Goal: Task Accomplishment & Management: Manage account settings

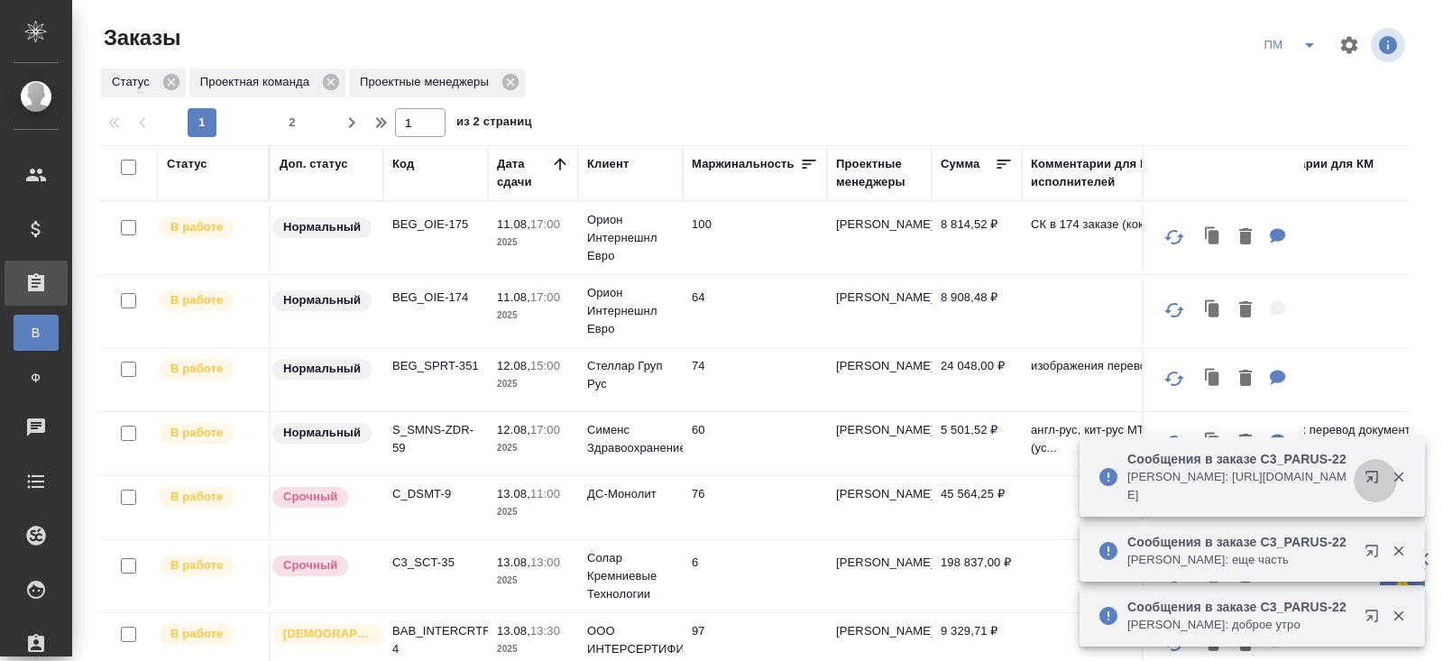
click at [1376, 481] on icon "button" at bounding box center [1371, 477] width 12 height 12
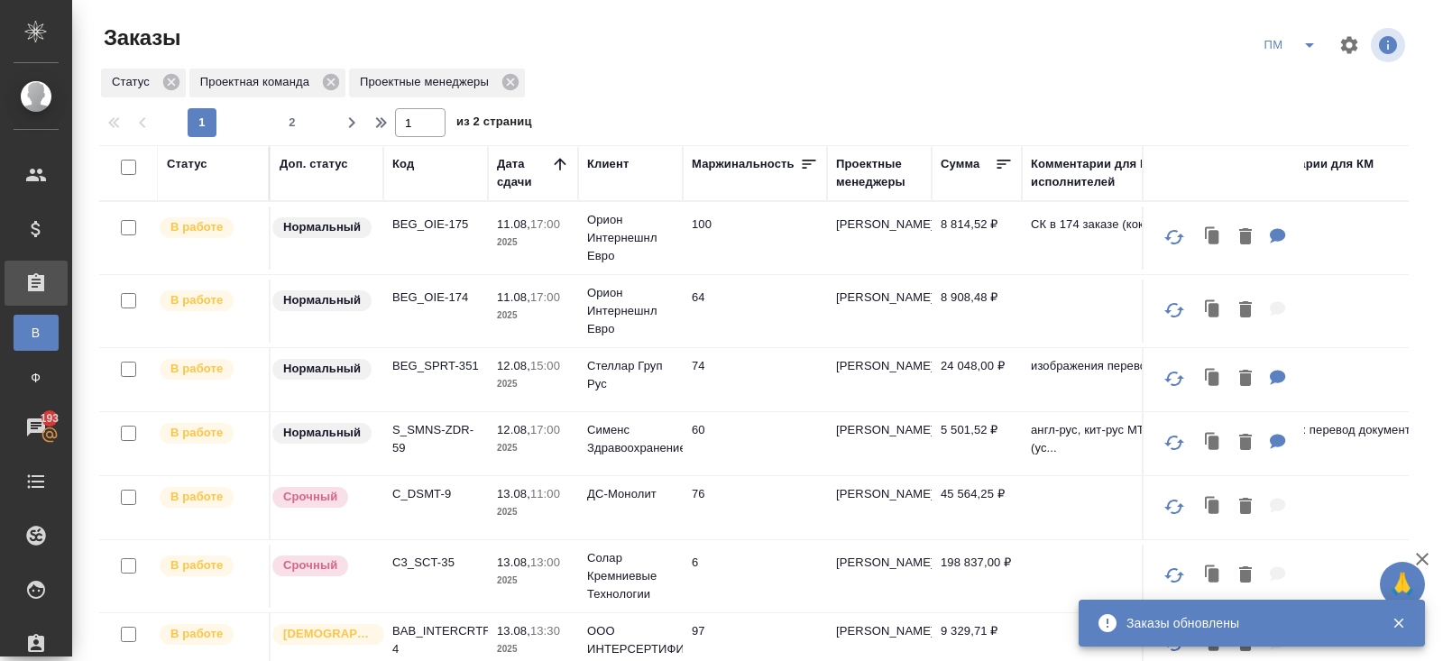
click at [1309, 48] on icon "split button" at bounding box center [1309, 45] width 22 height 22
click at [1309, 73] on li "В работу!" at bounding box center [1290, 81] width 91 height 29
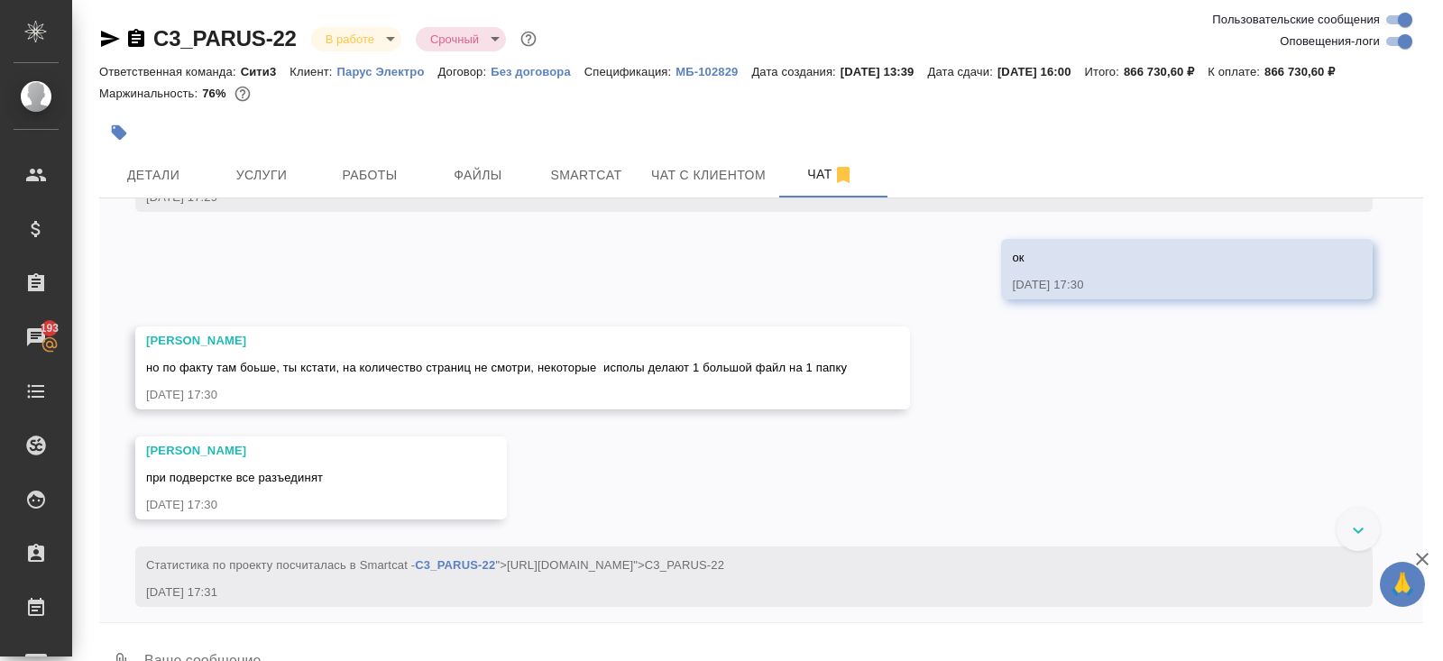
click at [1403, 45] on input "Оповещения-логи" at bounding box center [1404, 42] width 65 height 22
checkbox input "false"
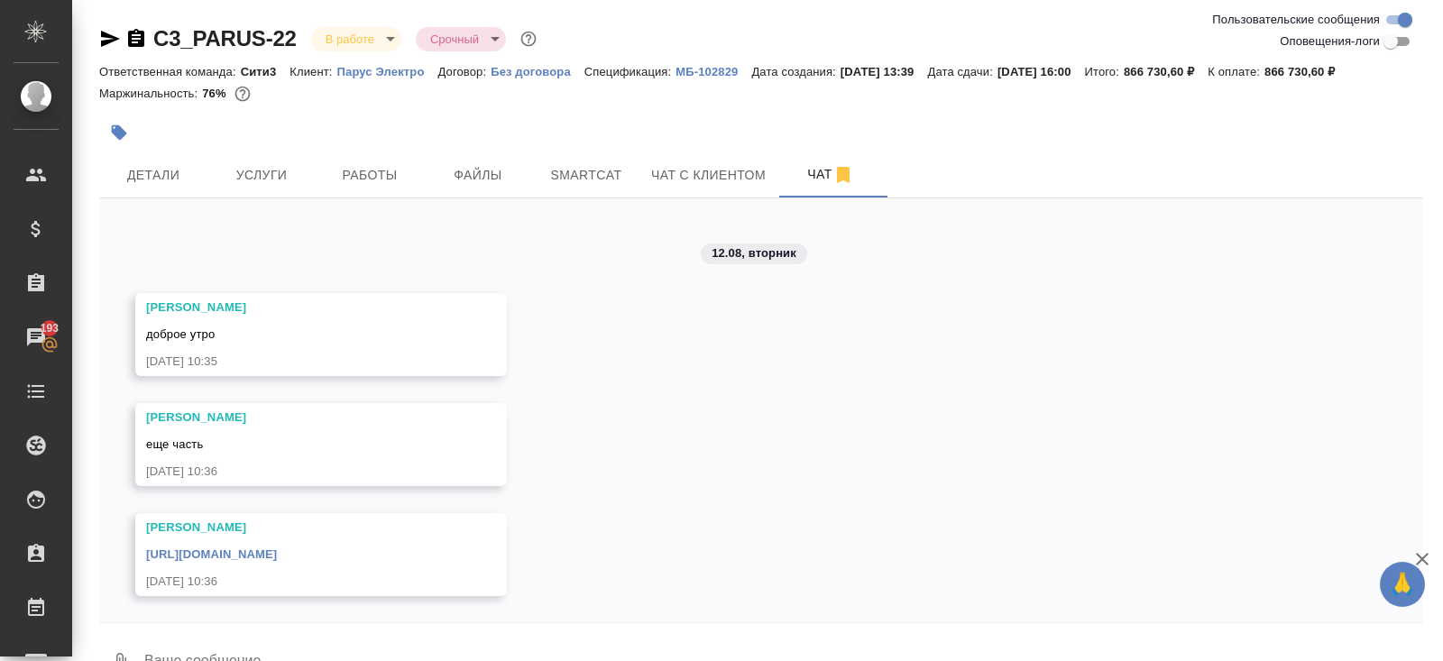
scroll to position [42, 0]
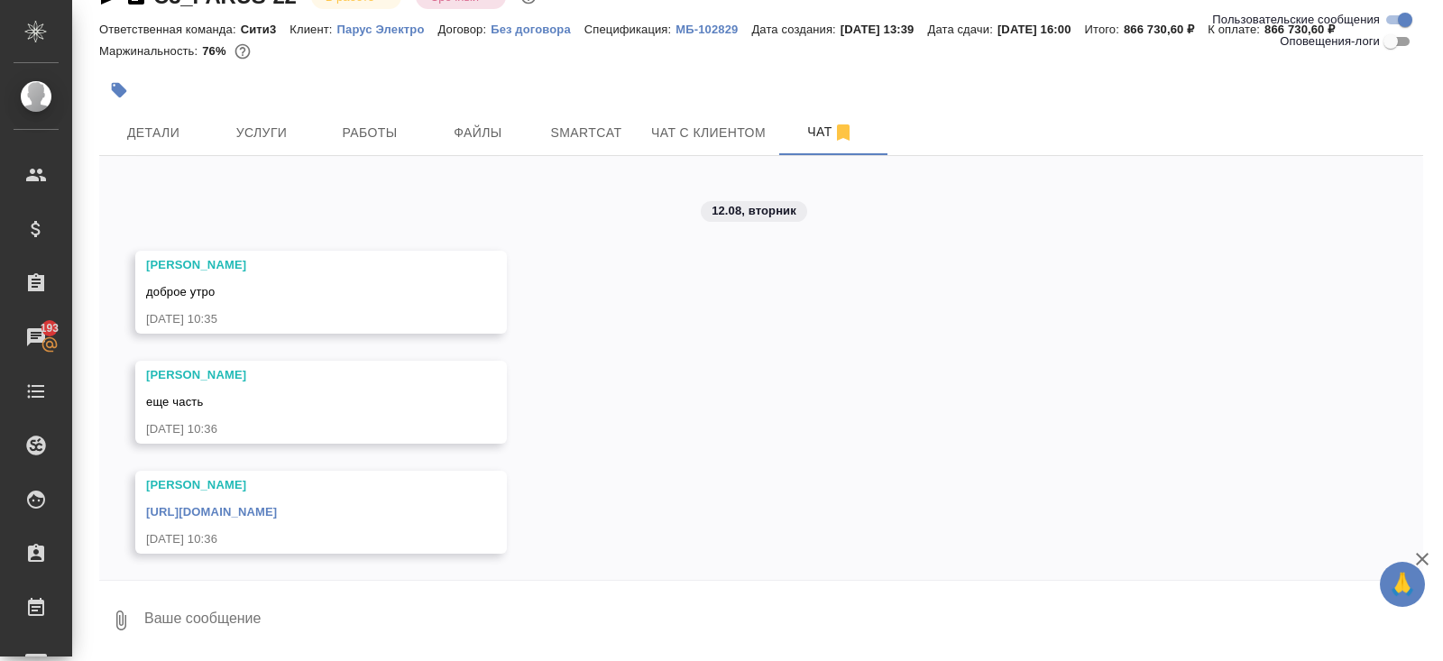
click at [280, 627] on textarea at bounding box center [782, 620] width 1280 height 61
type textarea "ж"
type textarea "доброе"
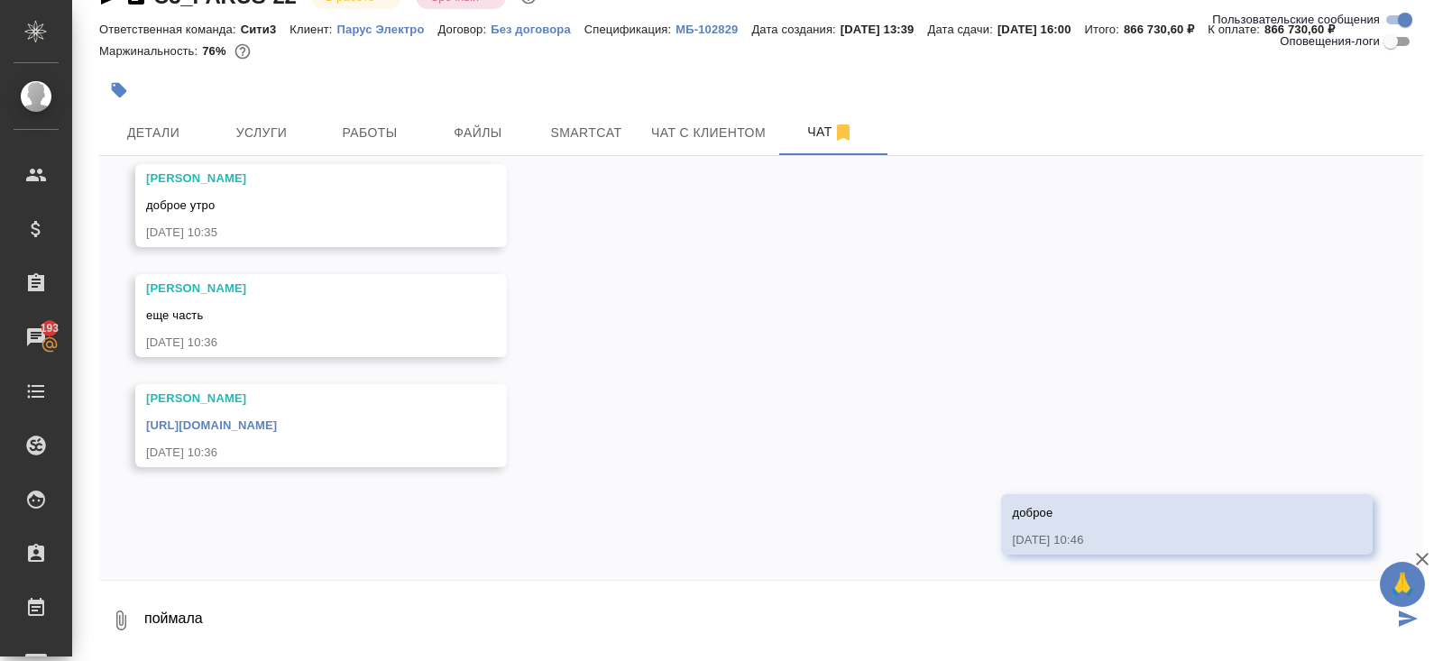
type textarea "поймала"
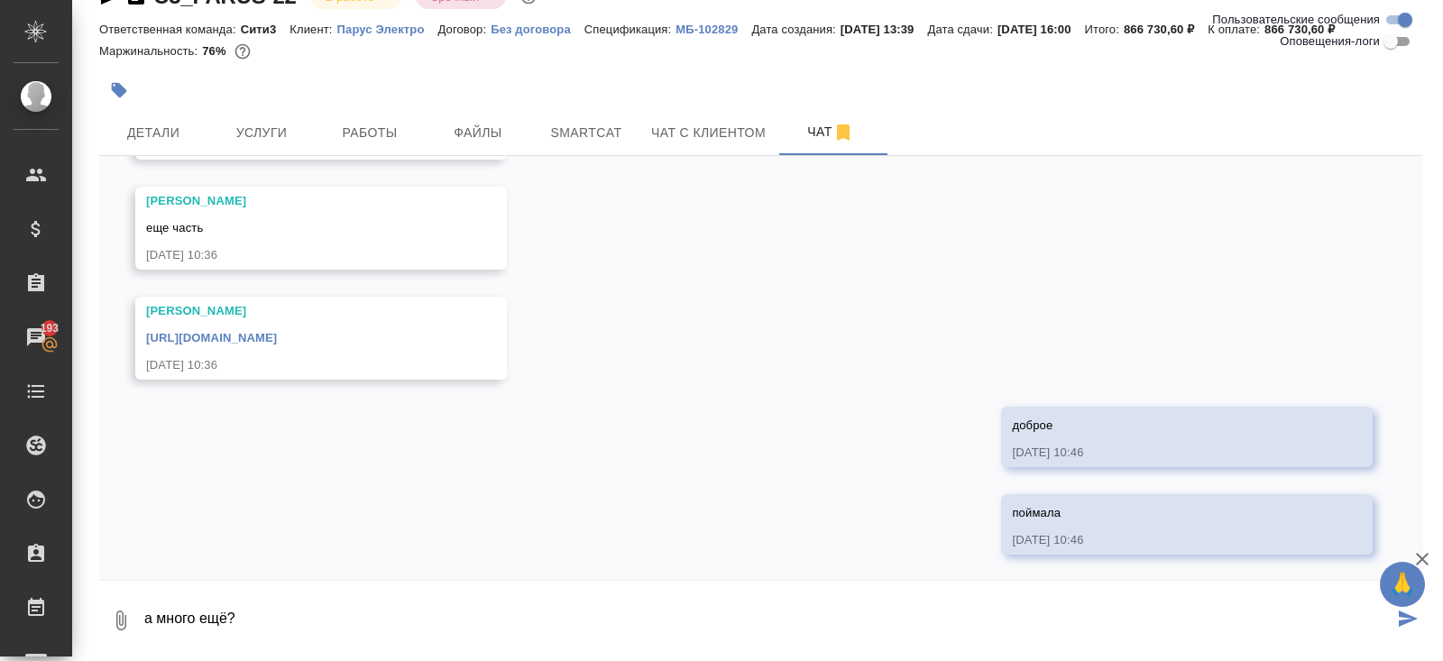
type textarea "а много ещё?"
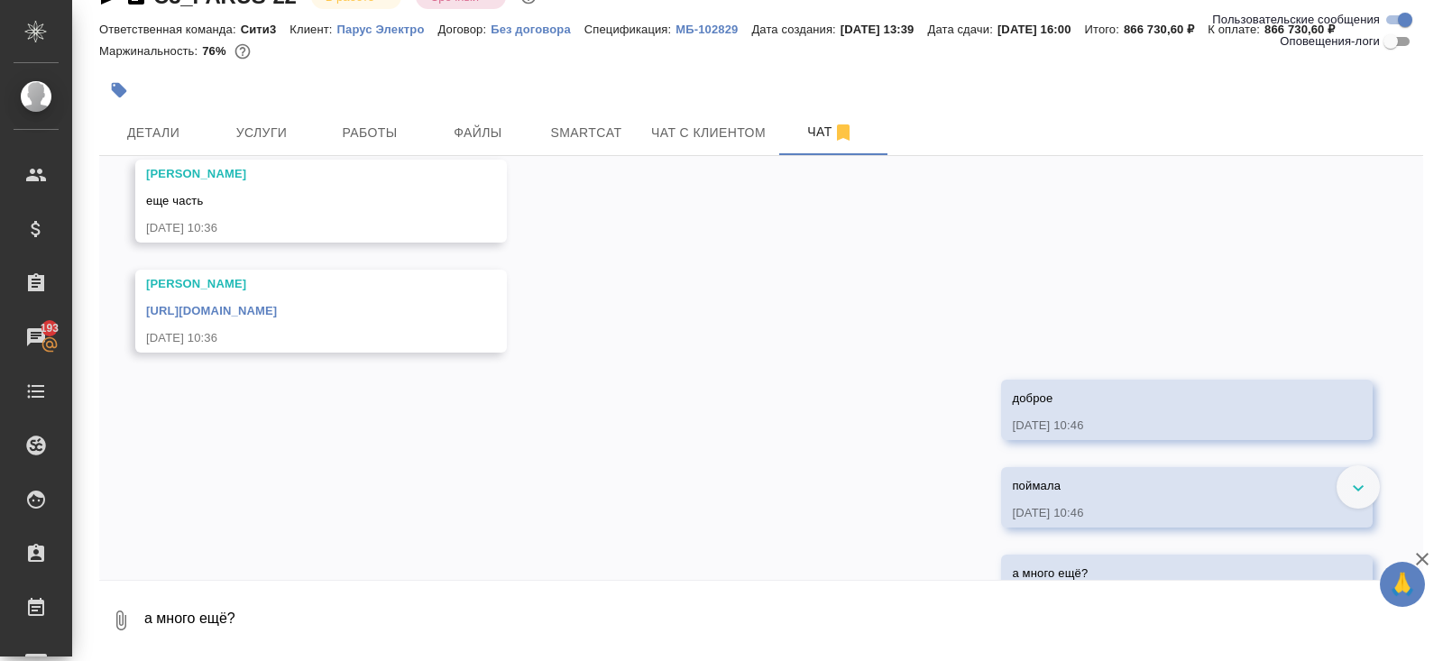
scroll to position [11784, 0]
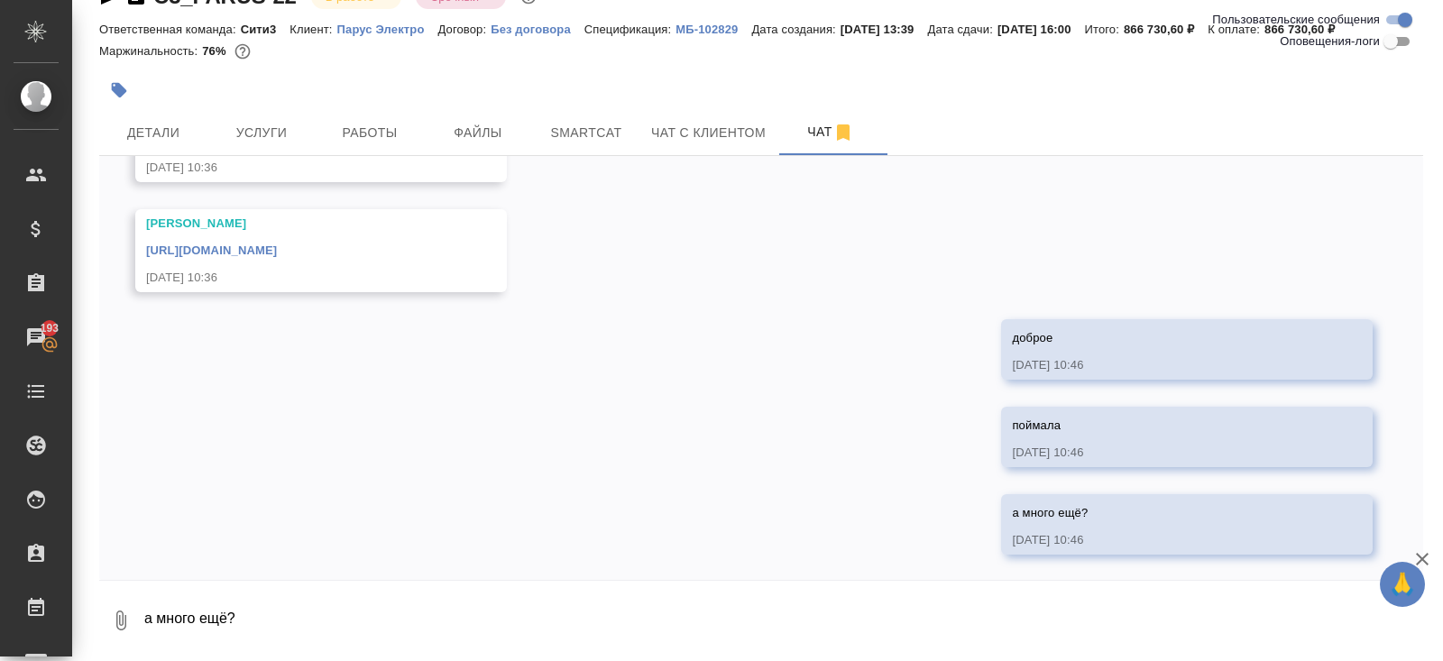
click at [277, 253] on link "https://drive.awatera.com/apps/files/files/10080430?dir=/Shares/PARUS/Orders/C3…" at bounding box center [211, 250] width 131 height 14
click at [607, 142] on button "Smartcat" at bounding box center [586, 132] width 108 height 45
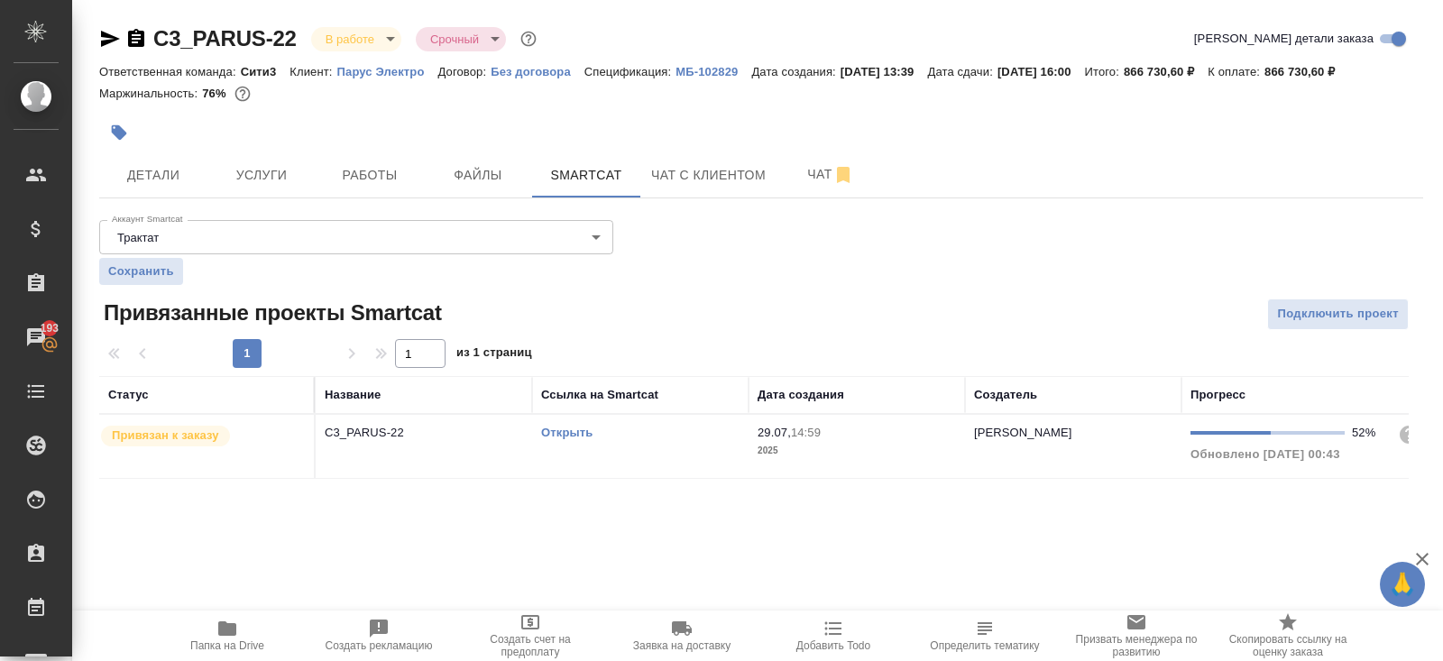
click at [555, 429] on link "Открыть" at bounding box center [566, 433] width 51 height 14
click at [392, 176] on span "Работы" at bounding box center [369, 175] width 87 height 23
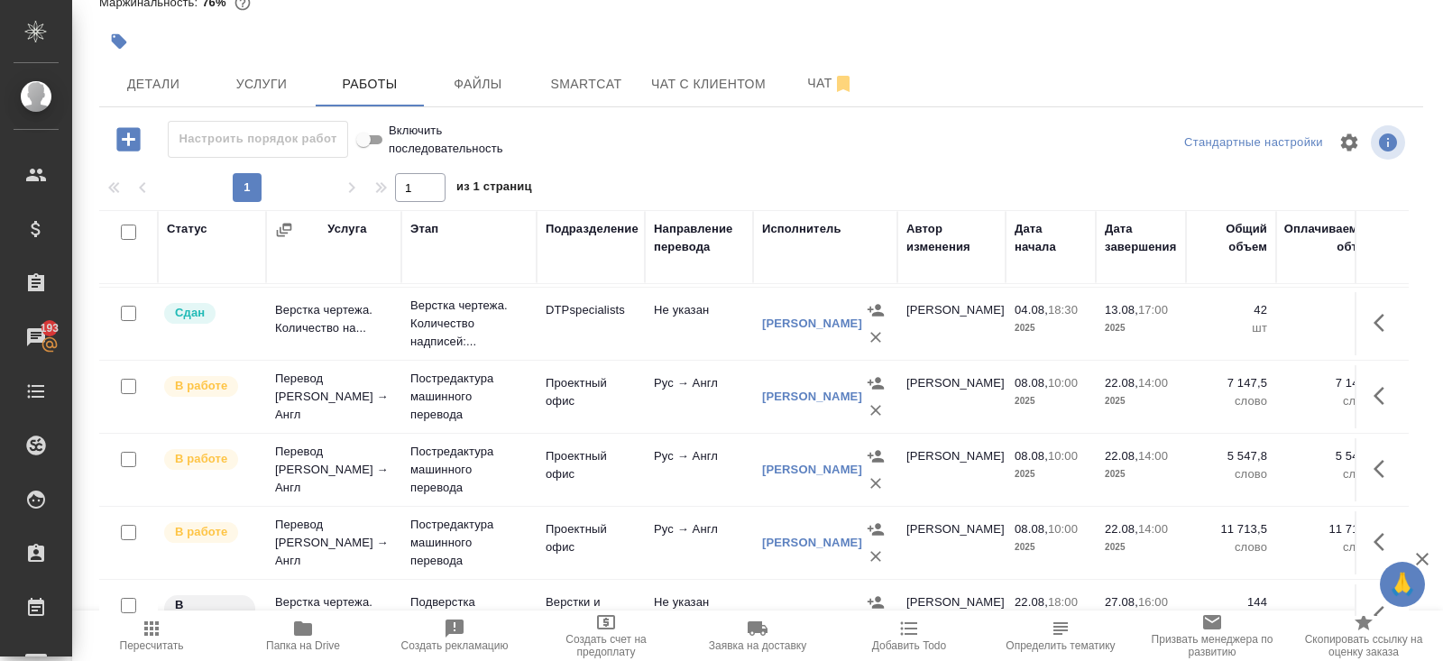
scroll to position [722, 0]
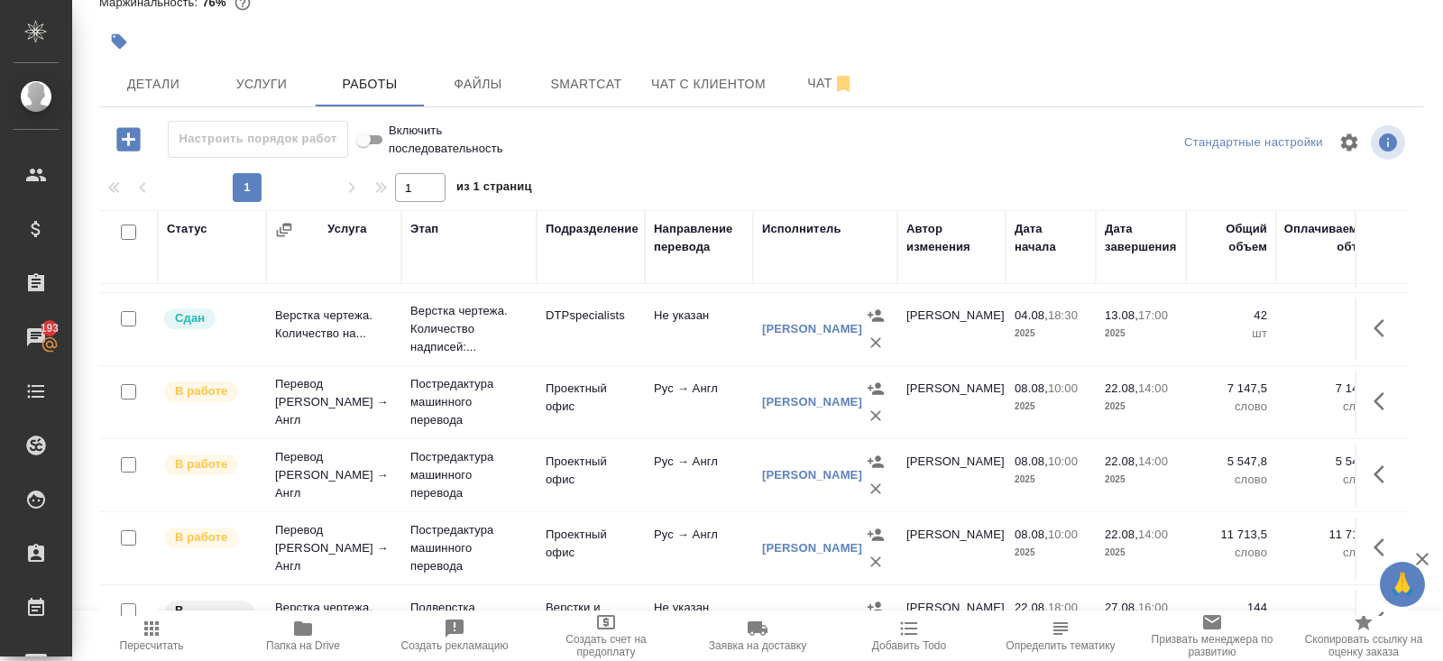
click at [1378, 390] on icon "button" at bounding box center [1384, 401] width 22 height 22
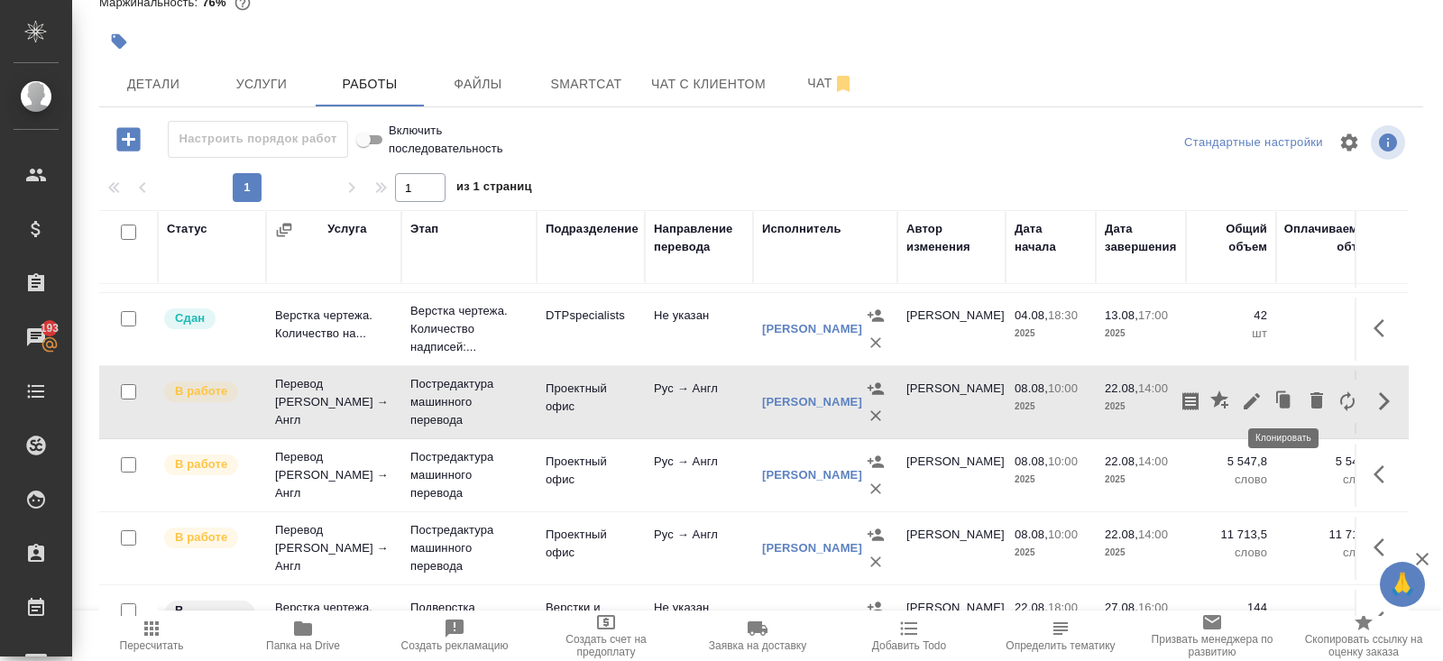
click at [1288, 394] on icon "button" at bounding box center [1284, 401] width 11 height 14
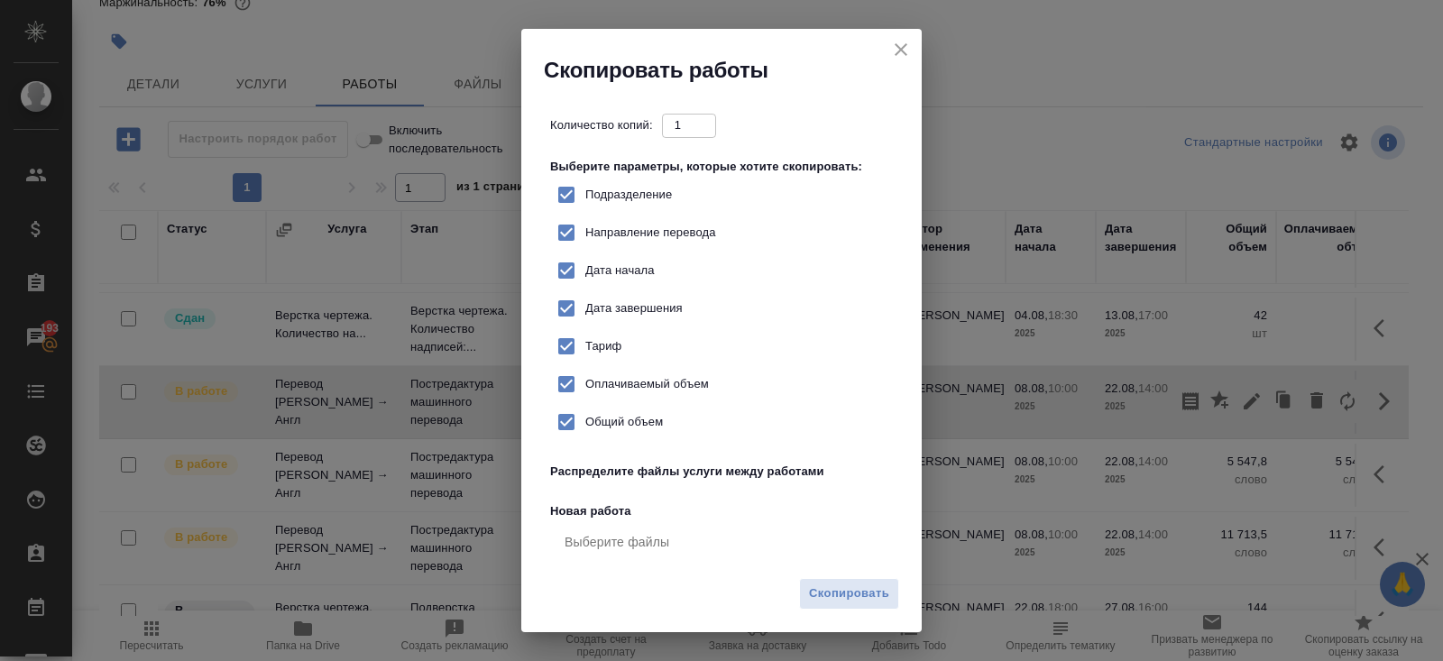
checkbox input "true"
click at [881, 582] on button "Скопировать" at bounding box center [849, 594] width 100 height 32
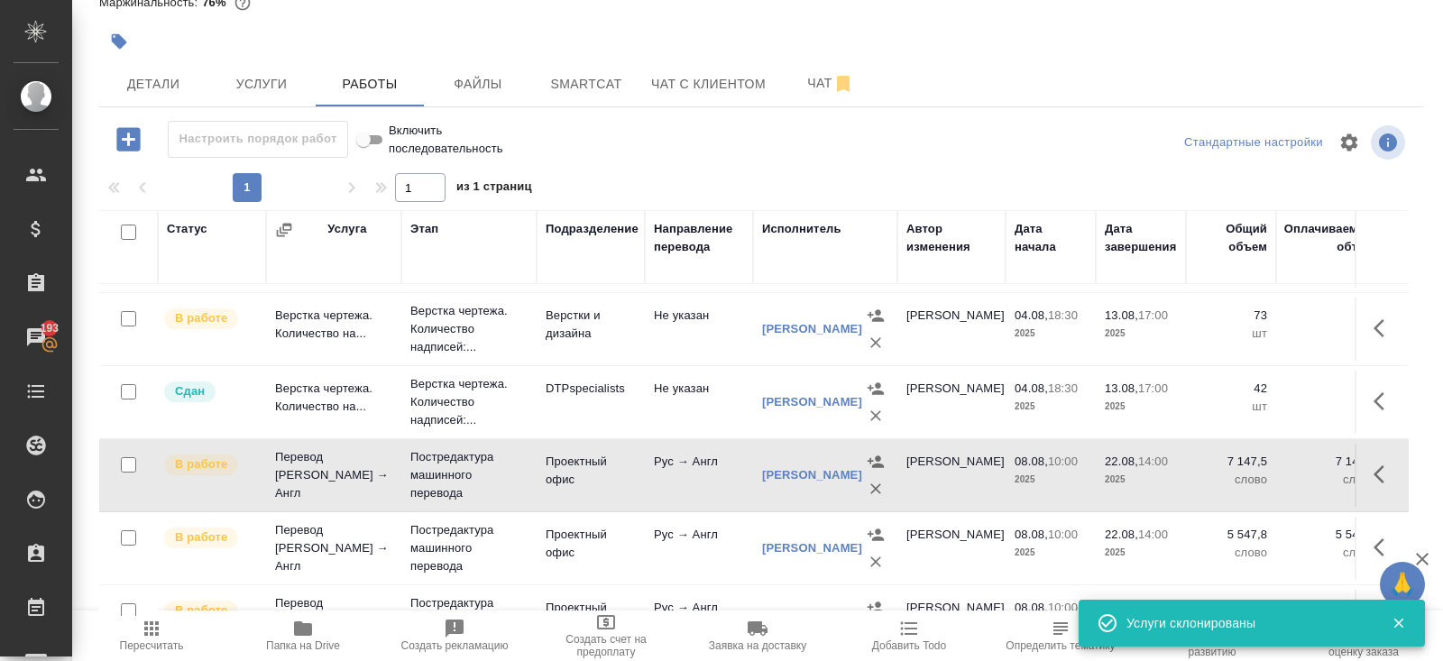
scroll to position [0, 0]
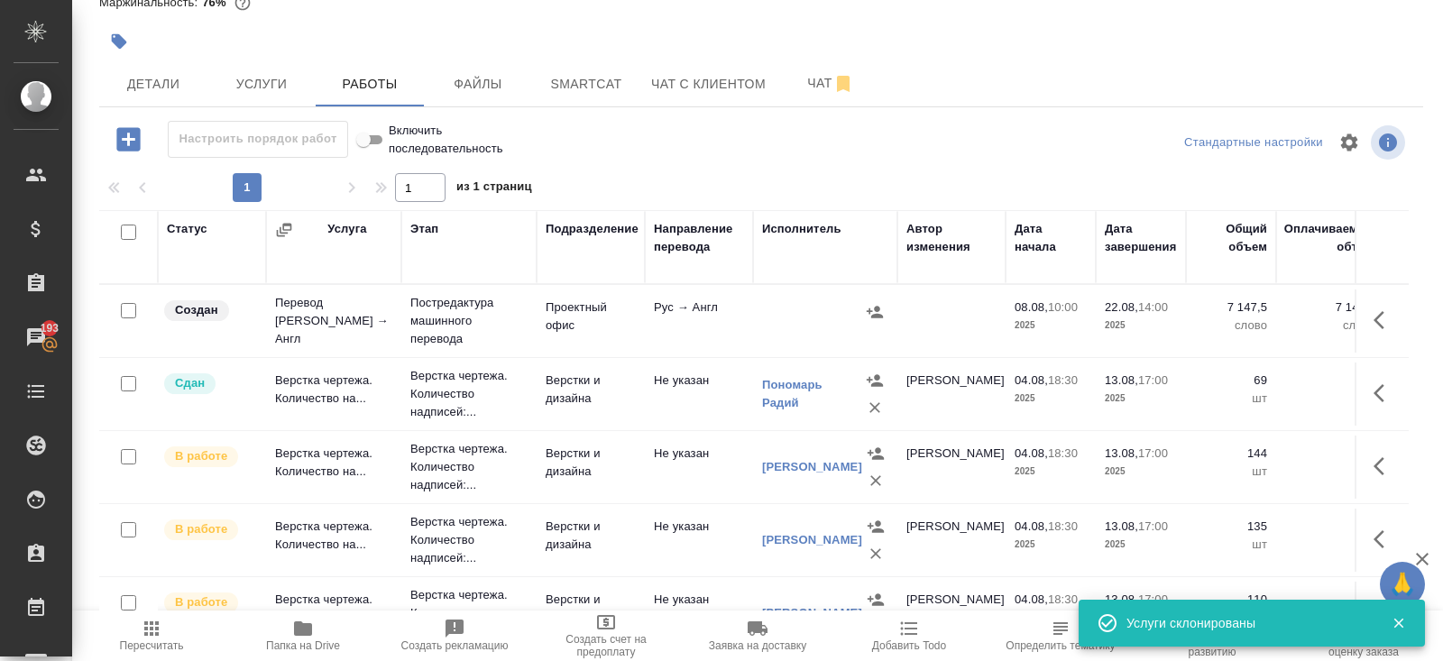
click at [1370, 312] on button "button" at bounding box center [1383, 319] width 43 height 43
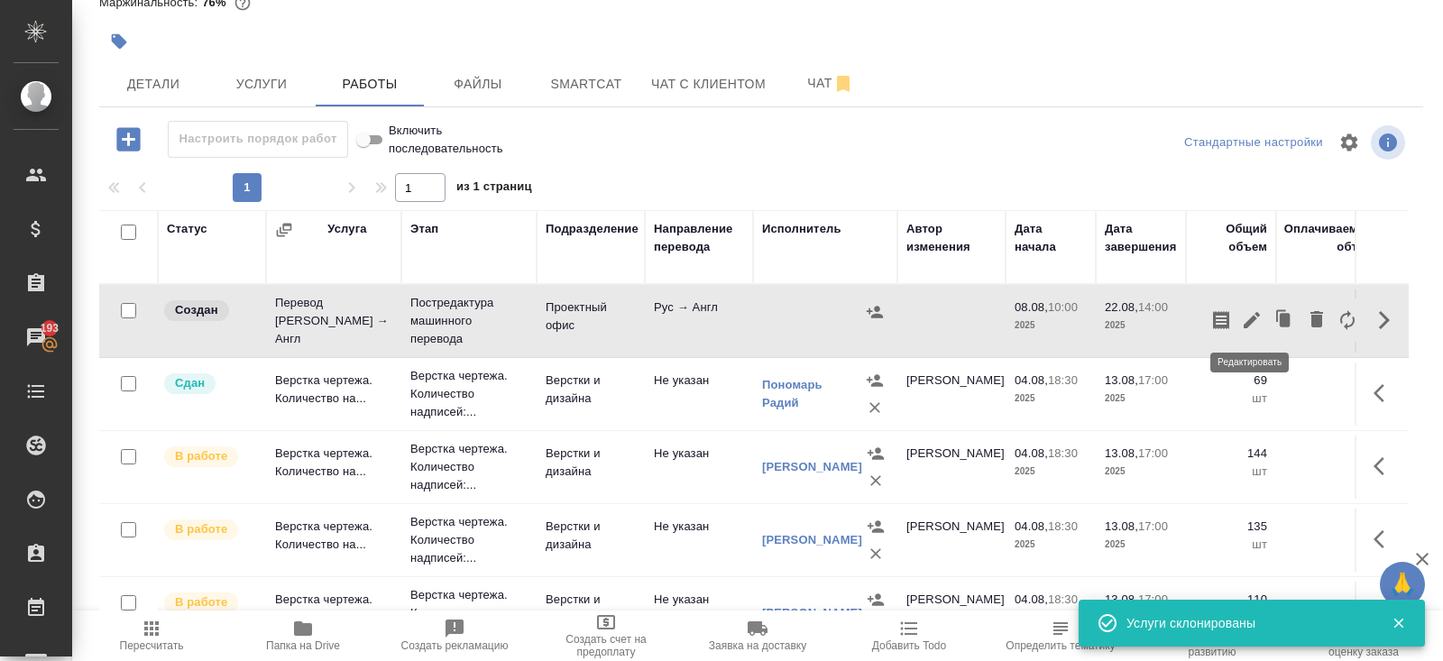
click at [1247, 322] on icon "button" at bounding box center [1251, 320] width 16 height 16
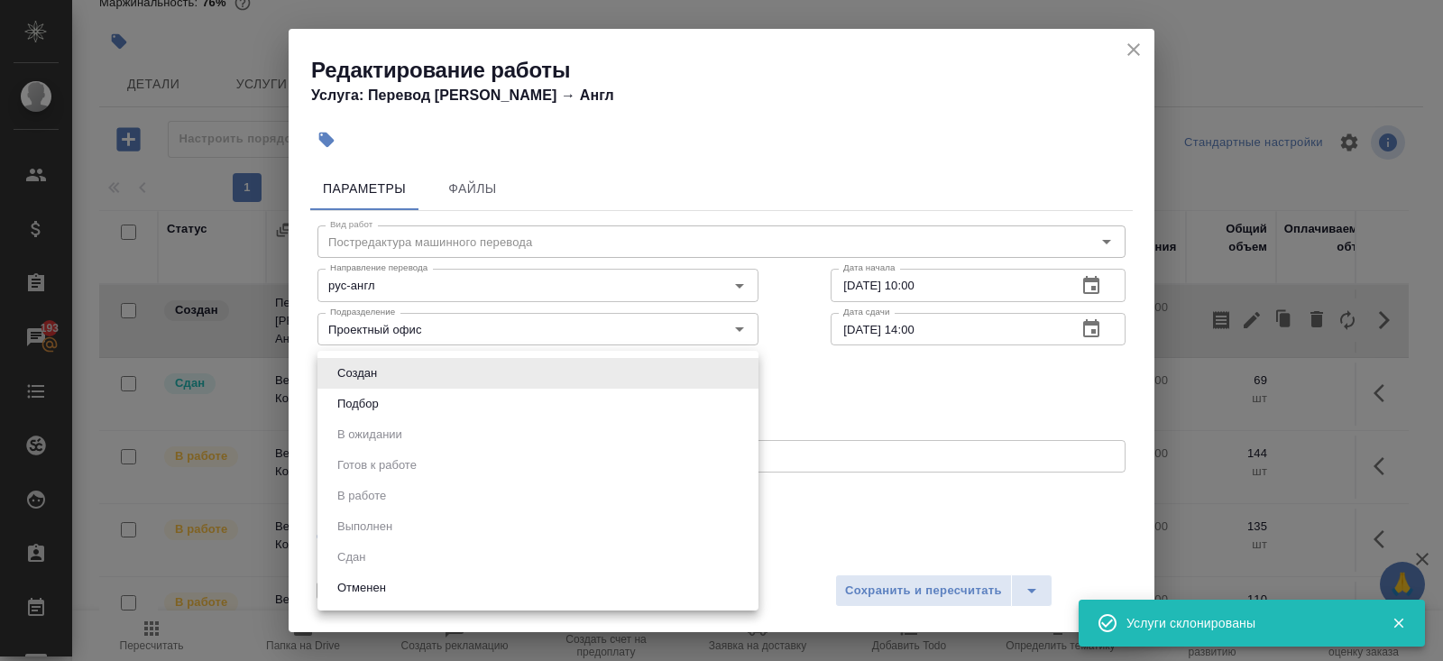
click at [326, 379] on body "🙏 .cls-1 fill:#fff; AWATERA Belyakova Yulia Клиенты Спецификации Заказы 193 Чат…" at bounding box center [721, 330] width 1443 height 661
click at [339, 406] on button "Подбор" at bounding box center [358, 404] width 52 height 20
type input "recruiting"
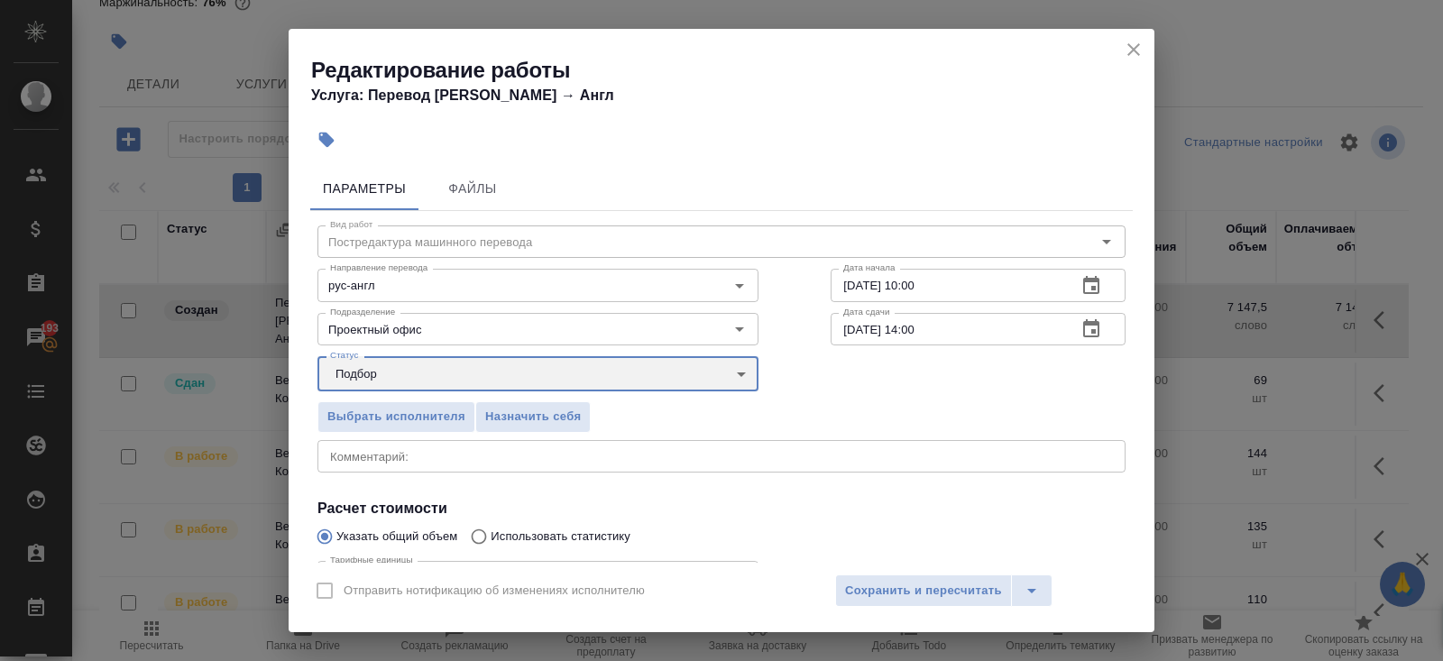
scroll to position [187, 0]
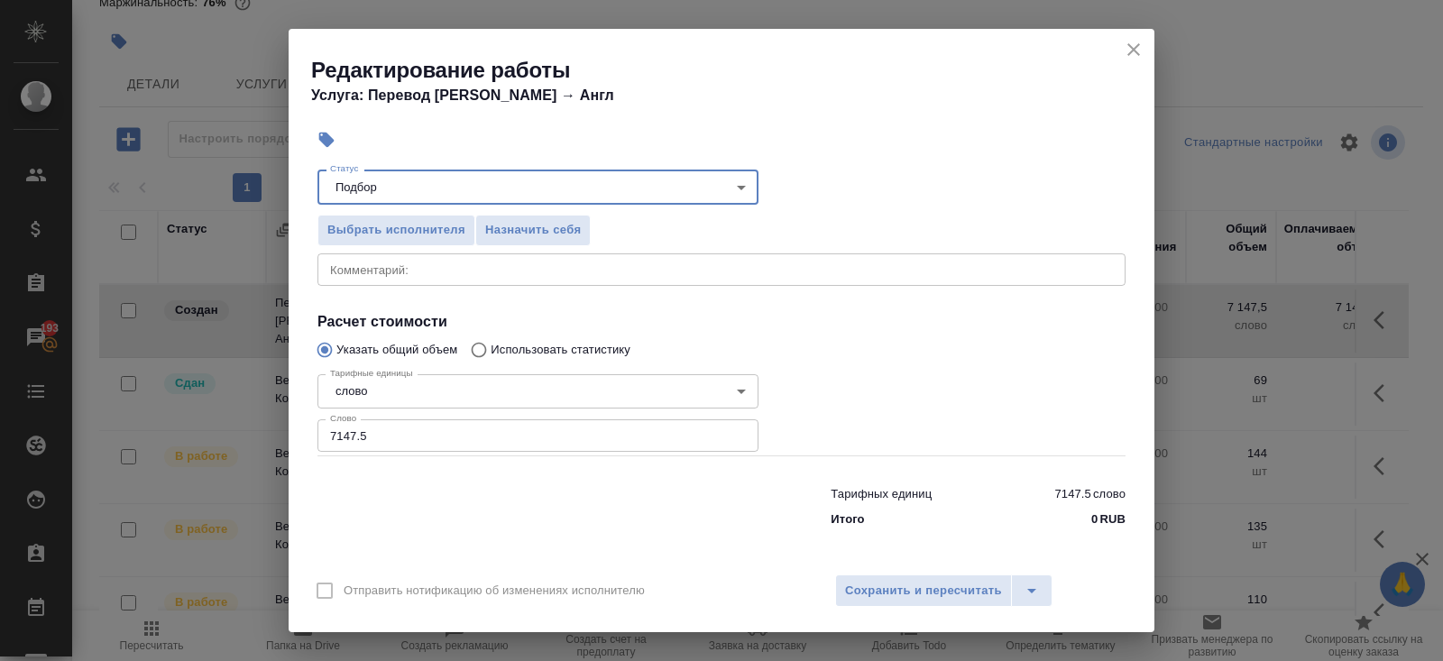
drag, startPoint x: 377, startPoint y: 435, endPoint x: 175, endPoint y: 416, distance: 202.8
click at [175, 416] on div "Редактирование работы Услуга: Перевод Стандарт Рус → Англ Параметры Файлы Вид р…" at bounding box center [721, 330] width 1443 height 661
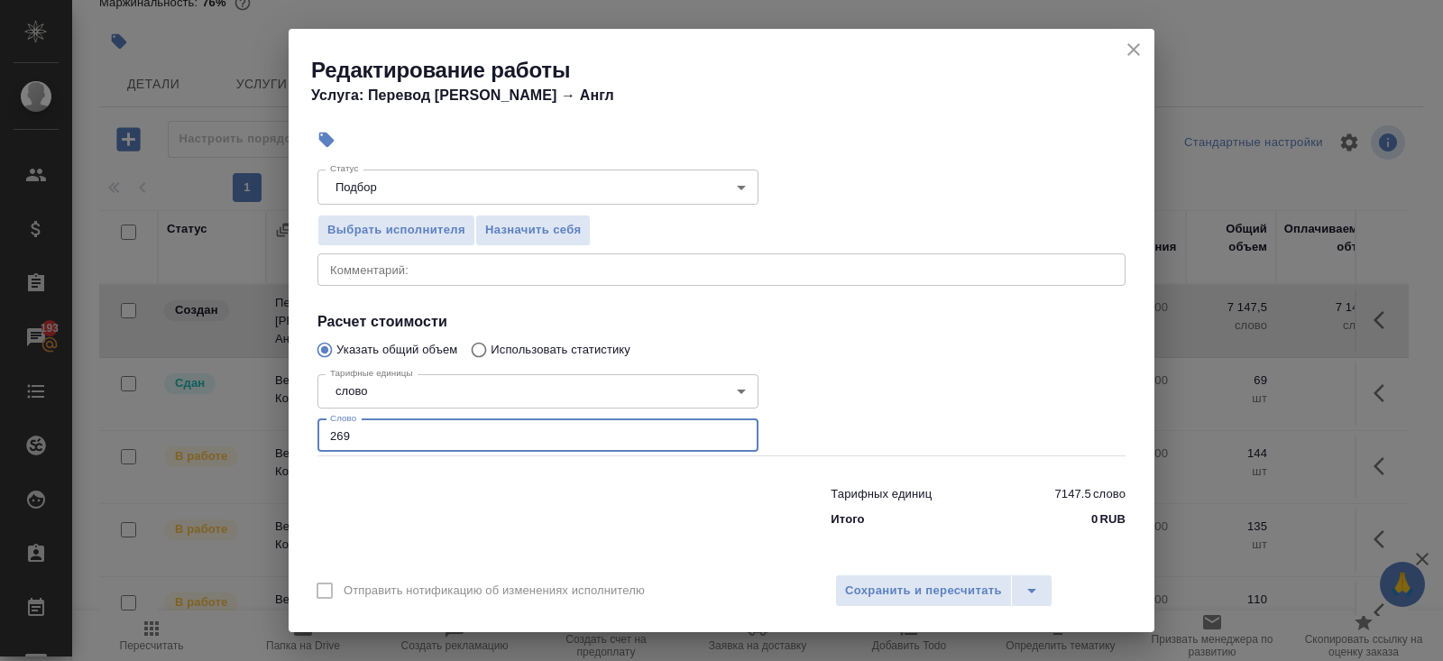
type input "2691"
type input "2691.1"
click at [850, 600] on span "Сохранить и пересчитать" at bounding box center [923, 591] width 157 height 21
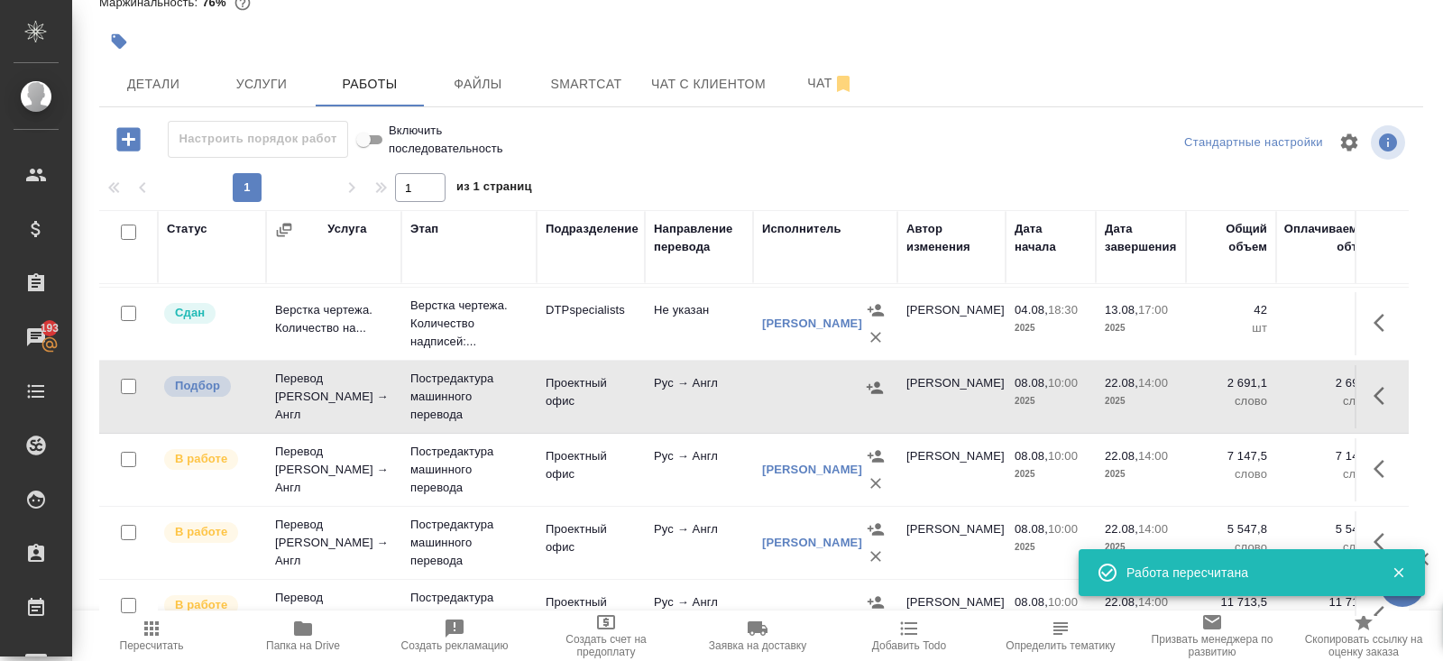
scroll to position [724, 0]
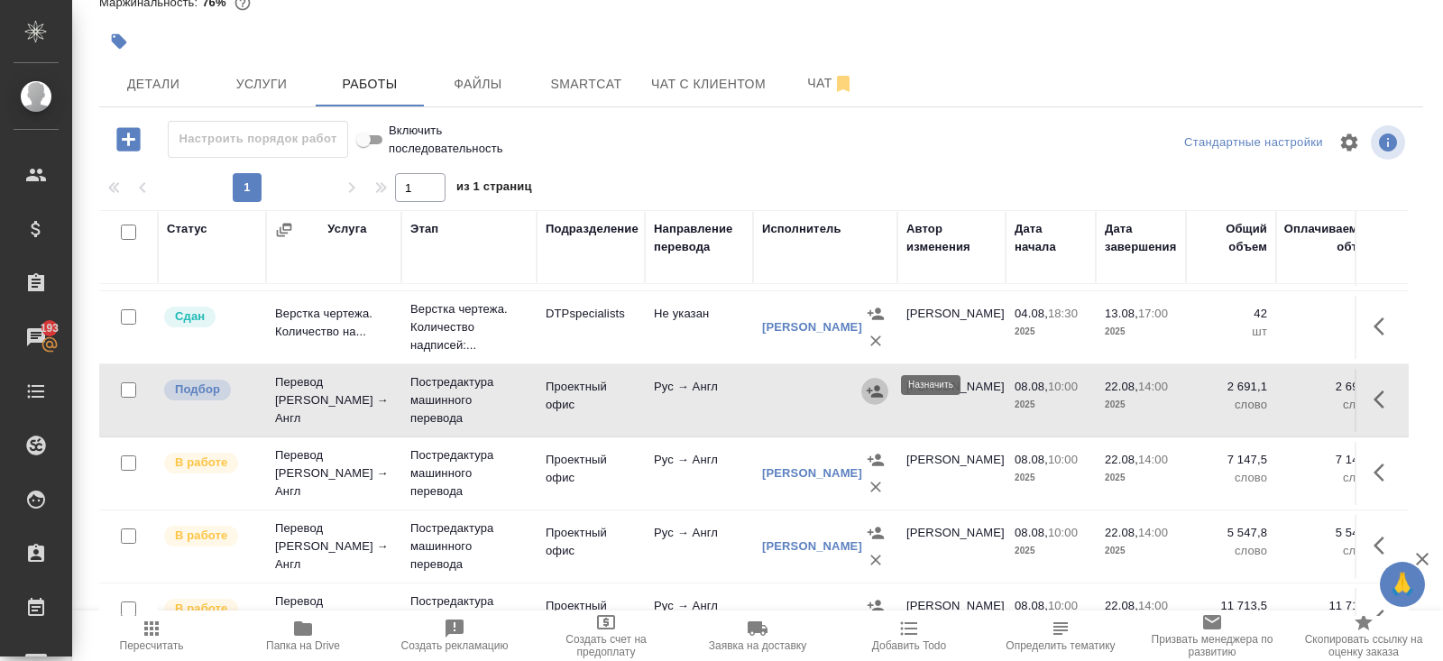
click at [873, 382] on icon "button" at bounding box center [875, 391] width 18 height 18
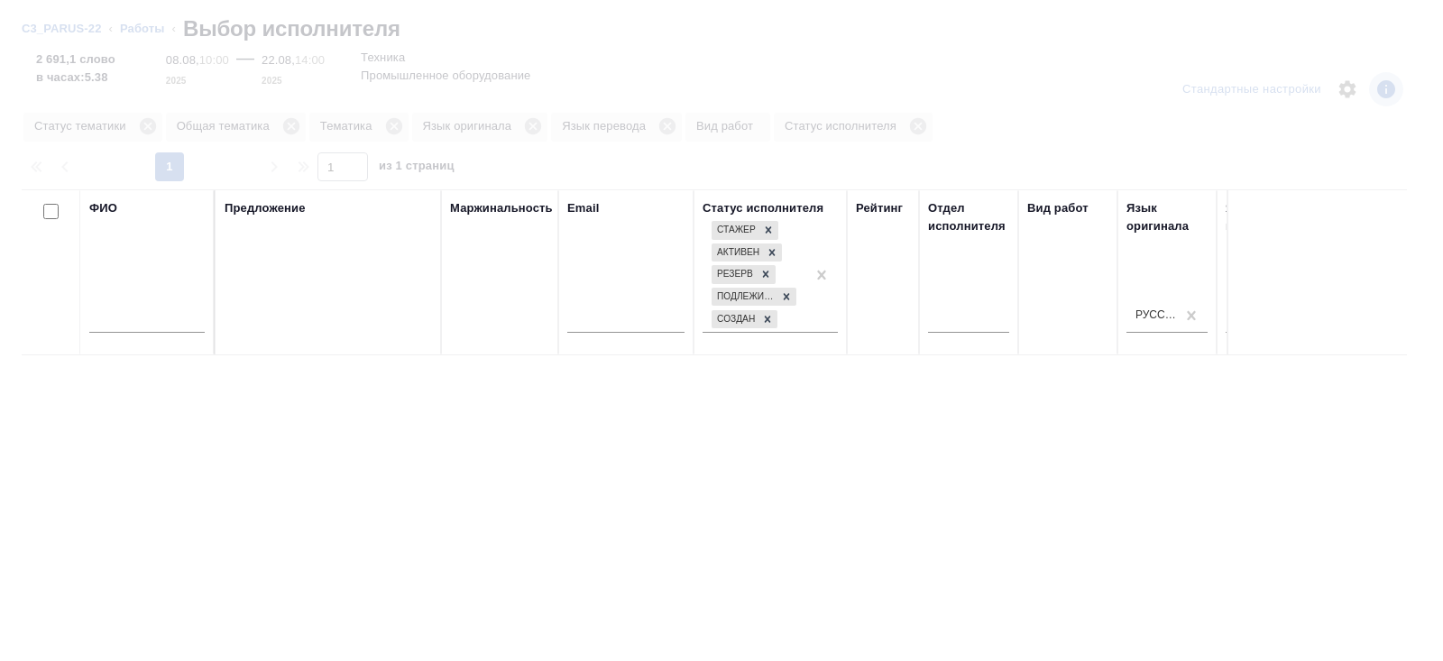
click at [191, 323] on input "text" at bounding box center [146, 321] width 115 height 23
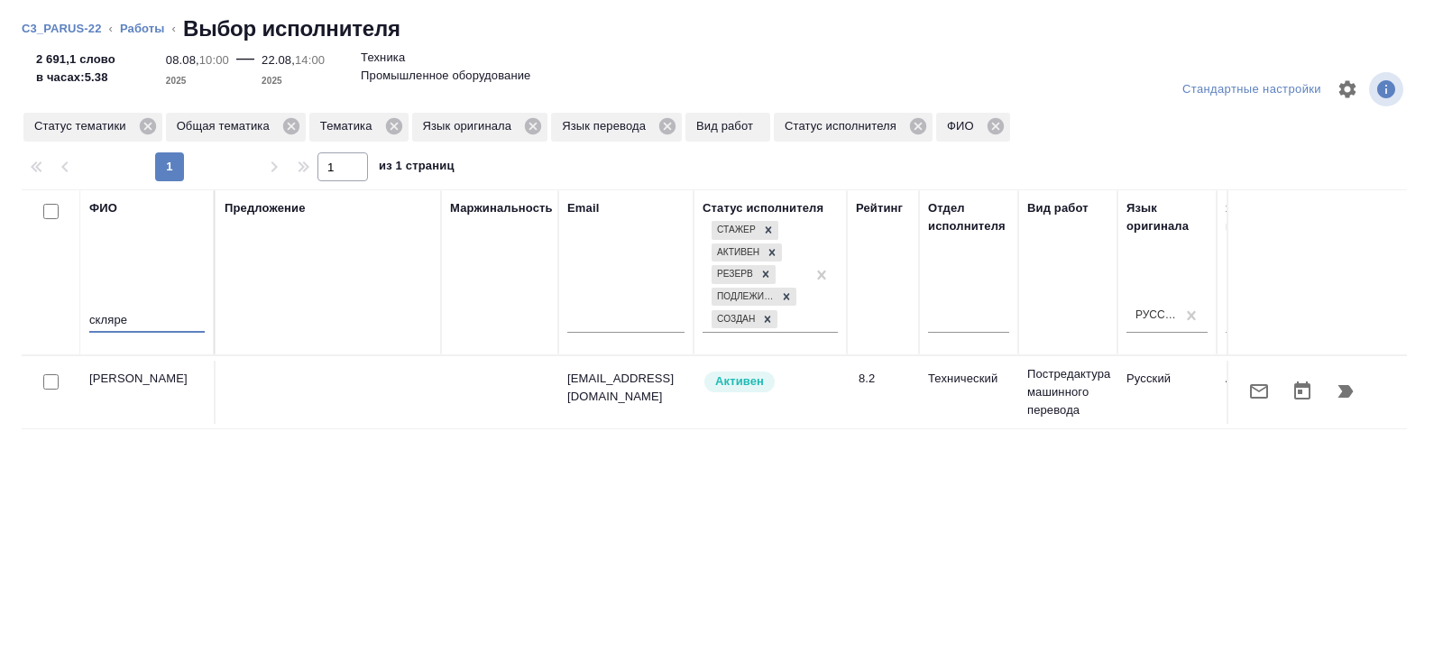
type input "скляре"
click at [1249, 388] on icon "button" at bounding box center [1259, 391] width 22 height 22
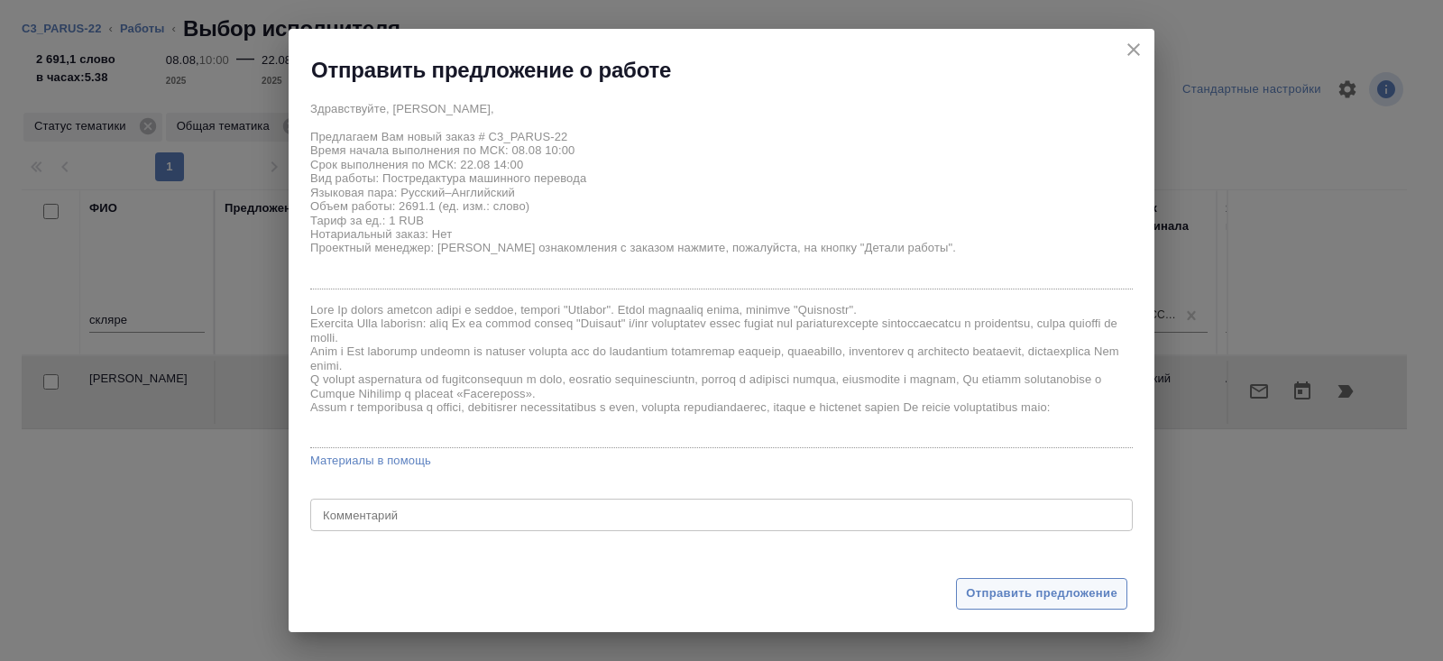
click at [998, 591] on span "Отправить предложение" at bounding box center [1041, 593] width 151 height 21
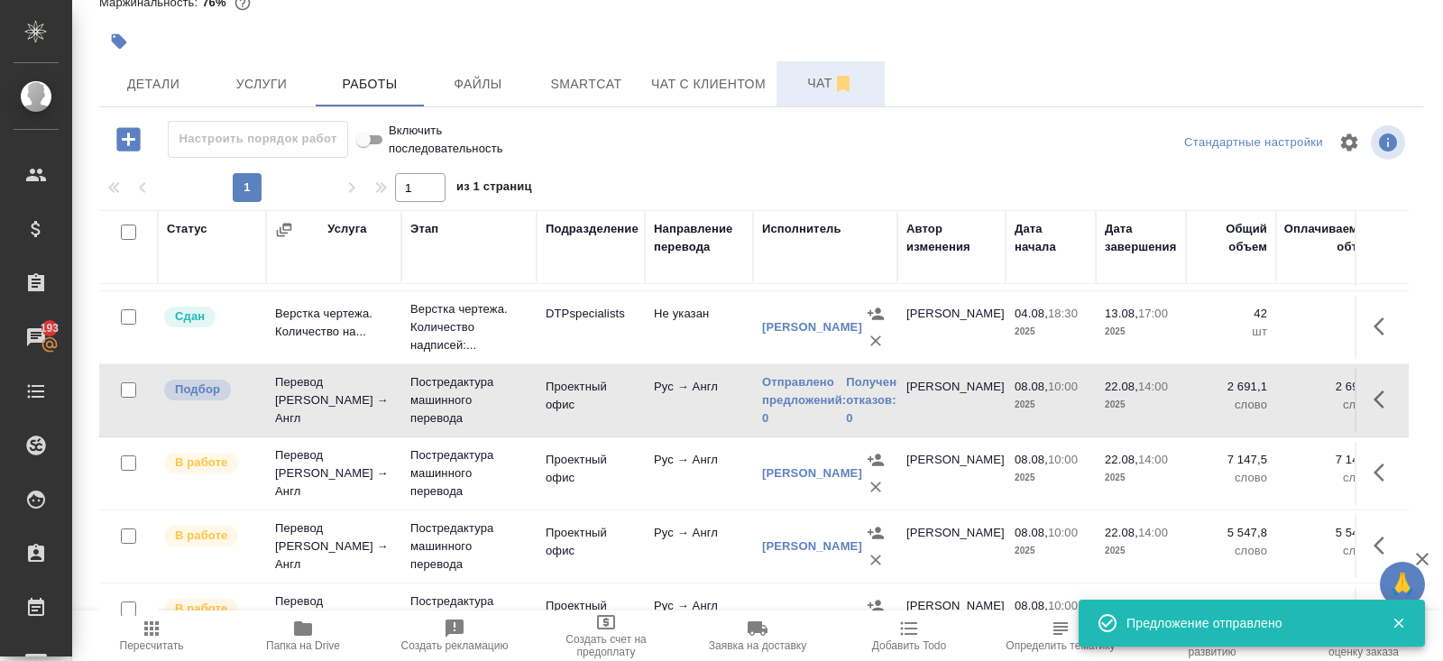
click at [818, 87] on span "Чат" at bounding box center [830, 83] width 87 height 23
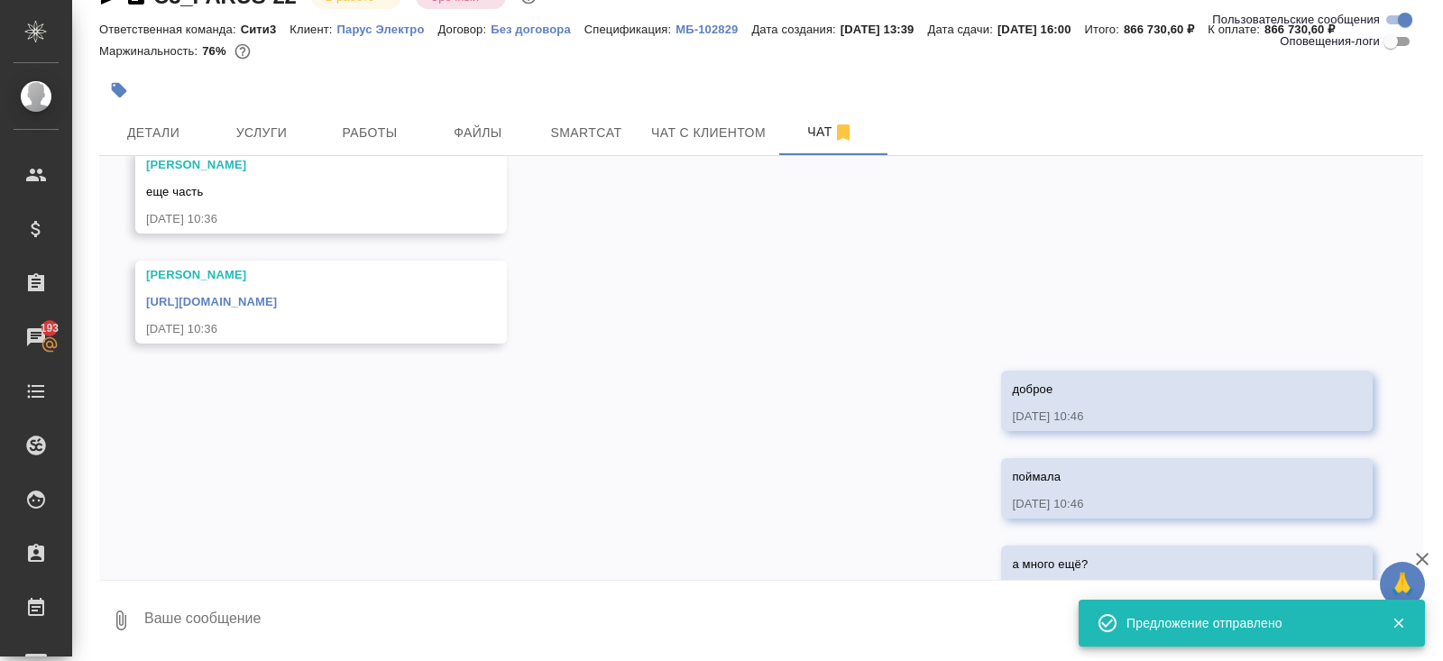
scroll to position [11784, 0]
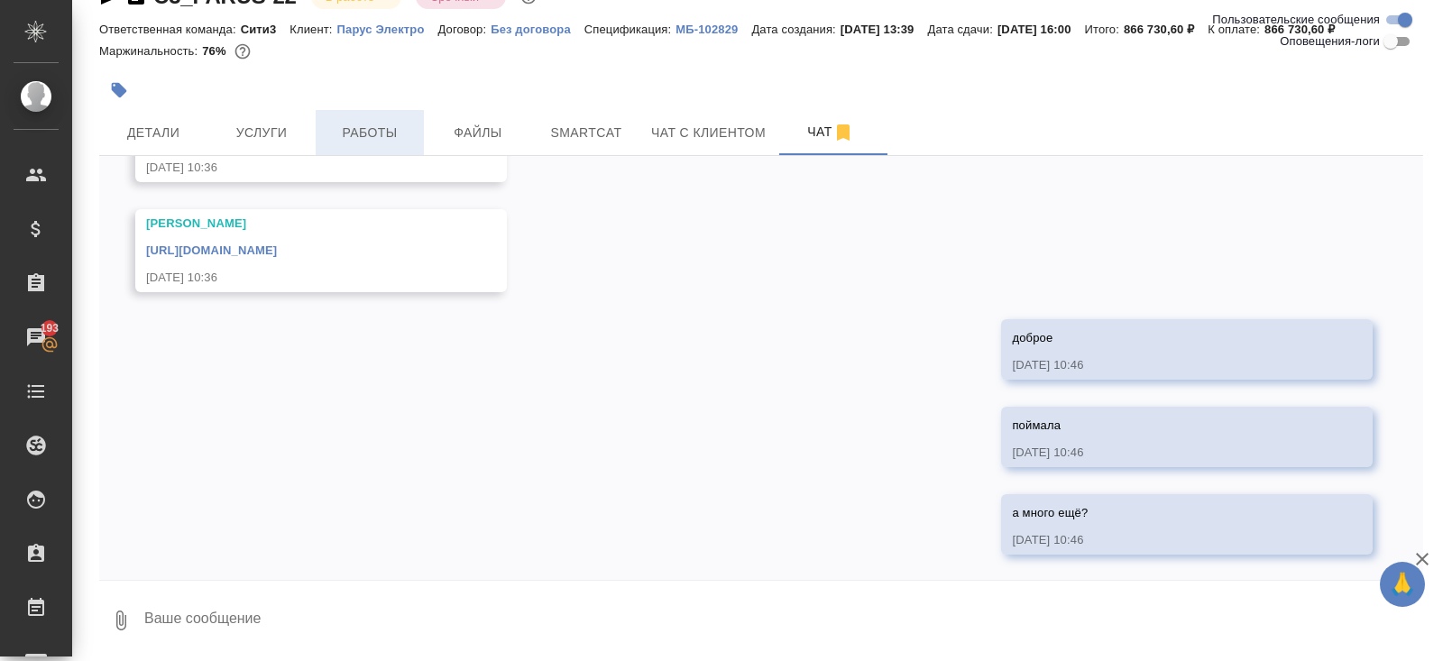
click at [372, 124] on span "Работы" at bounding box center [369, 133] width 87 height 23
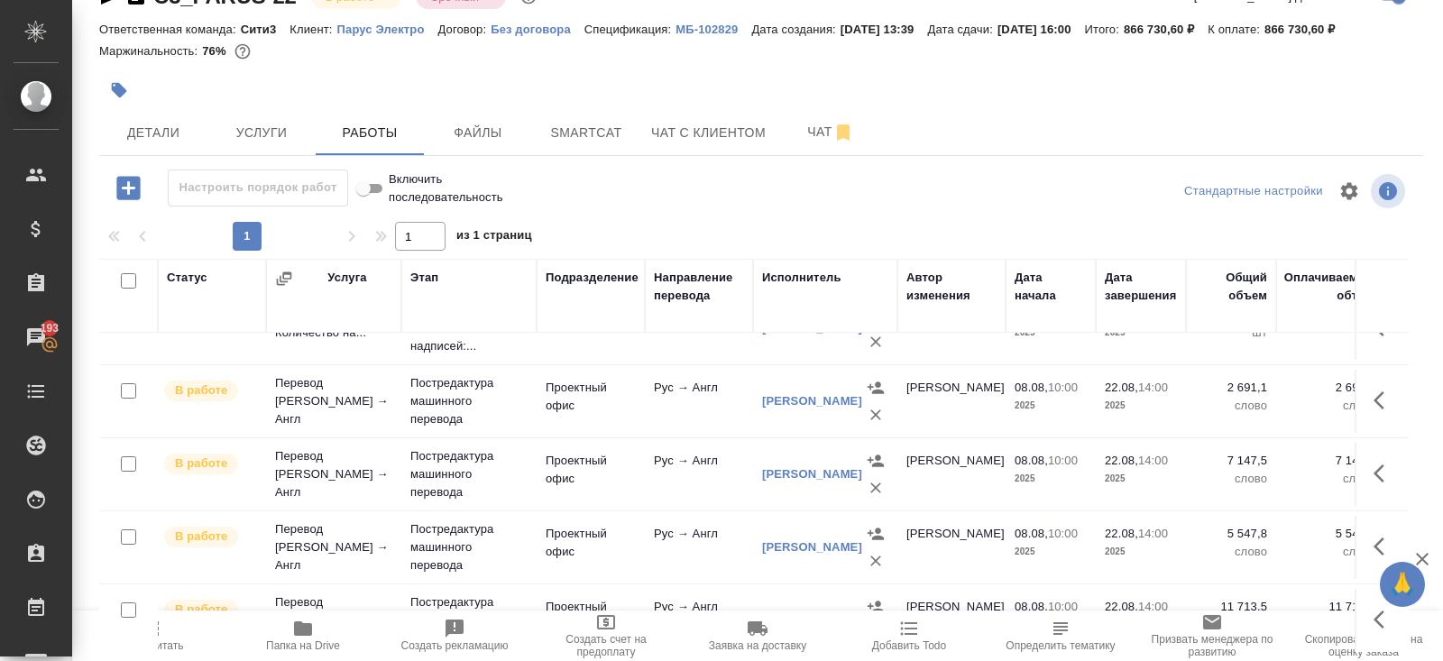
scroll to position [289, 0]
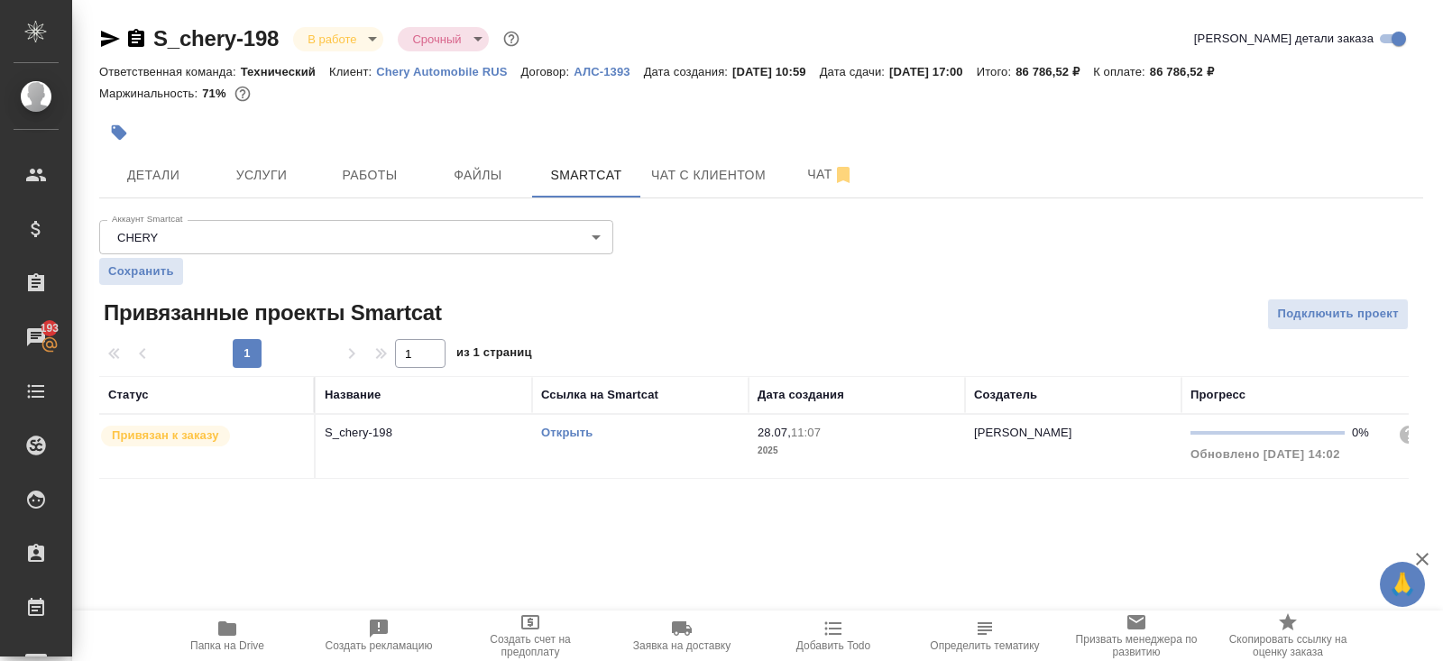
click at [573, 430] on link "Открыть" at bounding box center [566, 433] width 51 height 14
click at [838, 169] on icon "button" at bounding box center [843, 175] width 22 height 22
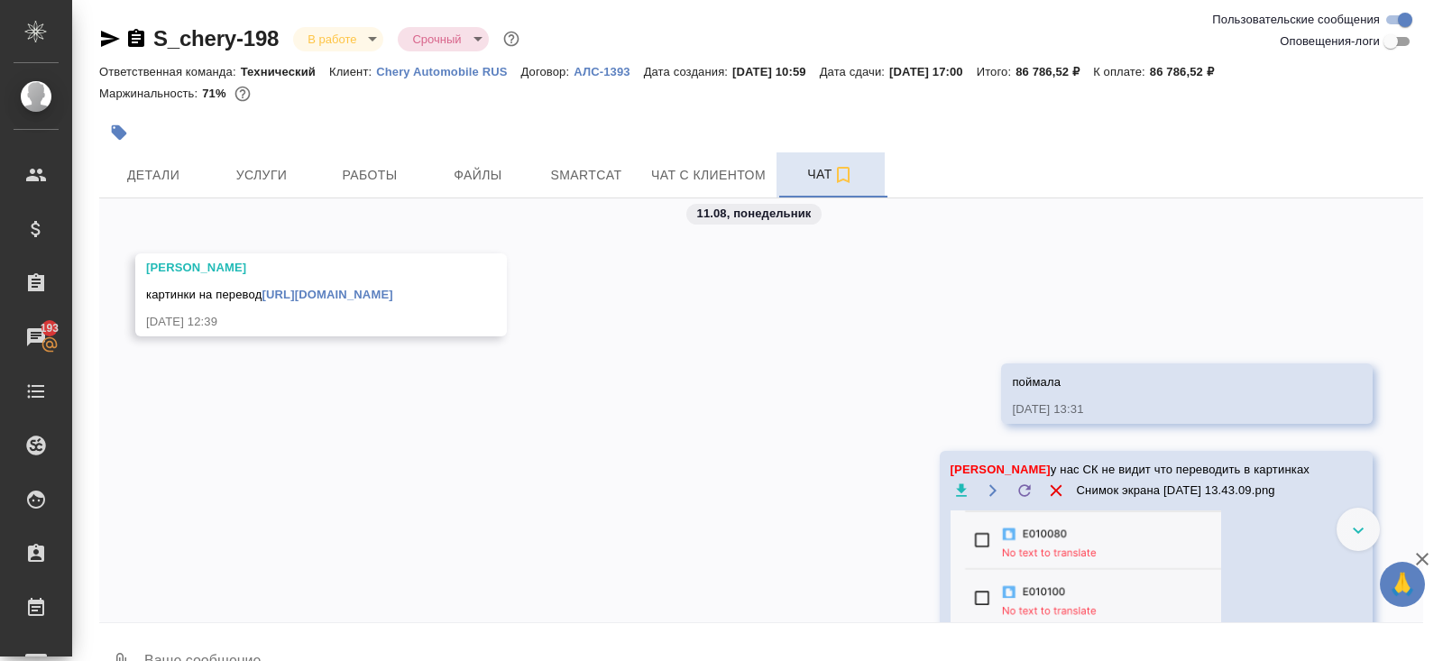
scroll to position [7454, 0]
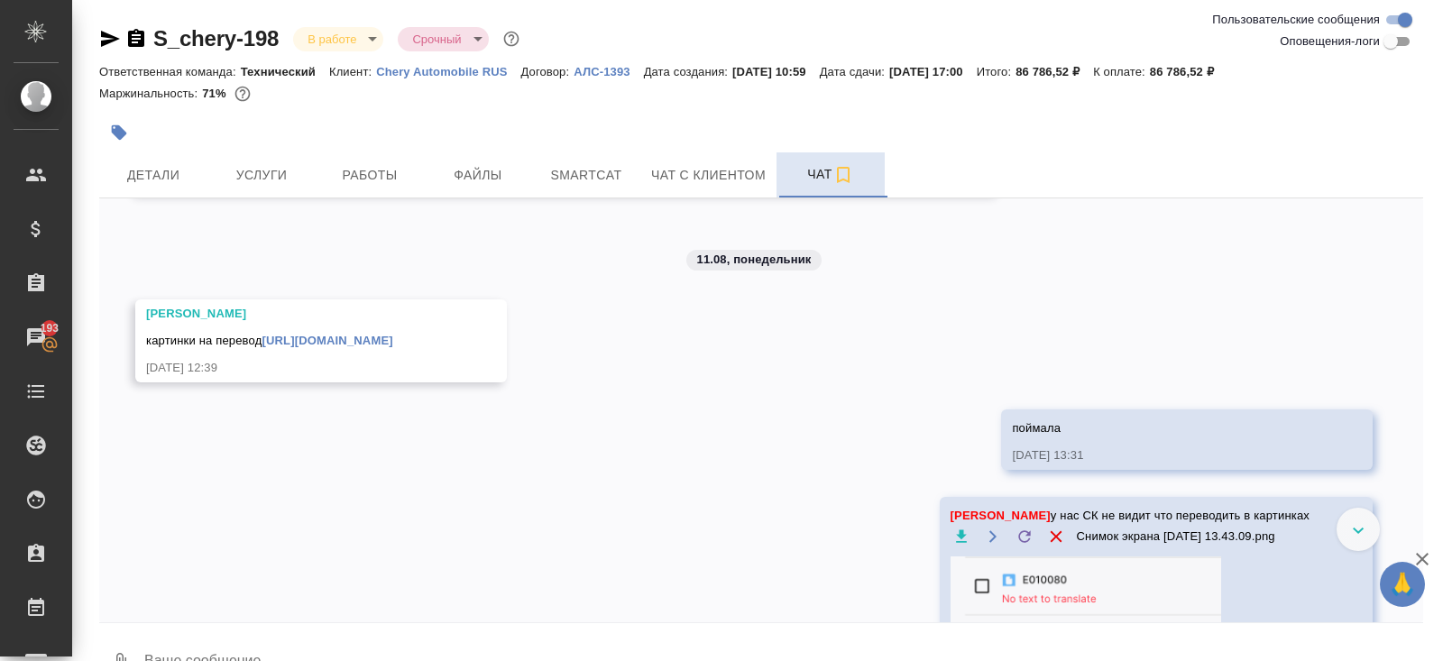
click at [314, 347] on link "https://drive.awatera.com/apps/files/files/9943062?dir=/Shares/CherryAuto/Order…" at bounding box center [326, 341] width 131 height 14
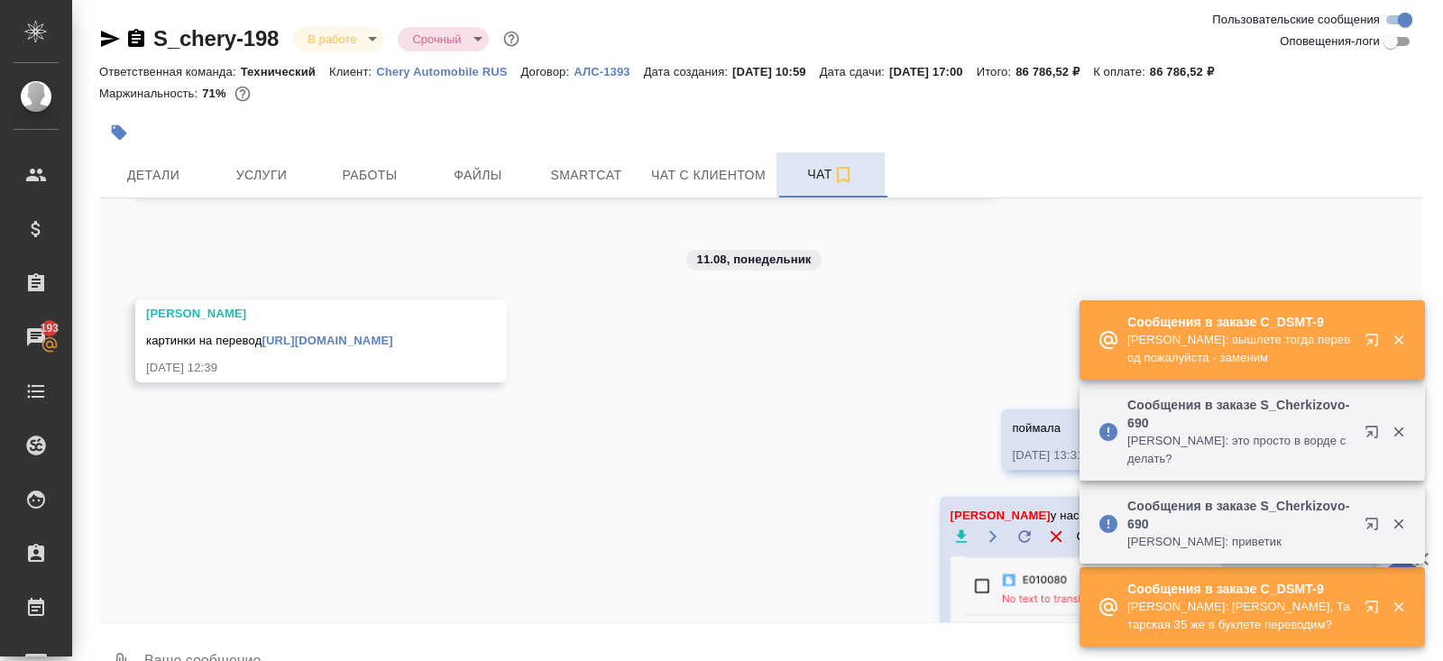
click at [377, 151] on div at bounding box center [540, 133] width 883 height 40
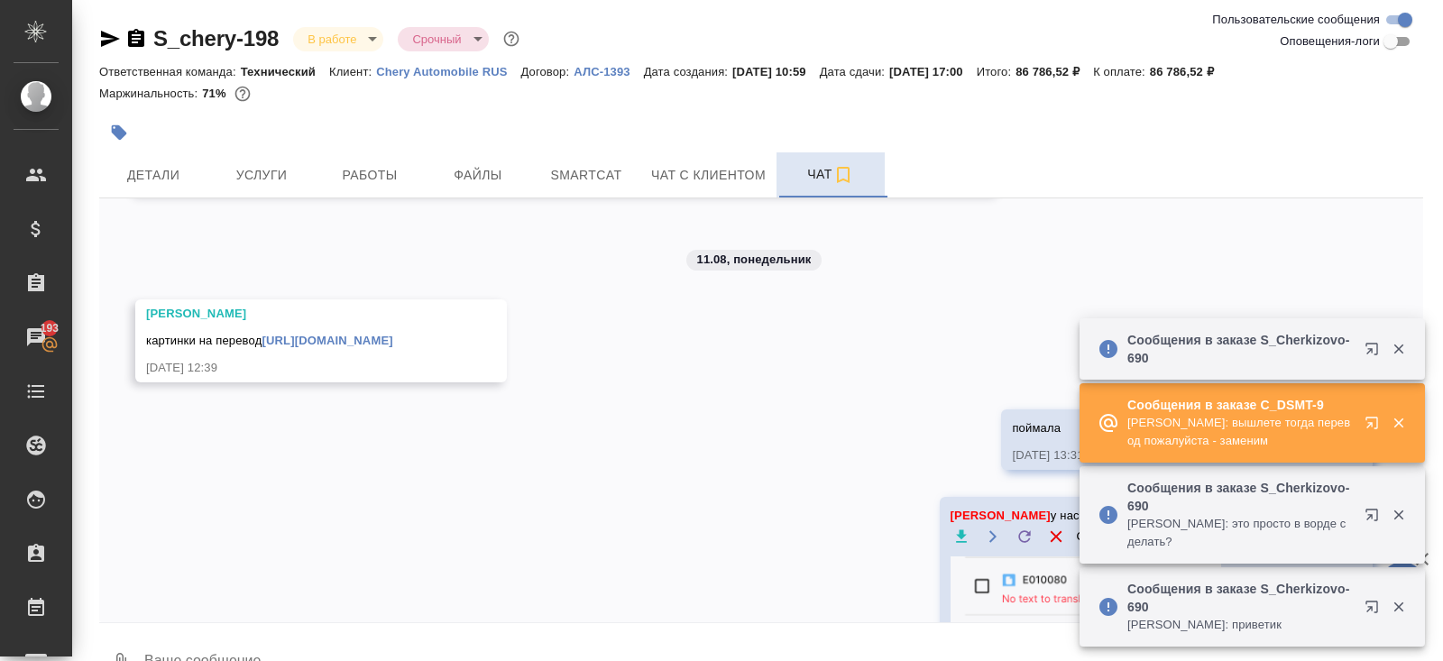
click at [1370, 426] on icon "button" at bounding box center [1371, 423] width 12 height 12
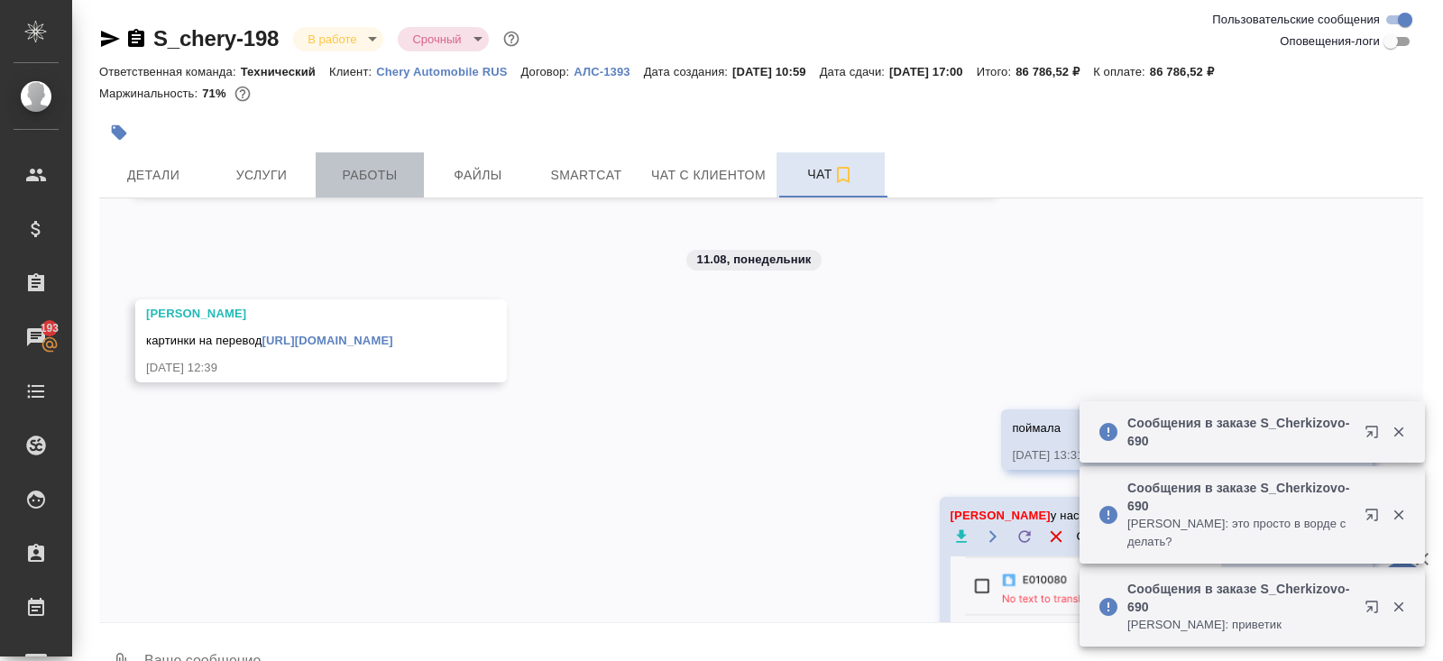
click at [344, 188] on button "Работы" at bounding box center [370, 174] width 108 height 45
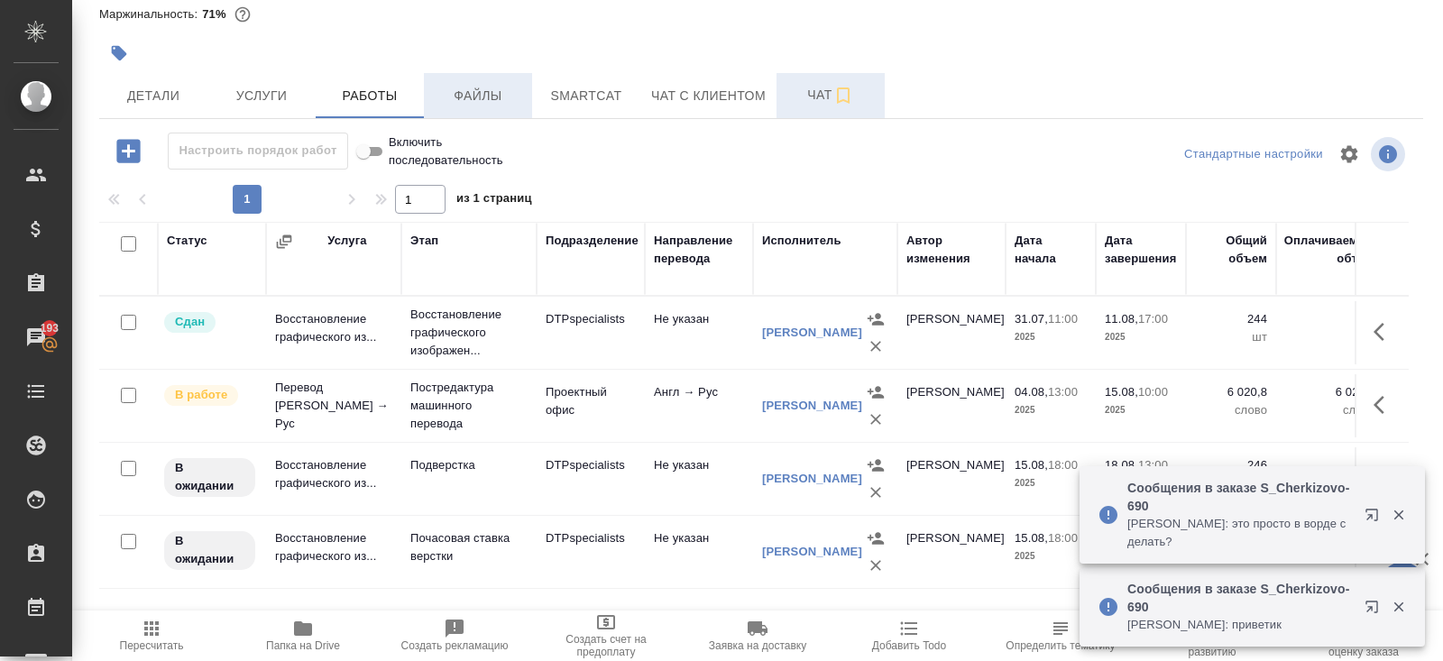
scroll to position [91, 0]
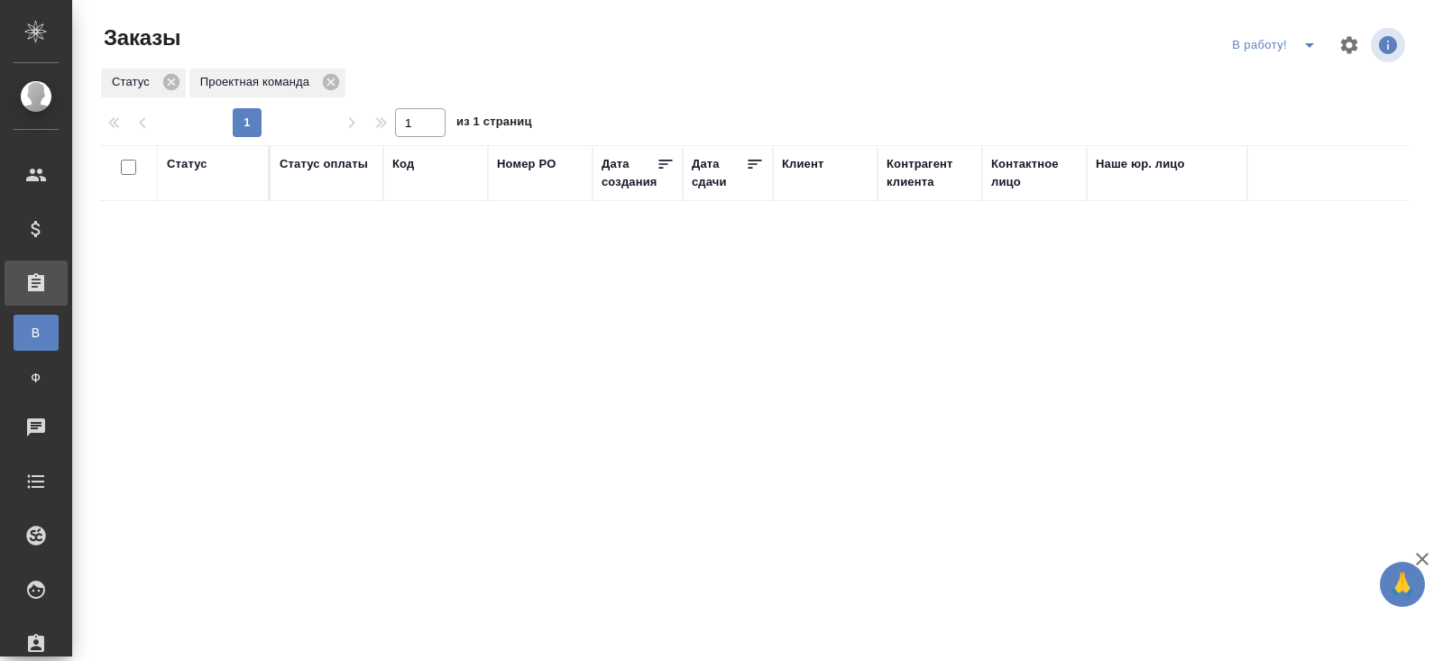
click at [1307, 47] on icon "split button" at bounding box center [1309, 45] width 22 height 22
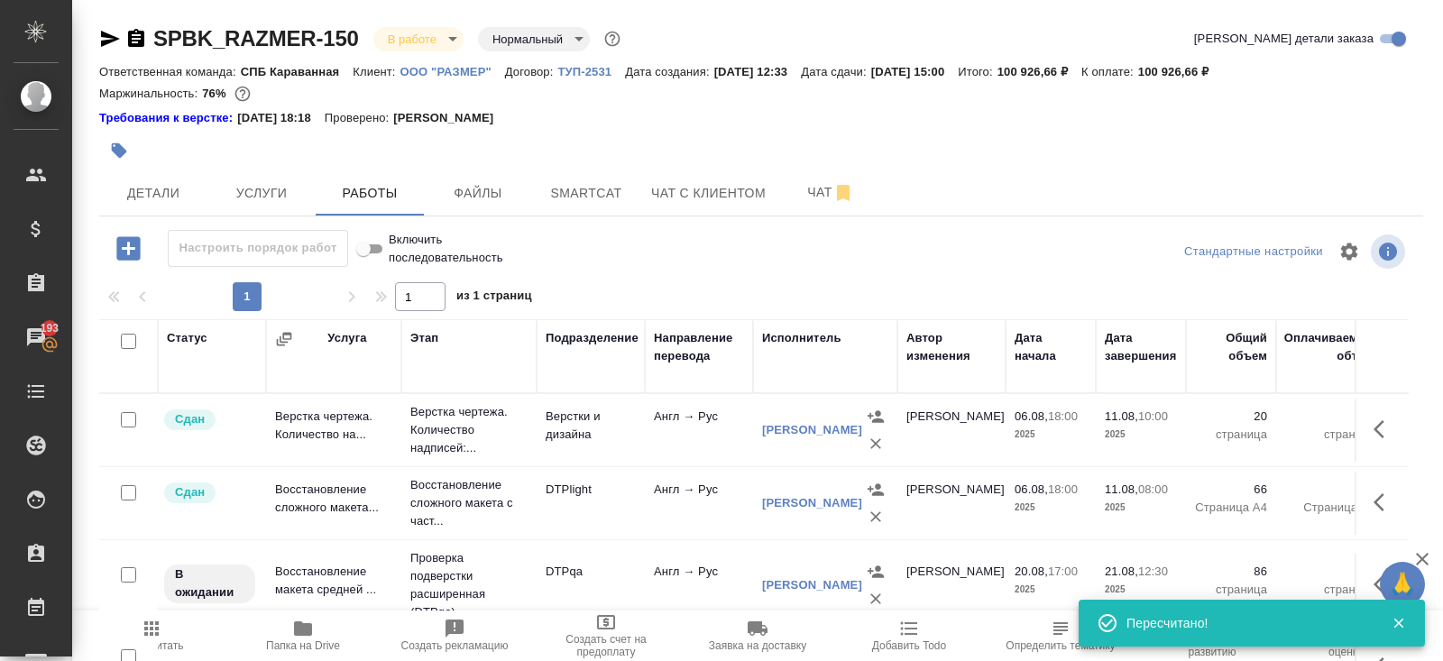
scroll to position [250, 0]
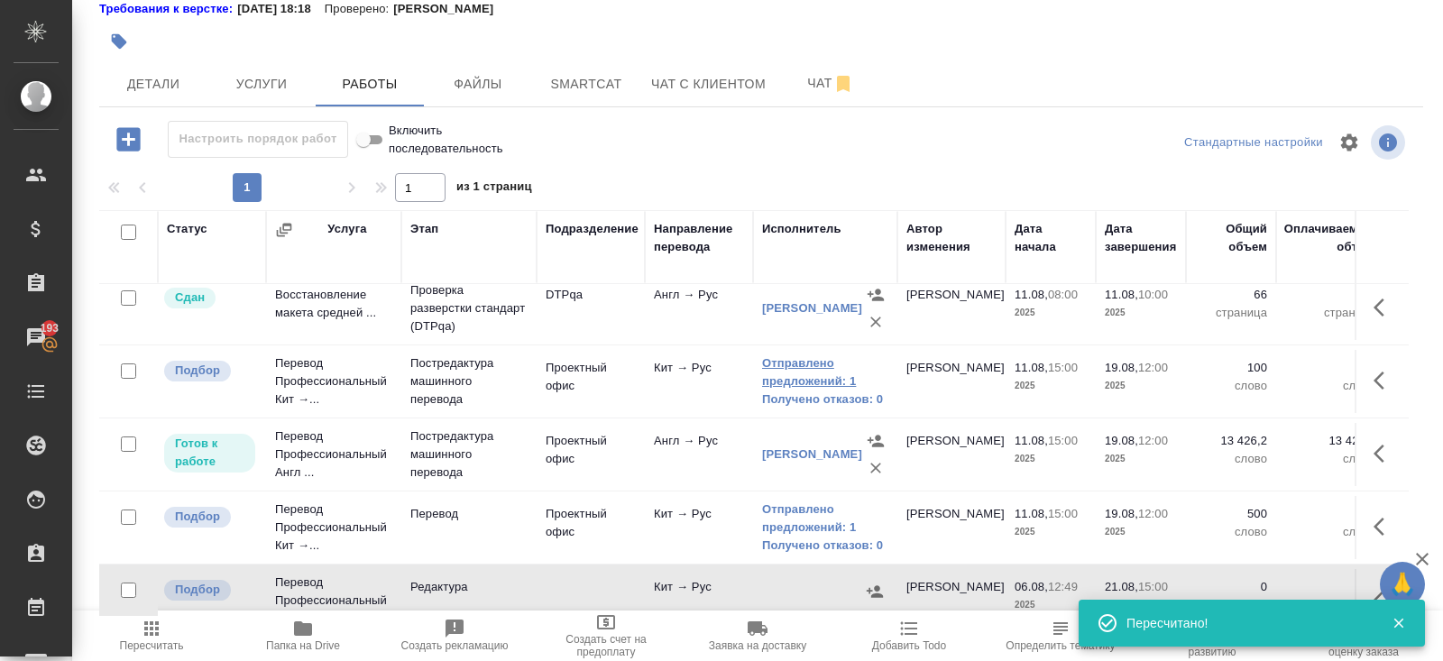
click at [802, 365] on link "Отправлено предложений: 1" at bounding box center [825, 372] width 126 height 36
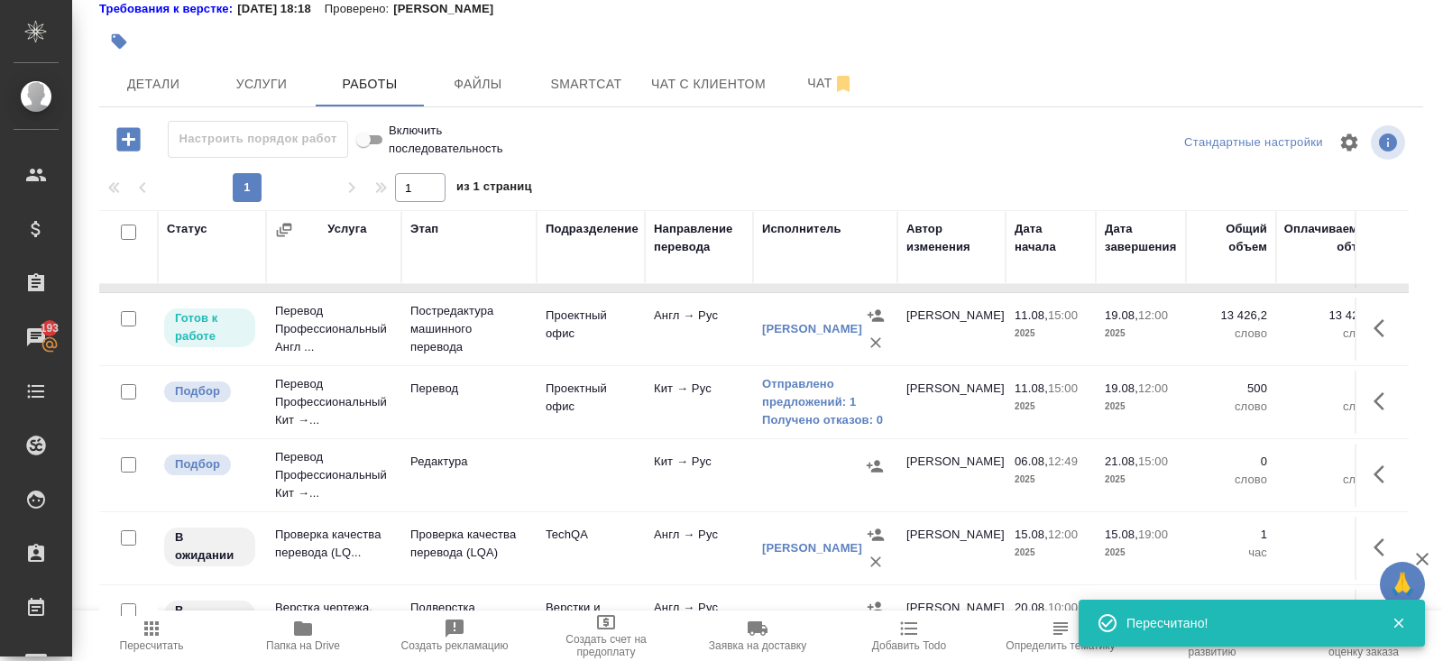
scroll to position [471, 0]
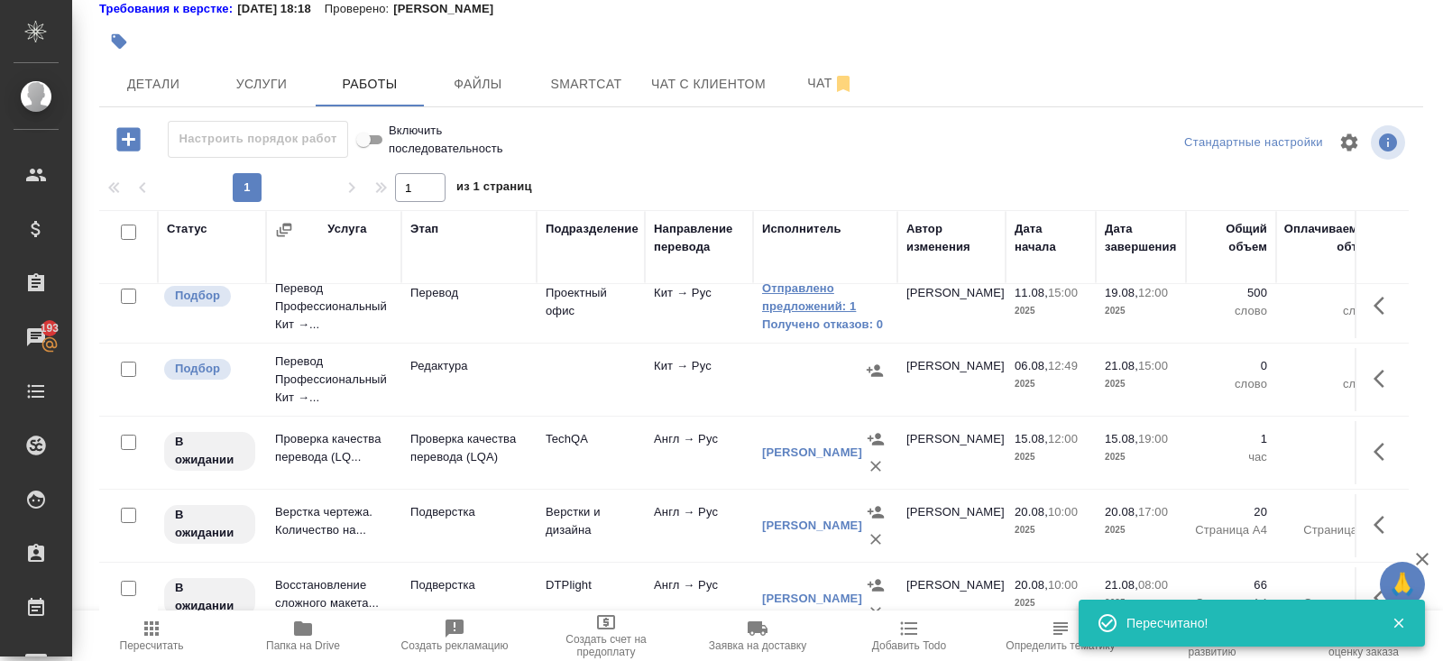
click at [791, 298] on link "Отправлено предложений: 1" at bounding box center [825, 297] width 126 height 36
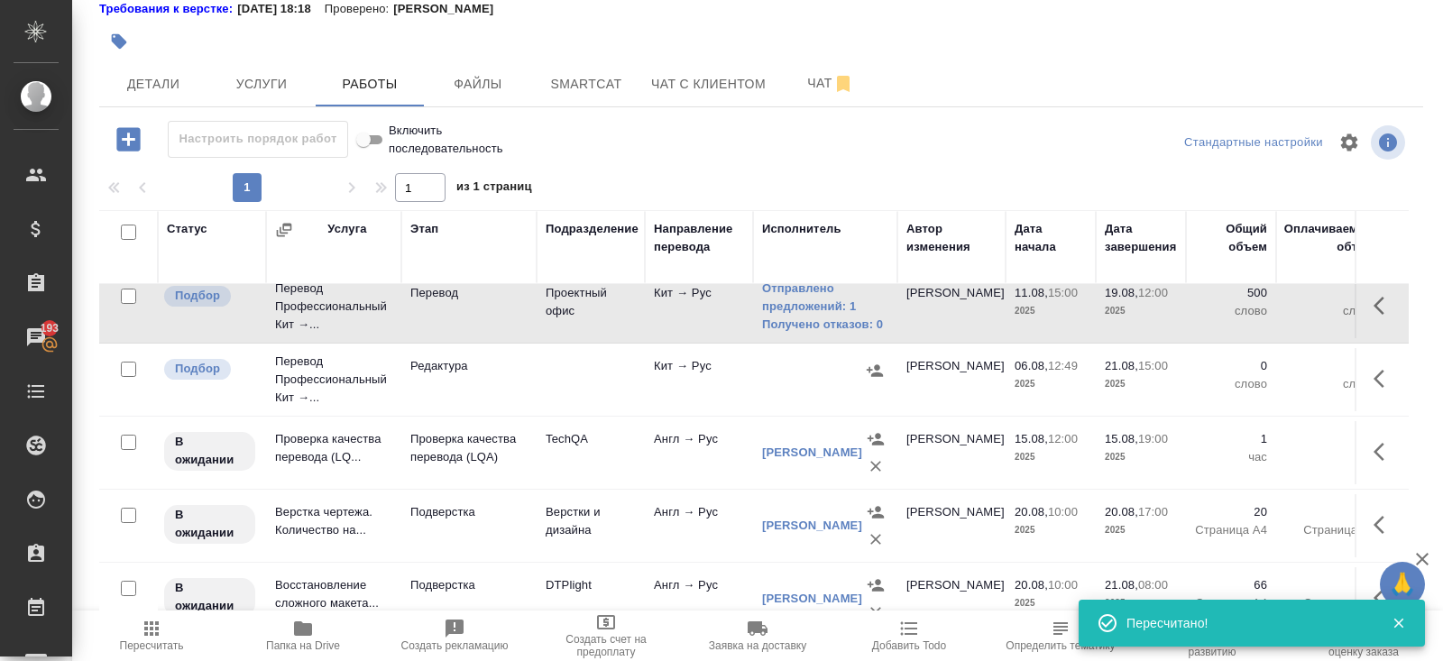
click at [146, 634] on icon "button" at bounding box center [151, 628] width 14 height 14
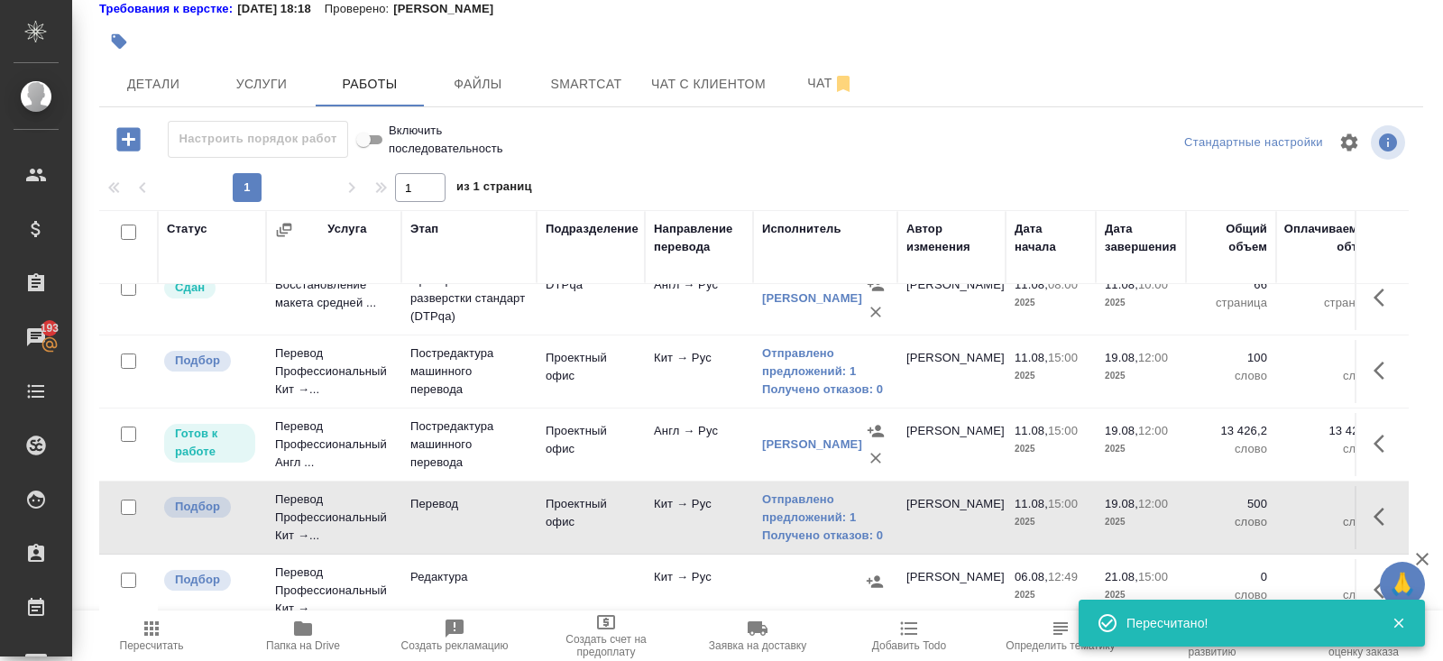
scroll to position [256, 0]
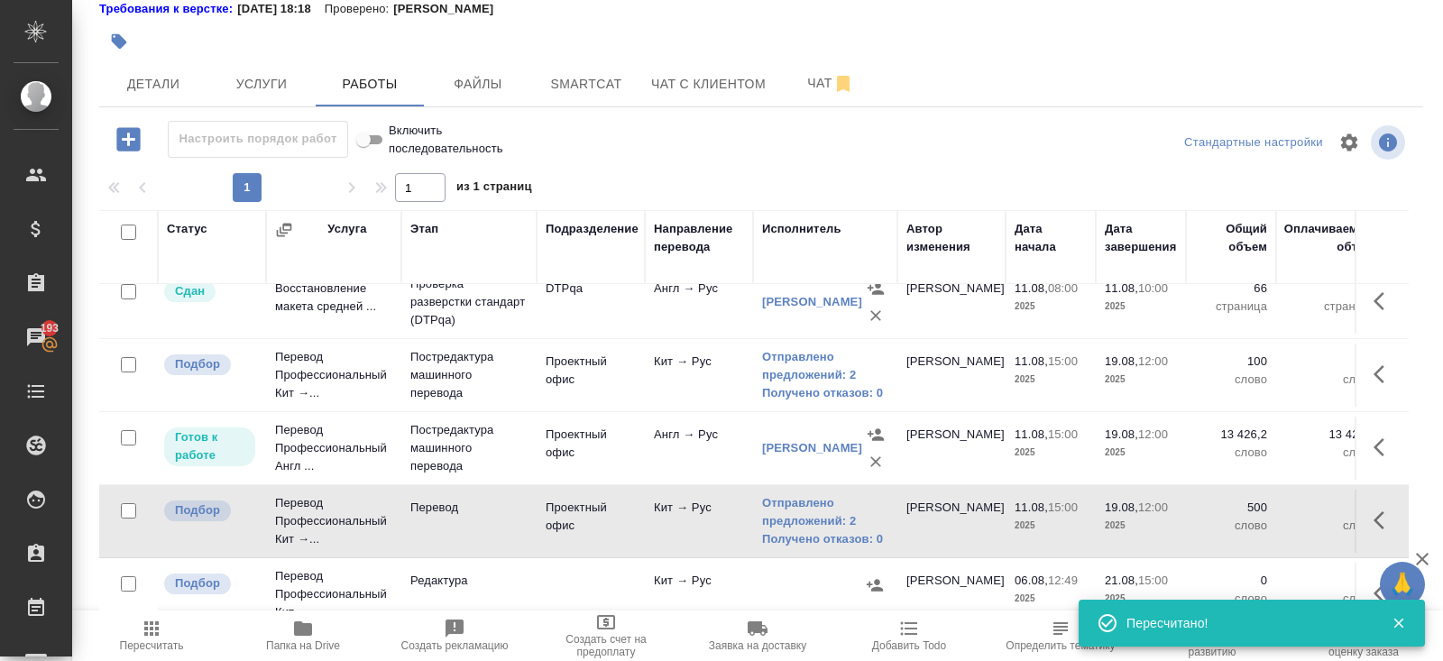
click at [170, 641] on span "Пересчитать" at bounding box center [152, 645] width 64 height 13
click at [158, 624] on icon "button" at bounding box center [151, 628] width 14 height 14
click at [143, 636] on icon "button" at bounding box center [152, 629] width 22 height 22
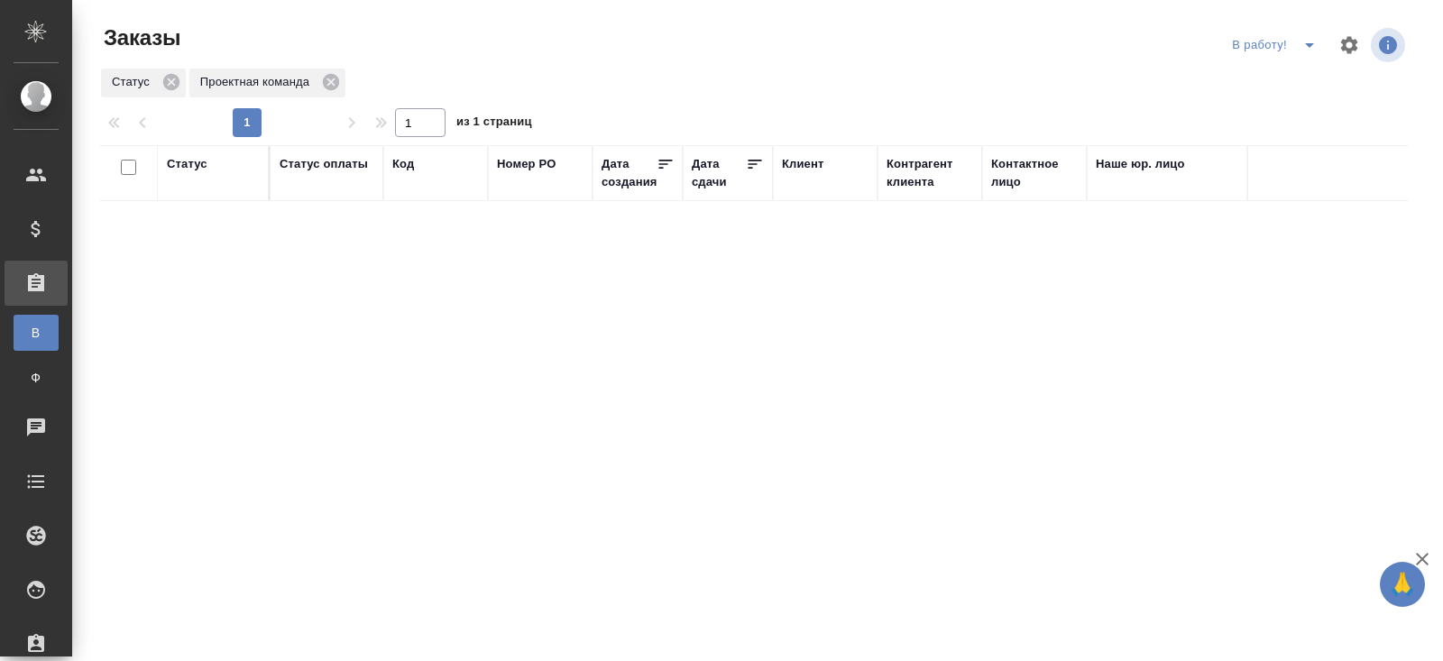
click at [1310, 47] on icon "split button" at bounding box center [1309, 45] width 22 height 22
click at [1285, 104] on li "начислить" at bounding box center [1276, 110] width 100 height 29
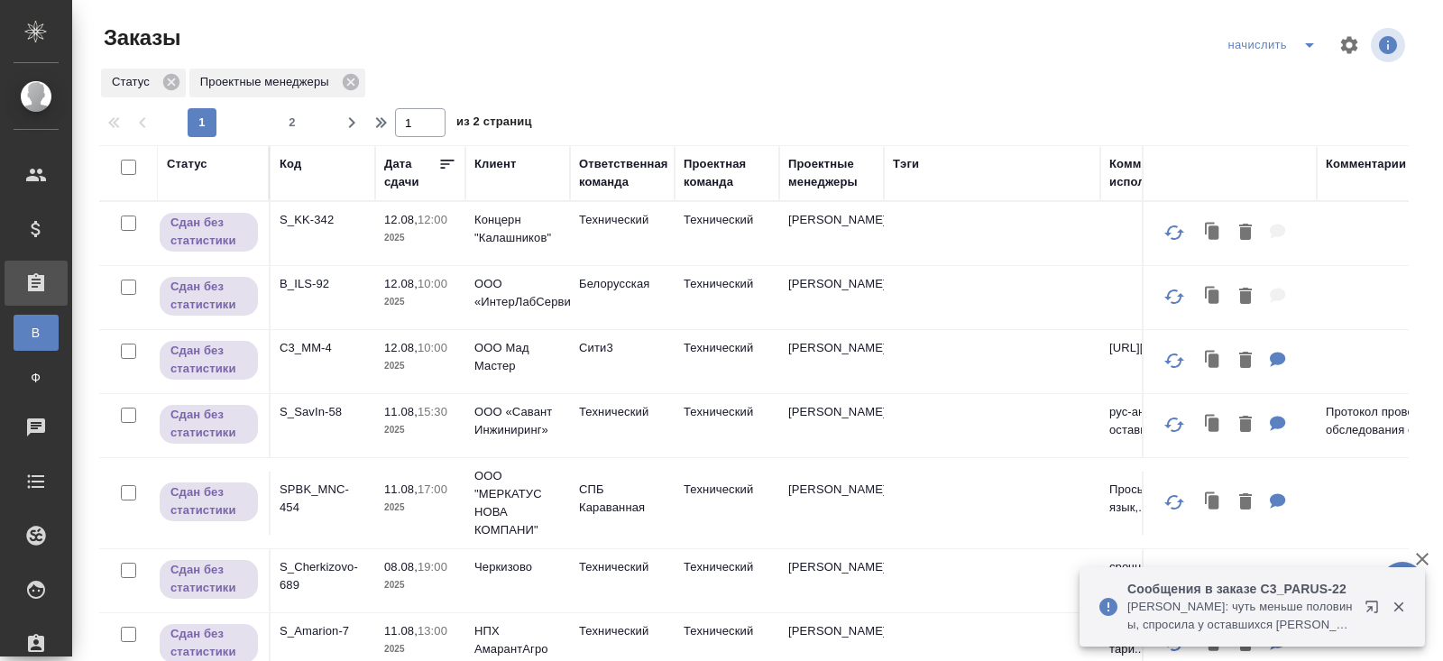
click at [1371, 609] on icon "button" at bounding box center [1371, 606] width 12 height 12
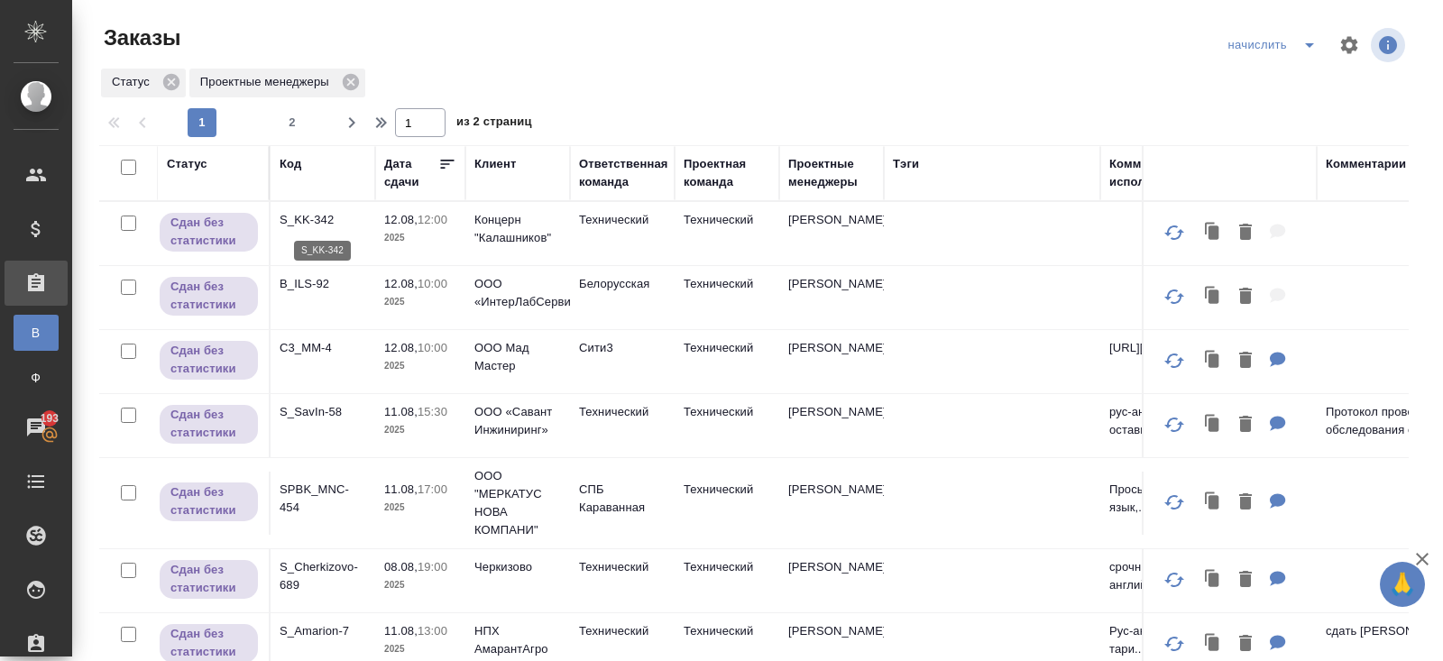
click at [298, 211] on p "S_KK-342" at bounding box center [322, 220] width 87 height 18
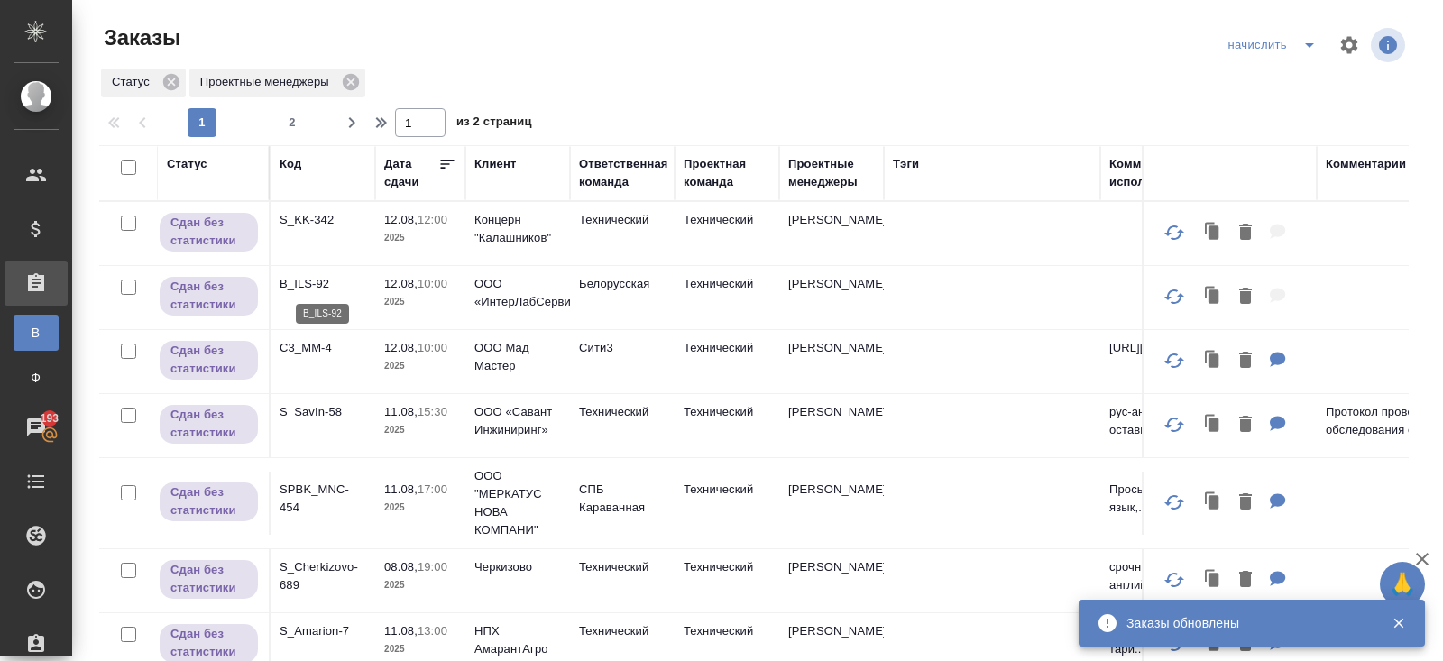
click at [312, 276] on p "B_ILS-92" at bounding box center [322, 284] width 87 height 18
click at [305, 351] on p "C3_MM-4" at bounding box center [322, 348] width 87 height 18
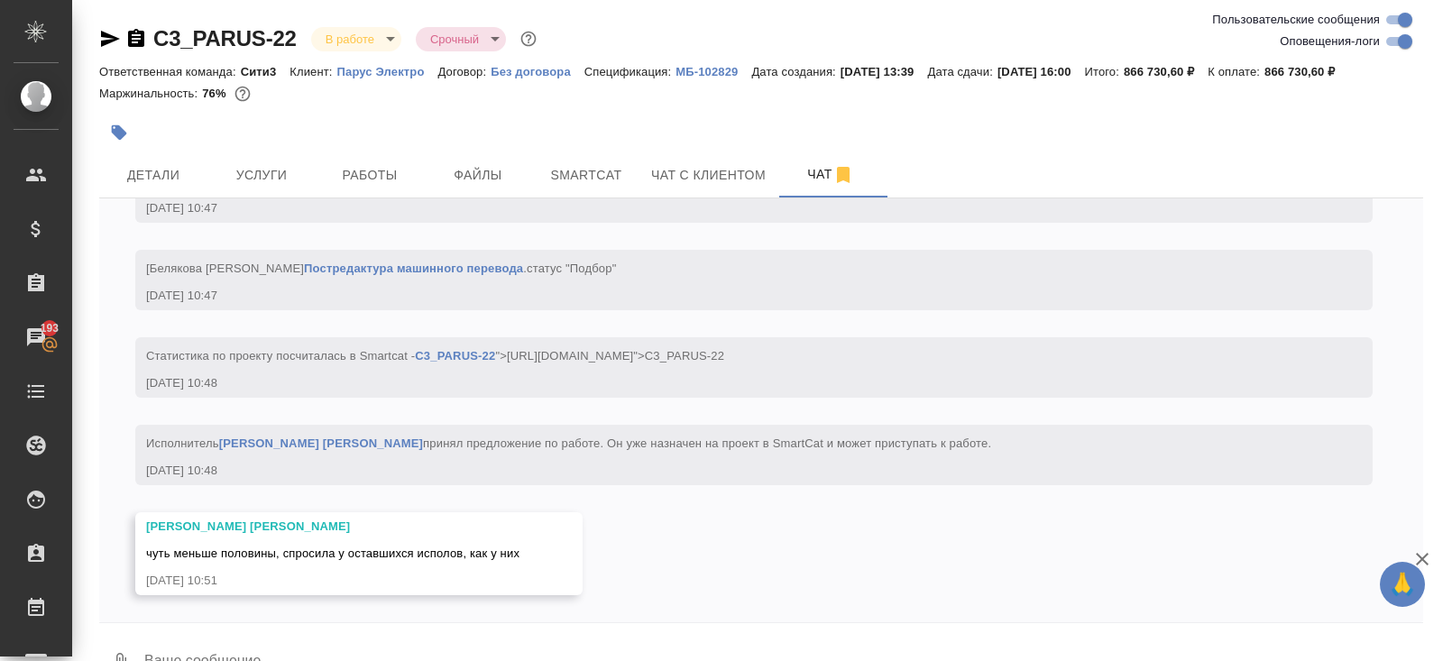
scroll to position [38473, 0]
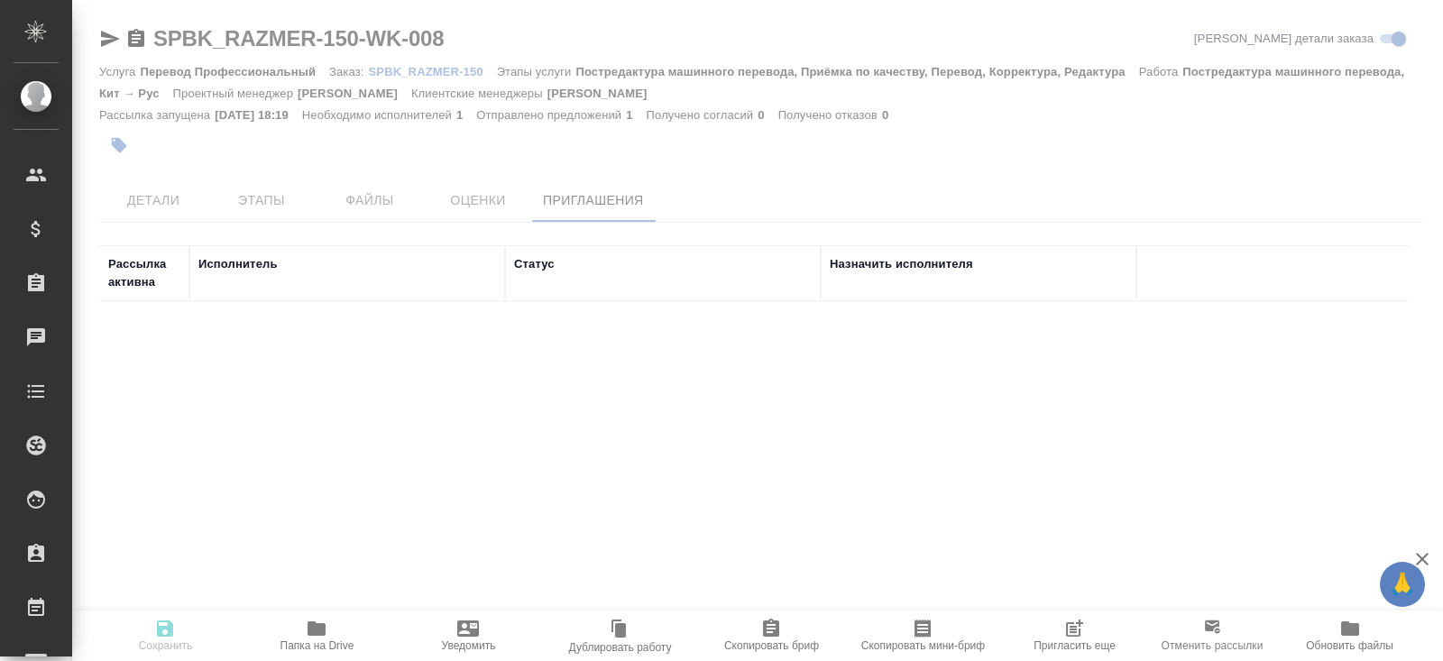
click at [1062, 639] on span "Пригласить еще" at bounding box center [1074, 645] width 82 height 13
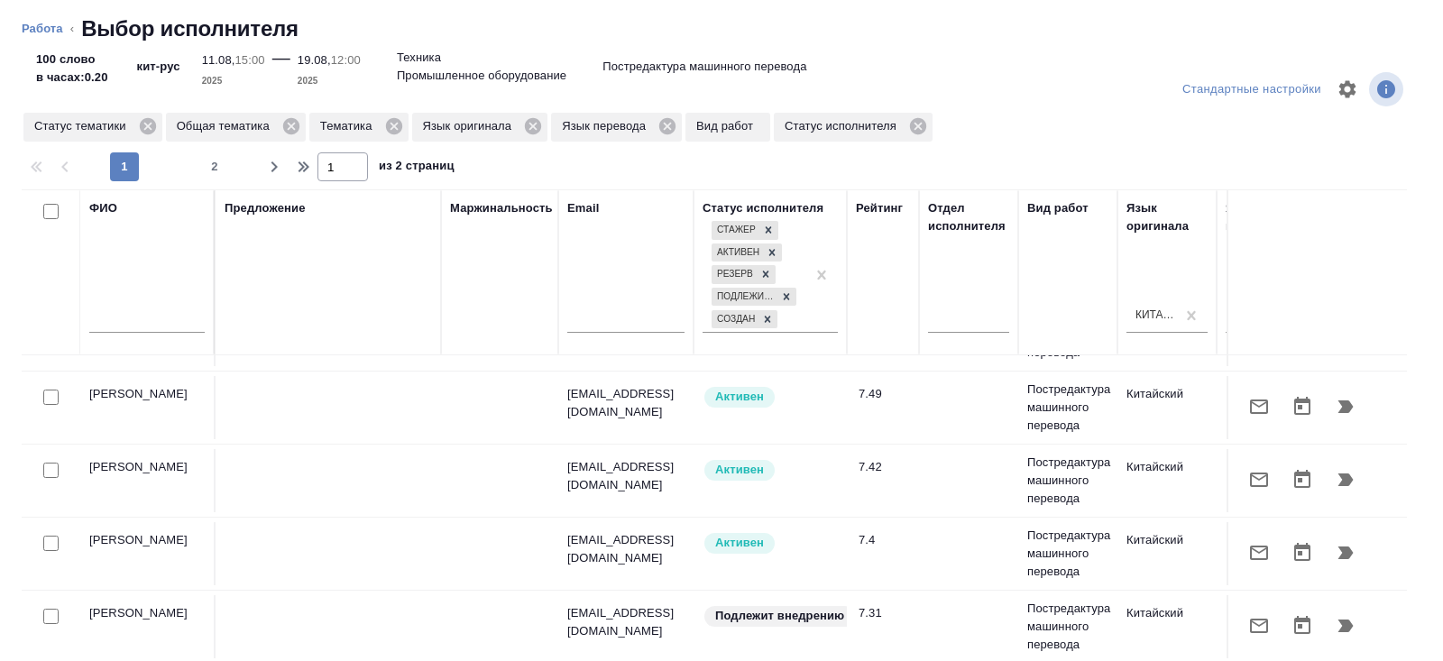
scroll to position [939, 0]
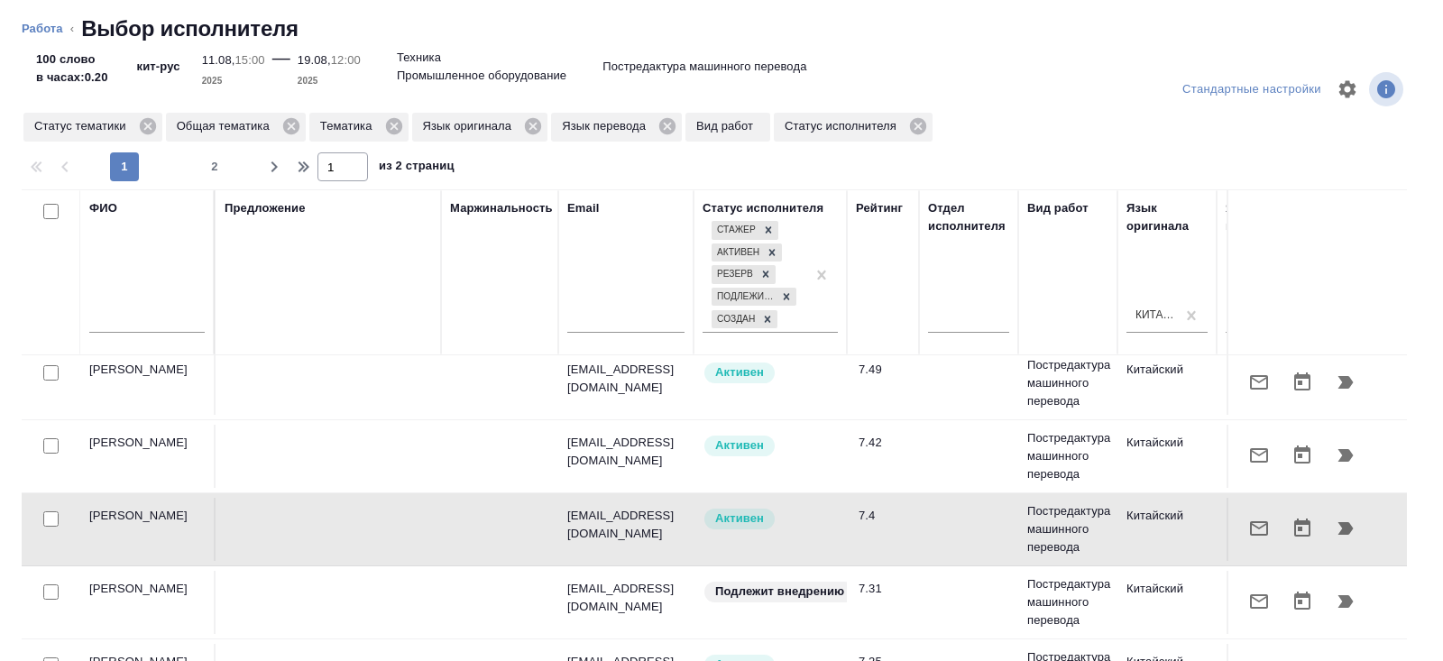
click at [57, 511] on input "checkbox" at bounding box center [50, 518] width 15 height 15
checkbox input "true"
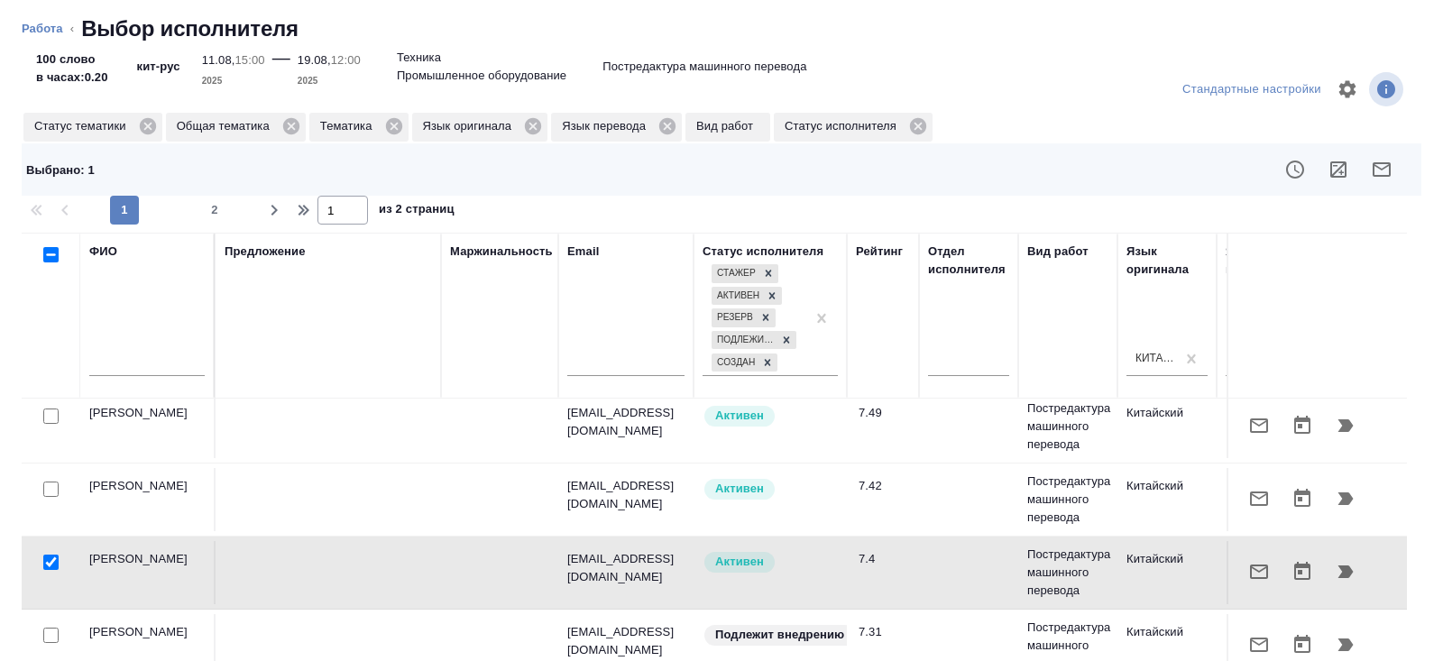
click at [1389, 179] on icon "button" at bounding box center [1381, 170] width 22 height 22
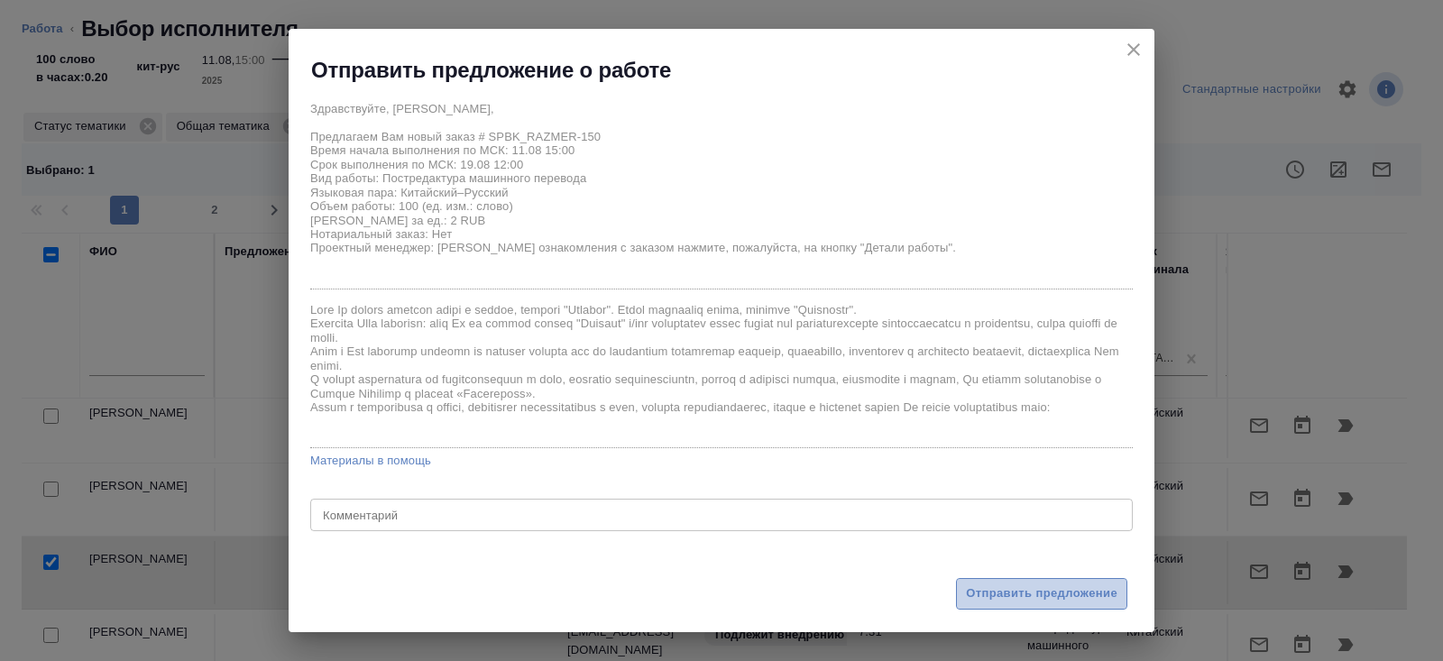
click at [1000, 590] on span "Отправить предложение" at bounding box center [1041, 593] width 151 height 21
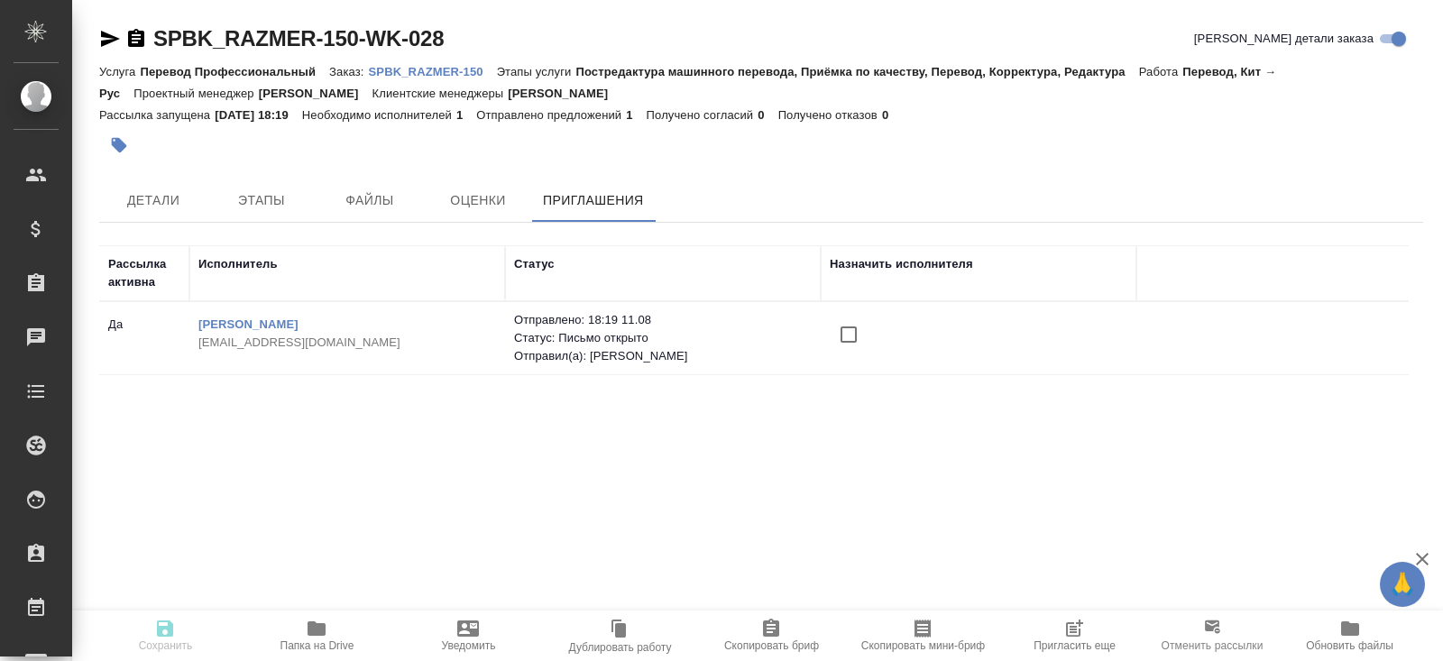
click at [1068, 628] on icon "button" at bounding box center [1074, 629] width 22 height 22
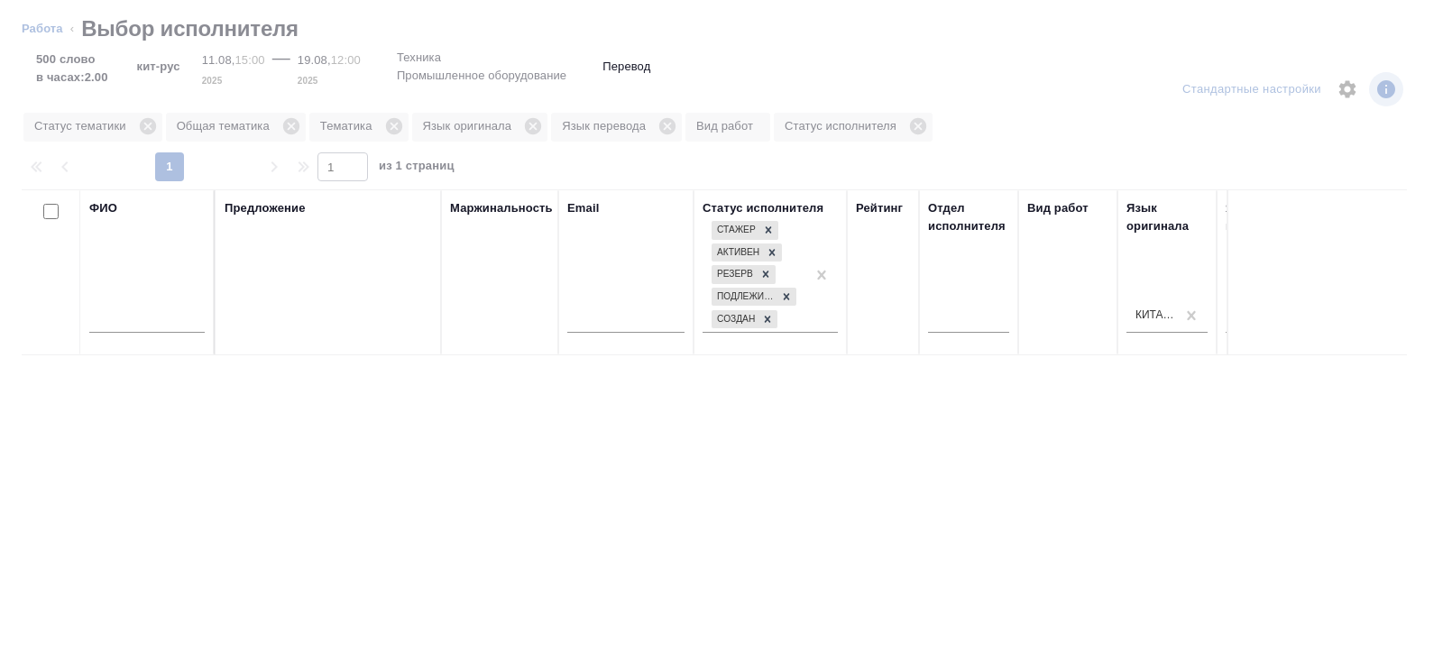
click at [186, 322] on input "text" at bounding box center [146, 321] width 115 height 23
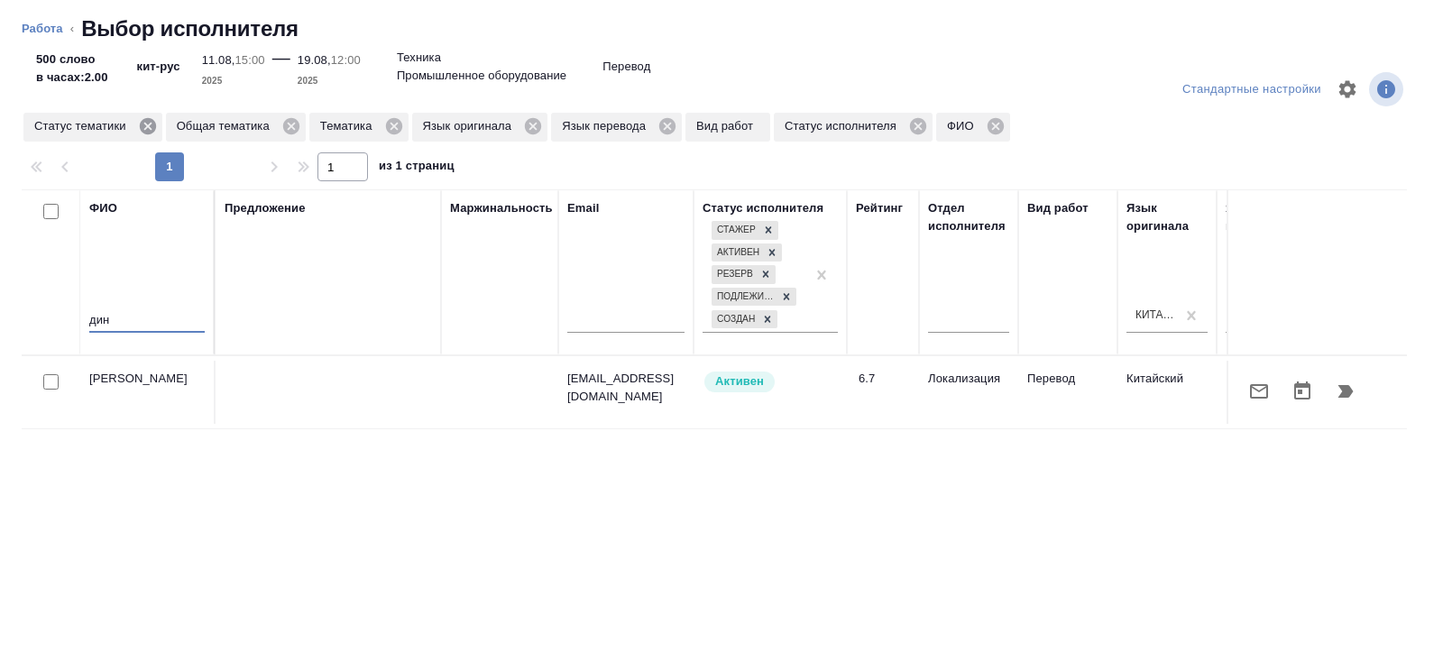
type input "дин"
click at [154, 128] on icon at bounding box center [148, 126] width 20 height 20
click at [254, 127] on icon at bounding box center [252, 126] width 20 height 20
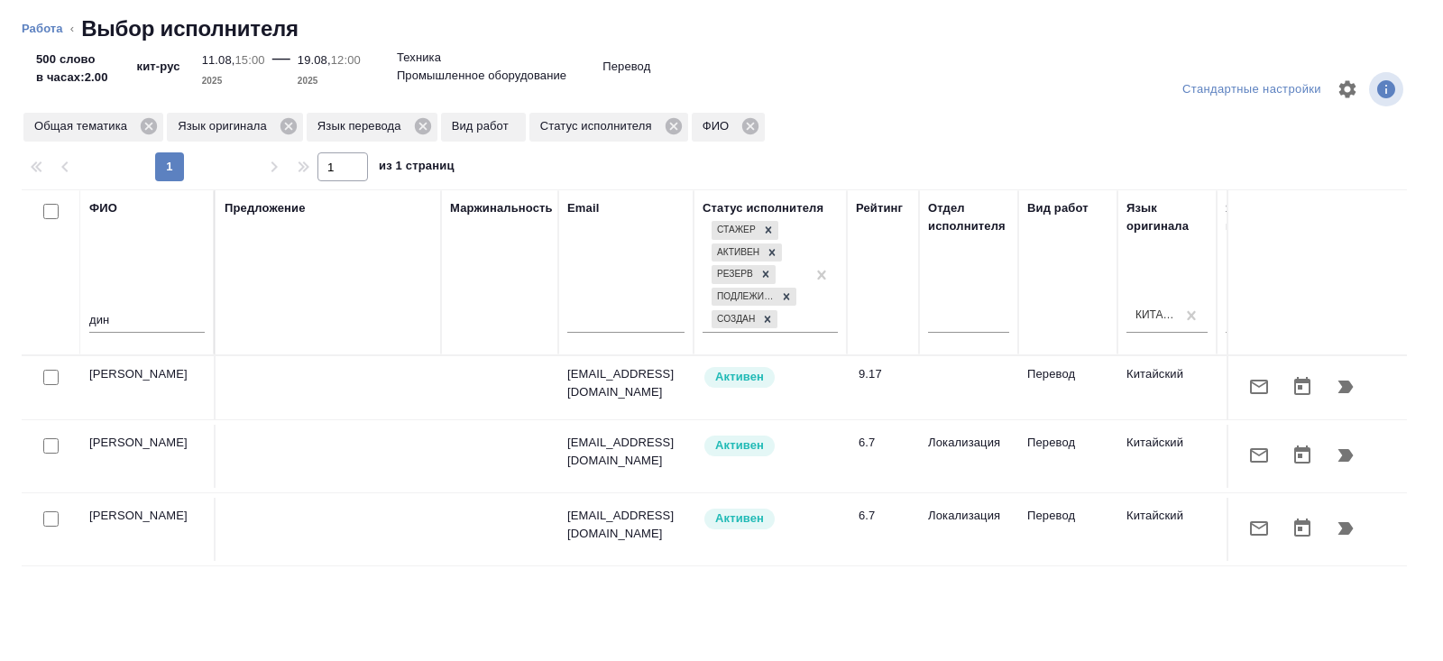
click at [1256, 398] on icon "button" at bounding box center [1259, 387] width 22 height 22
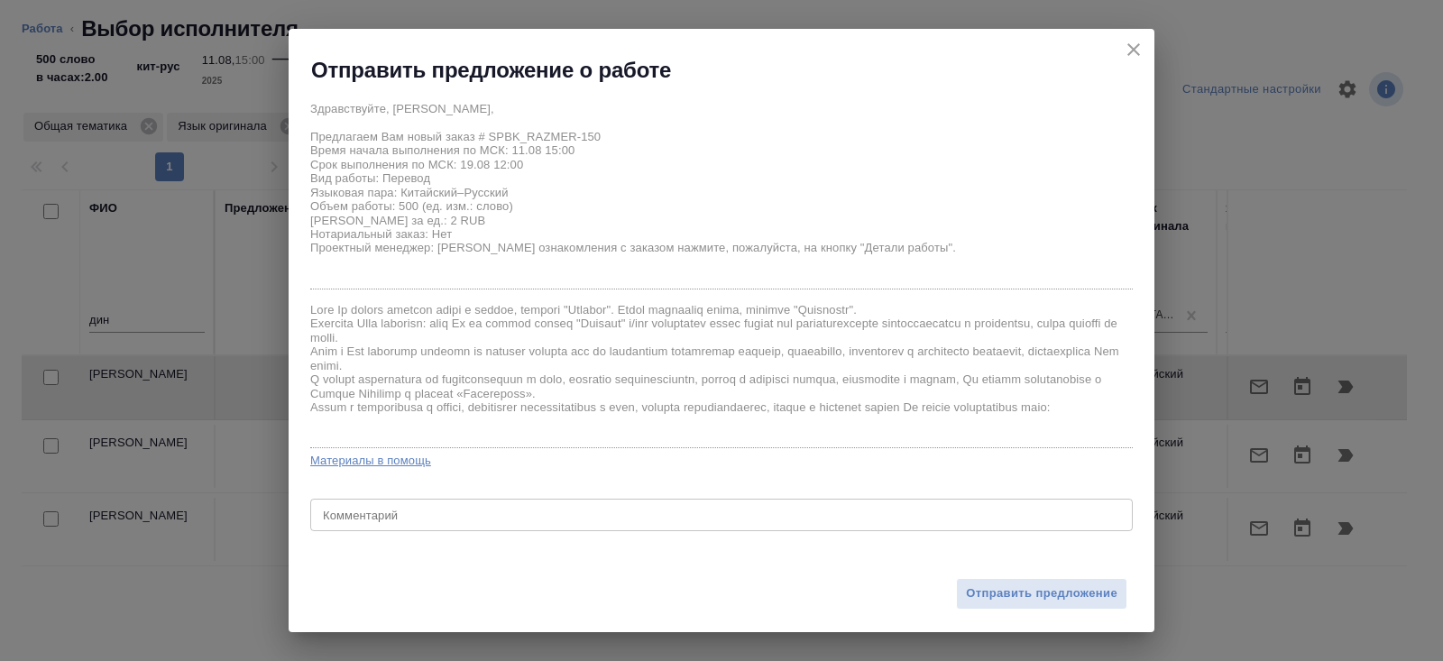
scroll to position [50, 0]
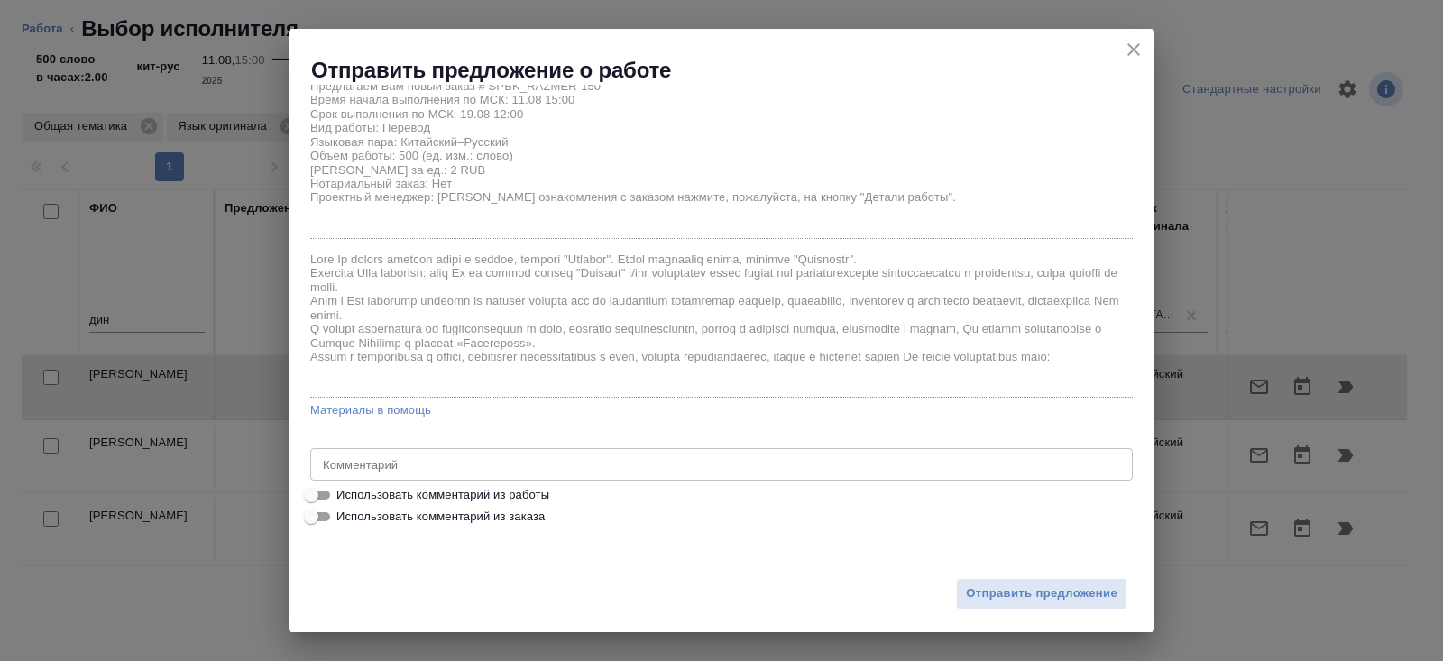
click at [428, 490] on span "Использовать комментарий из работы" at bounding box center [442, 495] width 213 height 18
click at [344, 490] on input "Использовать комментарий из работы" at bounding box center [311, 495] width 65 height 22
checkbox input "true"
type textarea "с листа https://drive.awatera.com/s/kJNNcJfXSkP3iNF"
click at [984, 591] on span "Отправить предложение" at bounding box center [1041, 593] width 151 height 21
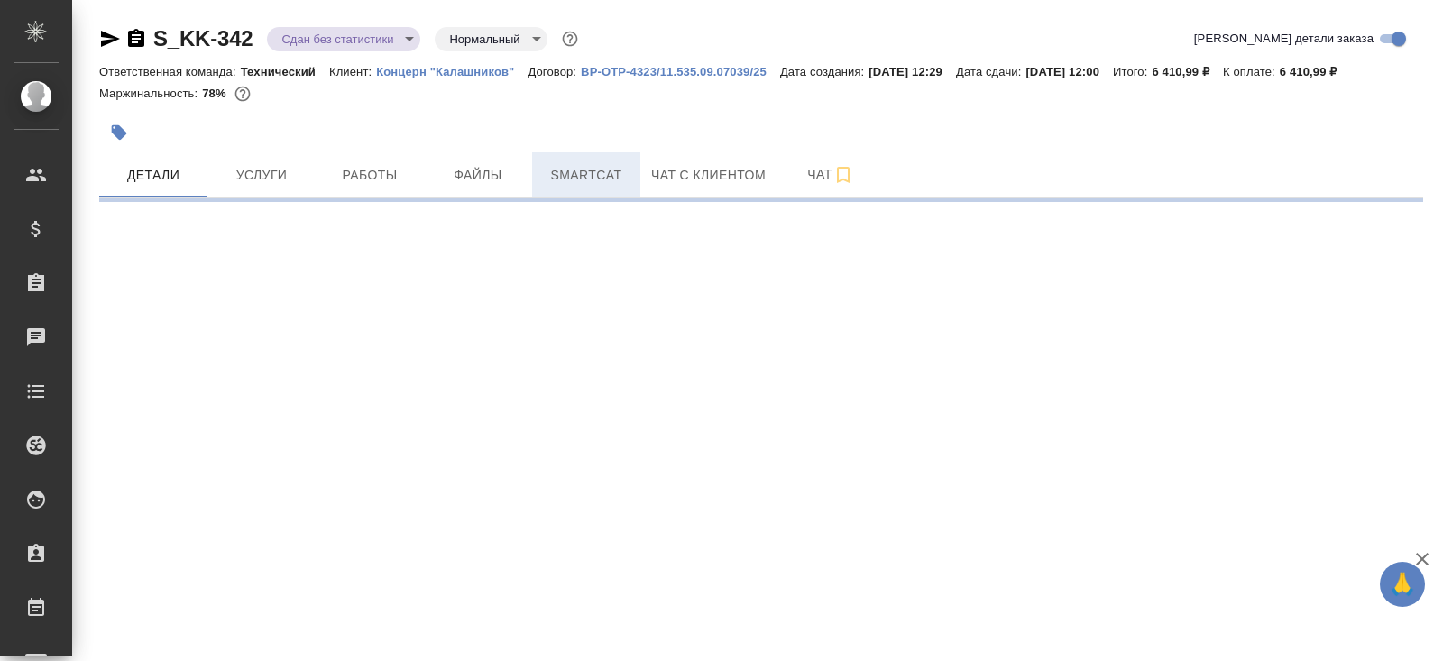
select select "RU"
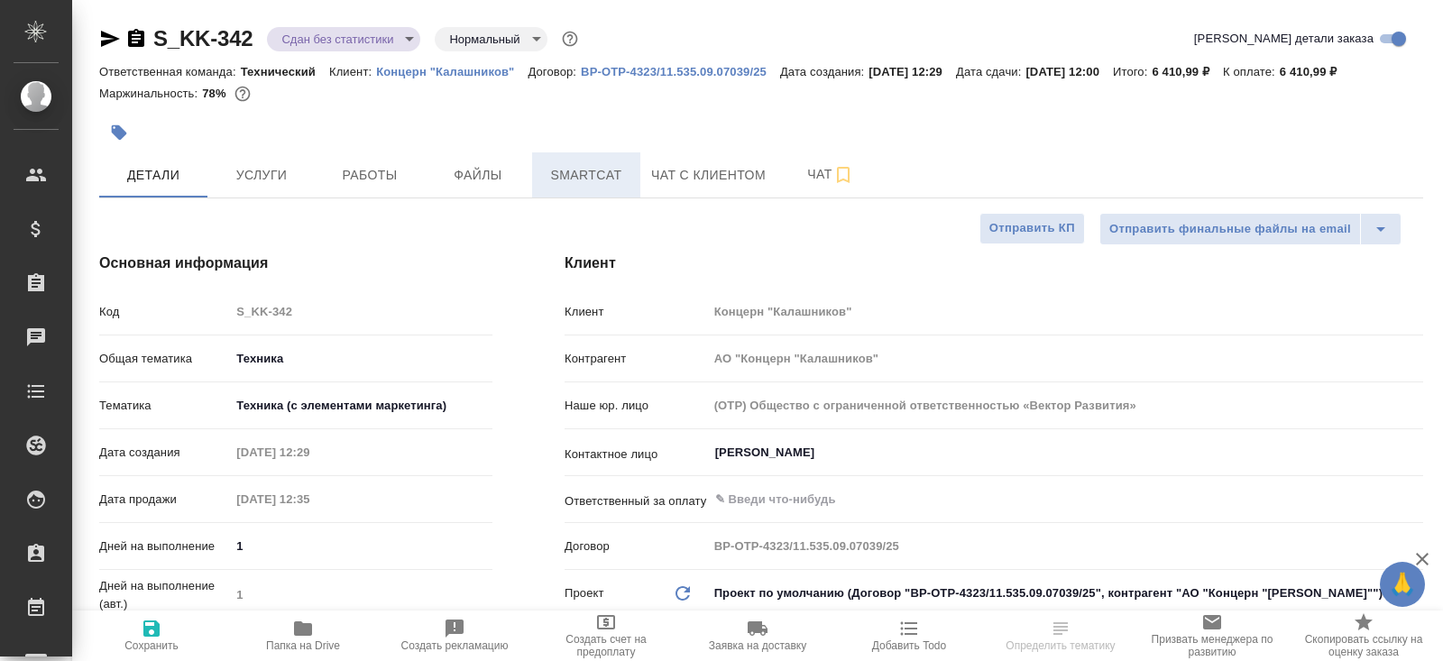
click at [591, 178] on span "Smartcat" at bounding box center [586, 175] width 87 height 23
type textarea "x"
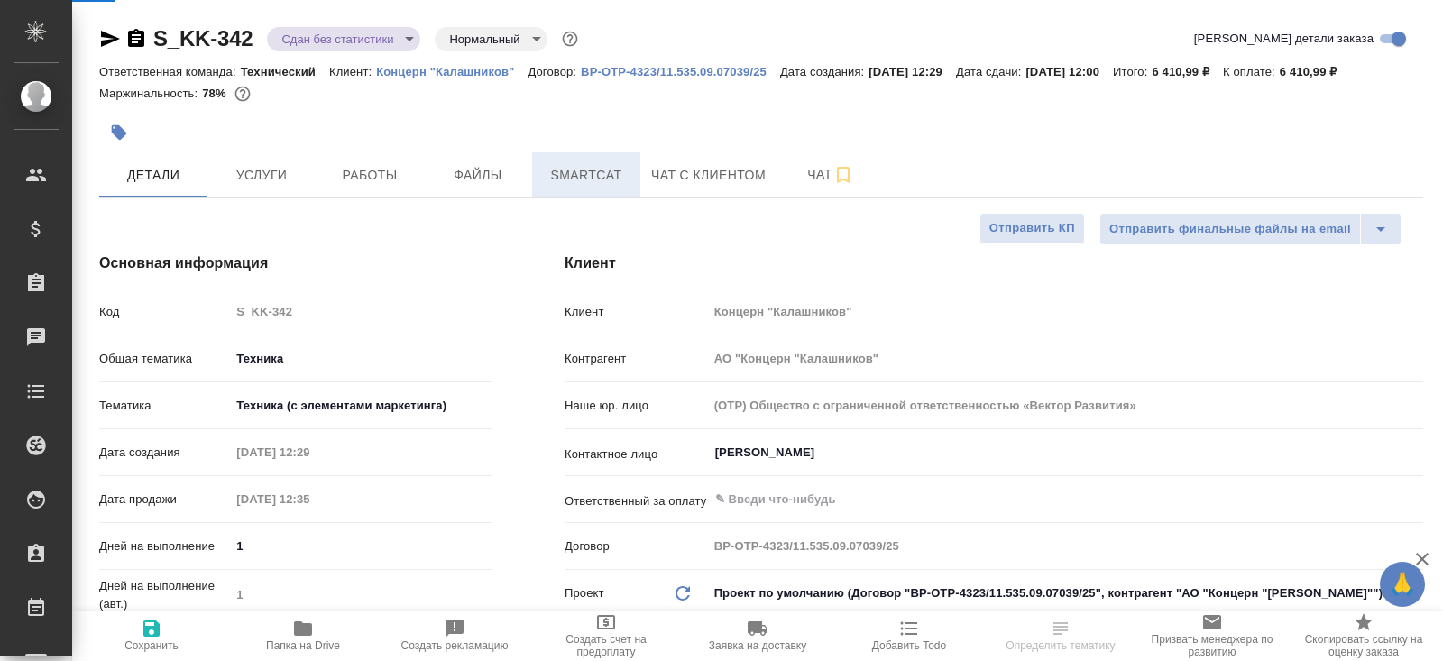
type textarea "x"
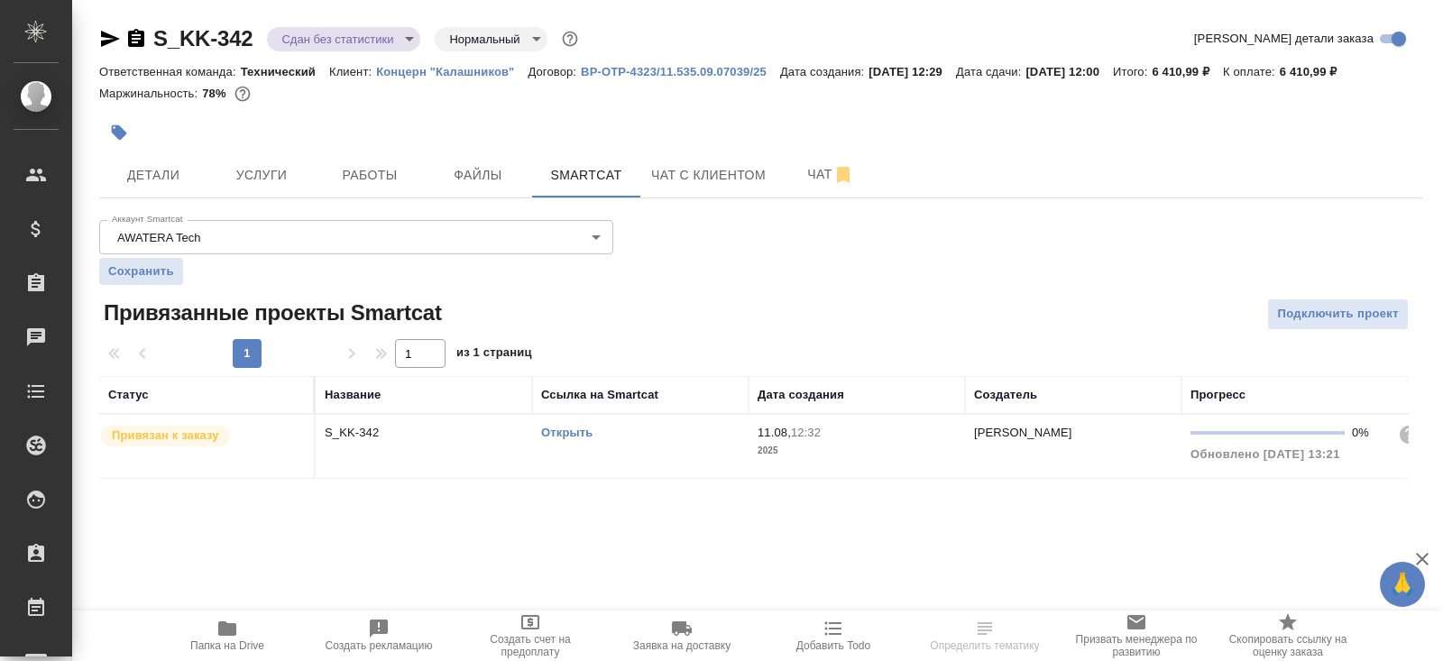
click at [634, 462] on td "Открыть" at bounding box center [640, 446] width 216 height 63
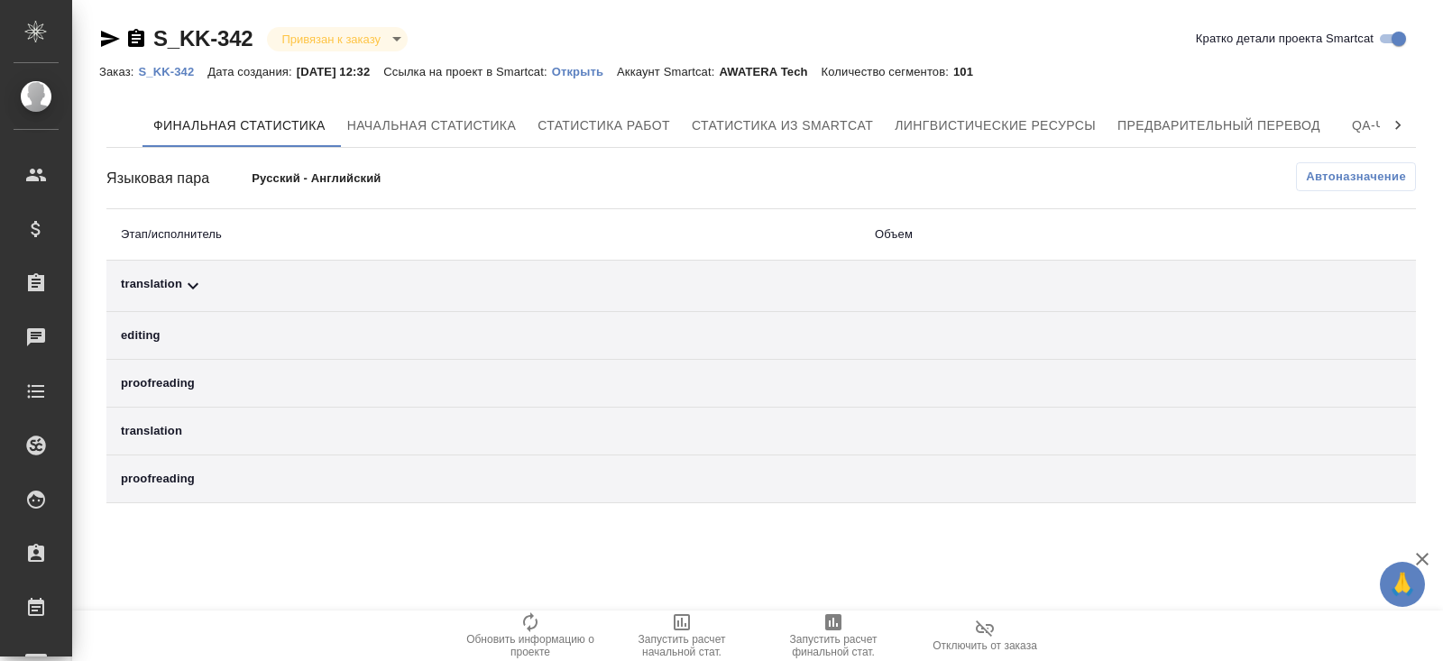
click at [1346, 179] on span "Автоназначение" at bounding box center [1356, 177] width 100 height 18
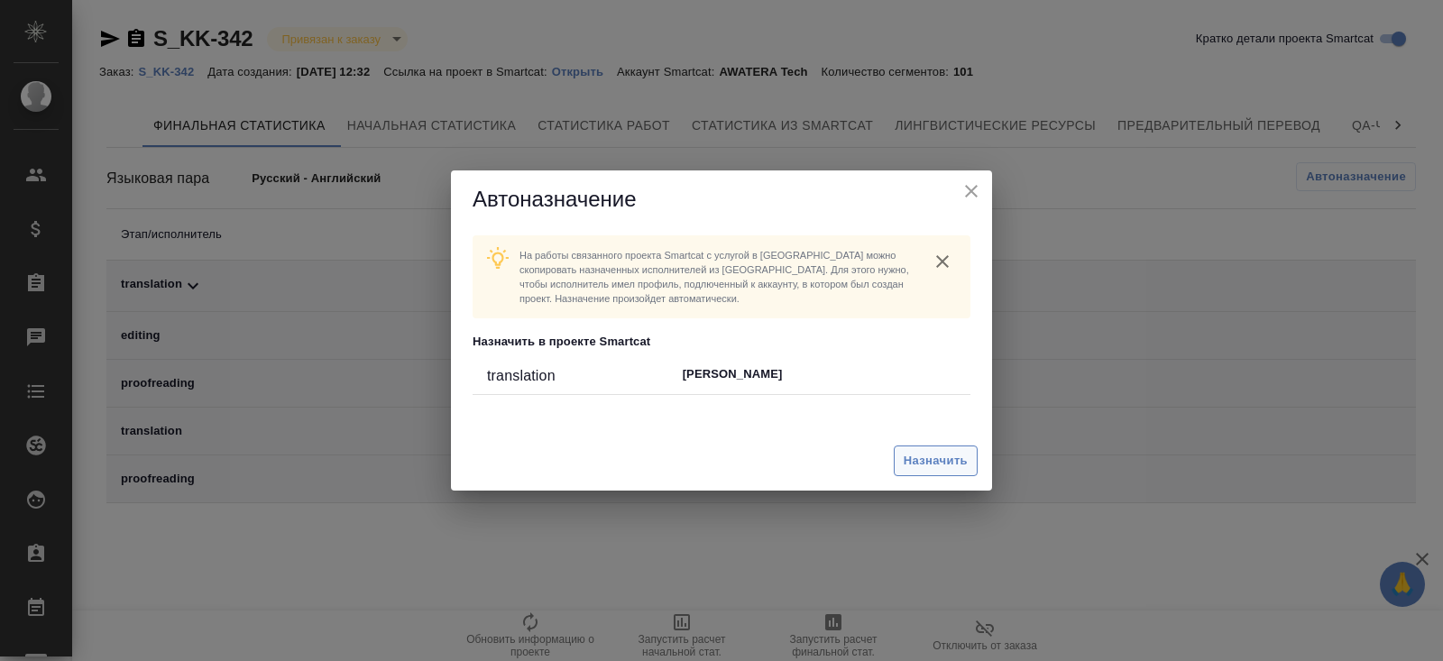
click at [945, 463] on span "Назначить" at bounding box center [935, 461] width 64 height 21
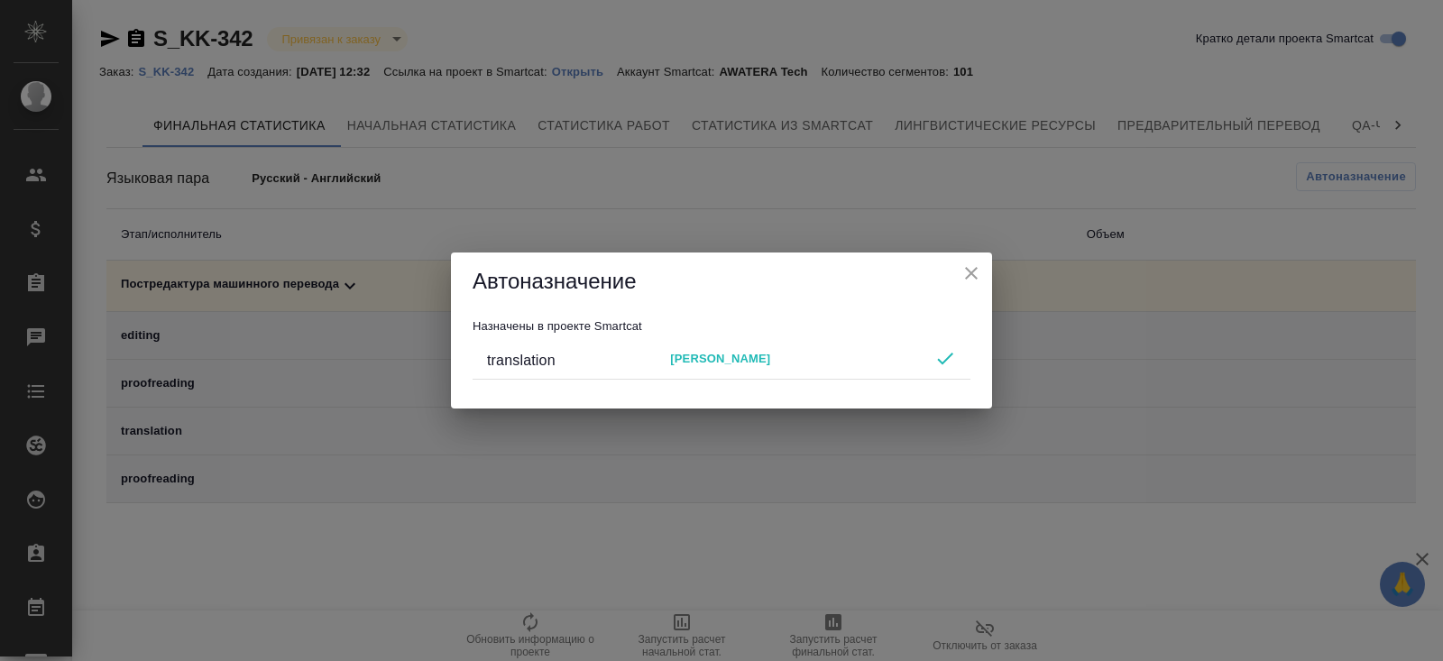
click at [849, 579] on div "Автоназначение Назначены в проекте Smartcat translation Александр Чечин" at bounding box center [721, 330] width 1443 height 661
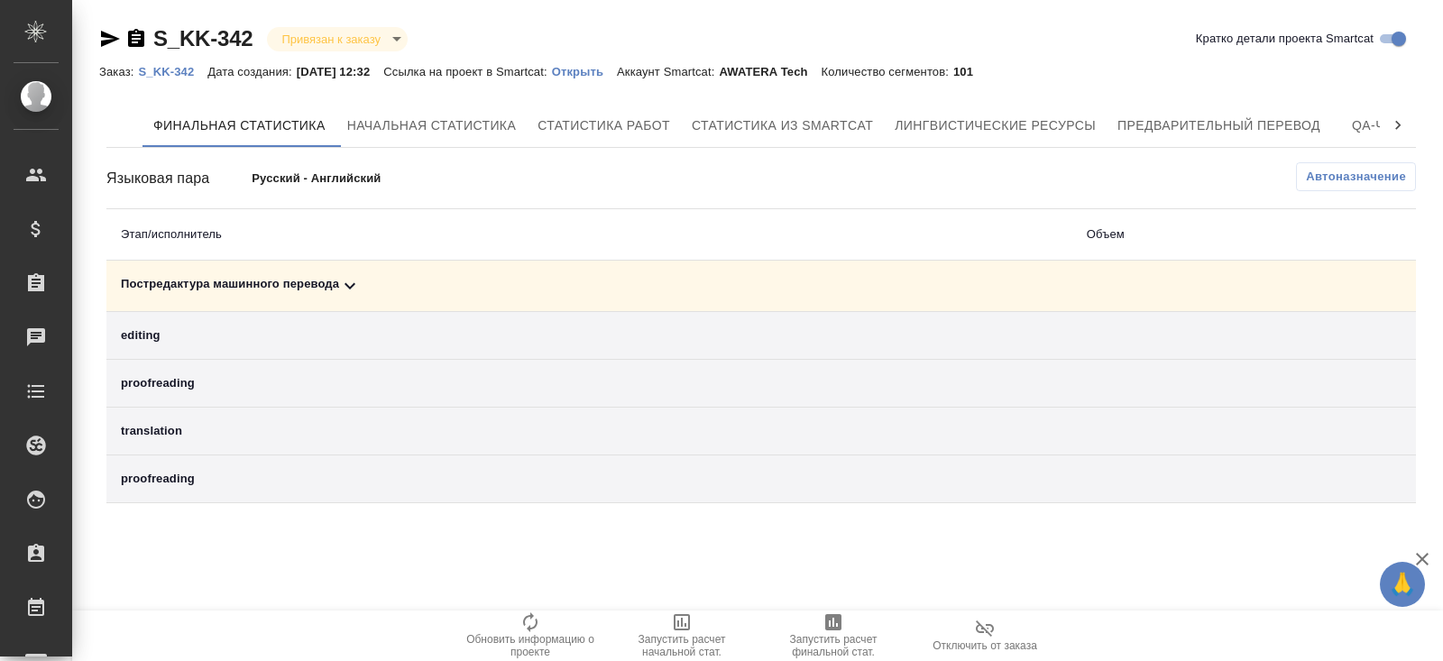
click at [823, 639] on span "Запустить расчет финальной стат." at bounding box center [833, 645] width 130 height 25
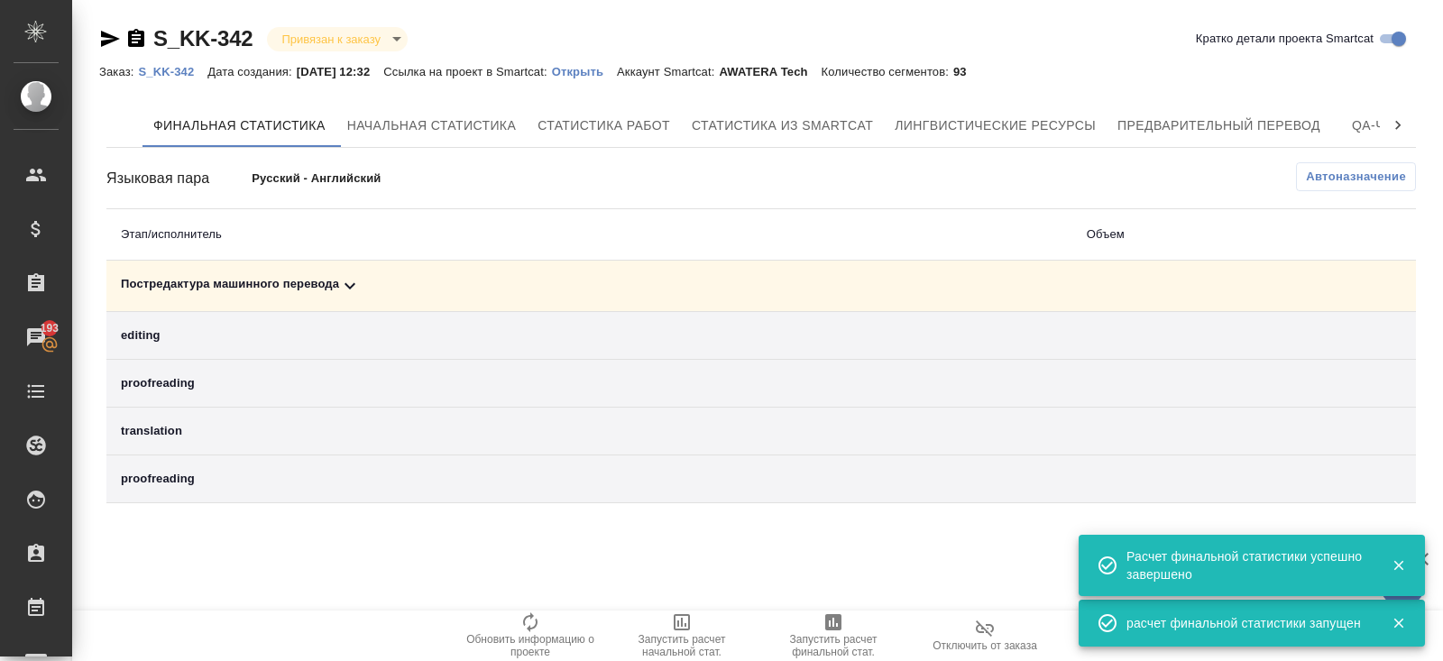
click at [361, 284] on icon at bounding box center [350, 286] width 22 height 22
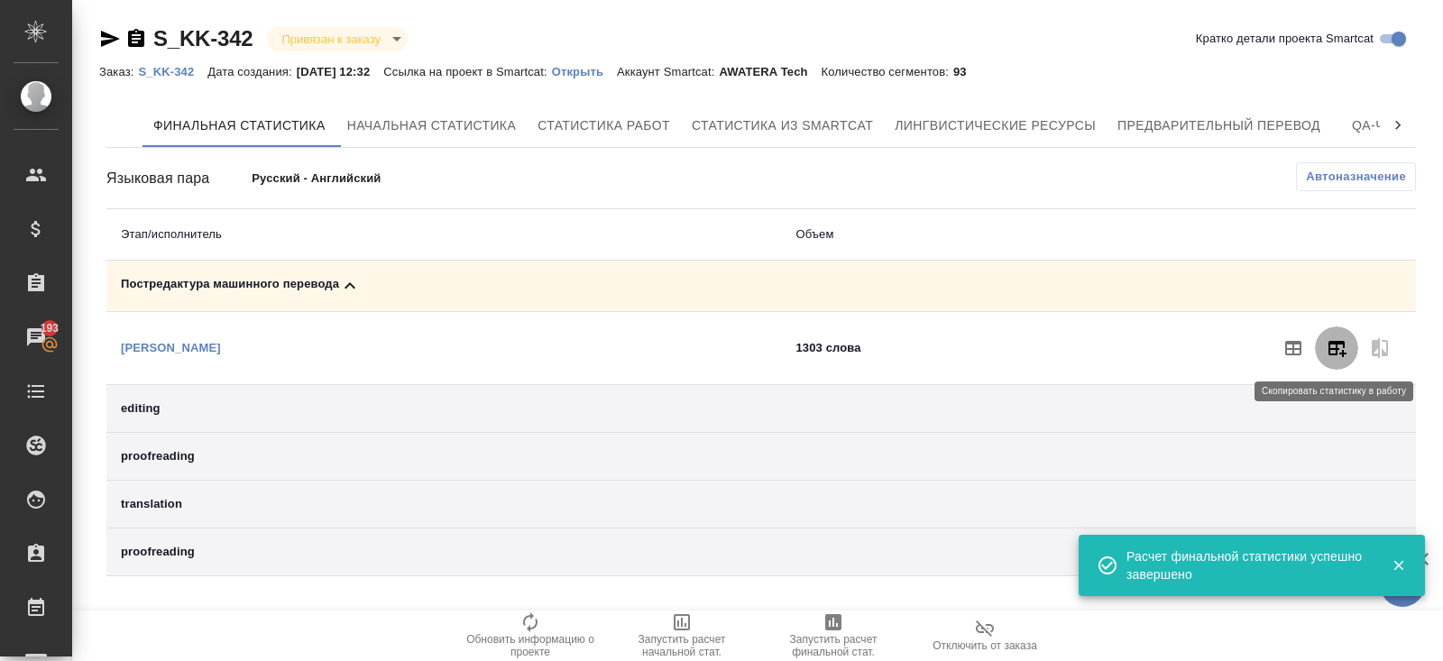
click at [1327, 342] on icon "button" at bounding box center [1336, 348] width 22 height 22
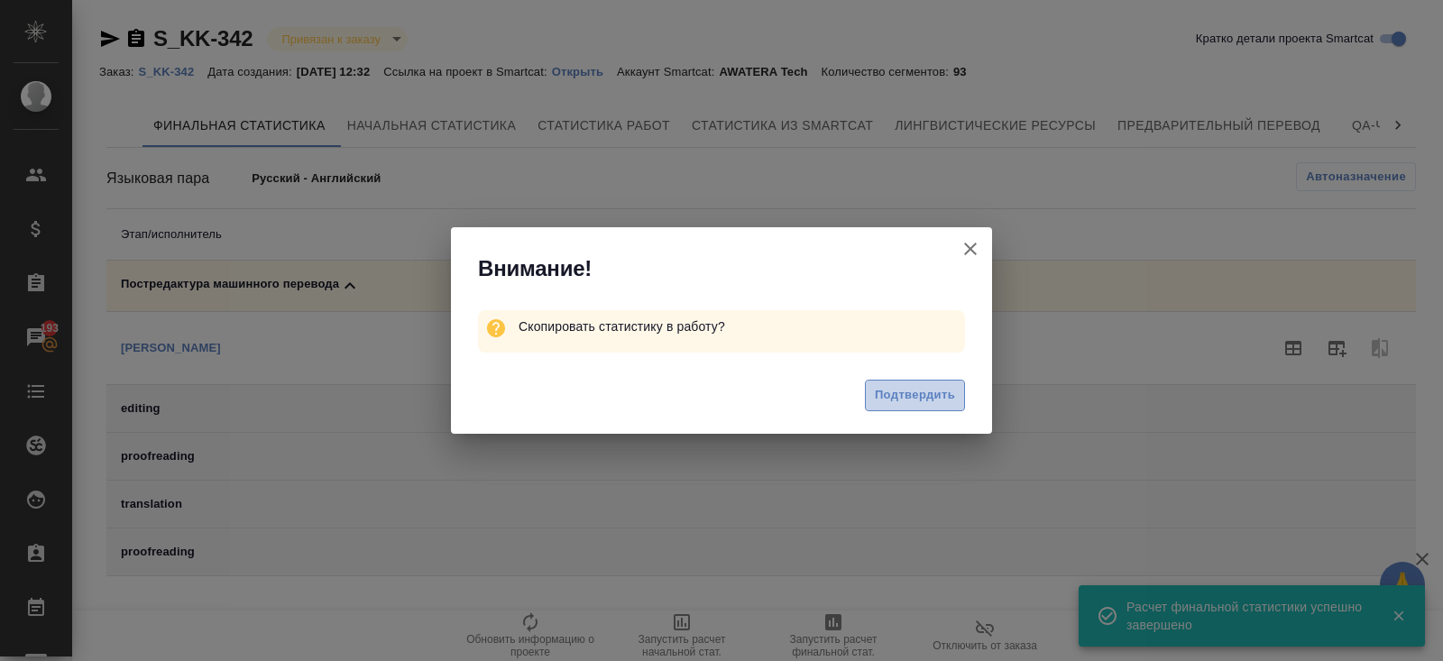
click at [894, 395] on span "Подтвердить" at bounding box center [915, 395] width 80 height 21
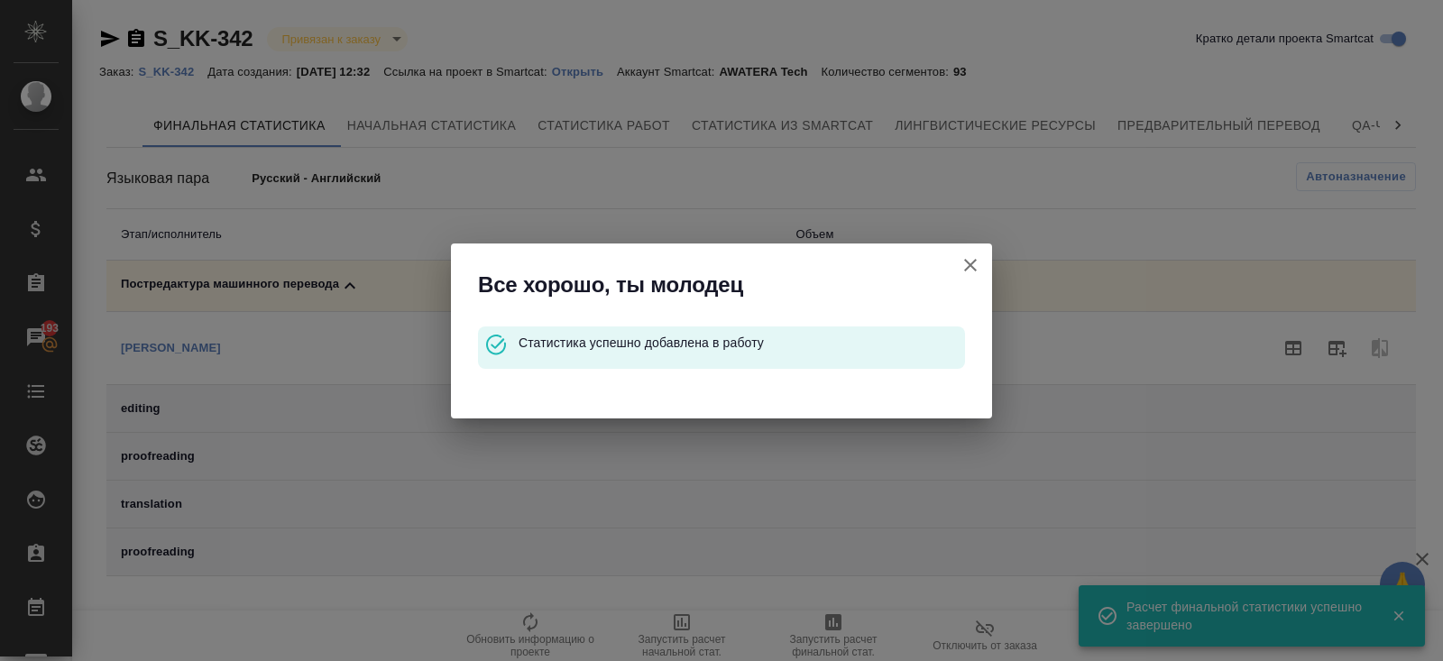
click at [972, 259] on icon "button" at bounding box center [970, 265] width 22 height 22
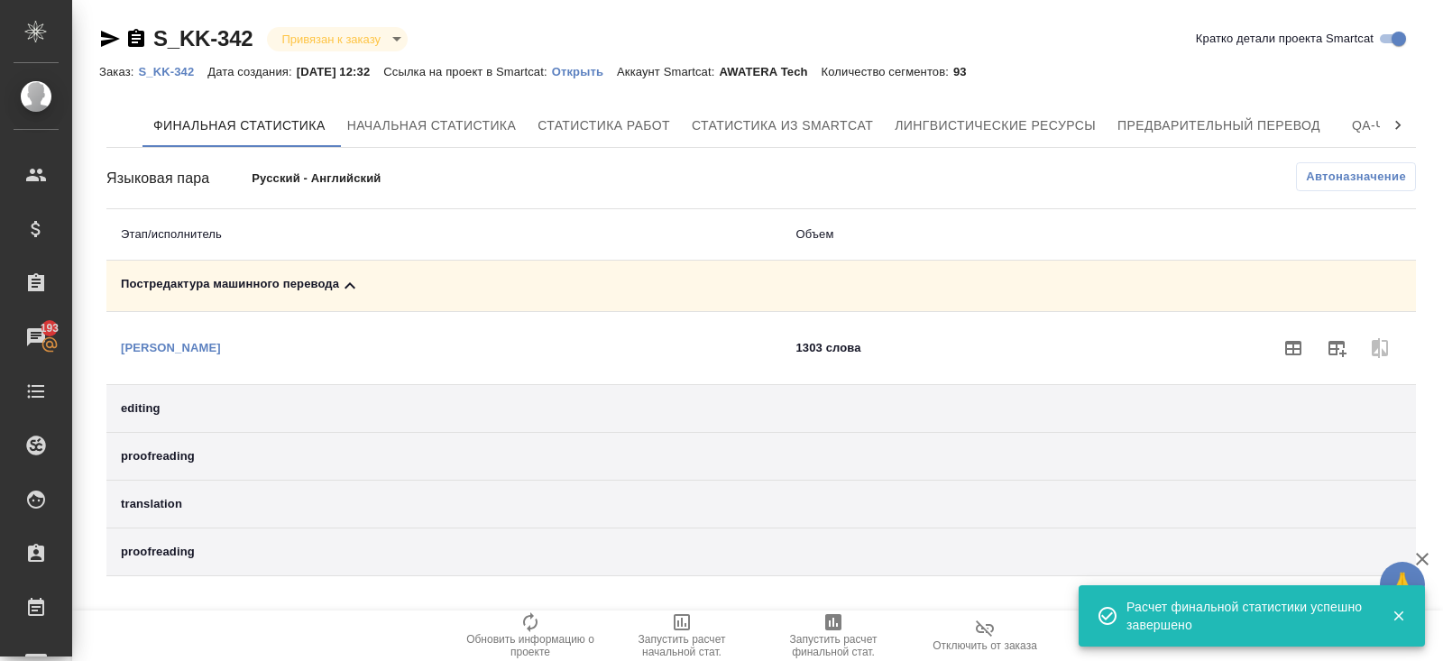
click at [178, 72] on p "S_KK-342" at bounding box center [172, 72] width 69 height 14
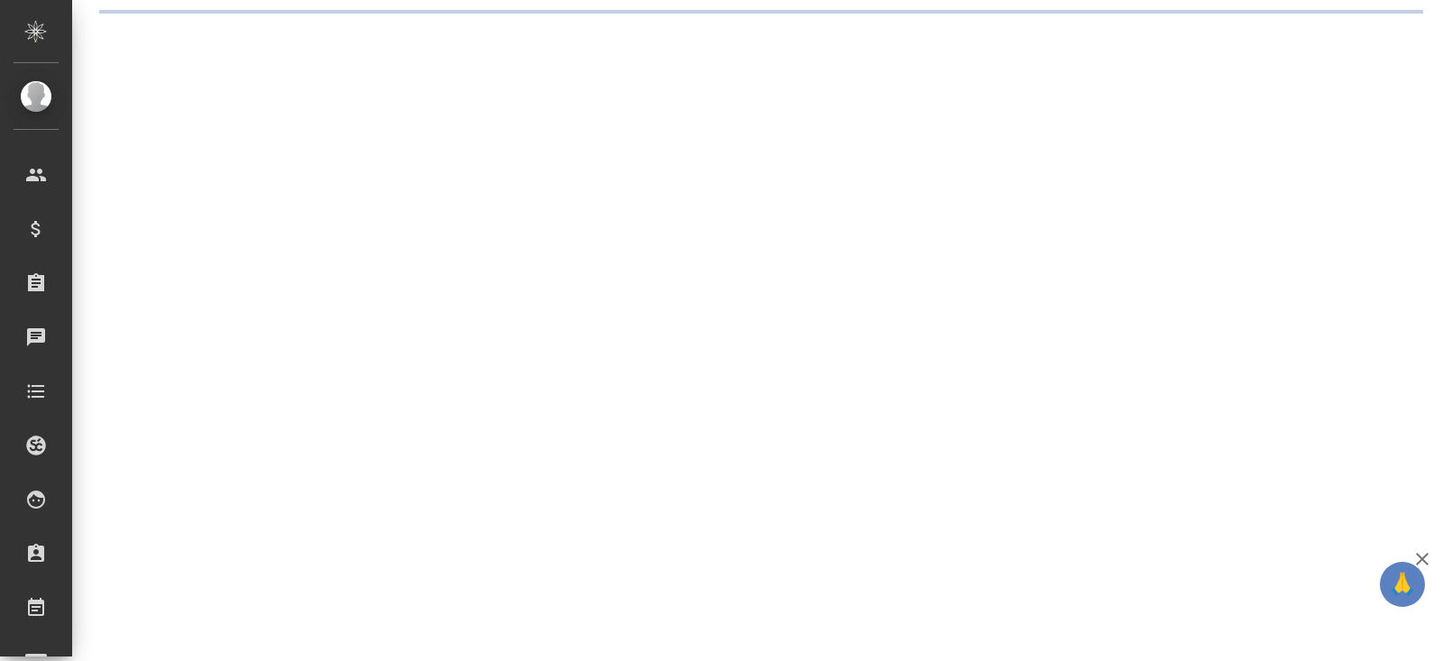
click at [353, 167] on div ".cls-1 fill:#fff; AWATERA [PERSON_NAME] Спецификации Заказы Чаты Todo Проекты S…" at bounding box center [721, 330] width 1443 height 661
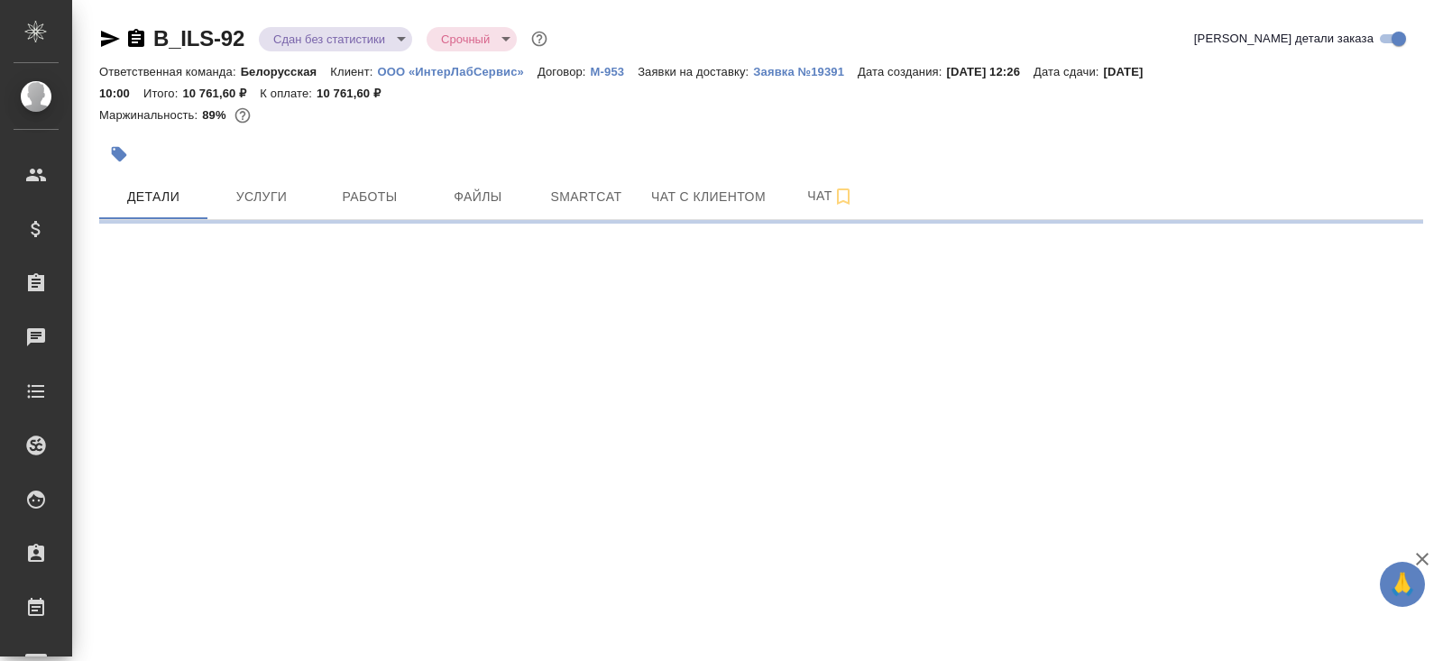
select select "RU"
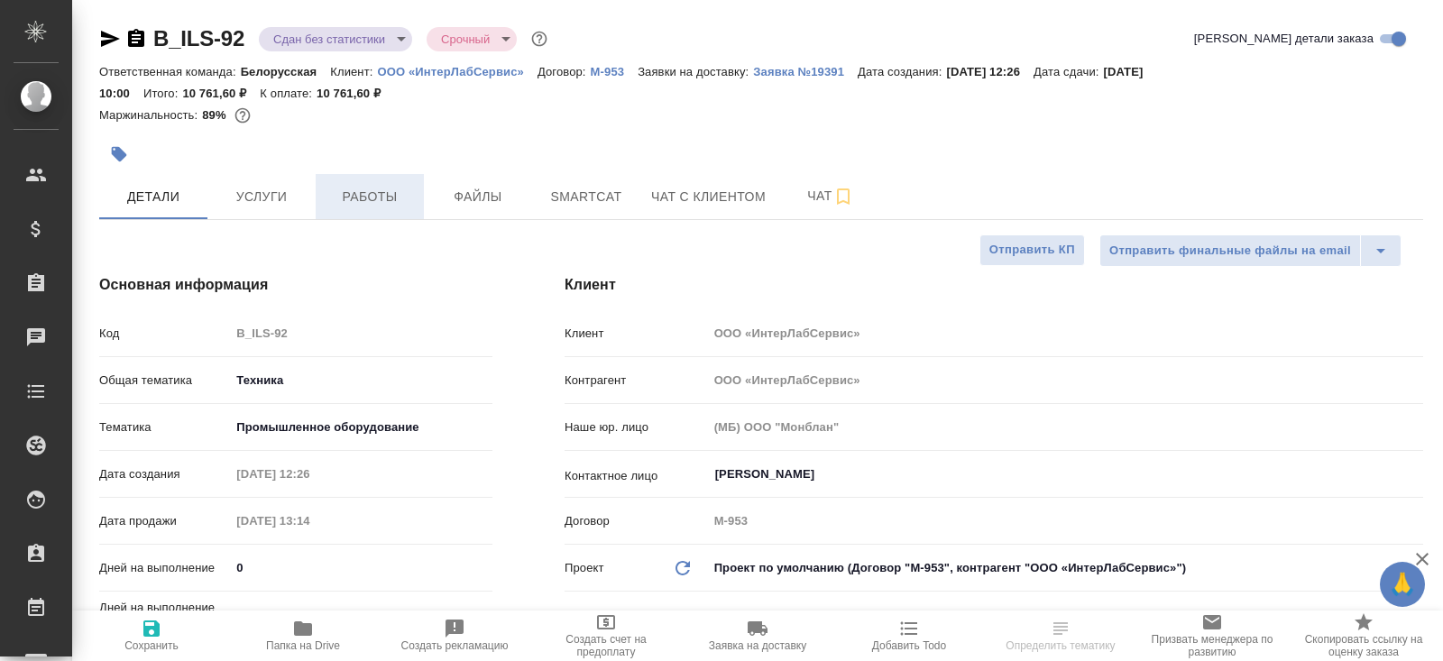
click at [377, 198] on span "Работы" at bounding box center [369, 197] width 87 height 23
type textarea "x"
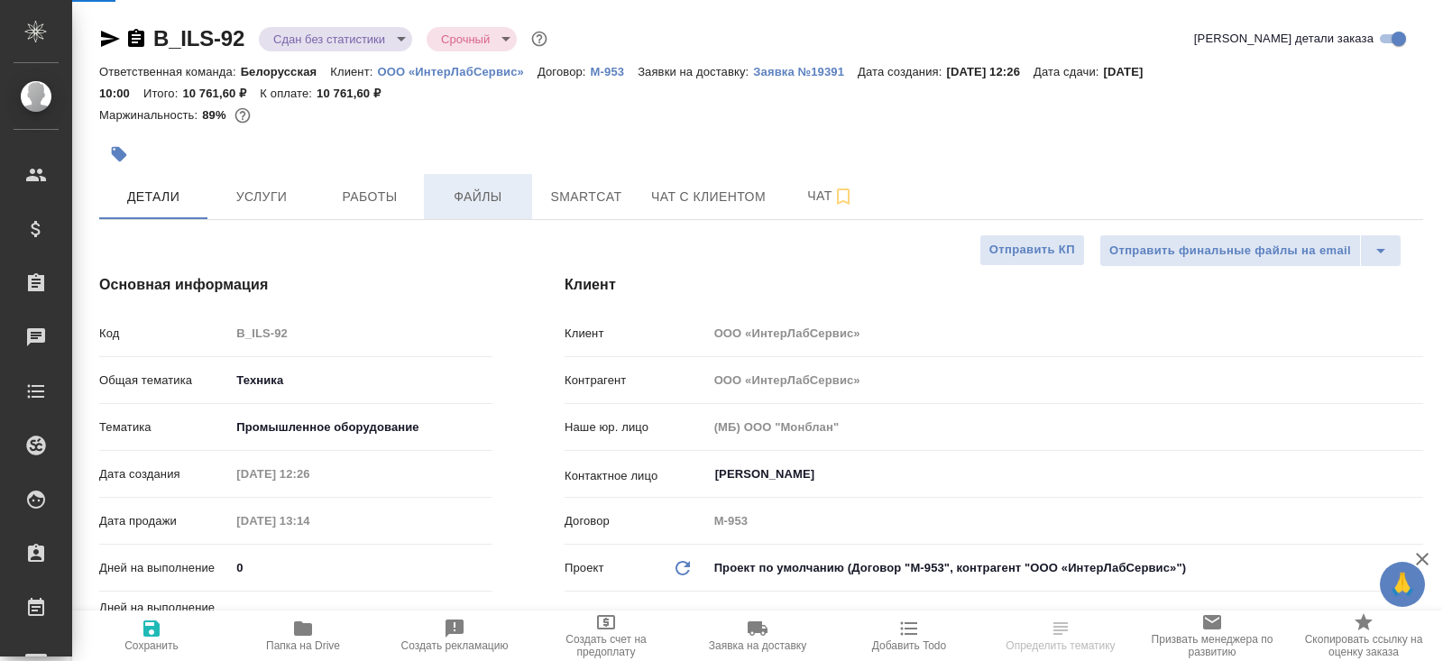
type textarea "x"
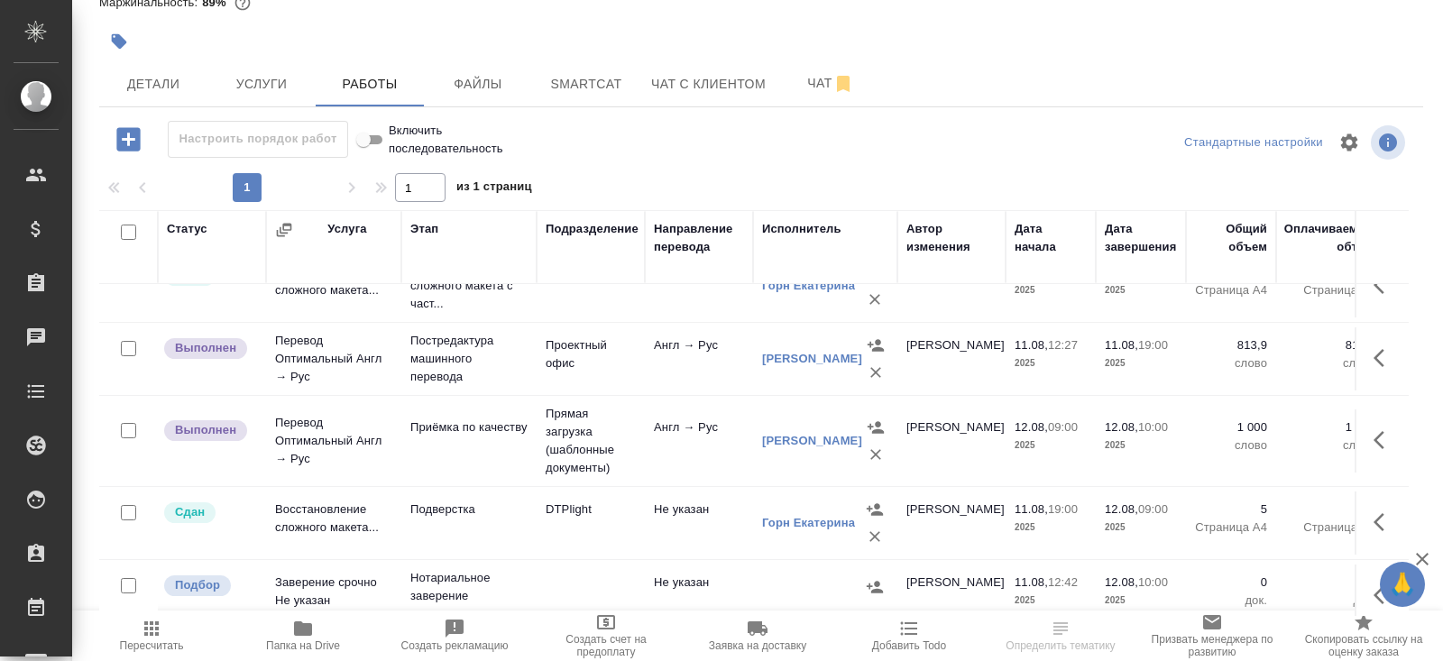
scroll to position [102, 0]
click at [1376, 438] on icon "button" at bounding box center [1384, 437] width 22 height 22
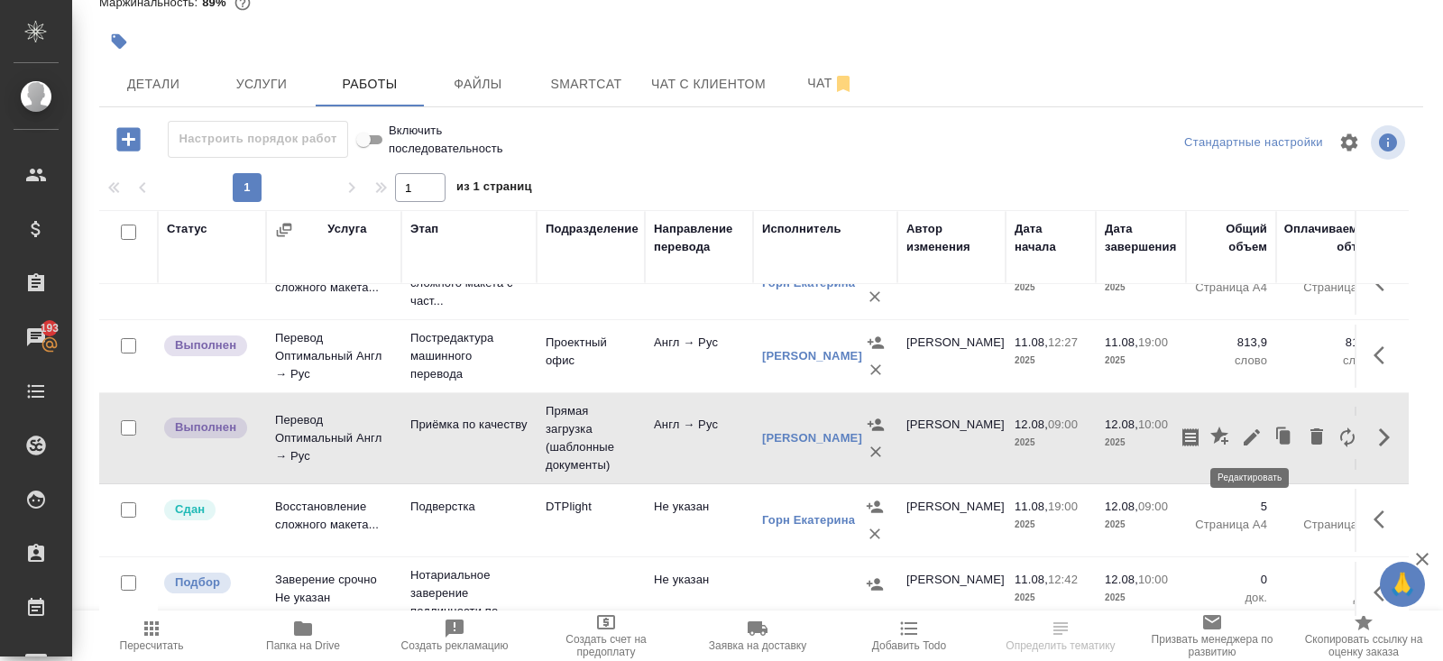
click at [1254, 436] on icon "button" at bounding box center [1252, 437] width 22 height 22
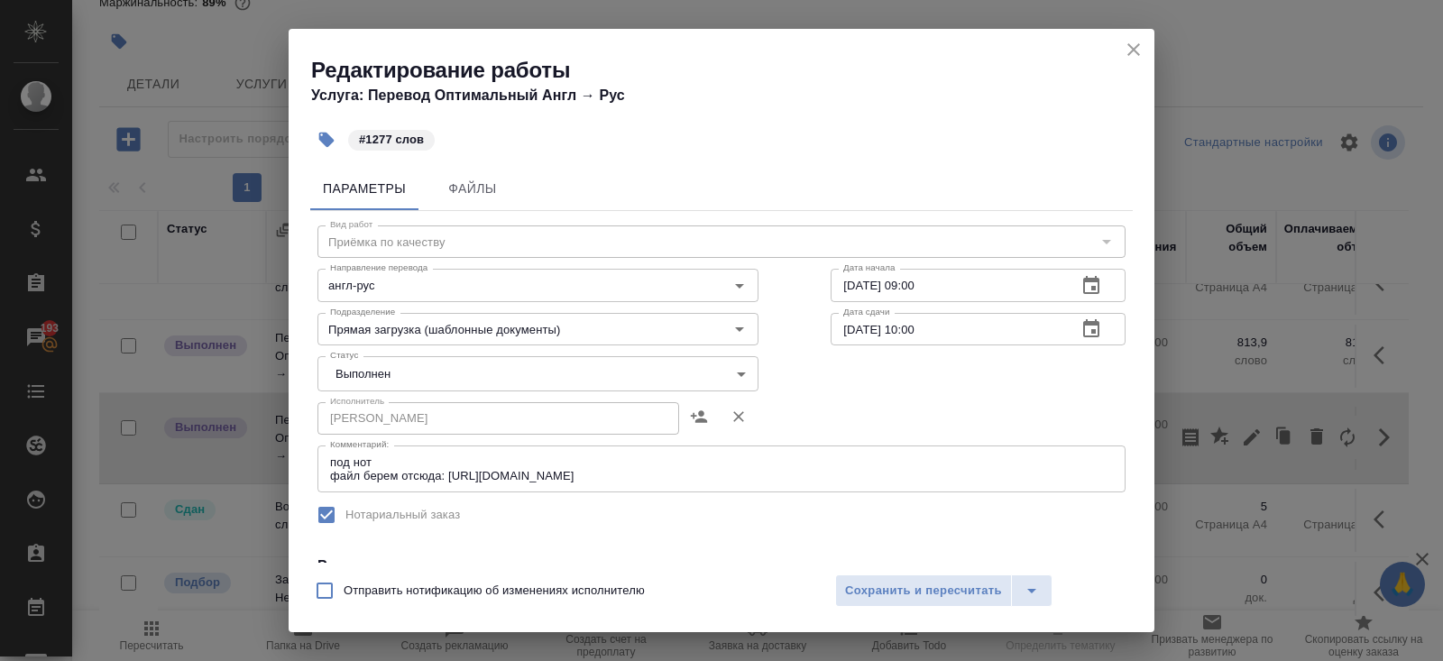
scroll to position [353, 0]
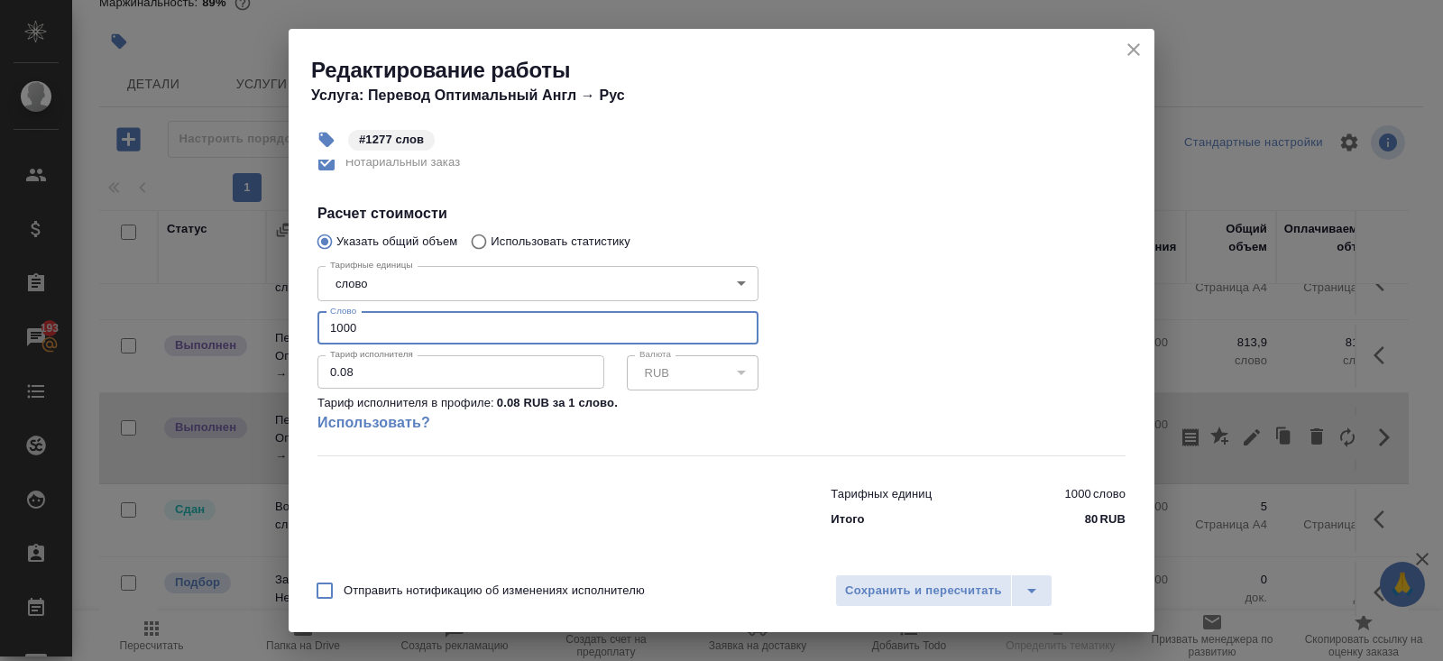
drag, startPoint x: 366, startPoint y: 326, endPoint x: 252, endPoint y: 321, distance: 113.7
click at [256, 322] on div "Редактирование работы Услуга: Перевод Оптимальный Англ → Рус #1277 слов Парамет…" at bounding box center [721, 330] width 1443 height 661
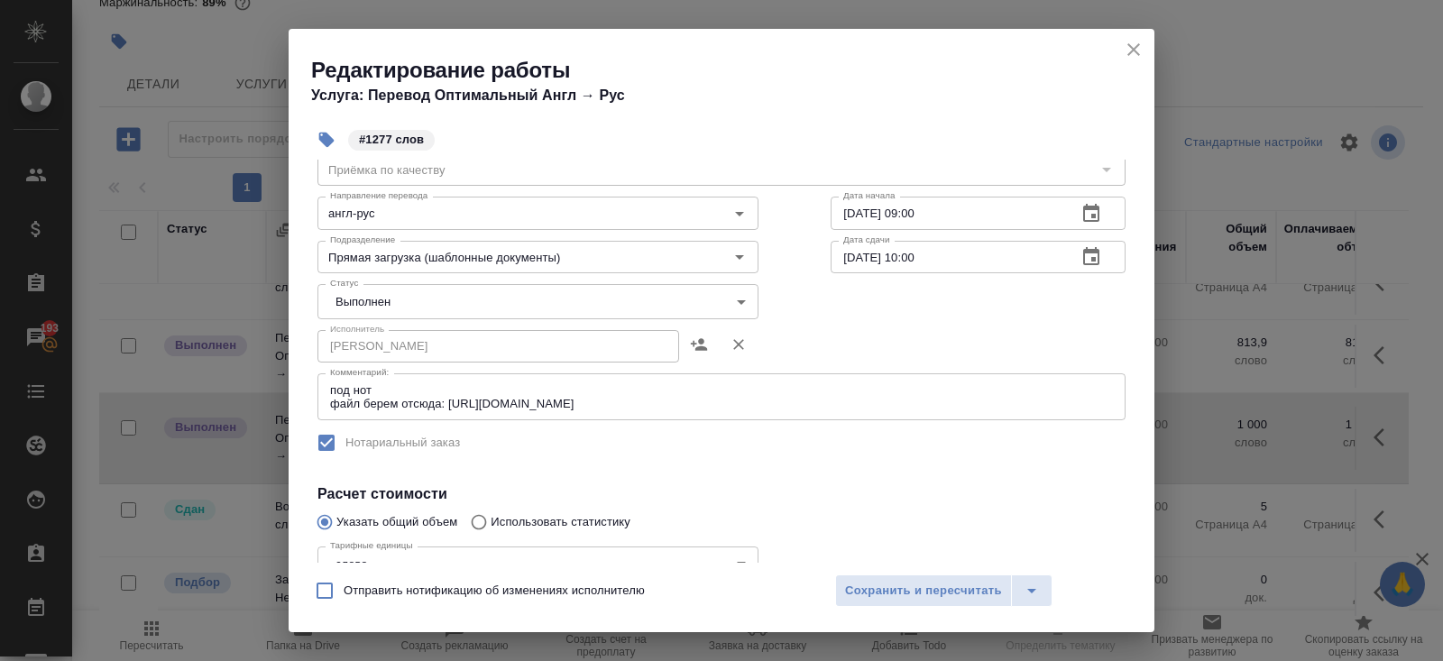
scroll to position [0, 0]
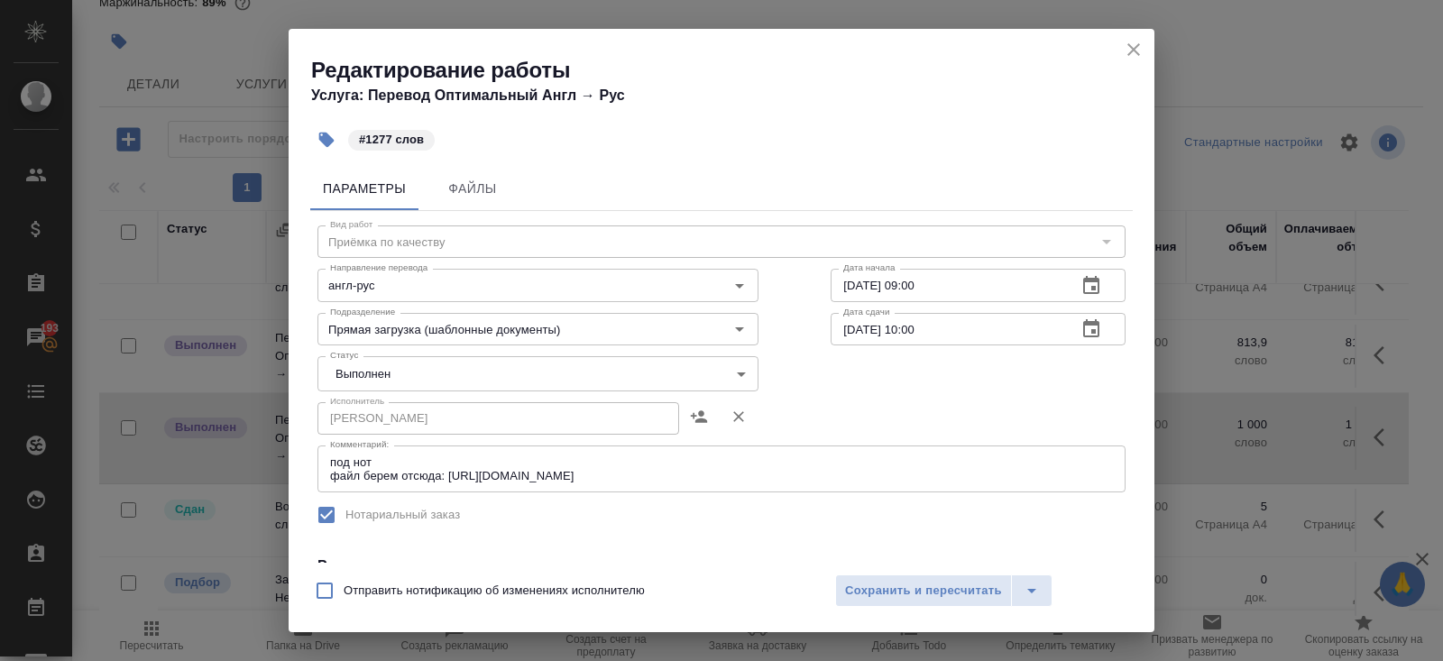
type input "1277"
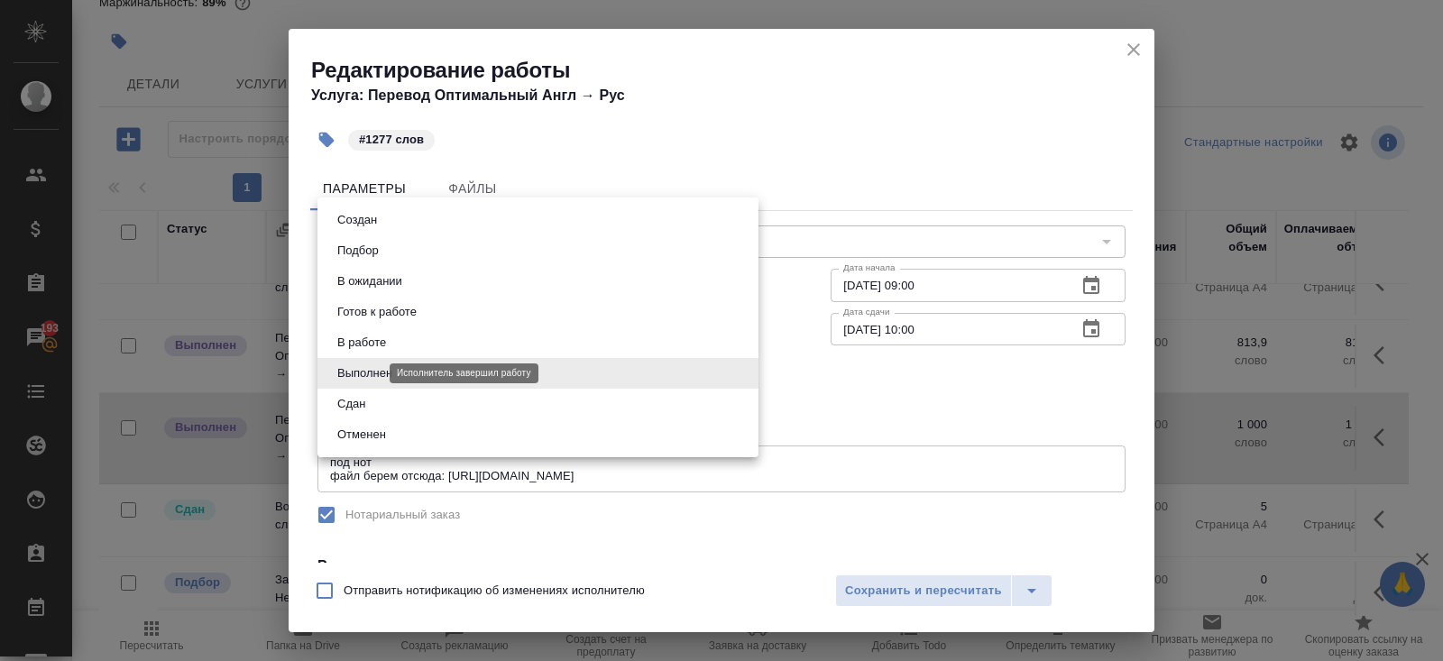
click at [370, 374] on body "🙏 .cls-1 fill:#fff; AWATERA Belyakova Yulia Клиенты Спецификации Заказы 193 Чат…" at bounding box center [721, 330] width 1443 height 661
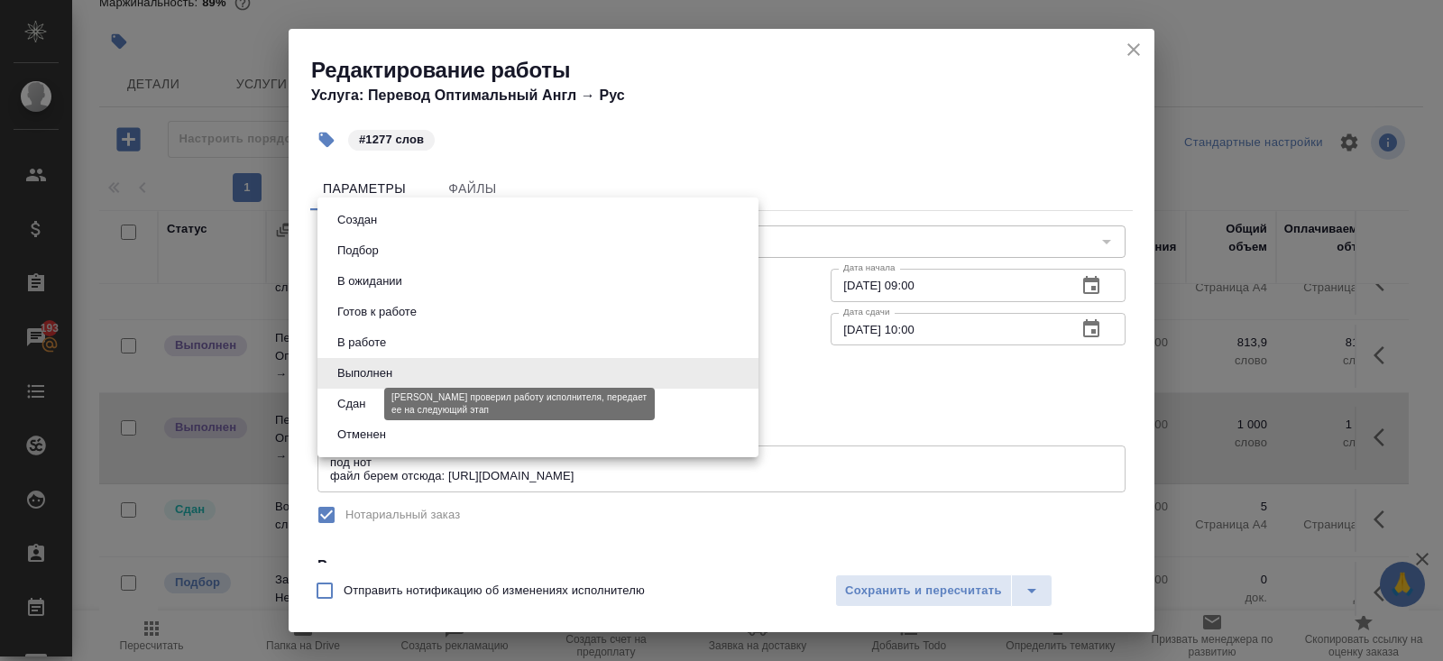
click at [370, 400] on button "Сдан" at bounding box center [351, 404] width 39 height 20
type input "closed"
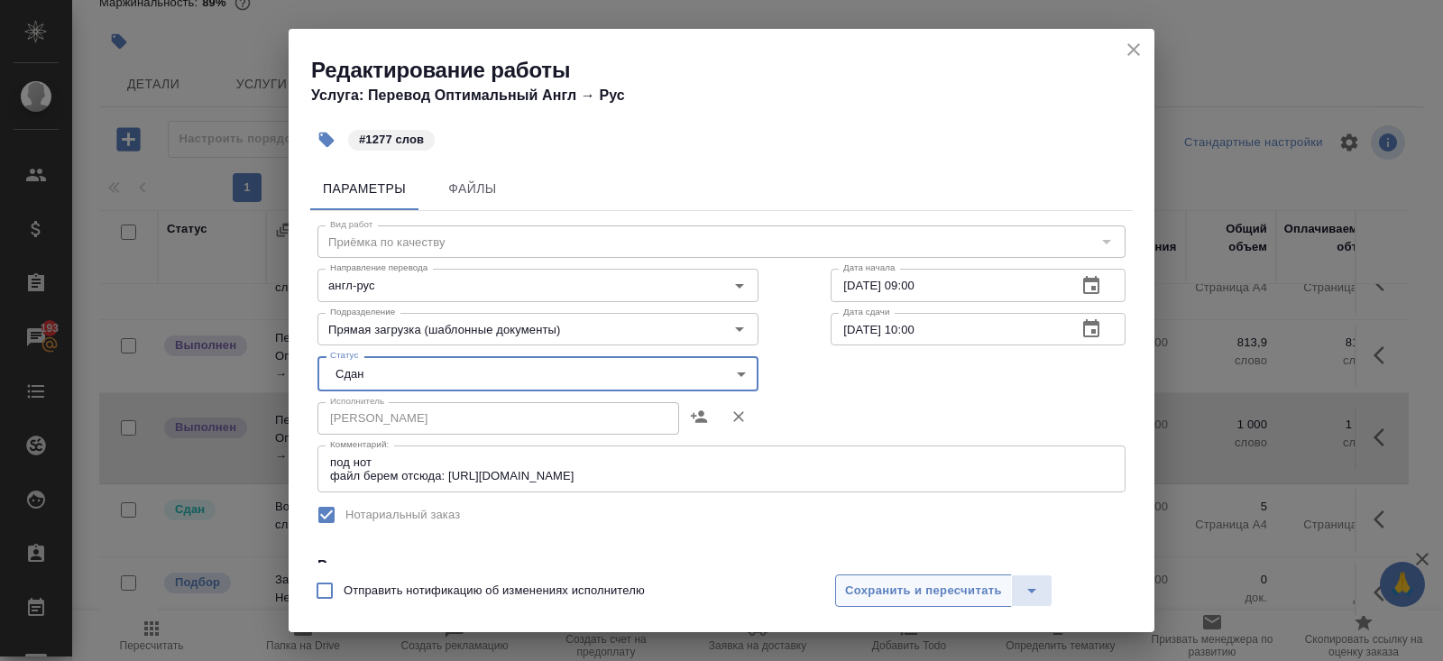
click at [838, 591] on button "Сохранить и пересчитать" at bounding box center [923, 590] width 177 height 32
click at [932, 594] on span "Сохранить и пересчитать" at bounding box center [923, 591] width 157 height 21
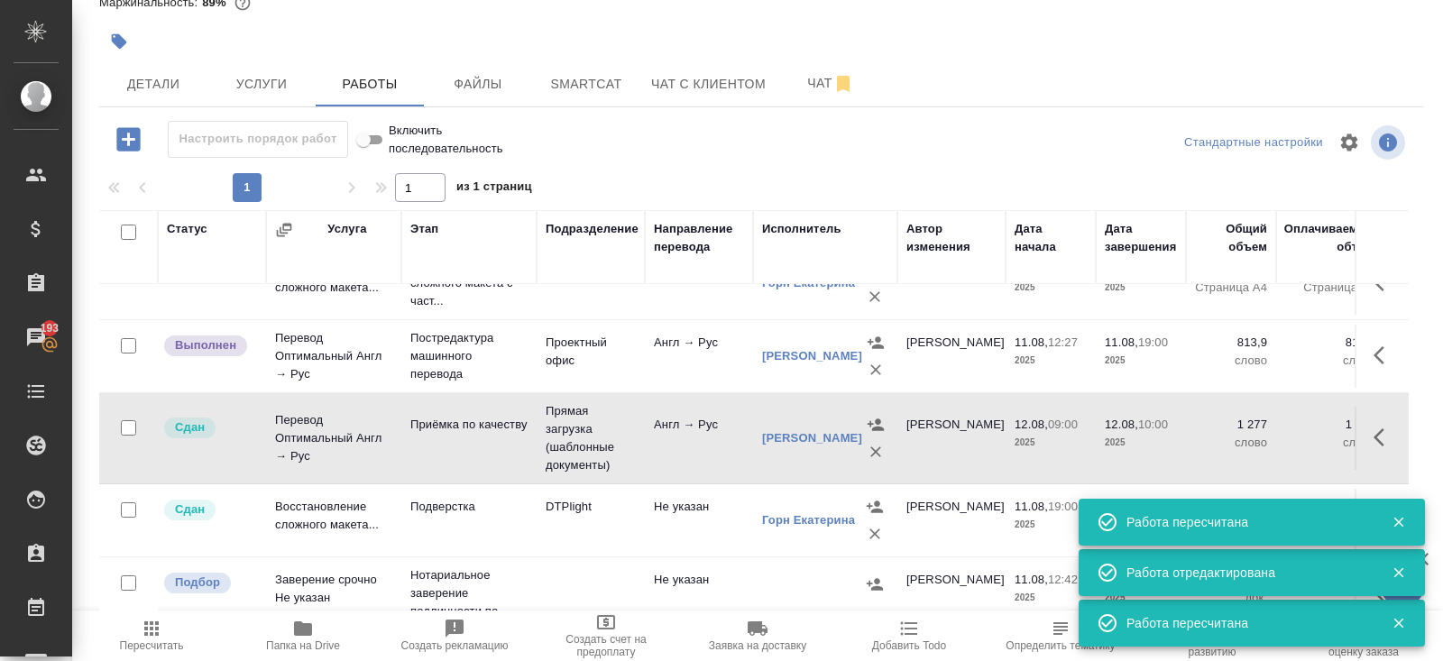
click at [578, 81] on span "Smartcat" at bounding box center [586, 84] width 87 height 23
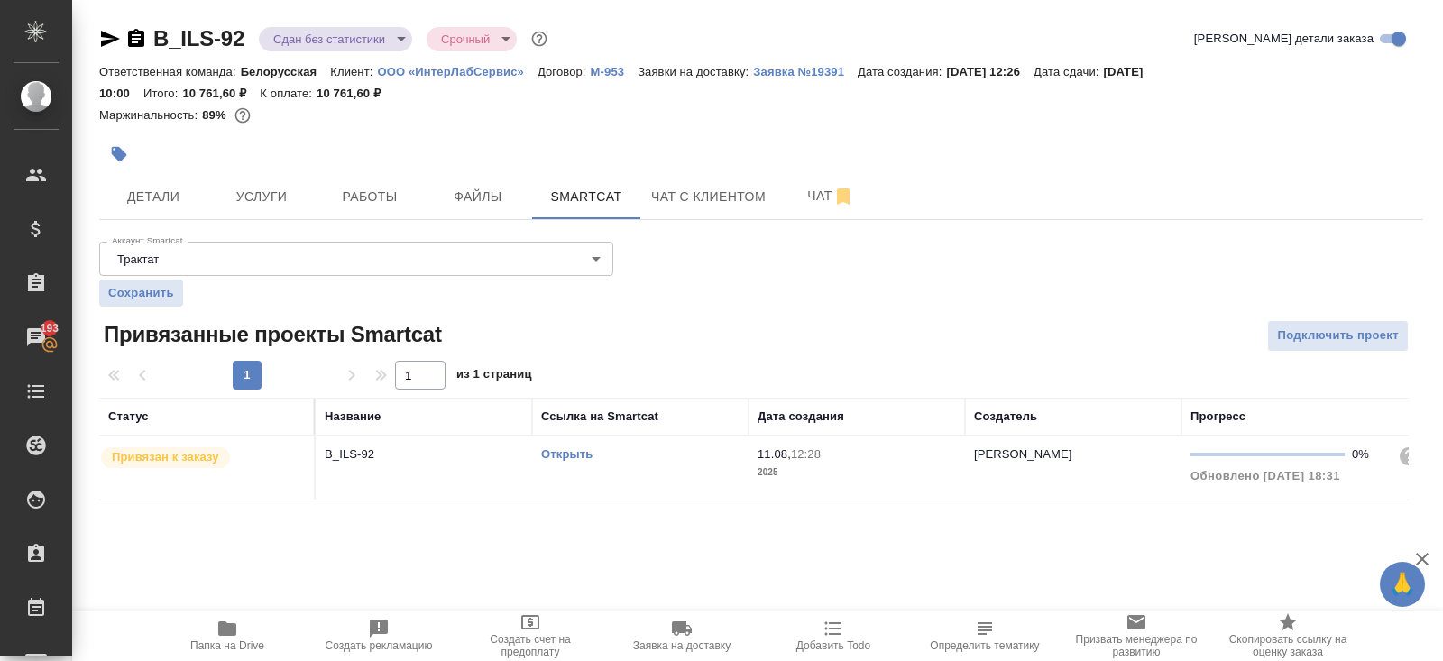
click at [675, 473] on td "Открыть" at bounding box center [640, 467] width 216 height 63
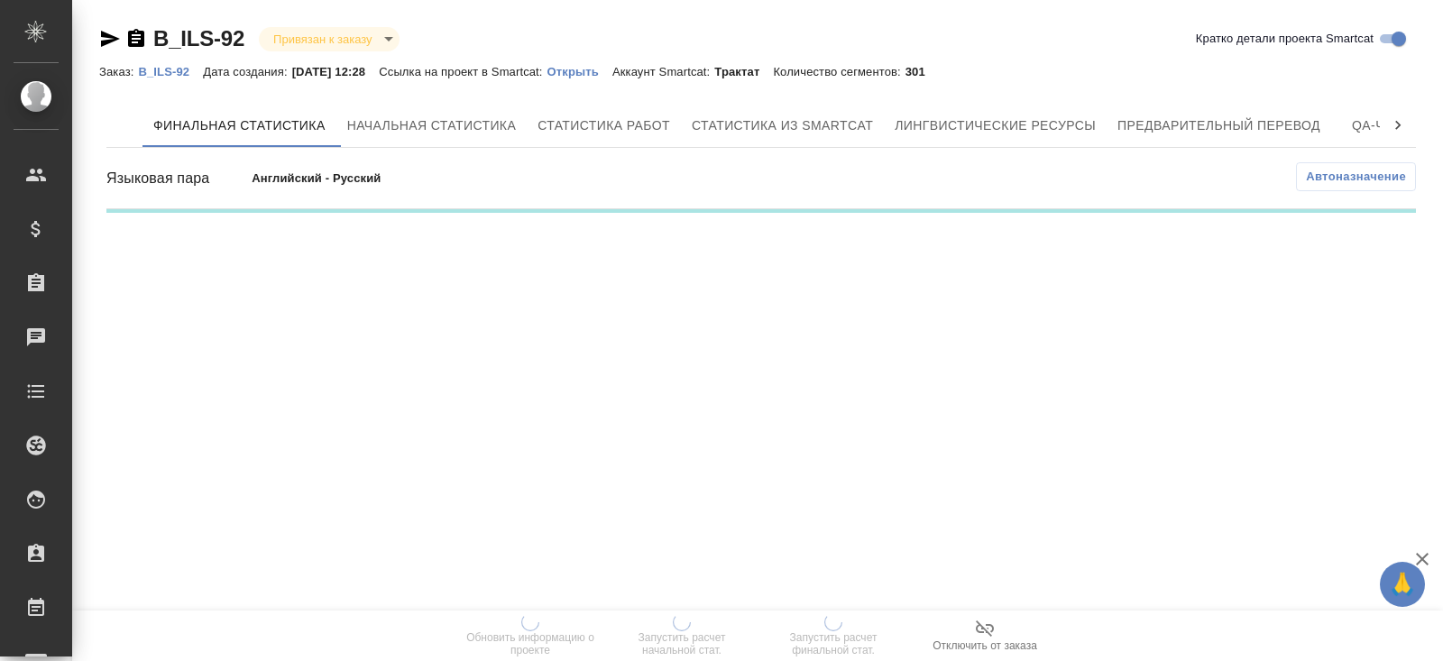
click at [1335, 174] on span "Автоназначение" at bounding box center [1356, 177] width 100 height 18
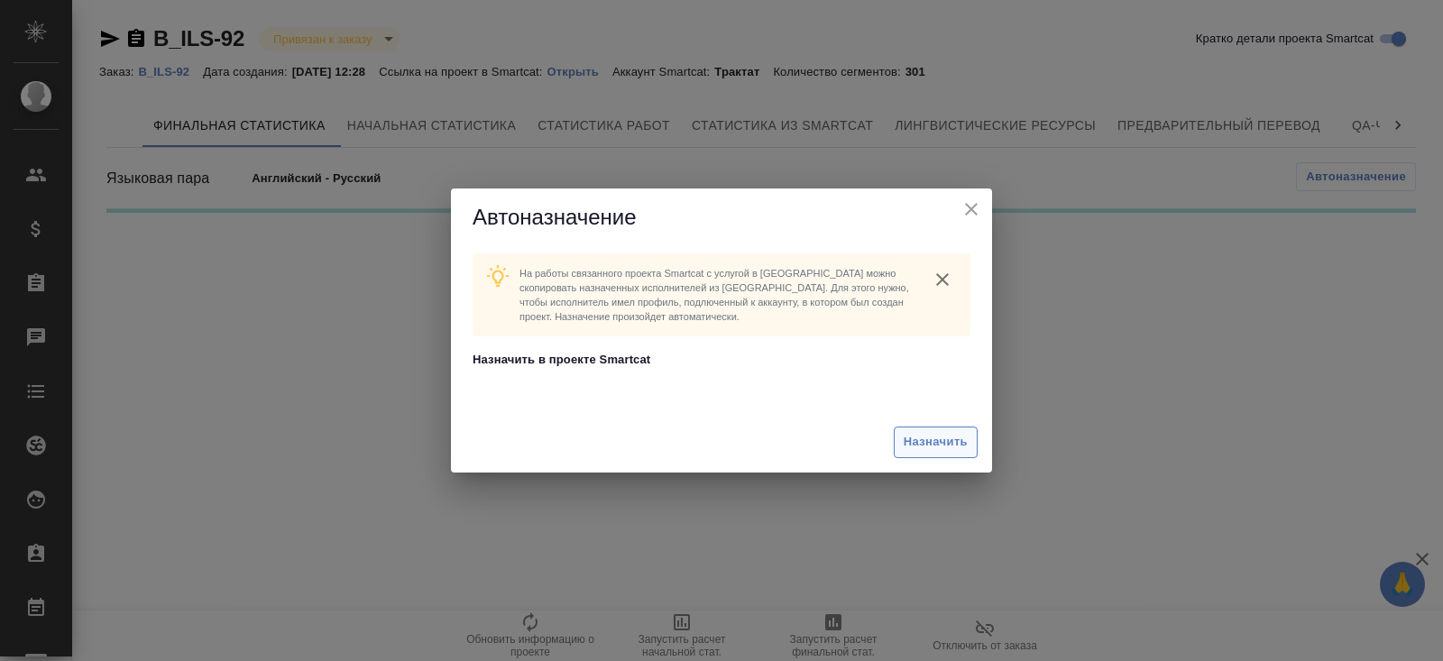
click at [937, 437] on div "Назначить" at bounding box center [721, 442] width 541 height 60
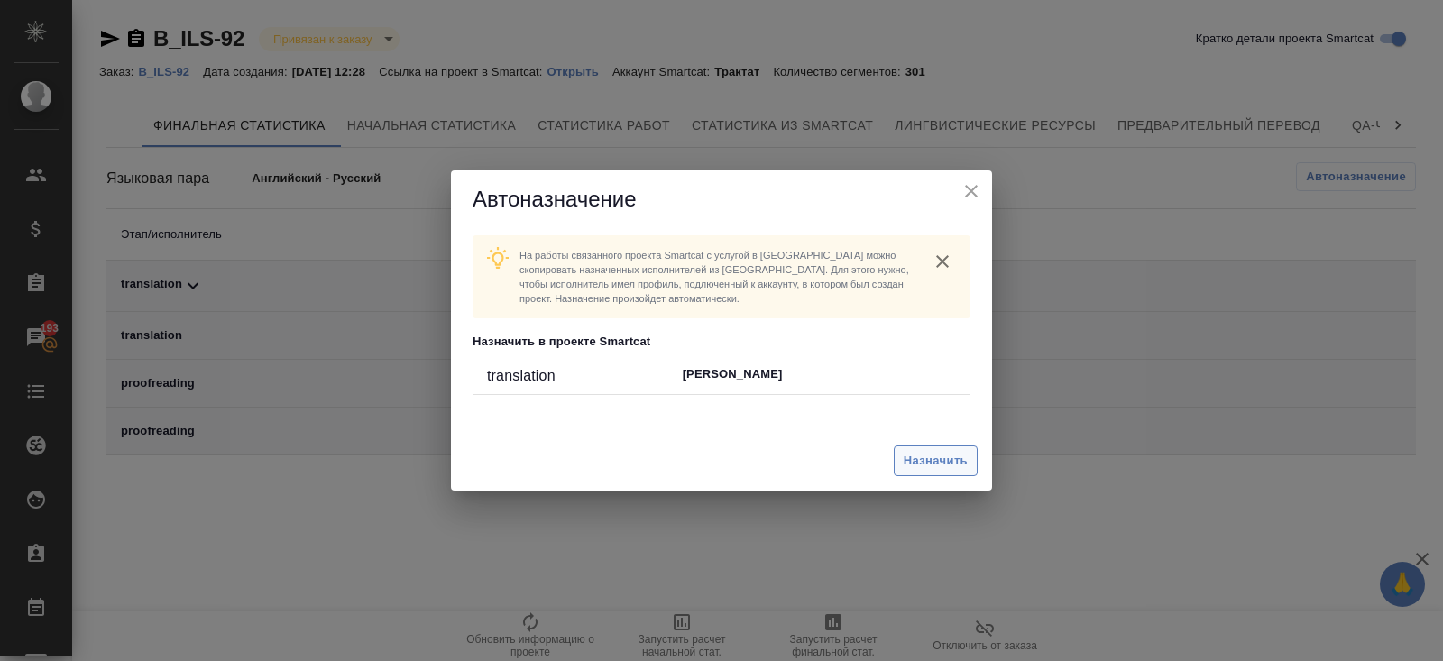
click at [920, 457] on span "Назначить" at bounding box center [935, 461] width 64 height 21
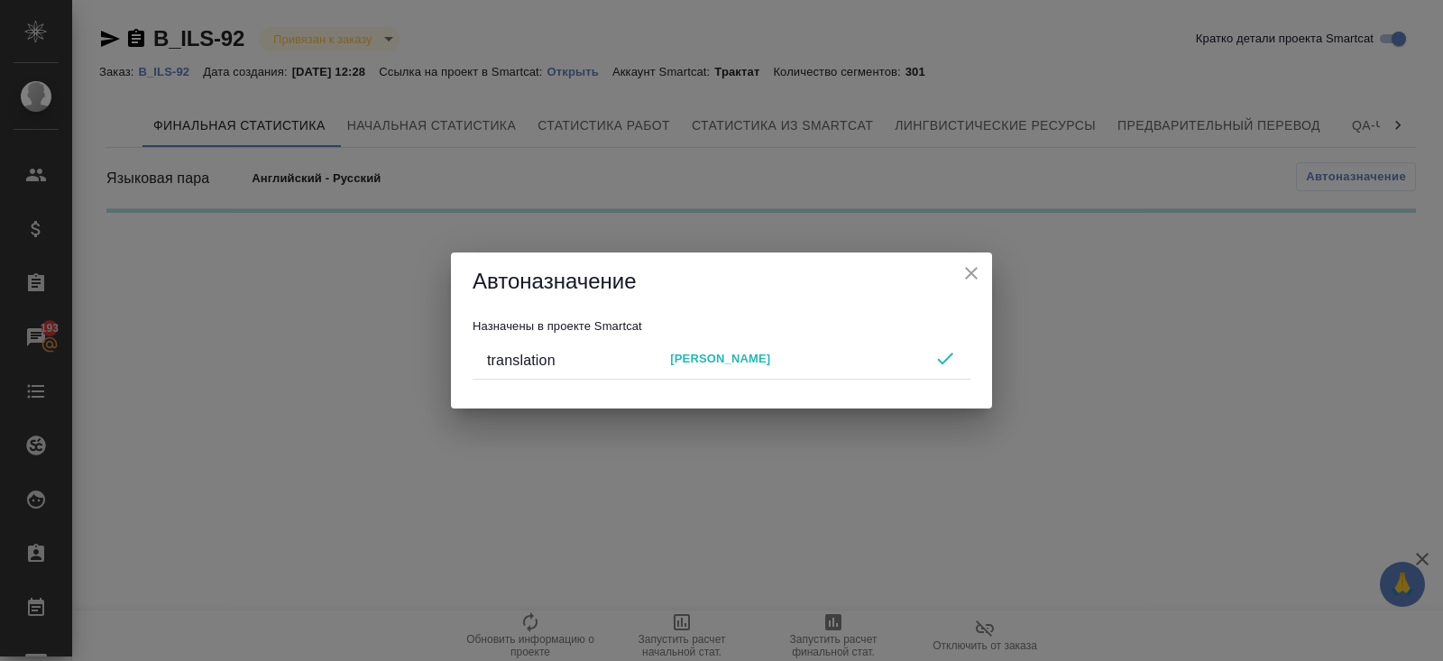
click at [829, 529] on div "Автоназначение Назначены в проекте Smartcat translation [PERSON_NAME]" at bounding box center [721, 330] width 1443 height 661
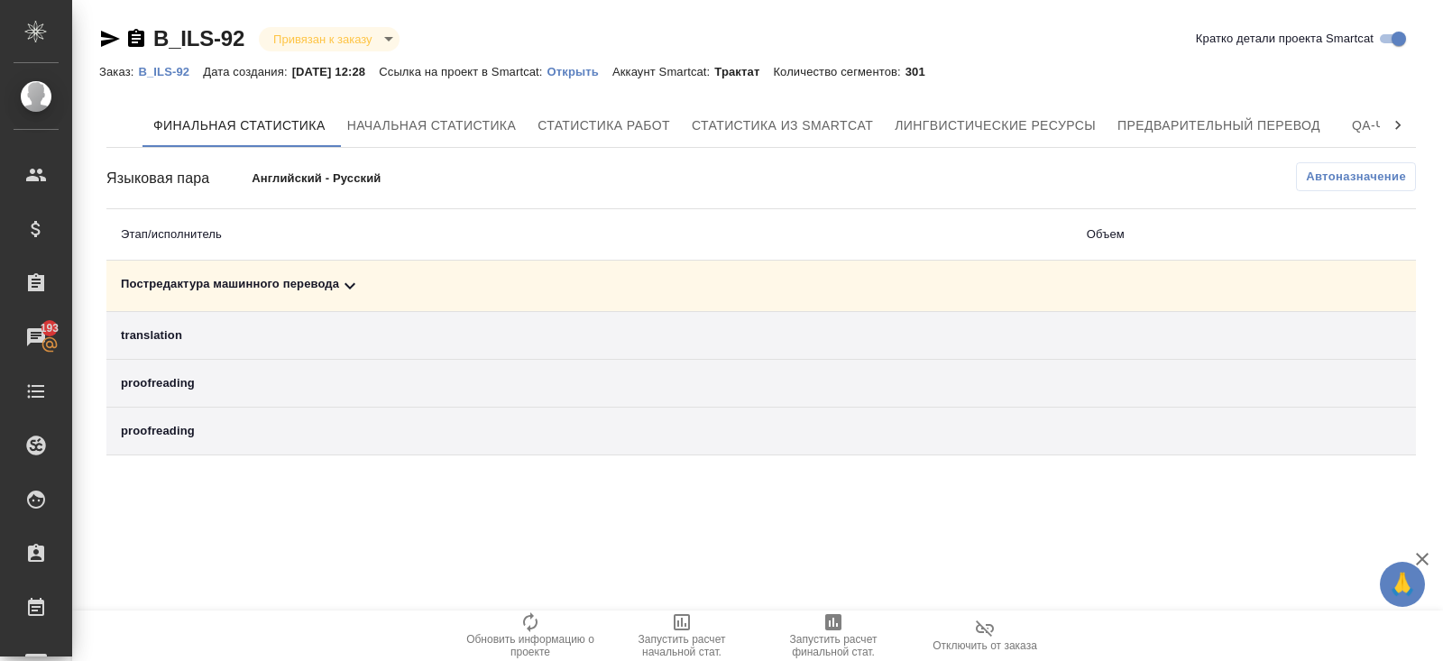
click at [828, 628] on icon "button" at bounding box center [833, 622] width 16 height 16
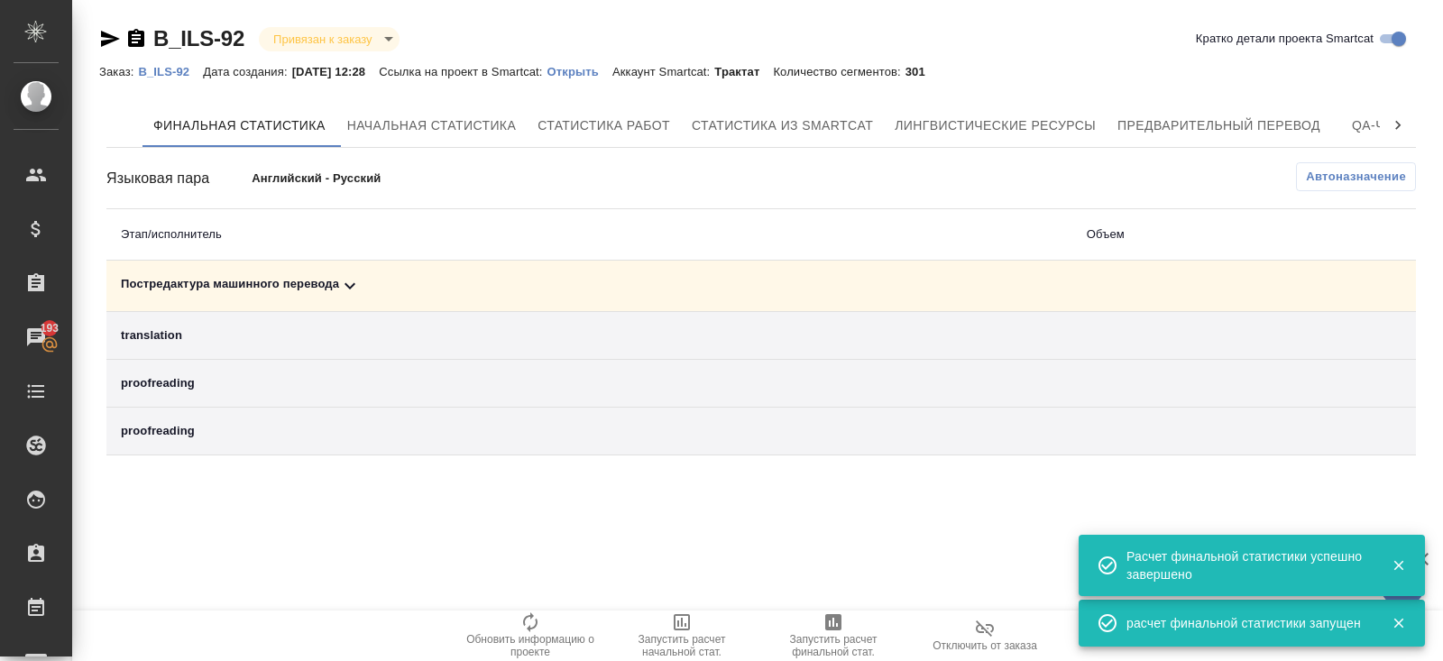
click at [347, 280] on icon at bounding box center [350, 286] width 22 height 22
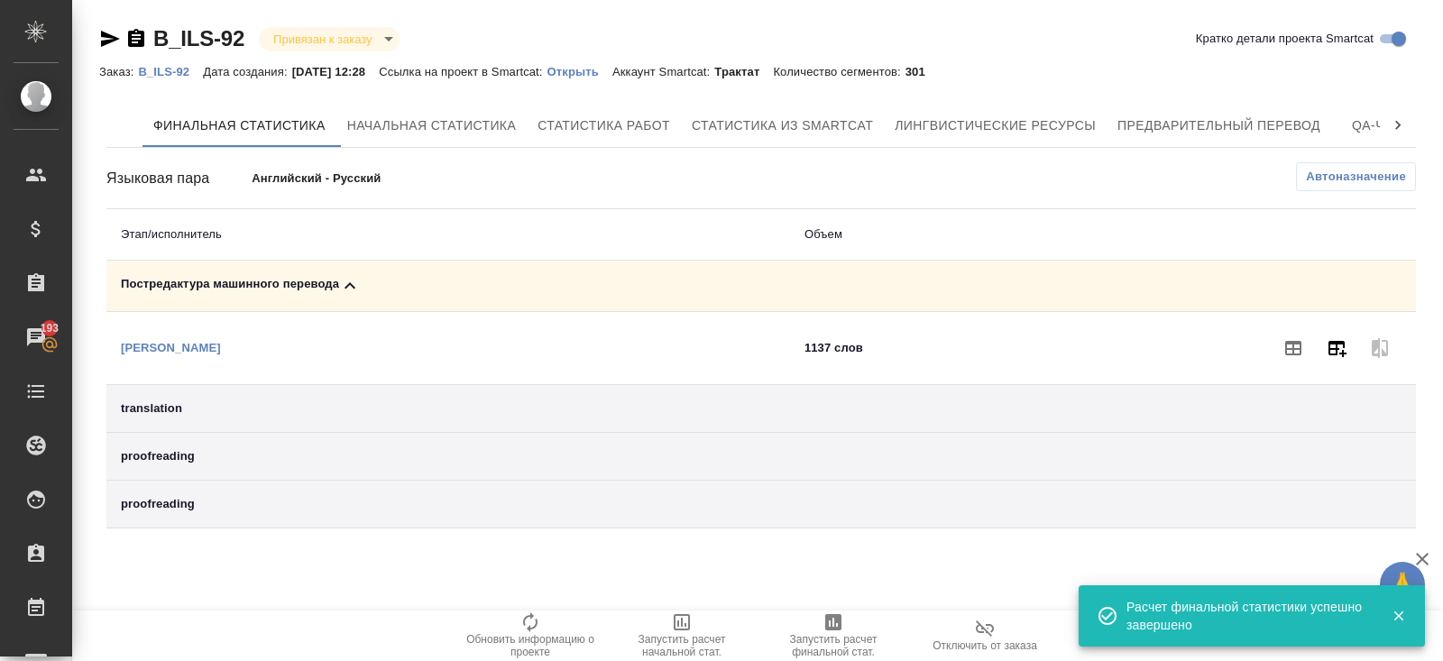
click at [1325, 353] on icon "button" at bounding box center [1336, 348] width 22 height 22
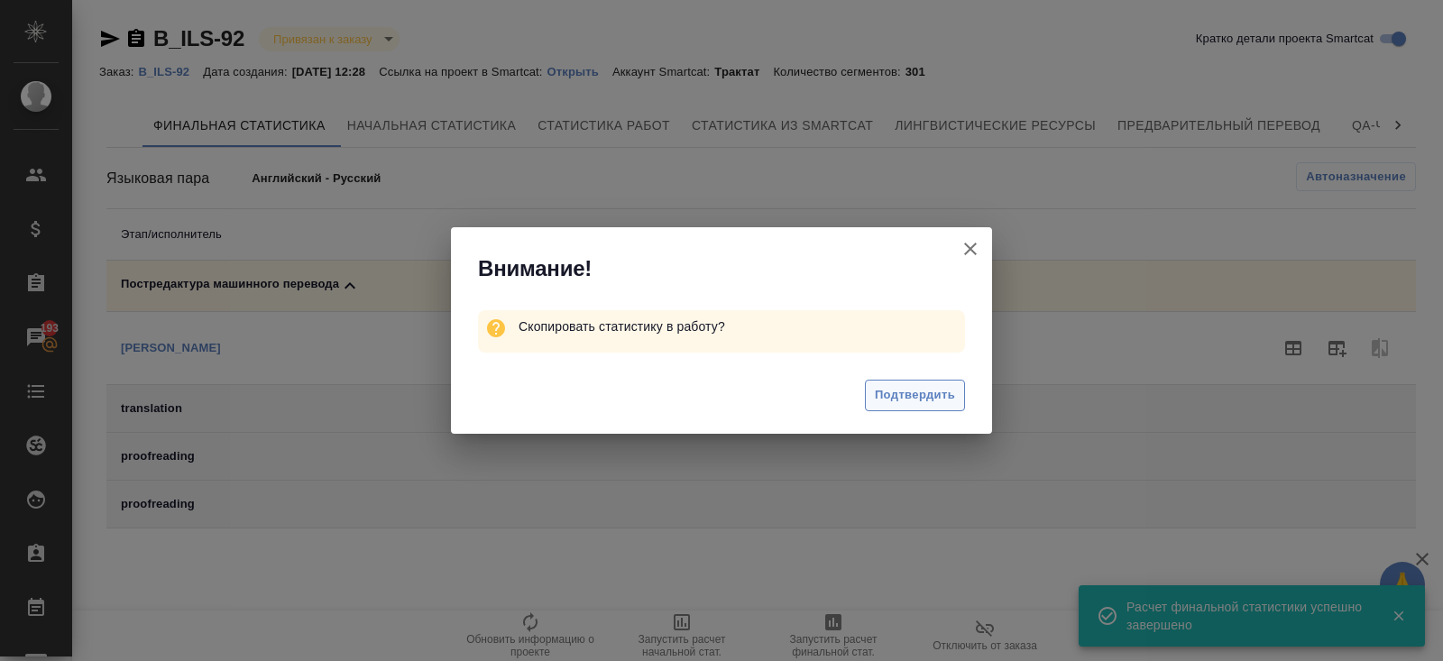
click at [939, 400] on span "Подтвердить" at bounding box center [915, 395] width 80 height 21
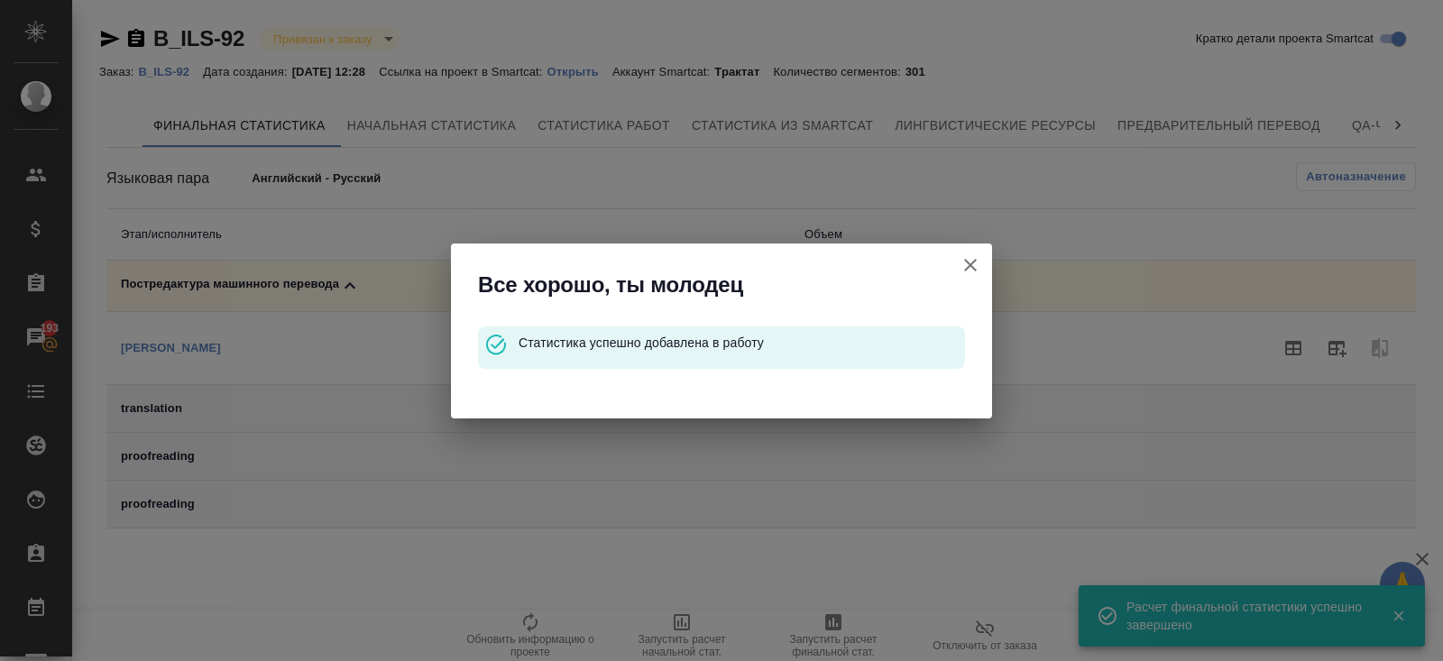
click at [971, 259] on icon "button" at bounding box center [970, 265] width 22 height 22
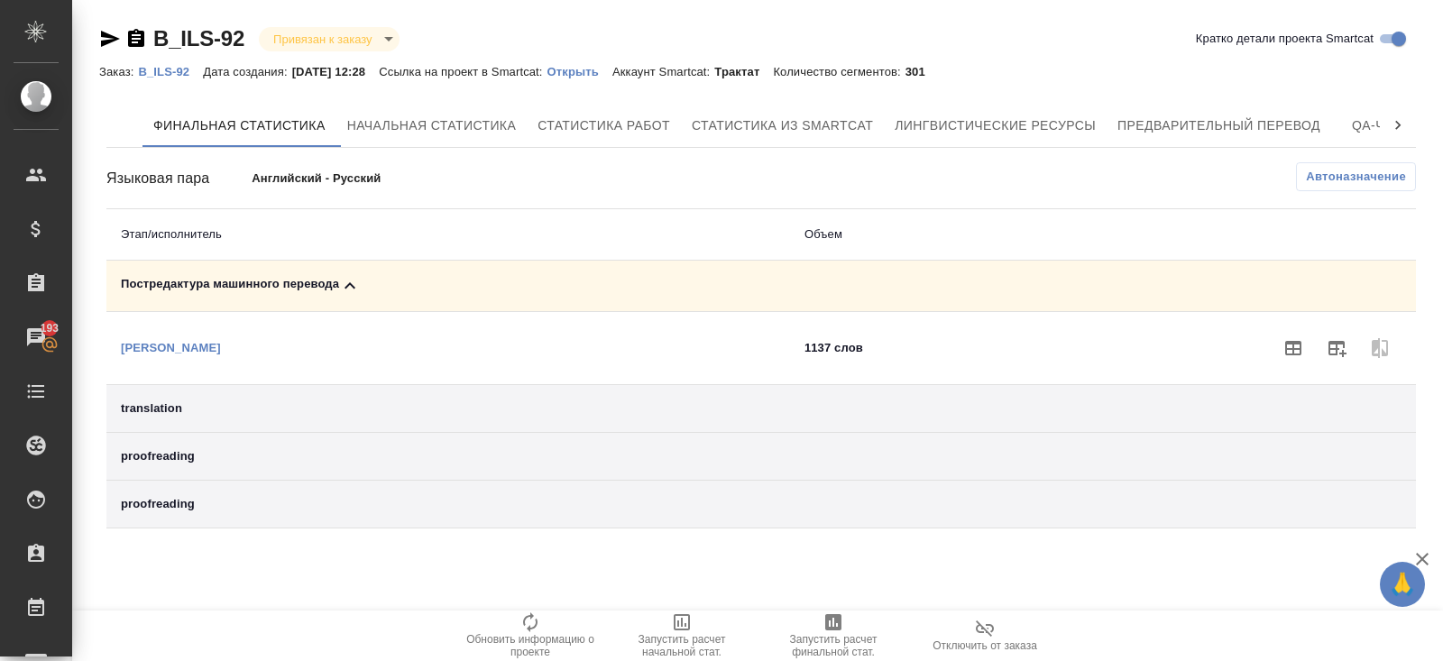
click at [159, 74] on p "B_ILS-92" at bounding box center [170, 72] width 65 height 14
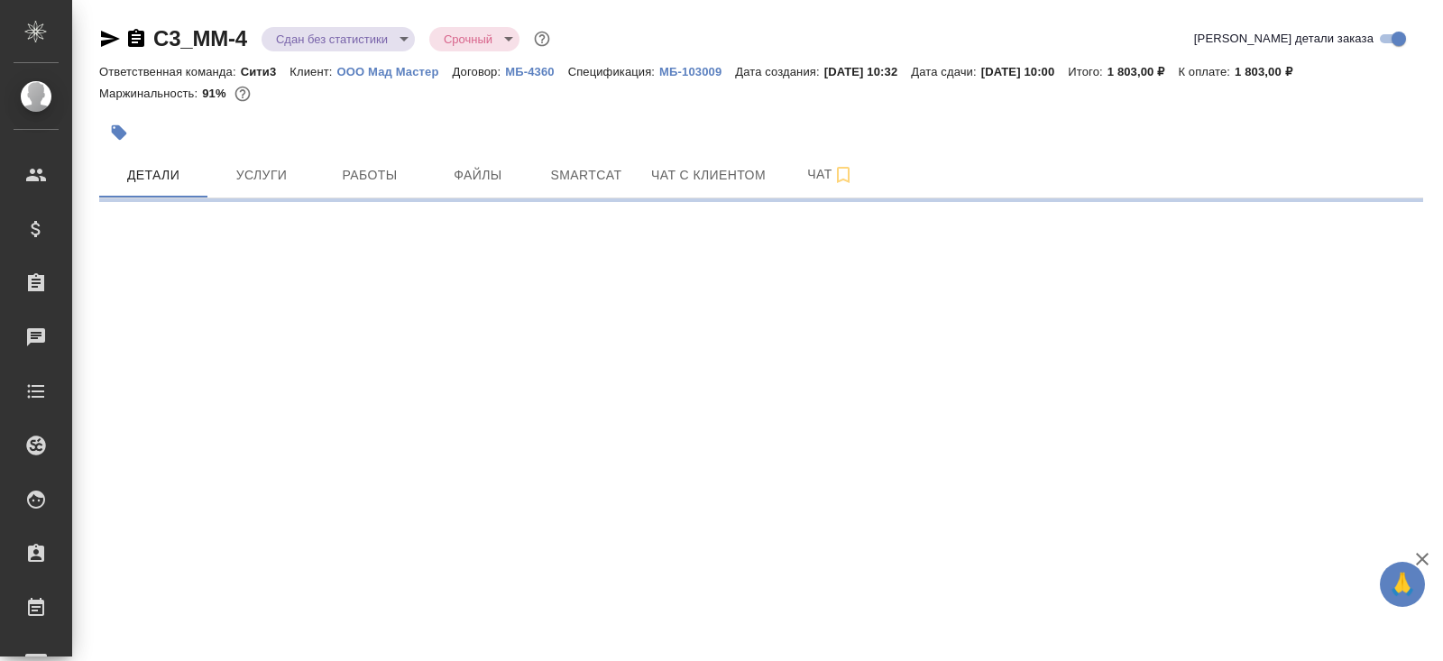
select select "RU"
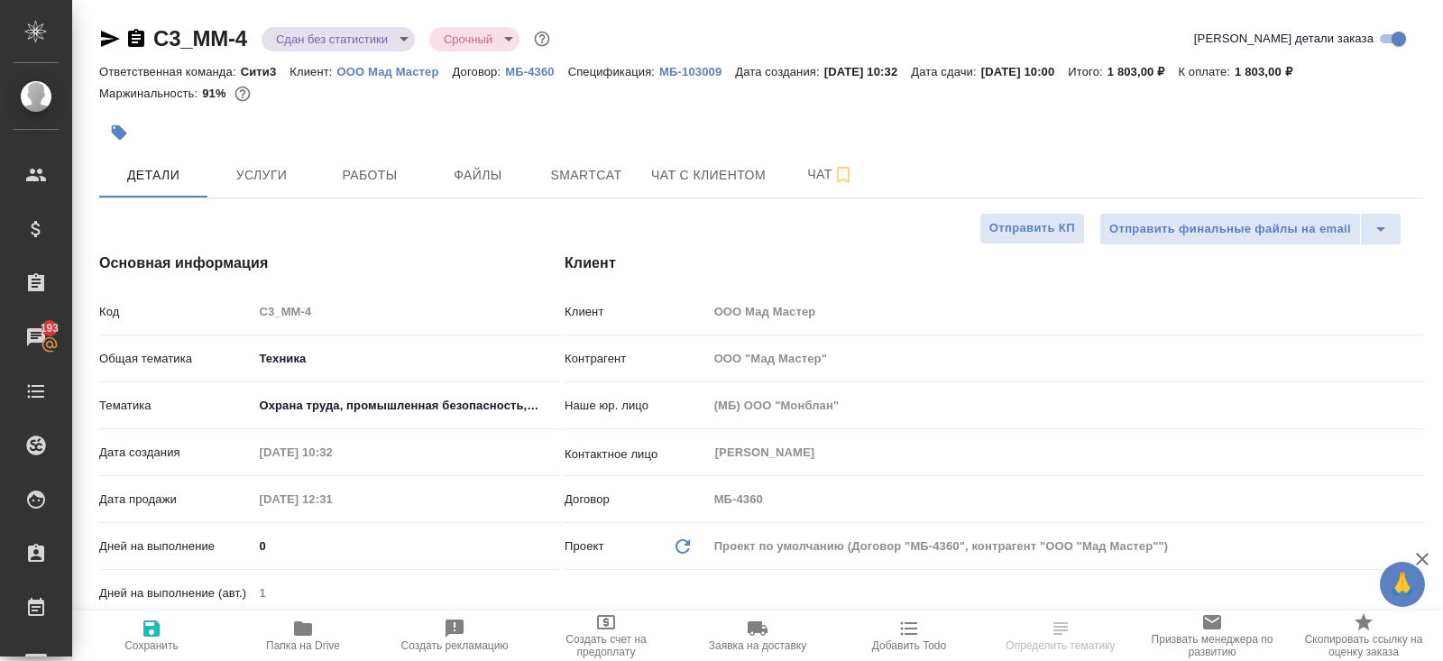
type textarea "x"
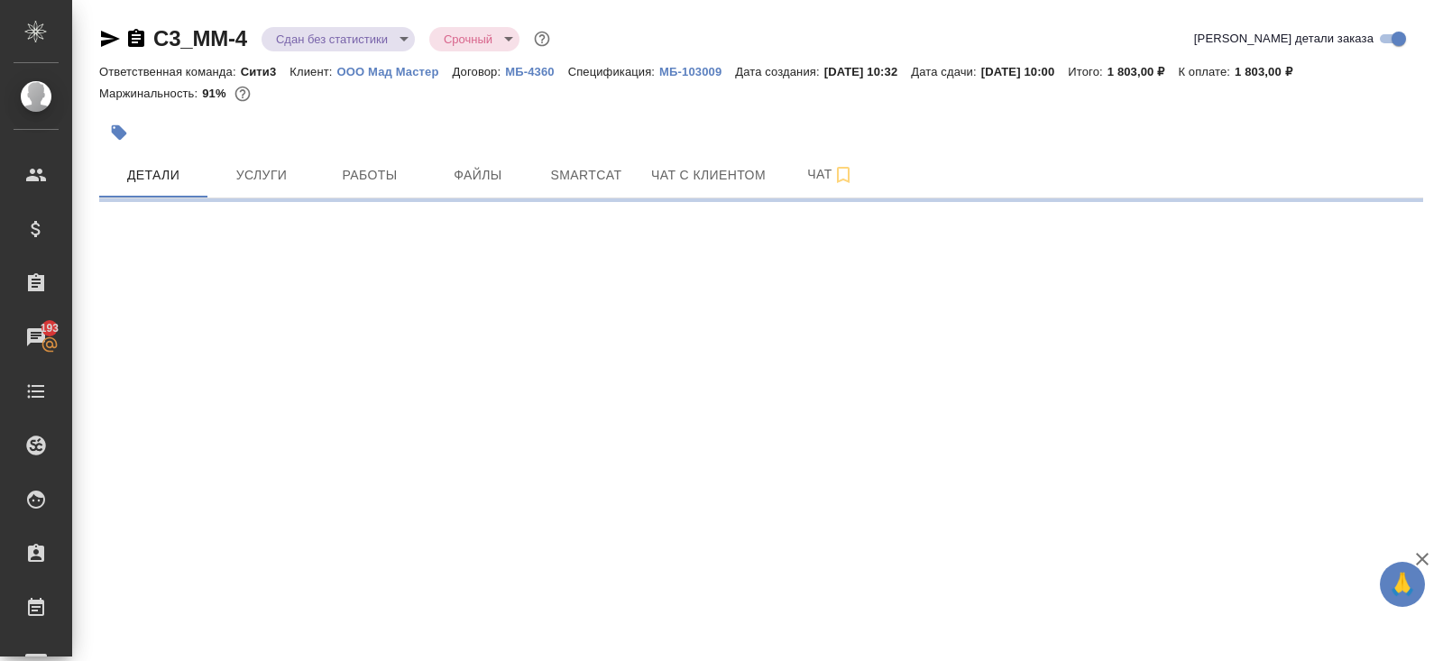
select select "RU"
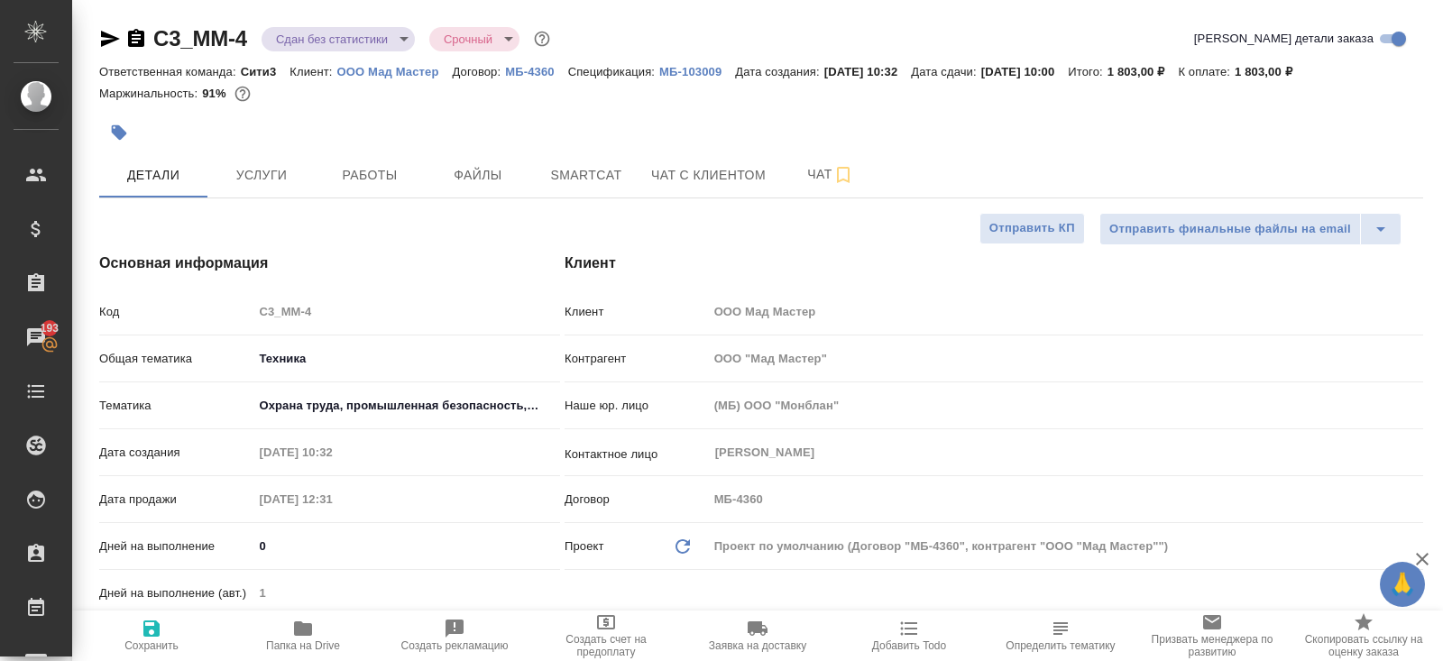
type textarea "x"
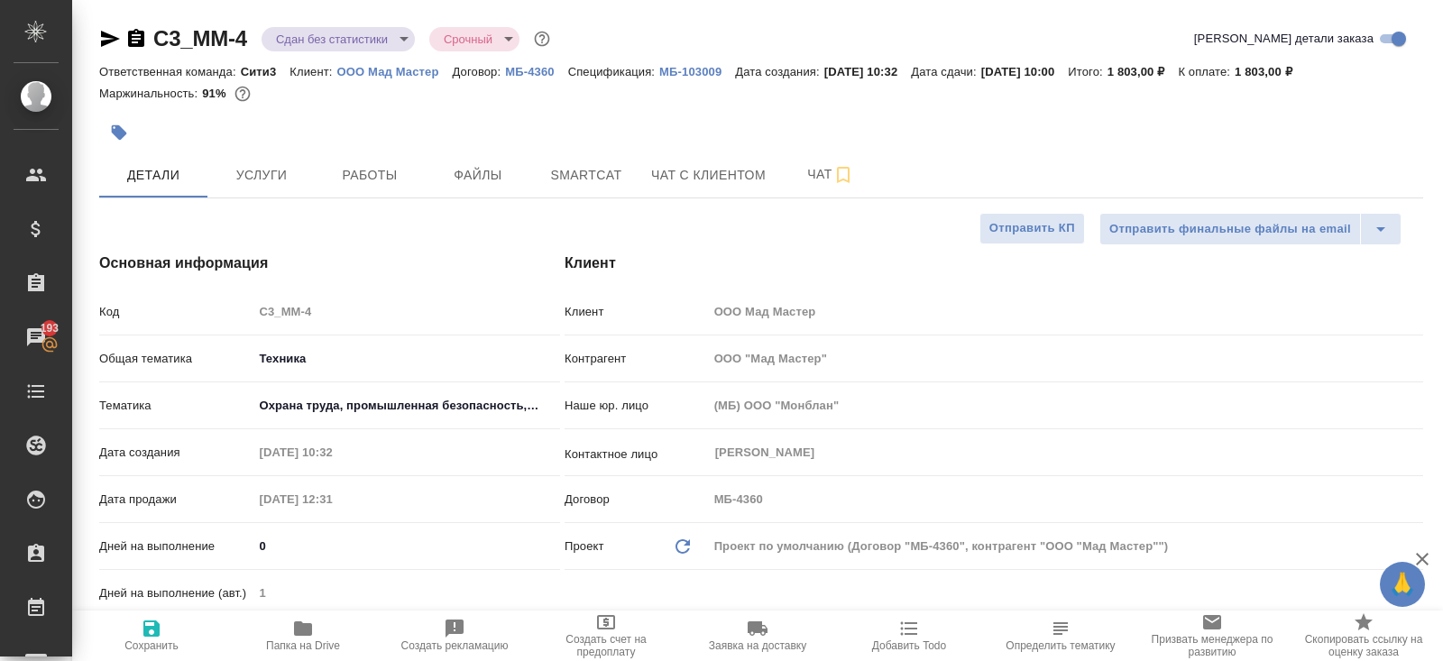
type textarea "x"
click at [366, 196] on button "Работы" at bounding box center [370, 174] width 108 height 45
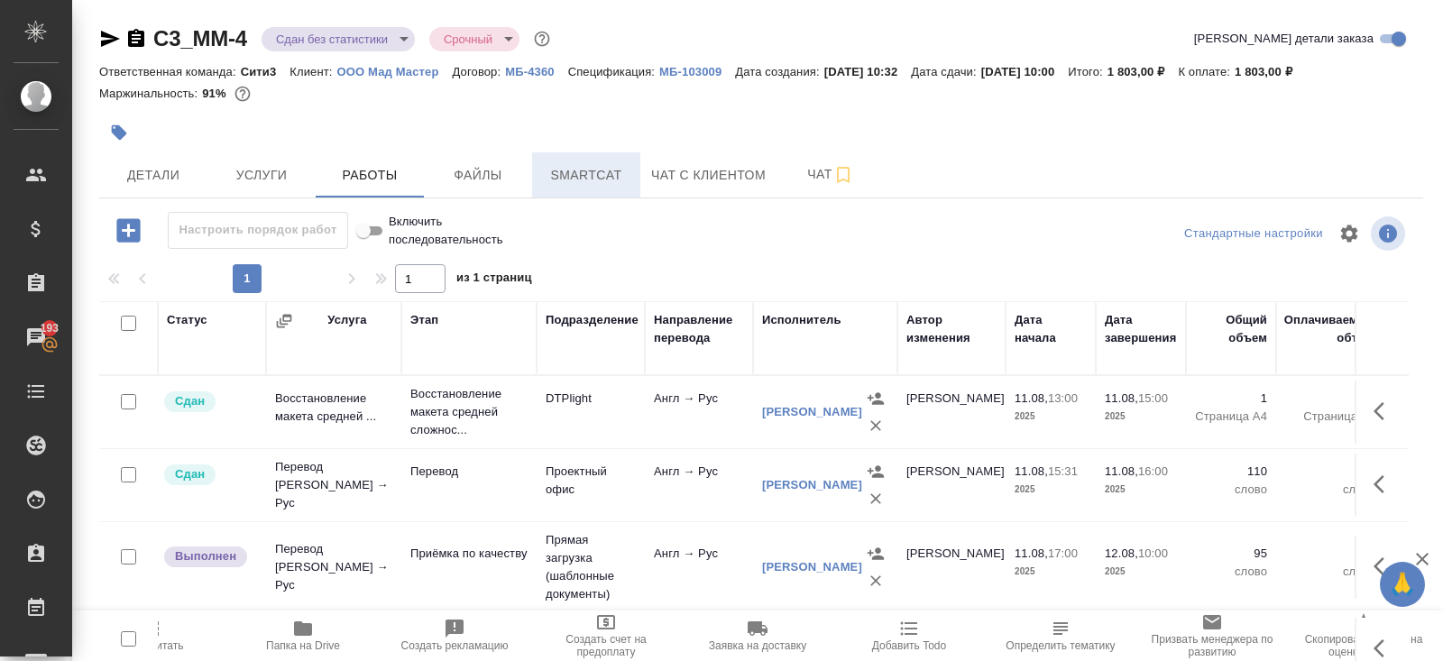
scroll to position [91, 0]
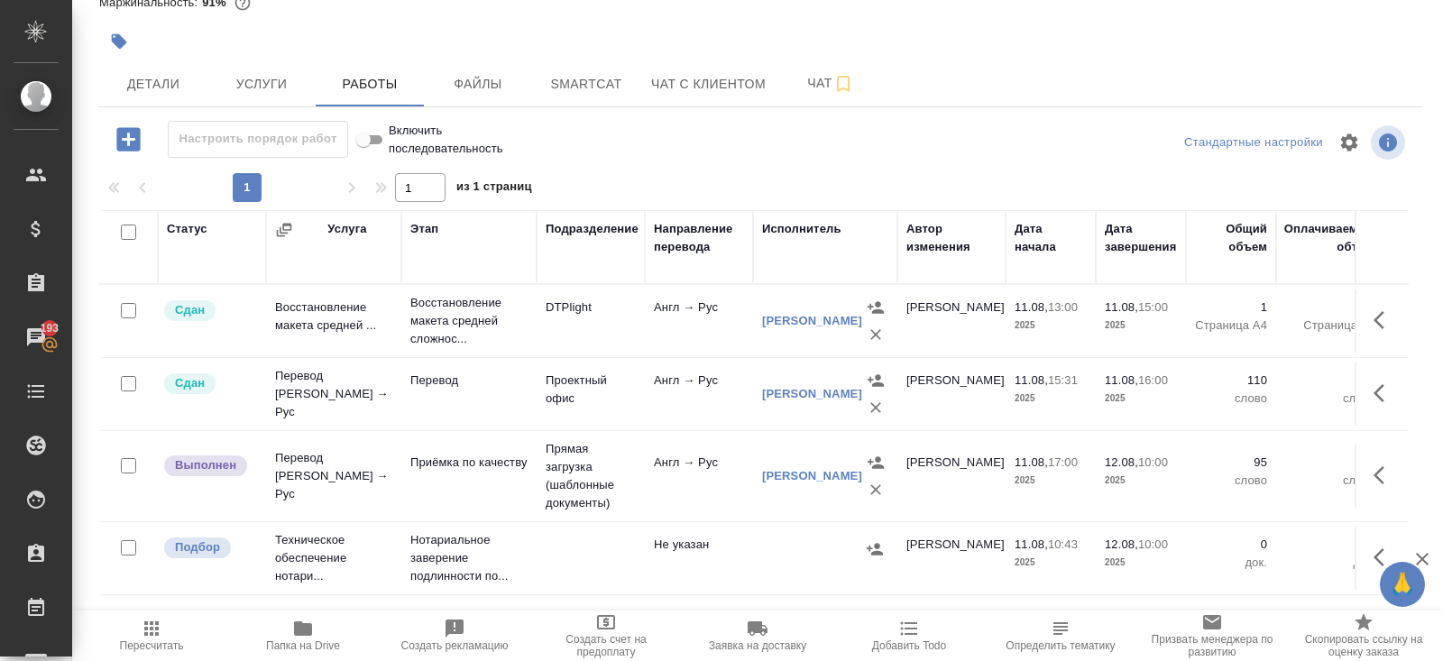
click at [1379, 475] on icon "button" at bounding box center [1378, 475] width 11 height 18
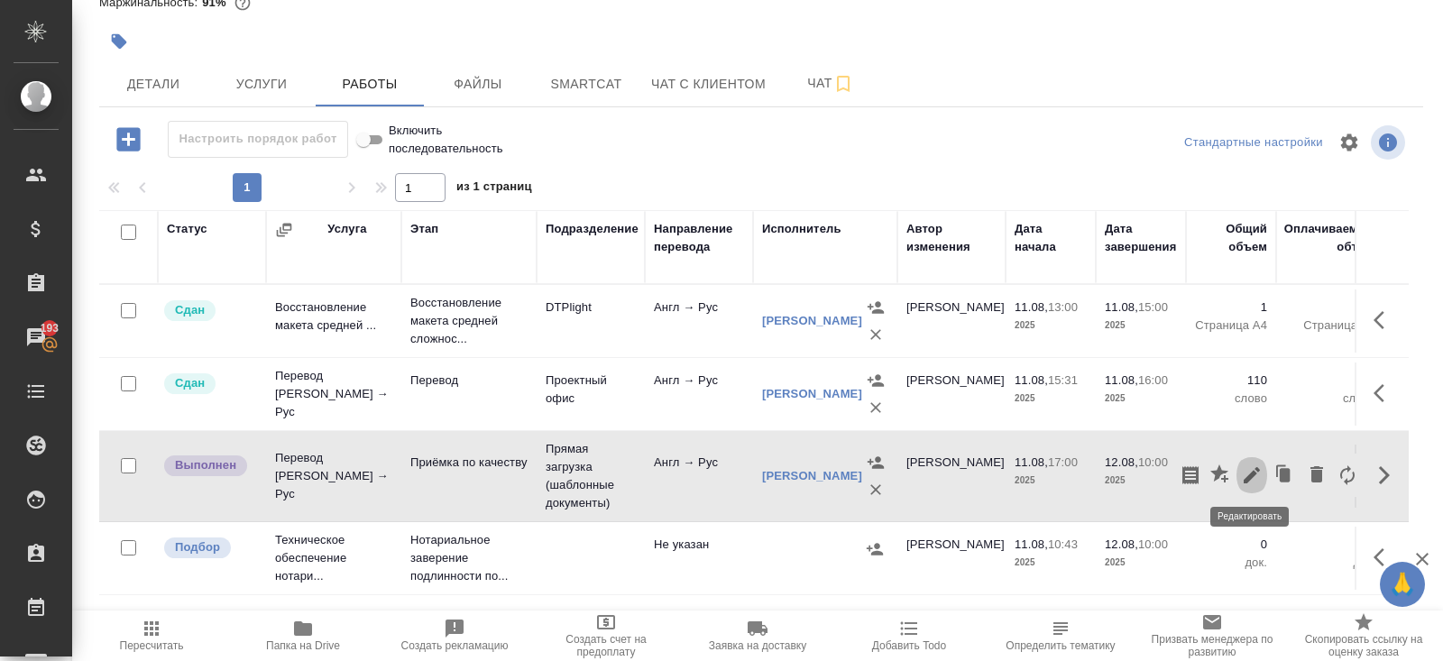
click at [1251, 467] on icon "button" at bounding box center [1252, 475] width 22 height 22
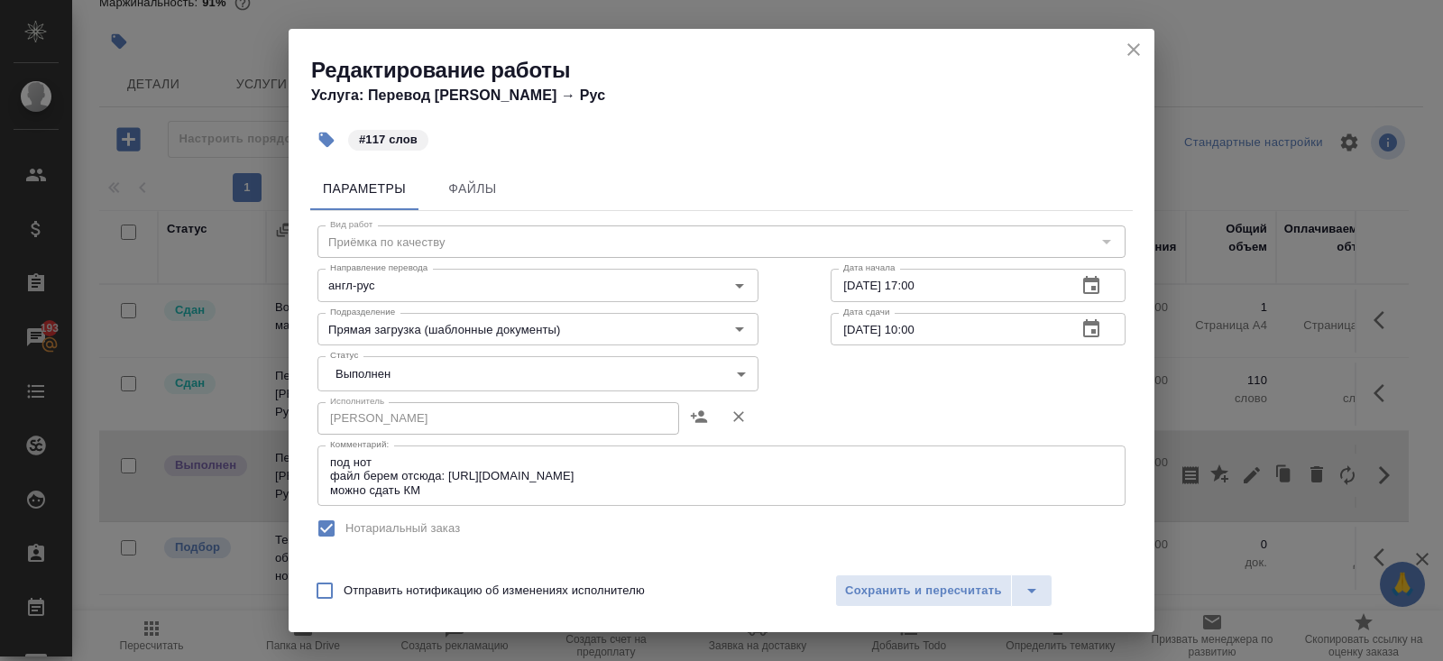
scroll to position [366, 0]
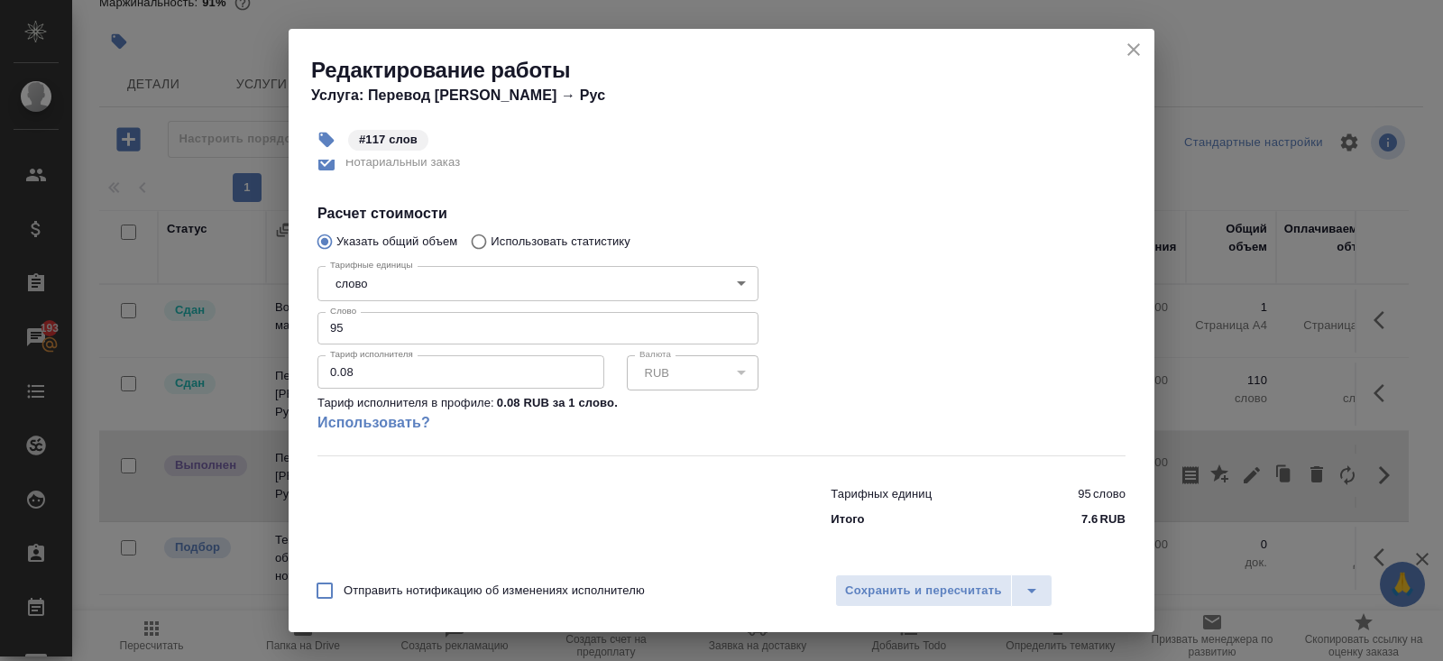
drag, startPoint x: 384, startPoint y: 333, endPoint x: 221, endPoint y: 303, distance: 165.9
click at [221, 303] on div "Редактирование работы Услуга: Перевод Стандарт Англ → Рус #117 слов Параметры Ф…" at bounding box center [721, 330] width 1443 height 661
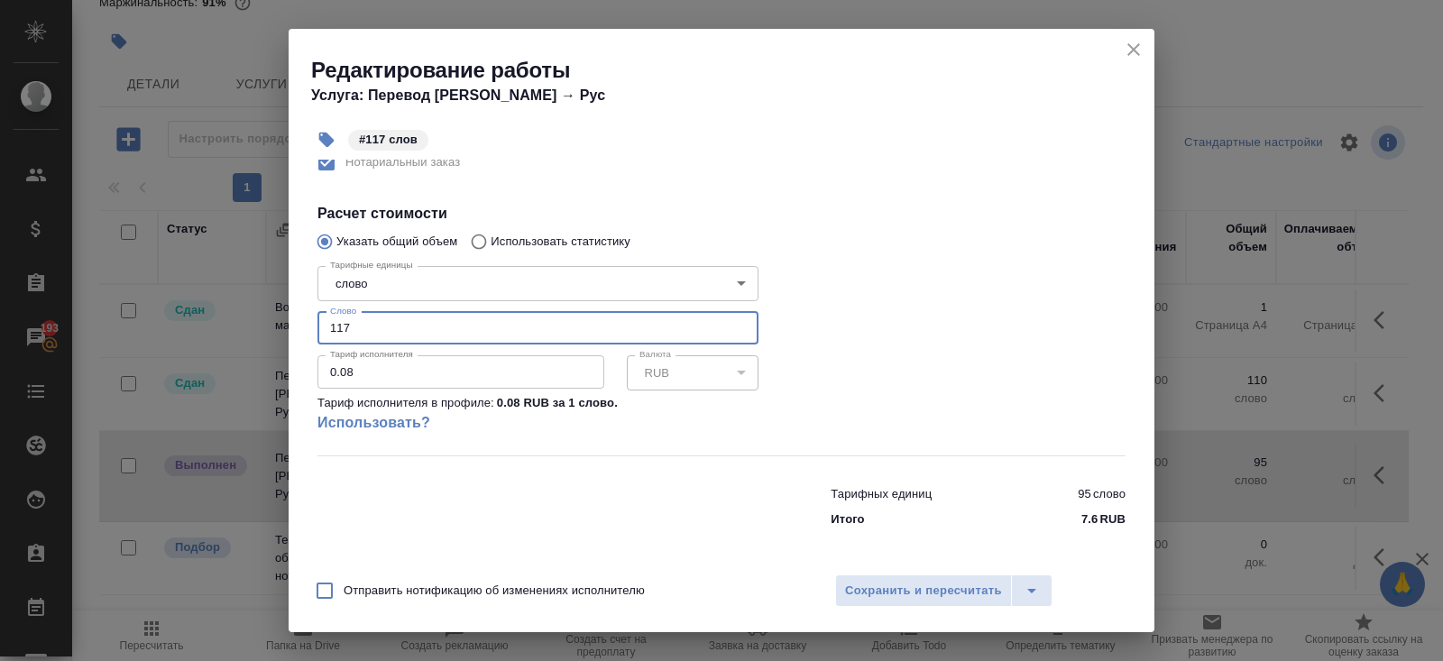
type input "117"
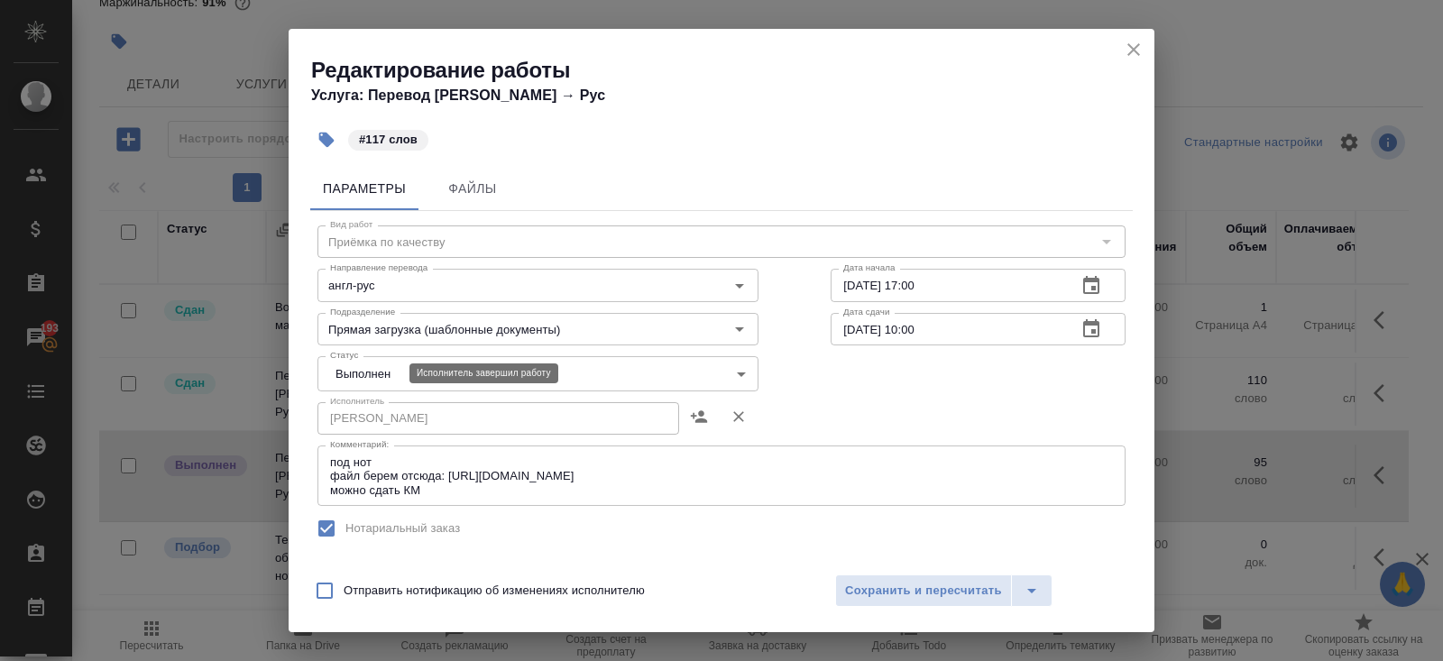
click at [376, 379] on body "🙏 .cls-1 fill:#fff; AWATERA Belyakova Yulia Клиенты Спецификации Заказы 193 Чат…" at bounding box center [721, 330] width 1443 height 661
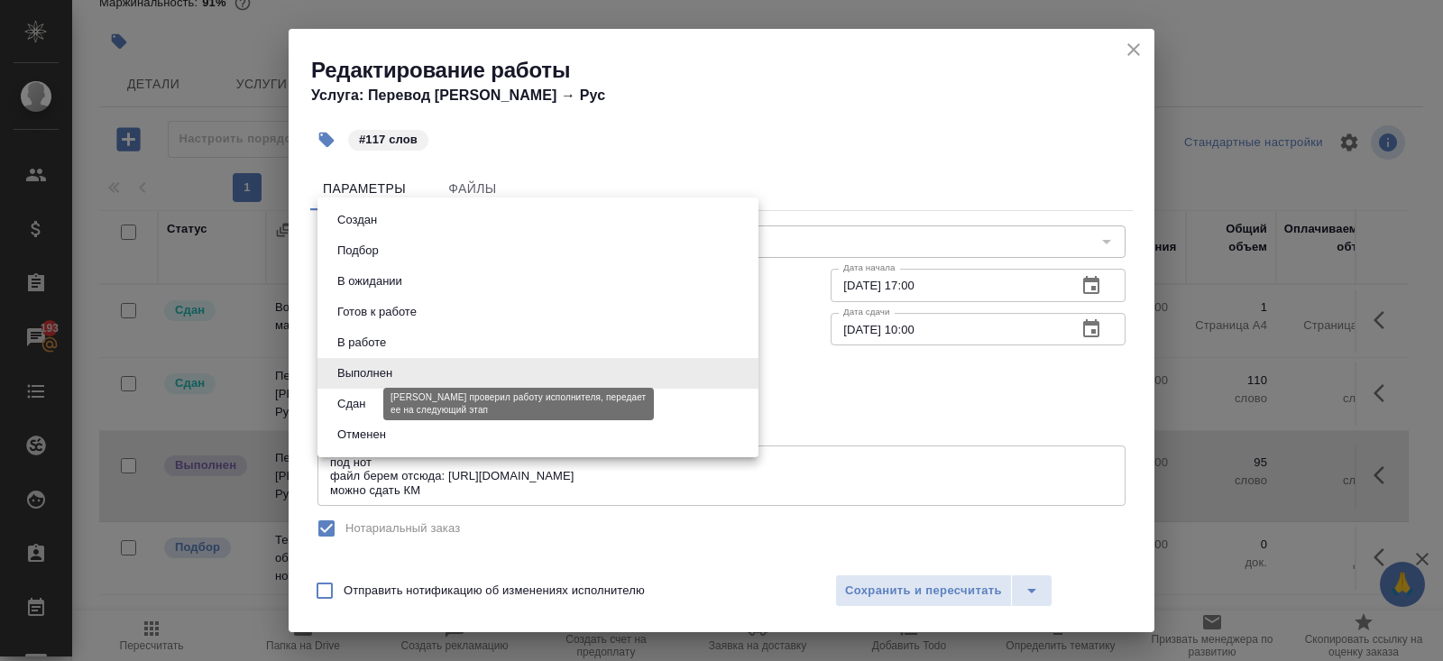
click at [367, 415] on li "Сдан" at bounding box center [537, 404] width 441 height 31
type input "closed"
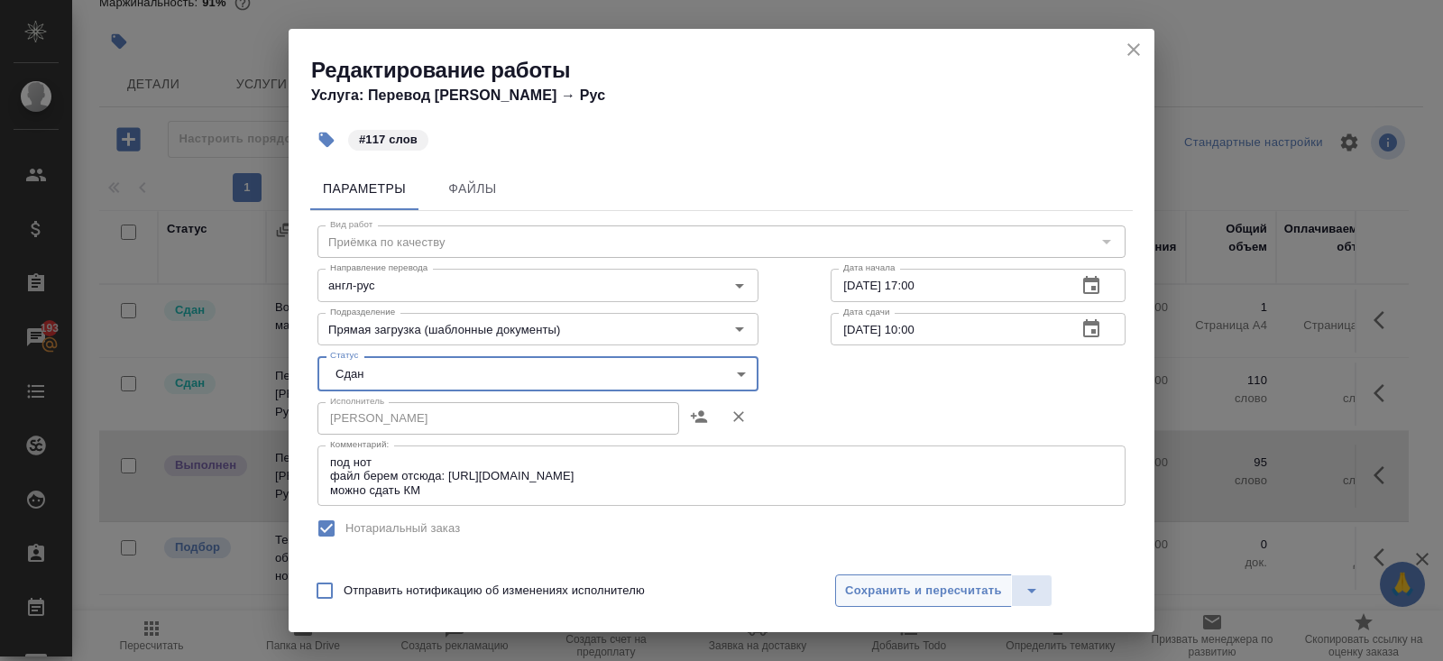
click at [845, 595] on span "Сохранить и пересчитать" at bounding box center [923, 591] width 157 height 21
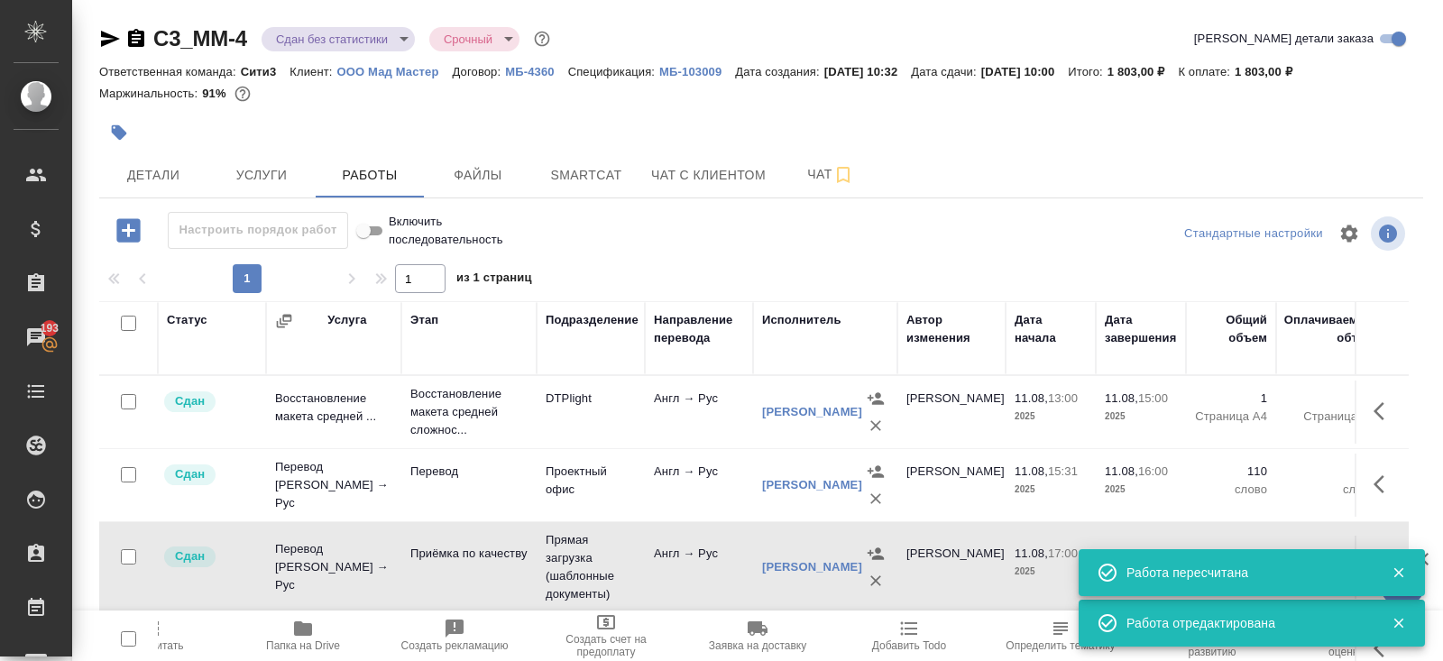
click at [346, 24] on div "C3_MM-4 Сдан без статистики distributed Срочный urgent" at bounding box center [326, 38] width 454 height 29
click at [339, 36] on body "🙏 .cls-1 fill:#fff; AWATERA Belyakova Yulia Клиенты Спецификации Заказы 193 Чат…" at bounding box center [721, 330] width 1443 height 661
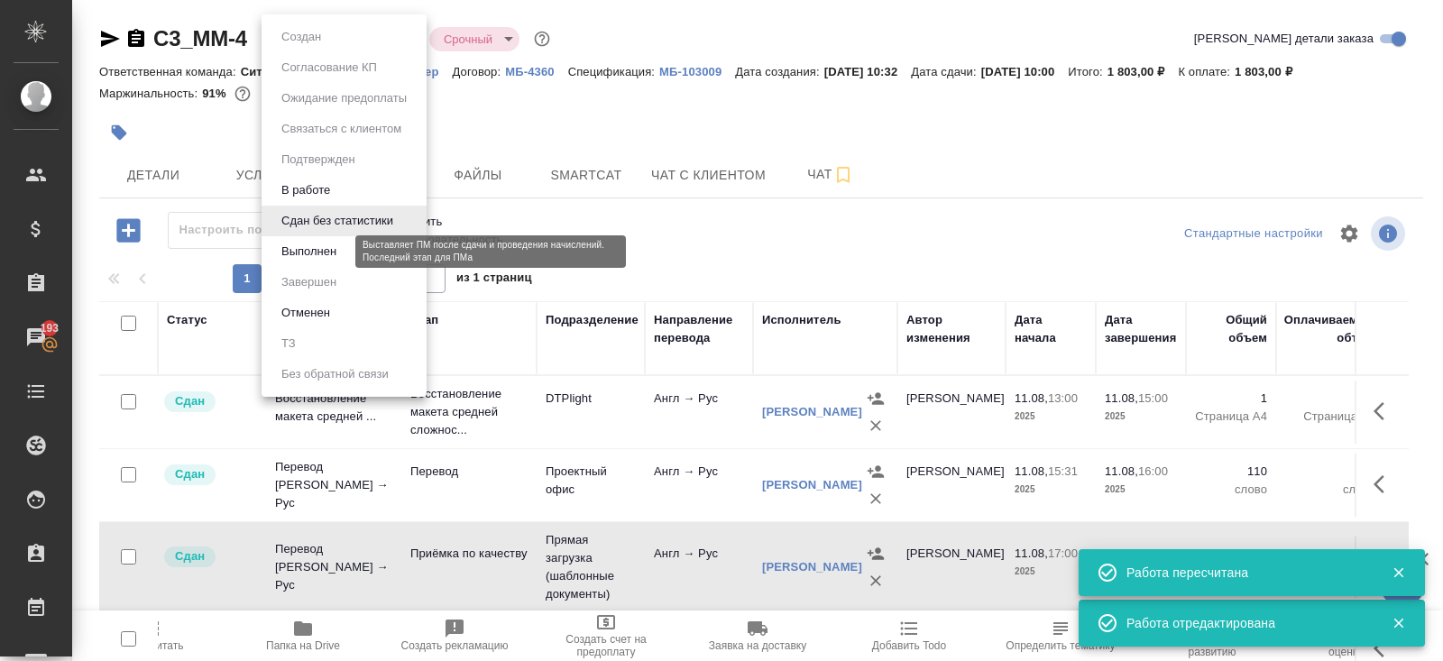
click at [336, 252] on button "Выполнен" at bounding box center [309, 252] width 66 height 20
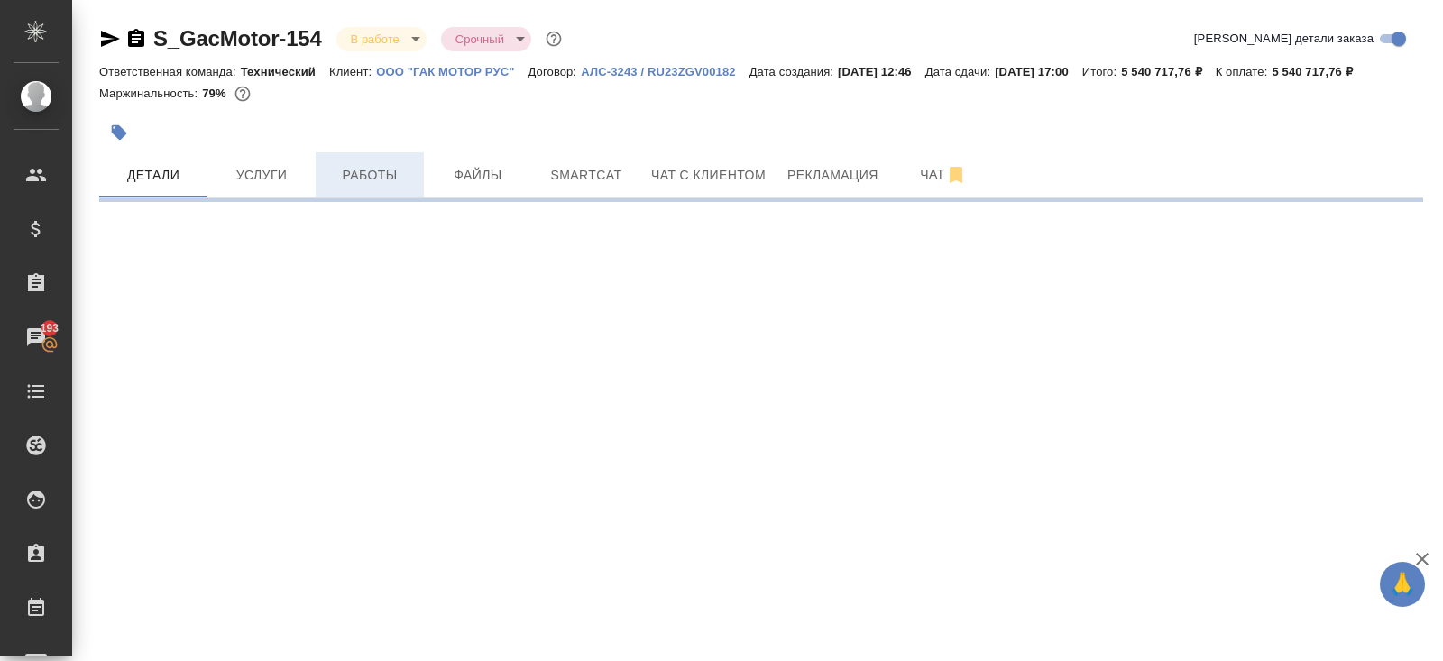
click at [386, 187] on span "Работы" at bounding box center [369, 175] width 87 height 23
select select "RU"
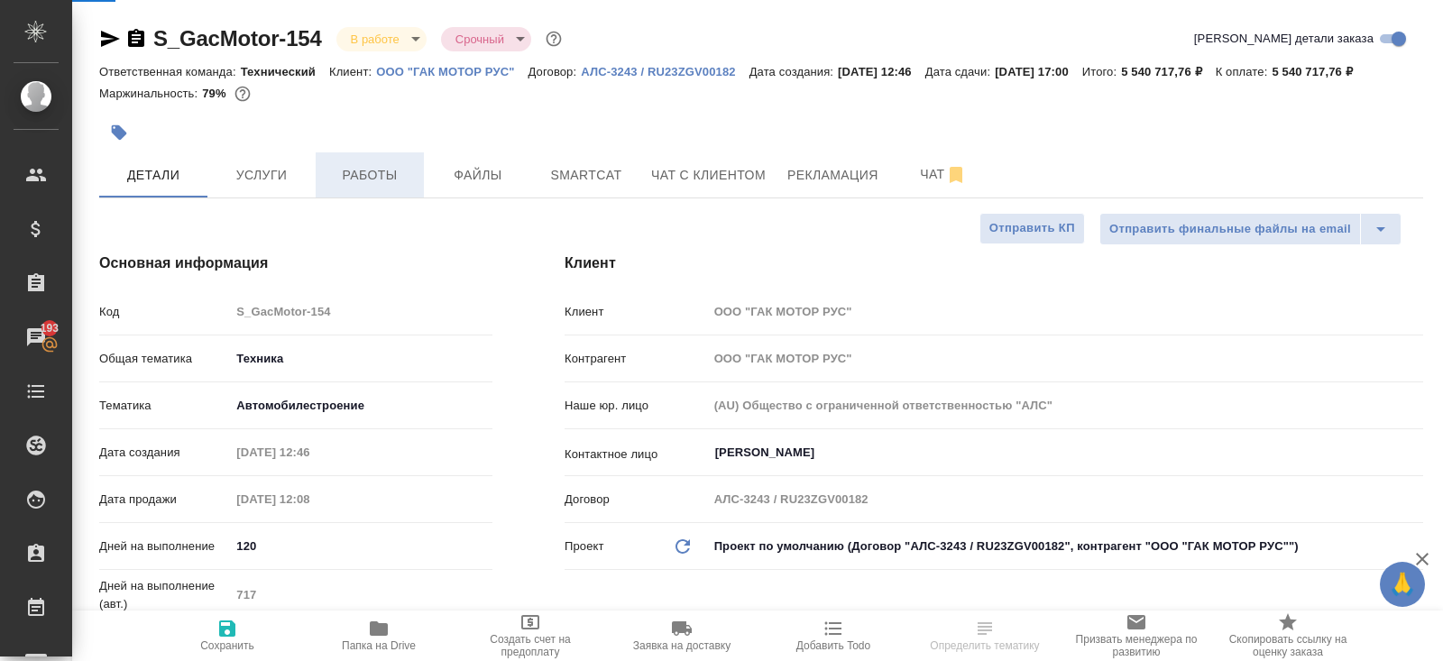
type textarea "x"
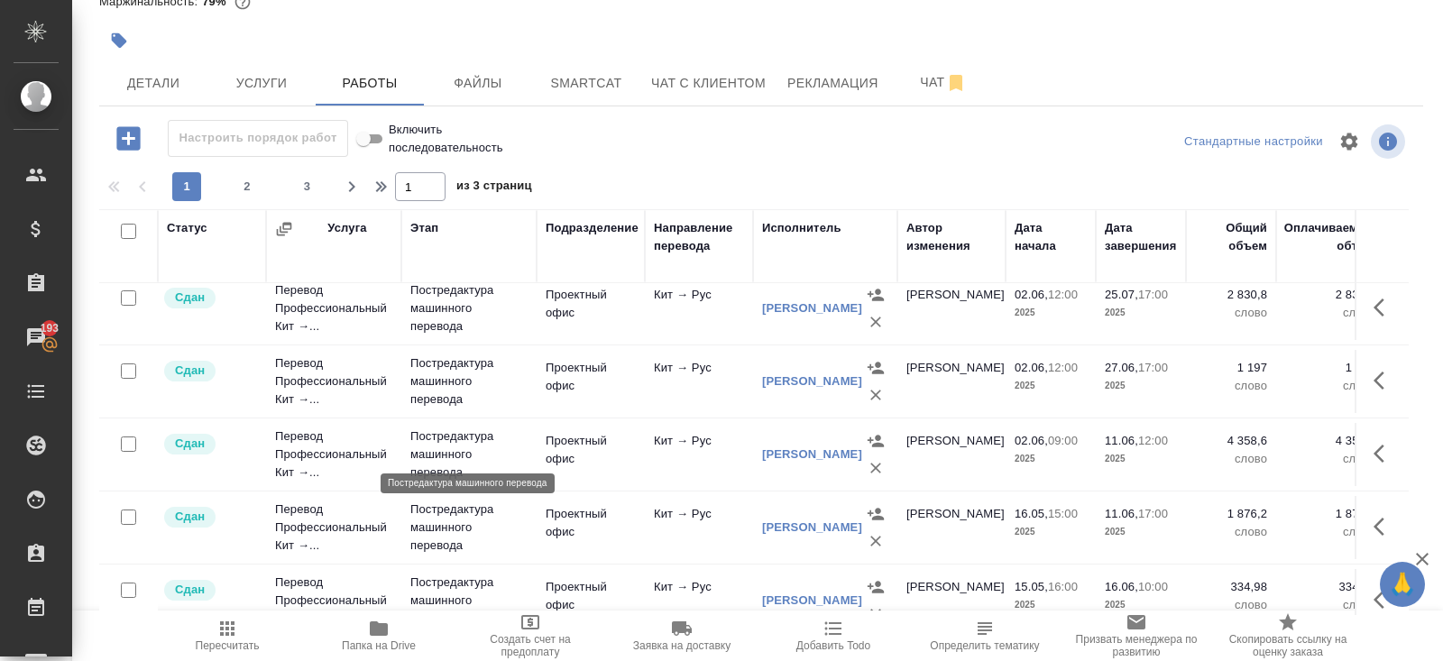
scroll to position [1483, 0]
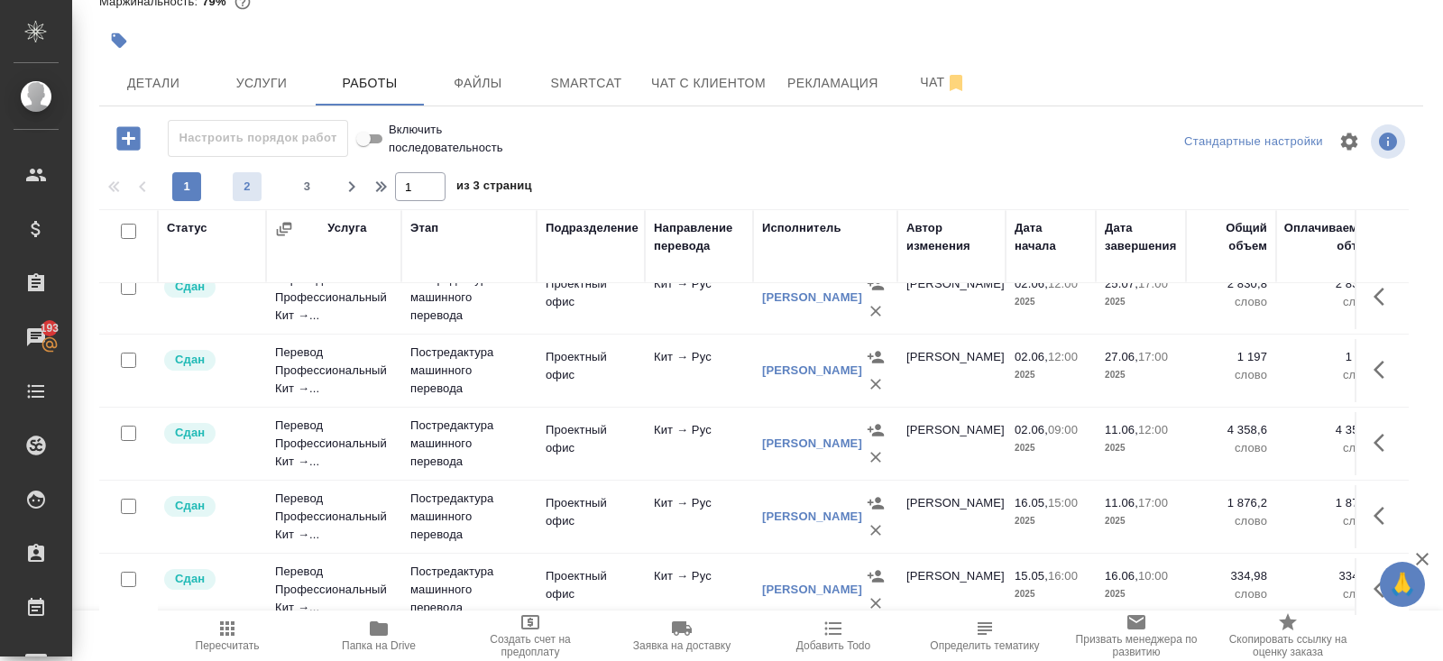
click at [250, 183] on span "2" at bounding box center [247, 187] width 29 height 18
type input "2"
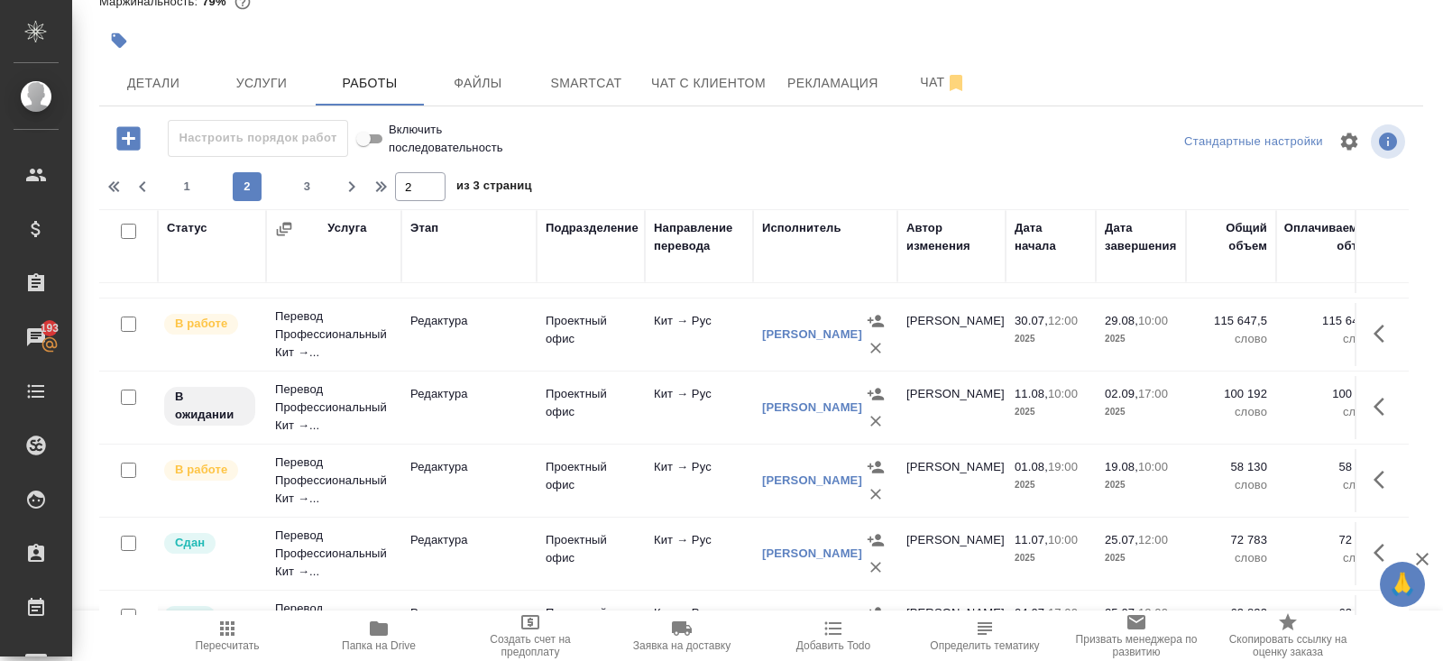
scroll to position [178, 0]
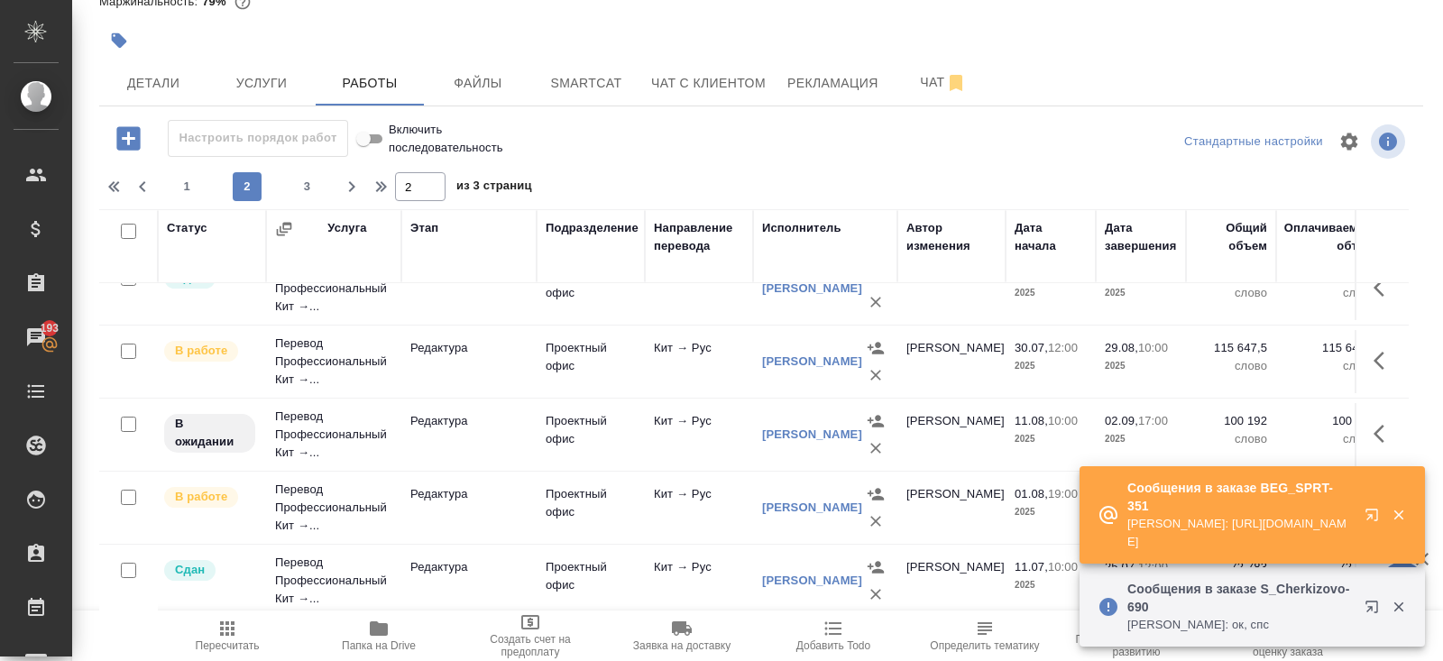
click at [1370, 509] on icon "button" at bounding box center [1371, 515] width 12 height 12
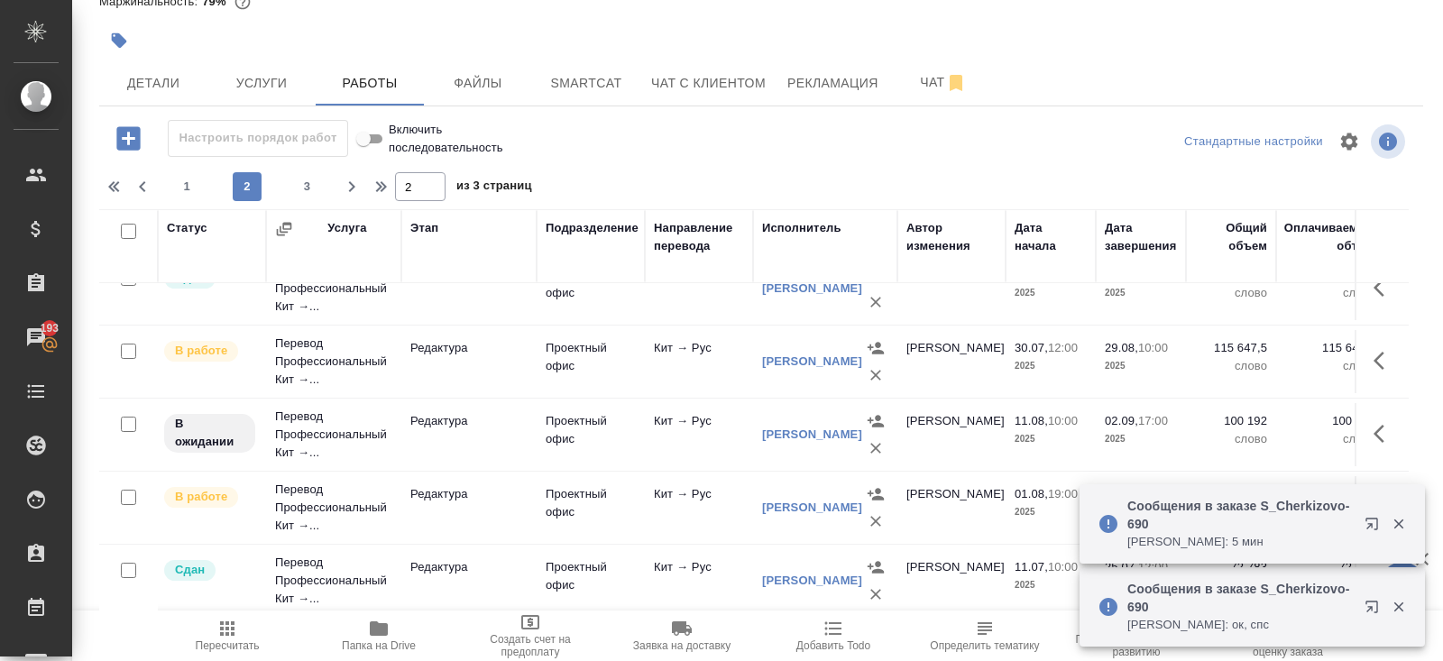
scroll to position [0, 0]
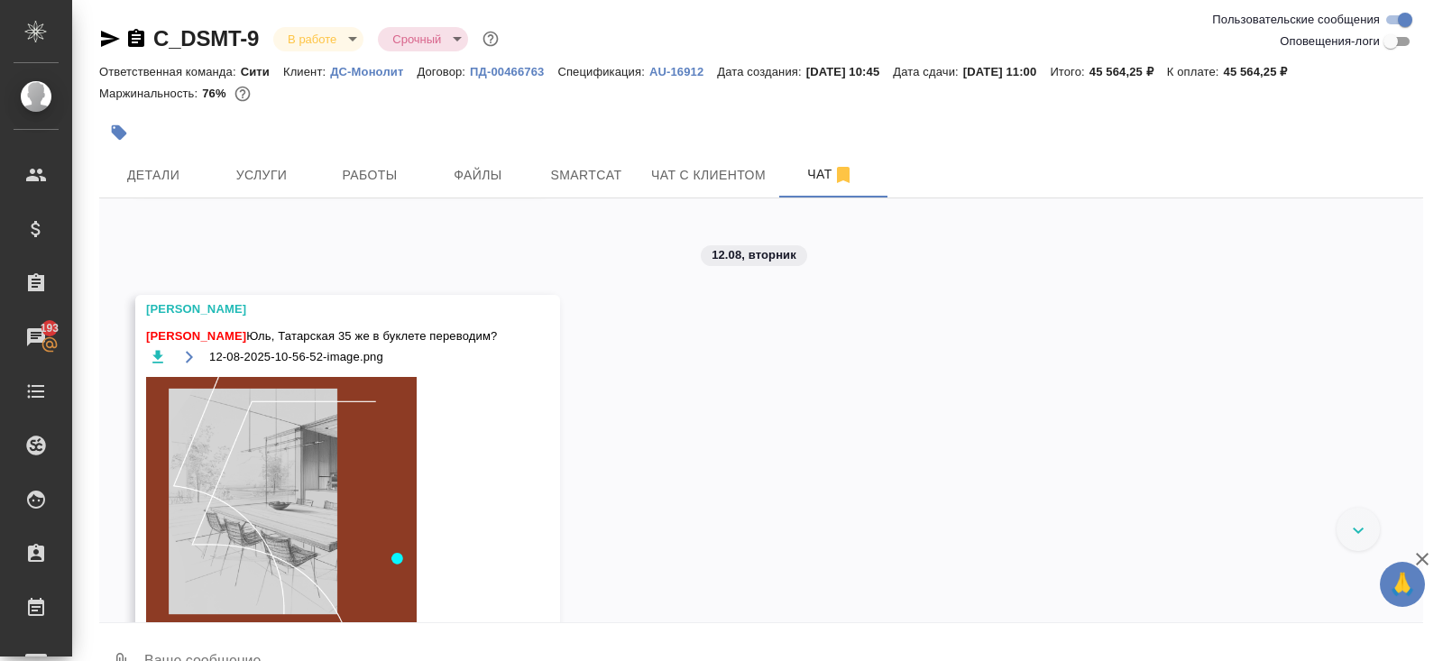
scroll to position [1126, 0]
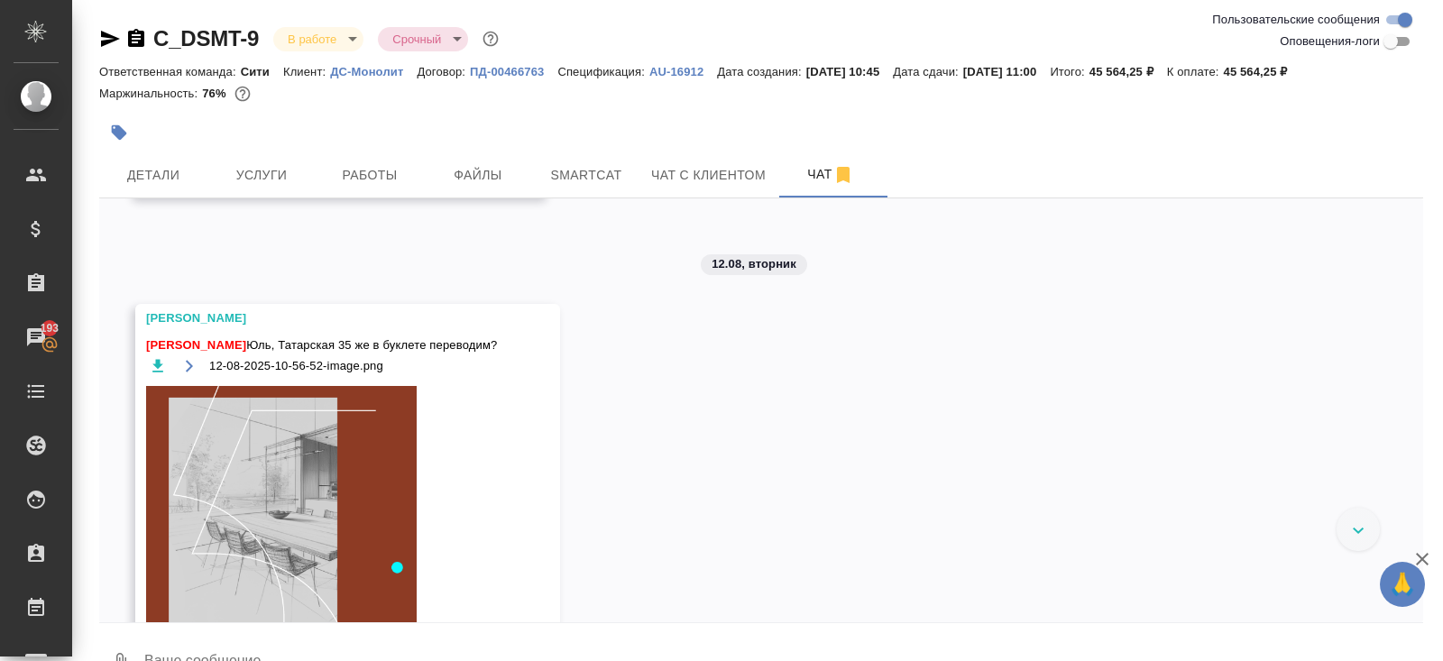
click at [286, 480] on img at bounding box center [281, 540] width 270 height 308
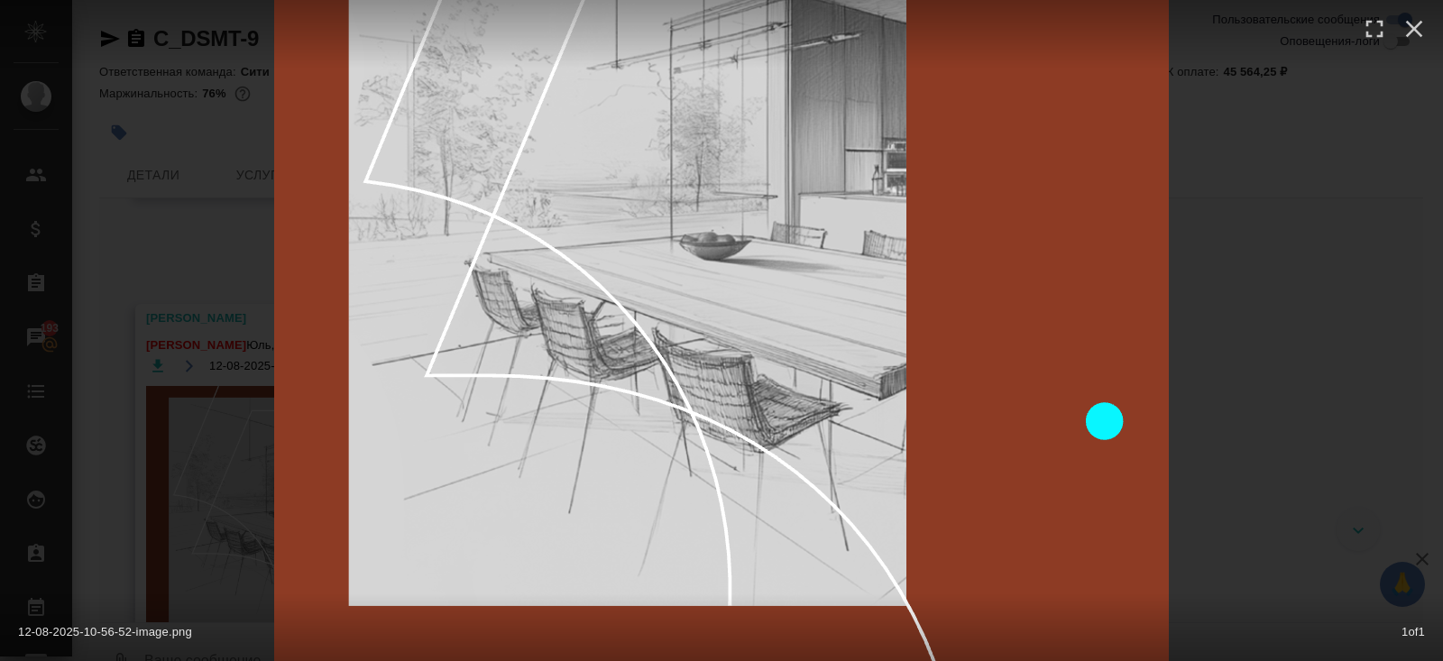
click at [1230, 399] on div "12-08-2025-10-56-52-image.png 1 of 1" at bounding box center [721, 330] width 1443 height 661
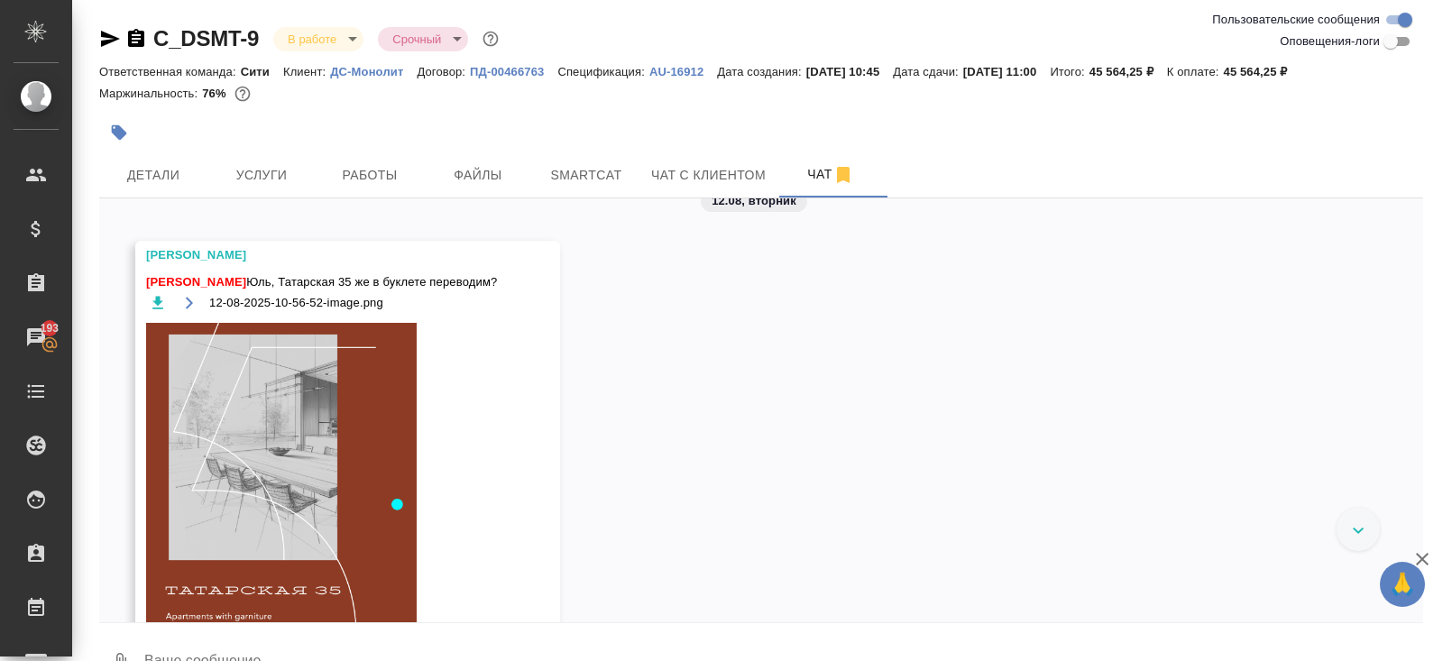
scroll to position [1178, 0]
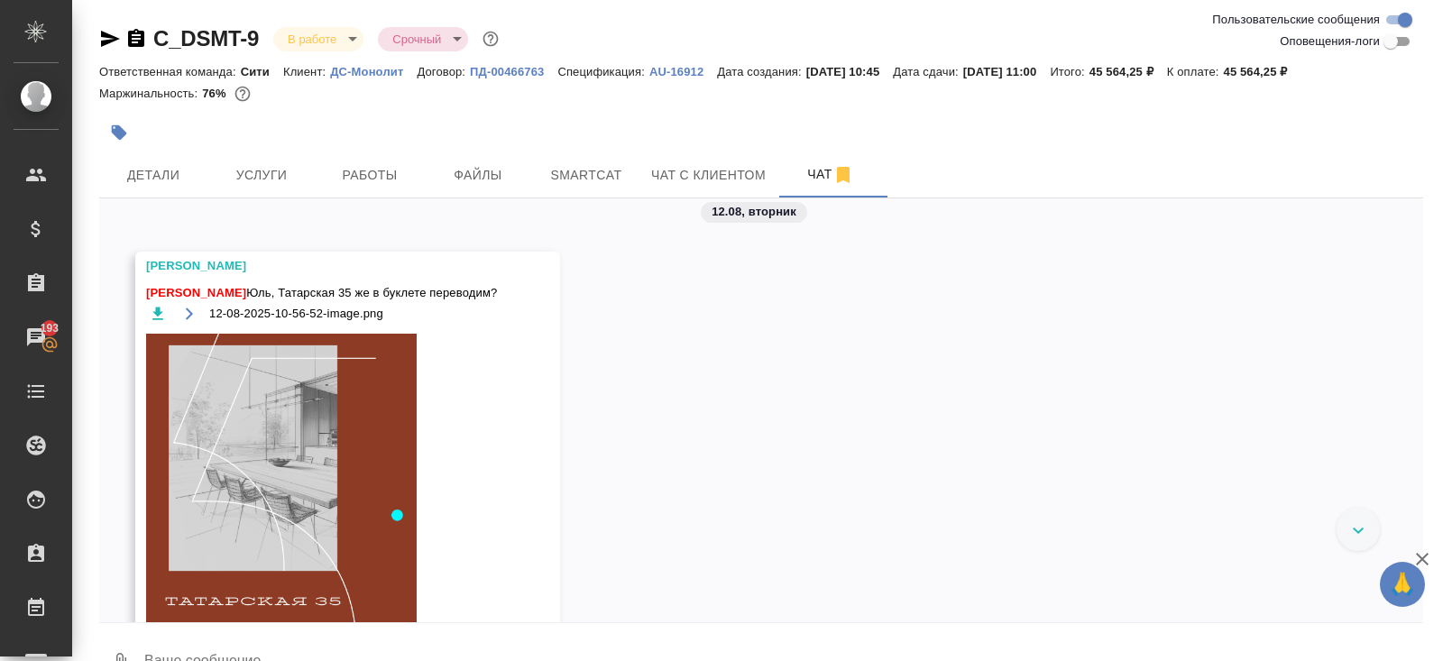
click at [153, 319] on icon "button" at bounding box center [157, 313] width 11 height 13
click at [347, 175] on span "Работы" at bounding box center [369, 175] width 87 height 23
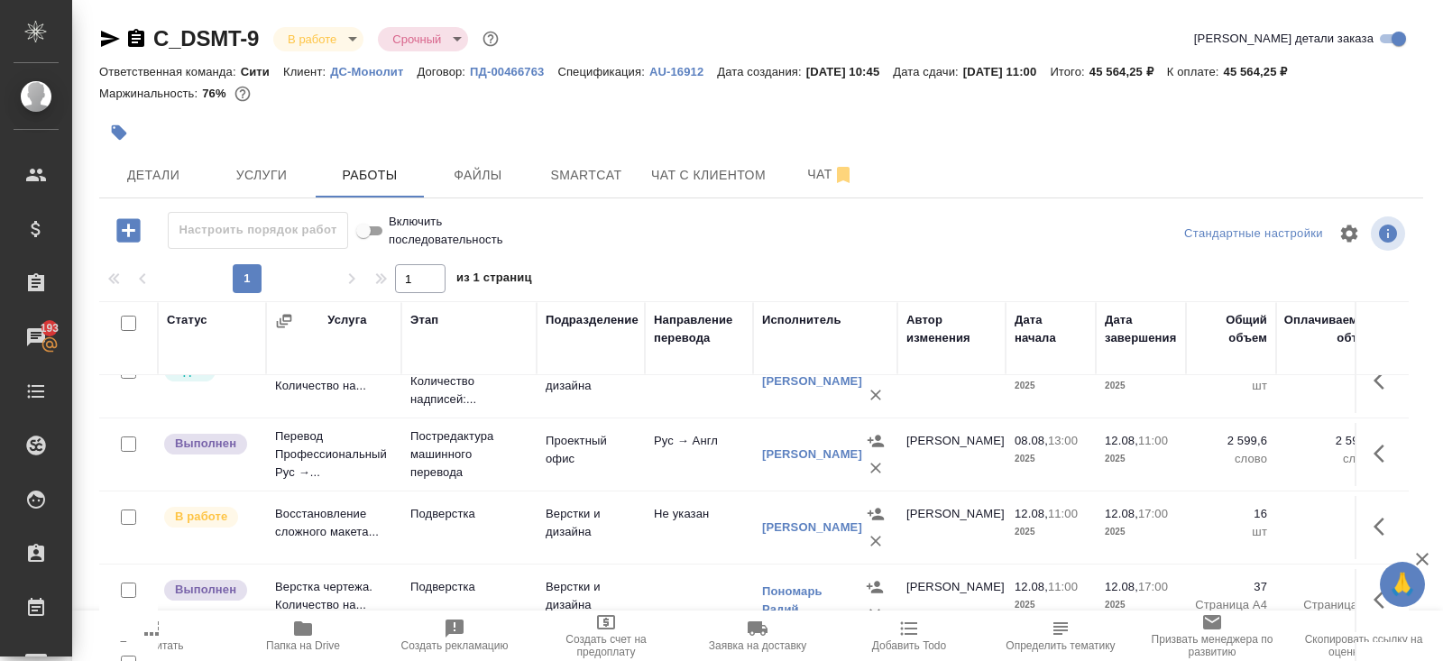
scroll to position [91, 0]
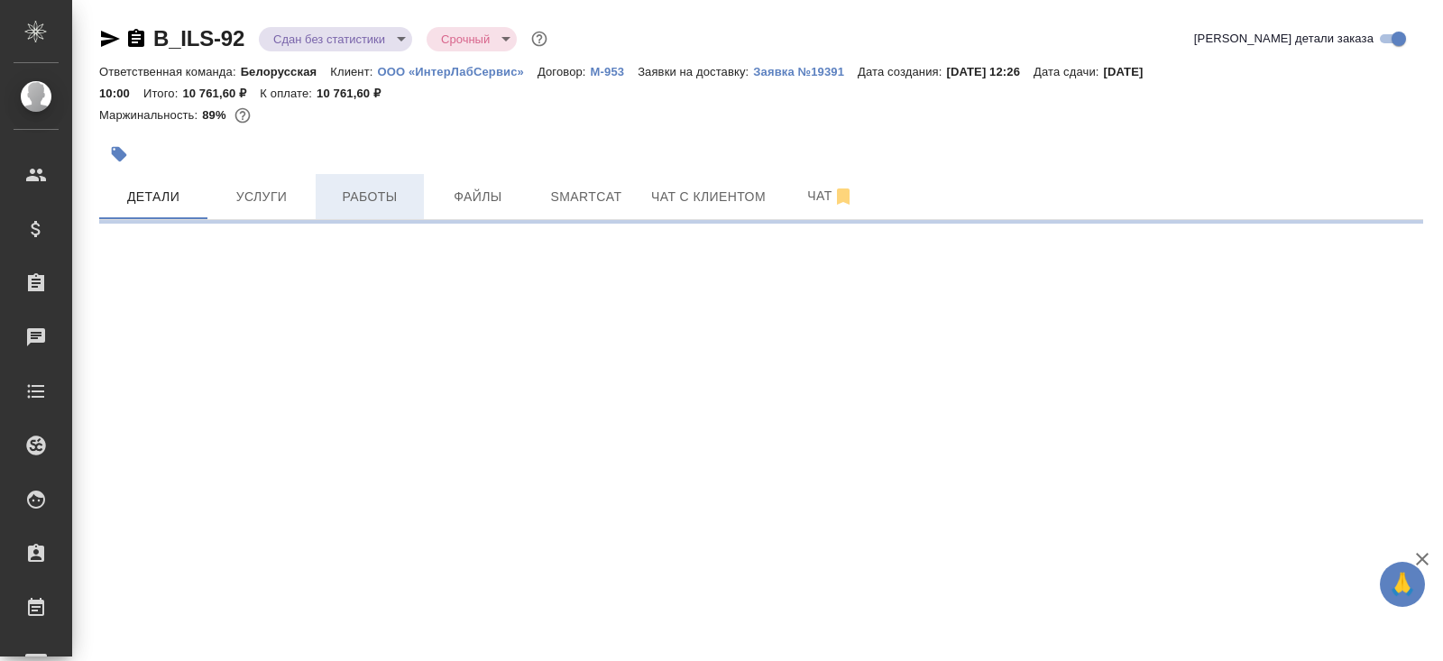
click at [388, 176] on button "Работы" at bounding box center [370, 196] width 108 height 45
select select "RU"
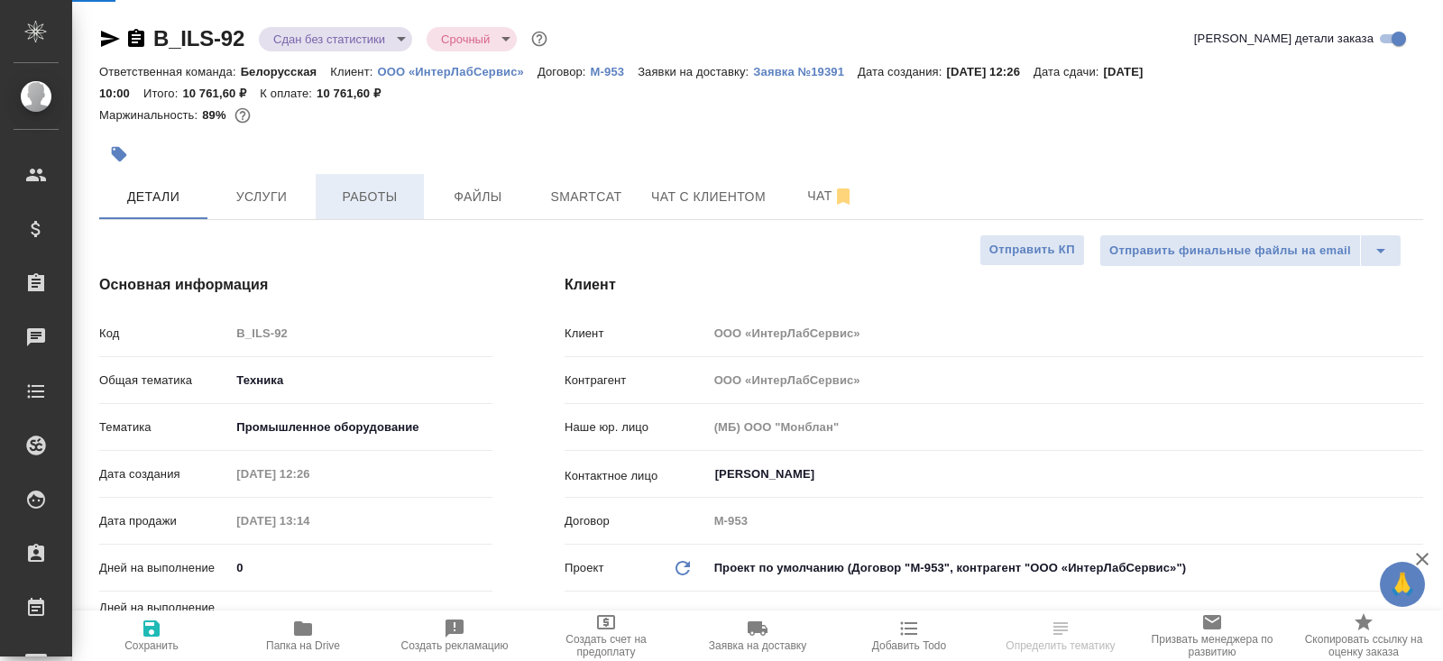
type textarea "x"
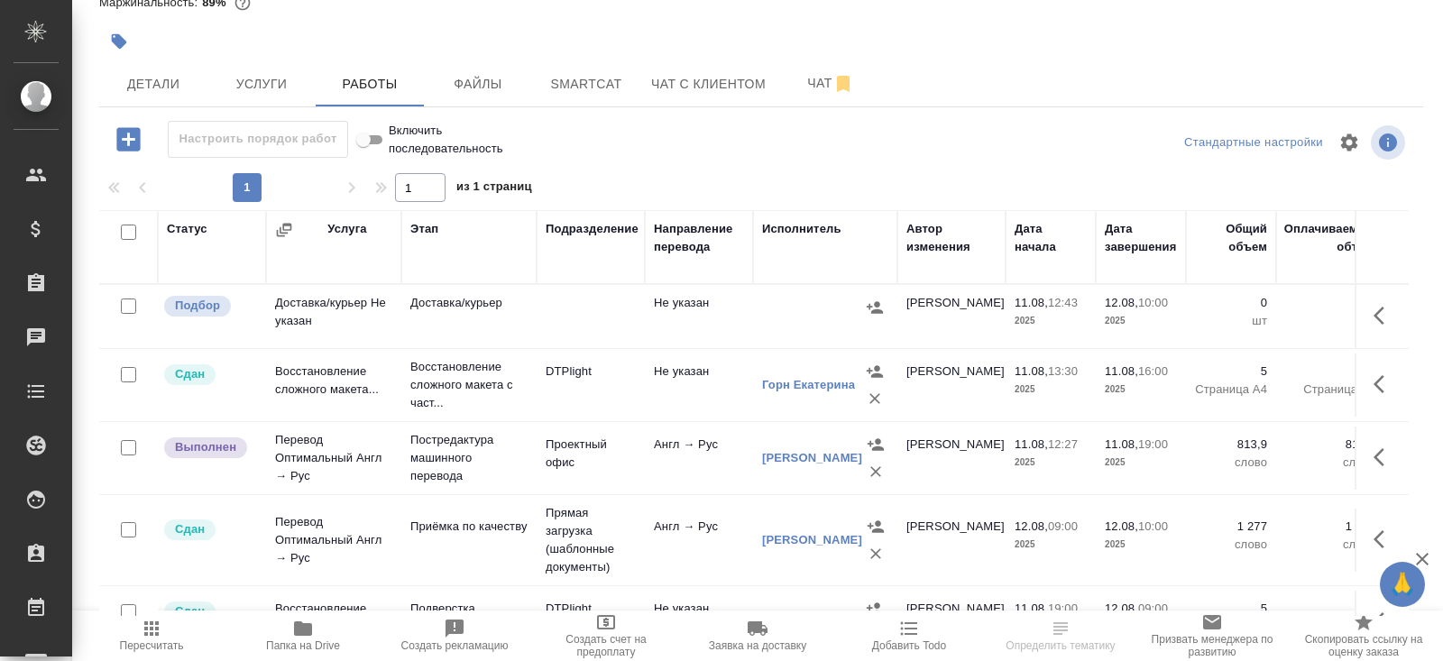
scroll to position [113, 0]
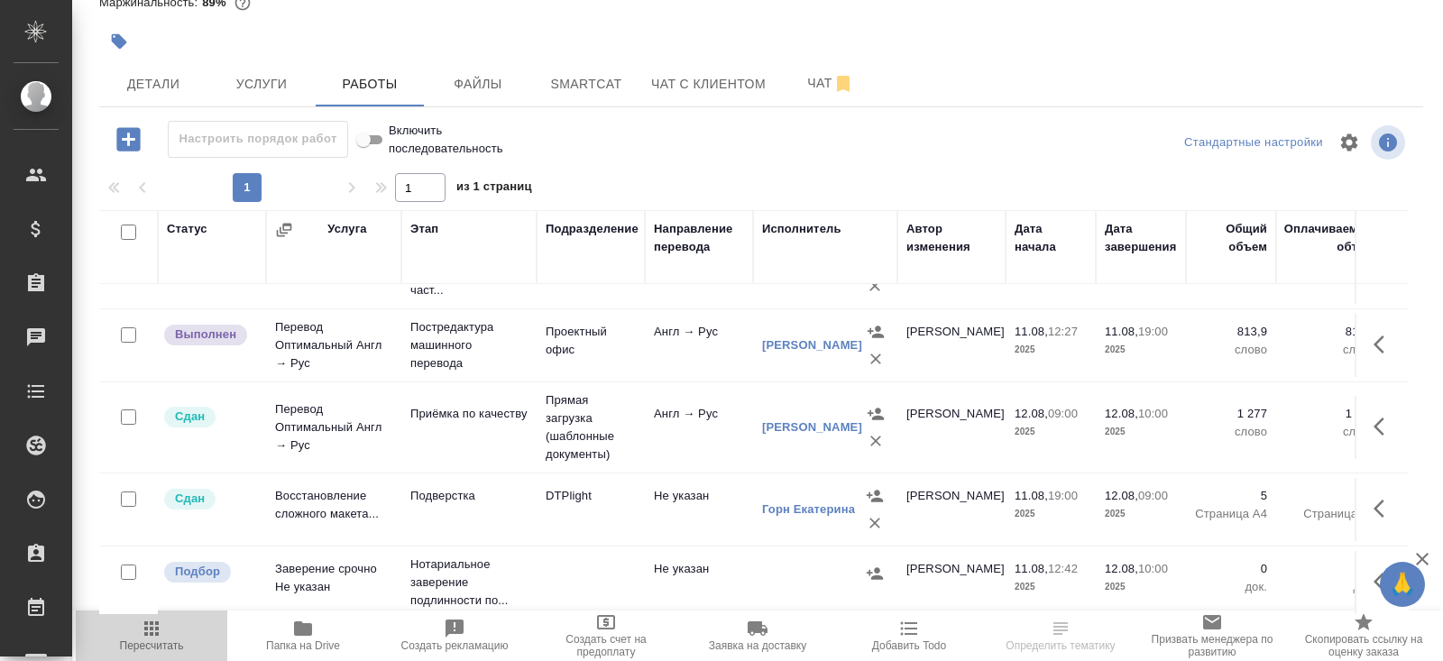
click at [160, 630] on icon "button" at bounding box center [152, 629] width 22 height 22
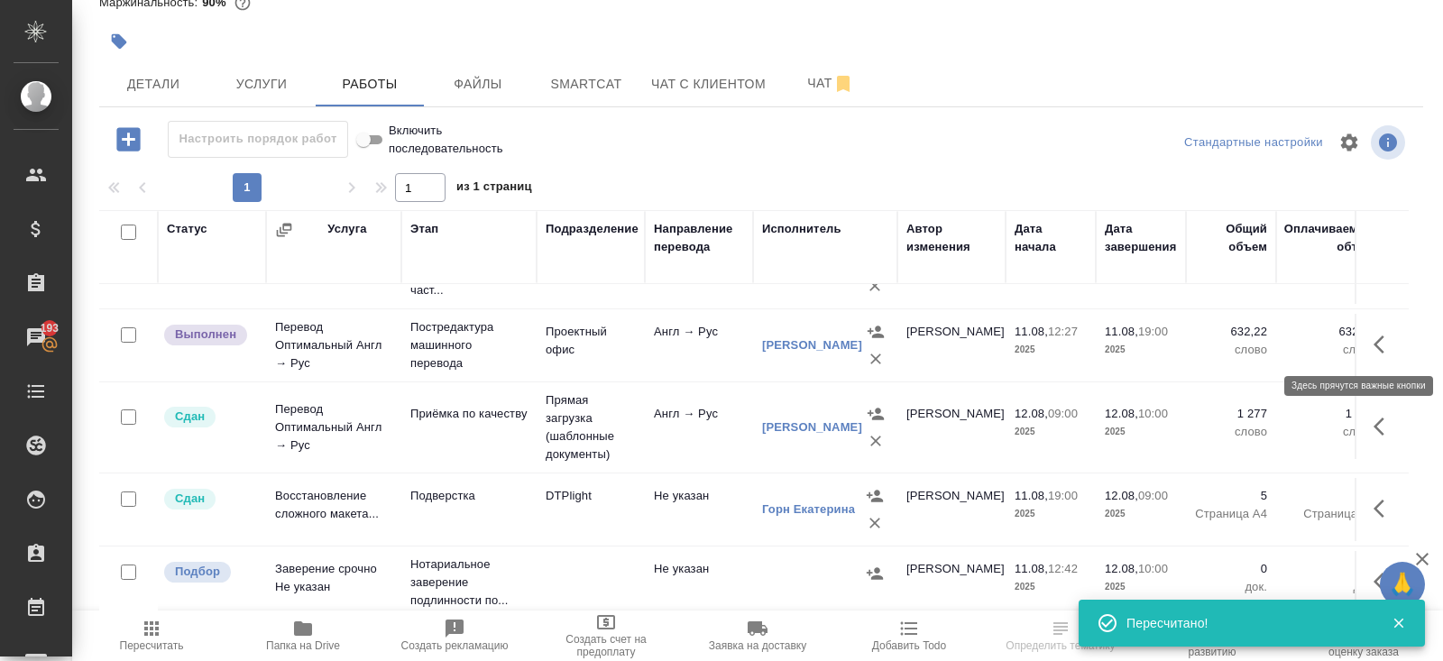
click at [1381, 337] on icon "button" at bounding box center [1384, 345] width 22 height 22
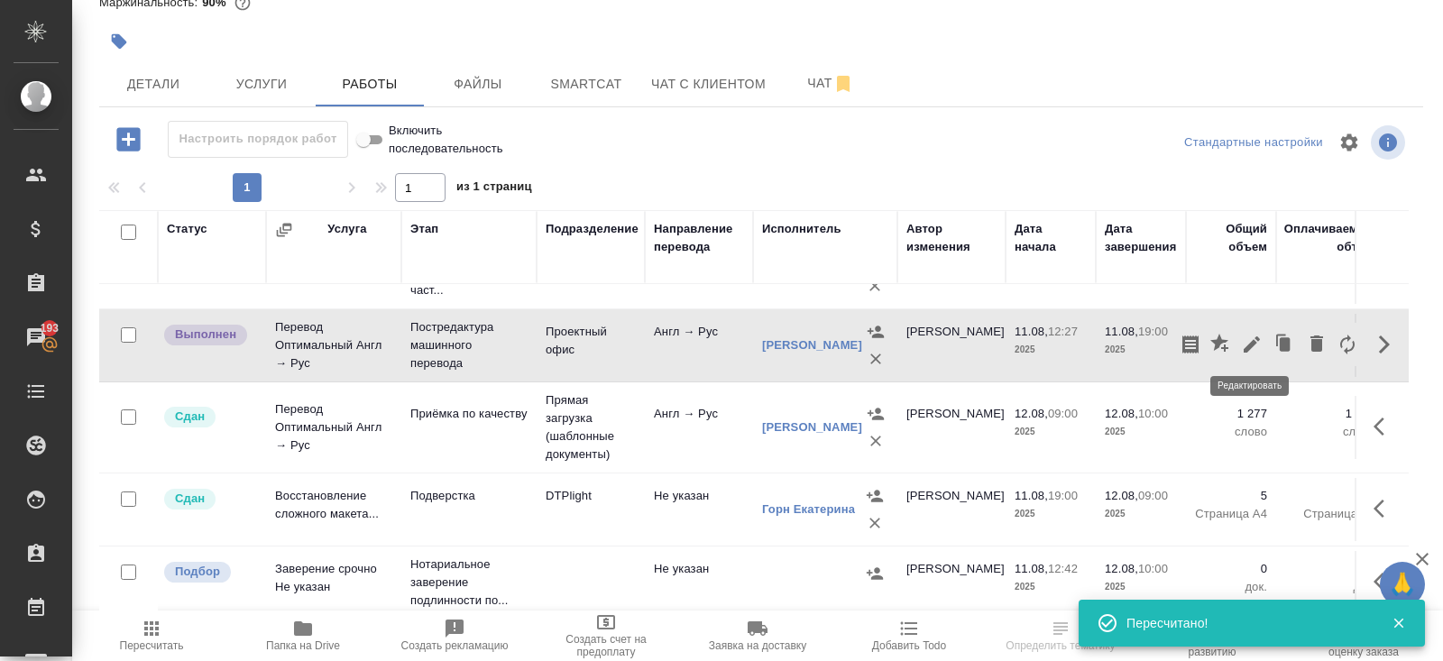
click at [1252, 340] on icon "button" at bounding box center [1251, 344] width 16 height 16
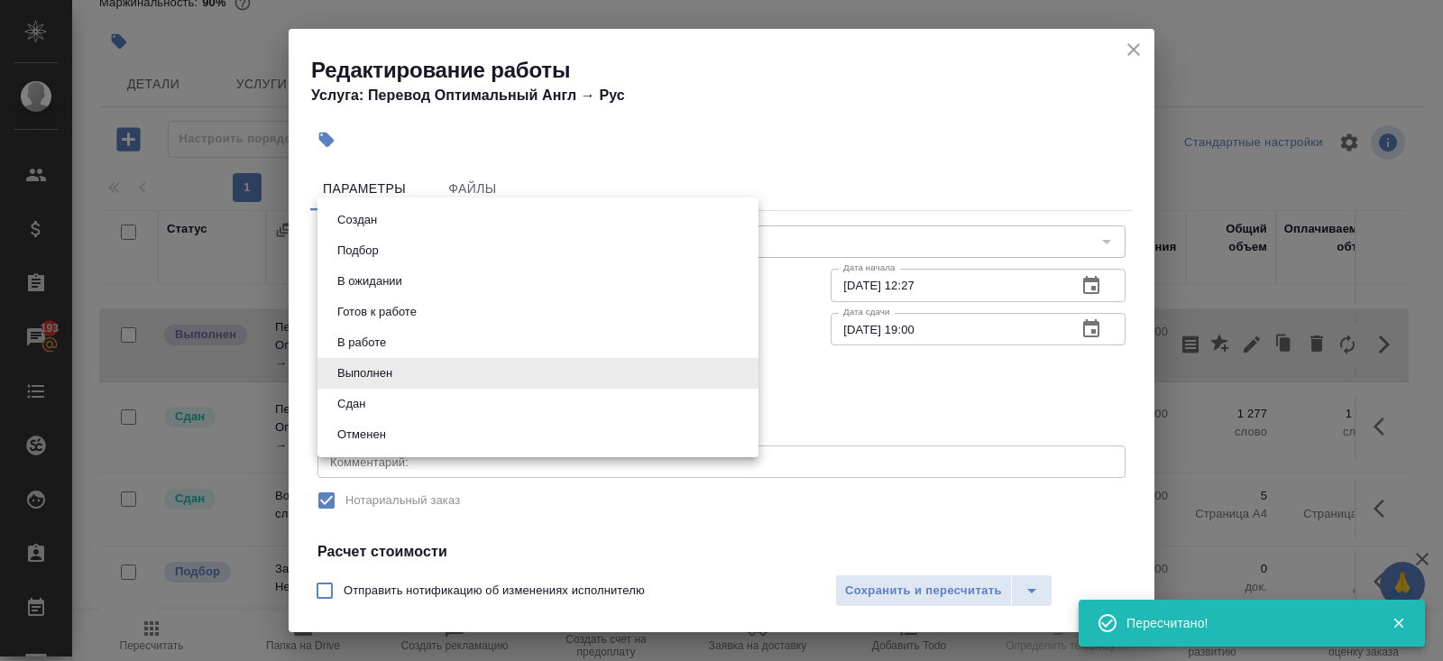
click at [401, 366] on body "🙏 .cls-1 fill:#fff; AWATERA Belyakova Yulia Клиенты Спецификации Заказы 193 Чат…" at bounding box center [721, 330] width 1443 height 661
click at [390, 393] on li "Сдан" at bounding box center [537, 404] width 441 height 31
type input "closed"
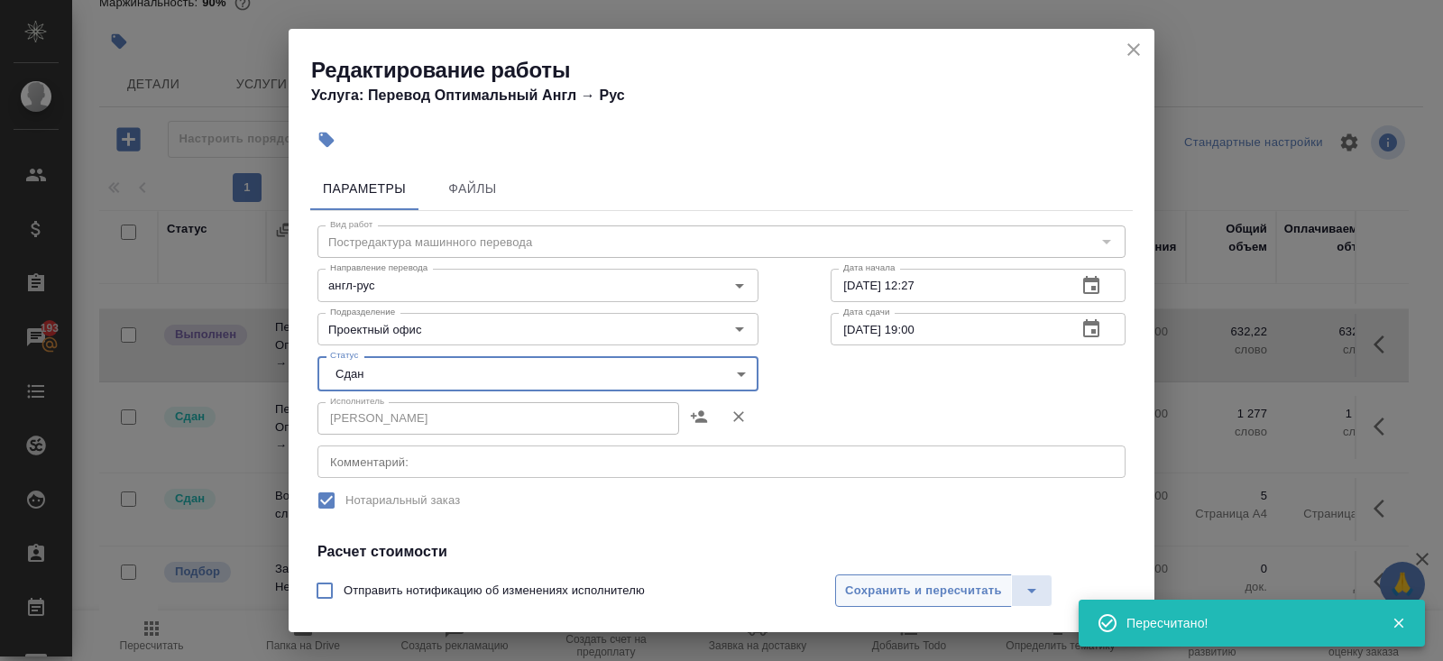
click at [881, 594] on span "Сохранить и пересчитать" at bounding box center [923, 591] width 157 height 21
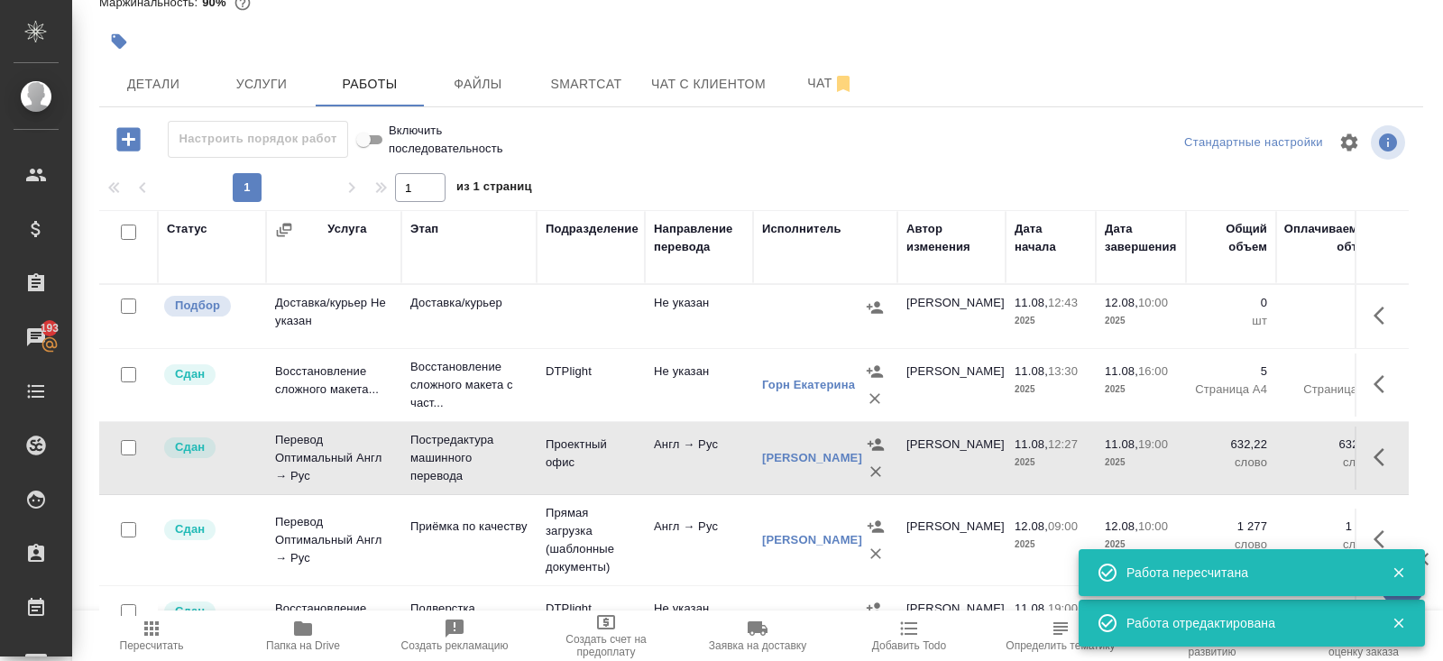
scroll to position [0, 0]
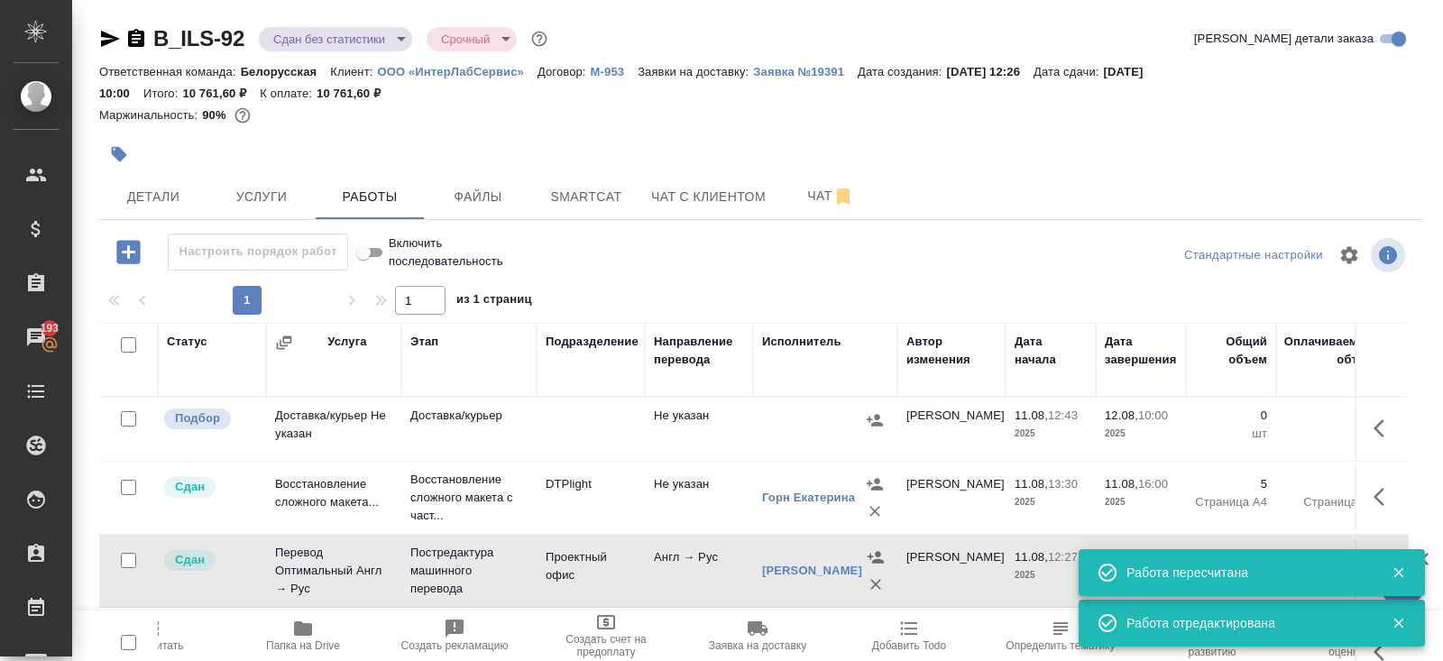
click at [310, 41] on body "🙏 .cls-1 fill:#fff; AWATERA Belyakova Yulia Клиенты Спецификации Заказы 193 Чат…" at bounding box center [721, 330] width 1443 height 661
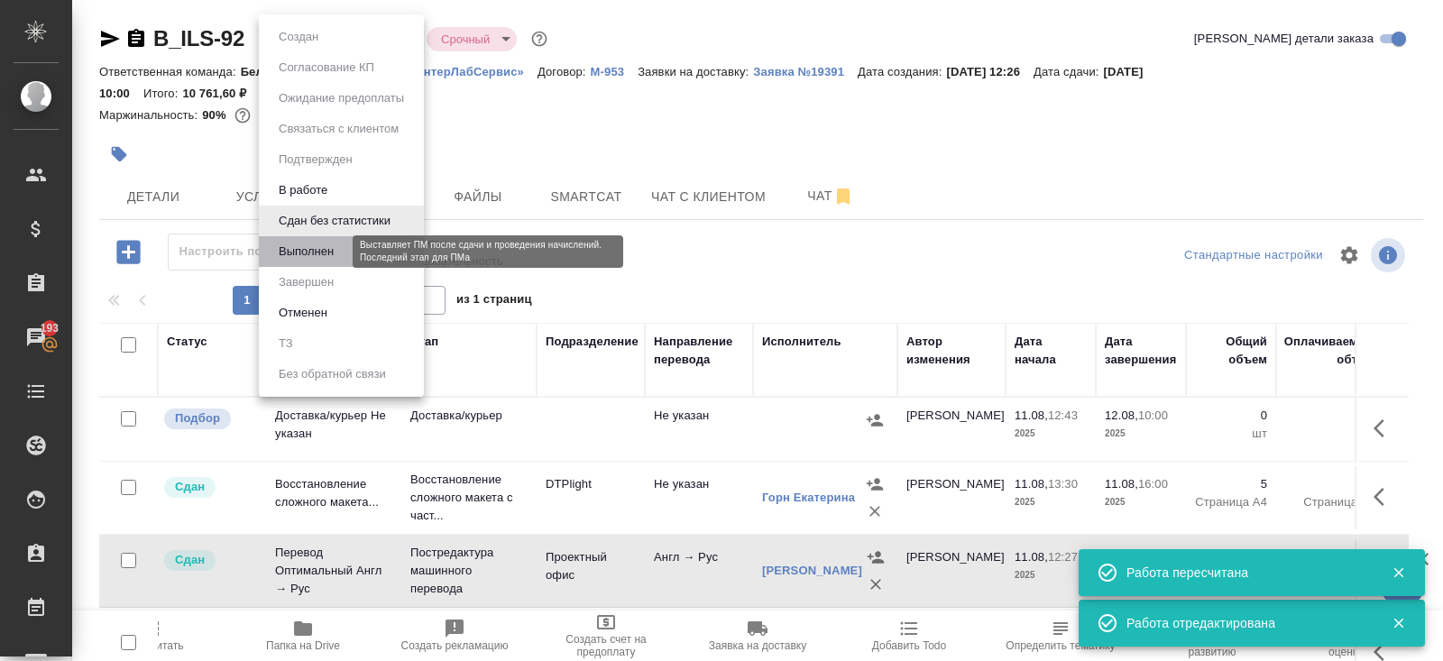
click at [322, 258] on button "Выполнен" at bounding box center [306, 252] width 66 height 20
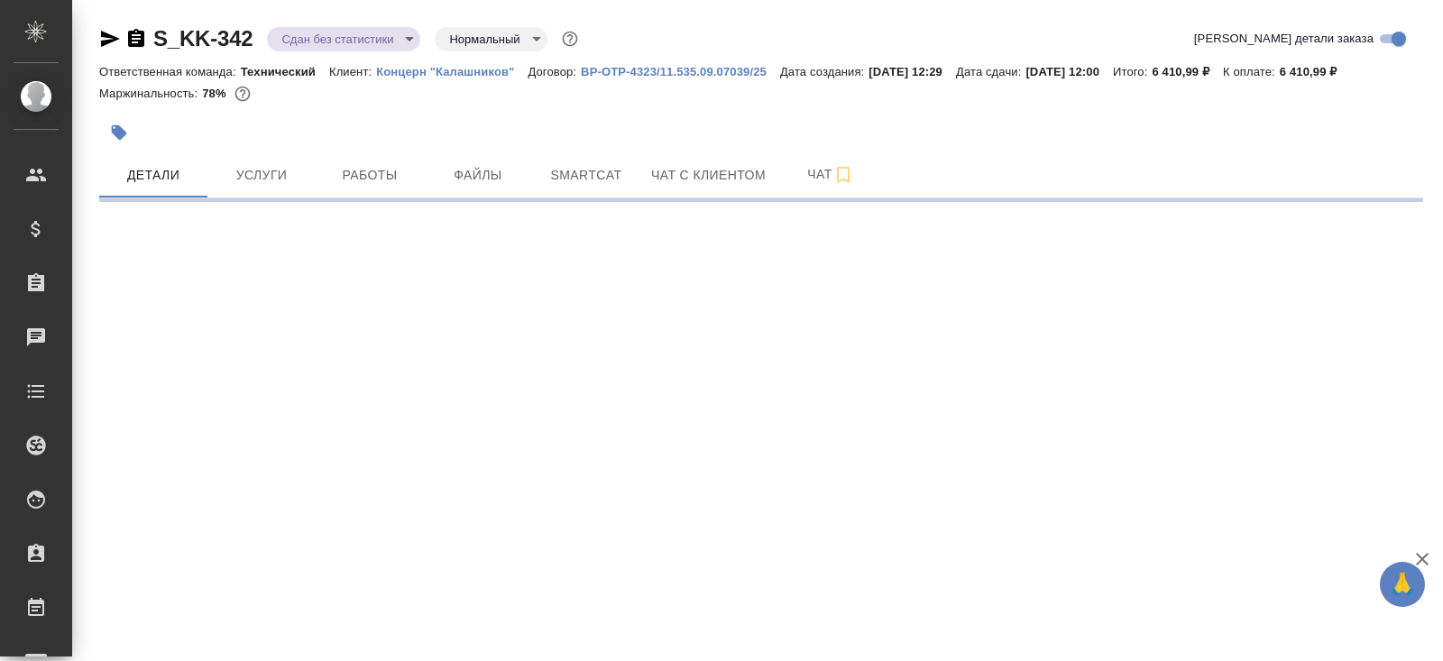
select select "RU"
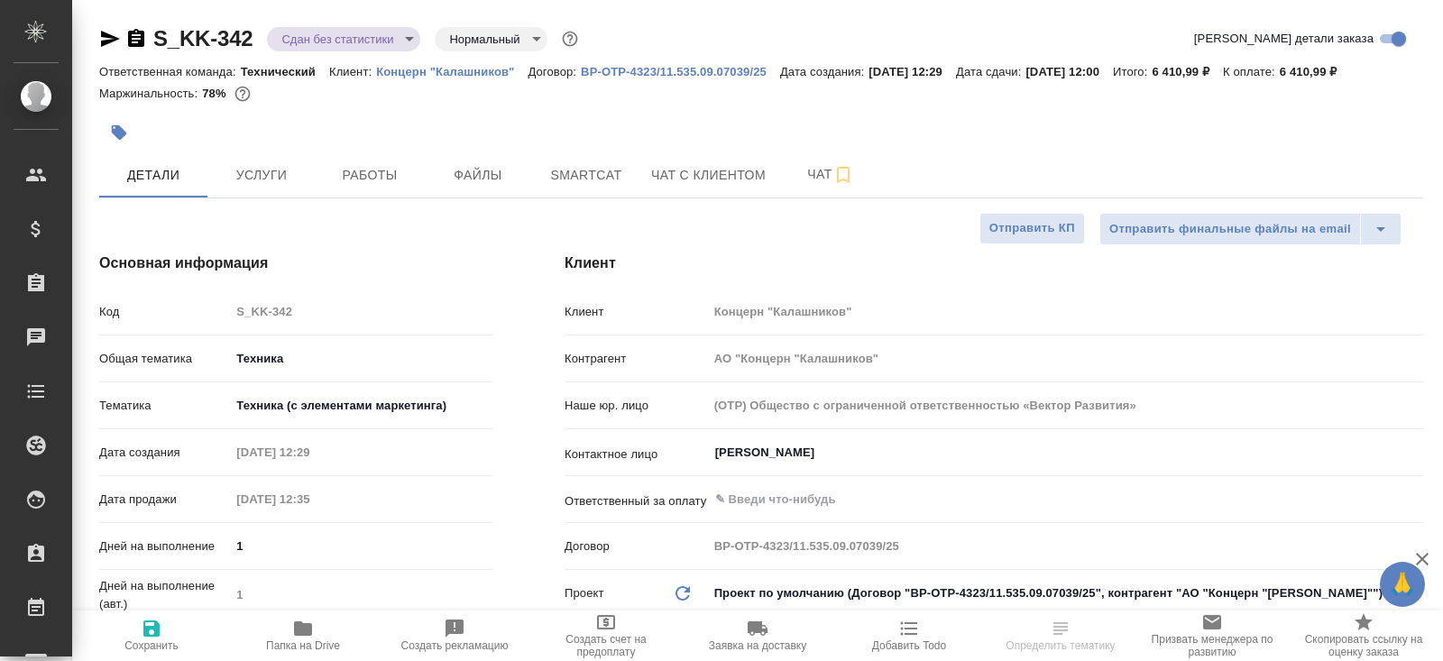
type textarea "x"
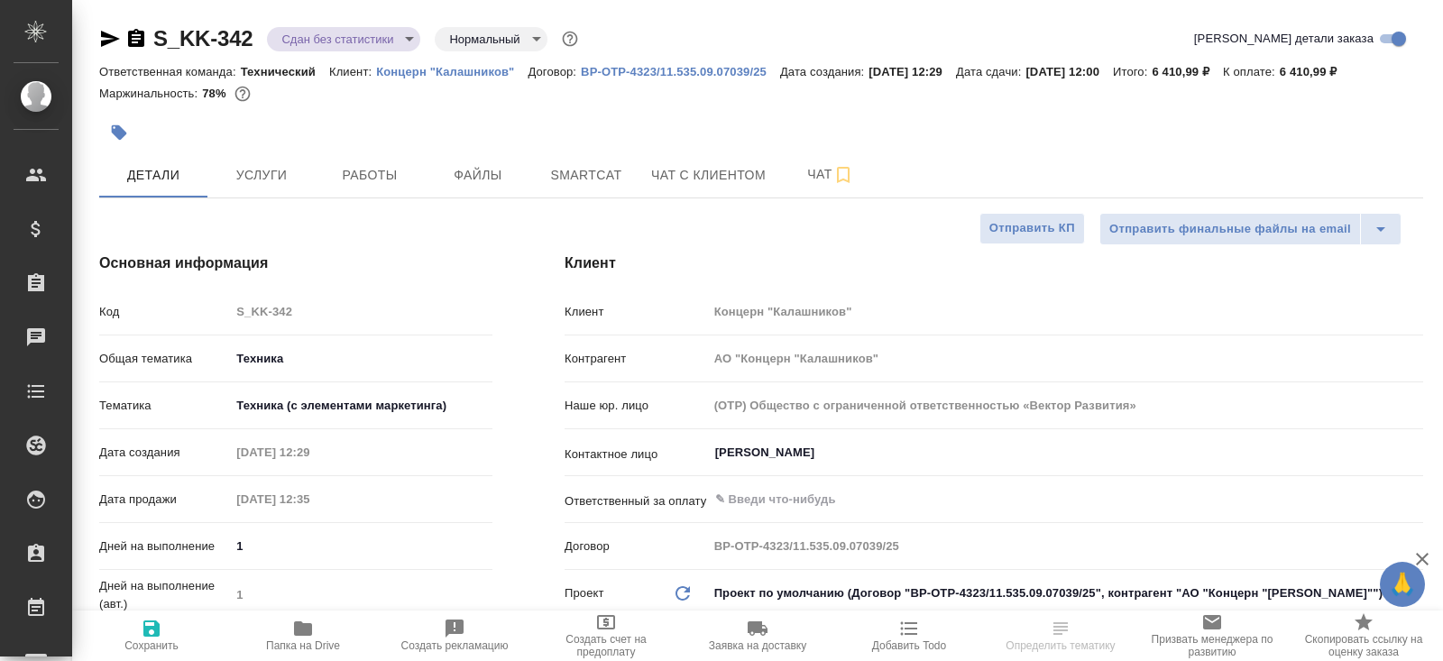
type textarea "x"
click at [362, 189] on button "Работы" at bounding box center [370, 174] width 108 height 45
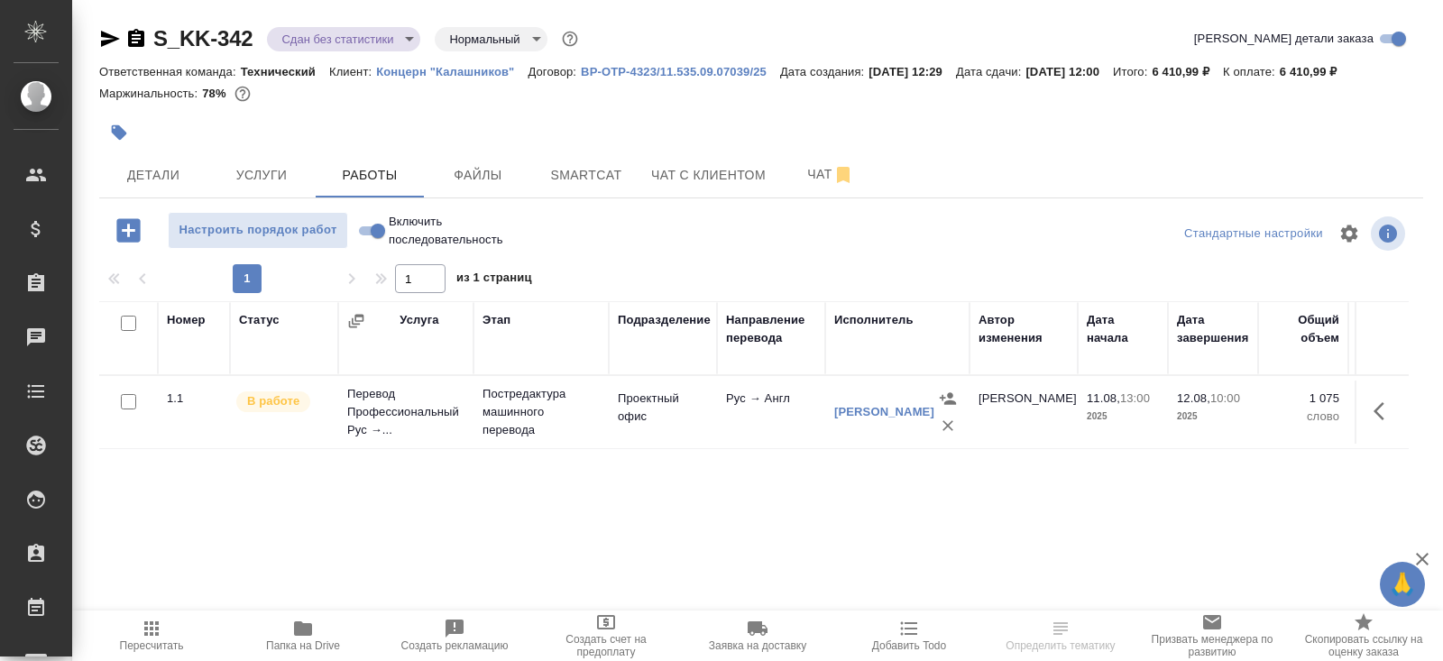
click at [156, 634] on icon "button" at bounding box center [151, 628] width 14 height 14
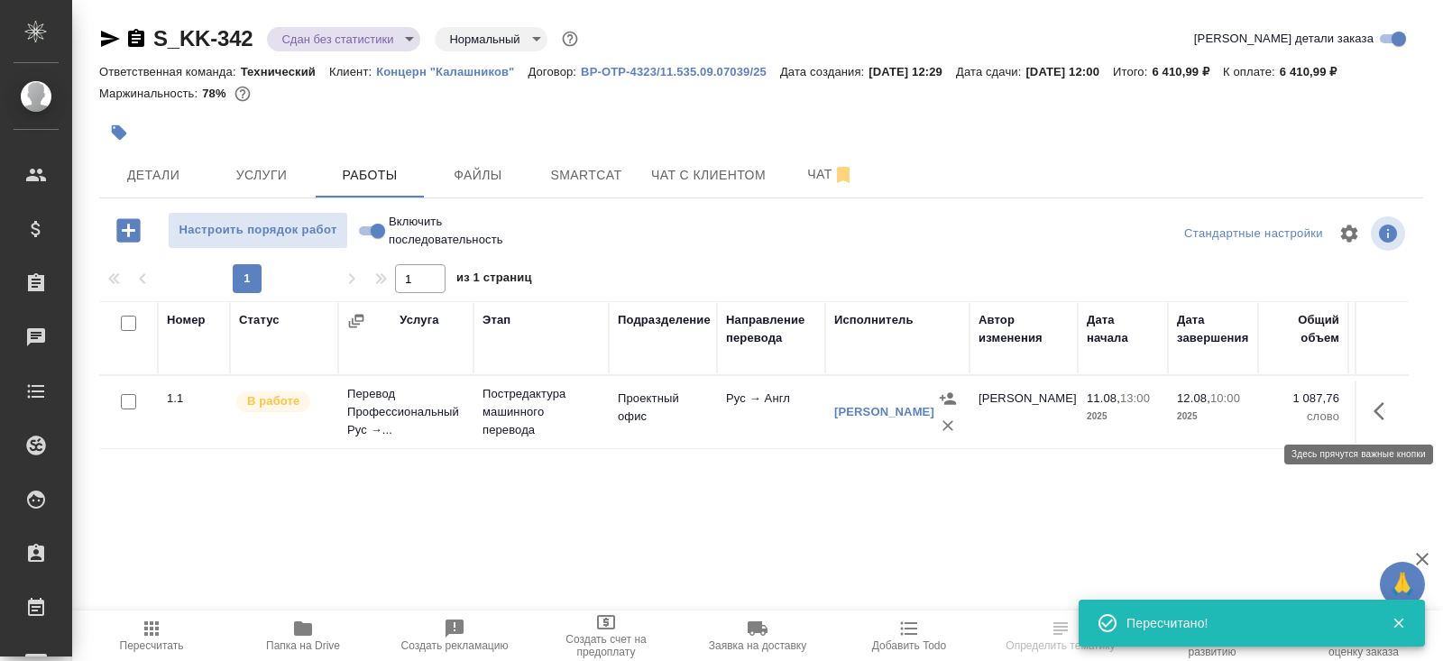
click at [1390, 407] on icon "button" at bounding box center [1384, 411] width 22 height 22
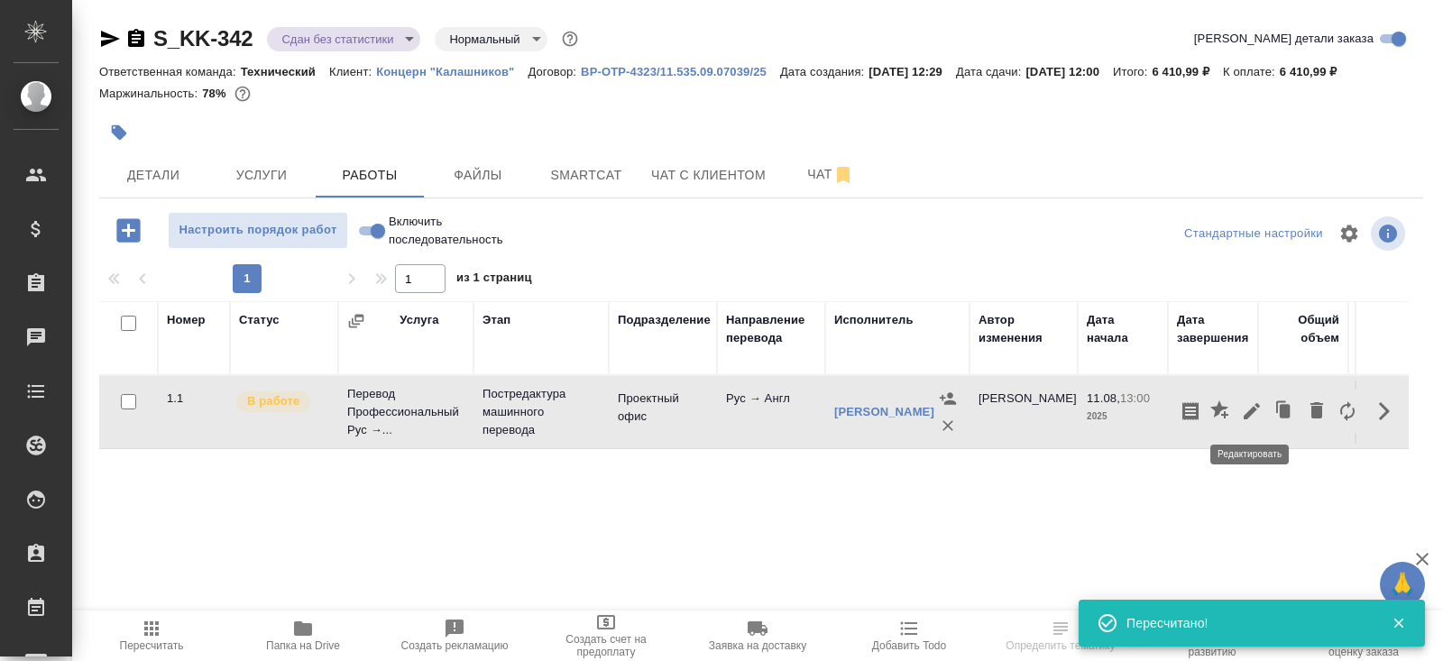
click at [1247, 412] on icon "button" at bounding box center [1251, 411] width 16 height 16
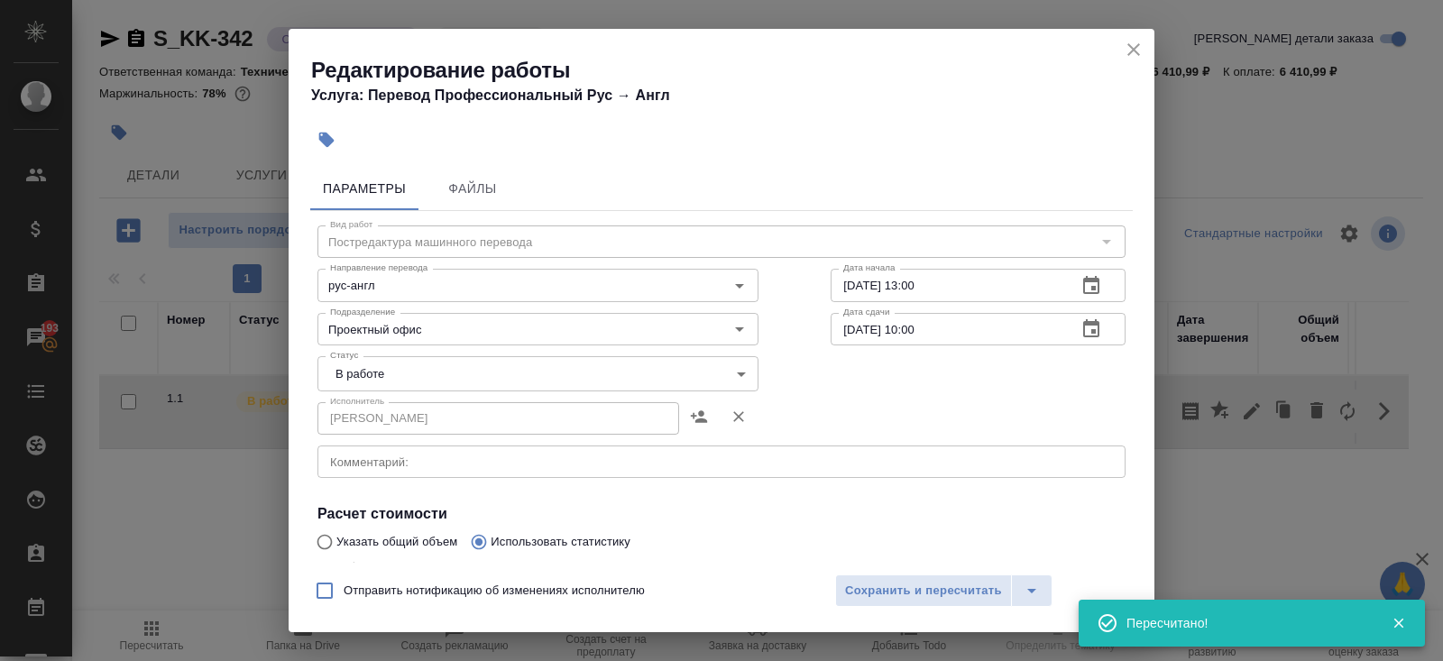
click at [374, 371] on body "🙏 .cls-1 fill:#fff; AWATERA Belyakova Yulia Клиенты Спецификации Заказы 193 Чат…" at bounding box center [721, 330] width 1443 height 661
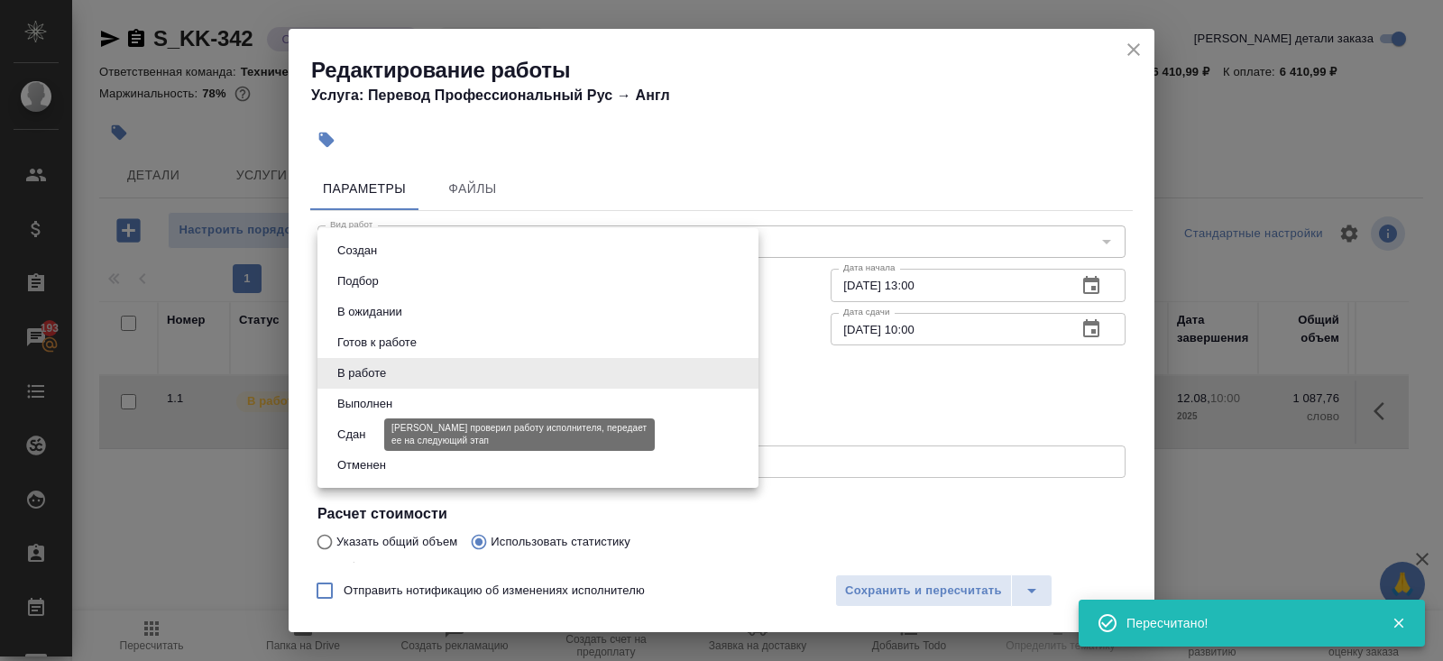
click at [363, 436] on button "Сдан" at bounding box center [351, 435] width 39 height 20
type input "closed"
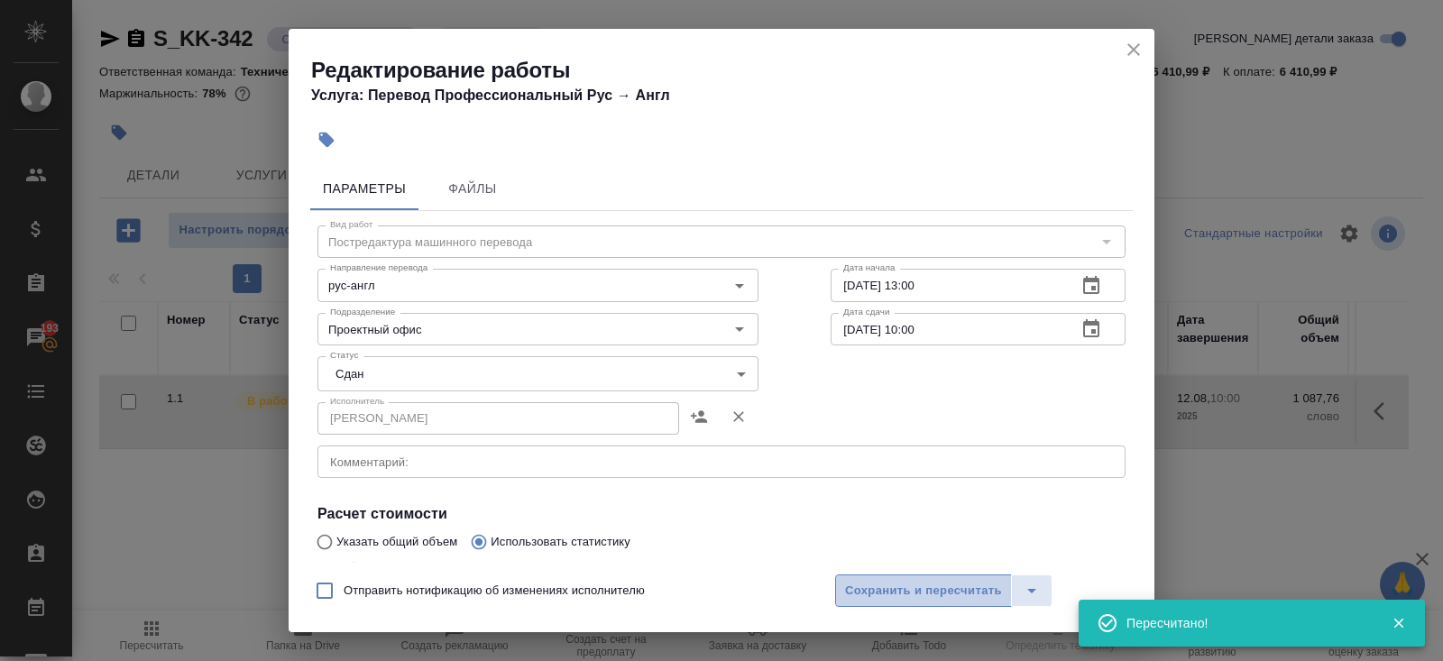
click at [881, 582] on span "Сохранить и пересчитать" at bounding box center [923, 591] width 157 height 21
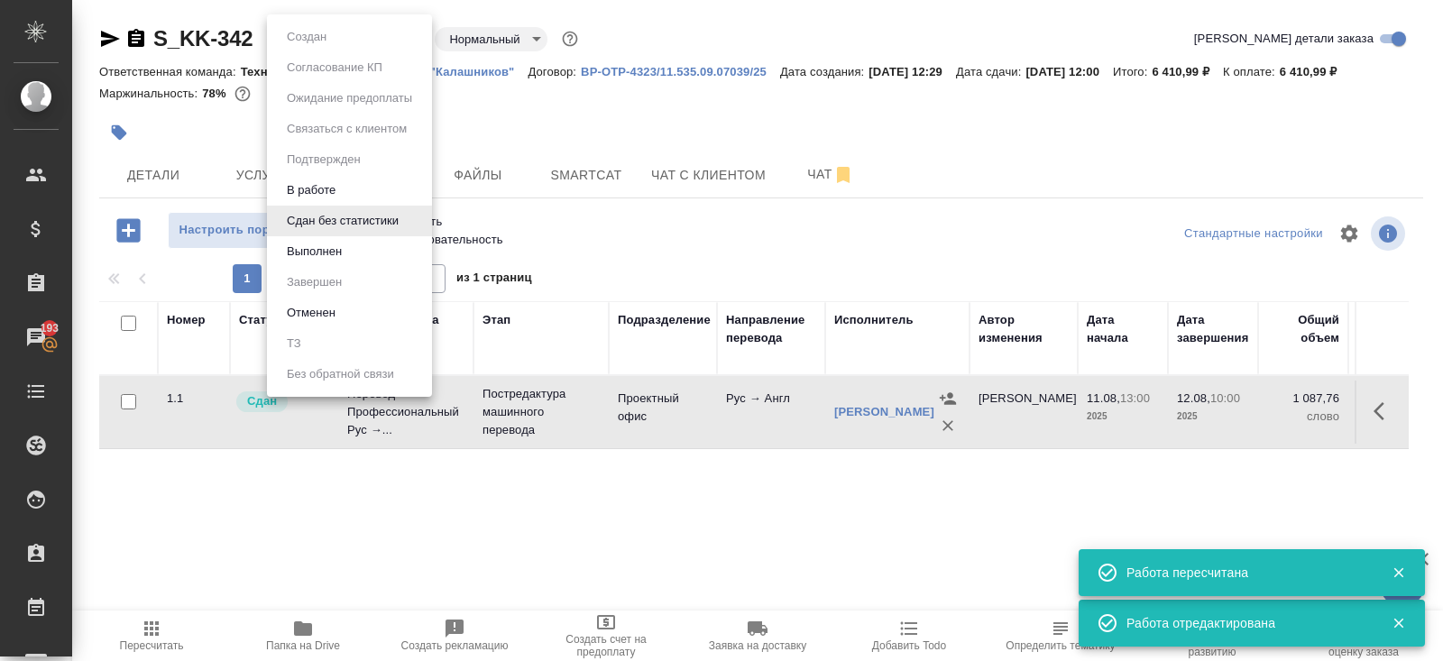
click at [319, 35] on body "🙏 .cls-1 fill:#fff; AWATERA Belyakova Yulia Клиенты Спецификации Заказы 193 Чат…" at bounding box center [721, 330] width 1443 height 661
click at [318, 47] on button "Выполнен" at bounding box center [306, 37] width 50 height 20
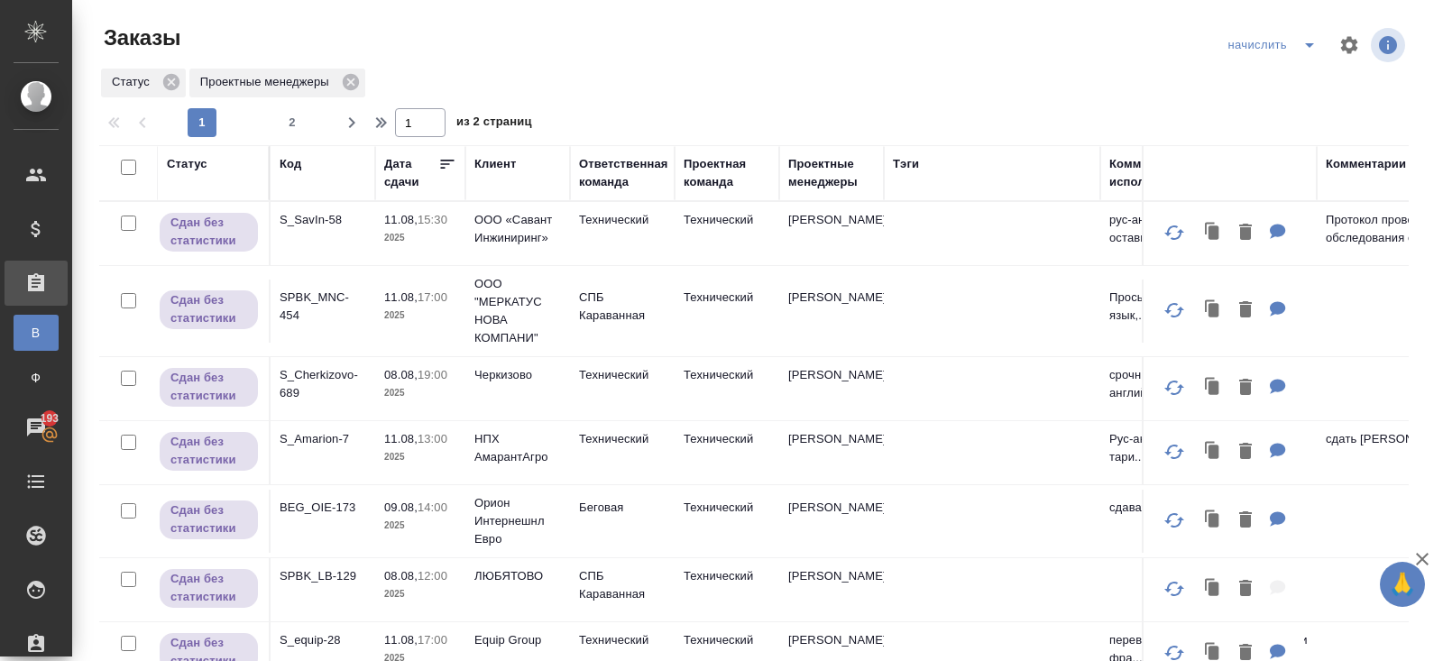
click at [1298, 45] on icon "split button" at bounding box center [1309, 45] width 22 height 22
click at [1293, 97] on li "ПМ" at bounding box center [1273, 110] width 105 height 29
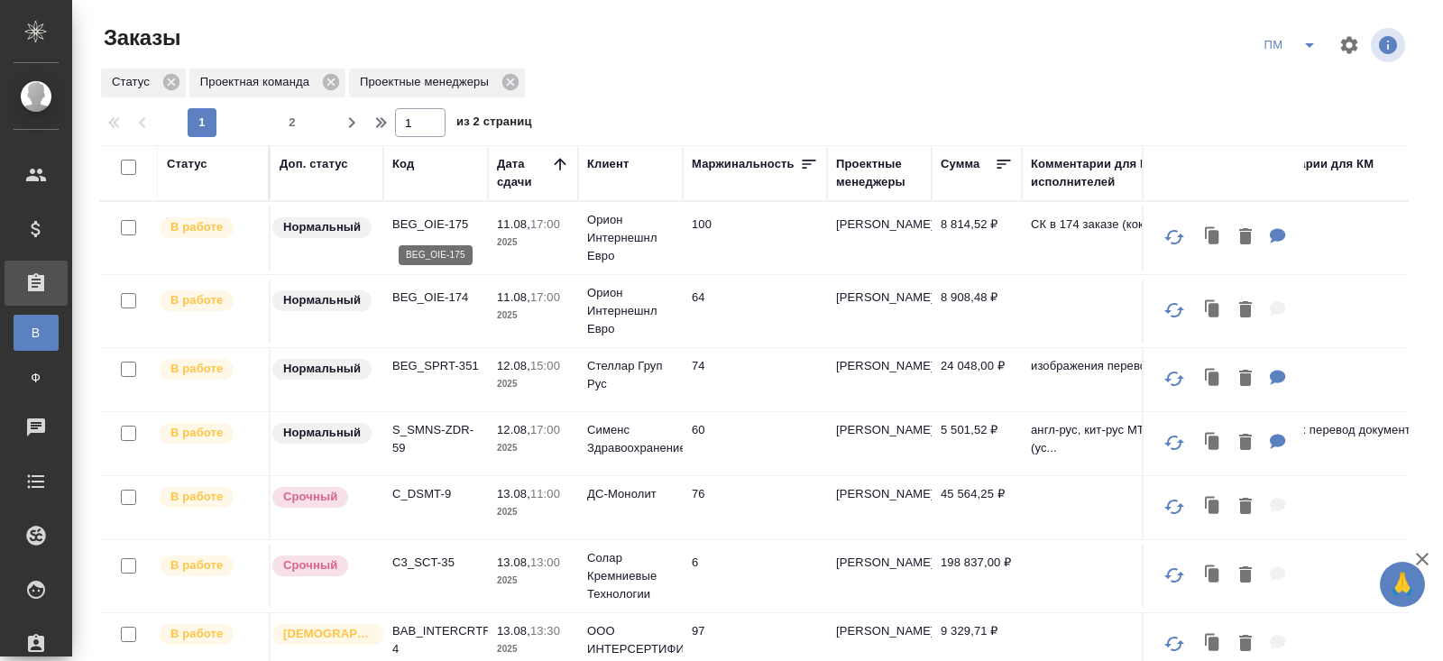
click at [416, 222] on p "BEG_OIE-175" at bounding box center [435, 224] width 87 height 18
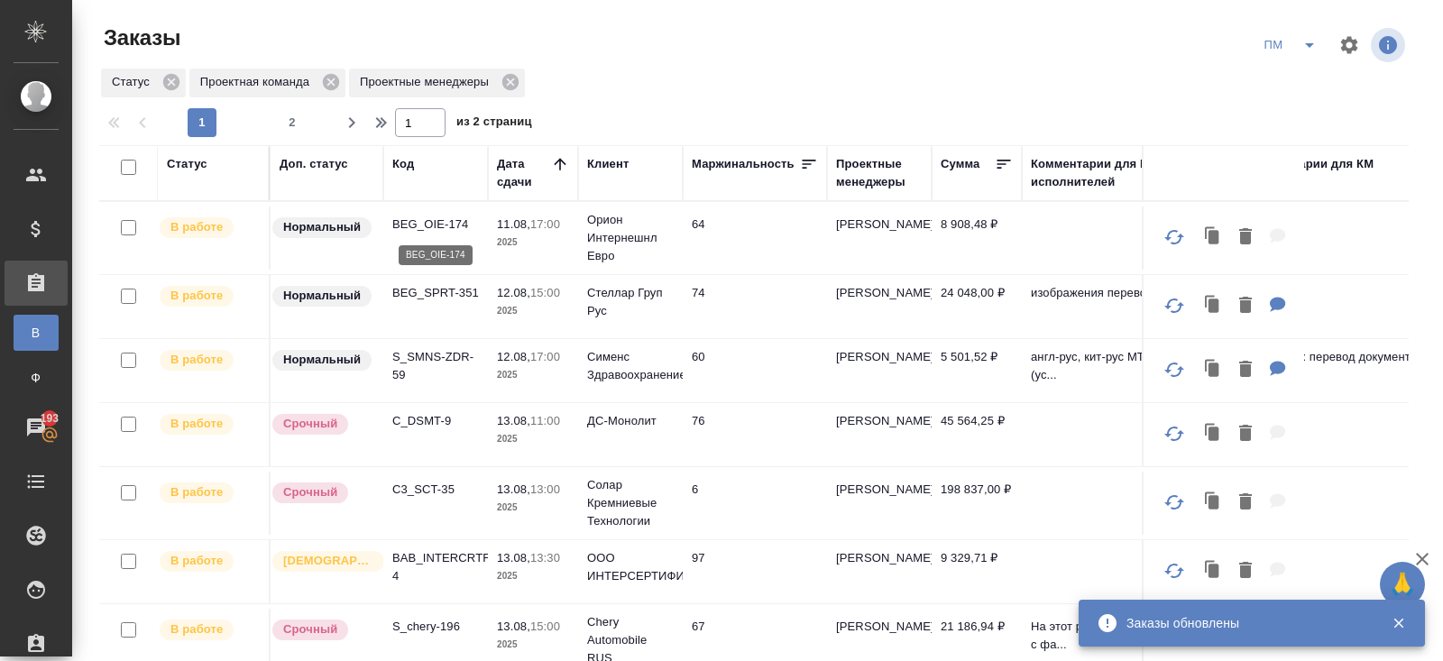
click at [417, 225] on p "BEG_OIE-174" at bounding box center [435, 224] width 87 height 18
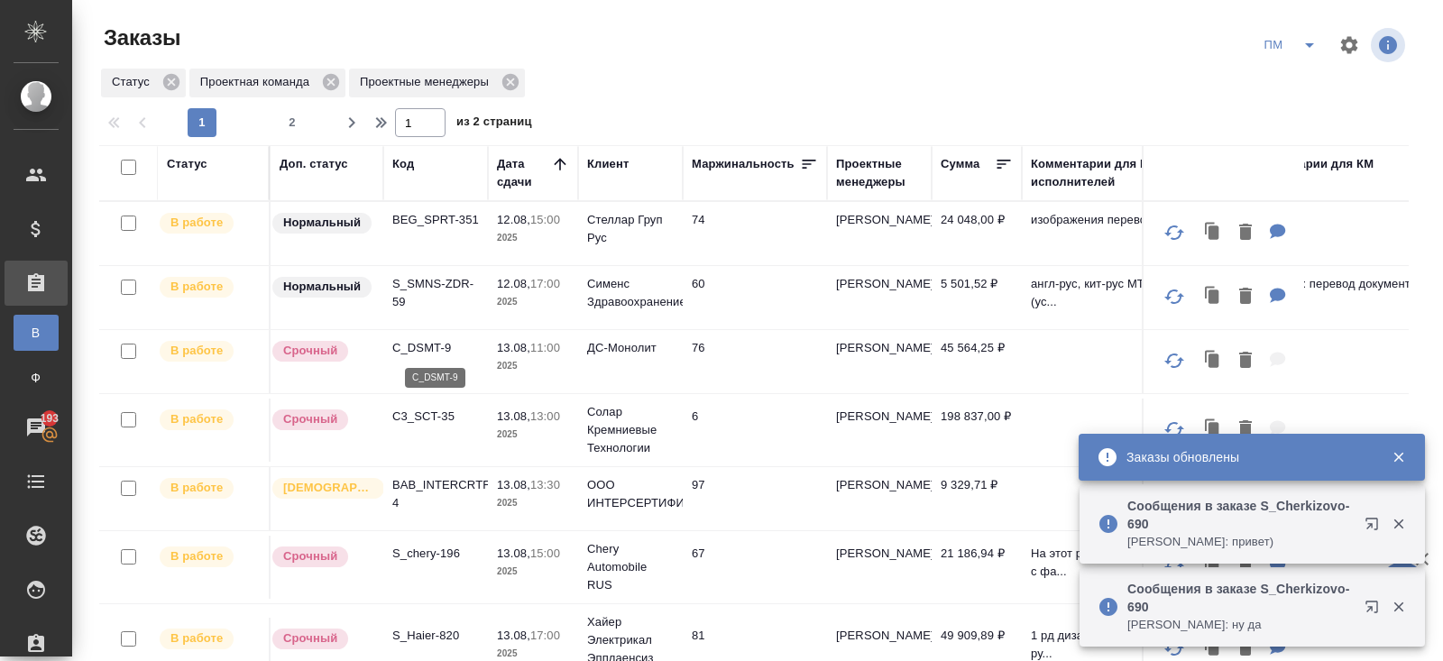
click at [419, 344] on p "C_DSMT-9" at bounding box center [435, 348] width 87 height 18
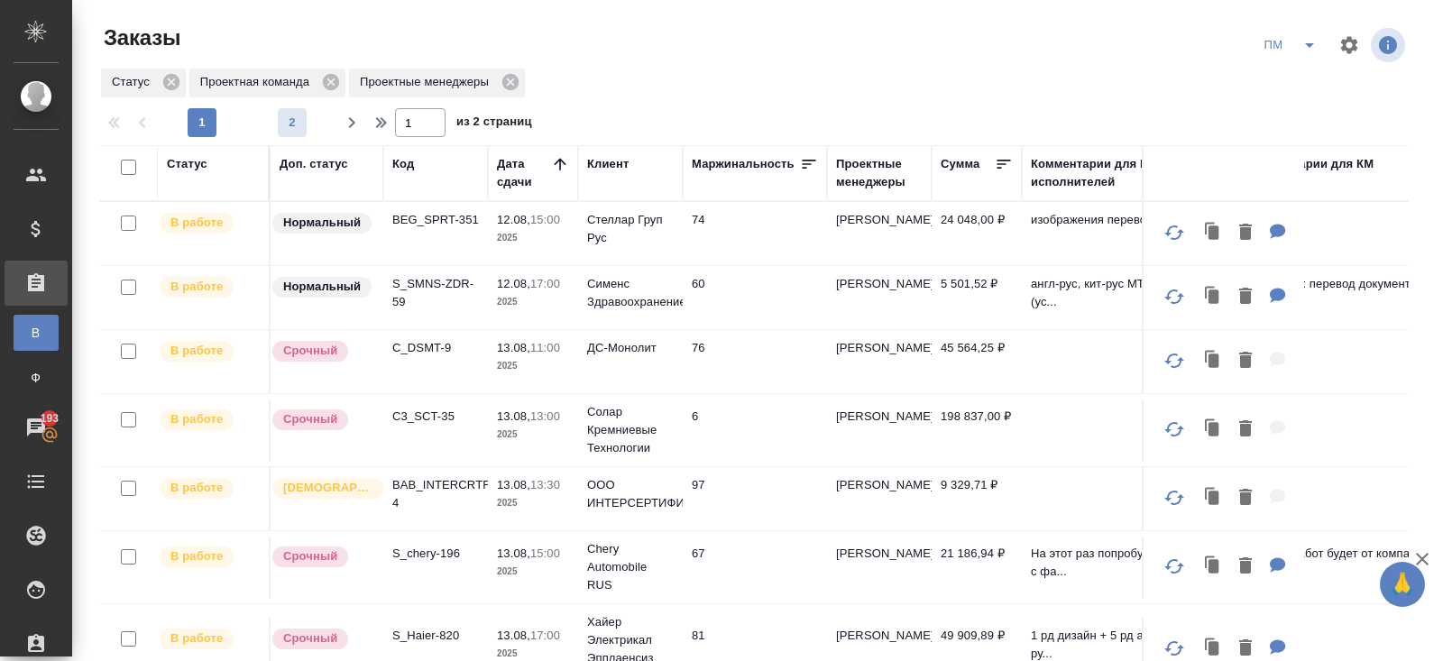
click at [293, 126] on span "2" at bounding box center [292, 123] width 29 height 18
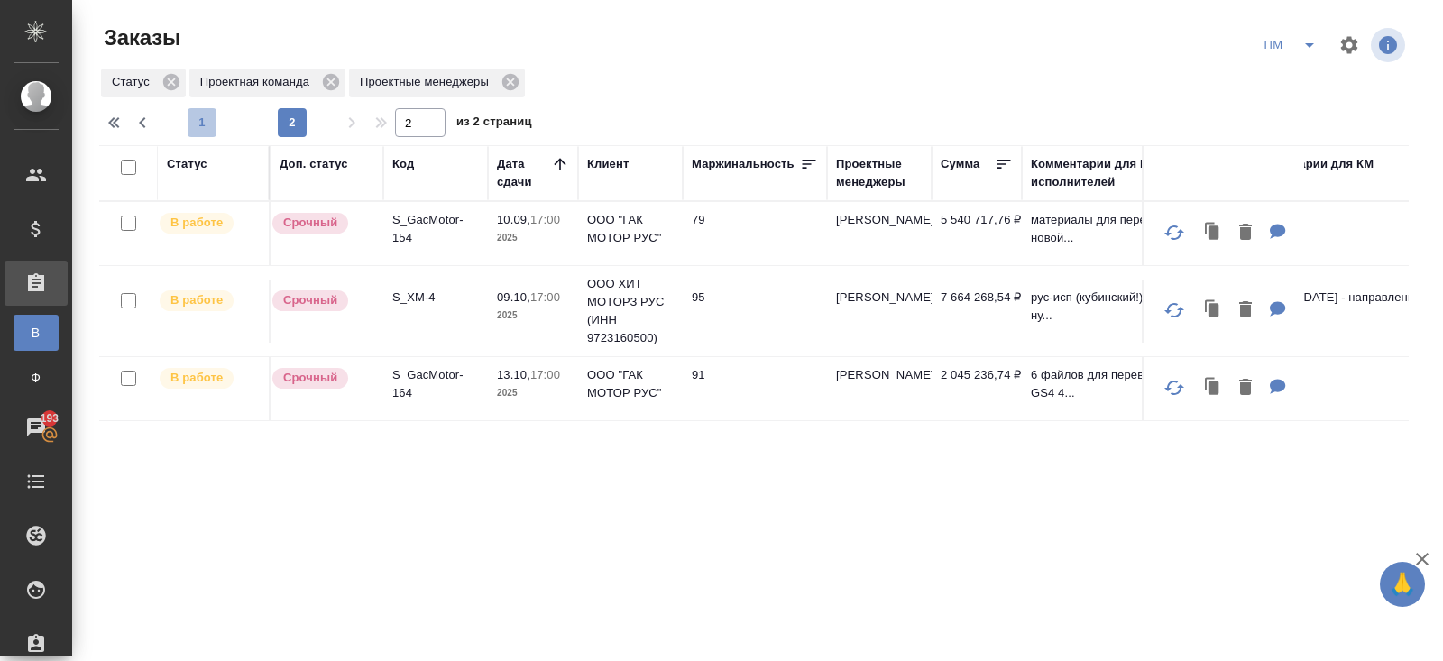
click at [207, 128] on span "1" at bounding box center [202, 123] width 29 height 18
type input "1"
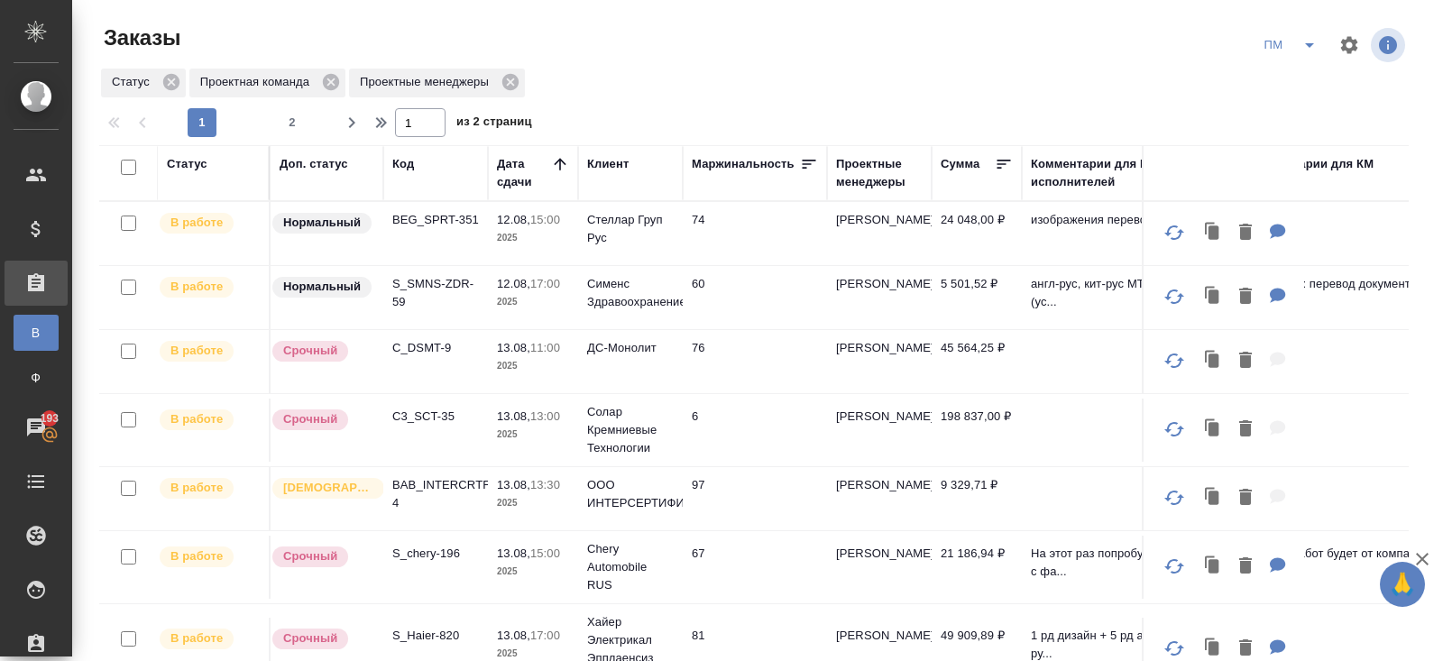
click at [1303, 51] on icon "split button" at bounding box center [1309, 45] width 22 height 22
click at [1303, 77] on li "В работу!" at bounding box center [1290, 81] width 91 height 29
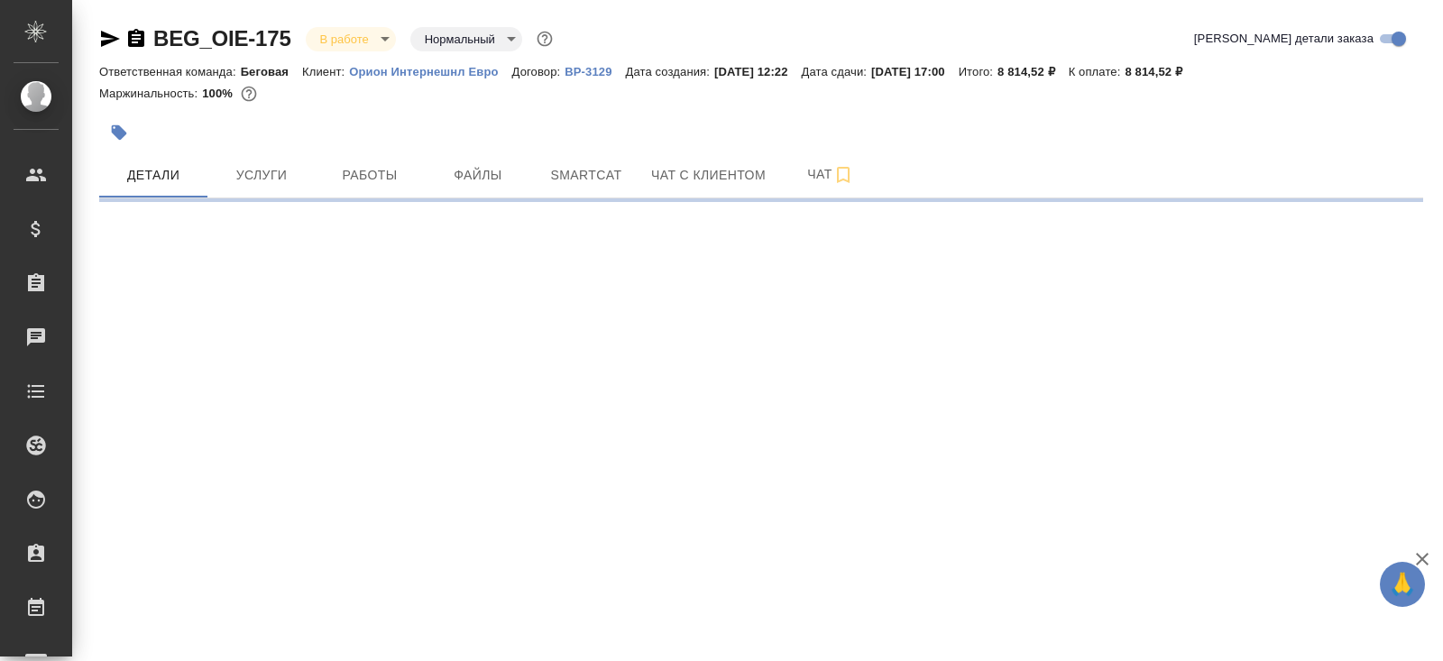
select select "RU"
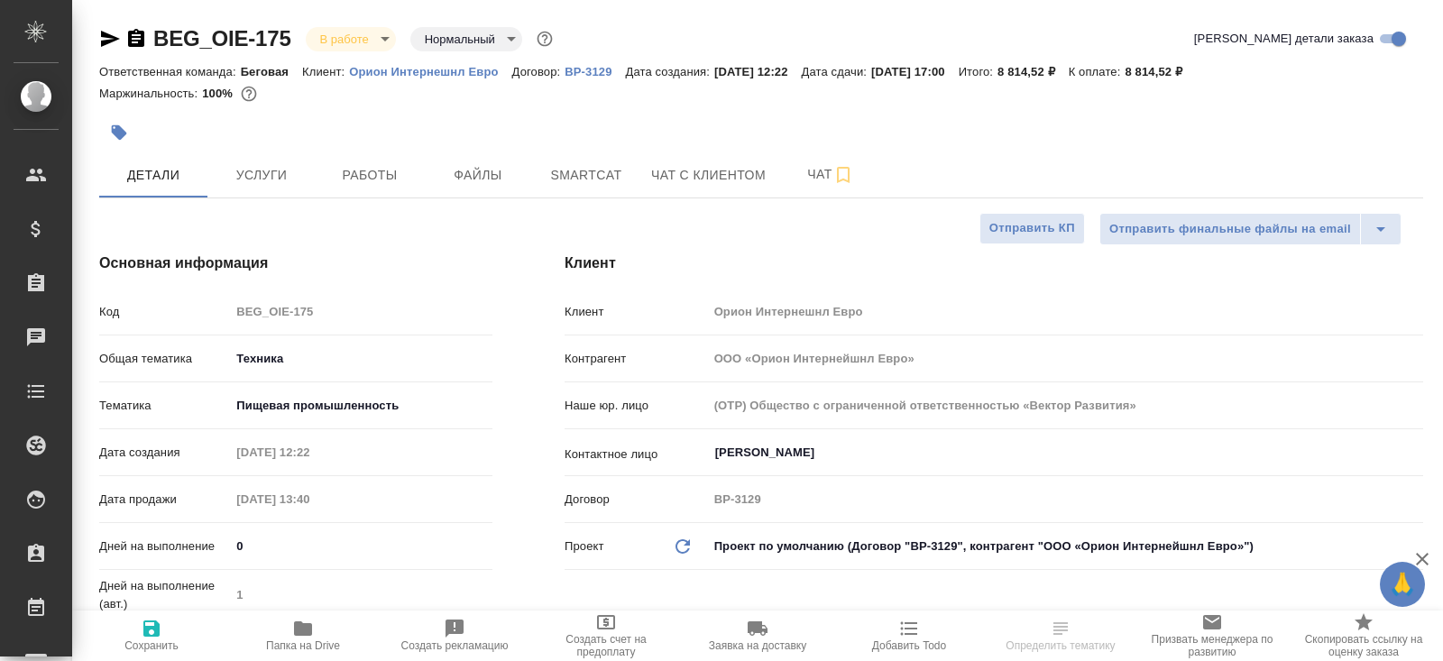
type textarea "x"
click at [299, 632] on icon "button" at bounding box center [303, 628] width 18 height 14
type textarea "x"
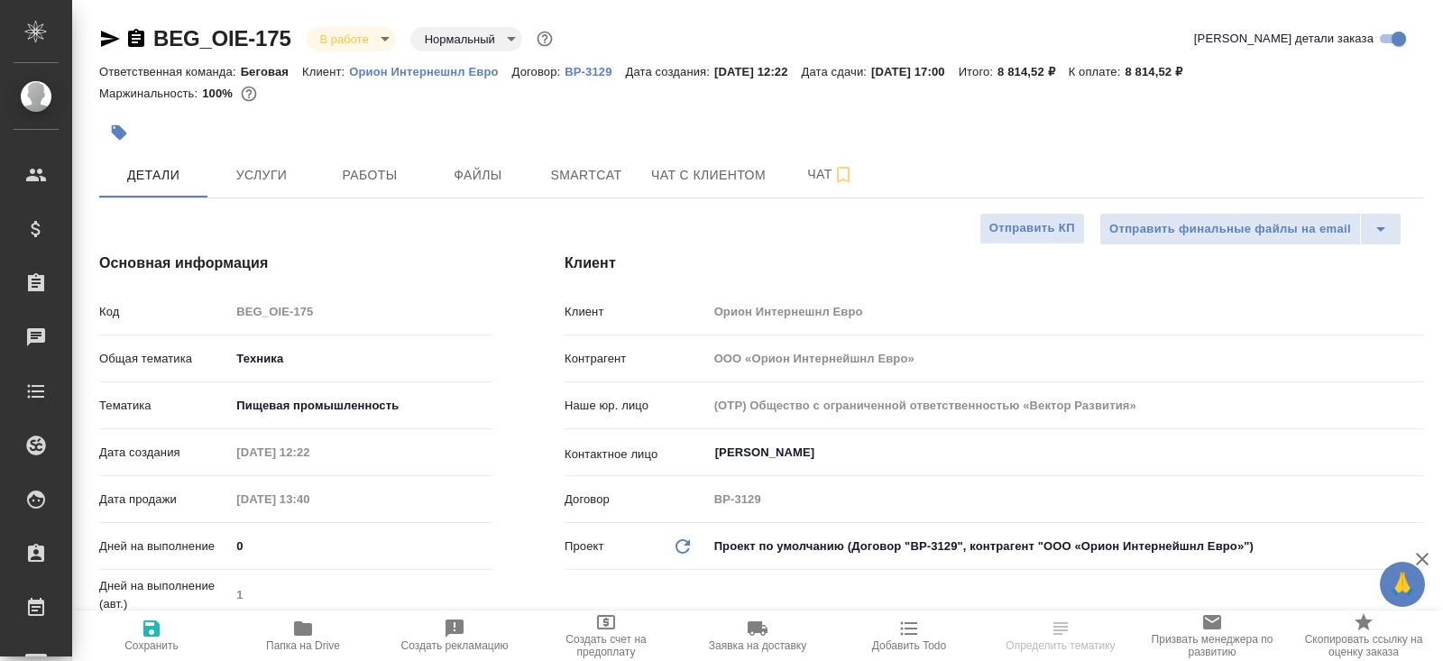
type textarea "x"
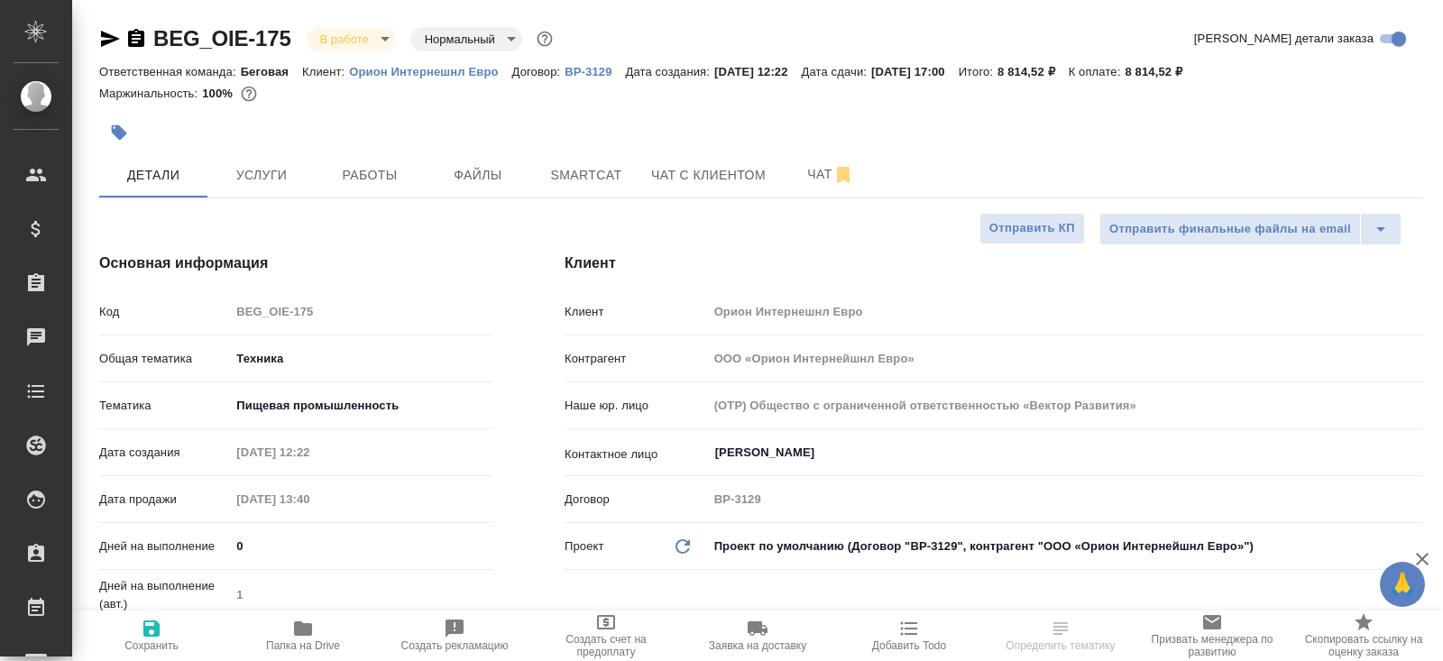
type textarea "x"
select select "RU"
type textarea "x"
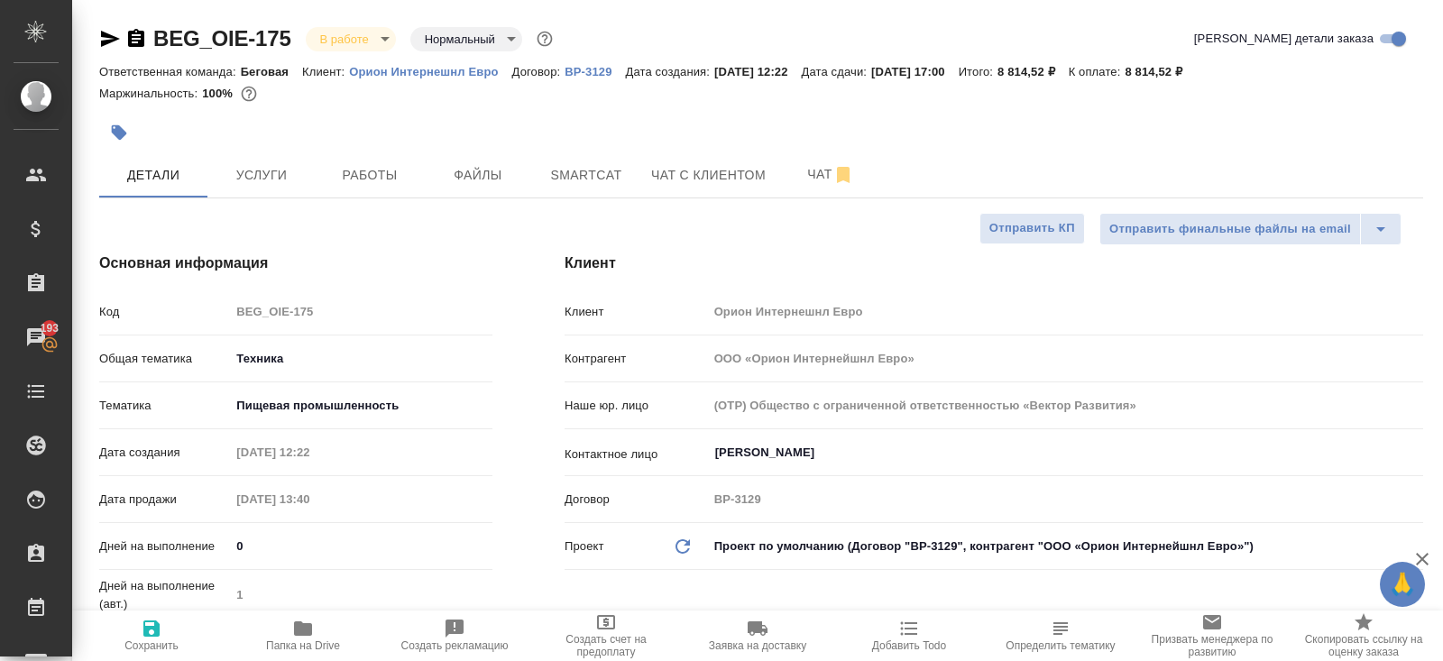
type textarea "x"
click at [354, 37] on body "🙏 .cls-1 fill:#fff; AWATERA Belyakova Yulia Клиенты Спецификации Заказы 193 Чат…" at bounding box center [721, 330] width 1443 height 661
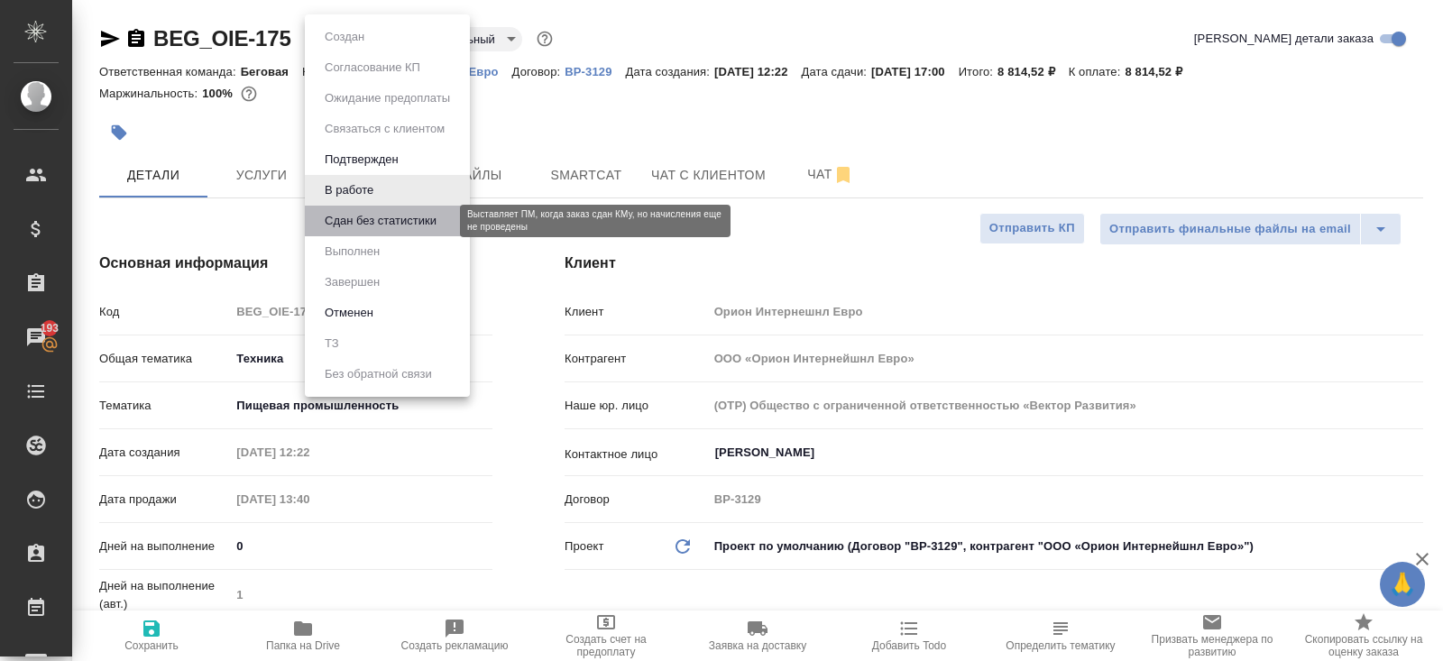
click at [347, 227] on button "Сдан без статистики" at bounding box center [380, 221] width 123 height 20
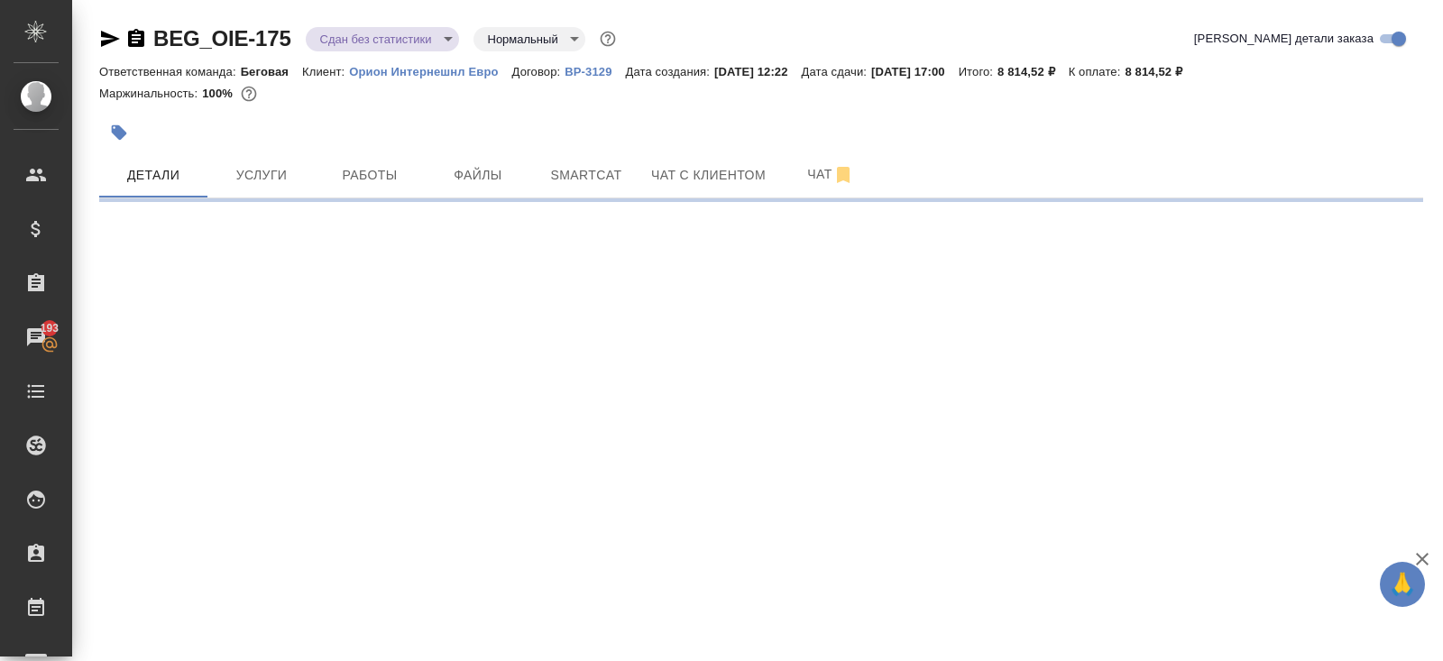
select select "RU"
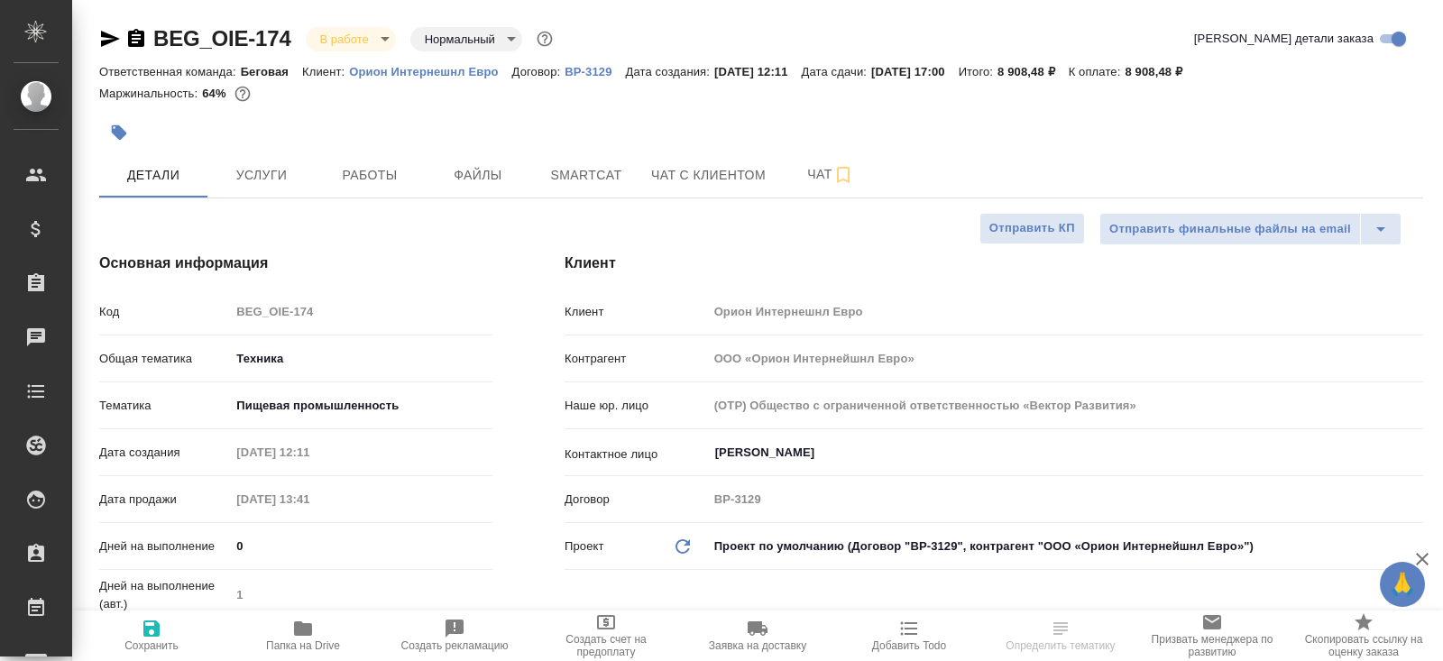
type textarea "x"
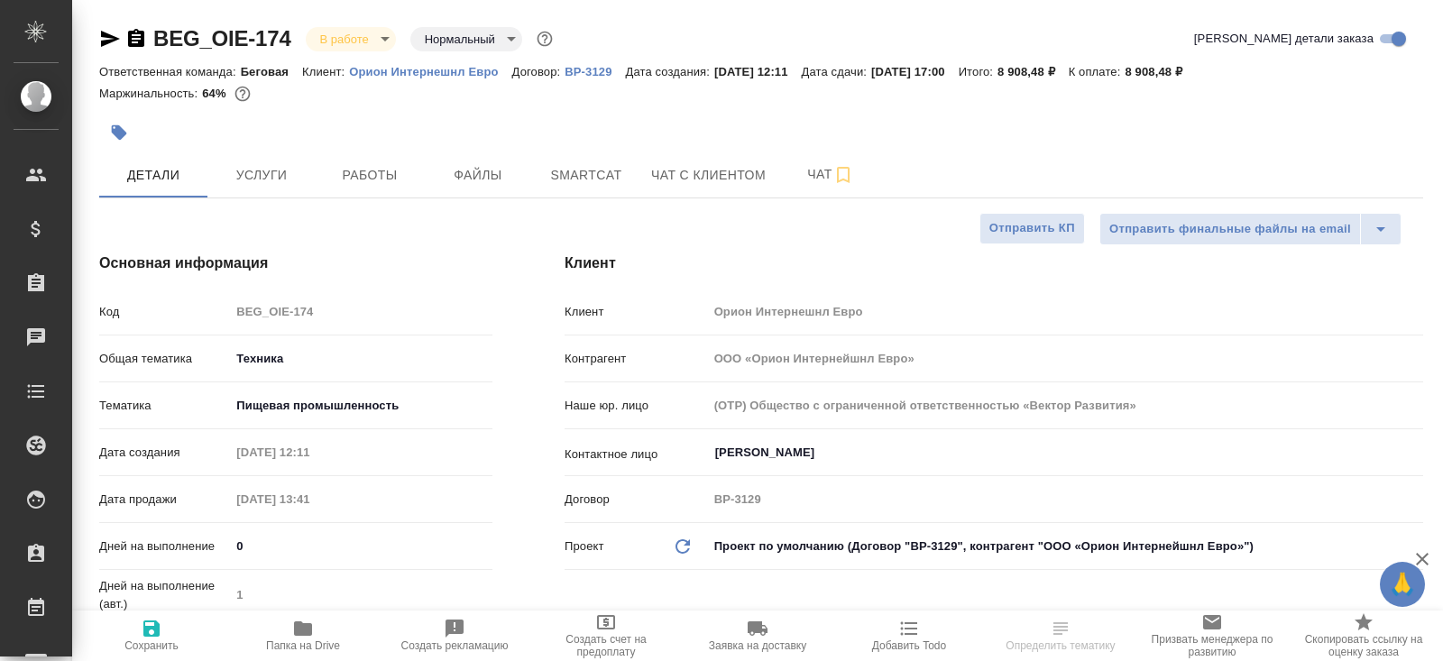
type textarea "x"
click at [298, 637] on icon "button" at bounding box center [303, 629] width 22 height 22
type textarea "x"
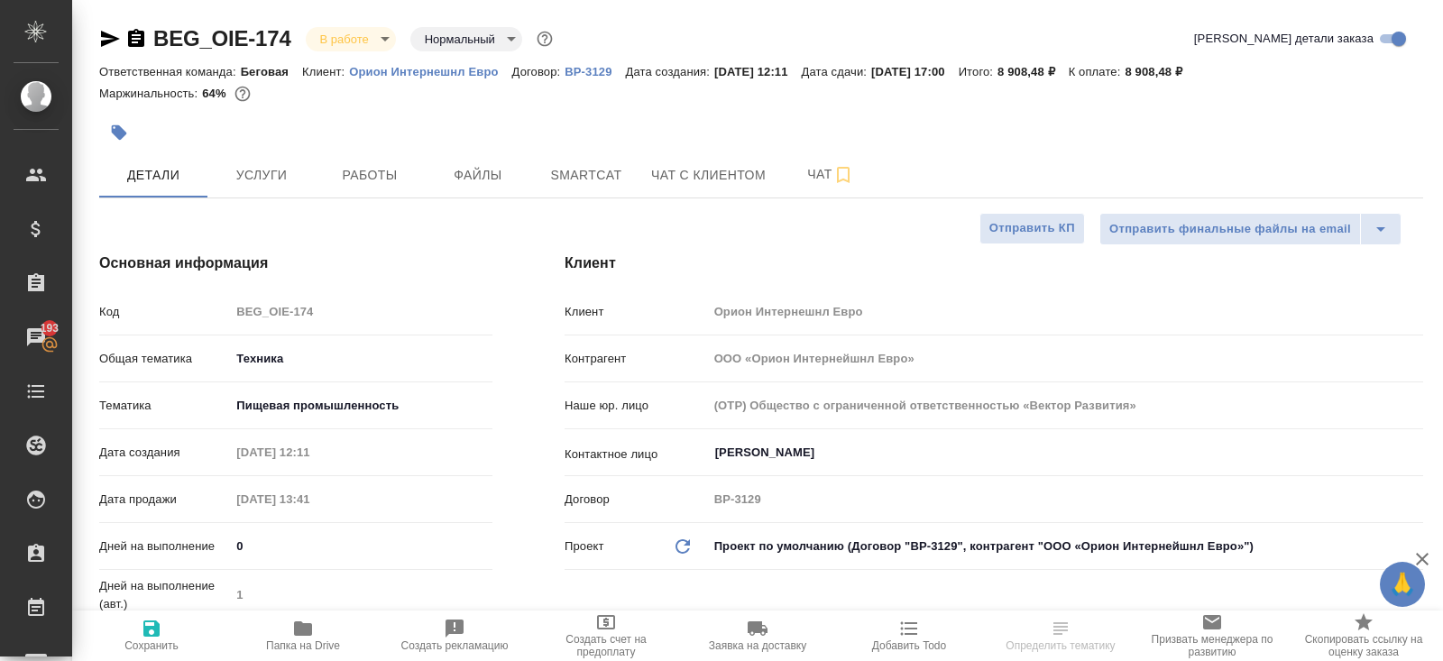
select select "RU"
type textarea "x"
click at [373, 43] on body "🙏 .cls-1 fill:#fff; AWATERA Belyakova Yulia Клиенты Спецификации Заказы 193 Чат…" at bounding box center [721, 330] width 1443 height 661
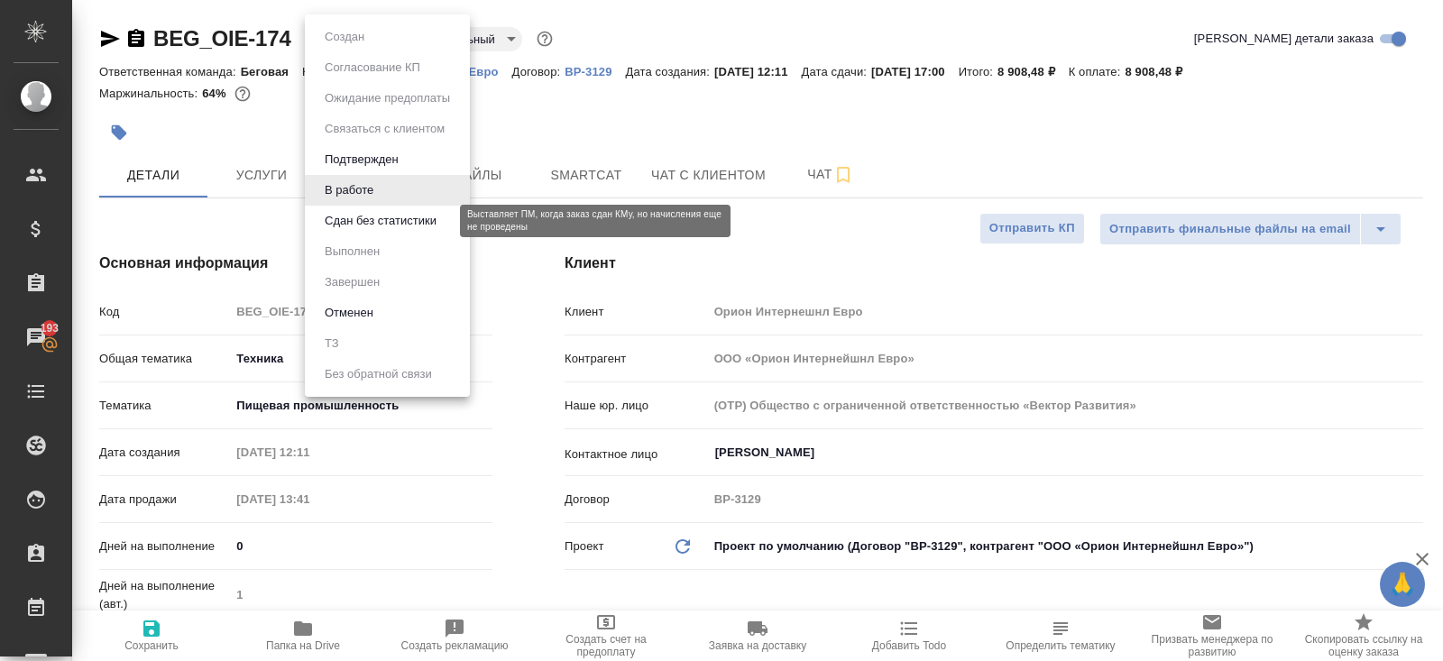
click at [370, 217] on button "Сдан без статистики" at bounding box center [380, 221] width 123 height 20
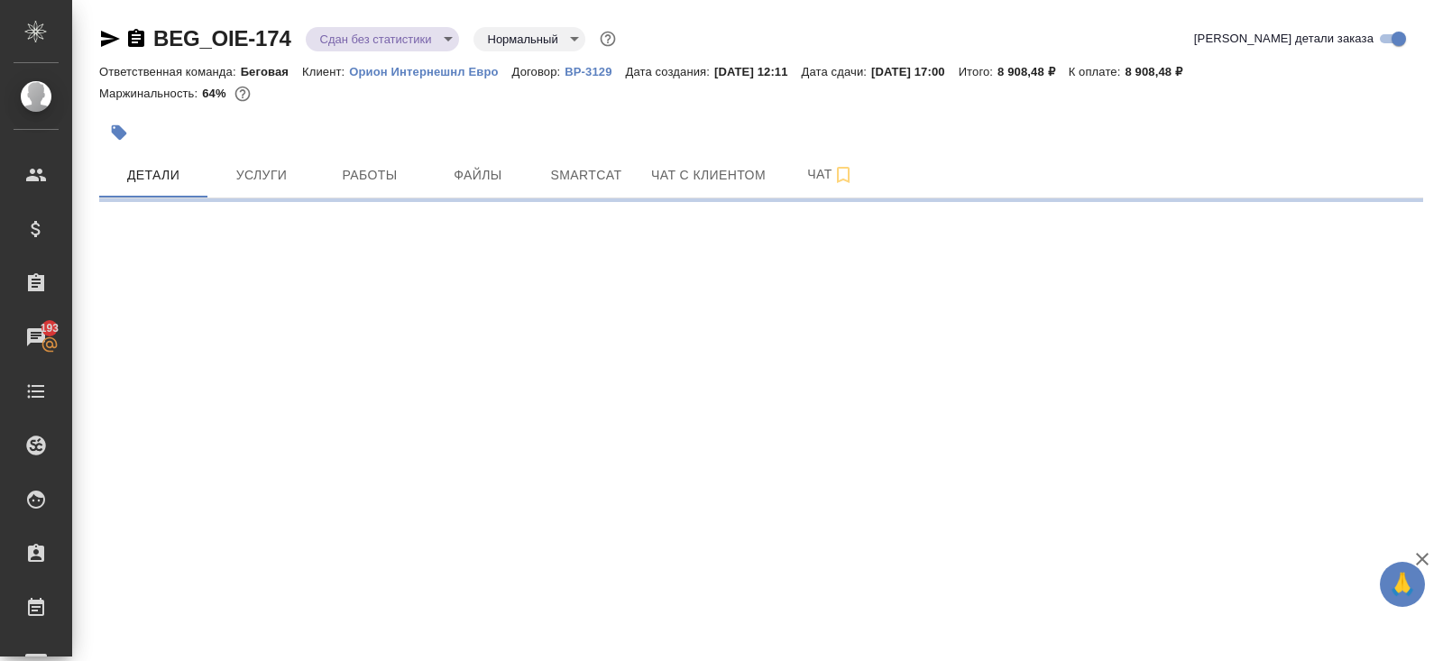
select select "RU"
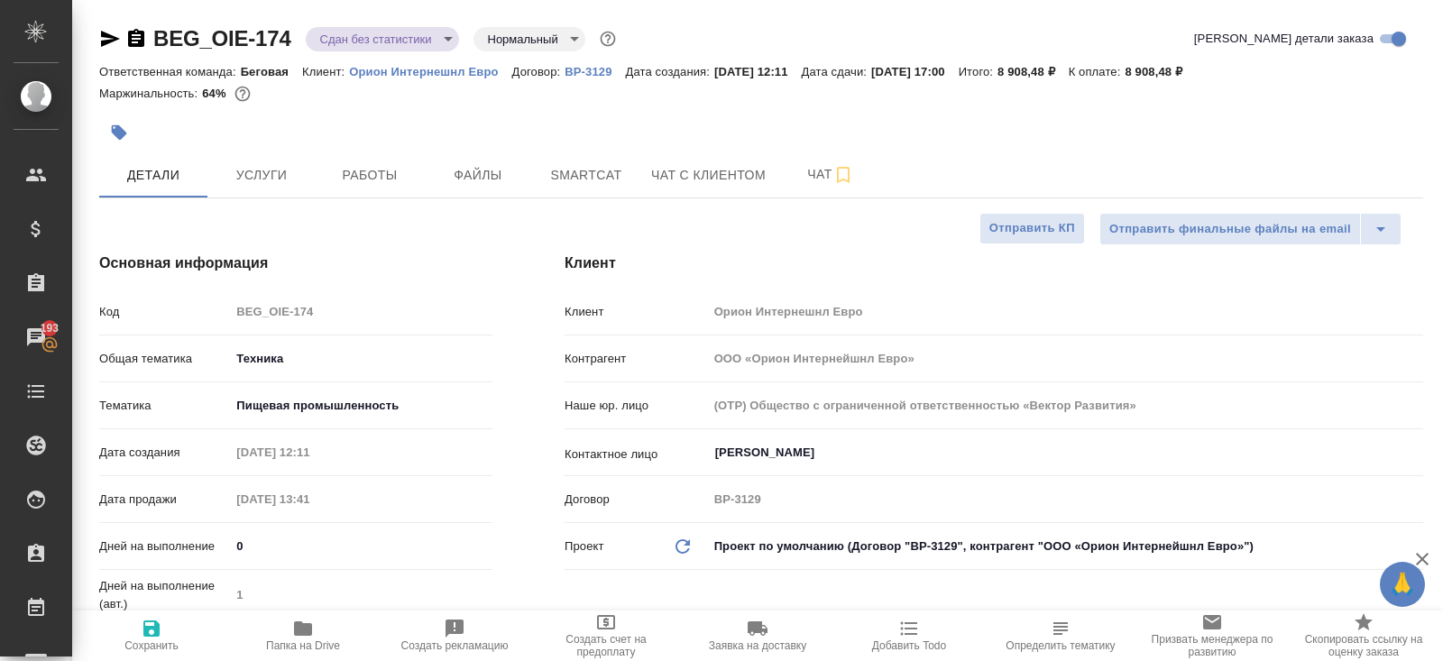
type textarea "x"
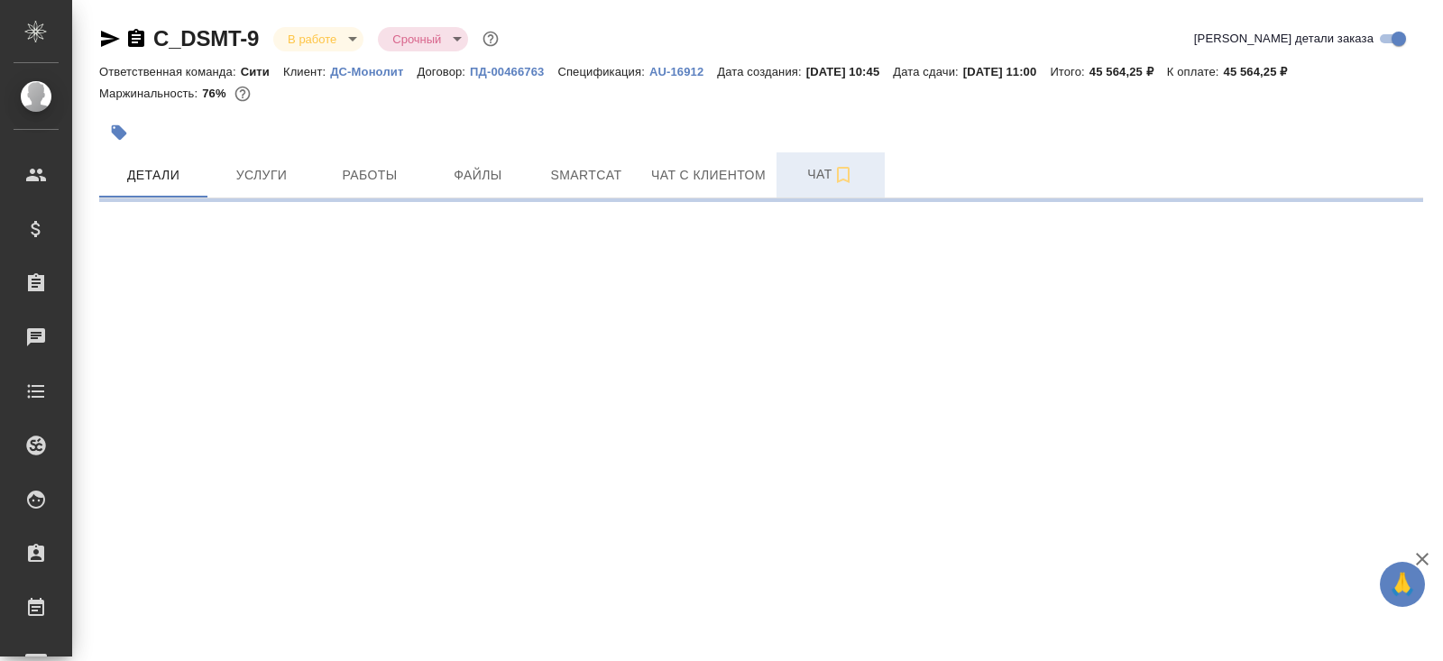
select select "RU"
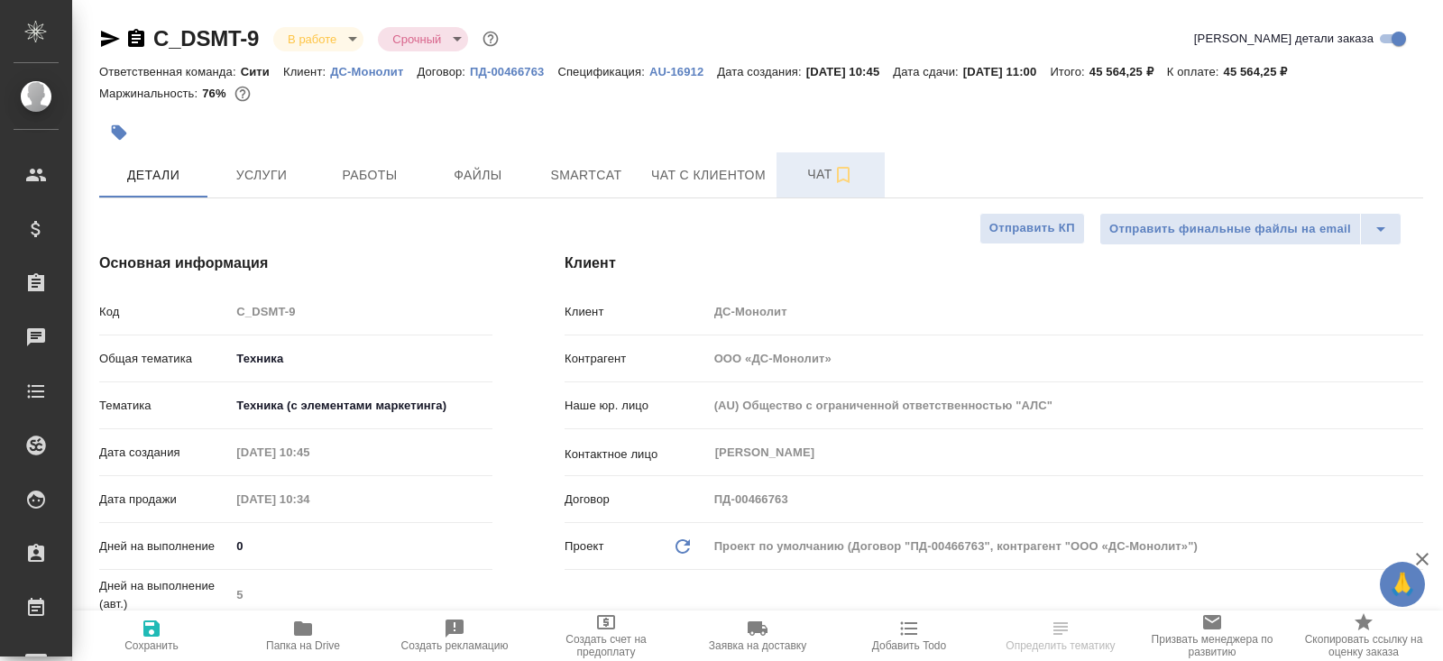
type textarea "x"
click at [802, 173] on span "Чат" at bounding box center [830, 174] width 87 height 23
type textarea "x"
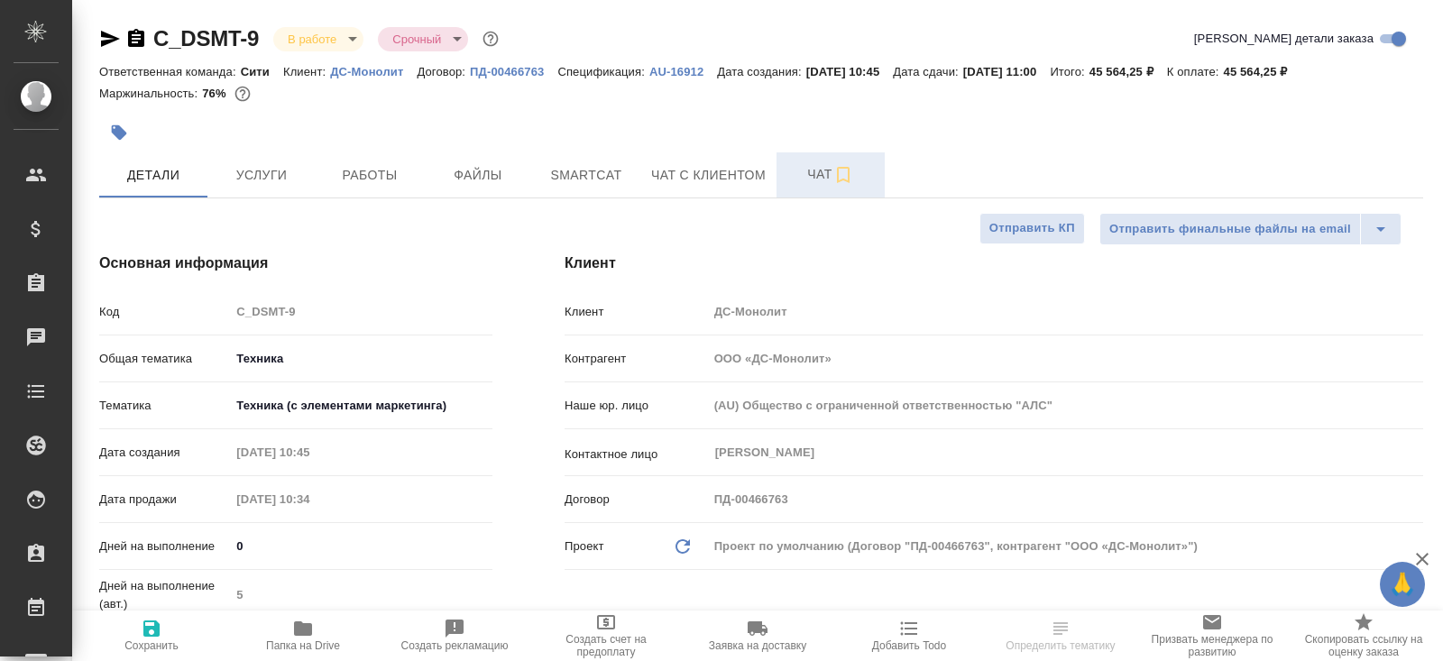
type textarea "x"
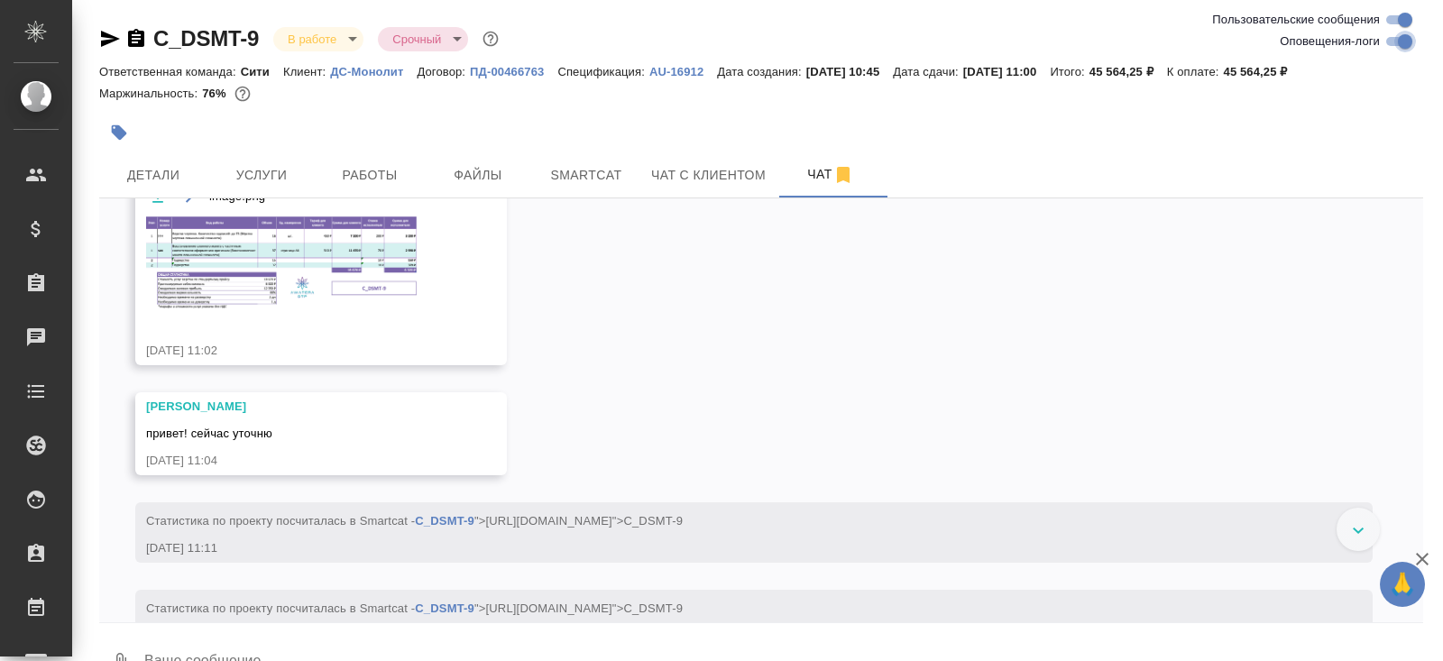
click at [1397, 47] on input "Оповещения-логи" at bounding box center [1404, 42] width 65 height 22
checkbox input "false"
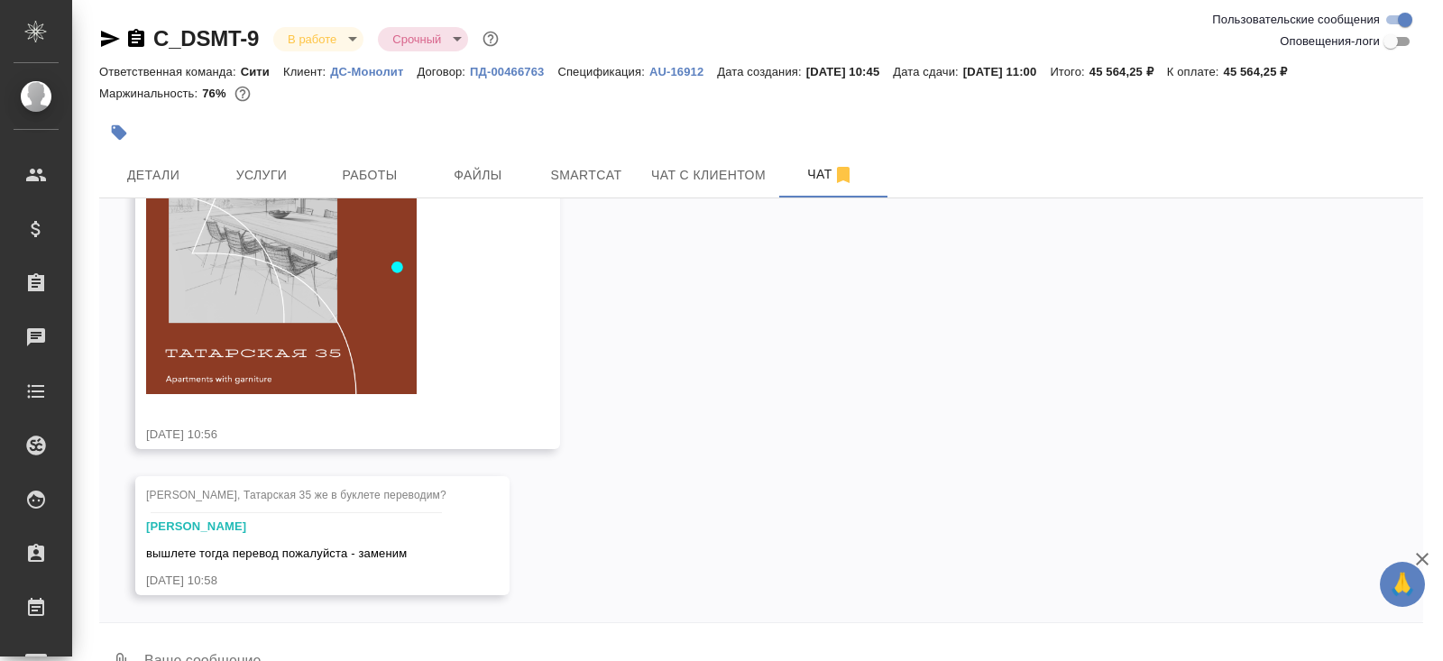
scroll to position [42, 0]
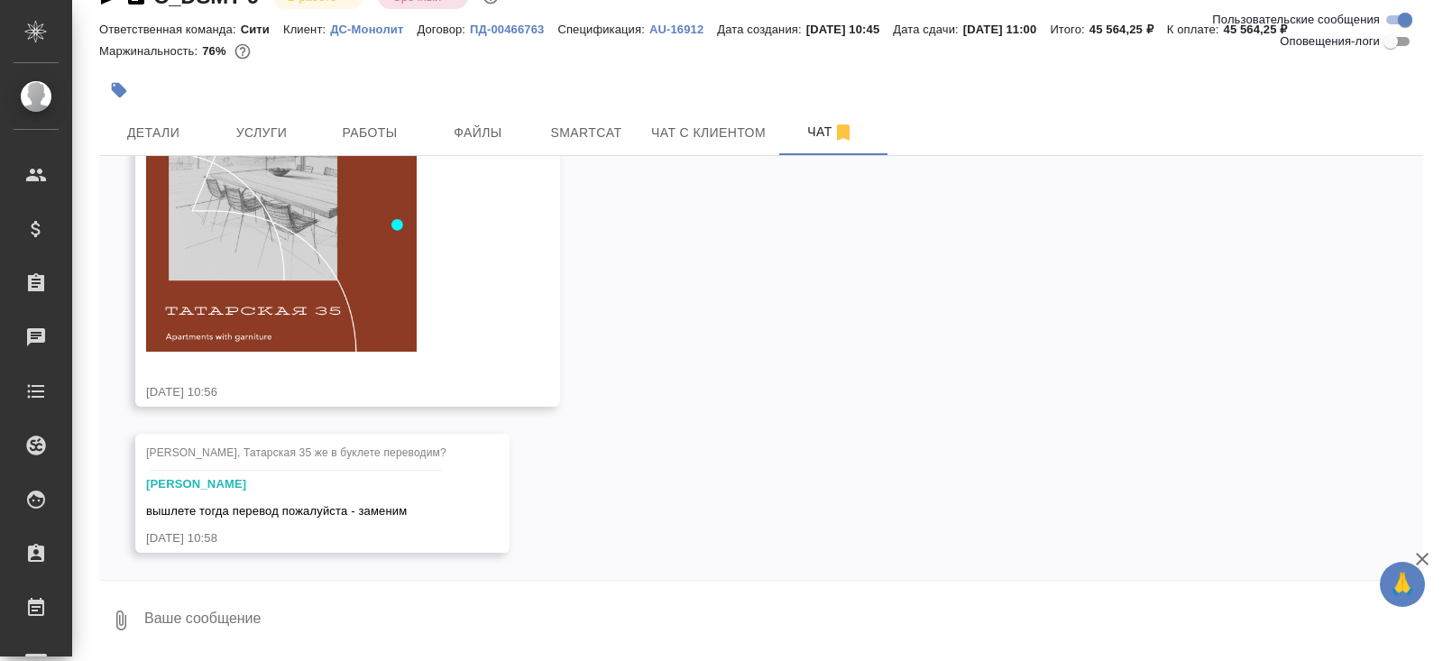
click at [242, 622] on textarea at bounding box center [782, 620] width 1280 height 61
paste textarea "35, TATARSKAYA"
type textarea "35, TATARSKAYA"
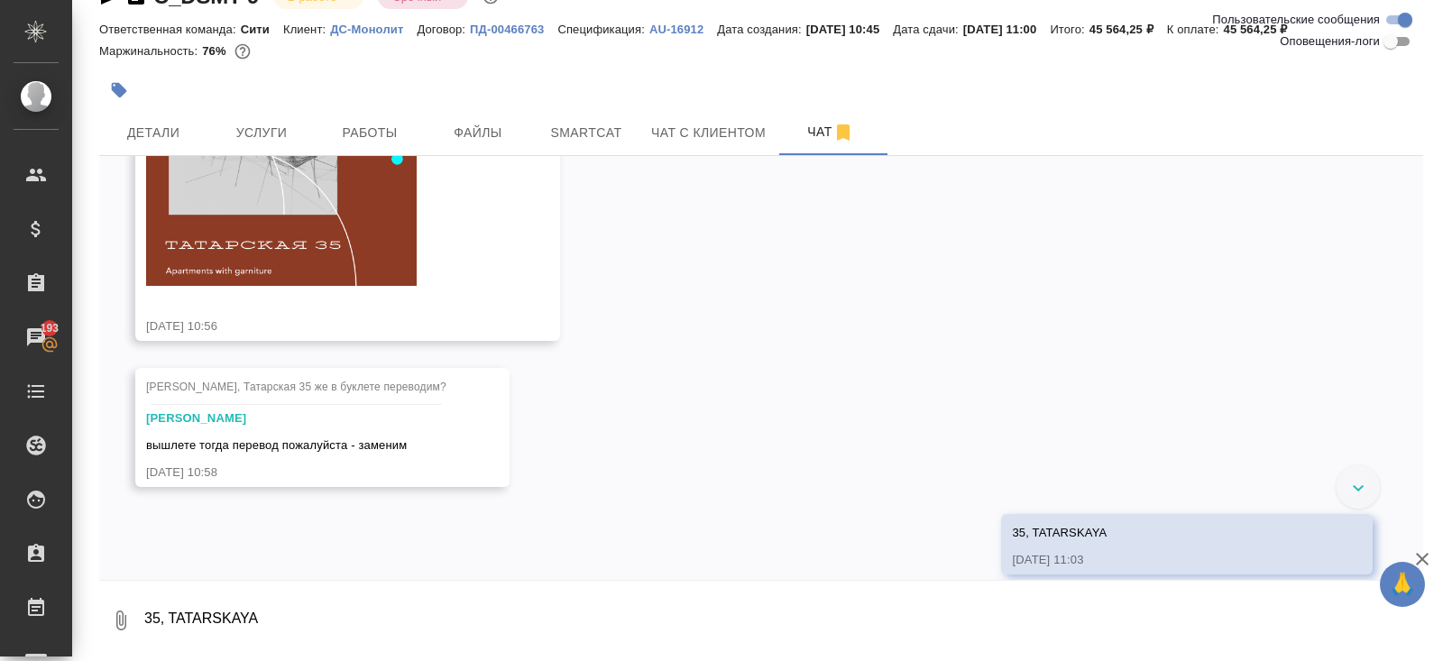
scroll to position [1531, 0]
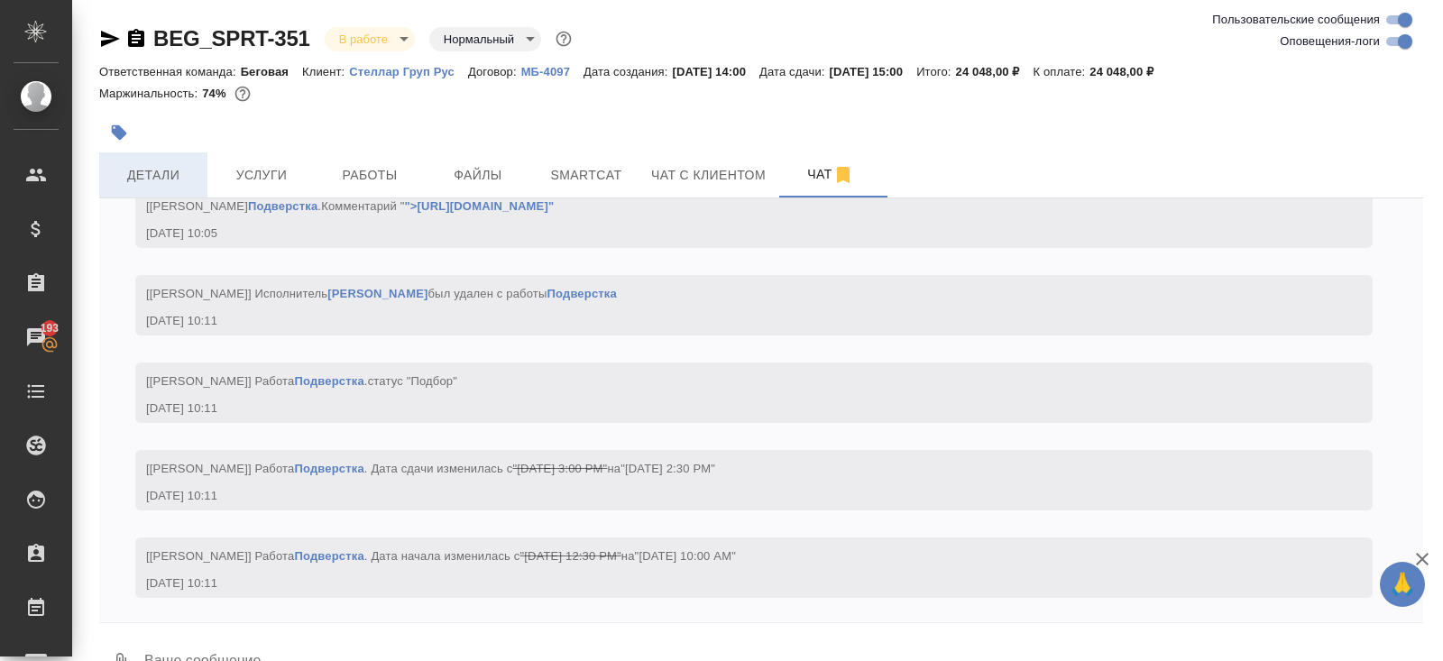
scroll to position [8665, 0]
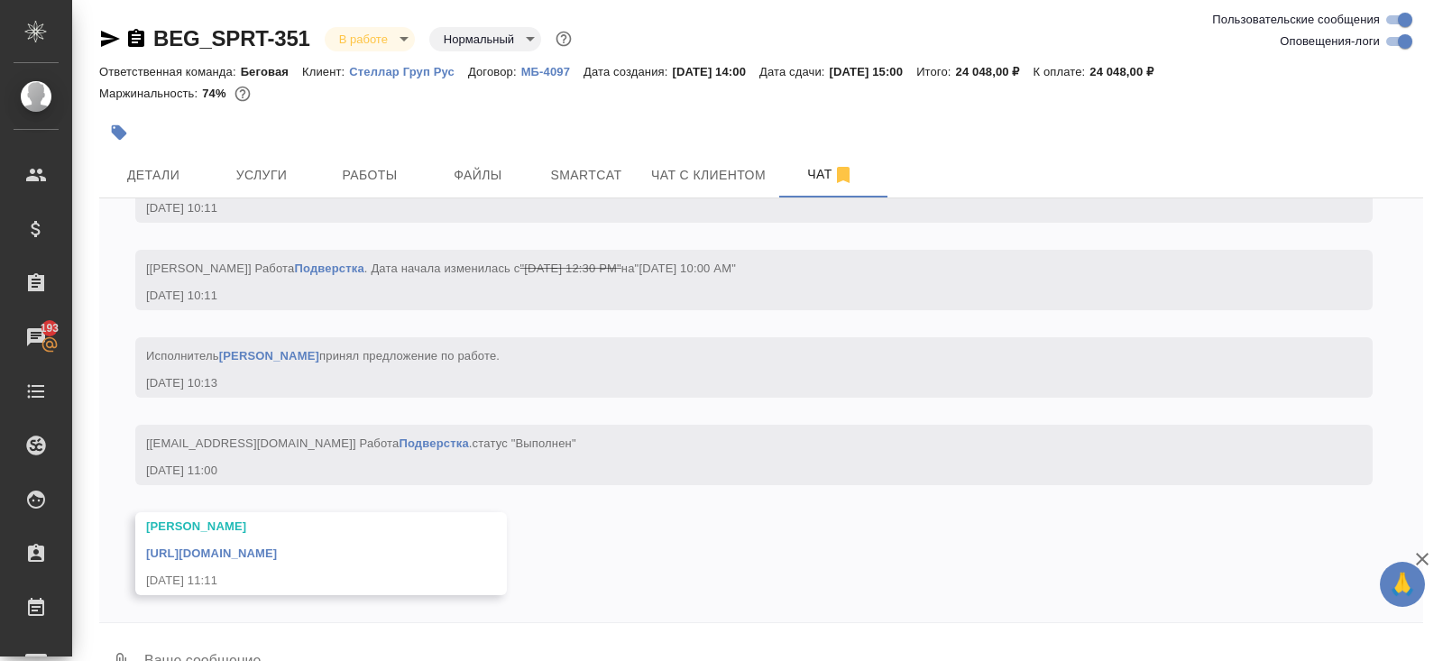
click at [190, 546] on link "[URL][DOMAIN_NAME]" at bounding box center [211, 553] width 131 height 14
click at [137, 201] on div "31.07, [DATE] [[PERSON_NAME]] Статус заказа изменен на "ТЗ" [DATE] 14:01 [PERSO…" at bounding box center [761, 410] width 1324 height 424
click at [137, 186] on button "Детали" at bounding box center [153, 174] width 108 height 45
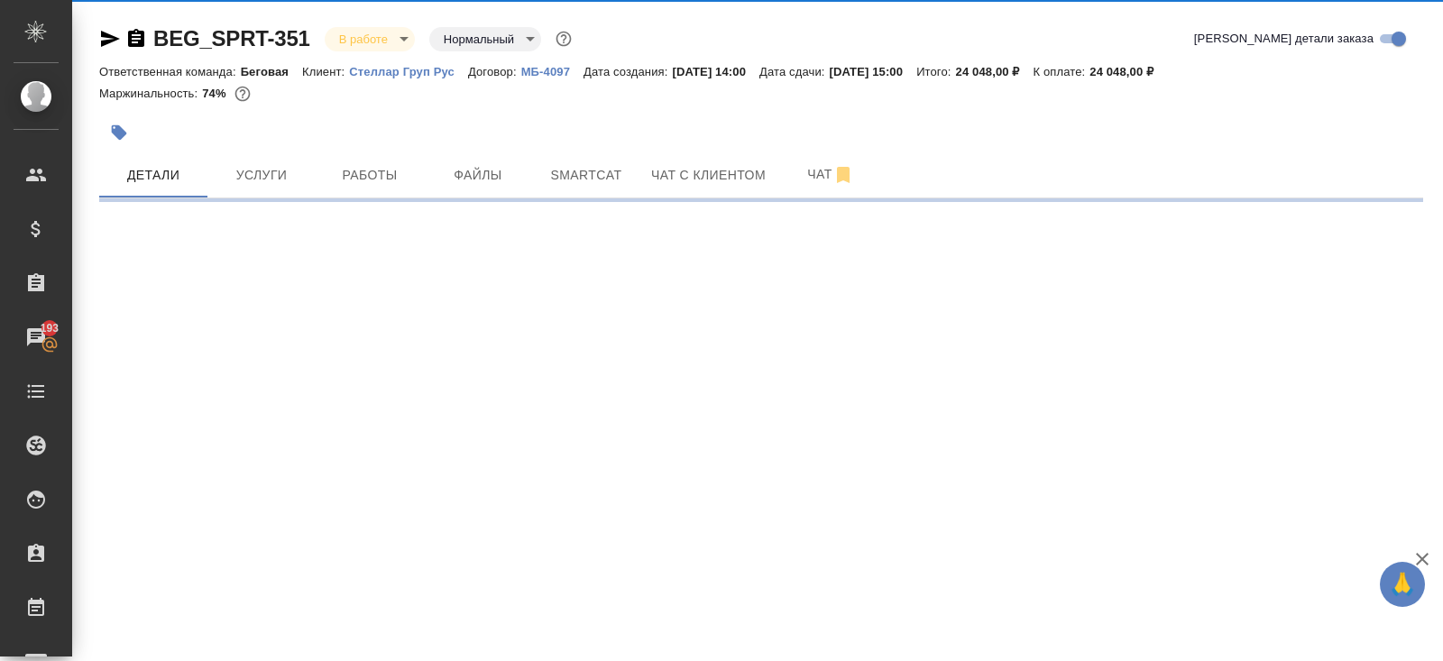
click at [105, 40] on icon "button" at bounding box center [110, 39] width 19 height 16
select select "RU"
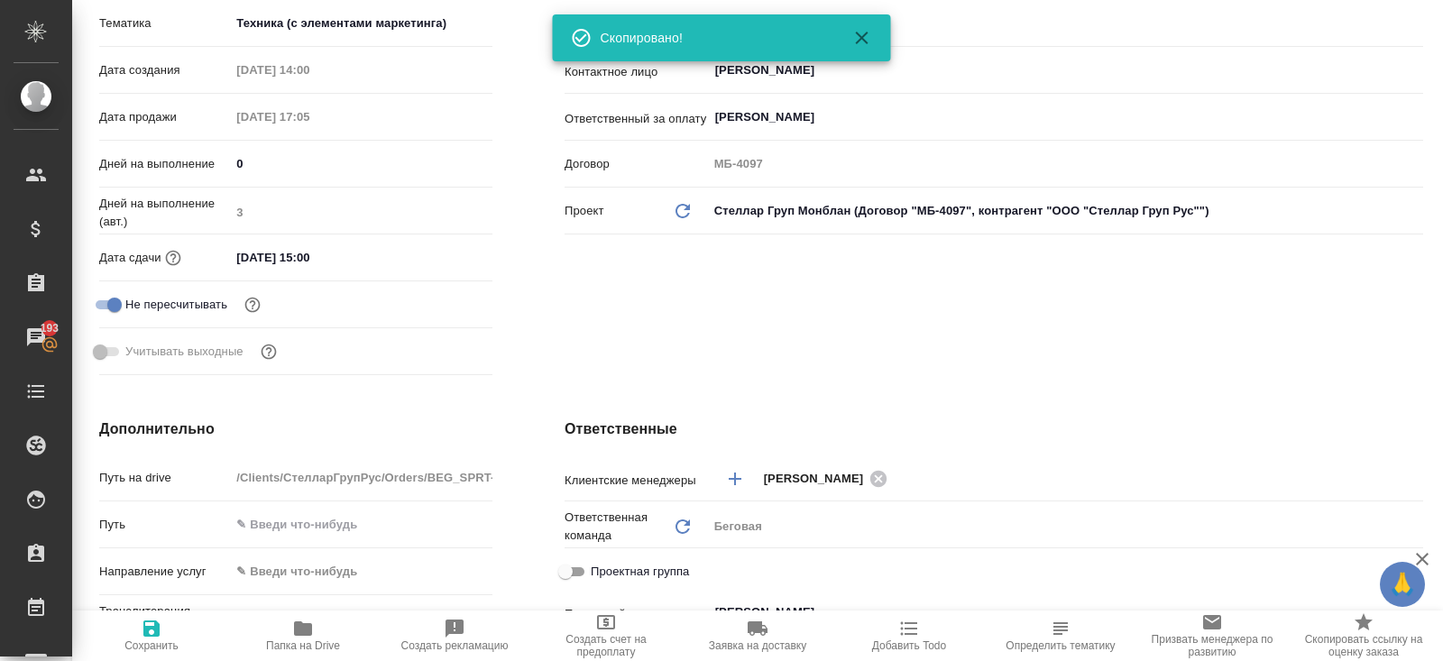
scroll to position [384, 0]
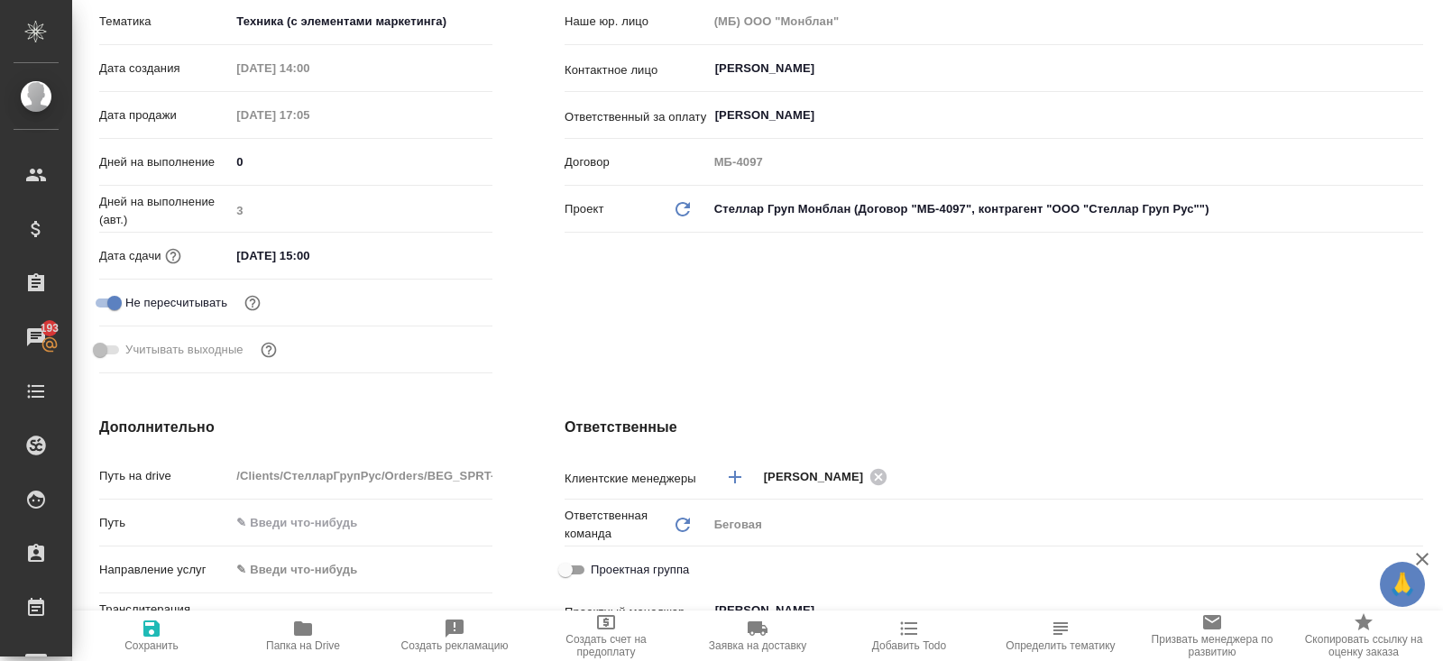
type textarea "x"
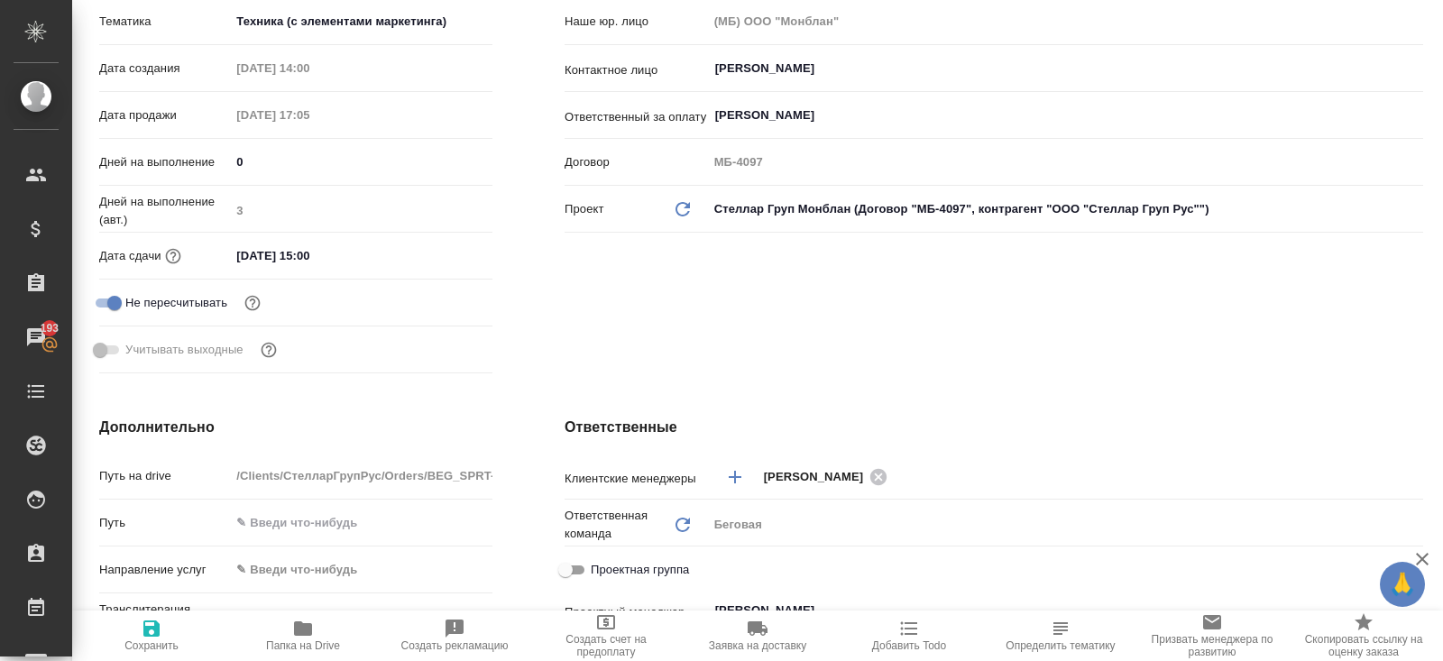
type textarea "x"
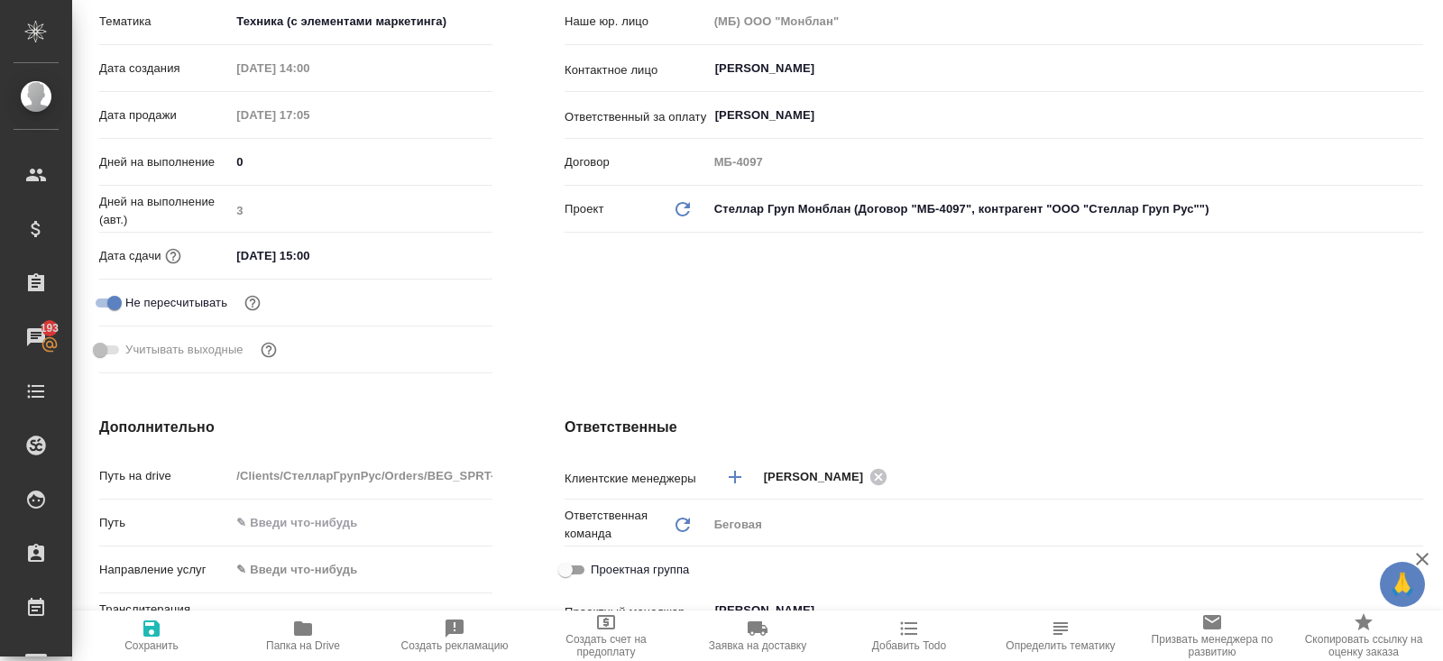
type textarea "x"
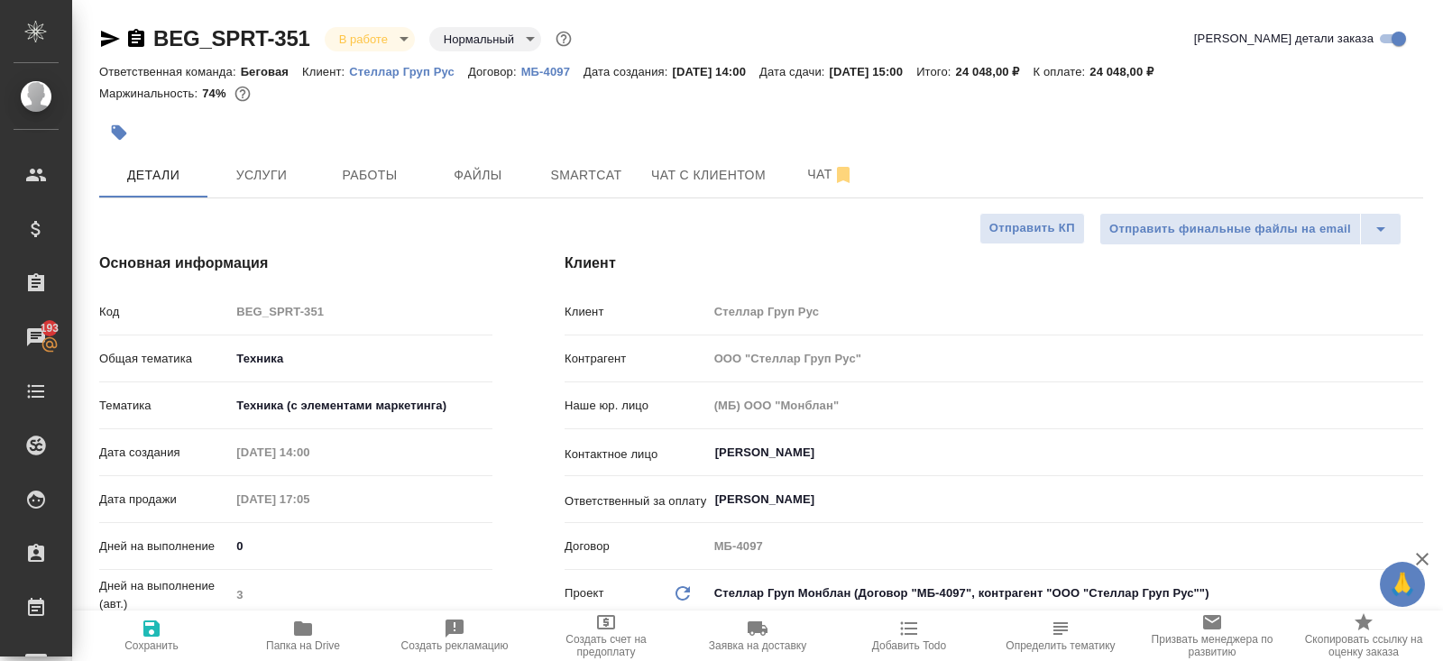
click at [392, 35] on body "🙏 .cls-1 fill:#fff; AWATERA Belyakova Yulia Клиенты Спецификации Заказы 193 Чат…" at bounding box center [721, 330] width 1443 height 661
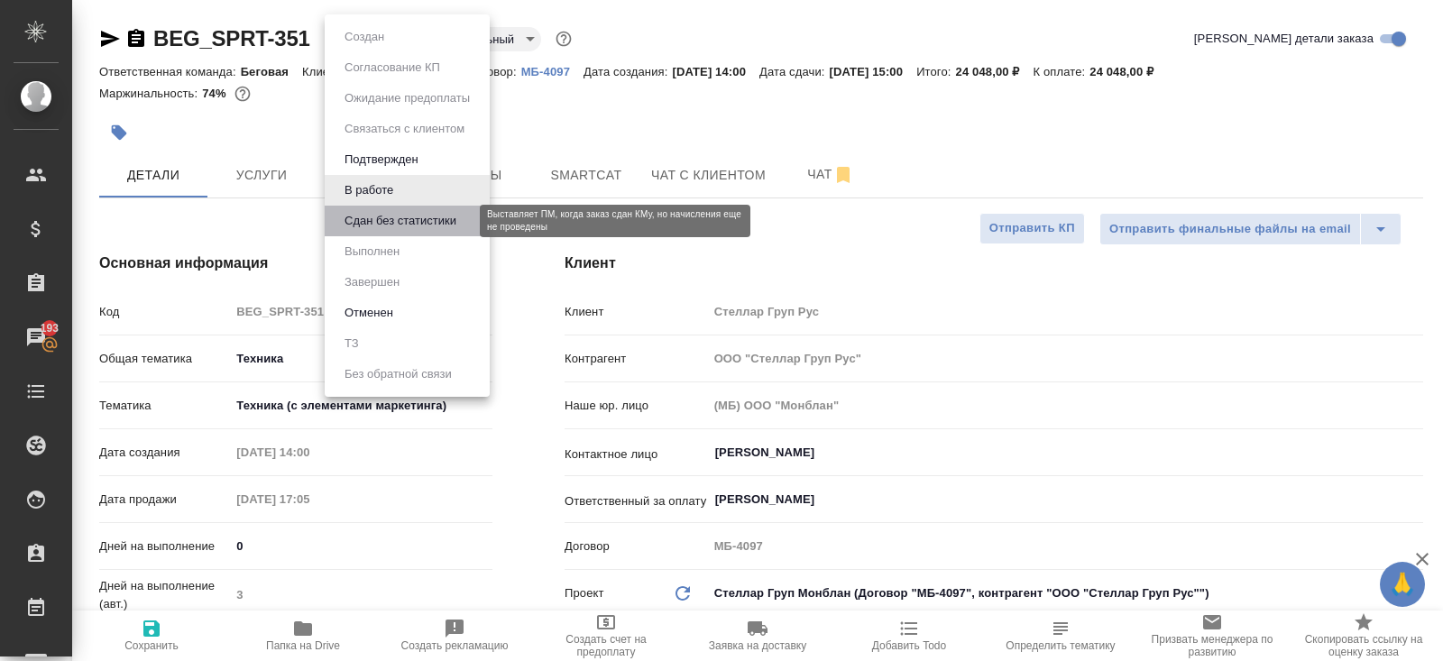
click at [360, 223] on button "Сдан без статистики" at bounding box center [400, 221] width 123 height 20
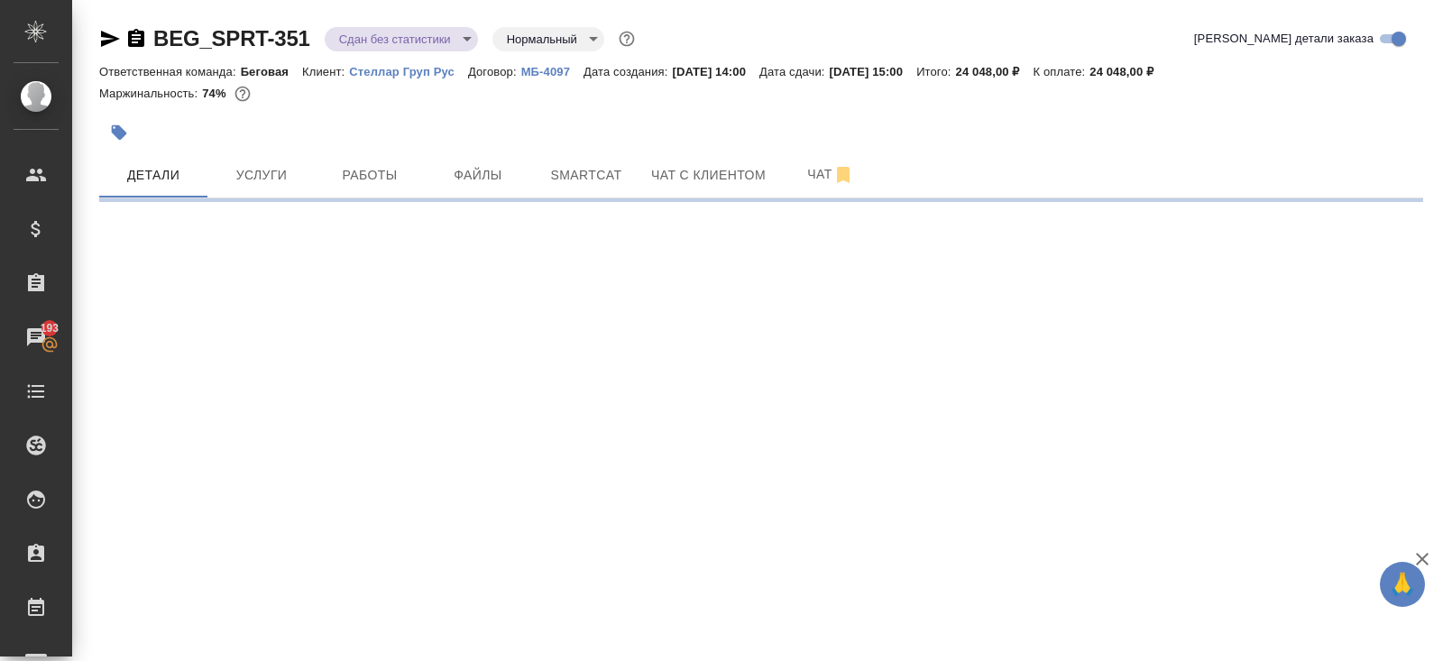
select select "RU"
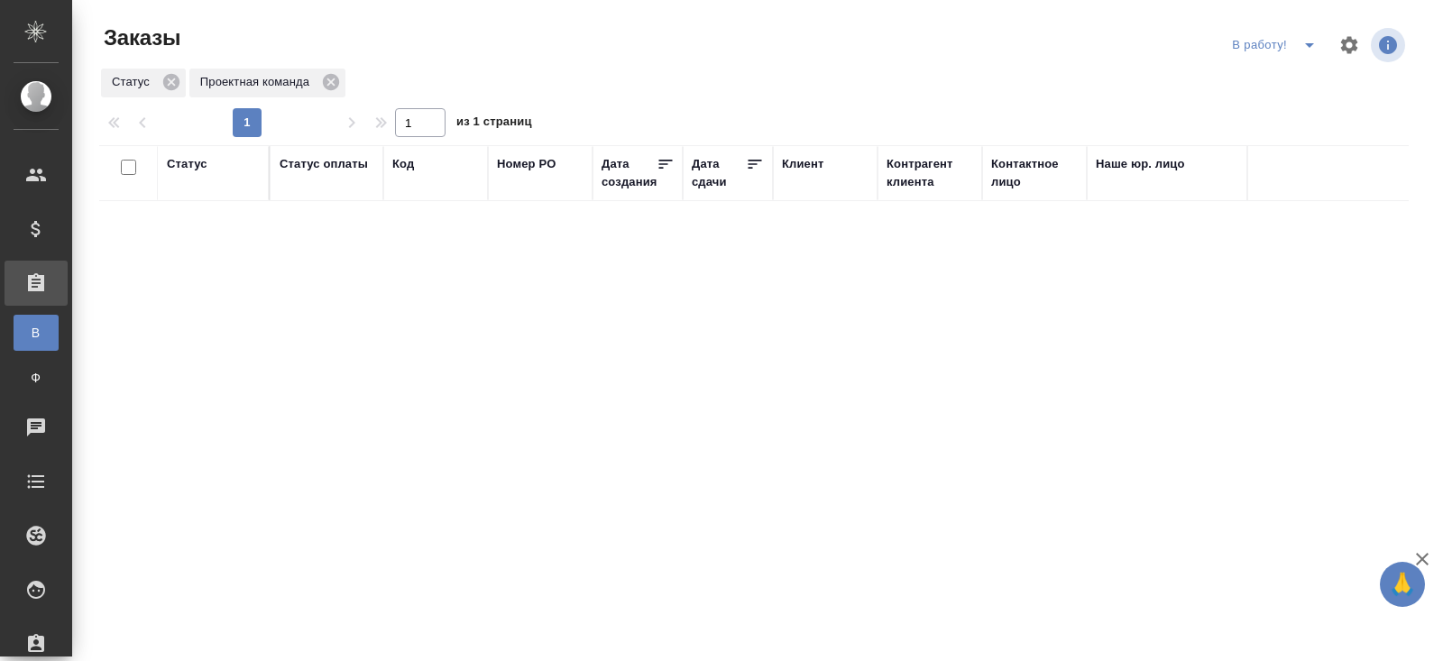
click at [1305, 47] on icon "split button" at bounding box center [1309, 45] width 22 height 22
click at [1287, 103] on li "начислить" at bounding box center [1276, 110] width 100 height 29
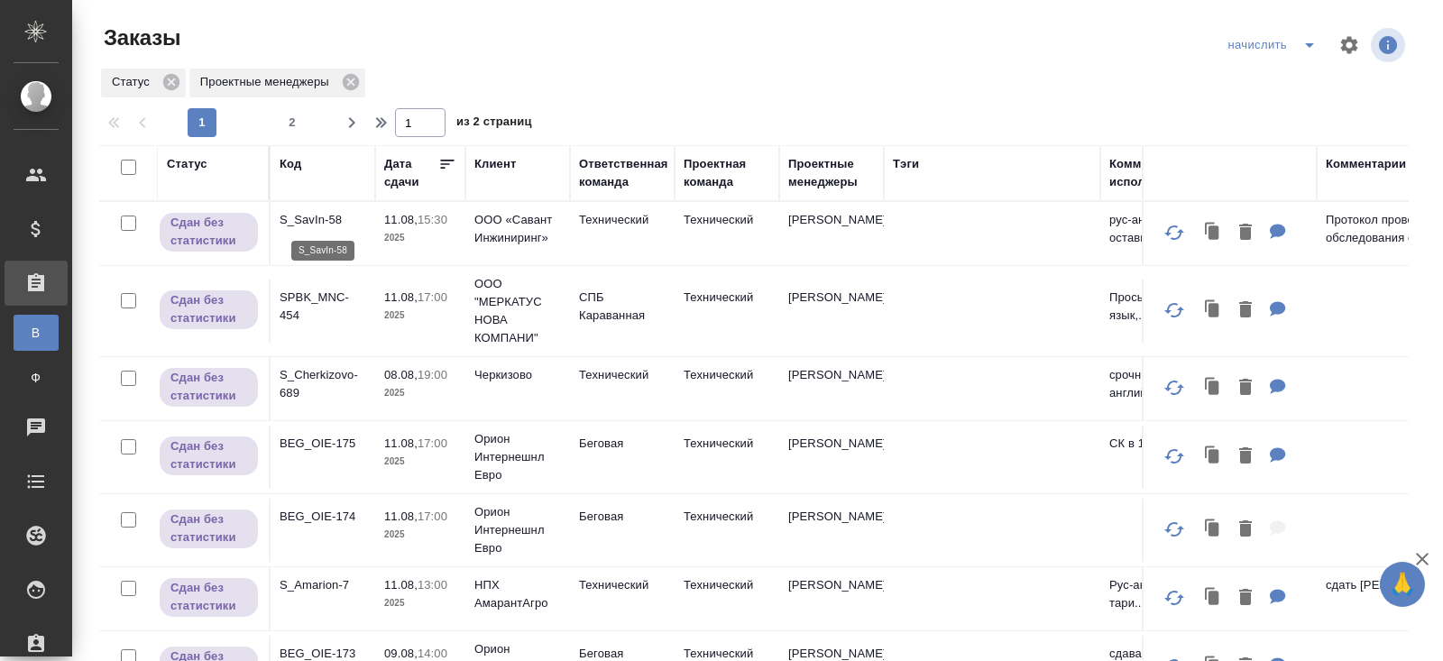
click at [308, 224] on p "S_SavIn-58" at bounding box center [322, 220] width 87 height 18
click at [286, 306] on p "SPBK_MNC-454" at bounding box center [322, 307] width 87 height 36
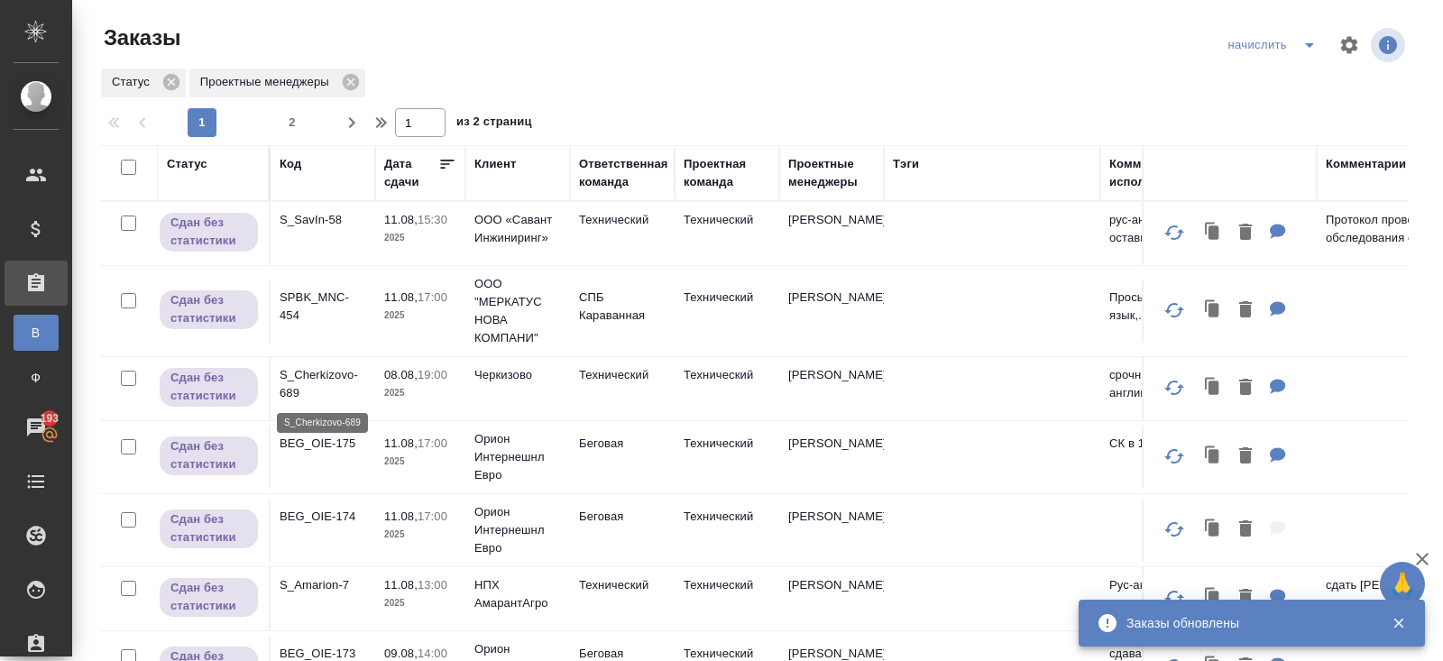
click at [310, 384] on p "S_Cherkizovo-689" at bounding box center [322, 384] width 87 height 36
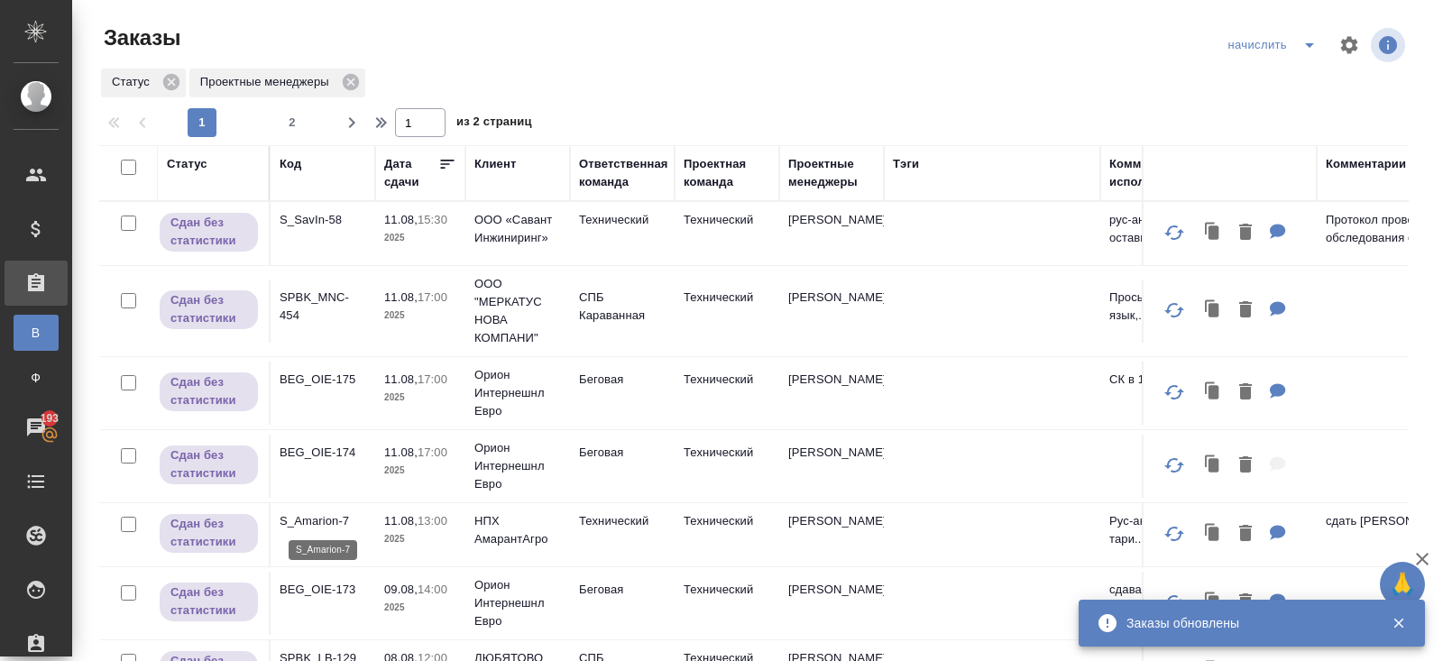
click at [326, 525] on p "S_Amarion-7" at bounding box center [322, 521] width 87 height 18
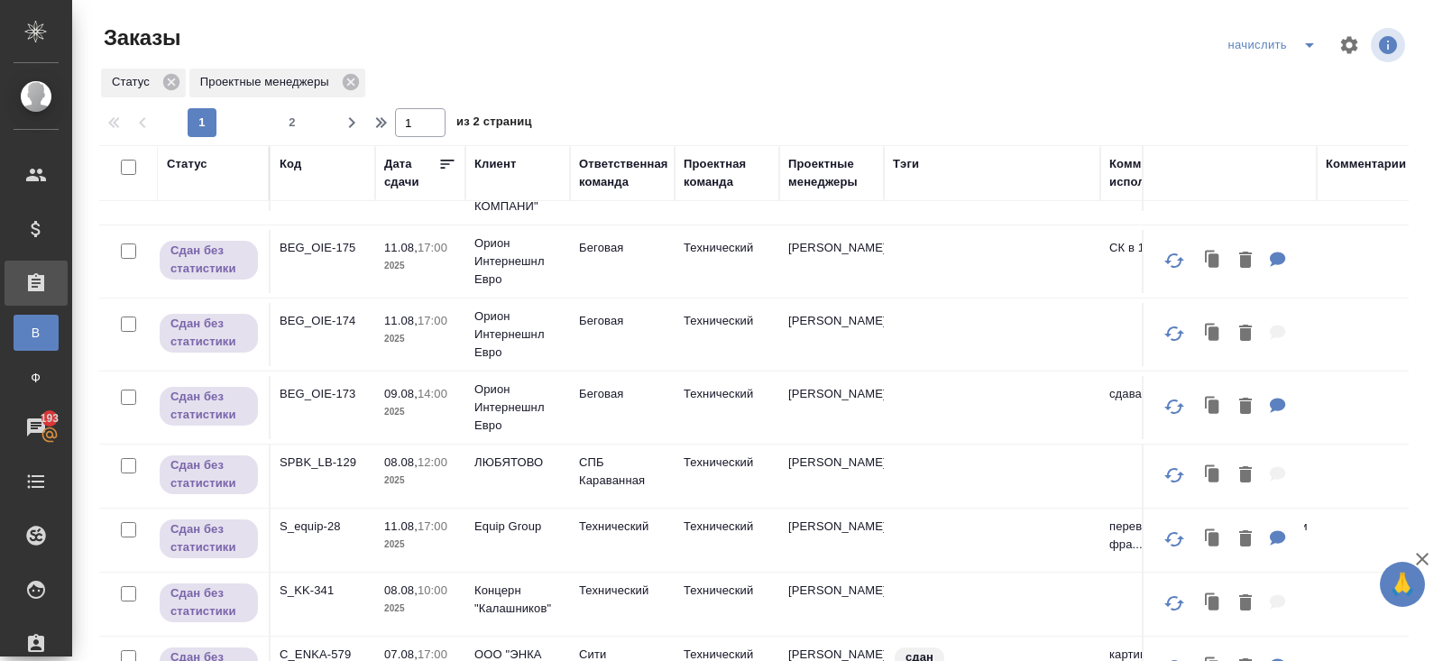
scroll to position [160, 0]
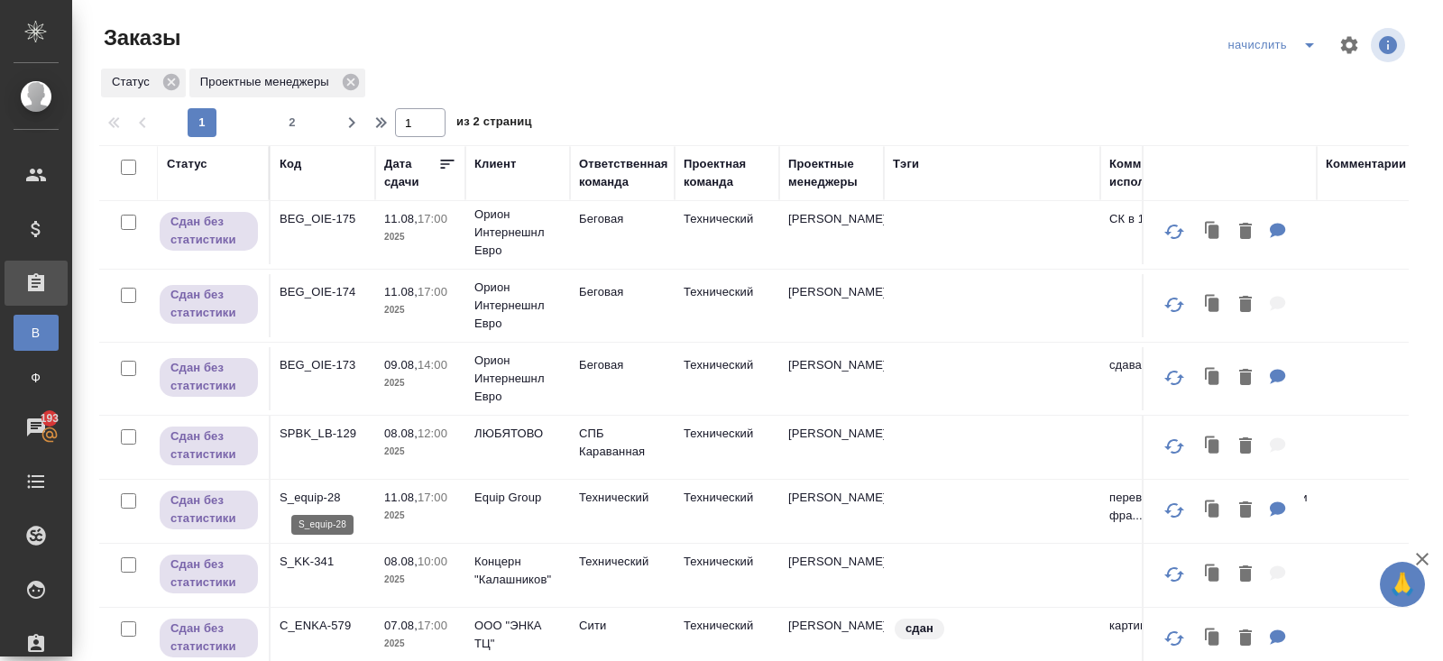
click at [310, 493] on p "S_equip-28" at bounding box center [322, 498] width 87 height 18
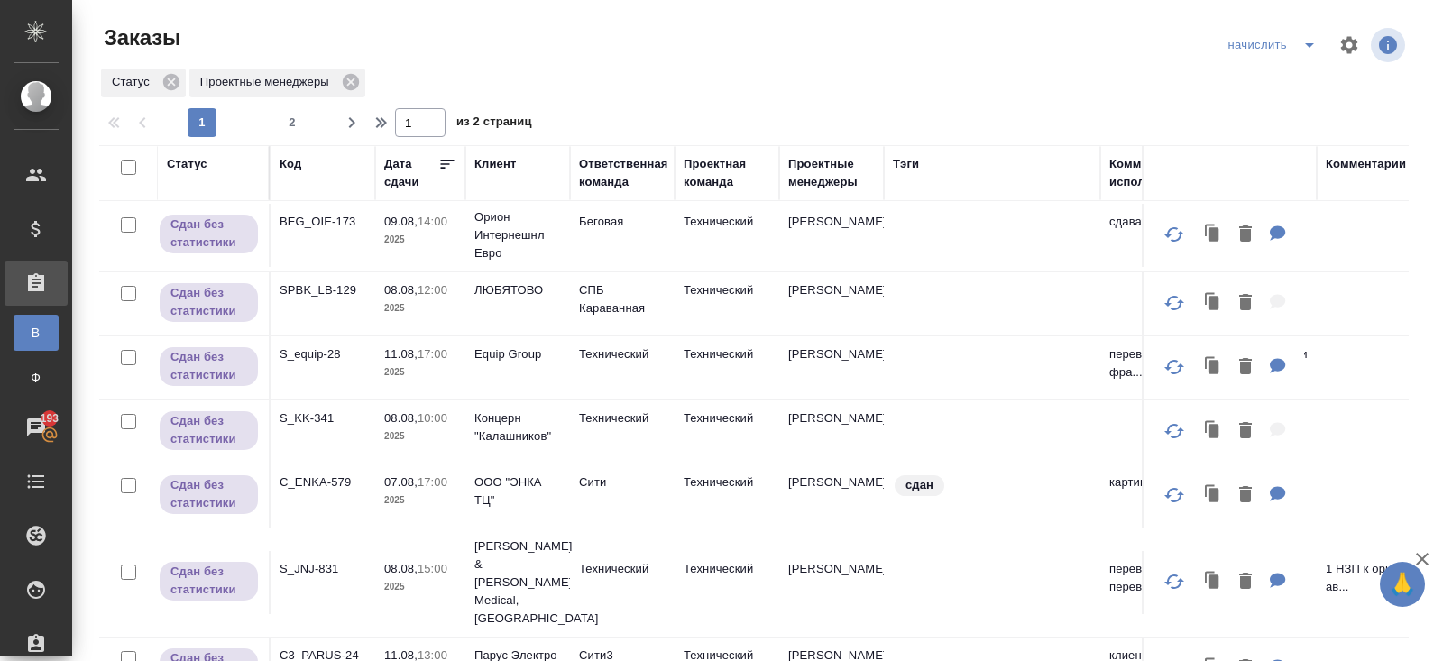
scroll to position [329, 0]
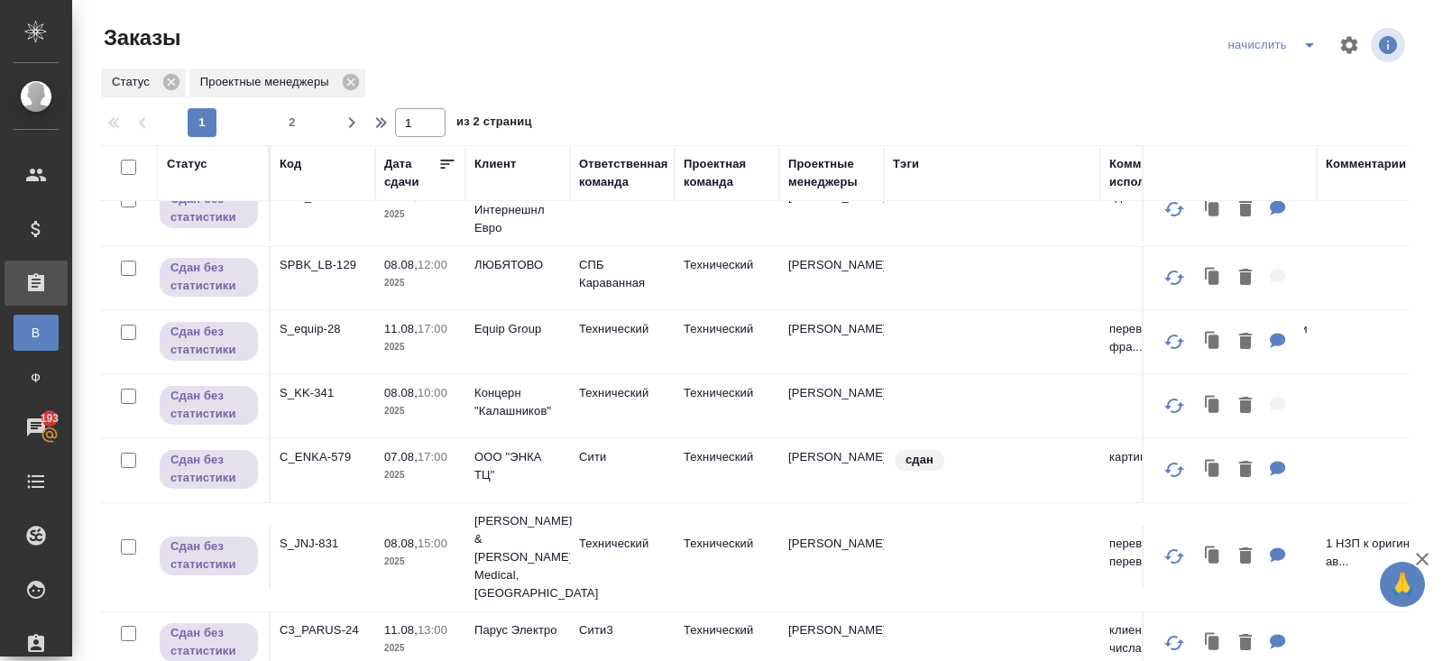
click at [309, 389] on p "S_KK-341" at bounding box center [322, 393] width 87 height 18
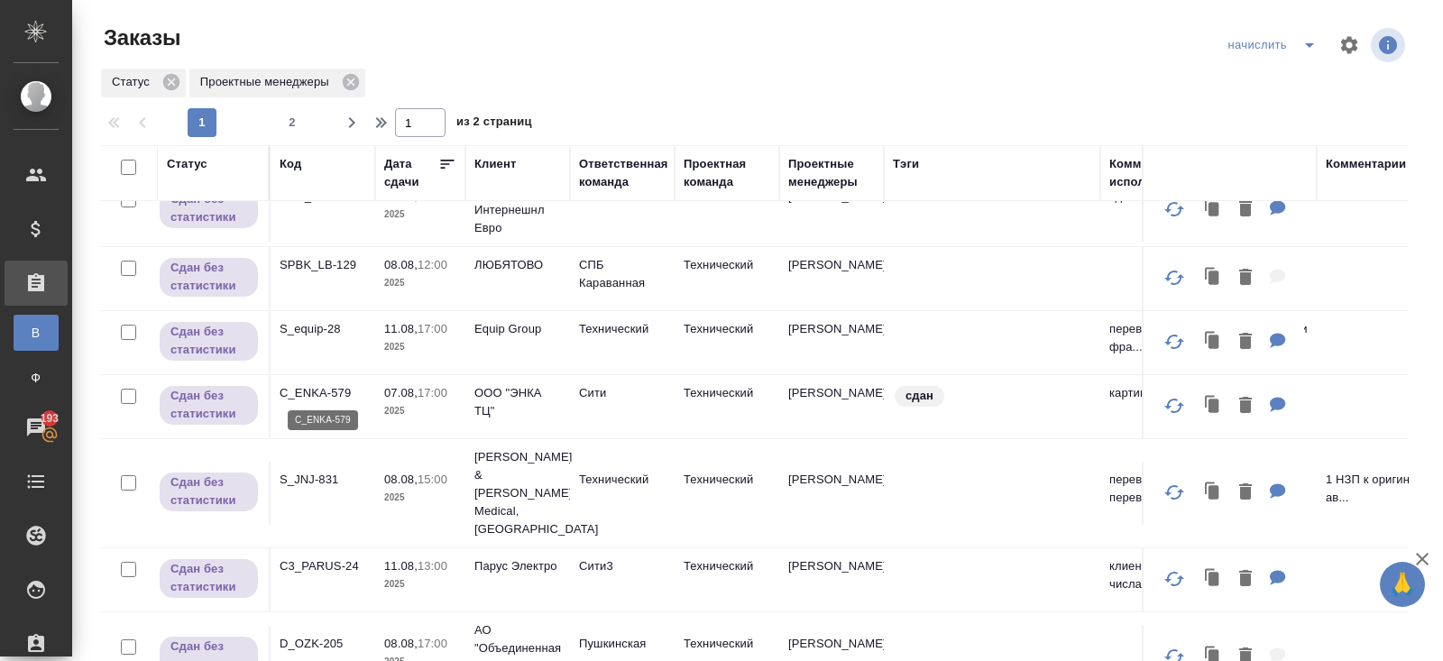
click at [323, 387] on p "C_ENKA-579" at bounding box center [322, 393] width 87 height 18
click at [290, 123] on span "2" at bounding box center [292, 123] width 29 height 18
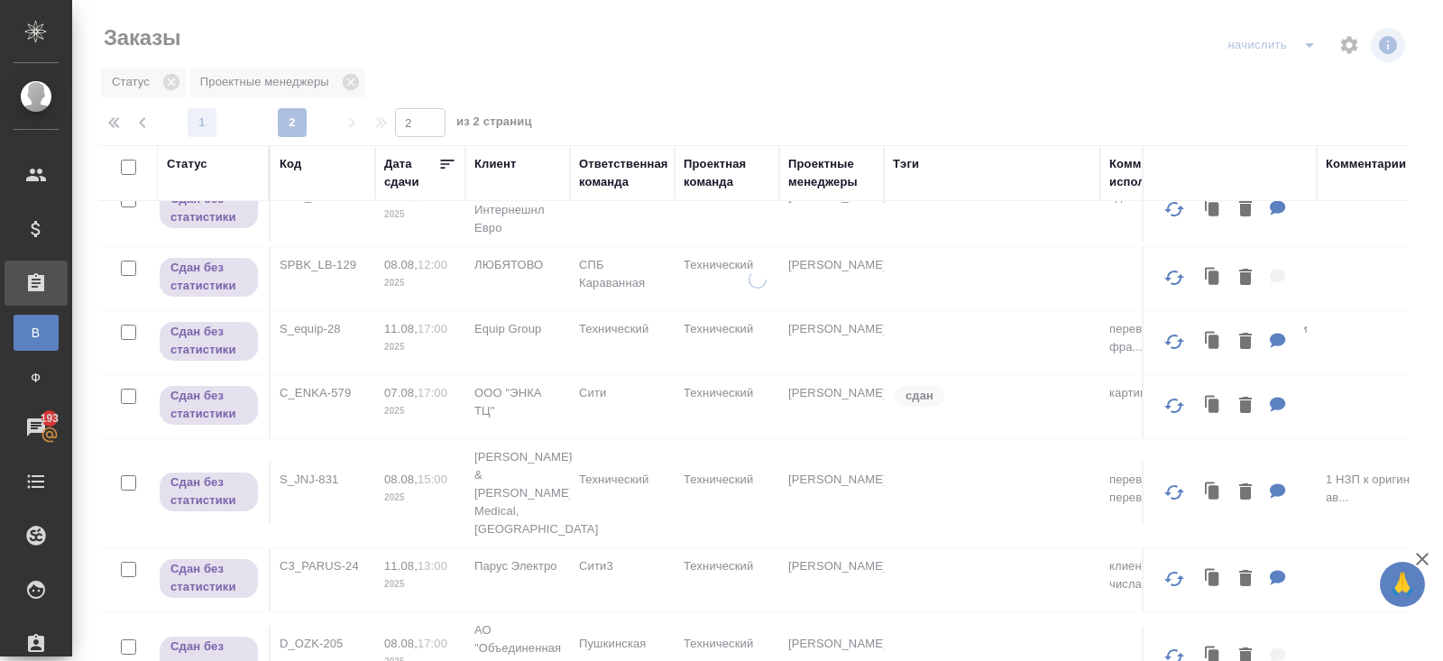
scroll to position [0, 0]
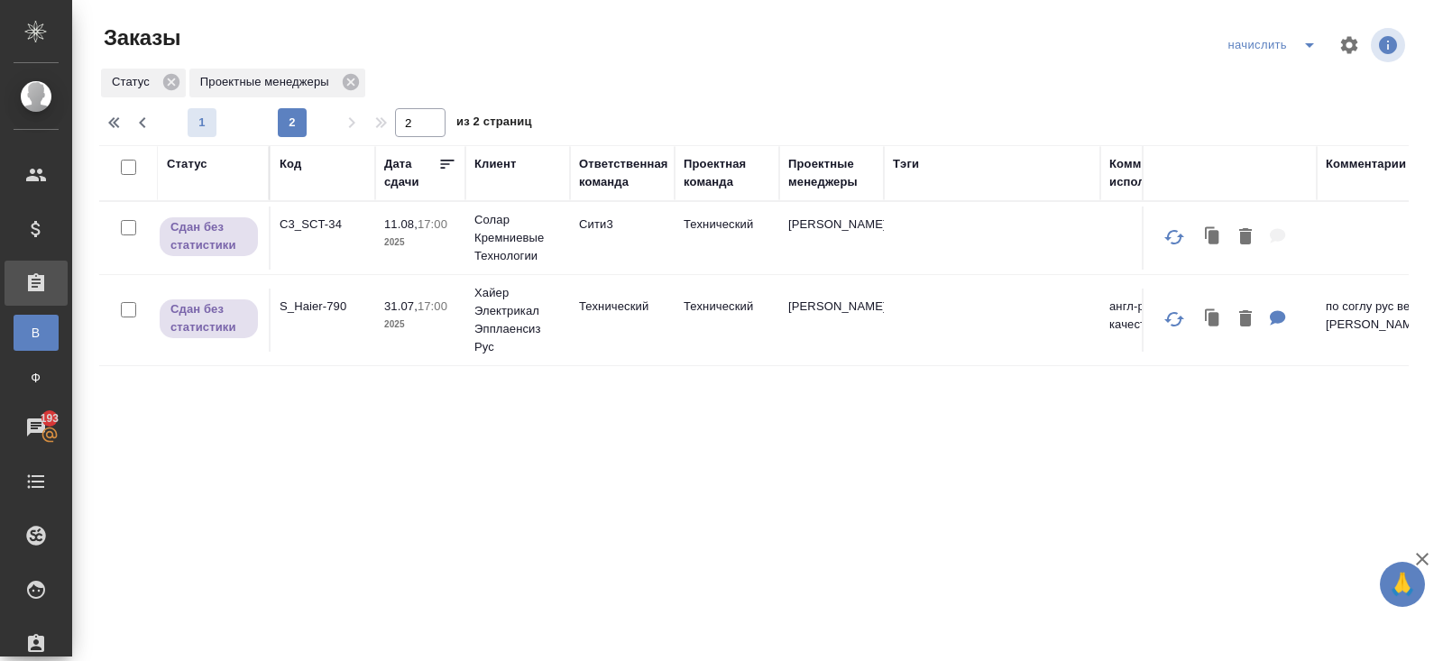
click at [198, 122] on span "1" at bounding box center [202, 123] width 29 height 18
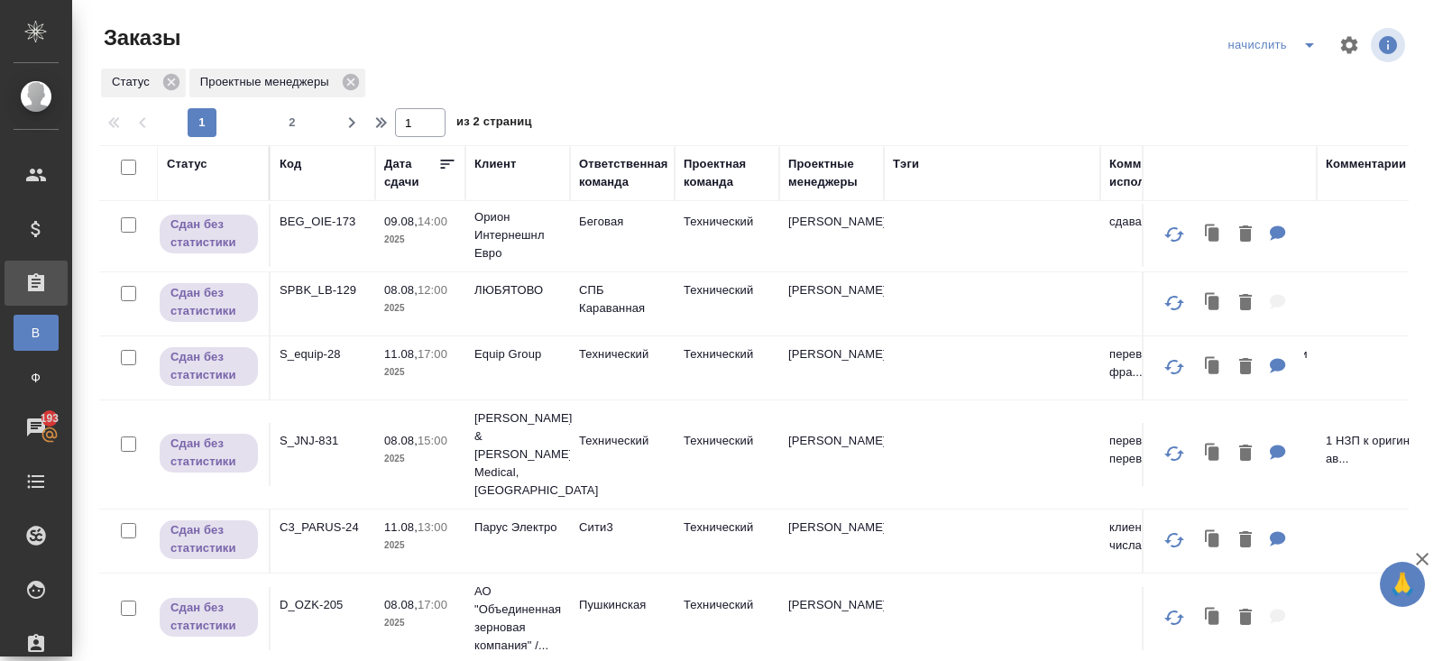
scroll to position [248, 0]
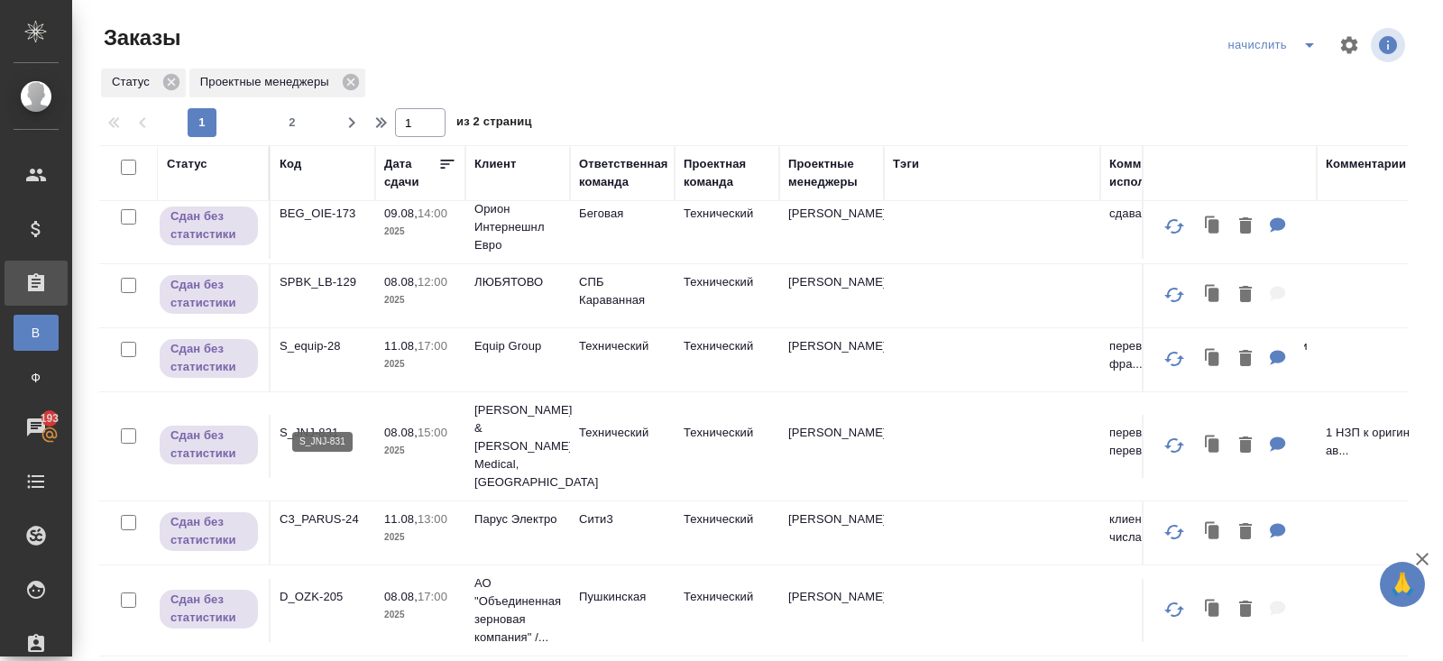
click at [295, 424] on p "S_JNJ-831" at bounding box center [322, 433] width 87 height 18
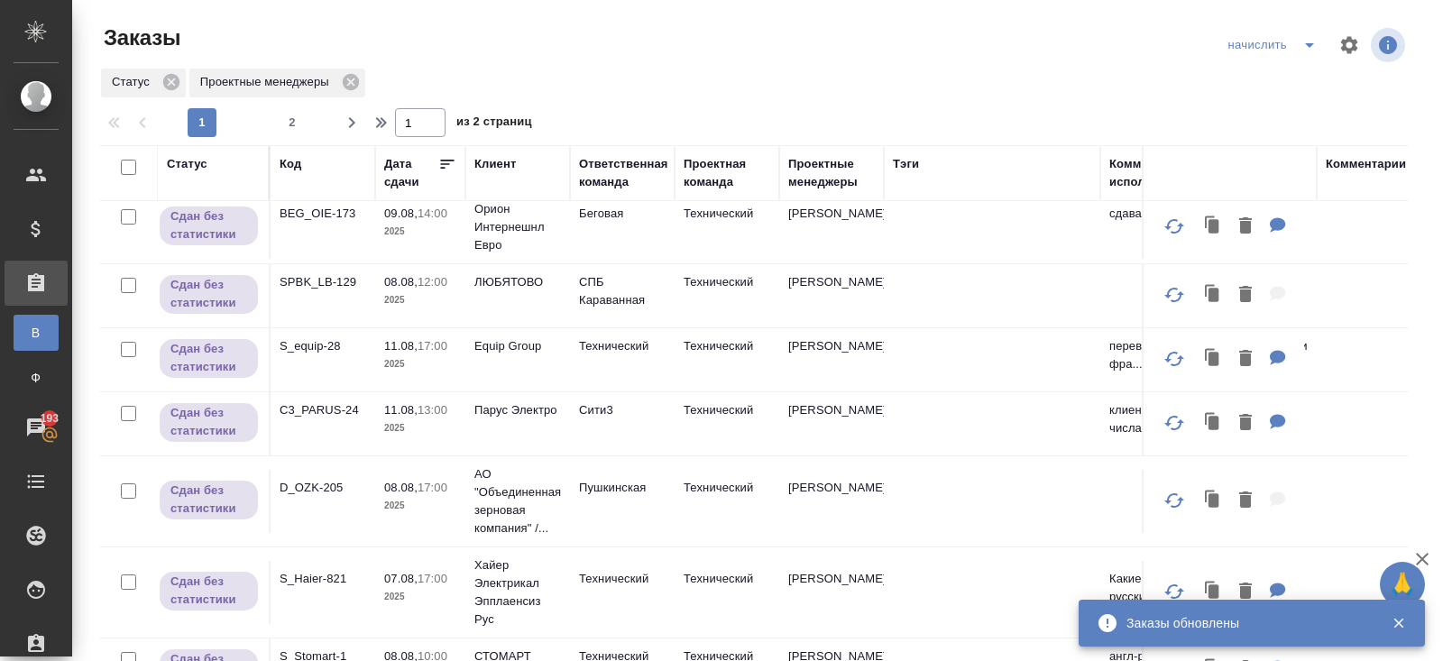
click at [300, 408] on p "C3_PARUS-24" at bounding box center [322, 410] width 87 height 18
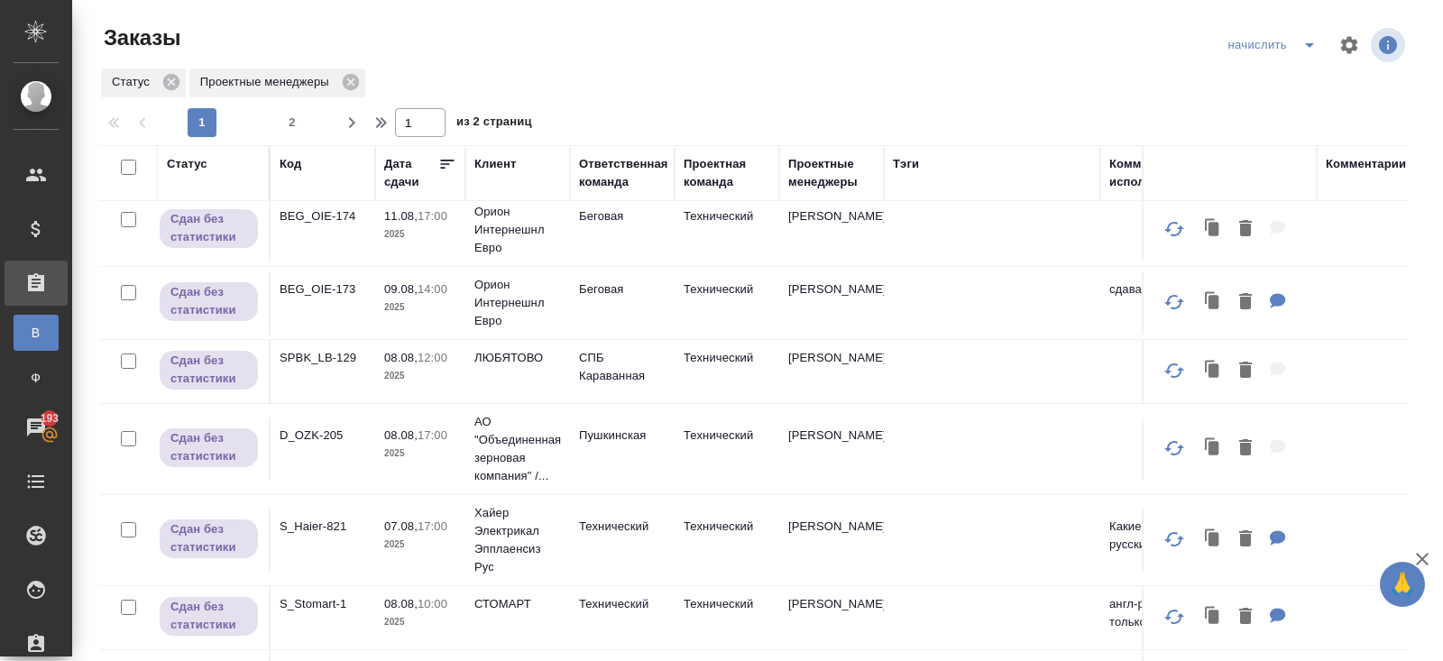
scroll to position [200, 0]
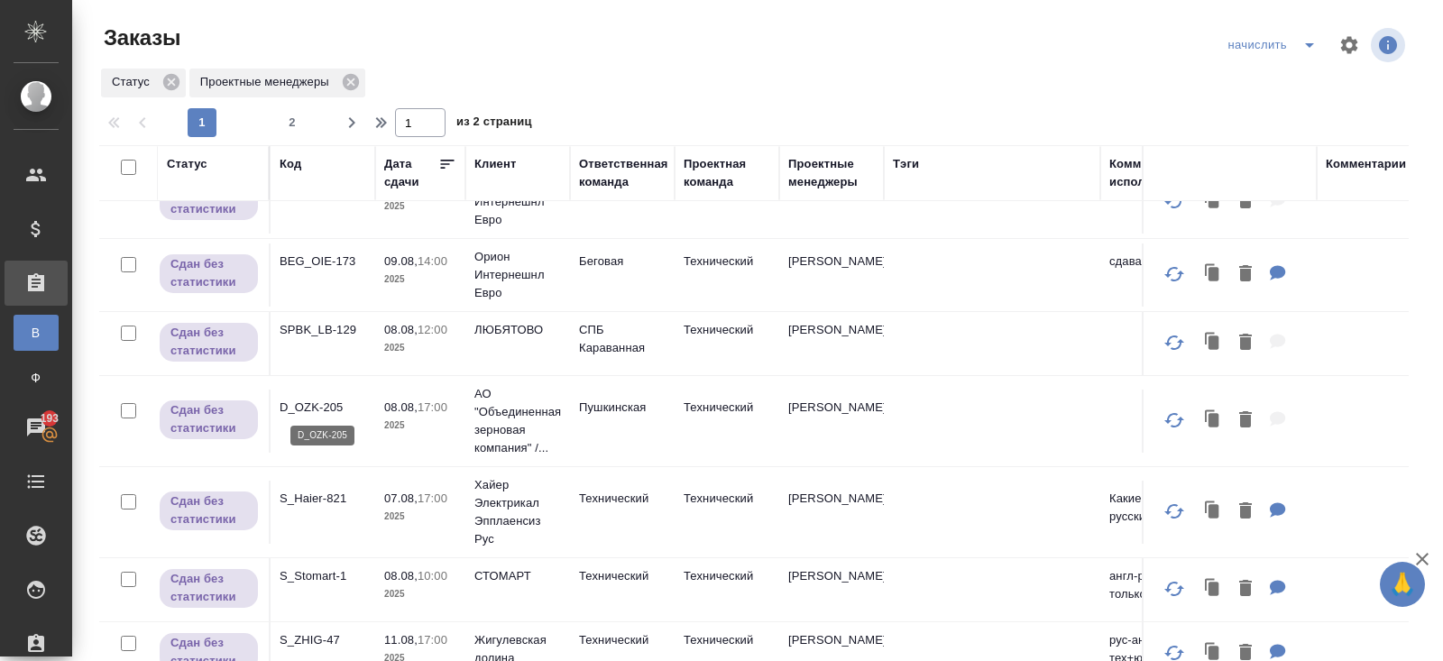
click at [304, 403] on p "D_OZK-205" at bounding box center [322, 408] width 87 height 18
click at [314, 498] on p "S_Haier-821" at bounding box center [322, 499] width 87 height 18
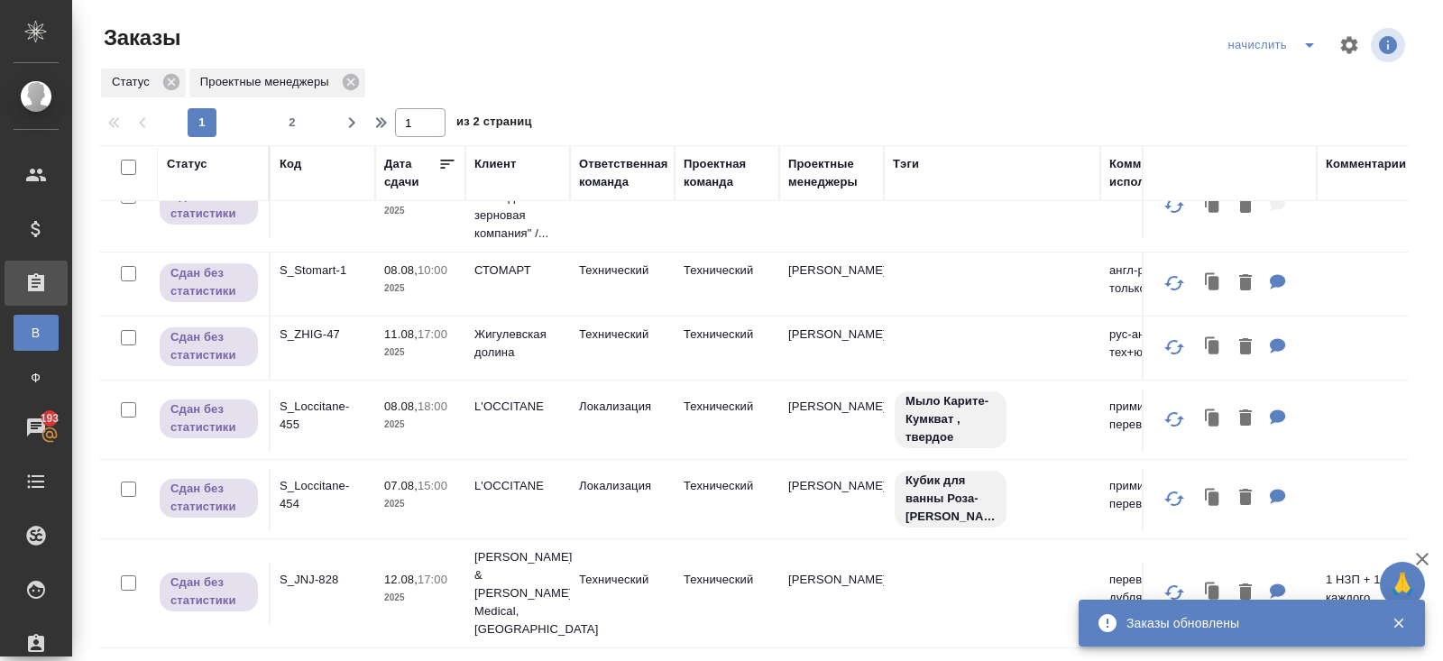
scroll to position [444, 0]
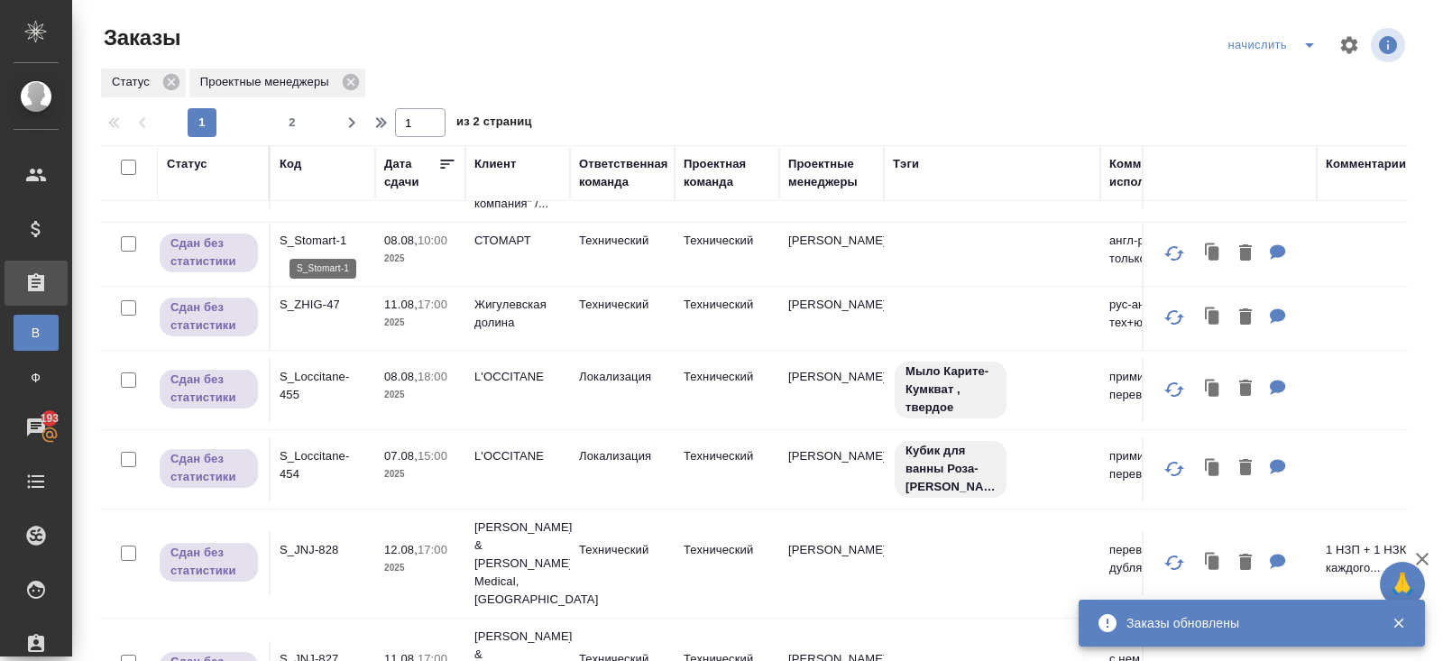
click at [315, 235] on p "S_Stomart-1" at bounding box center [322, 241] width 87 height 18
click at [310, 298] on p "S_ZHIG-47" at bounding box center [322, 305] width 87 height 18
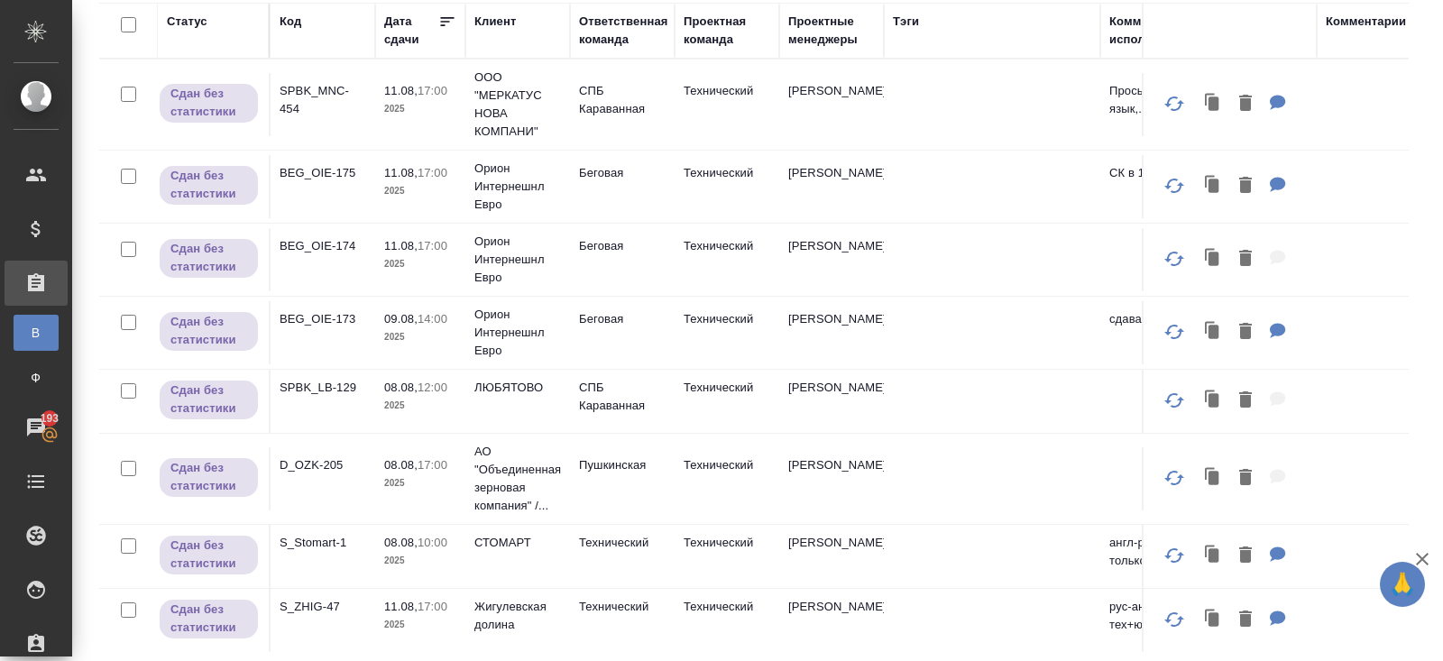
scroll to position [0, 0]
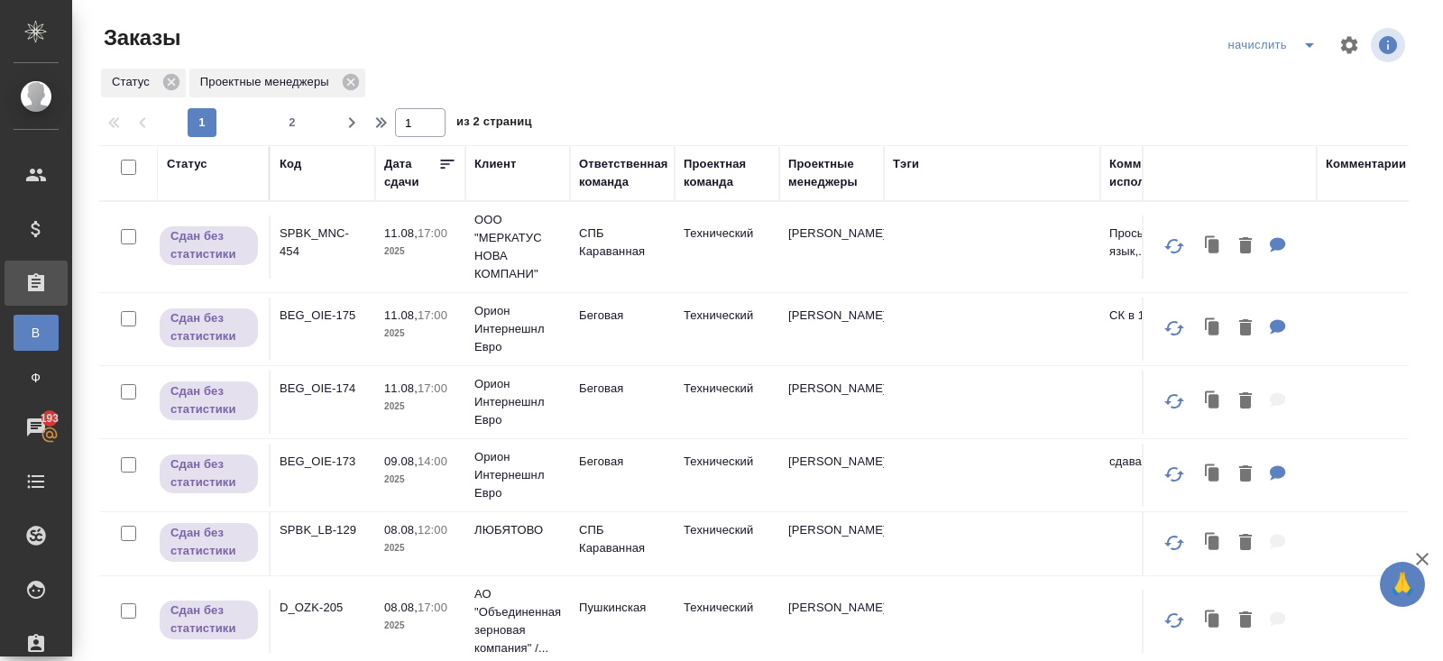
click at [297, 138] on div "Заказы начислить Статус Проектные менеджеры 1 2 1 из 2 страниц Статус Код Дата …" at bounding box center [760, 402] width 1343 height 804
click at [295, 134] on button "2" at bounding box center [292, 122] width 29 height 29
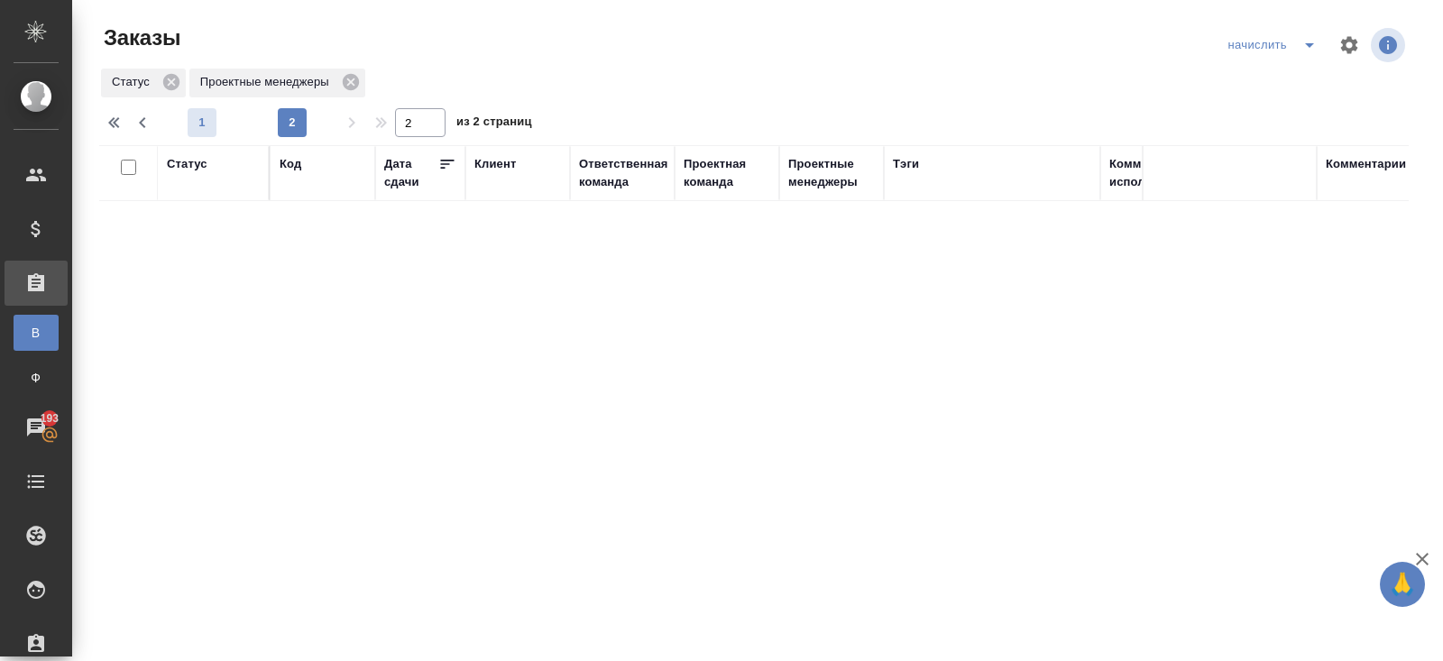
click at [201, 127] on span "1" at bounding box center [202, 123] width 29 height 18
type input "1"
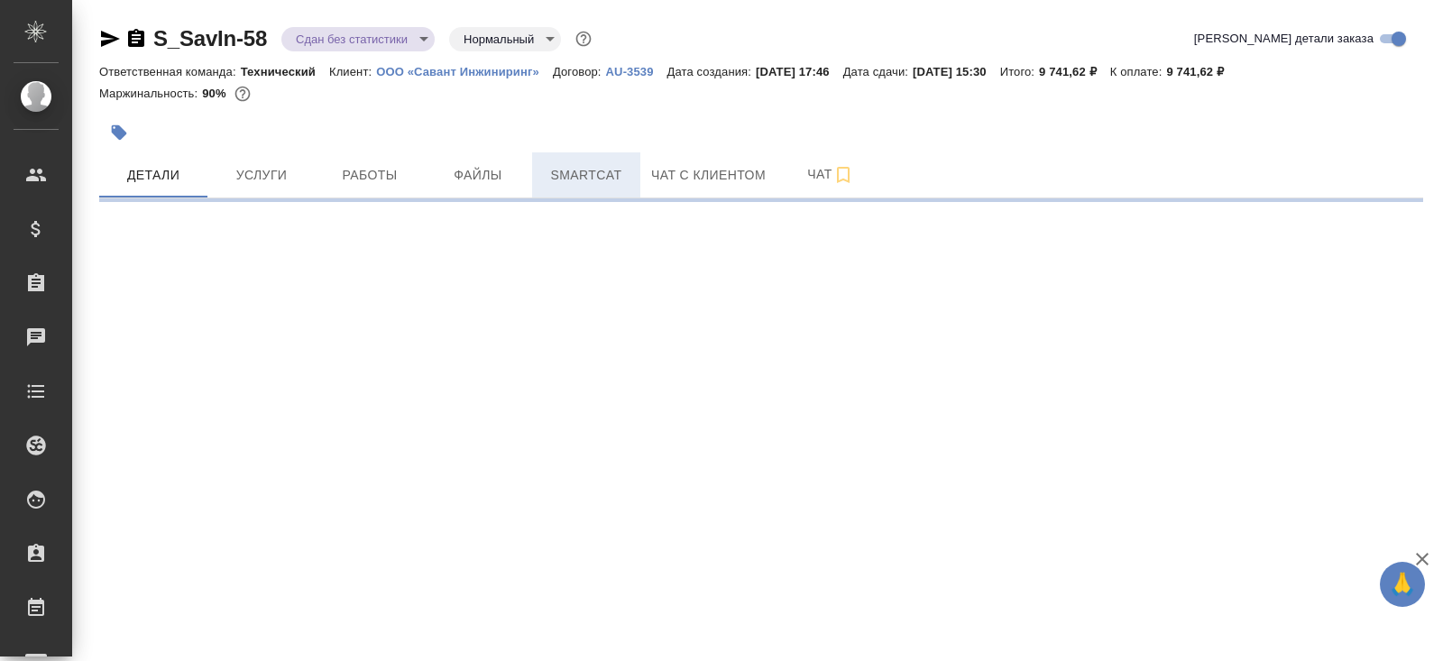
select select "RU"
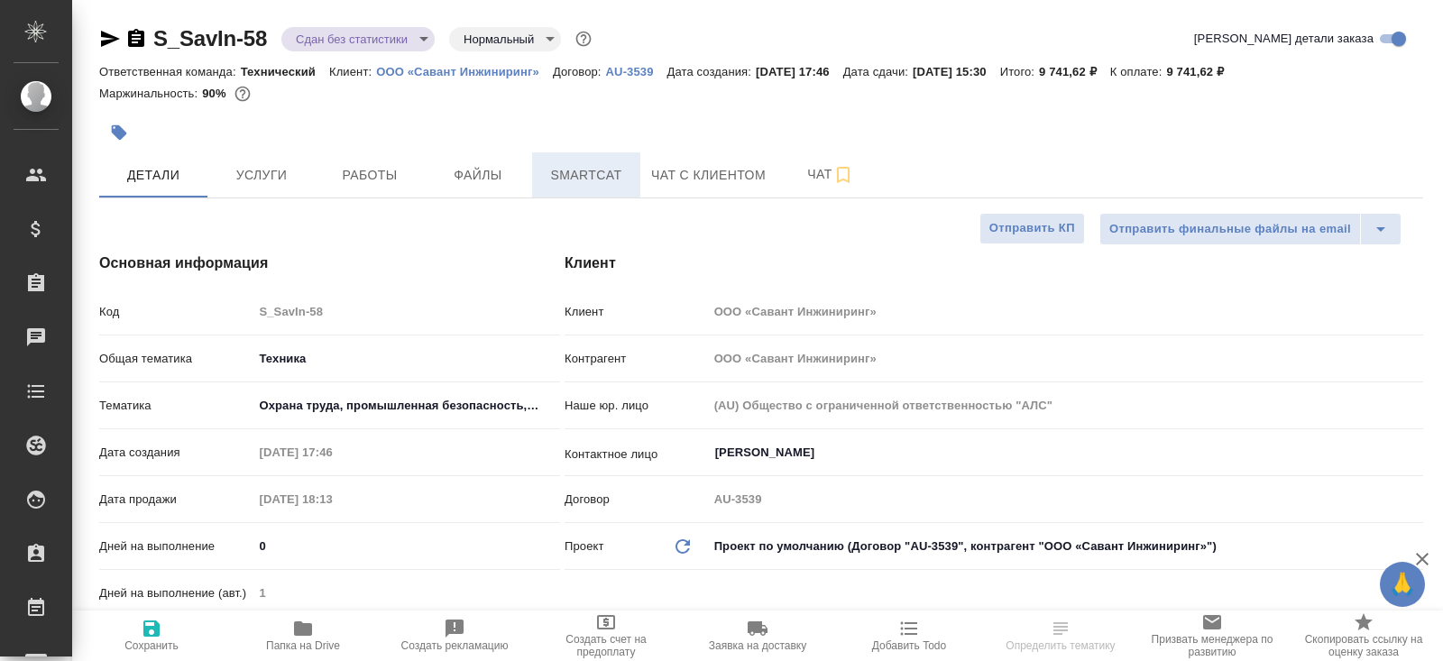
click at [570, 190] on button "Smartcat" at bounding box center [586, 174] width 108 height 45
type textarea "x"
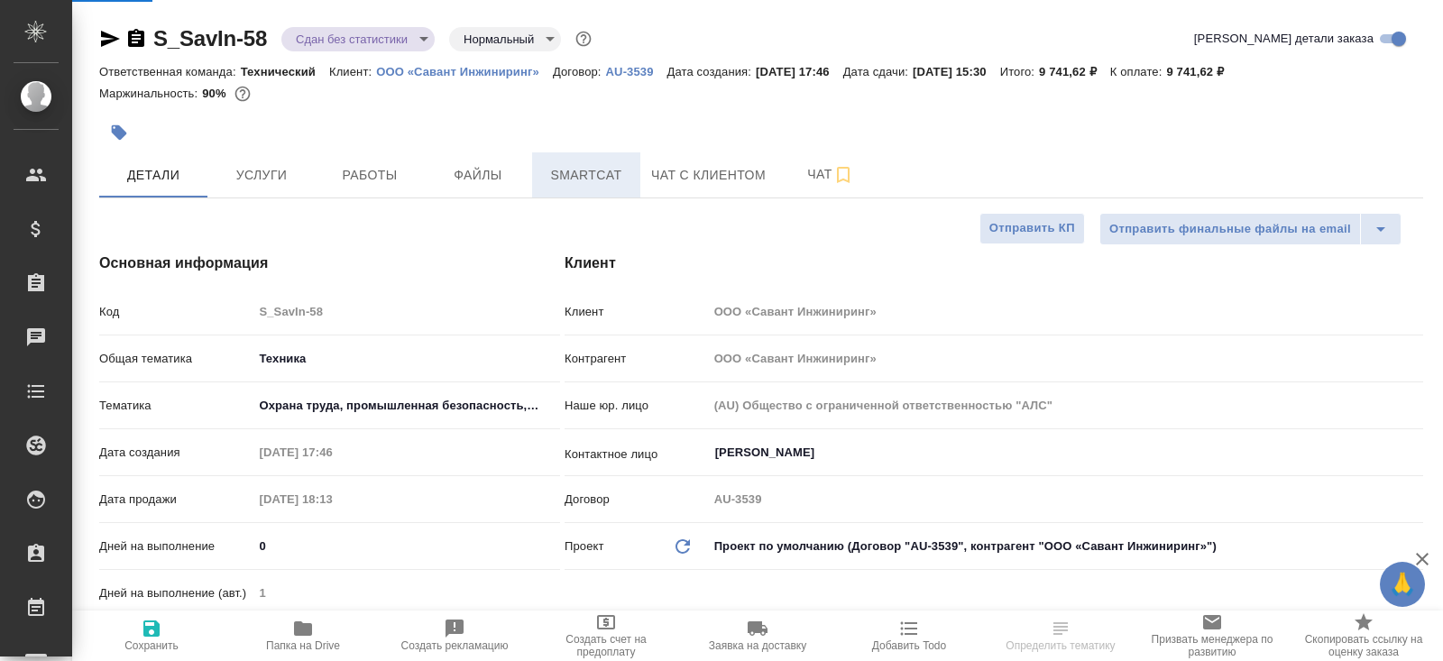
type textarea "x"
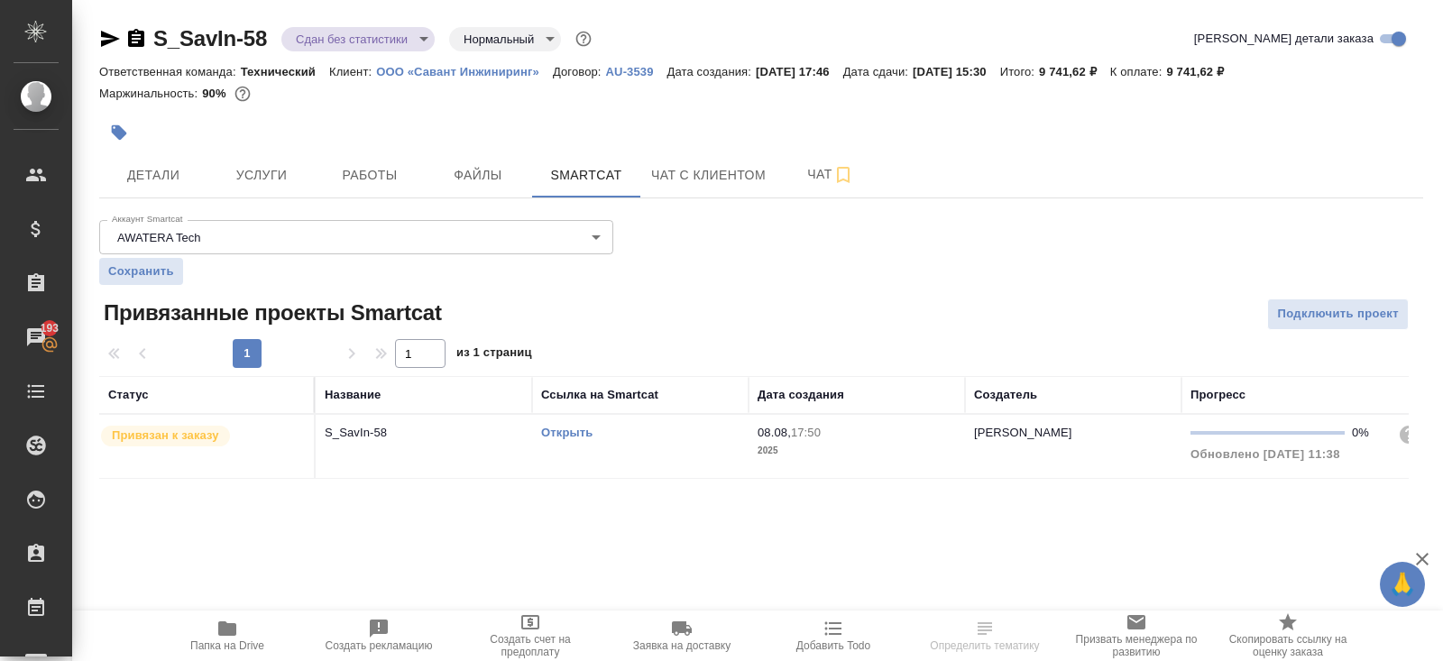
click at [655, 445] on td "Открыть" at bounding box center [640, 446] width 216 height 63
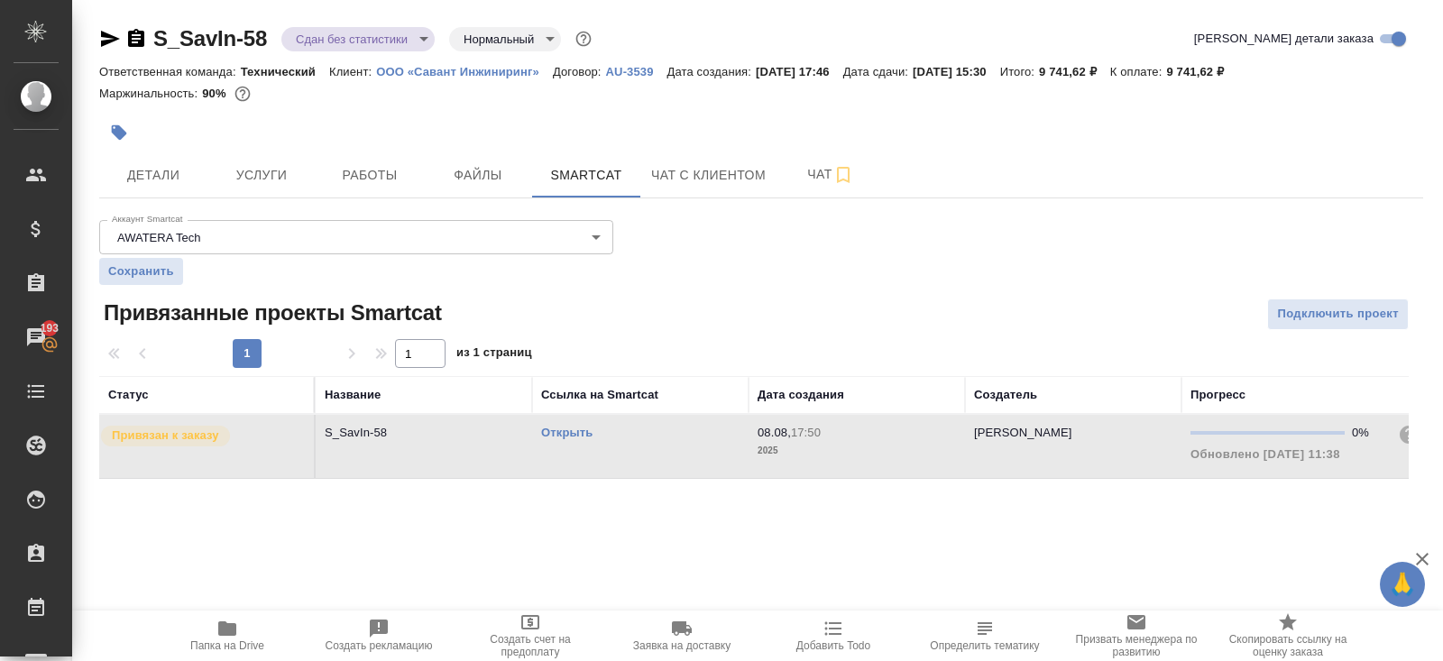
click at [669, 409] on th "Ссылка на Smartcat" at bounding box center [640, 395] width 216 height 38
click at [683, 433] on div "Открыть" at bounding box center [640, 433] width 198 height 18
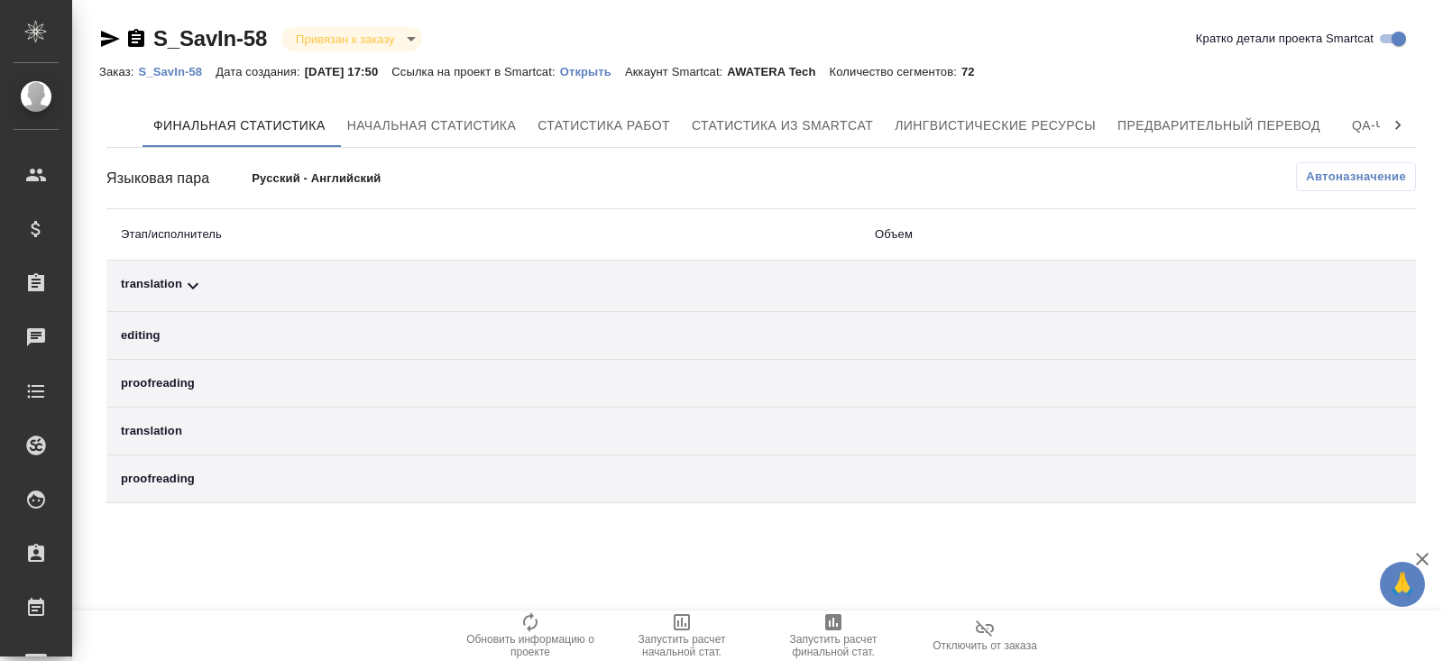
click at [322, 282] on div "translation" at bounding box center [483, 286] width 725 height 22
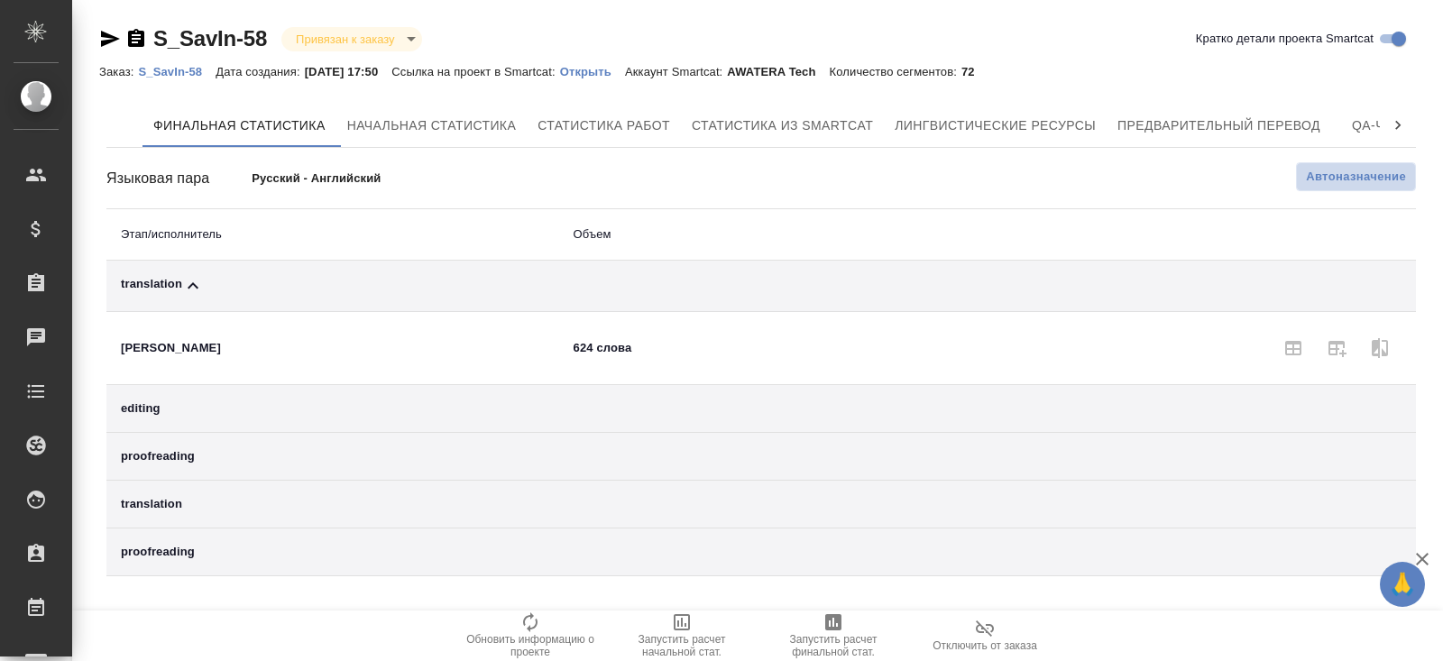
click at [1357, 185] on span "Автоназначение" at bounding box center [1356, 177] width 100 height 18
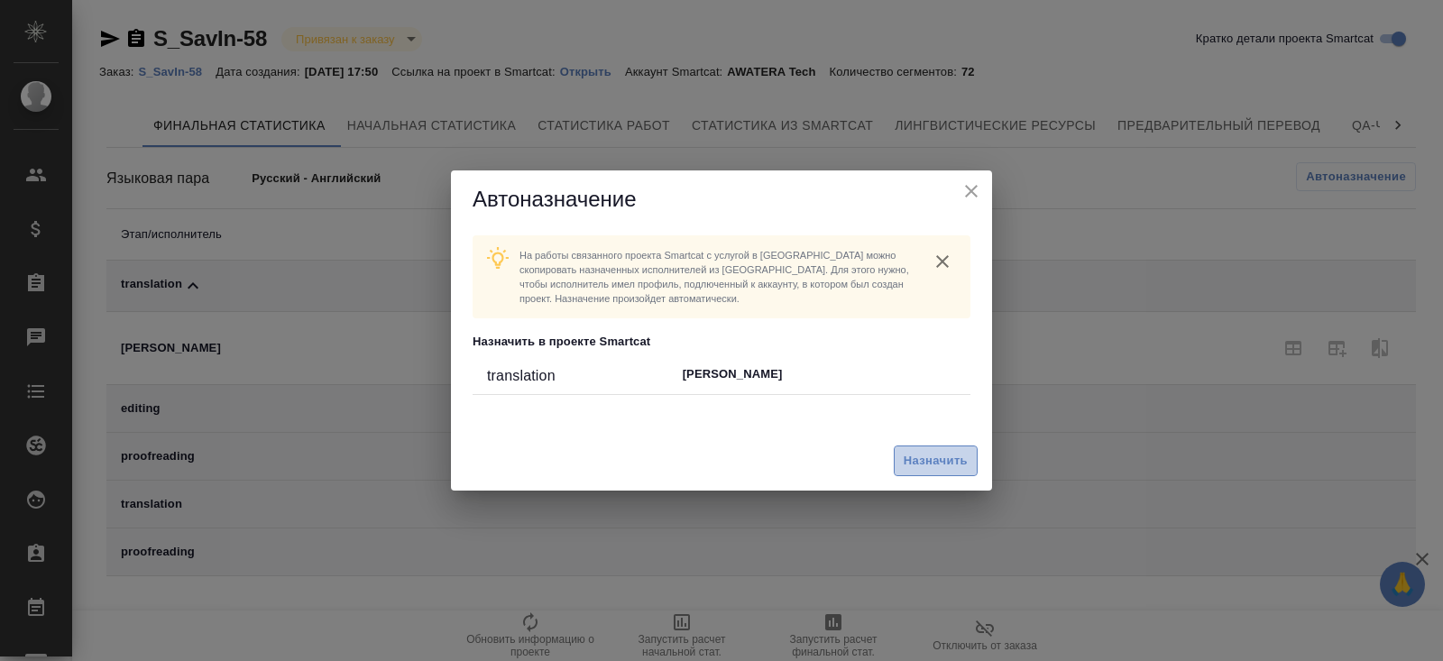
click at [939, 468] on span "Назначить" at bounding box center [935, 461] width 64 height 21
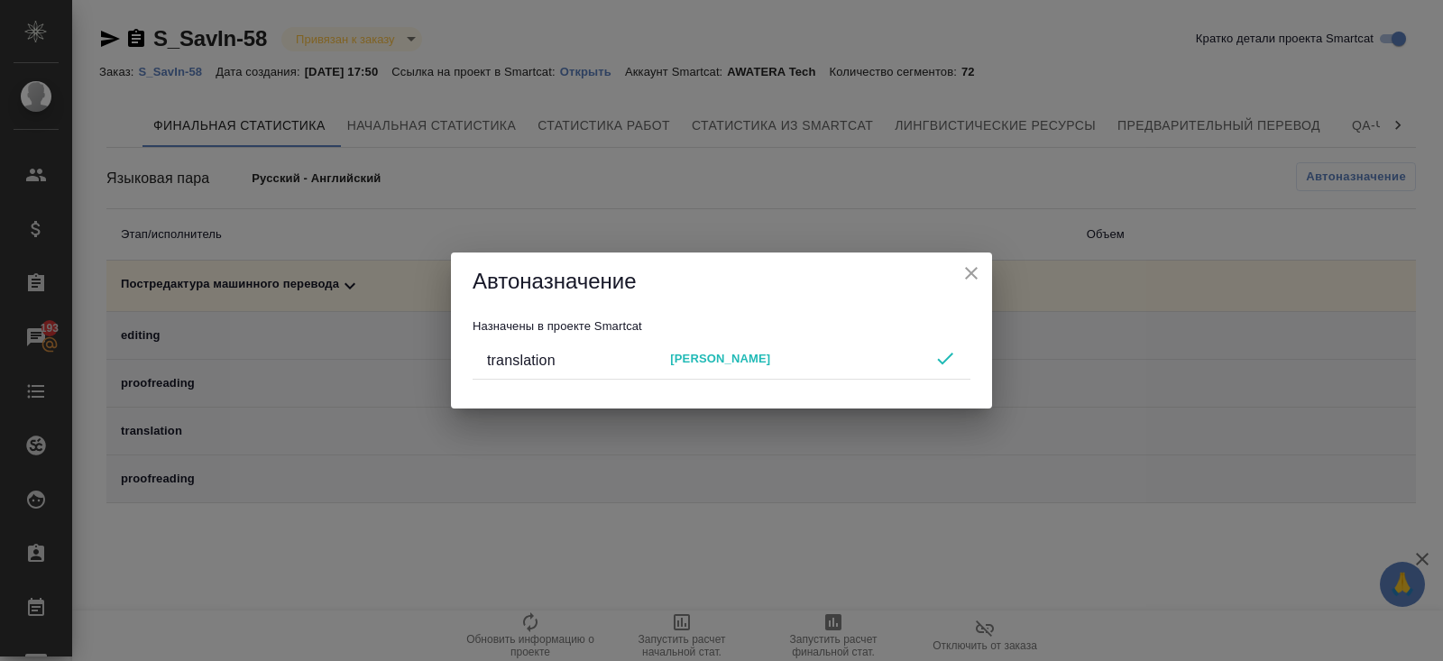
click at [883, 540] on div "Автоназначение Назначены в проекте Smartcat translation Пирогов Дмитрий" at bounding box center [721, 330] width 1443 height 661
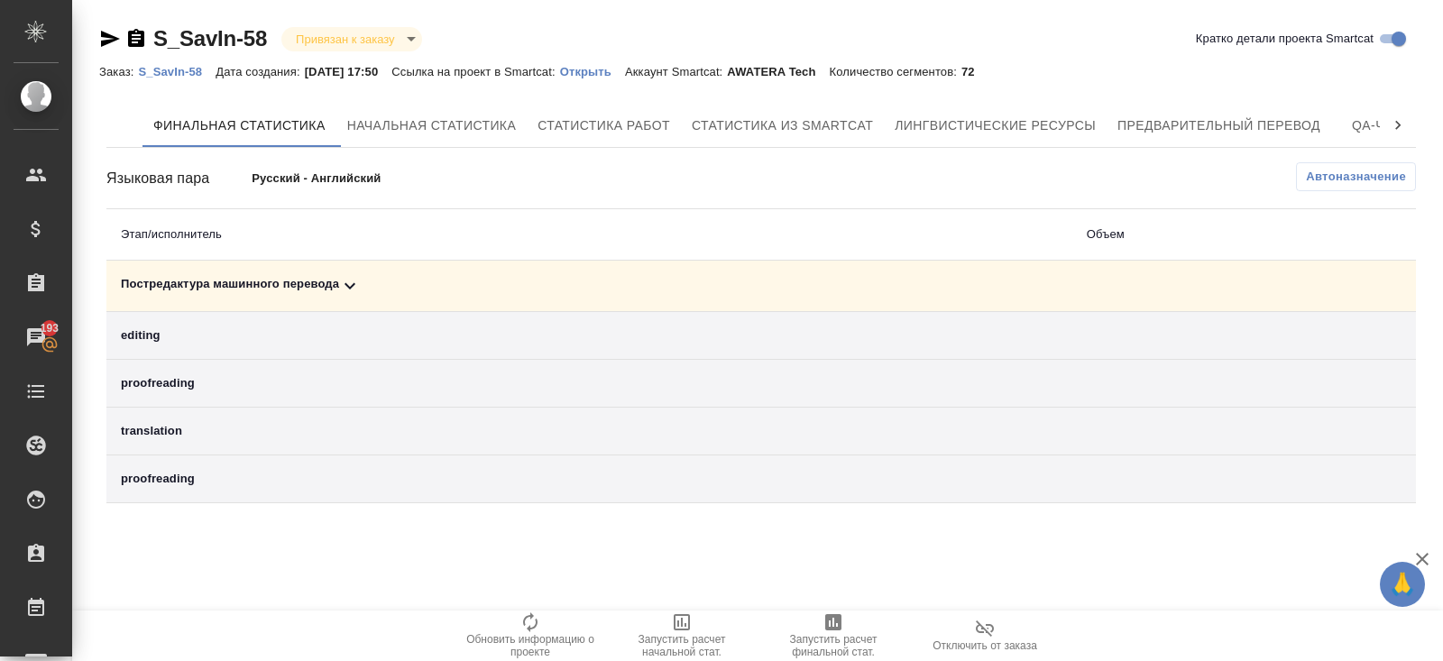
click at [839, 624] on icon "button" at bounding box center [833, 622] width 16 height 16
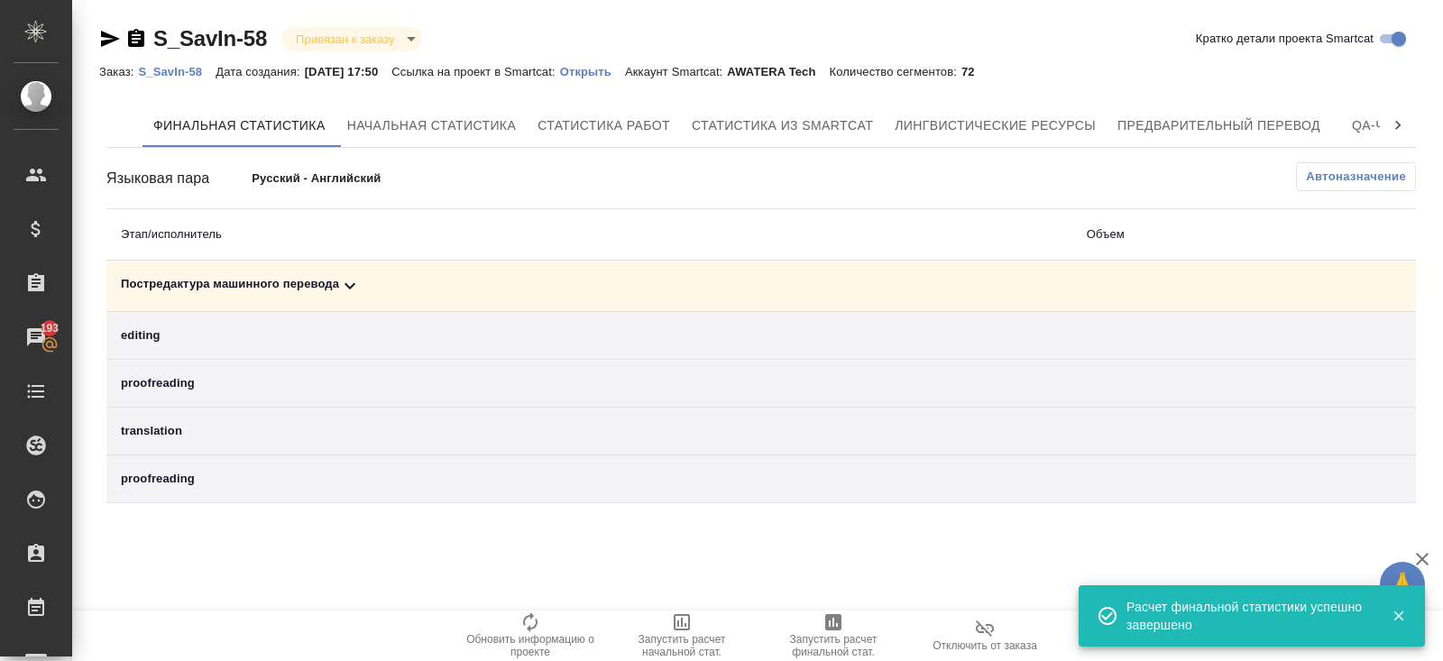
click at [356, 276] on icon at bounding box center [350, 286] width 22 height 22
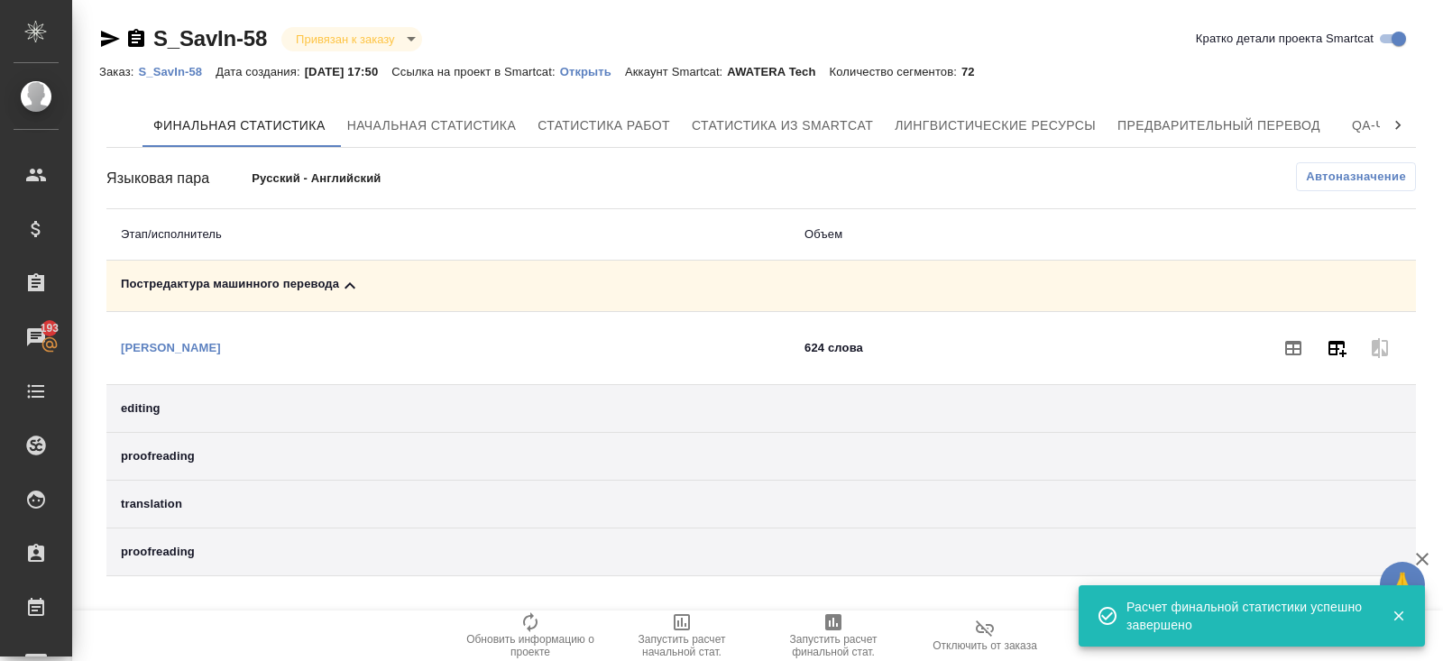
click at [1341, 341] on icon "button" at bounding box center [1337, 349] width 18 height 16
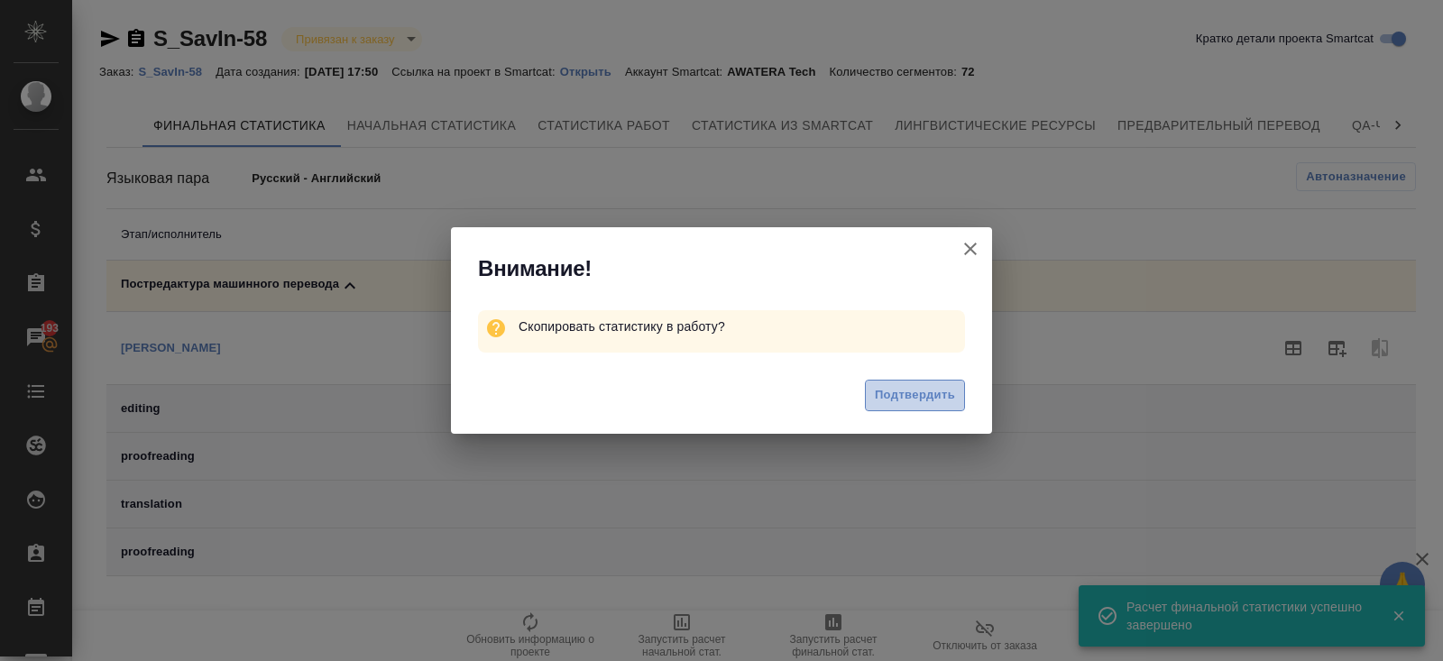
click at [936, 405] on button "Подтвердить" at bounding box center [915, 396] width 100 height 32
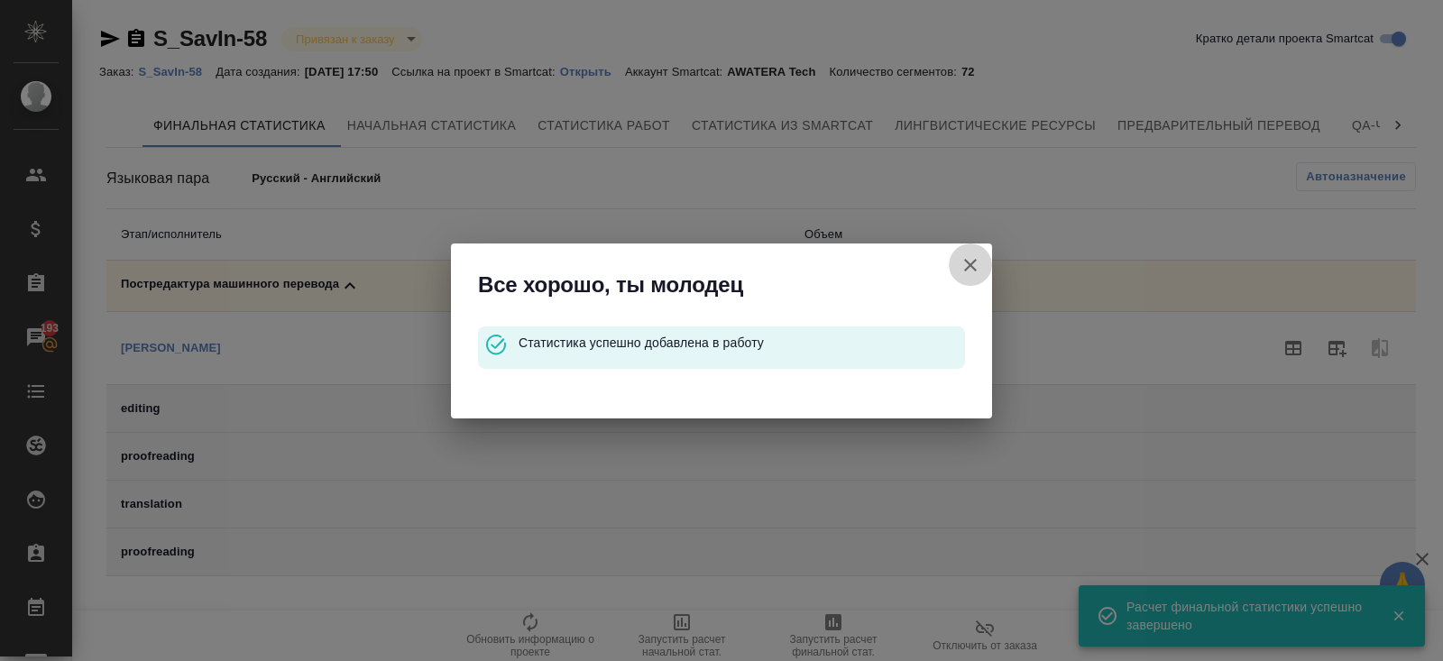
click at [973, 261] on icon "button" at bounding box center [970, 265] width 13 height 13
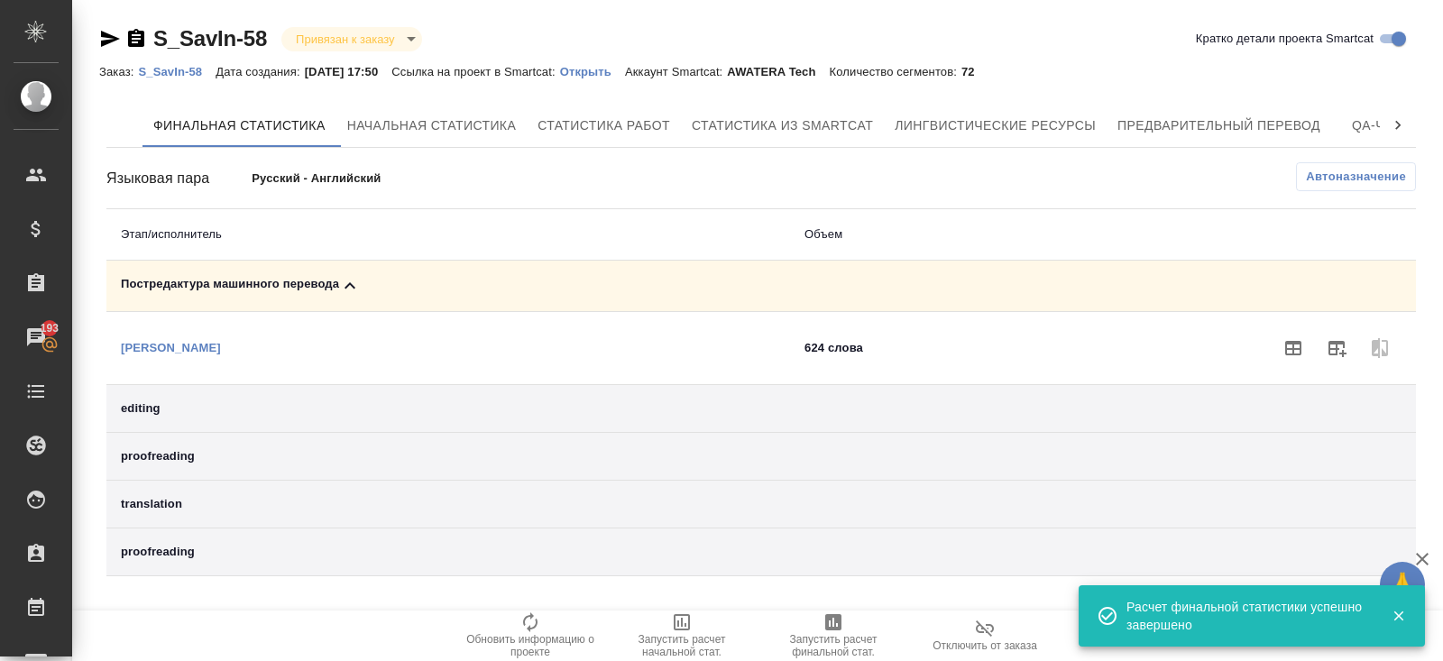
click at [169, 71] on p "S_SavIn-58" at bounding box center [177, 72] width 78 height 14
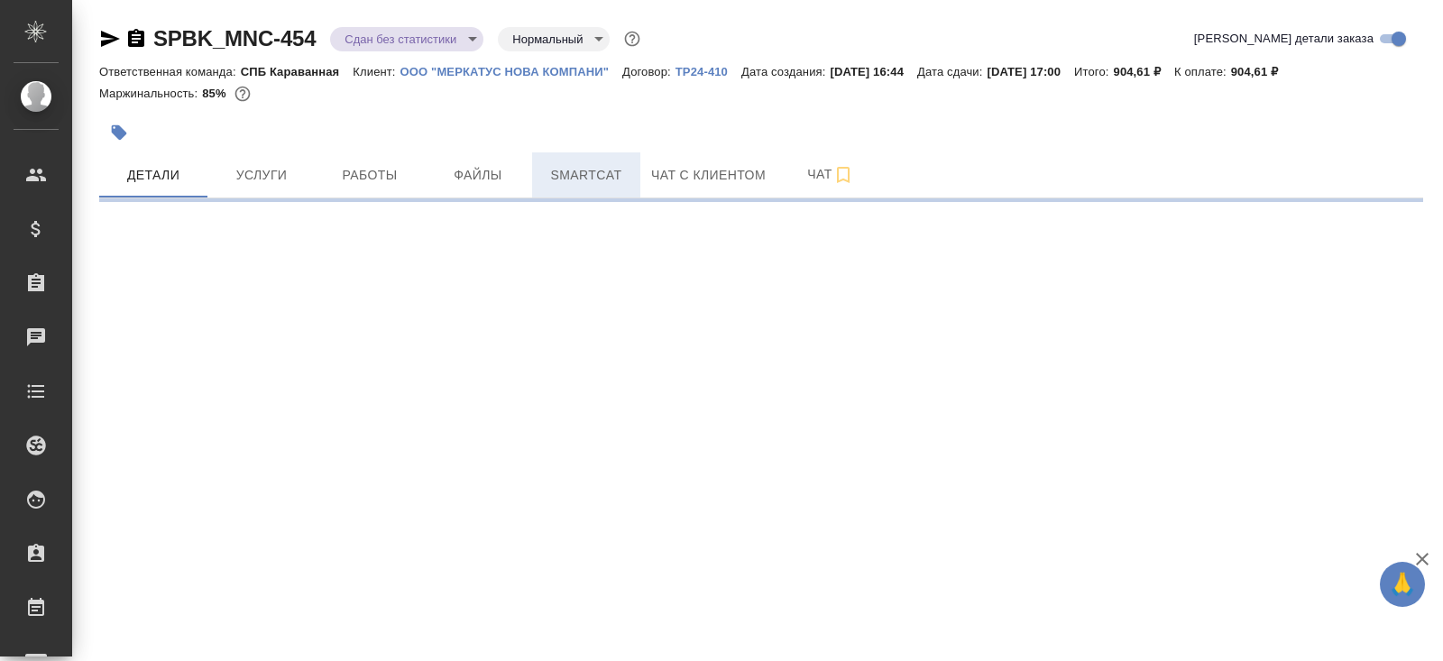
select select "RU"
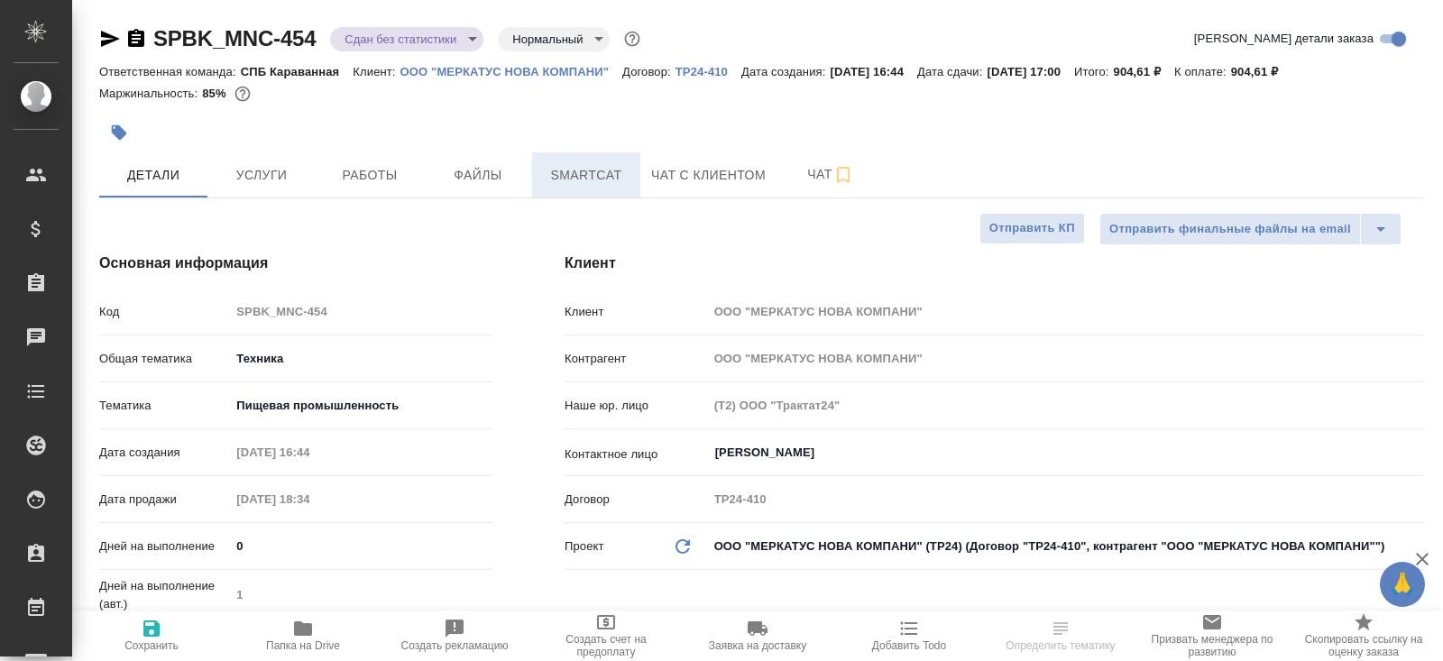
click at [599, 176] on span "Smartcat" at bounding box center [586, 175] width 87 height 23
type textarea "x"
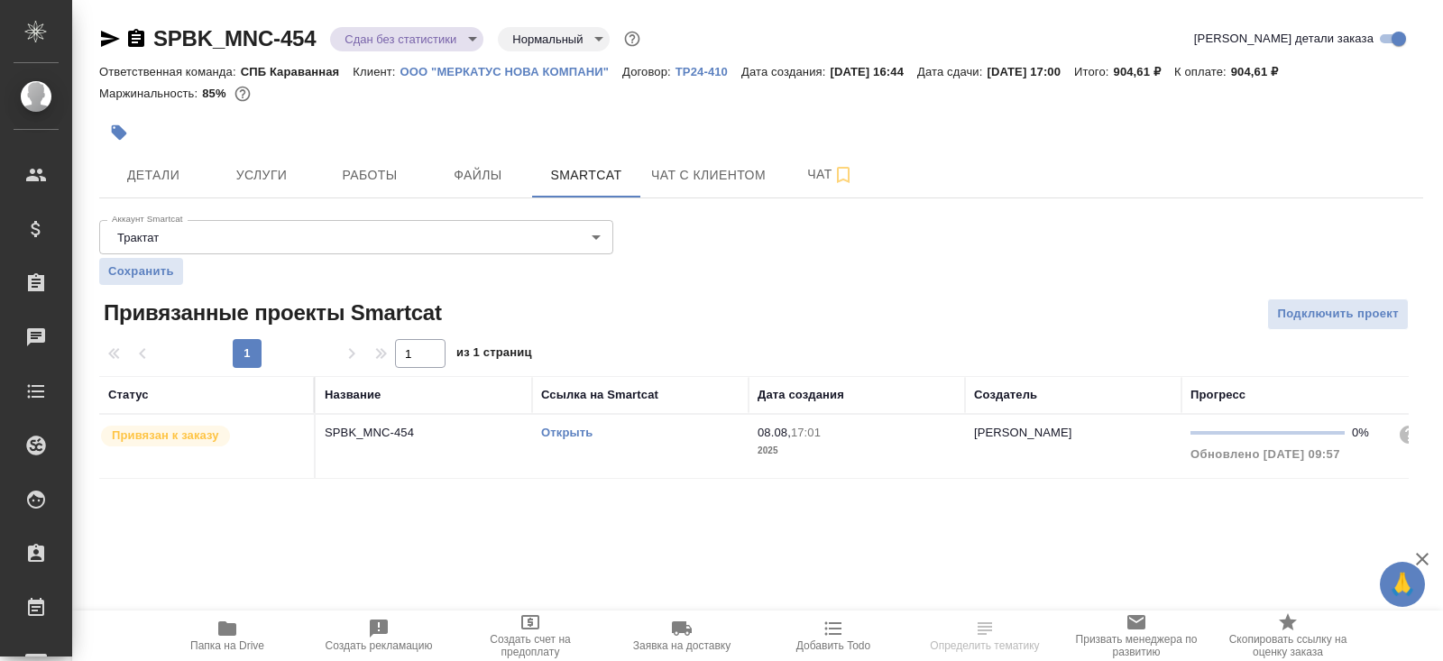
click at [646, 420] on td "Открыть" at bounding box center [640, 446] width 216 height 63
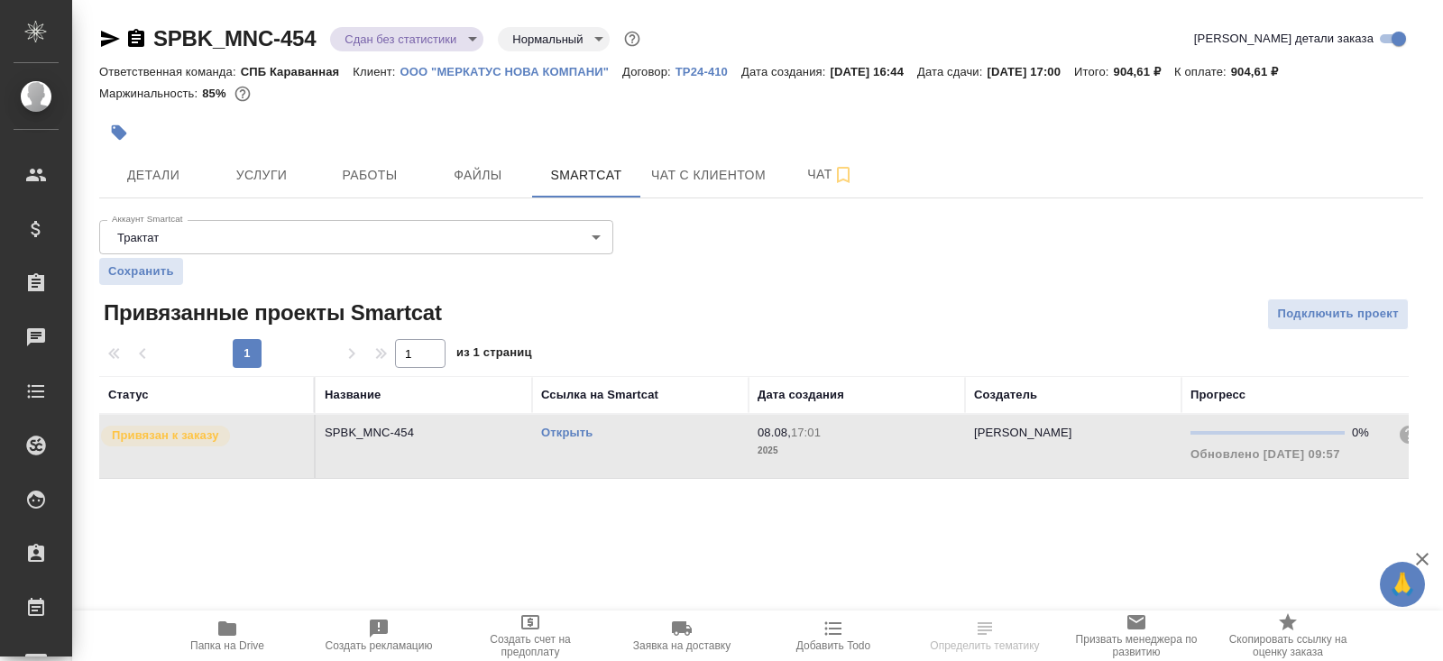
click at [646, 420] on td "Открыть" at bounding box center [640, 446] width 216 height 63
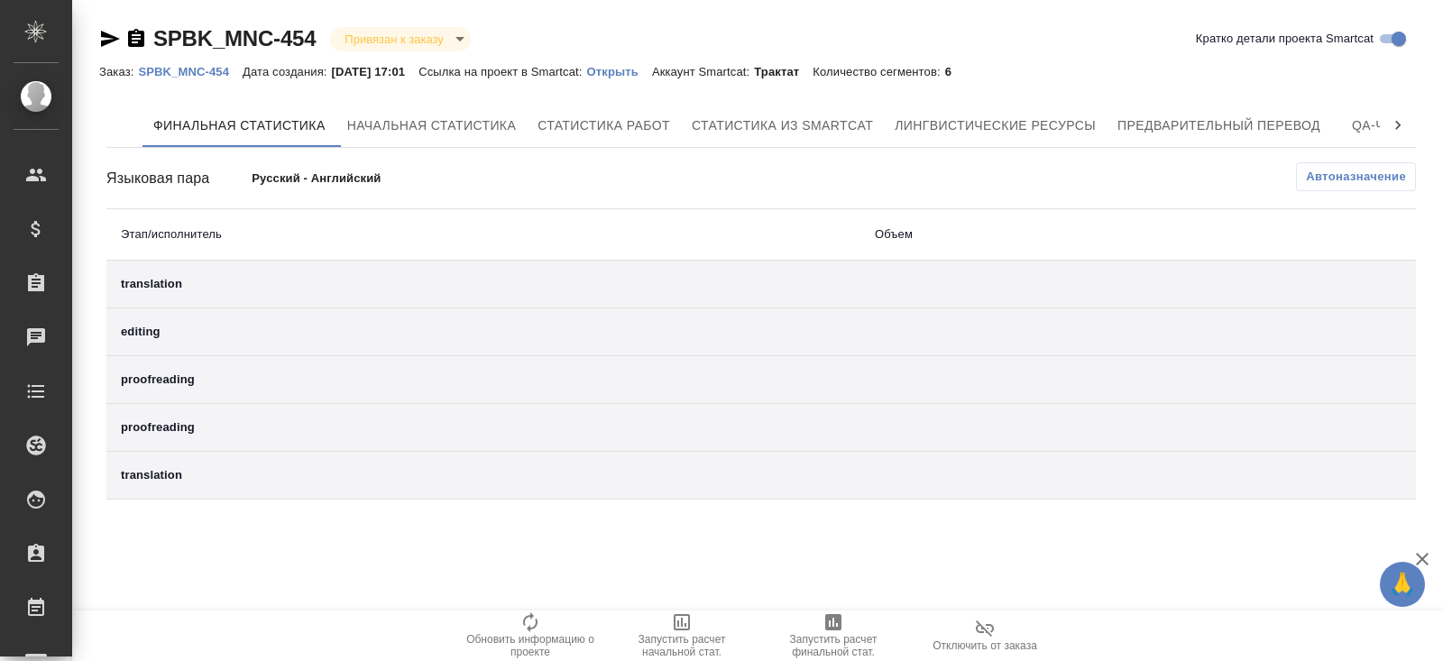
click at [1324, 173] on span "Автоназначение" at bounding box center [1356, 177] width 100 height 18
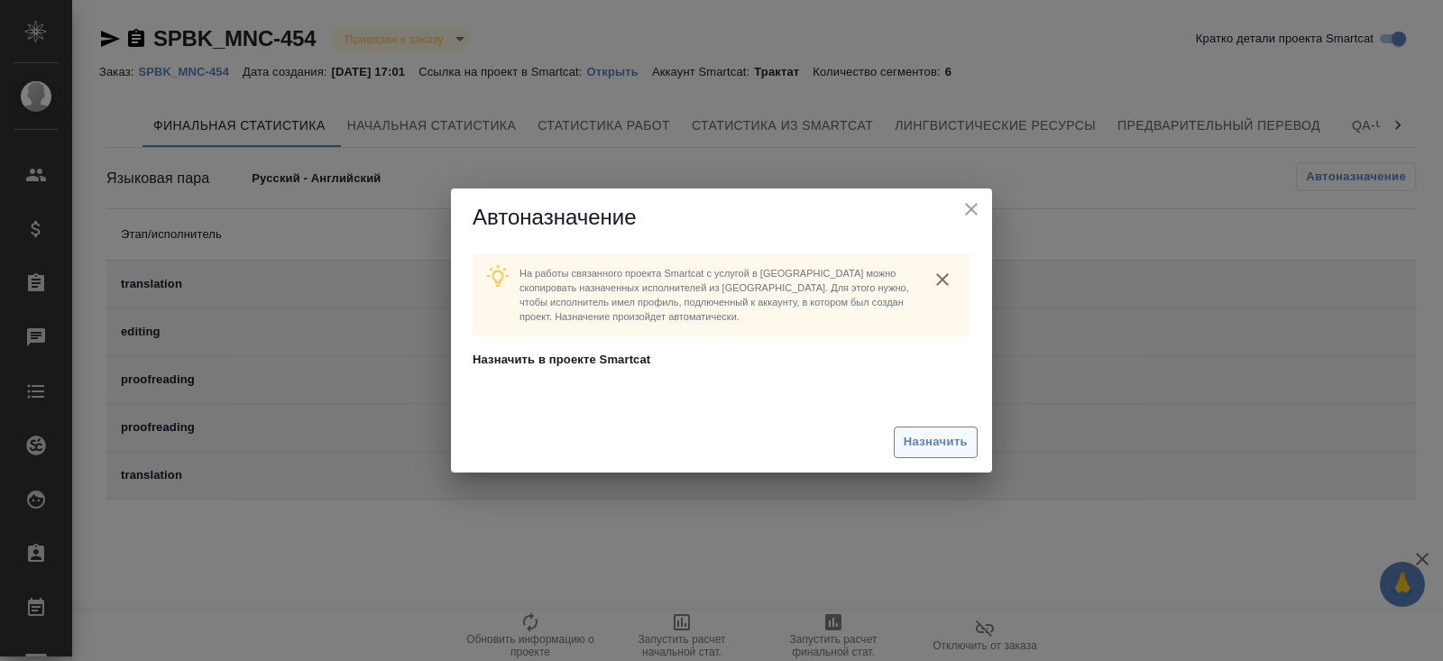
click at [936, 438] on span "Назначить" at bounding box center [935, 442] width 64 height 21
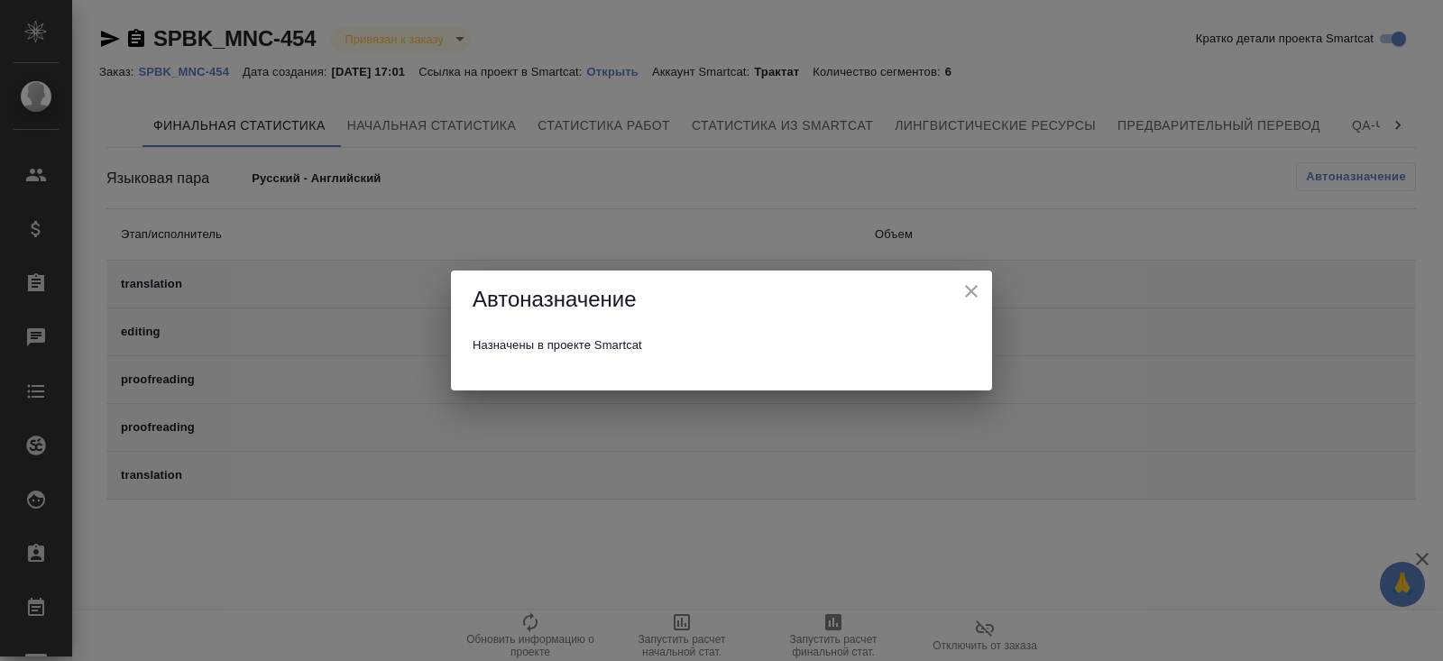
click at [677, 540] on div "Автоназначение Назначены в проекте Smartcat" at bounding box center [721, 330] width 1443 height 661
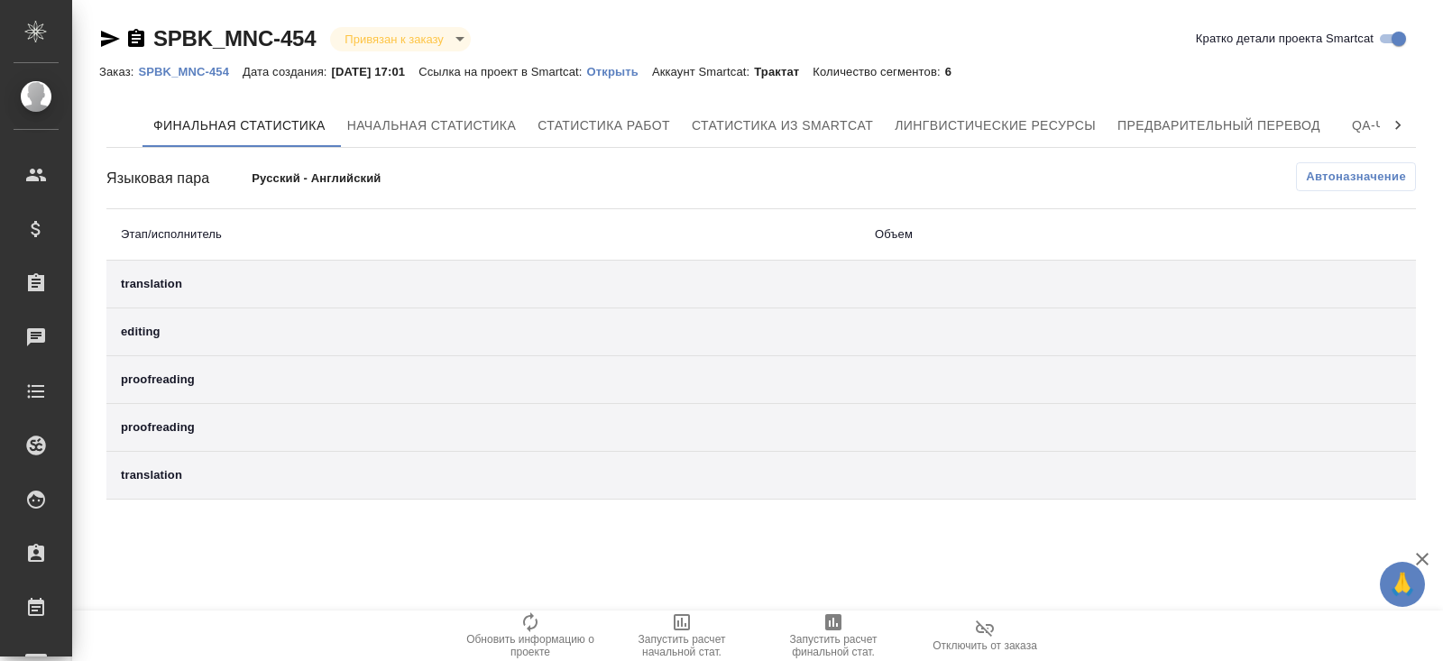
click at [171, 281] on div "translation" at bounding box center [483, 284] width 725 height 18
click at [828, 616] on icon "button" at bounding box center [833, 622] width 16 height 16
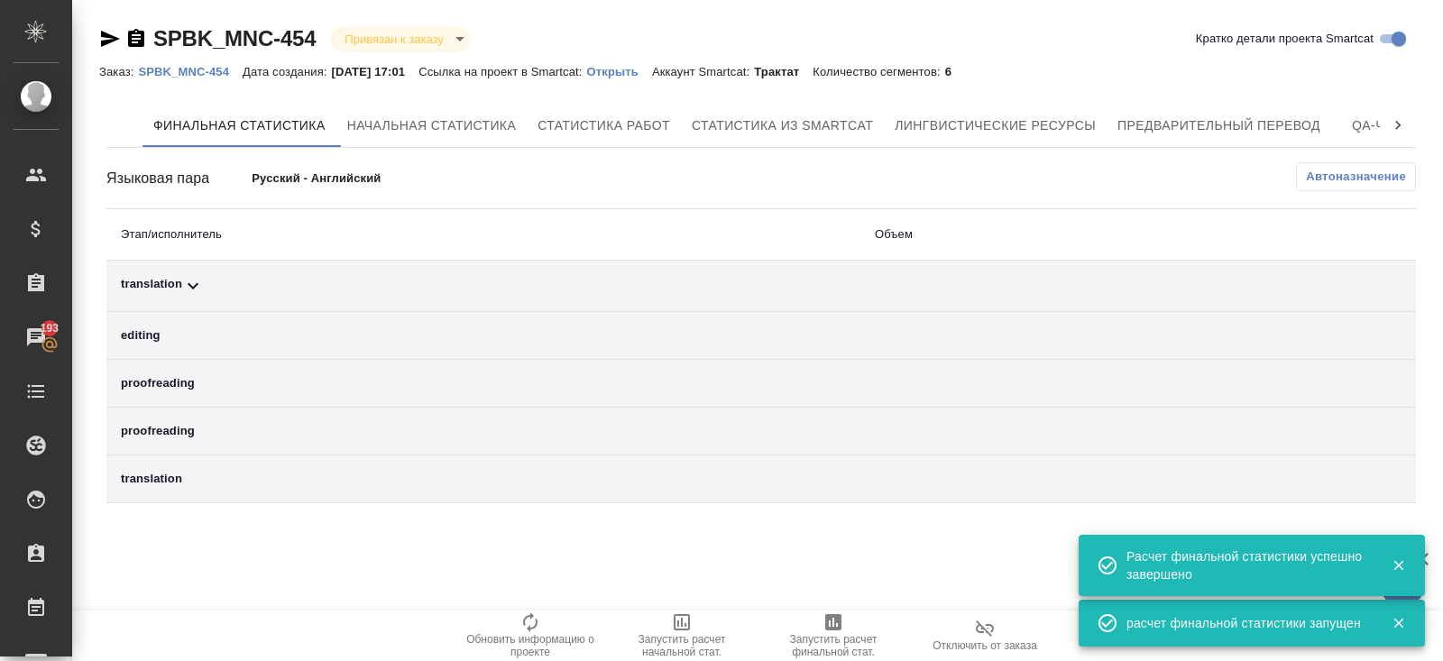
click at [194, 296] on td "translation" at bounding box center [483, 286] width 754 height 51
click at [186, 287] on icon at bounding box center [193, 286] width 22 height 22
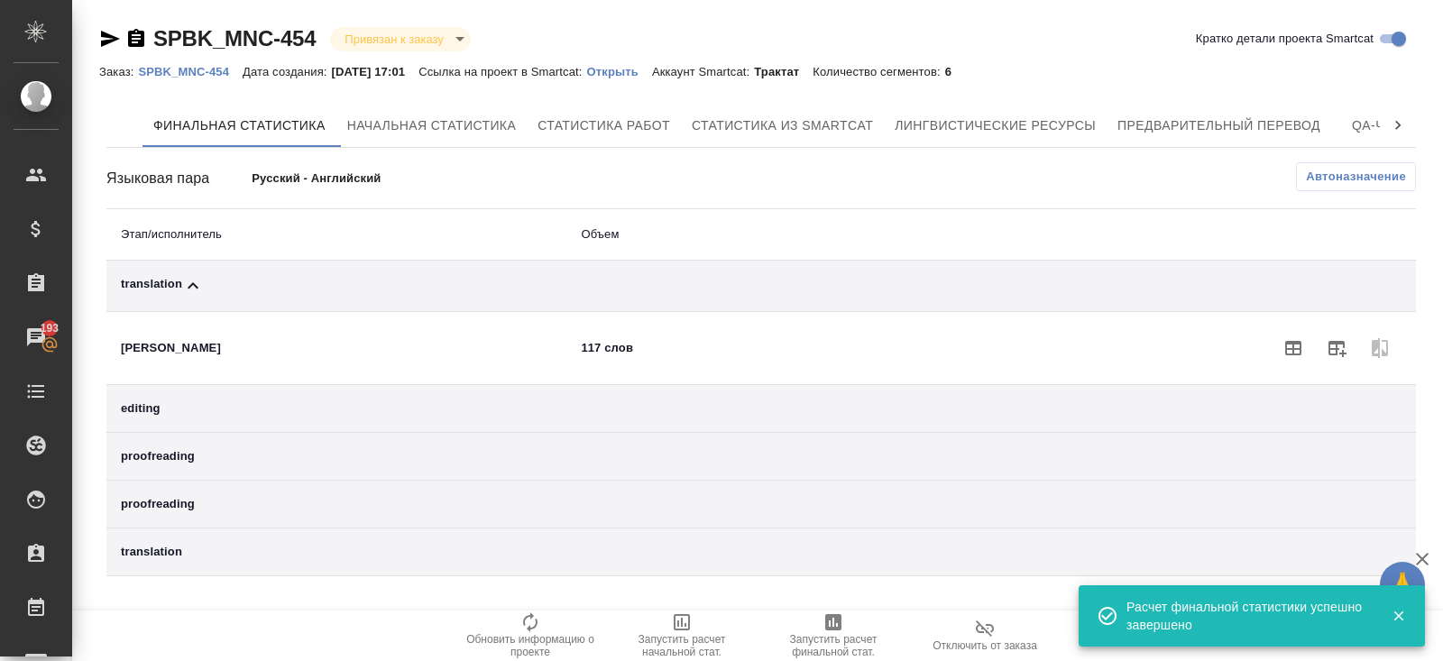
click at [1336, 188] on button "Автоназначение" at bounding box center [1356, 176] width 120 height 29
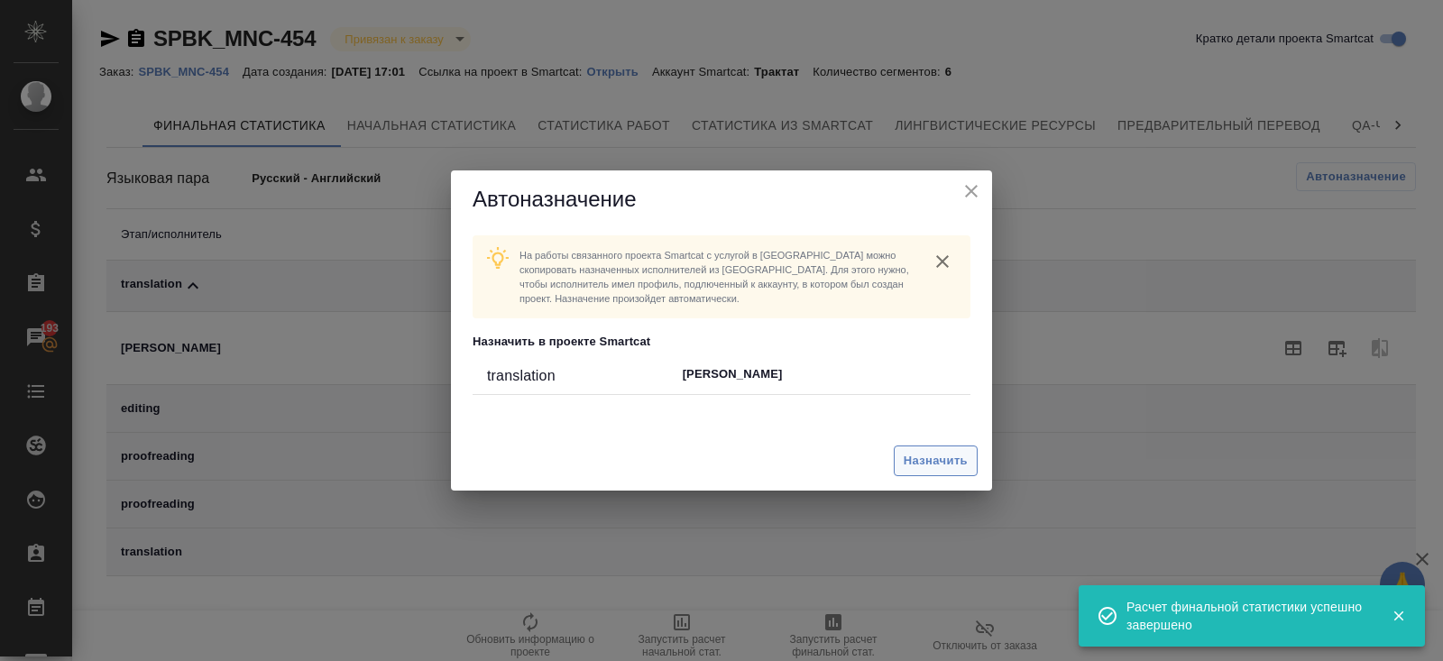
click at [923, 461] on span "Назначить" at bounding box center [935, 461] width 64 height 21
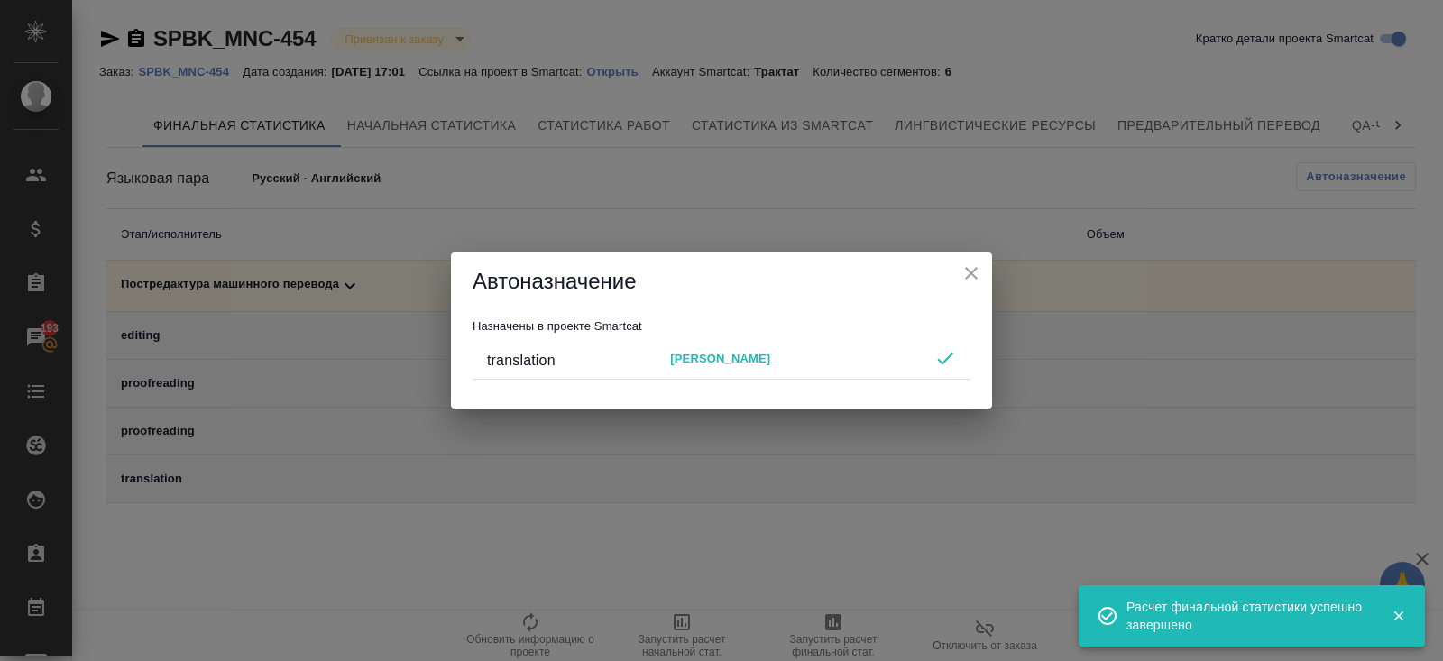
click at [841, 496] on div "Автоназначение Назначены в проекте Smartcat translation [PERSON_NAME]" at bounding box center [721, 330] width 1443 height 661
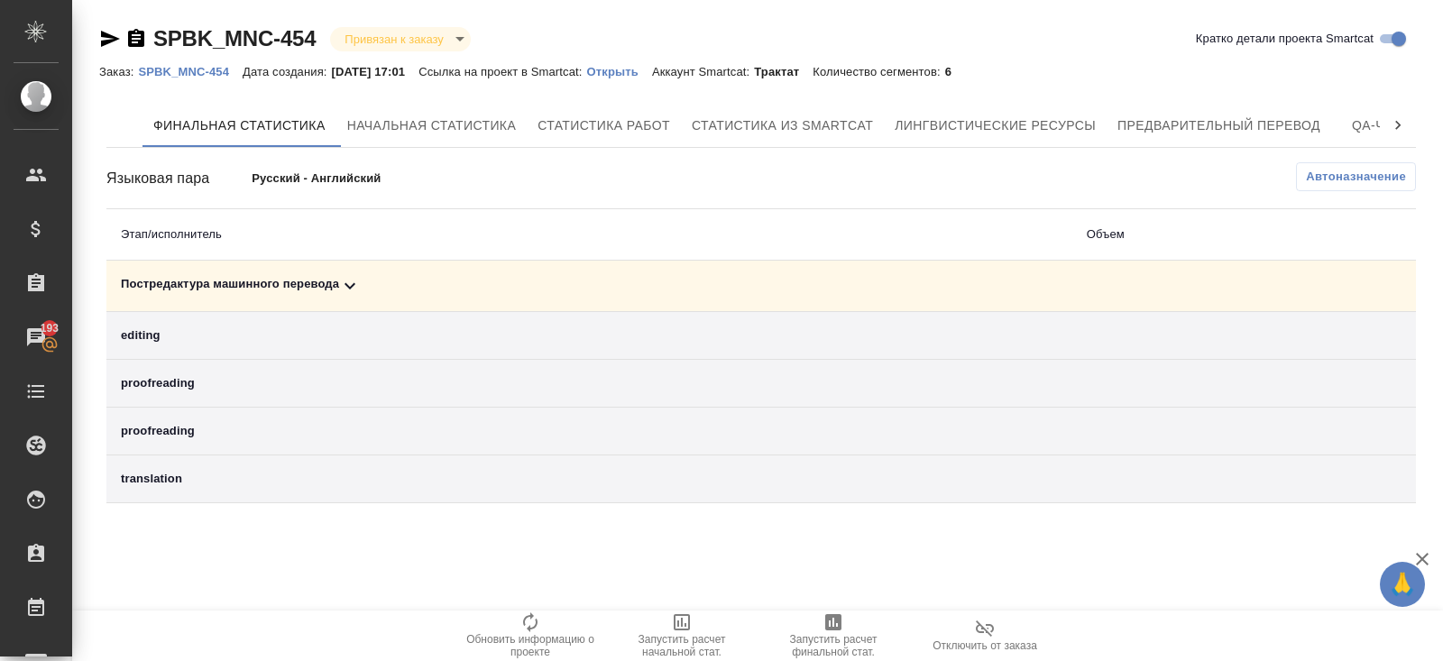
click at [839, 618] on icon "button" at bounding box center [833, 622] width 16 height 16
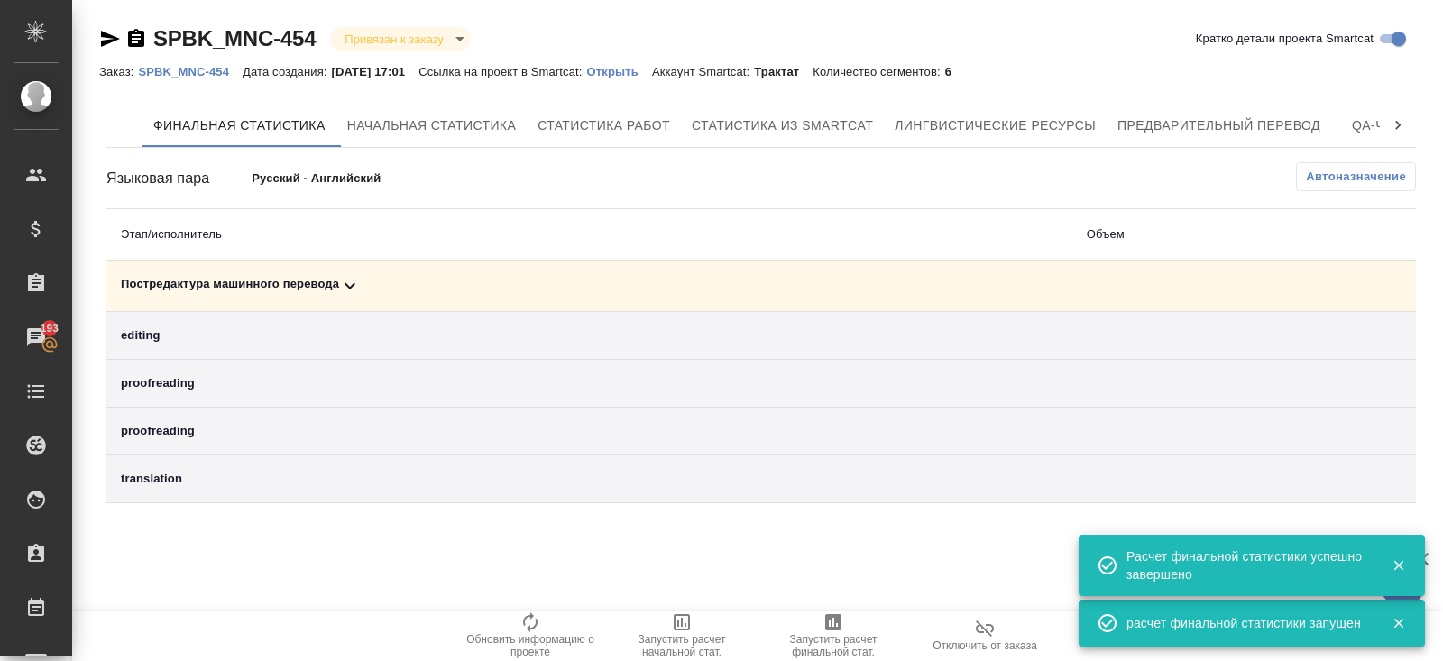
click at [364, 281] on div "Постредактура машинного перевода" at bounding box center [589, 286] width 937 height 22
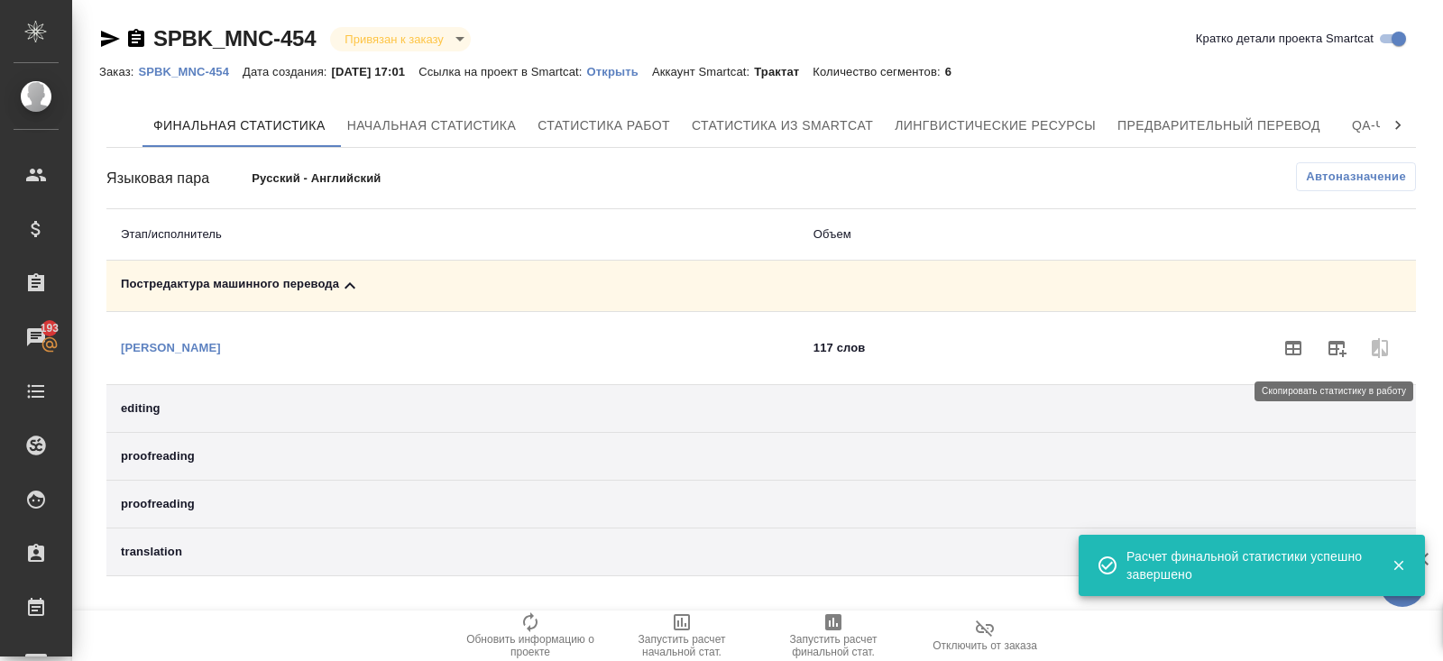
drag, startPoint x: 1333, startPoint y: 347, endPoint x: 1324, endPoint y: 348, distance: 9.1
click at [1333, 348] on icon "button" at bounding box center [1337, 349] width 18 height 16
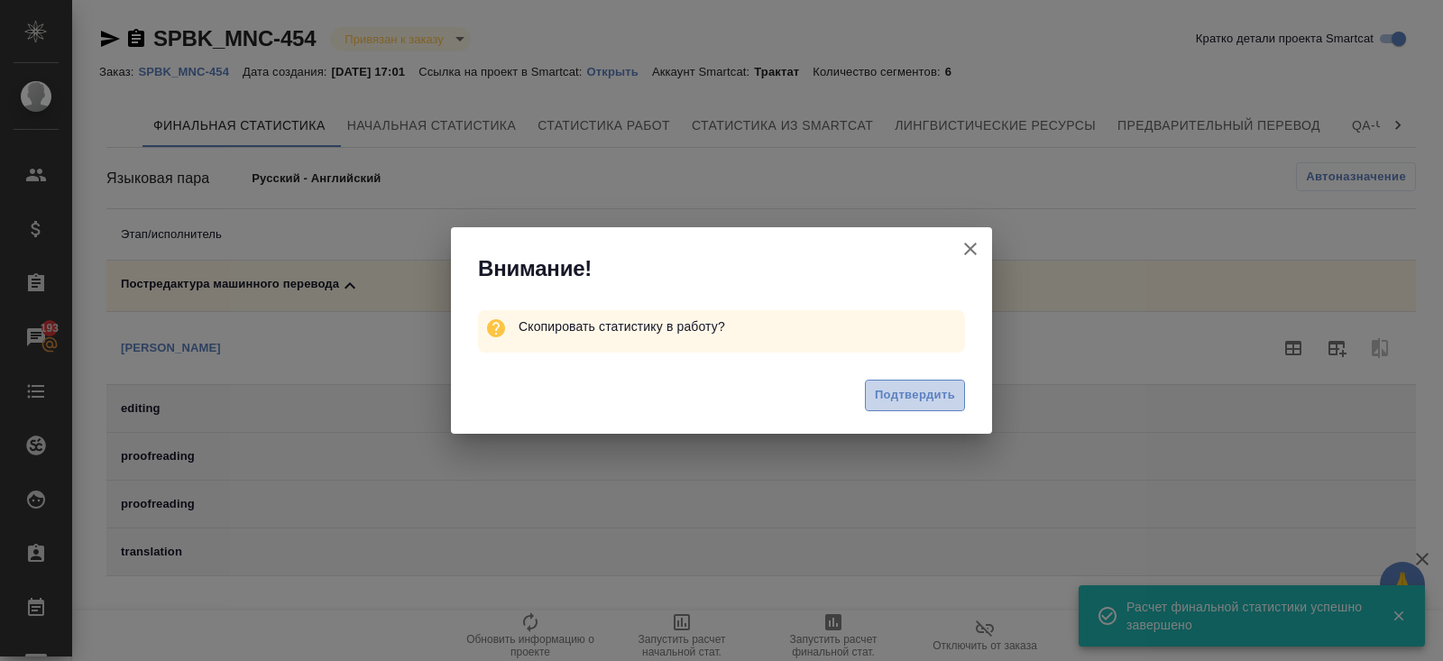
click at [948, 387] on span "Подтвердить" at bounding box center [915, 395] width 80 height 21
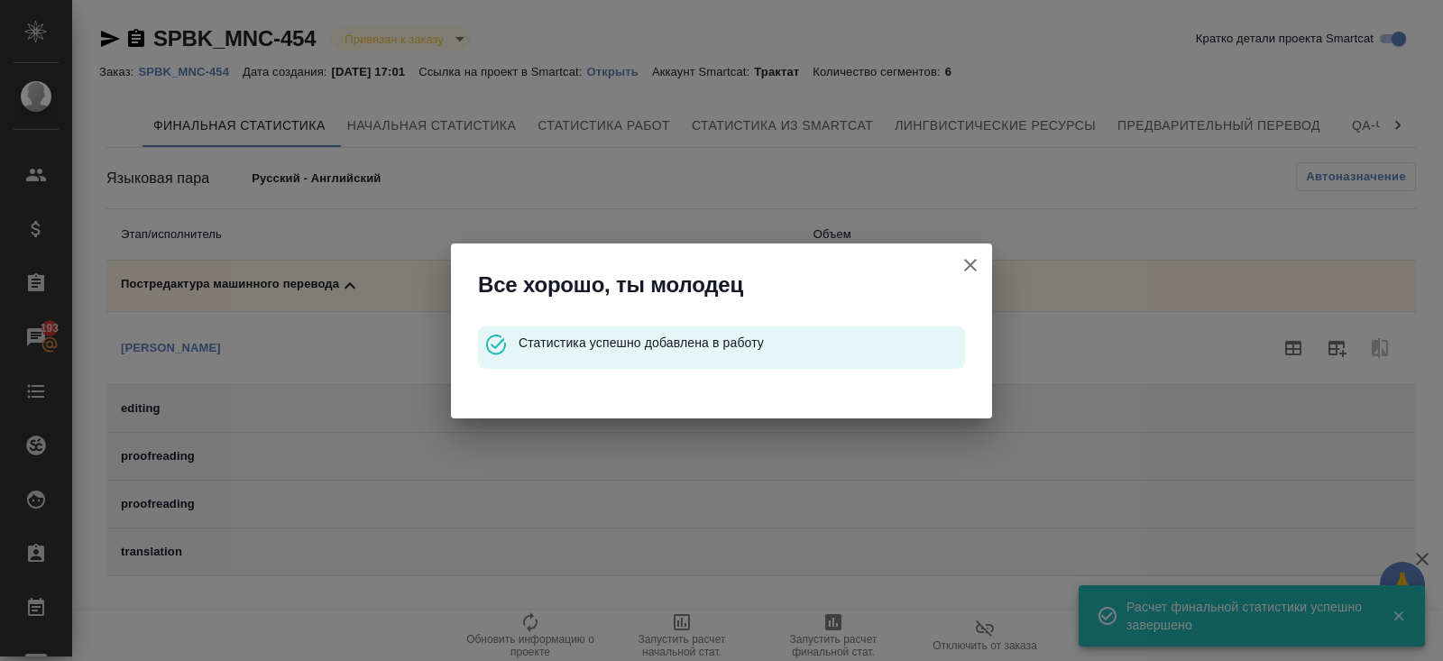
click at [968, 267] on icon "button" at bounding box center [970, 265] width 13 height 13
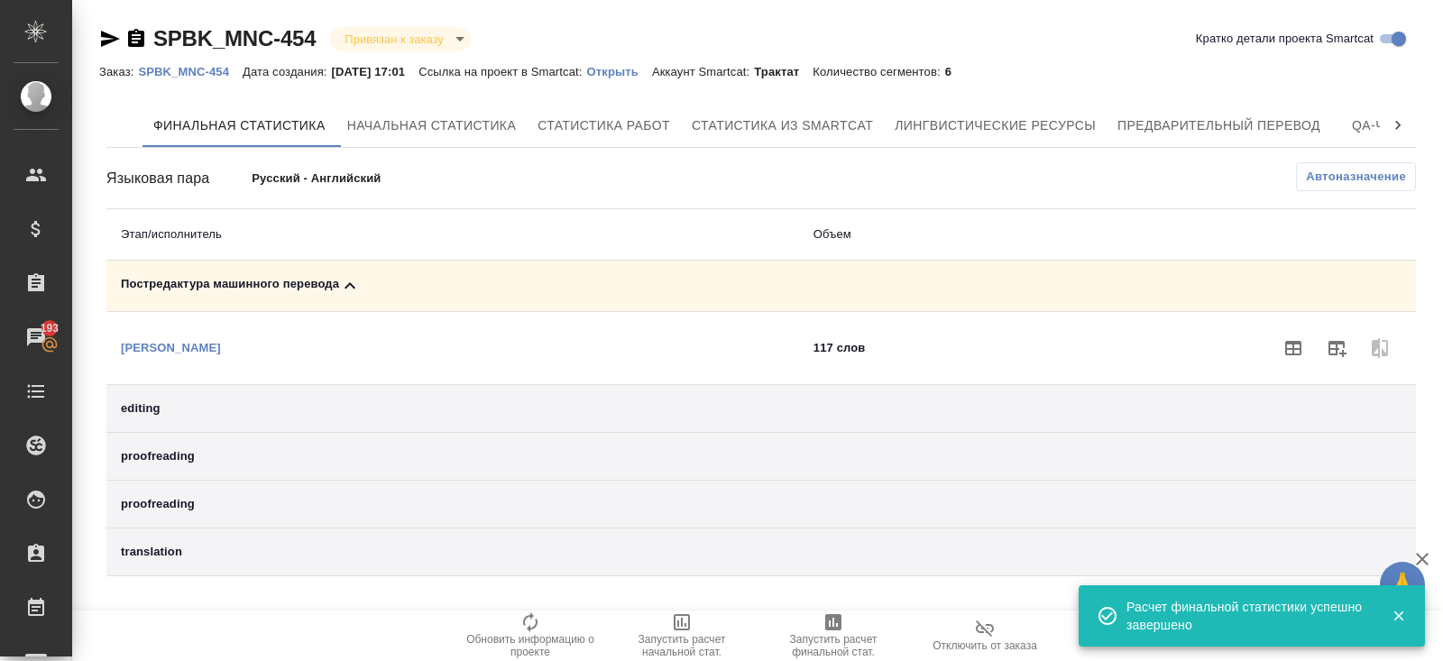
click at [214, 73] on p "SPBK_MNC-454" at bounding box center [190, 72] width 105 height 14
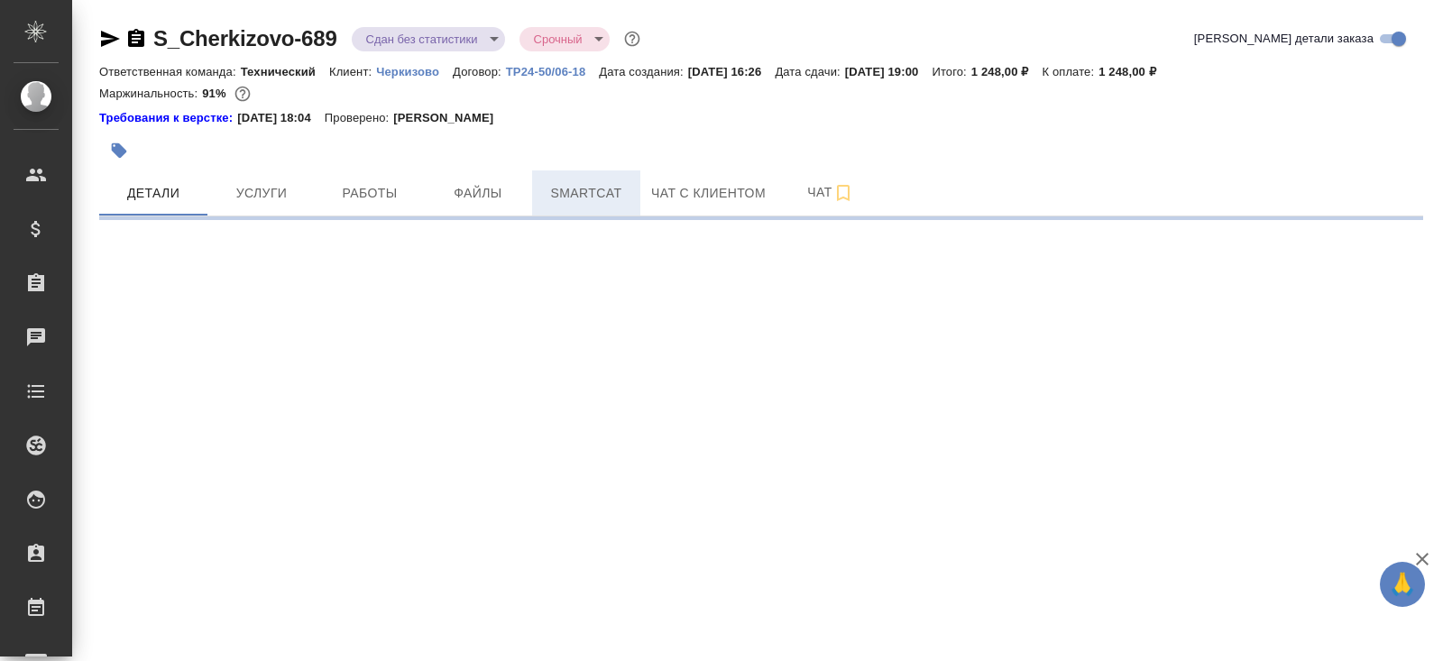
click at [544, 202] on span "Smartcat" at bounding box center [586, 193] width 87 height 23
select select "RU"
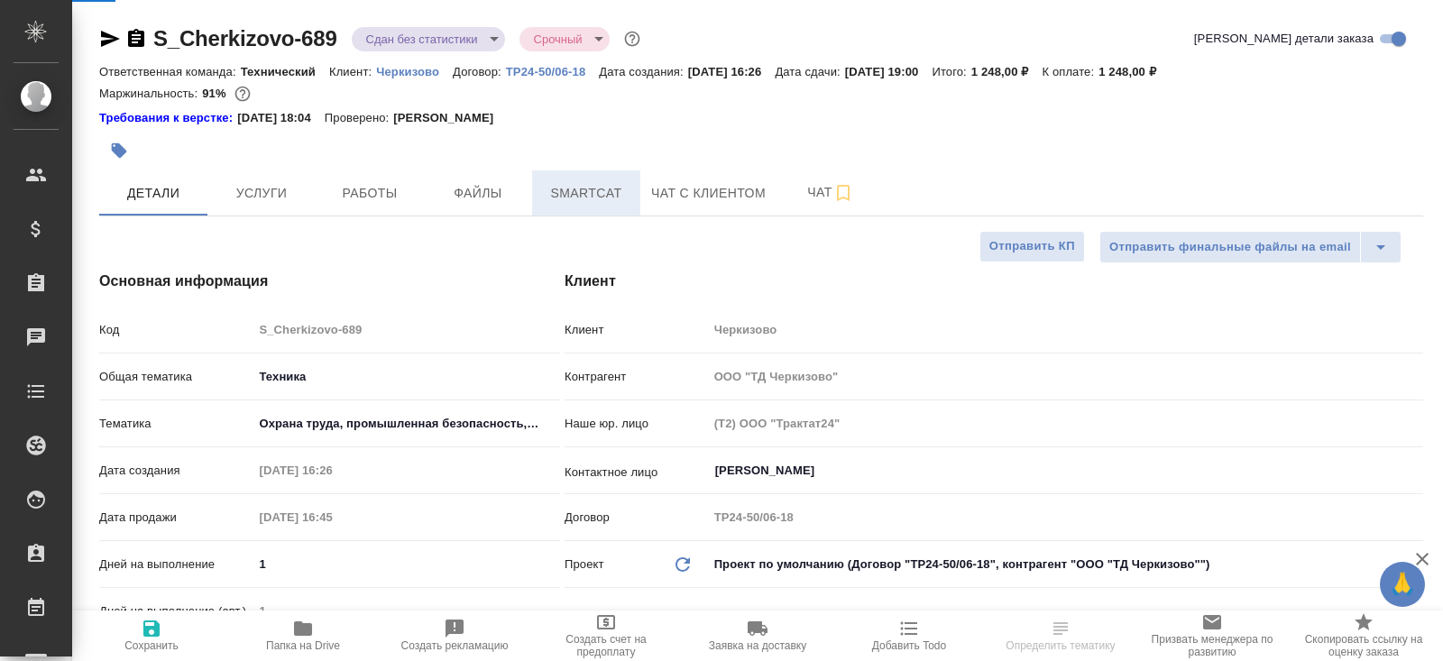
type textarea "x"
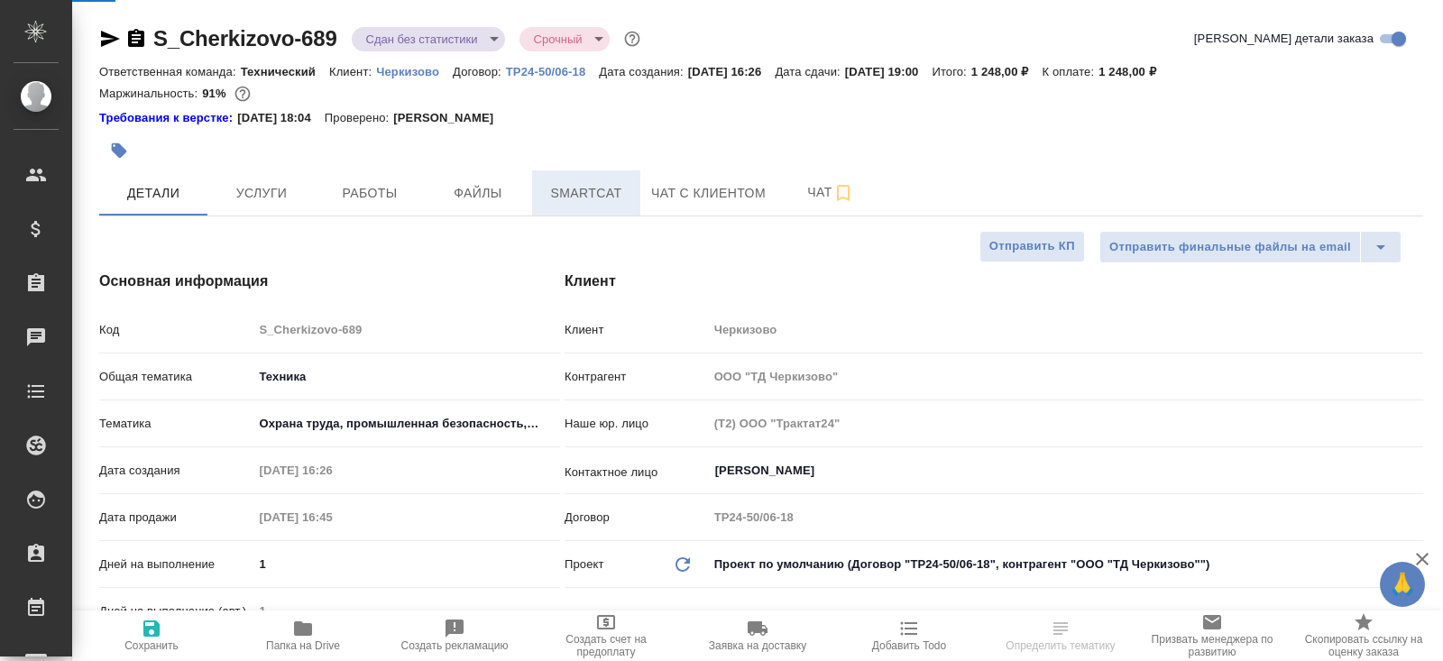
type textarea "x"
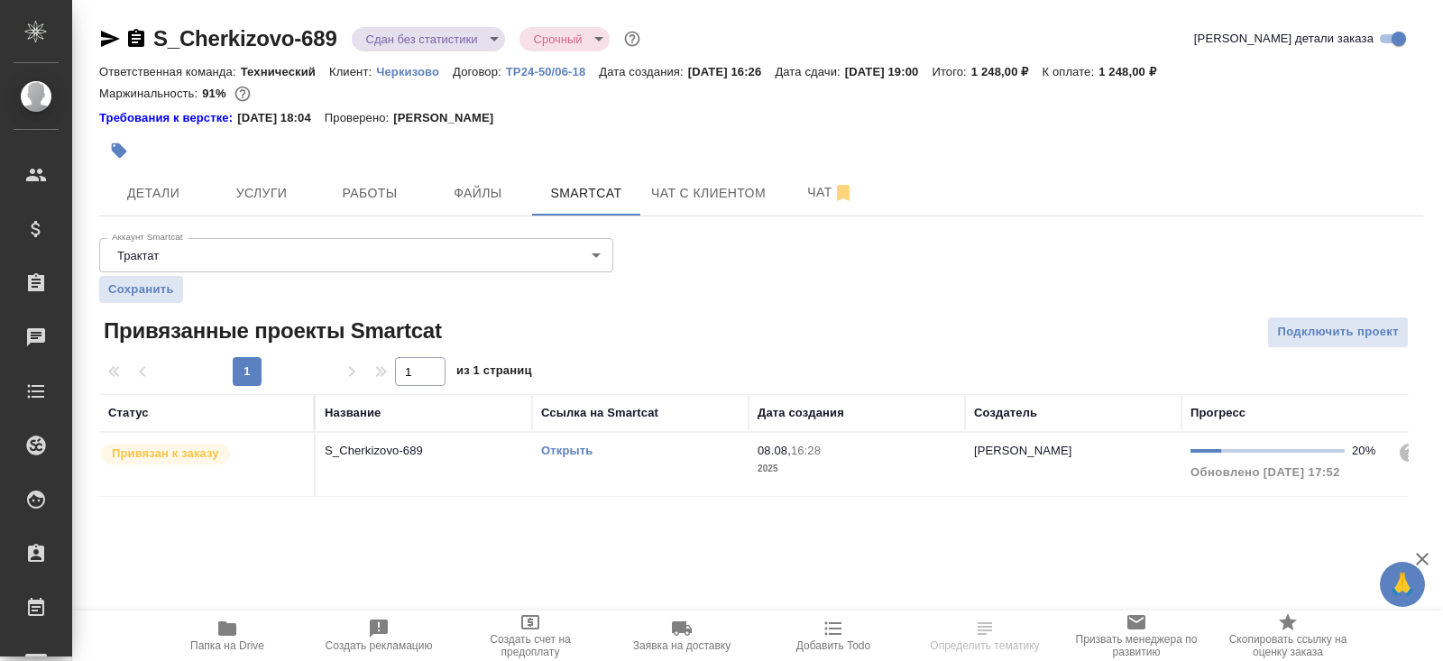
click at [677, 456] on div "Открыть" at bounding box center [640, 451] width 198 height 18
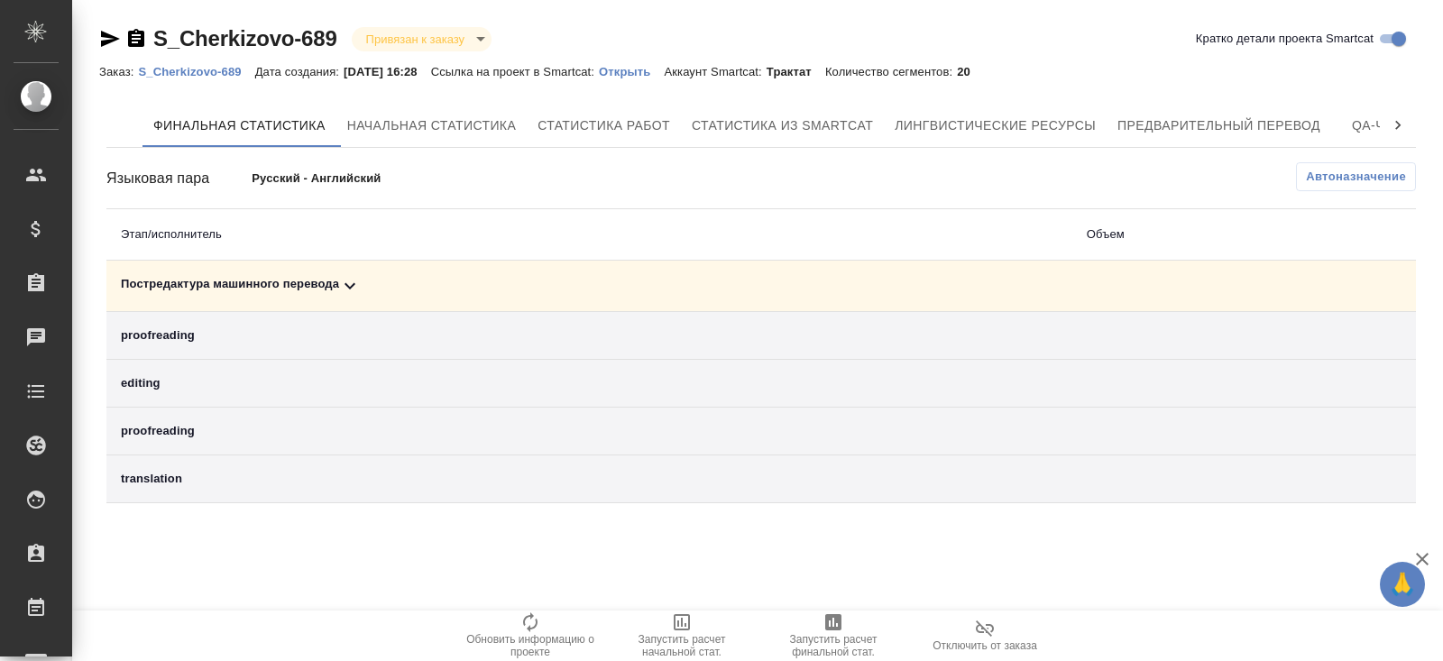
click at [350, 293] on icon at bounding box center [350, 286] width 22 height 22
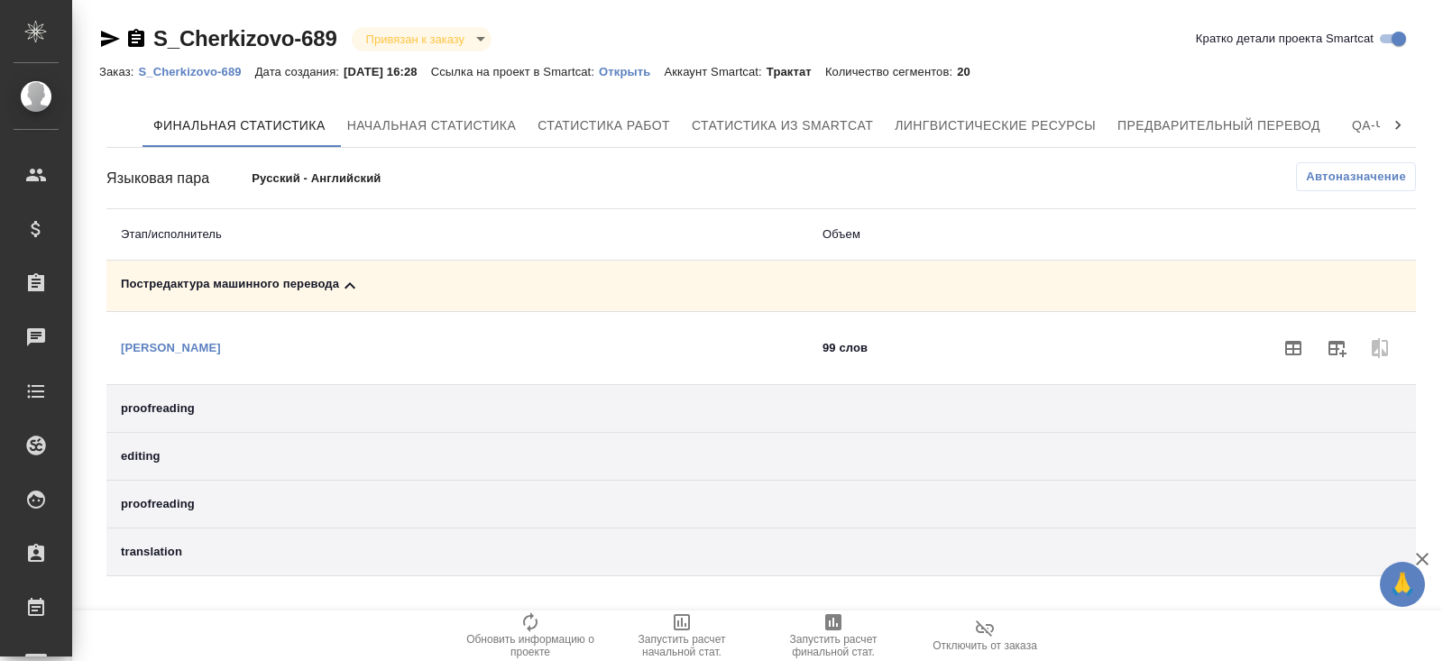
click at [1333, 349] on icon "button" at bounding box center [1336, 348] width 22 height 22
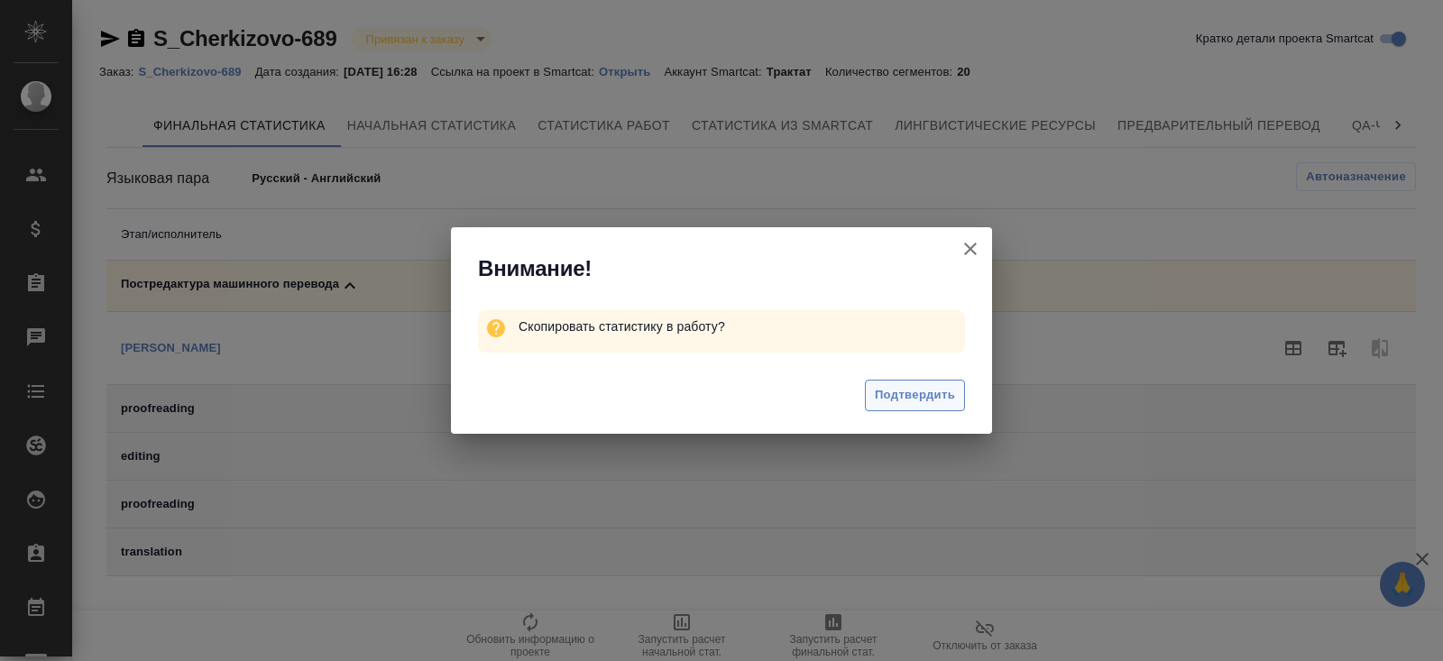
click at [931, 393] on span "Подтвердить" at bounding box center [915, 395] width 80 height 21
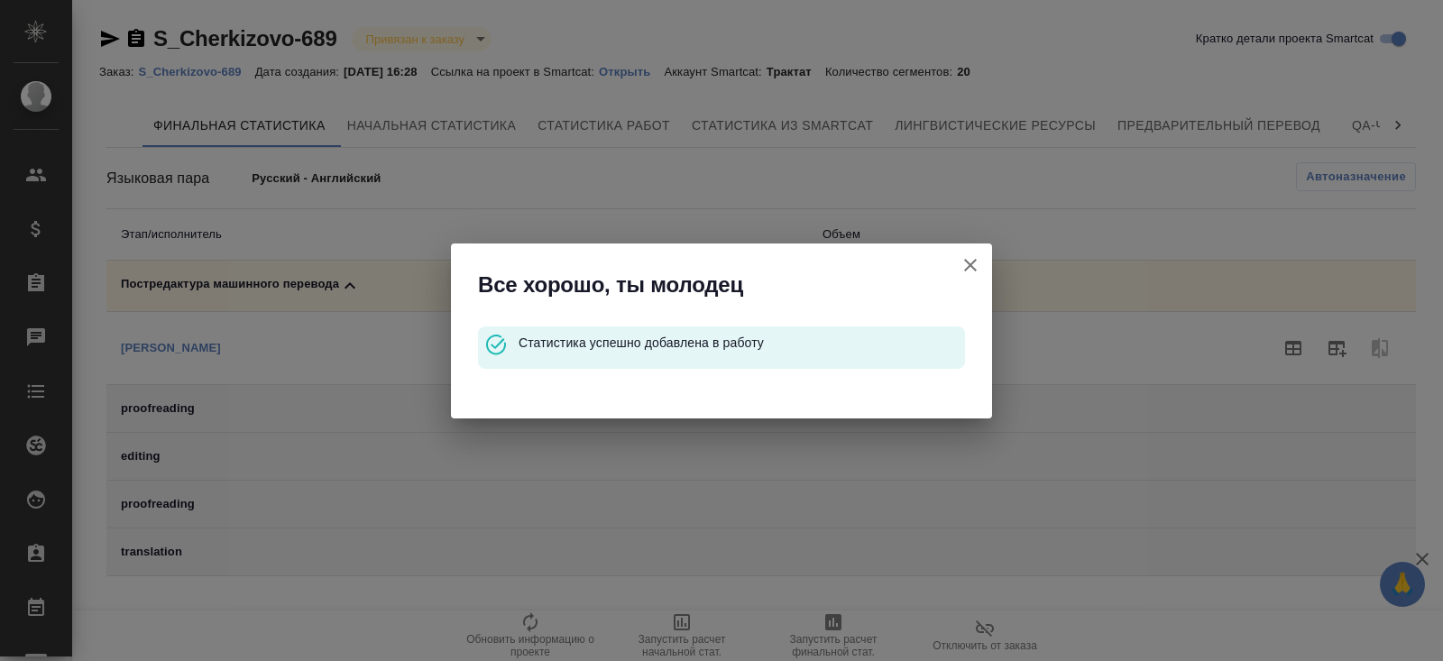
click at [969, 258] on icon "button" at bounding box center [970, 265] width 22 height 22
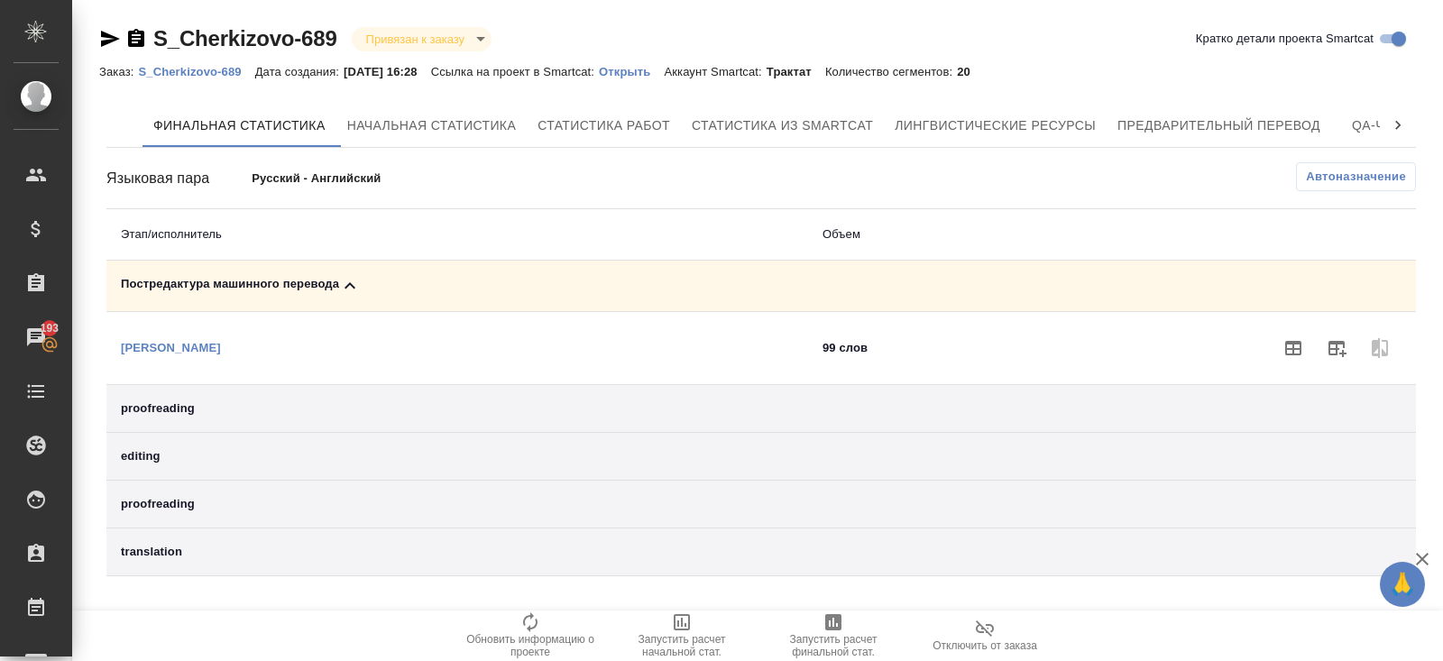
click at [210, 72] on p "S_Cherkizovo-689" at bounding box center [196, 72] width 116 height 14
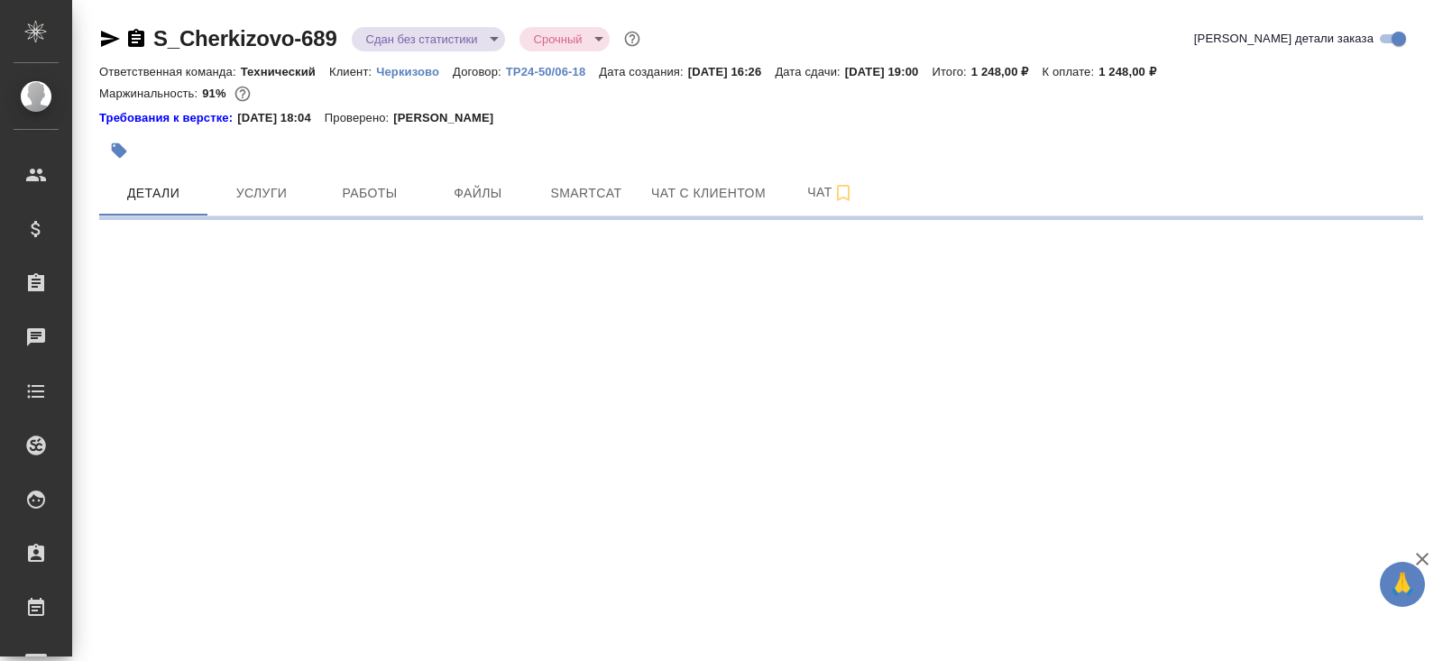
select select "RU"
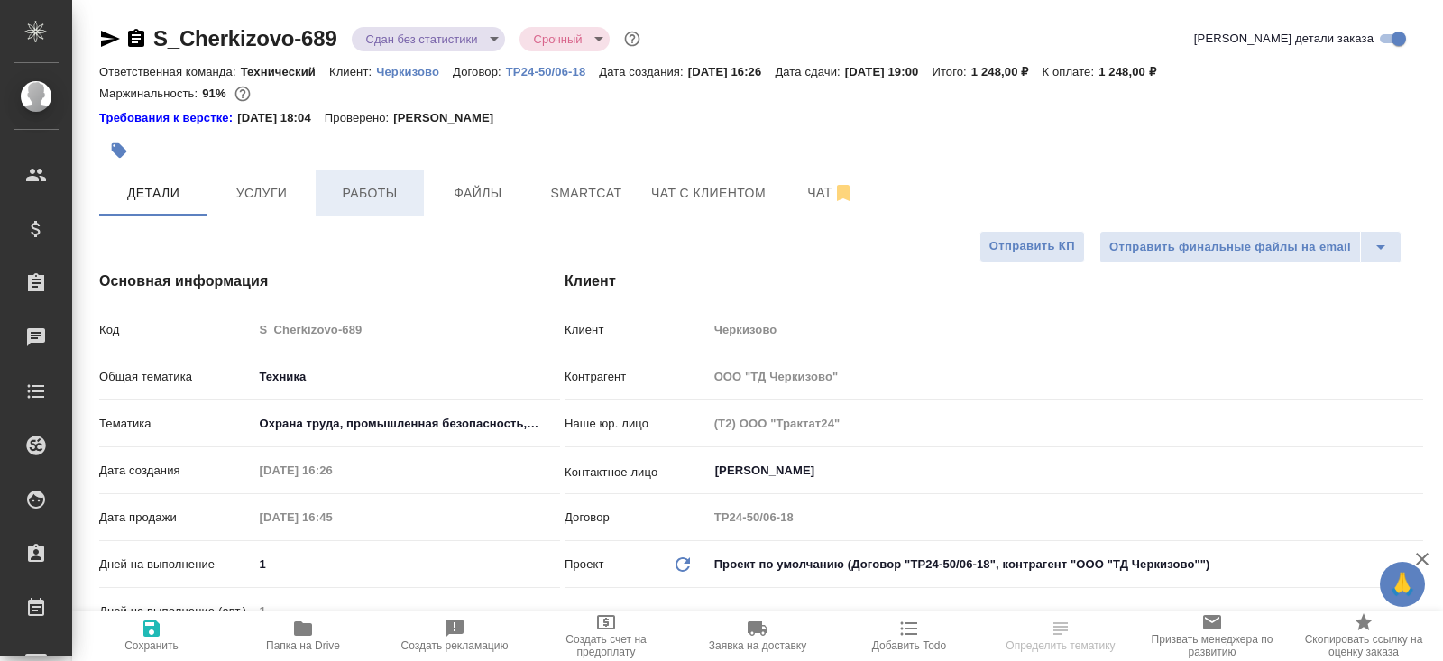
type textarea "x"
click at [371, 202] on span "Работы" at bounding box center [369, 193] width 87 height 23
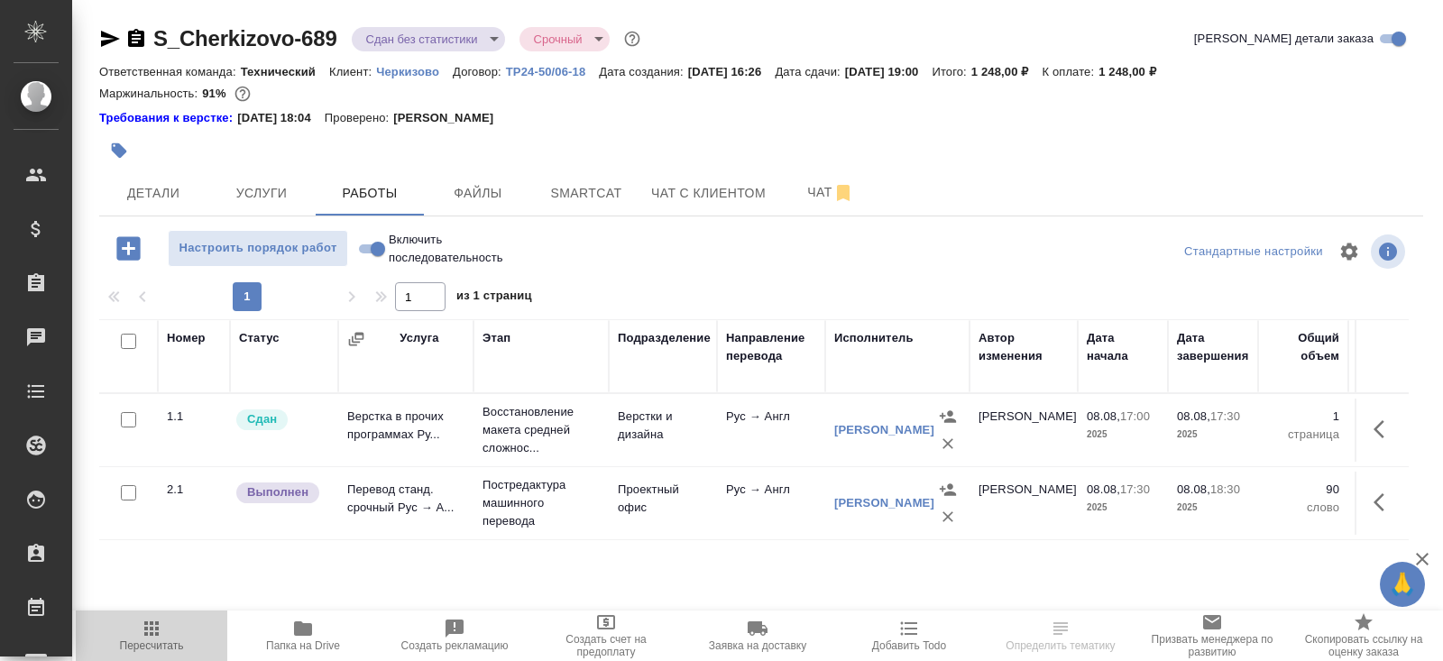
click at [155, 633] on icon "button" at bounding box center [151, 628] width 14 height 14
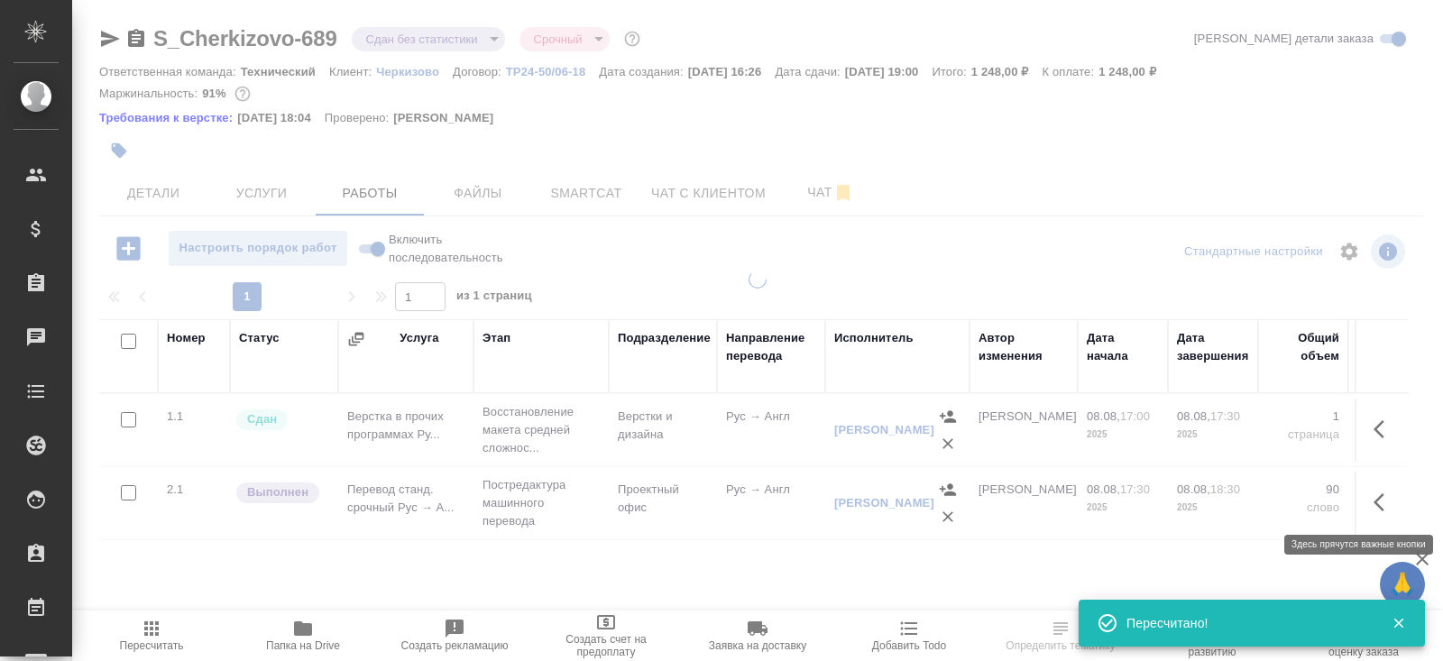
click at [1380, 500] on icon "button" at bounding box center [1384, 502] width 22 height 22
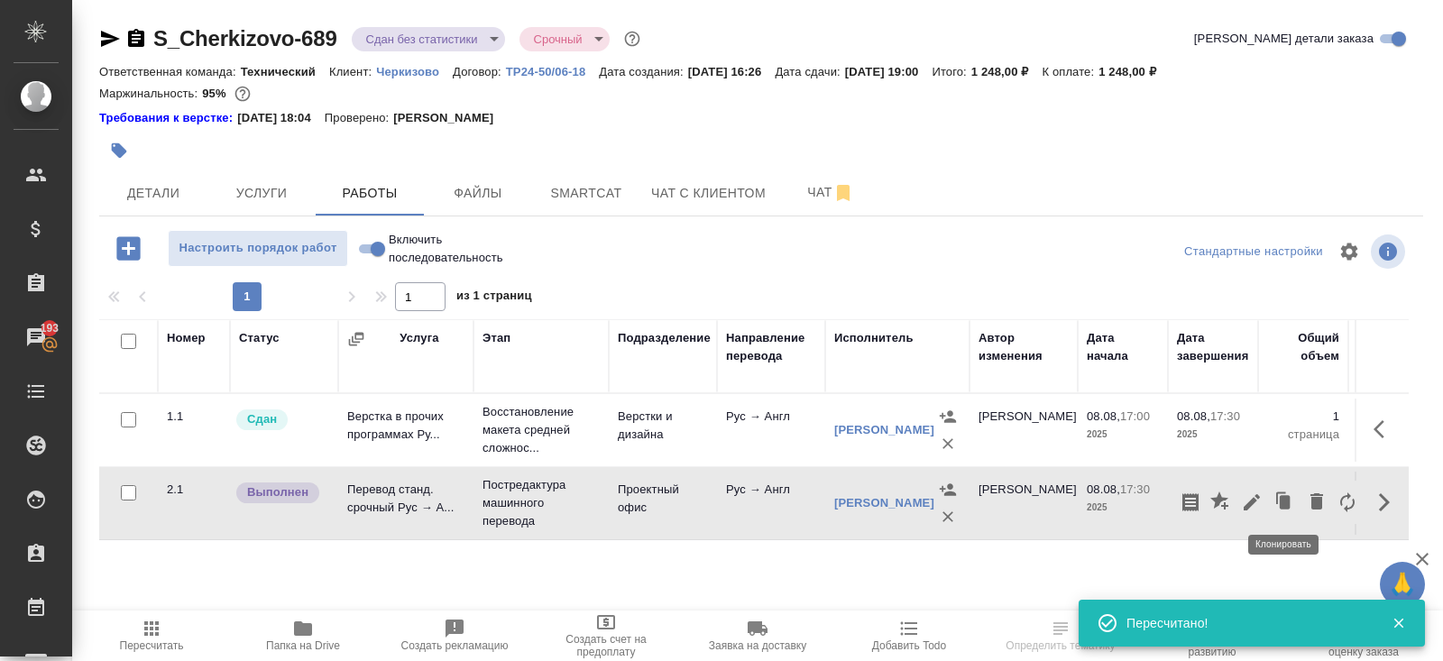
click at [1262, 498] on button "button" at bounding box center [1251, 502] width 31 height 43
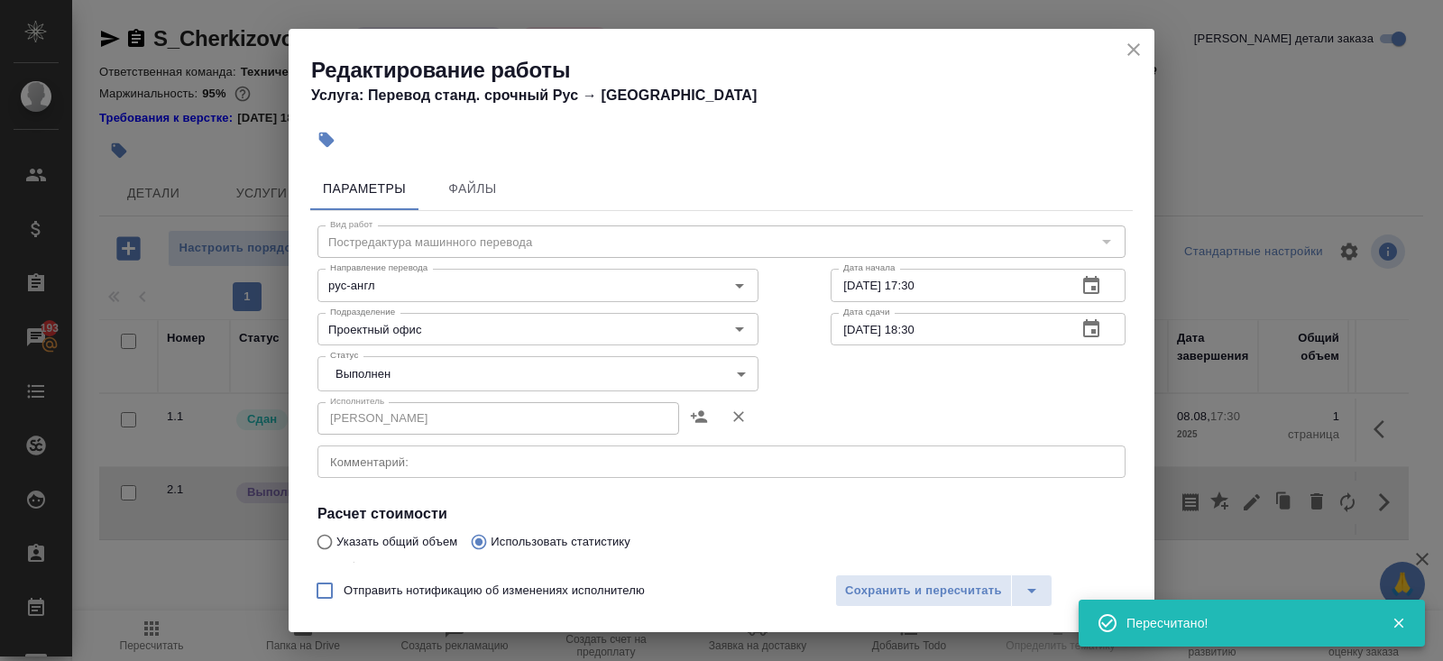
click at [384, 384] on body "🙏 .cls-1 fill:#fff; AWATERA Belyakova Yulia Клиенты Спецификации Заказы 193 Чат…" at bounding box center [721, 330] width 1443 height 661
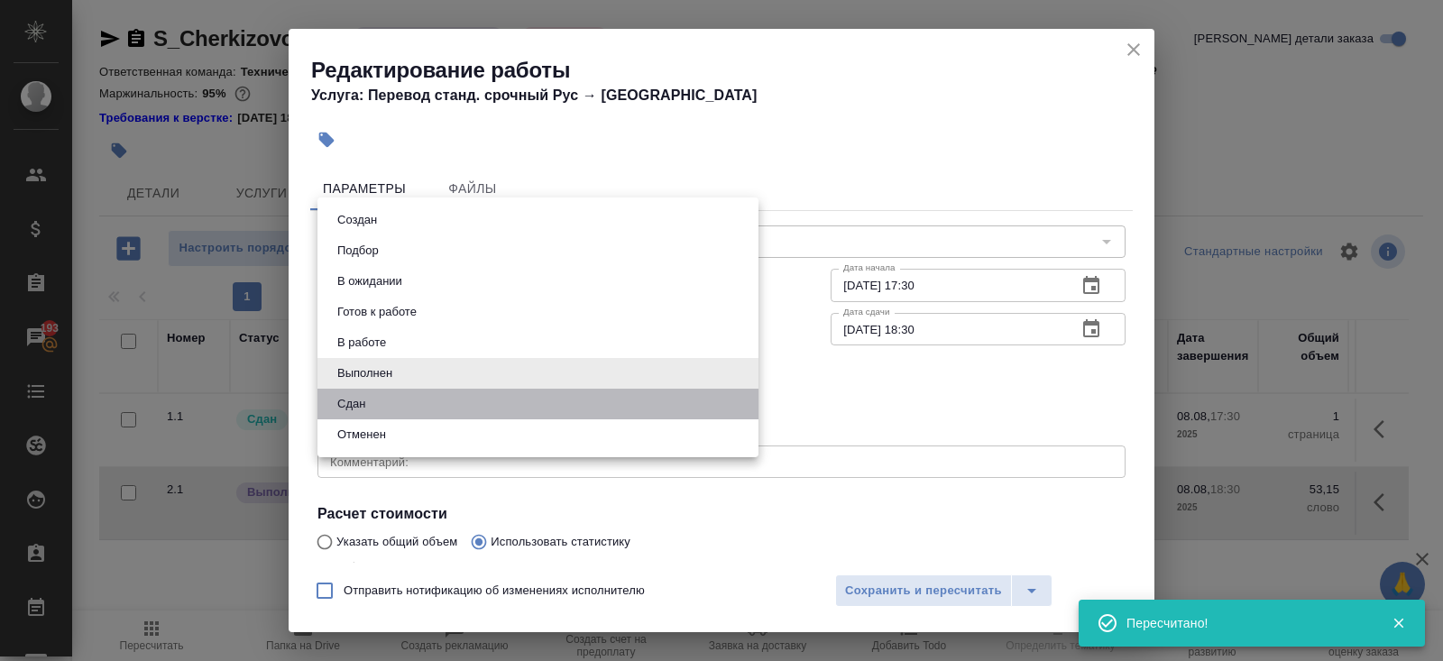
click at [384, 397] on li "Сдан" at bounding box center [537, 404] width 441 height 31
type input "closed"
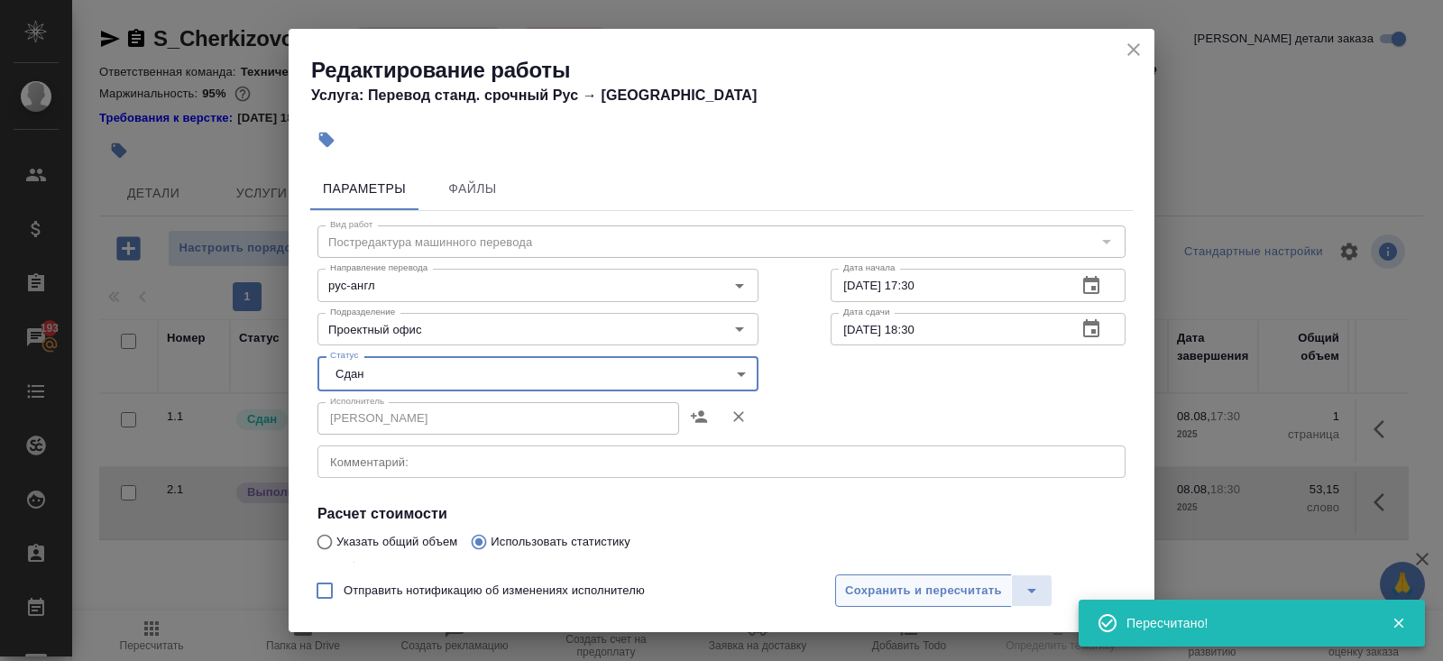
click at [875, 598] on span "Сохранить и пересчитать" at bounding box center [923, 591] width 157 height 21
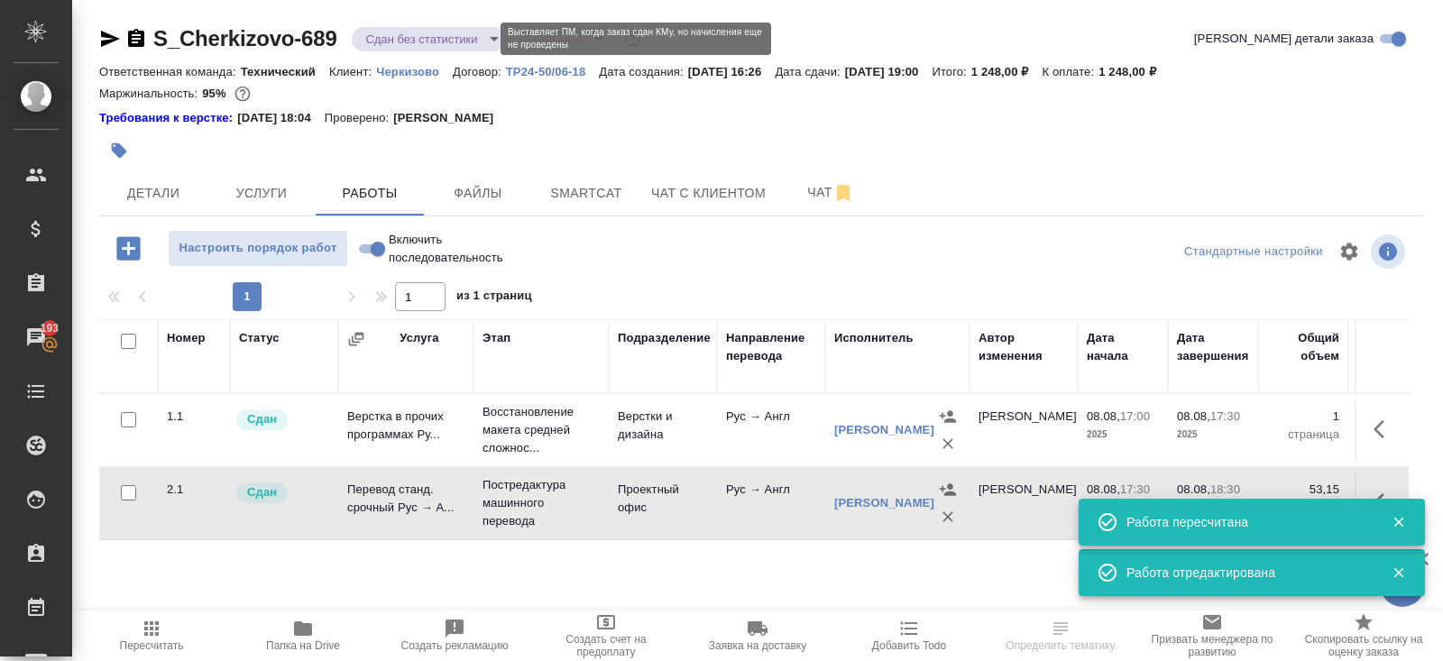
click at [376, 40] on body "🙏 .cls-1 fill:#fff; AWATERA Belyakova Yulia Клиенты Спецификации Заказы 193 Чат…" at bounding box center [721, 330] width 1443 height 661
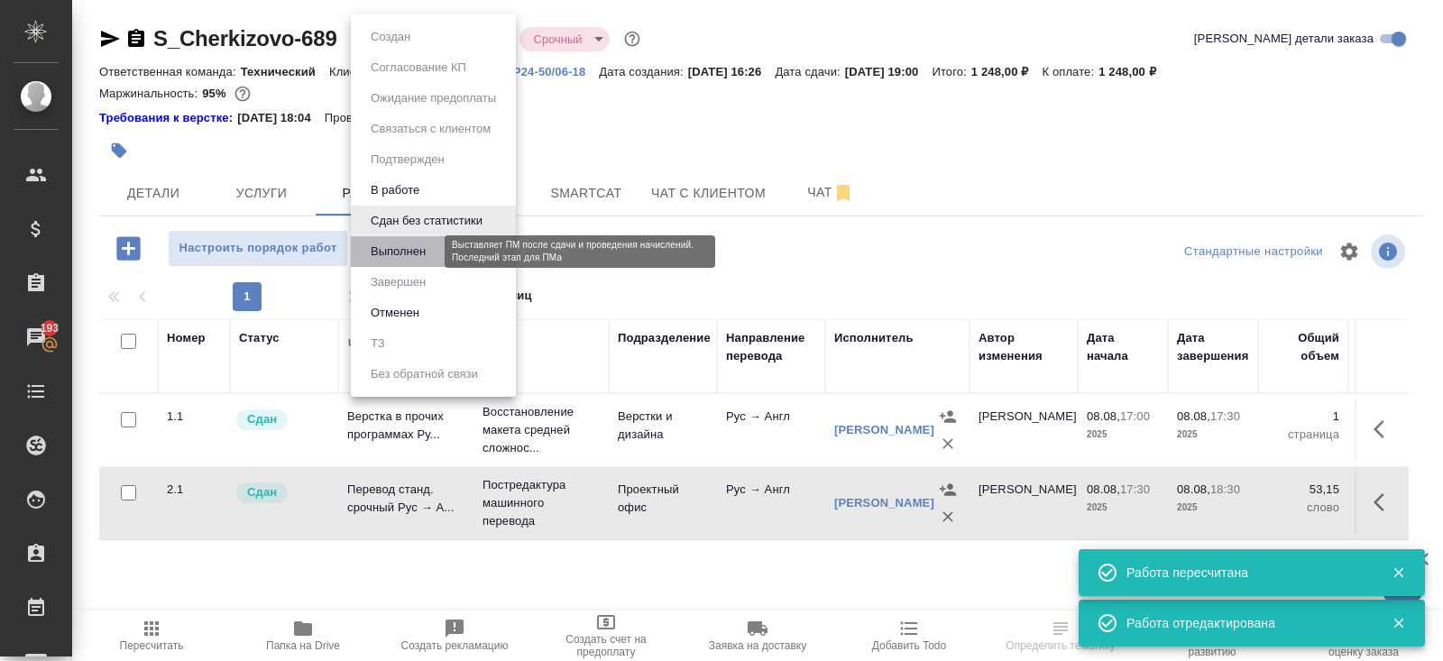
click at [400, 252] on button "Выполнен" at bounding box center [398, 252] width 66 height 20
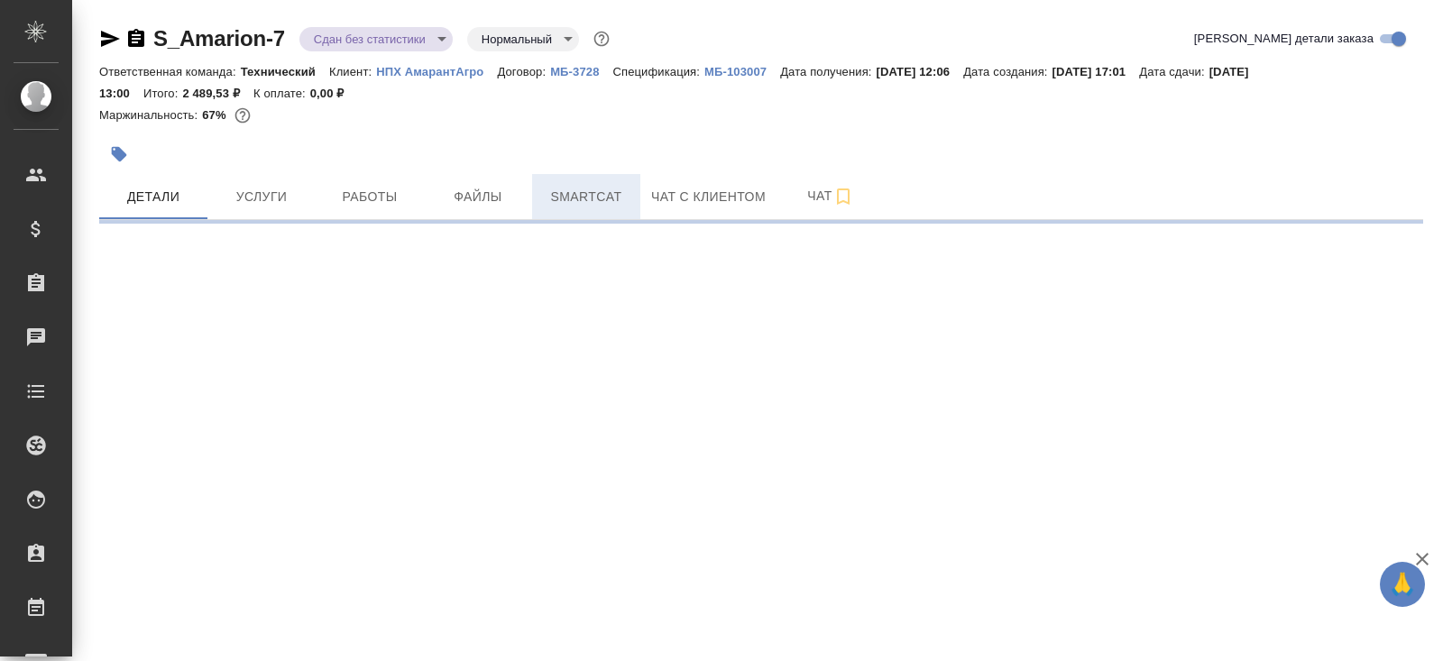
click at [573, 175] on button "Smartcat" at bounding box center [586, 196] width 108 height 45
select select "RU"
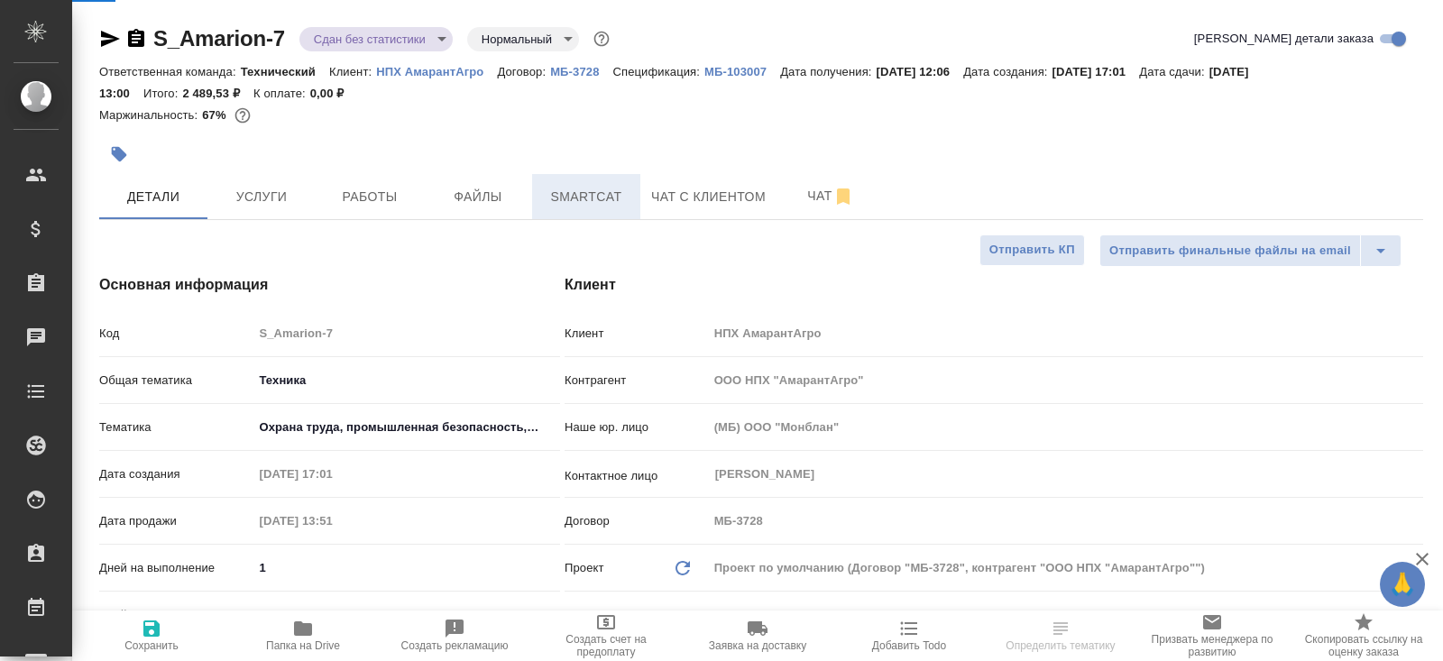
type textarea "x"
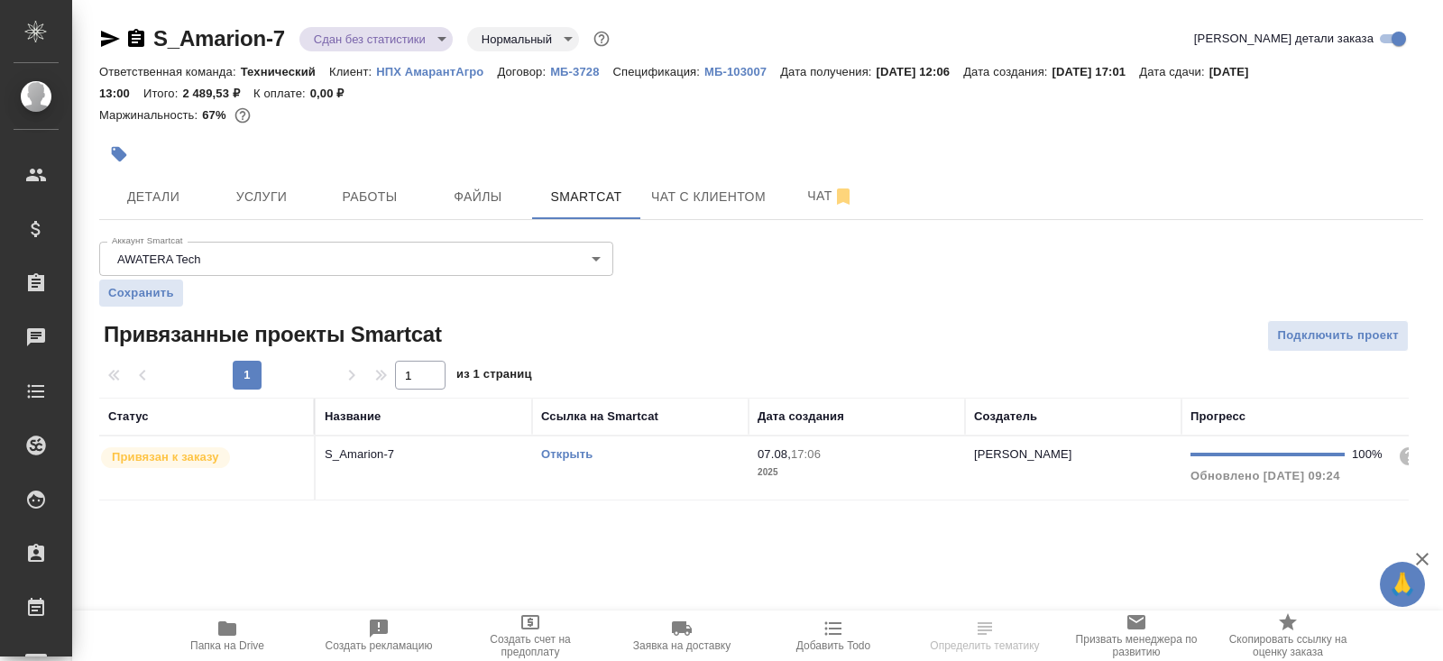
click at [631, 450] on div "Открыть" at bounding box center [640, 454] width 198 height 18
click at [372, 208] on button "Работы" at bounding box center [370, 196] width 108 height 45
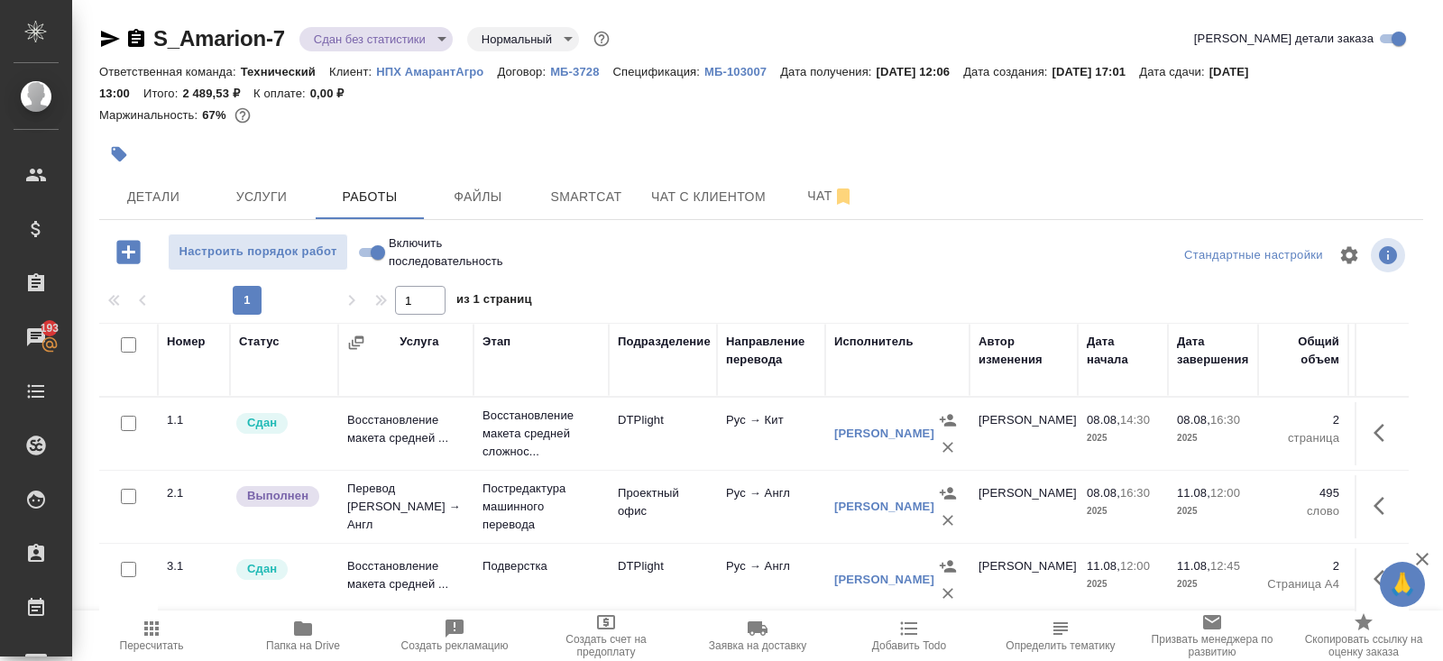
scroll to position [113, 0]
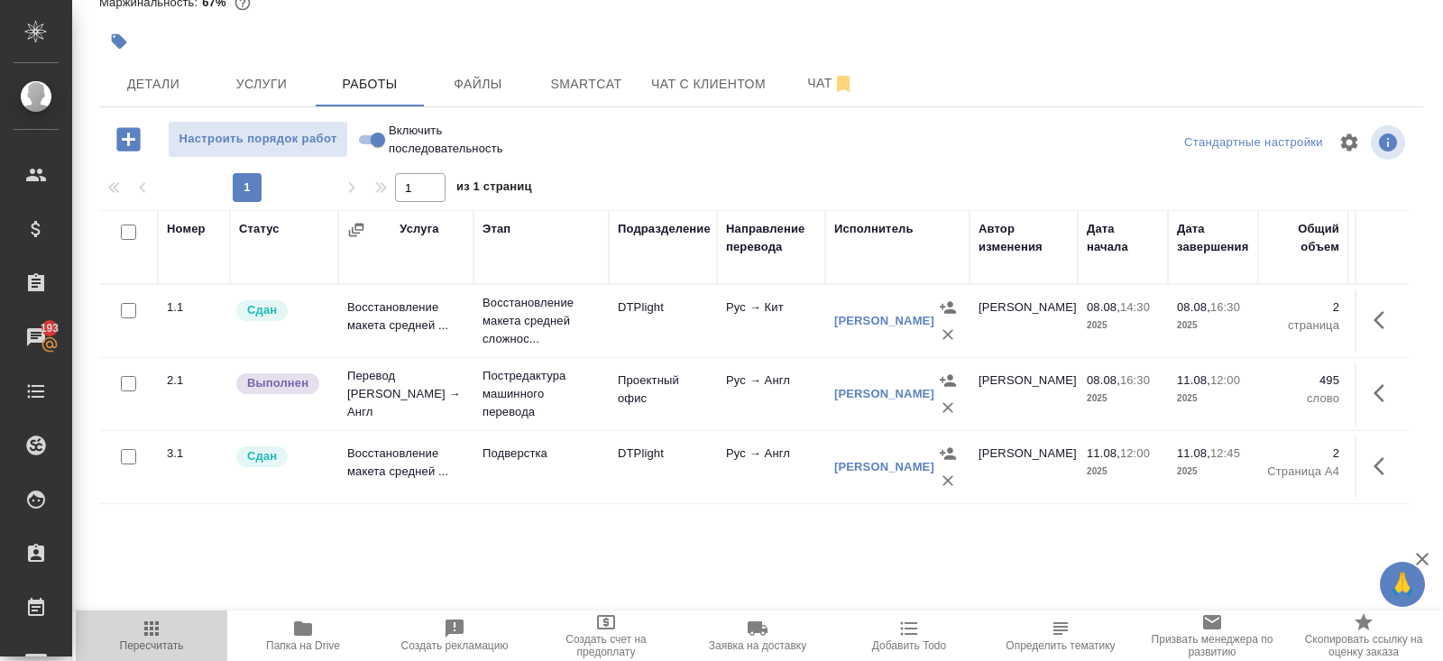
click at [162, 637] on span "Пересчитать" at bounding box center [152, 635] width 130 height 34
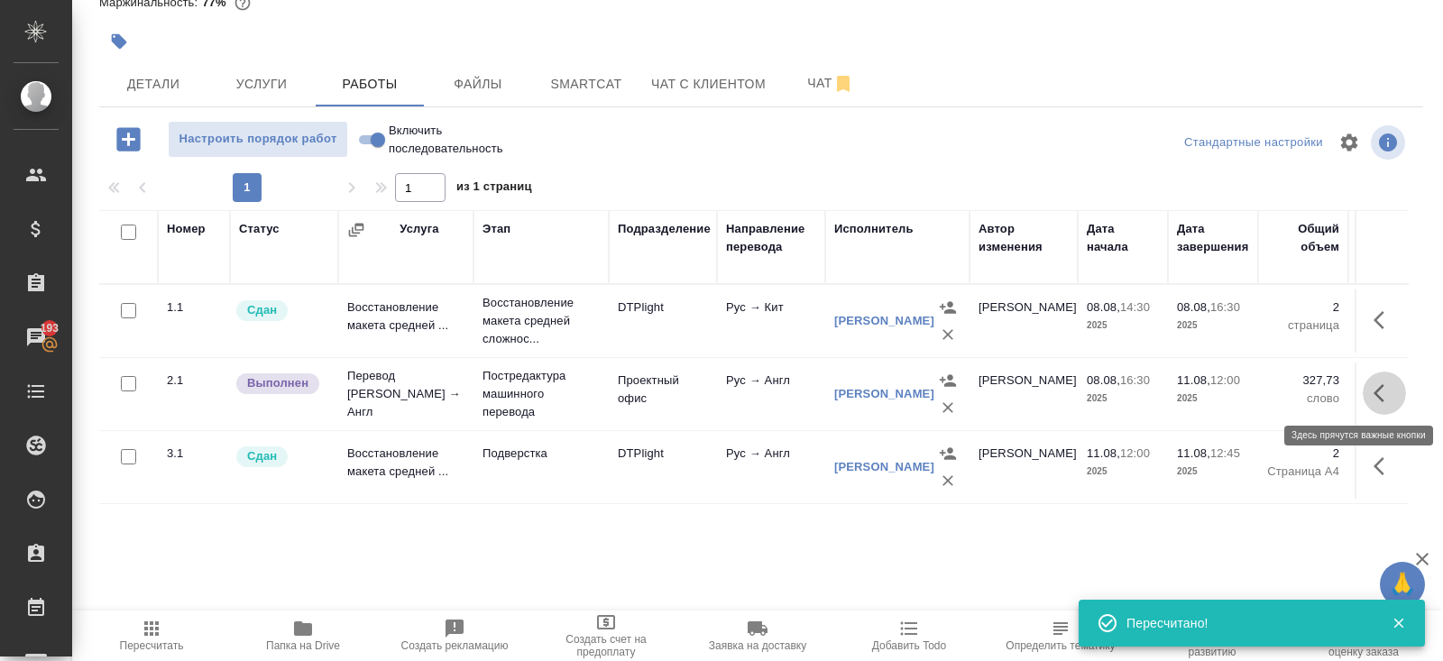
click at [1385, 395] on icon "button" at bounding box center [1384, 393] width 22 height 22
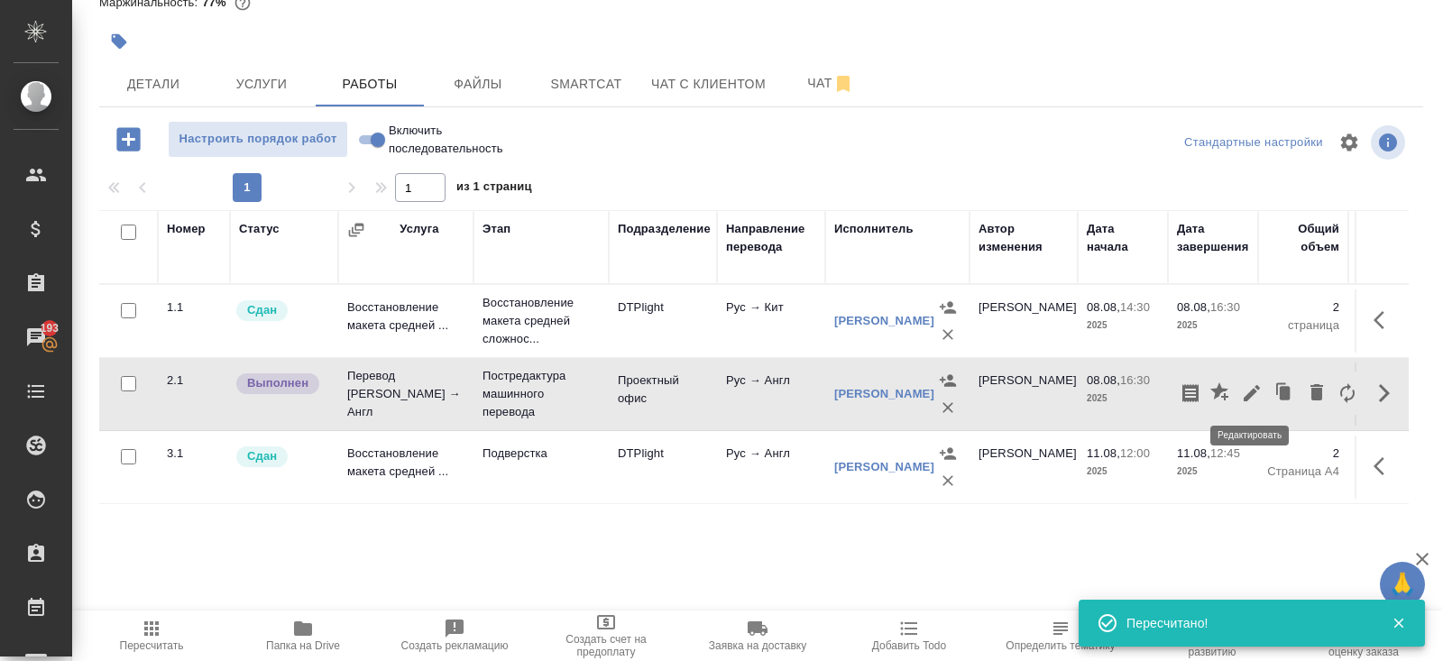
click at [1257, 387] on icon "button" at bounding box center [1251, 393] width 16 height 16
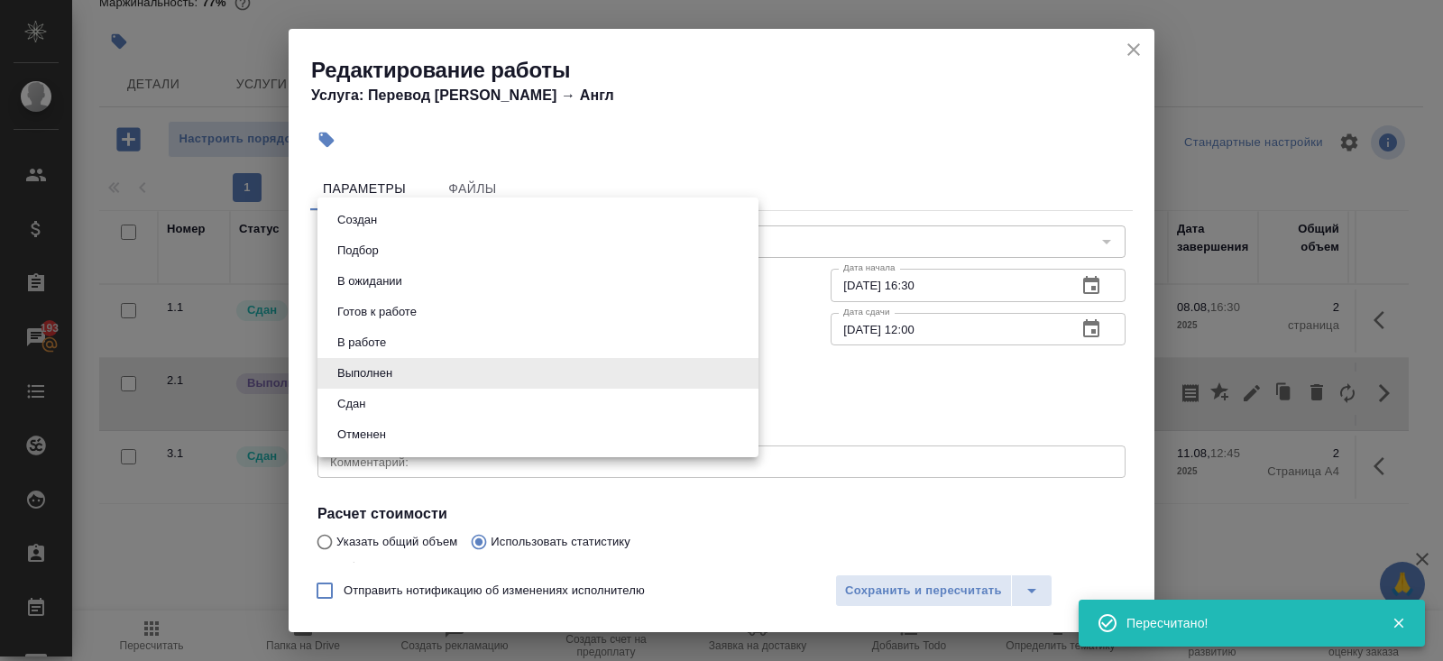
click at [386, 376] on body "🙏 .cls-1 fill:#fff; AWATERA [PERSON_NAME] Спецификации Заказы 193 Чаты Todo Про…" at bounding box center [721, 330] width 1443 height 661
click at [378, 401] on li "Сдан" at bounding box center [537, 404] width 441 height 31
type input "closed"
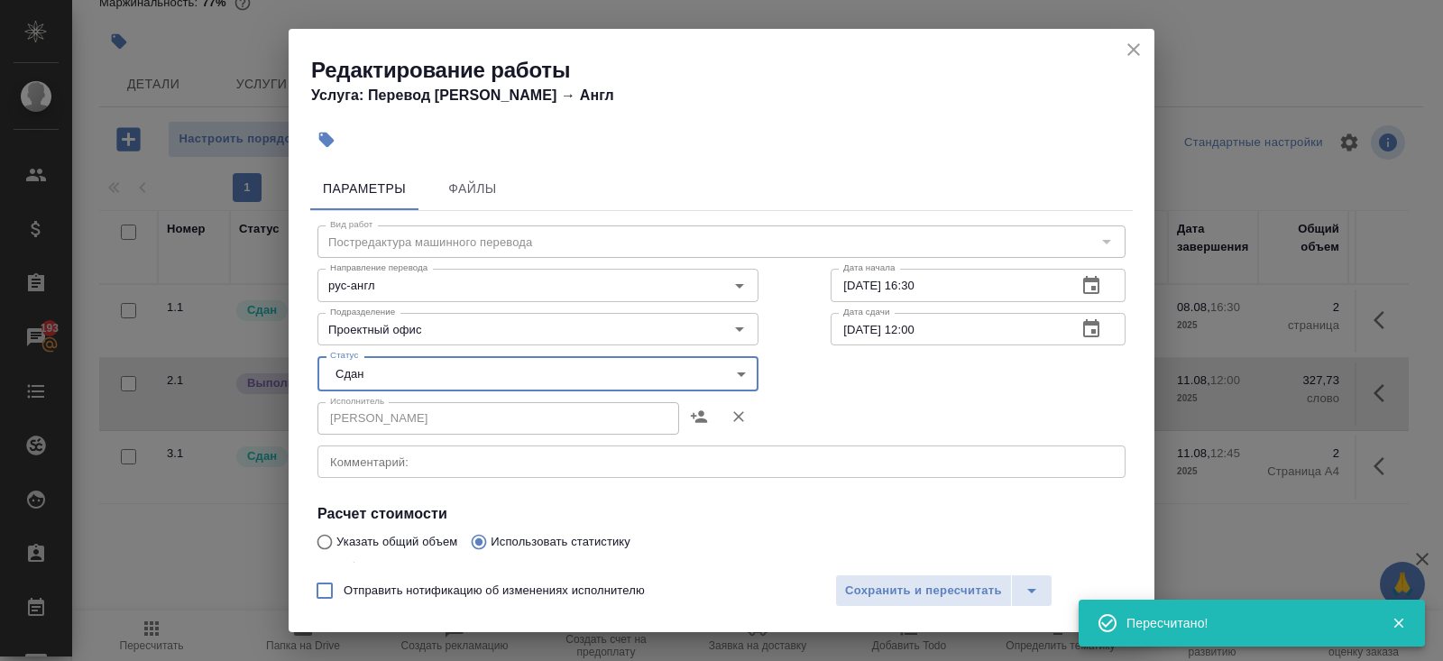
click at [831, 582] on div "Отправить нотификацию об изменениях исполнителю Сохранить и пересчитать" at bounding box center [722, 597] width 866 height 69
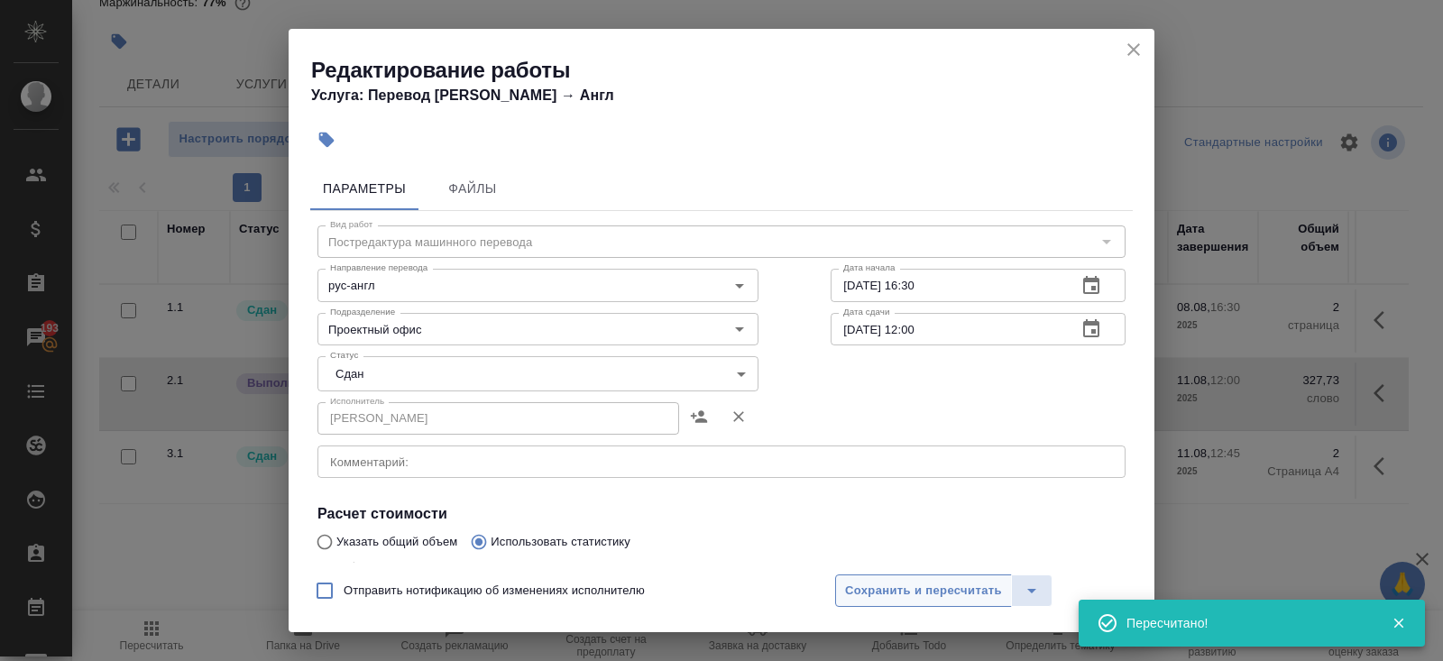
click at [853, 582] on span "Сохранить и пересчитать" at bounding box center [923, 591] width 157 height 21
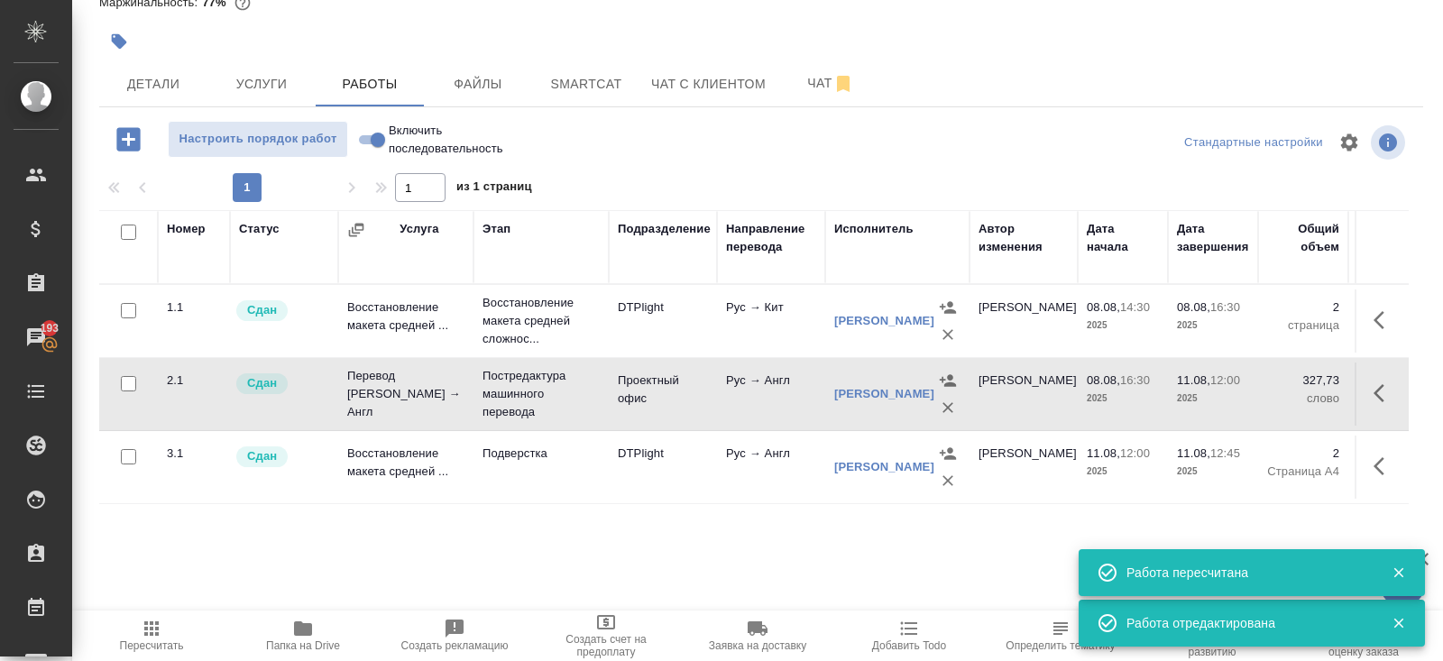
scroll to position [0, 0]
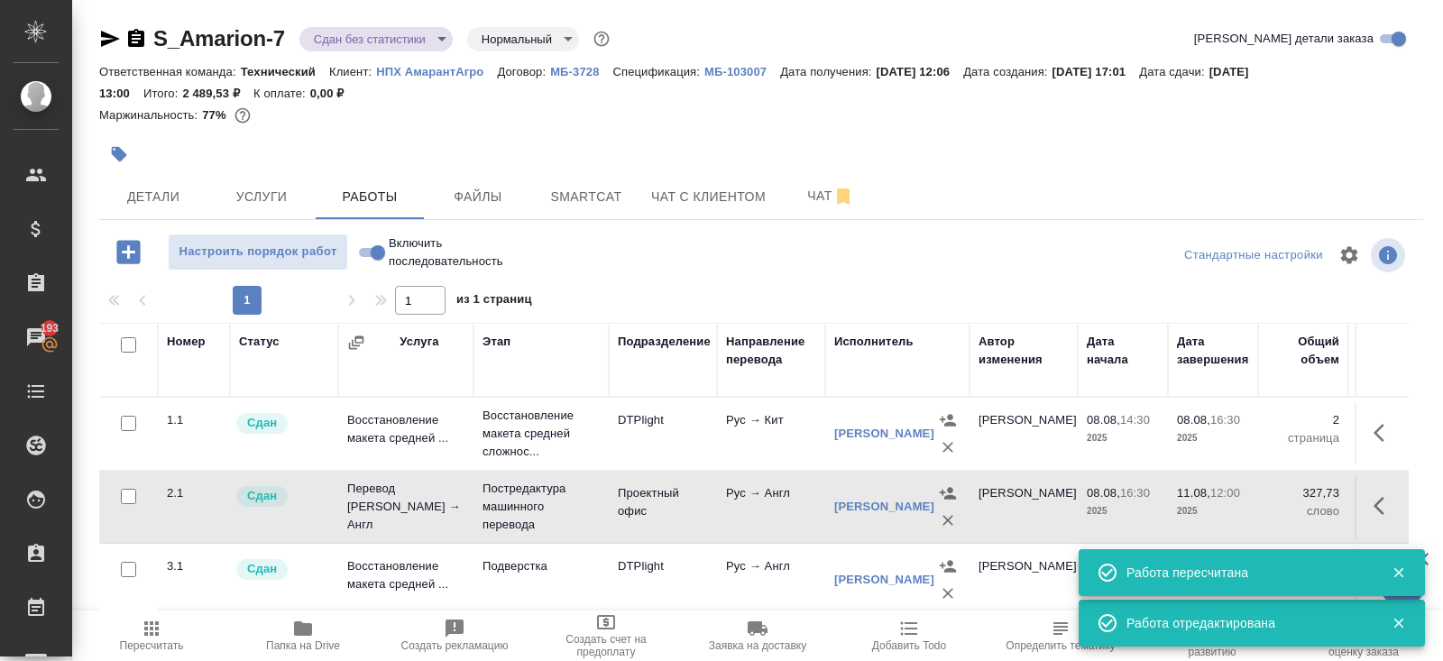
click at [347, 44] on body "🙏 .cls-1 fill:#fff; AWATERA Belyakova Yulia Клиенты Спецификации Заказы 193 Чат…" at bounding box center [721, 330] width 1443 height 661
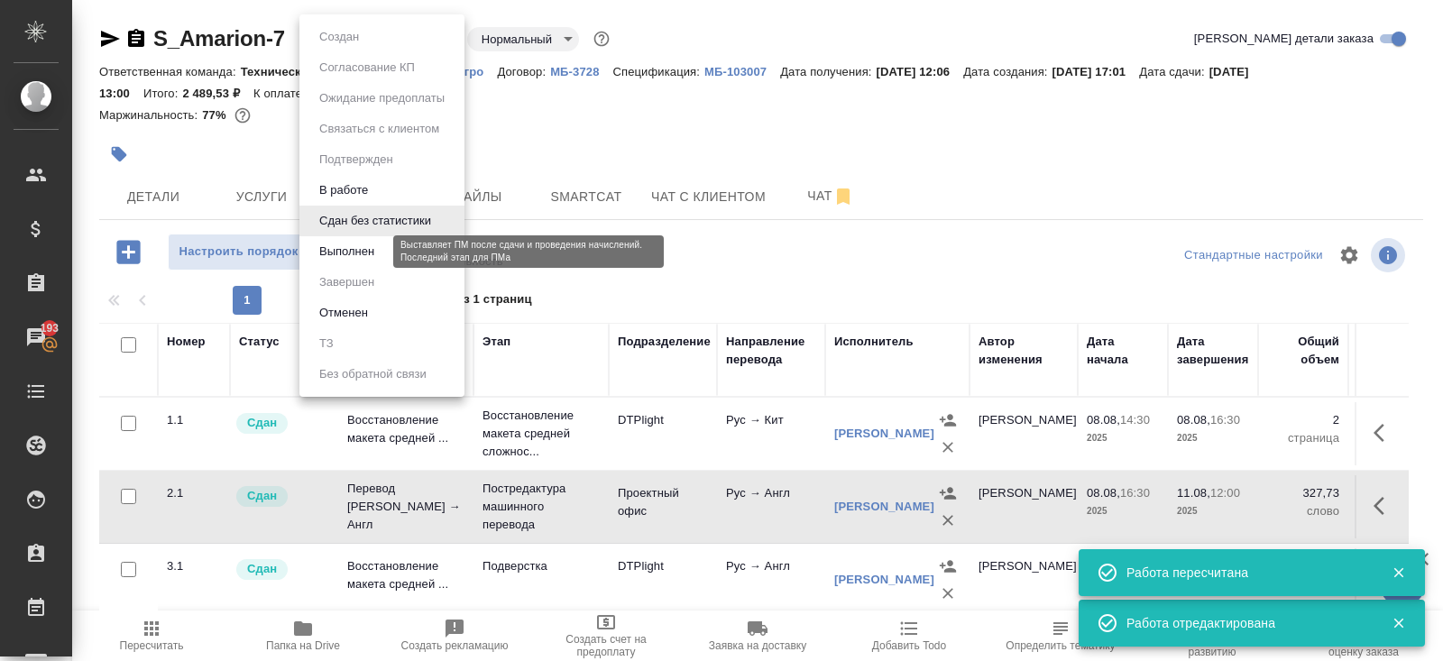
click at [361, 247] on button "Выполнен" at bounding box center [347, 252] width 66 height 20
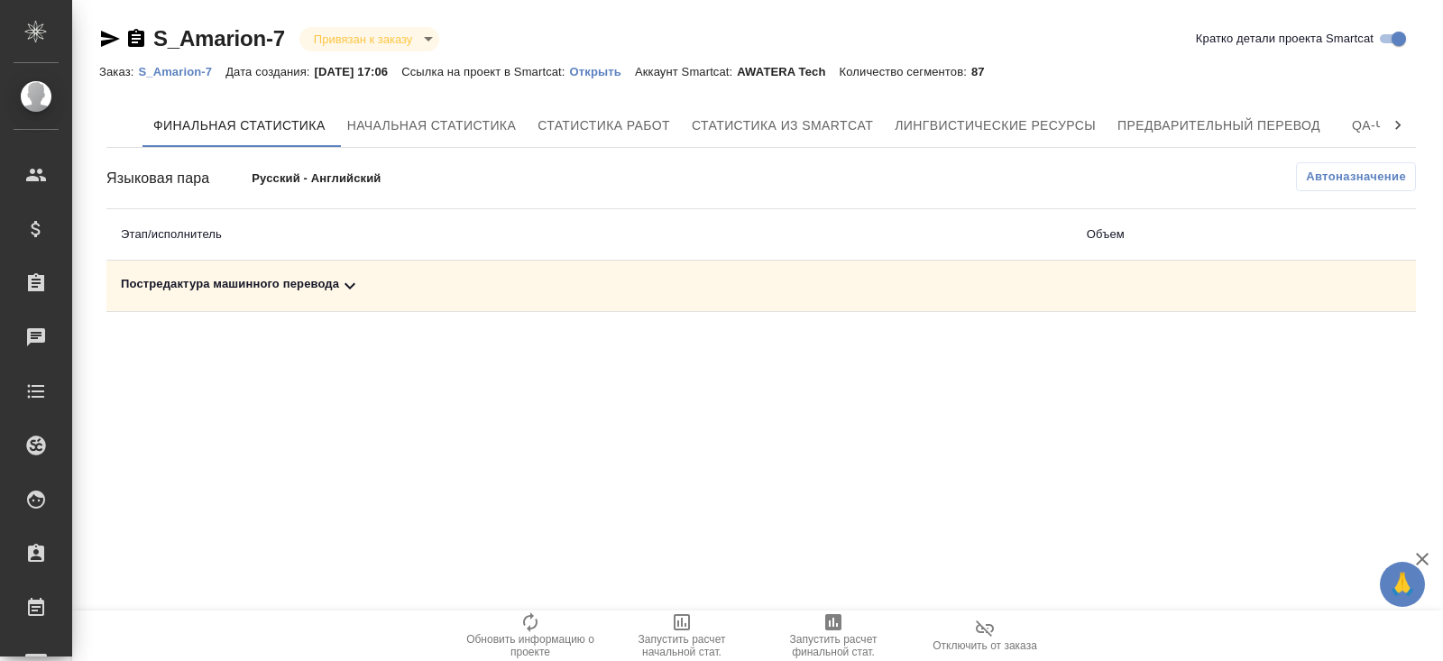
click at [350, 293] on icon at bounding box center [350, 286] width 22 height 22
click at [1335, 342] on icon "button" at bounding box center [1337, 349] width 18 height 16
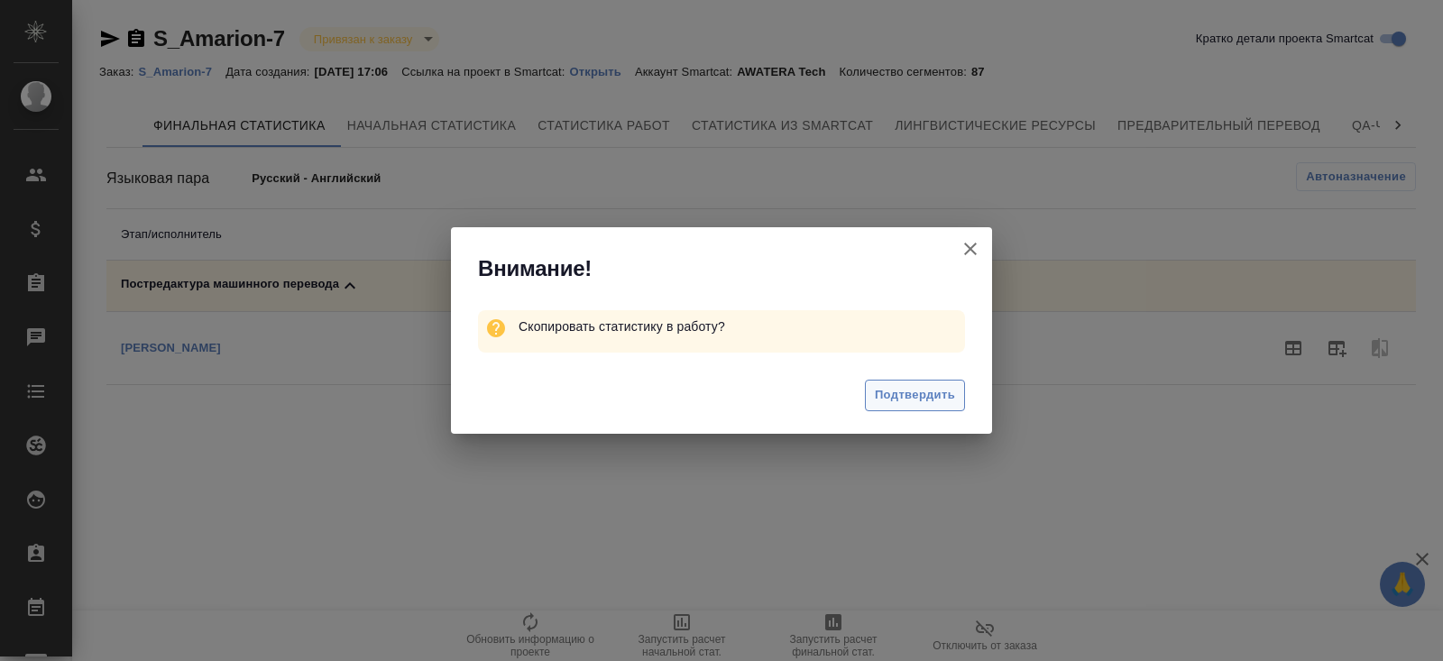
click at [943, 389] on span "Подтвердить" at bounding box center [915, 395] width 80 height 21
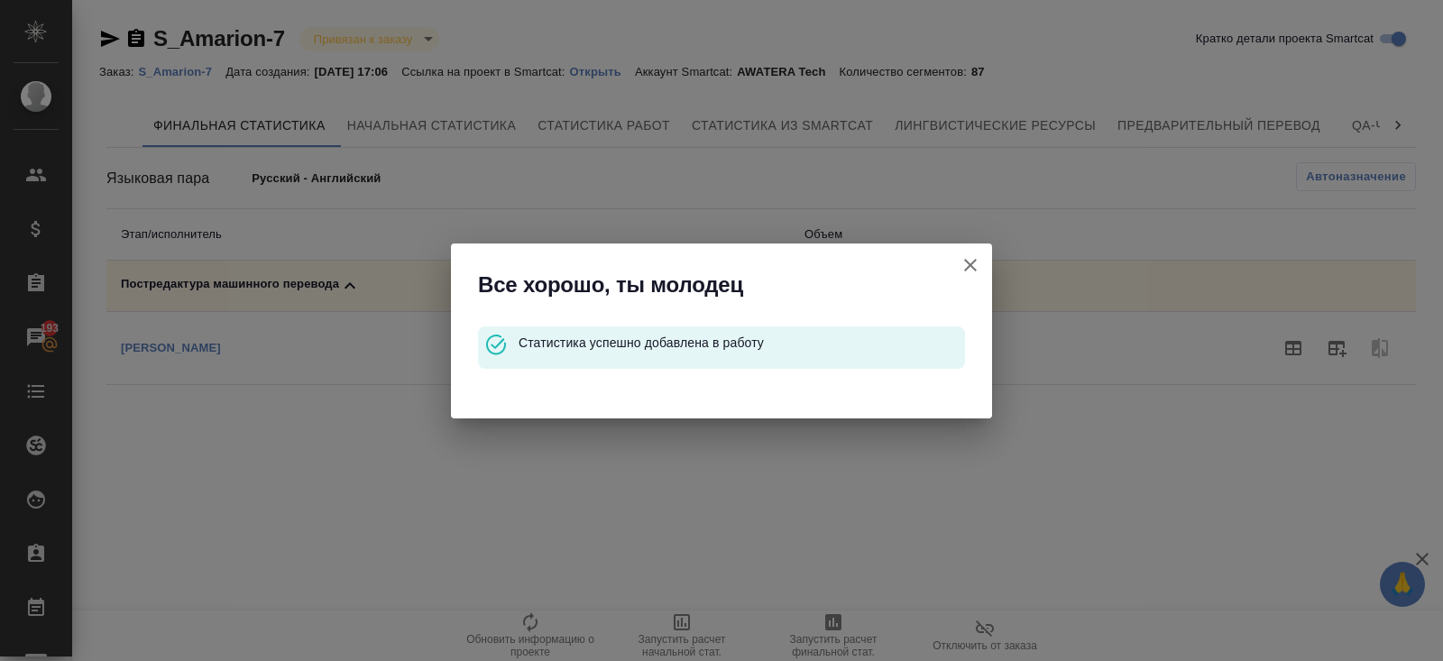
click at [971, 261] on icon "button" at bounding box center [970, 265] width 22 height 22
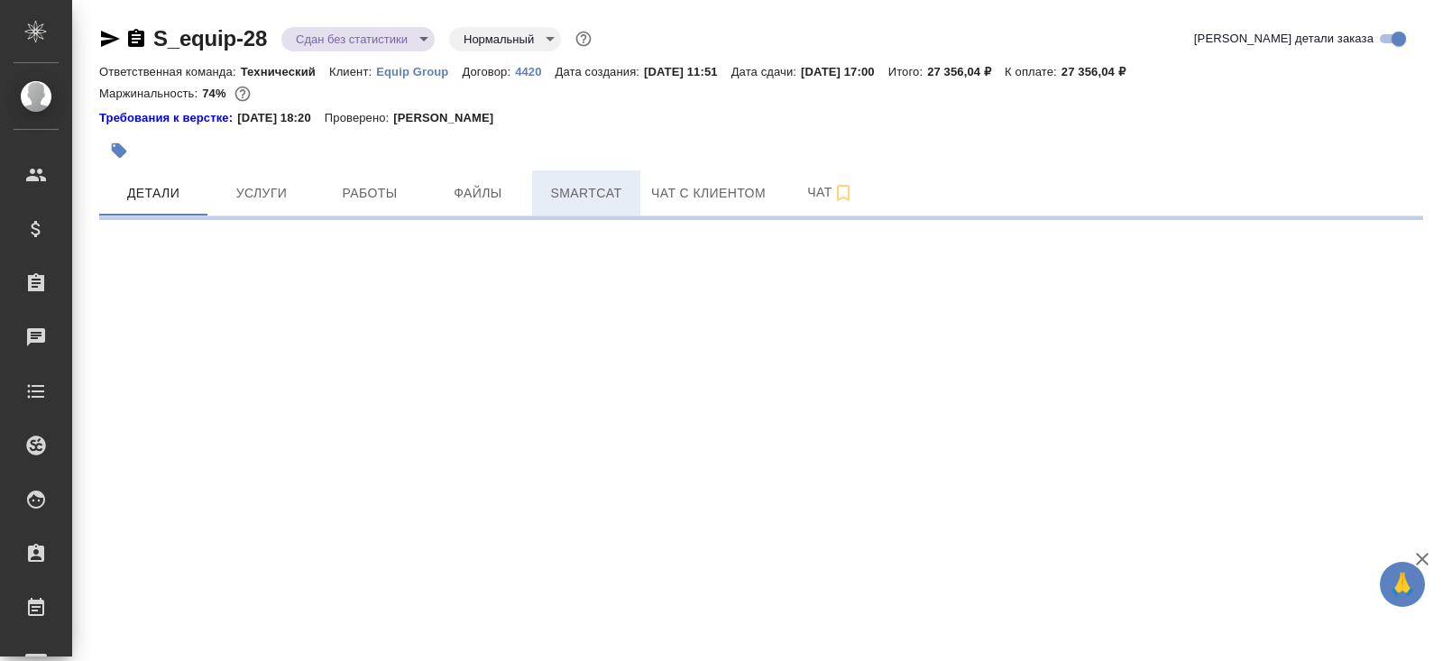
select select "RU"
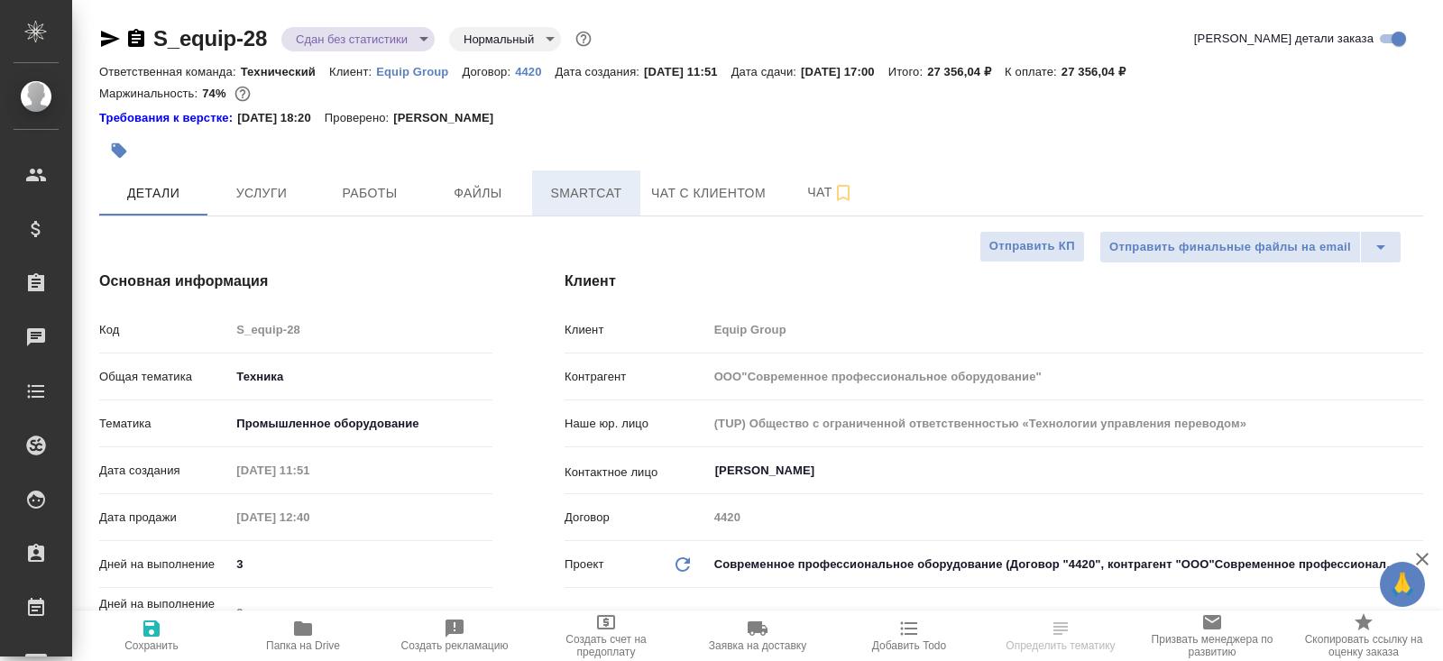
click at [548, 188] on span "Smartcat" at bounding box center [586, 193] width 87 height 23
type textarea "x"
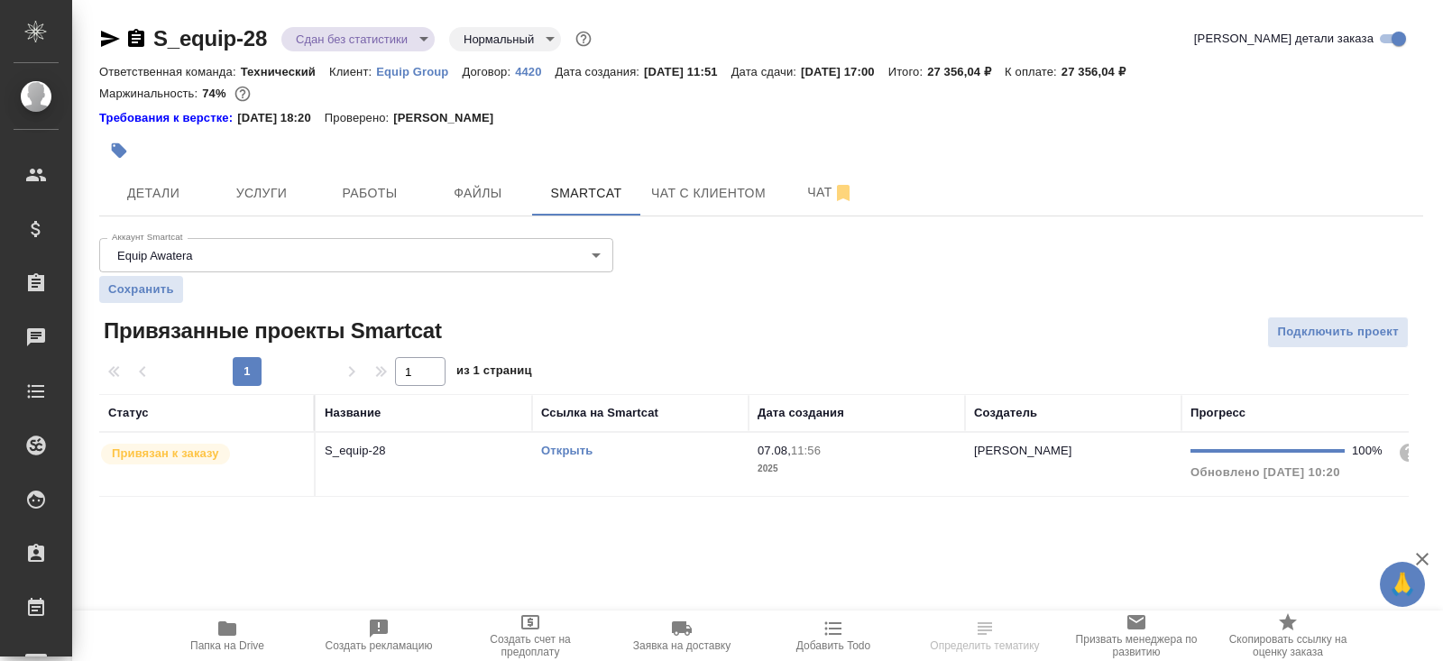
click at [652, 447] on div "Открыть" at bounding box center [640, 451] width 198 height 18
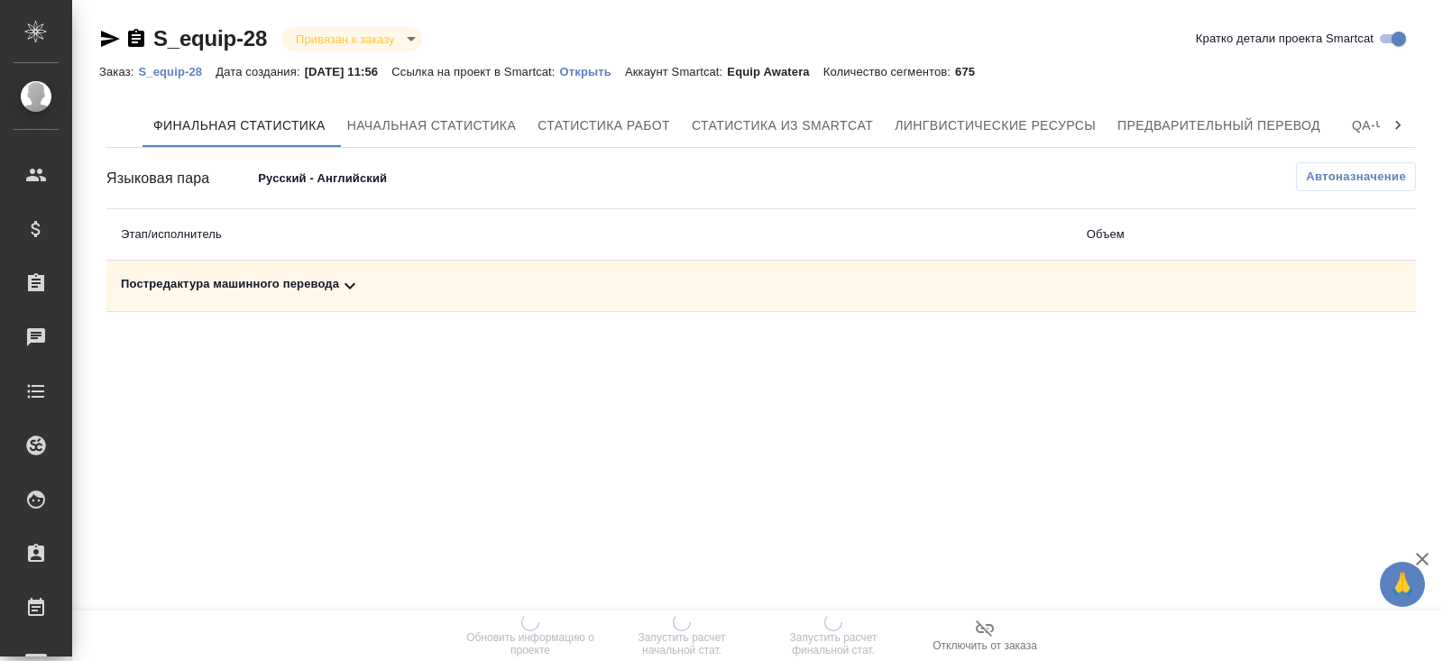
click at [1326, 188] on button "Автоназначение" at bounding box center [1356, 176] width 120 height 29
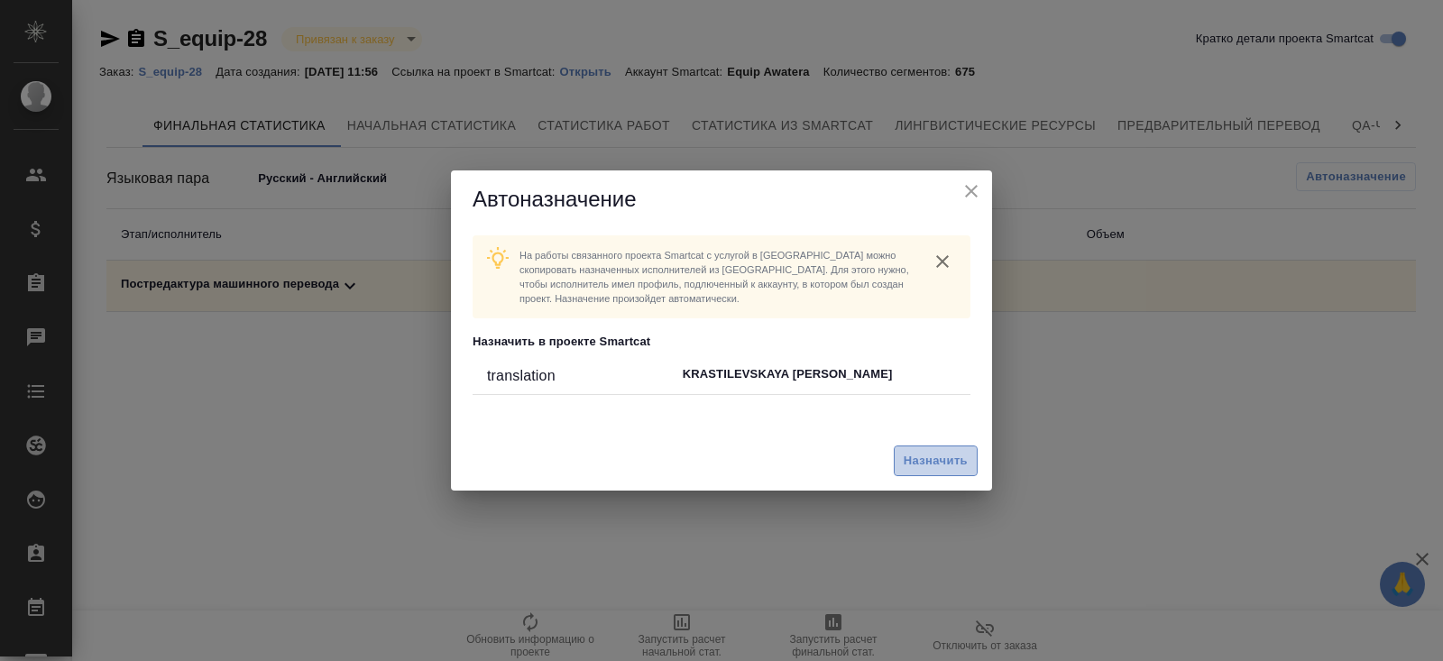
click at [942, 467] on span "Назначить" at bounding box center [935, 461] width 64 height 21
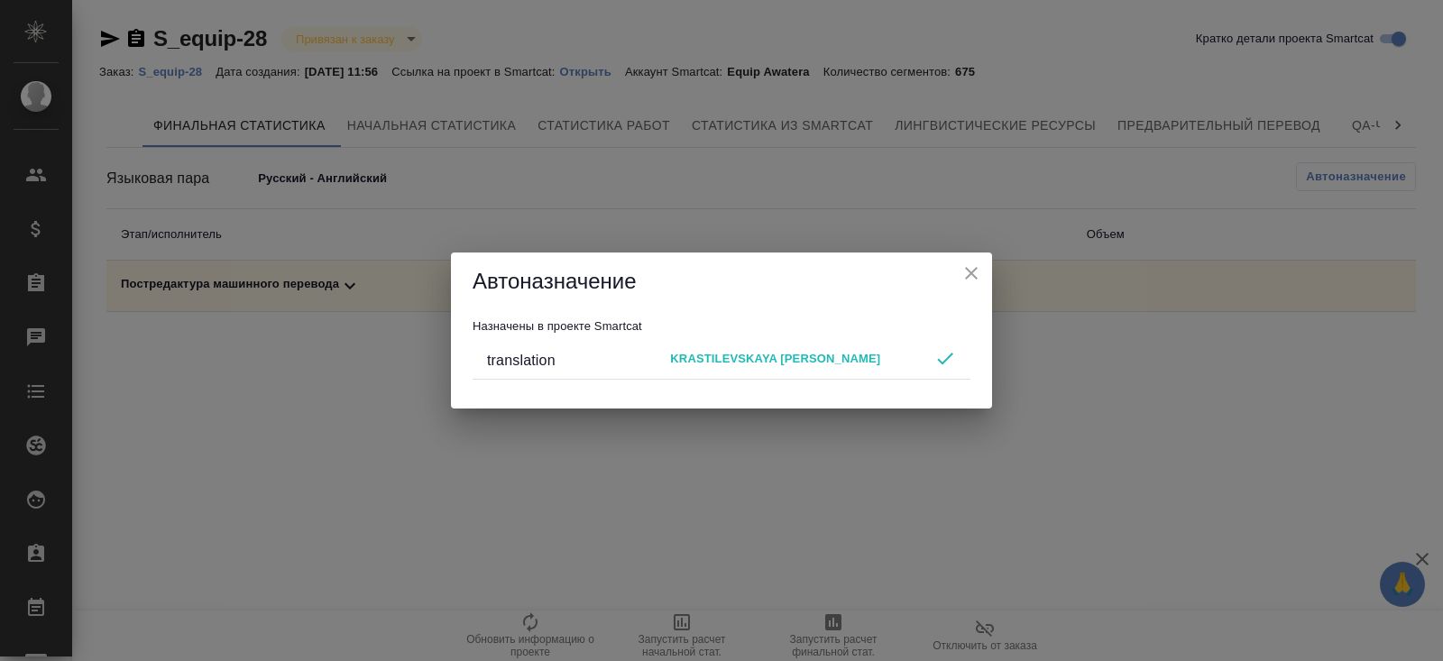
click at [820, 529] on div "Автоназначение Назначены в проекте Smartcat translation KRASTILEVSKAYA MARIA" at bounding box center [721, 330] width 1443 height 661
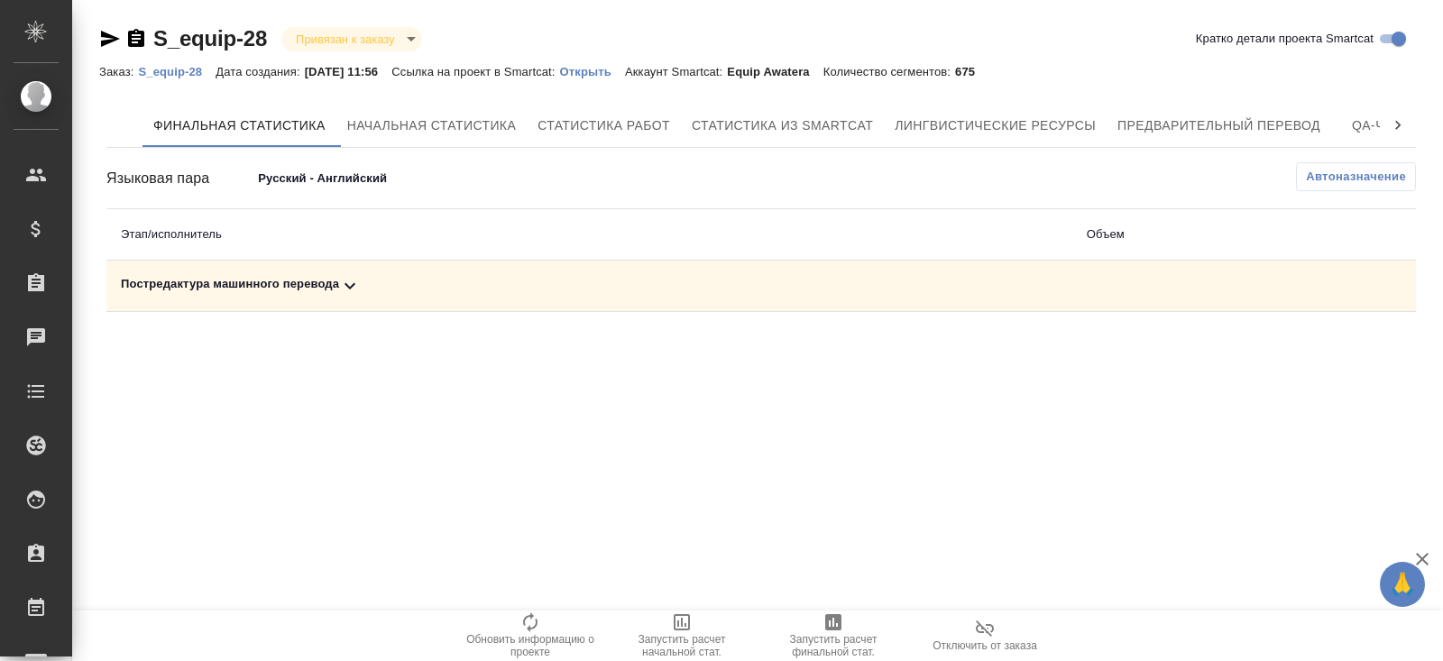
click at [356, 180] on body "🙏 .cls-1 fill:#fff; AWATERA Belyakova Yulia Клиенты Спецификации Заказы Чаты To…" at bounding box center [721, 330] width 1443 height 661
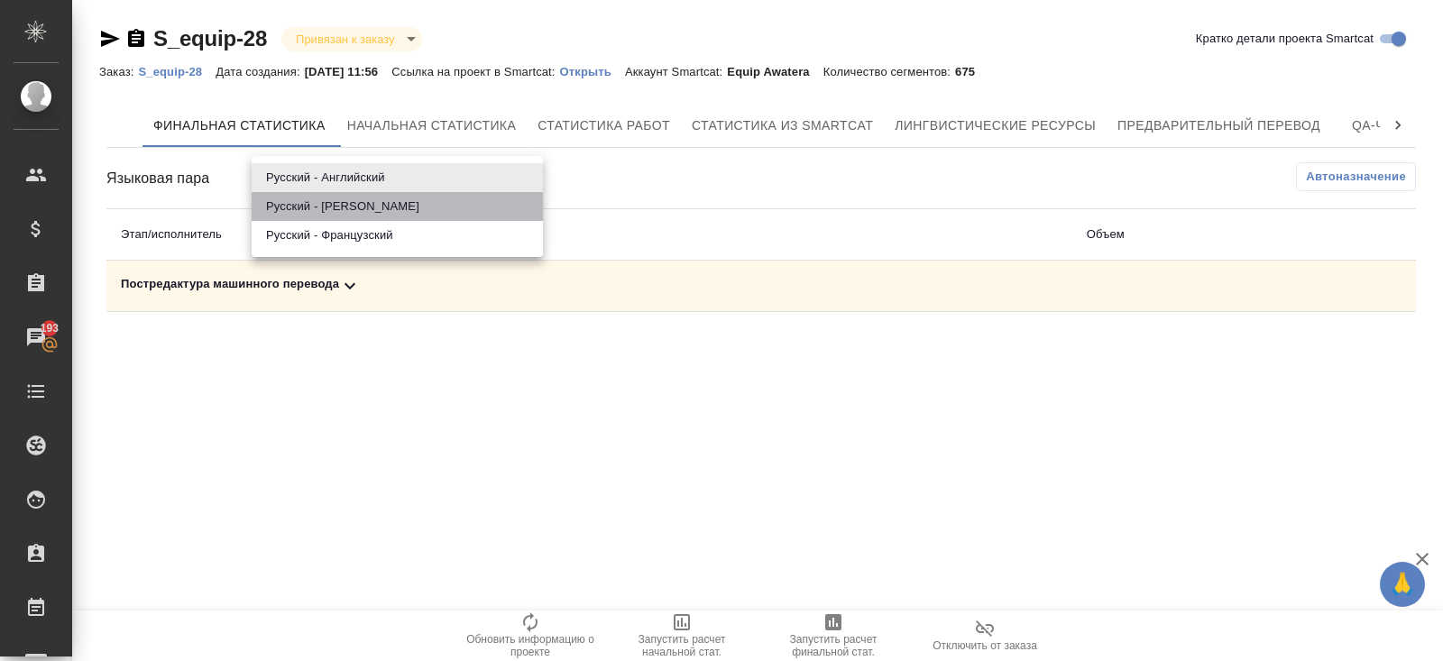
click at [356, 203] on li "Русский - Немецкий" at bounding box center [397, 206] width 291 height 29
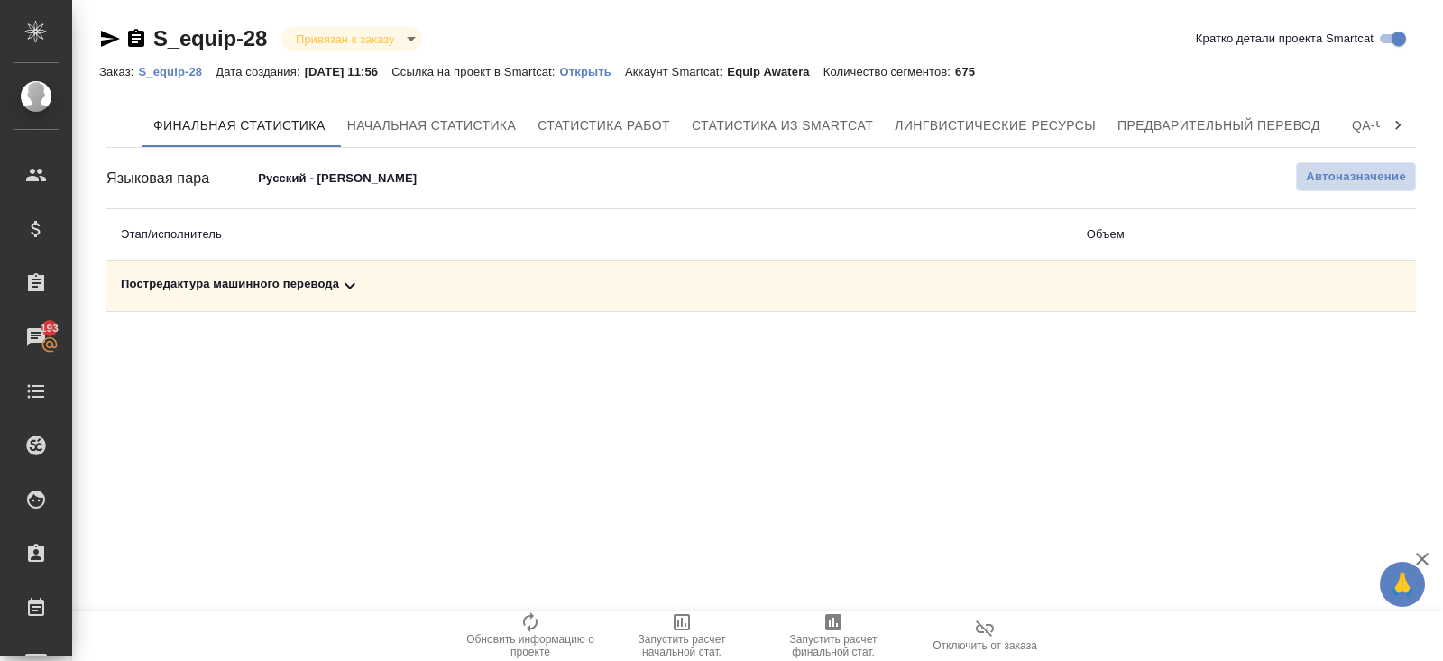
click at [1326, 172] on span "Автоназначение" at bounding box center [1356, 177] width 100 height 18
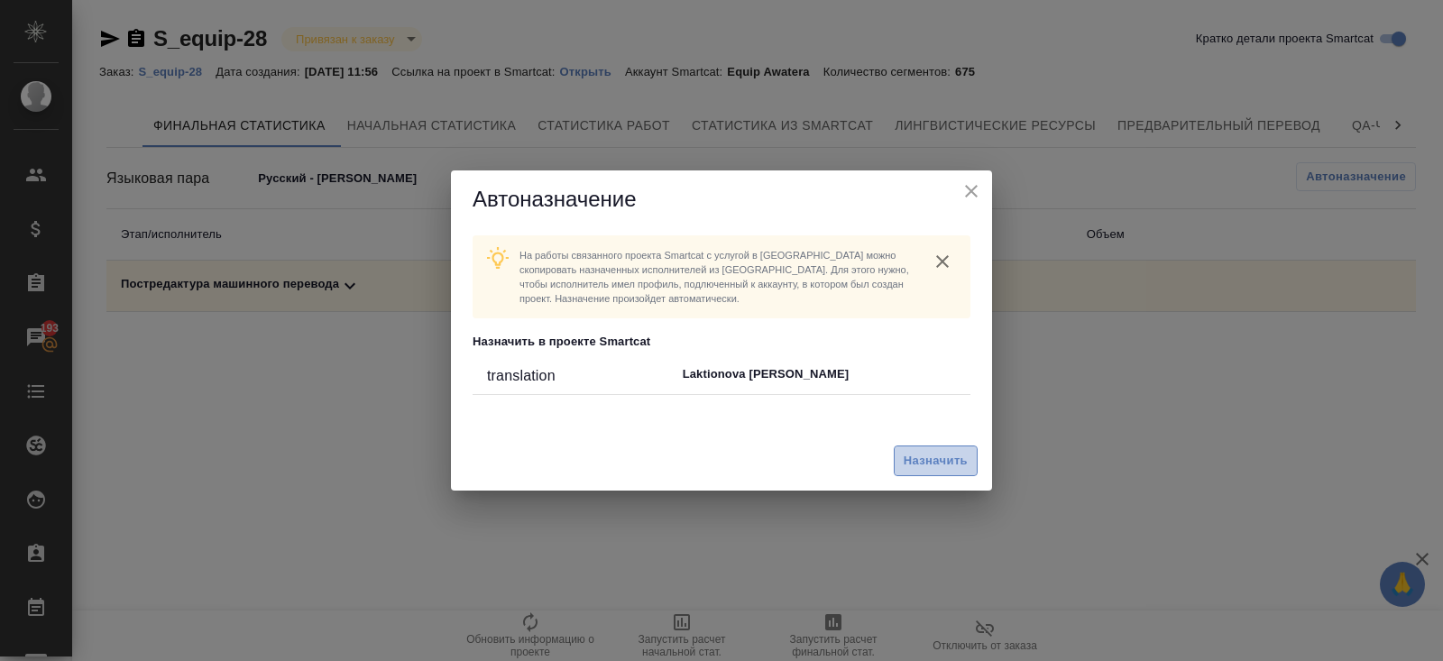
click at [967, 455] on span "Назначить" at bounding box center [935, 461] width 64 height 21
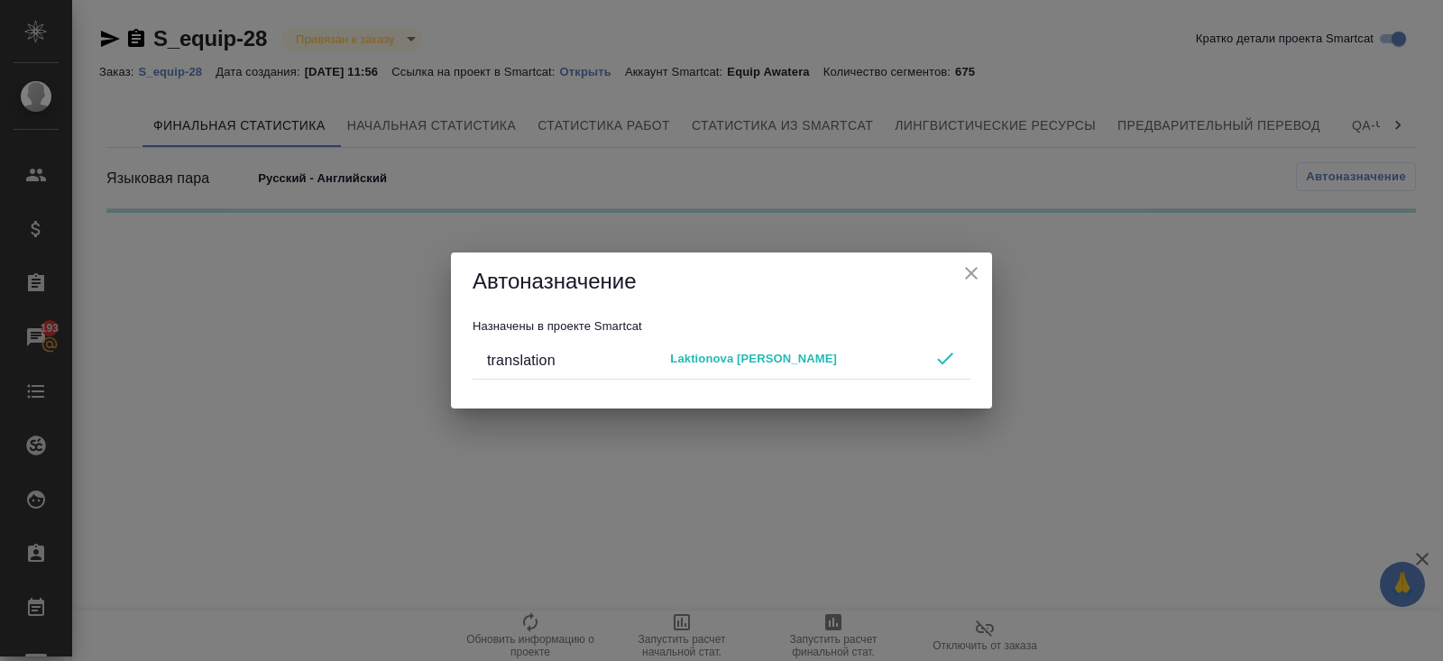
click at [703, 515] on div "Автоназначение Назначены в проекте Smartcat translation Laktionova Elena" at bounding box center [721, 330] width 1443 height 661
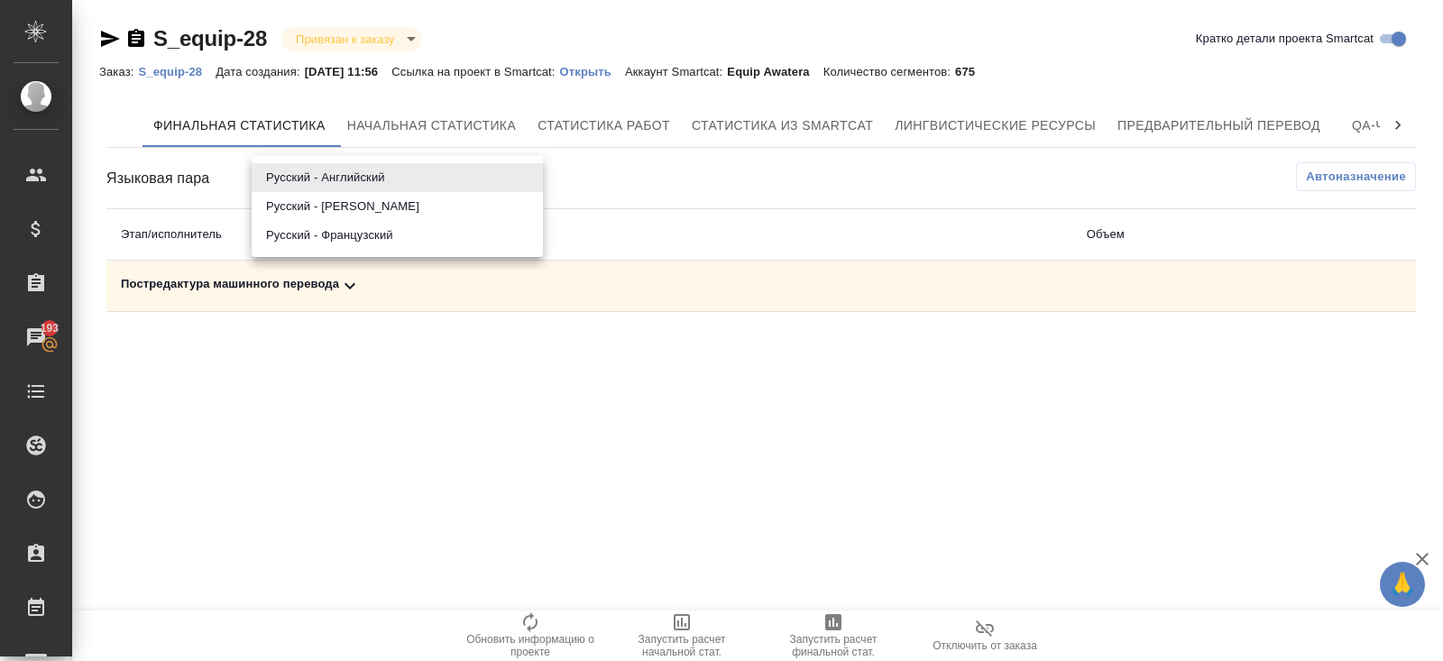
click at [319, 188] on body "🙏 .cls-1 fill:#fff; AWATERA Belyakova Yulia Клиенты Спецификации Заказы 193 Чат…" at bounding box center [721, 330] width 1443 height 661
click at [320, 236] on li "Русский - Французский" at bounding box center [397, 235] width 291 height 29
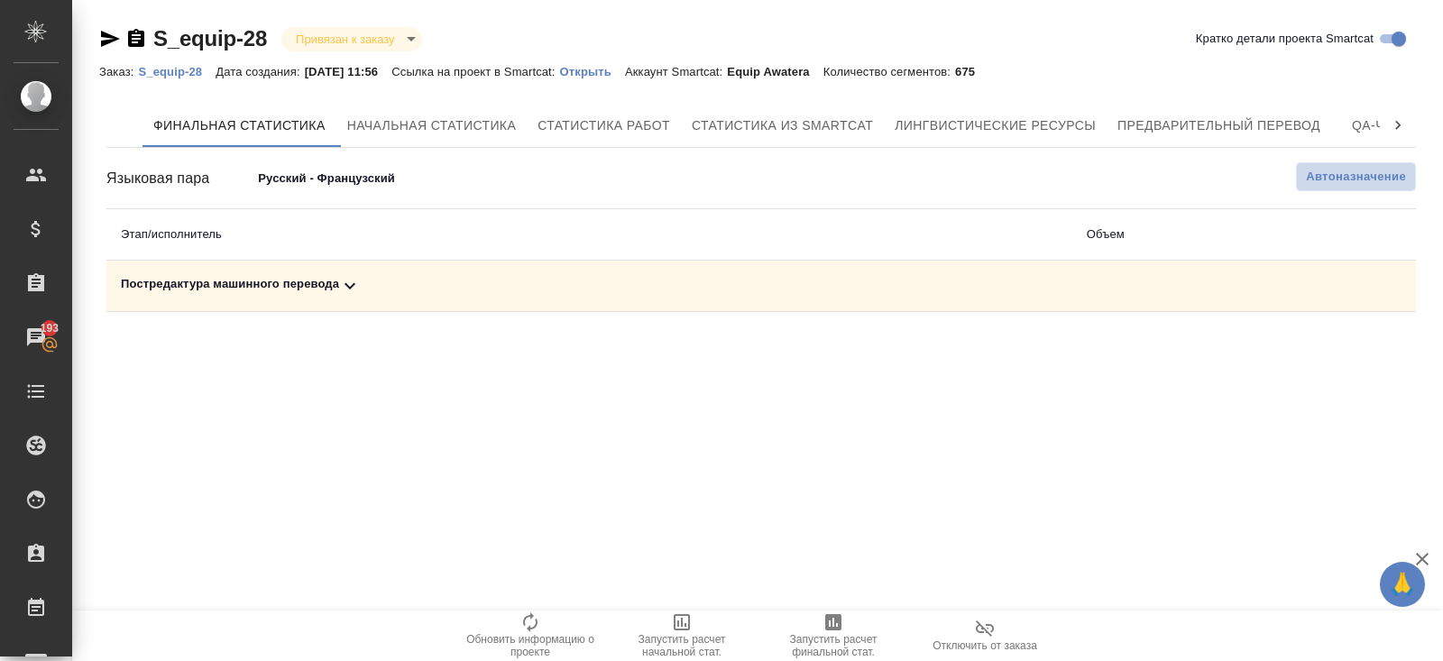
click at [1327, 169] on span "Автоназначение" at bounding box center [1356, 177] width 100 height 18
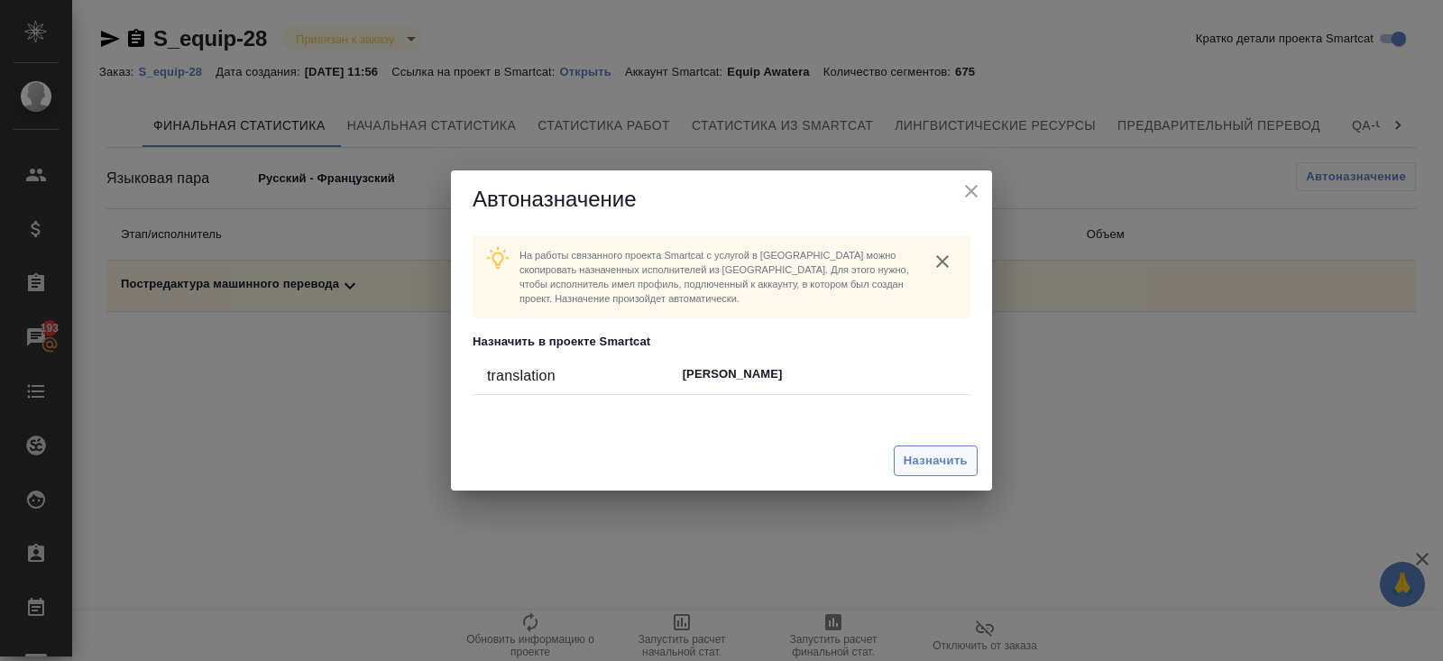
click at [960, 445] on button "Назначить" at bounding box center [935, 461] width 84 height 32
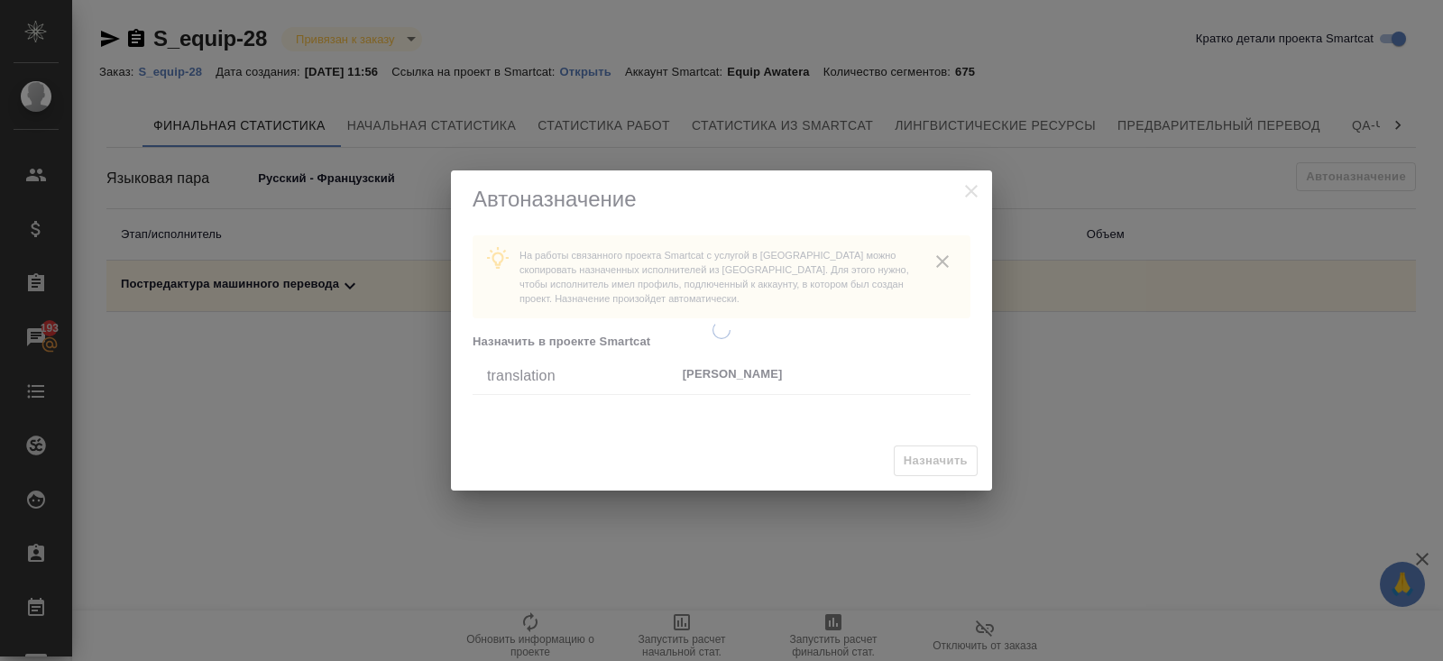
type input "68946a48fde8d4c84cd1ff3a"
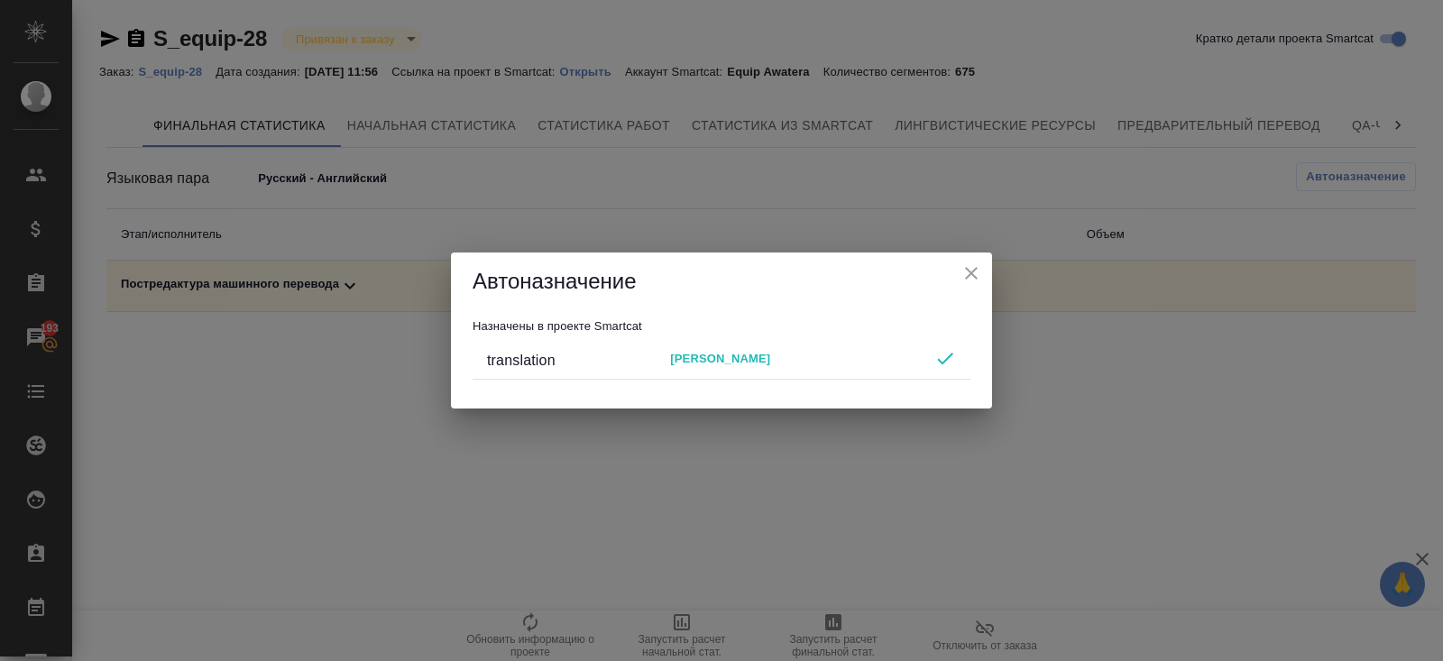
click at [781, 509] on div "Автоназначение Назначены в проекте Smartcat translation Gascon Benoit" at bounding box center [721, 330] width 1443 height 661
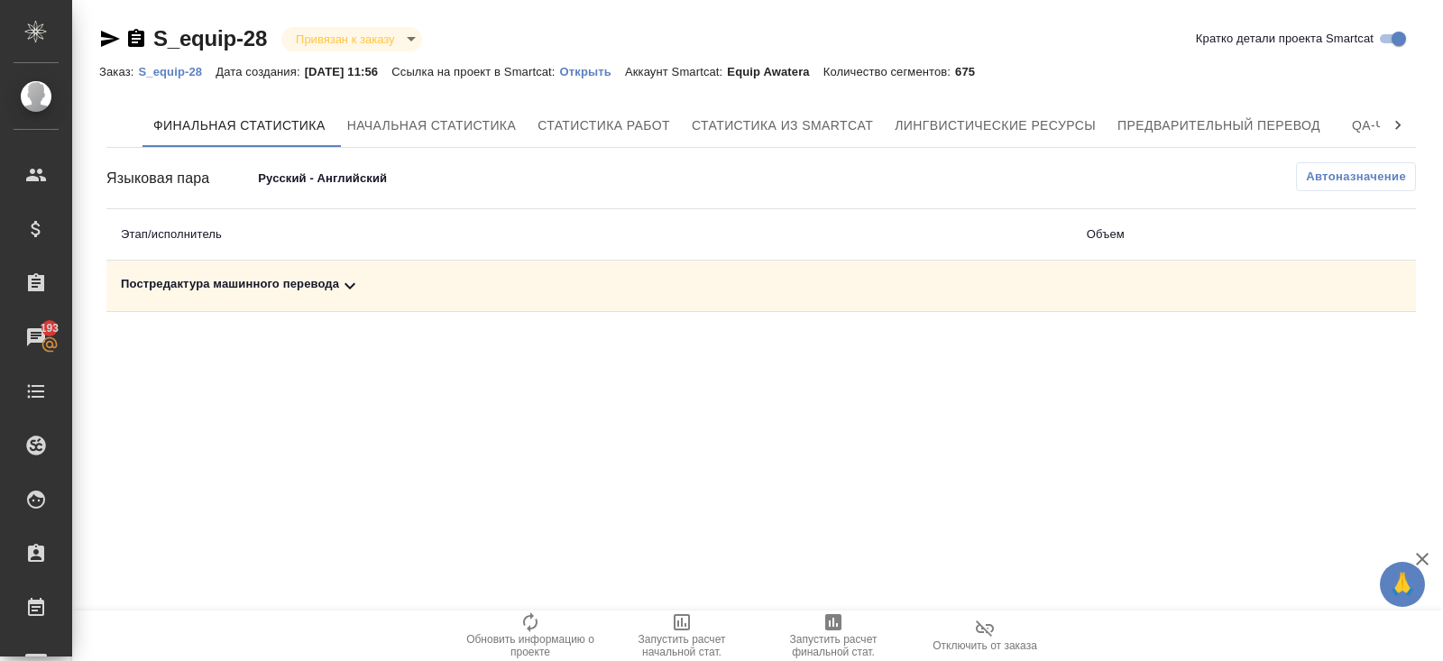
click at [830, 635] on span "Запустить расчет финальной стат." at bounding box center [833, 645] width 130 height 25
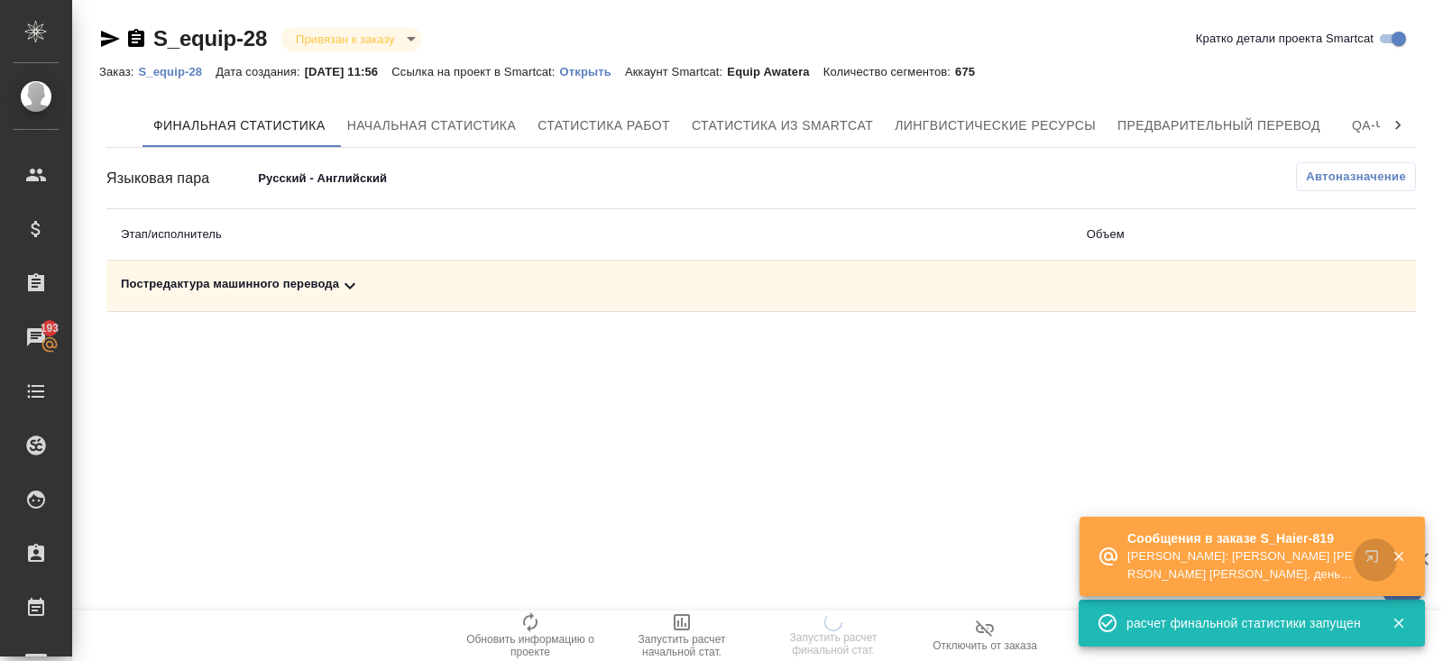
click at [1371, 556] on icon "button" at bounding box center [1371, 556] width 12 height 12
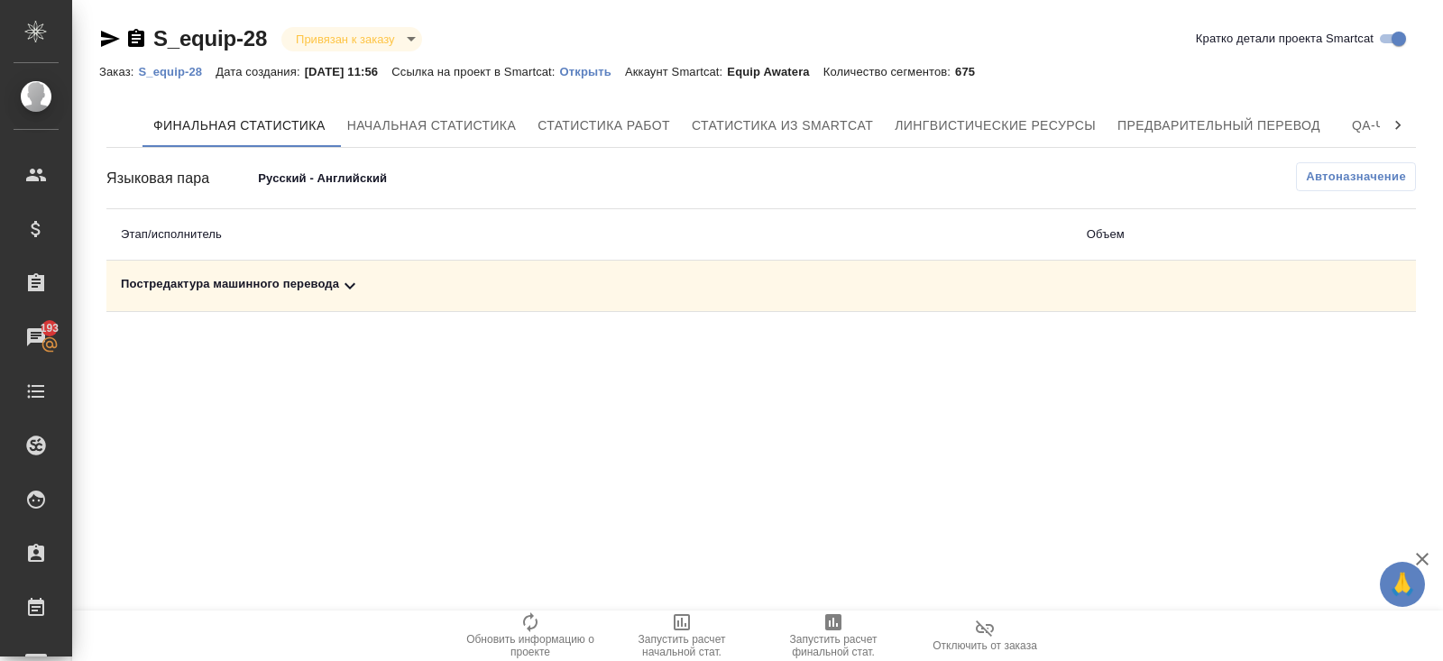
click at [352, 284] on icon at bounding box center [350, 286] width 22 height 22
click at [1330, 335] on button "button" at bounding box center [1336, 347] width 43 height 43
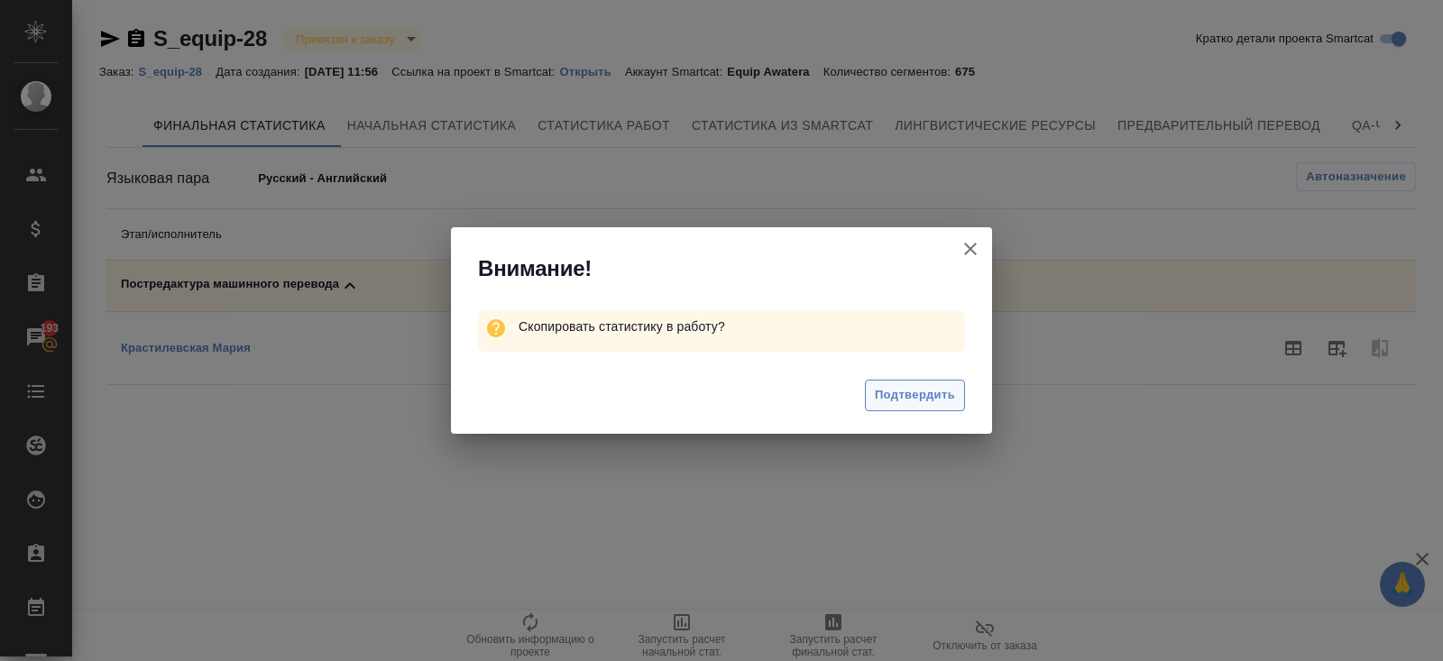
click at [921, 398] on span "Подтвердить" at bounding box center [915, 395] width 80 height 21
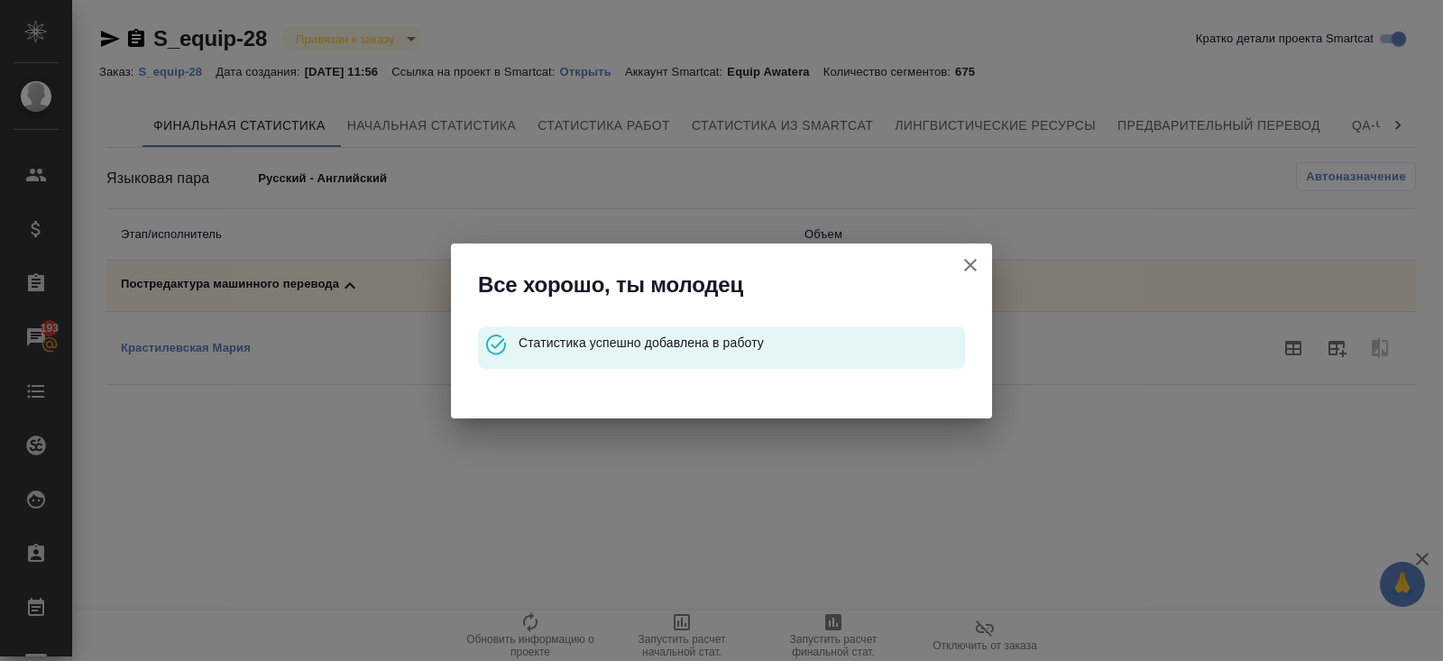
click at [969, 263] on icon "button" at bounding box center [970, 265] width 13 height 13
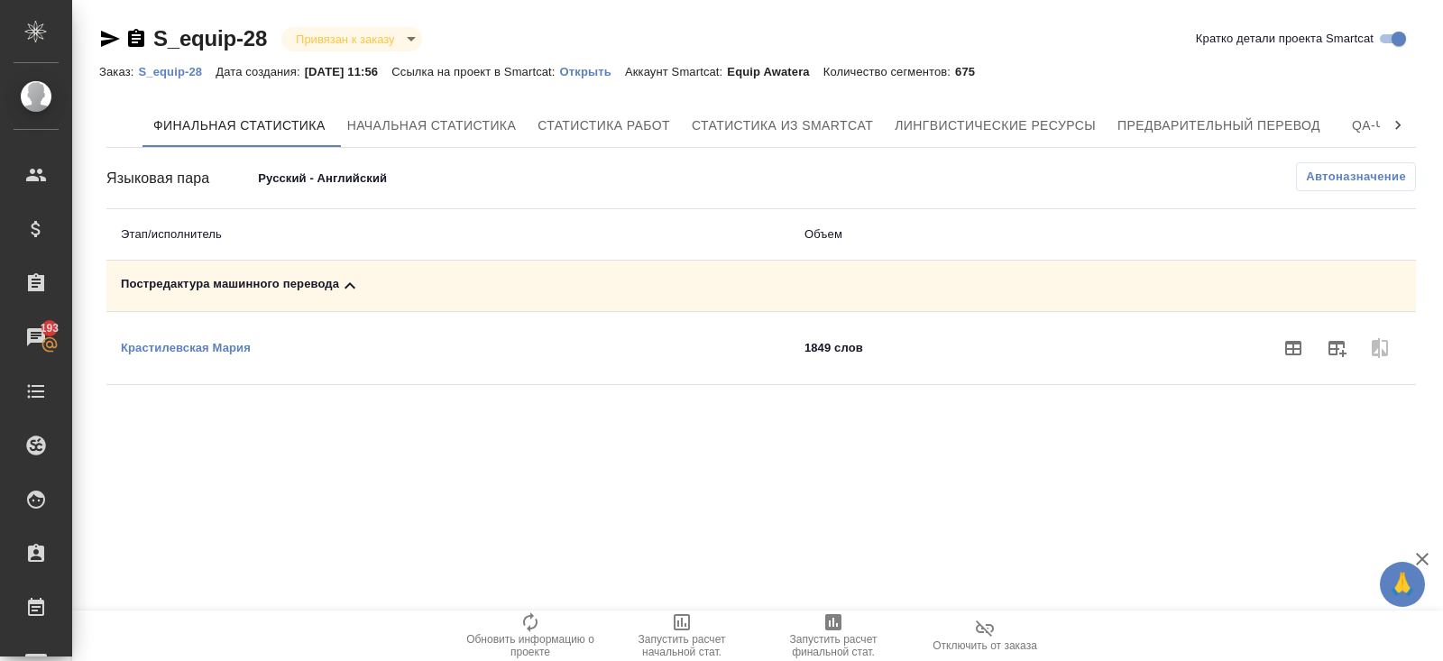
click at [377, 175] on body "🙏 .cls-1 fill:#fff; AWATERA Belyakova Yulia Клиенты Спецификации Заказы 193 Чат…" at bounding box center [721, 330] width 1443 height 661
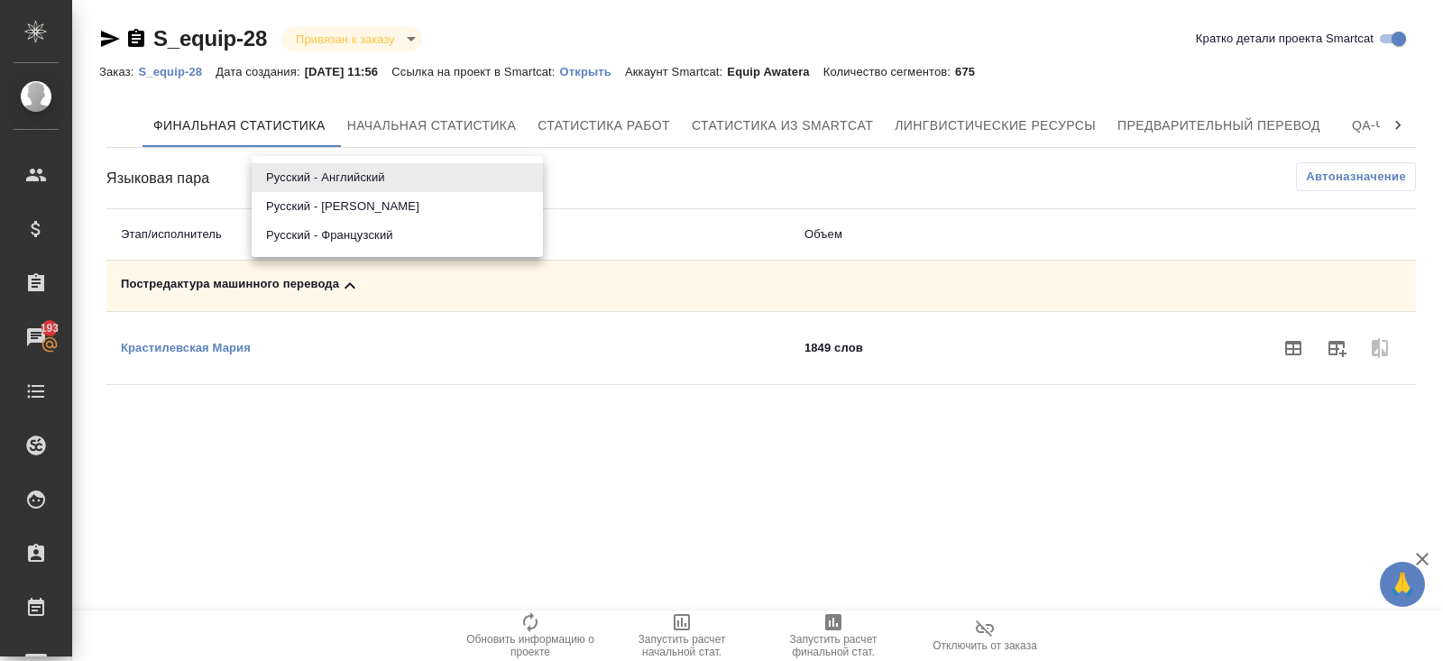
click at [372, 202] on li "Русский - Немецкий" at bounding box center [397, 206] width 291 height 29
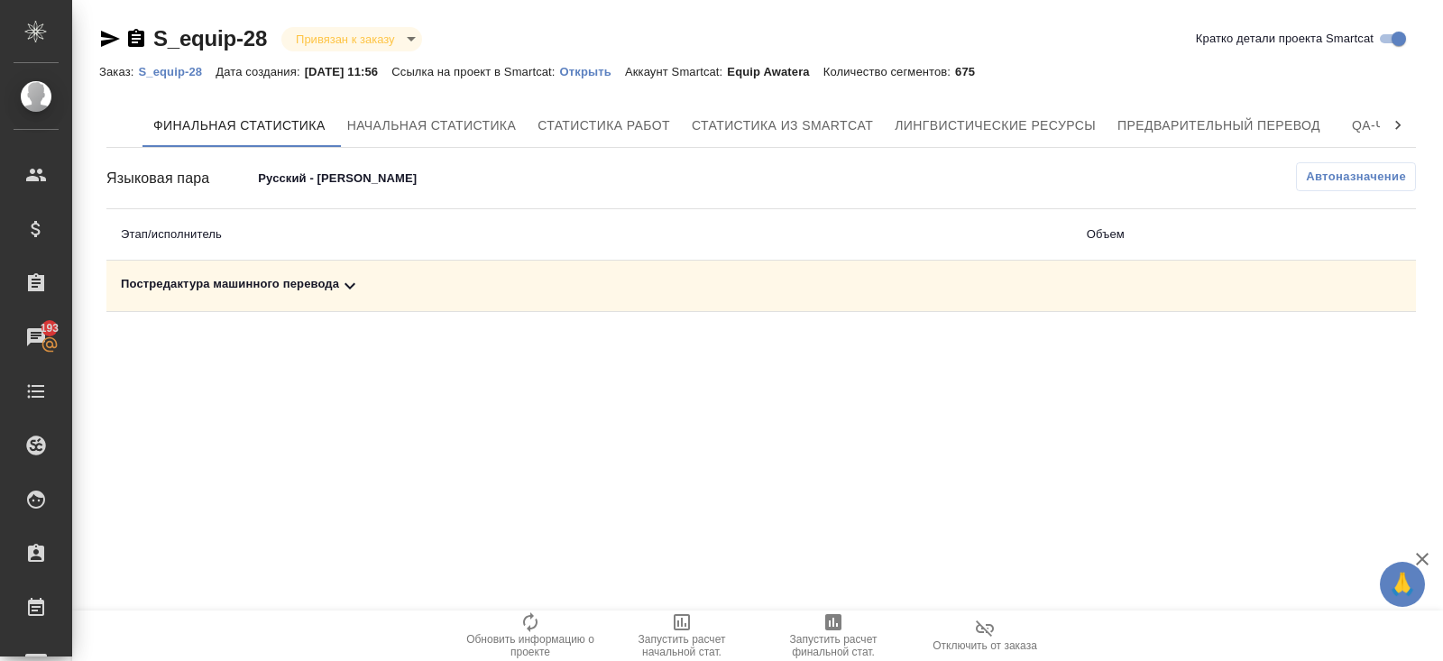
click at [349, 285] on icon at bounding box center [349, 286] width 11 height 6
click at [1325, 347] on icon "button" at bounding box center [1336, 348] width 22 height 22
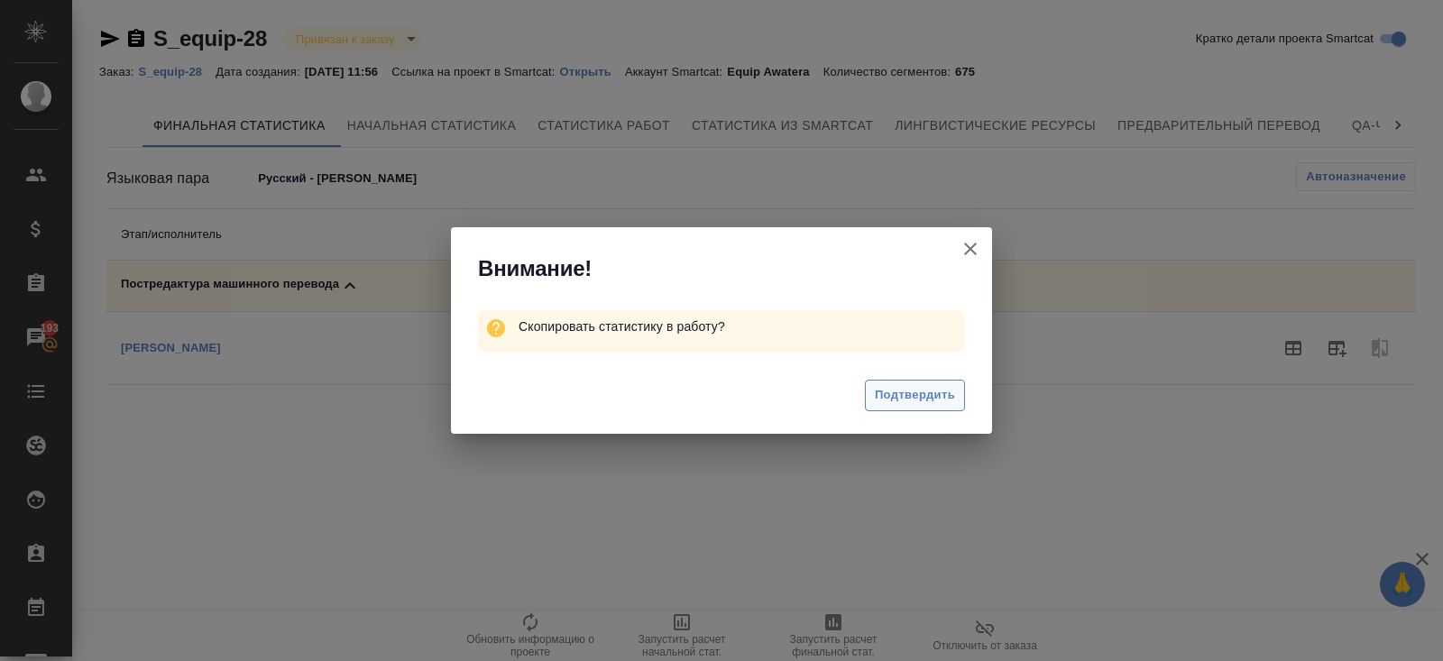
click at [913, 394] on span "Подтвердить" at bounding box center [915, 395] width 80 height 21
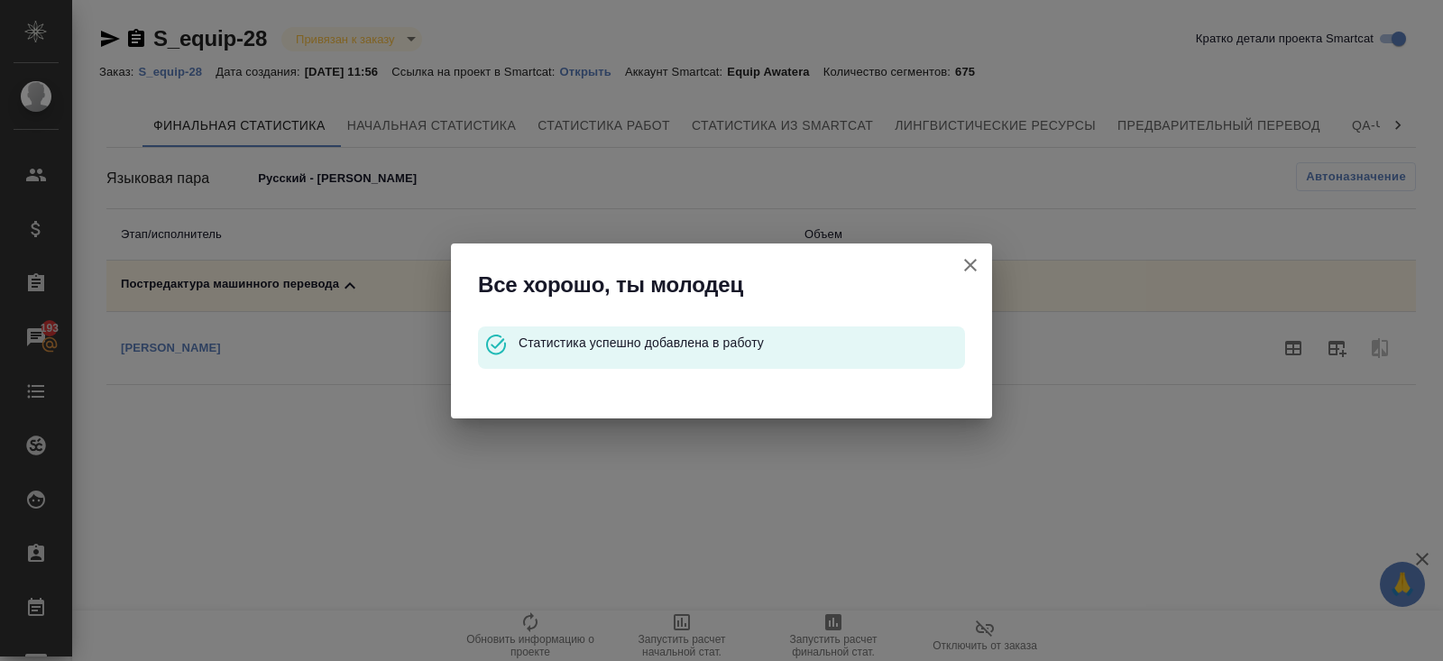
click at [972, 258] on icon "button" at bounding box center [970, 265] width 22 height 22
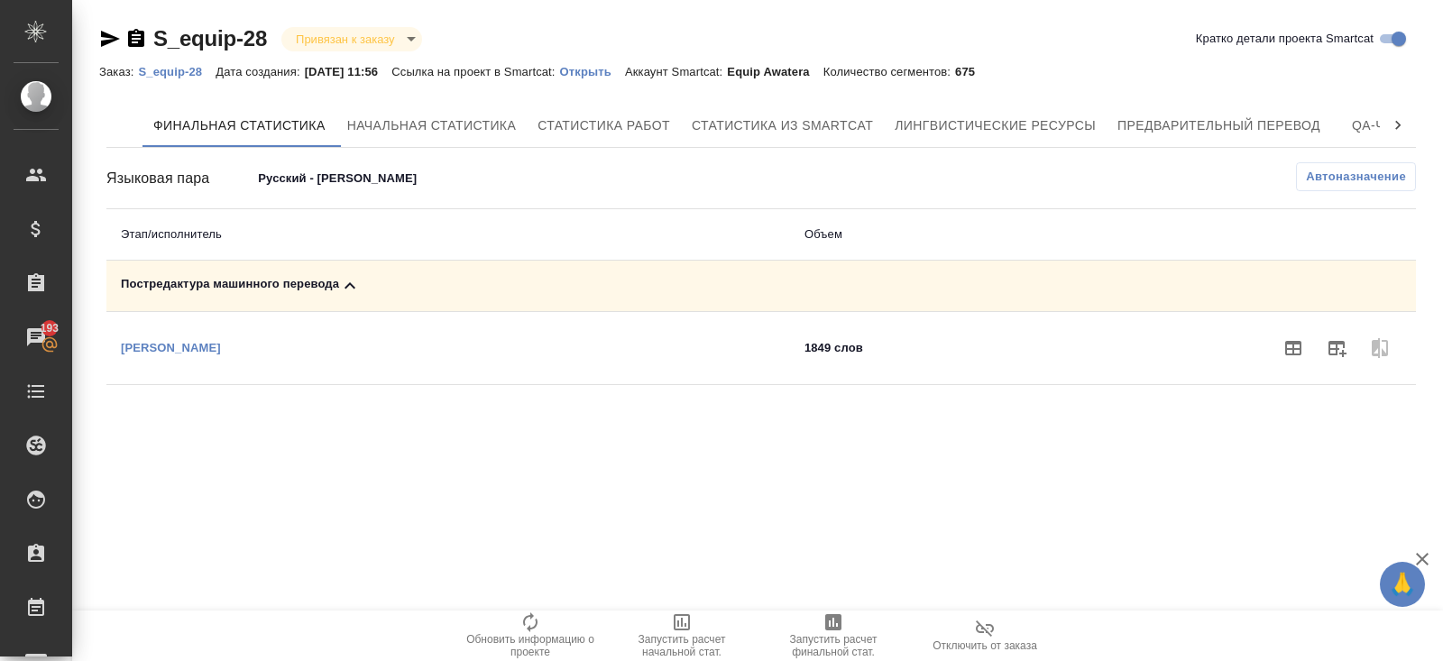
click at [351, 181] on body "🙏 .cls-1 fill:#fff; AWATERA Belyakova Yulia Клиенты Спецификации Заказы 193 Чат…" at bounding box center [721, 330] width 1443 height 661
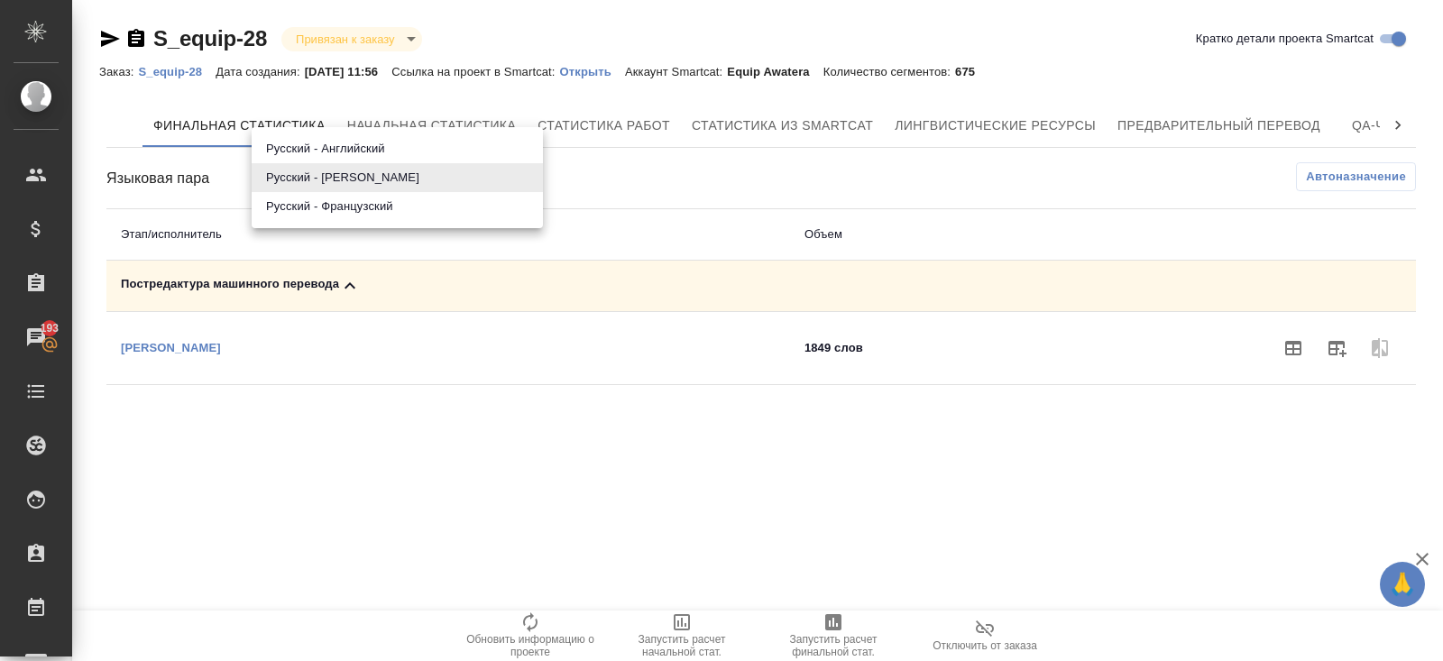
click at [349, 213] on li "Русский - Французский" at bounding box center [397, 206] width 291 height 29
type input "68946a48fde8d4c84cd1ff3c"
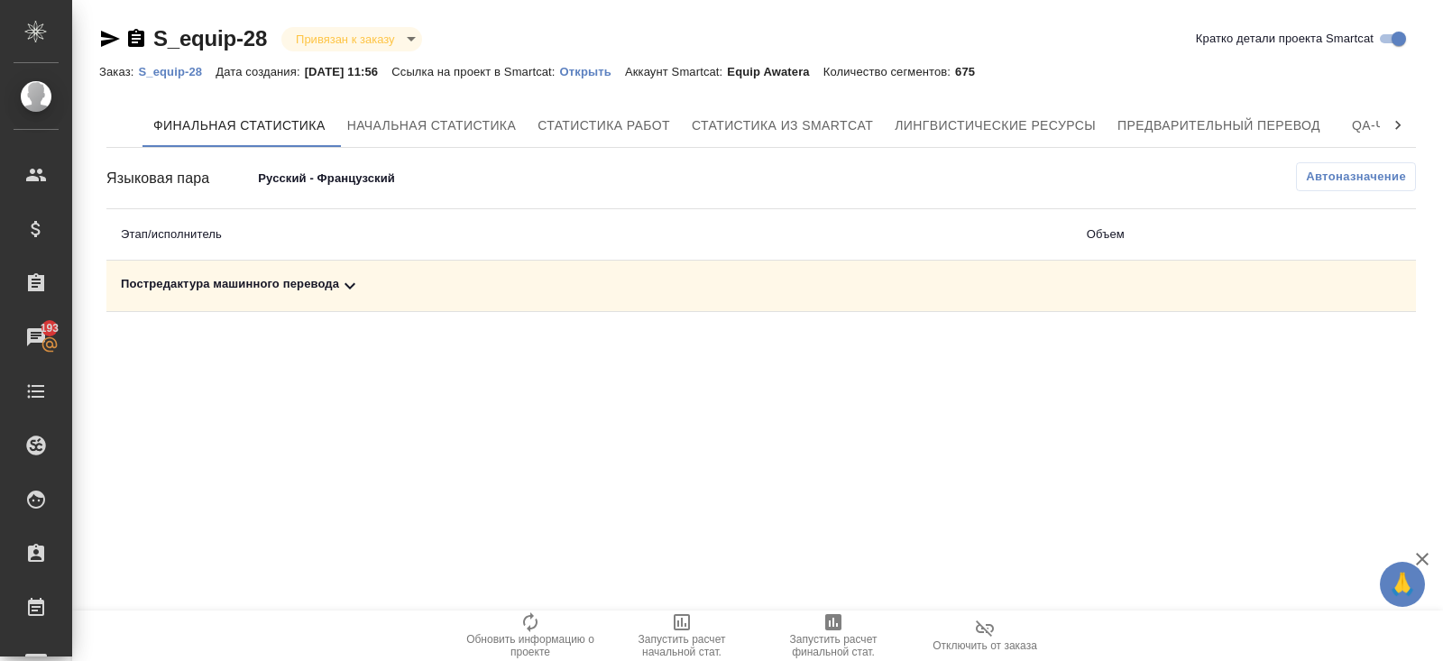
click at [350, 279] on icon at bounding box center [350, 286] width 22 height 22
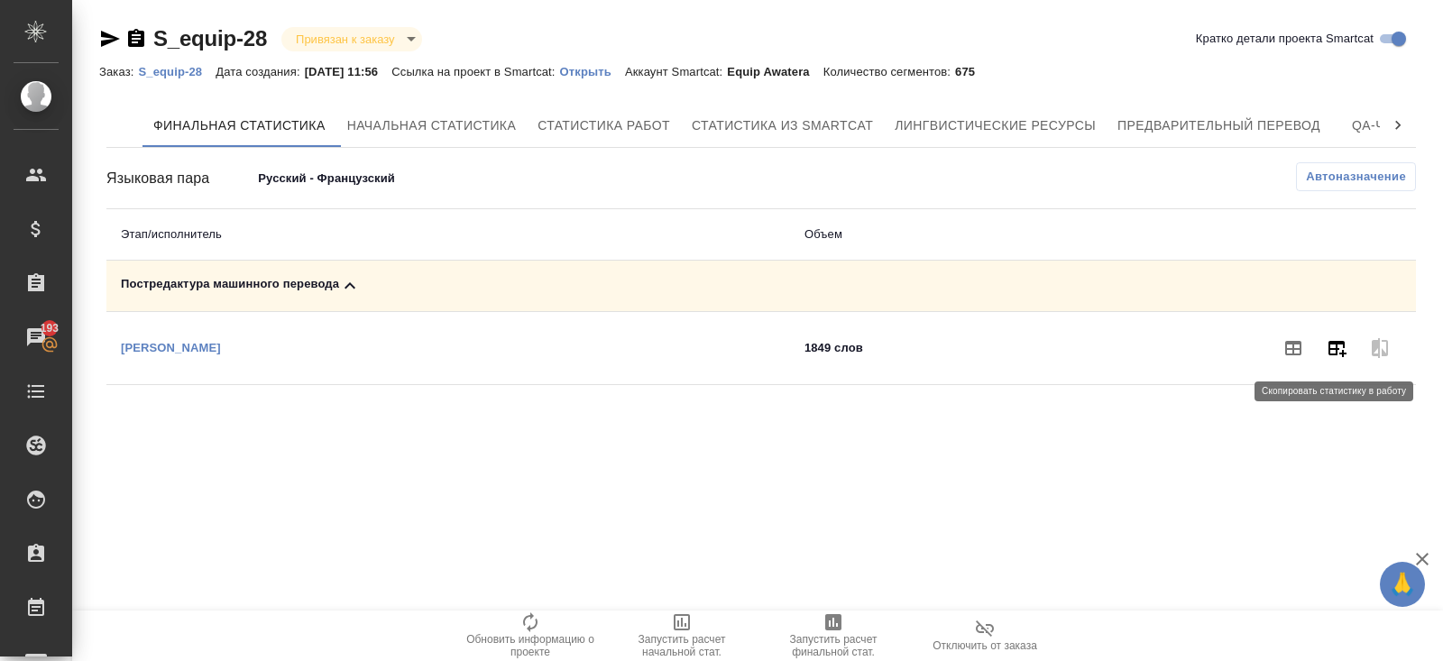
click at [1342, 359] on button "button" at bounding box center [1336, 347] width 43 height 43
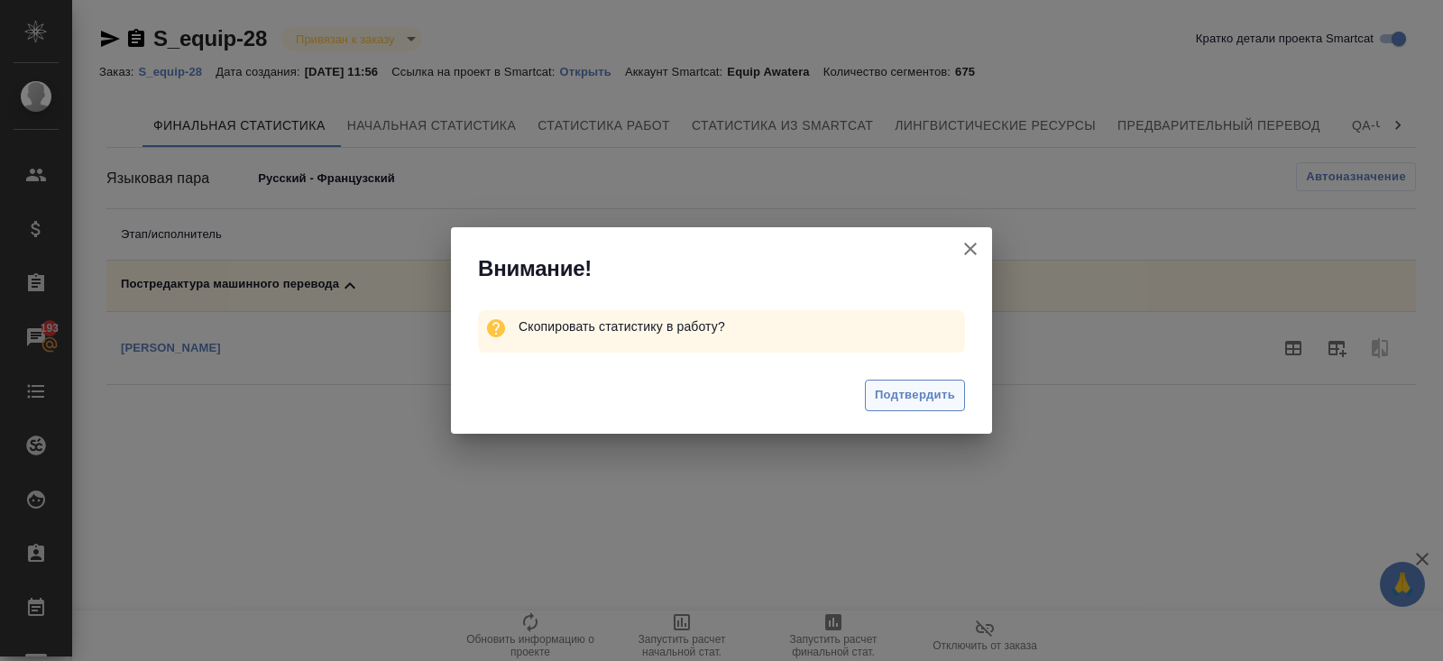
click at [948, 395] on span "Подтвердить" at bounding box center [915, 395] width 80 height 21
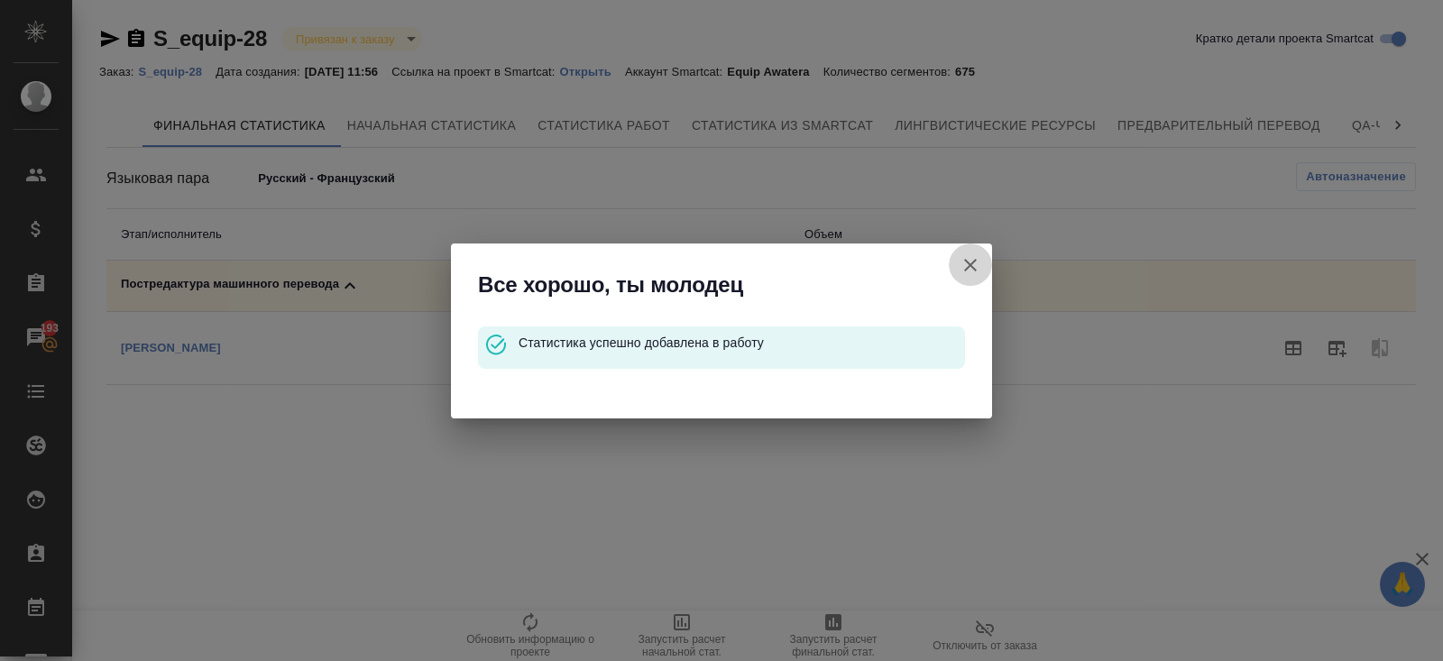
click at [969, 262] on icon "button" at bounding box center [970, 265] width 22 height 22
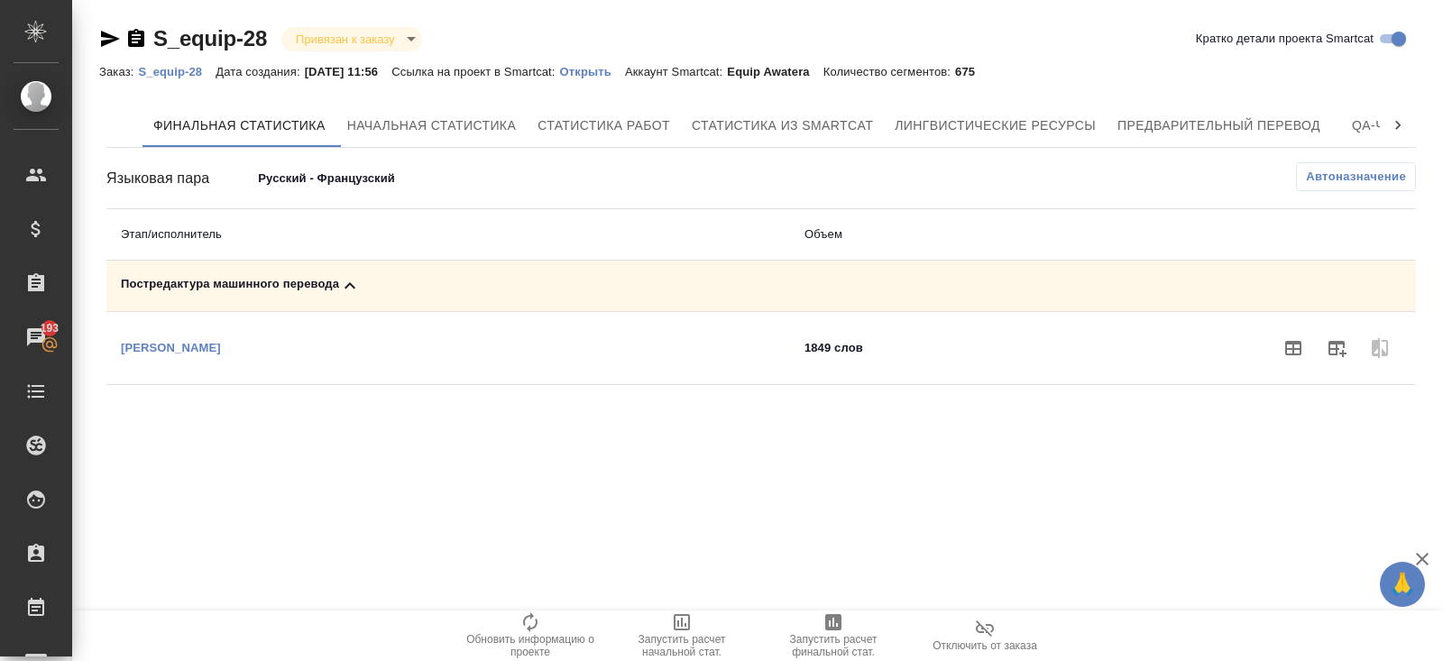
click at [157, 73] on p "S_equip-28" at bounding box center [177, 72] width 78 height 14
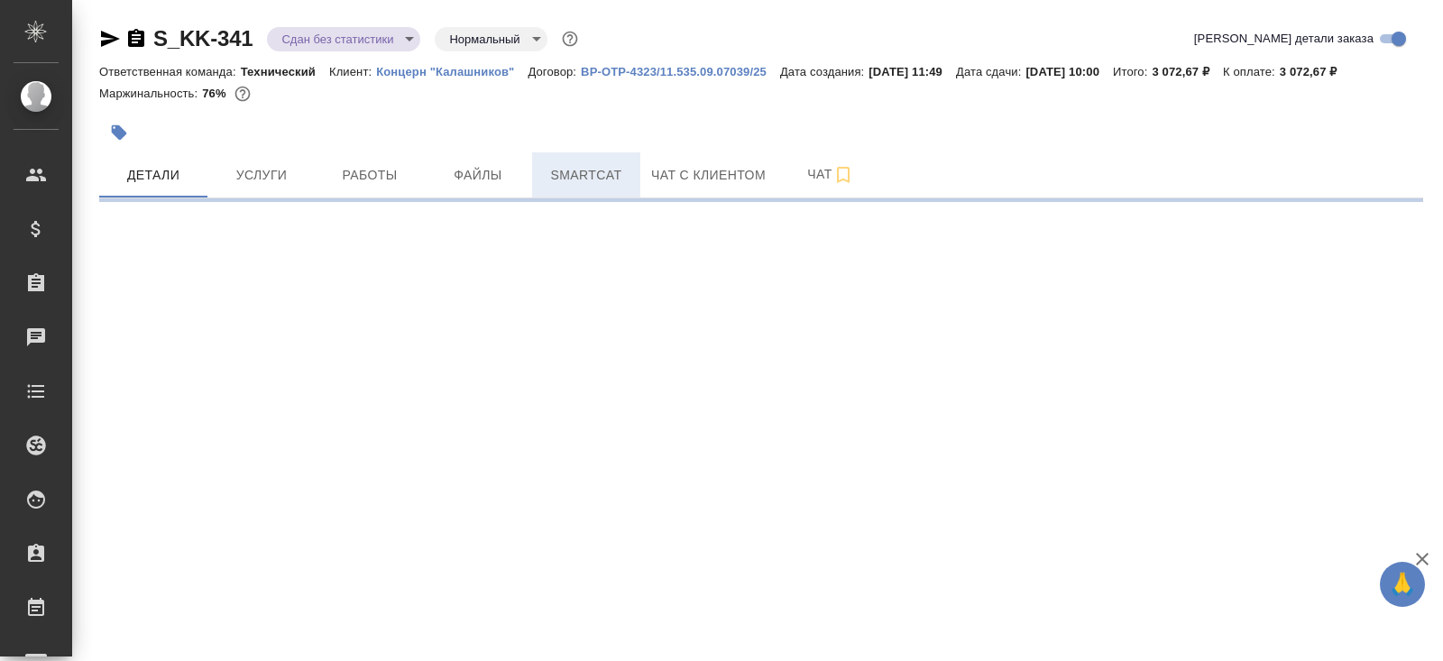
click at [580, 183] on span "Smartcat" at bounding box center [586, 175] width 87 height 23
select select "RU"
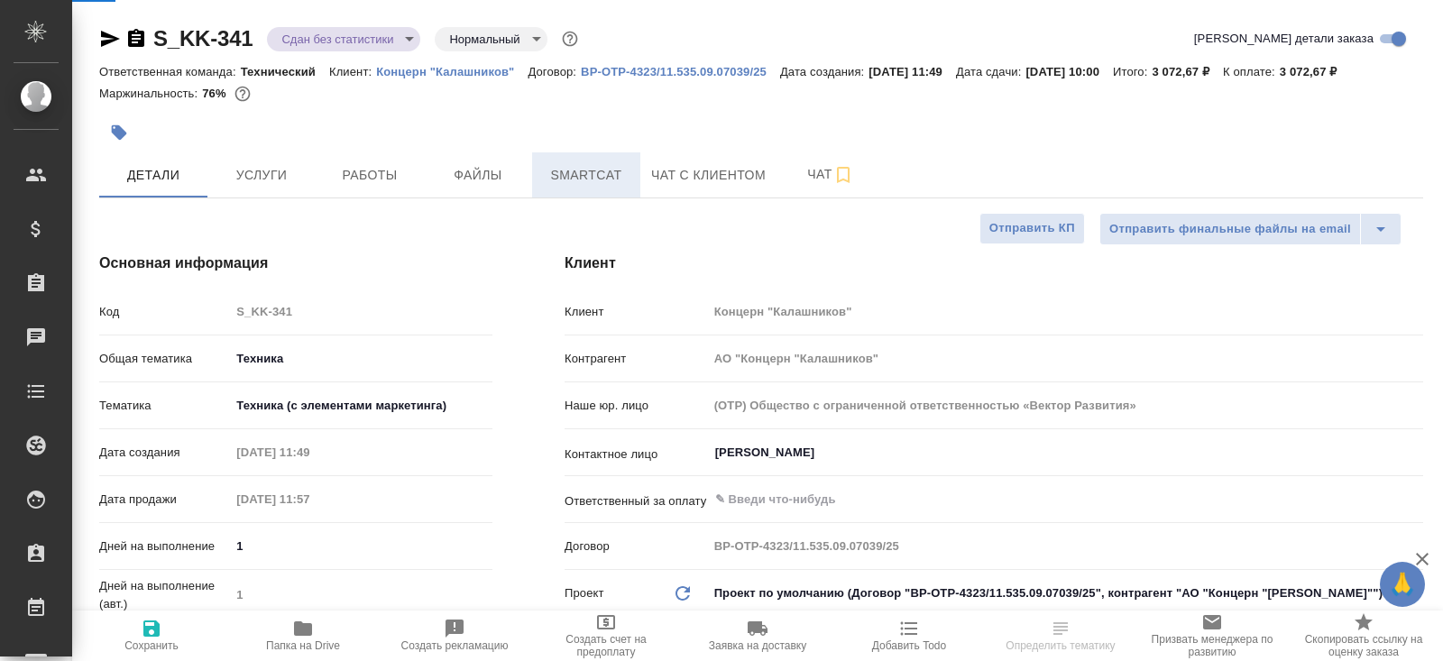
type textarea "x"
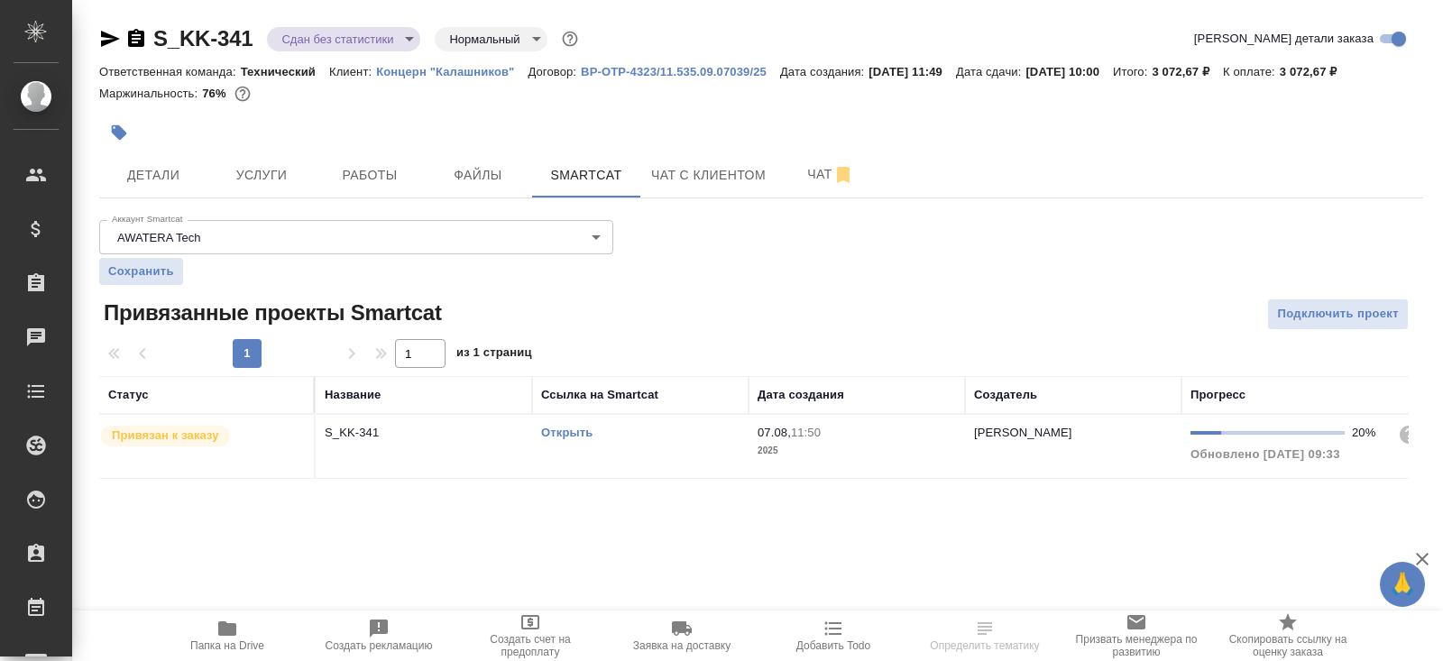
click at [635, 486] on div "S_KK-341 Сдан без статистики distributed Нормальный normal Кратко детали заказа…" at bounding box center [760, 262] width 1343 height 525
click at [639, 450] on td "Открыть" at bounding box center [640, 446] width 216 height 63
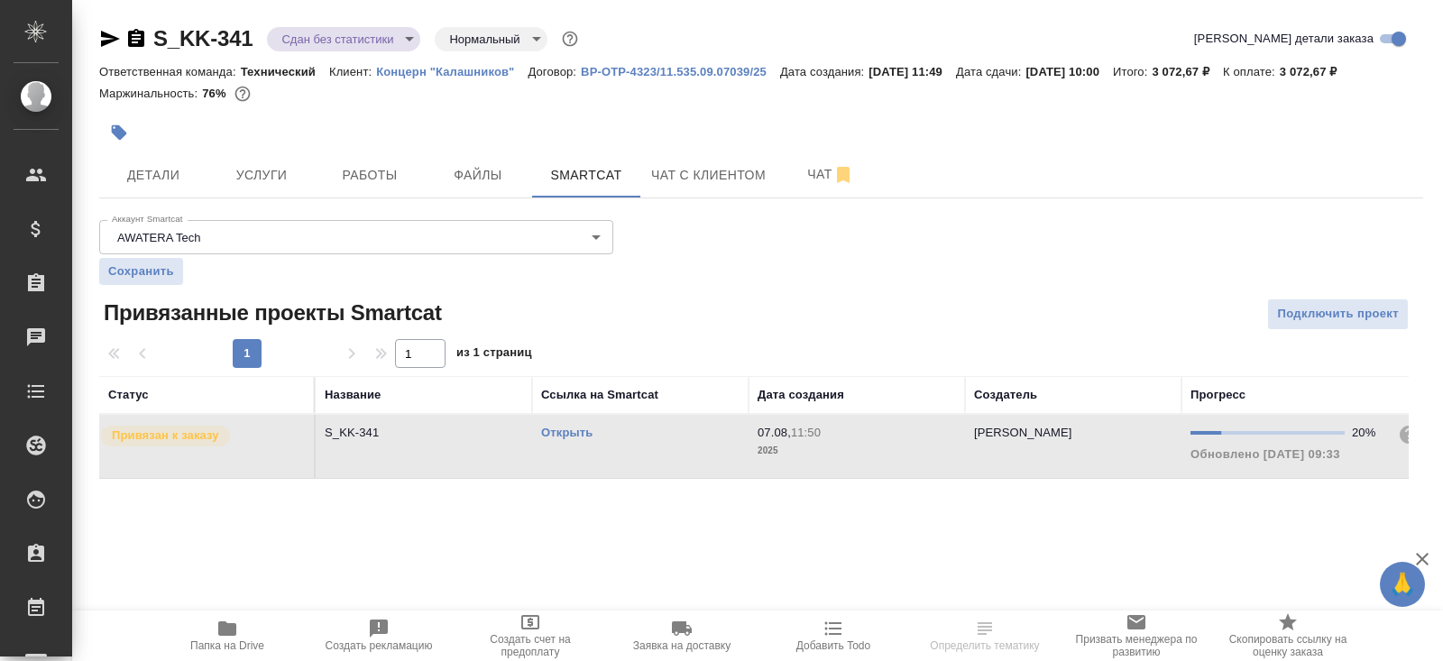
click at [639, 450] on td "Открыть" at bounding box center [640, 446] width 216 height 63
click at [361, 161] on button "Работы" at bounding box center [370, 174] width 108 height 45
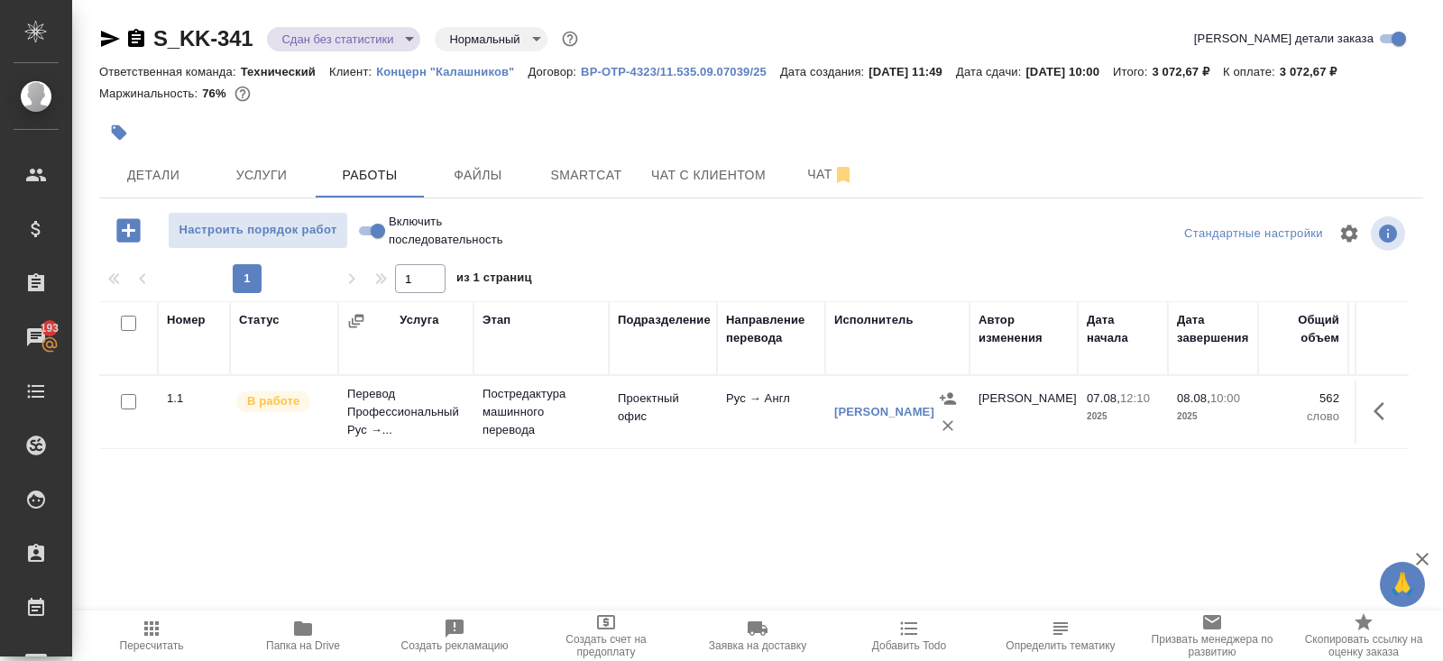
click at [150, 637] on icon "button" at bounding box center [152, 629] width 22 height 22
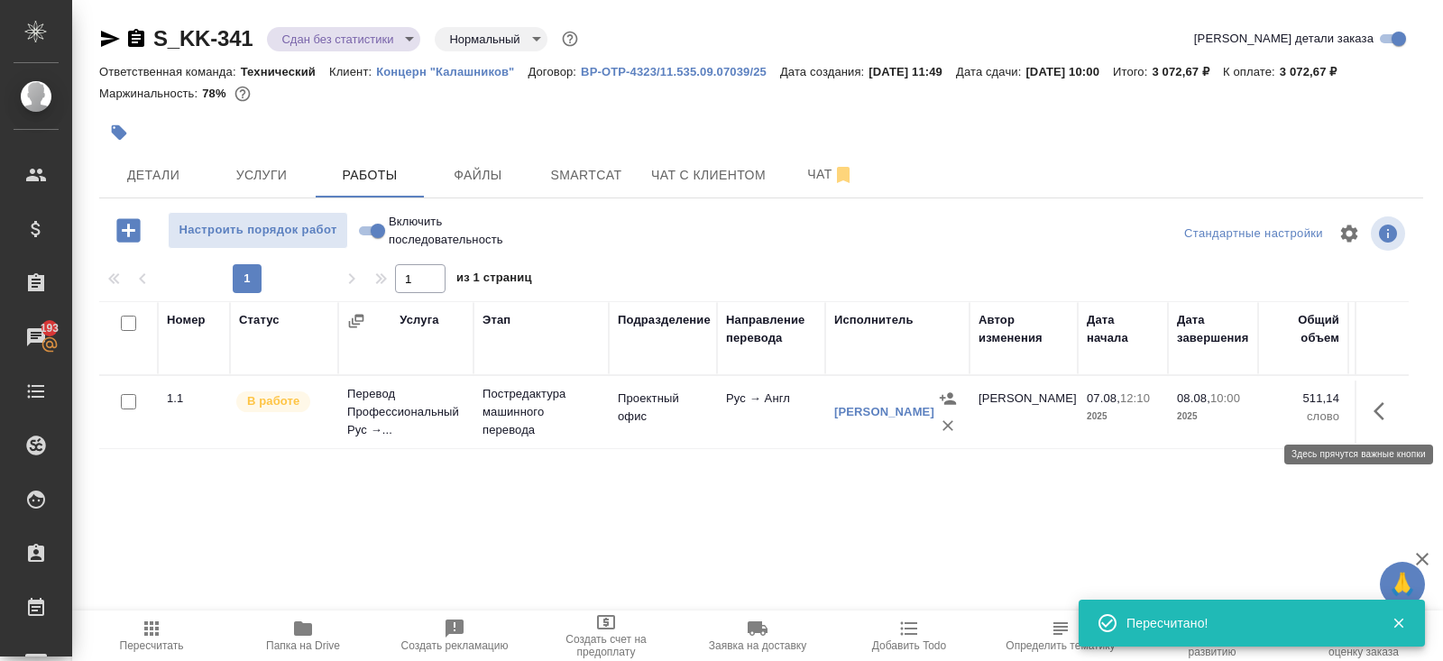
click at [1377, 411] on icon "button" at bounding box center [1378, 411] width 11 height 18
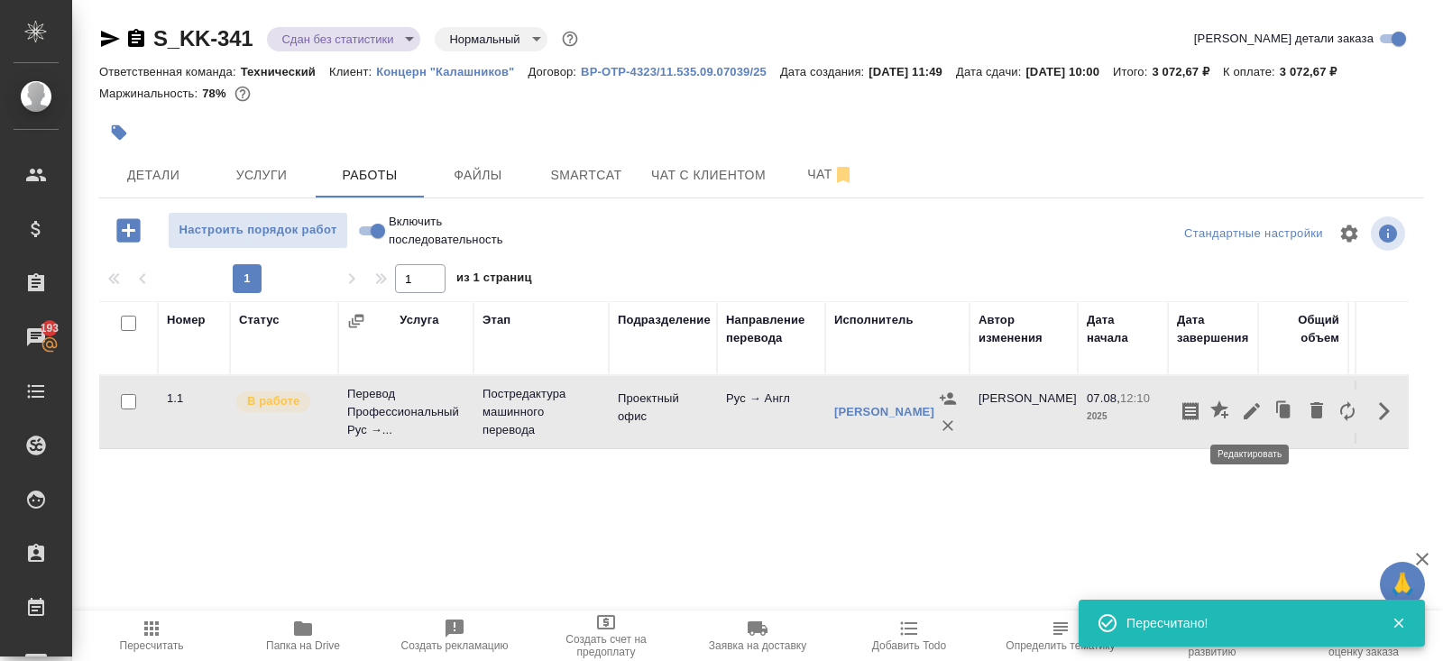
click at [1258, 410] on icon "button" at bounding box center [1252, 411] width 22 height 22
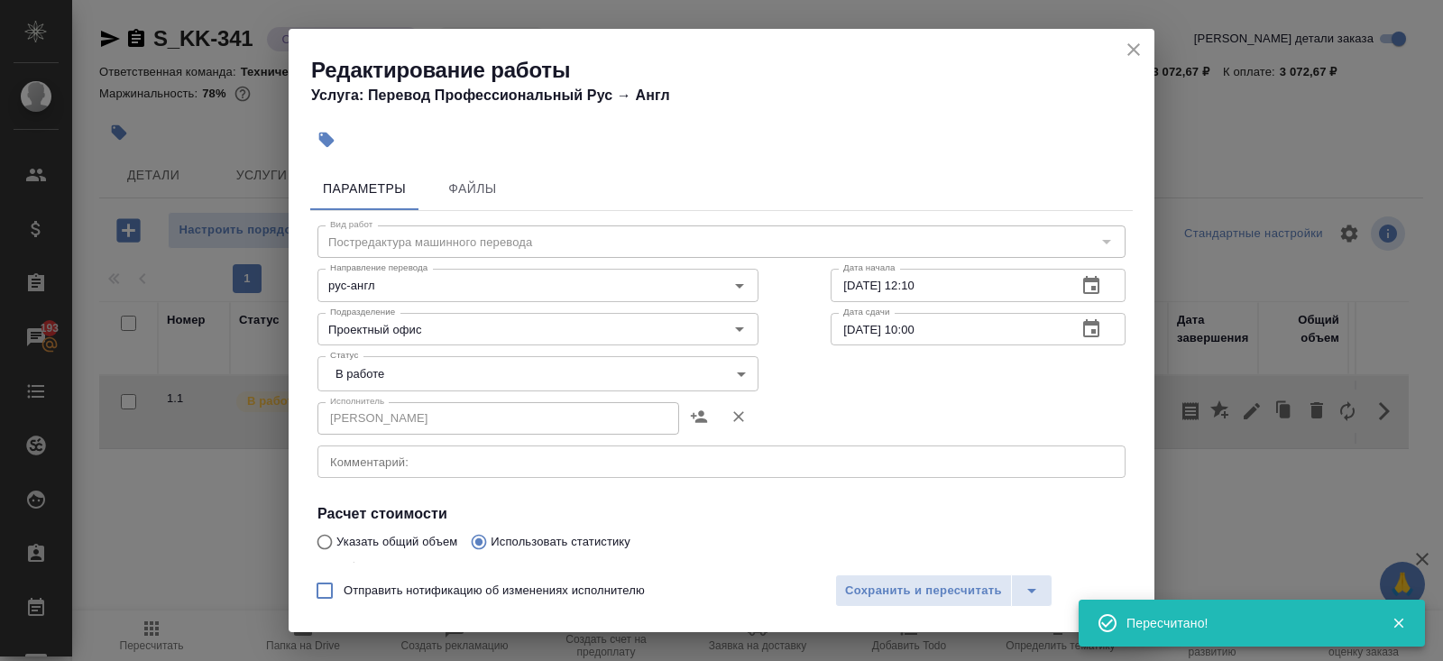
click at [360, 371] on body "🙏 .cls-1 fill:#fff; AWATERA Belyakova Yulia Клиенты Спецификации Заказы 193 Чат…" at bounding box center [721, 330] width 1443 height 661
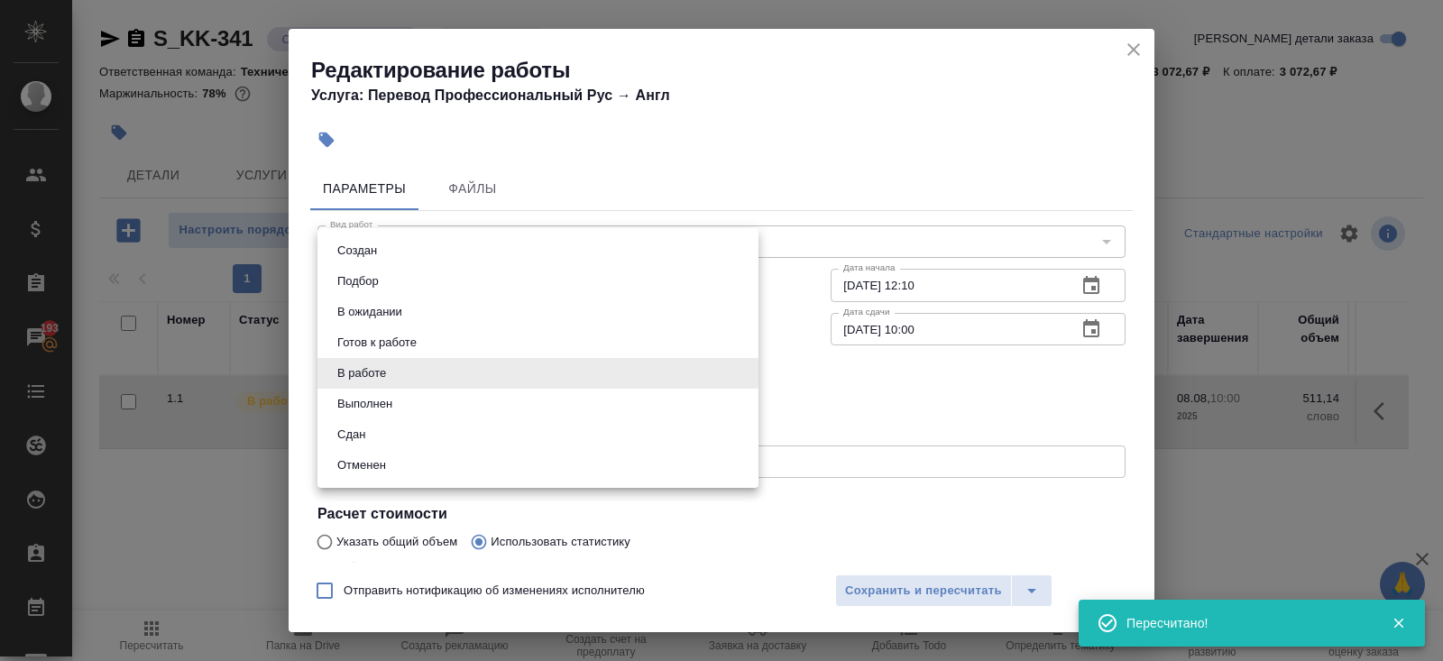
click at [360, 423] on li "Сдан" at bounding box center [537, 434] width 441 height 31
type input "closed"
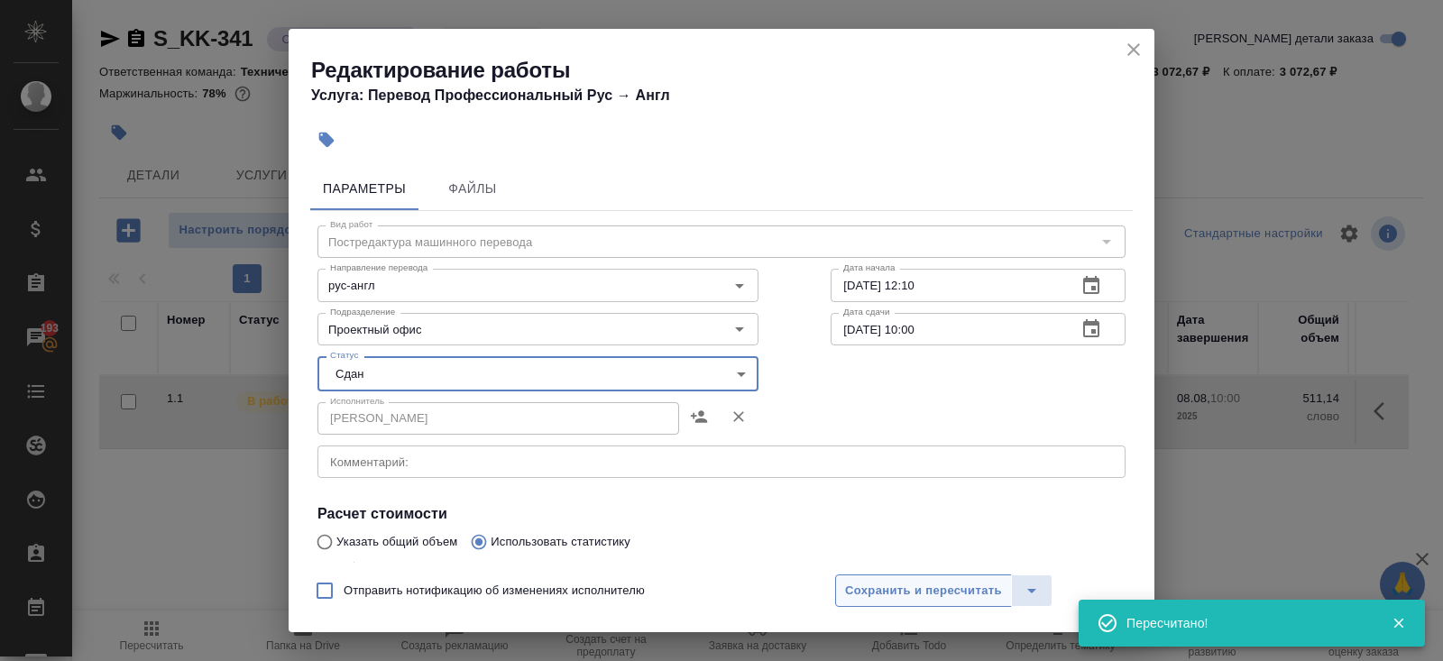
click at [875, 594] on span "Сохранить и пересчитать" at bounding box center [923, 591] width 157 height 21
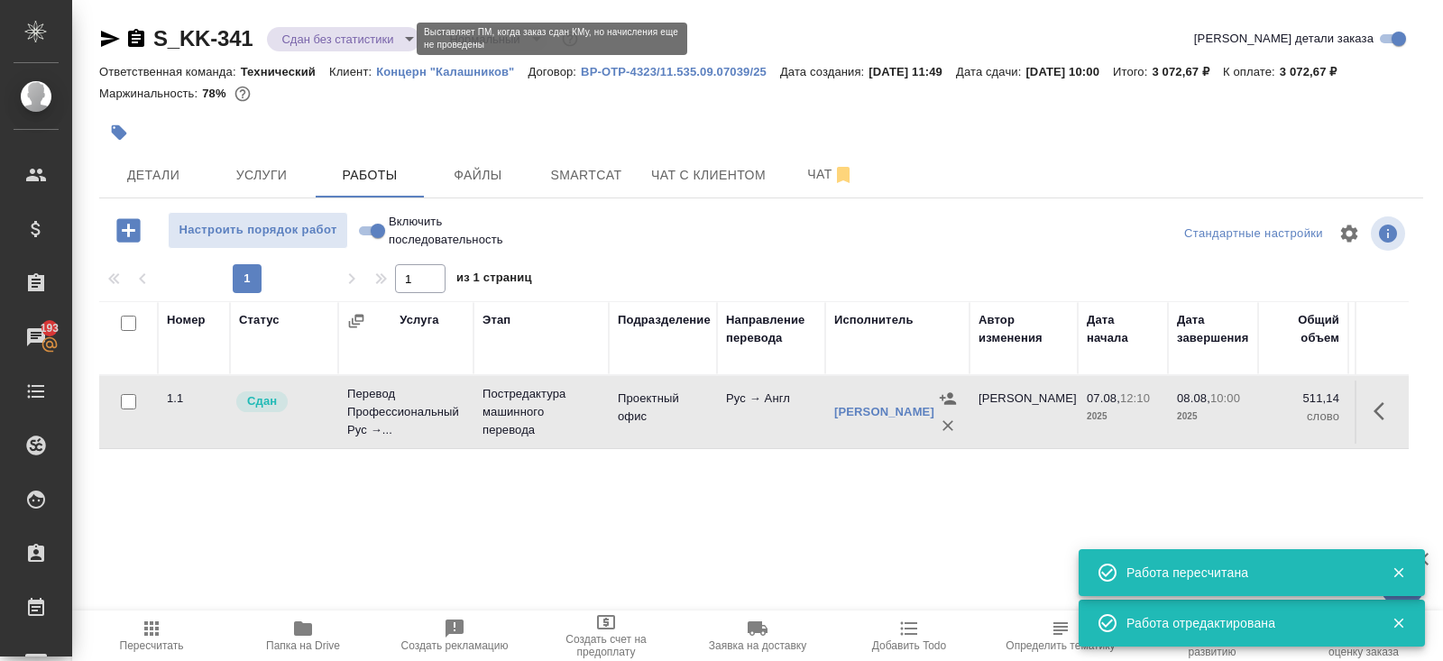
click at [300, 40] on body "🙏 .cls-1 fill:#fff; AWATERA Belyakova Yulia Клиенты Спецификации Заказы 193 Чат…" at bounding box center [721, 330] width 1443 height 661
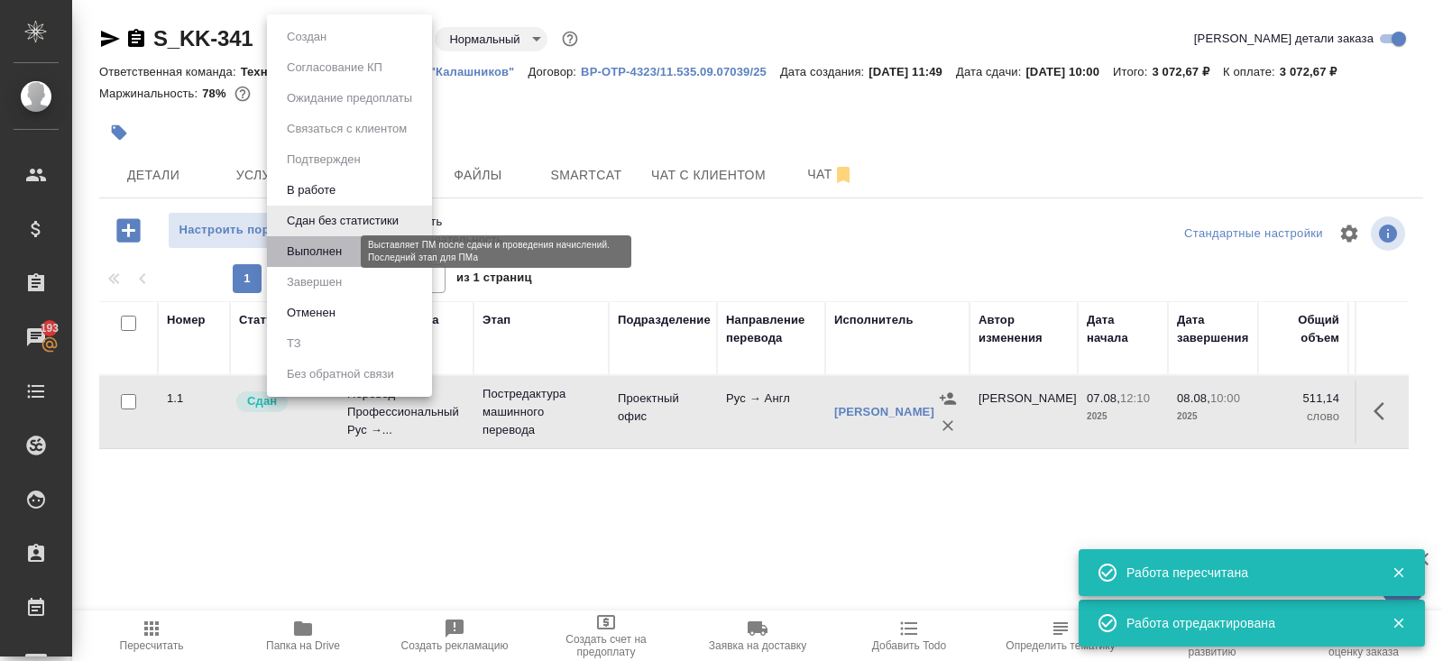
click at [309, 245] on button "Выполнен" at bounding box center [314, 252] width 66 height 20
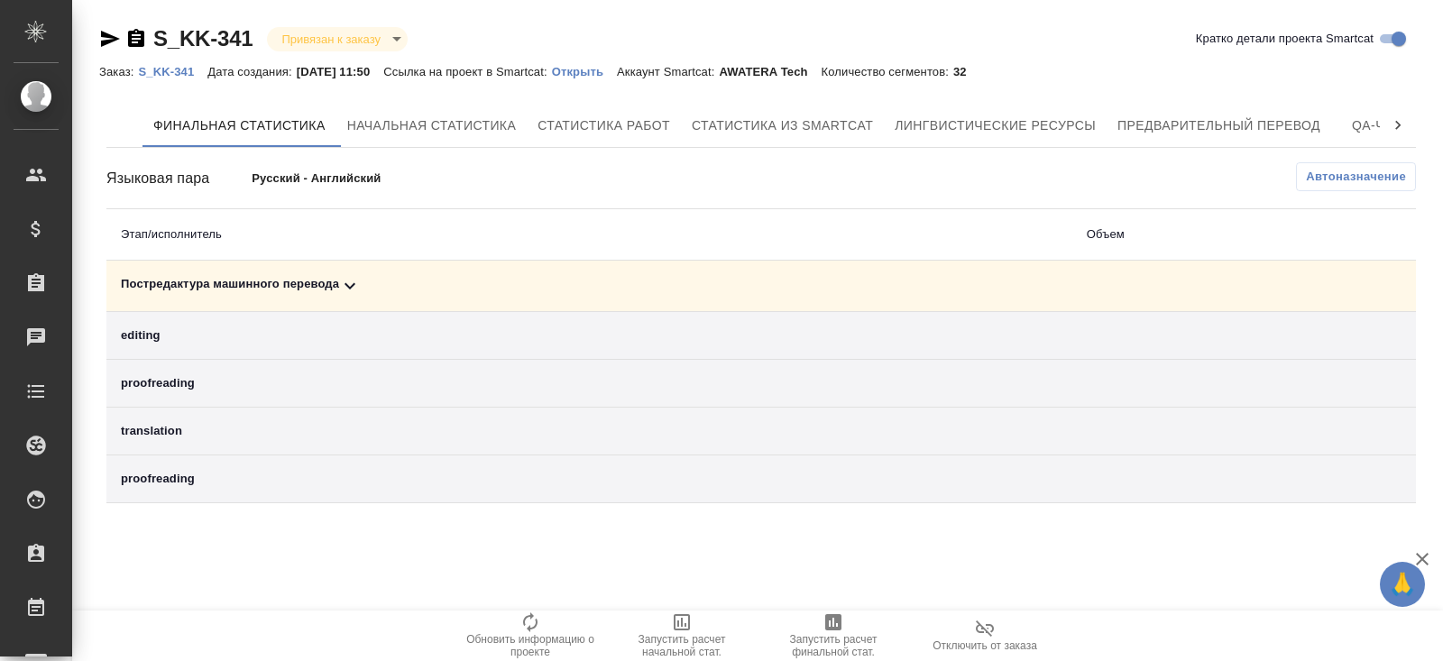
click at [345, 291] on icon at bounding box center [350, 286] width 22 height 22
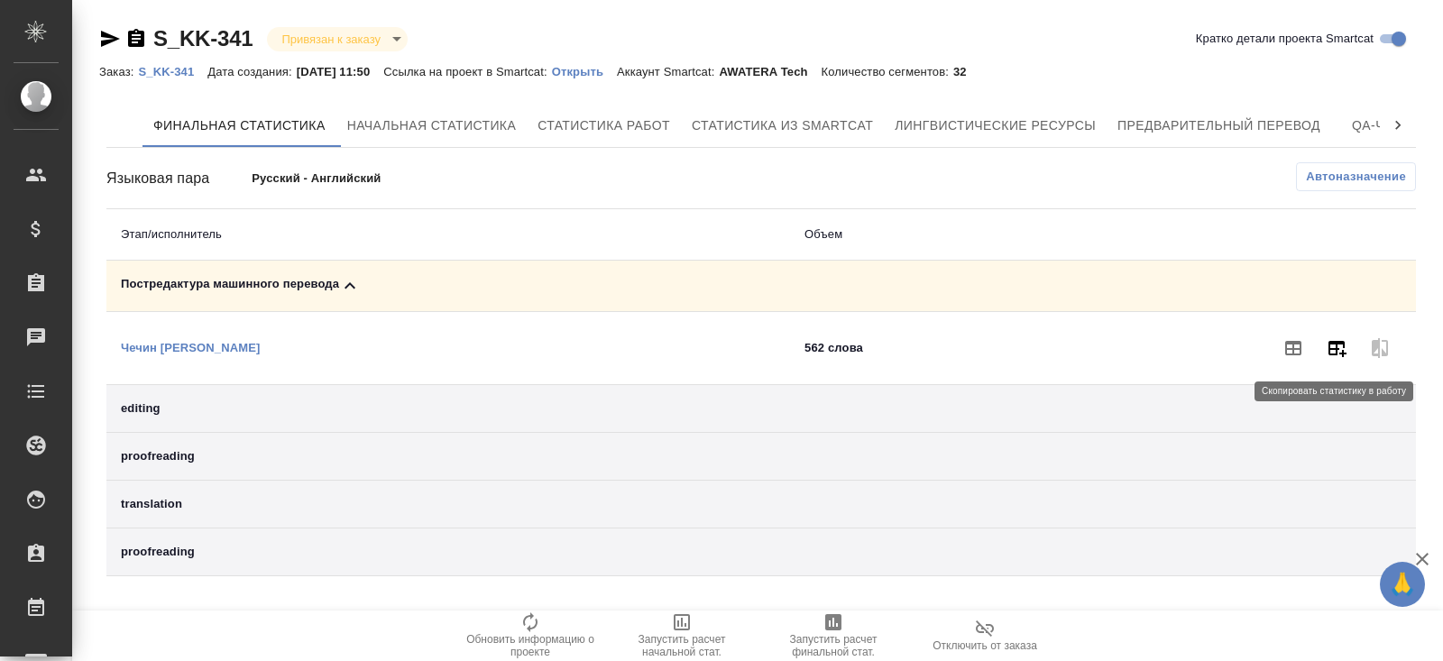
click at [1335, 342] on icon "button" at bounding box center [1337, 349] width 18 height 16
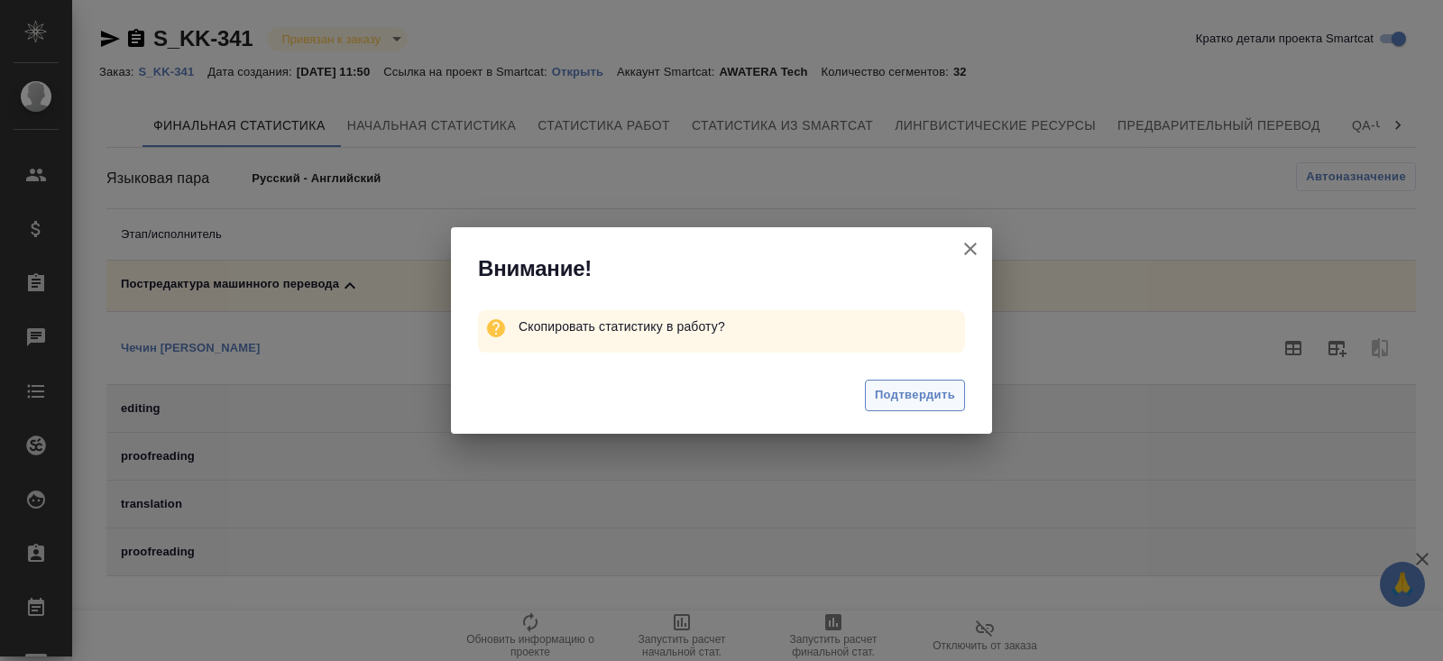
click at [929, 389] on span "Подтвердить" at bounding box center [915, 395] width 80 height 21
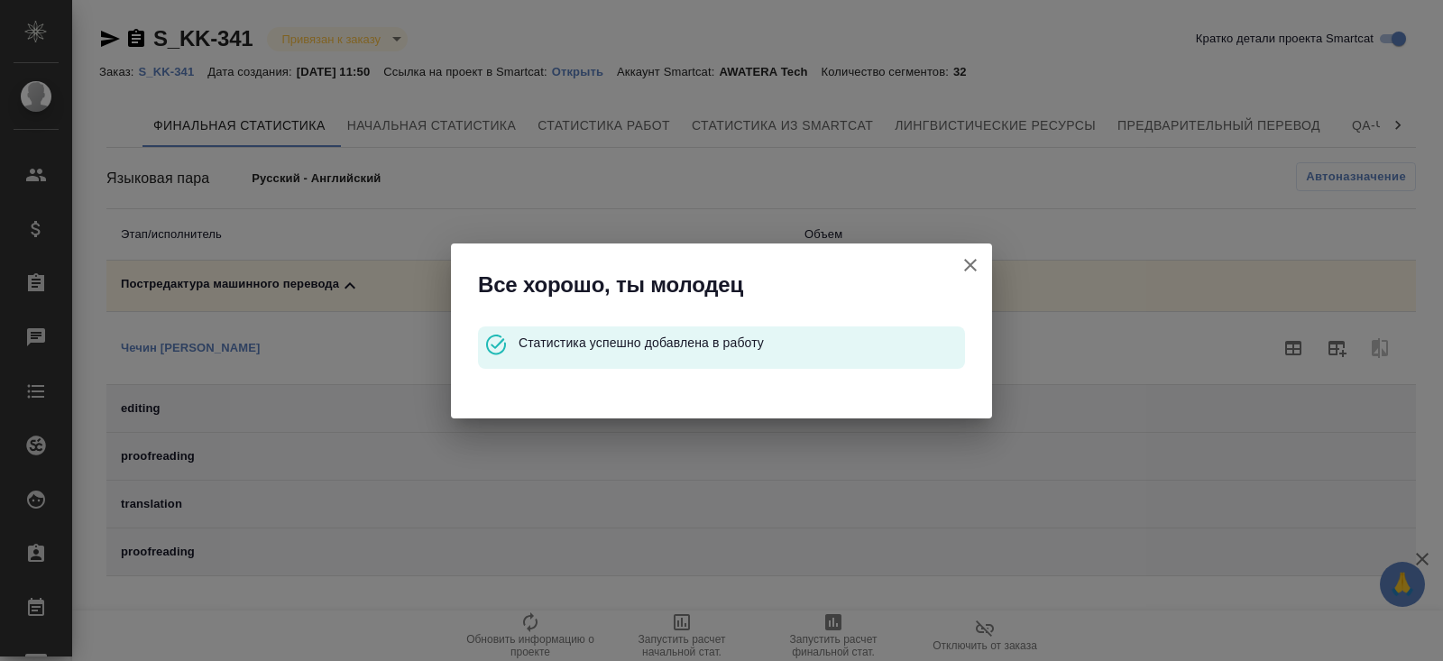
click at [974, 260] on icon "button" at bounding box center [970, 265] width 13 height 13
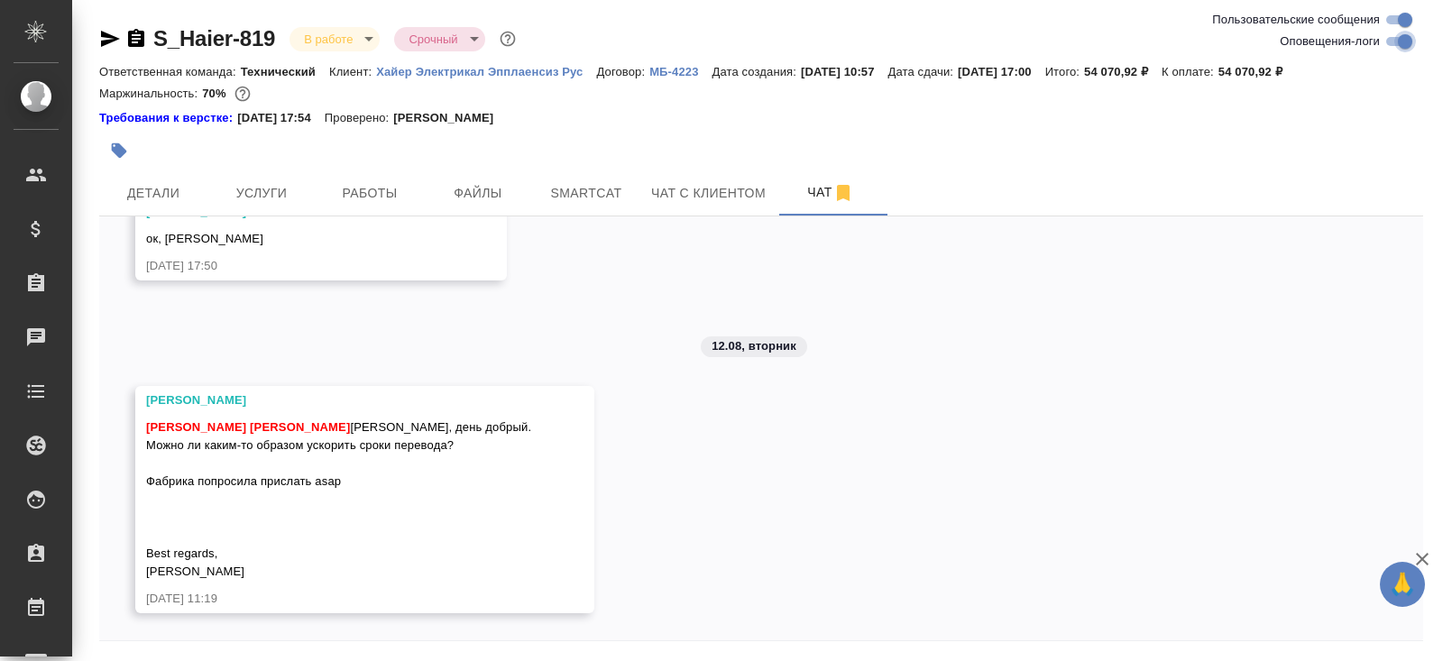
click at [1400, 43] on input "Оповещения-логи" at bounding box center [1404, 42] width 65 height 22
checkbox input "false"
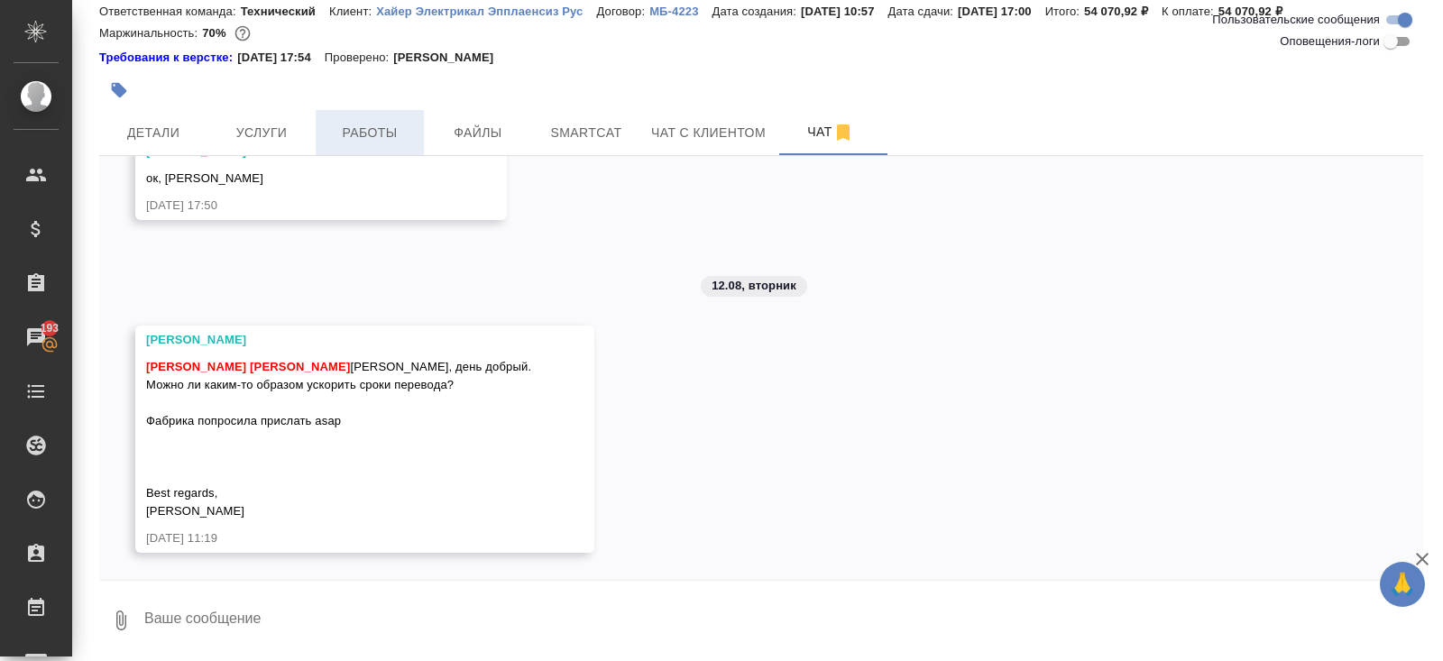
click at [361, 142] on span "Работы" at bounding box center [369, 133] width 87 height 23
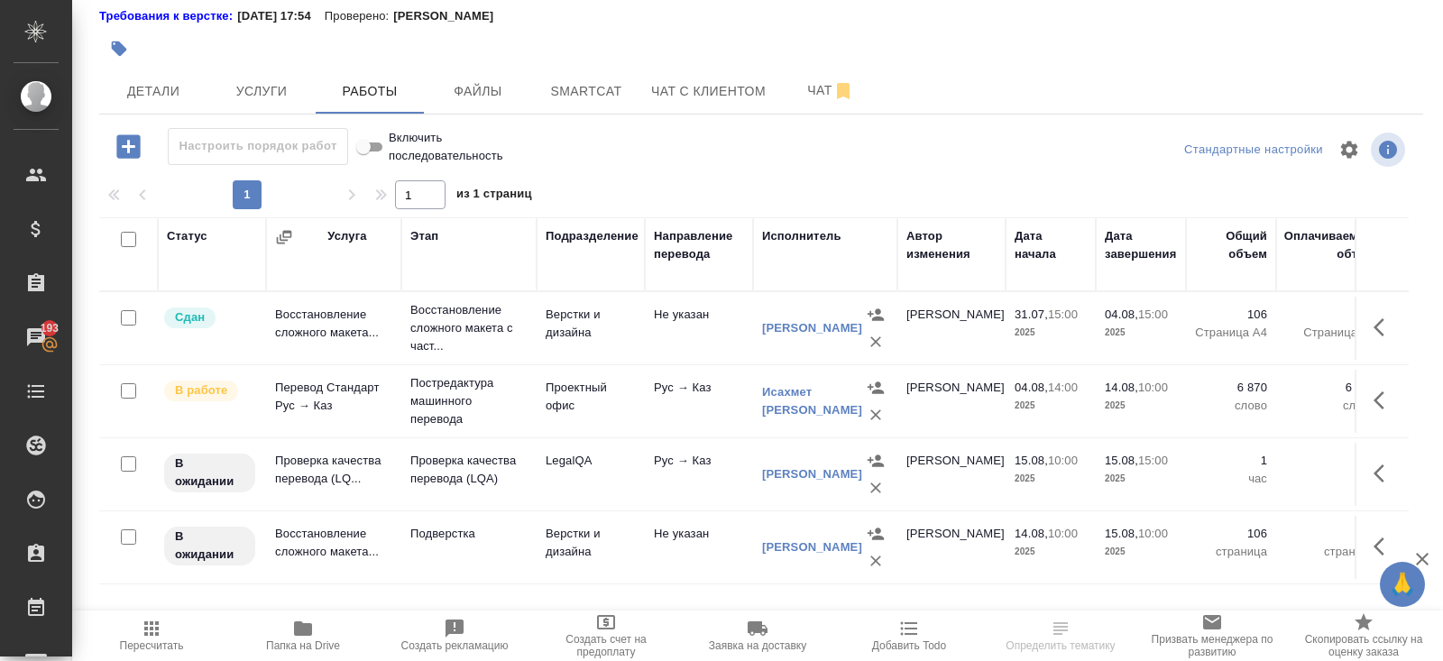
scroll to position [109, 0]
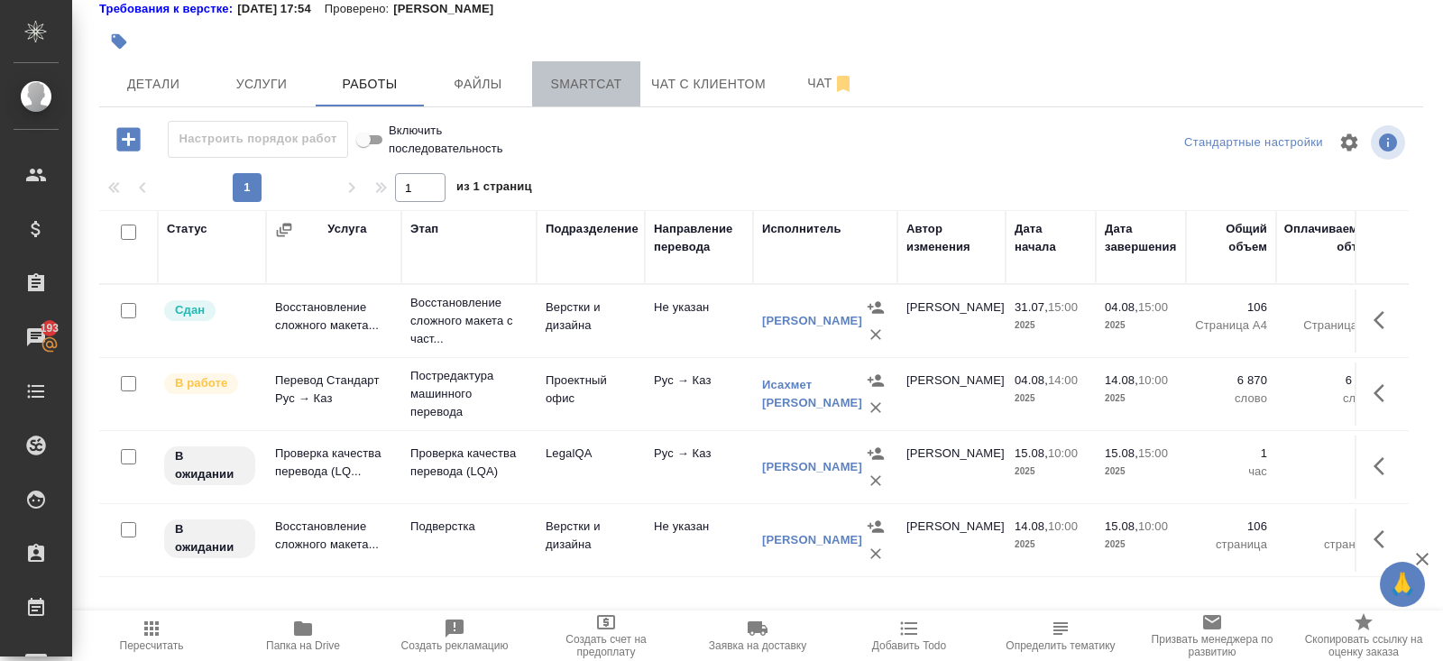
click at [579, 84] on span "Smartcat" at bounding box center [586, 84] width 87 height 23
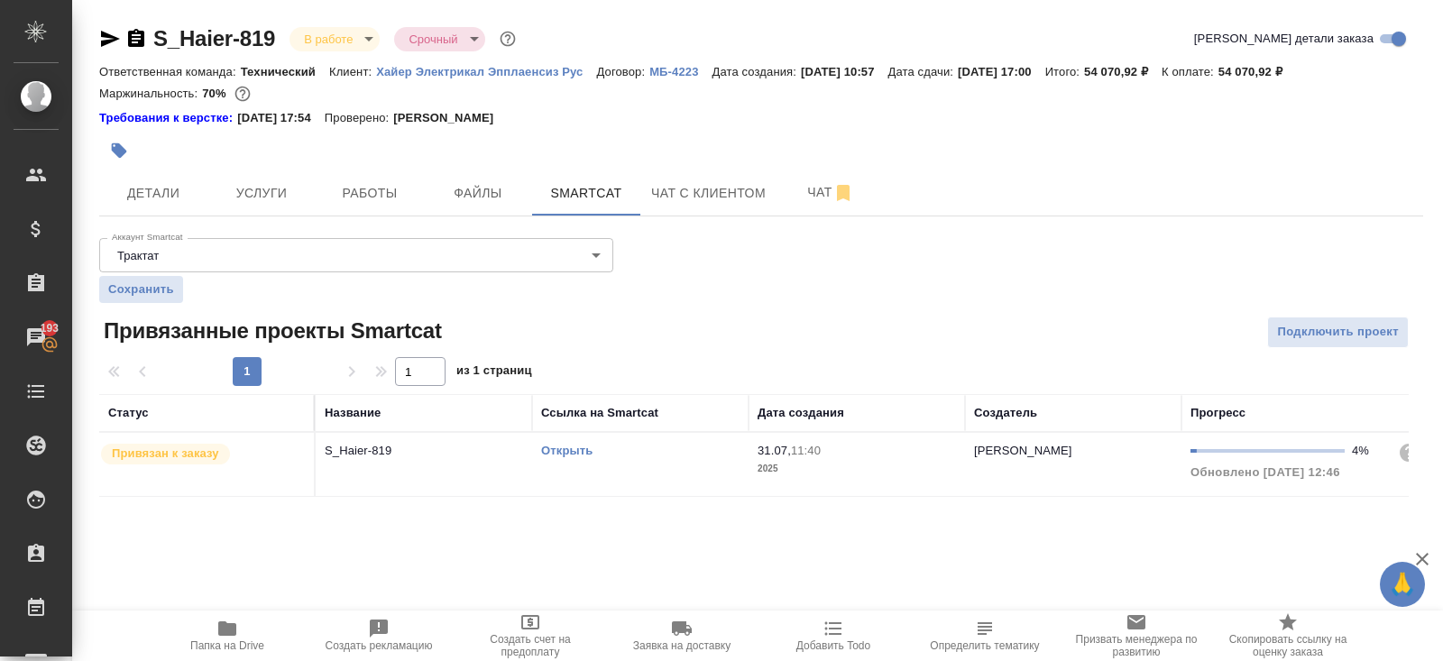
click at [574, 450] on link "Открыть" at bounding box center [566, 451] width 51 height 14
click at [135, 46] on icon "button" at bounding box center [136, 38] width 16 height 18
click at [816, 196] on span "Чат" at bounding box center [830, 192] width 87 height 23
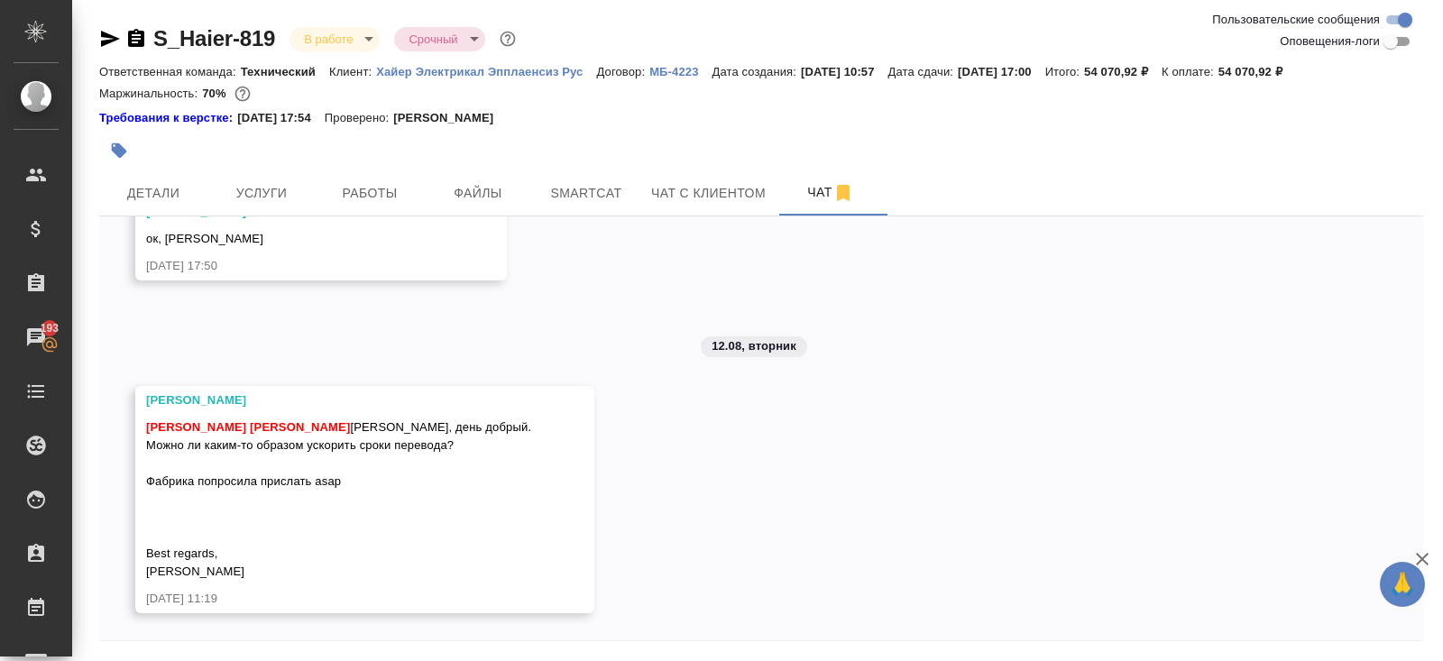
scroll to position [60, 0]
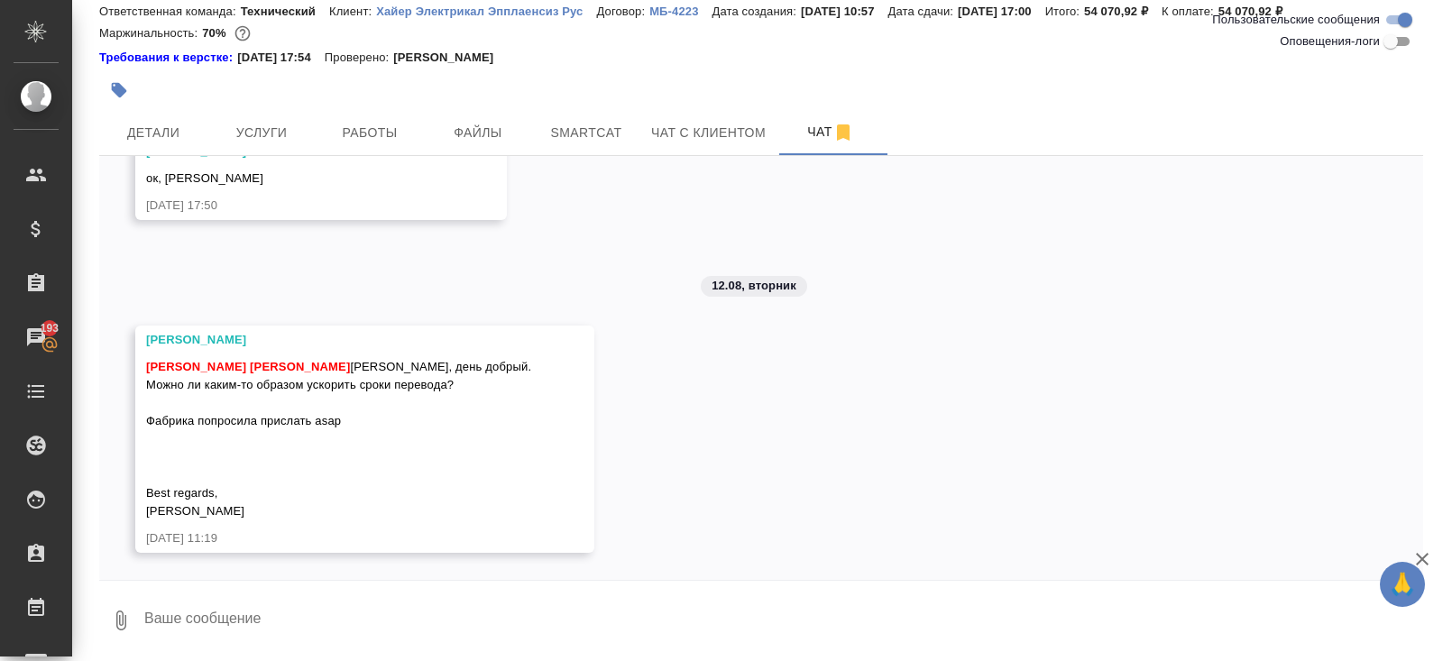
click at [280, 623] on textarea at bounding box center [782, 620] width 1280 height 61
type textarea "написала перку"
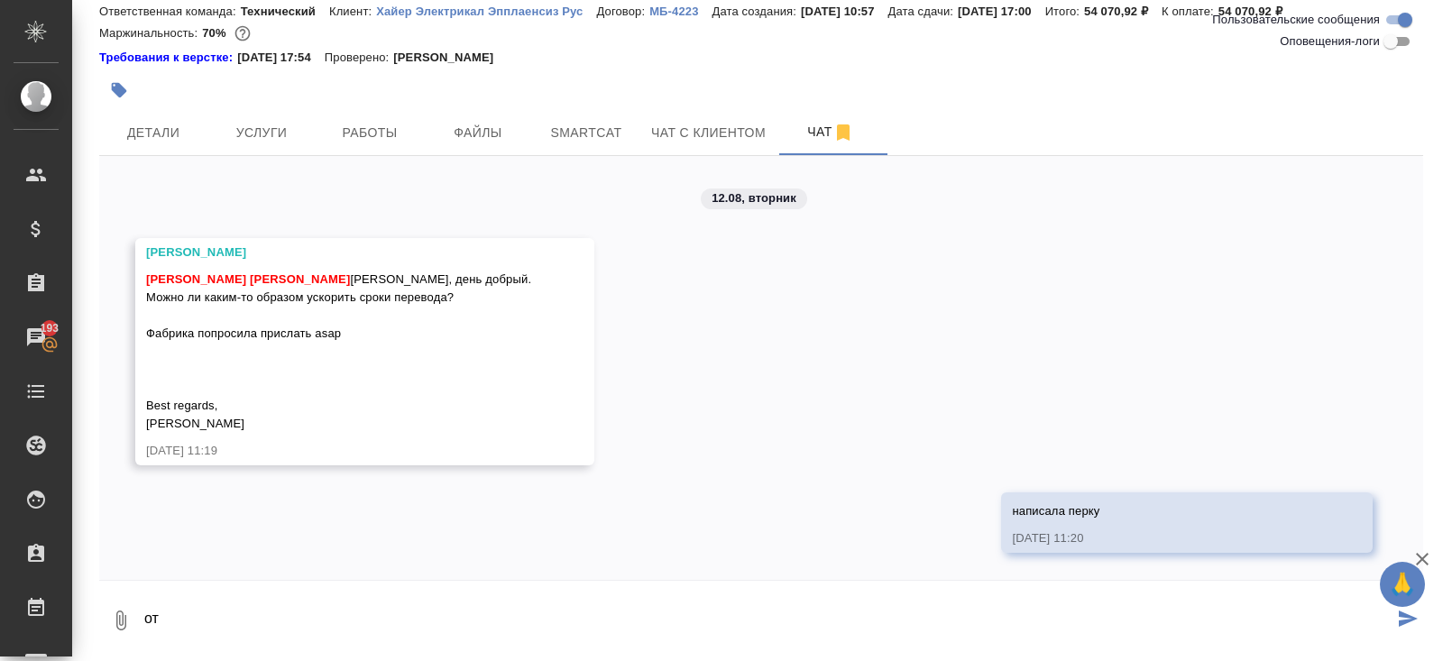
scroll to position [2506, 0]
type textarea "отпишусь"
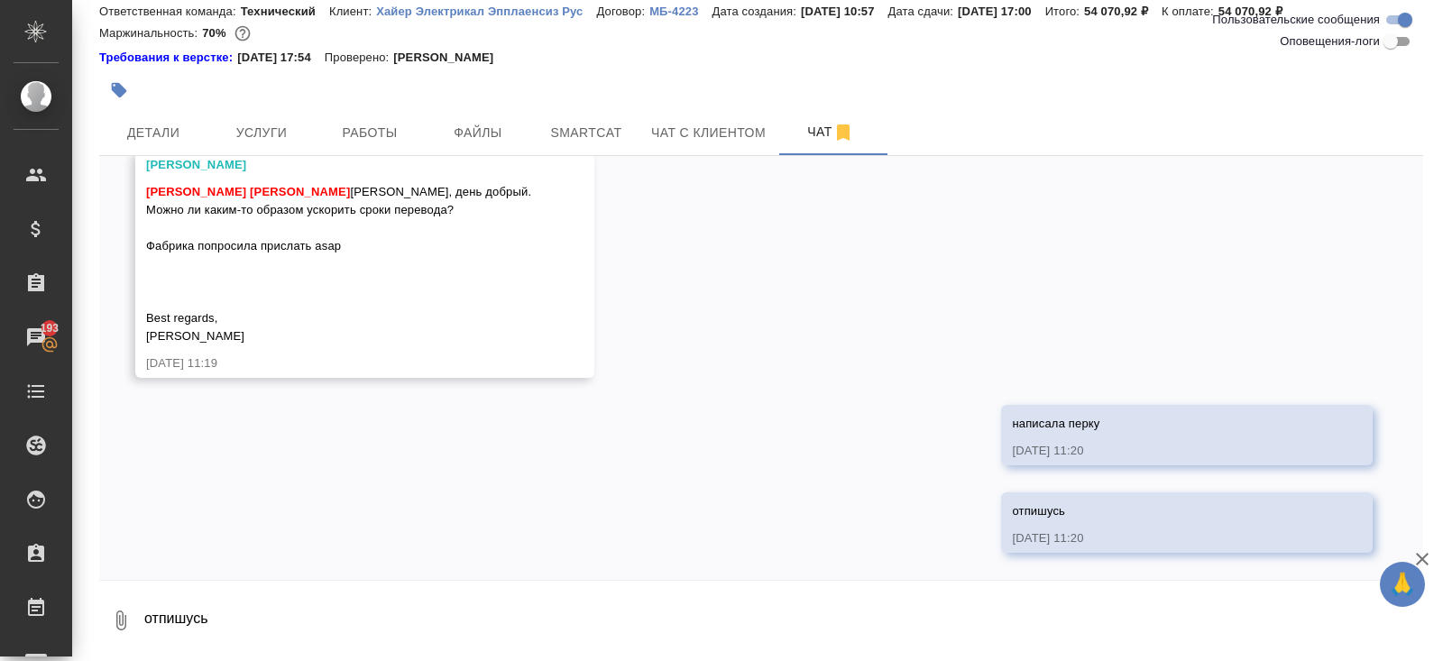
scroll to position [2594, 0]
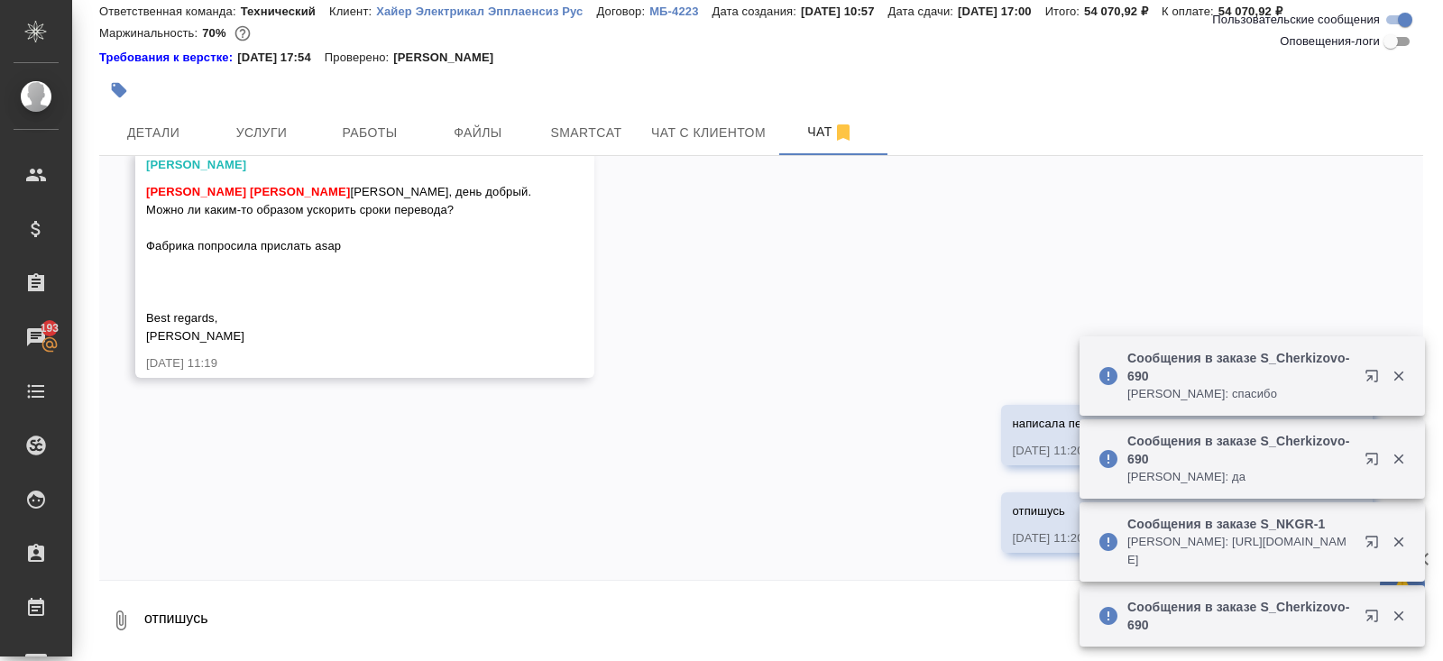
click at [298, 619] on textarea "отпишусь" at bounding box center [782, 620] width 1280 height 61
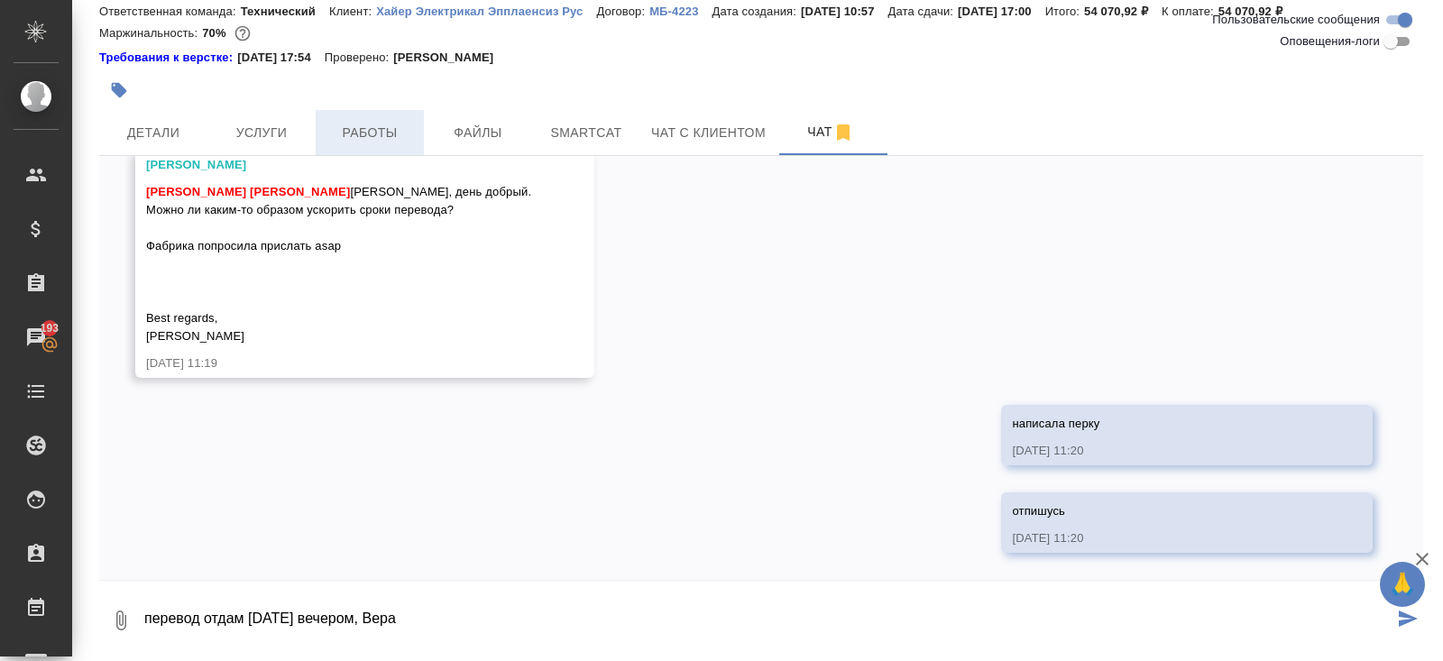
type textarea "перевод отдам сегодня вечером, Вера"
click at [359, 122] on span "Работы" at bounding box center [369, 133] width 87 height 23
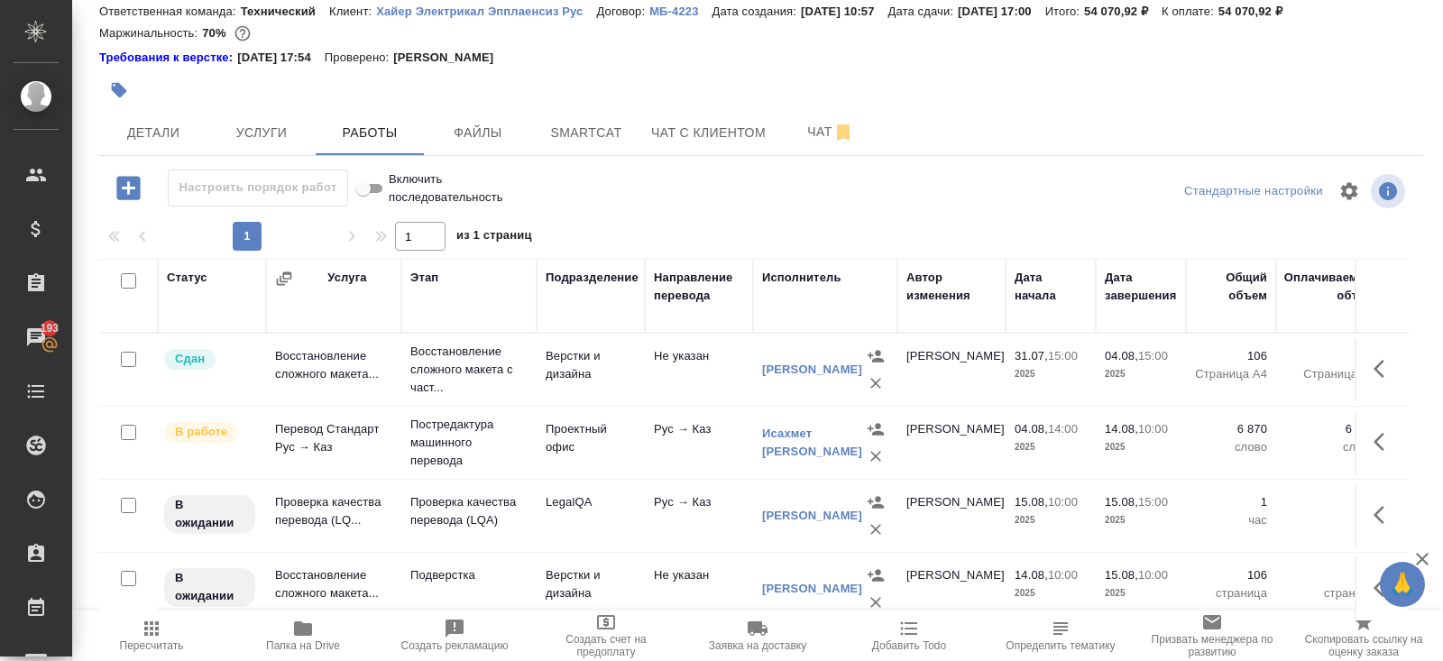
scroll to position [109, 0]
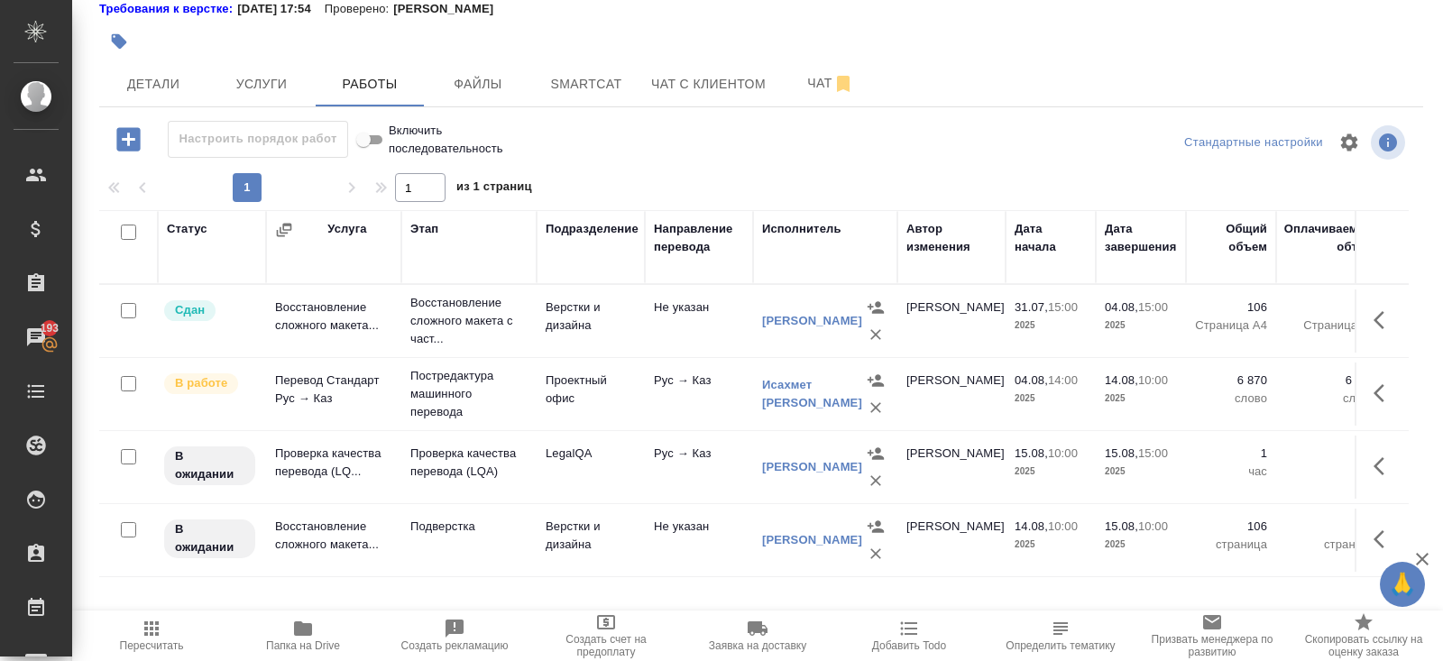
click at [1379, 538] on icon "button" at bounding box center [1384, 539] width 22 height 22
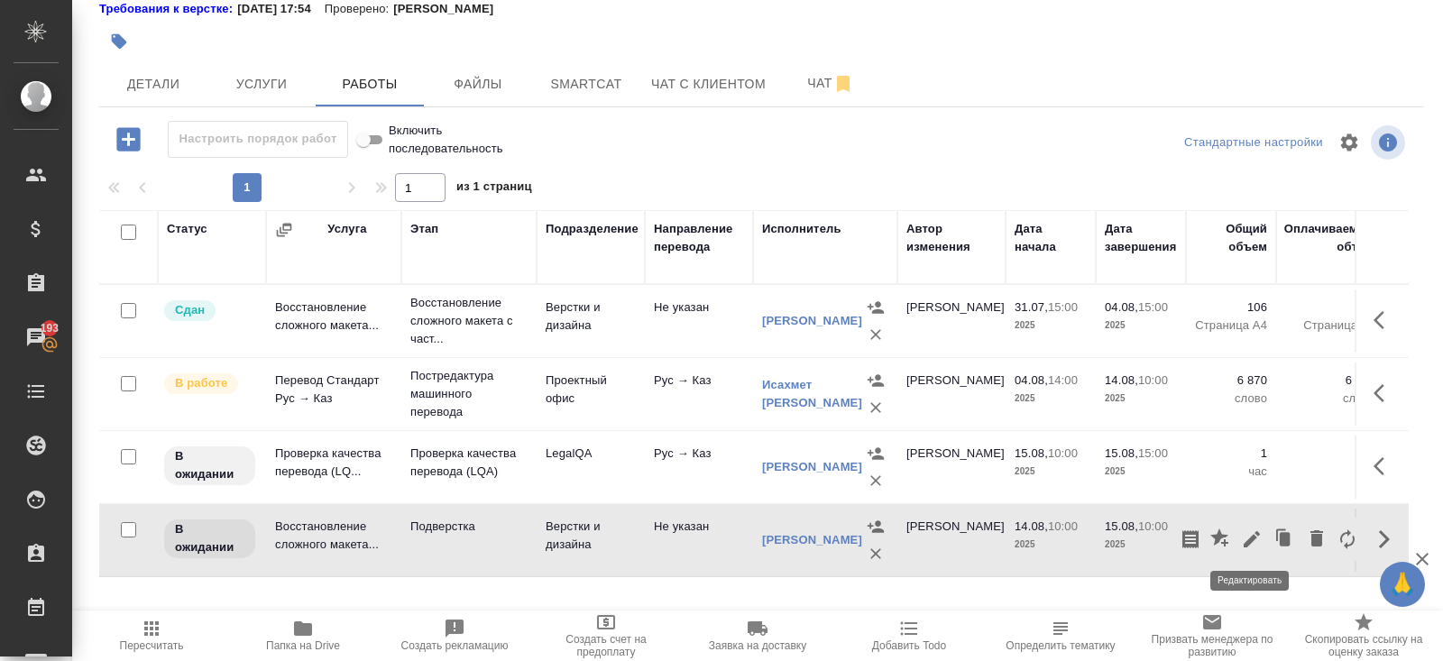
click at [1254, 537] on icon "button" at bounding box center [1252, 539] width 22 height 22
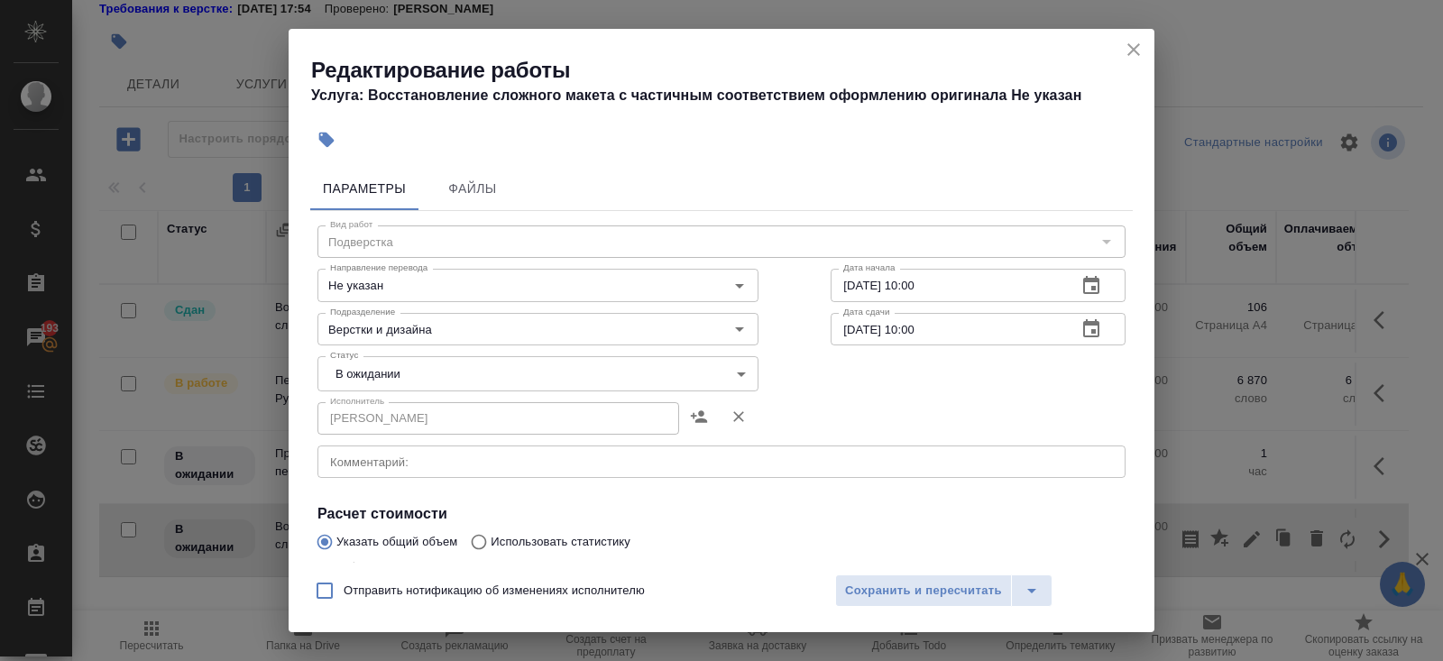
click at [1084, 278] on icon "button" at bounding box center [1091, 285] width 16 height 18
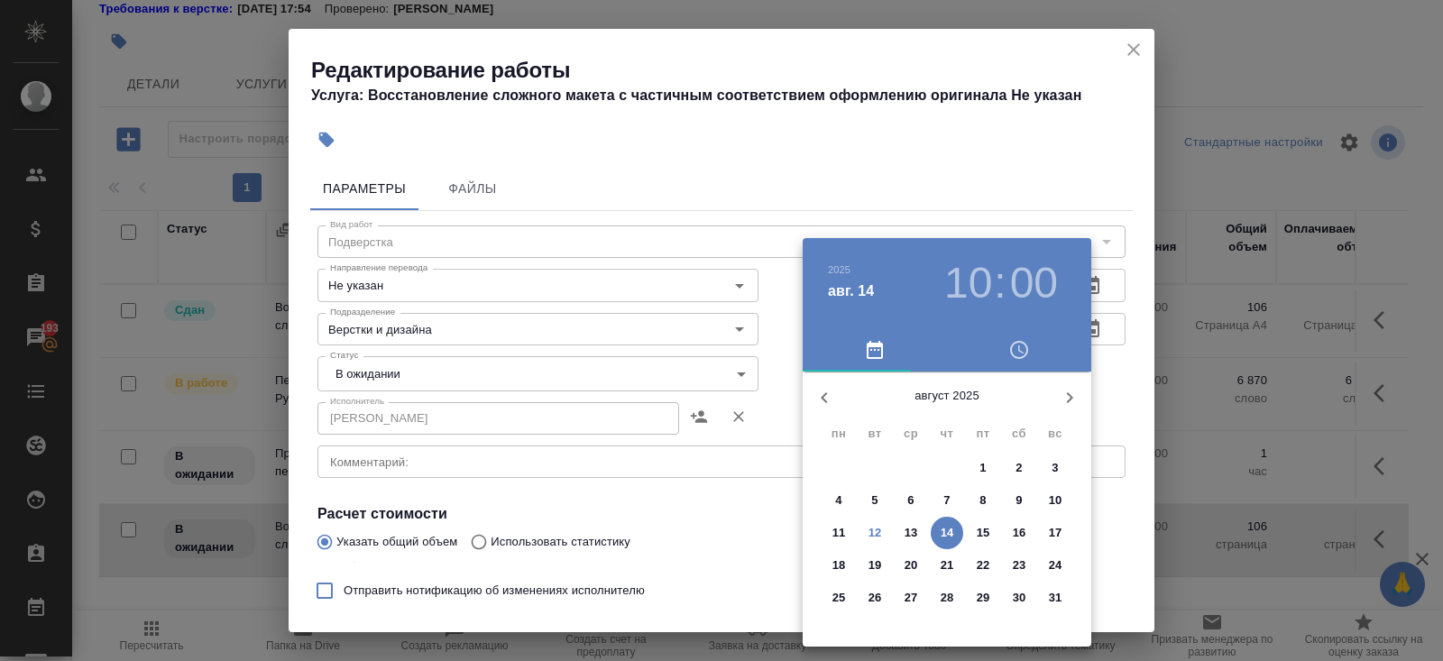
click at [869, 536] on p "12" at bounding box center [875, 533] width 14 height 18
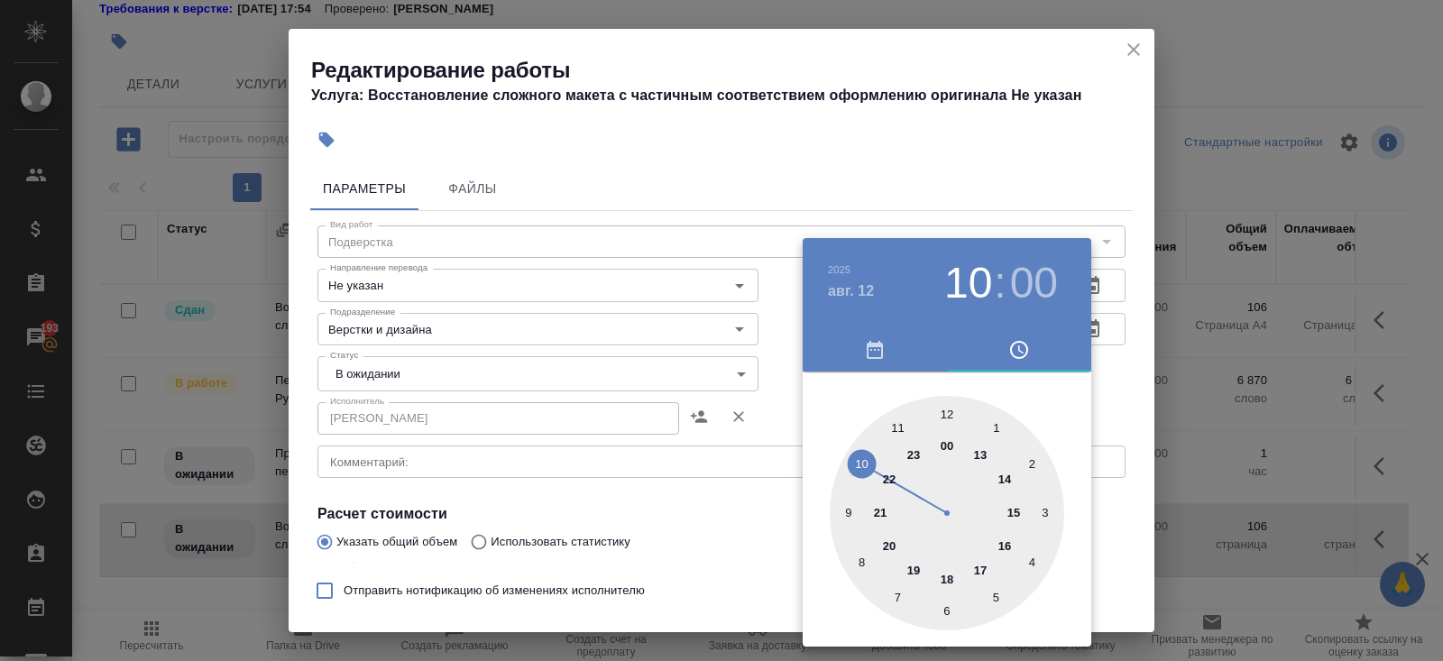
type input "12.08.2025 18:00"
click at [946, 579] on div at bounding box center [946, 513] width 234 height 234
click at [1123, 407] on div at bounding box center [721, 330] width 1443 height 661
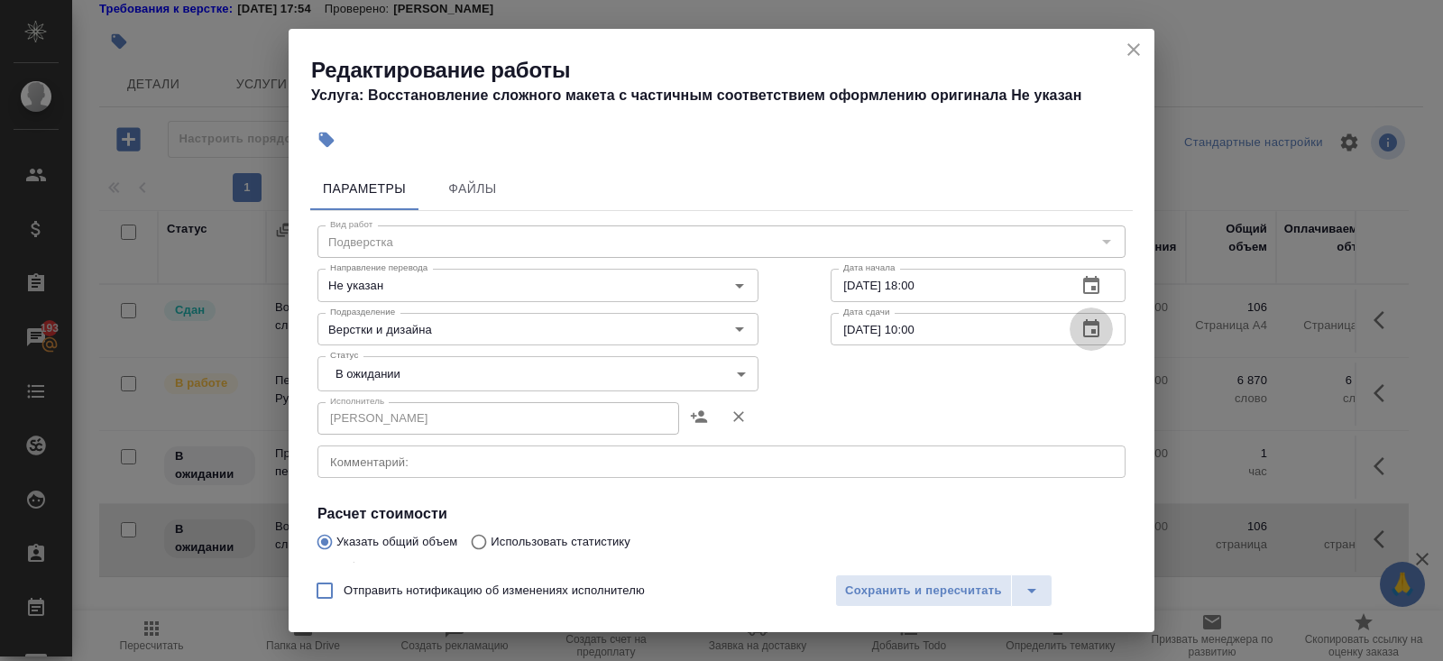
click at [1087, 325] on icon "button" at bounding box center [1091, 328] width 16 height 18
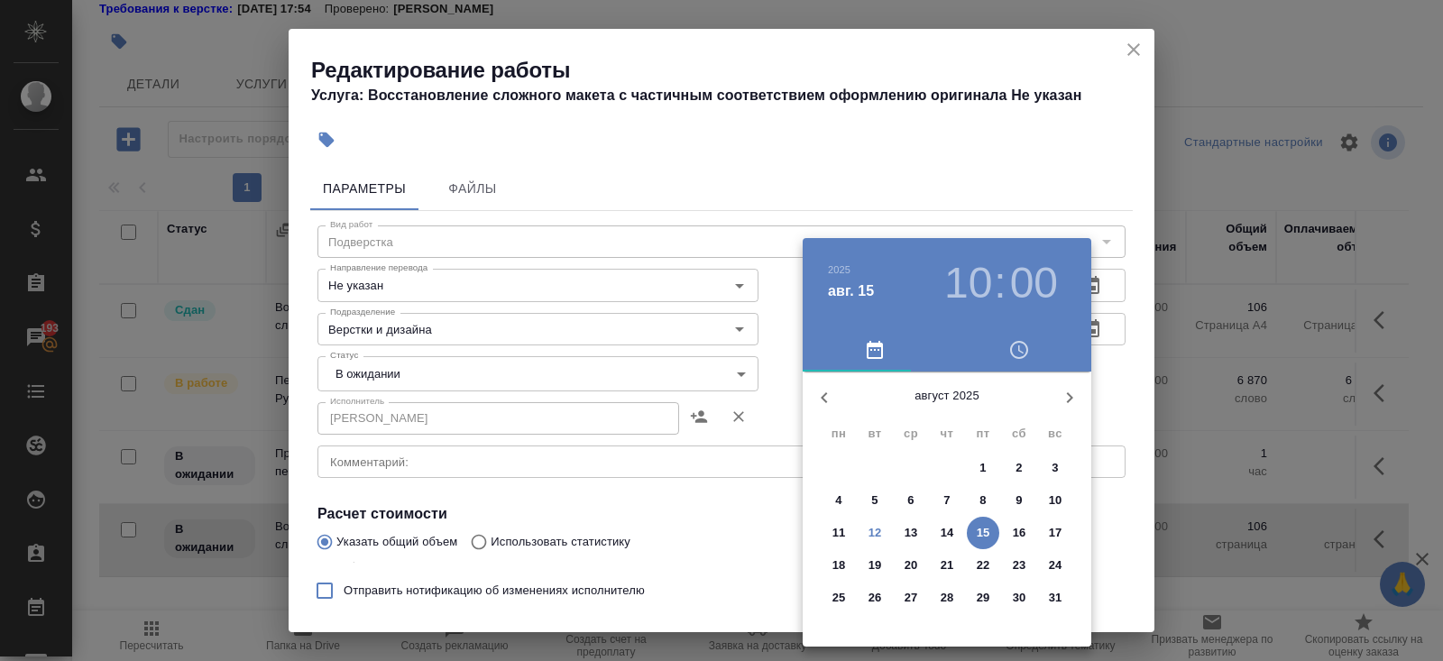
click at [918, 527] on span "13" at bounding box center [910, 533] width 32 height 18
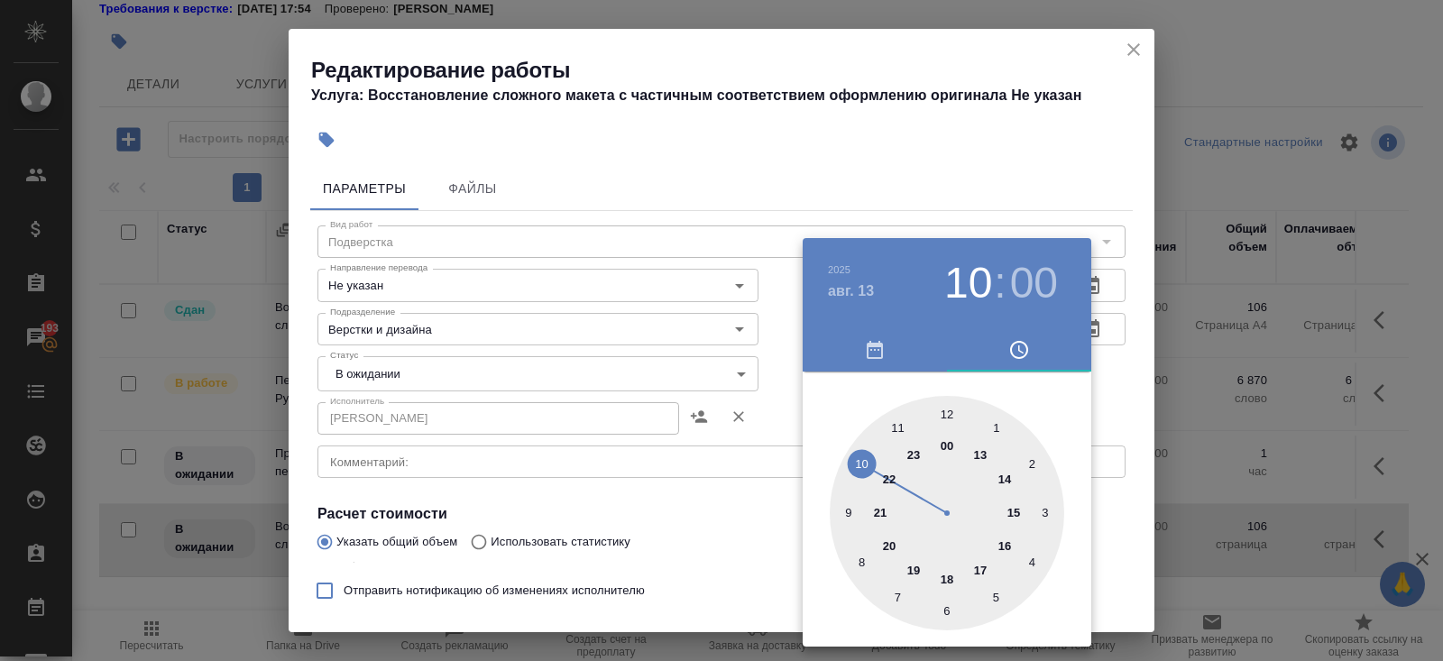
type input "13.08.2025 18:00"
click at [945, 577] on div at bounding box center [946, 513] width 234 height 234
click at [765, 491] on div at bounding box center [721, 330] width 1443 height 661
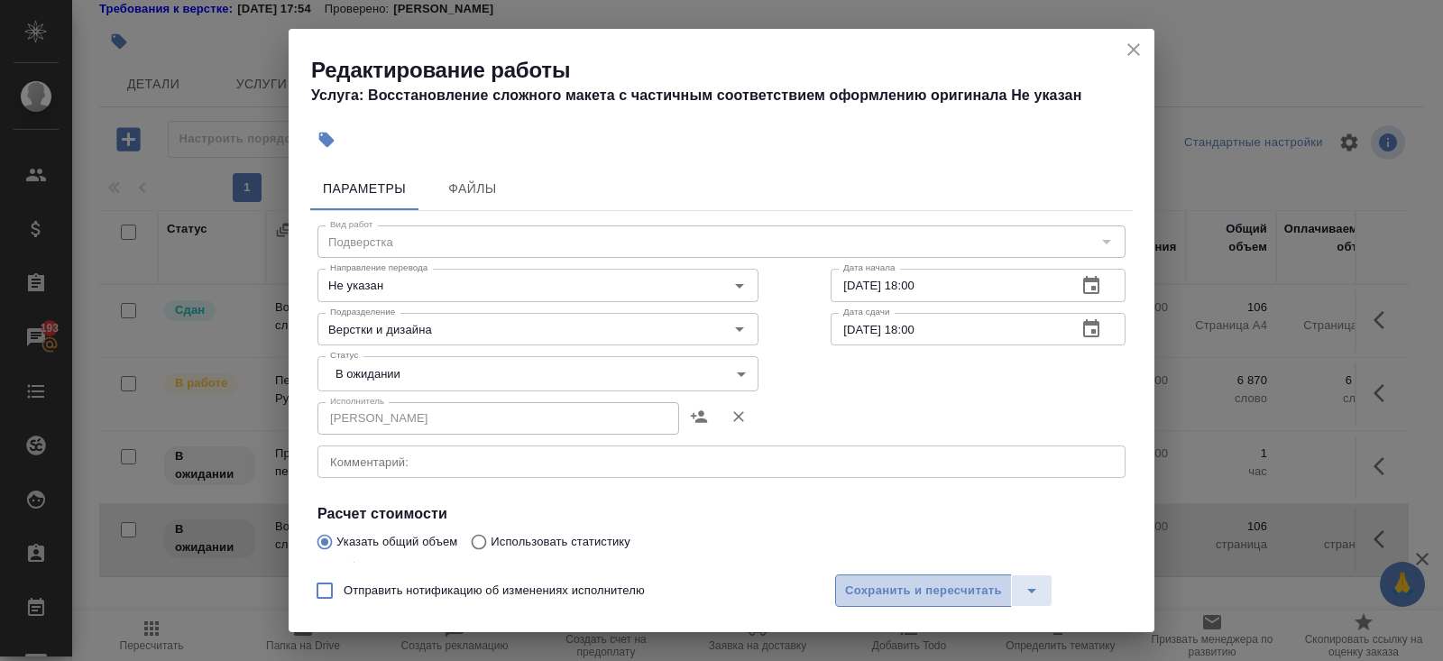
click at [849, 579] on button "Сохранить и пересчитать" at bounding box center [923, 590] width 177 height 32
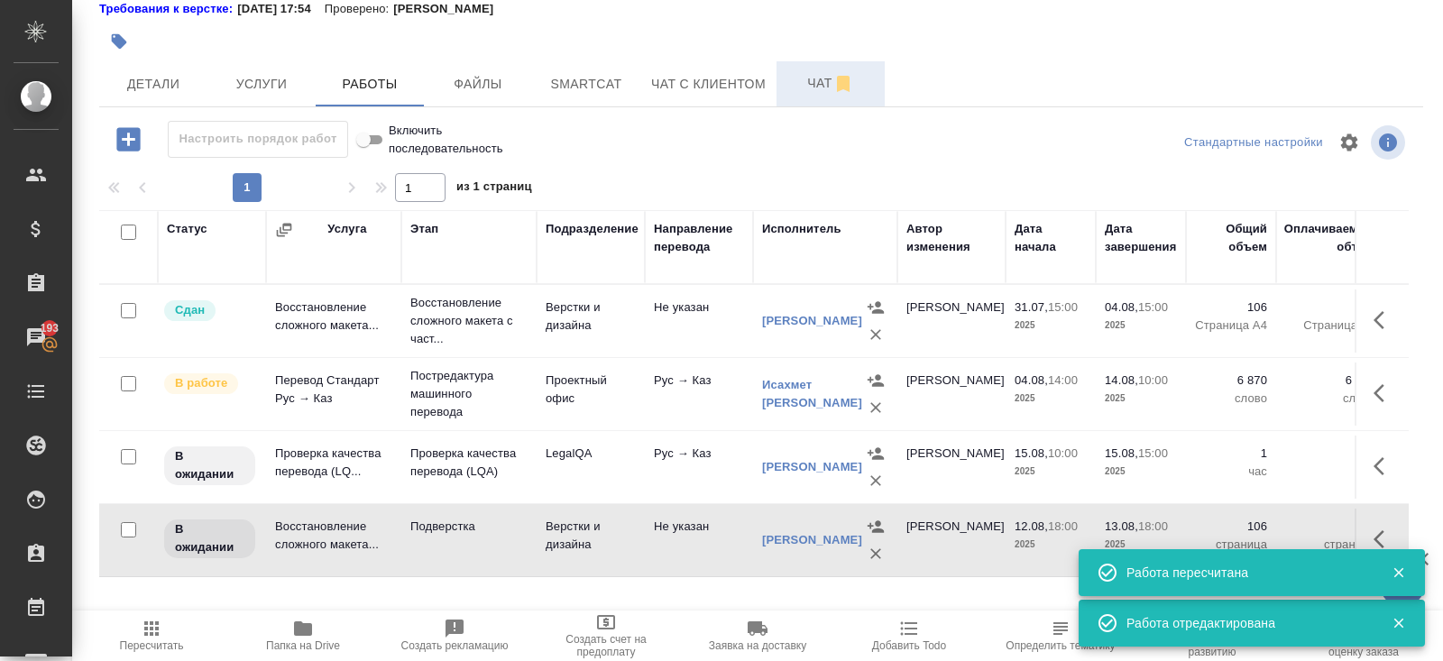
click at [823, 83] on span "Чат" at bounding box center [830, 83] width 87 height 23
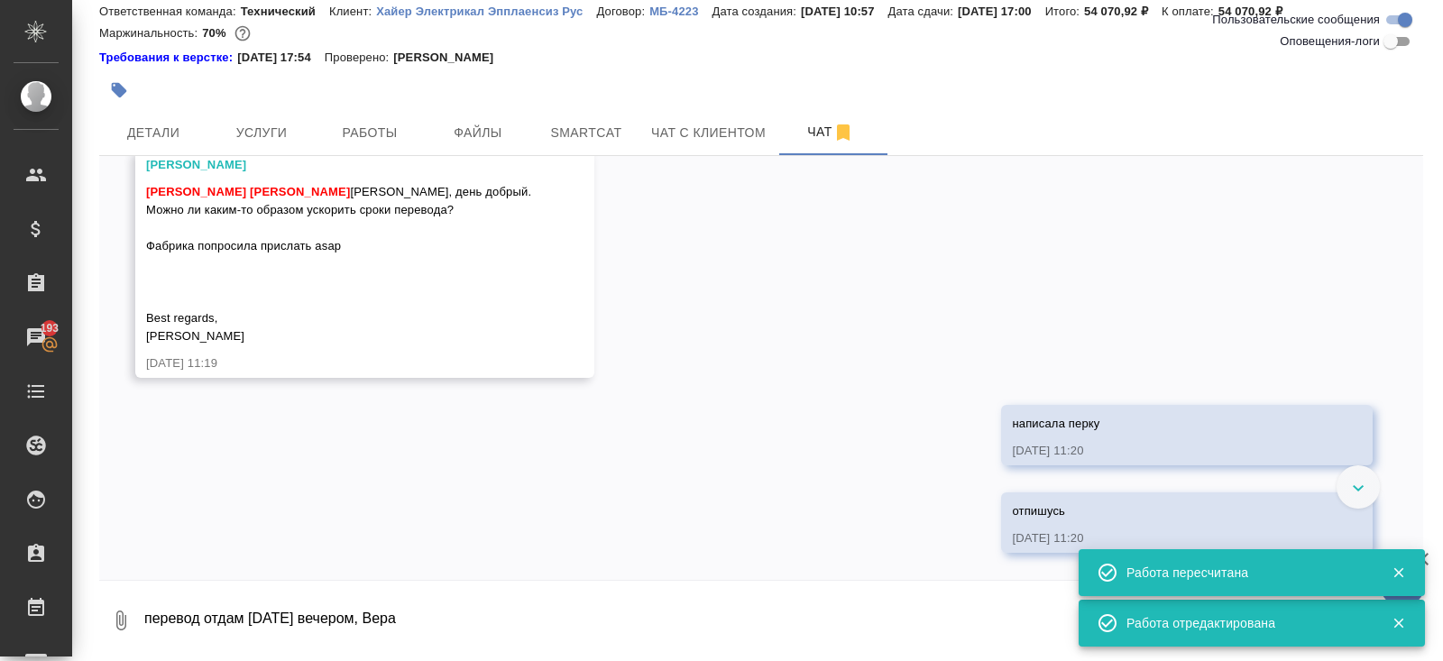
scroll to position [2594, 0]
click at [436, 629] on textarea "перевод отдам сегодня вечером, Вера" at bounding box center [782, 620] width 1280 height 61
drag, startPoint x: 436, startPoint y: 627, endPoint x: 374, endPoint y: 623, distance: 62.3
click at [374, 625] on textarea "перевод отдам сегодня вечером, Вера" at bounding box center [782, 620] width 1280 height 61
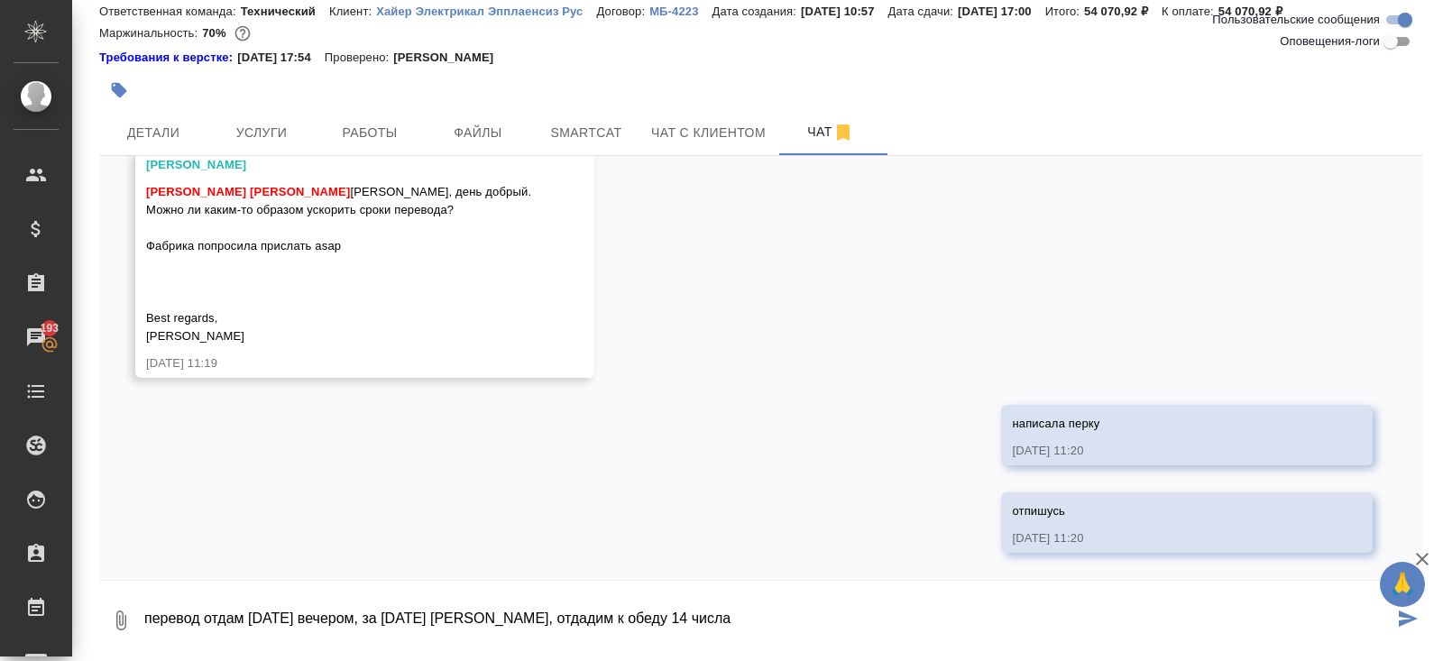
type textarea "перевод отдам сегодня вечером, за завтра сверстаем, отдадим к обеду 14 числа"
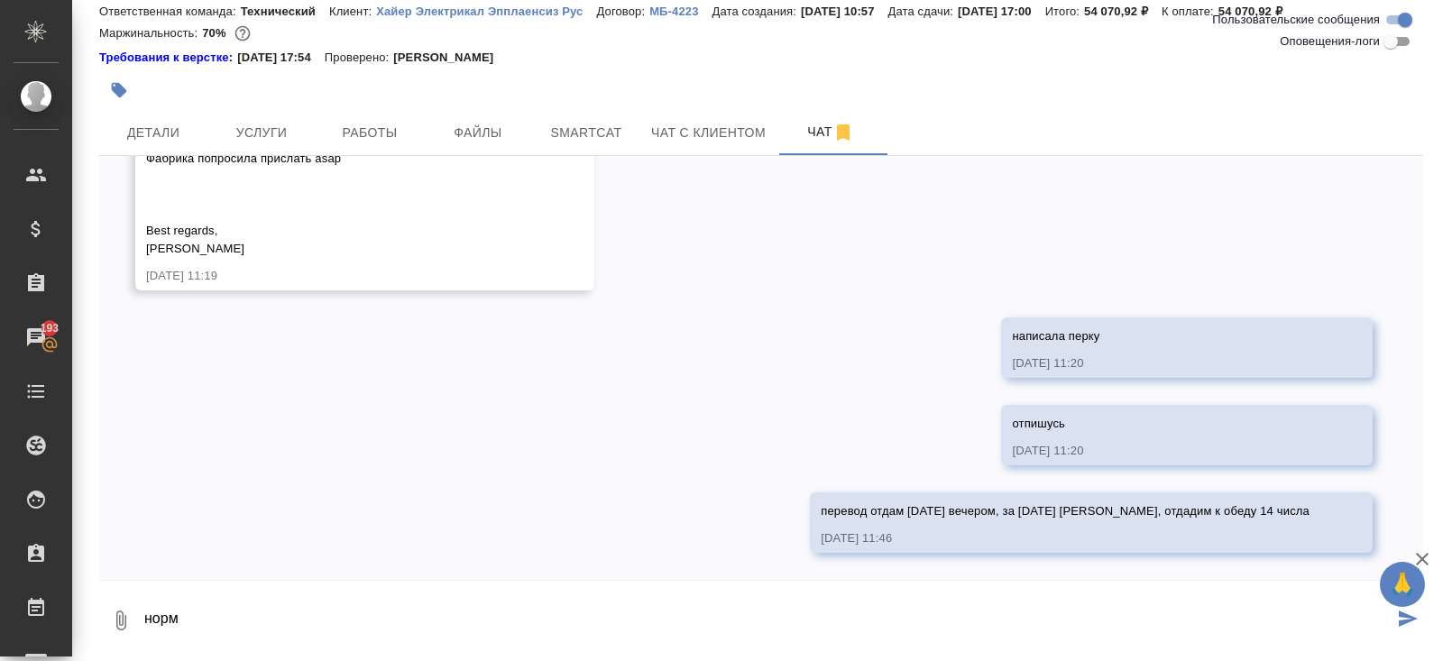
scroll to position [2681, 0]
type textarea "норм?"
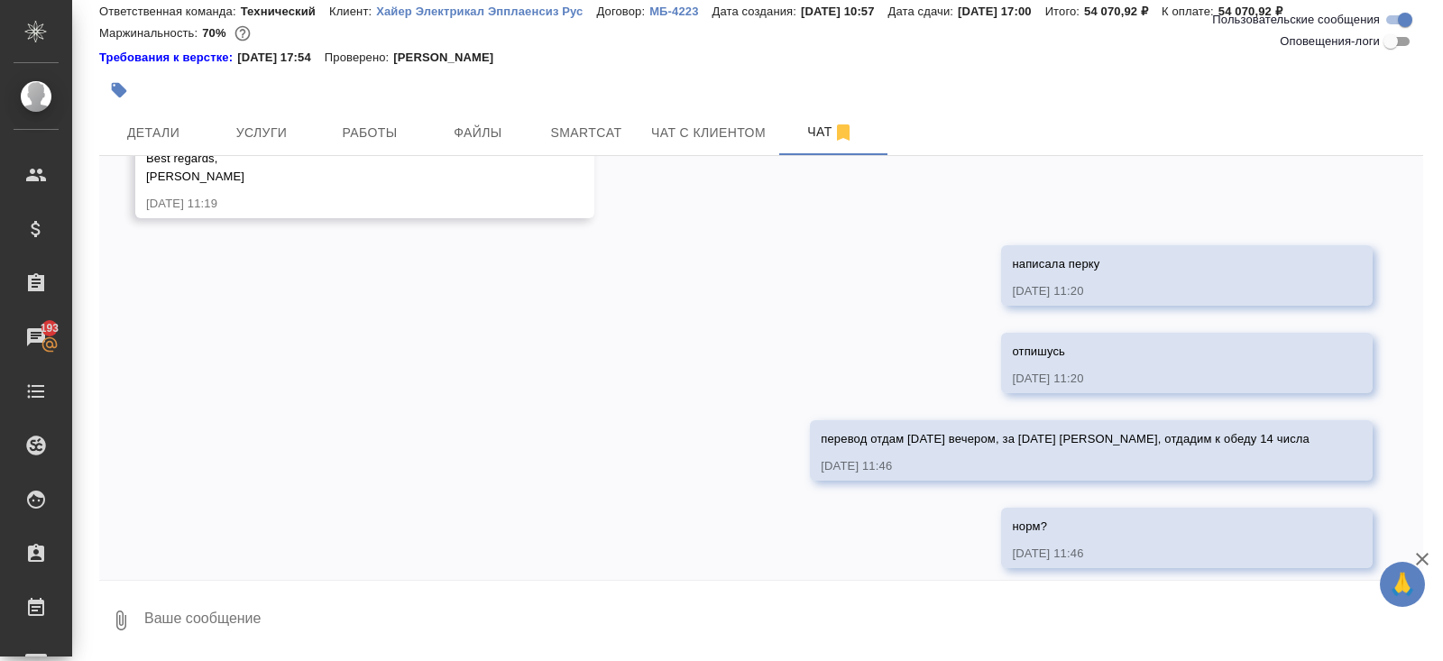
scroll to position [2769, 0]
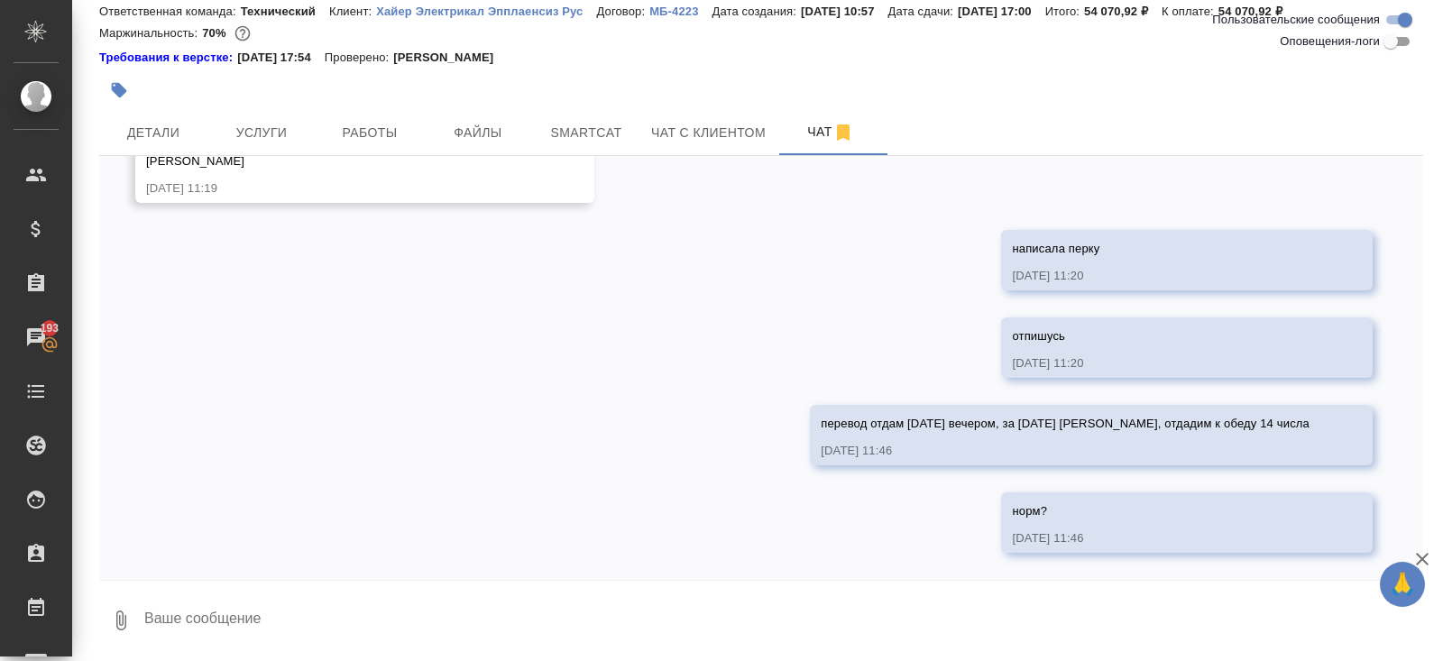
type textarea """
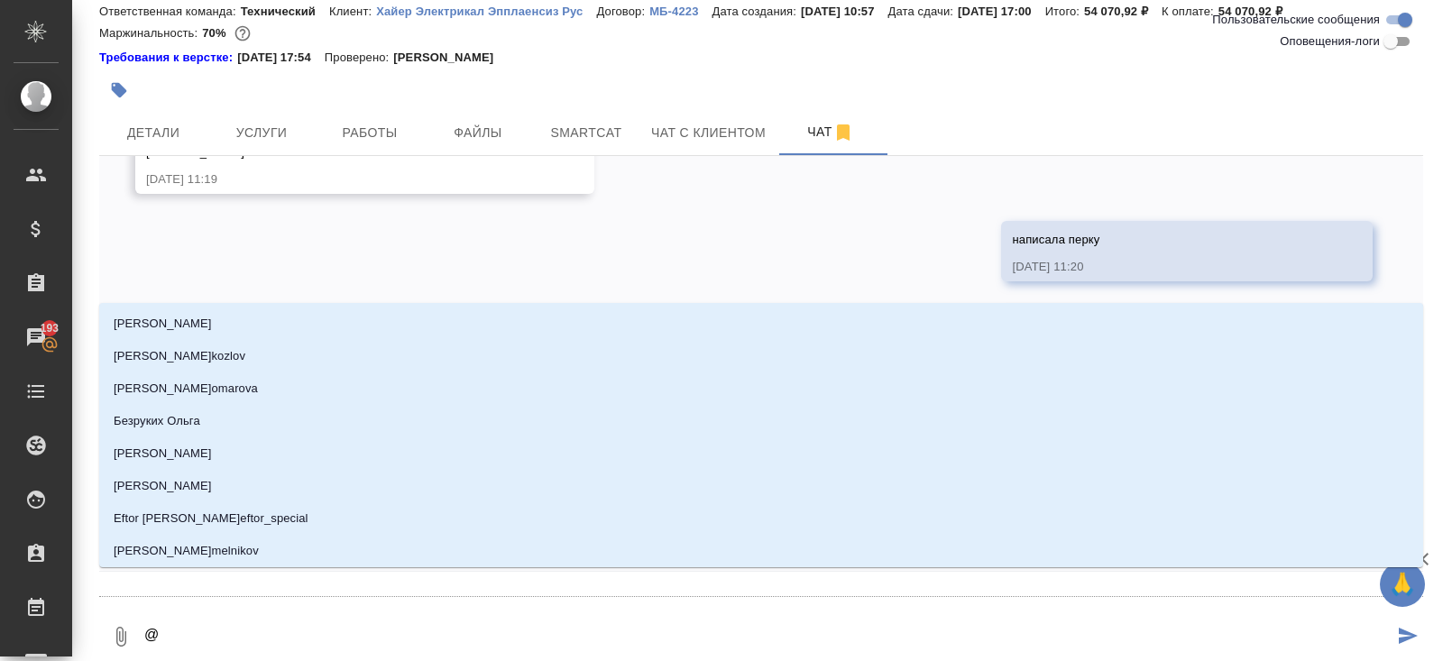
type textarea "@у"
type input "у"
type textarea "@ус"
type input "ус"
type textarea "@усм"
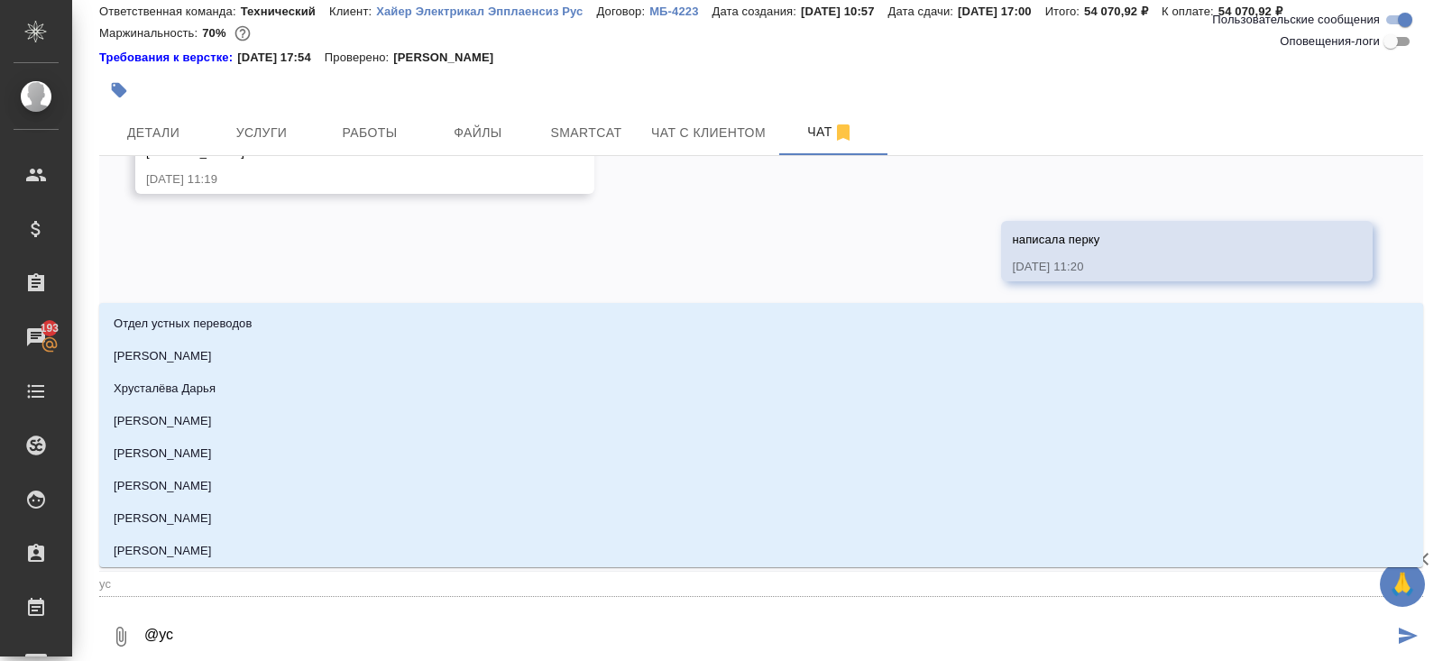
type input "усм"
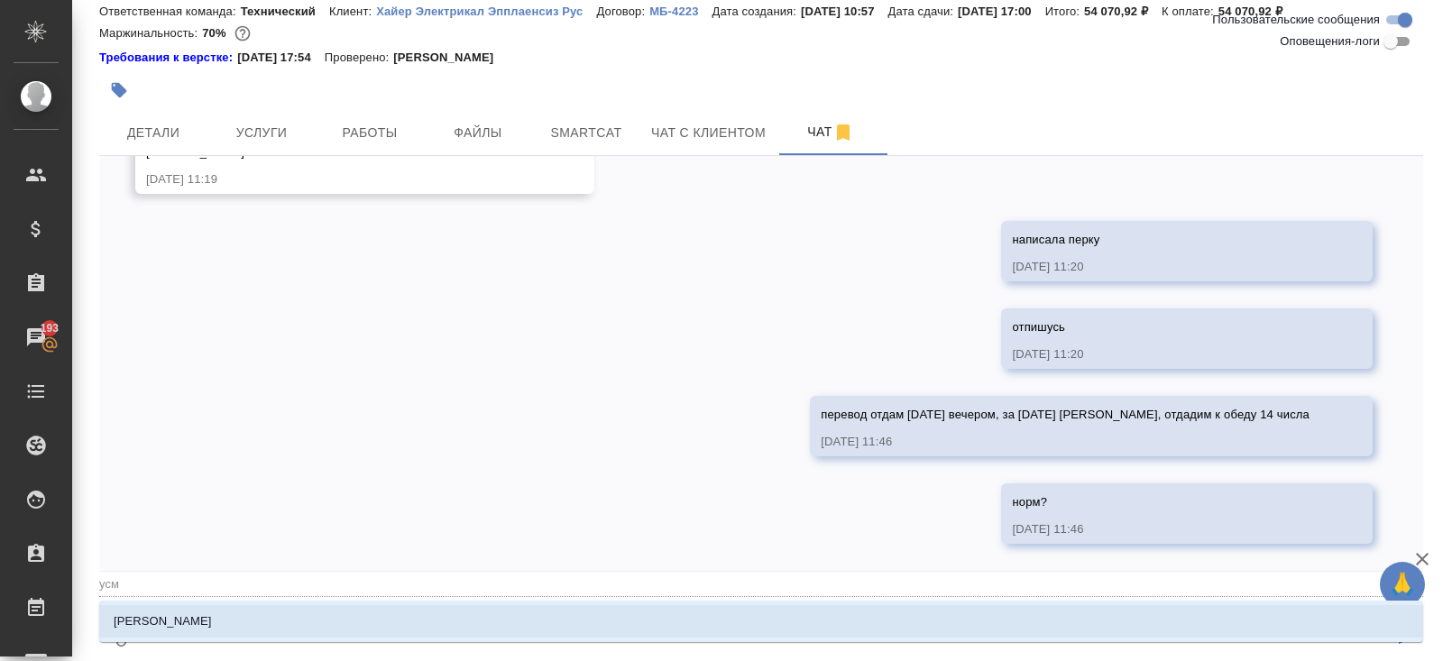
click at [353, 626] on li "Усманова Ольга" at bounding box center [761, 621] width 1324 height 32
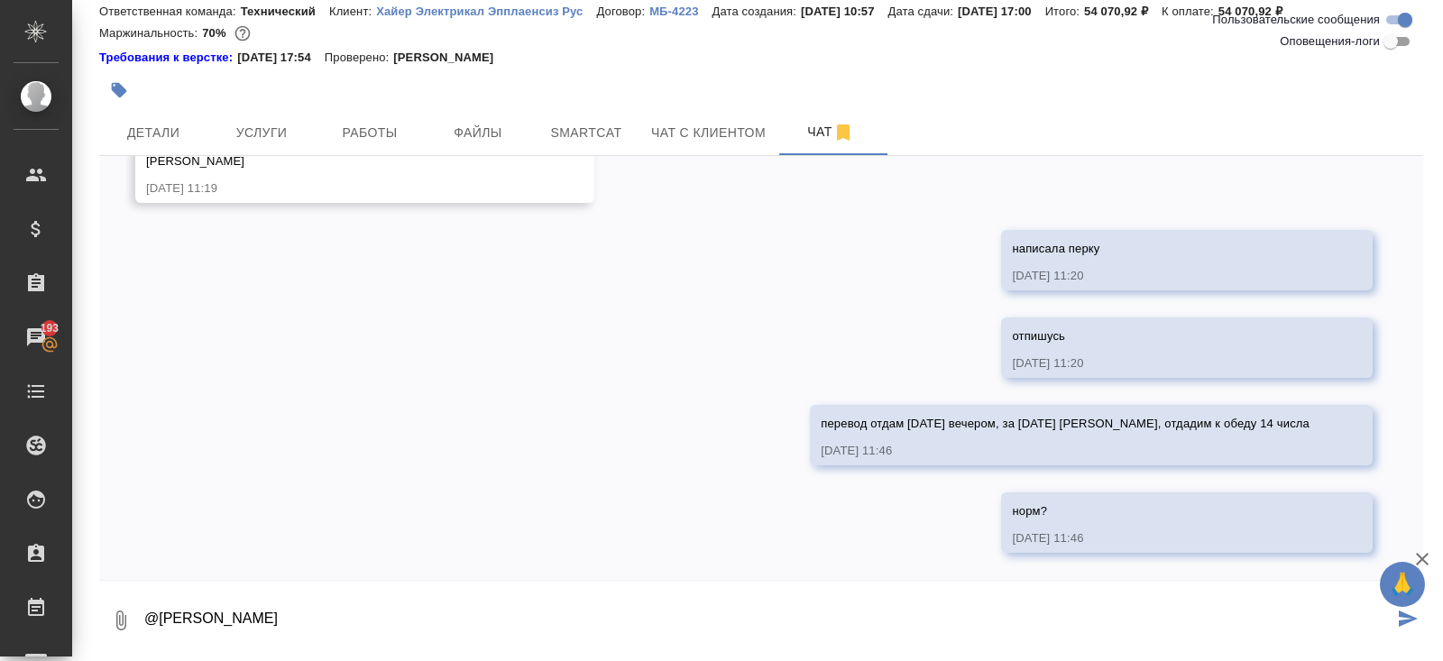
type textarea "@Усманова Ольга"
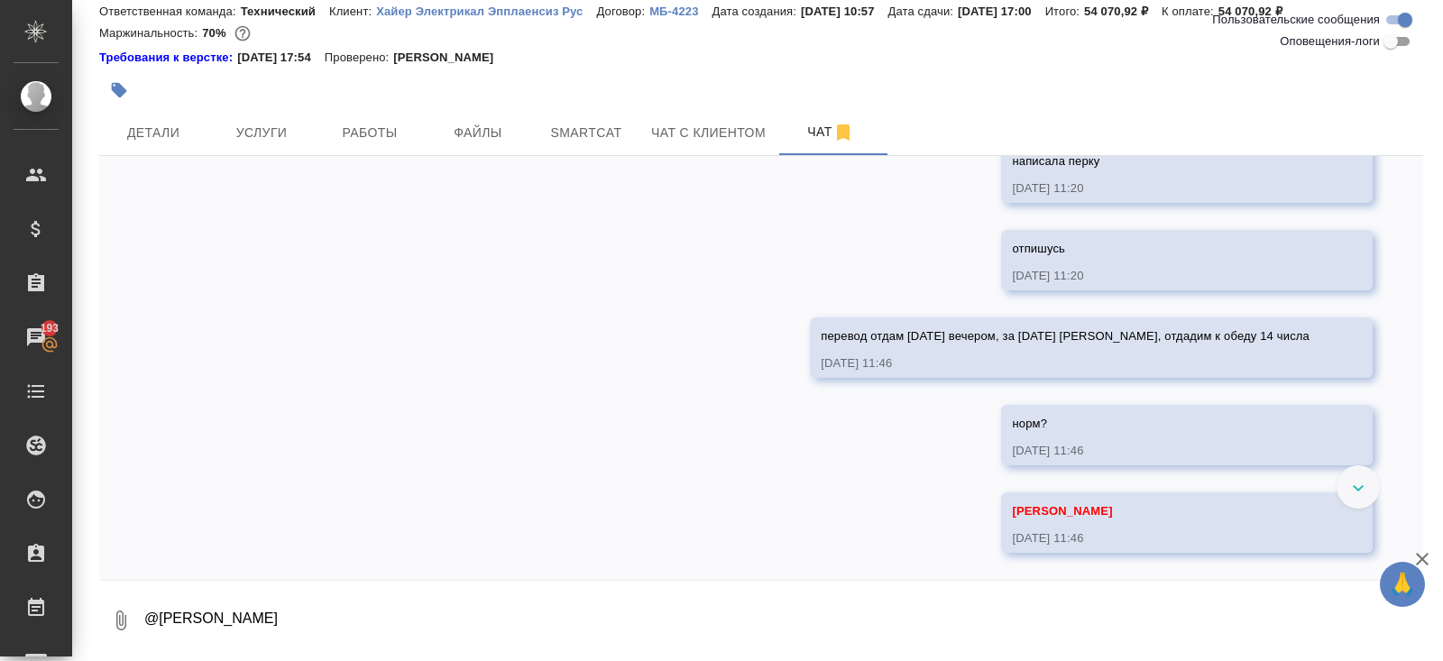
scroll to position [2856, 0]
click at [357, 133] on span "Работы" at bounding box center [369, 133] width 87 height 23
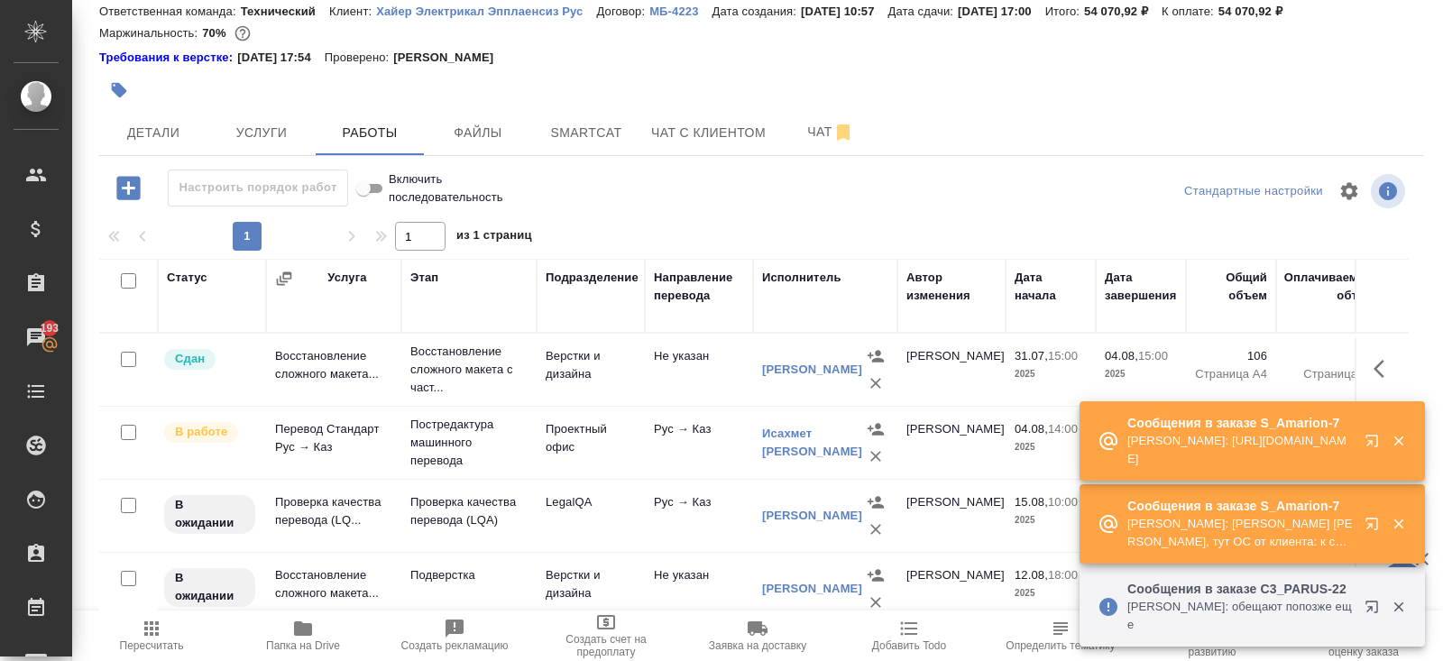
click at [1375, 456] on button "button" at bounding box center [1374, 444] width 43 height 43
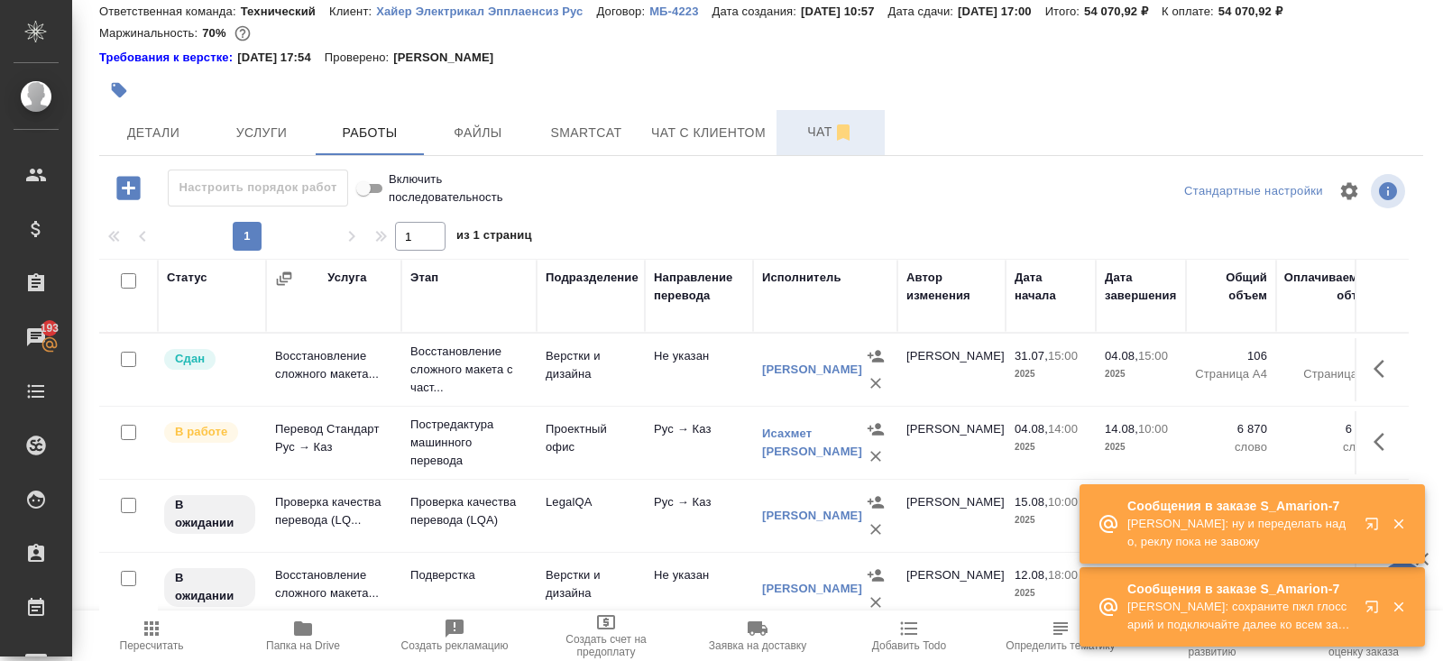
click at [817, 143] on button "Чат" at bounding box center [830, 132] width 108 height 45
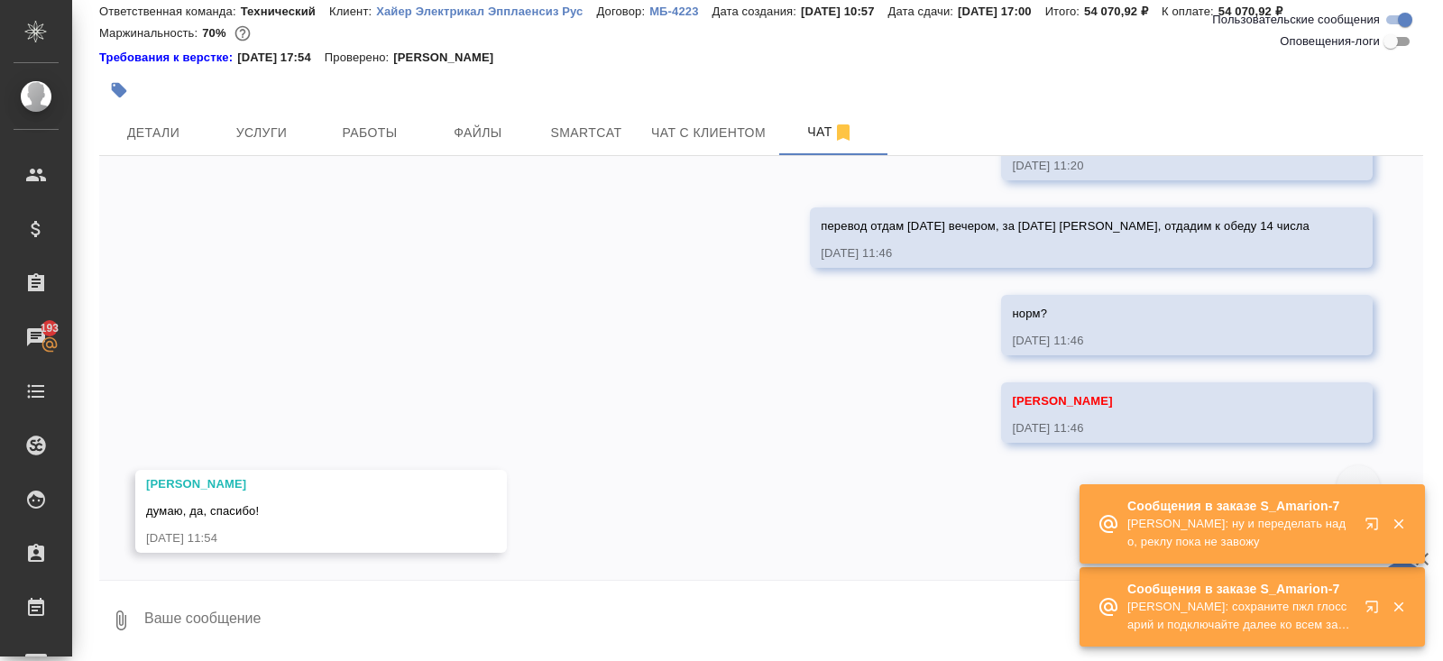
scroll to position [2966, 0]
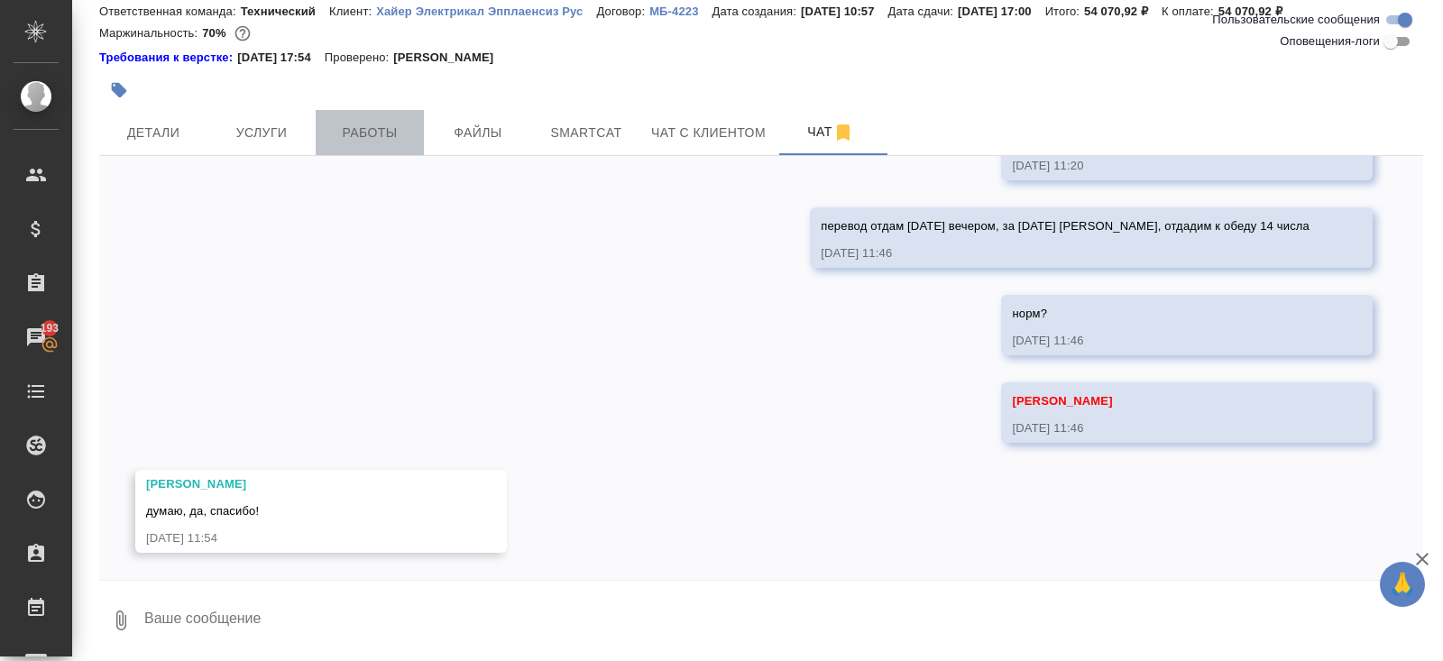
click at [374, 133] on span "Работы" at bounding box center [369, 133] width 87 height 23
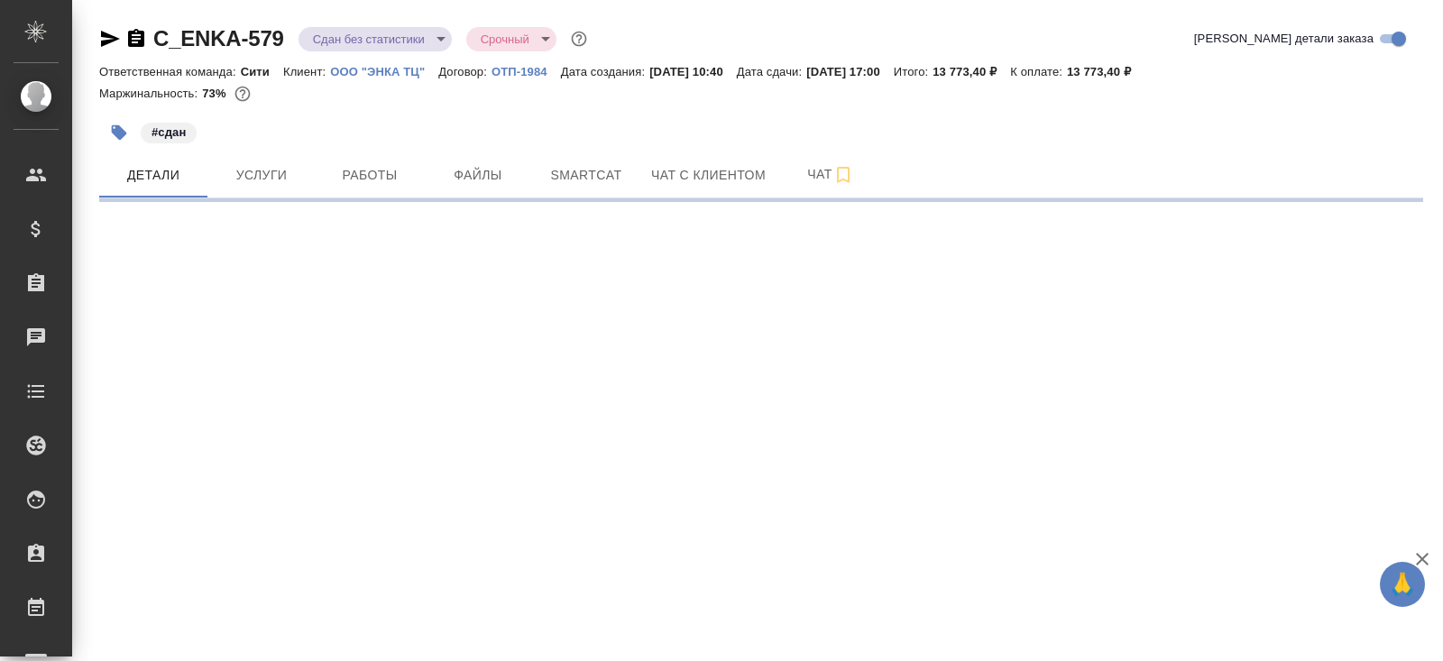
select select "RU"
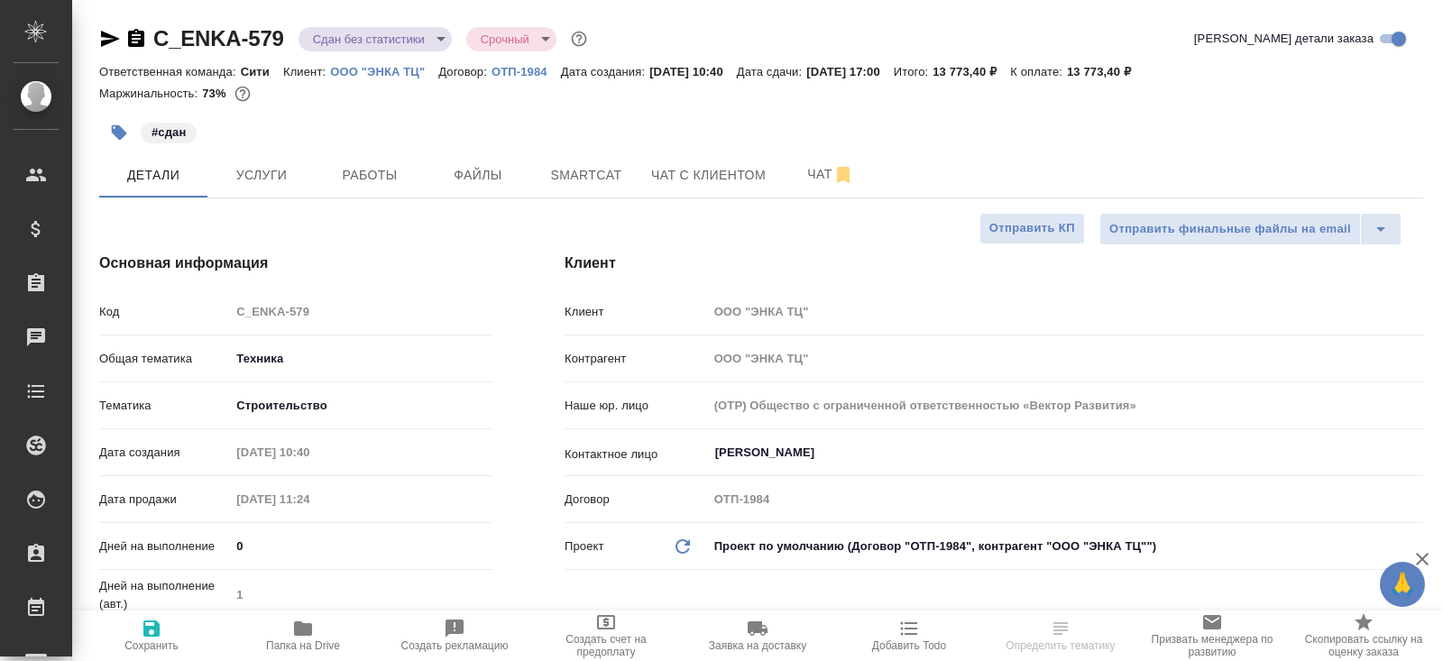
type textarea "x"
click at [569, 187] on button "Smartcat" at bounding box center [586, 174] width 108 height 45
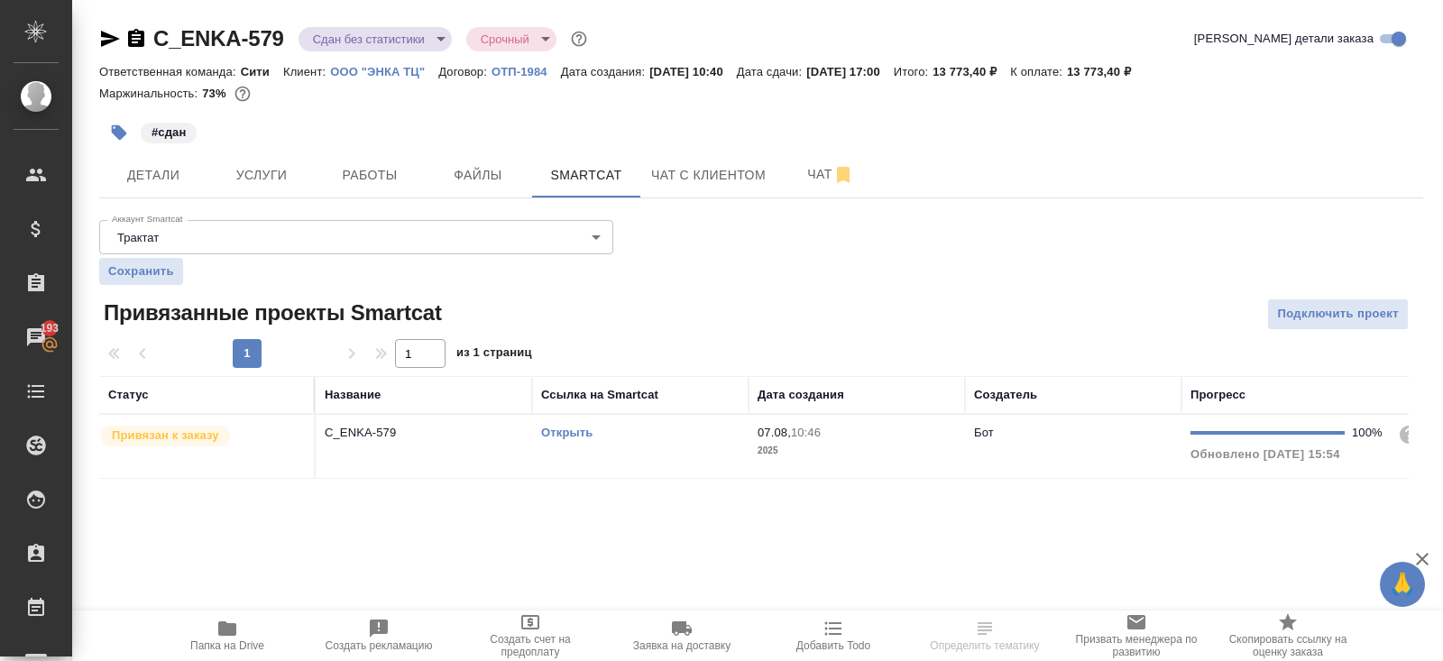
click at [648, 444] on td "Открыть" at bounding box center [640, 446] width 216 height 63
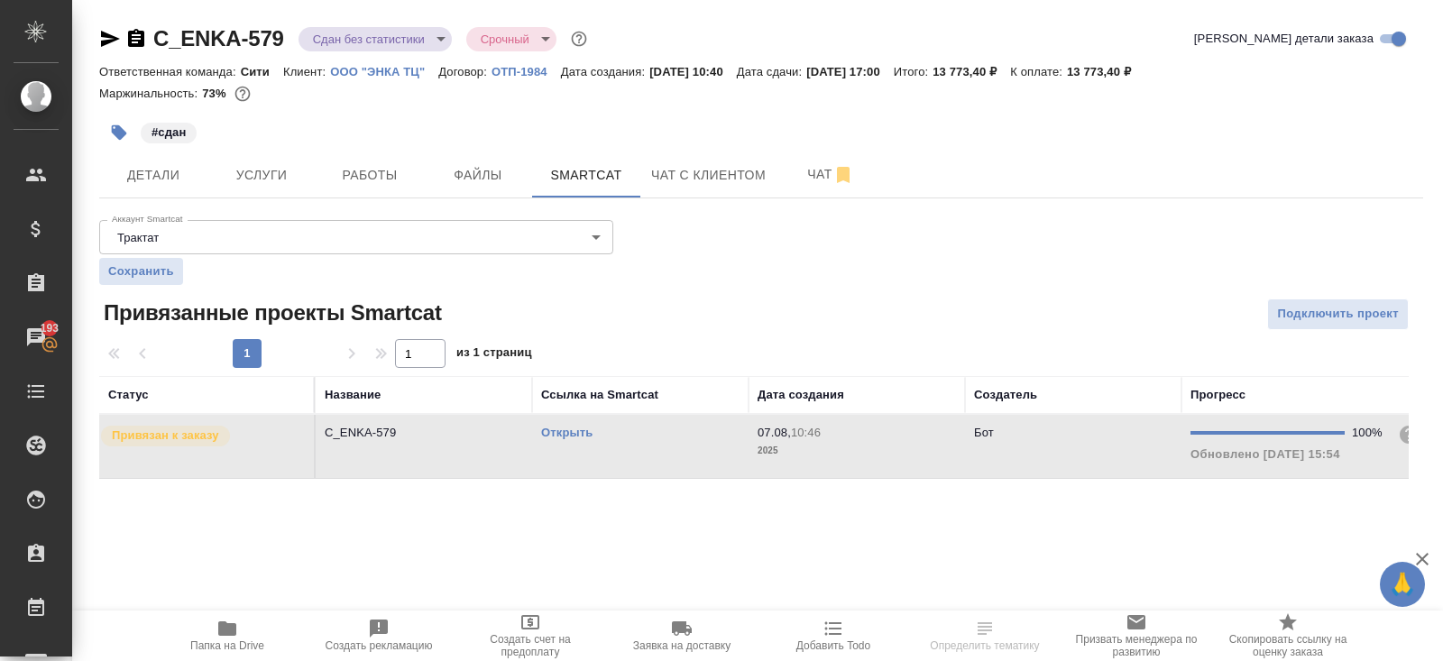
click at [648, 444] on td "Открыть" at bounding box center [640, 446] width 216 height 63
click at [371, 149] on div "#сдан" at bounding box center [540, 133] width 883 height 40
click at [373, 168] on span "Работы" at bounding box center [369, 175] width 87 height 23
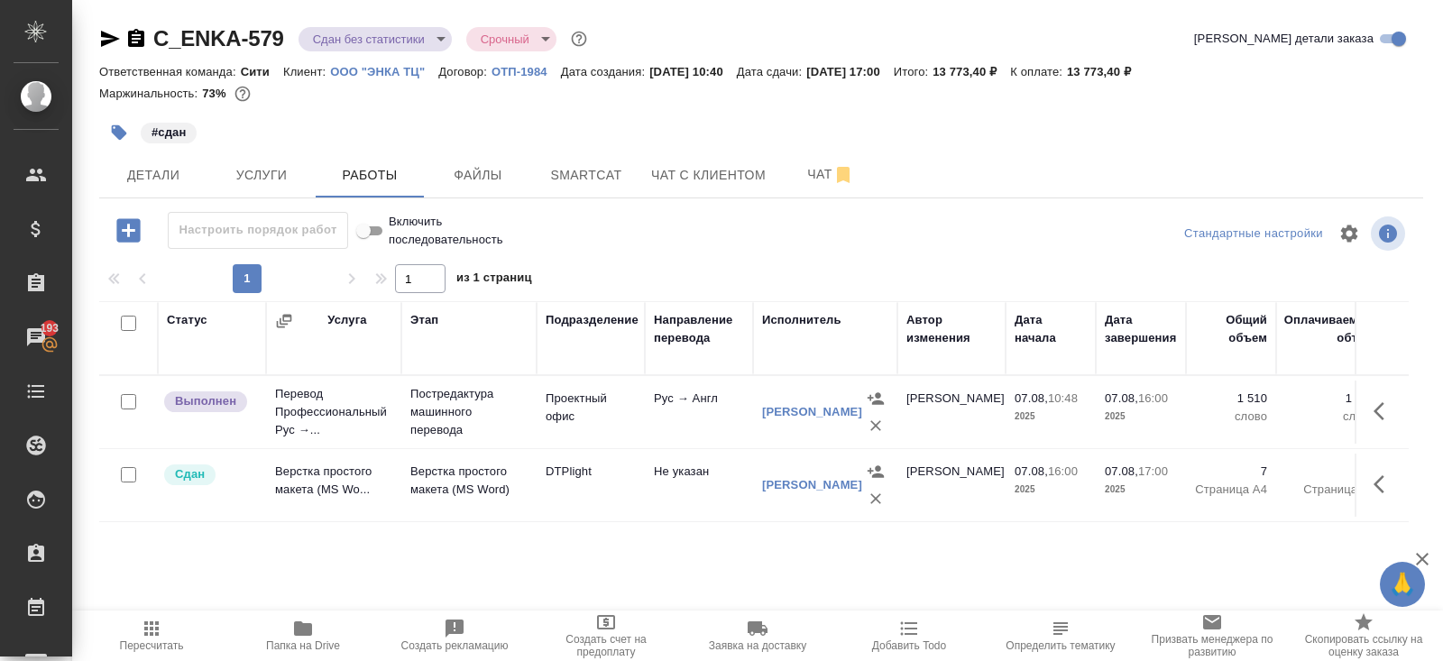
scroll to position [91, 0]
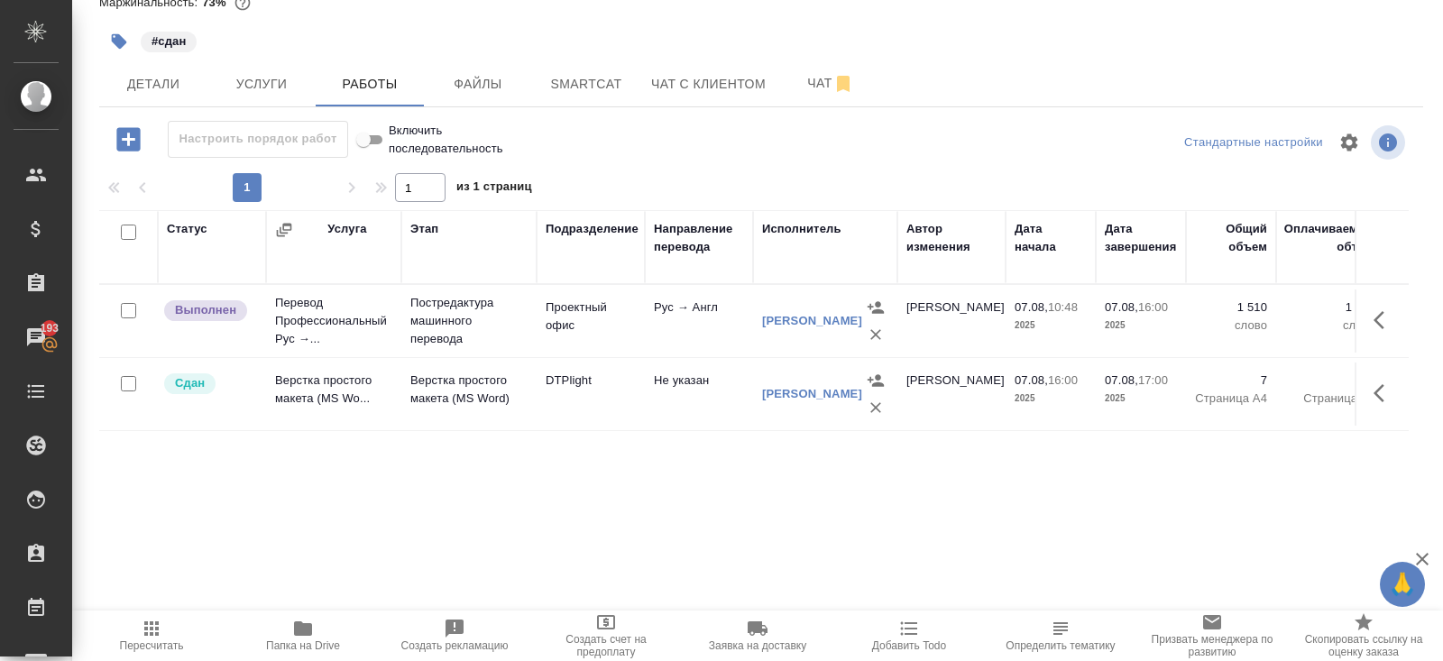
click at [146, 631] on icon "button" at bounding box center [152, 629] width 22 height 22
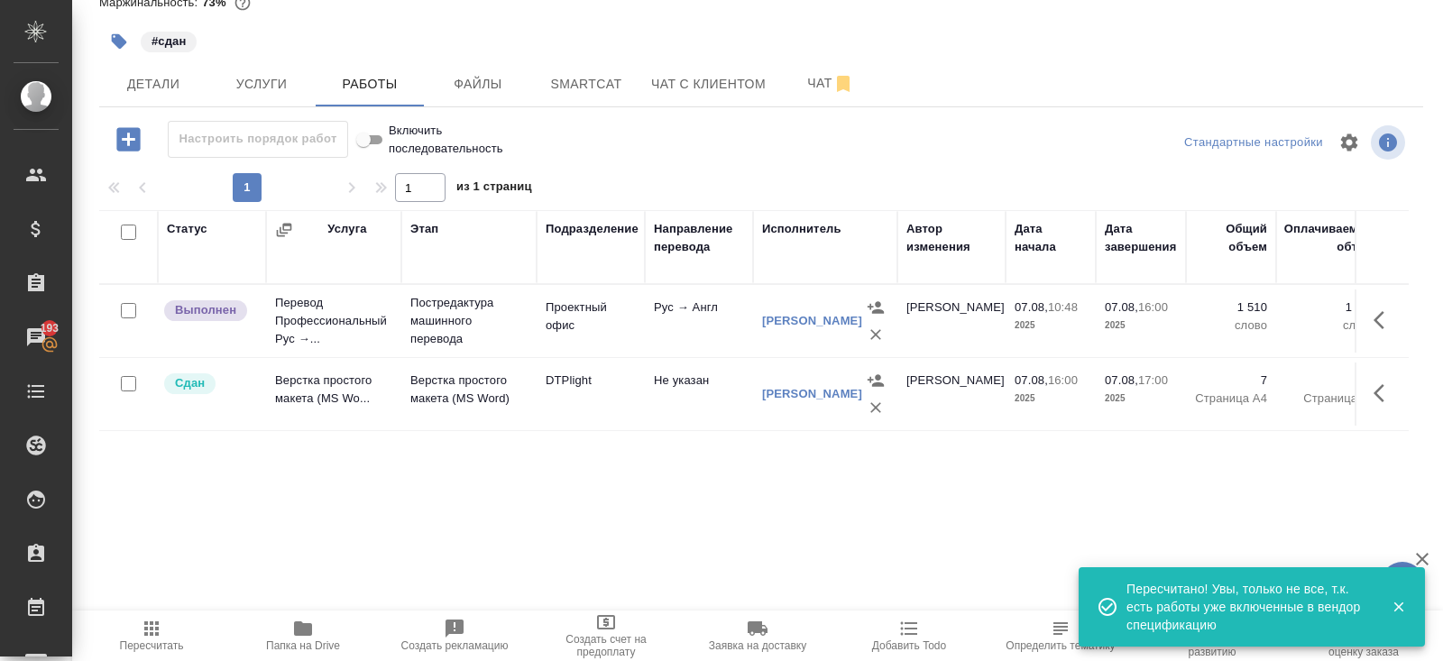
scroll to position [0, 0]
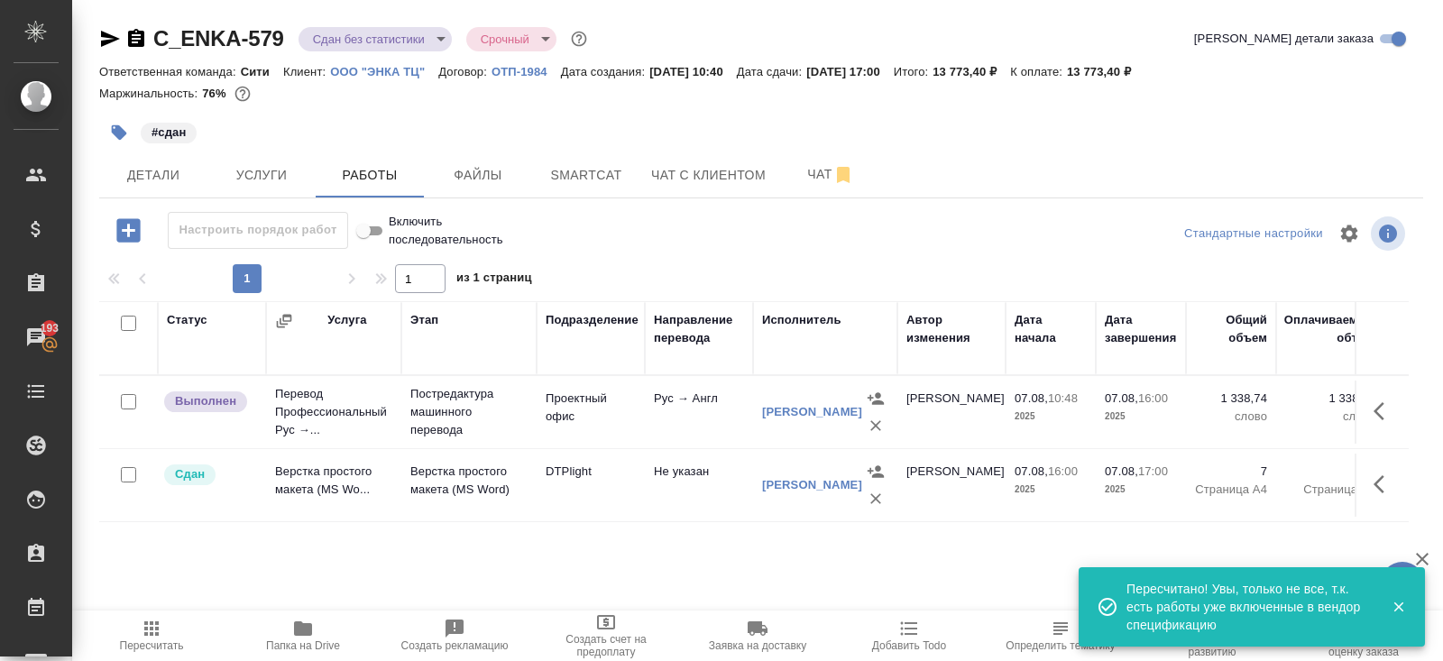
click at [1380, 411] on icon "button" at bounding box center [1384, 411] width 22 height 22
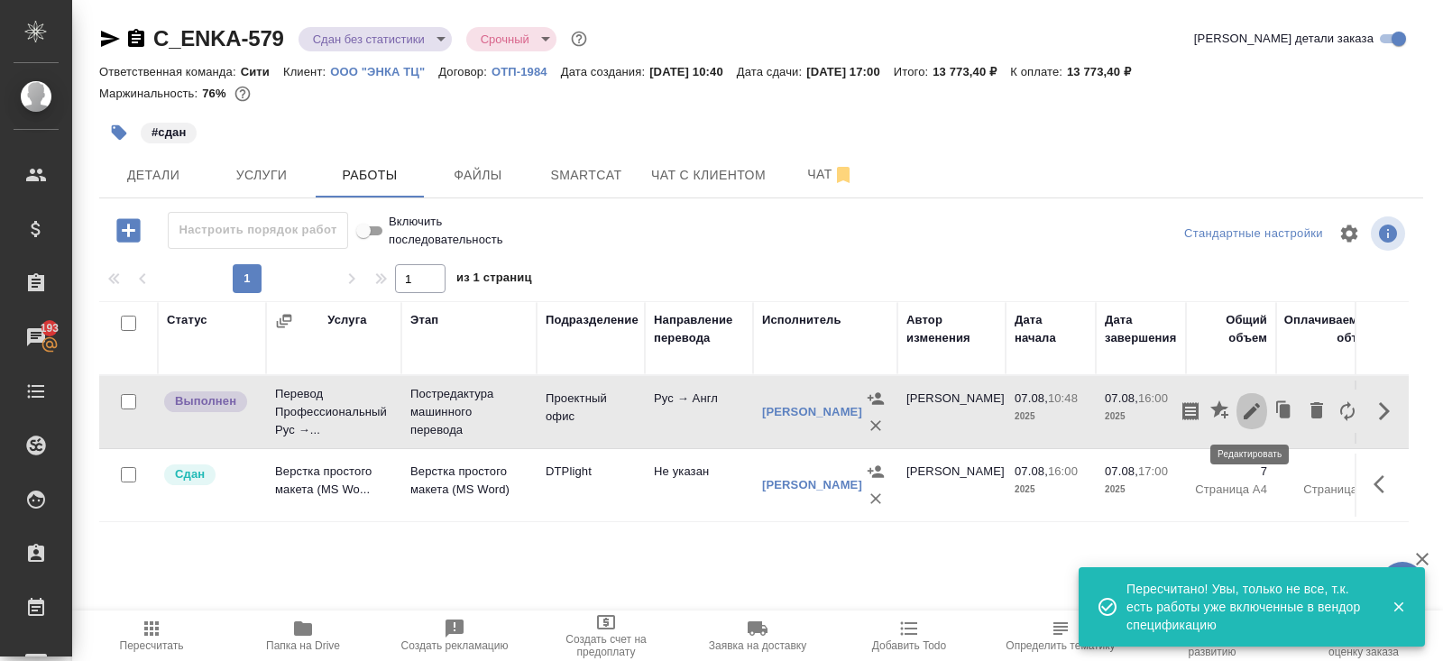
click at [1251, 417] on icon "button" at bounding box center [1252, 411] width 22 height 22
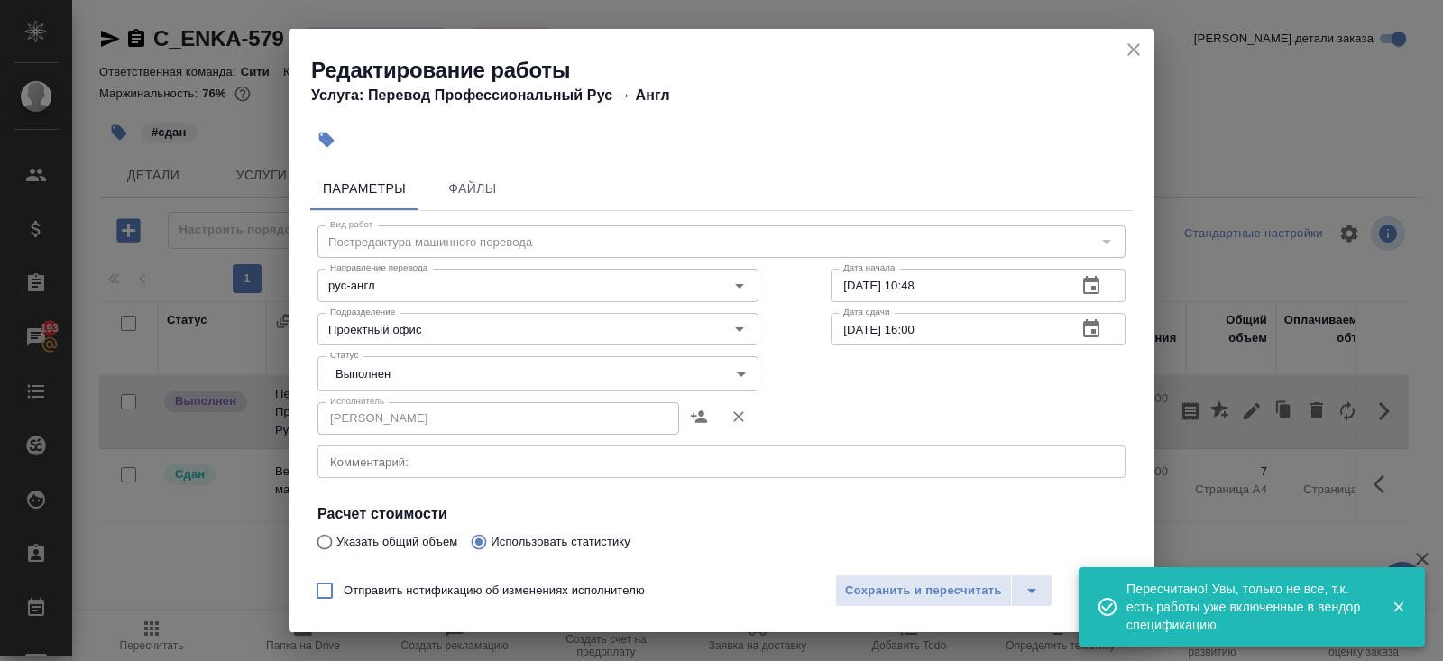
click at [384, 373] on body "🙏 .cls-1 fill:#fff; AWATERA Belyakova Yulia Клиенты Спецификации Заказы 193 Чат…" at bounding box center [721, 330] width 1443 height 661
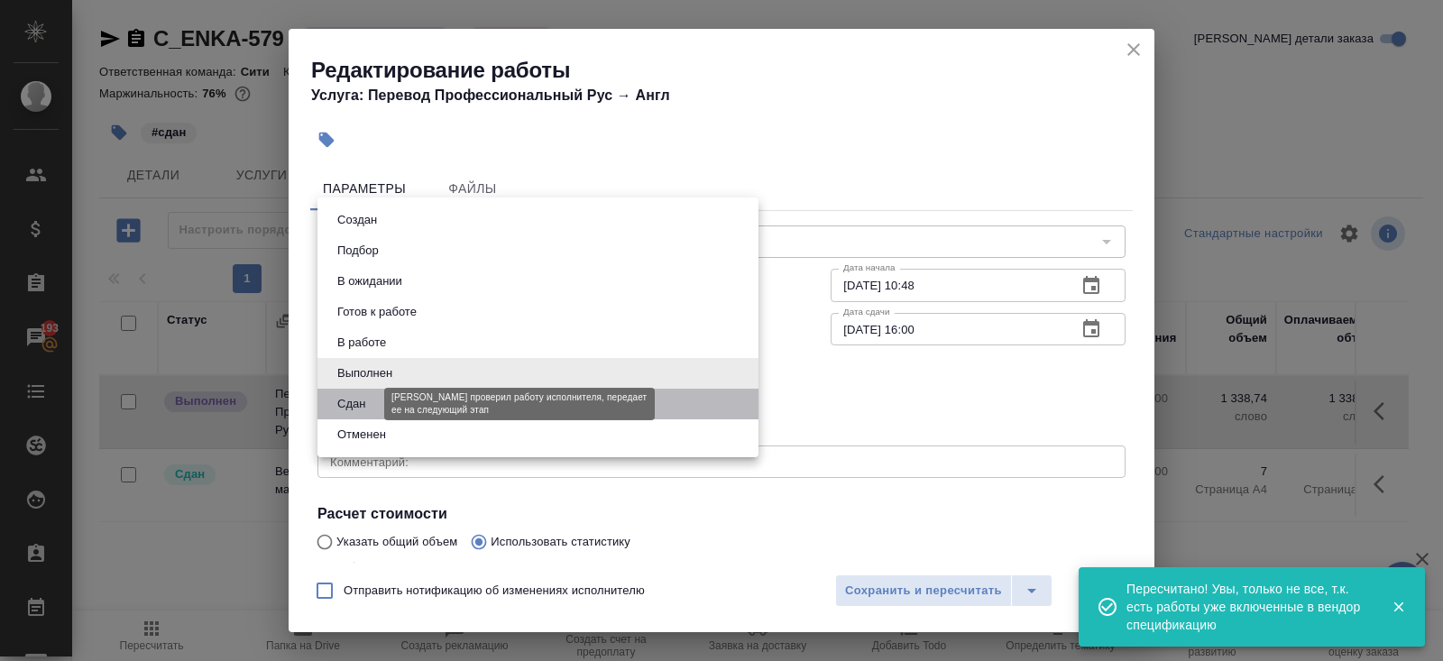
click at [369, 404] on button "Сдан" at bounding box center [351, 404] width 39 height 20
type input "closed"
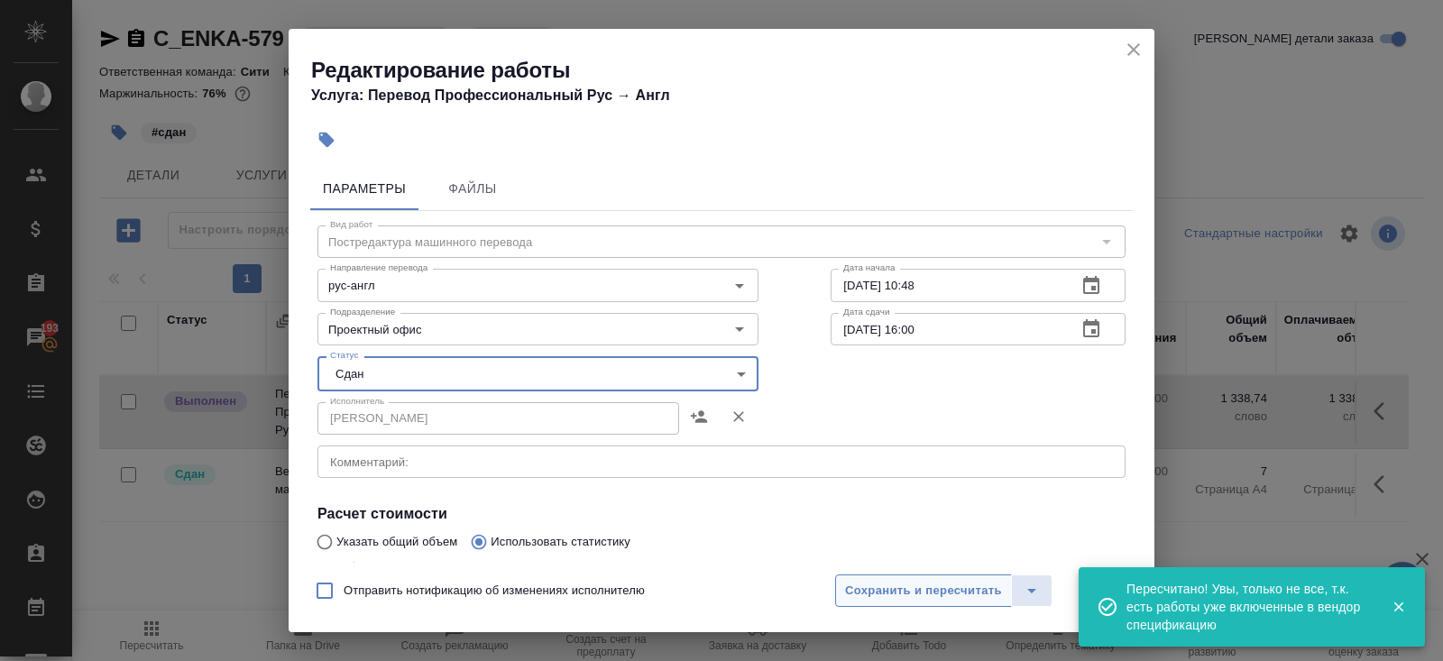
click at [909, 592] on span "Сохранить и пересчитать" at bounding box center [923, 591] width 157 height 21
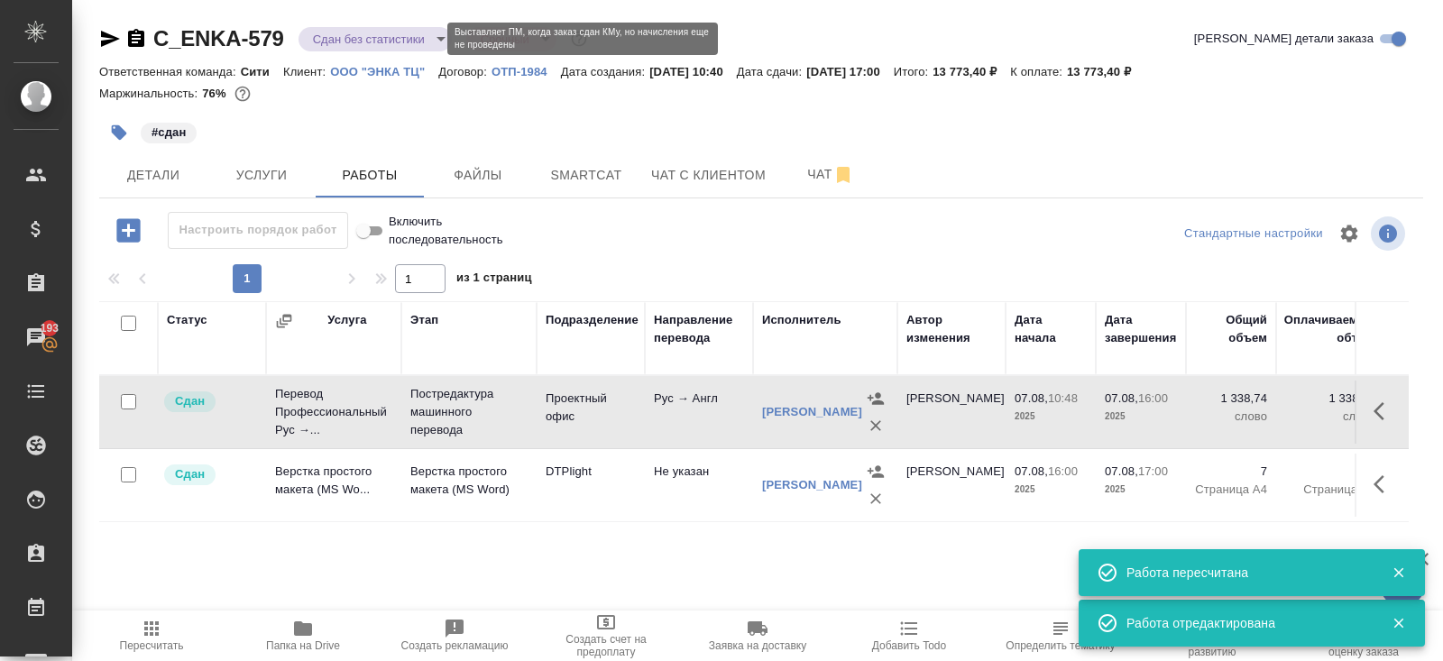
click at [347, 36] on body "🙏 .cls-1 fill:#fff; AWATERA Belyakova Yulia Клиенты Спецификации Заказы 193 Чат…" at bounding box center [721, 330] width 1443 height 661
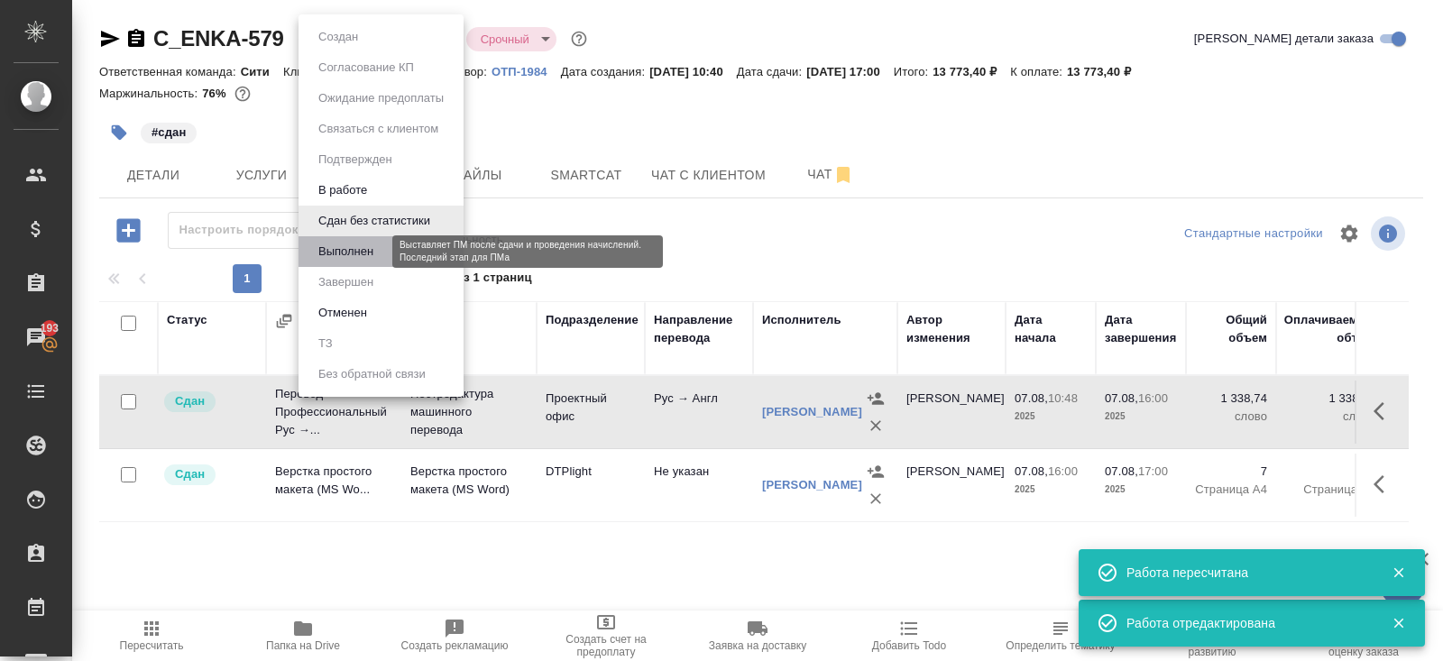
click at [354, 248] on button "Выполнен" at bounding box center [346, 252] width 66 height 20
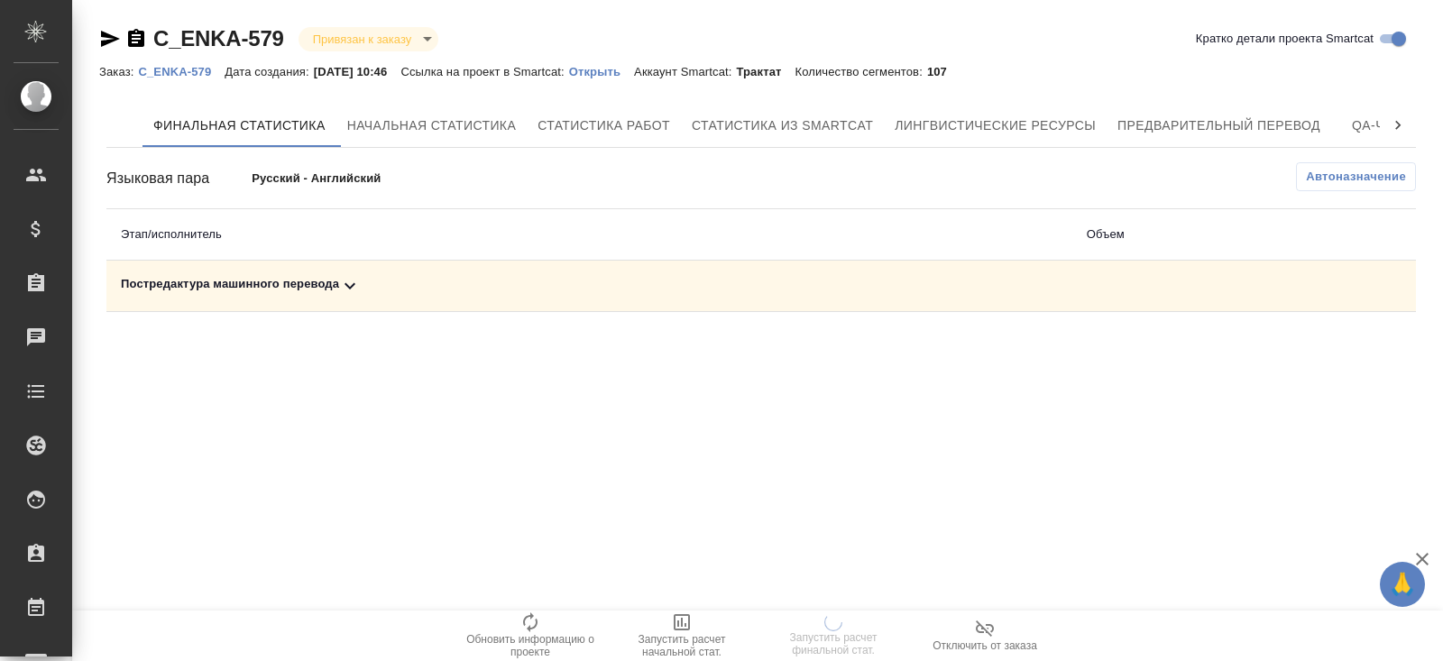
click at [355, 273] on td "Постредактура машинного перевода" at bounding box center [589, 286] width 966 height 51
click at [355, 285] on icon at bounding box center [350, 286] width 22 height 22
click at [1344, 348] on icon "button" at bounding box center [1336, 348] width 22 height 22
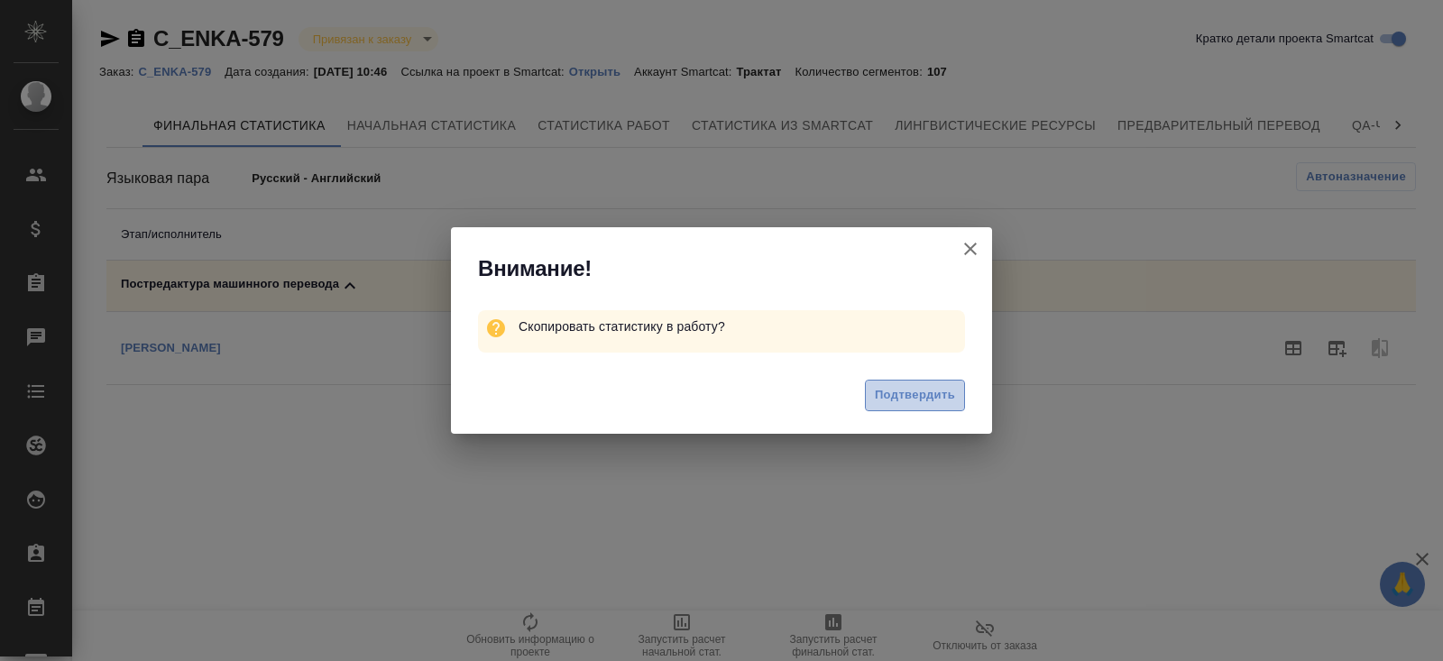
click at [924, 399] on span "Подтвердить" at bounding box center [915, 395] width 80 height 21
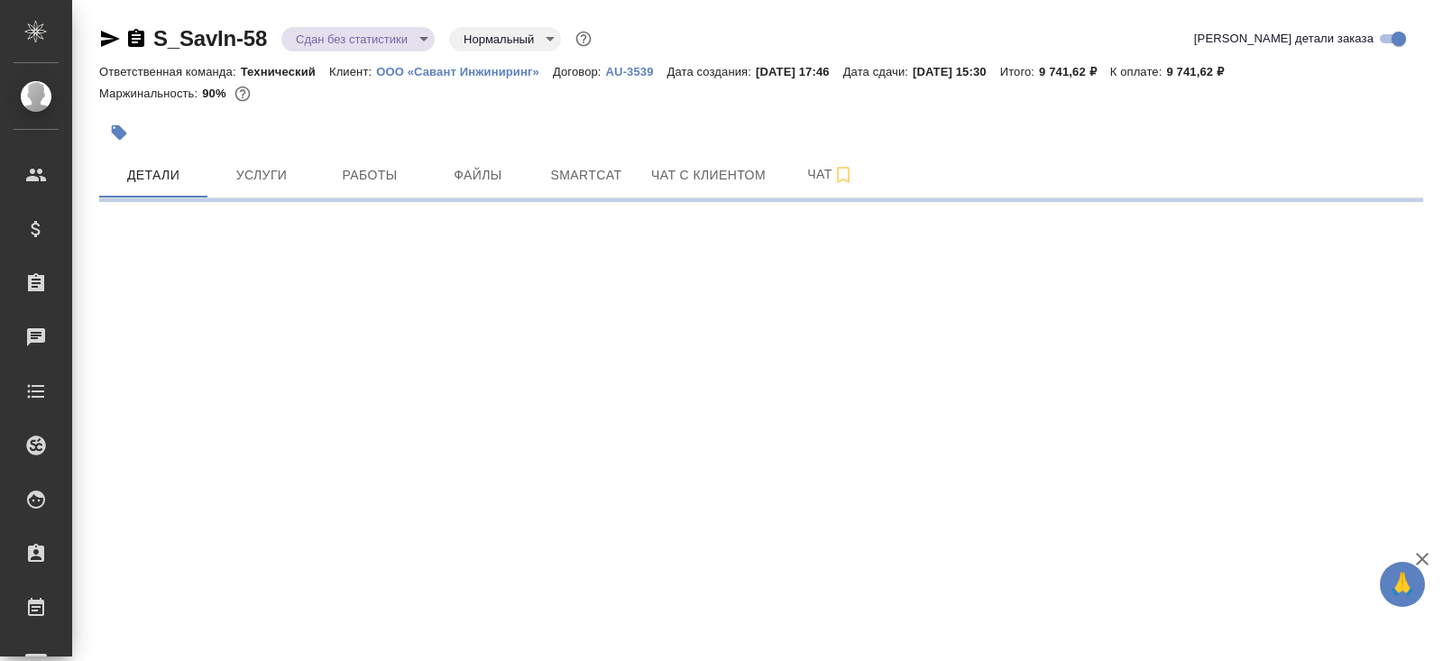
select select "RU"
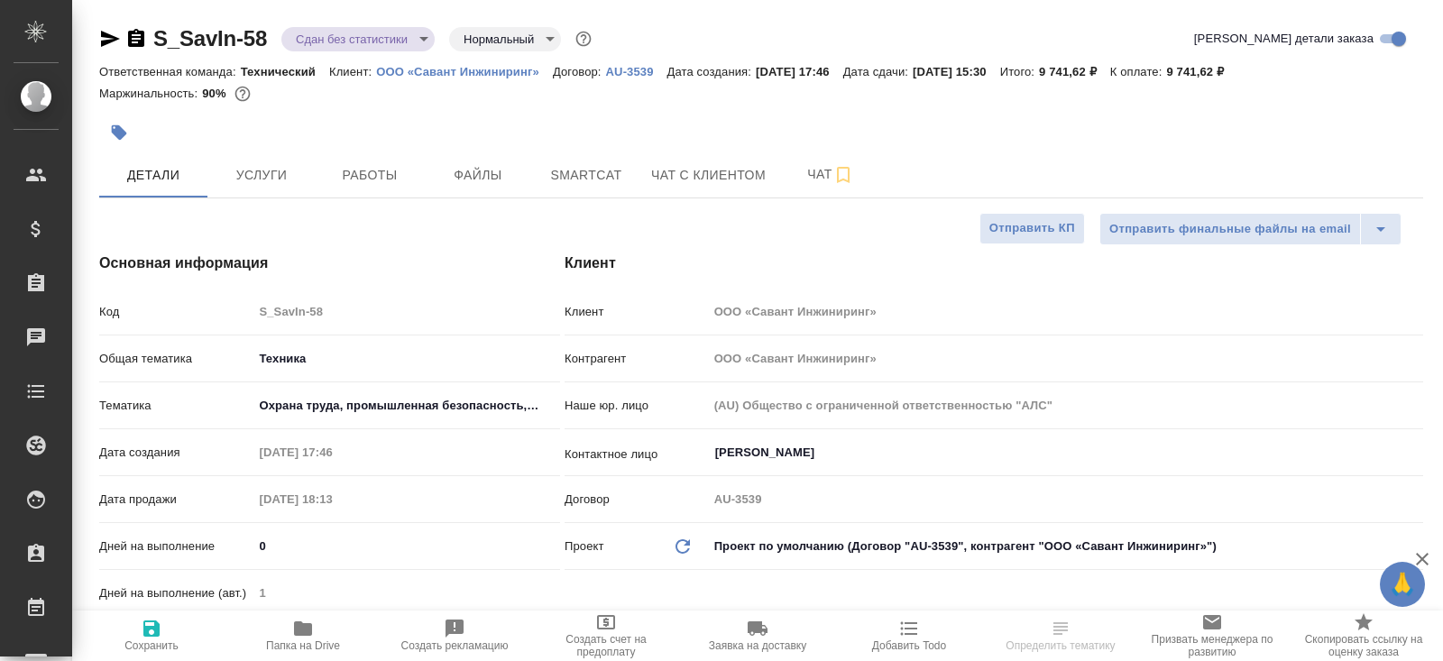
type textarea "x"
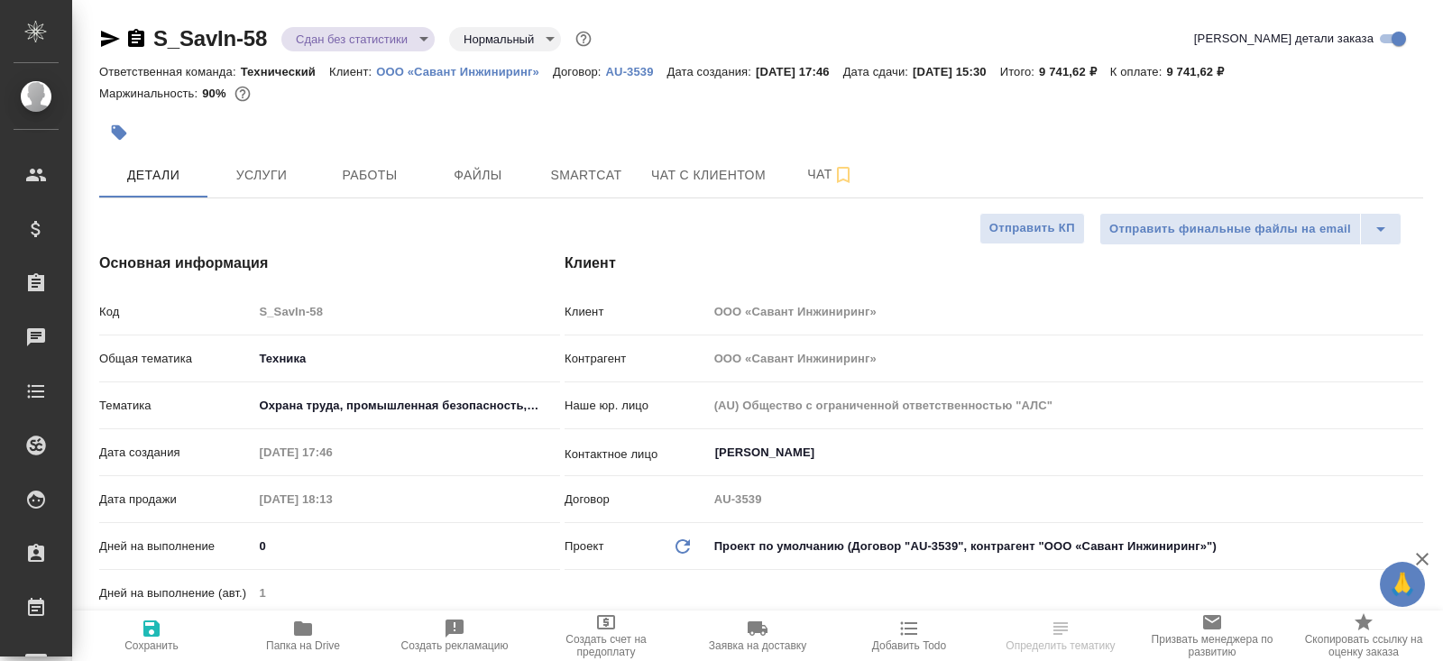
type textarea "x"
click at [369, 161] on button "Работы" at bounding box center [370, 174] width 108 height 45
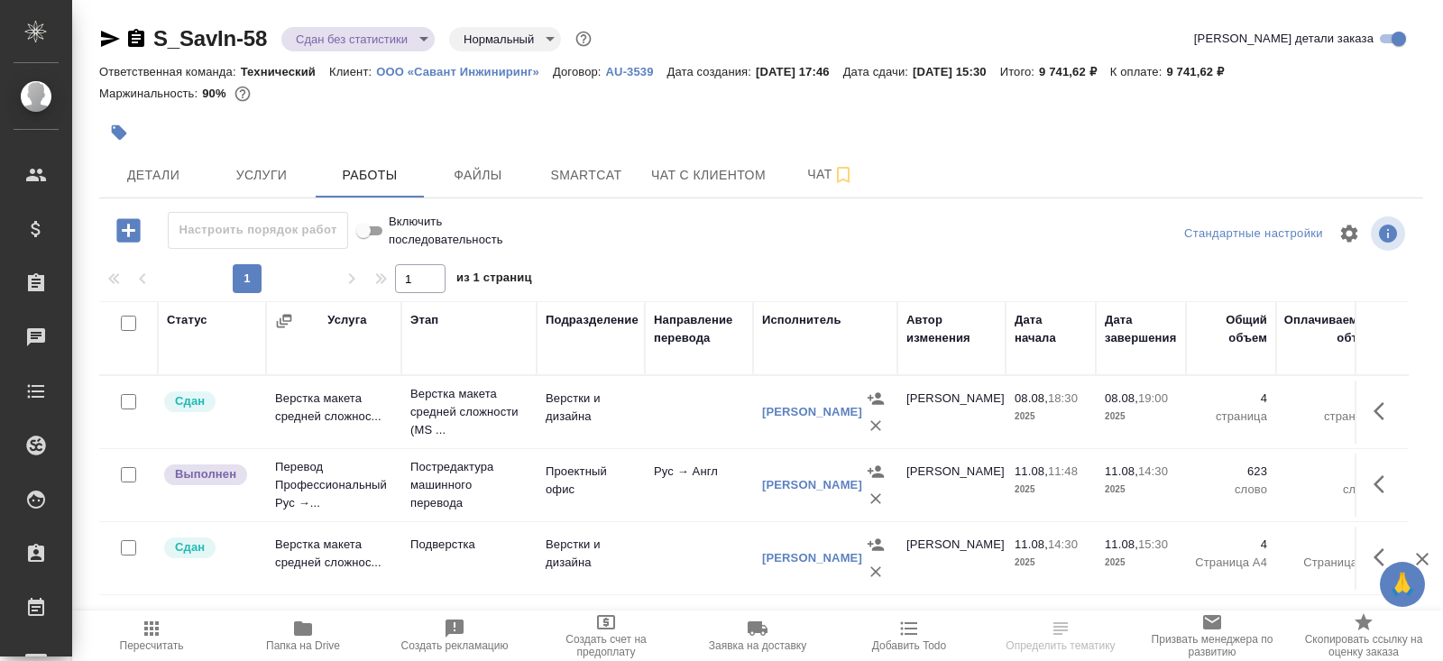
click at [156, 640] on span "Пересчитать" at bounding box center [152, 645] width 64 height 13
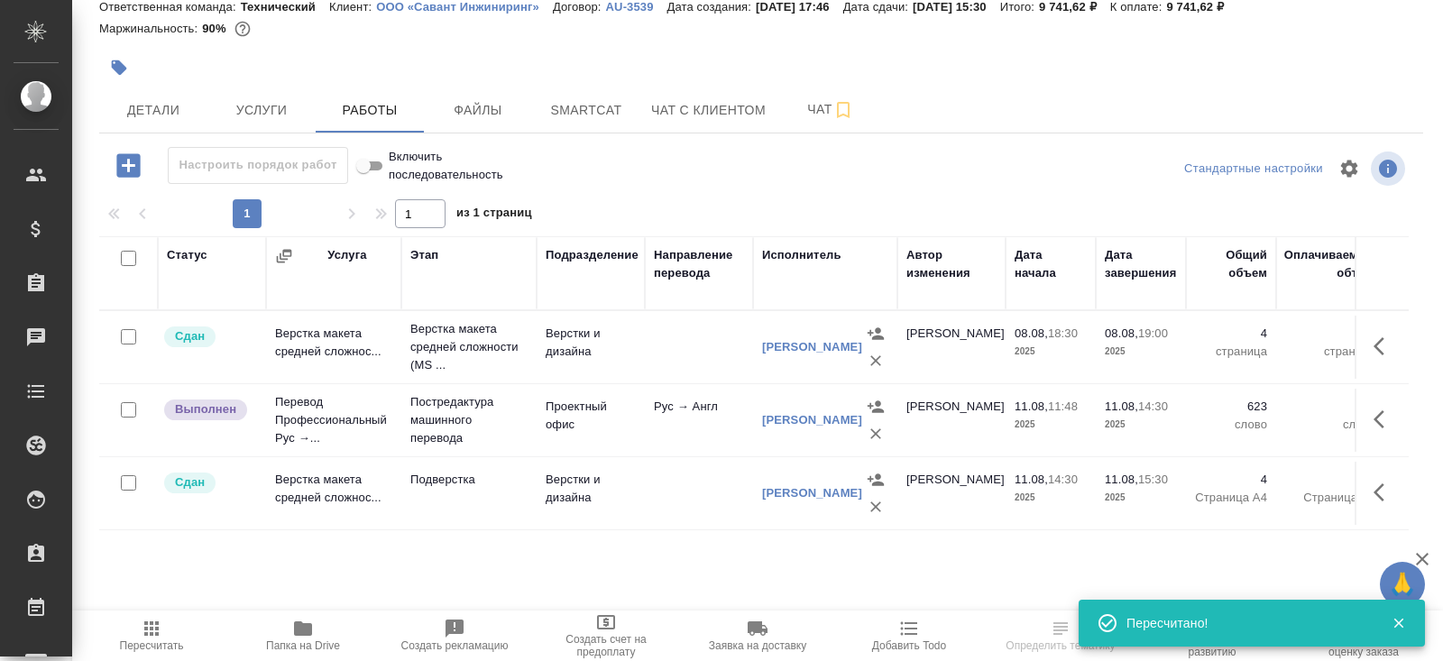
scroll to position [91, 0]
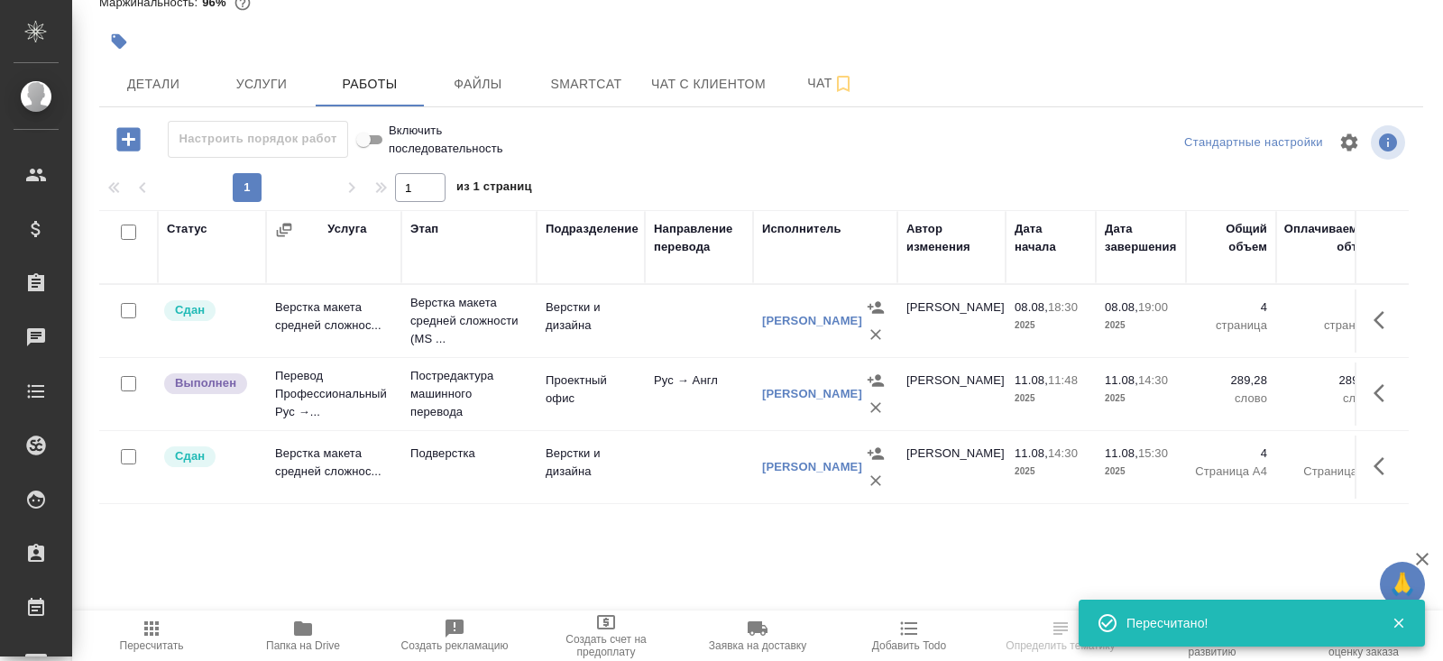
click at [1386, 392] on icon "button" at bounding box center [1384, 393] width 22 height 22
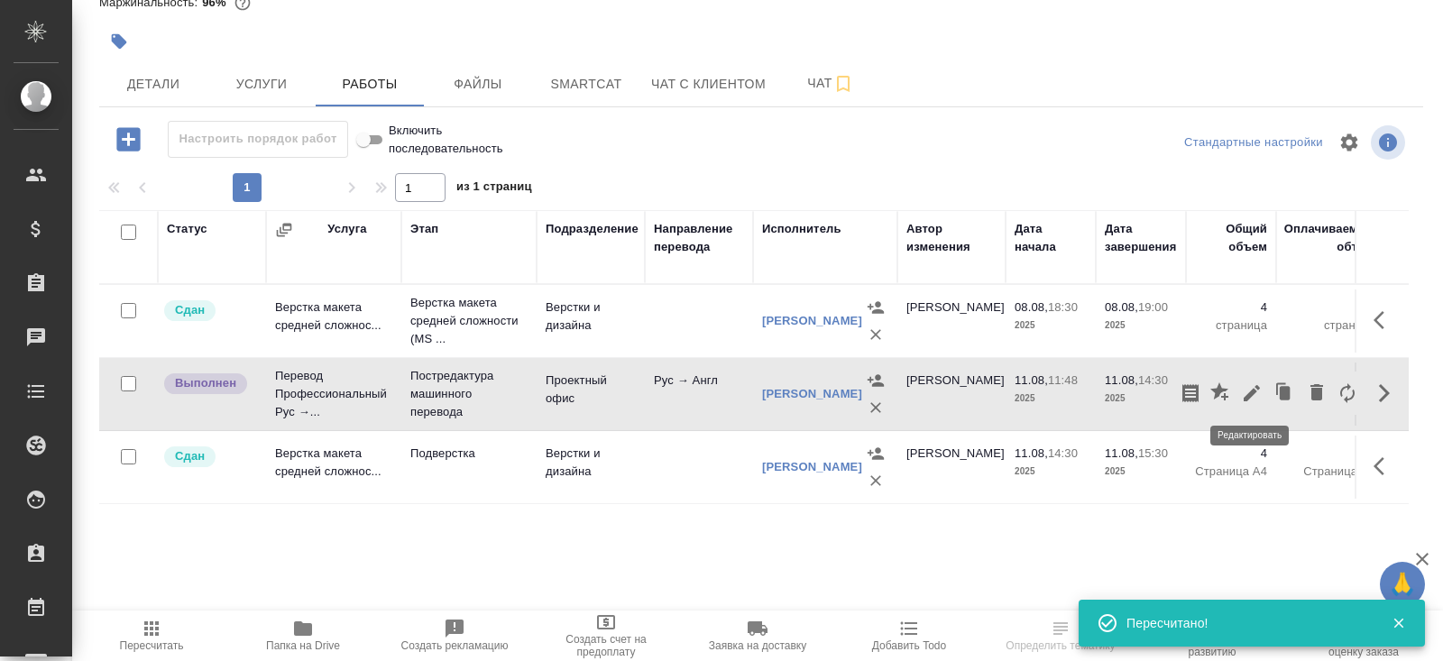
click at [1241, 391] on icon "button" at bounding box center [1252, 393] width 22 height 22
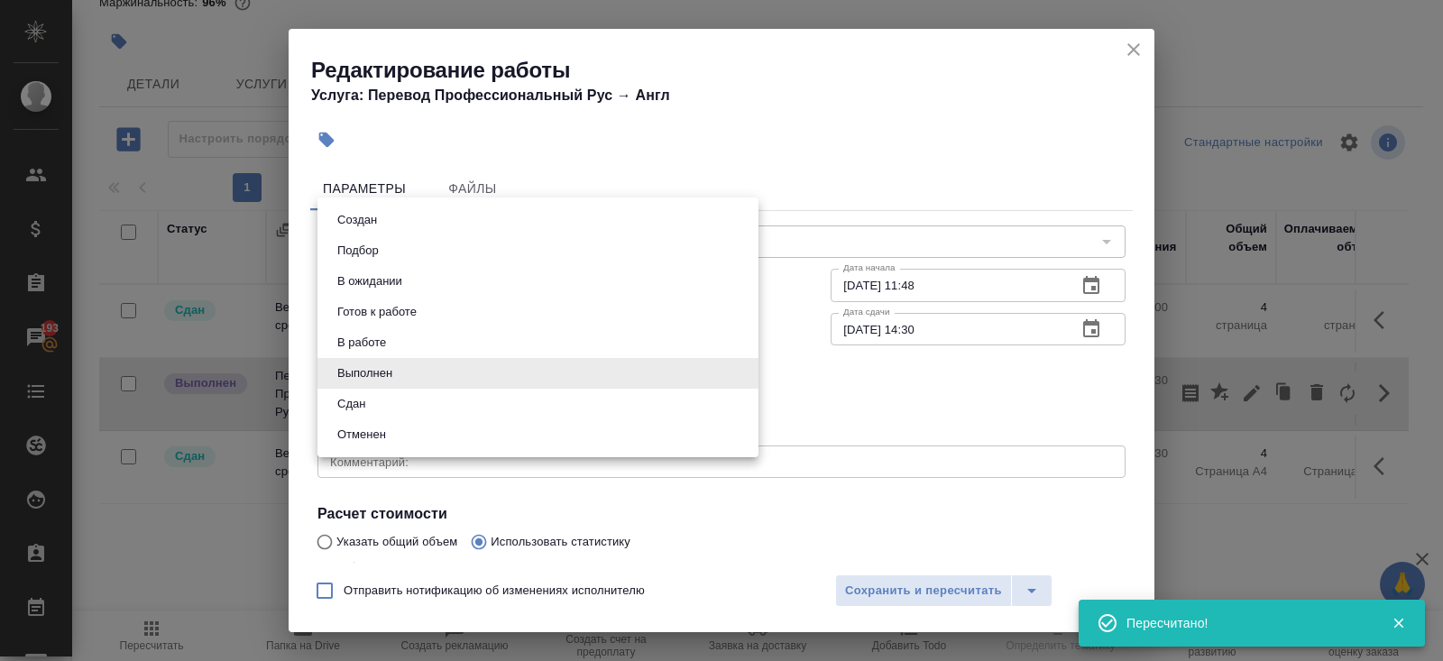
click at [391, 381] on body "🙏 .cls-1 fill:#fff; AWATERA [PERSON_NAME] Спецификации Заказы 193 Чаты Todo Про…" at bounding box center [721, 330] width 1443 height 661
click at [380, 408] on li "Сдан" at bounding box center [537, 404] width 441 height 31
type input "closed"
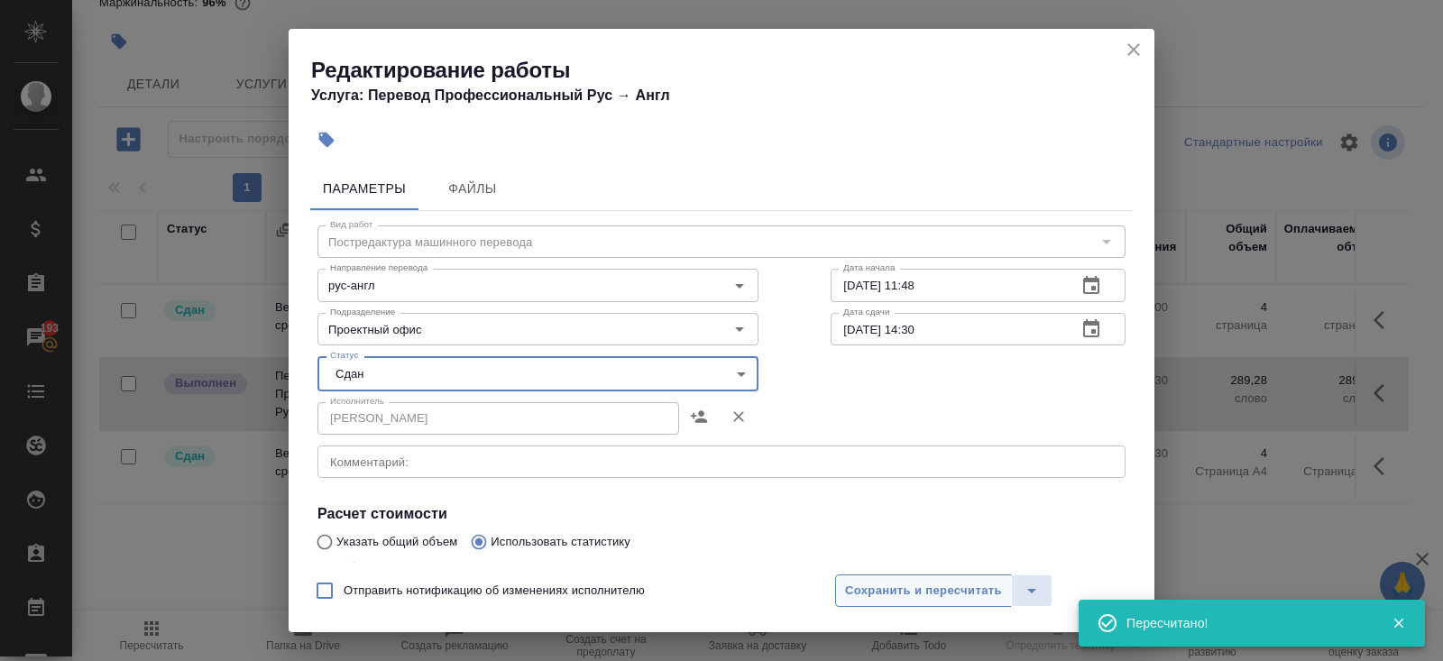
click at [866, 588] on span "Сохранить и пересчитать" at bounding box center [923, 591] width 157 height 21
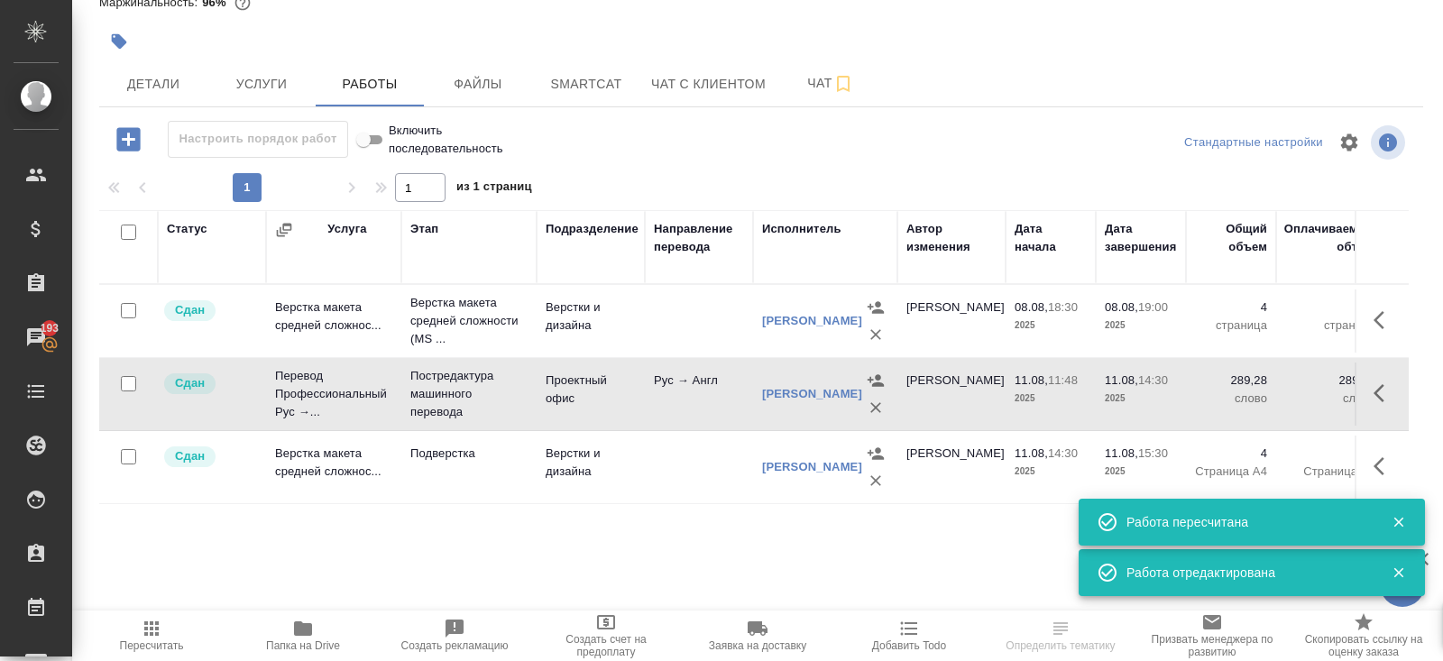
scroll to position [0, 0]
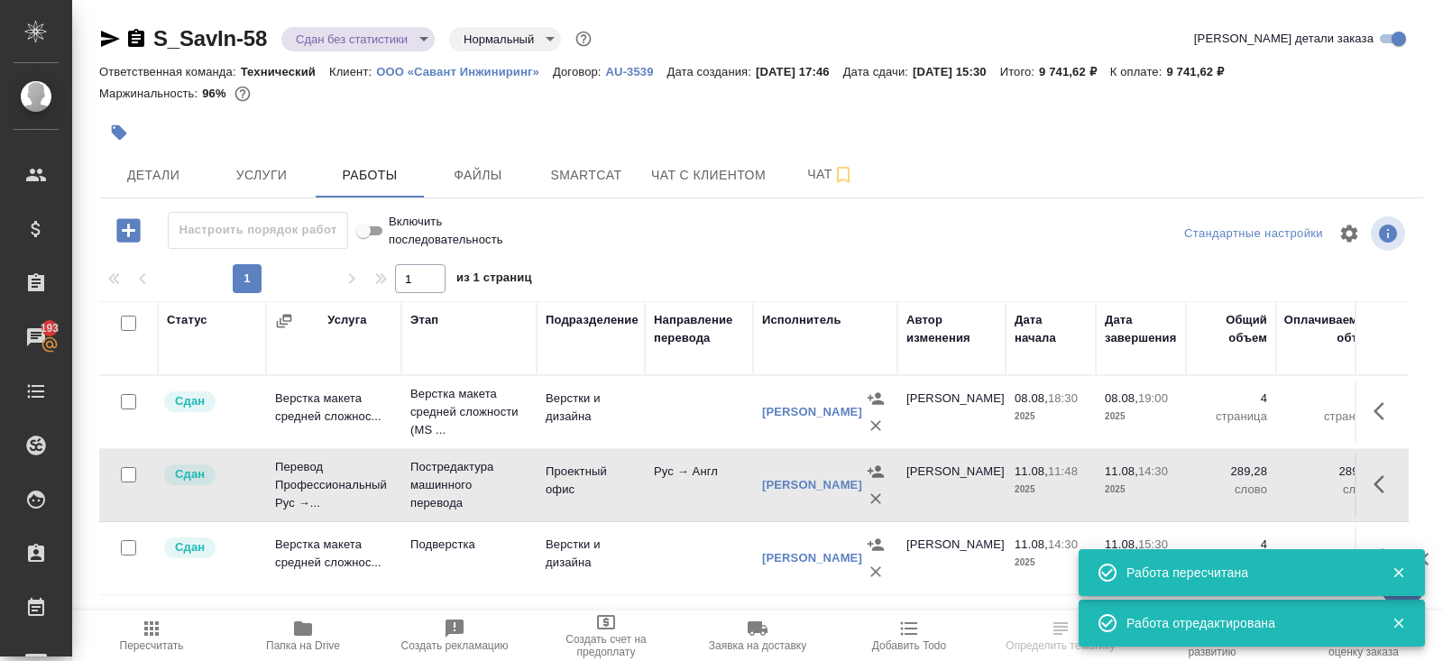
click at [345, 36] on body "🙏 .cls-1 fill:#fff; AWATERA [PERSON_NAME] Спецификации Заказы 193 Чаты Todo Про…" at bounding box center [721, 330] width 1443 height 661
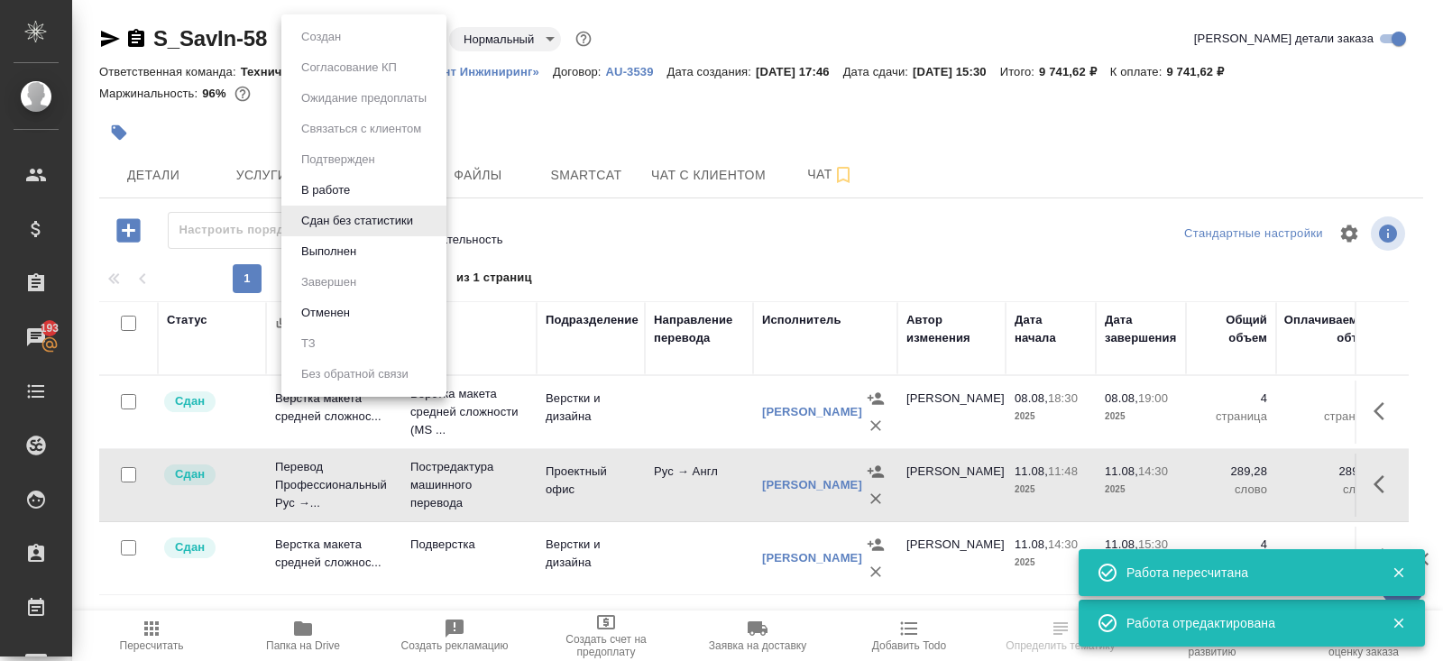
click at [346, 47] on button "Выполнен" at bounding box center [321, 37] width 50 height 20
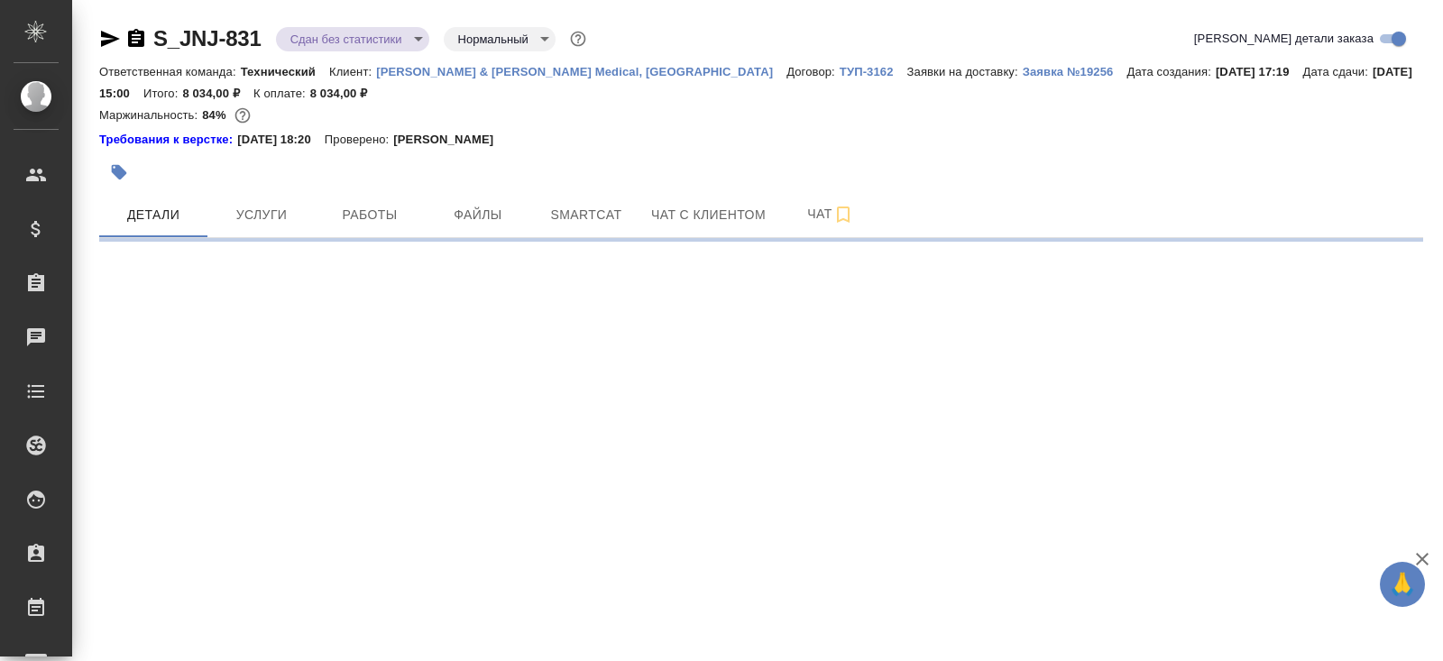
select select "RU"
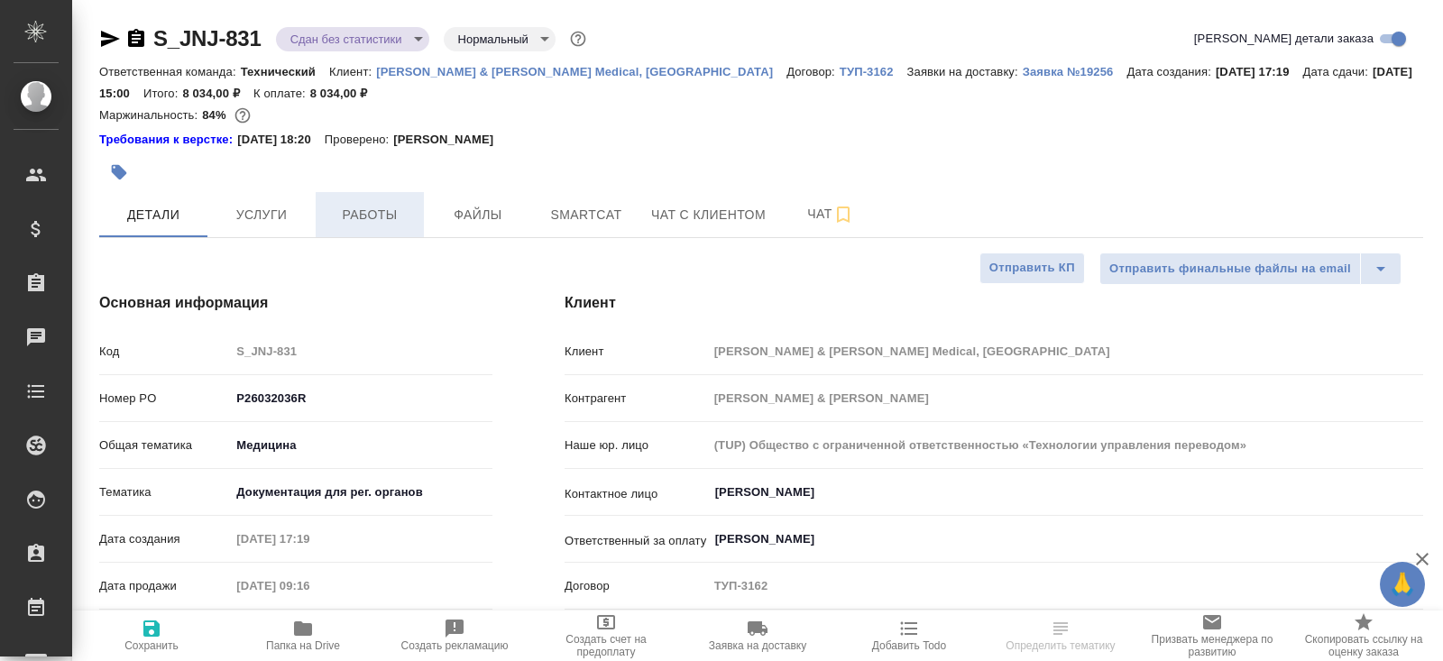
type textarea "x"
click at [380, 225] on span "Работы" at bounding box center [369, 215] width 87 height 23
type textarea "x"
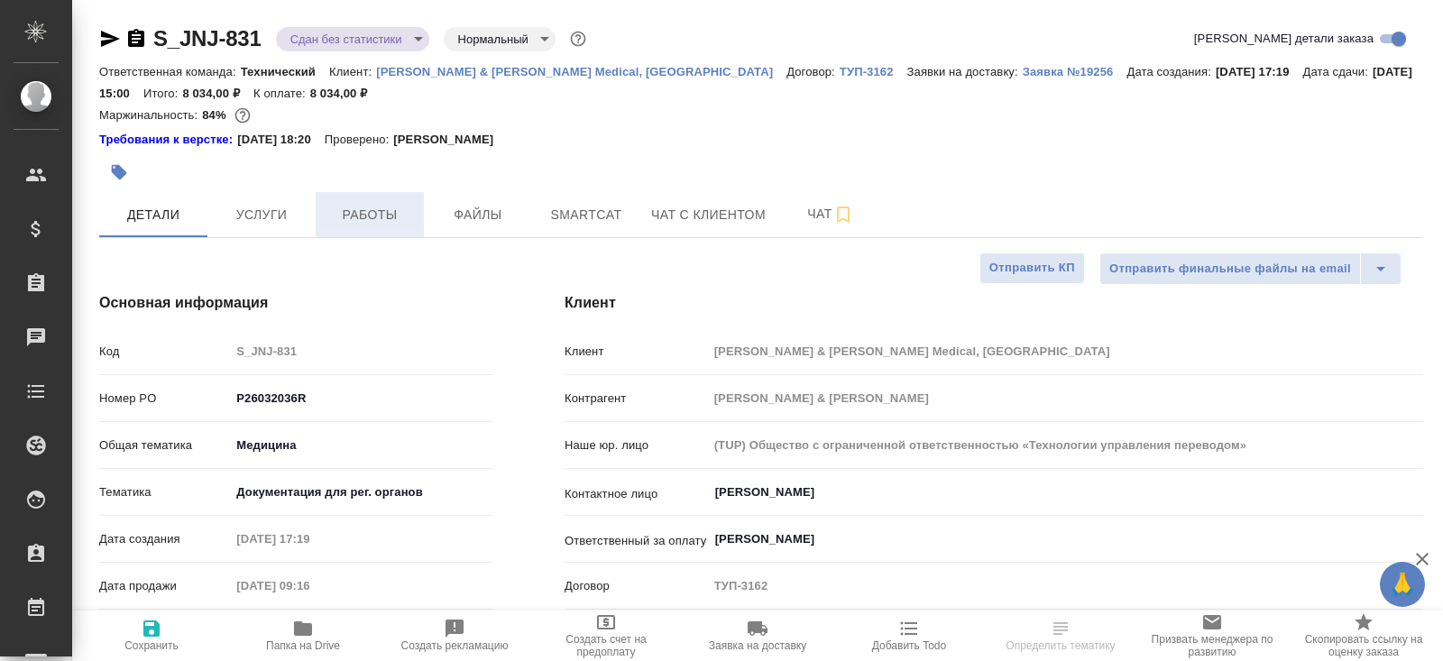
type textarea "x"
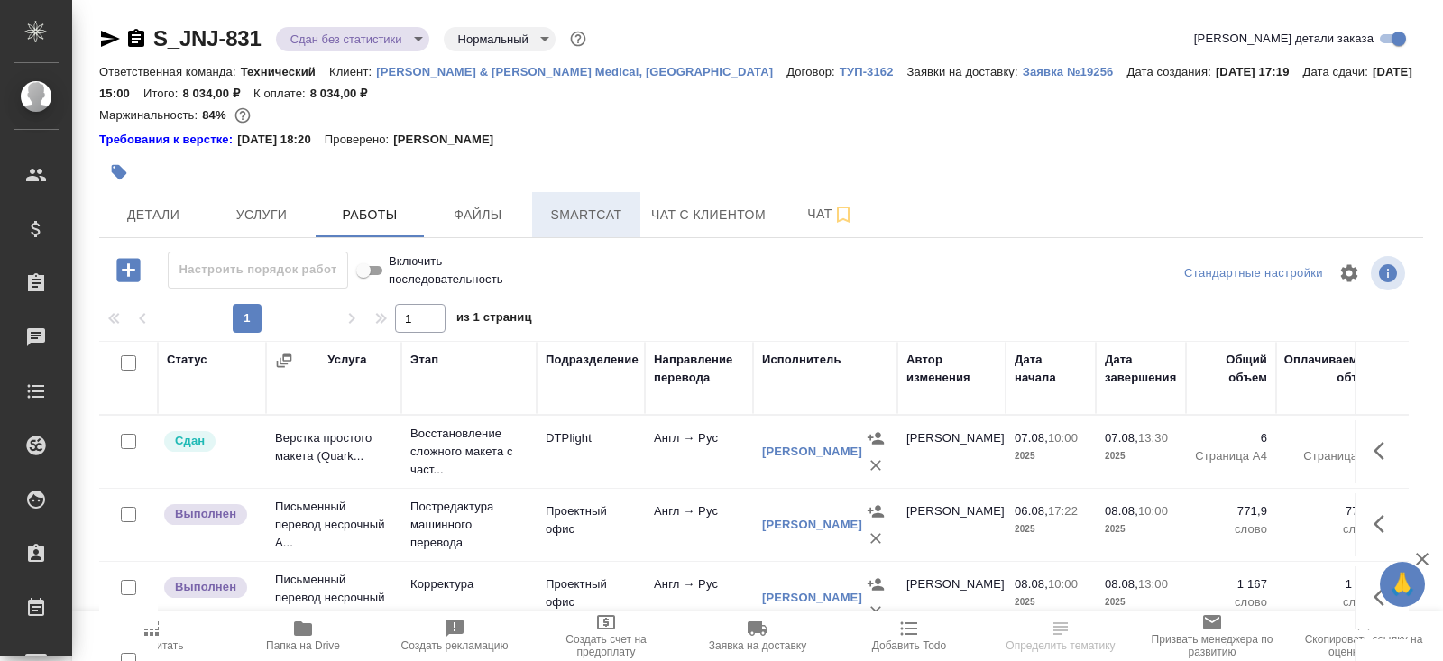
click at [585, 214] on span "Smartcat" at bounding box center [586, 215] width 87 height 23
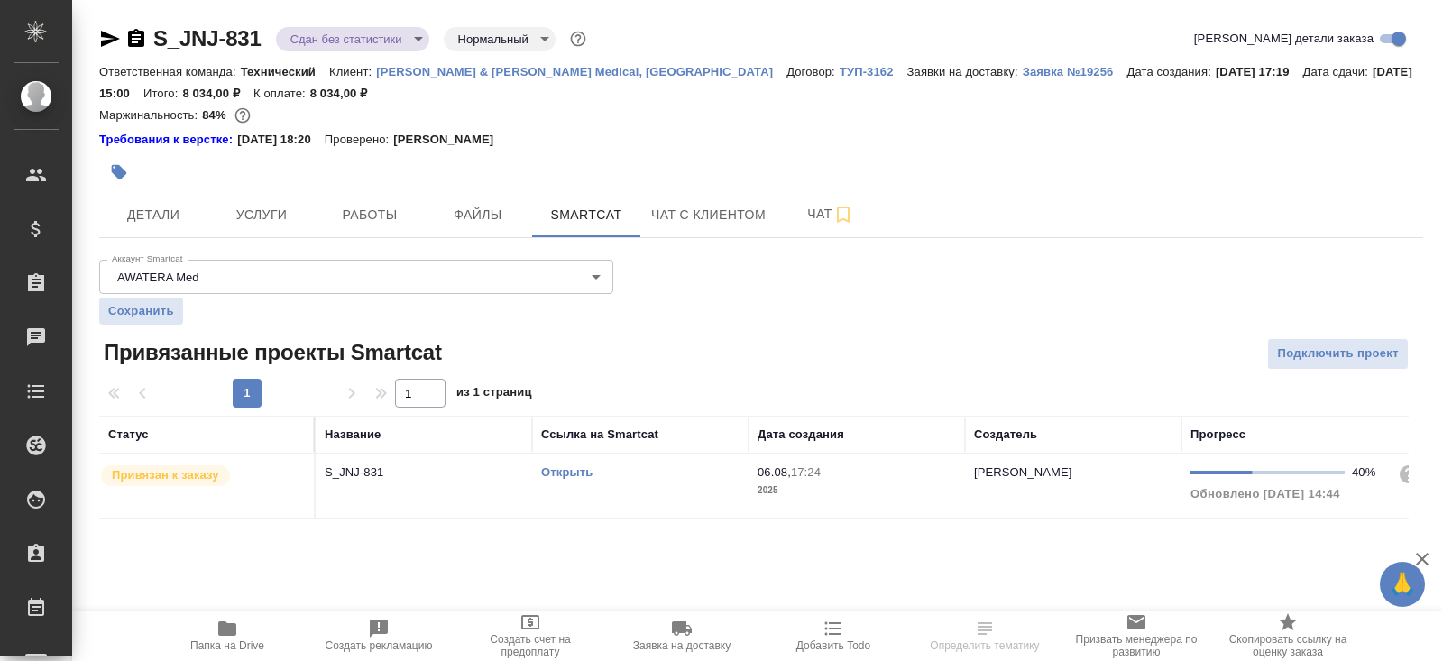
click at [656, 481] on td "Открыть" at bounding box center [640, 485] width 216 height 63
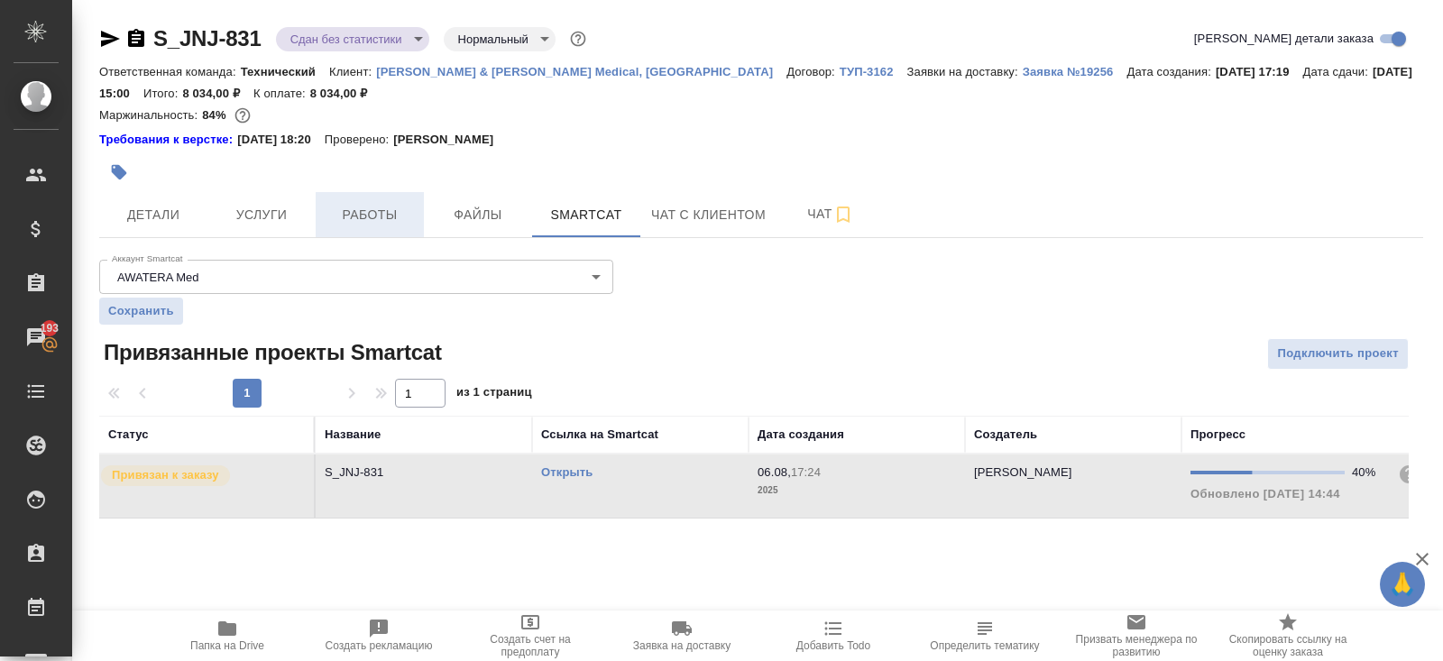
click at [363, 209] on span "Работы" at bounding box center [369, 215] width 87 height 23
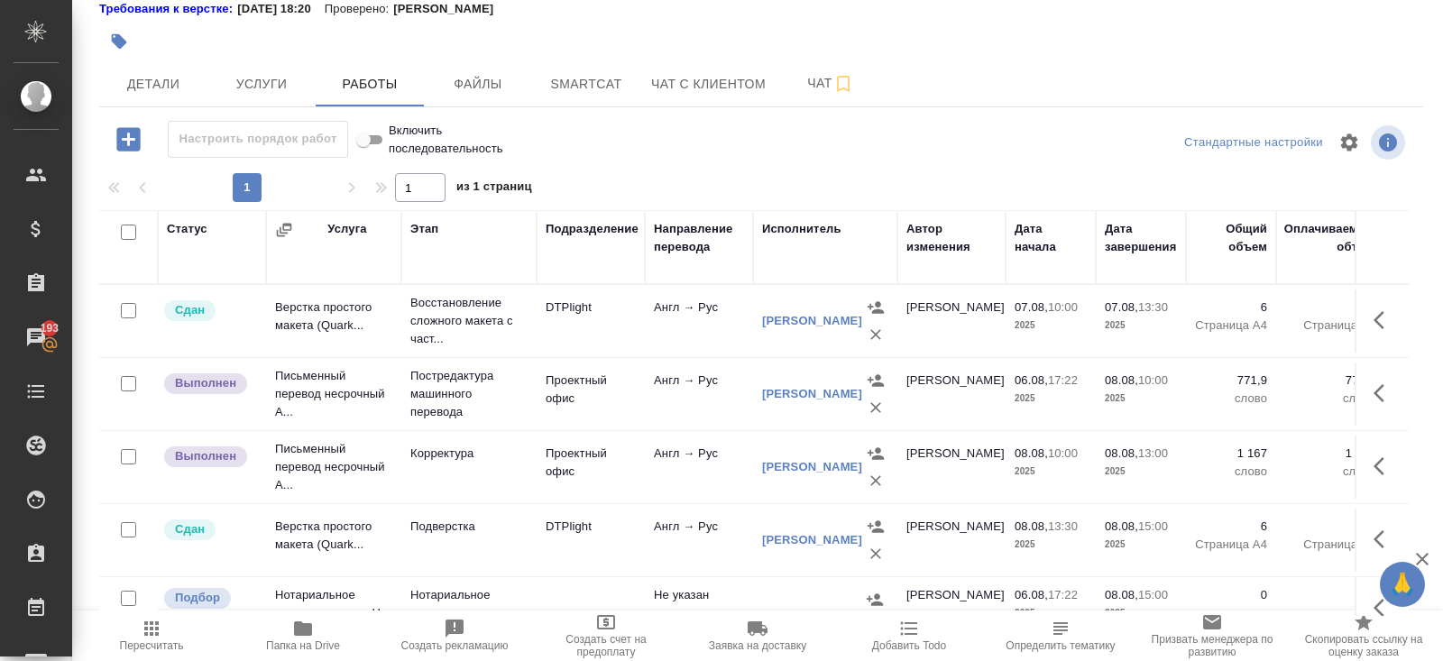
click at [143, 640] on span "Пересчитать" at bounding box center [152, 645] width 64 height 13
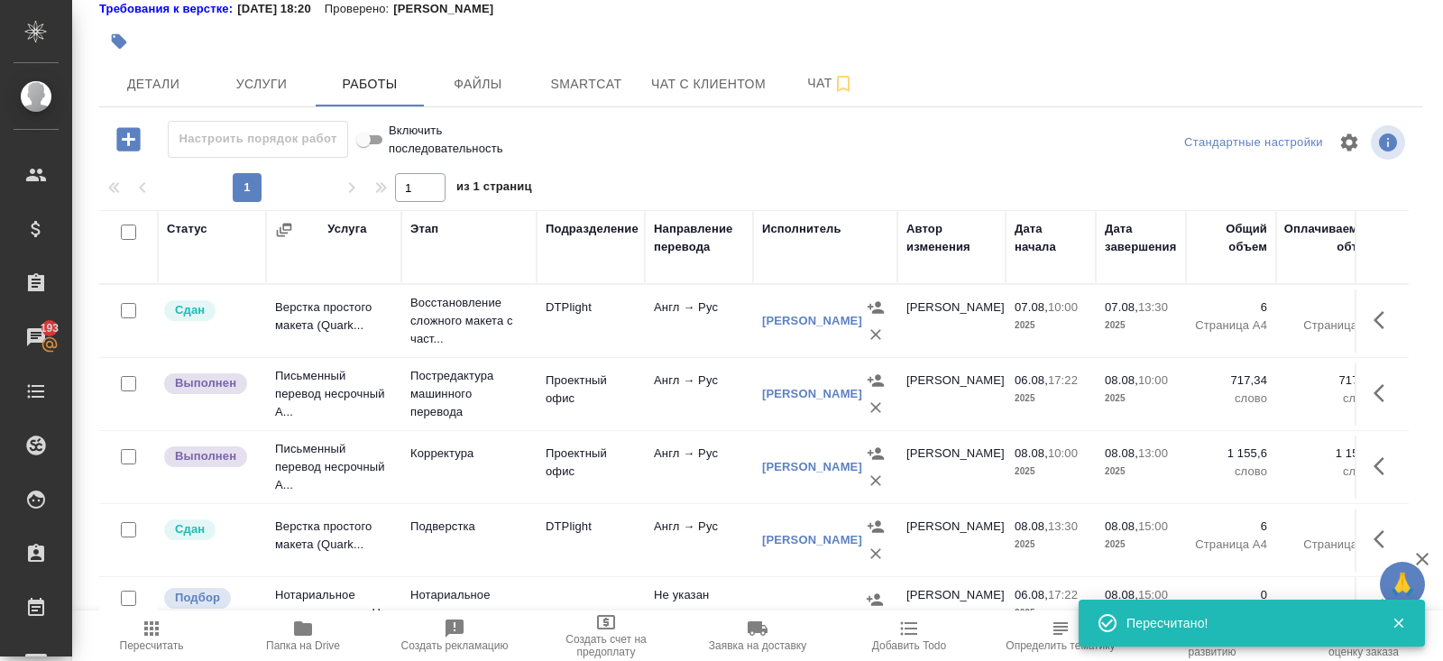
click at [1379, 389] on icon "button" at bounding box center [1384, 393] width 22 height 22
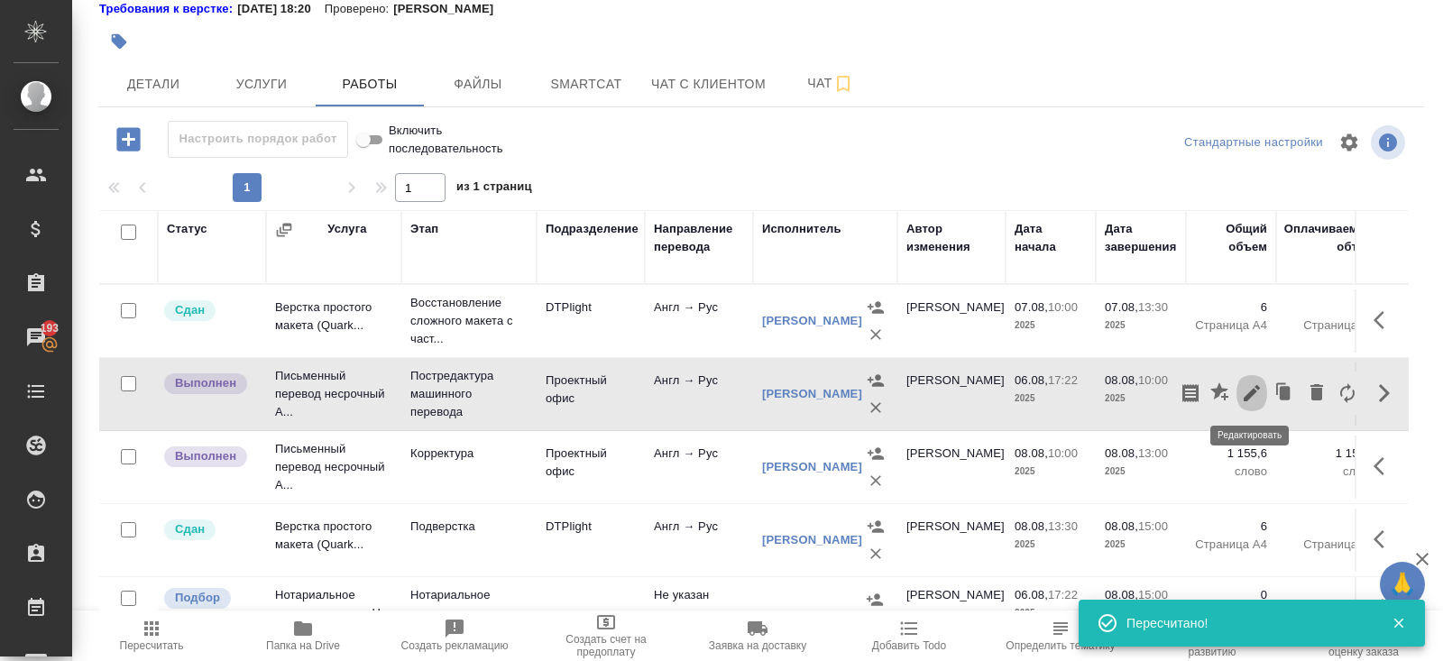
click at [1259, 400] on icon "button" at bounding box center [1252, 393] width 22 height 22
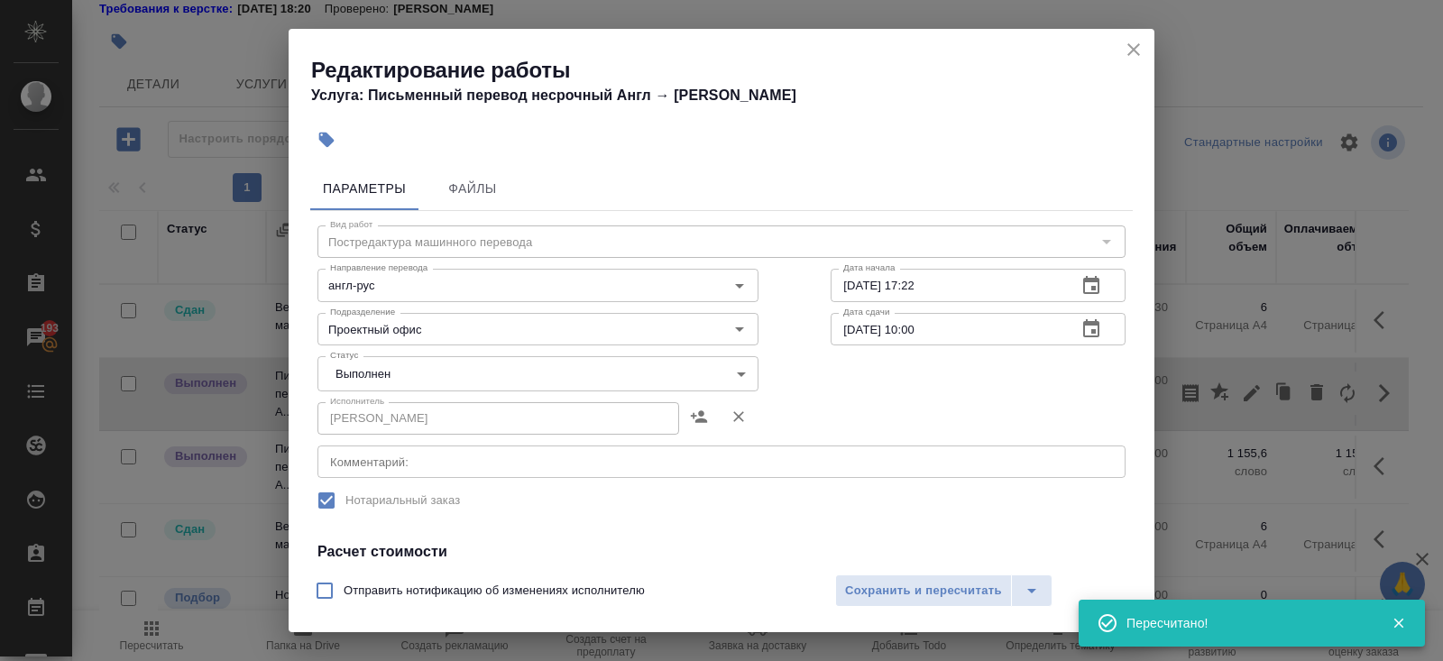
click at [453, 375] on body "🙏 .cls-1 fill:#fff; AWATERA Belyakova Yulia Клиенты Спецификации Заказы 193 Чат…" at bounding box center [721, 330] width 1443 height 661
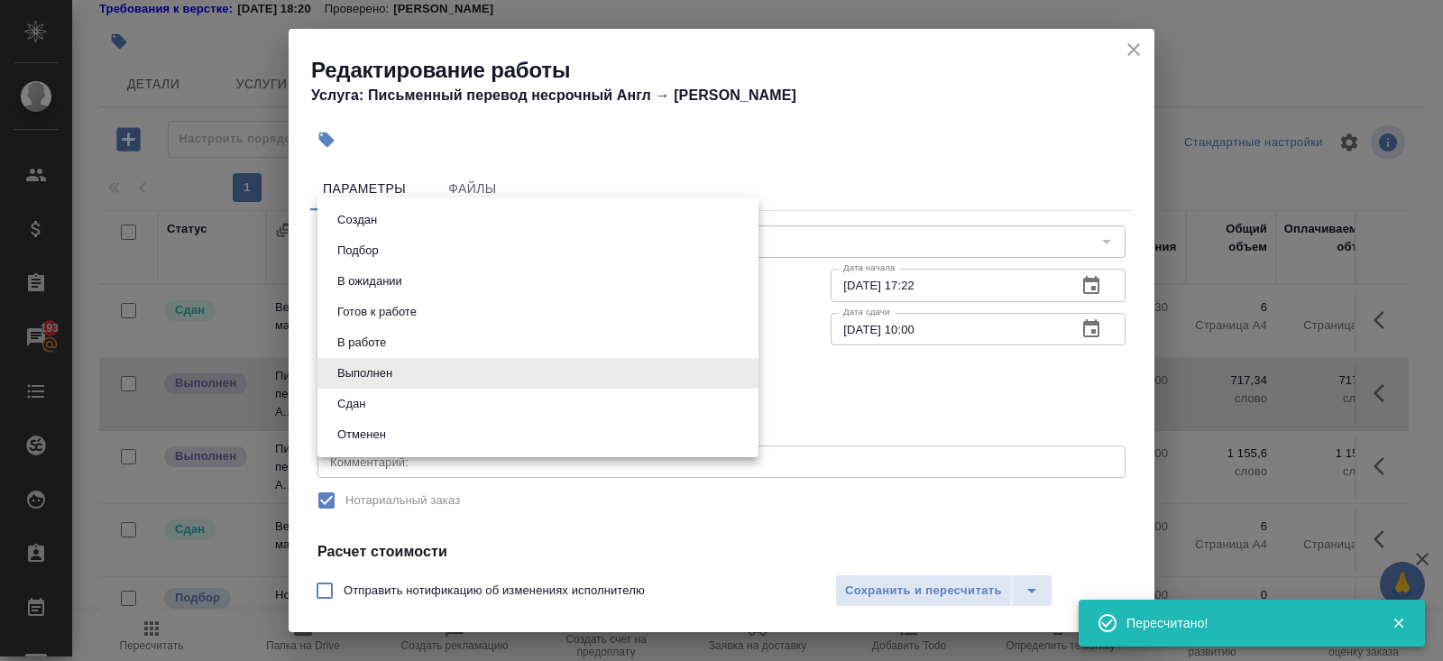
click at [385, 413] on li "Сдан" at bounding box center [537, 404] width 441 height 31
type input "closed"
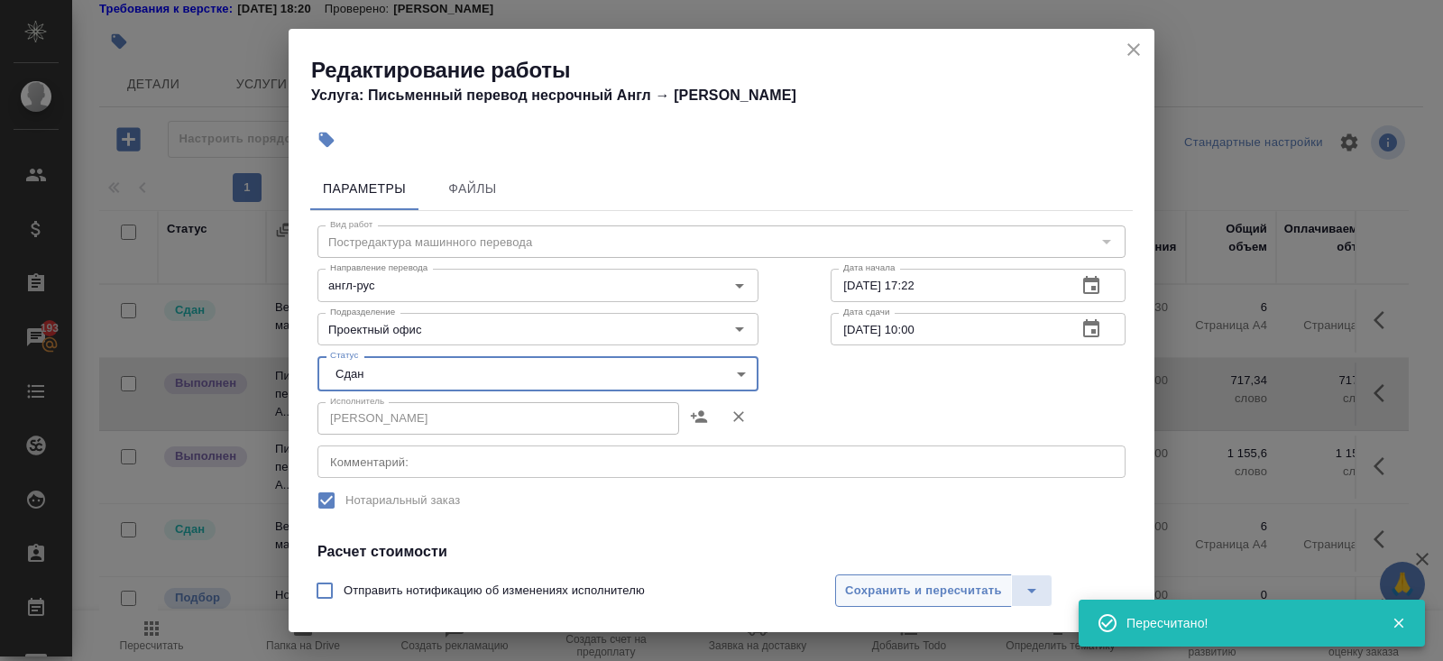
click at [899, 579] on button "Сохранить и пересчитать" at bounding box center [923, 590] width 177 height 32
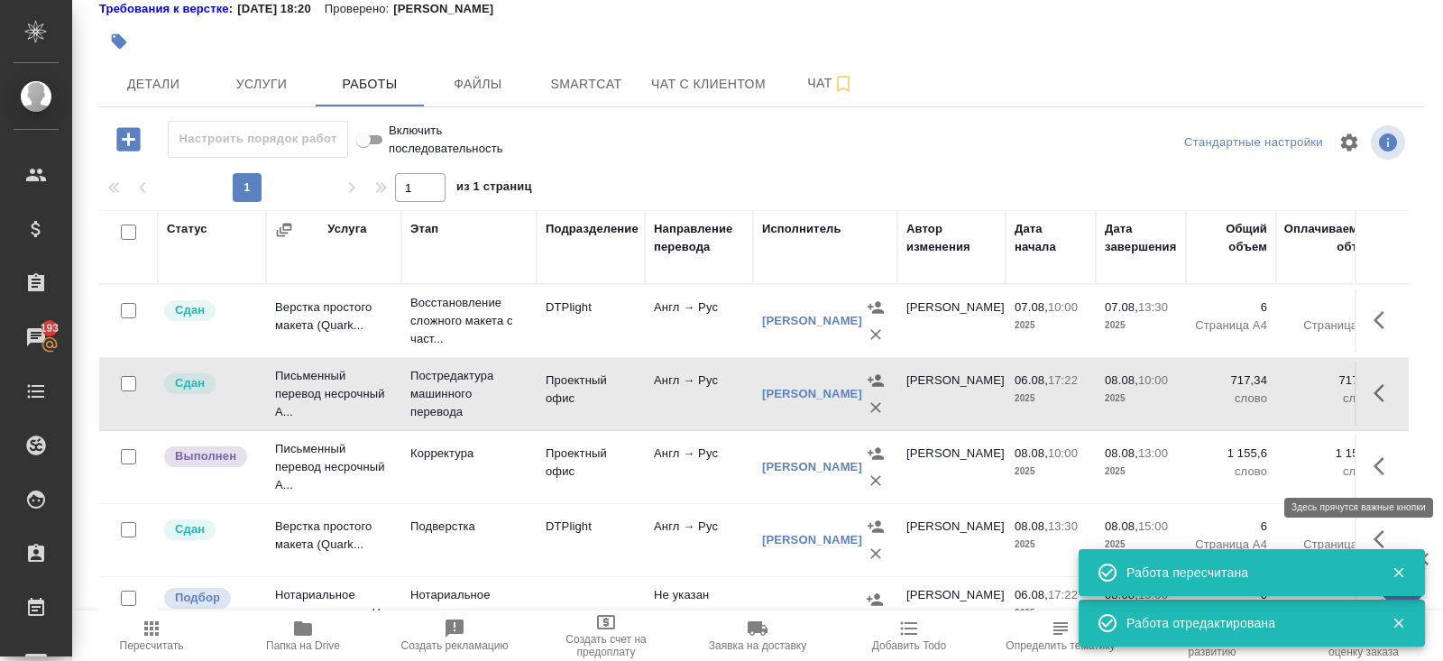
click at [1379, 463] on icon "button" at bounding box center [1384, 466] width 22 height 22
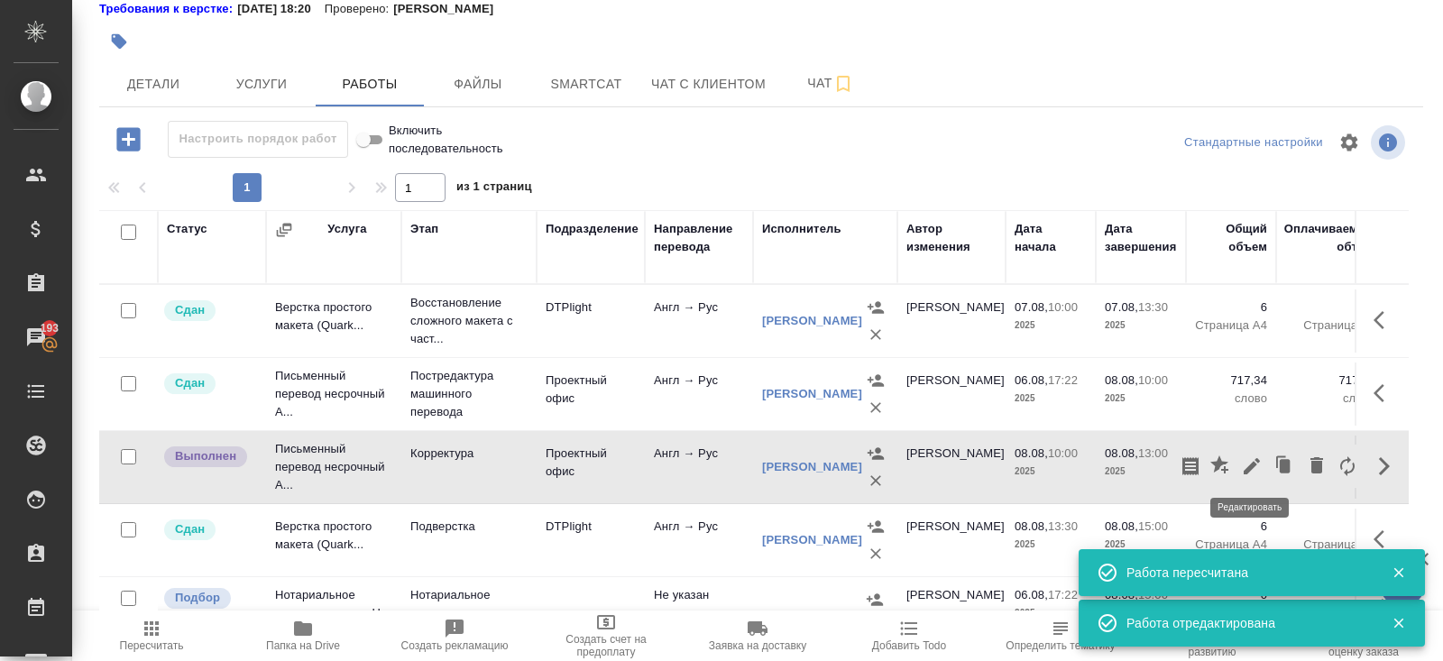
click at [1262, 463] on button "button" at bounding box center [1251, 465] width 31 height 43
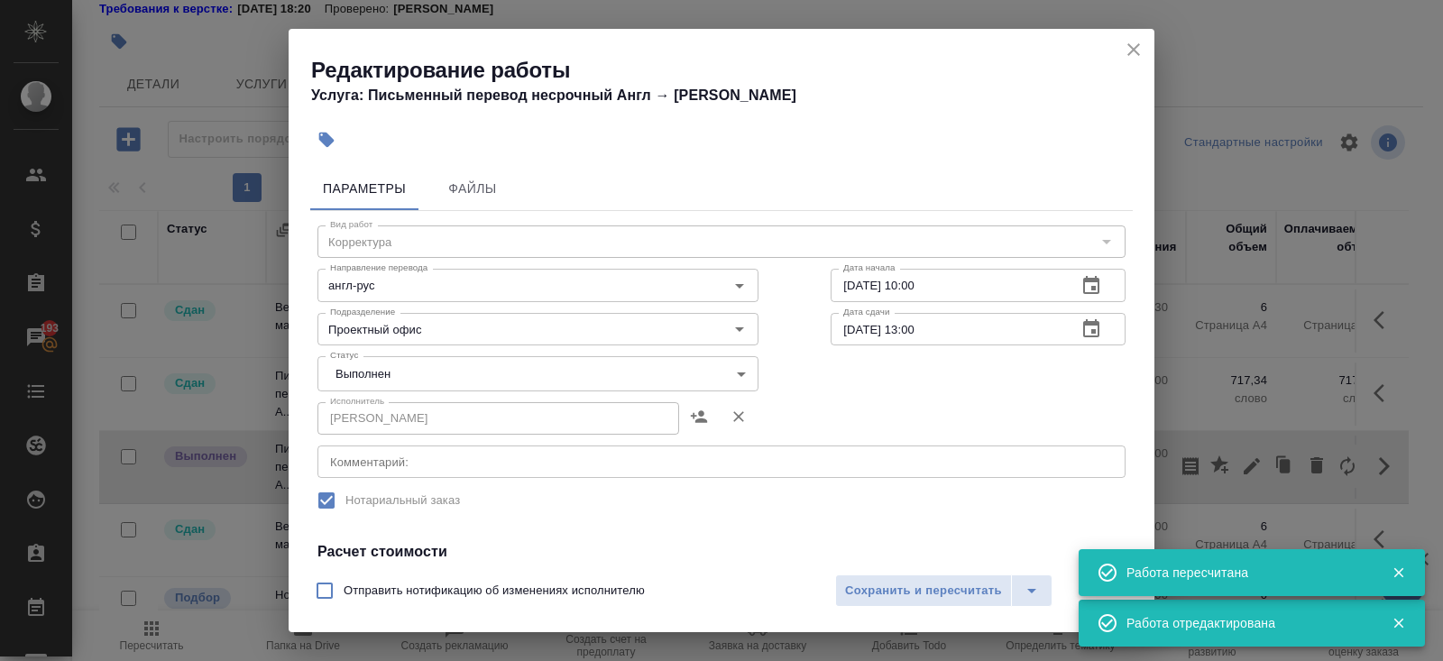
click at [405, 368] on body "🙏 .cls-1 fill:#fff; AWATERA Belyakova Yulia Клиенты Спецификации Заказы 193 Чат…" at bounding box center [721, 330] width 1443 height 661
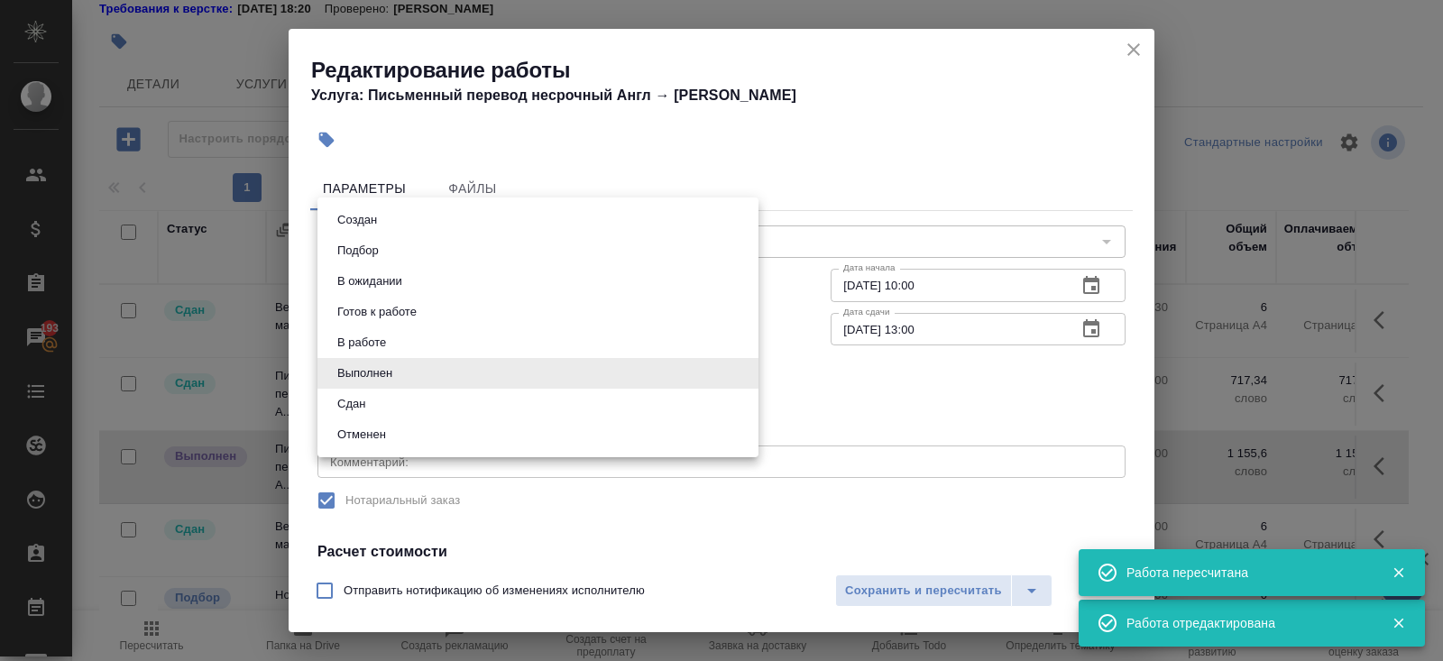
click at [389, 393] on li "Сдан" at bounding box center [537, 404] width 441 height 31
type input "closed"
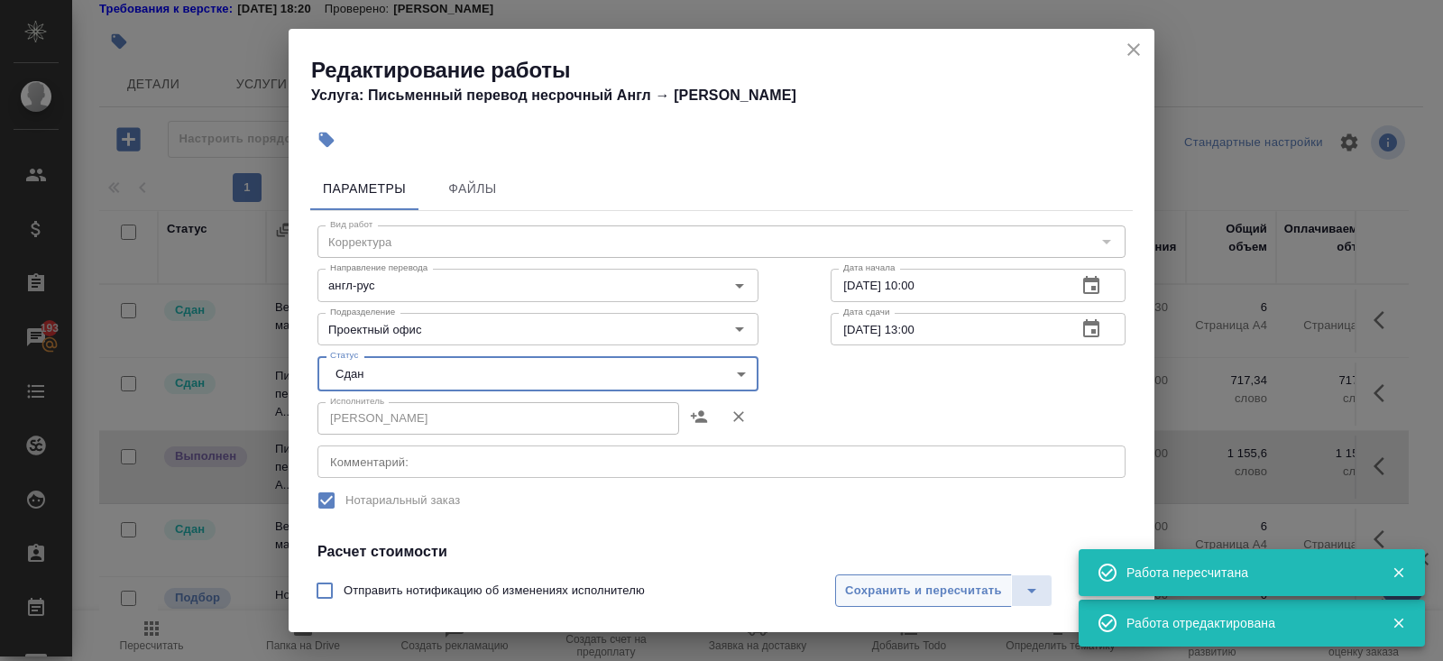
click at [867, 591] on span "Сохранить и пересчитать" at bounding box center [923, 591] width 157 height 21
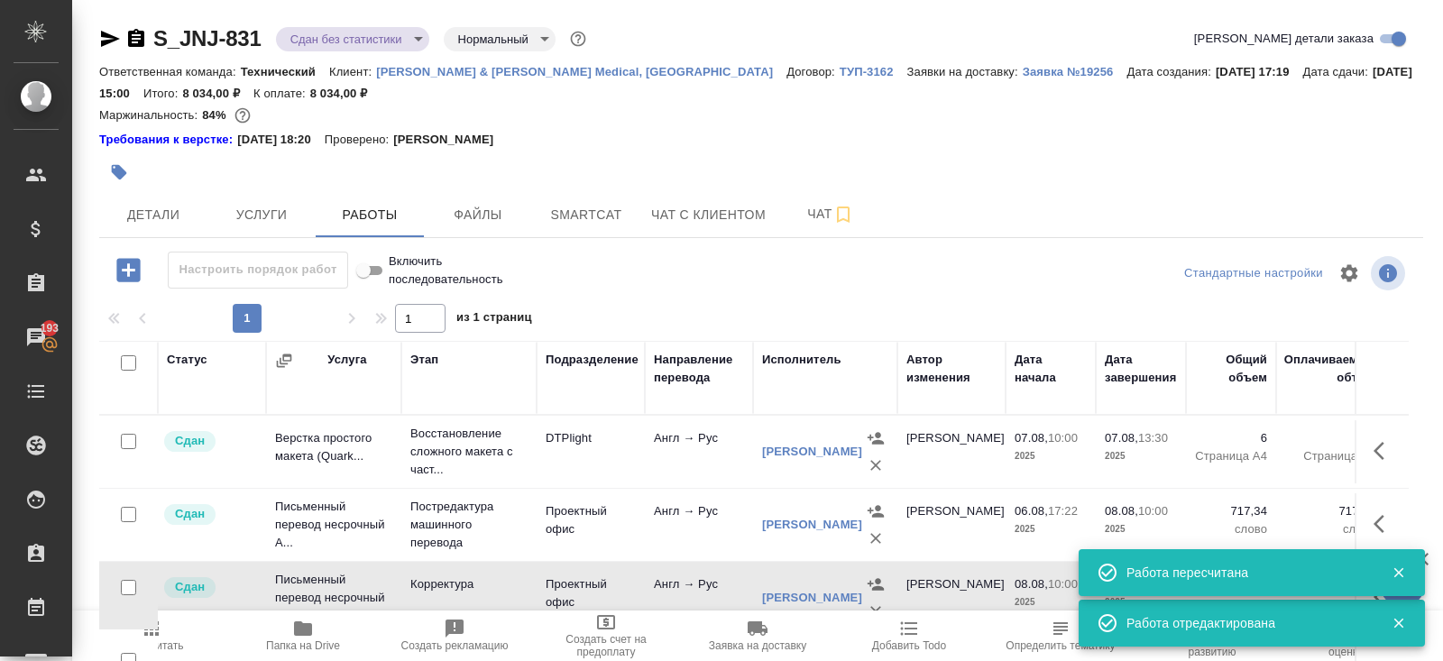
click at [344, 40] on body "🙏 .cls-1 fill:#fff; AWATERA Belyakova Yulia Клиенты Спецификации Заказы 193 Чат…" at bounding box center [721, 330] width 1443 height 661
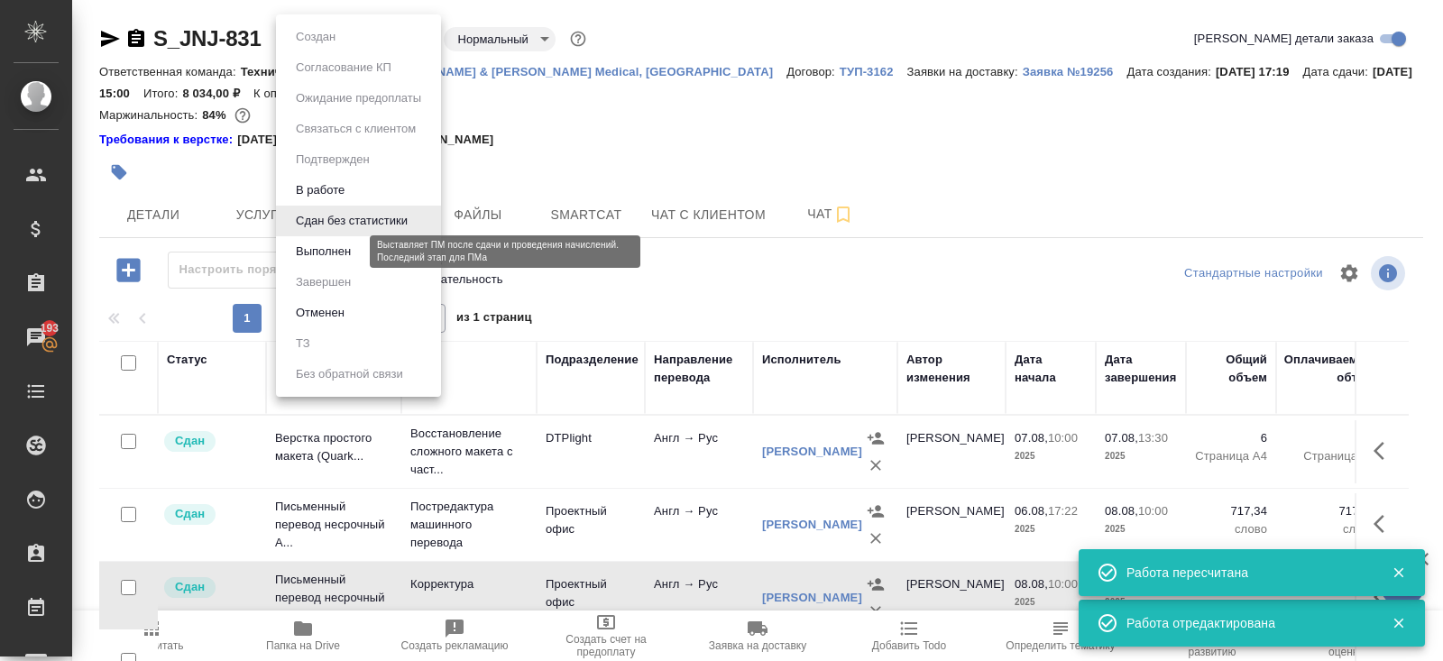
click at [341, 255] on button "Выполнен" at bounding box center [323, 252] width 66 height 20
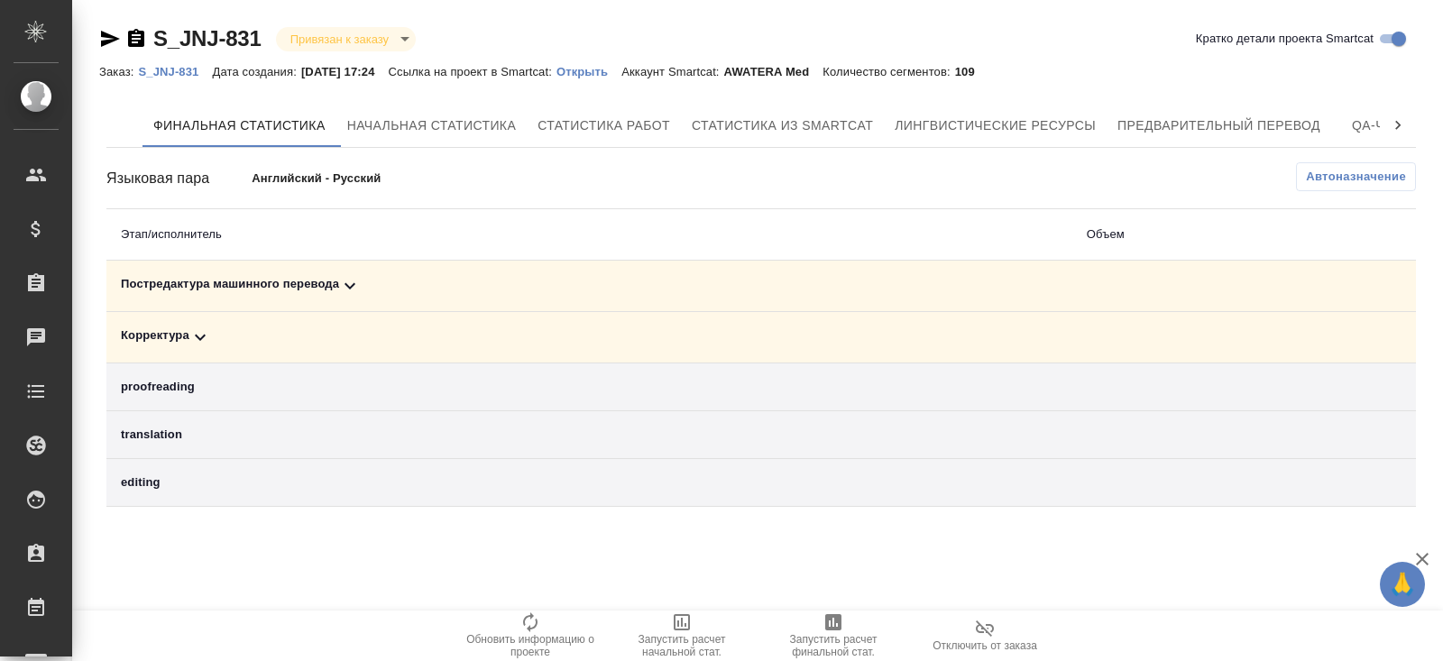
click at [360, 289] on icon at bounding box center [350, 286] width 22 height 22
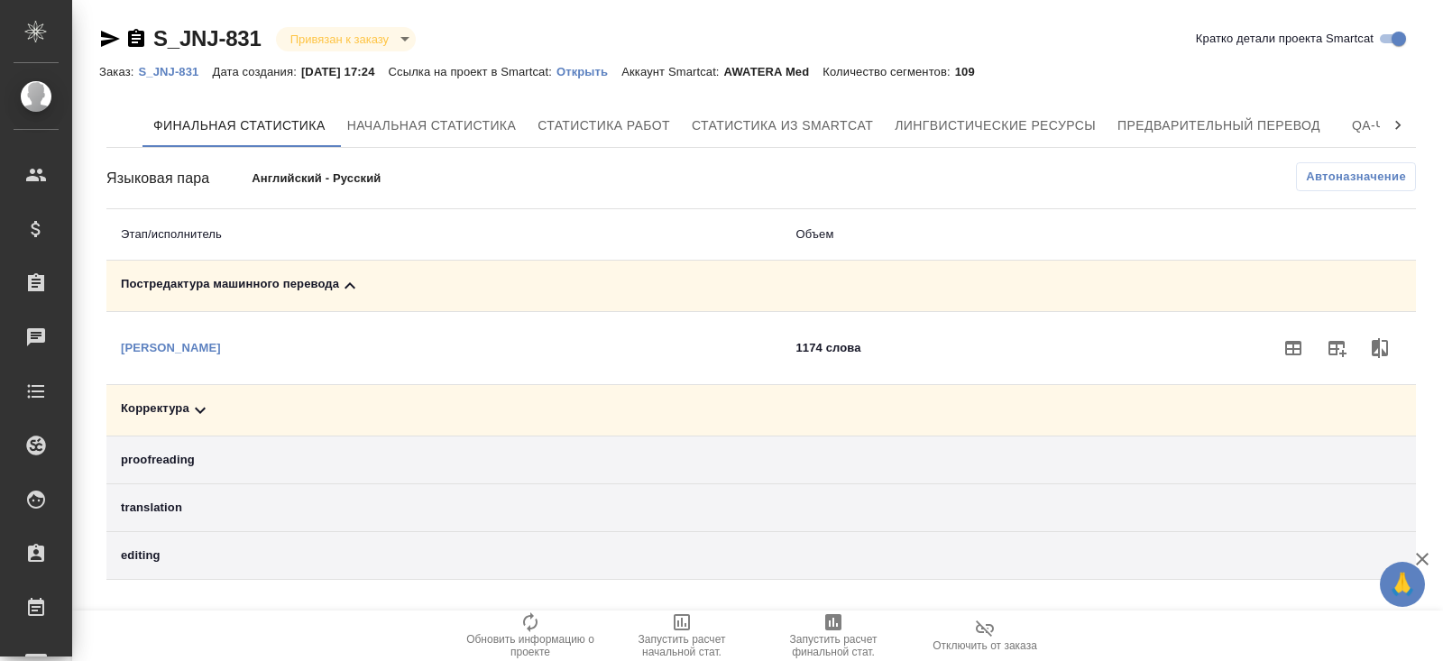
click at [312, 410] on div "Корректура" at bounding box center [444, 410] width 646 height 22
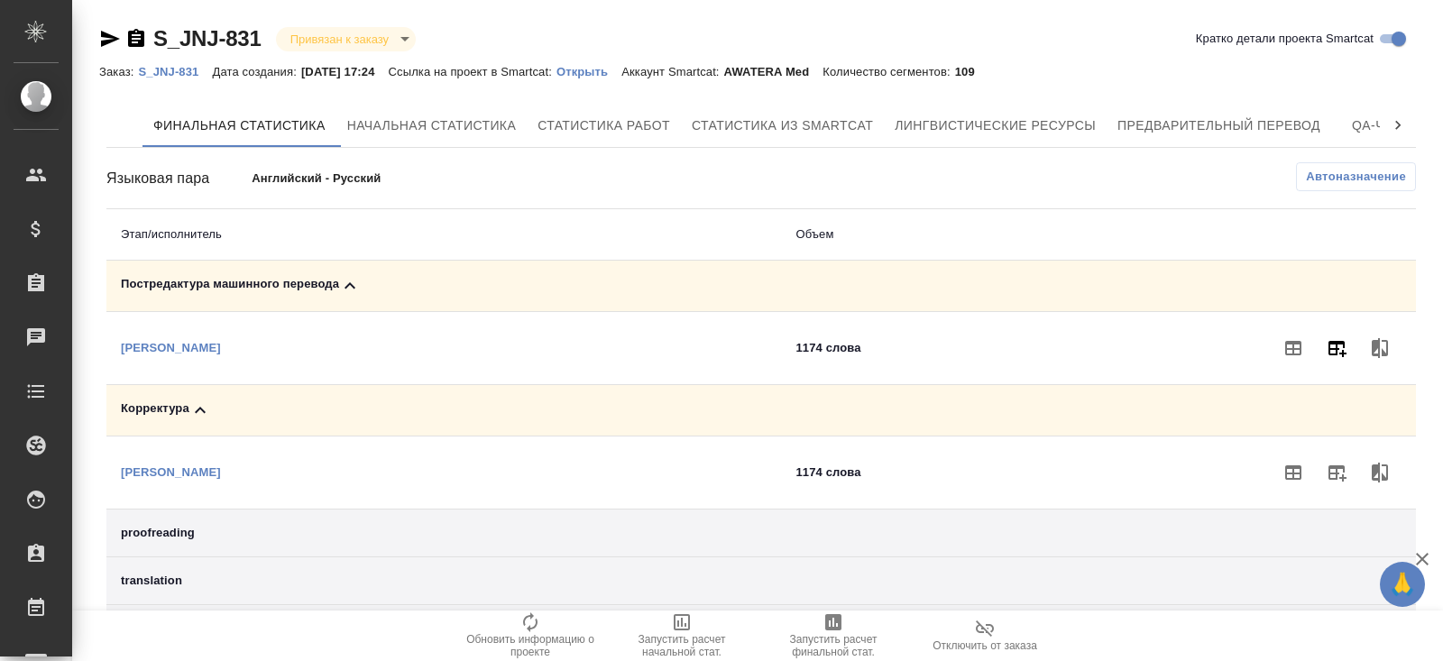
click at [1327, 347] on icon "button" at bounding box center [1336, 348] width 22 height 22
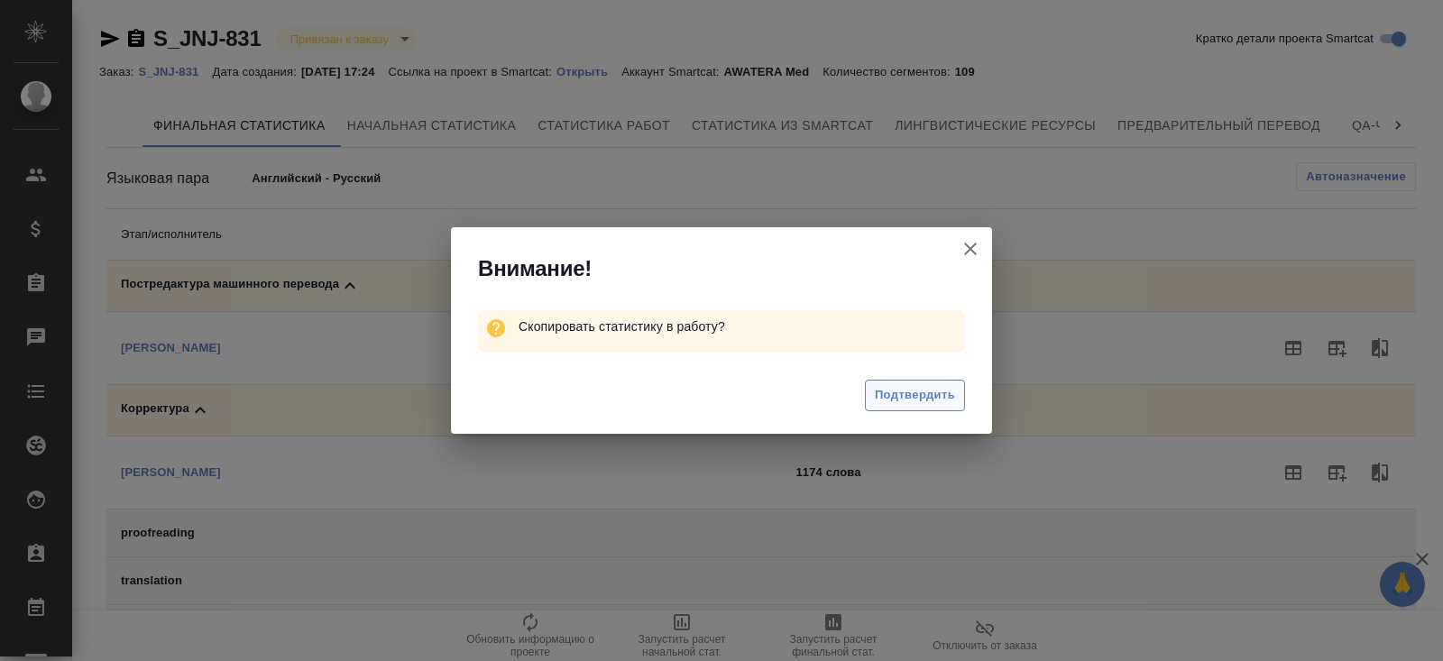
click at [918, 400] on span "Подтвердить" at bounding box center [915, 395] width 80 height 21
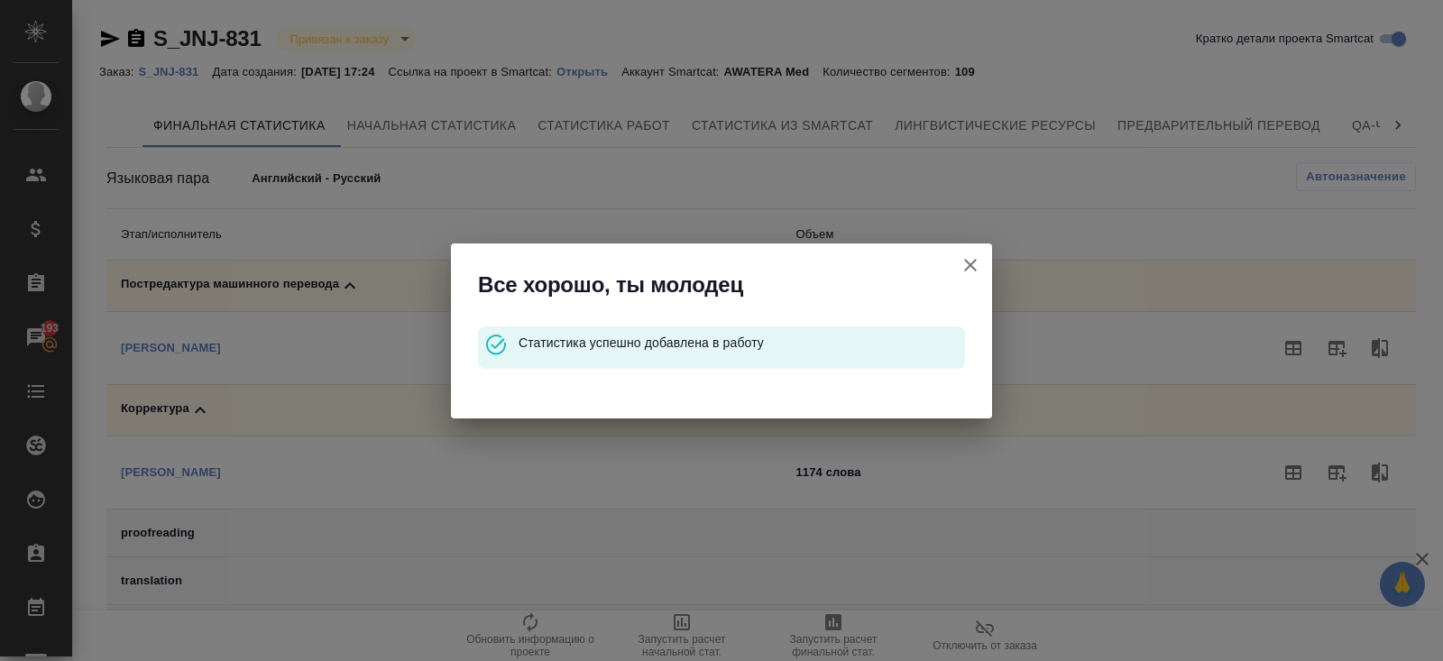
click at [969, 262] on icon "button" at bounding box center [970, 265] width 13 height 13
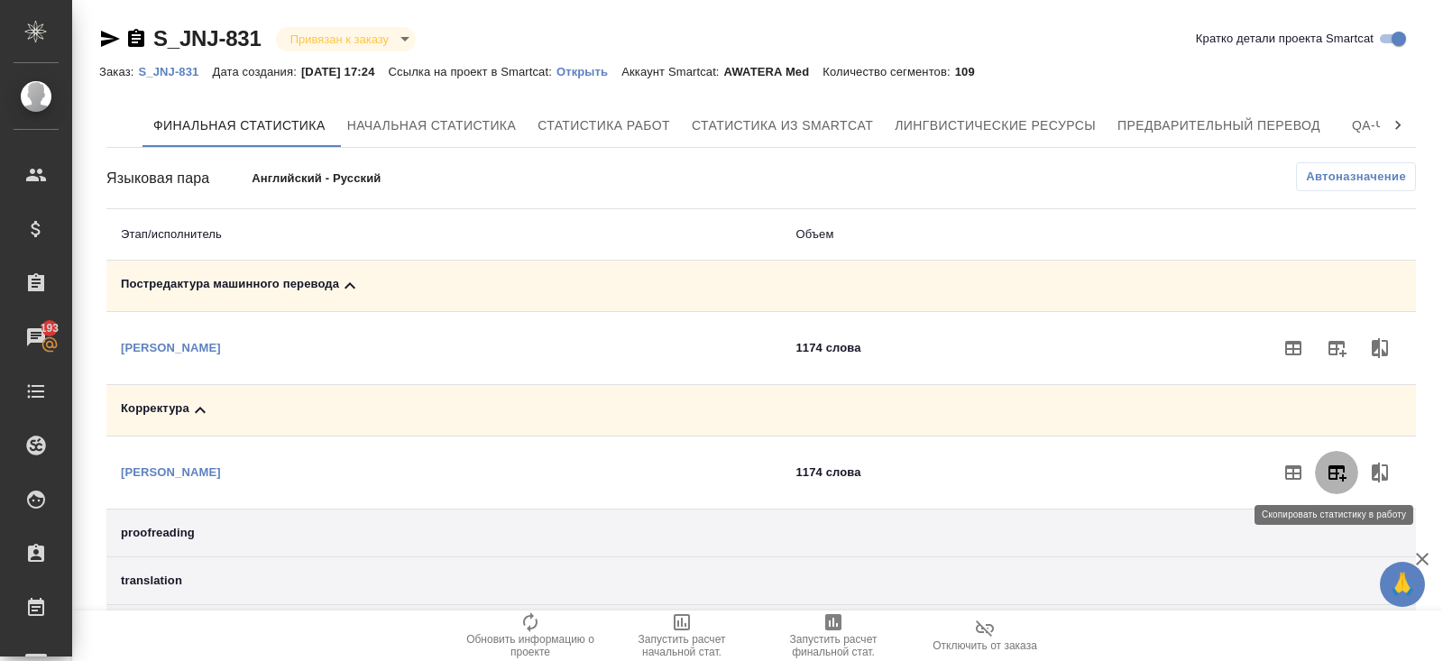
click at [1342, 481] on icon "button" at bounding box center [1336, 473] width 22 height 22
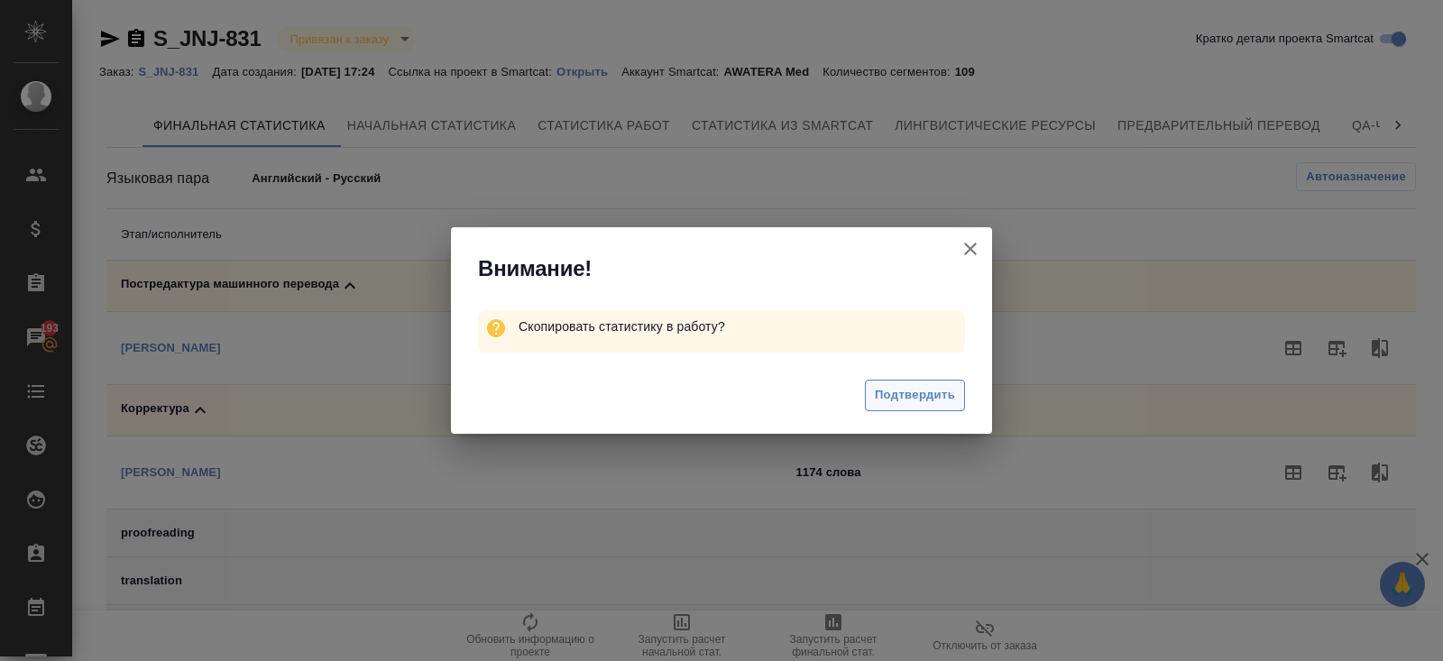
click at [953, 381] on button "Подтвердить" at bounding box center [915, 396] width 100 height 32
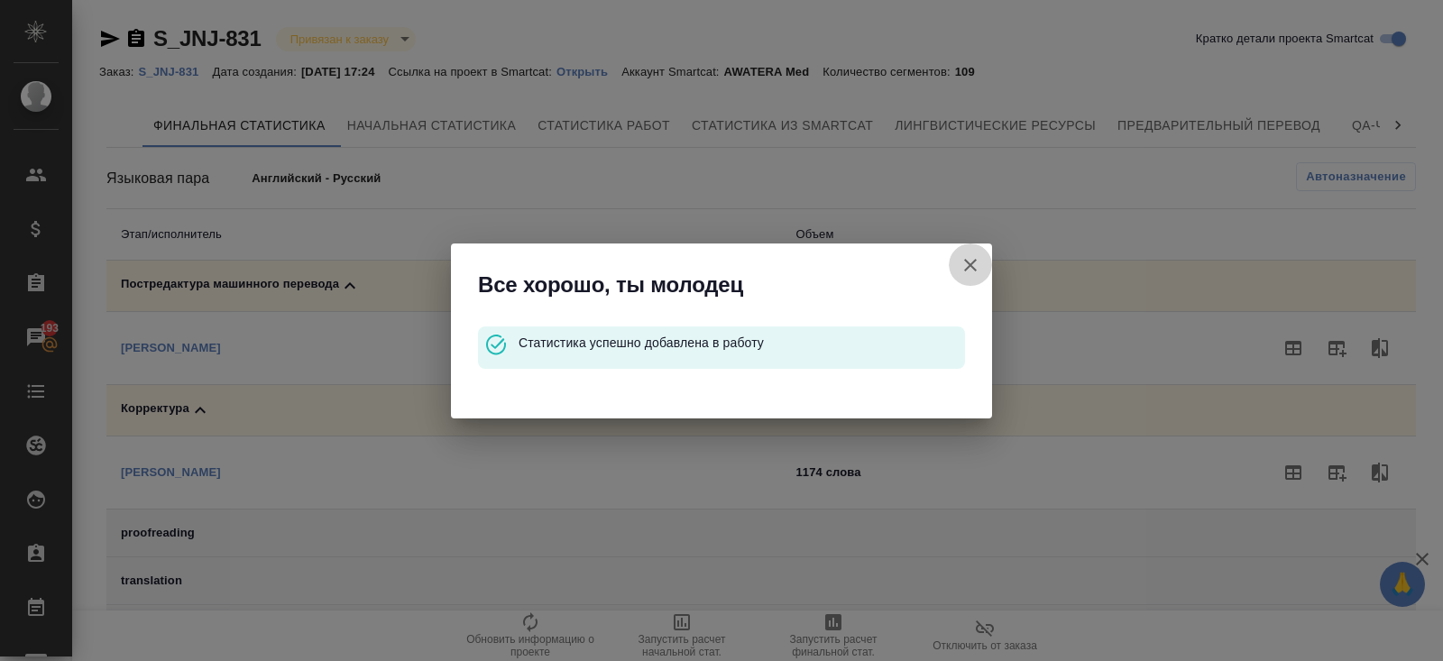
click at [970, 264] on icon "button" at bounding box center [970, 265] width 13 height 13
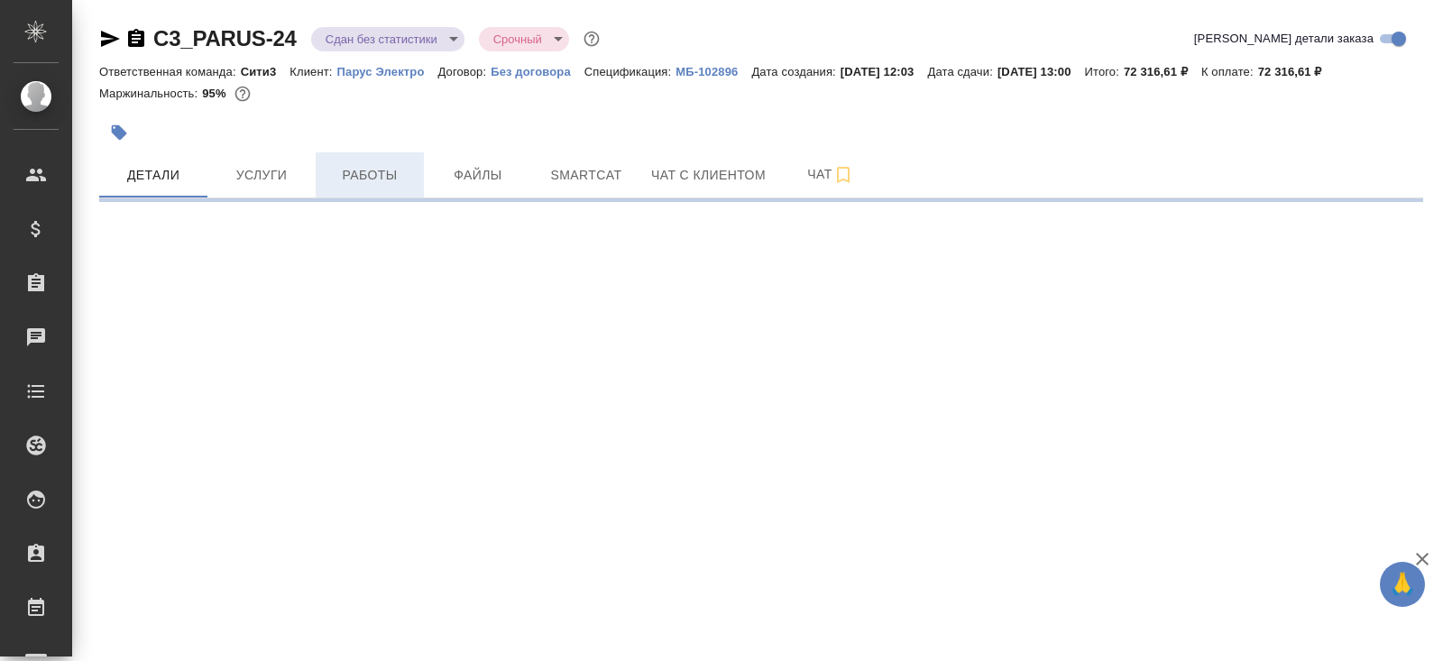
select select "RU"
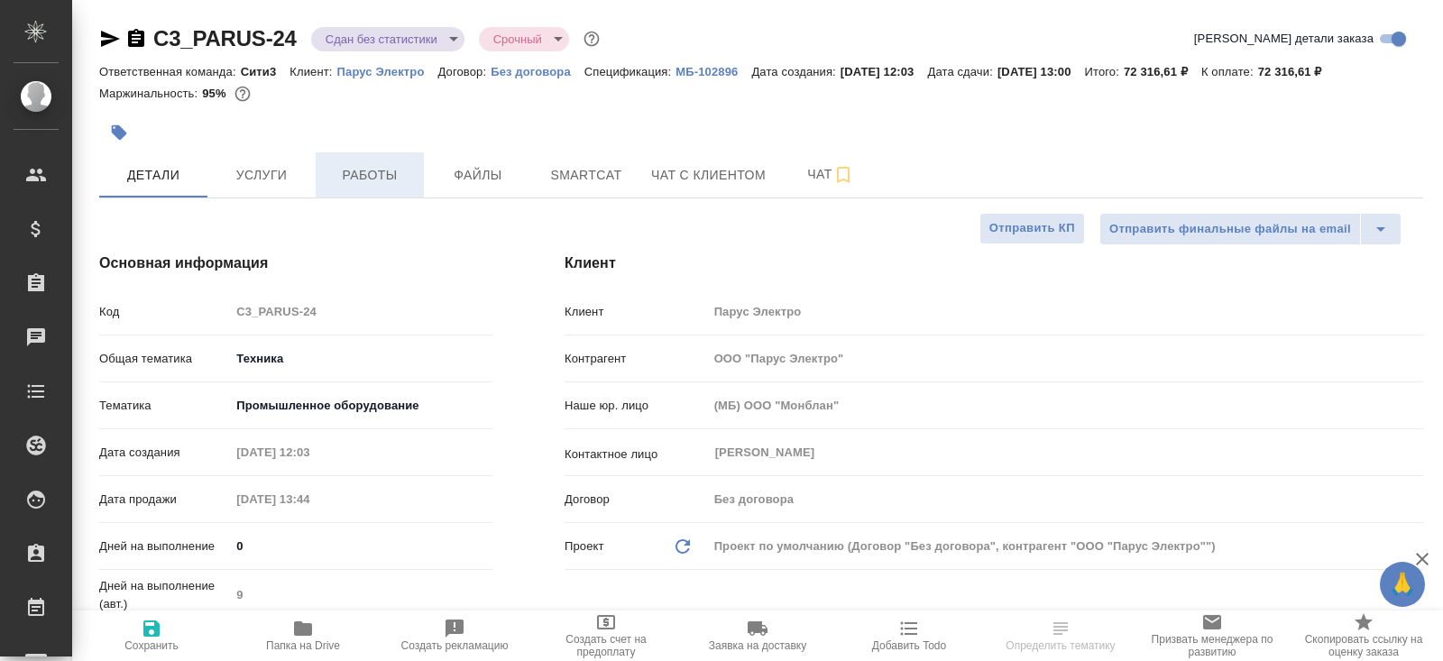
type textarea "x"
click at [354, 182] on span "Работы" at bounding box center [369, 175] width 87 height 23
type textarea "x"
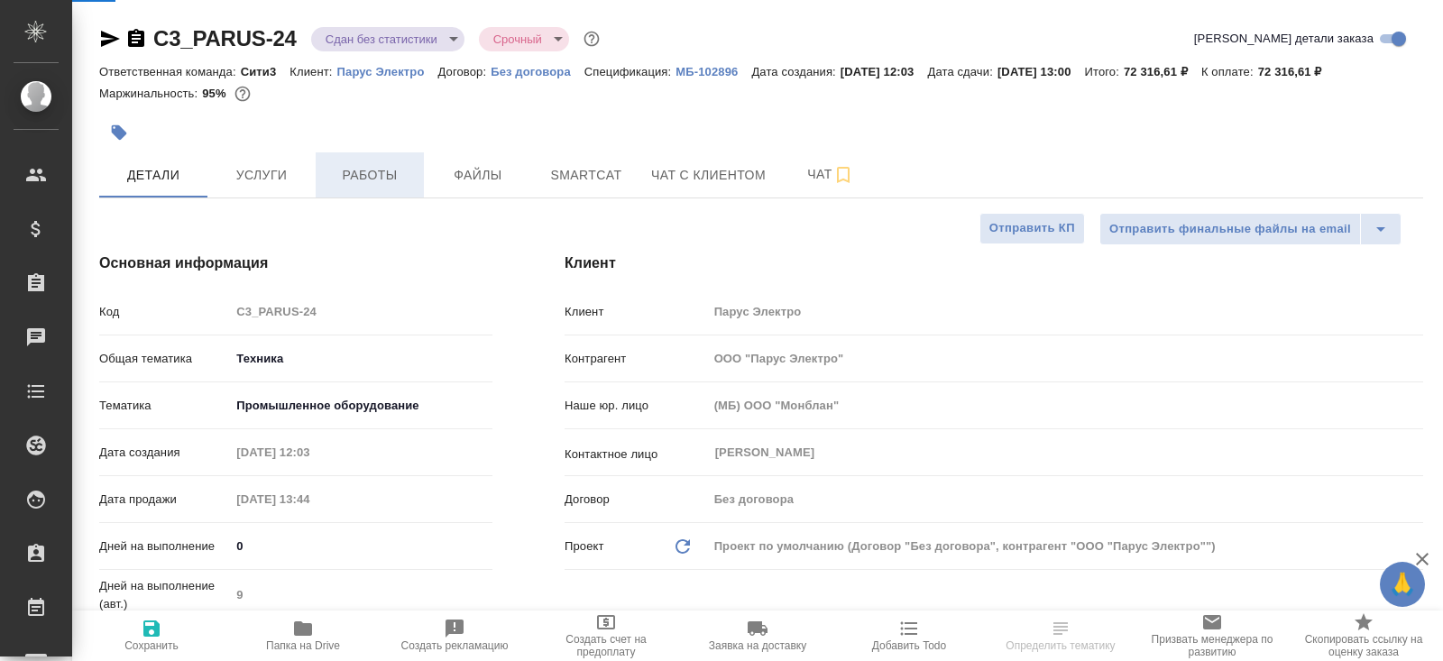
type textarea "x"
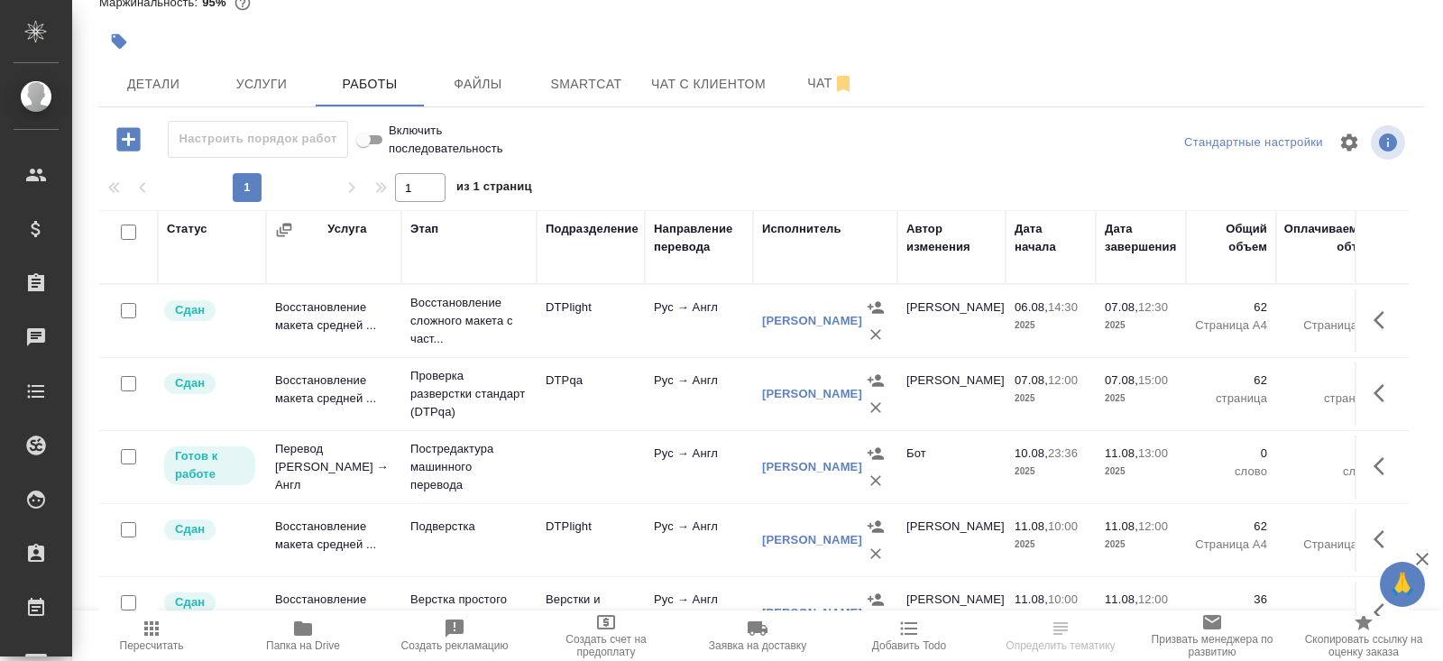
scroll to position [31, 0]
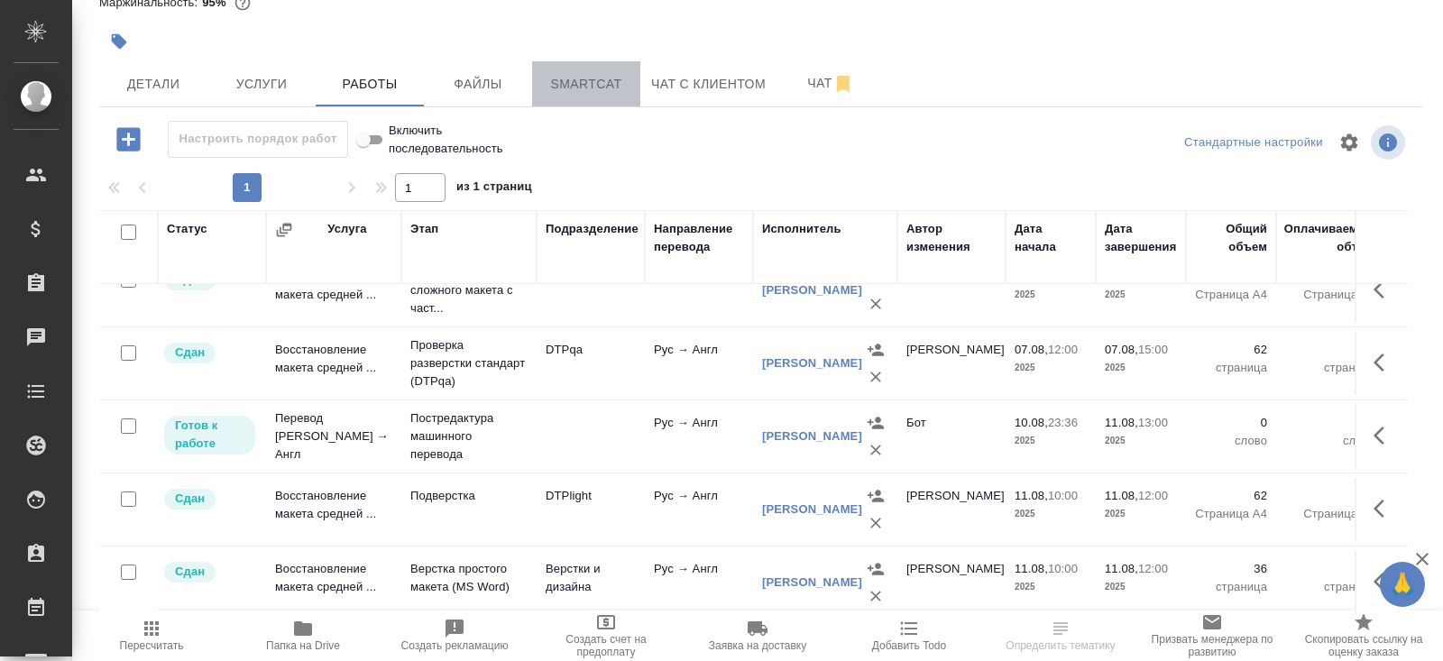
click at [561, 99] on button "Smartcat" at bounding box center [586, 83] width 108 height 45
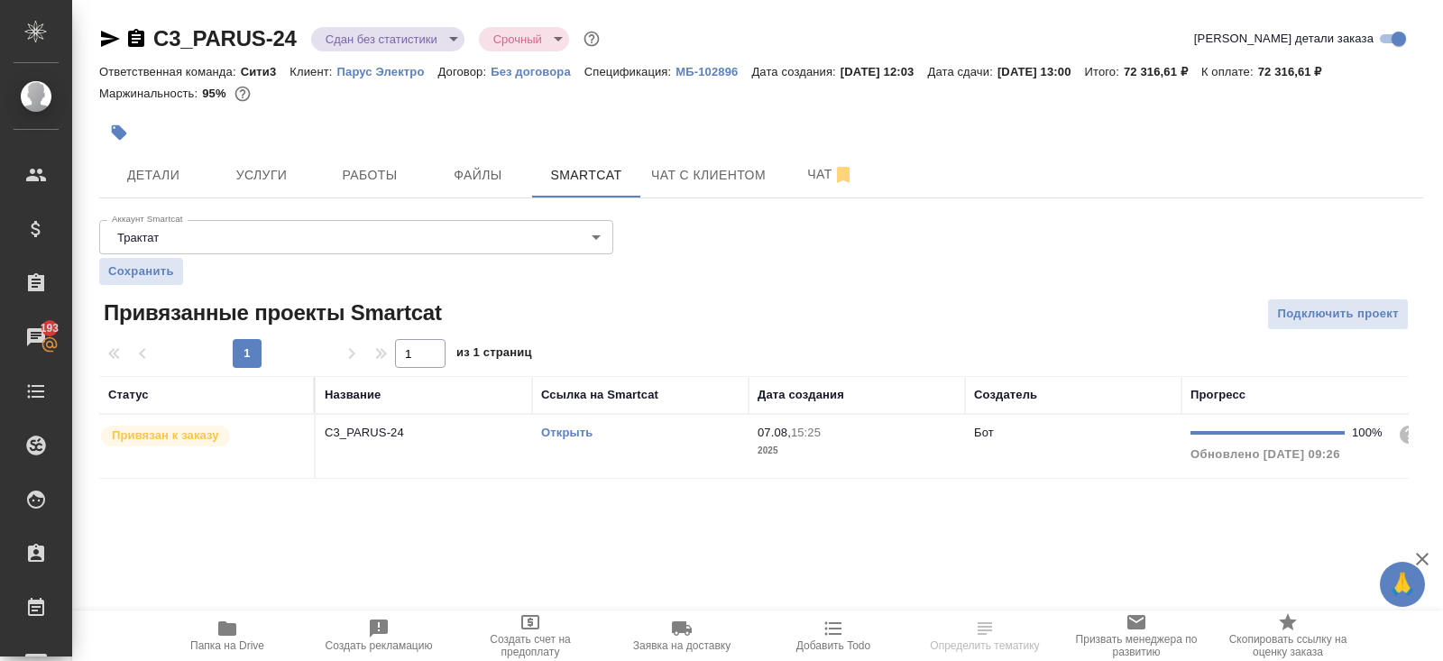
click at [645, 435] on div "Открыть" at bounding box center [640, 433] width 198 height 18
click at [354, 203] on div "C3_PARUS-24 Сдан без статистики distributed Срочный urgent Кратко детали заказа…" at bounding box center [760, 262] width 1343 height 525
click at [354, 199] on div "C3_PARUS-24 Сдан без статистики distributed Срочный urgent Кратко детали заказа…" at bounding box center [760, 262] width 1343 height 525
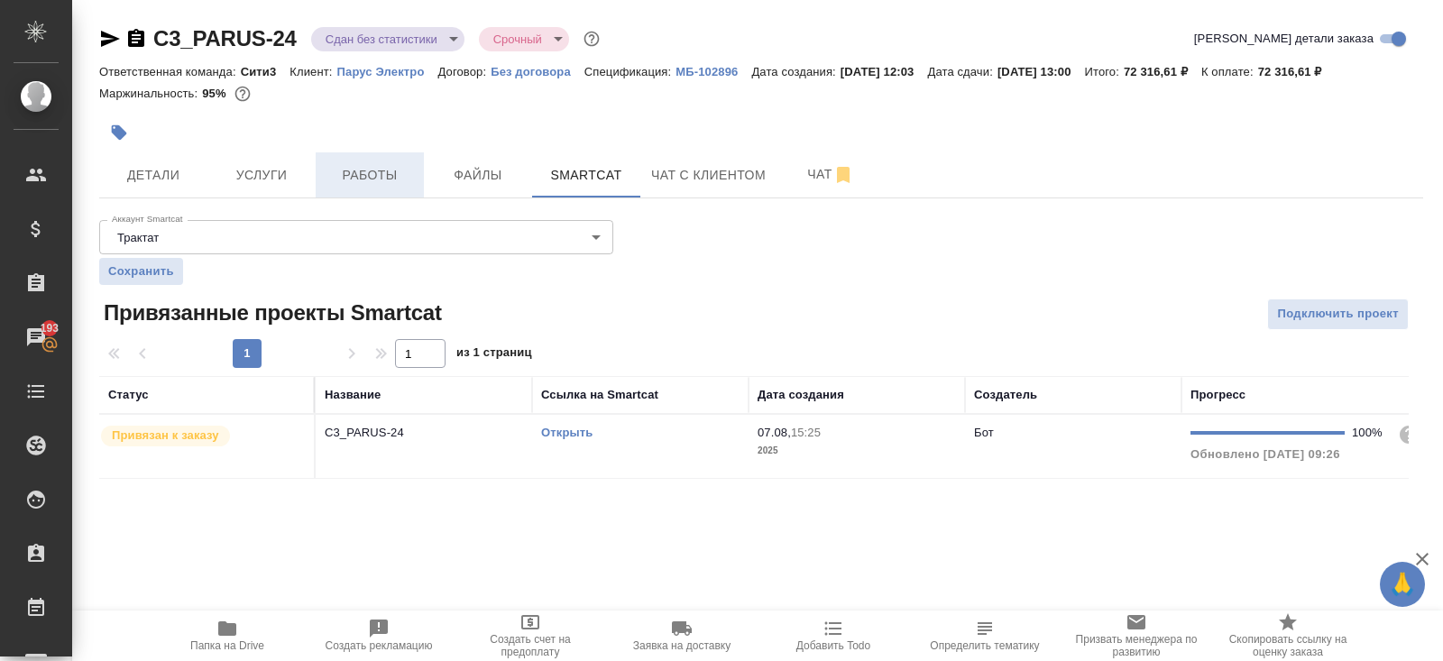
click at [356, 176] on span "Работы" at bounding box center [369, 175] width 87 height 23
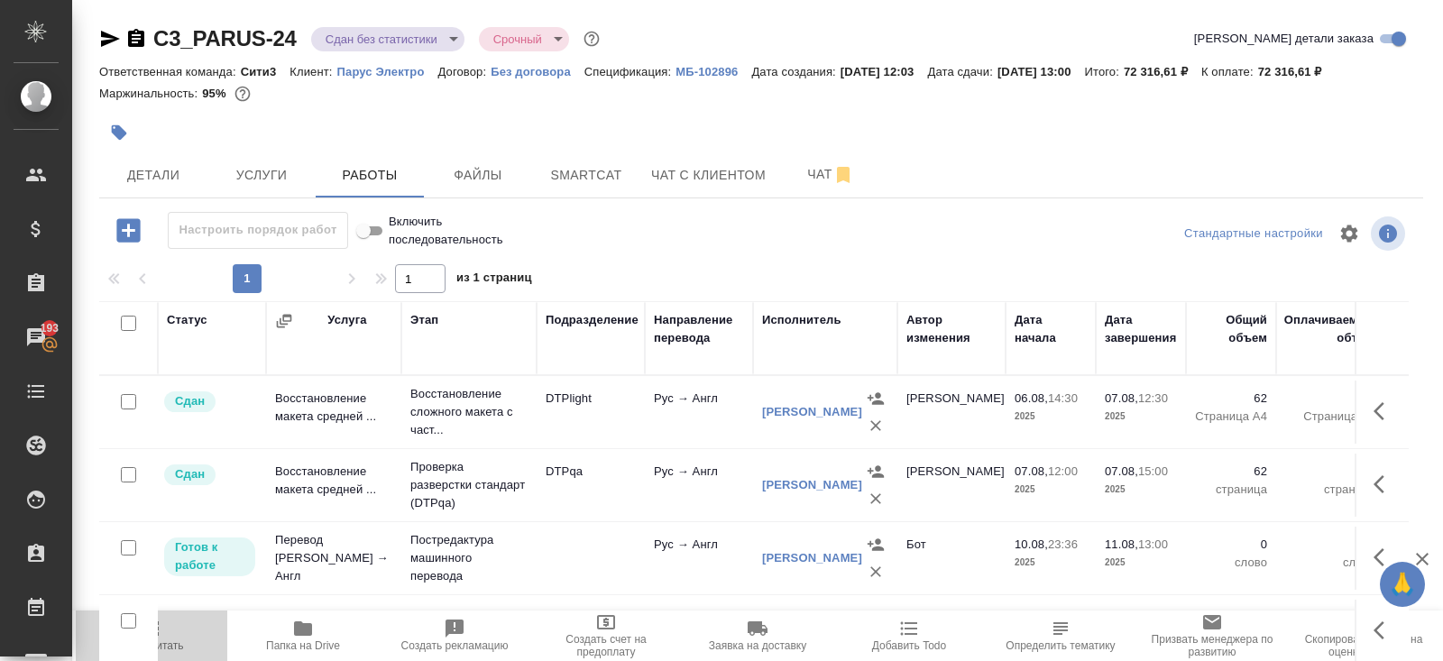
click at [169, 633] on span "Пересчитать" at bounding box center [152, 635] width 130 height 34
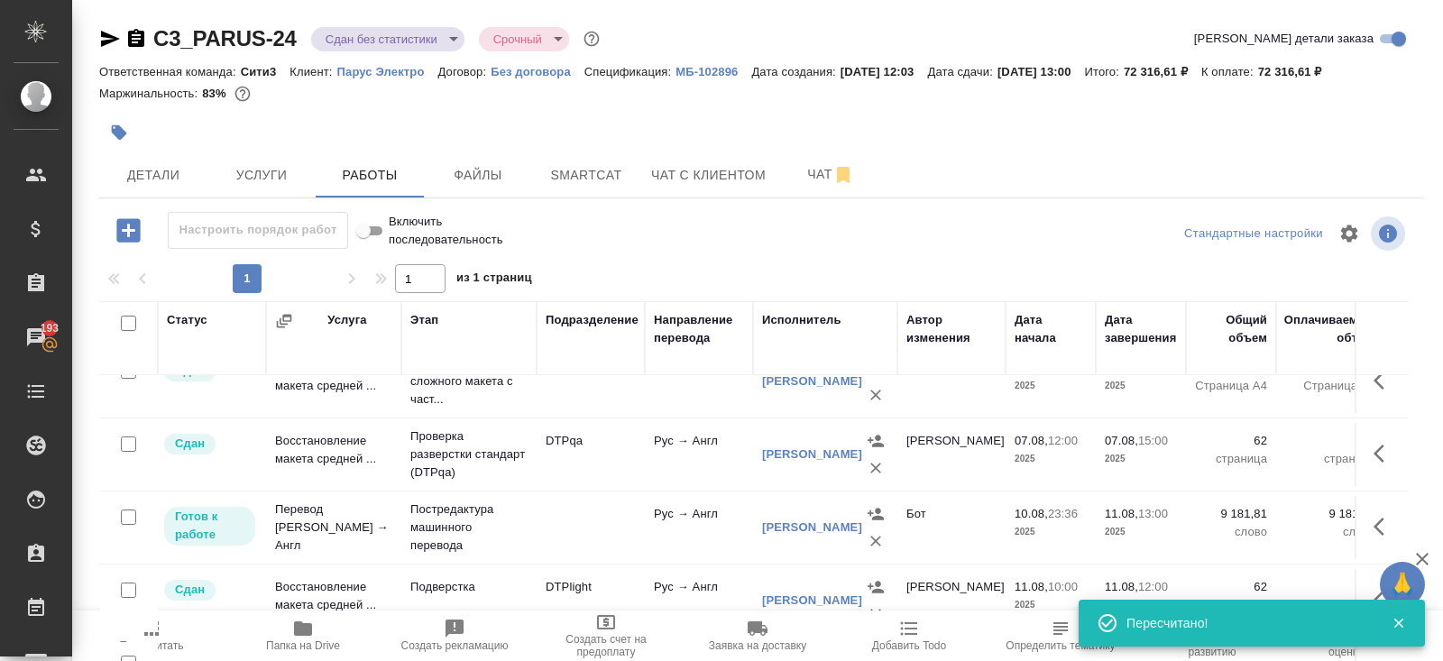
scroll to position [91, 0]
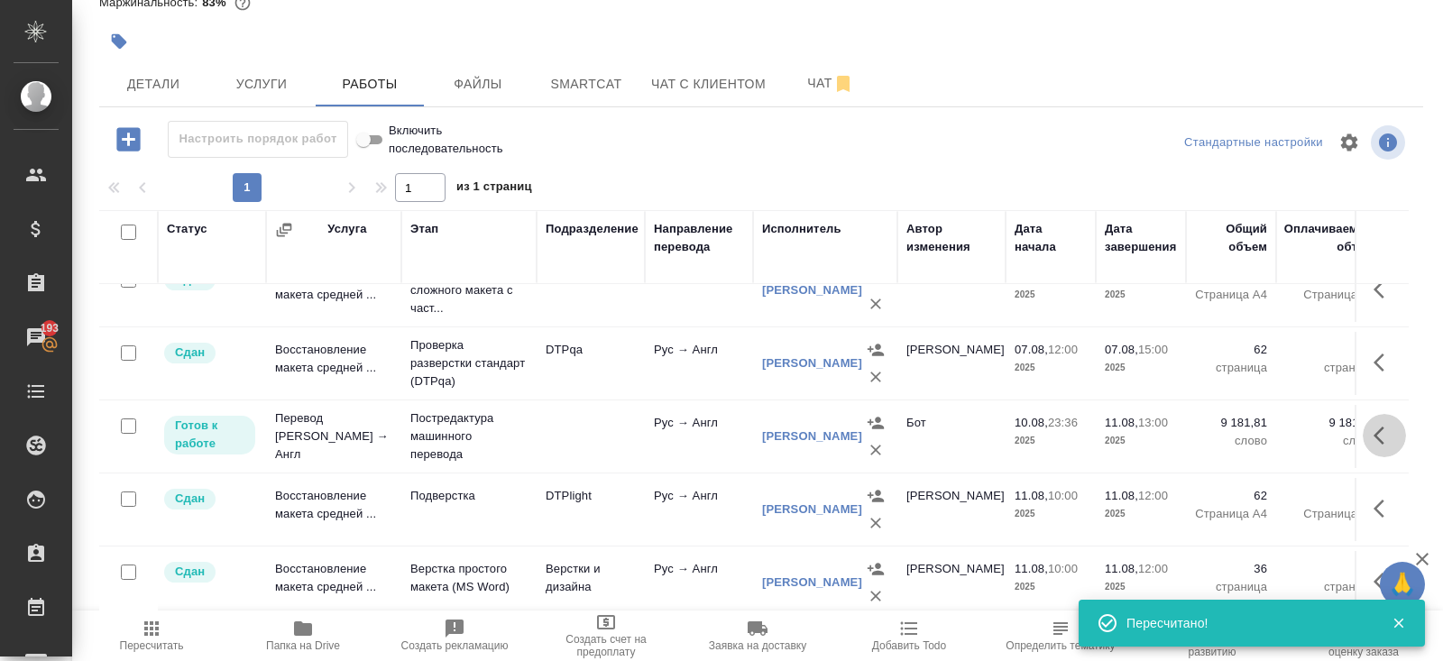
click at [1380, 432] on icon "button" at bounding box center [1384, 436] width 22 height 22
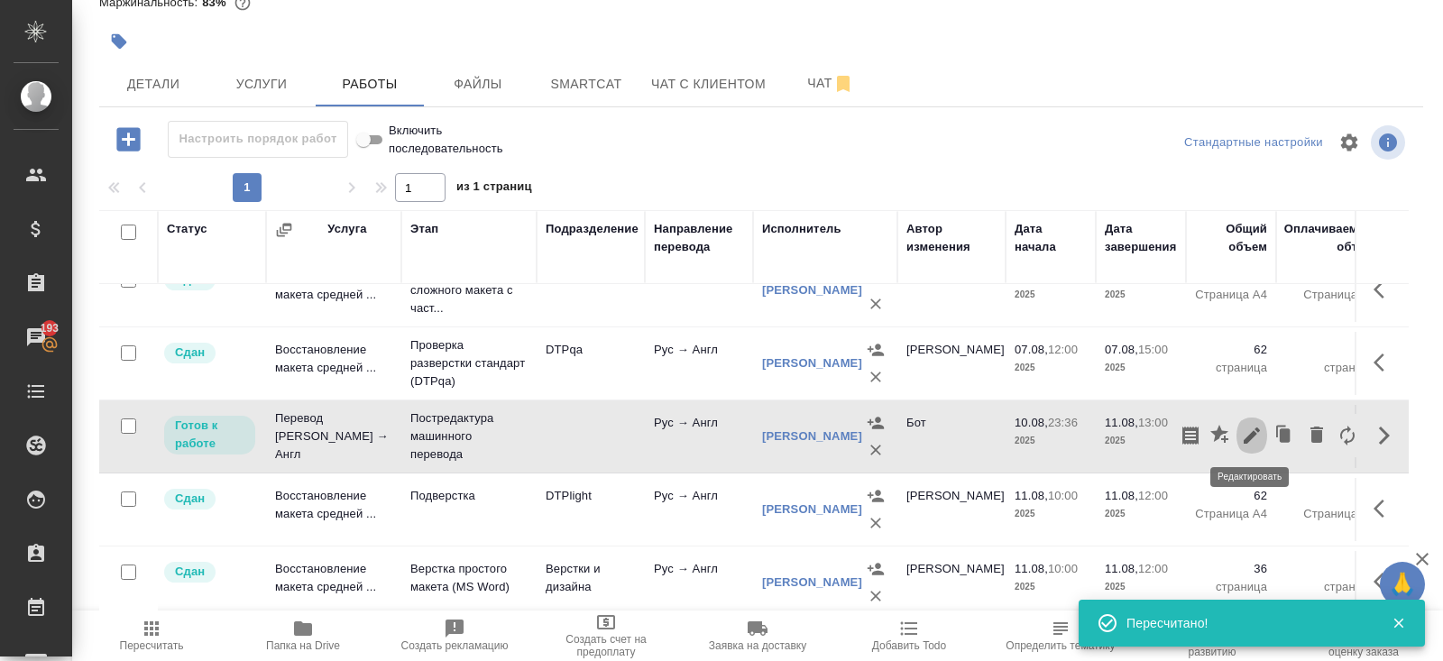
click at [1249, 434] on icon "button" at bounding box center [1251, 435] width 16 height 16
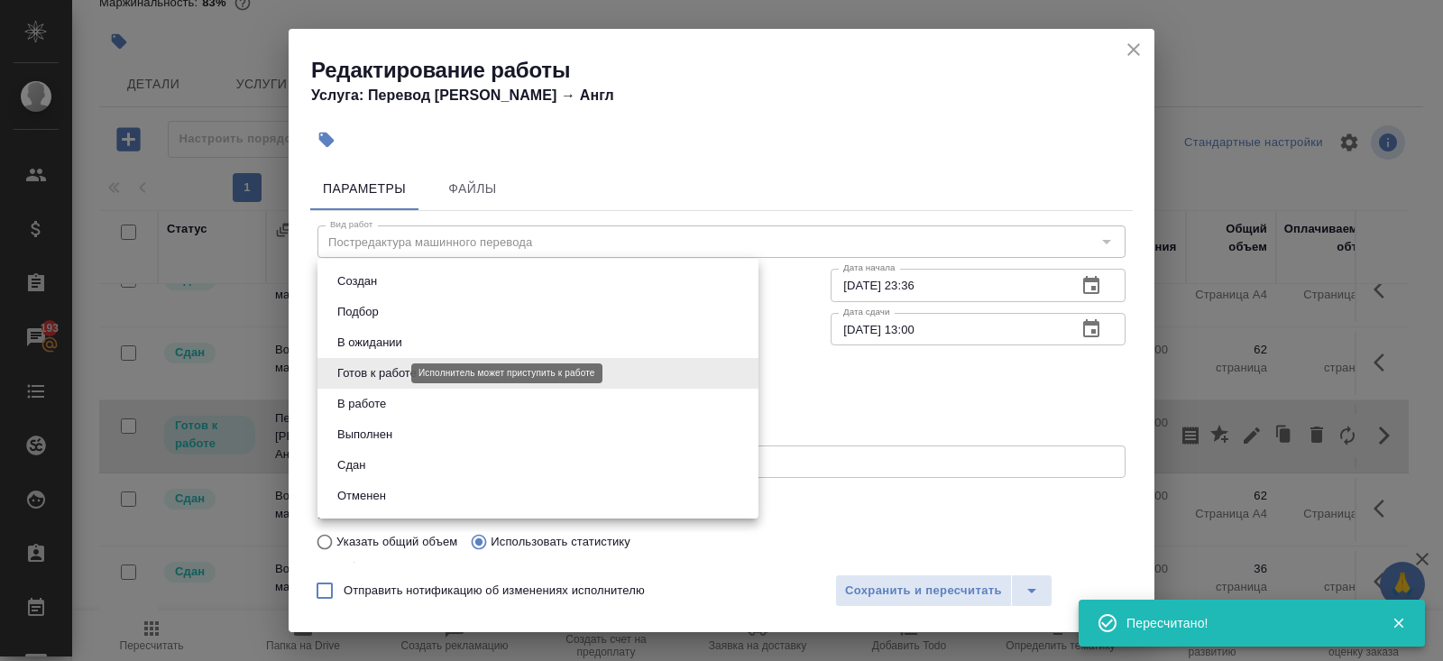
click at [329, 371] on body "🙏 .cls-1 fill:#fff; AWATERA [PERSON_NAME] Спецификации Заказы 193 Чаты Todo Про…" at bounding box center [721, 330] width 1443 height 661
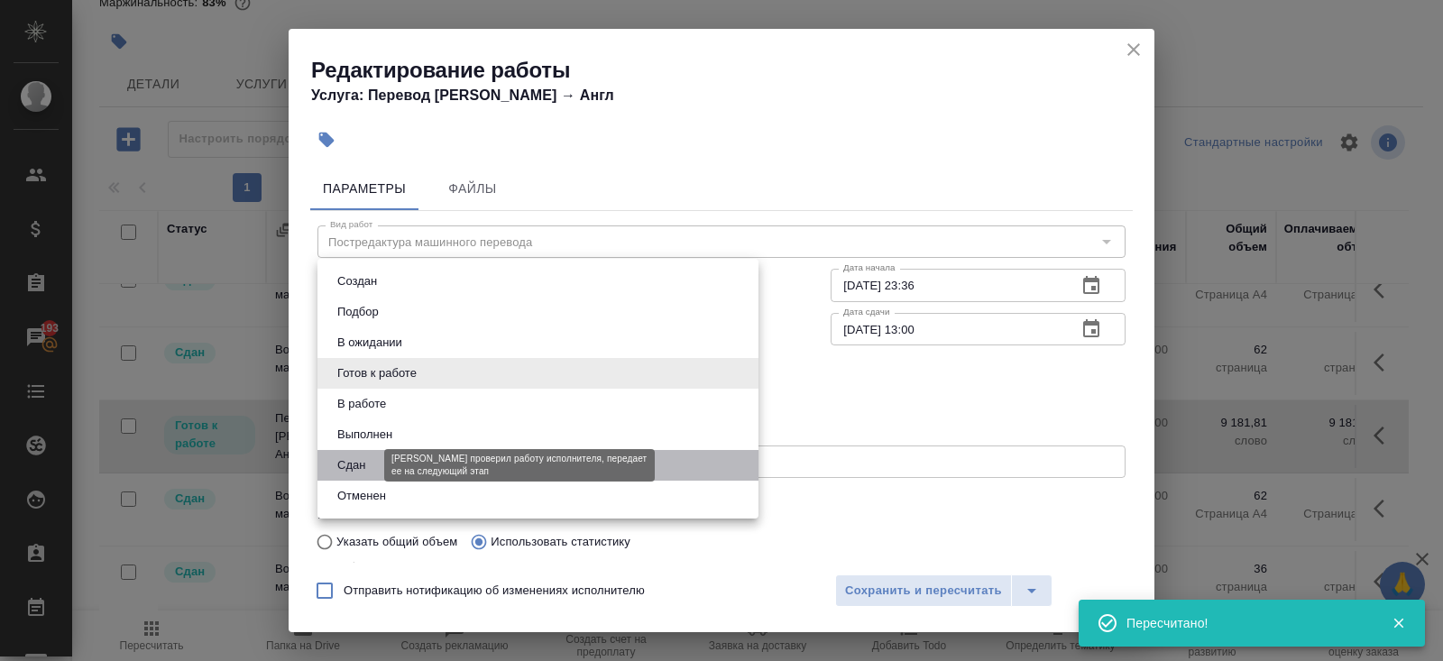
click at [361, 456] on button "Сдан" at bounding box center [351, 465] width 39 height 20
type input "closed"
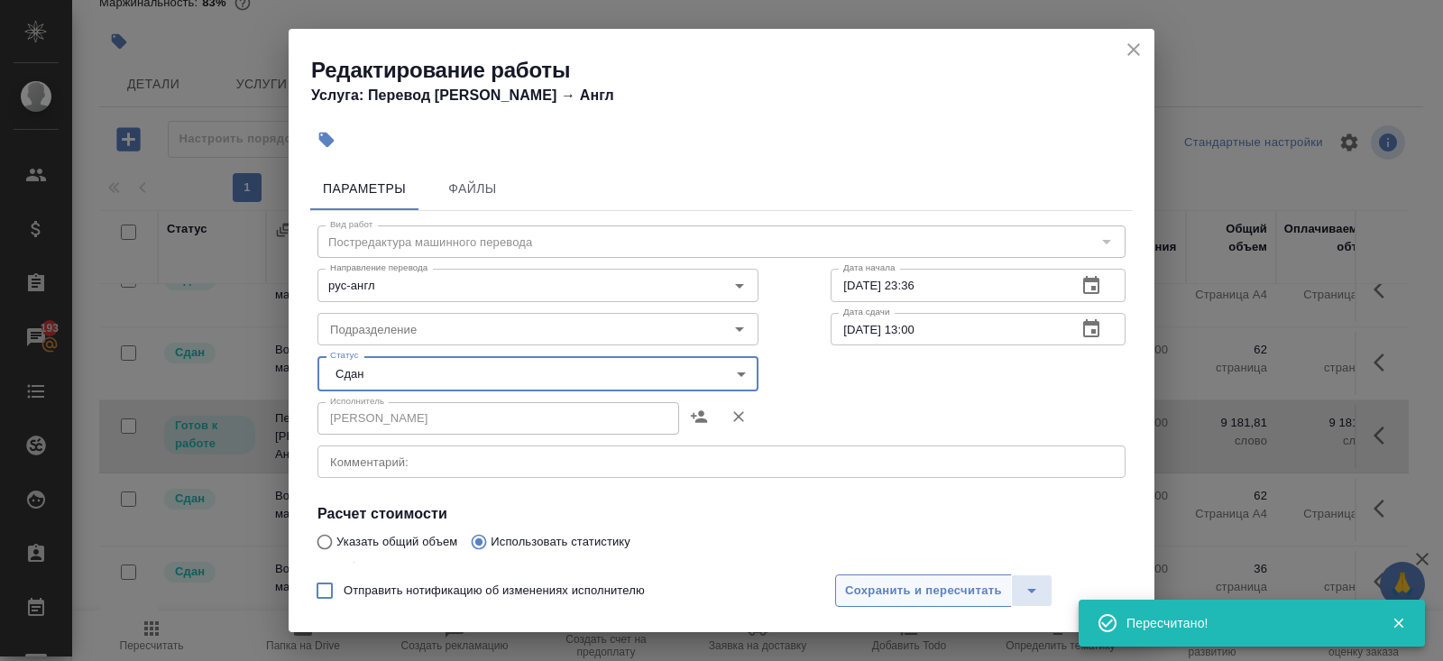
click at [854, 582] on span "Сохранить и пересчитать" at bounding box center [923, 591] width 157 height 21
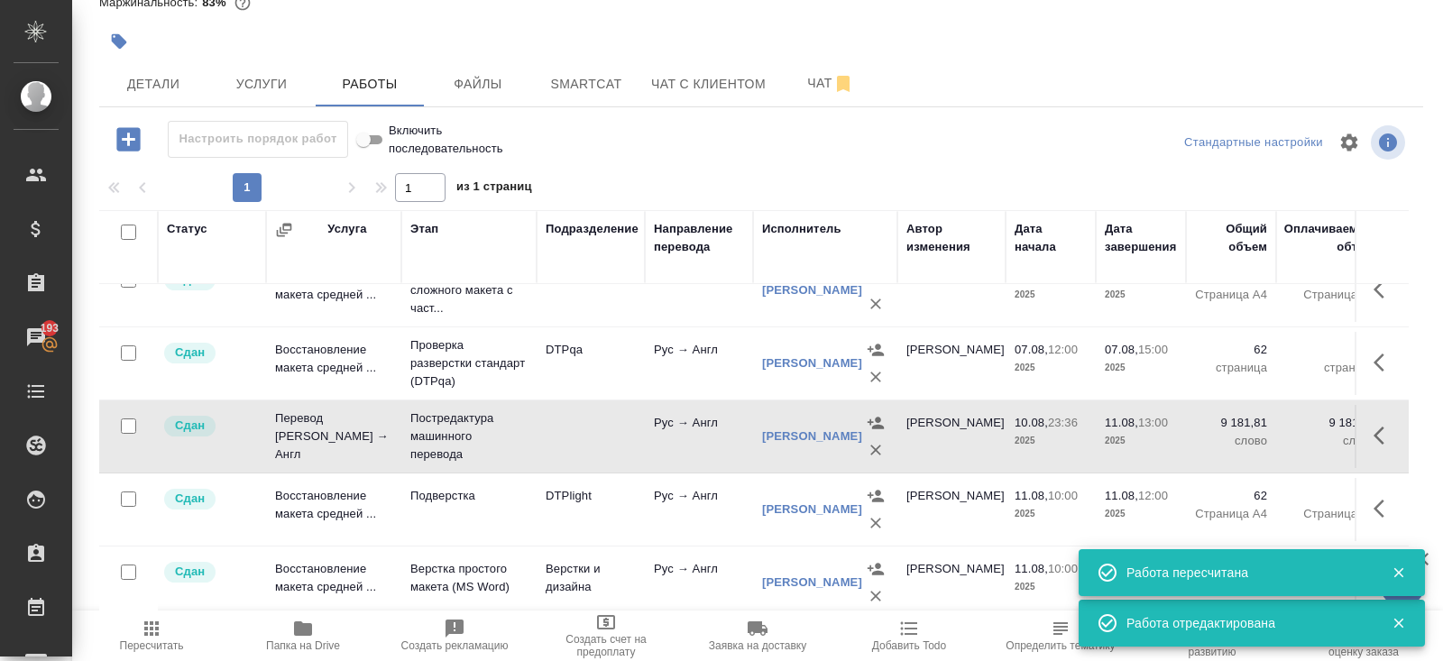
click at [159, 628] on icon "button" at bounding box center [152, 629] width 22 height 22
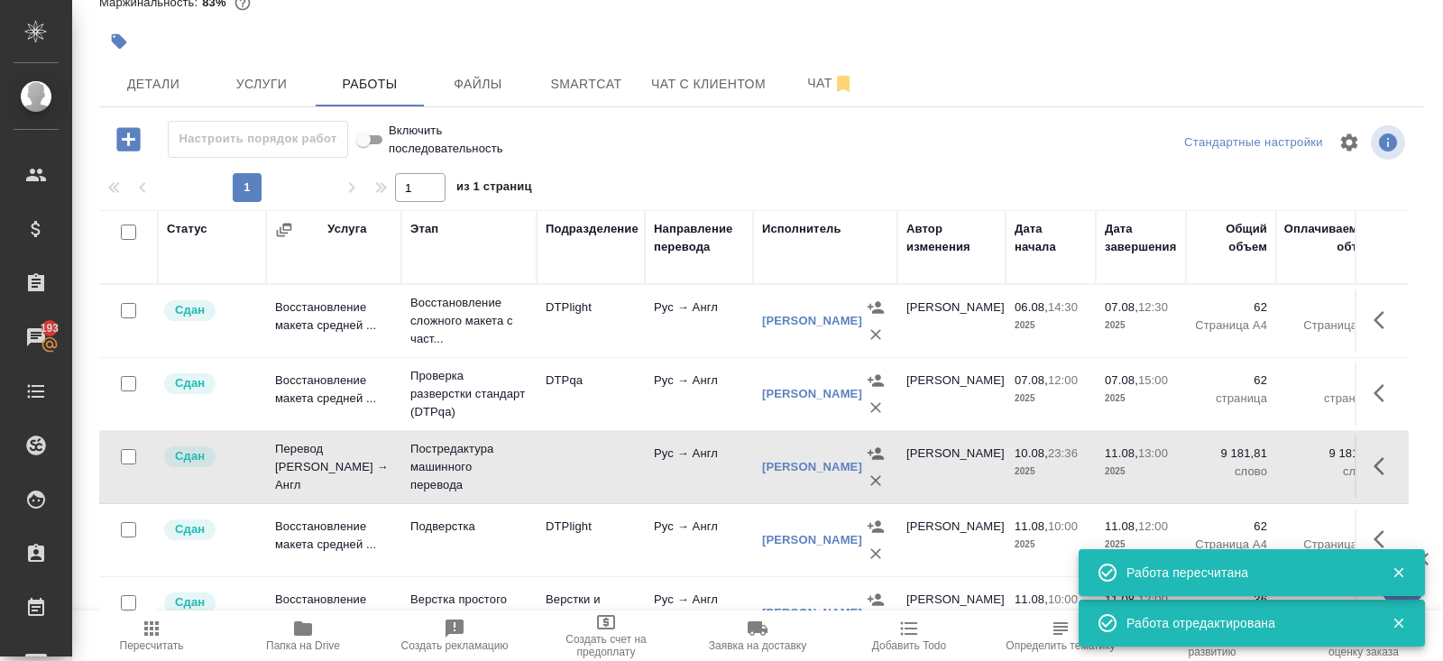
scroll to position [0, 0]
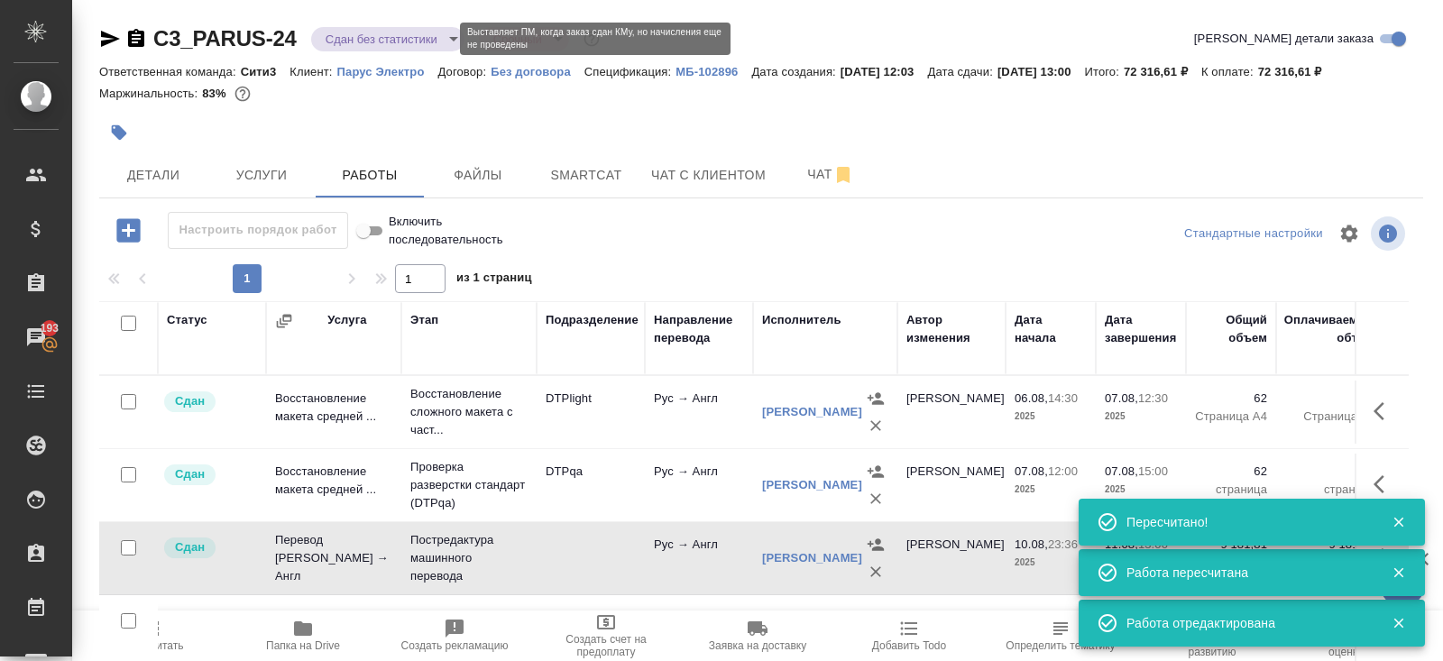
click at [343, 41] on body "🙏 .cls-1 fill:#fff; AWATERA [PERSON_NAME] Спецификации Заказы 193 Чаты Todo Про…" at bounding box center [721, 330] width 1443 height 661
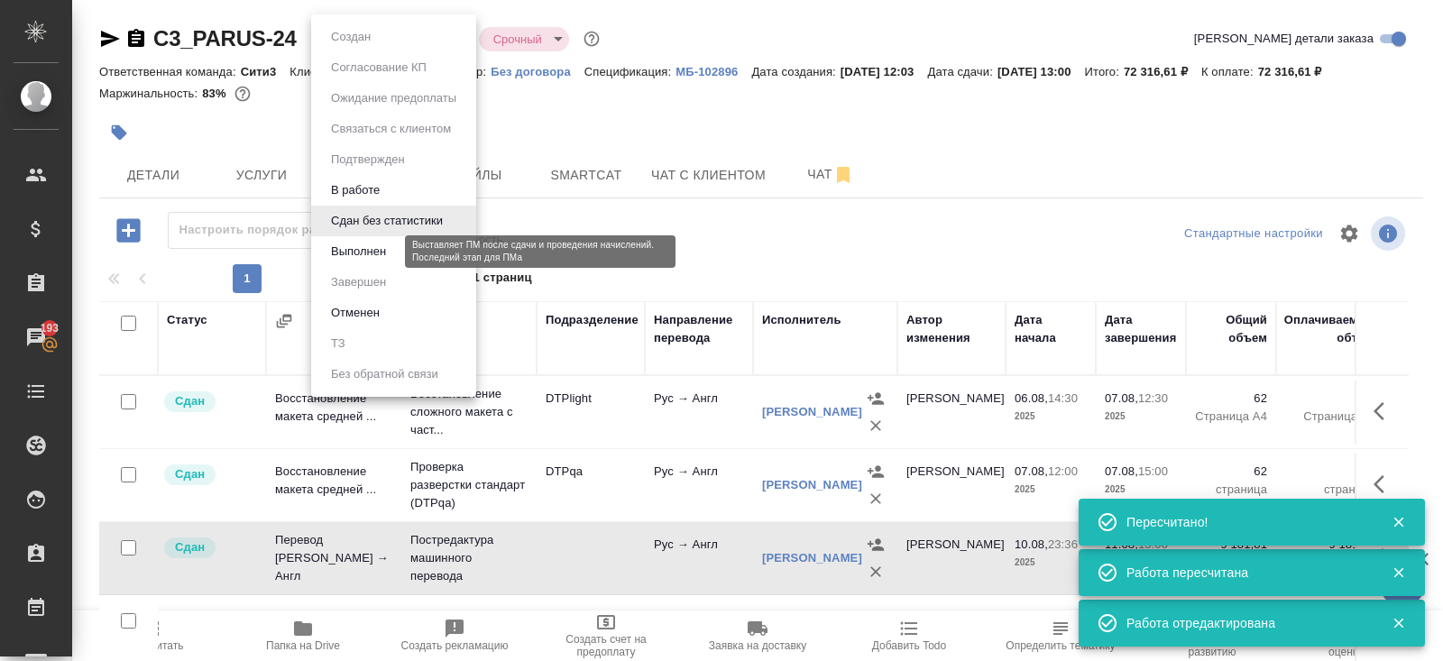
click at [348, 250] on button "Выполнен" at bounding box center [358, 252] width 66 height 20
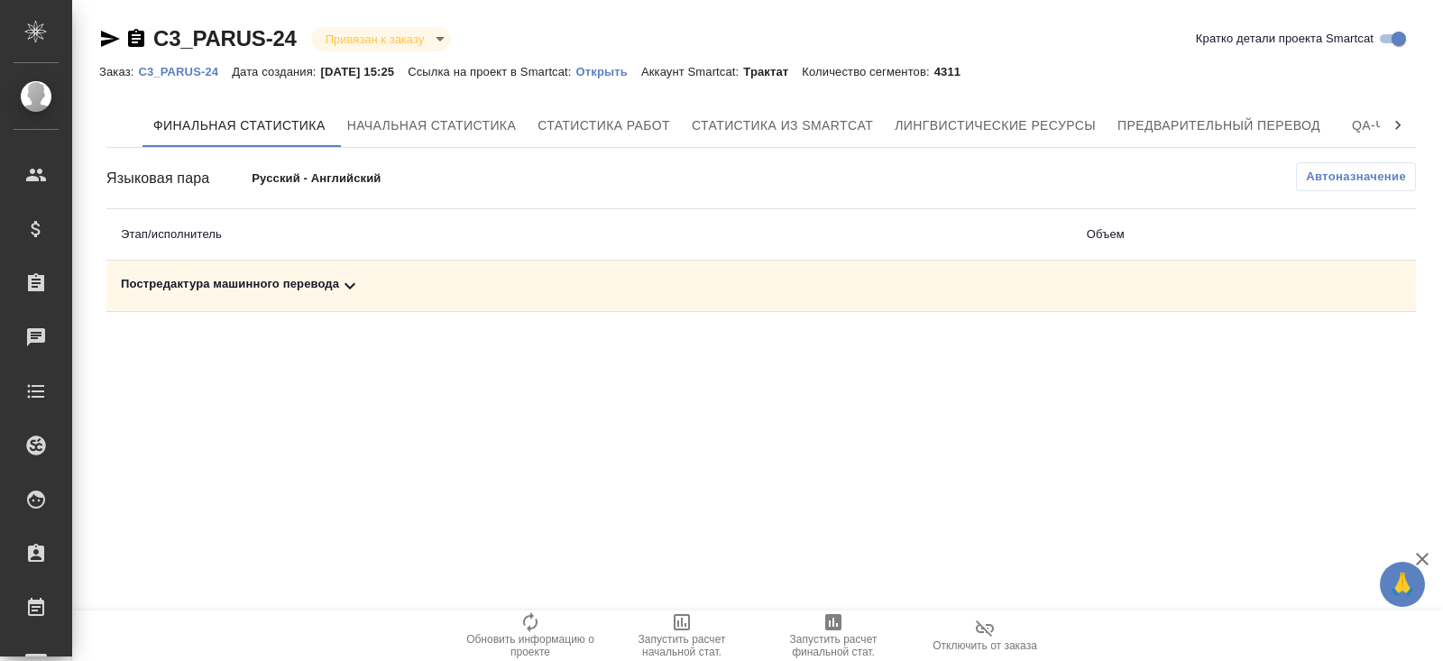
click at [343, 285] on icon at bounding box center [350, 286] width 22 height 22
click at [1340, 345] on icon "button" at bounding box center [1336, 348] width 22 height 22
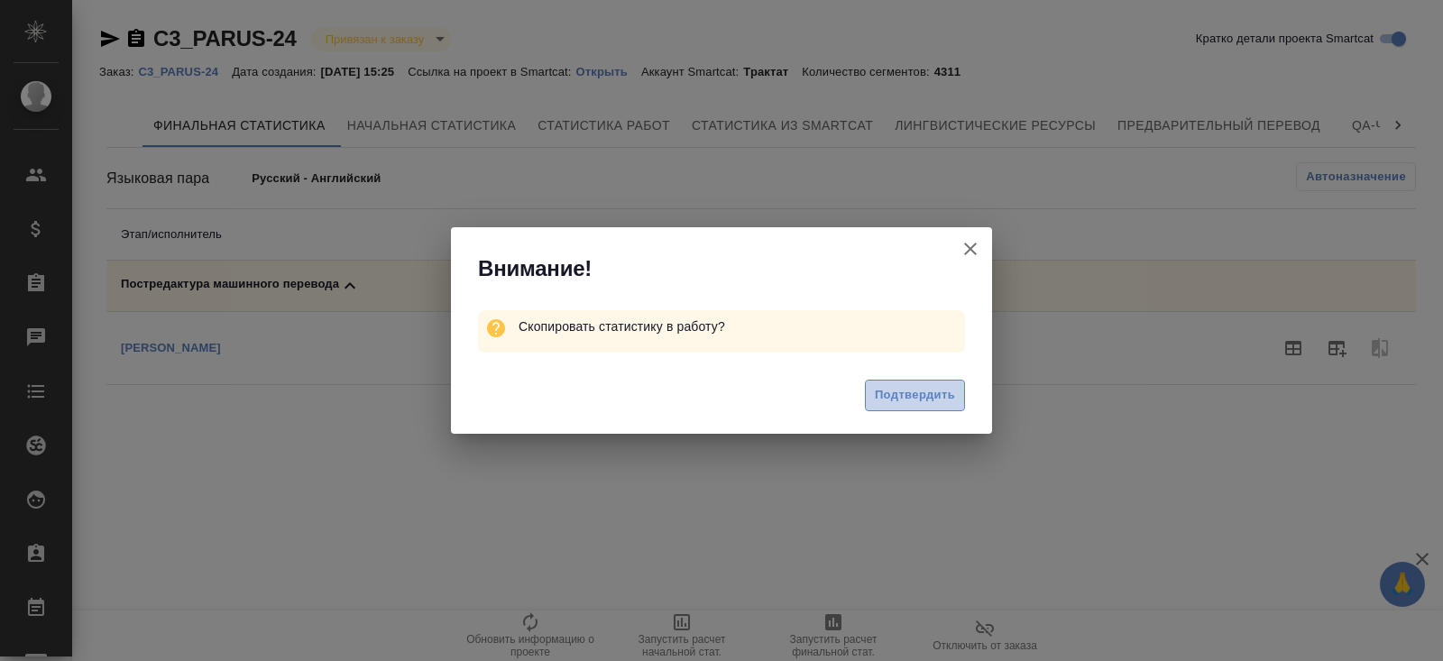
click at [931, 392] on span "Подтвердить" at bounding box center [915, 395] width 80 height 21
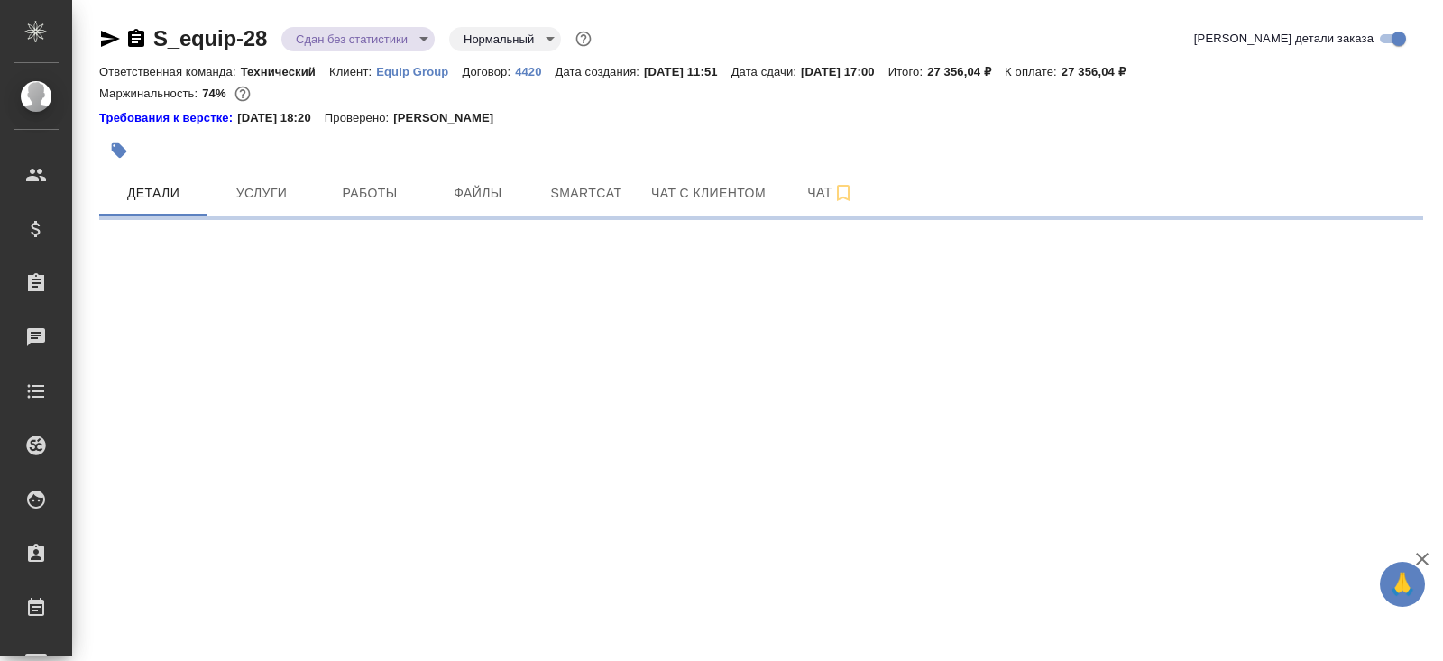
select select "RU"
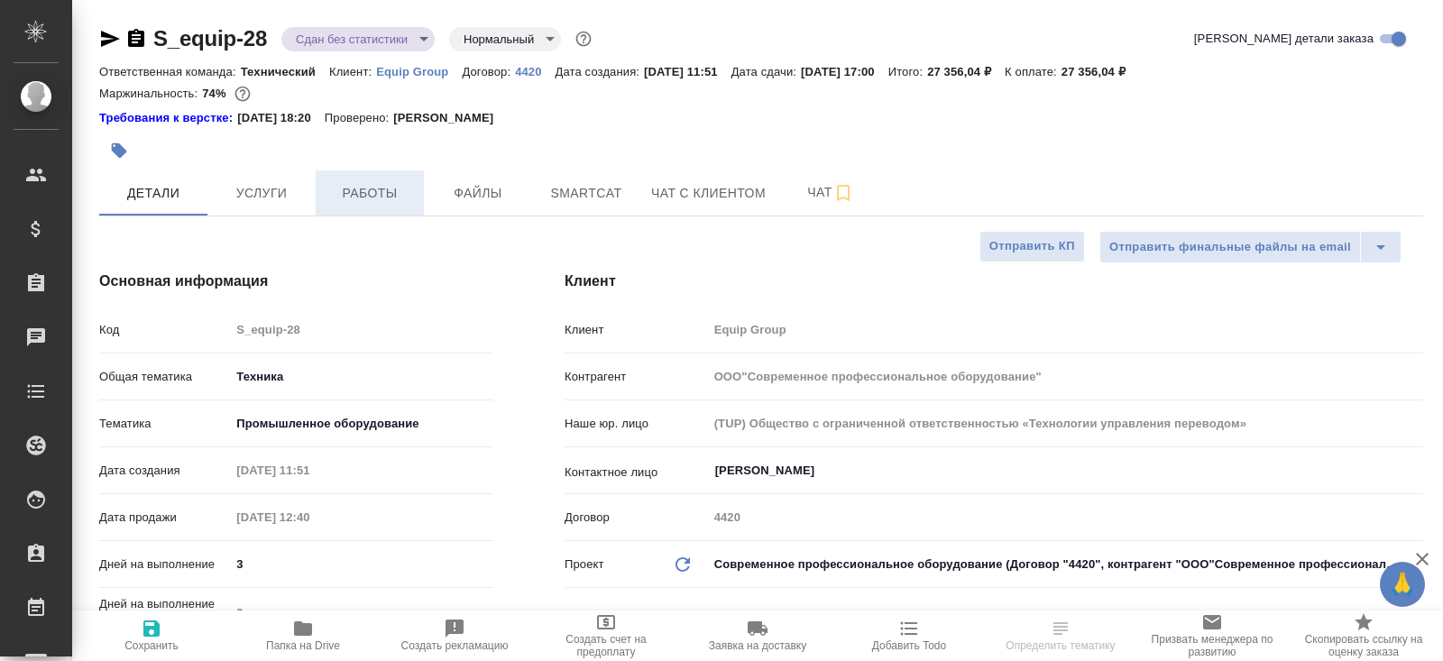
type textarea "x"
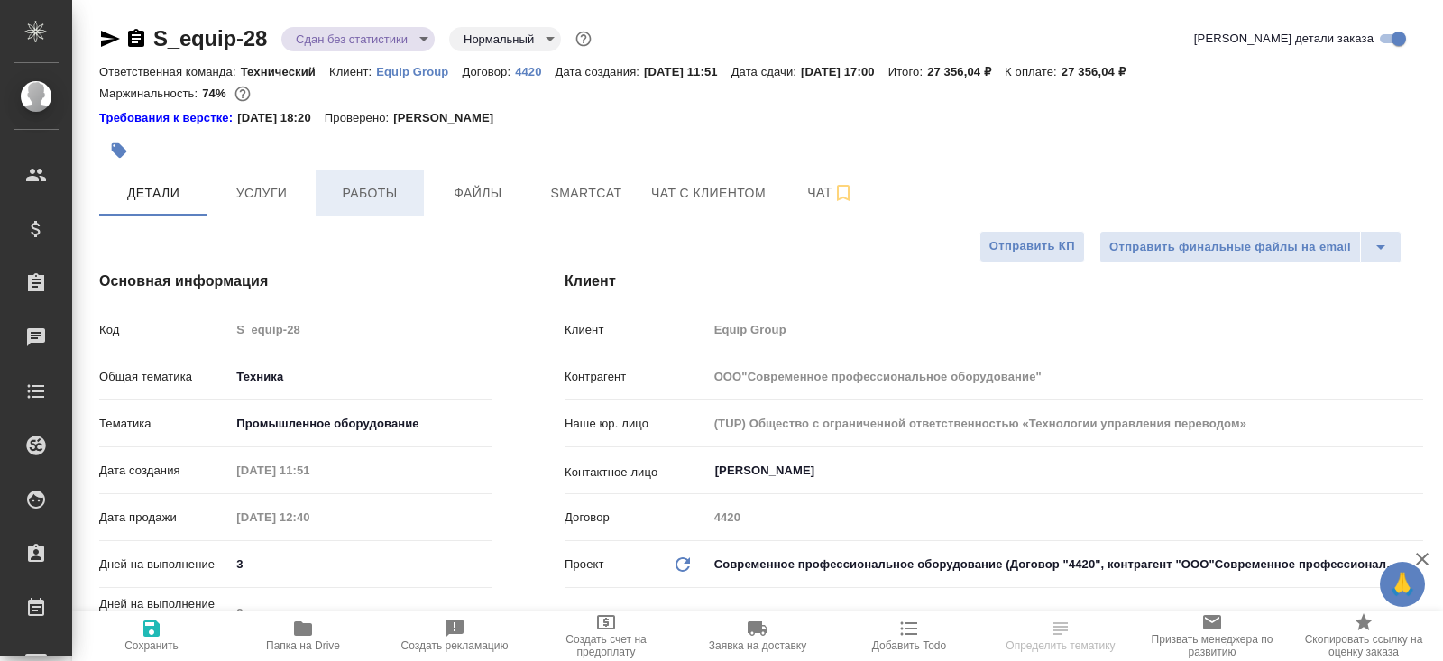
type textarea "x"
click at [334, 196] on span "Работы" at bounding box center [369, 193] width 87 height 23
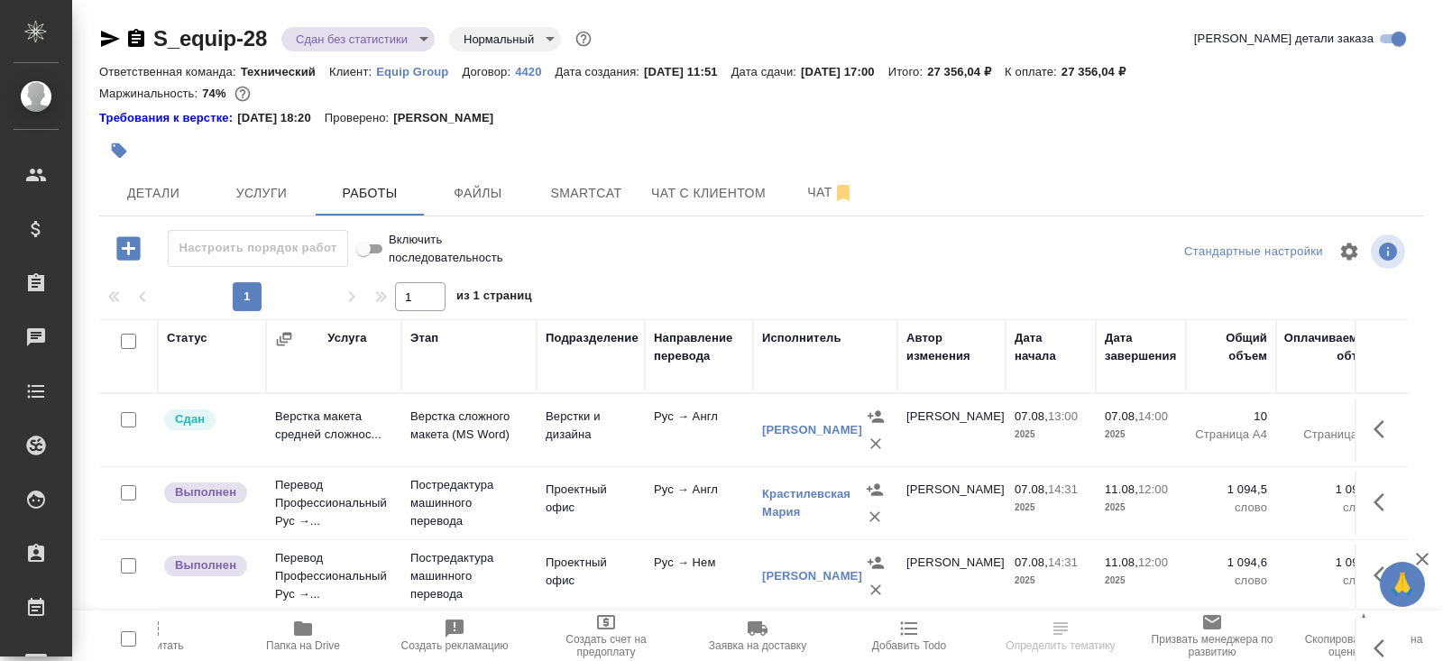
click at [151, 462] on td at bounding box center [128, 430] width 59 height 63
click at [164, 637] on span "Пересчитать" at bounding box center [152, 635] width 130 height 34
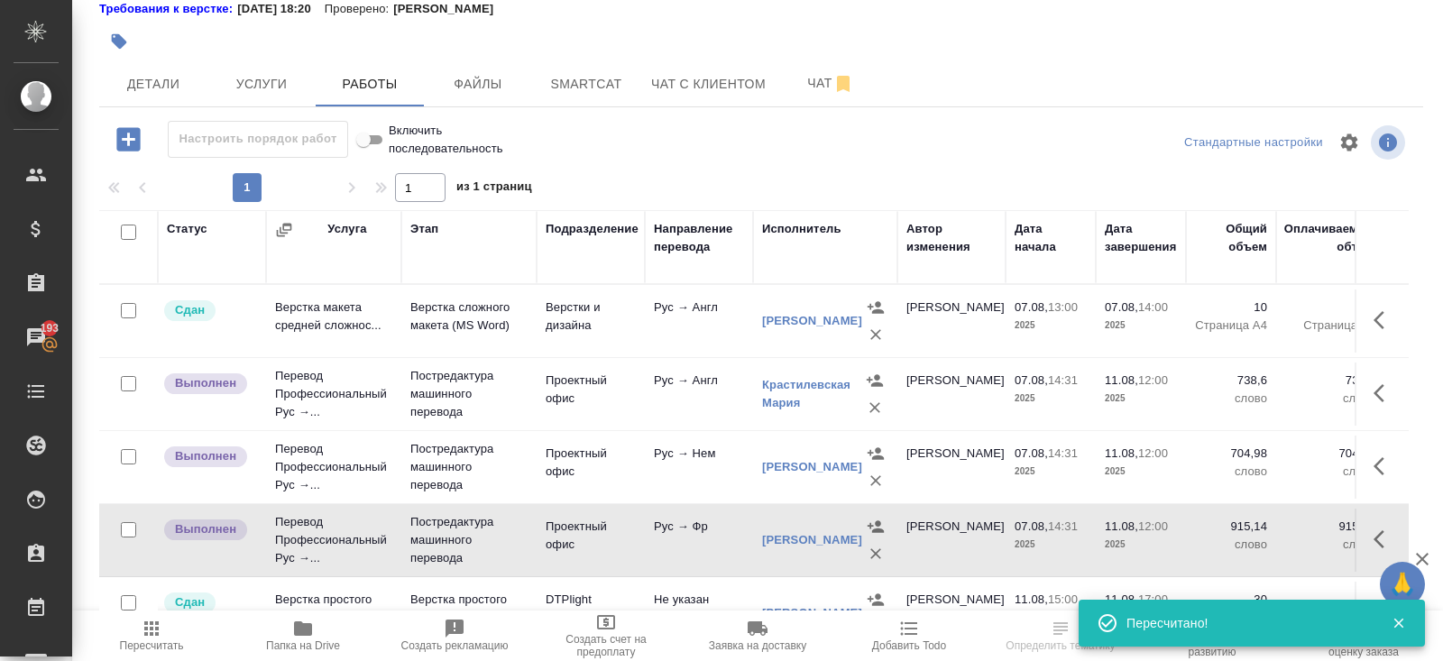
click at [137, 324] on div at bounding box center [128, 310] width 41 height 25
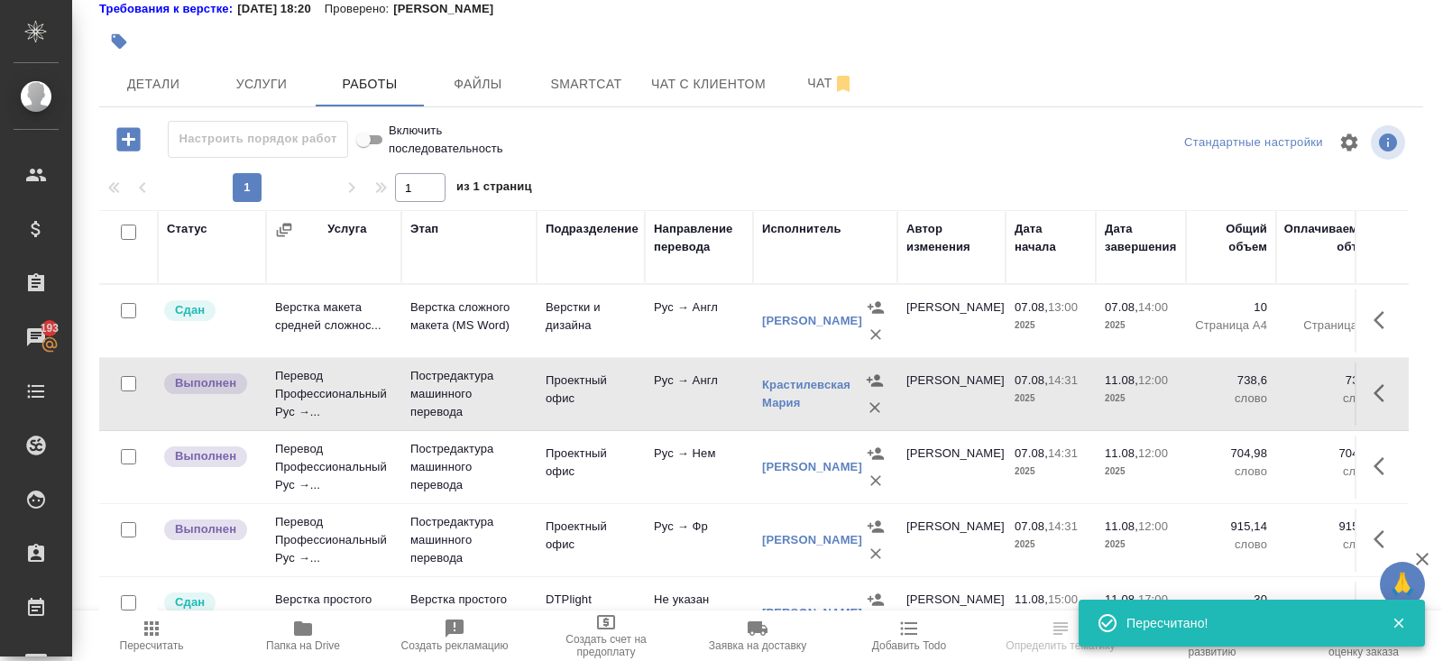
click at [130, 453] on input "checkbox" at bounding box center [128, 456] width 15 height 15
checkbox input "true"
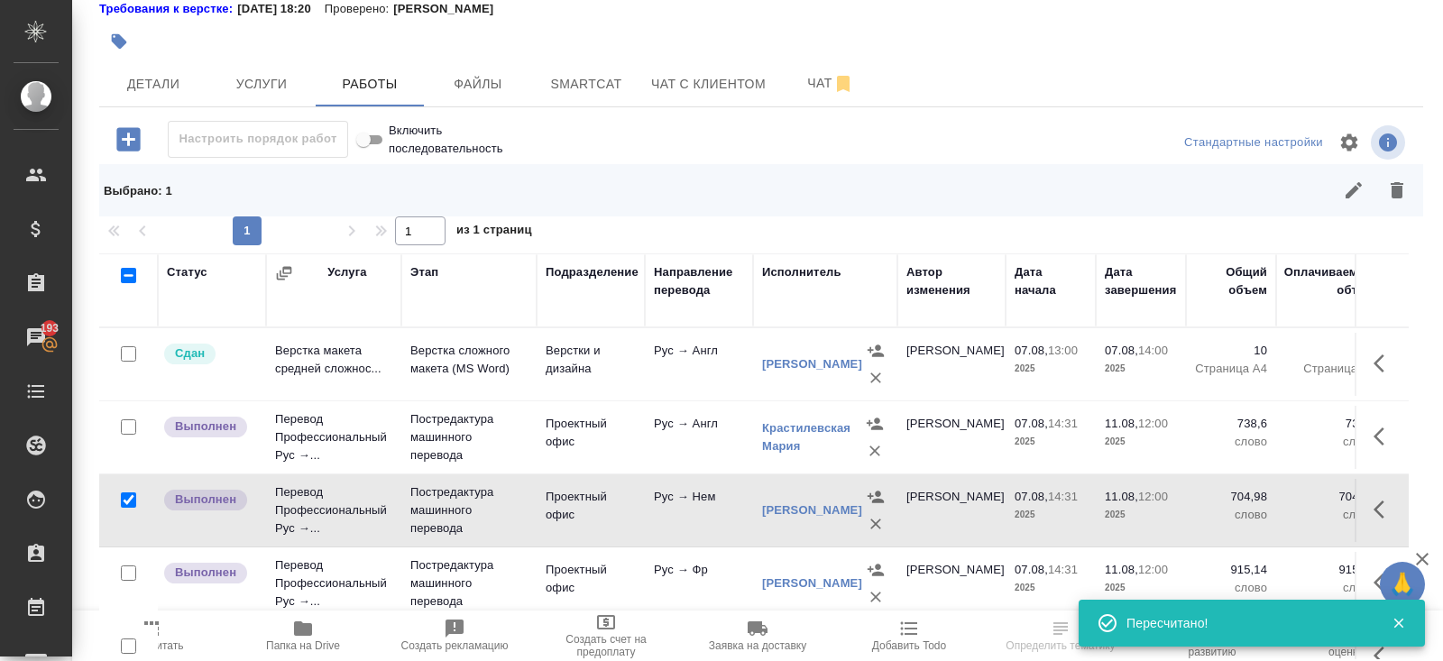
click at [126, 420] on input "checkbox" at bounding box center [128, 426] width 15 height 15
checkbox input "true"
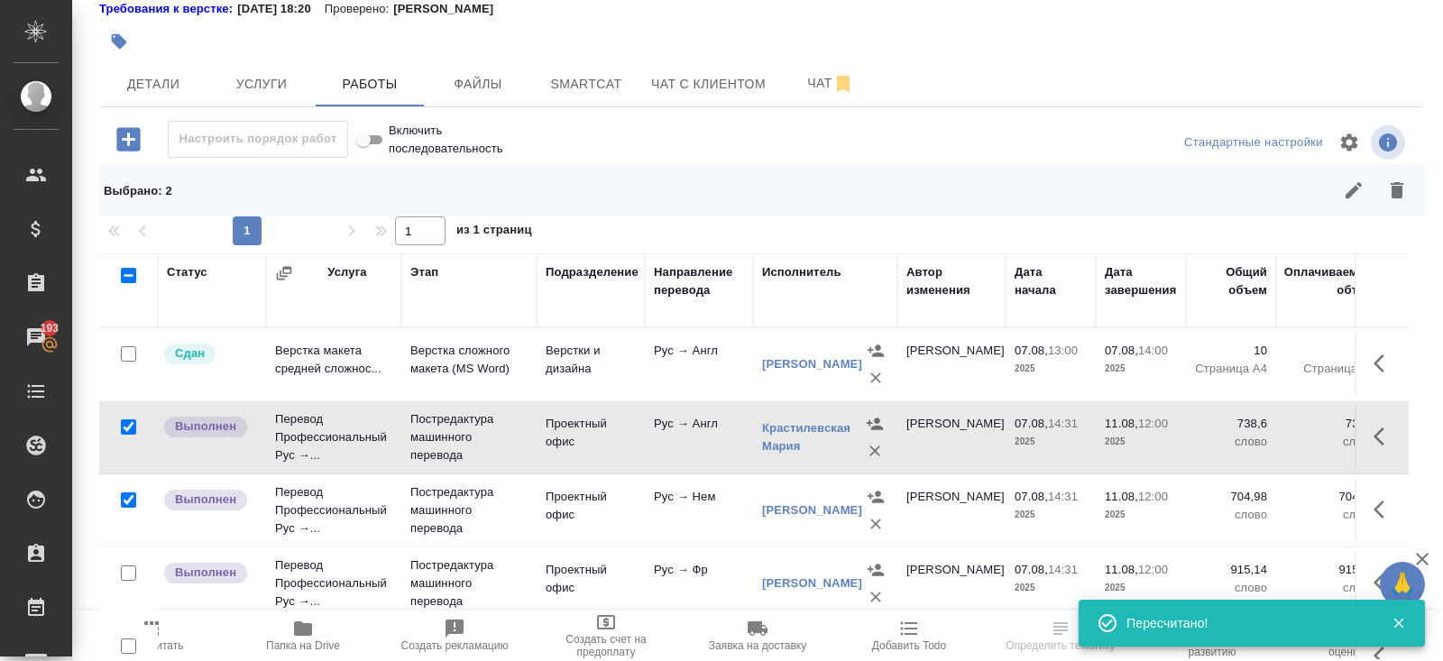
click at [130, 568] on input "checkbox" at bounding box center [128, 572] width 15 height 15
checkbox input "true"
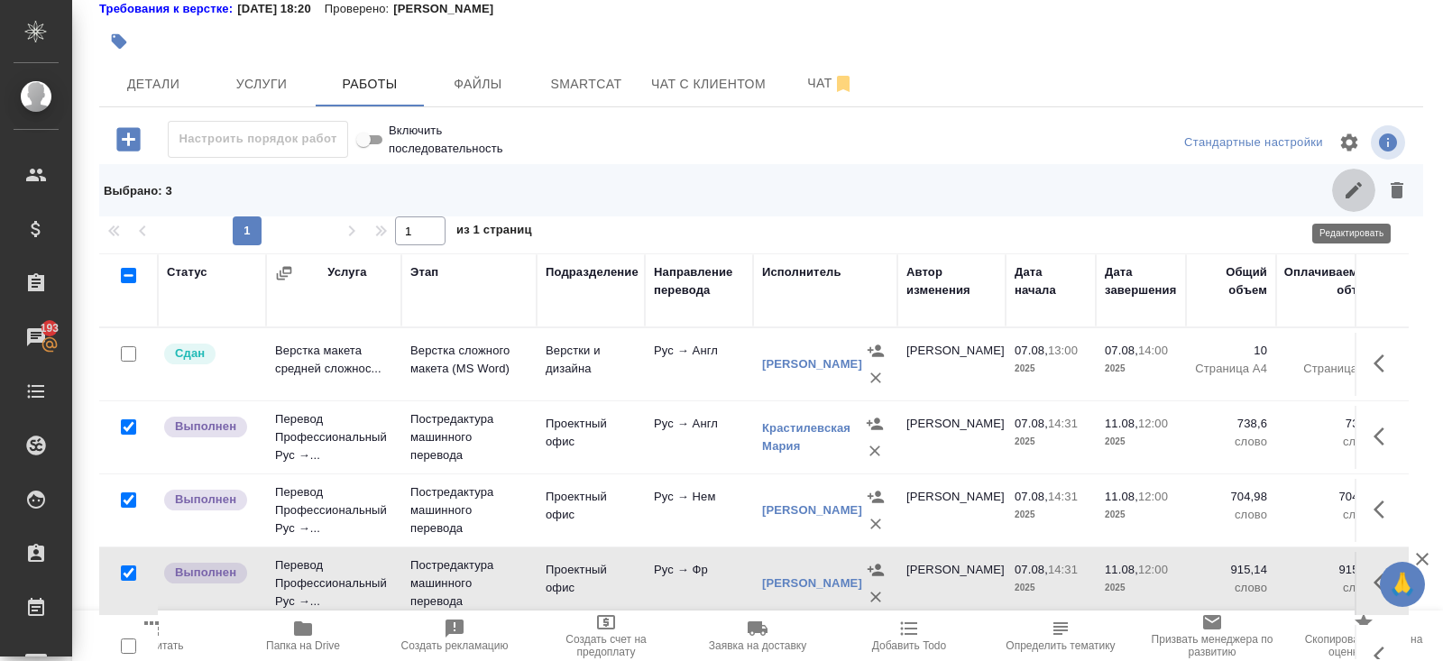
click at [1357, 183] on icon "button" at bounding box center [1353, 190] width 16 height 16
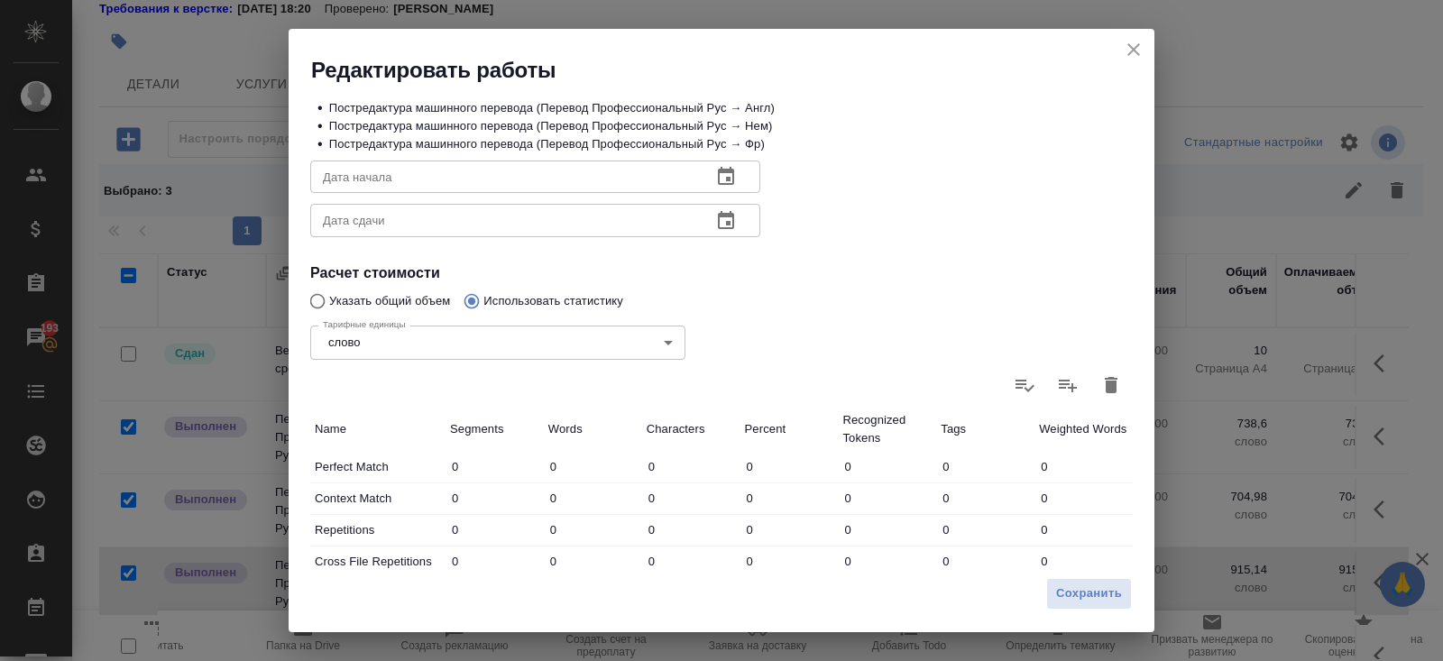
scroll to position [306, 0]
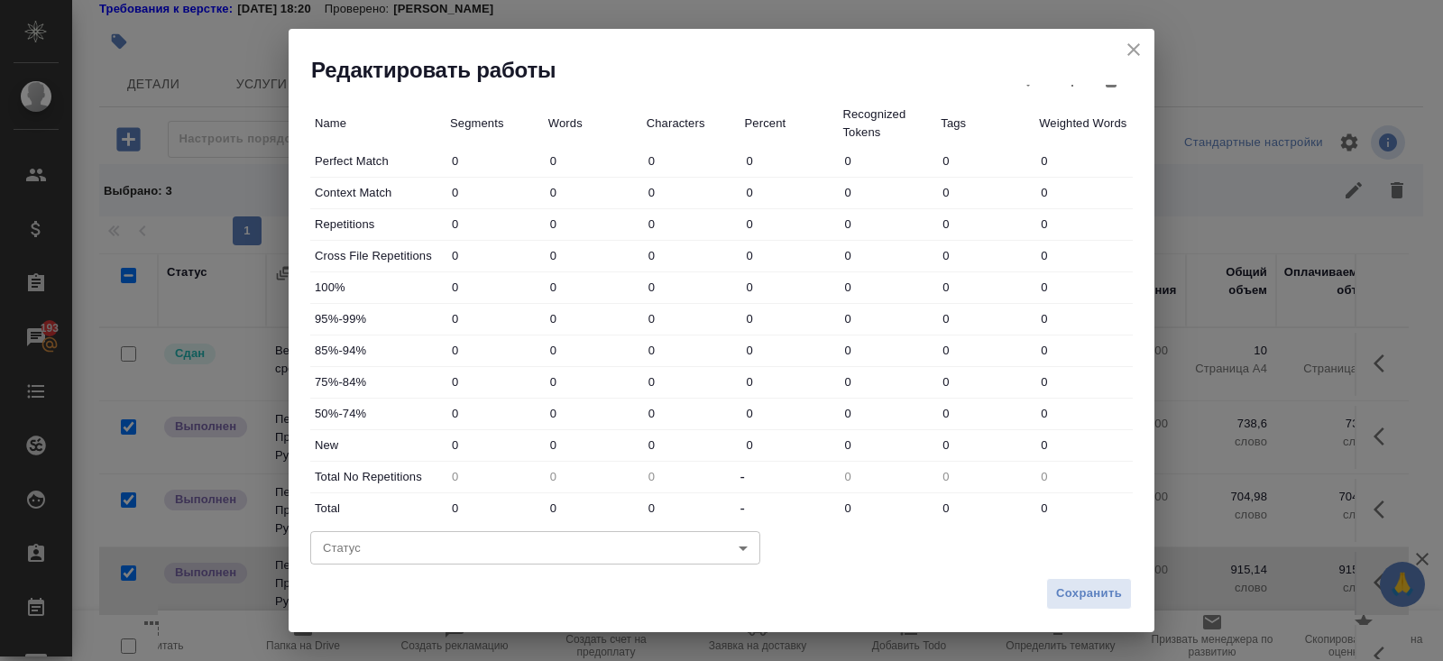
click at [389, 538] on body "🙏 .cls-1 fill:#fff; AWATERA Belyakova Yulia Клиенты Спецификации Заказы 193 Чат…" at bounding box center [721, 330] width 1443 height 661
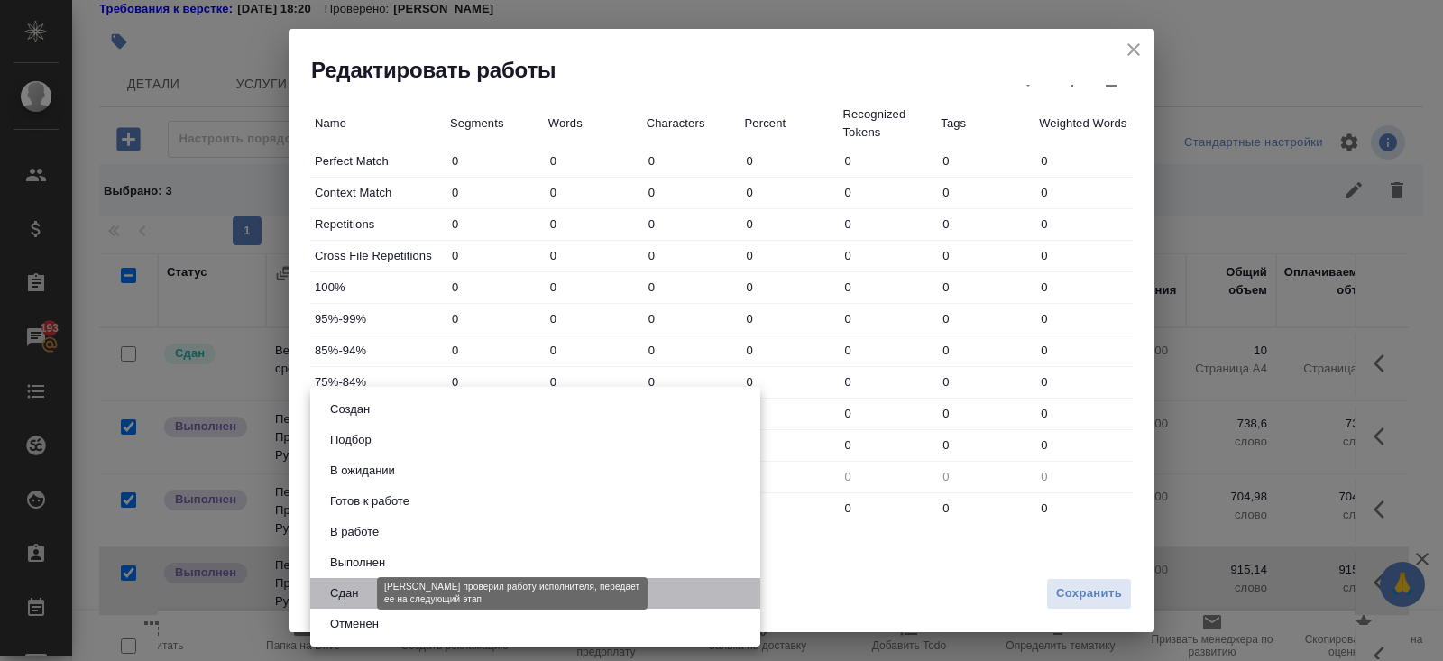
click at [351, 598] on button "Сдан" at bounding box center [344, 593] width 39 height 20
type input "closed"
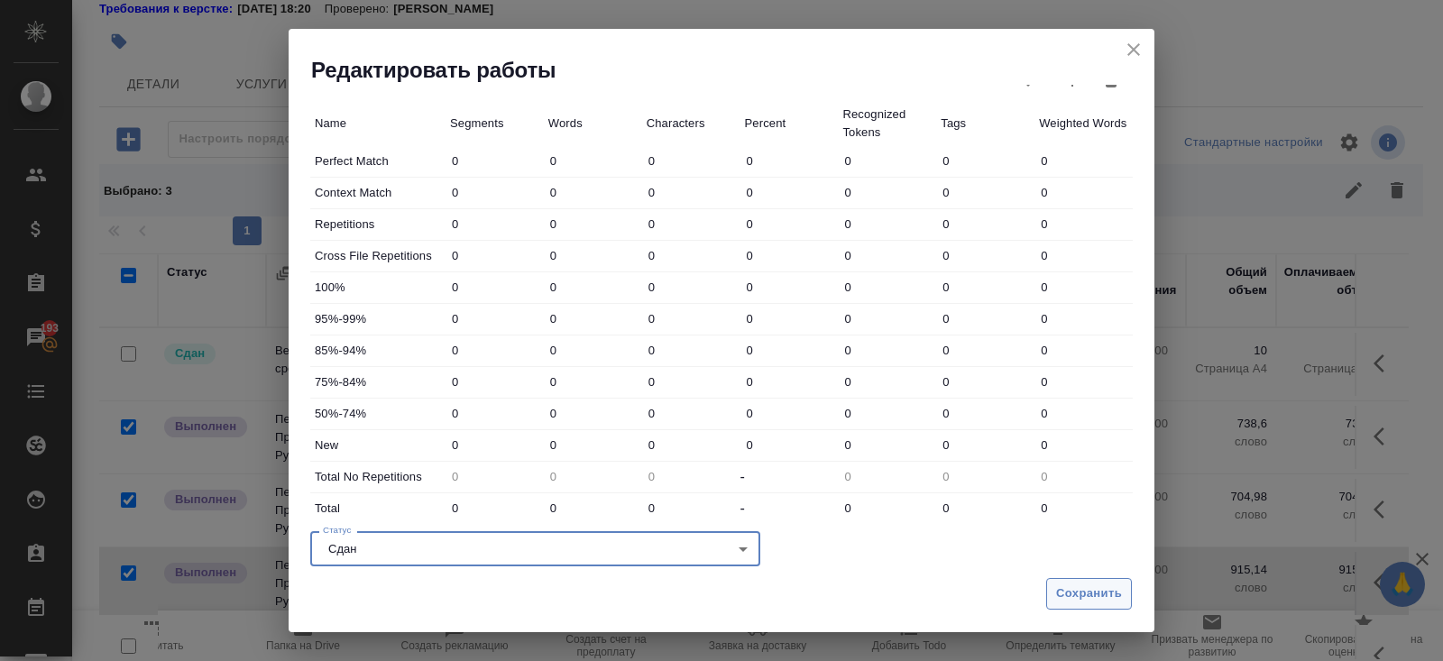
click at [1082, 579] on button "Сохранить" at bounding box center [1089, 594] width 86 height 32
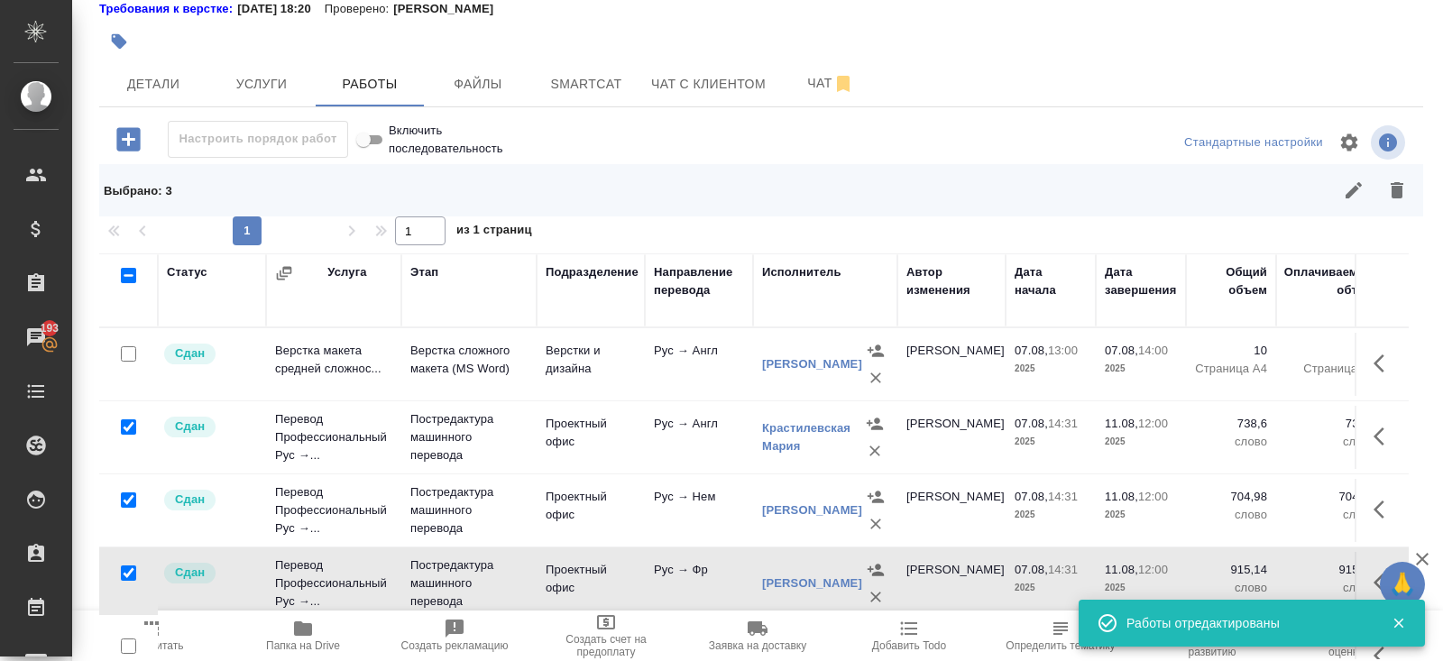
scroll to position [0, 0]
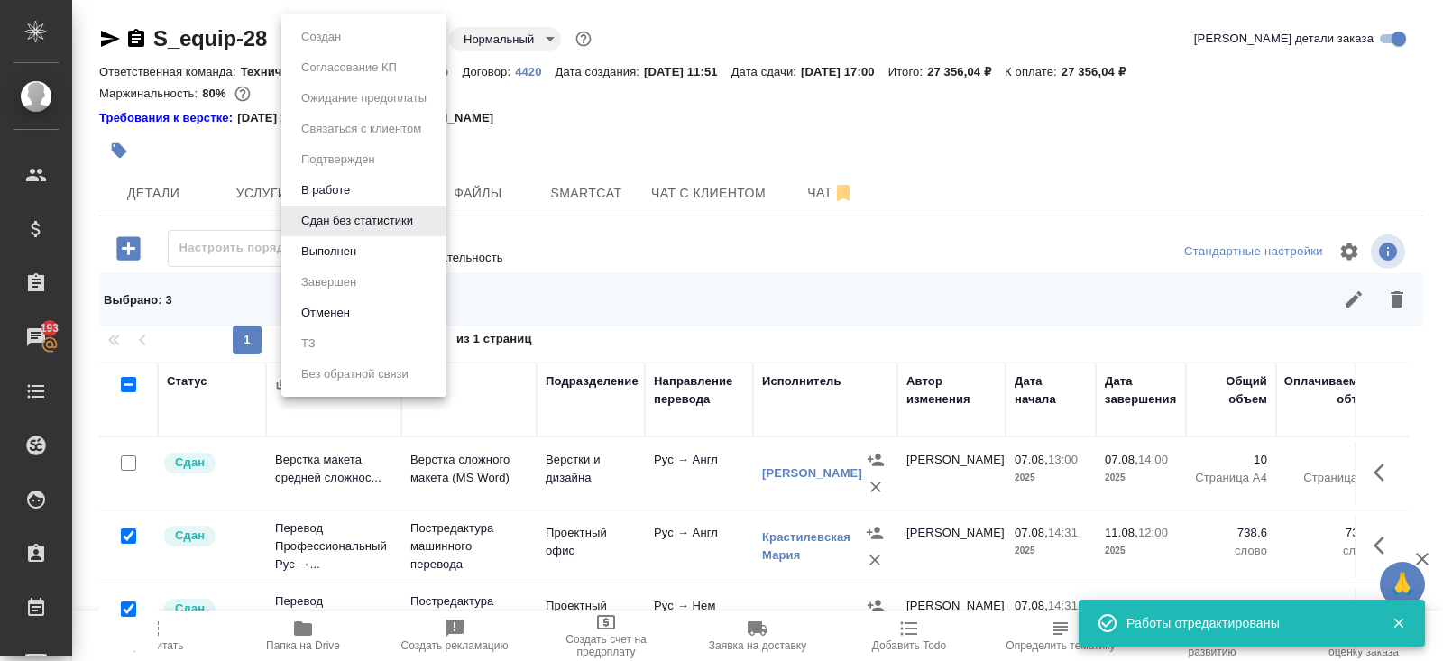
click at [302, 45] on body "🙏 .cls-1 fill:#fff; AWATERA Belyakova Yulia Клиенты Спецификации Заказы 193 Чат…" at bounding box center [721, 330] width 1443 height 661
click at [316, 47] on button "Выполнен" at bounding box center [321, 37] width 50 height 20
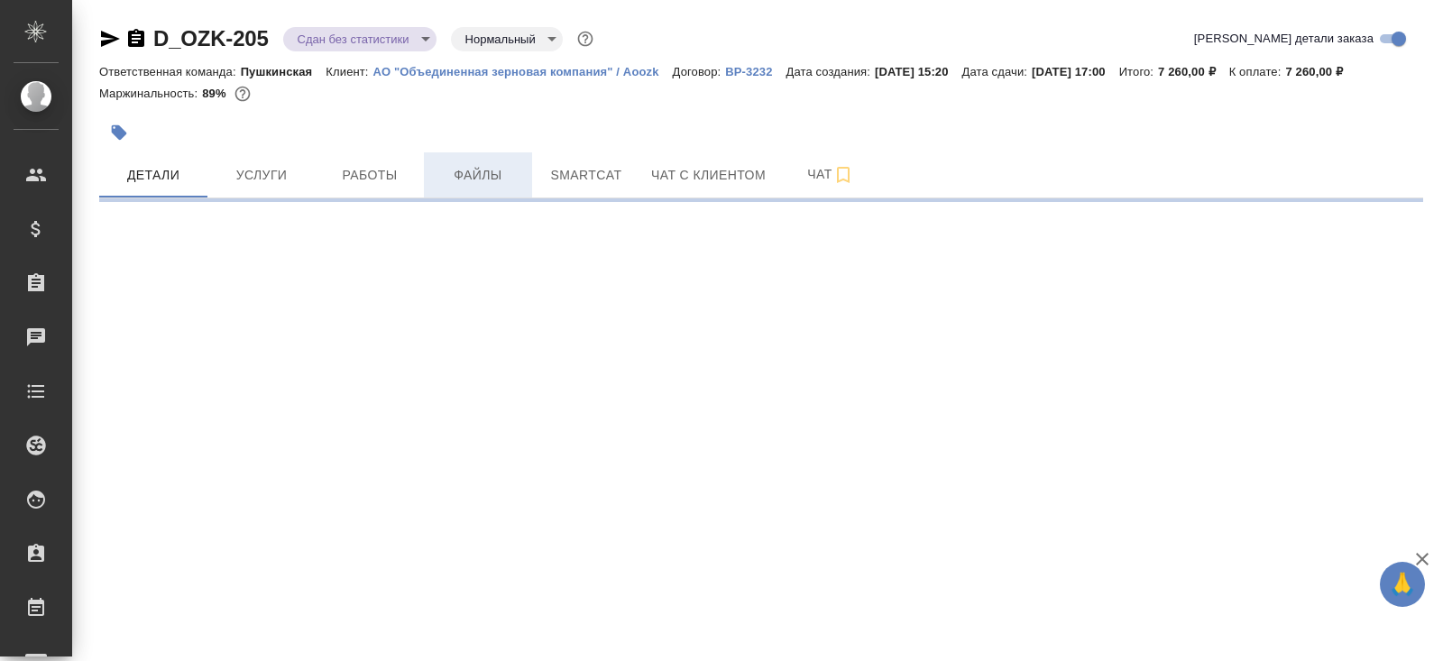
select select "RU"
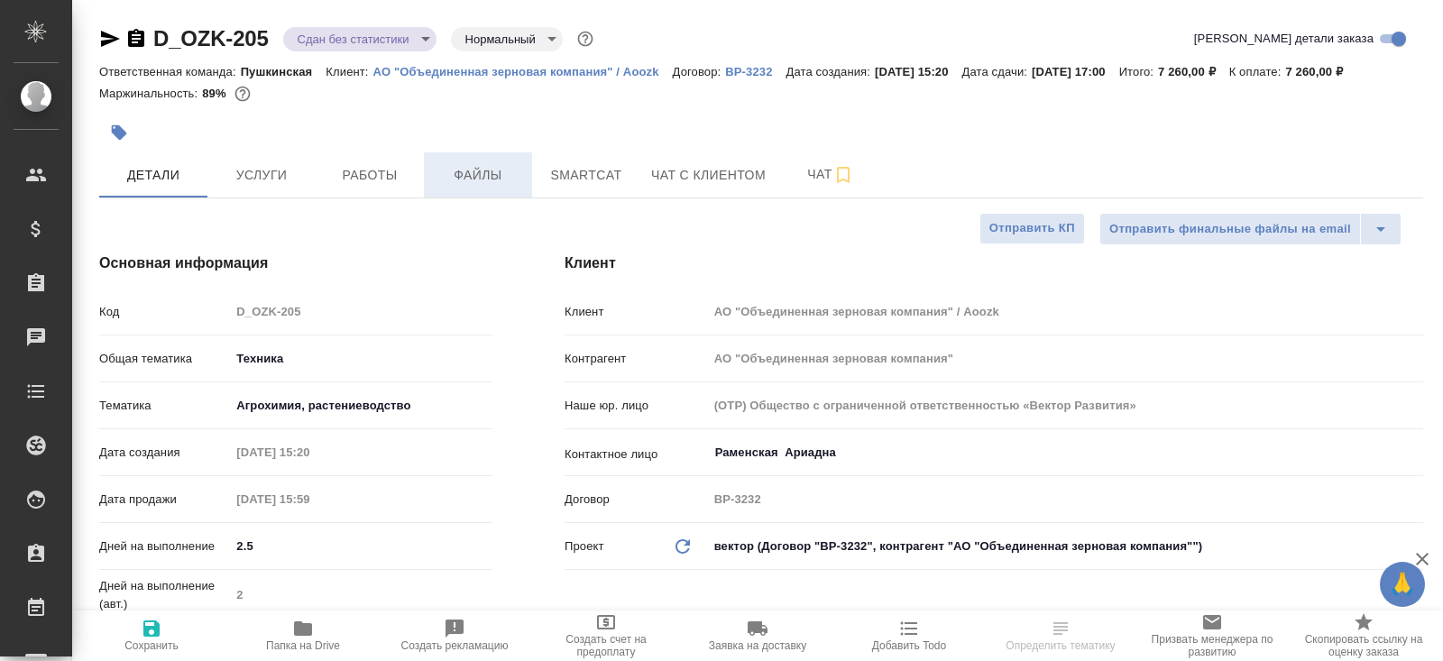
type textarea "x"
click at [518, 185] on span "Файлы" at bounding box center [478, 175] width 87 height 23
type textarea "x"
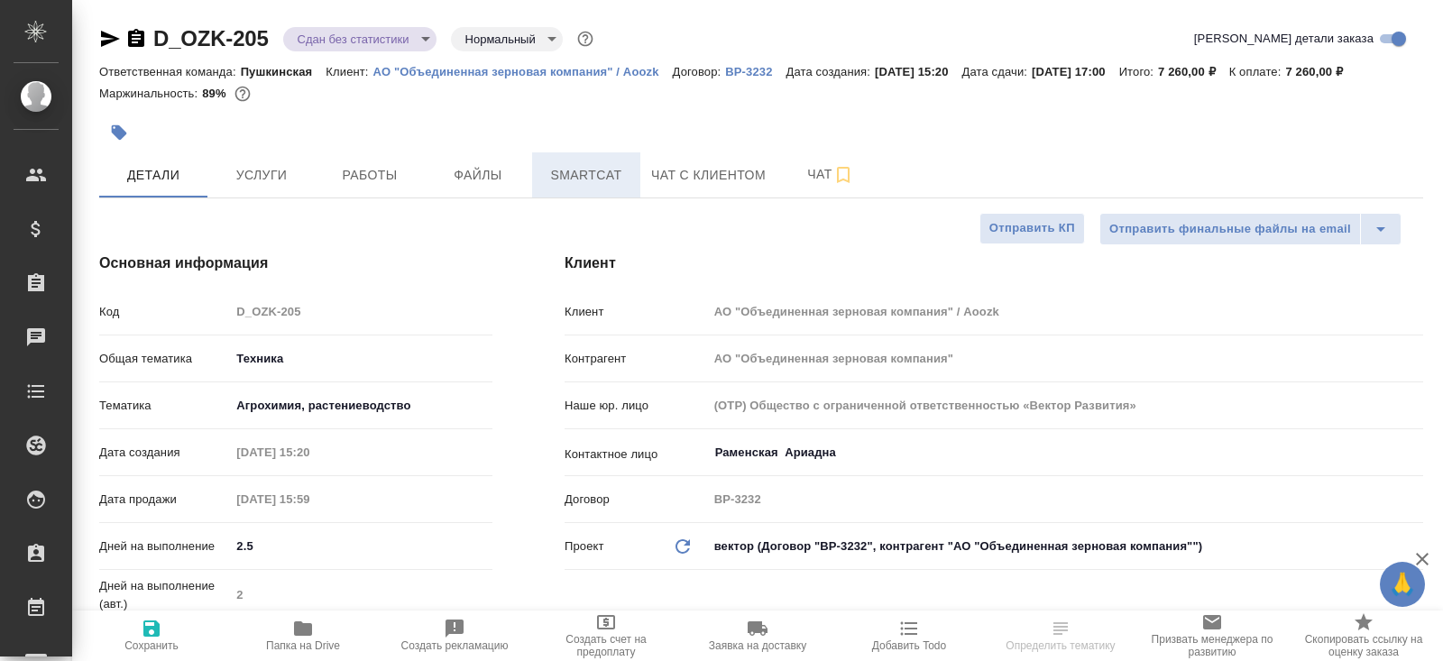
type textarea "x"
click at [548, 185] on span "Smartcat" at bounding box center [586, 175] width 87 height 23
type textarea "x"
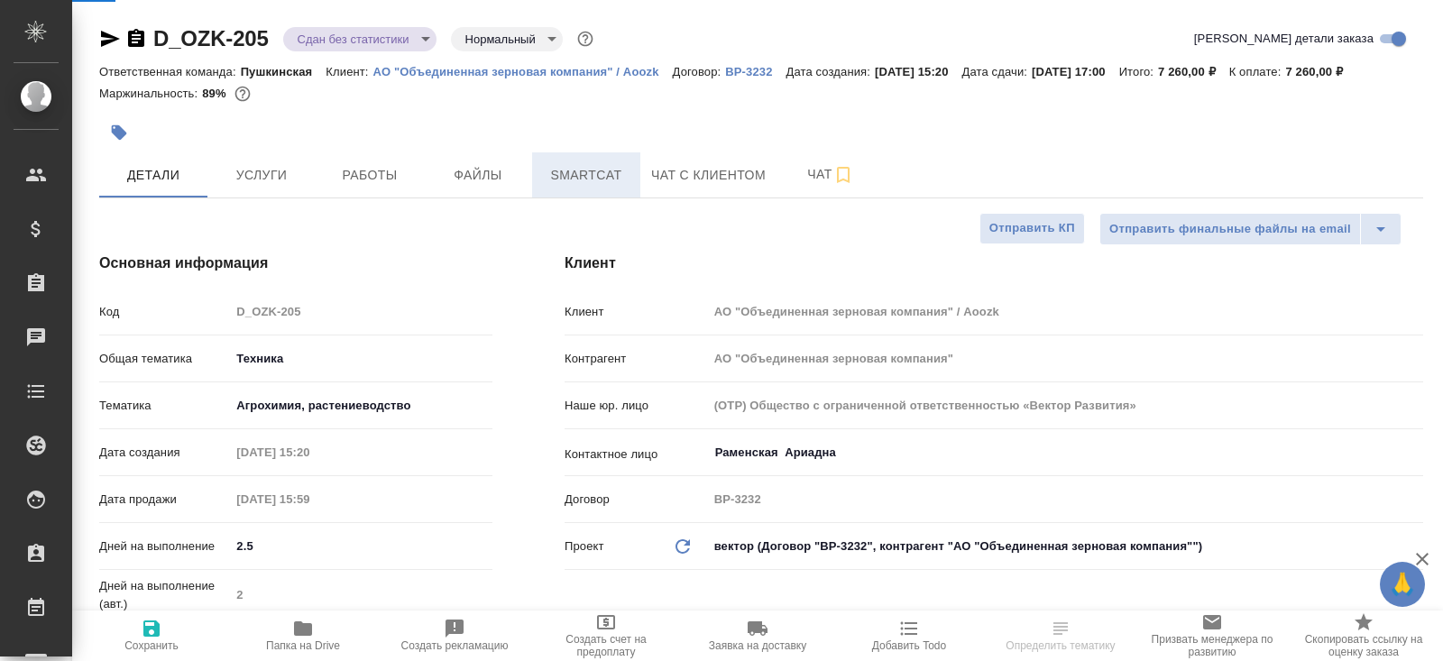
type textarea "x"
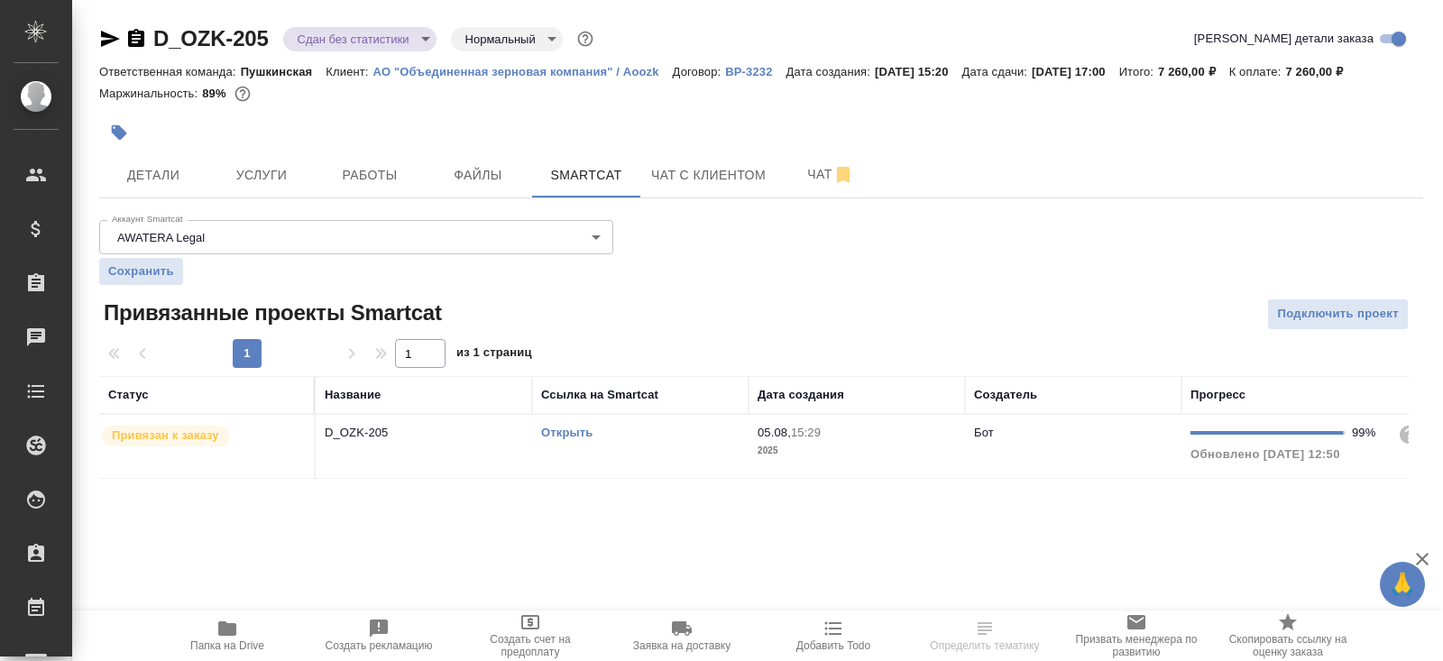
click at [643, 478] on div "D_OZK-205 Сдан без статистики distributed Нормальный normal Кратко детали заказ…" at bounding box center [760, 262] width 1343 height 525
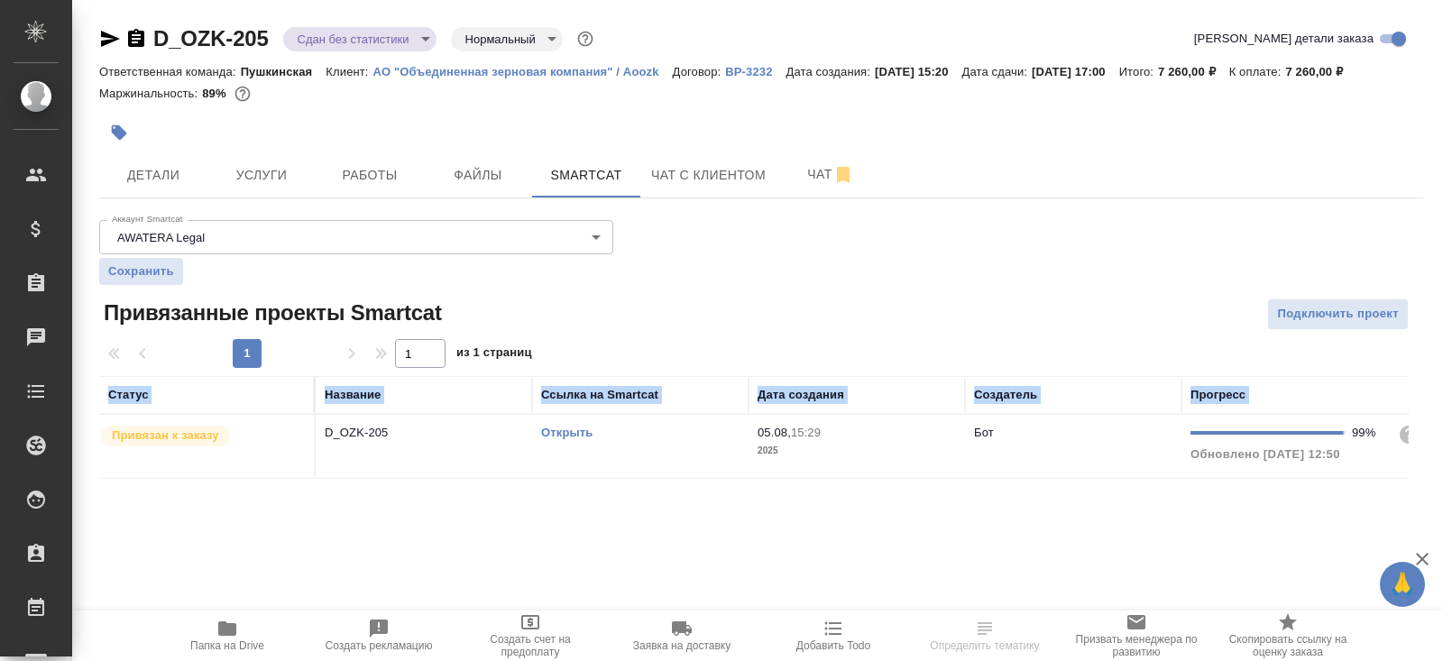
click at [643, 478] on div "D_OZK-205 Сдан без статистики distributed Нормальный normal Кратко детали заказ…" at bounding box center [760, 262] width 1343 height 525
click at [643, 469] on td "Открыть" at bounding box center [640, 446] width 216 height 63
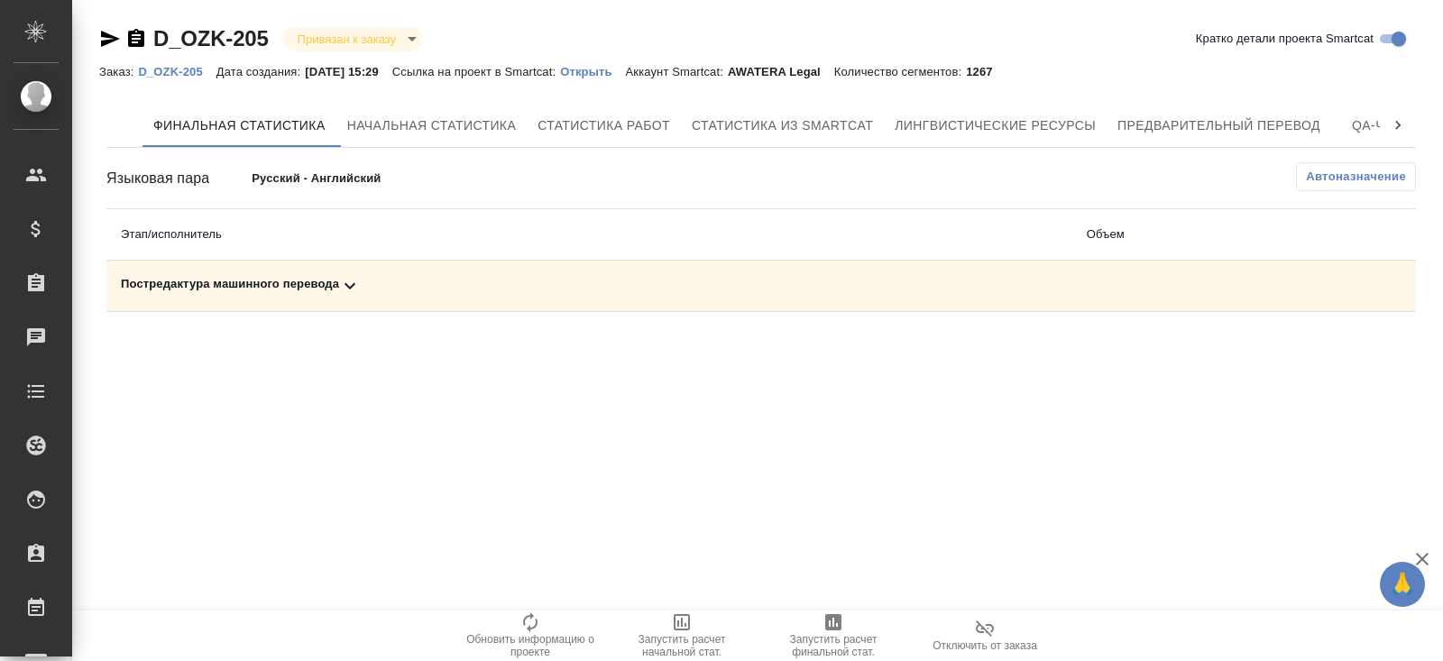
click at [324, 293] on div "Постредактура машинного перевода" at bounding box center [589, 286] width 937 height 22
click at [1323, 162] on button "Автоназначение" at bounding box center [1356, 176] width 120 height 29
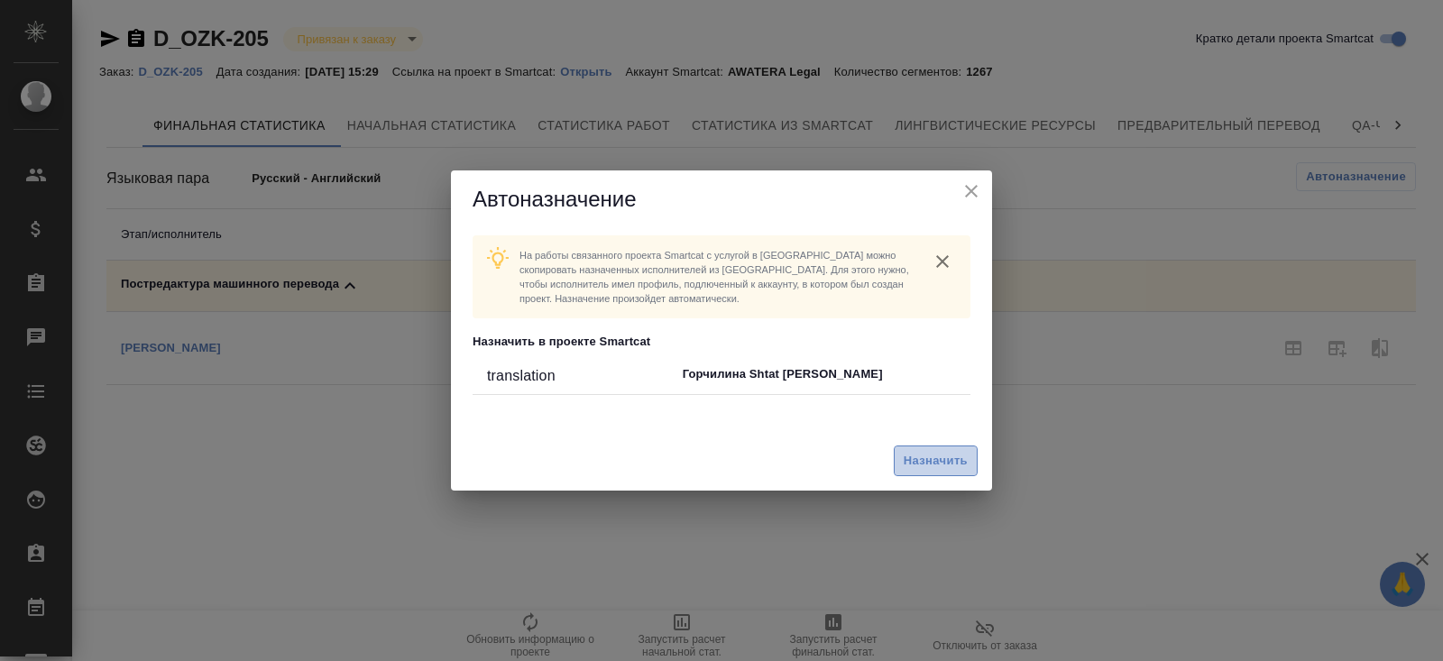
click at [936, 467] on span "Назначить" at bounding box center [935, 461] width 64 height 21
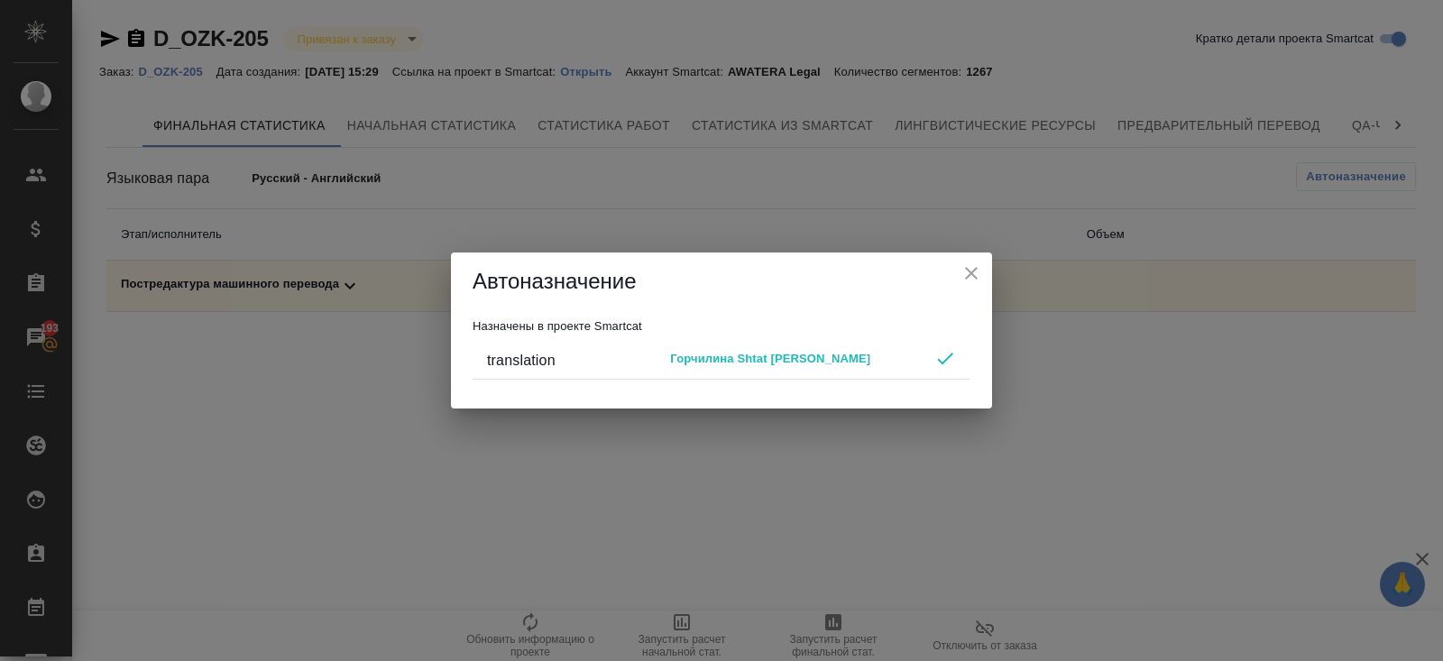
click at [826, 580] on div "Автоназначение Назначены в проекте Smartcat translation Горчилина Shtat [PERSON…" at bounding box center [721, 330] width 1443 height 661
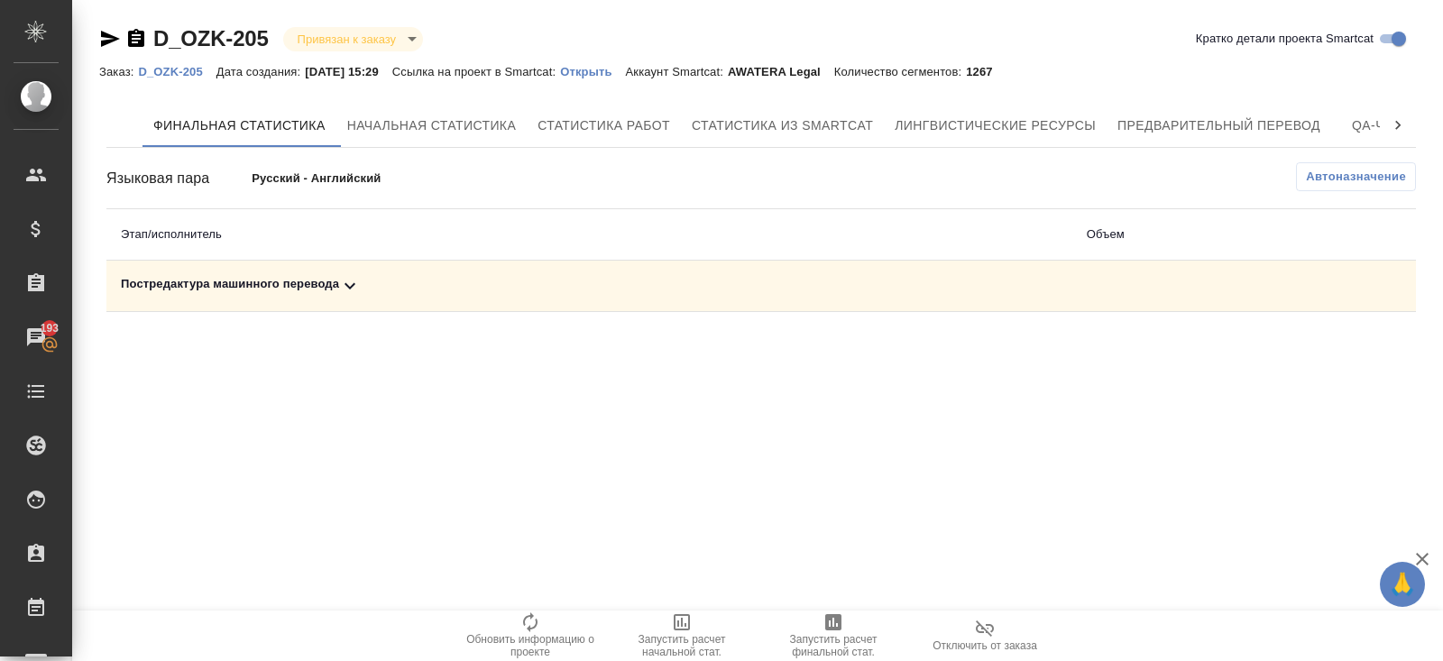
click at [827, 628] on icon "button" at bounding box center [833, 622] width 16 height 16
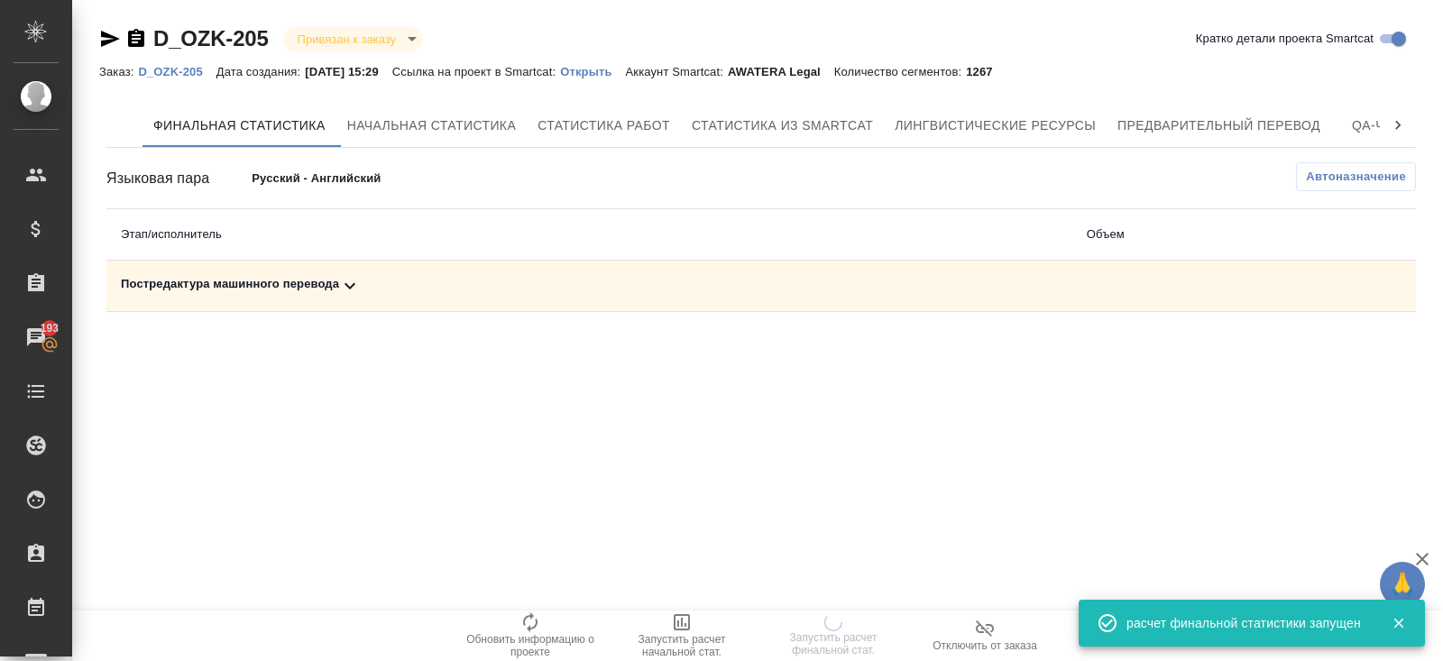
click at [359, 288] on icon at bounding box center [350, 286] width 22 height 22
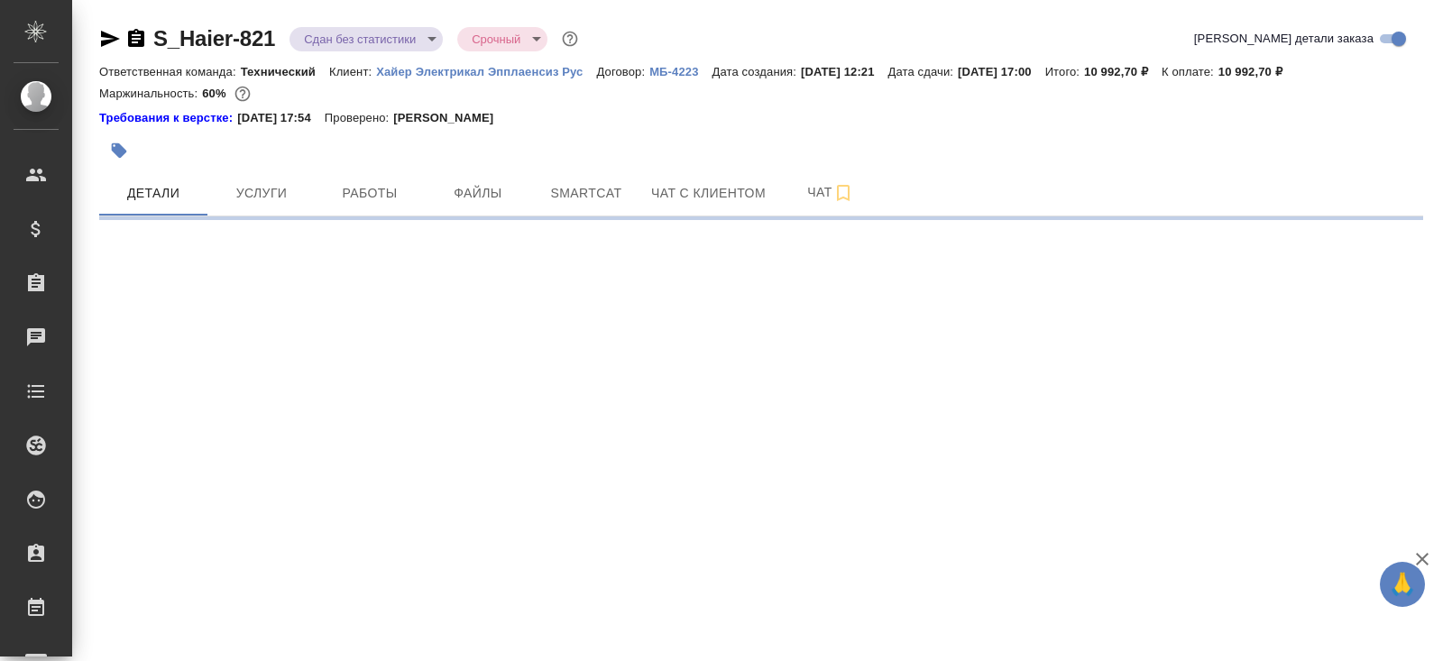
click at [367, 166] on div at bounding box center [540, 151] width 883 height 40
select select "RU"
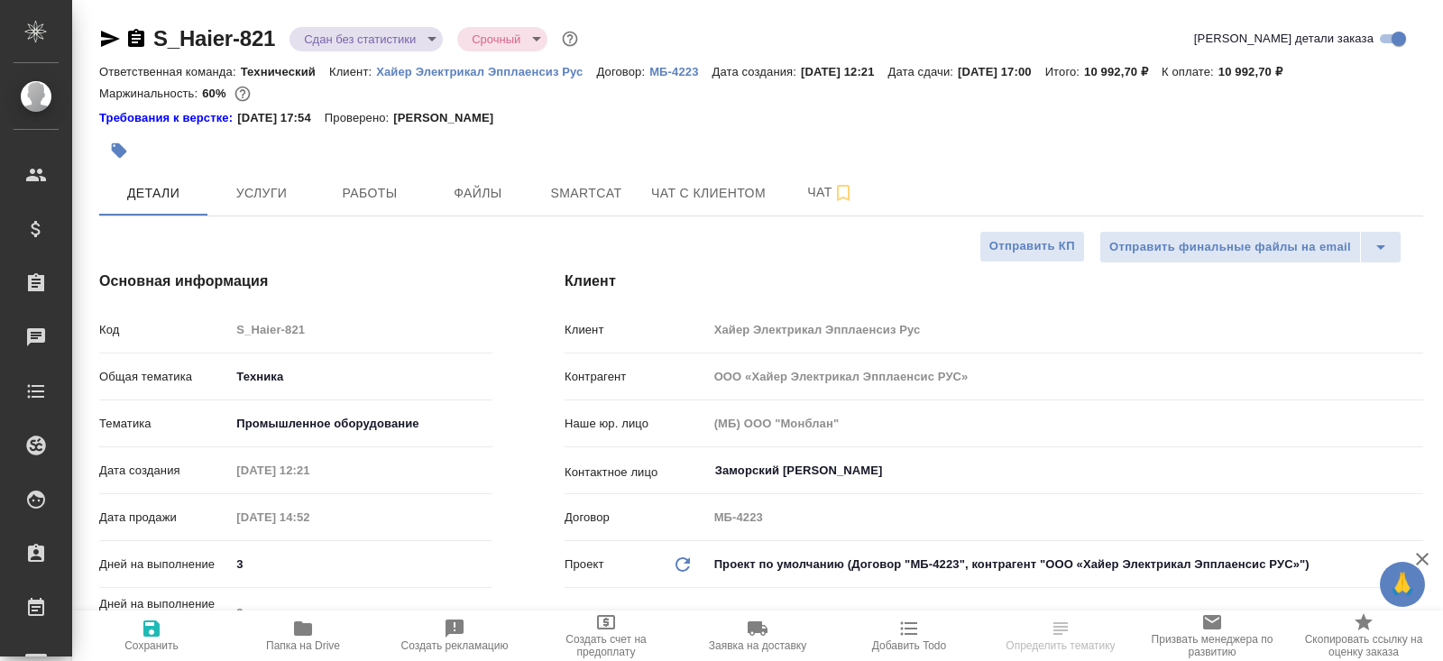
type textarea "x"
click at [370, 179] on button "Работы" at bounding box center [370, 192] width 108 height 45
type textarea "x"
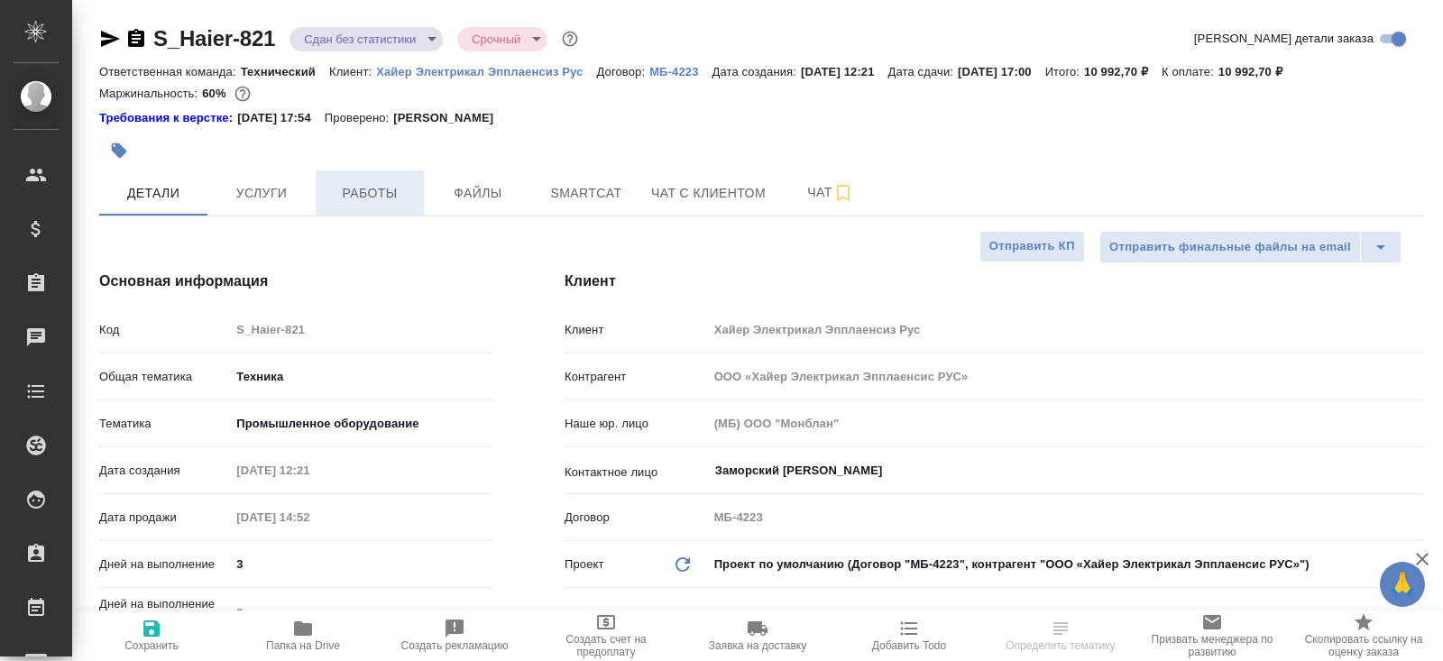
type textarea "x"
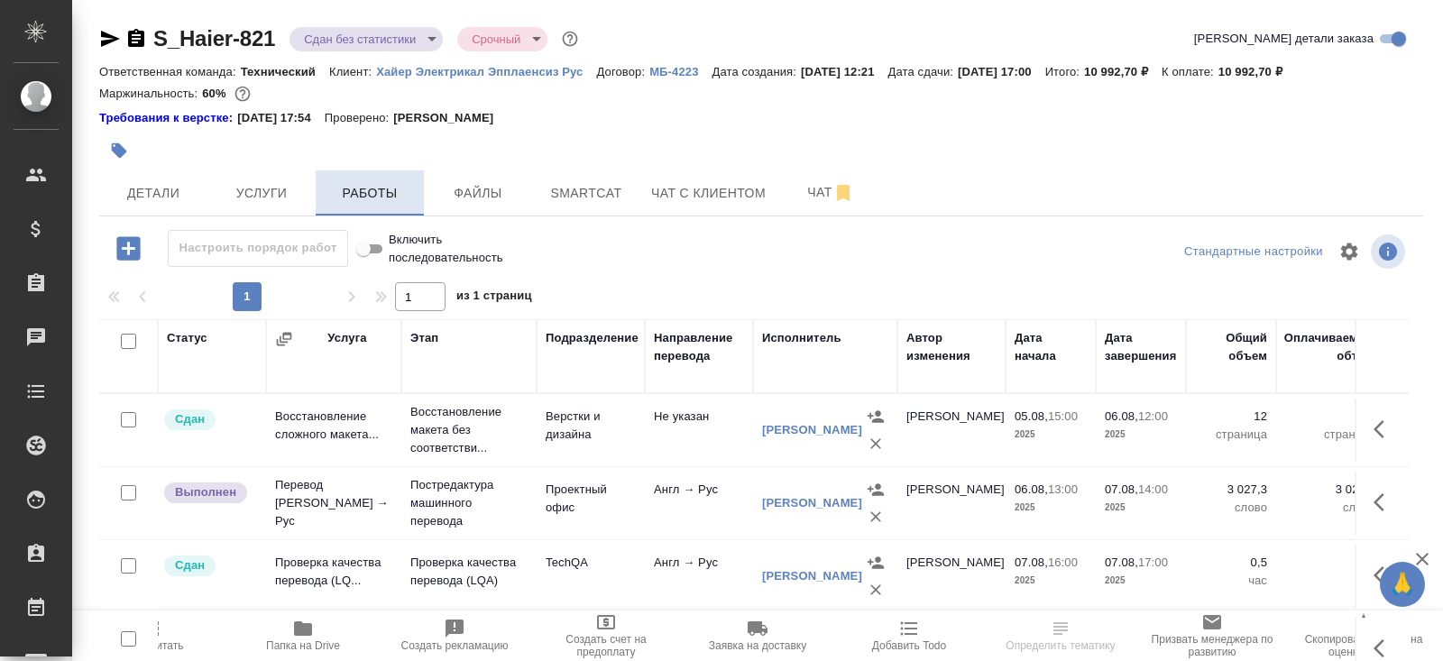
scroll to position [109, 0]
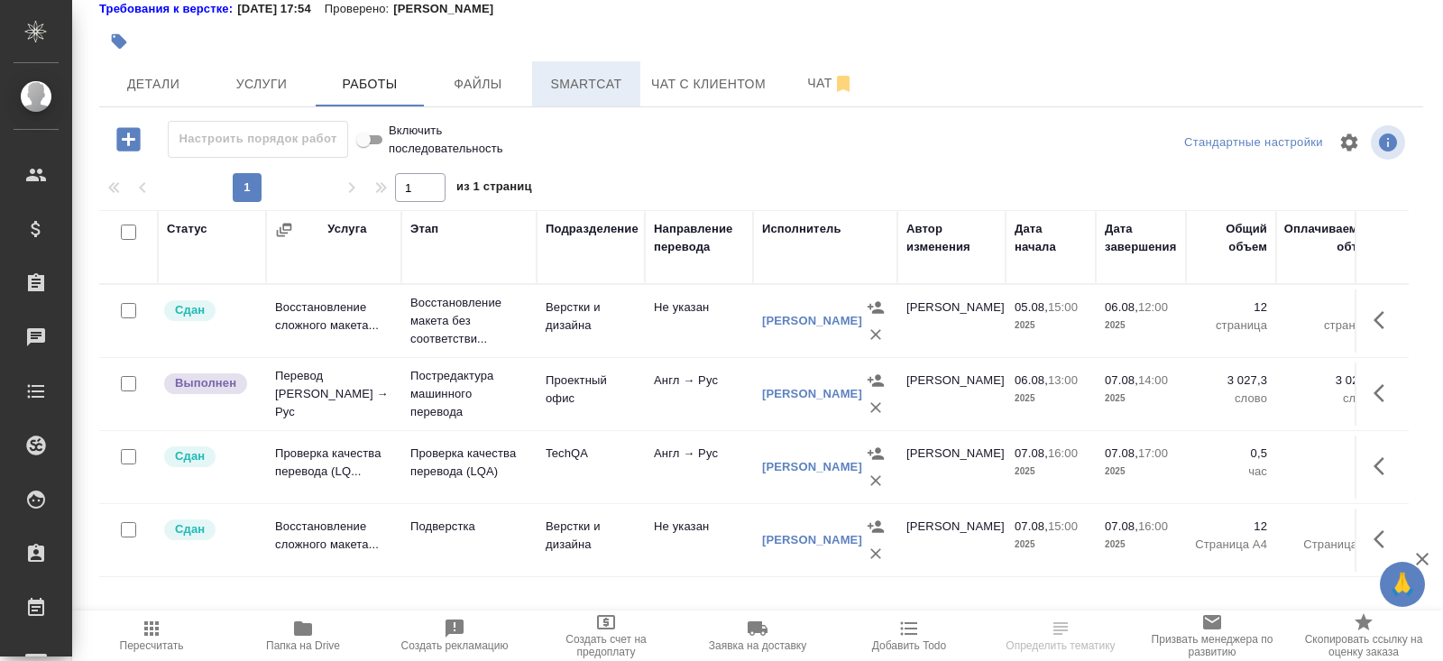
click at [600, 69] on button "Smartcat" at bounding box center [586, 83] width 108 height 45
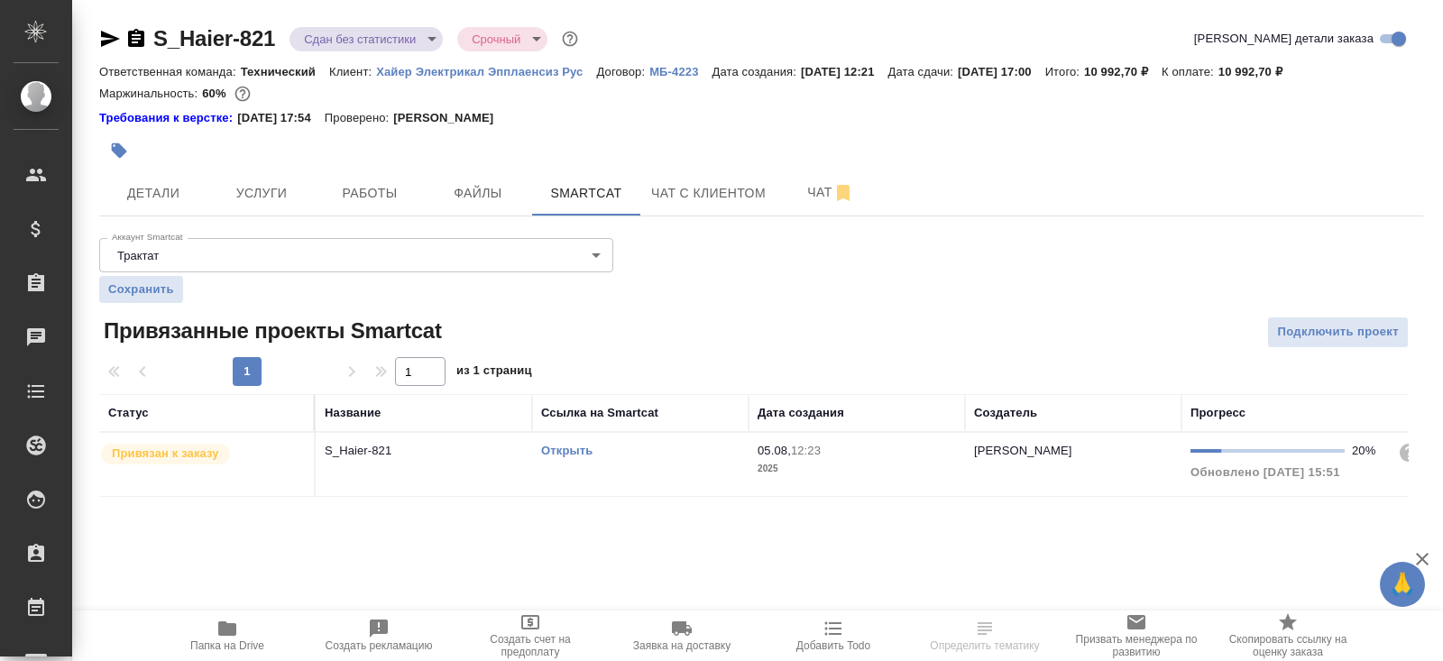
click at [695, 438] on td "Открыть" at bounding box center [640, 464] width 216 height 63
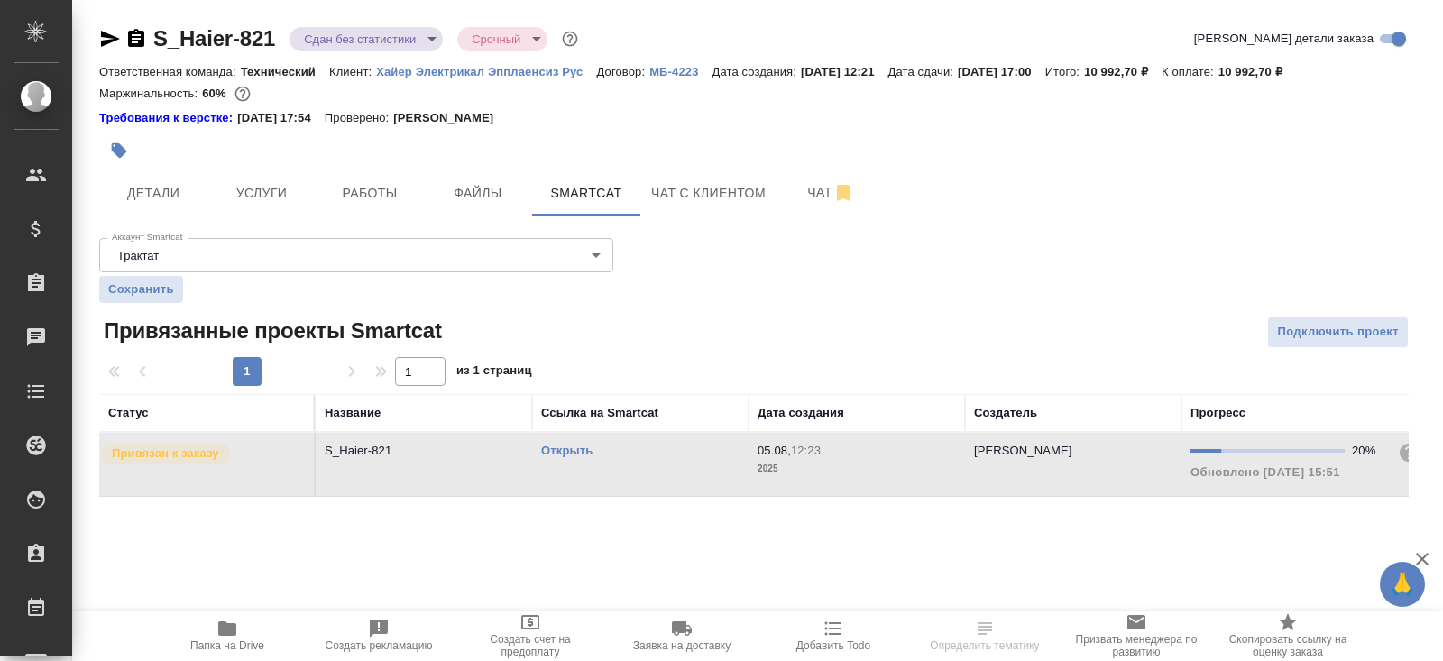
click at [695, 438] on td "Открыть" at bounding box center [640, 464] width 216 height 63
click at [343, 201] on span "Работы" at bounding box center [369, 193] width 87 height 23
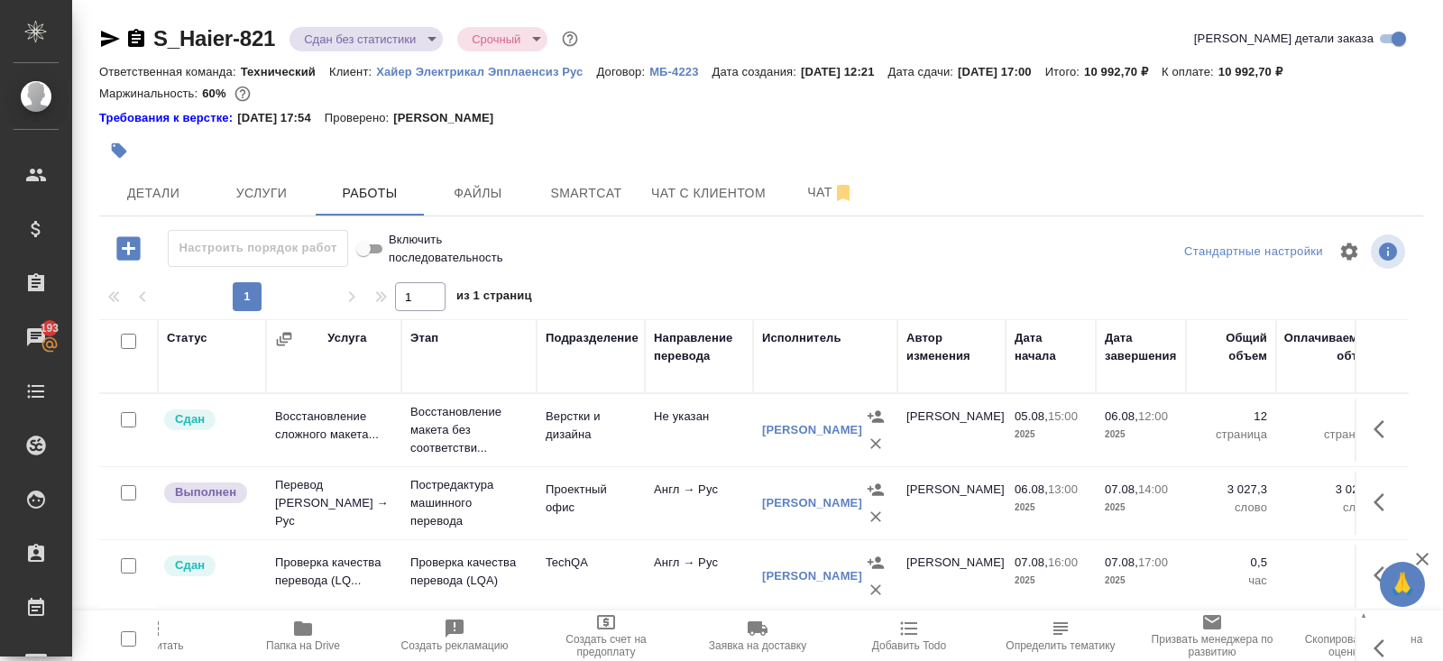
click at [161, 637] on icon "button" at bounding box center [152, 629] width 22 height 22
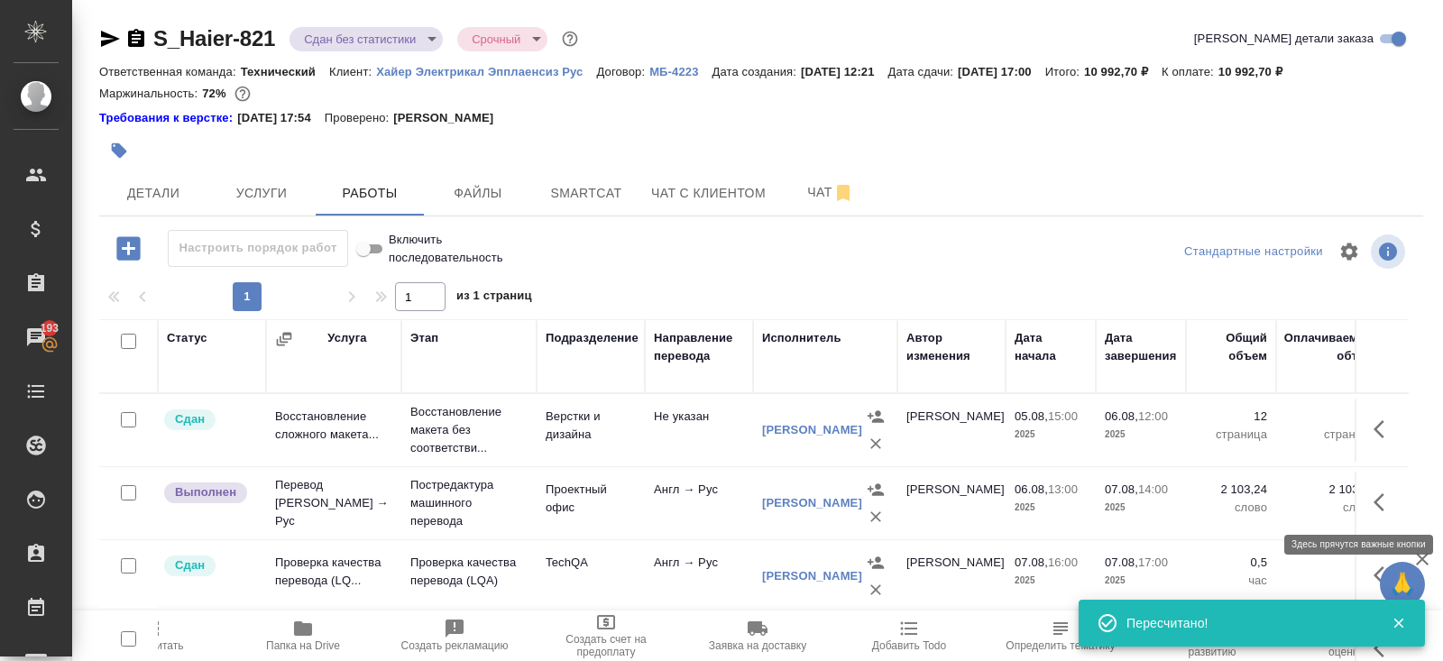
click at [1381, 501] on icon "button" at bounding box center [1384, 502] width 22 height 22
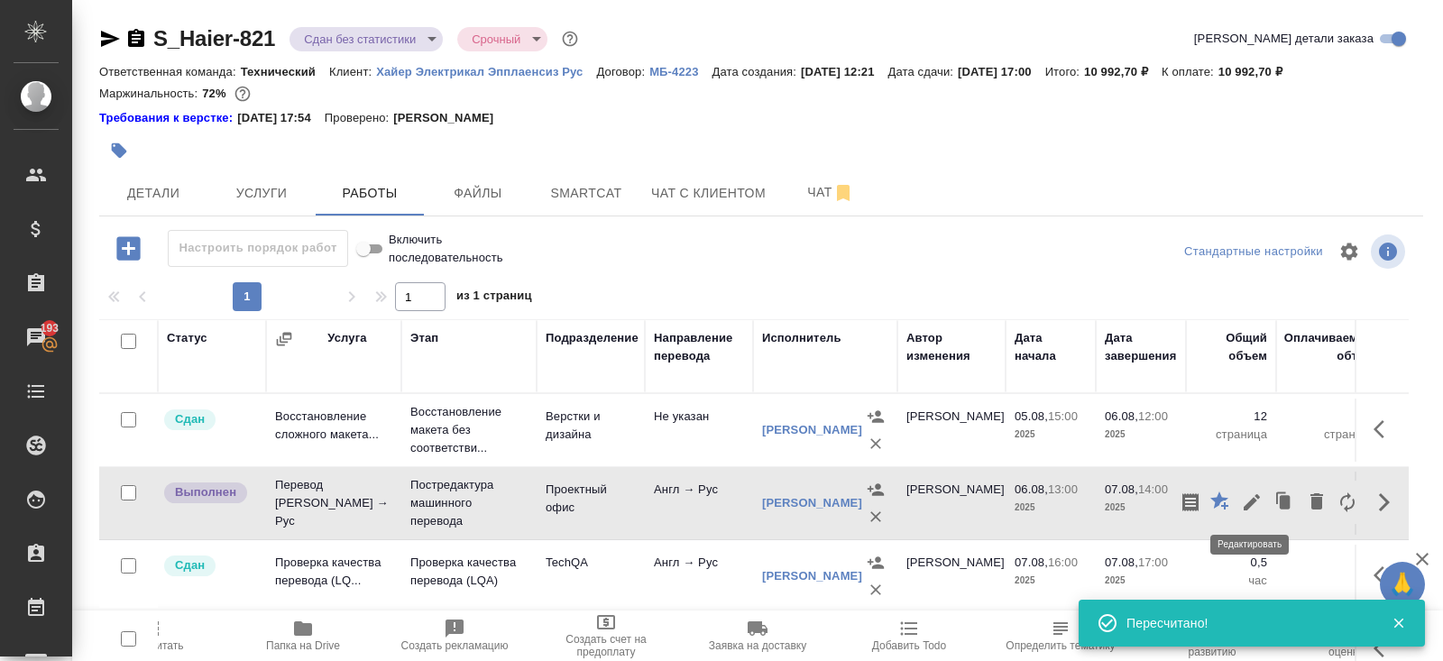
click at [1248, 506] on icon "button" at bounding box center [1251, 502] width 16 height 16
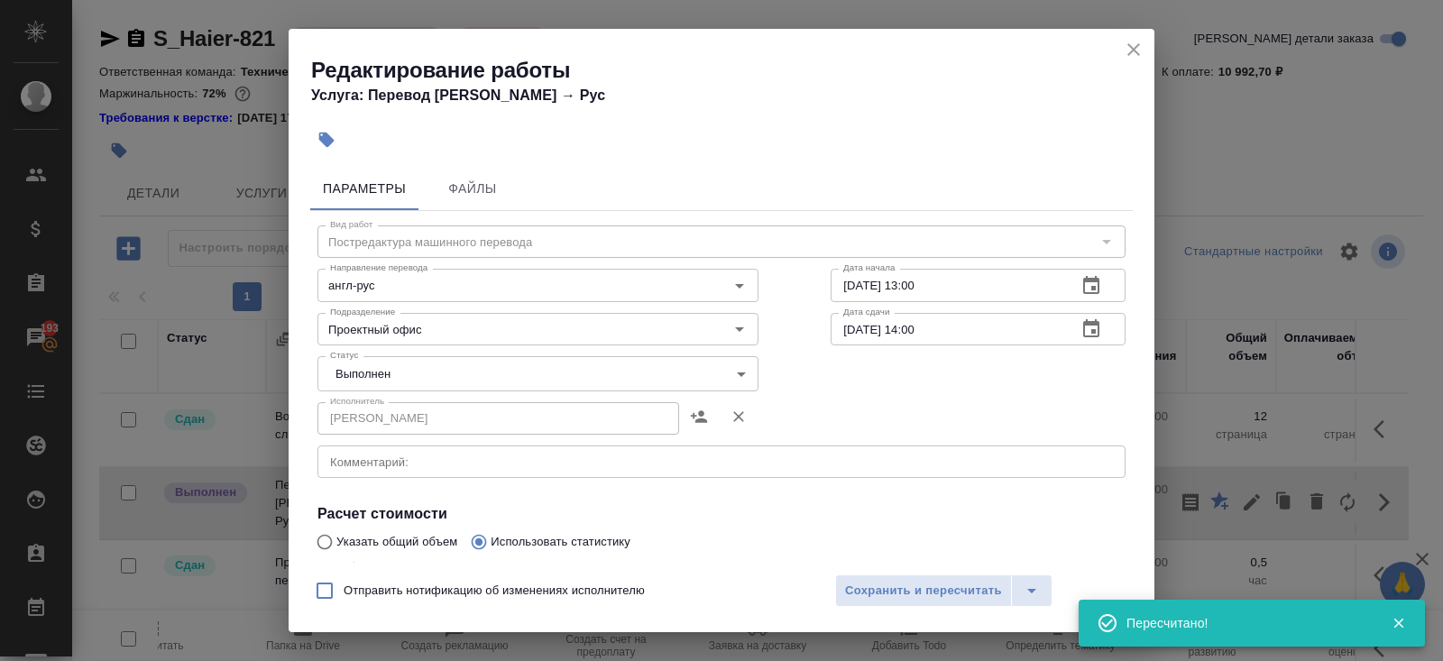
click at [368, 381] on body "🙏 .cls-1 fill:#fff; AWATERA Belyakova Yulia Клиенты Спецификации Заказы 193 Чат…" at bounding box center [721, 330] width 1443 height 661
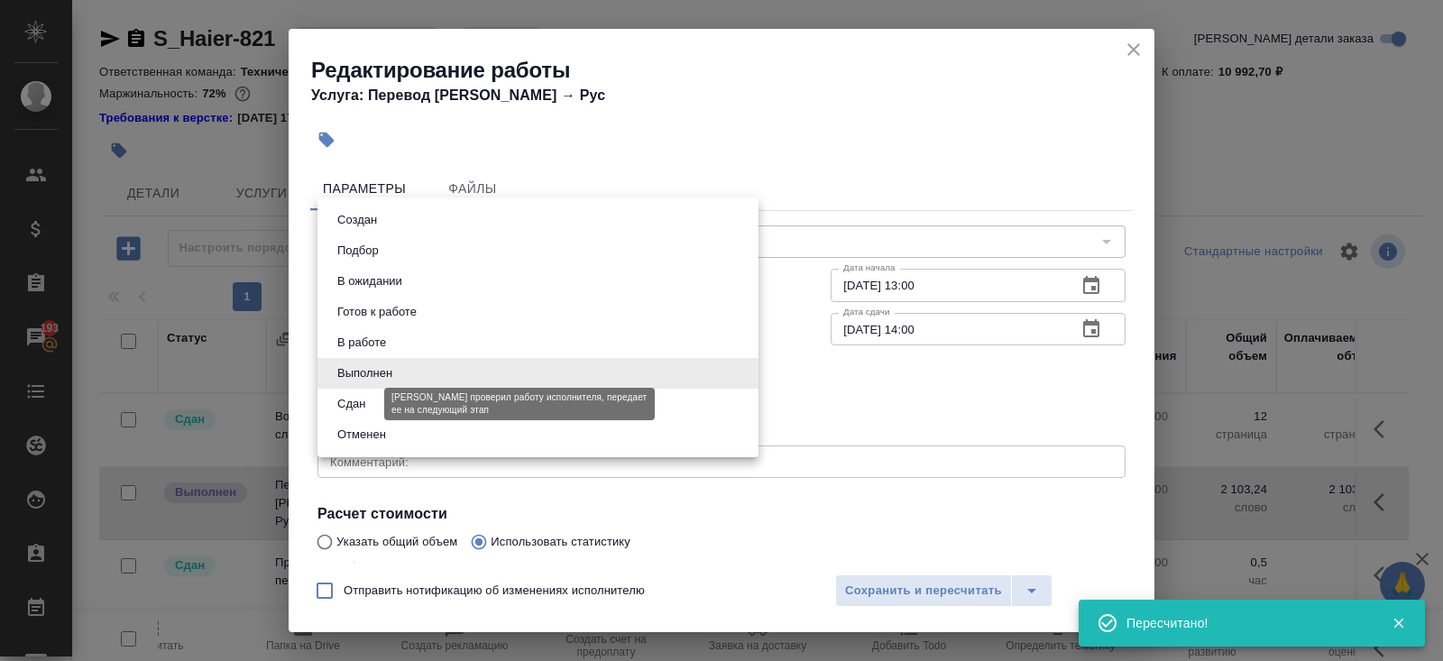
click at [368, 399] on button "Сдан" at bounding box center [351, 404] width 39 height 20
type input "closed"
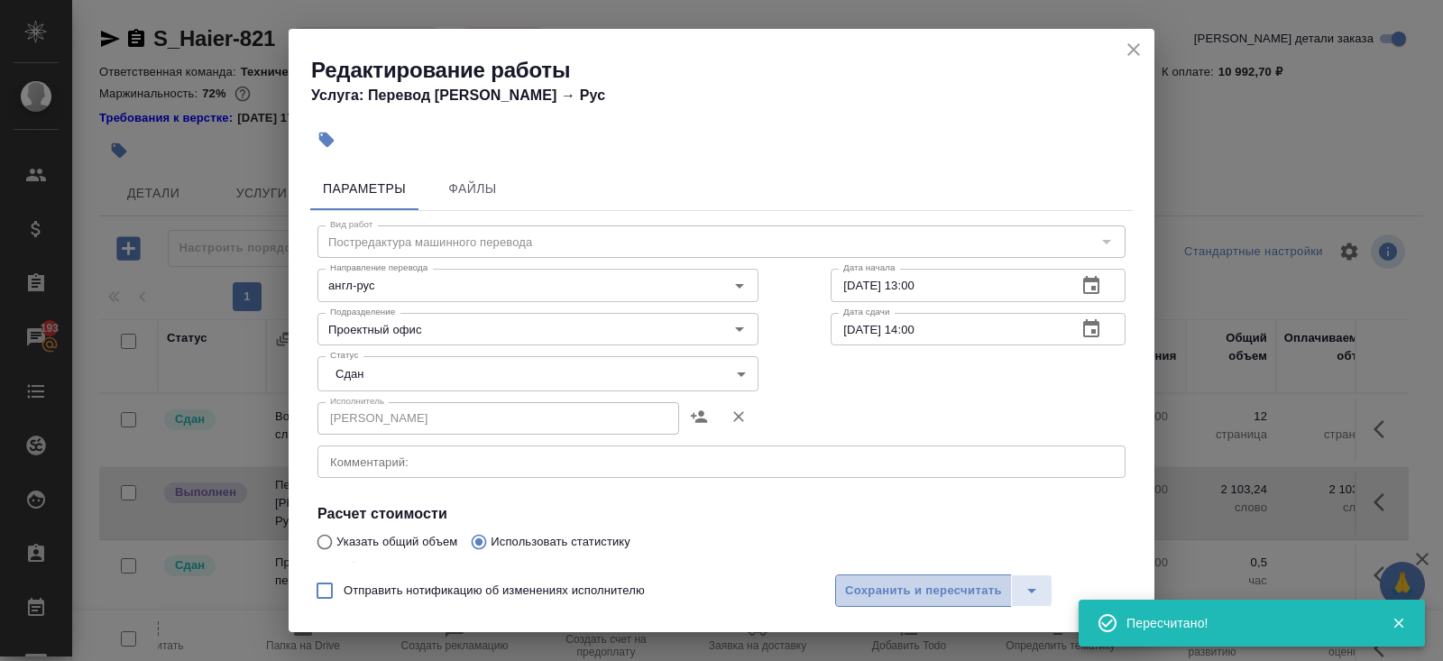
click at [915, 602] on button "Сохранить и пересчитать" at bounding box center [923, 590] width 177 height 32
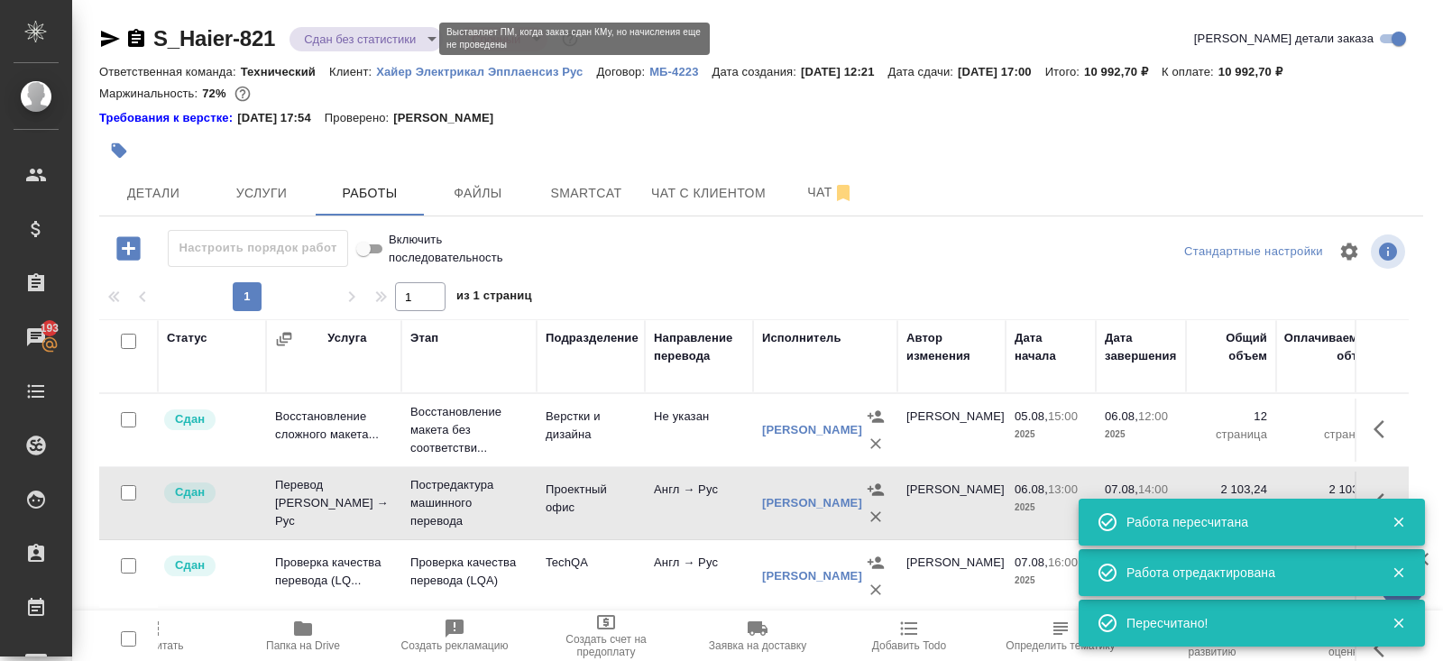
click at [354, 40] on body "🙏 .cls-1 fill:#fff; AWATERA Belyakova Yulia Клиенты Спецификации Заказы 193 Чат…" at bounding box center [721, 330] width 1443 height 661
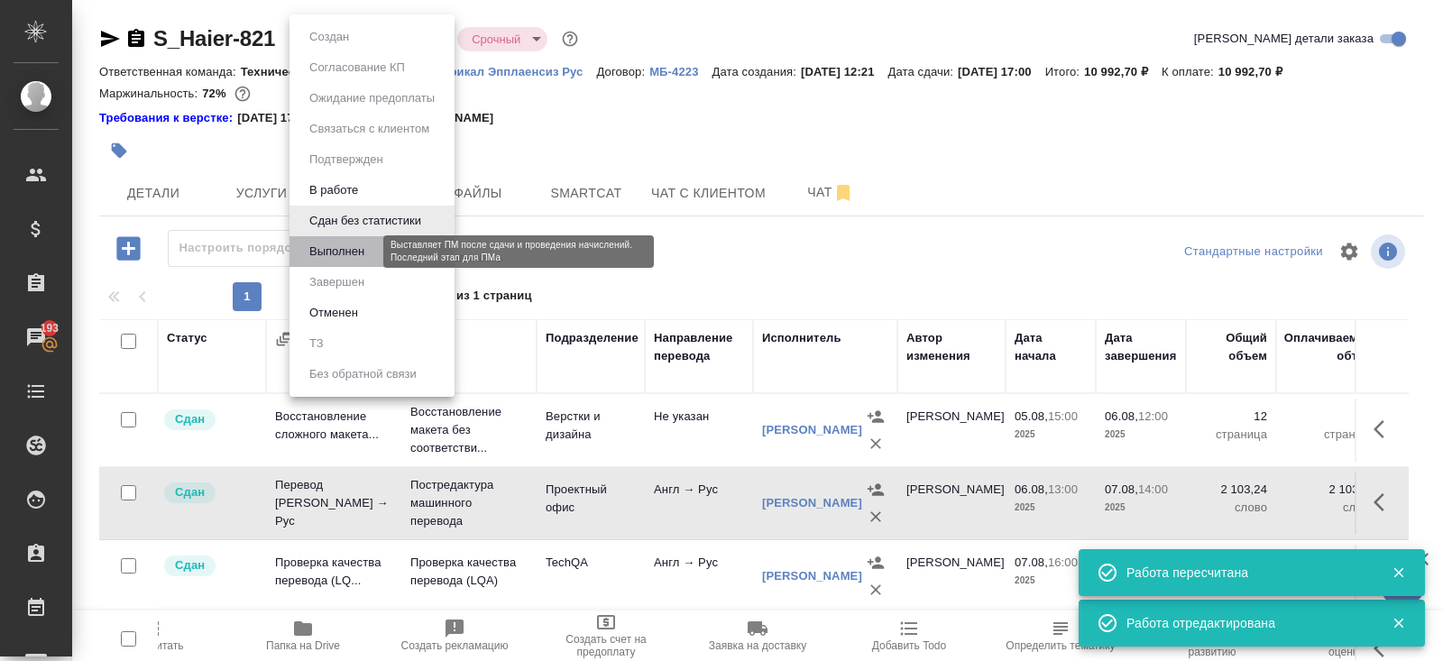
click at [334, 242] on button "Выполнен" at bounding box center [337, 252] width 66 height 20
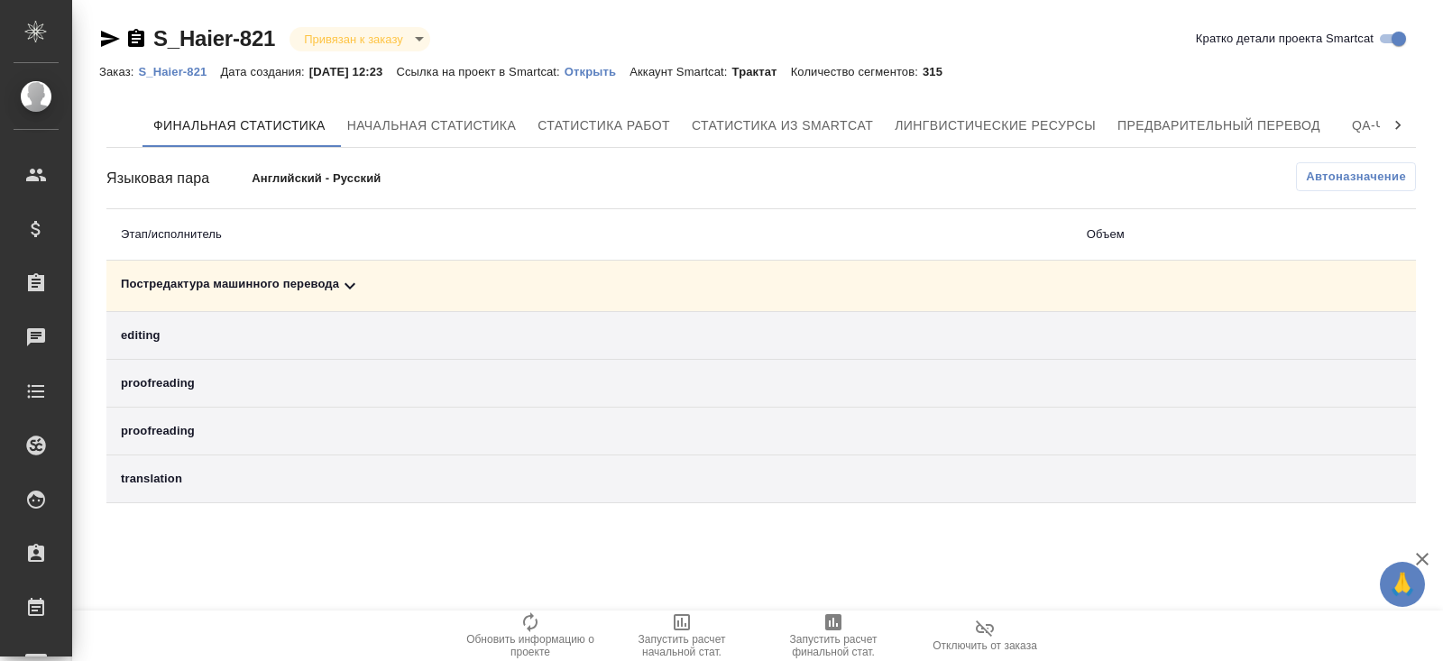
click at [352, 286] on icon at bounding box center [349, 286] width 11 height 6
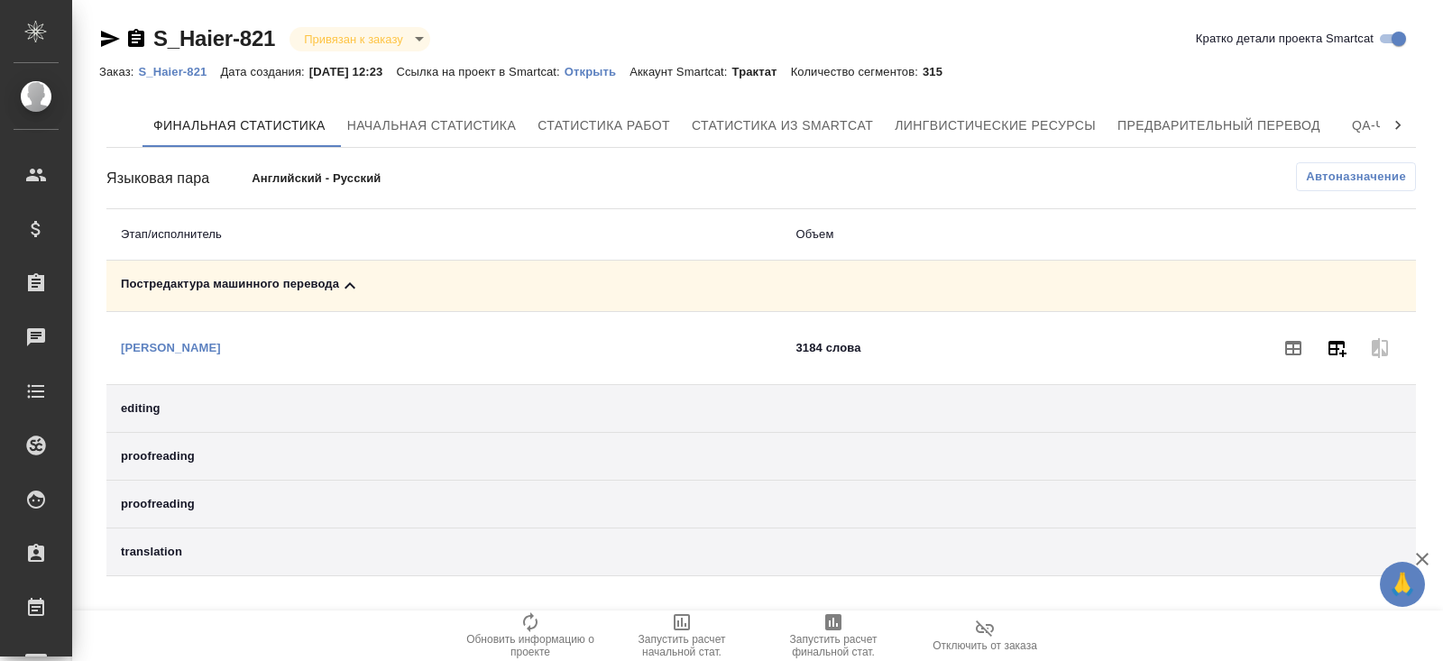
click at [1336, 345] on icon "button" at bounding box center [1337, 349] width 18 height 16
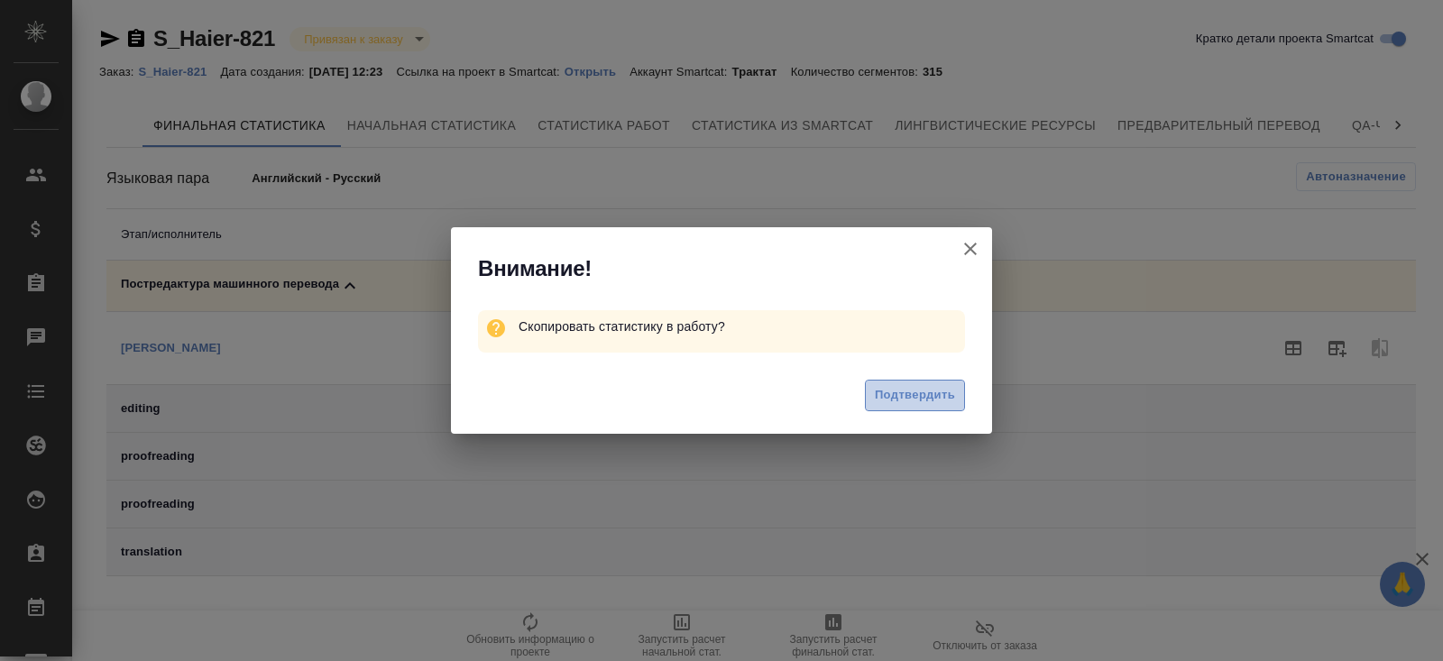
click at [931, 387] on span "Подтвердить" at bounding box center [915, 395] width 80 height 21
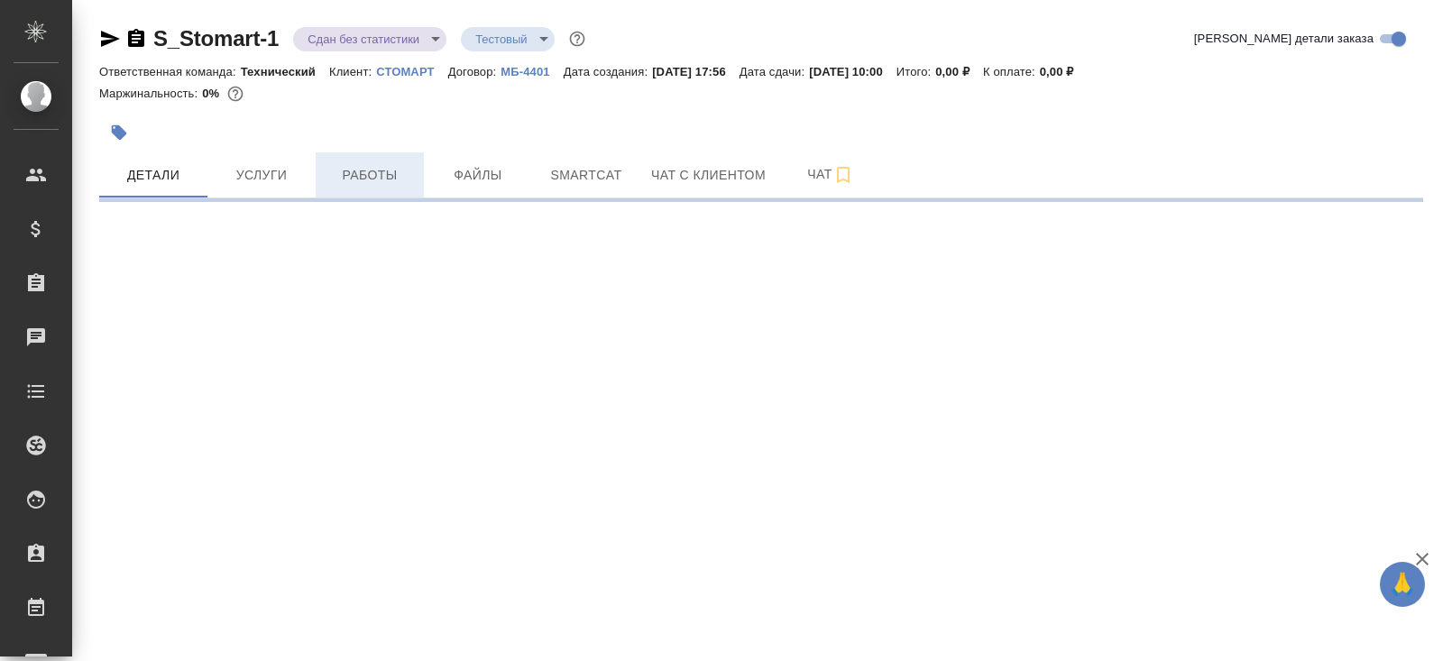
select select "RU"
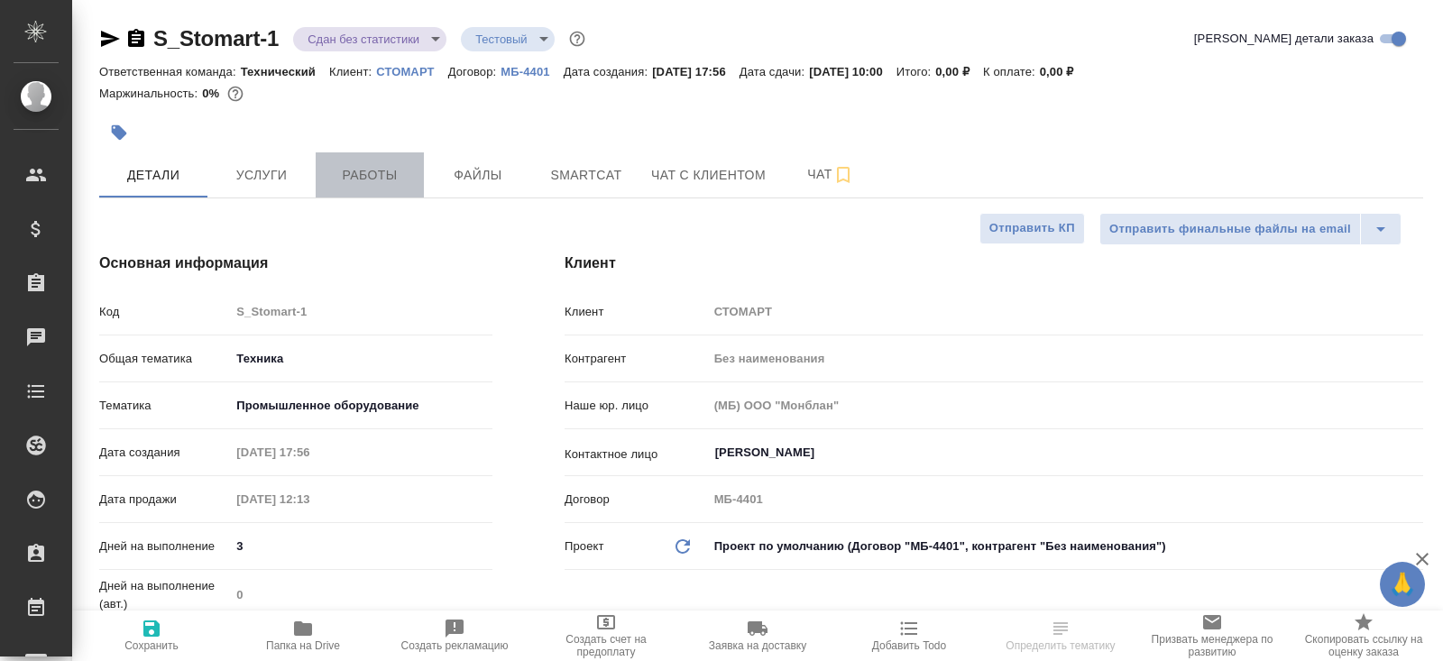
click at [348, 189] on button "Работы" at bounding box center [370, 174] width 108 height 45
type textarea "x"
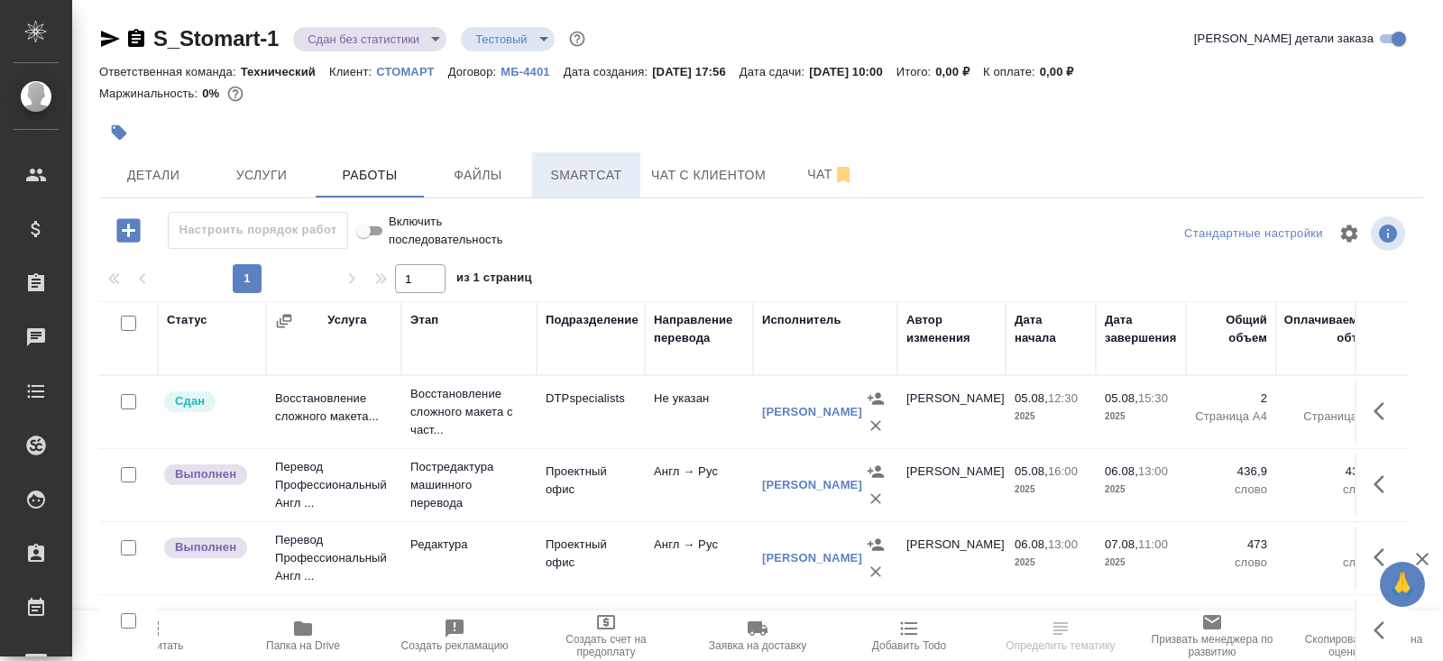
click at [568, 179] on span "Smartcat" at bounding box center [586, 175] width 87 height 23
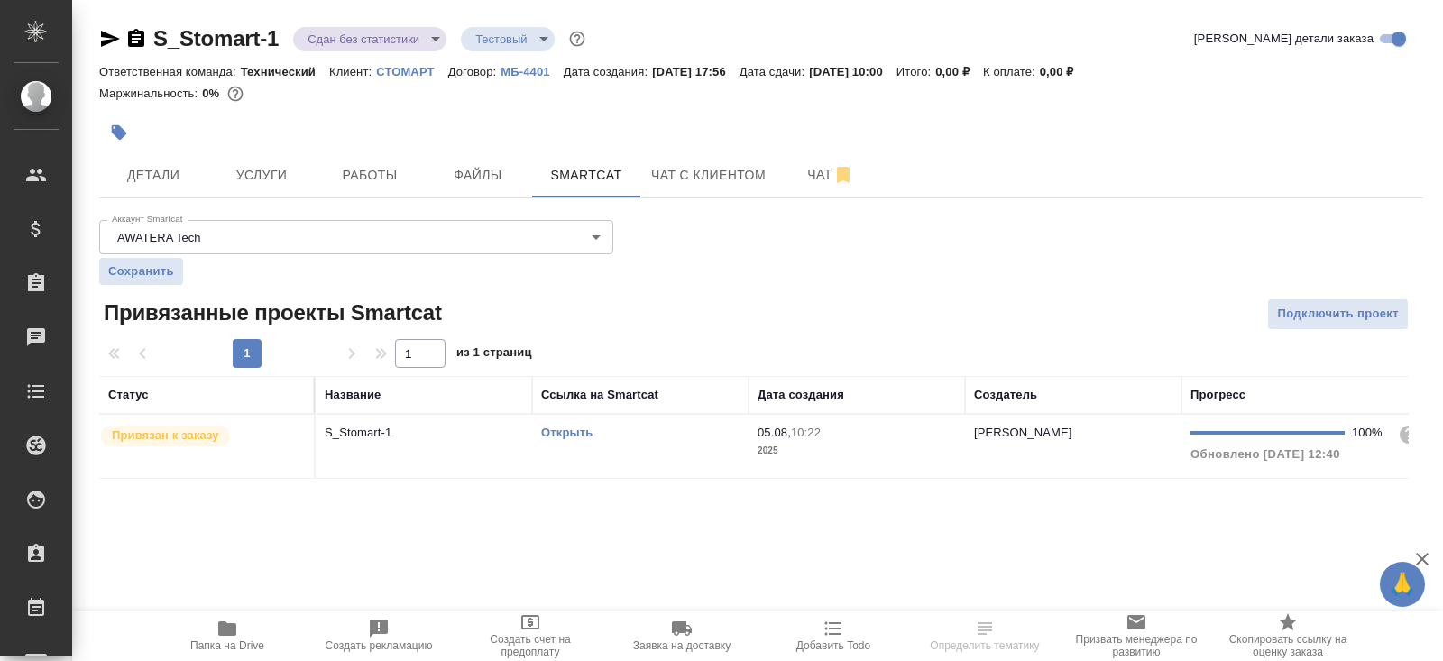
click at [647, 427] on div "Открыть" at bounding box center [640, 433] width 198 height 18
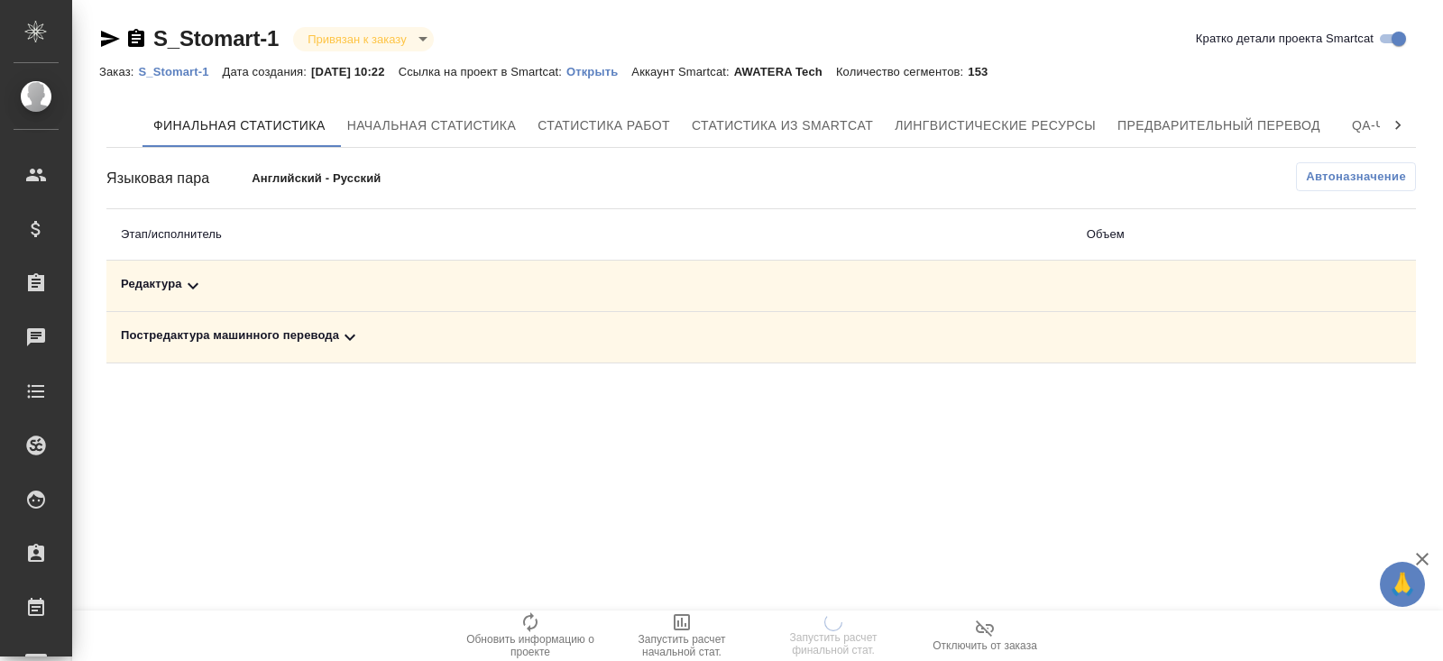
click at [352, 334] on icon at bounding box center [350, 337] width 22 height 22
click at [203, 288] on icon at bounding box center [193, 286] width 22 height 22
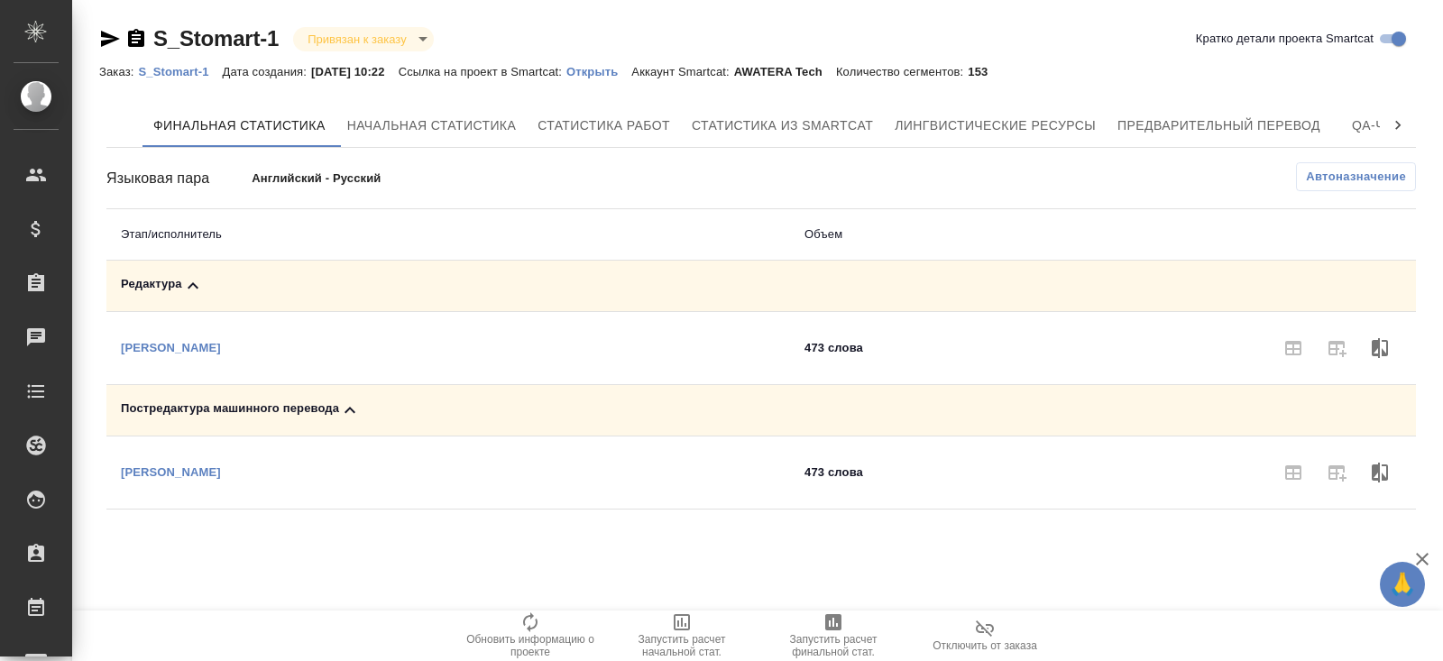
click at [1298, 179] on button "Автоназначение" at bounding box center [1356, 176] width 120 height 29
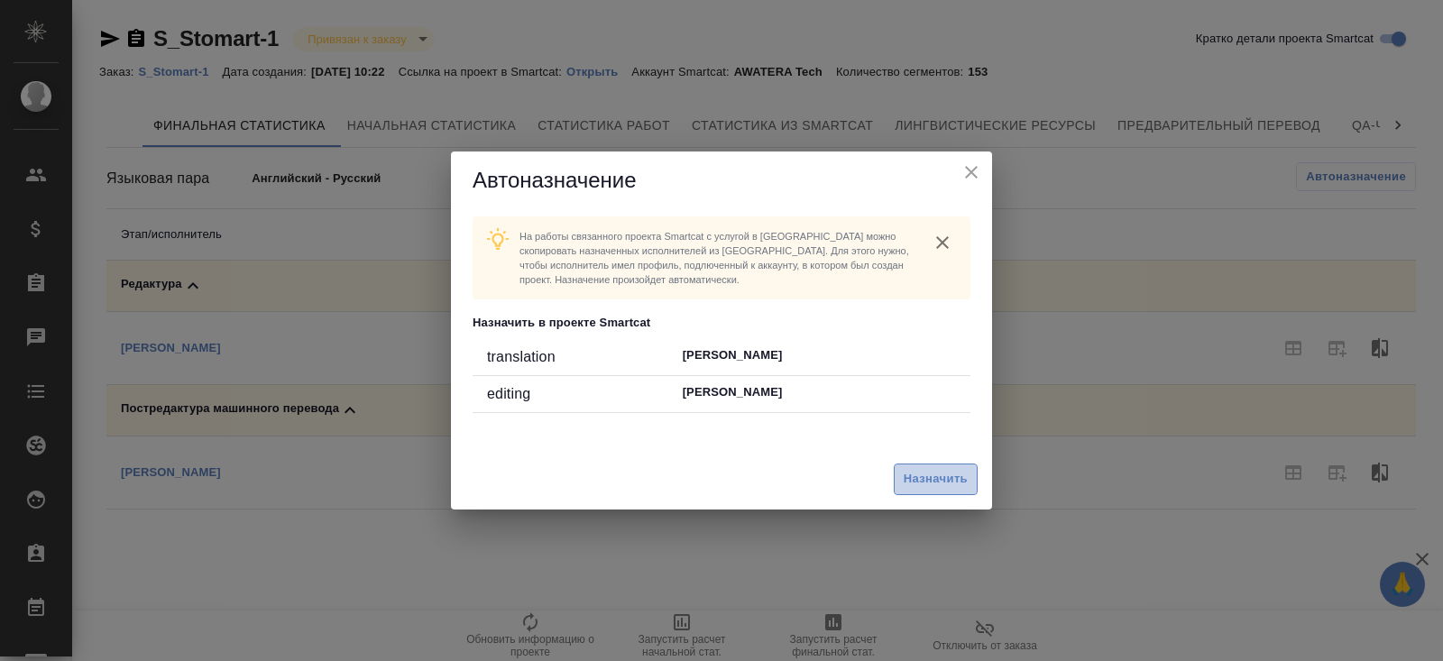
click at [921, 473] on span "Назначить" at bounding box center [935, 479] width 64 height 21
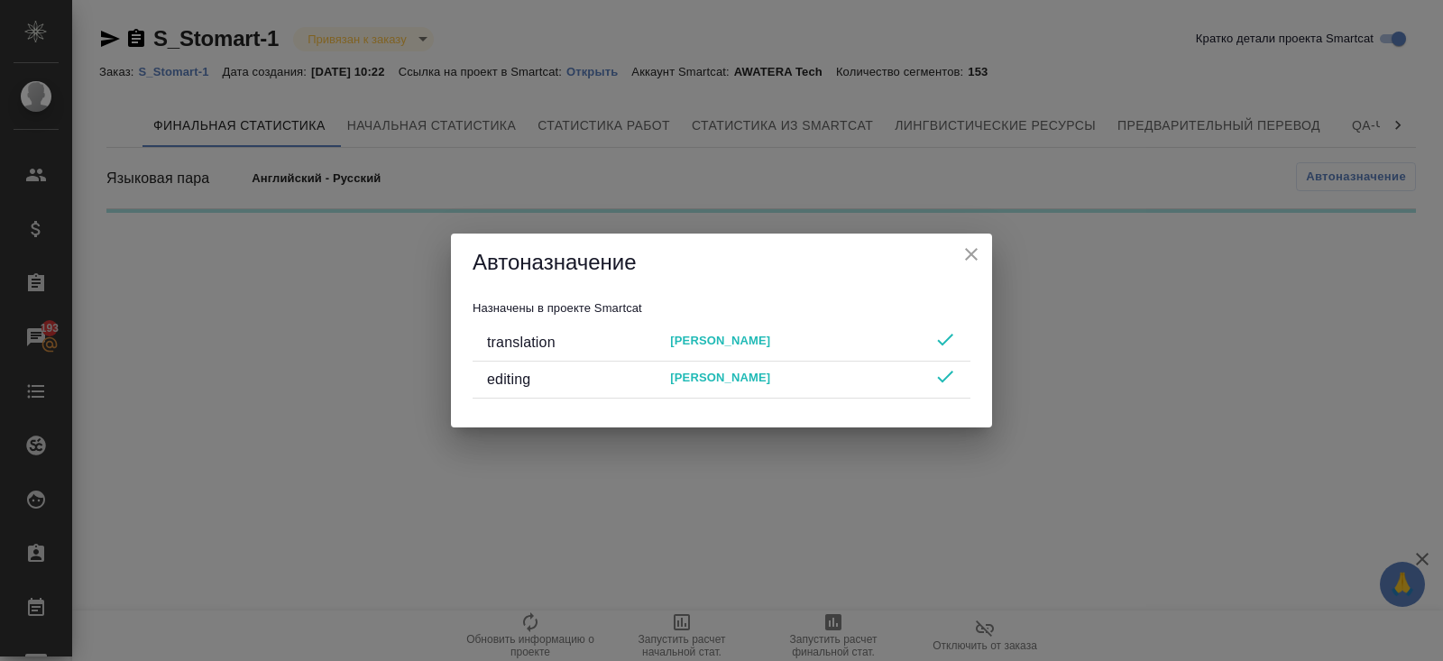
click at [882, 550] on div "Автоназначение Назначены в проекте Smartcat translation [PERSON_NAME] editing […" at bounding box center [721, 330] width 1443 height 661
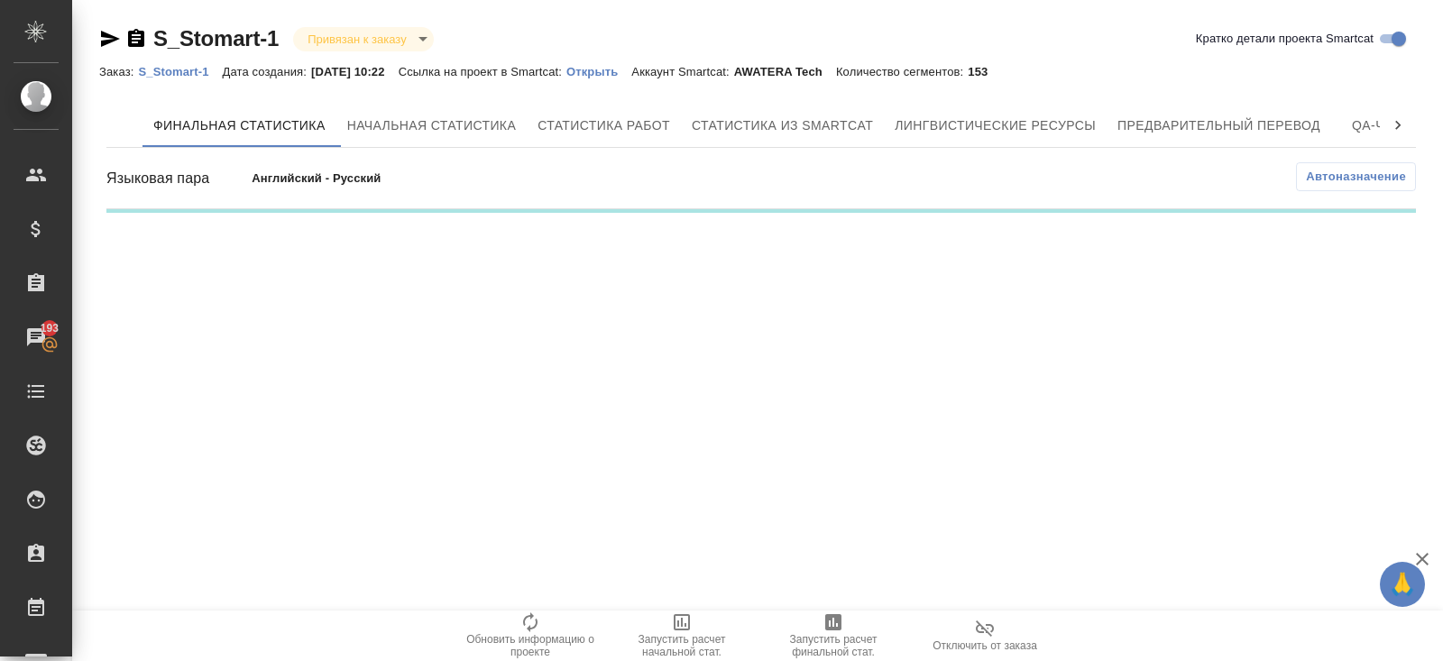
click at [847, 648] on span "Запустить расчет финальной стат." at bounding box center [833, 645] width 130 height 25
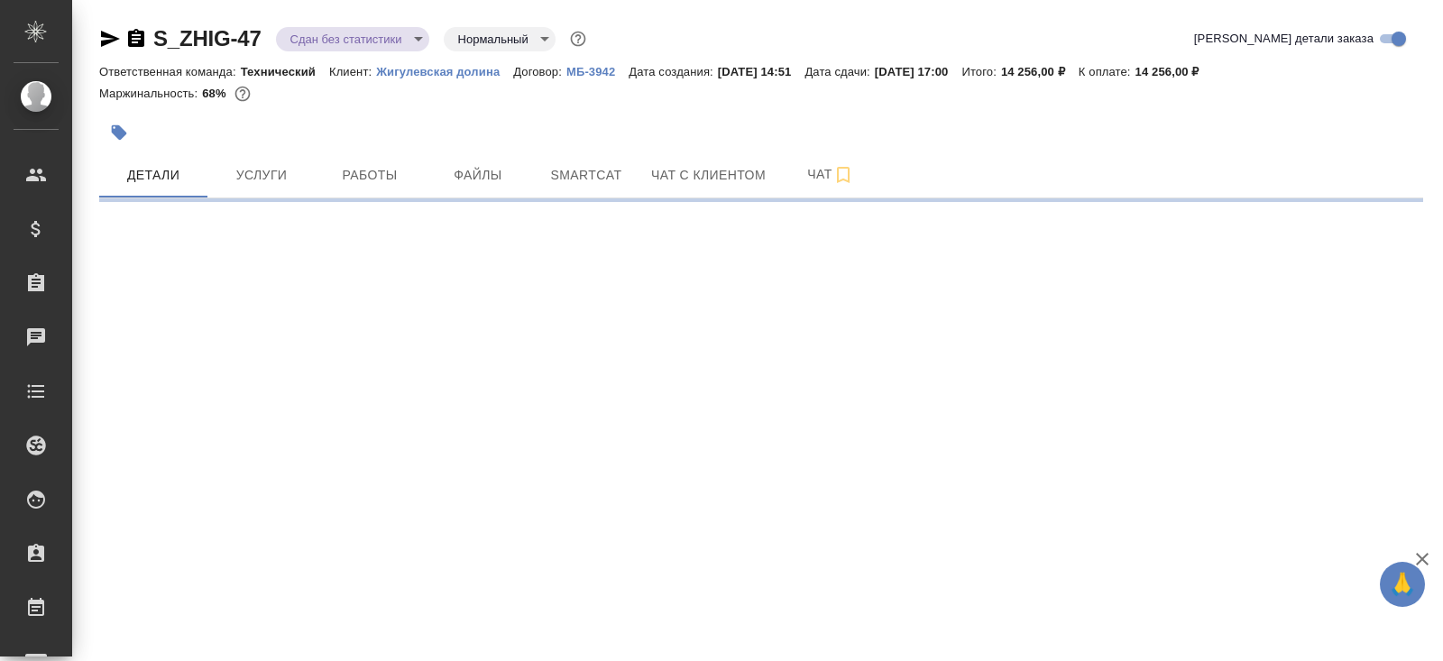
select select "RU"
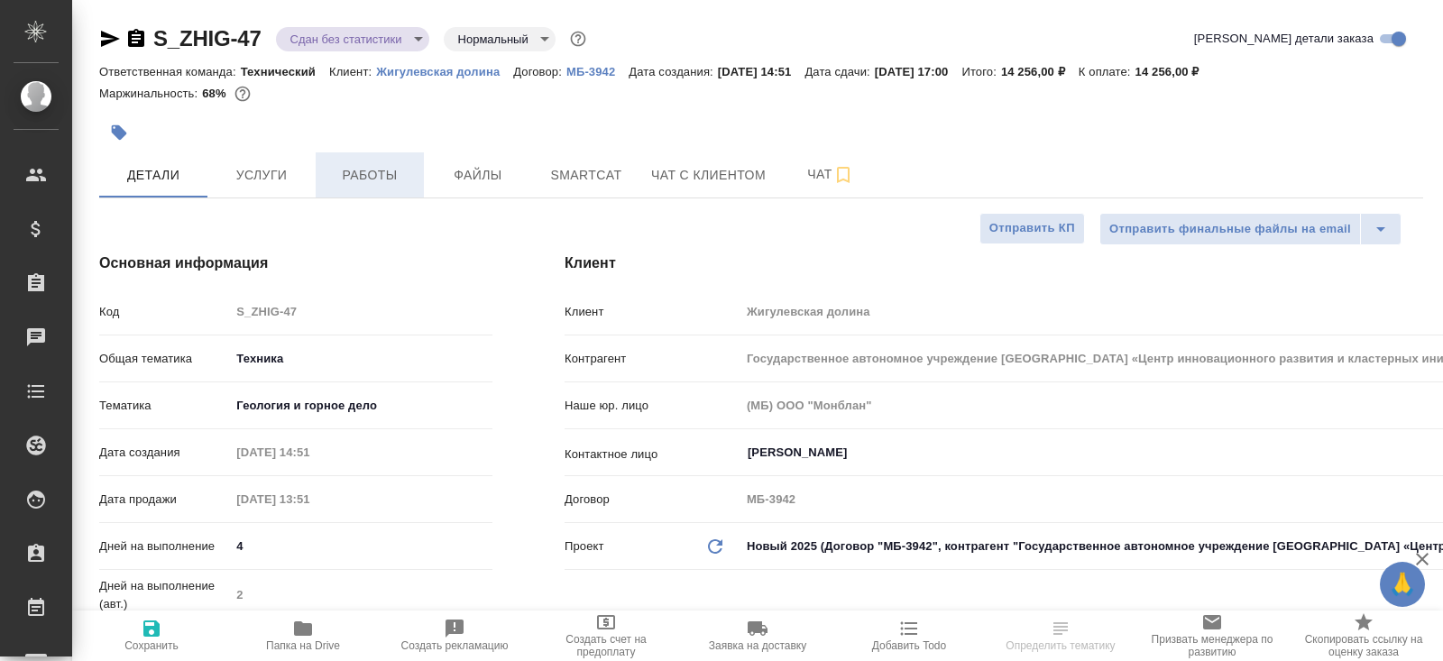
type textarea "x"
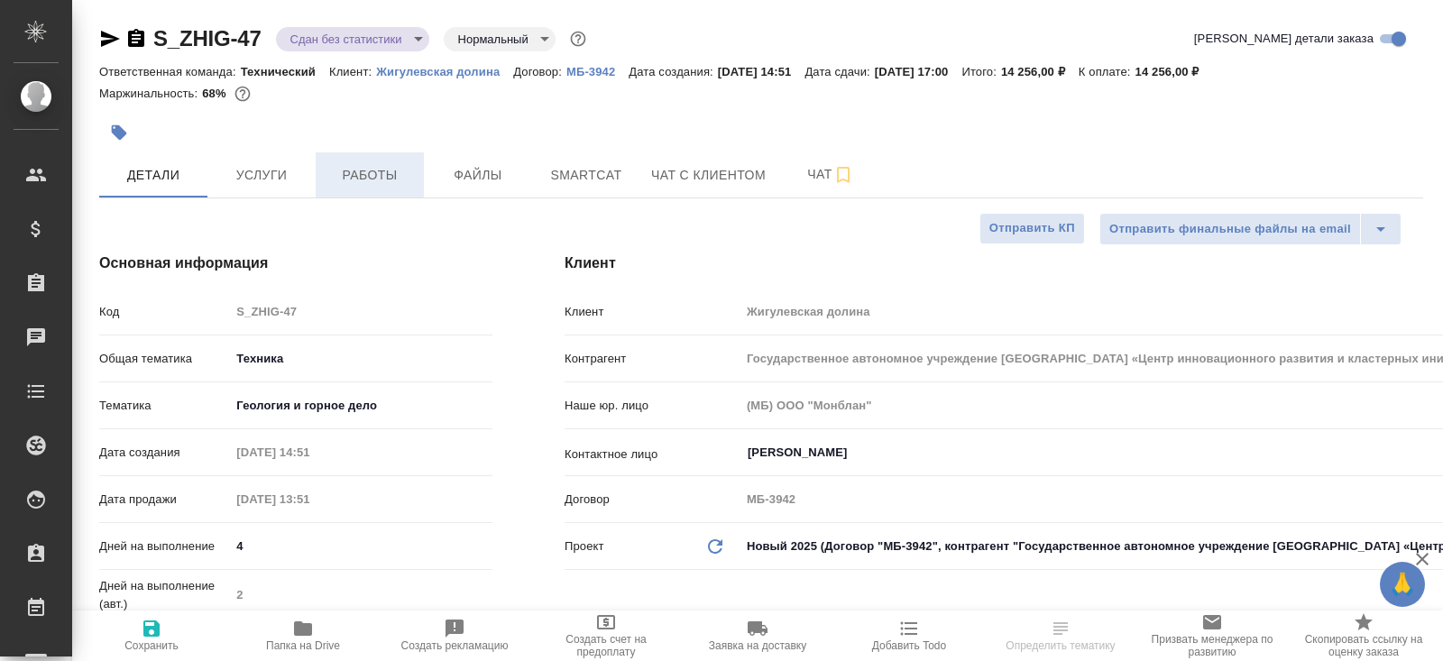
type textarea "x"
click at [376, 179] on span "Работы" at bounding box center [369, 175] width 87 height 23
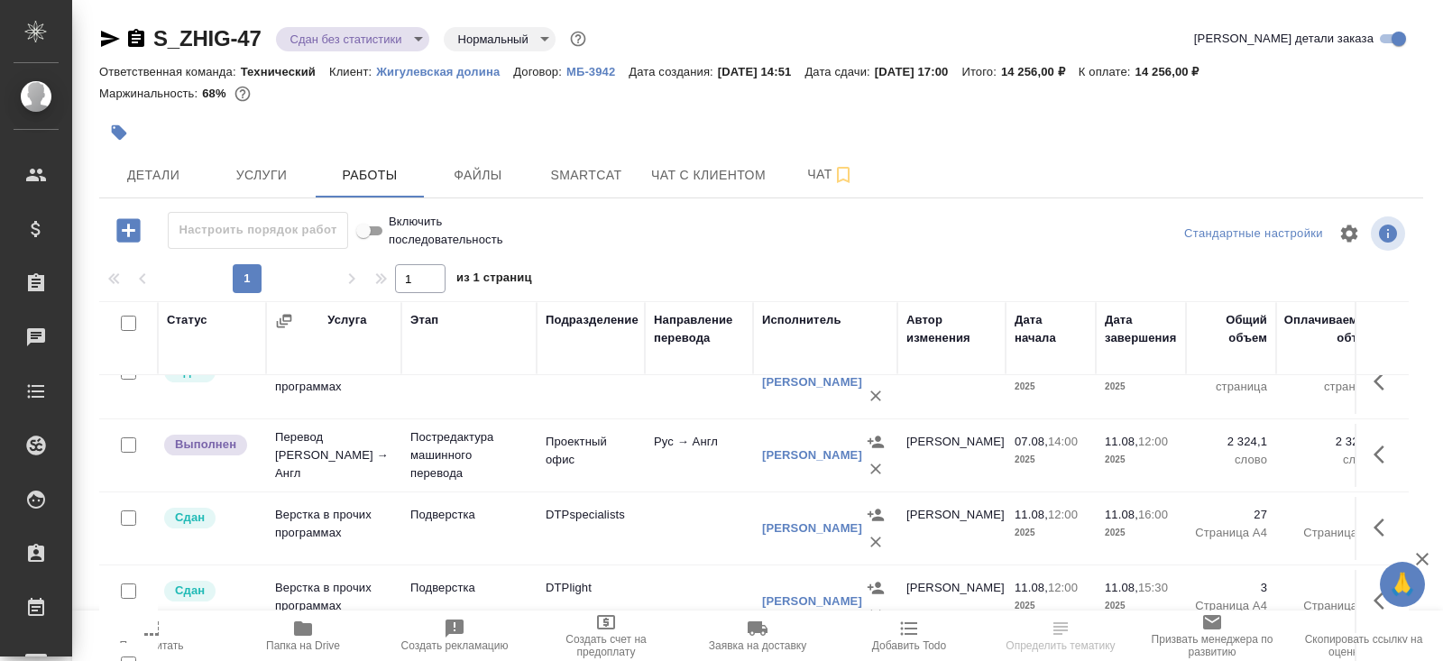
scroll to position [91, 0]
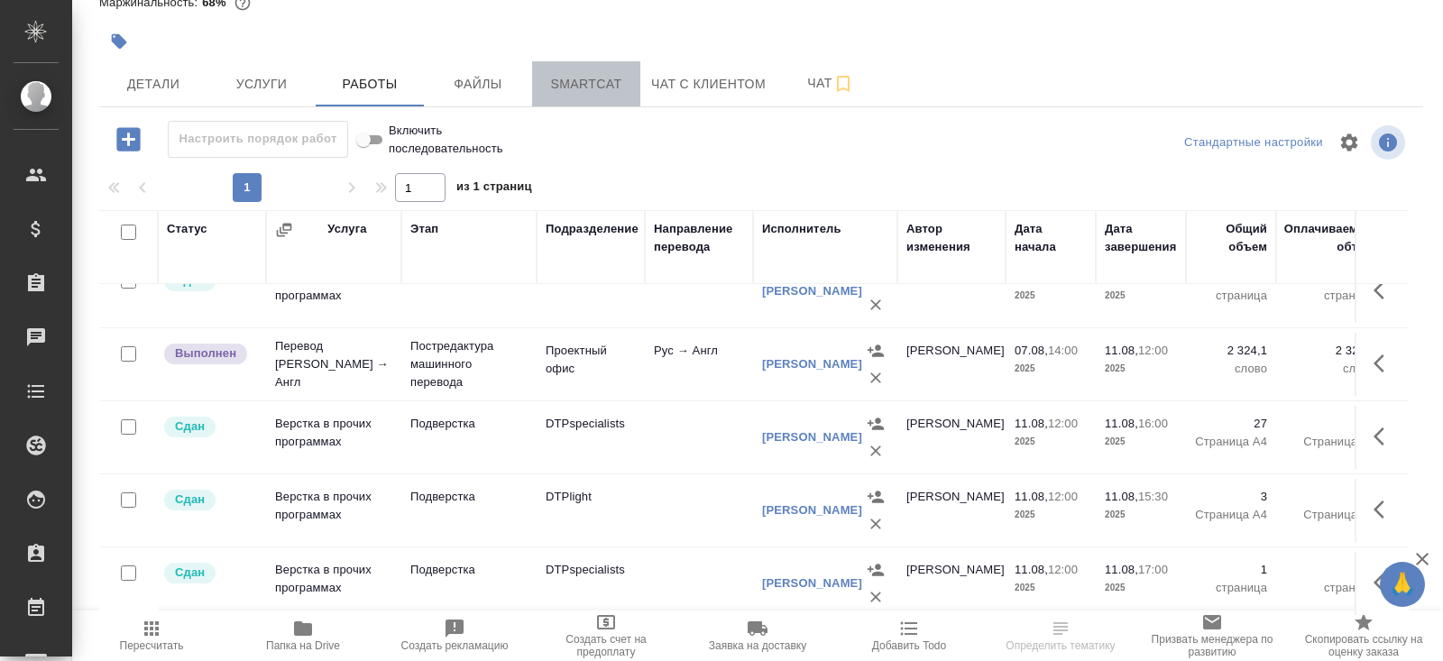
click at [581, 89] on span "Smartcat" at bounding box center [586, 84] width 87 height 23
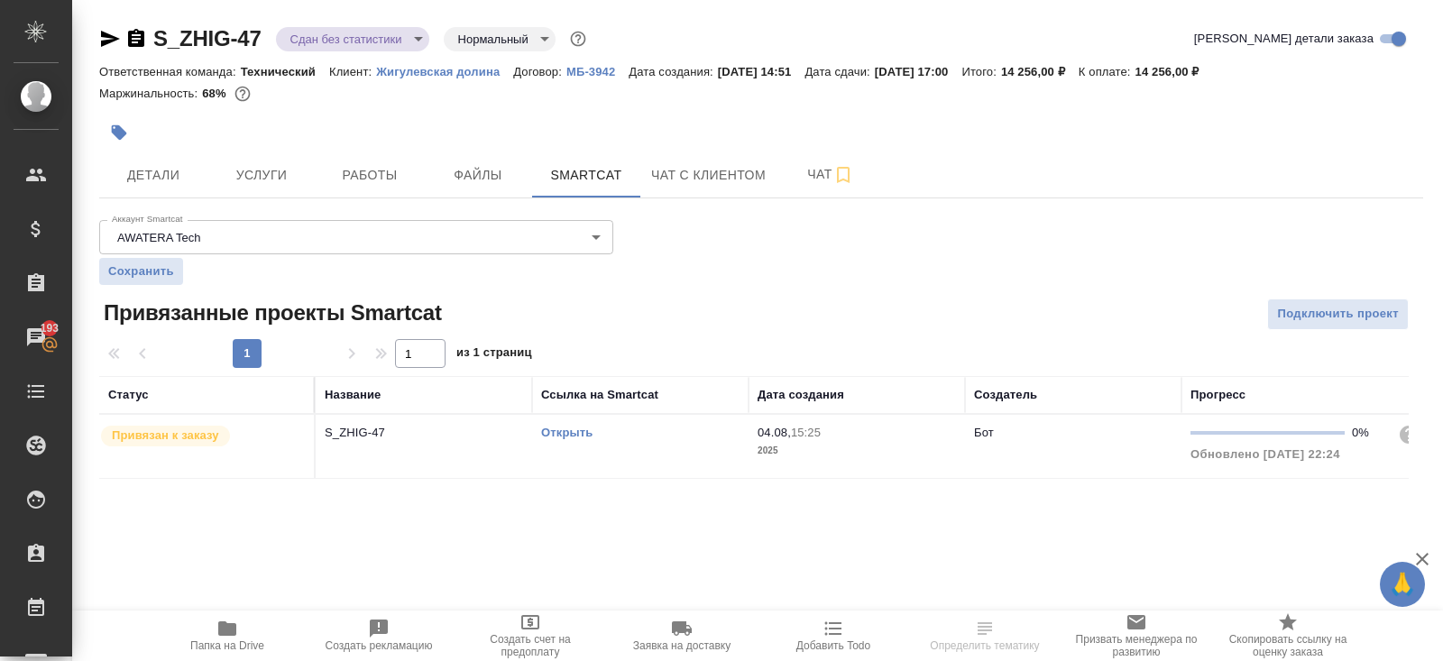
click at [661, 424] on div "Открыть" at bounding box center [640, 433] width 198 height 18
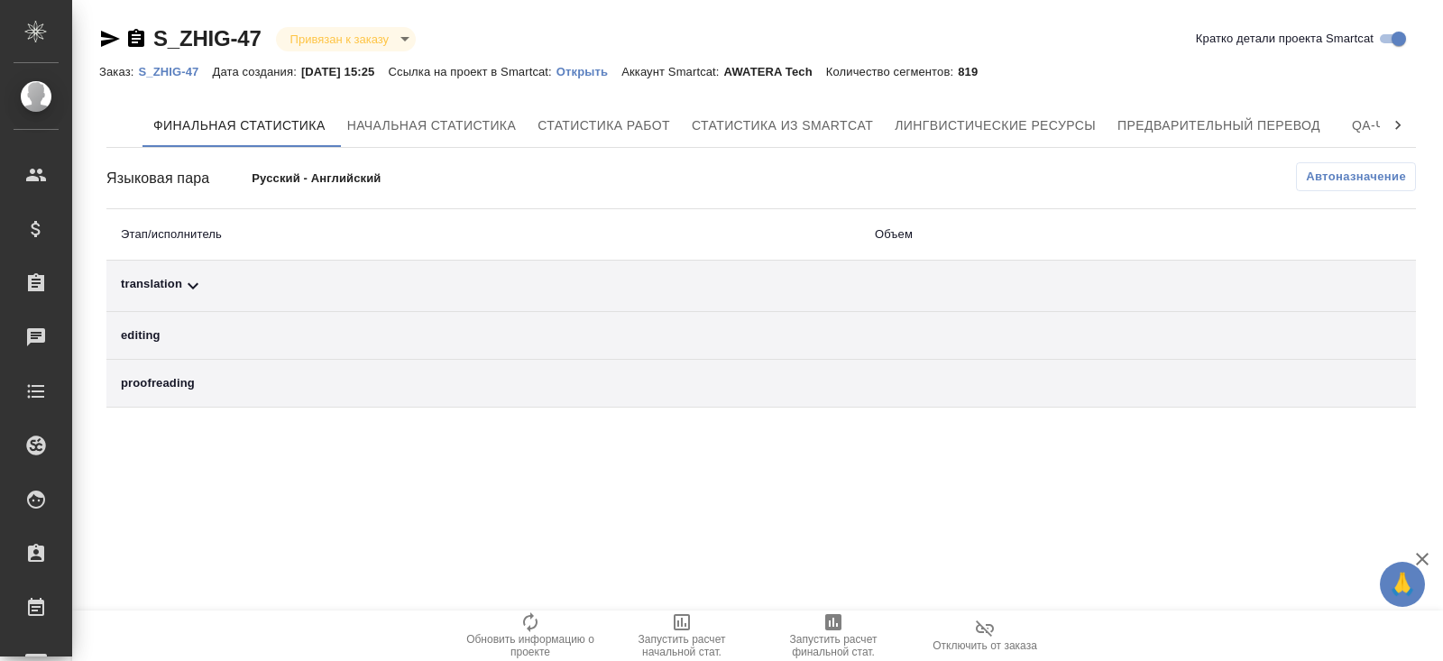
click at [198, 279] on icon at bounding box center [193, 286] width 22 height 22
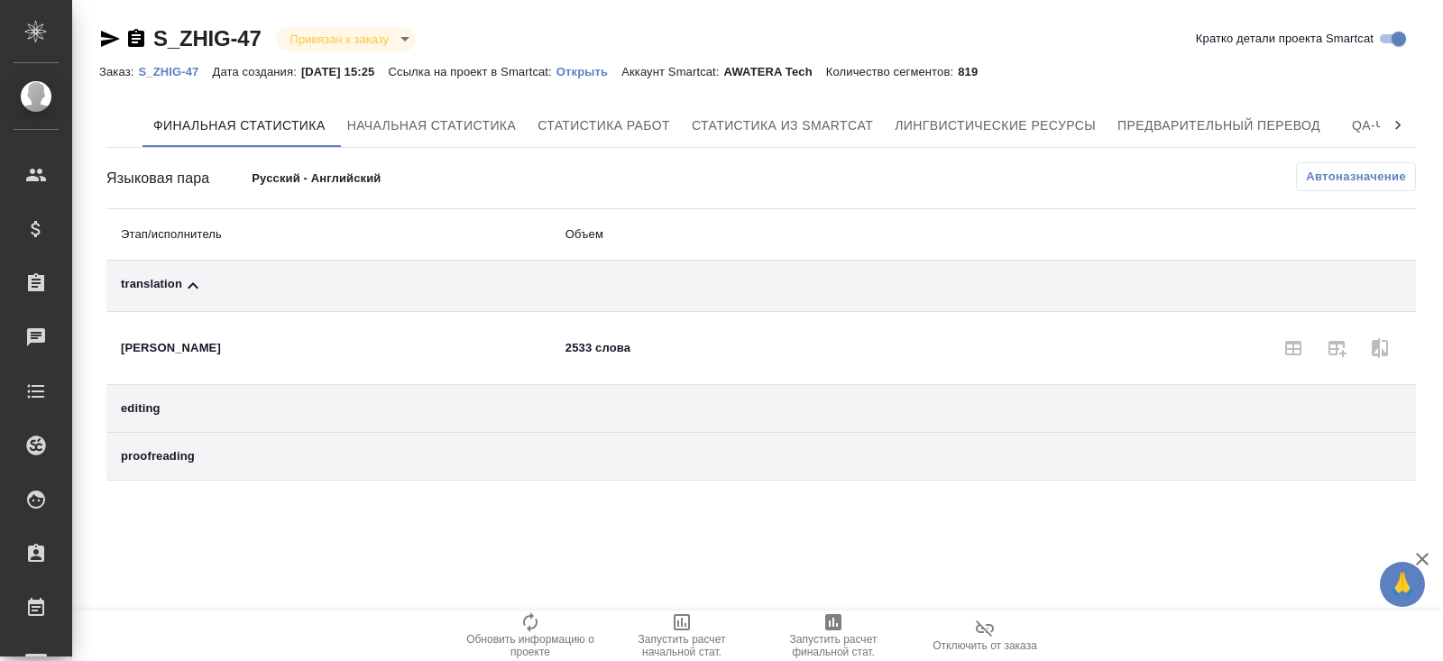
click at [1329, 166] on button "Автоназначение" at bounding box center [1356, 176] width 120 height 29
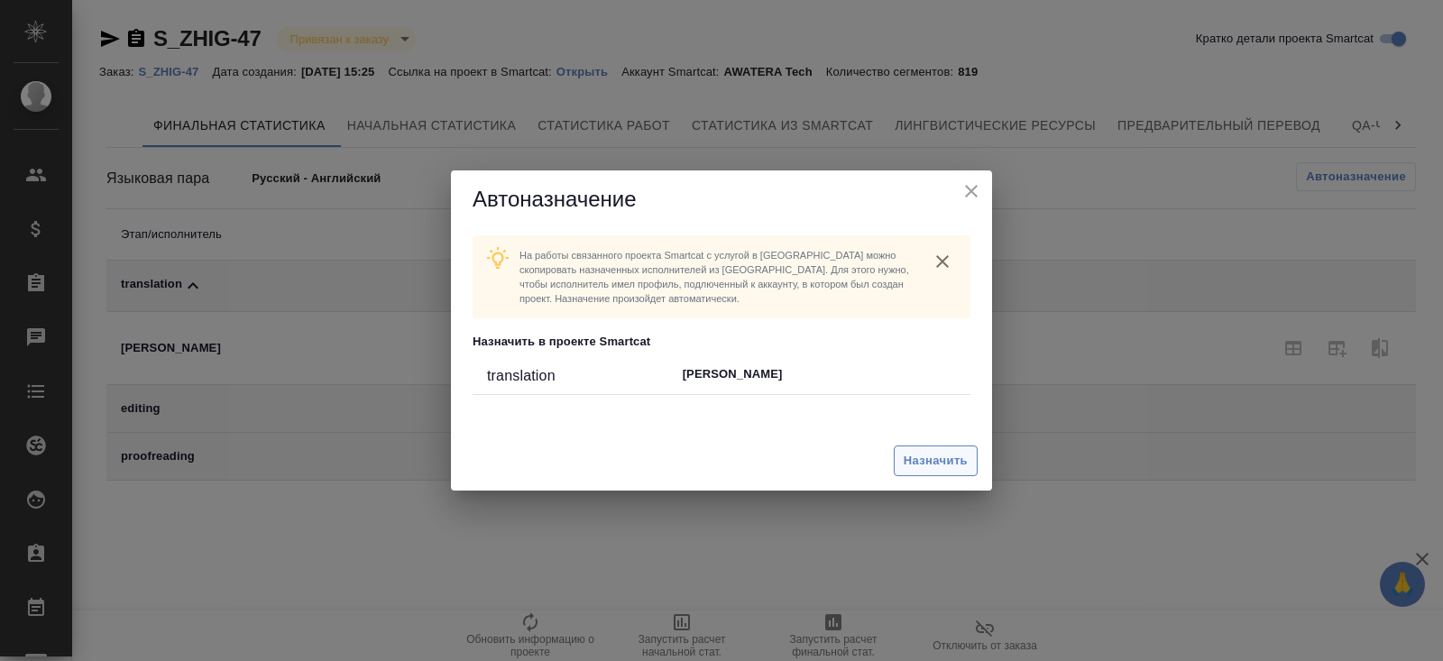
click at [948, 457] on span "Назначить" at bounding box center [935, 461] width 64 height 21
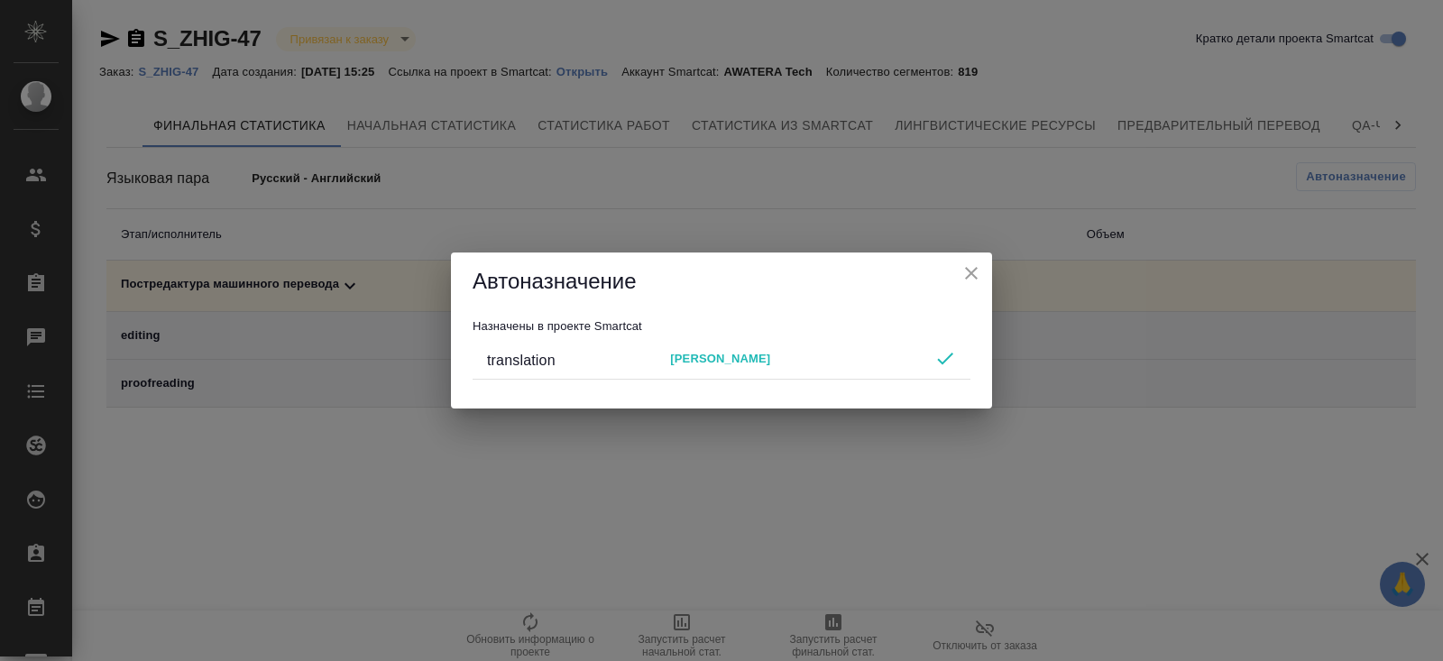
click at [778, 537] on div "Автоназначение Назначены в проекте Smartcat translation [PERSON_NAME]" at bounding box center [721, 330] width 1443 height 661
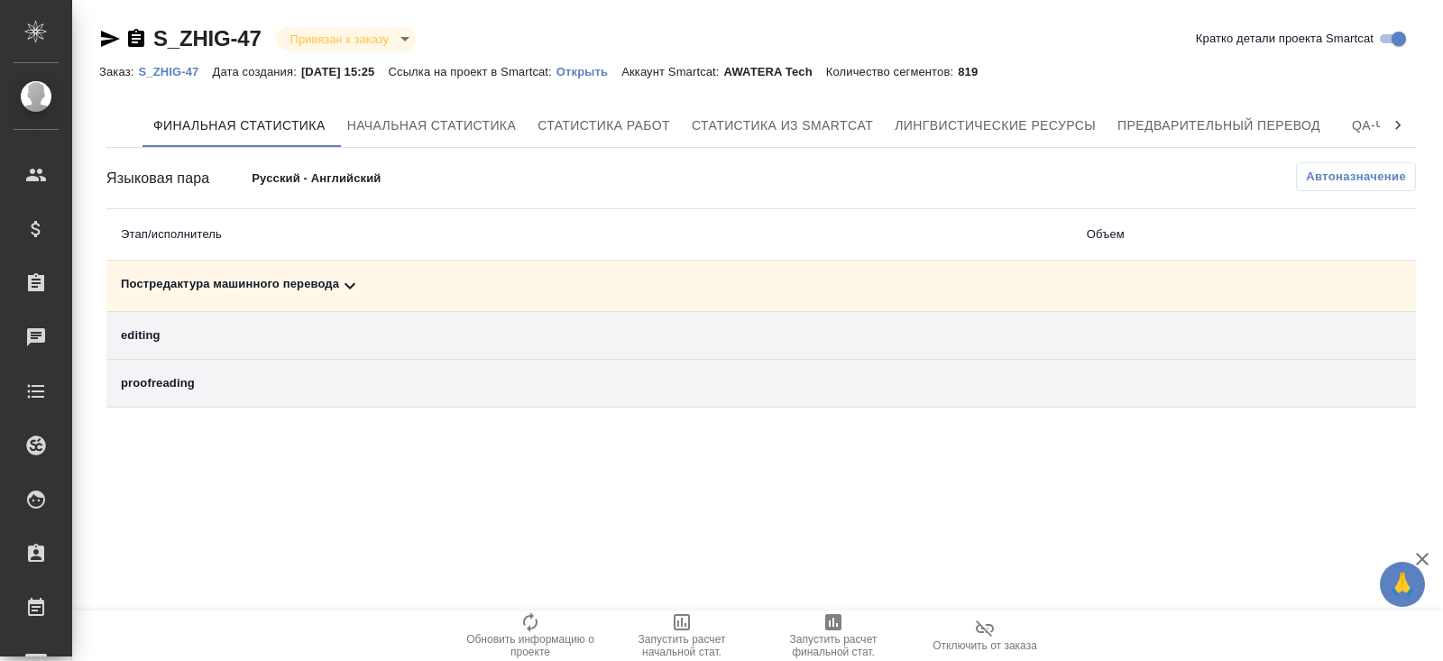
click at [831, 636] on span "Запустить расчет финальной стат." at bounding box center [833, 645] width 130 height 25
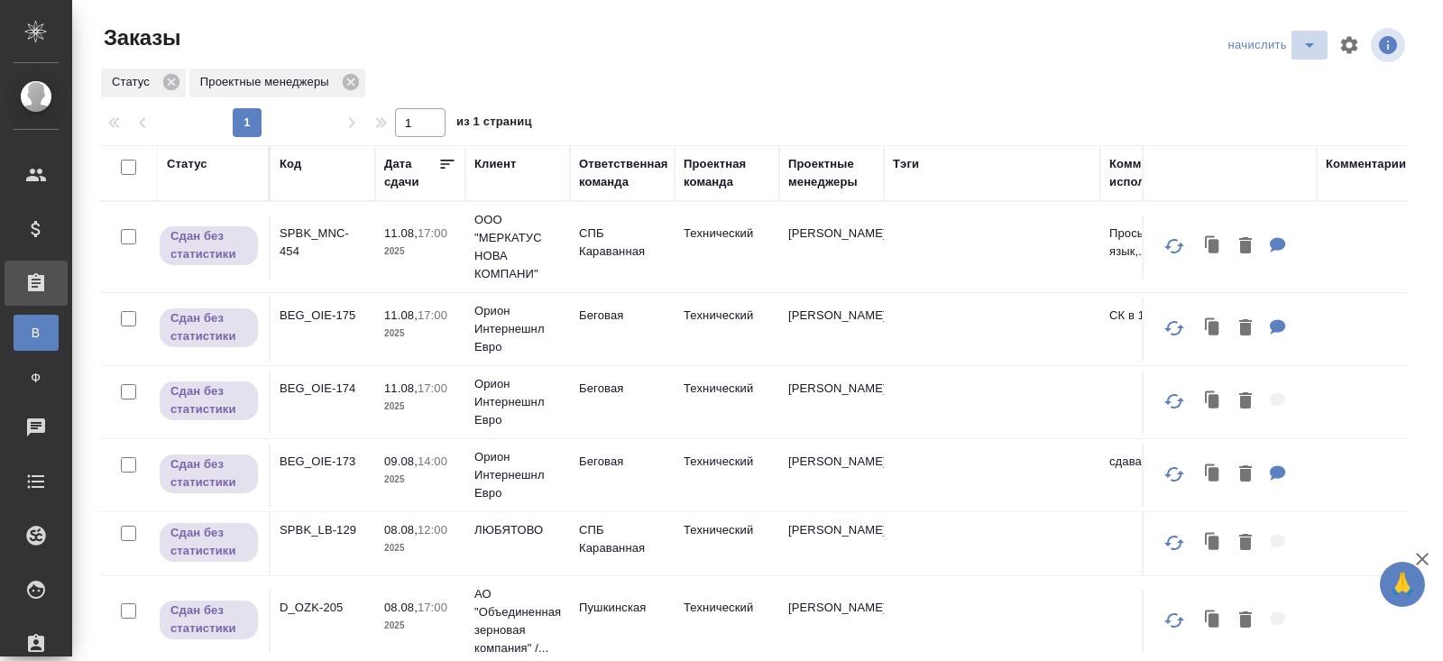
click at [1304, 44] on icon "split button" at bounding box center [1309, 45] width 22 height 22
click at [1278, 109] on li "ПМ" at bounding box center [1273, 110] width 105 height 29
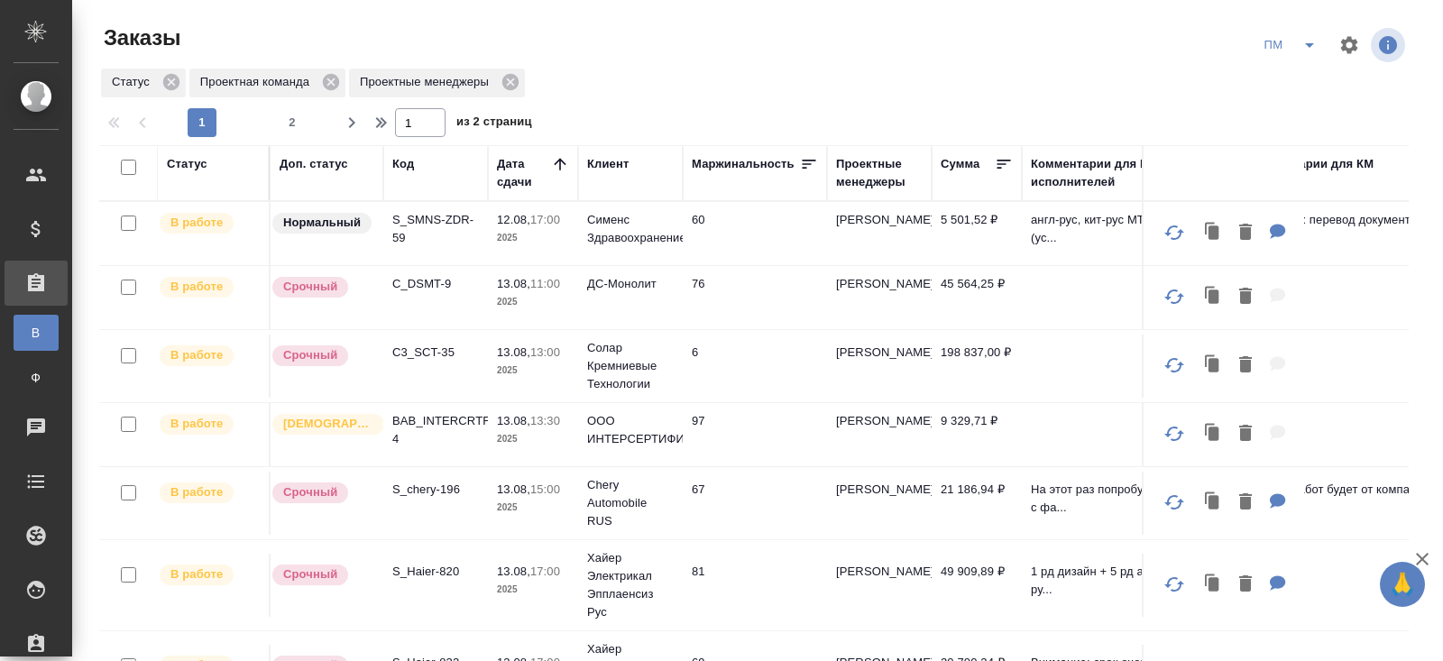
click at [291, 129] on span "2" at bounding box center [292, 123] width 29 height 18
click at [291, 120] on div "1 2" at bounding box center [247, 122] width 180 height 29
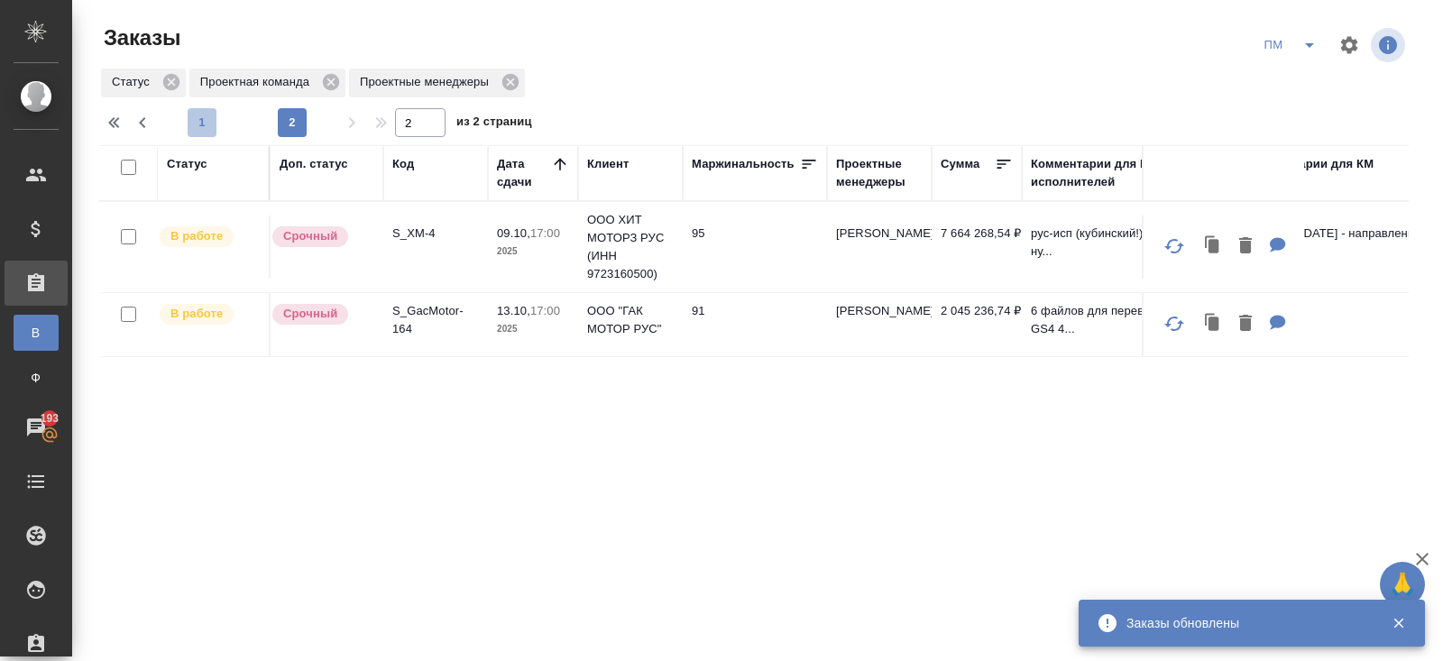
click at [201, 124] on span "1" at bounding box center [202, 123] width 29 height 18
type input "1"
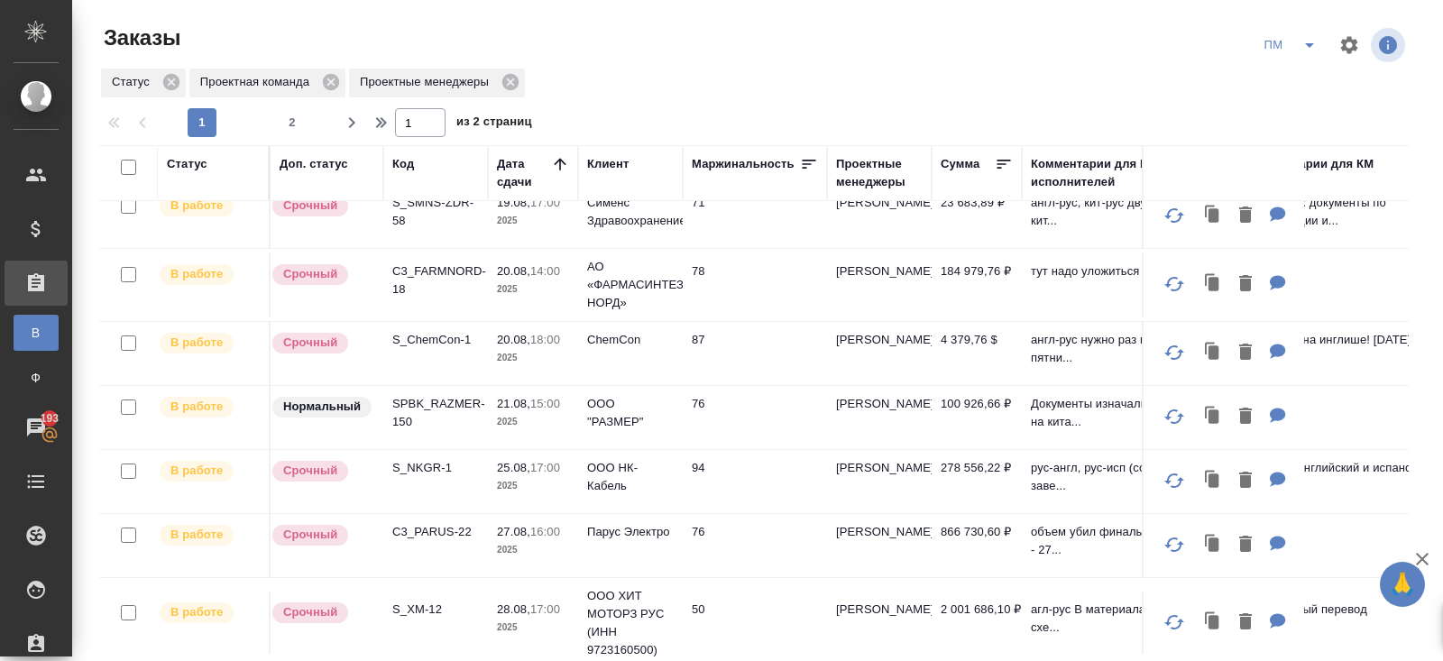
scroll to position [142, 0]
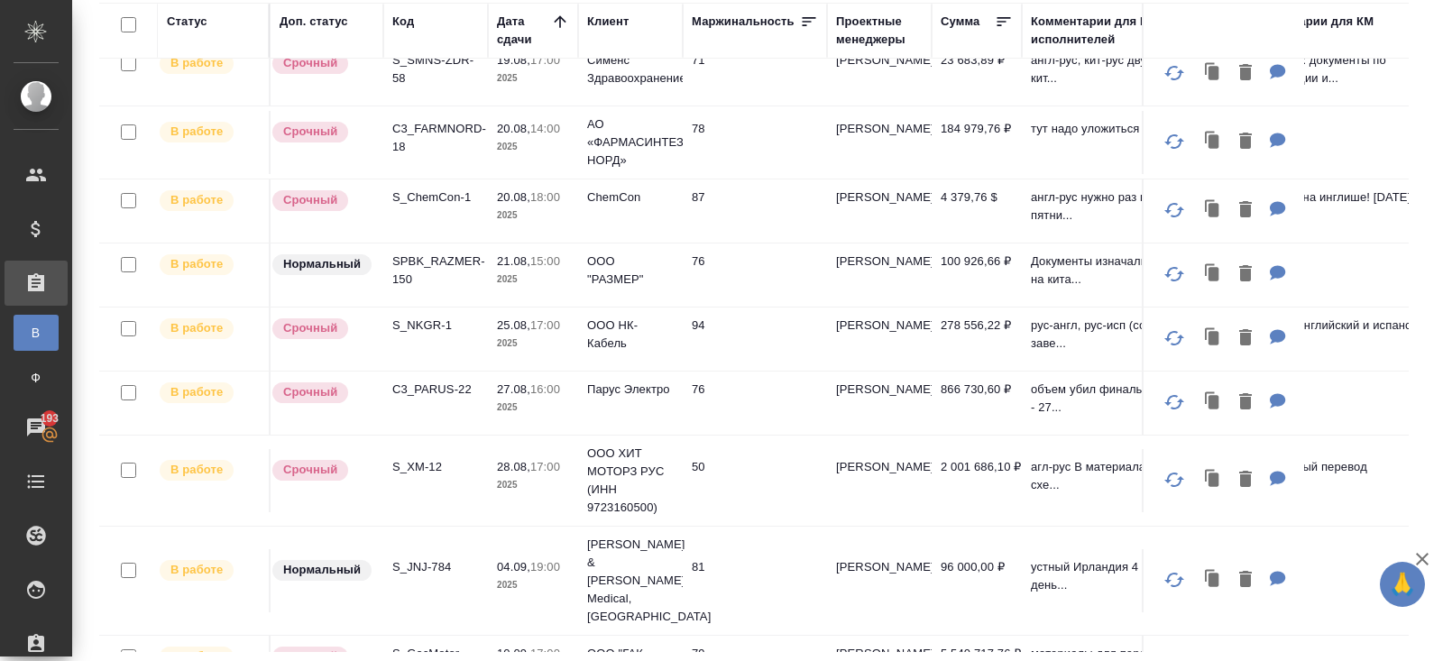
click at [410, 458] on p "S_XM-12" at bounding box center [435, 467] width 87 height 18
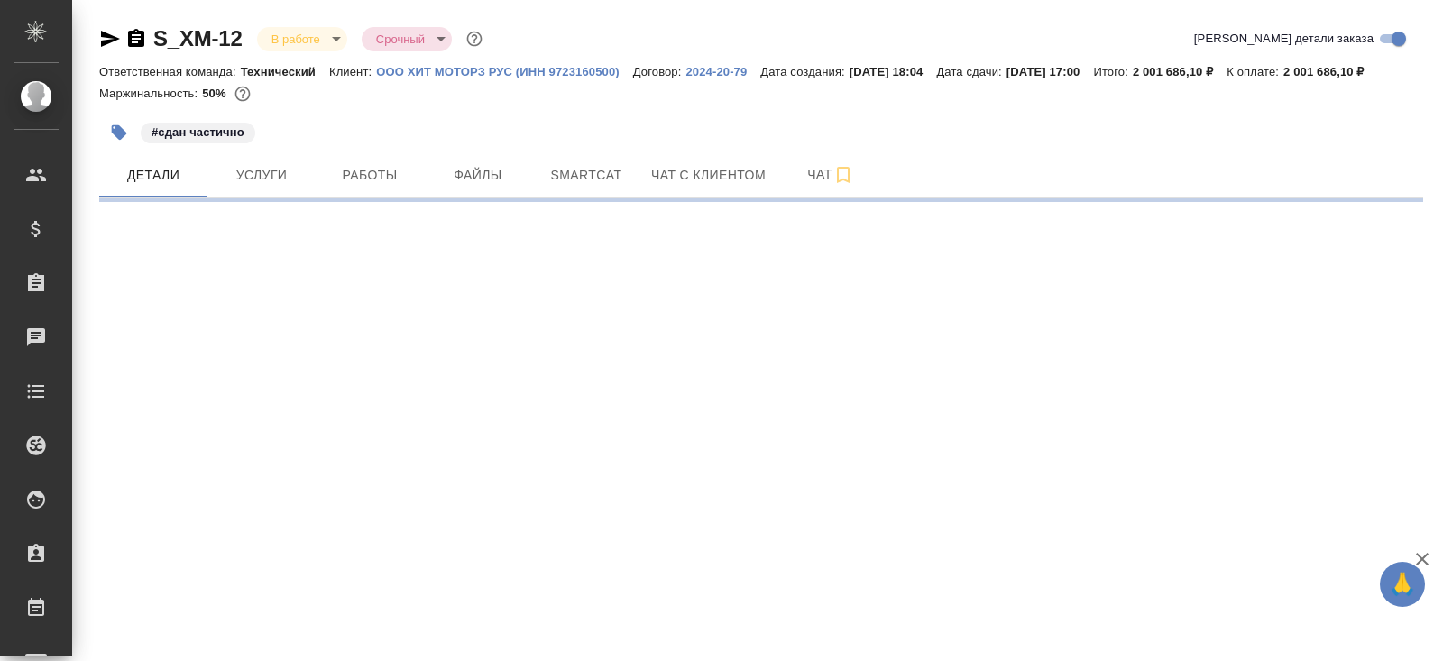
select select "RU"
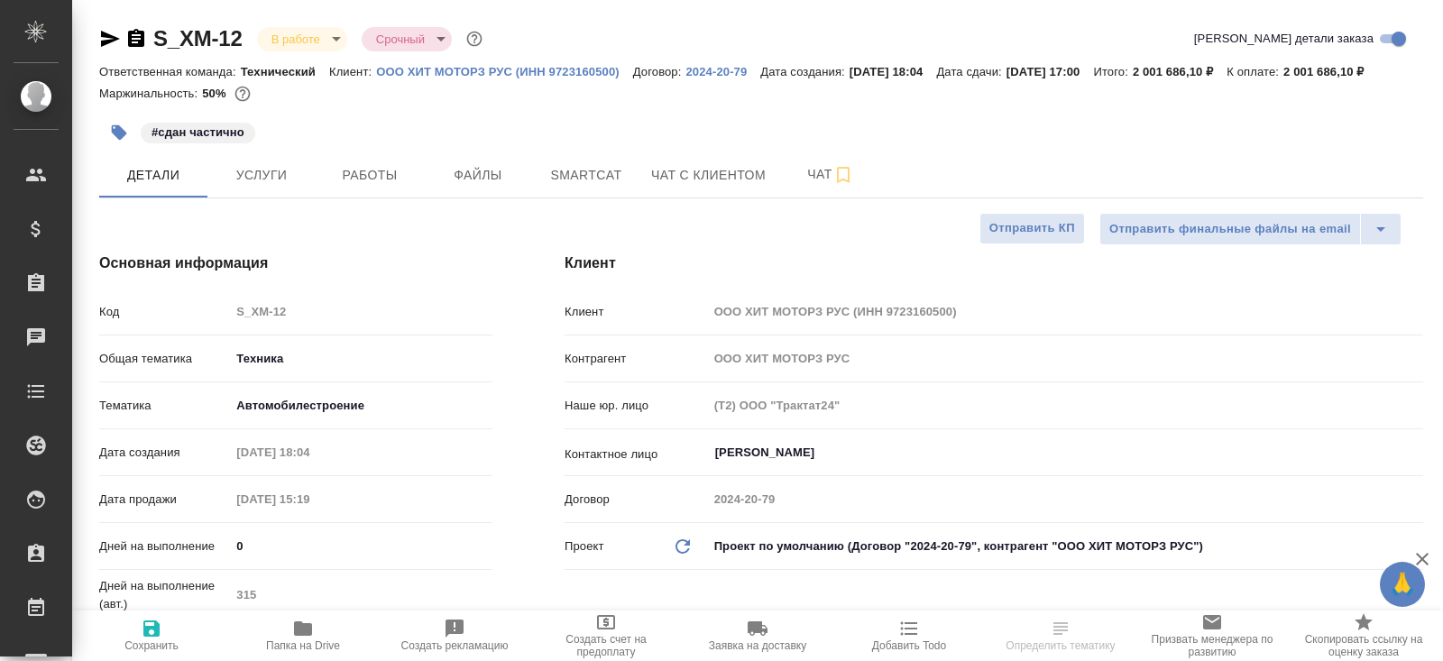
type textarea "x"
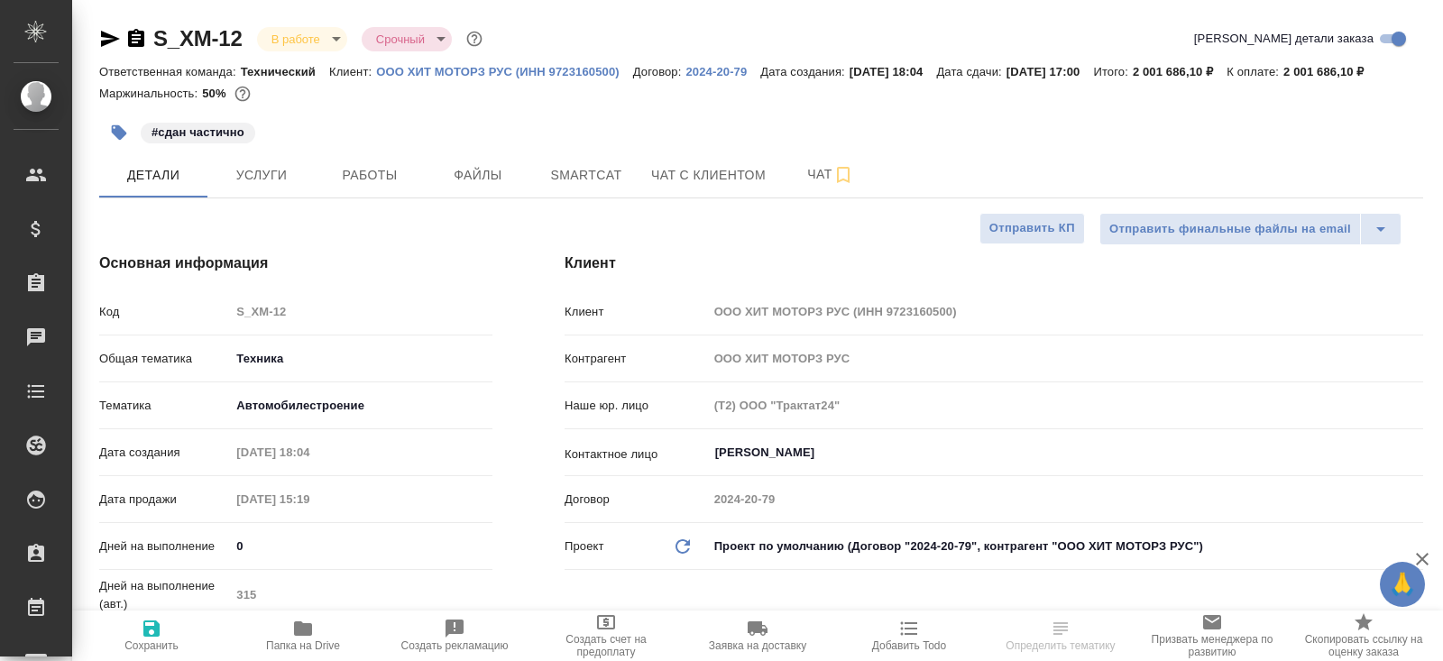
type textarea "x"
click at [388, 187] on span "Работы" at bounding box center [369, 175] width 87 height 23
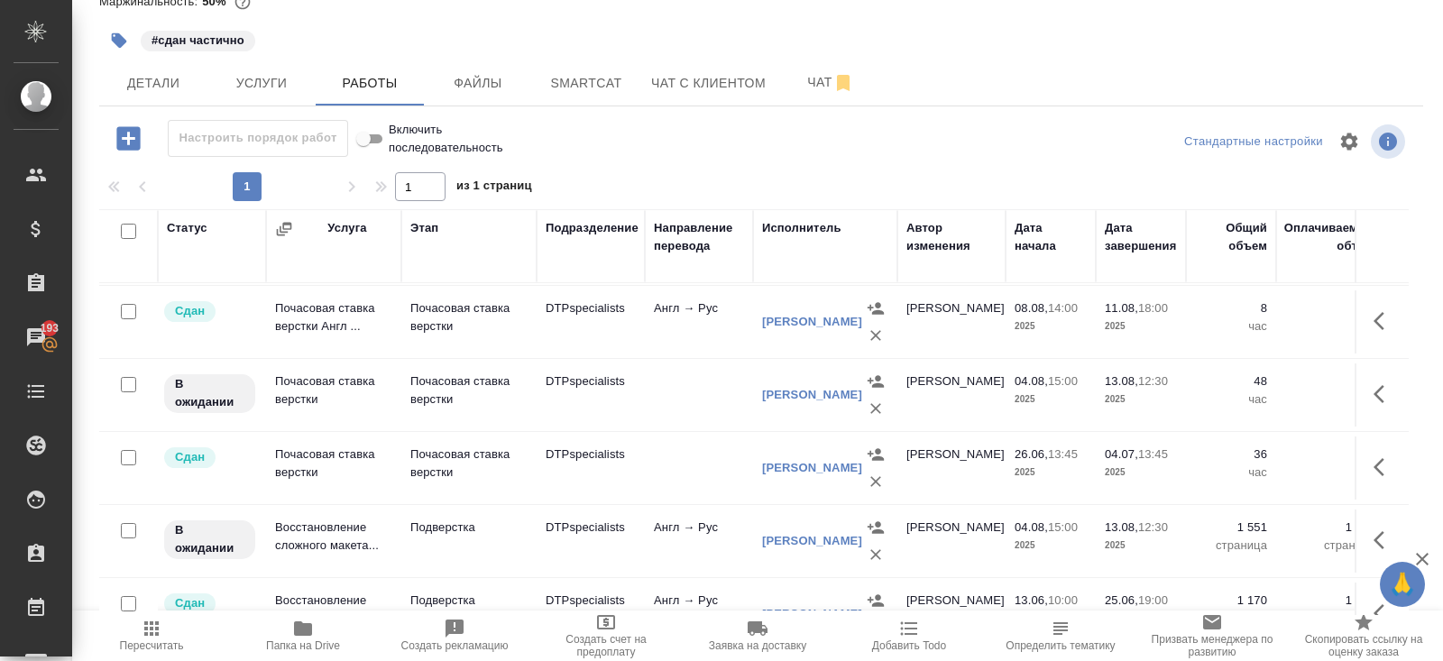
scroll to position [1007, 0]
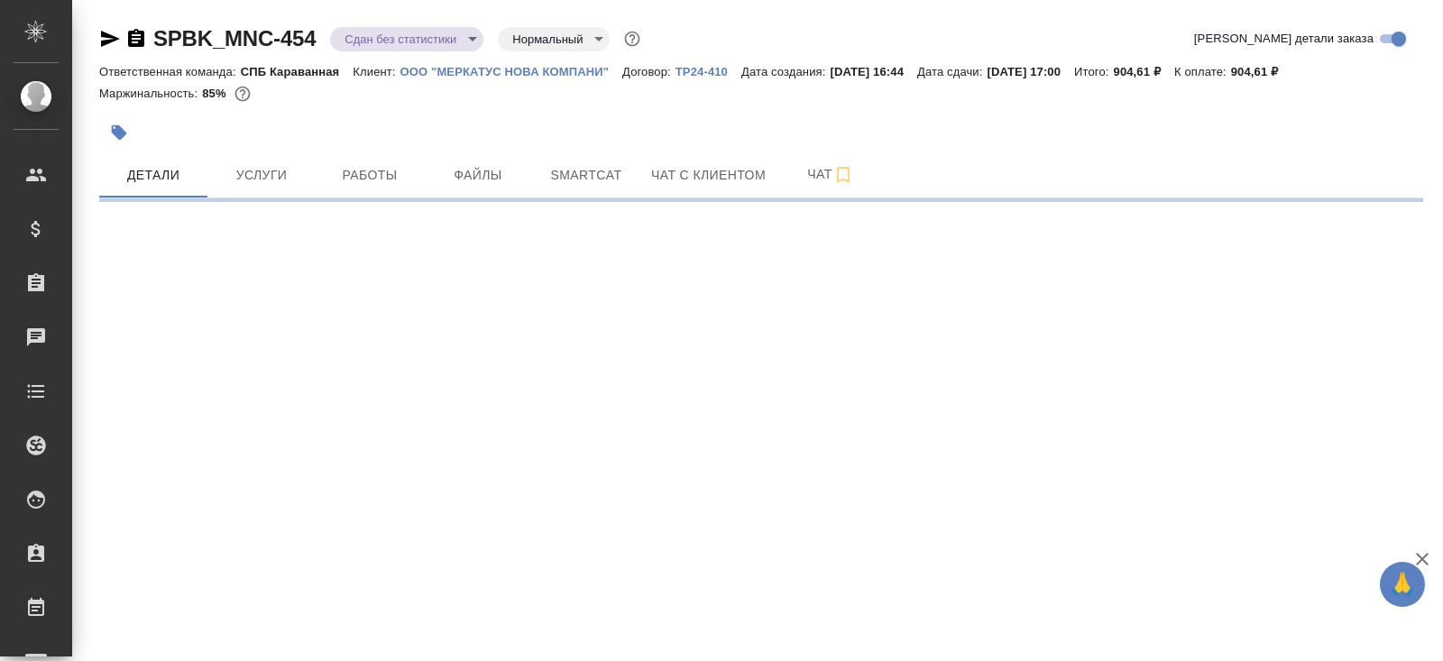
select select "RU"
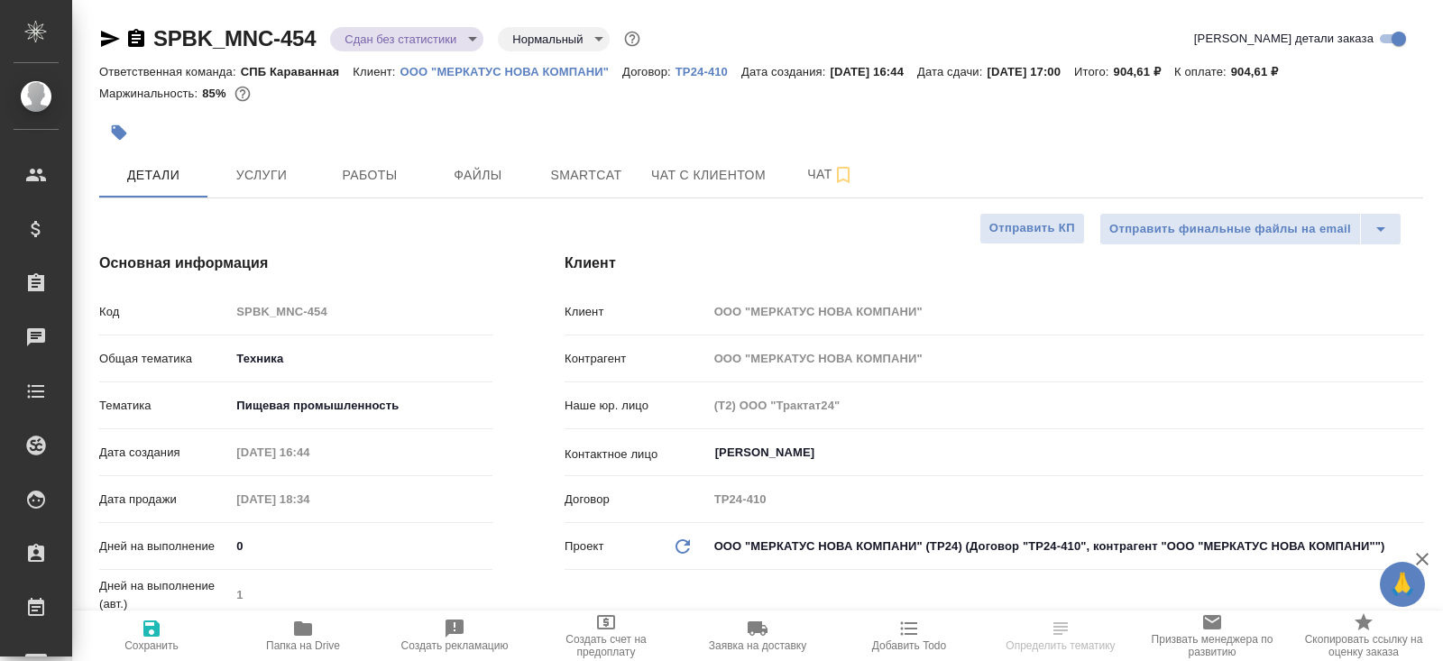
type textarea "x"
click at [379, 160] on button "Работы" at bounding box center [370, 174] width 108 height 45
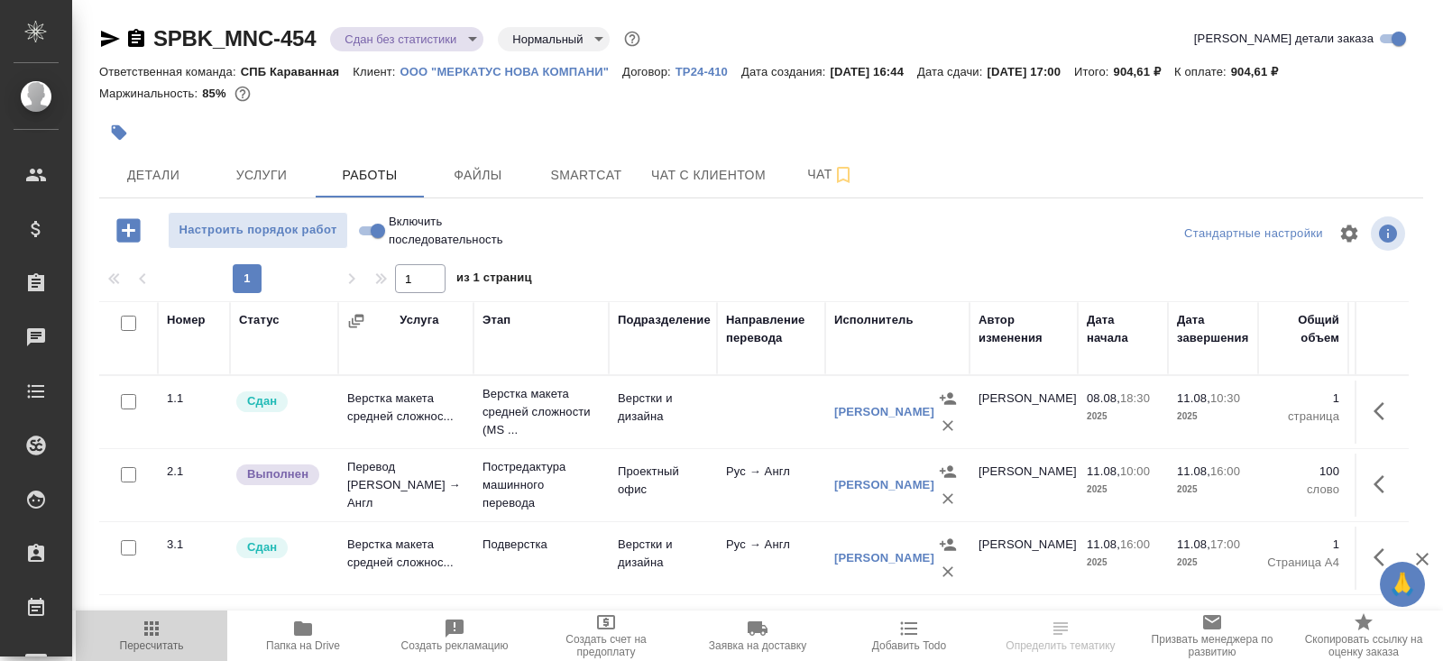
click at [160, 623] on icon "button" at bounding box center [152, 629] width 22 height 22
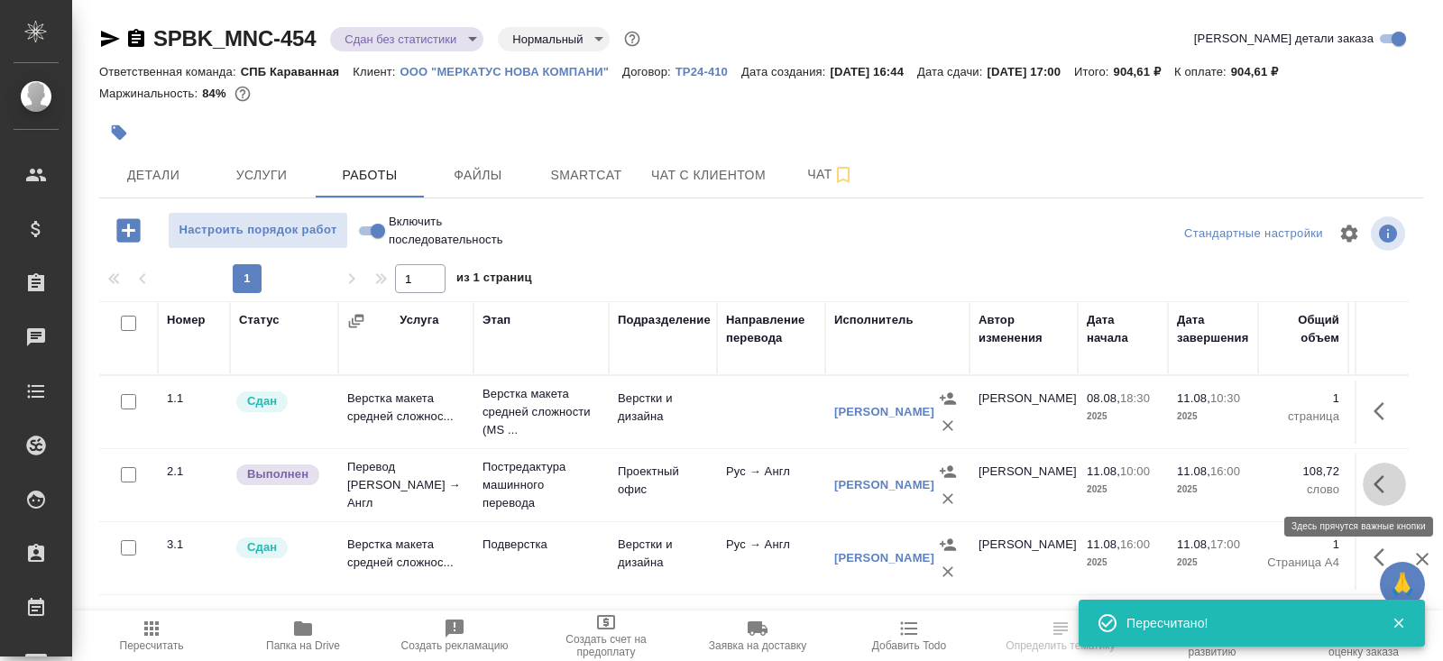
click at [1377, 479] on icon "button" at bounding box center [1378, 484] width 11 height 18
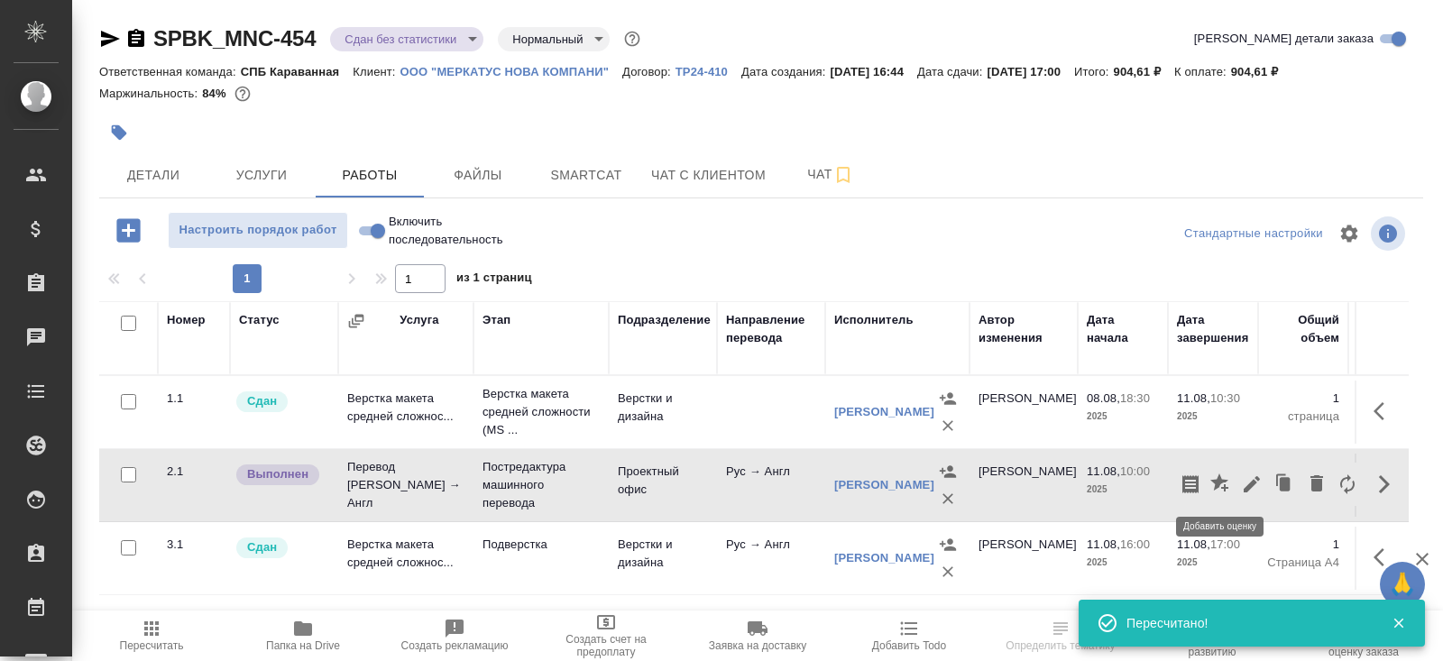
click at [1245, 482] on icon "button" at bounding box center [1252, 484] width 22 height 22
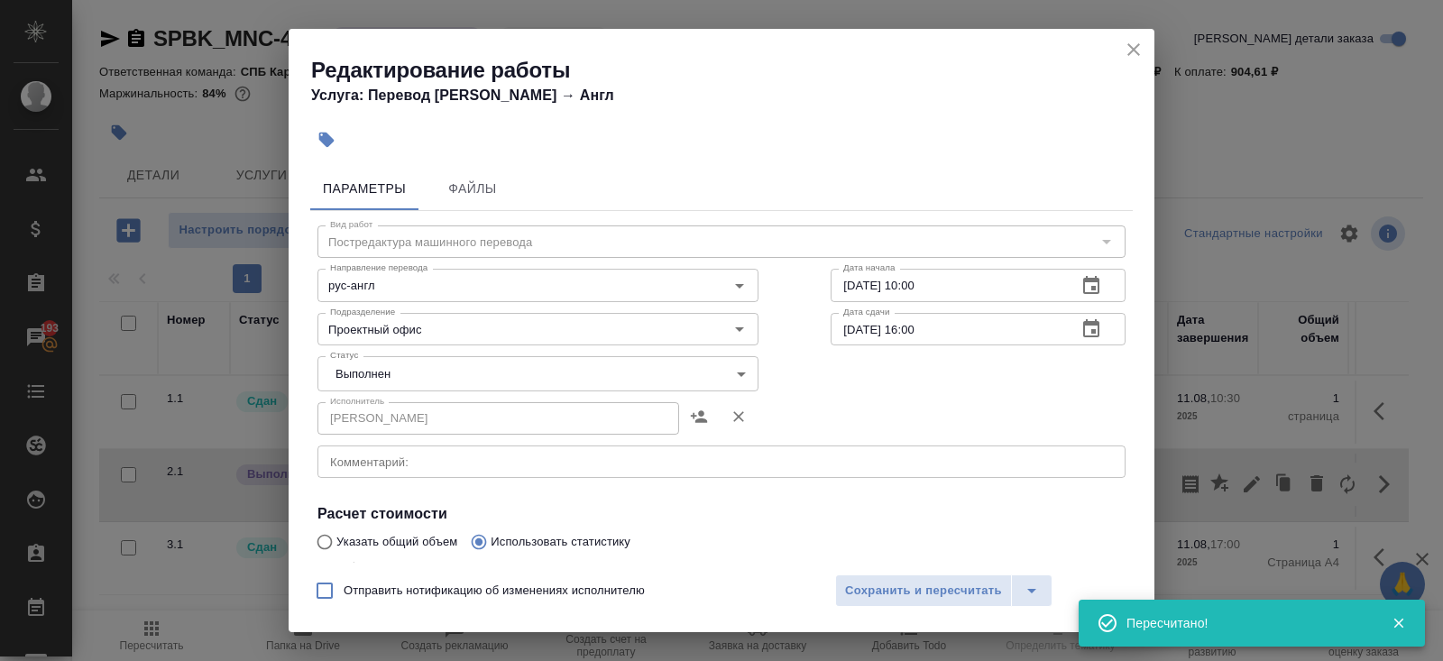
click at [357, 379] on body "🙏 .cls-1 fill:#fff; AWATERA Belyakova Yulia Клиенты Спецификации Заказы 193 Чат…" at bounding box center [721, 330] width 1443 height 661
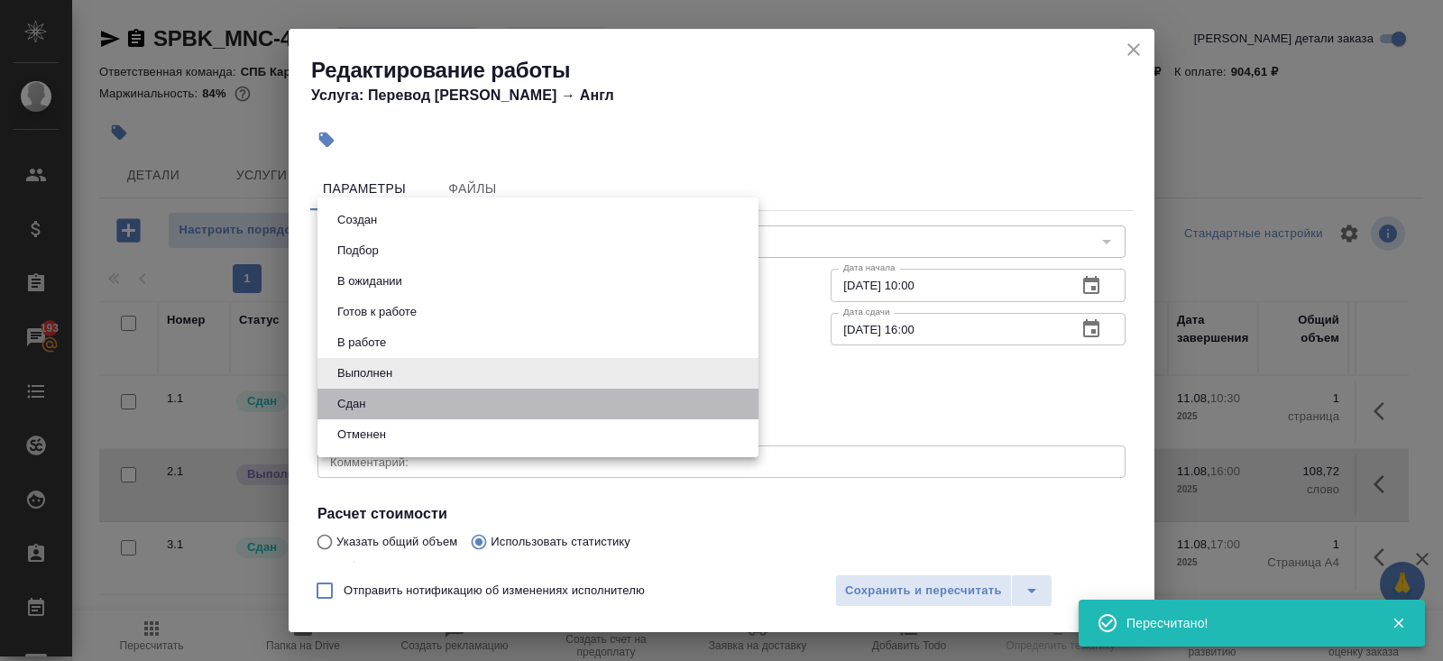
click at [357, 392] on li "Сдан" at bounding box center [537, 404] width 441 height 31
type input "closed"
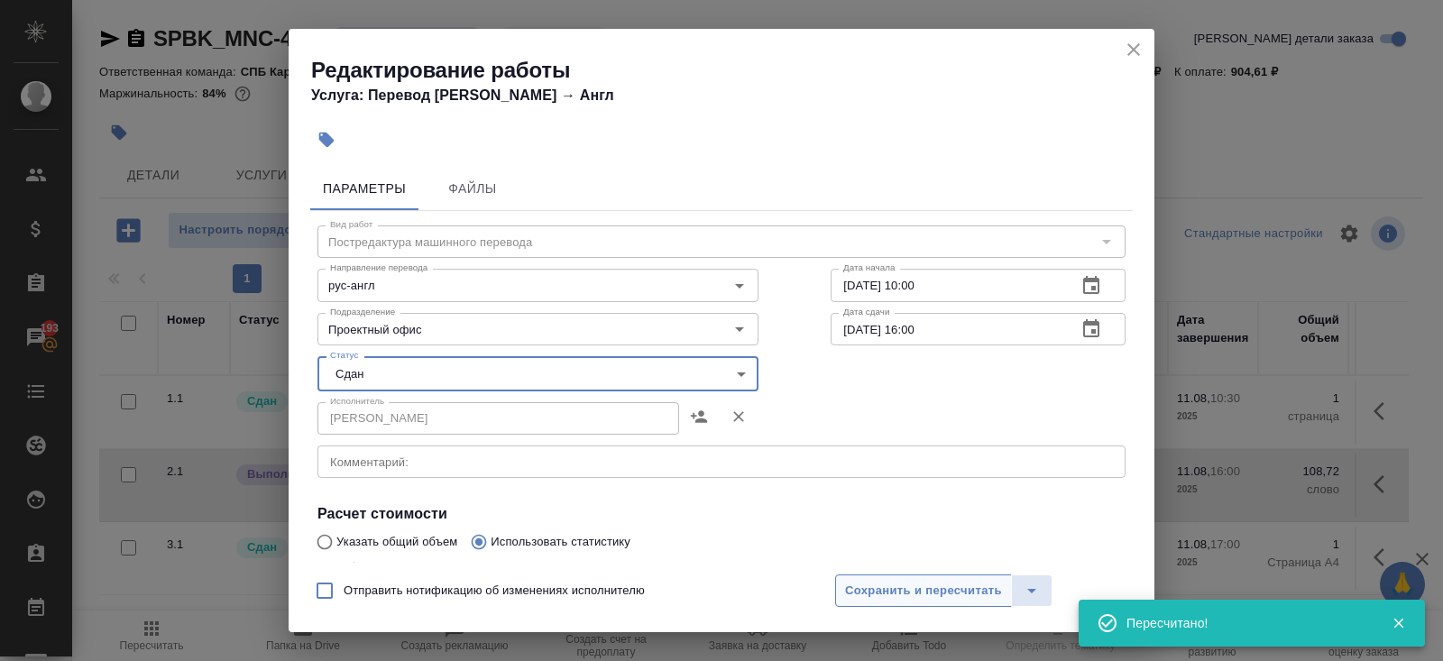
click at [883, 591] on span "Сохранить и пересчитать" at bounding box center [923, 591] width 157 height 21
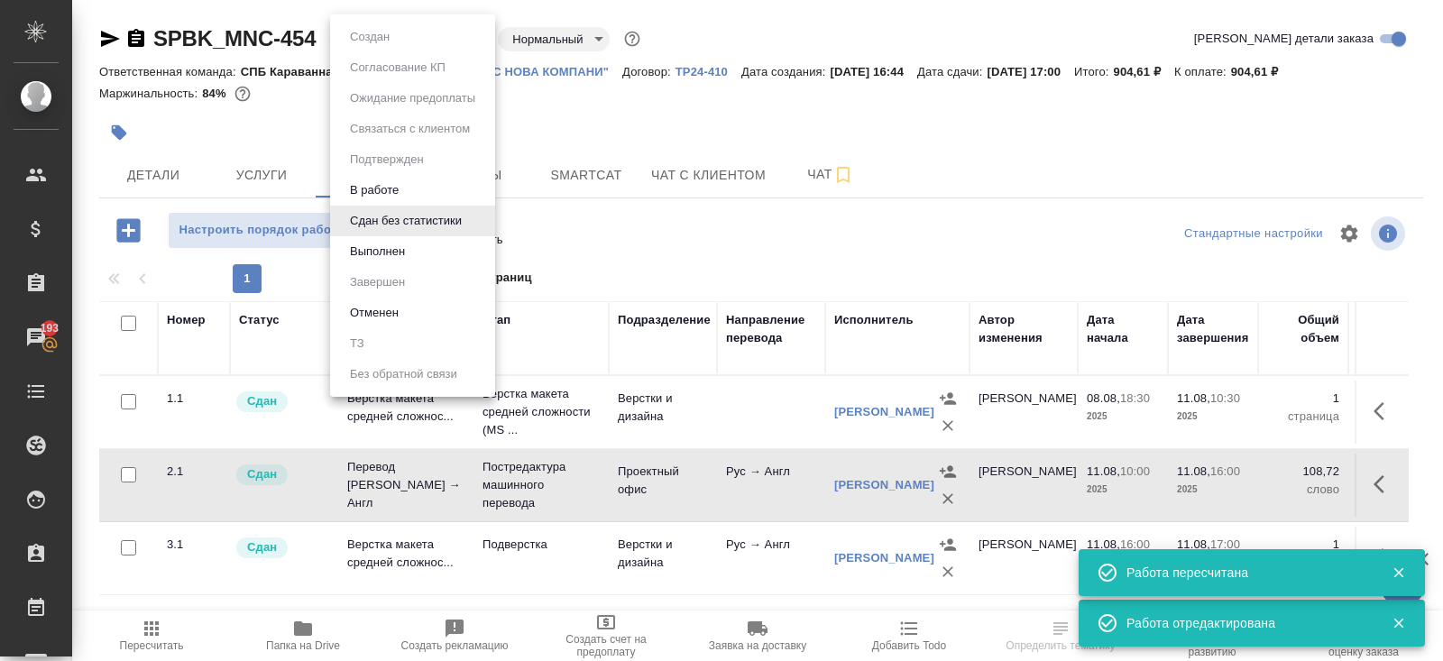
click at [364, 41] on body "🙏 .cls-1 fill:#fff; AWATERA Belyakova Yulia Клиенты Спецификации Заказы 193 Чат…" at bounding box center [721, 330] width 1443 height 661
click at [382, 47] on button "Выполнен" at bounding box center [369, 37] width 50 height 20
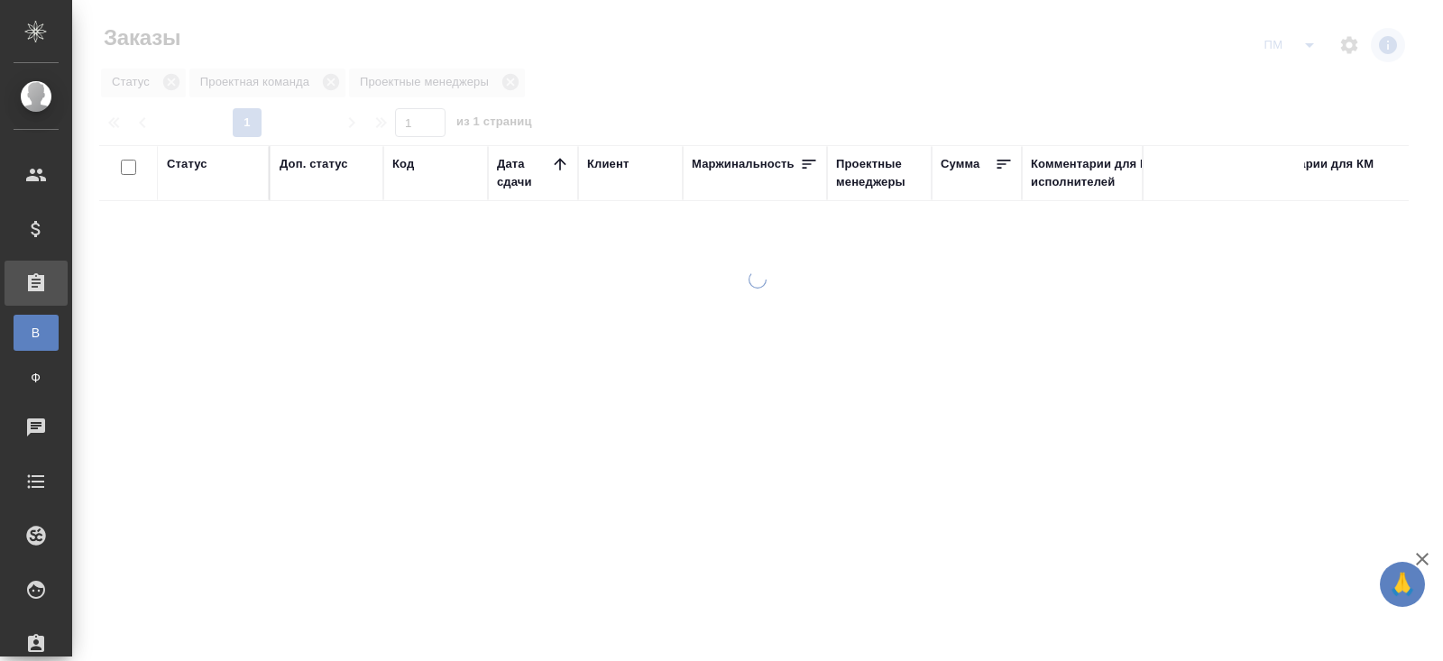
click at [1306, 46] on icon "split button" at bounding box center [1309, 45] width 22 height 22
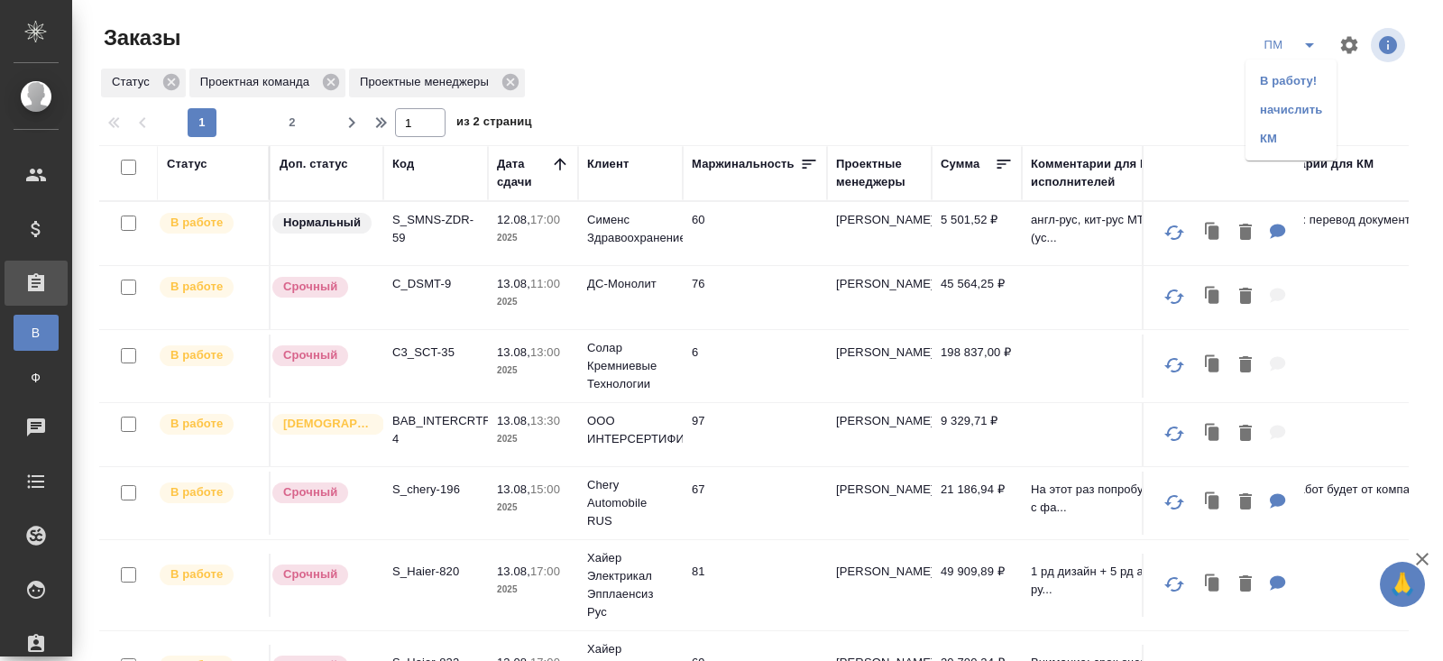
click at [1303, 79] on li "В работу!" at bounding box center [1290, 81] width 91 height 29
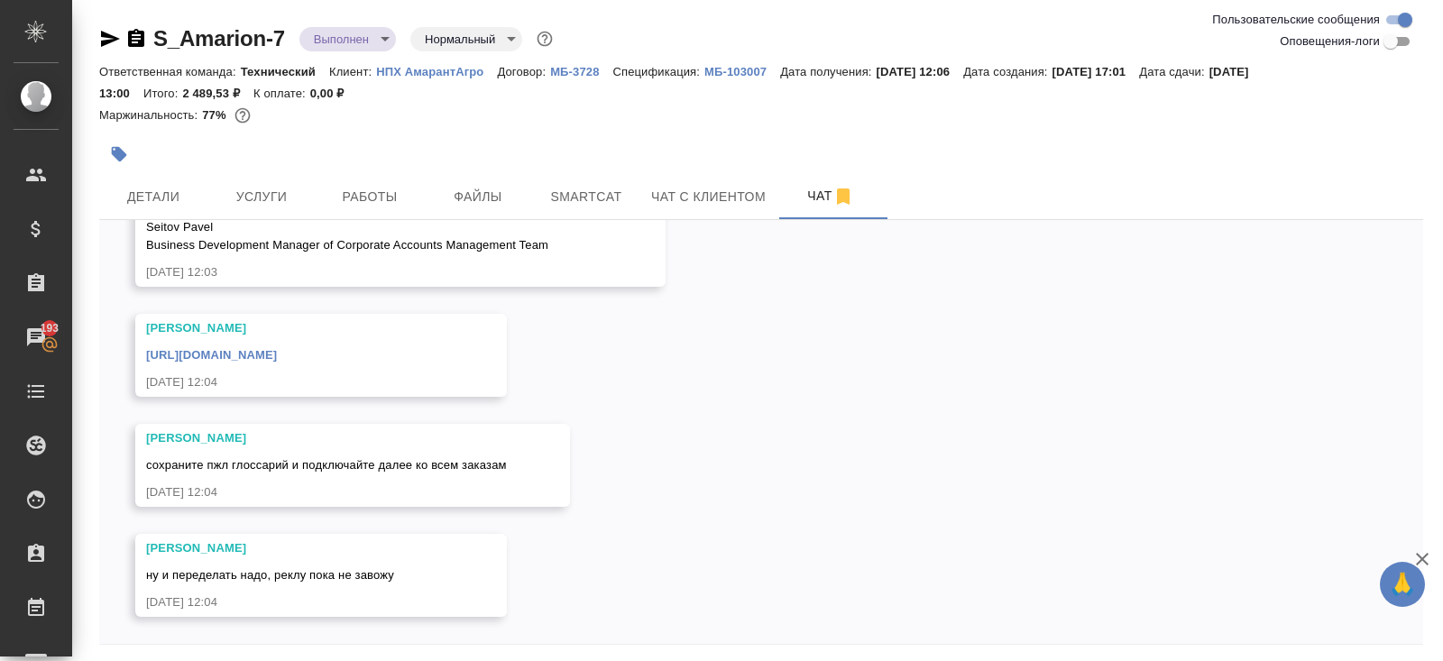
scroll to position [64, 0]
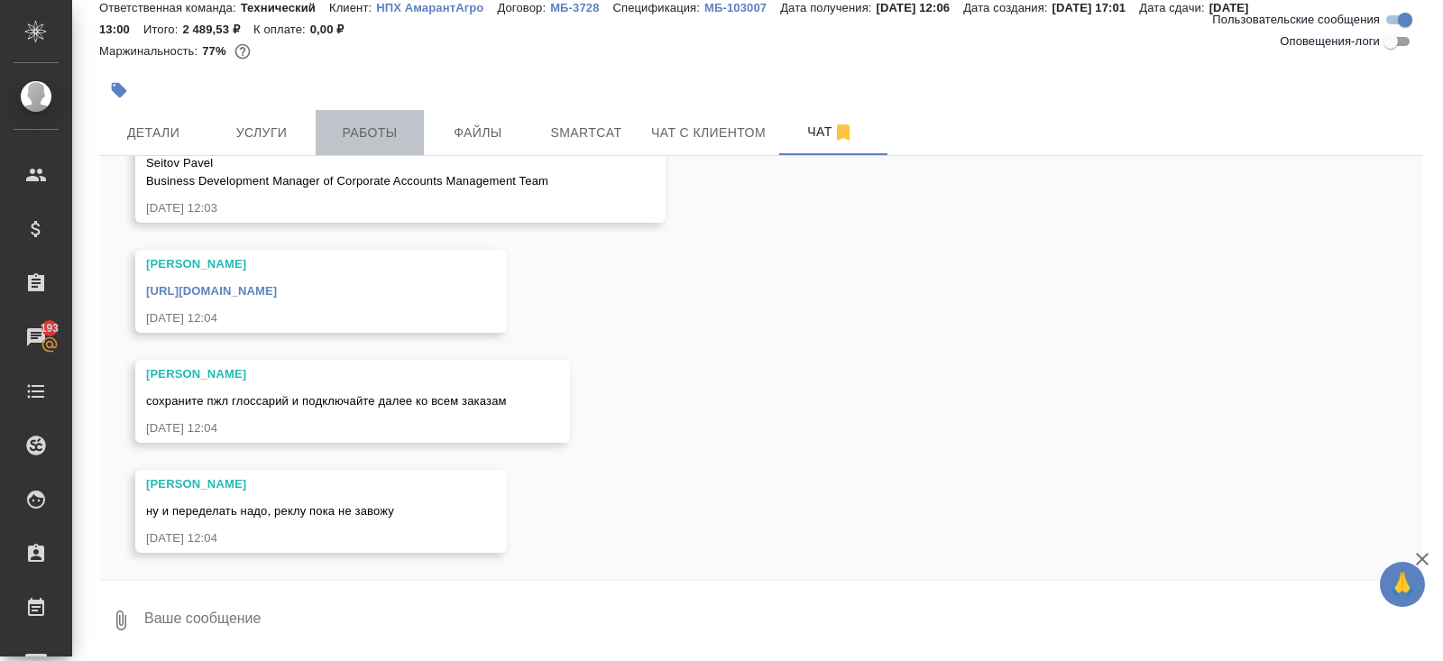
click at [364, 124] on span "Работы" at bounding box center [369, 133] width 87 height 23
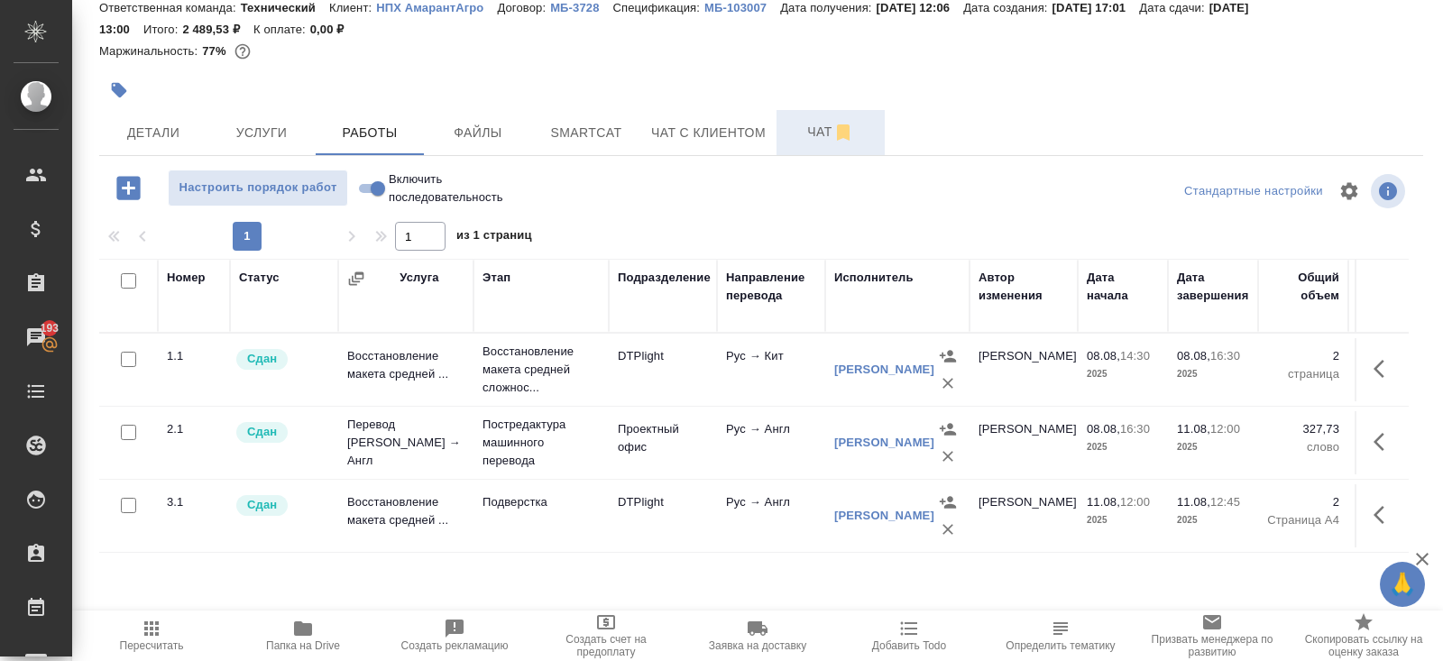
click at [826, 134] on span "Чат" at bounding box center [830, 132] width 87 height 23
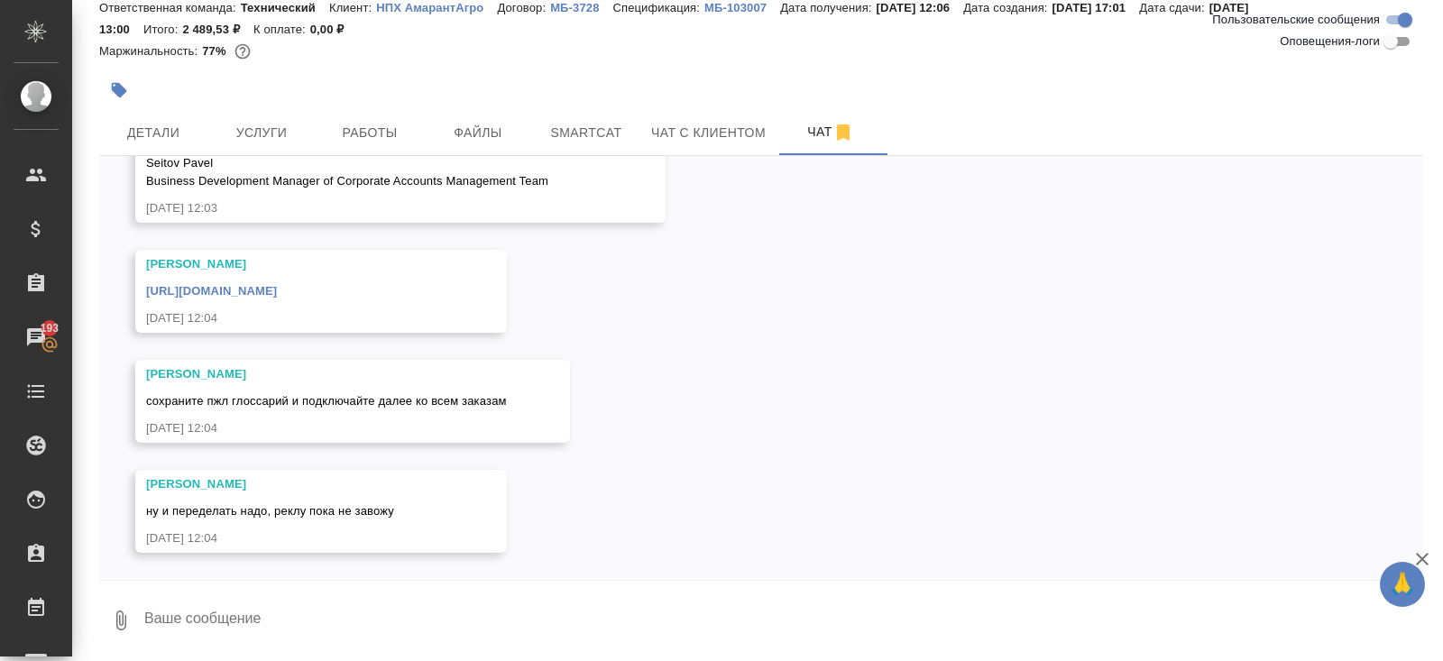
scroll to position [1044, 0]
click at [272, 291] on link "https://drive.awatera.com/s/Hg6mcAKcHQQgLAS" at bounding box center [211, 291] width 131 height 14
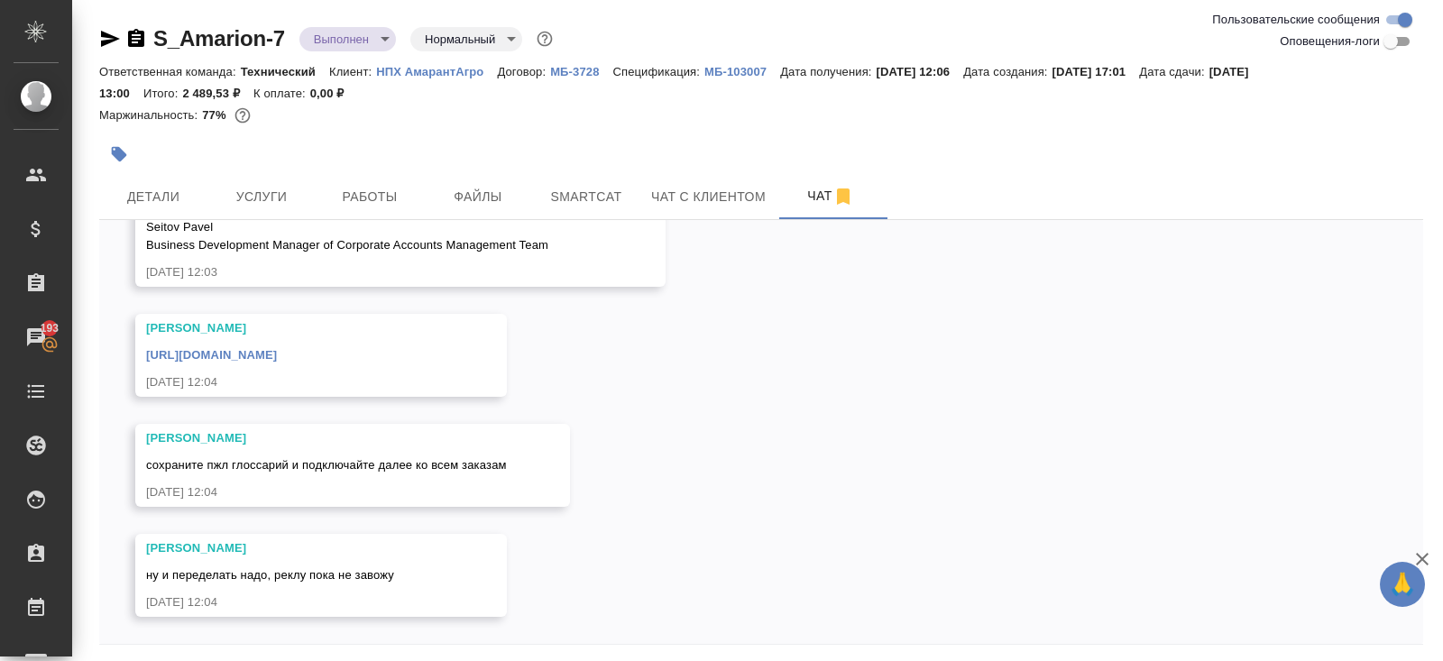
click at [139, 34] on icon "button" at bounding box center [136, 39] width 22 height 22
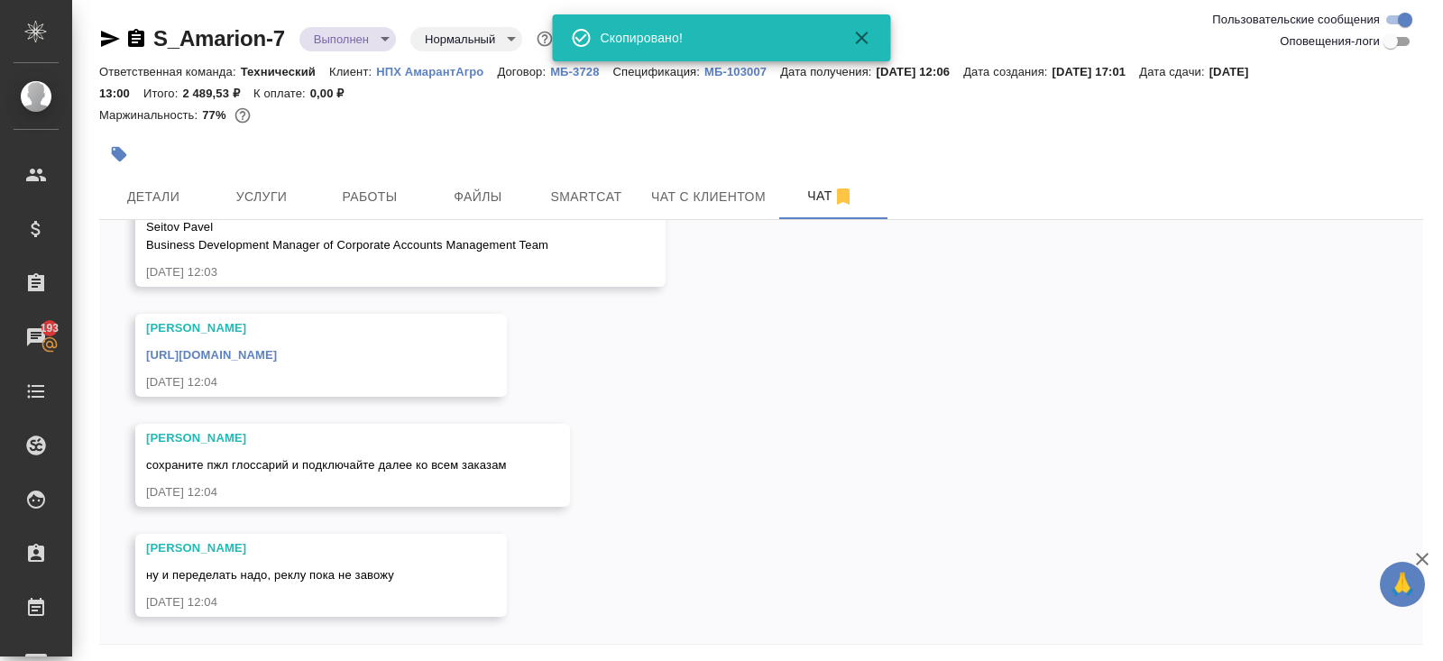
scroll to position [64, 0]
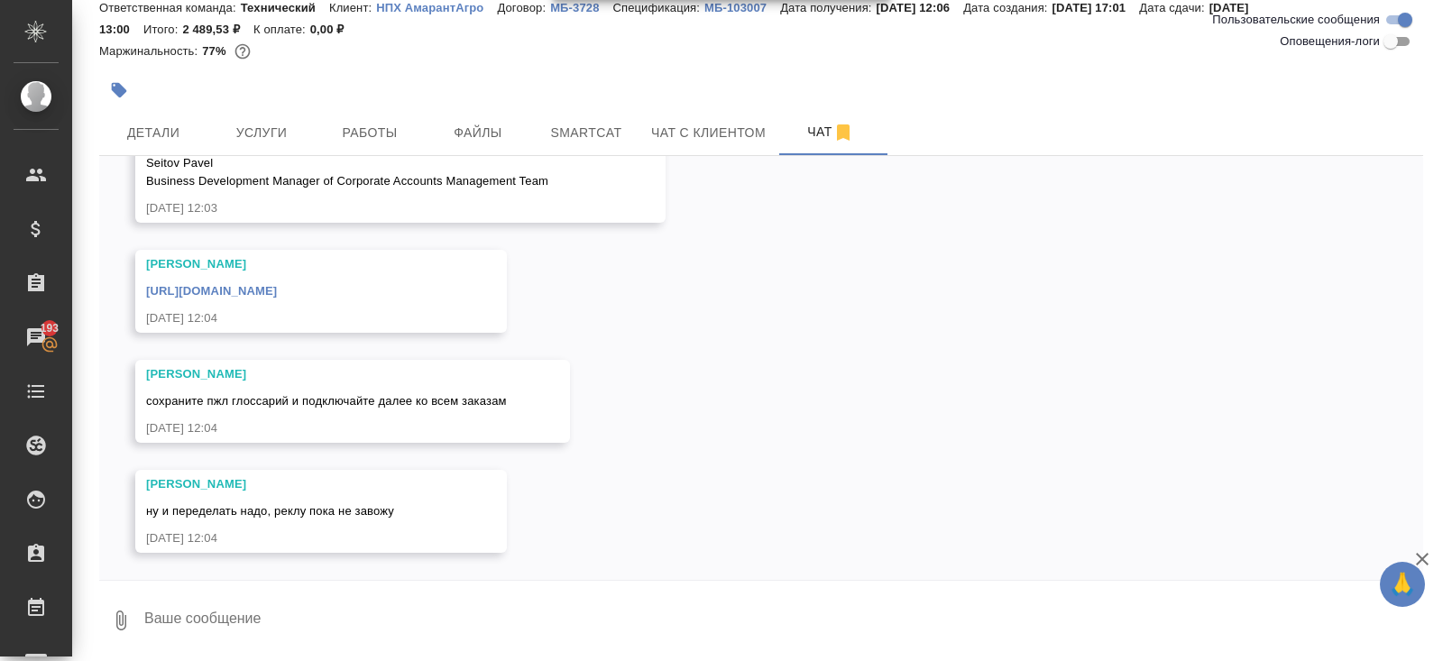
click at [251, 624] on textarea at bounding box center [782, 620] width 1280 height 61
type textarea "написала перку"
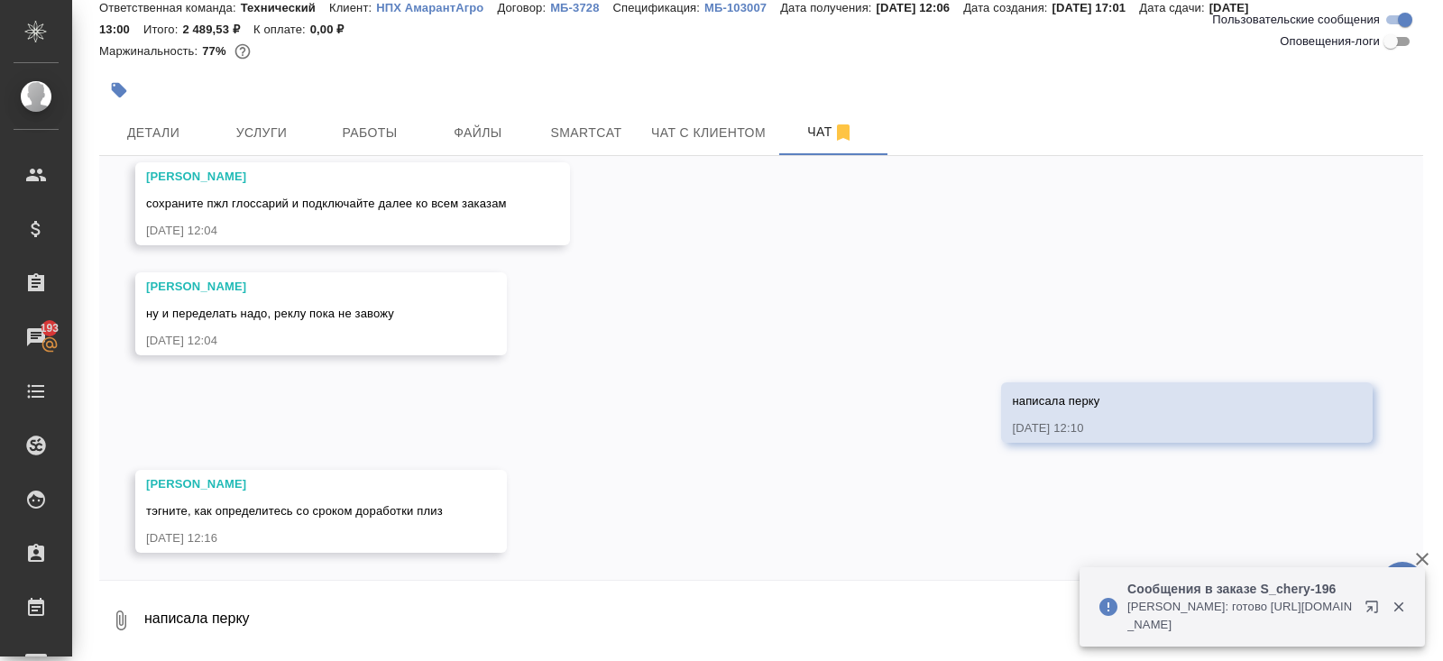
scroll to position [1242, 0]
click at [1368, 604] on icon "button" at bounding box center [1375, 611] width 22 height 22
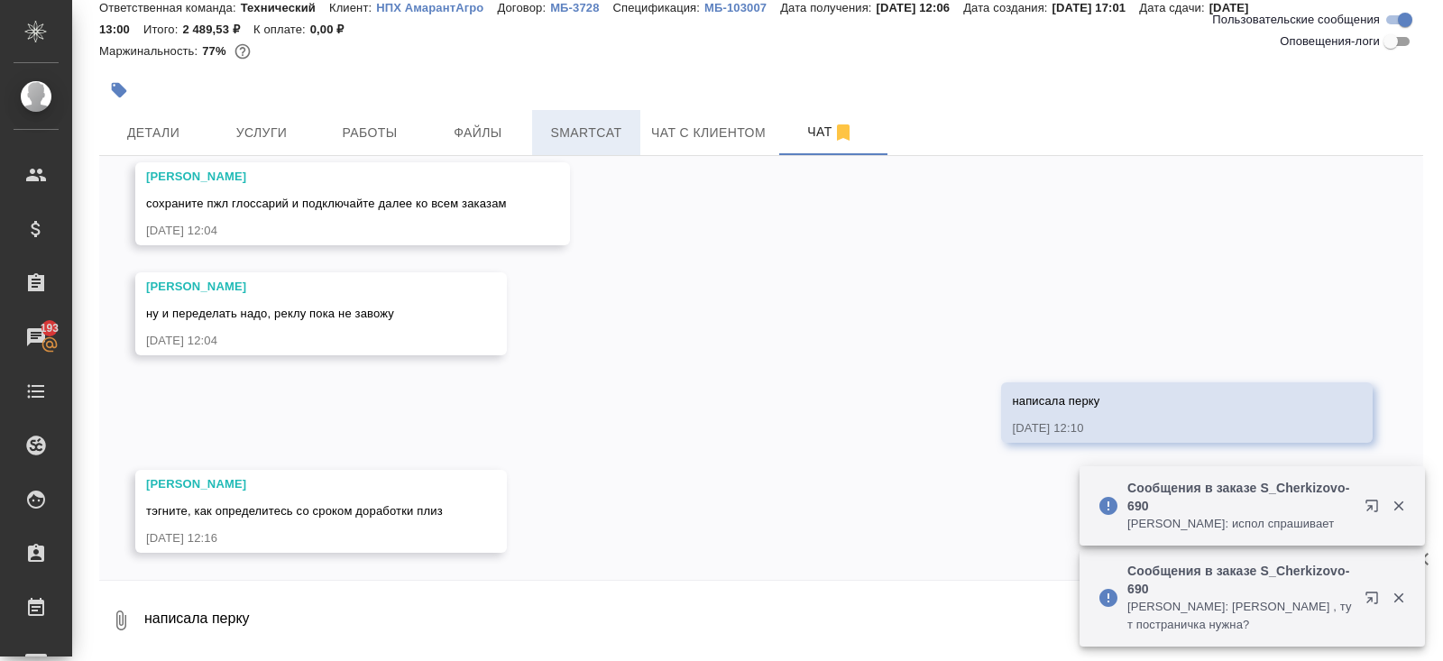
click at [553, 129] on span "Smartcat" at bounding box center [586, 133] width 87 height 23
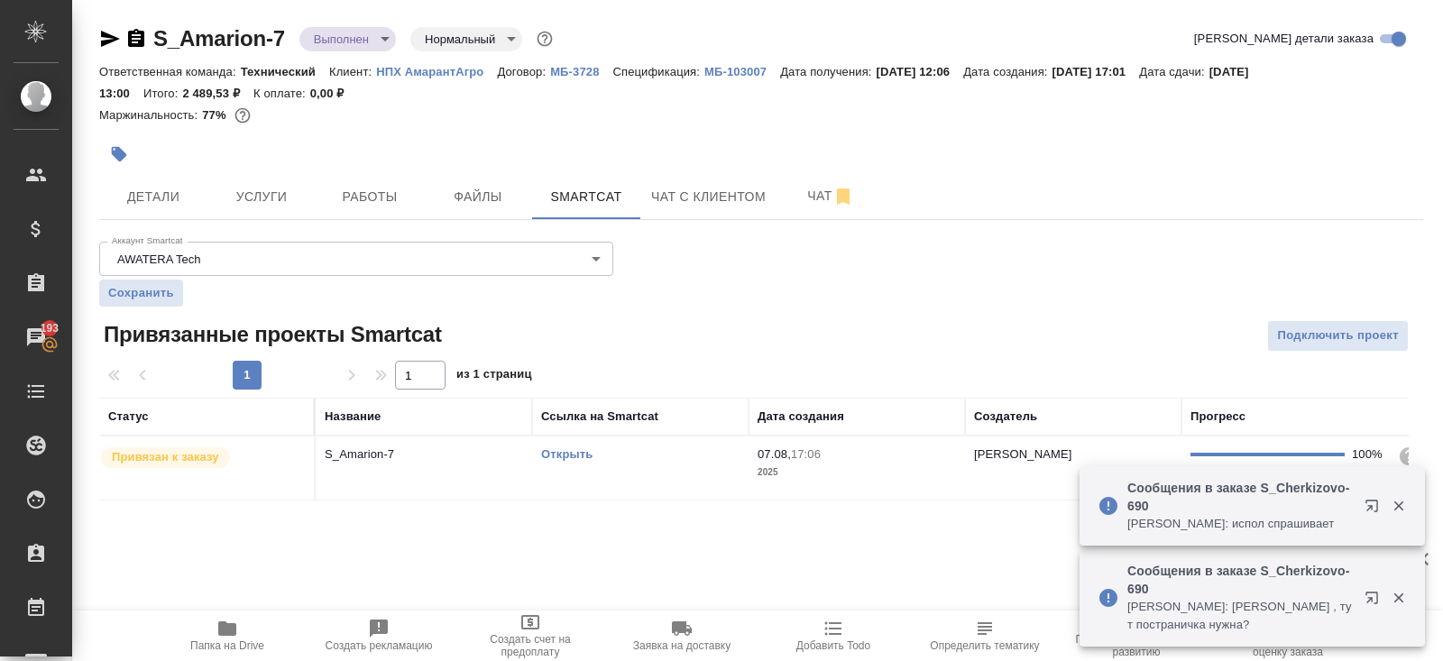
click at [561, 449] on link "Открыть" at bounding box center [566, 454] width 51 height 14
click at [224, 619] on icon "button" at bounding box center [227, 629] width 22 height 22
click at [835, 186] on icon "button" at bounding box center [843, 197] width 22 height 22
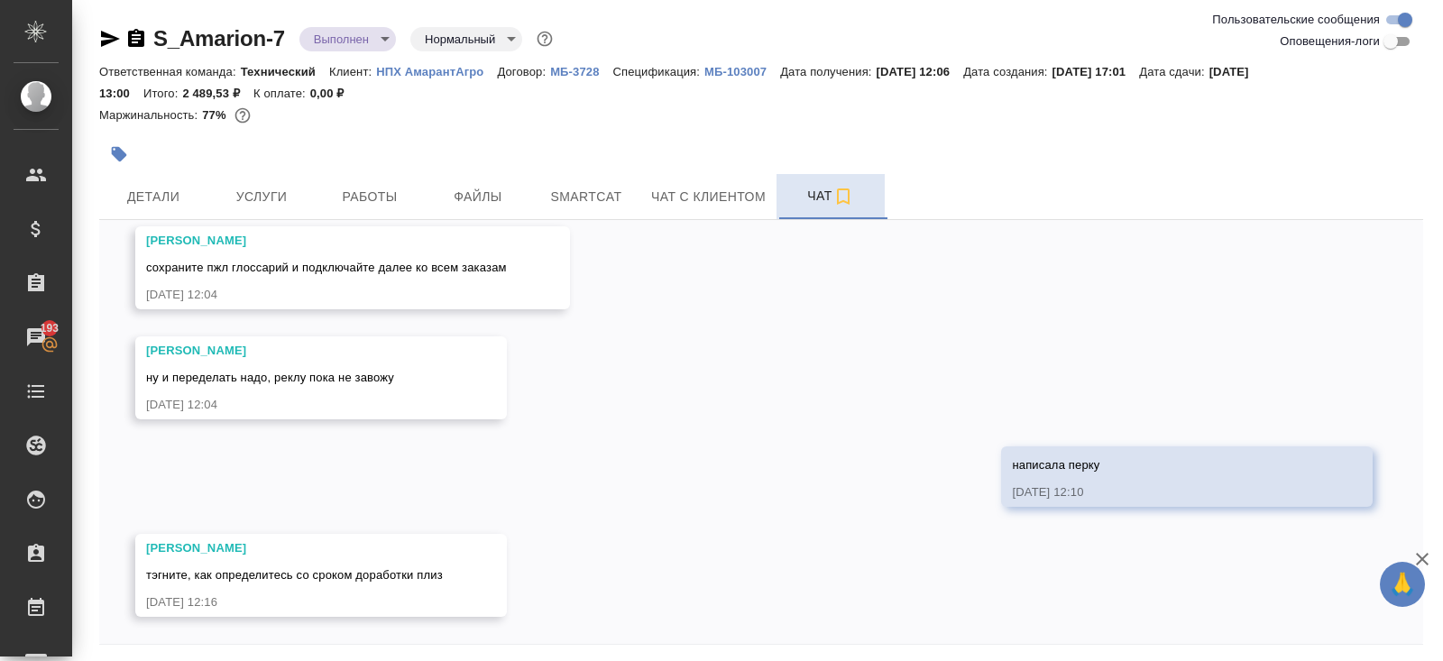
scroll to position [64, 0]
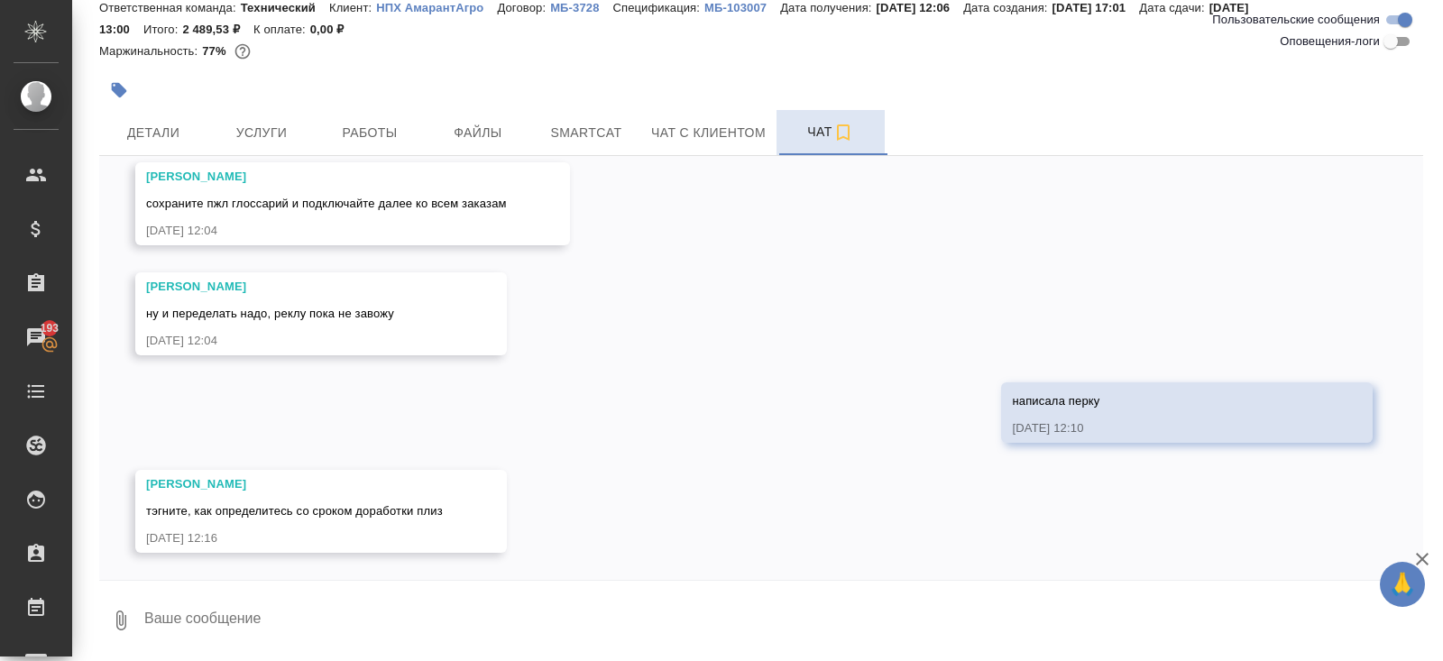
click at [264, 605] on textarea at bounding box center [782, 620] width 1280 height 61
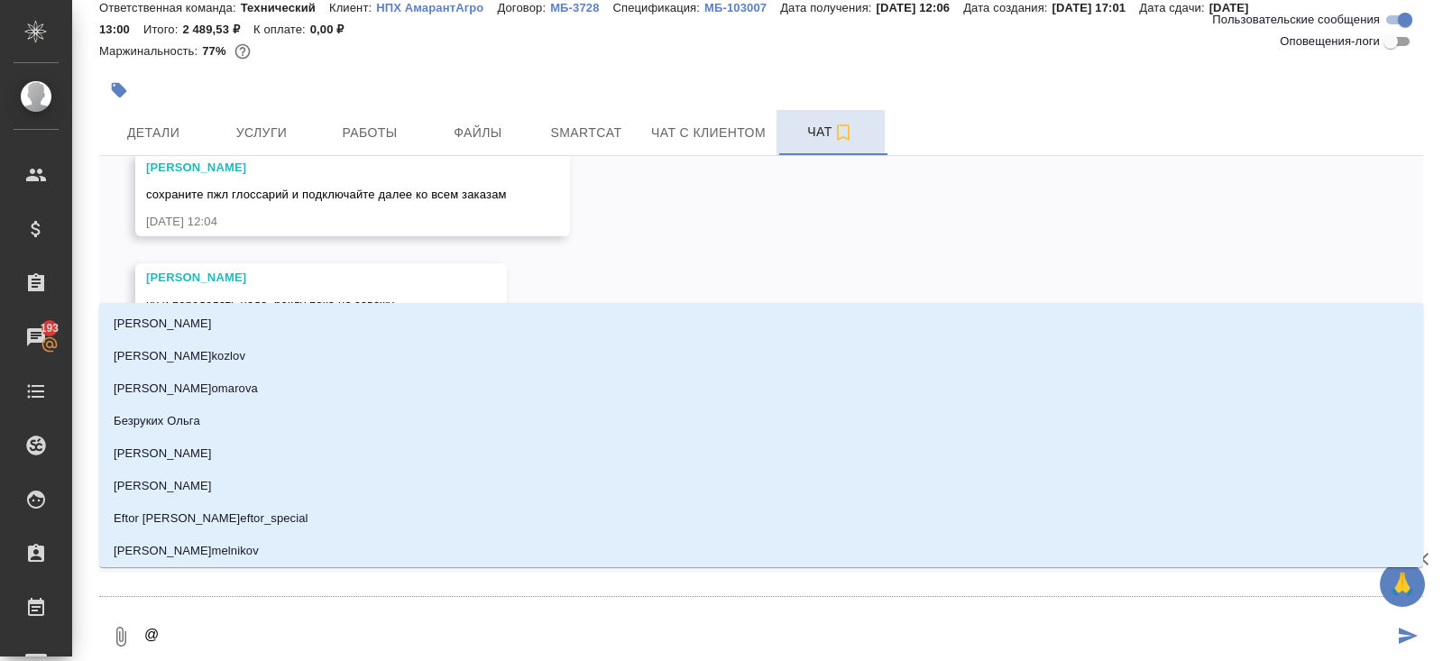
type textarea "@п"
type input "п"
type textarea "@пе"
type input "пе"
type textarea "@пет"
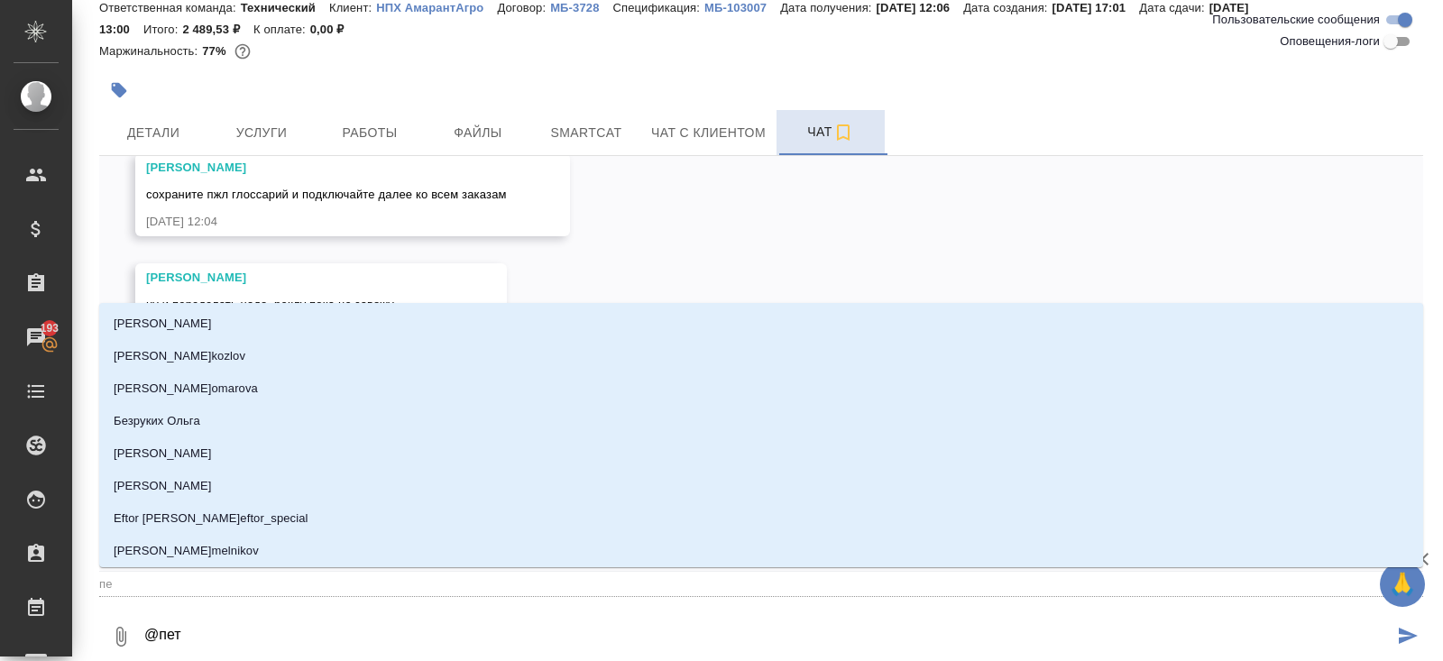
type input "пет"
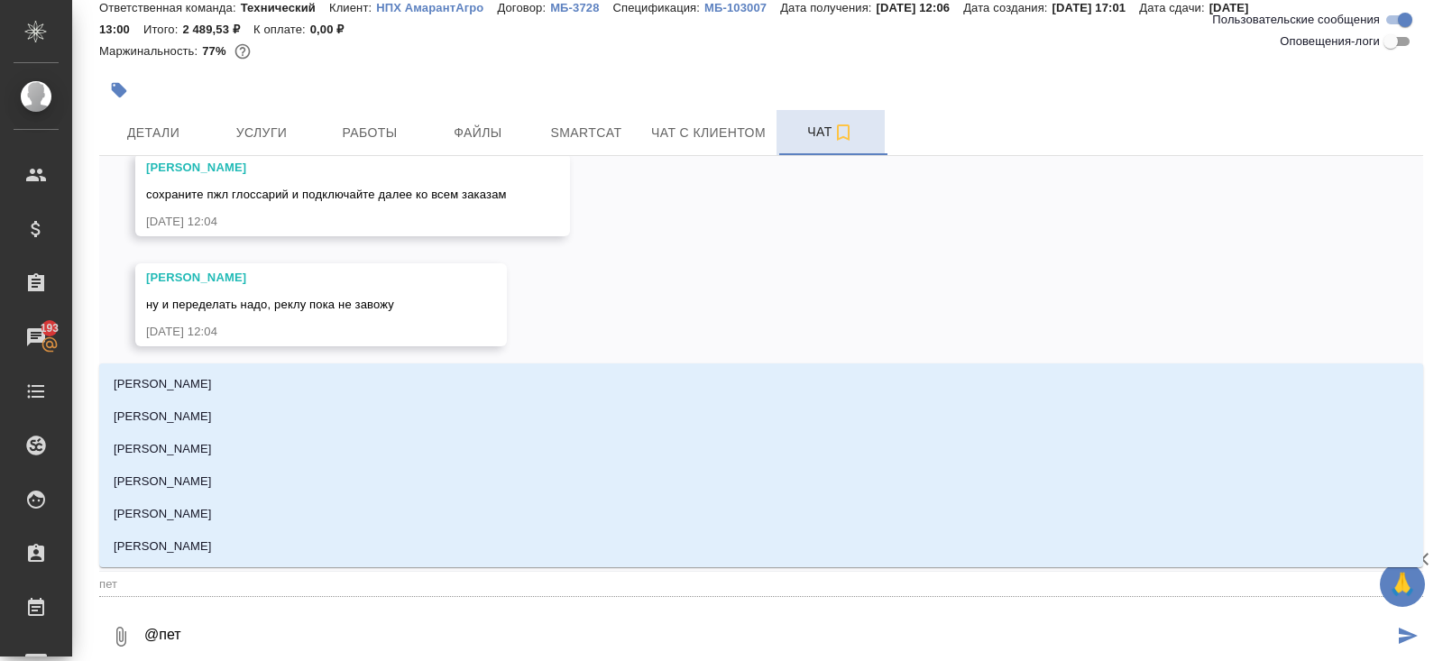
type textarea "@петр"
type input "петр"
type textarea "@петро"
type input "петро"
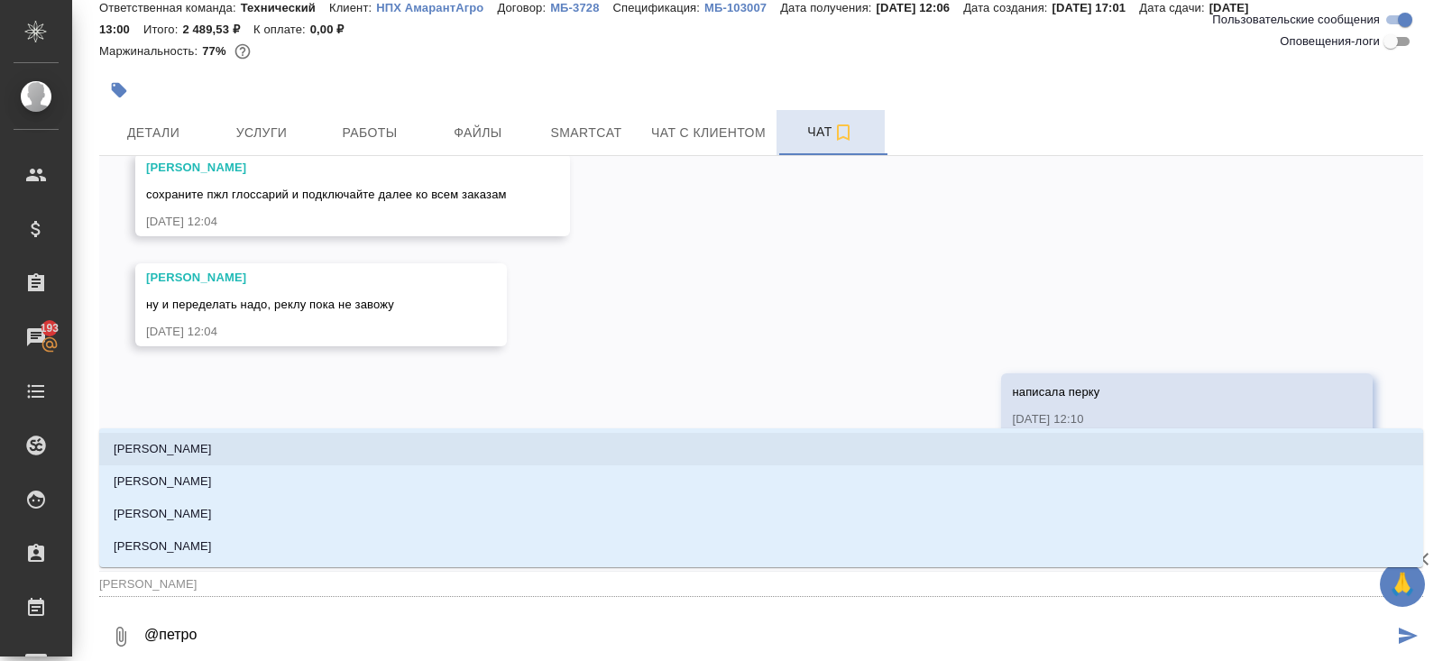
click at [179, 456] on p "Петрова Валерия" at bounding box center [163, 449] width 98 height 18
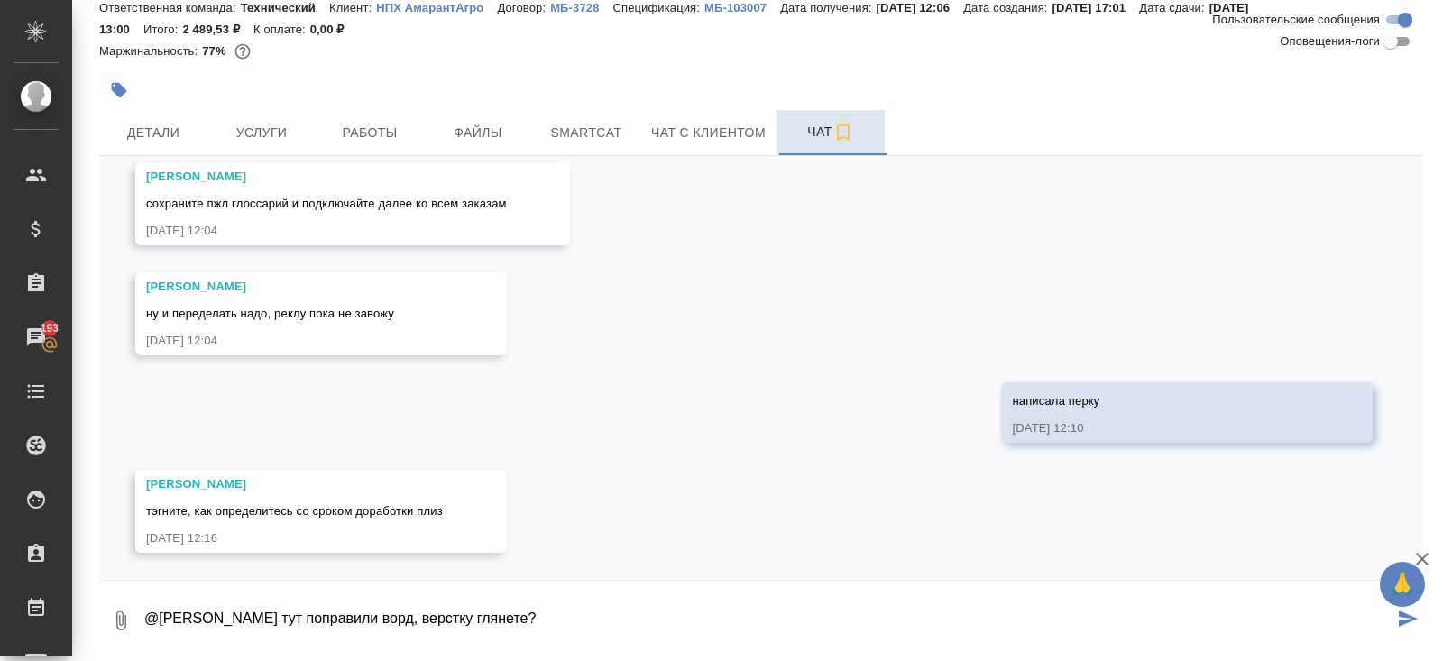
paste textarea "https://drive.awatera.com/s/cpTT9F6aJKdWFn8"
type textarea "@Петрова Валерия тут поправили ворд, верстку глянете? https://drive.awatera.com…"
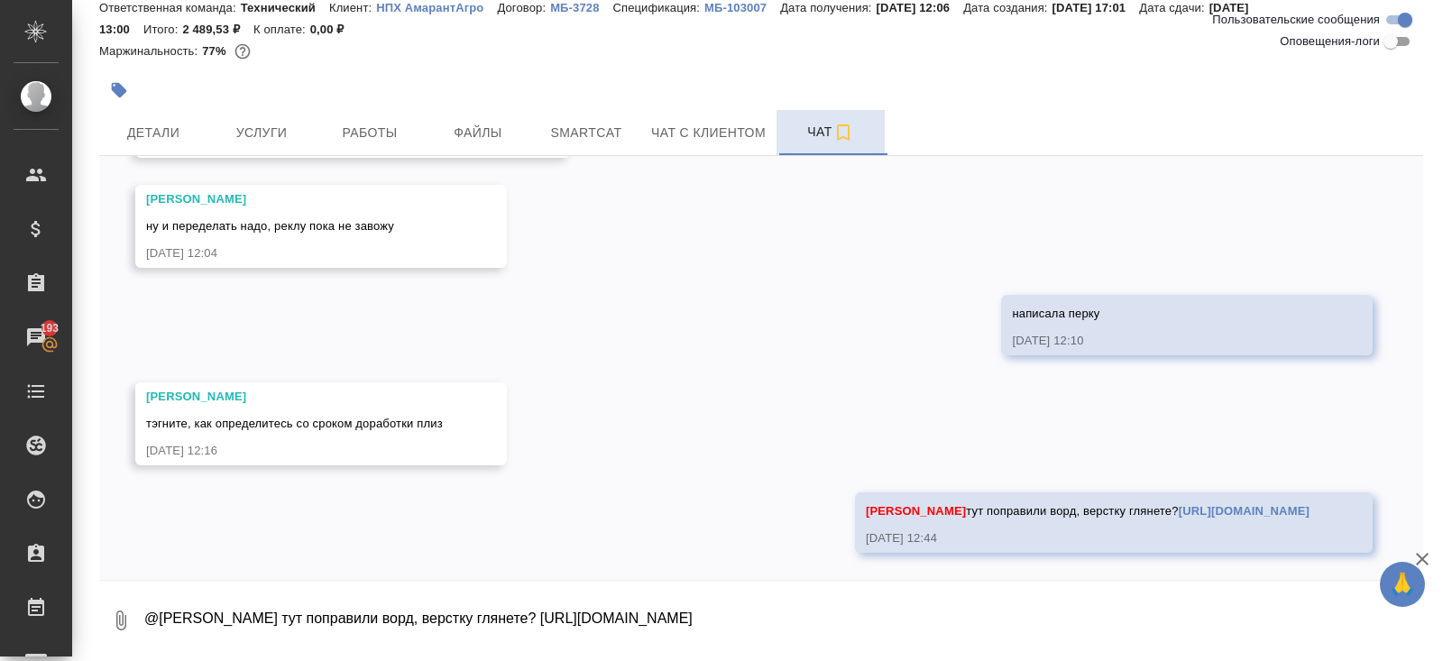
scroll to position [0, 0]
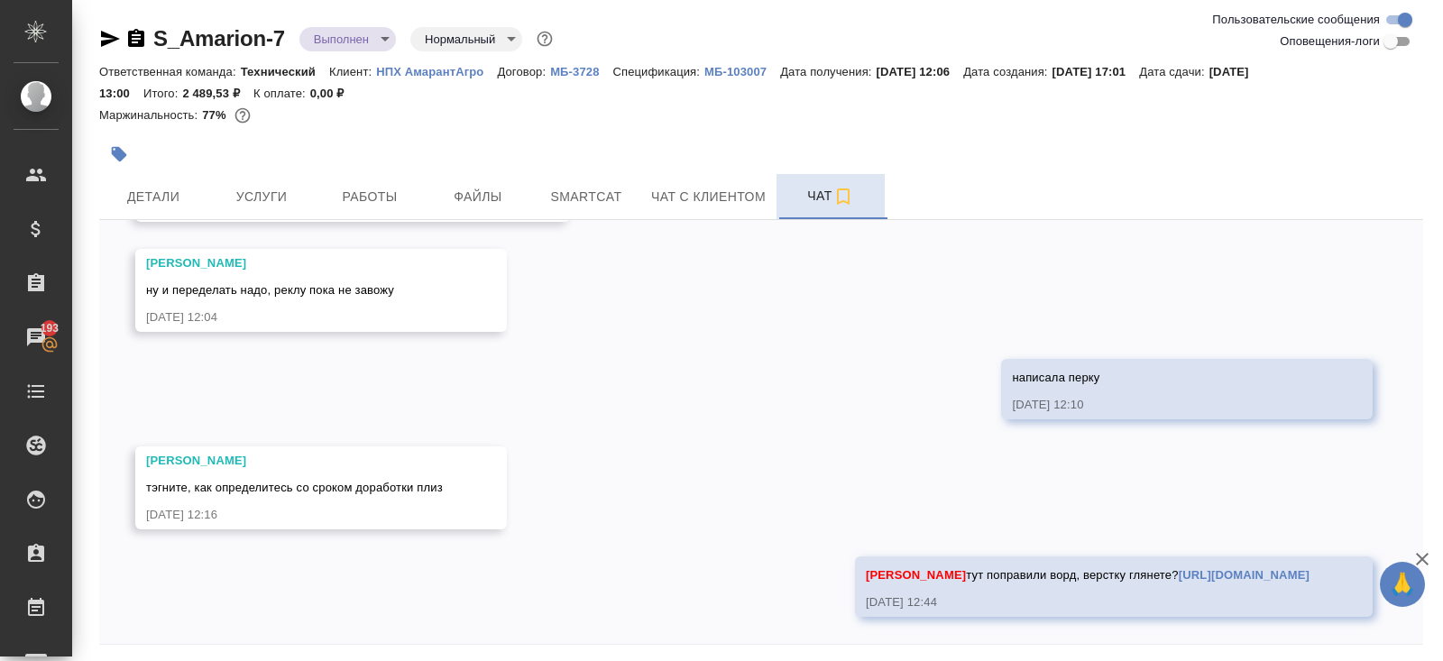
click at [113, 37] on icon "button" at bounding box center [110, 39] width 19 height 16
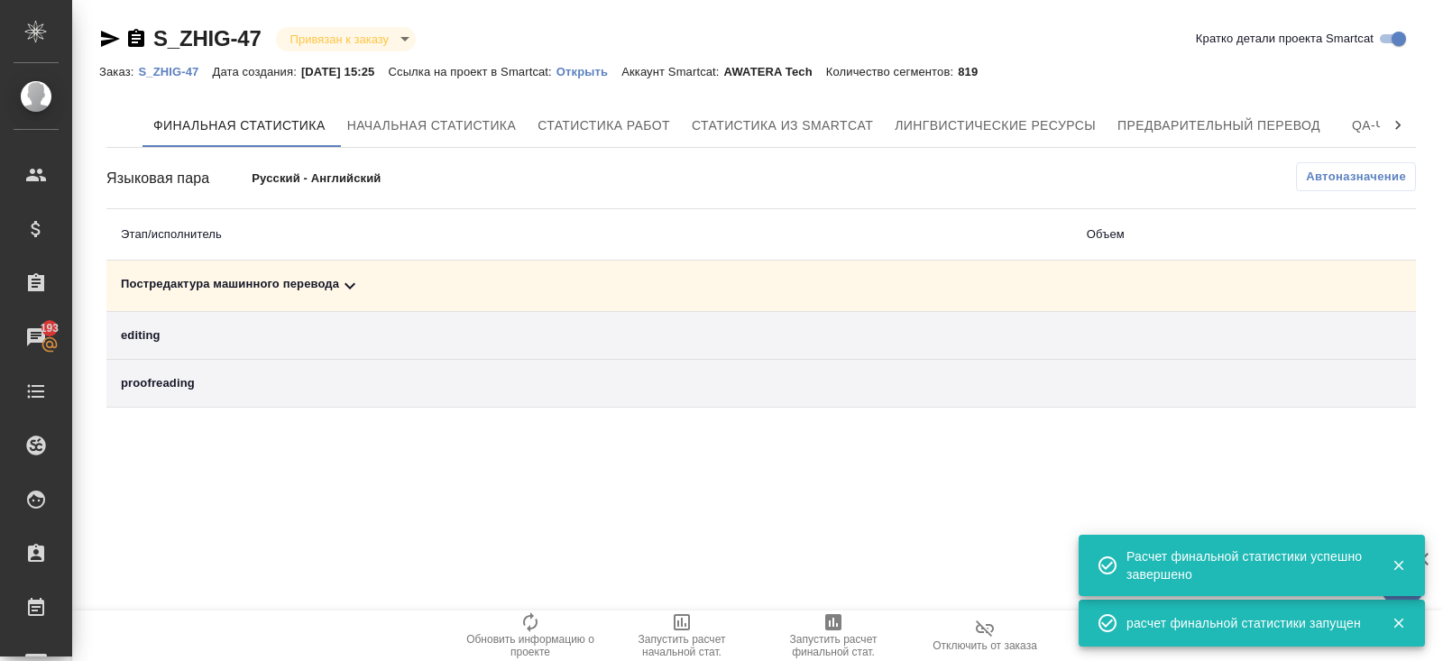
click at [340, 280] on div "Постредактура машинного перевода" at bounding box center [589, 286] width 937 height 22
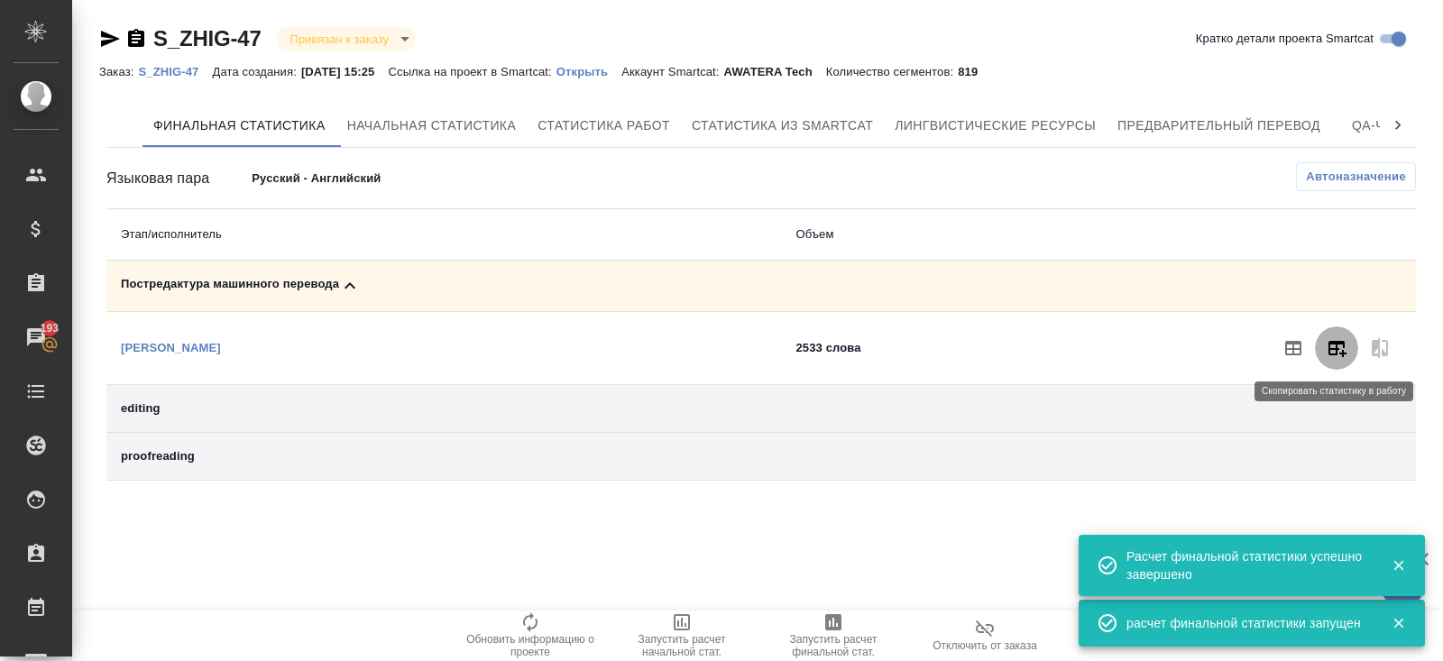
click at [1323, 346] on button "button" at bounding box center [1336, 347] width 43 height 43
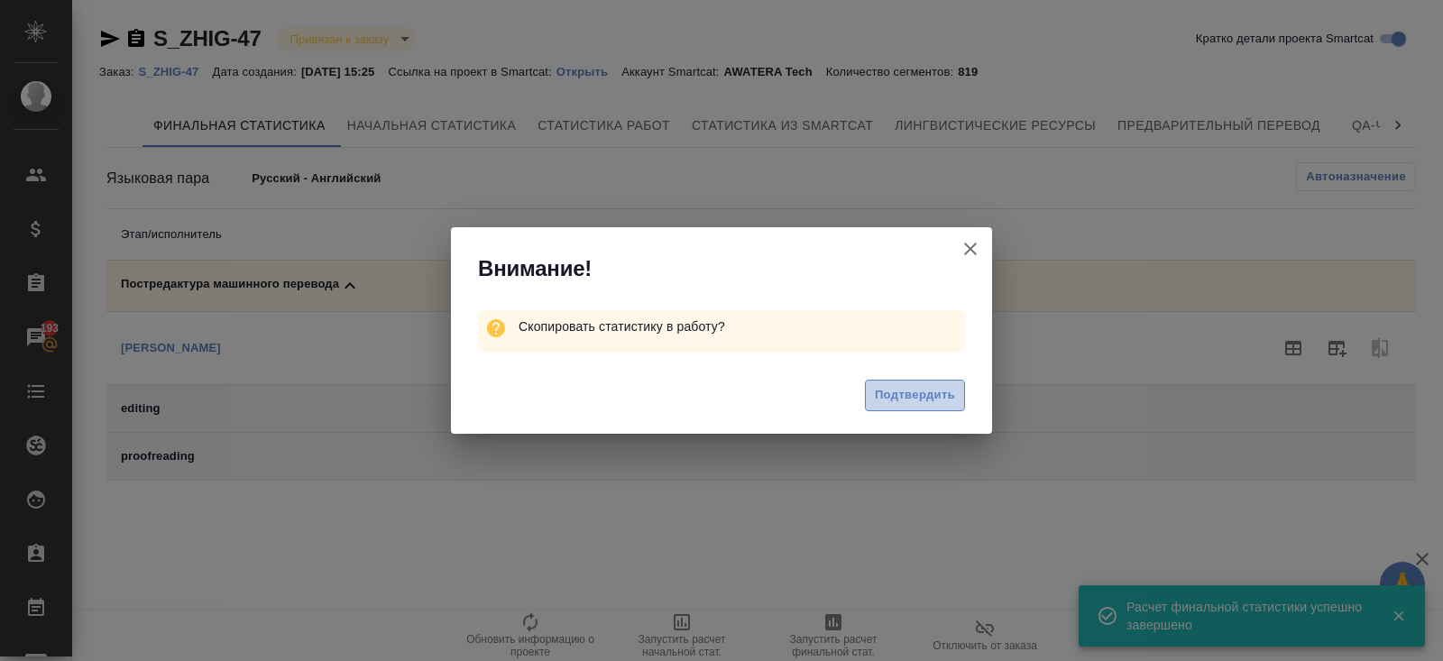
click at [888, 391] on span "Подтвердить" at bounding box center [915, 395] width 80 height 21
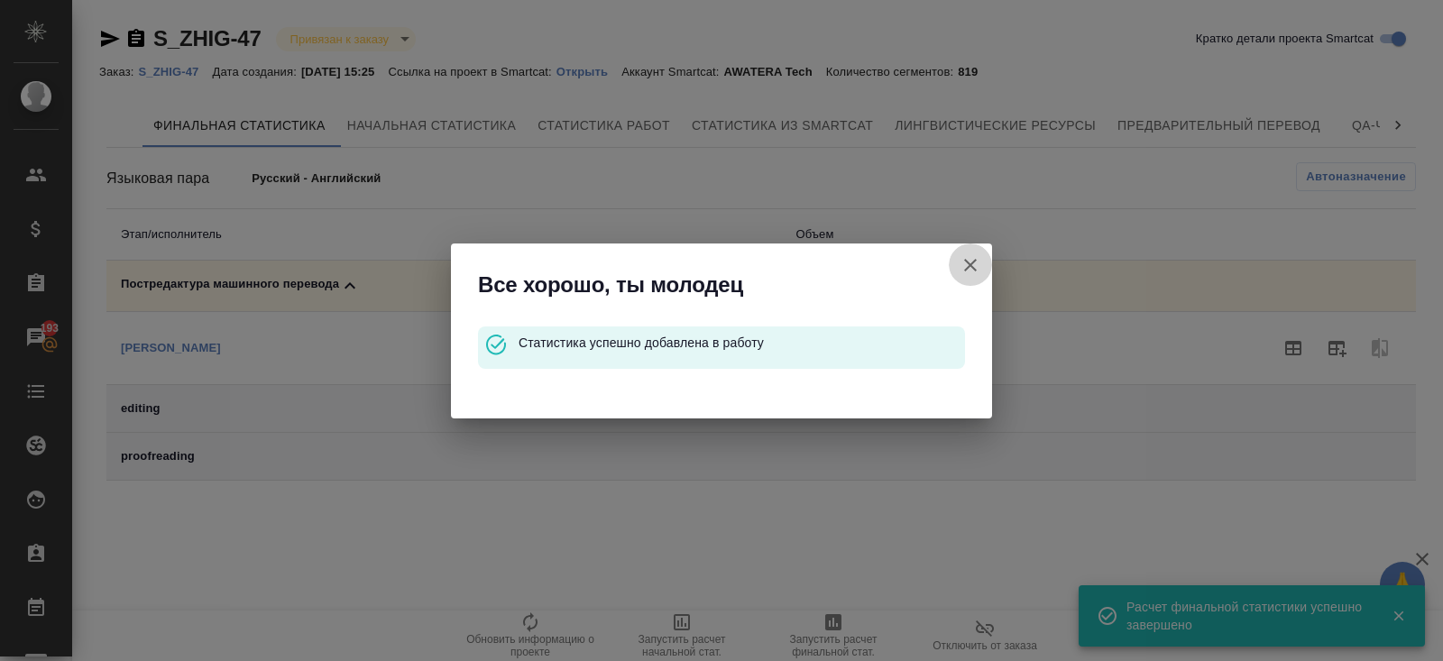
click at [968, 264] on icon "button" at bounding box center [970, 265] width 22 height 22
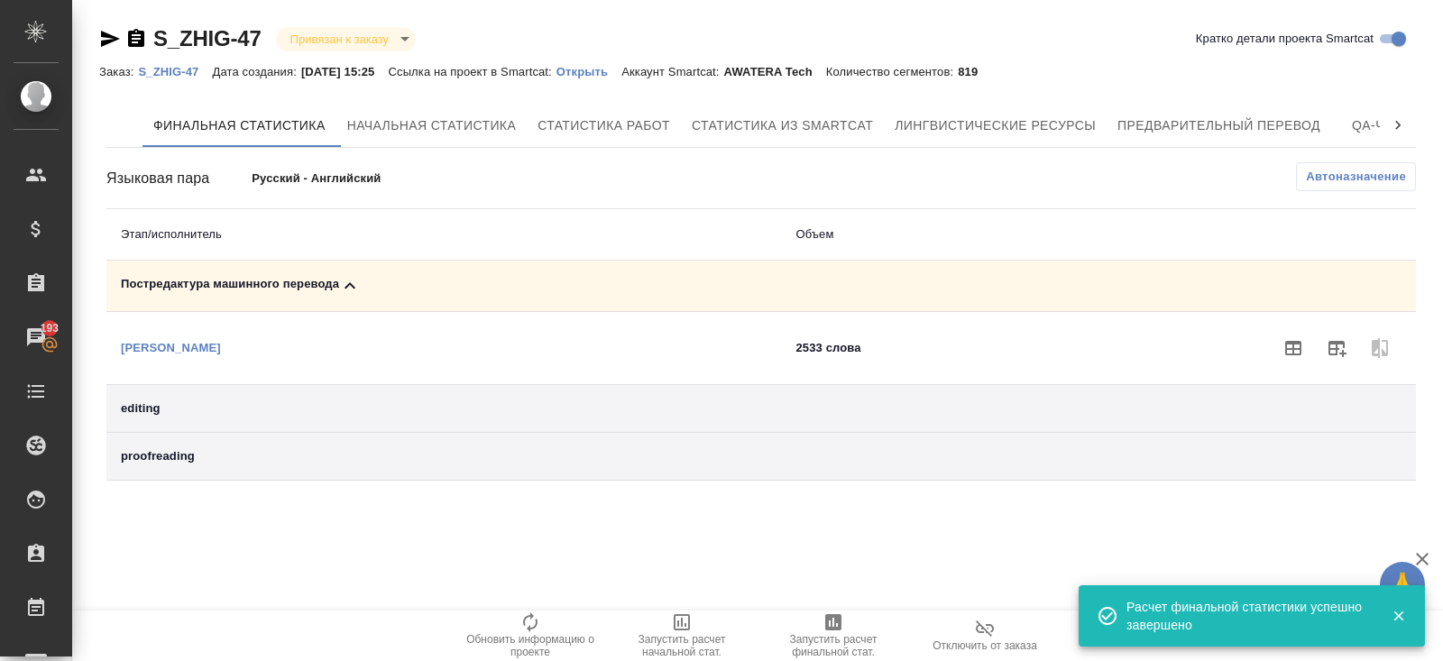
click at [178, 73] on p "S_ZHIG-47" at bounding box center [175, 72] width 74 height 14
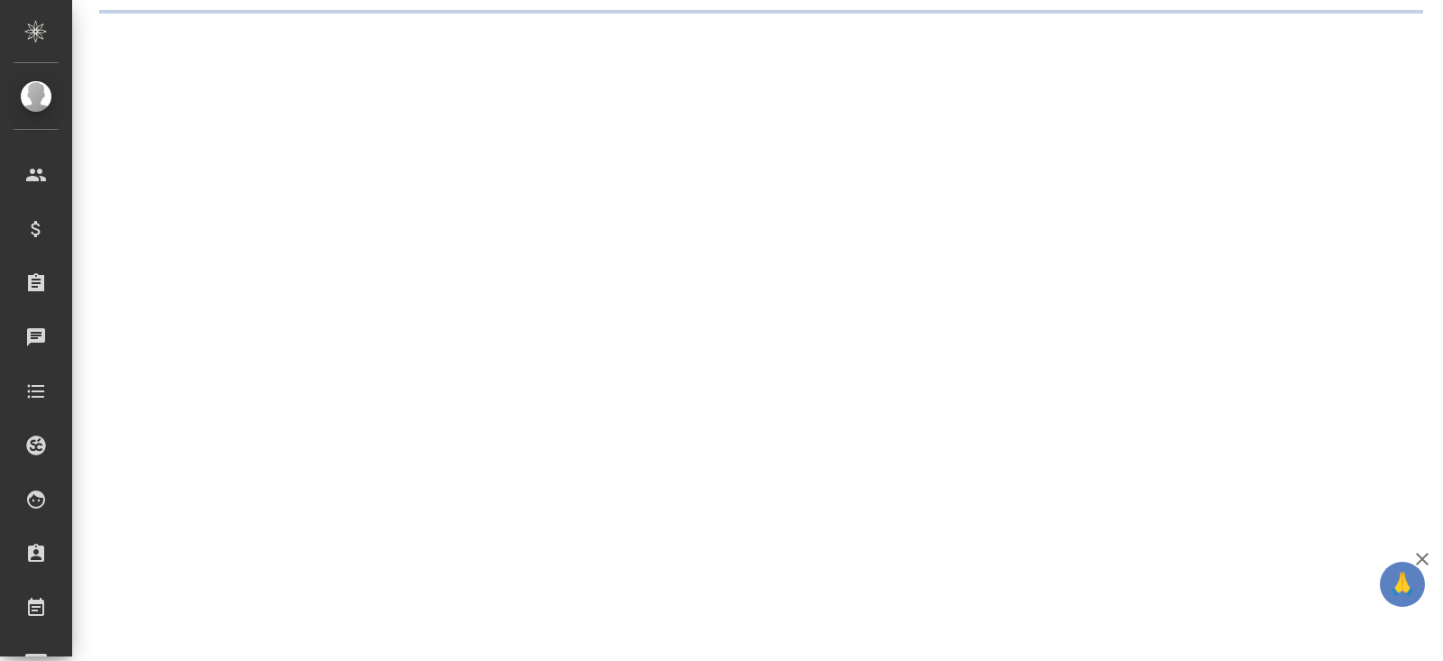
select select "RU"
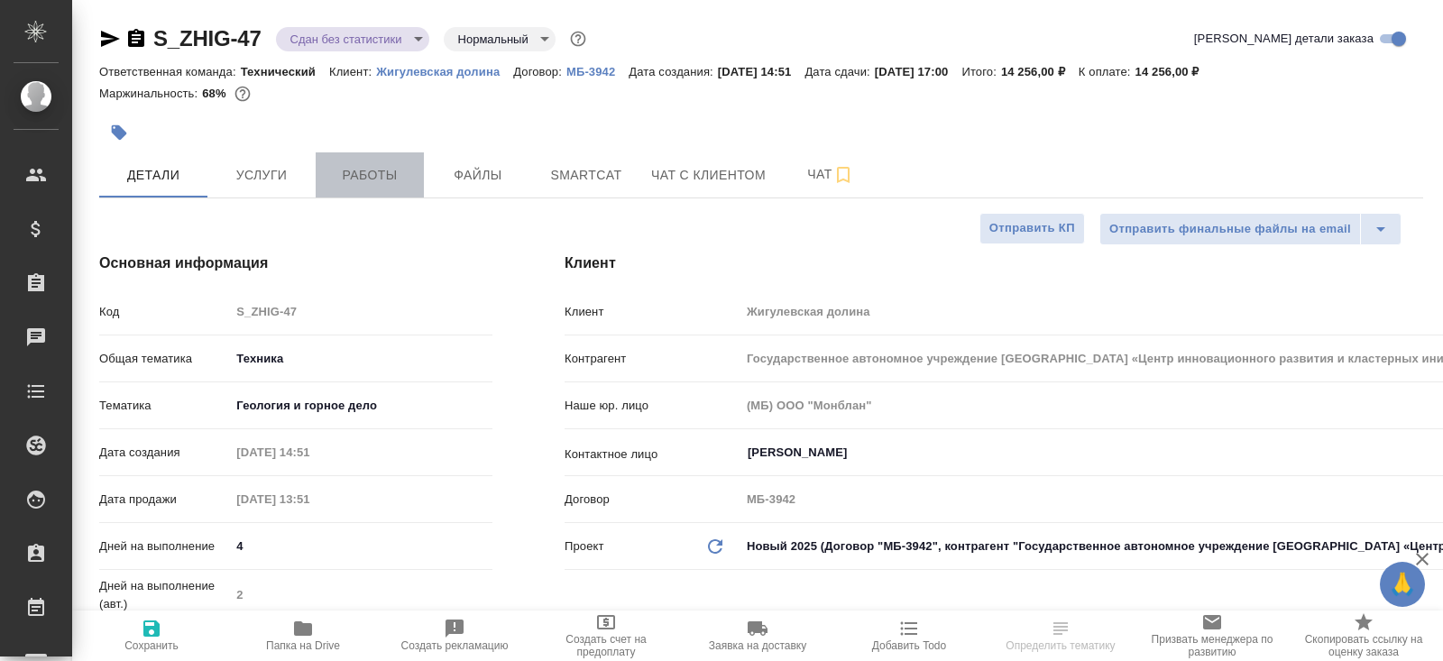
click at [329, 178] on span "Работы" at bounding box center [369, 175] width 87 height 23
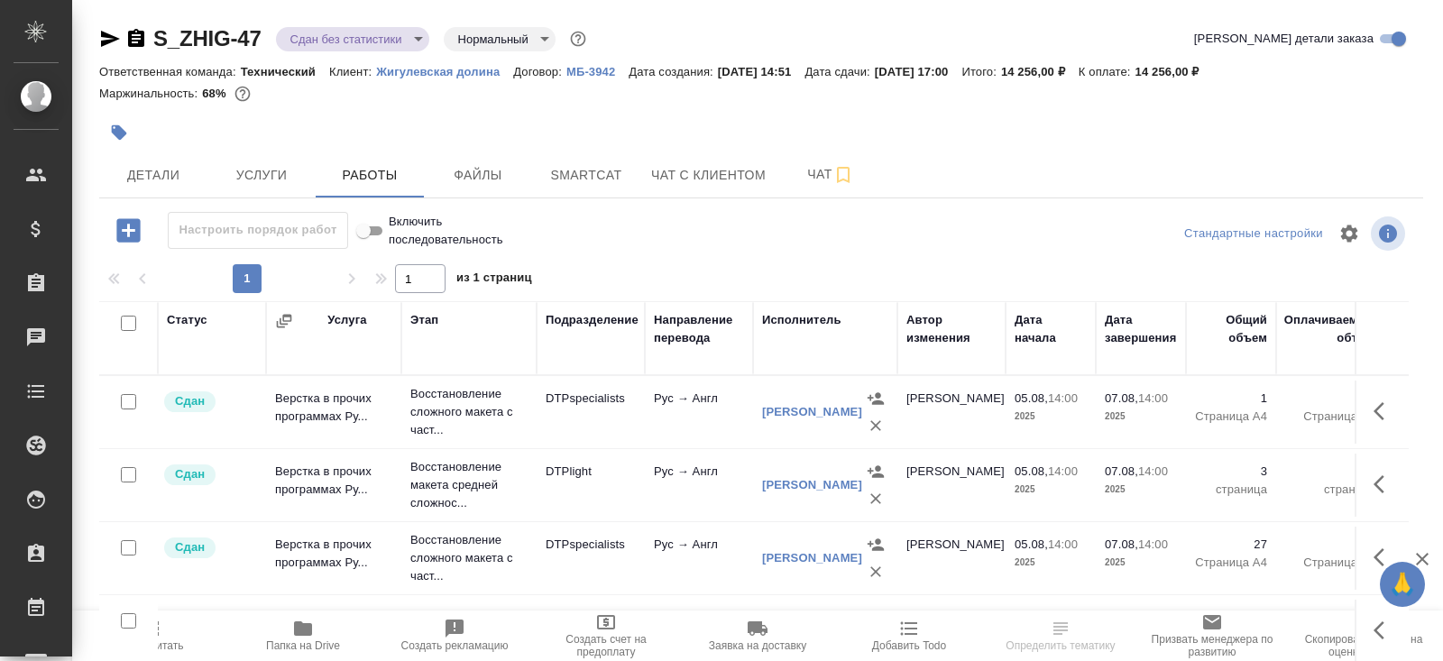
click at [153, 444] on td at bounding box center [128, 411] width 59 height 63
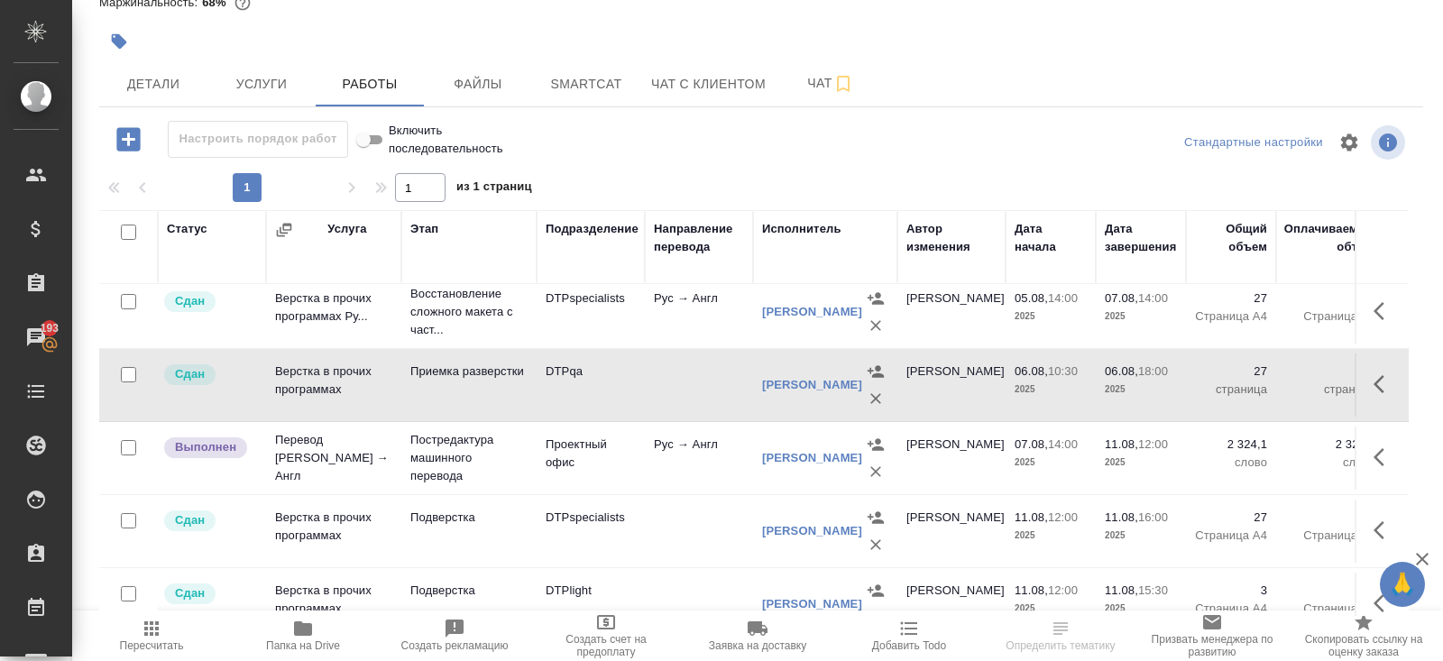
scroll to position [214, 0]
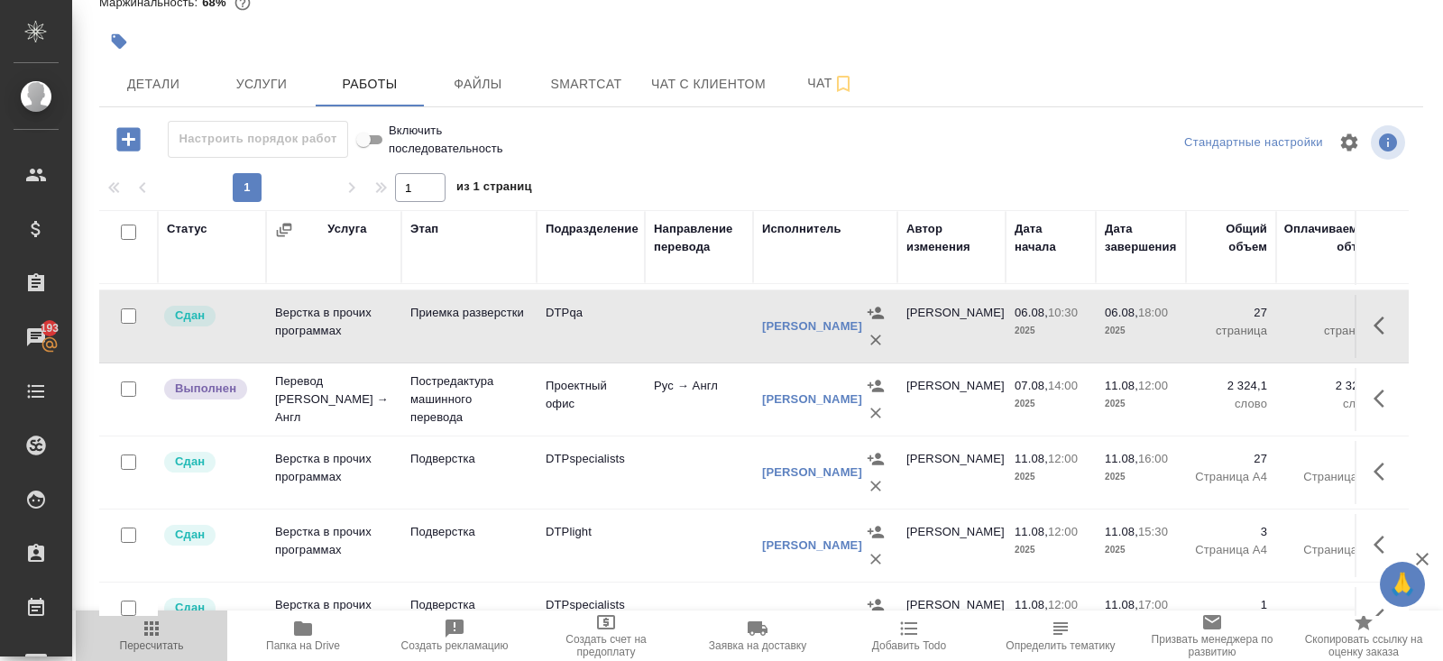
click at [160, 633] on icon "button" at bounding box center [152, 629] width 22 height 22
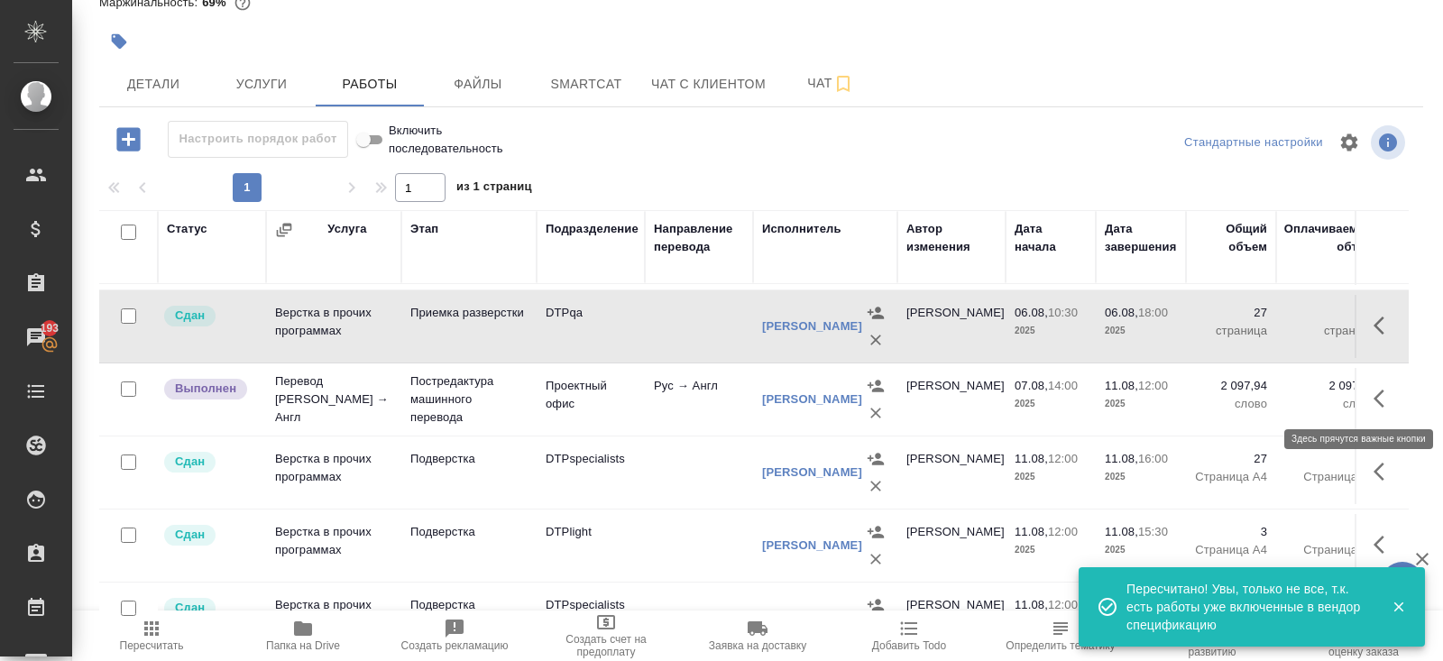
click at [1381, 391] on icon "button" at bounding box center [1384, 399] width 22 height 22
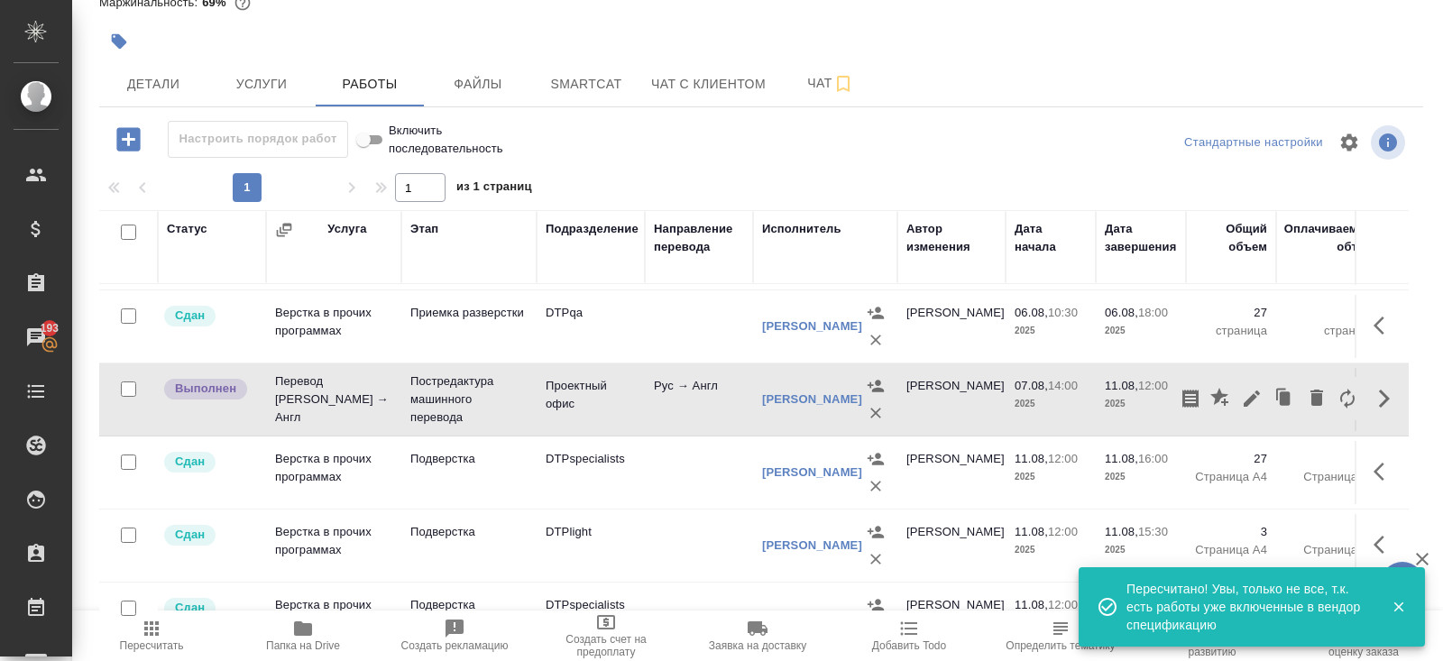
click at [1249, 398] on icon "button" at bounding box center [1251, 398] width 16 height 16
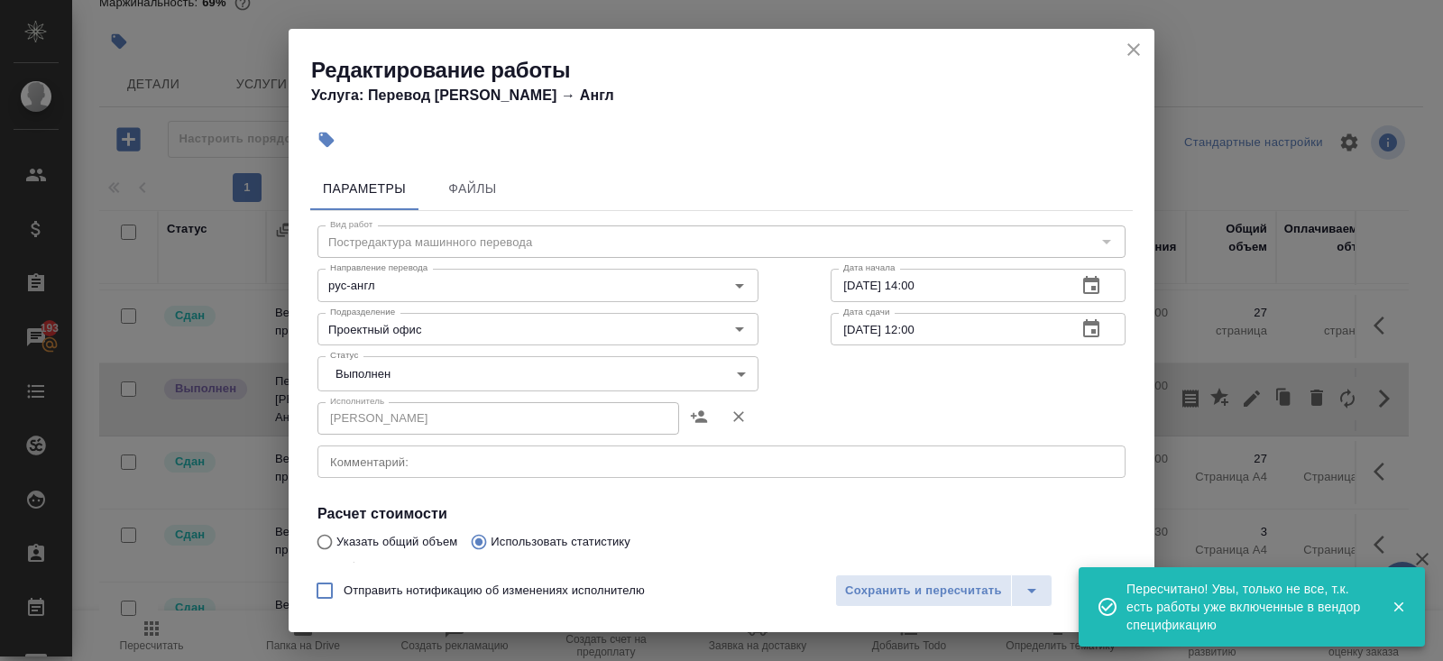
click at [376, 356] on body "🙏 .cls-1 fill:#fff; AWATERA Belyakova Yulia Клиенты Спецификации Заказы 193 Чат…" at bounding box center [721, 330] width 1443 height 661
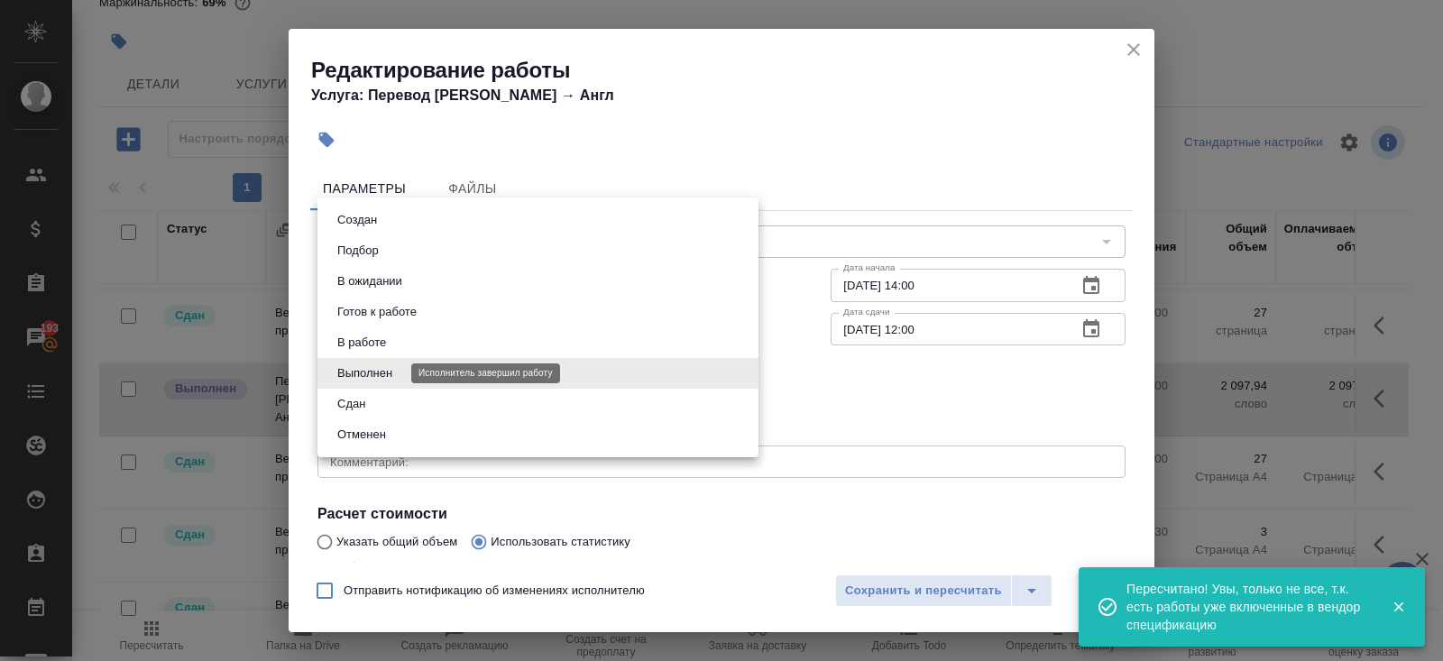
click at [375, 380] on button "Выполнен" at bounding box center [365, 373] width 66 height 20
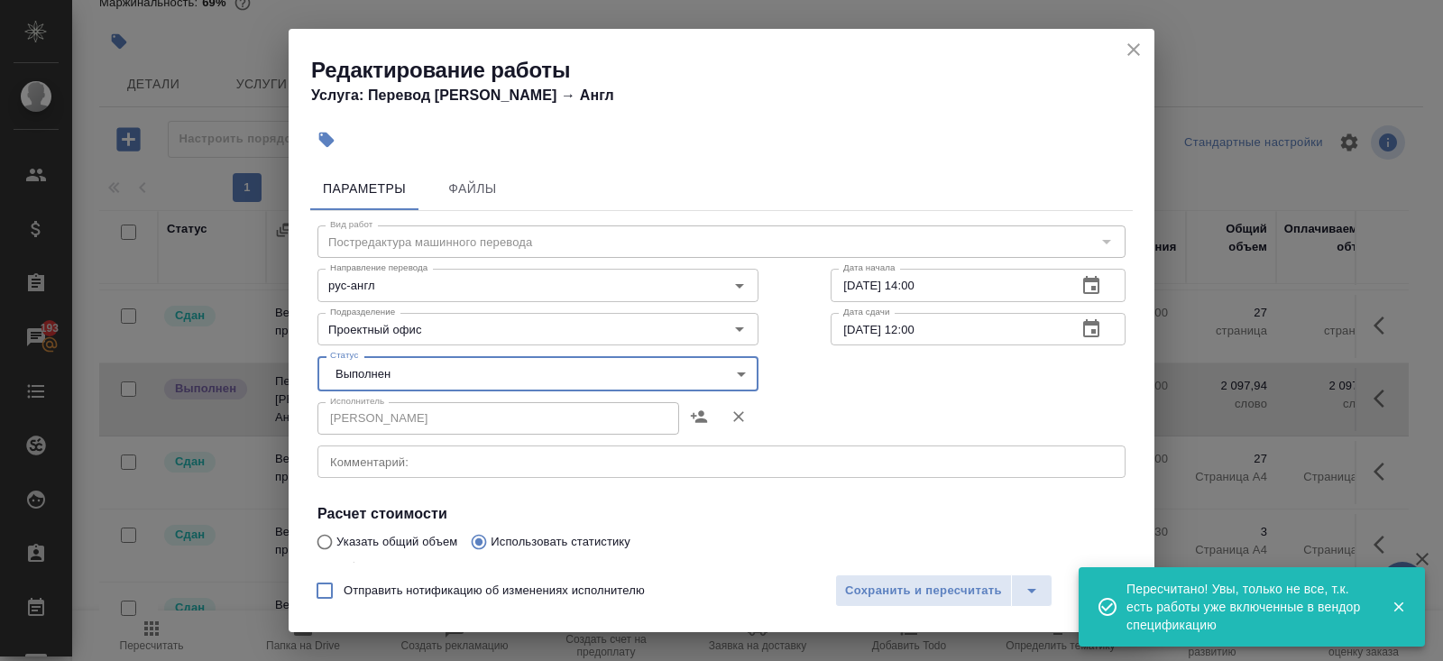
click at [364, 371] on body "🙏 .cls-1 fill:#fff; AWATERA Belyakova Yulia Клиенты Спецификации Заказы 193 Чат…" at bounding box center [721, 330] width 1443 height 661
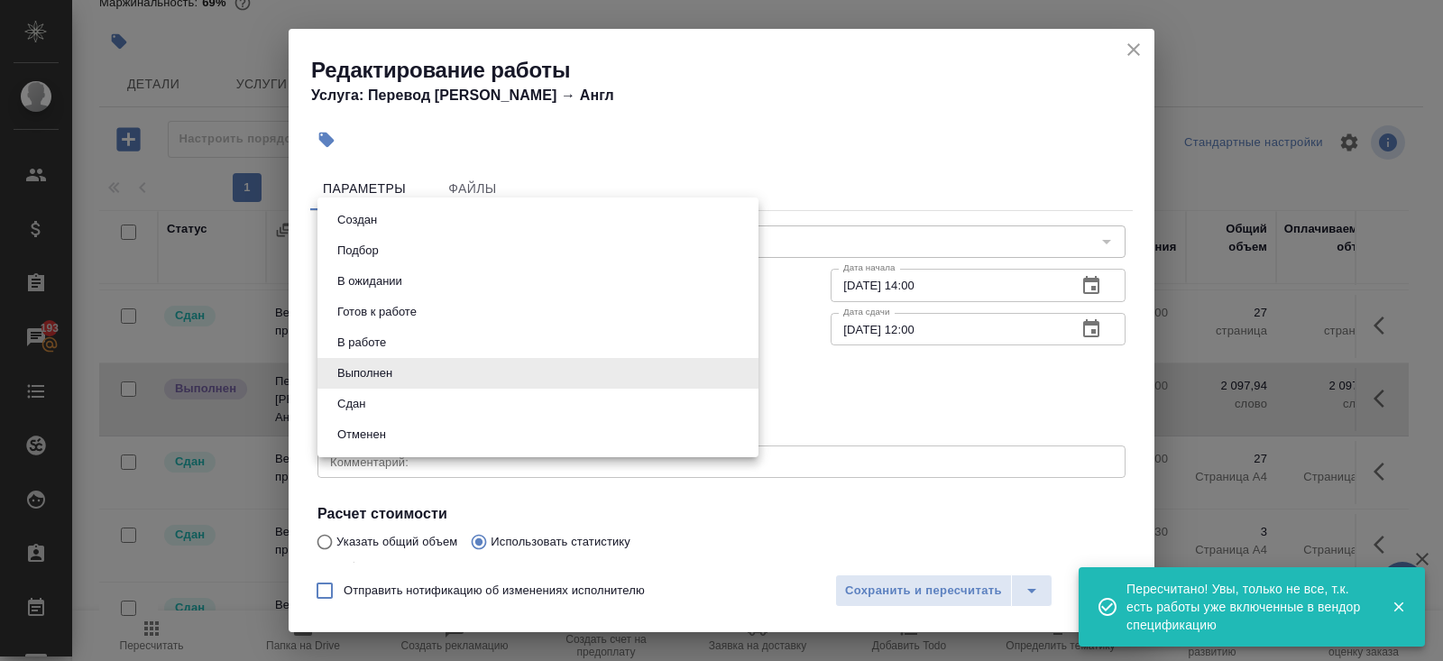
click at [362, 396] on button "Сдан" at bounding box center [351, 404] width 39 height 20
type input "closed"
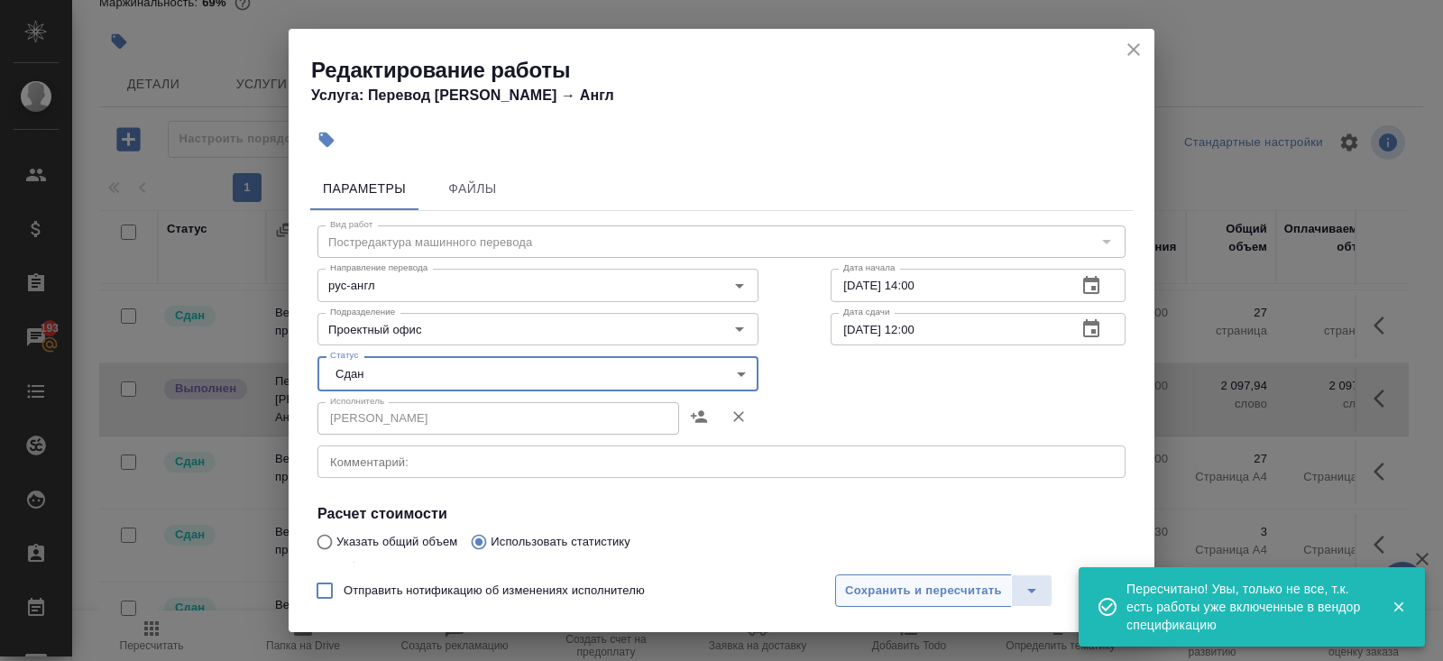
click at [882, 590] on span "Сохранить и пересчитать" at bounding box center [923, 591] width 157 height 21
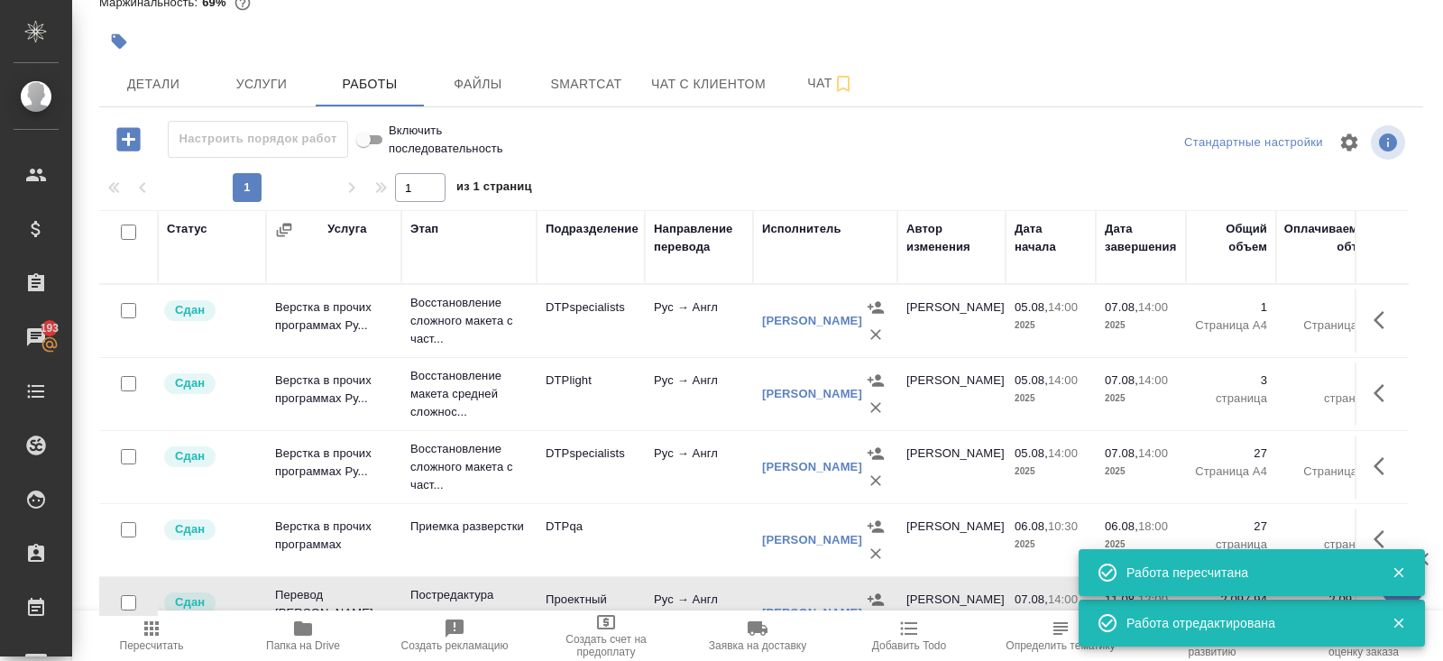
scroll to position [0, 0]
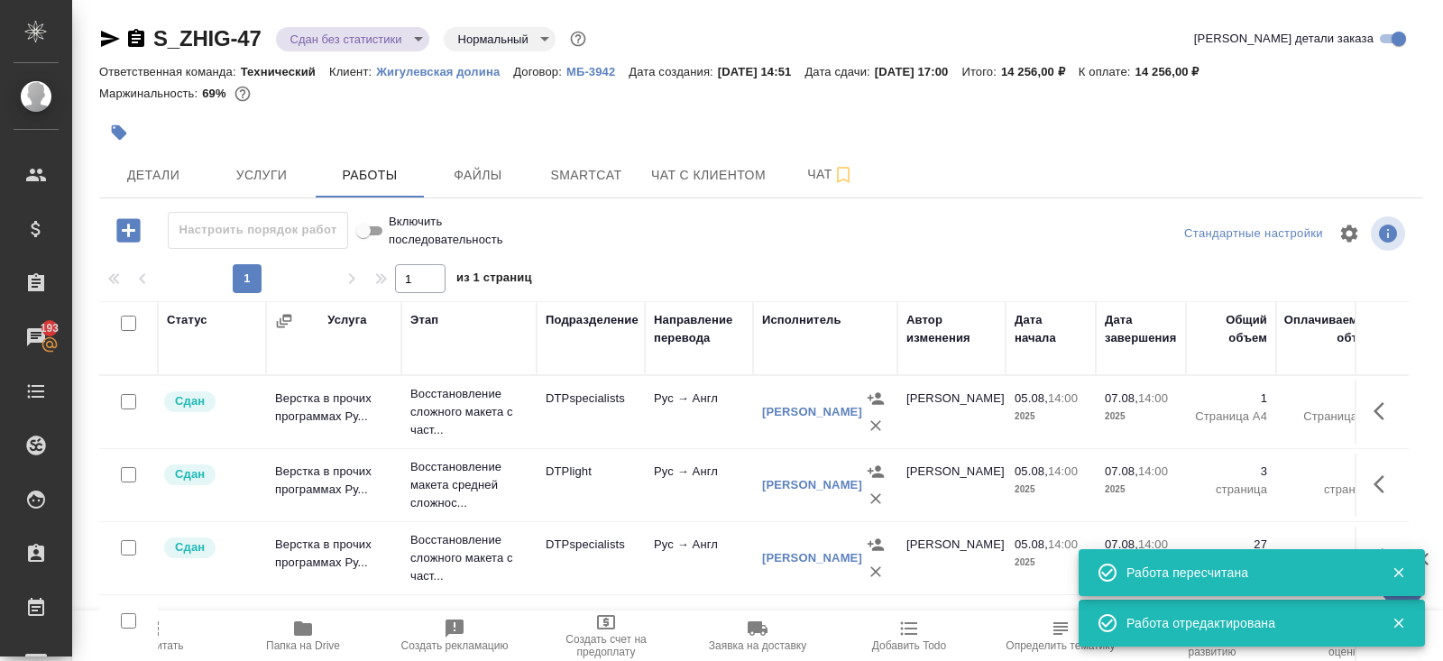
click at [323, 41] on body "🙏 .cls-1 fill:#fff; AWATERA Belyakova Yulia Клиенты Спецификации Заказы 193 Чат…" at bounding box center [721, 330] width 1443 height 661
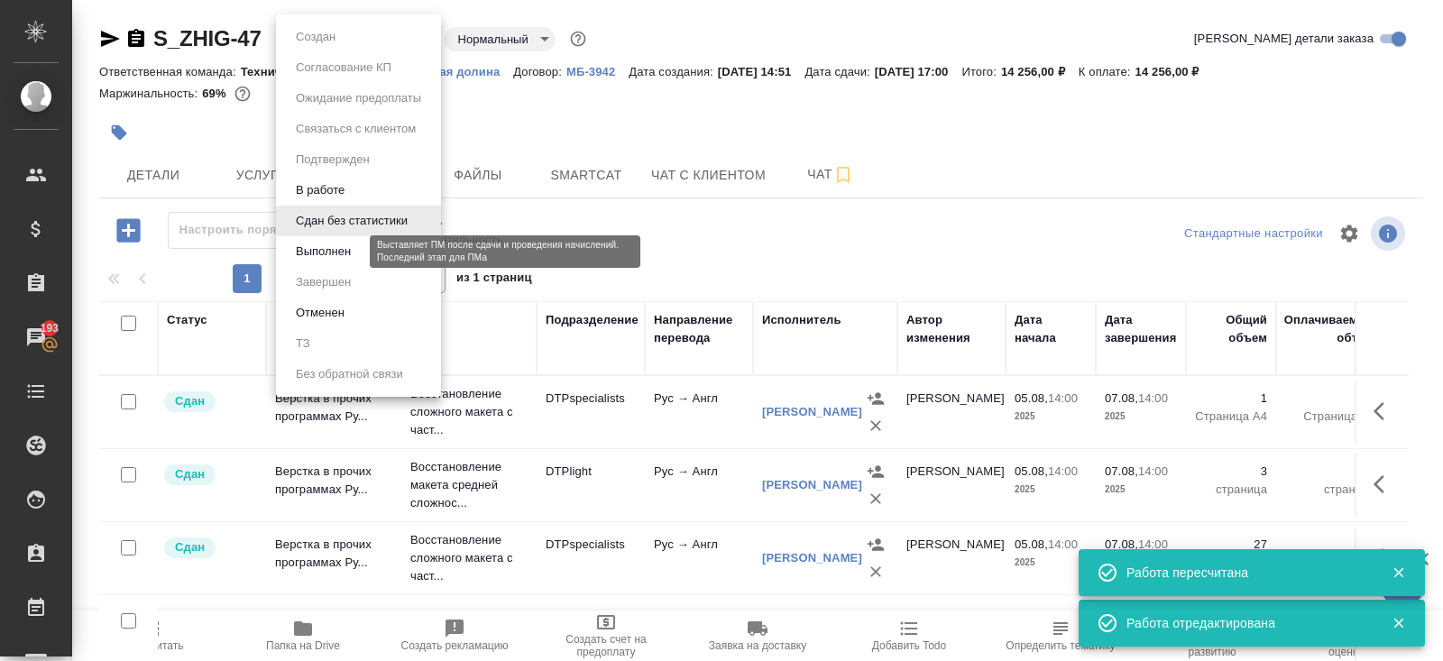
click at [324, 244] on button "Выполнен" at bounding box center [323, 252] width 66 height 20
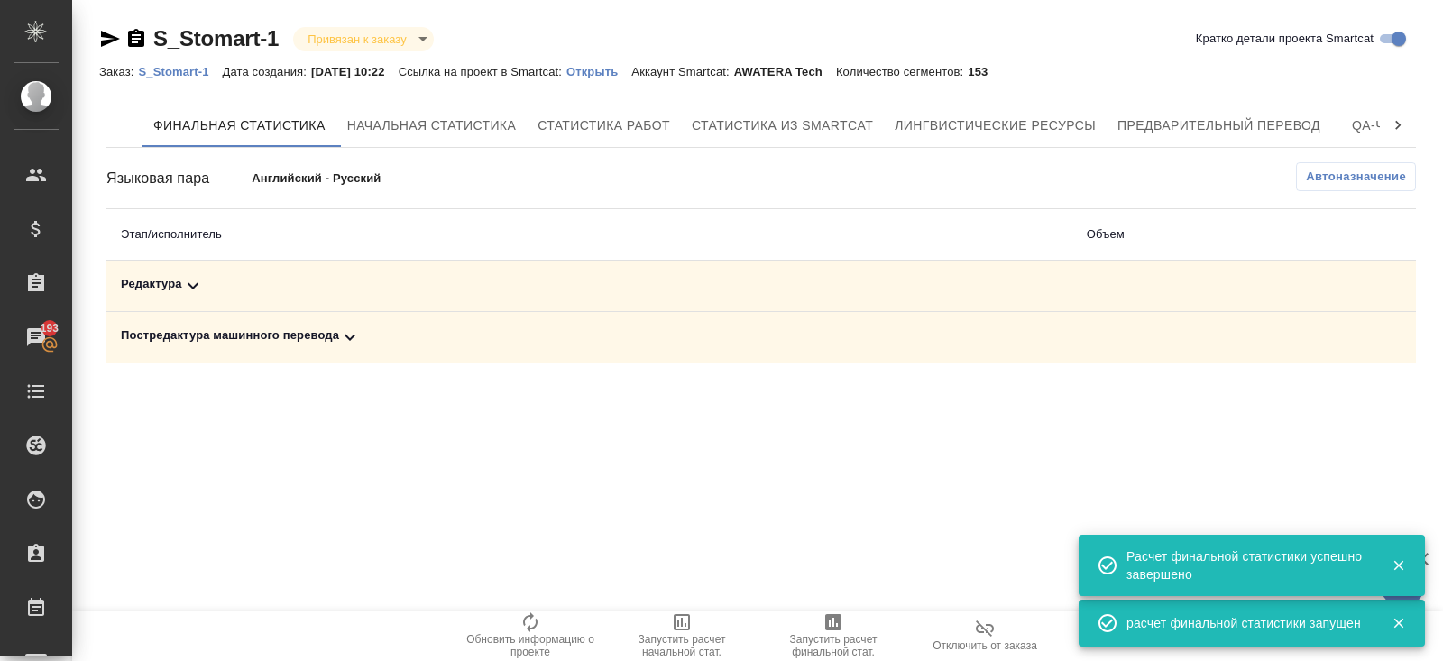
click at [351, 329] on icon at bounding box center [350, 337] width 22 height 22
click at [194, 281] on icon at bounding box center [193, 286] width 22 height 22
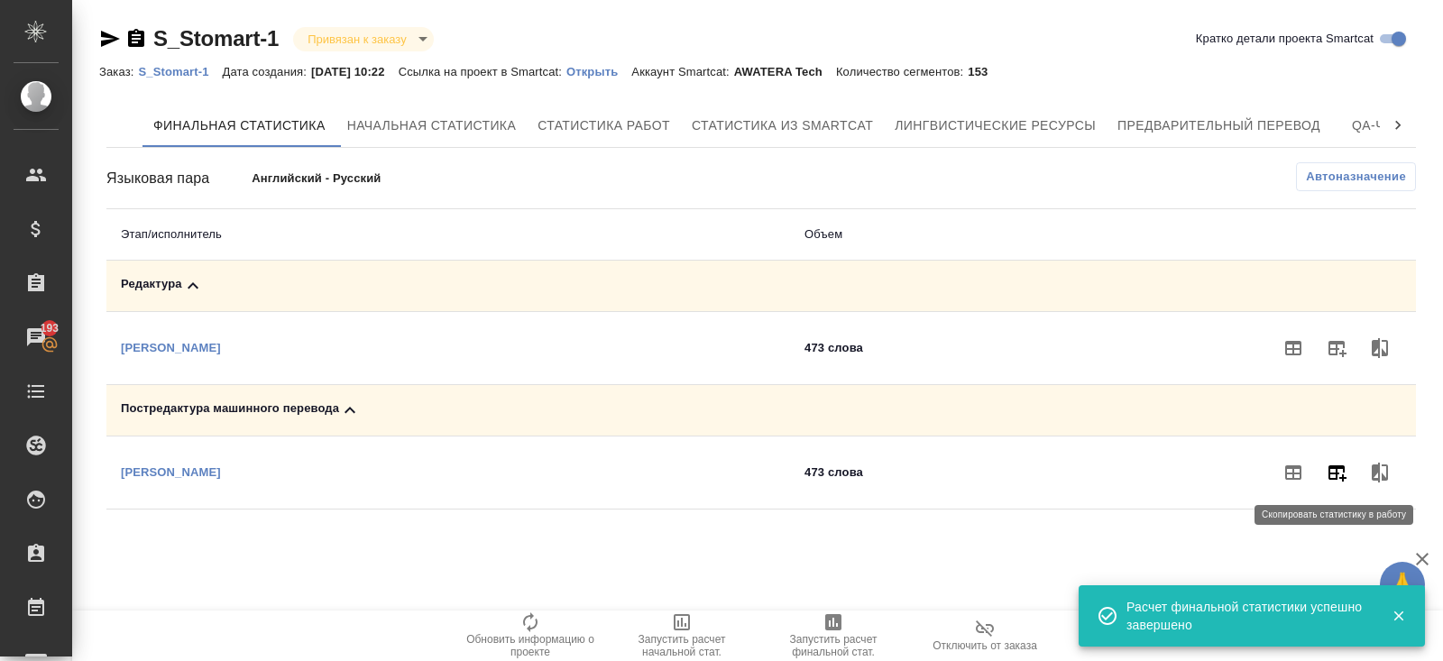
click at [1329, 463] on icon "button" at bounding box center [1336, 473] width 22 height 22
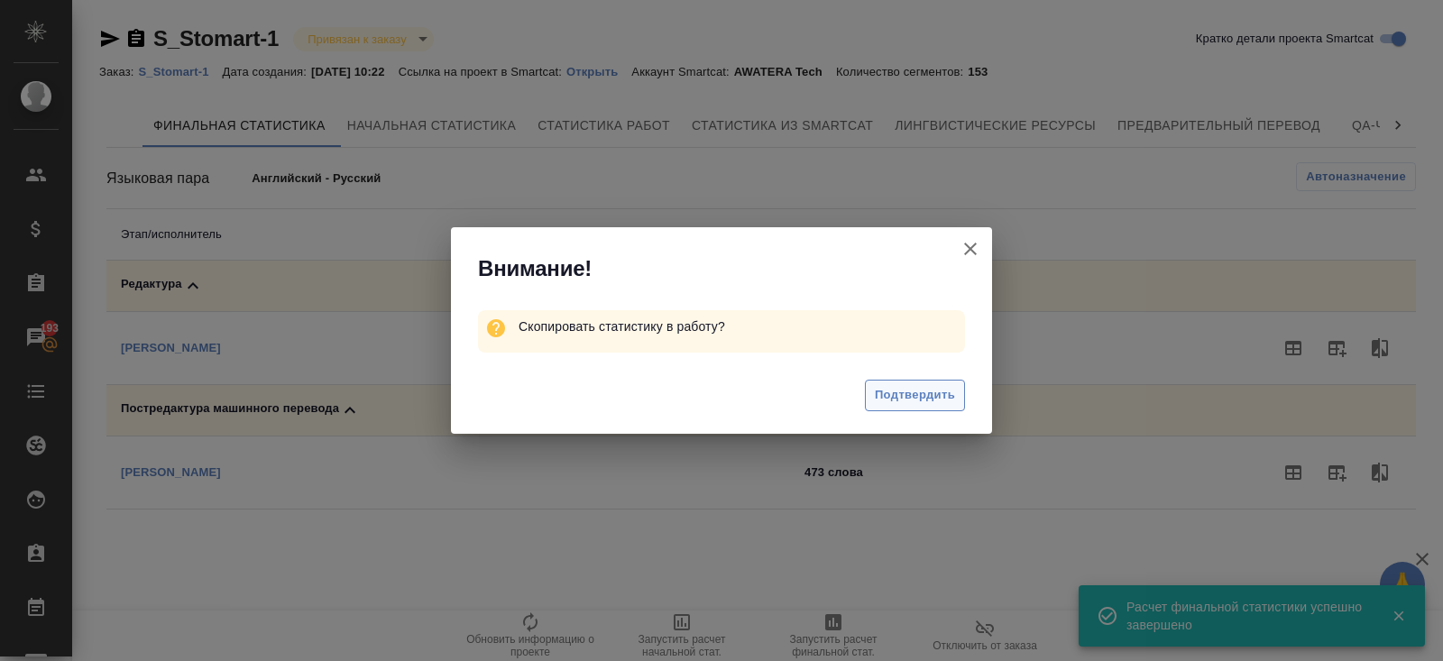
click at [943, 390] on span "Подтвердить" at bounding box center [915, 395] width 80 height 21
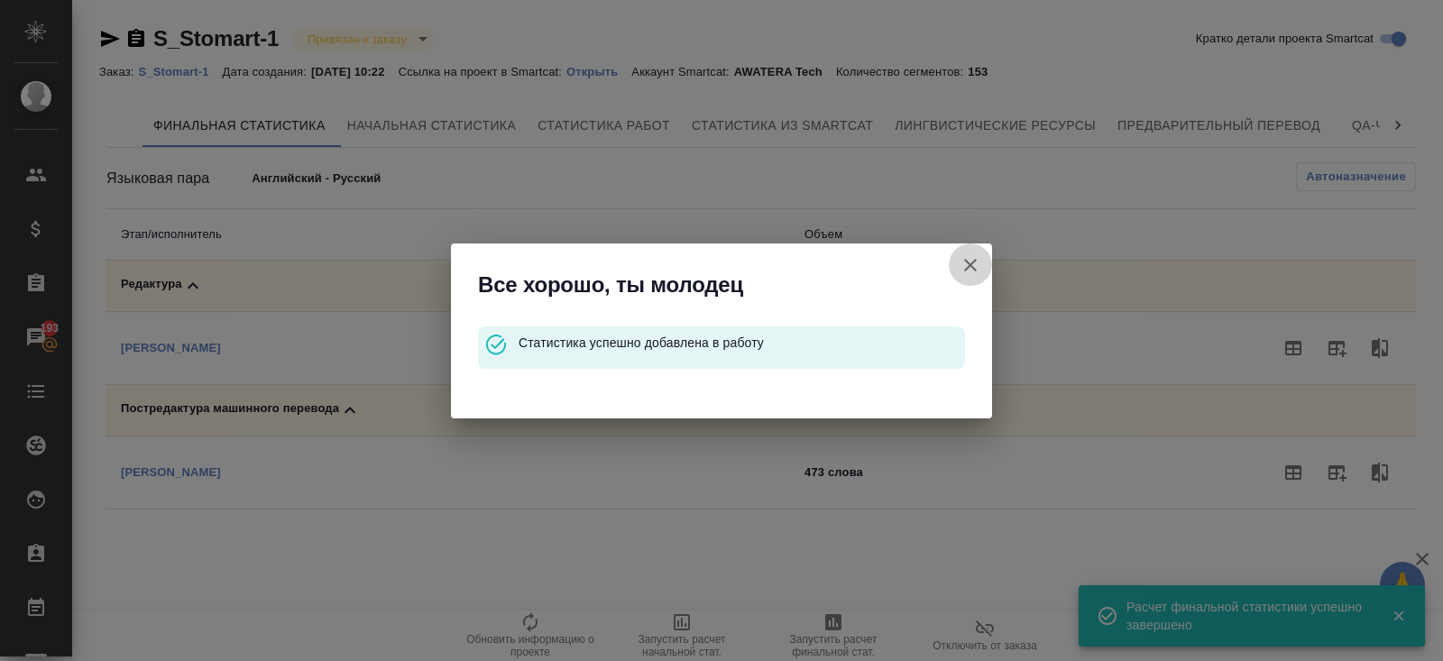
click at [967, 264] on icon "button" at bounding box center [970, 265] width 22 height 22
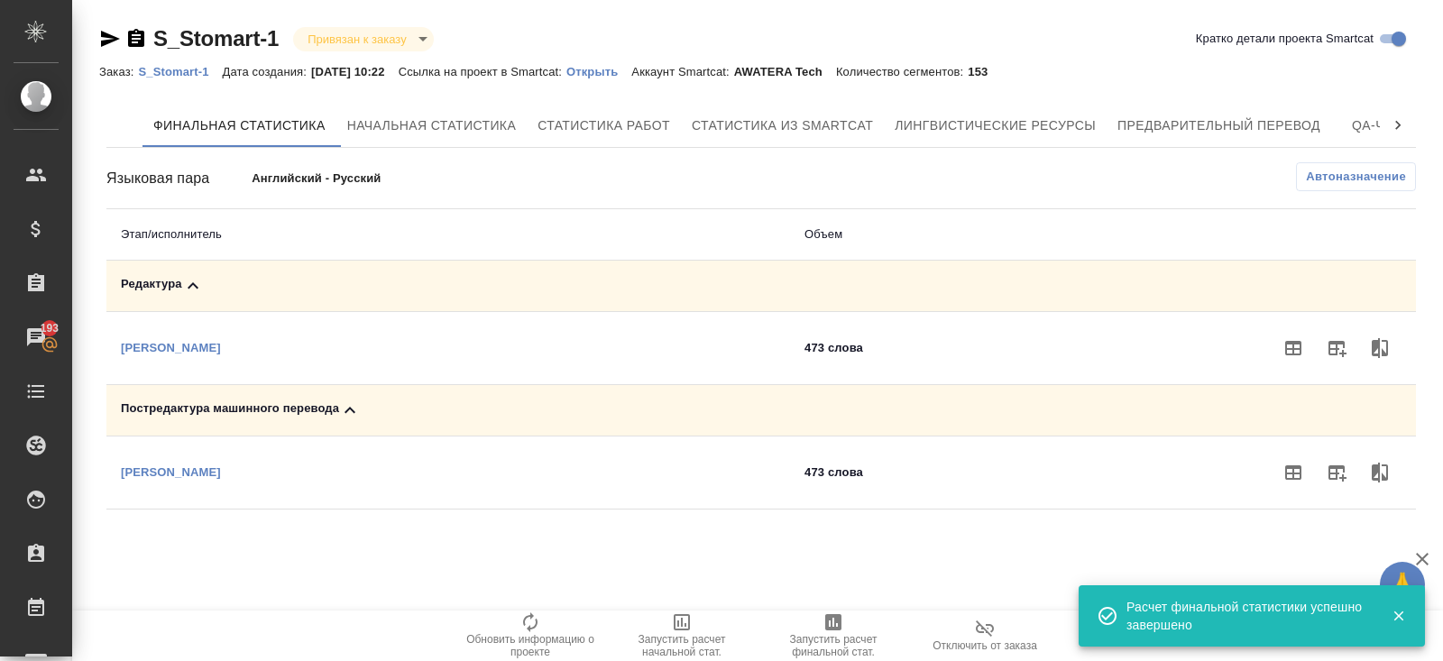
click at [1343, 344] on icon "button" at bounding box center [1337, 349] width 18 height 16
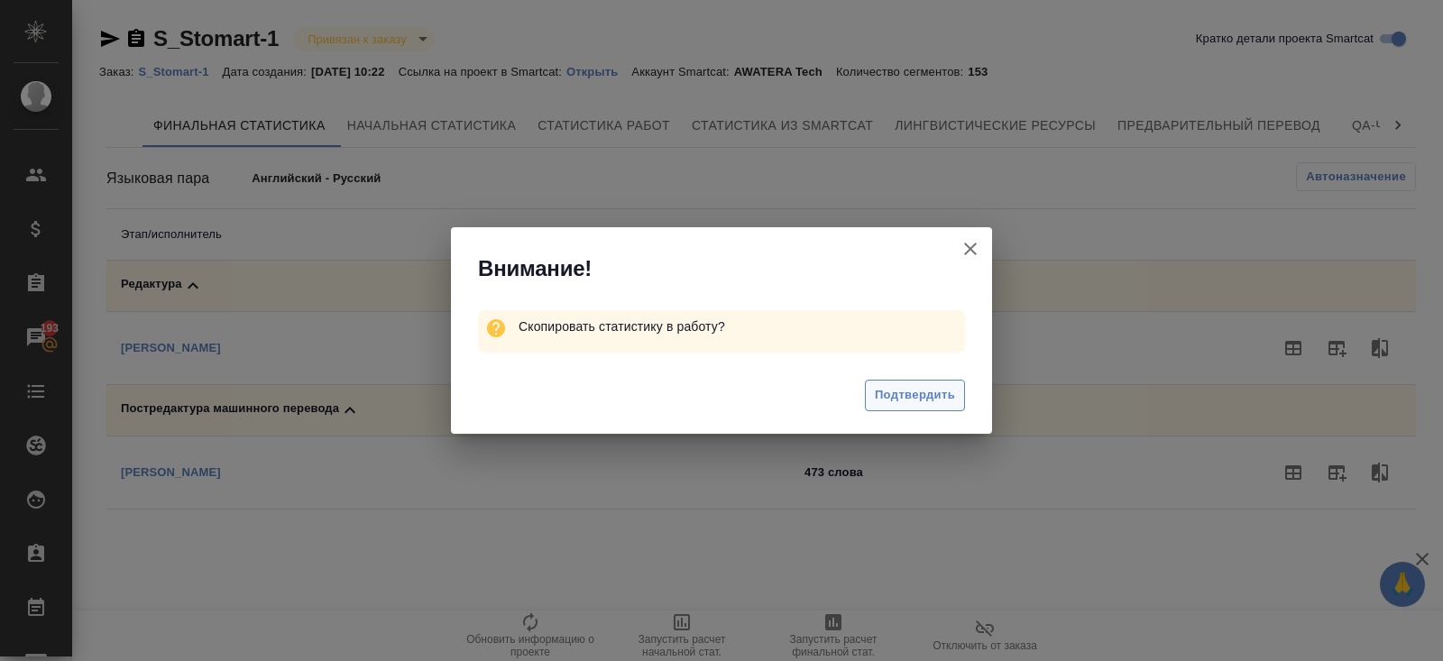
click at [943, 380] on button "Подтвердить" at bounding box center [915, 396] width 100 height 32
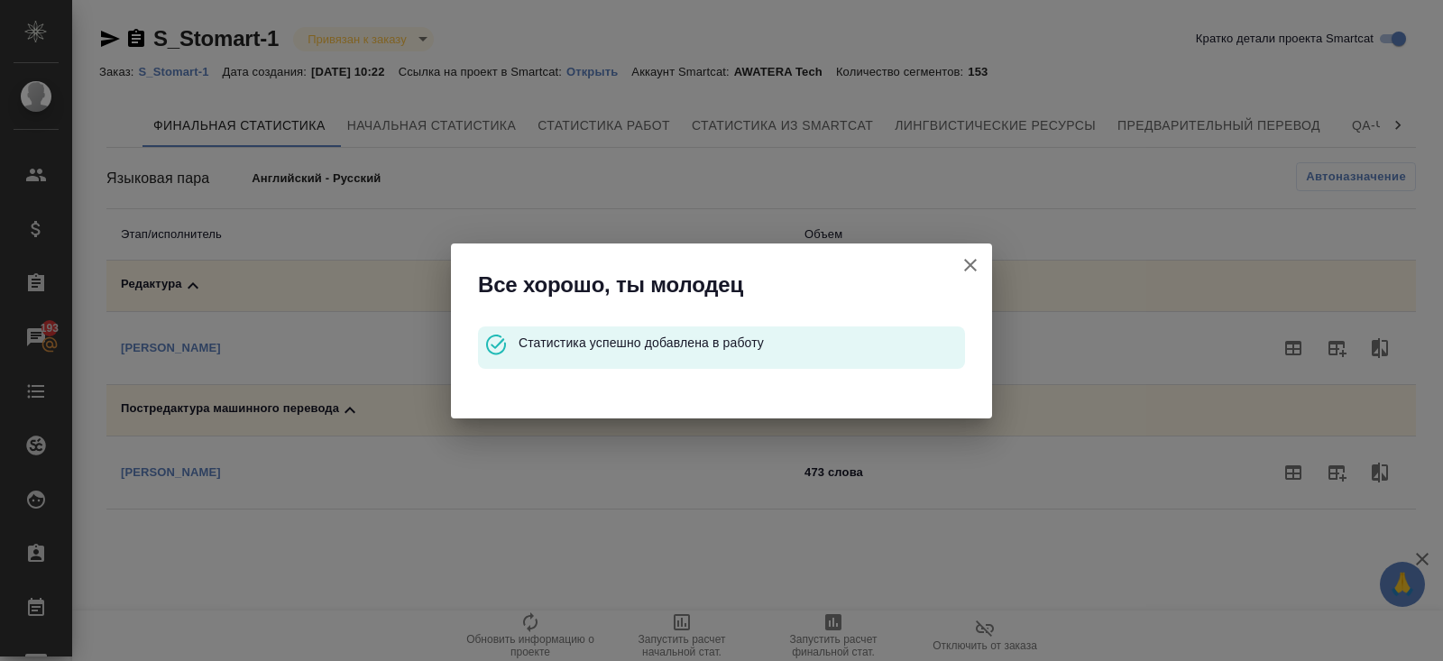
click at [973, 265] on icon "button" at bounding box center [970, 265] width 22 height 22
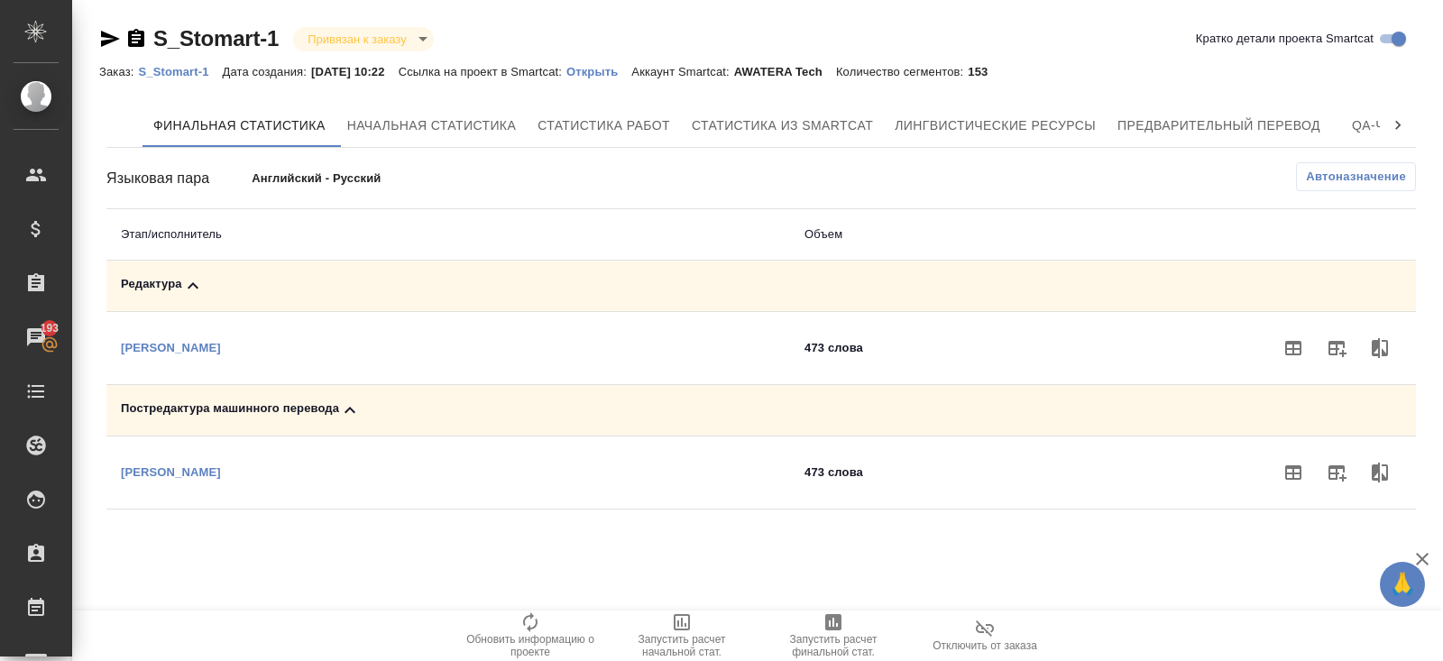
click at [183, 68] on p "S_Stomart-1" at bounding box center [180, 72] width 84 height 14
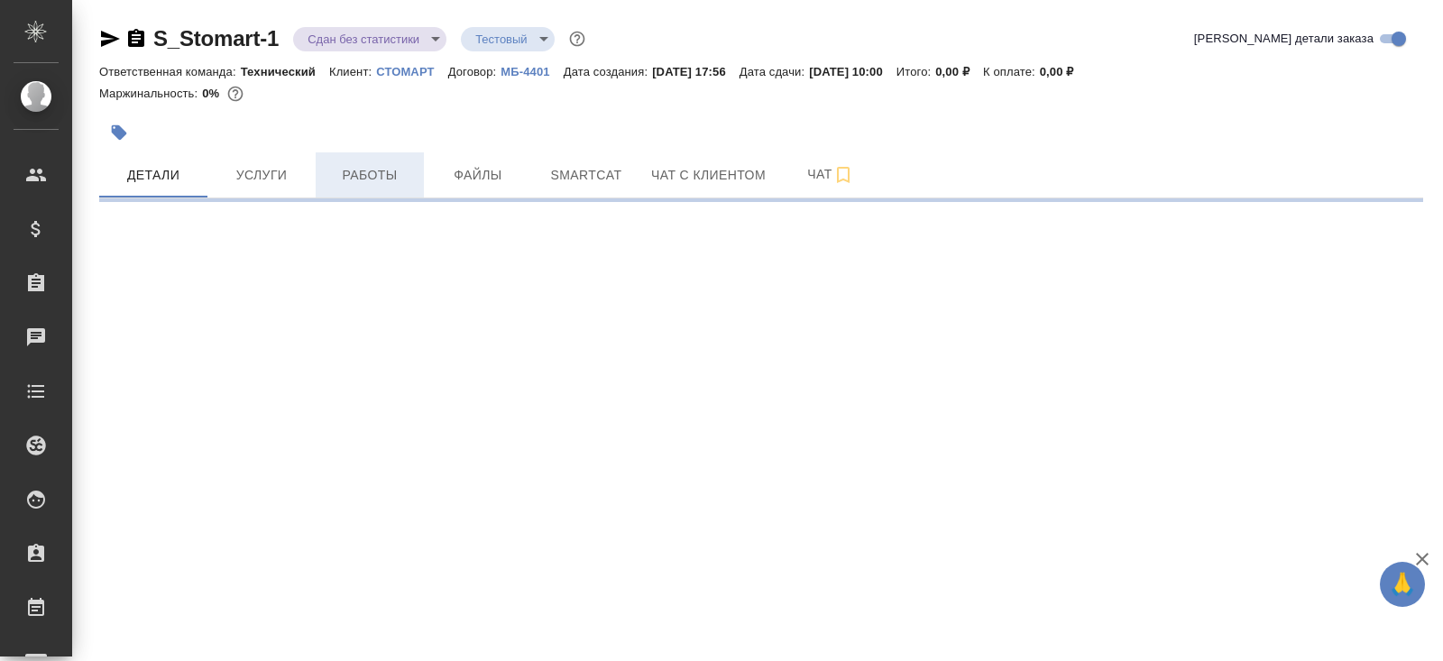
select select "RU"
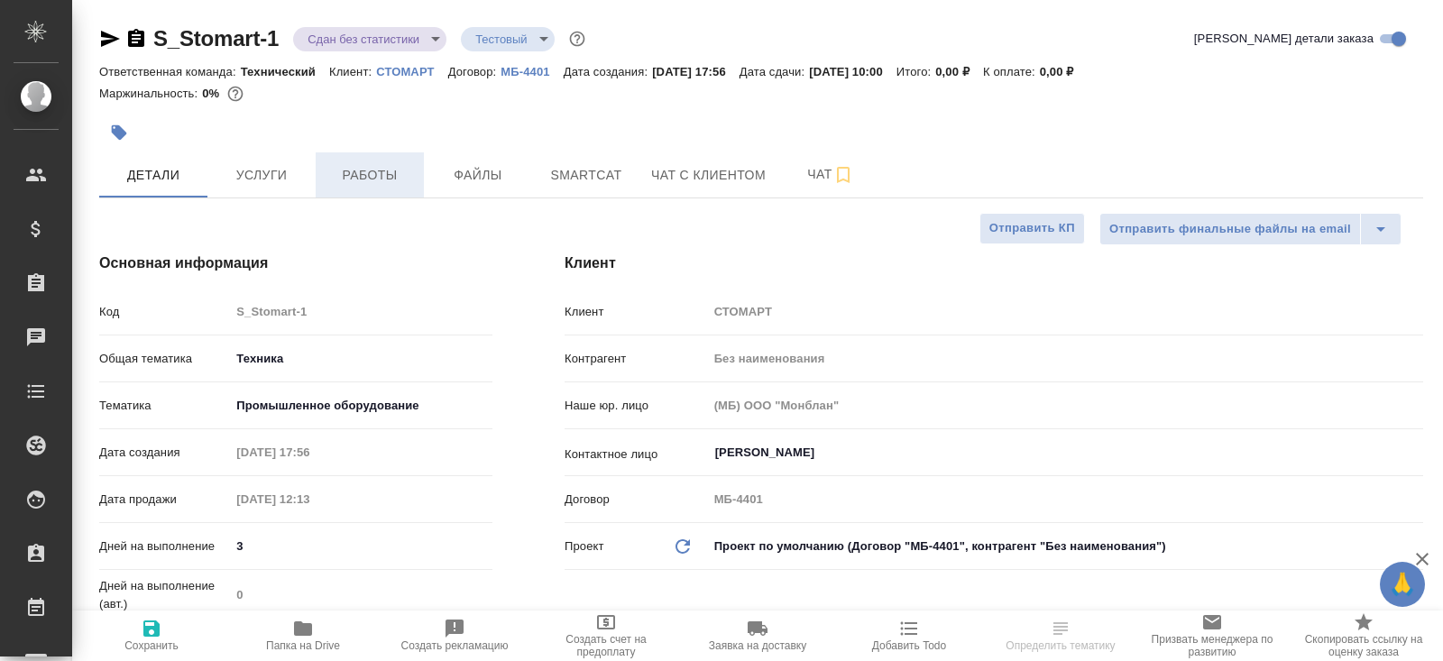
click at [361, 183] on span "Работы" at bounding box center [369, 175] width 87 height 23
type textarea "x"
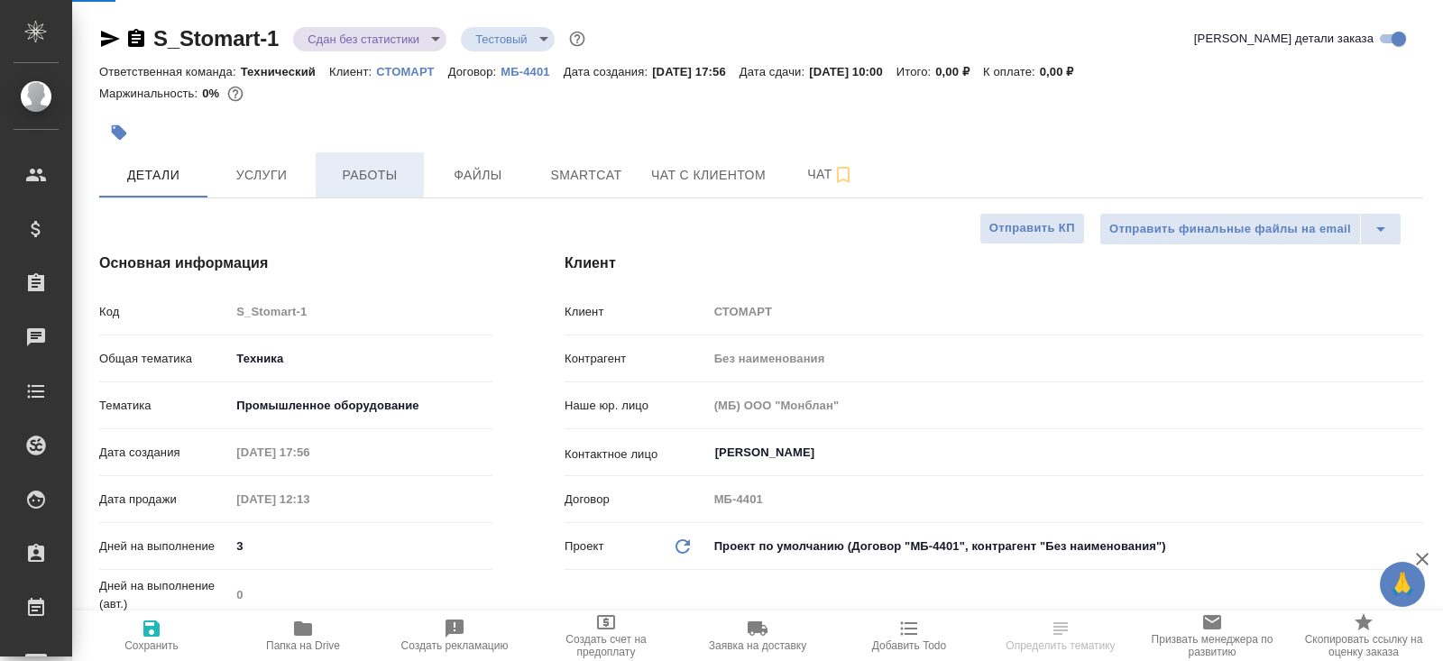
type textarea "x"
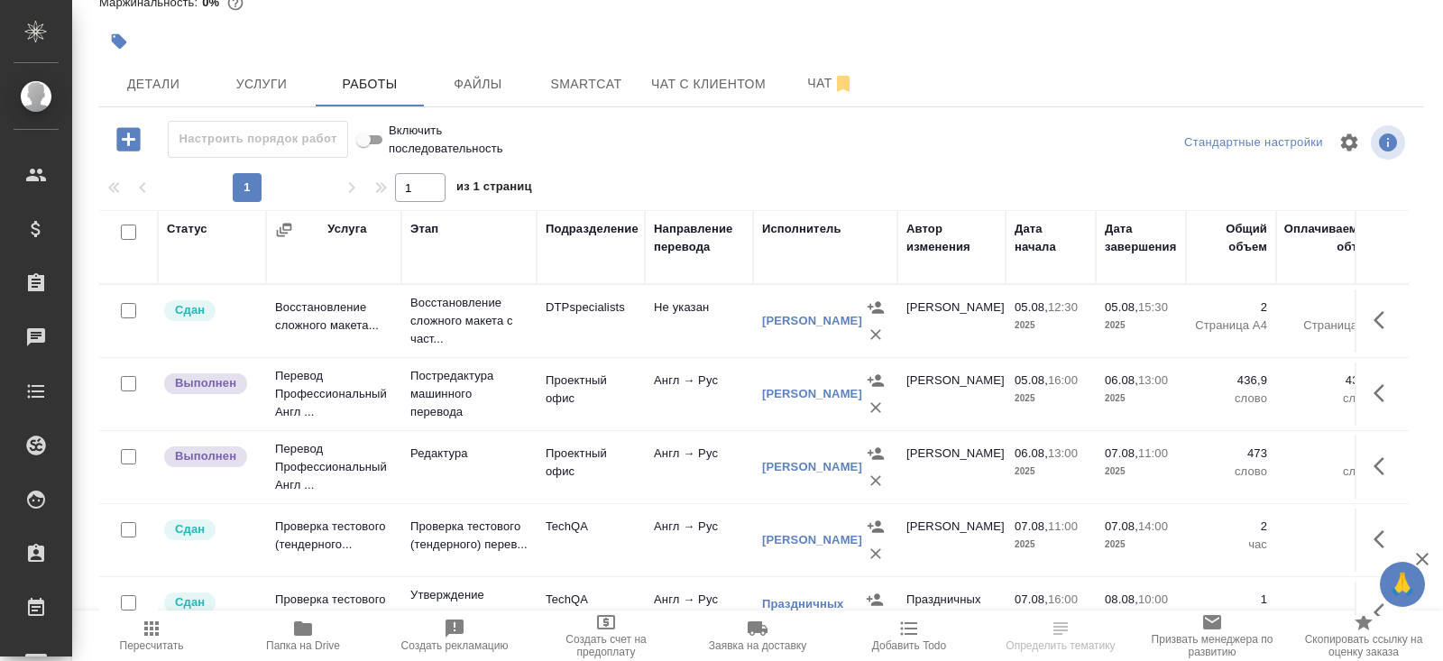
scroll to position [1, 0]
click at [154, 645] on span "Пересчитать" at bounding box center [152, 645] width 64 height 13
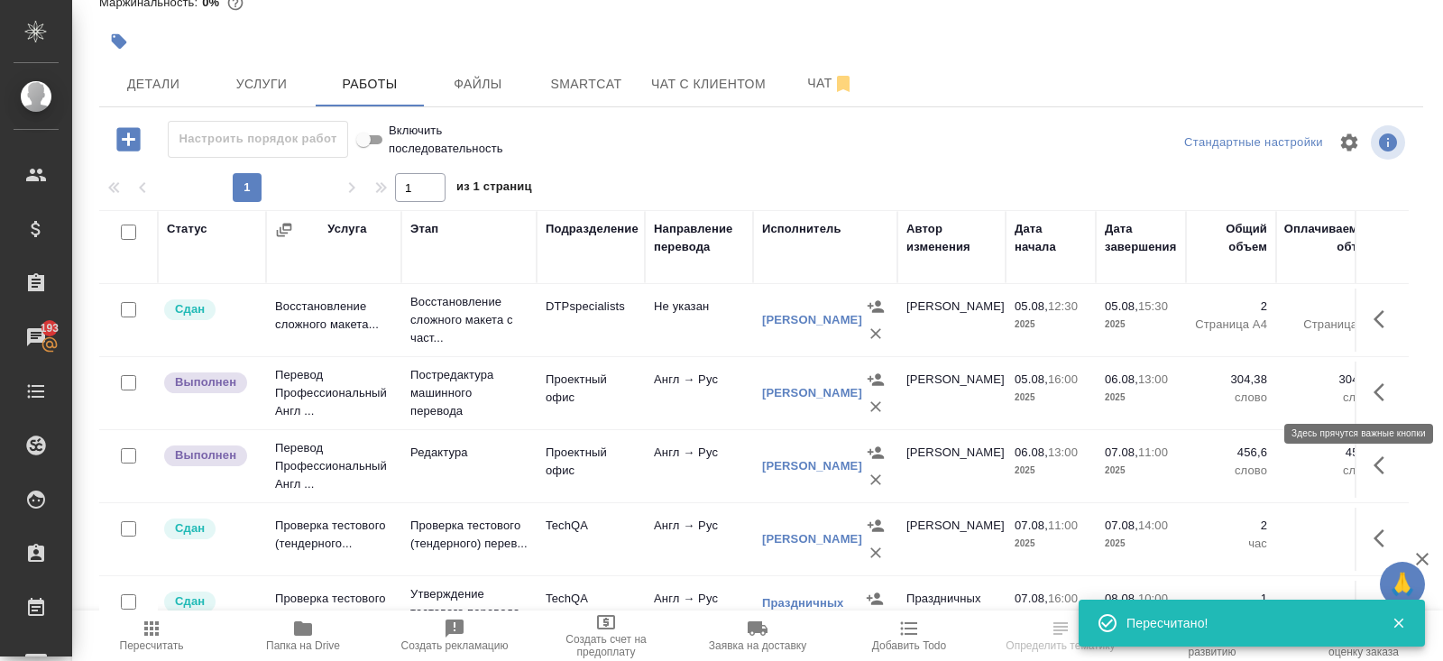
click at [1375, 387] on icon "button" at bounding box center [1384, 392] width 22 height 22
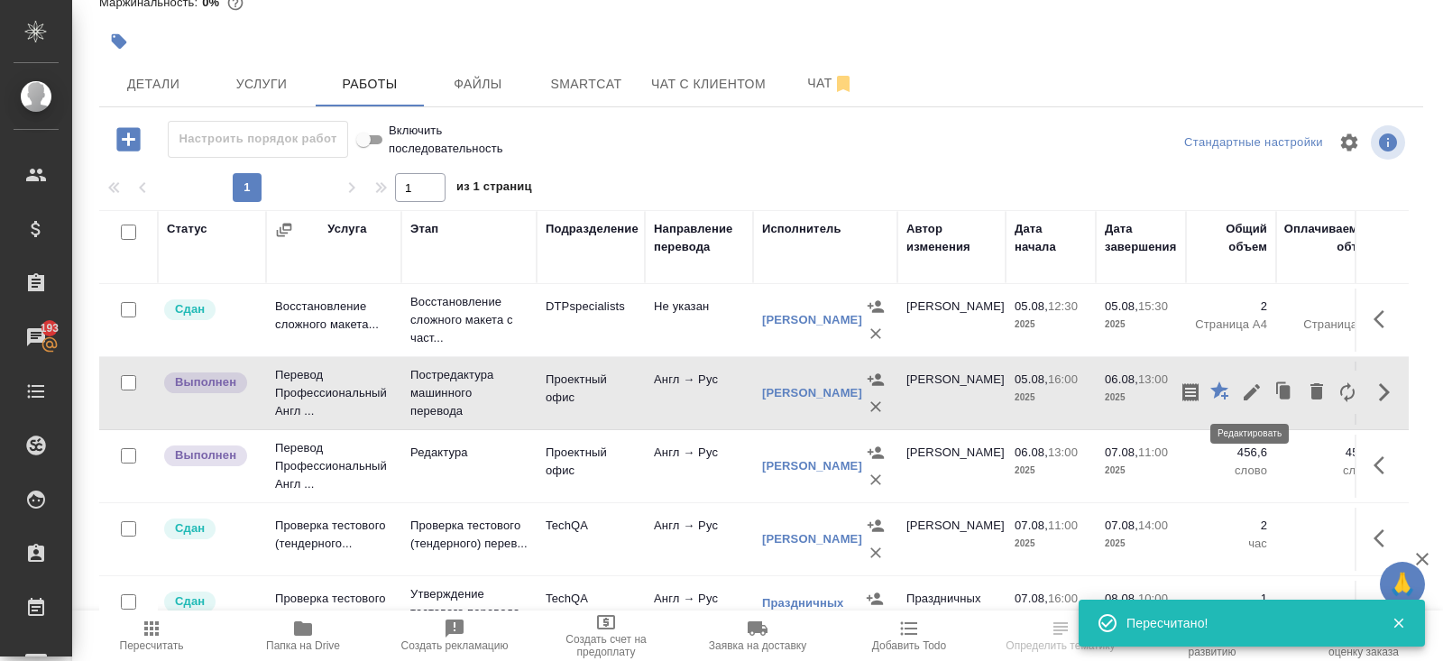
click at [1260, 396] on icon "button" at bounding box center [1252, 392] width 22 height 22
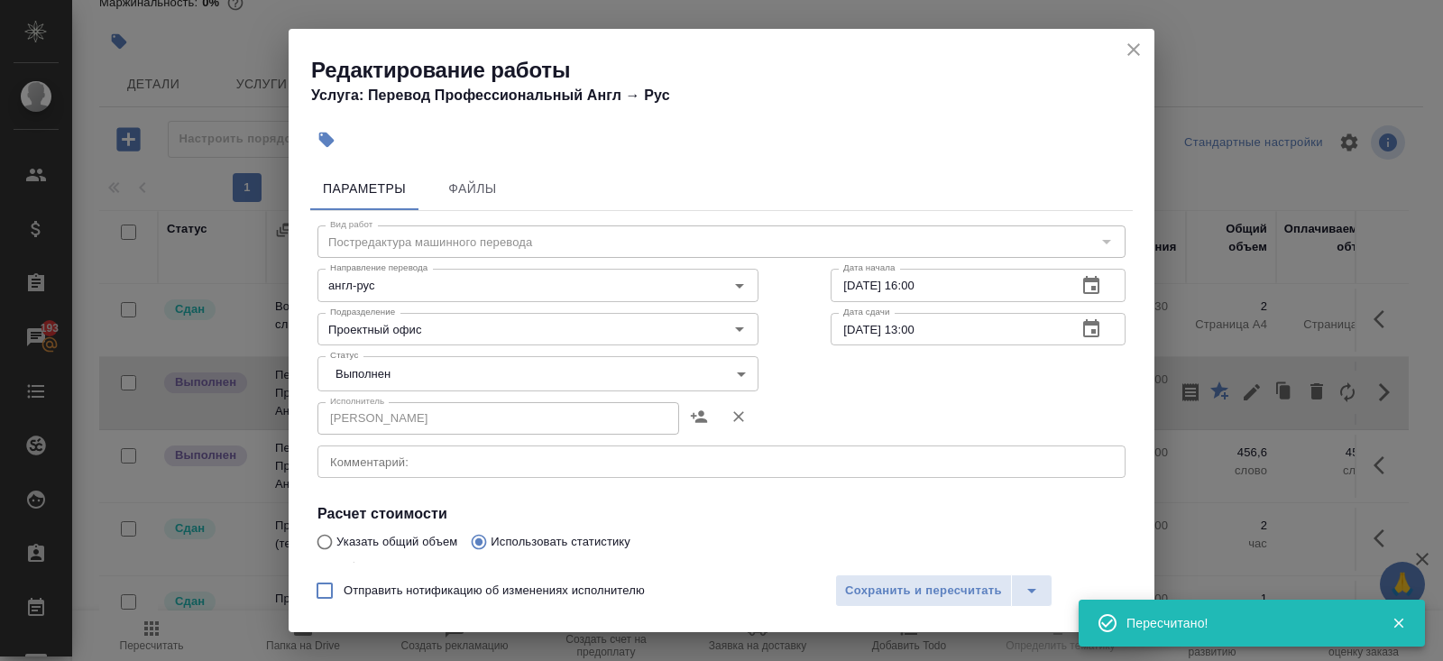
click at [402, 369] on body "🙏 .cls-1 fill:#fff; AWATERA Belyakova Yulia Клиенты Спецификации Заказы 193 Чат…" at bounding box center [721, 330] width 1443 height 661
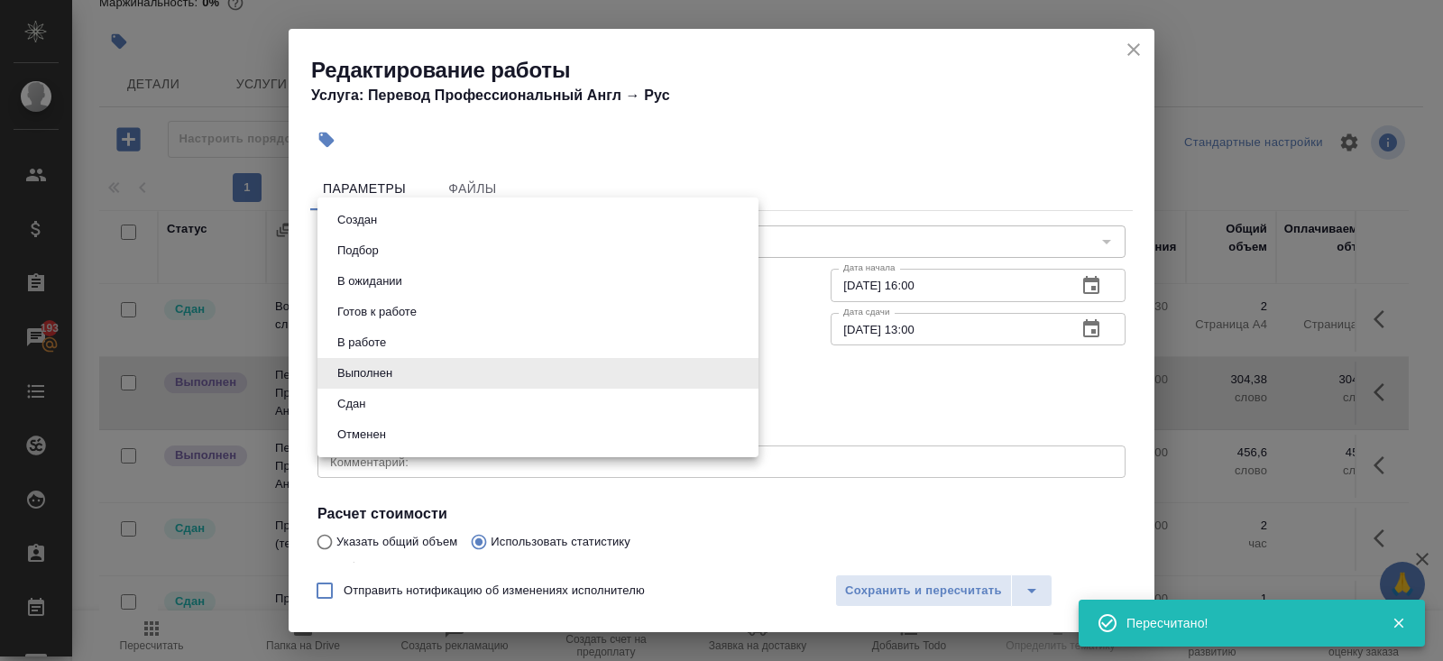
click at [380, 403] on li "Сдан" at bounding box center [537, 404] width 441 height 31
type input "closed"
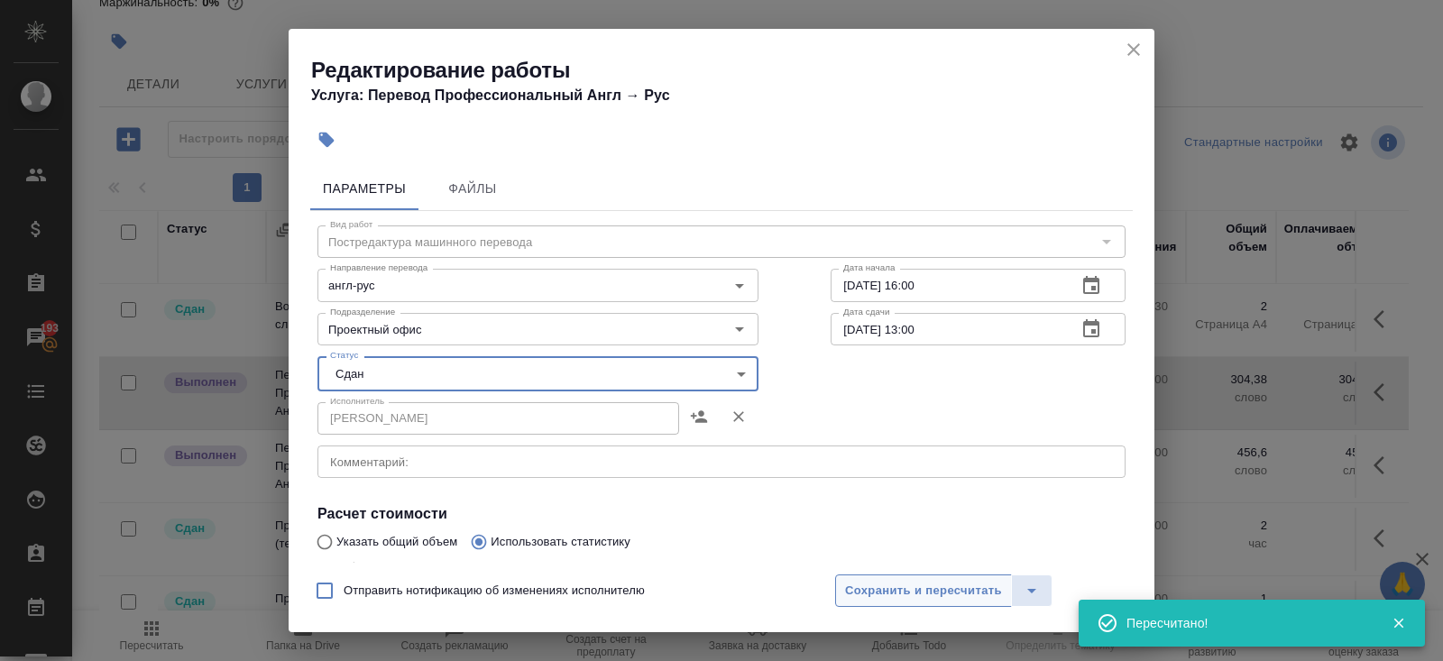
click at [887, 593] on span "Сохранить и пересчитать" at bounding box center [923, 591] width 157 height 21
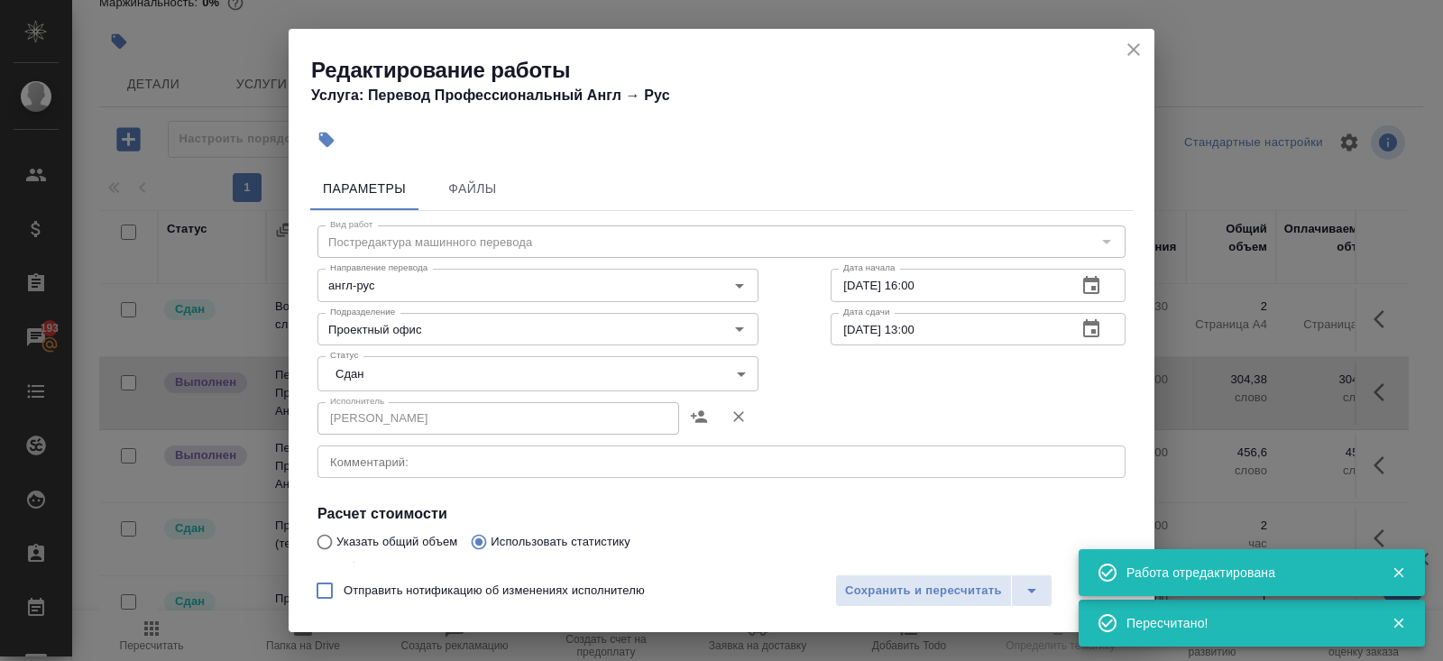
click at [1383, 463] on icon "button" at bounding box center [1384, 465] width 22 height 22
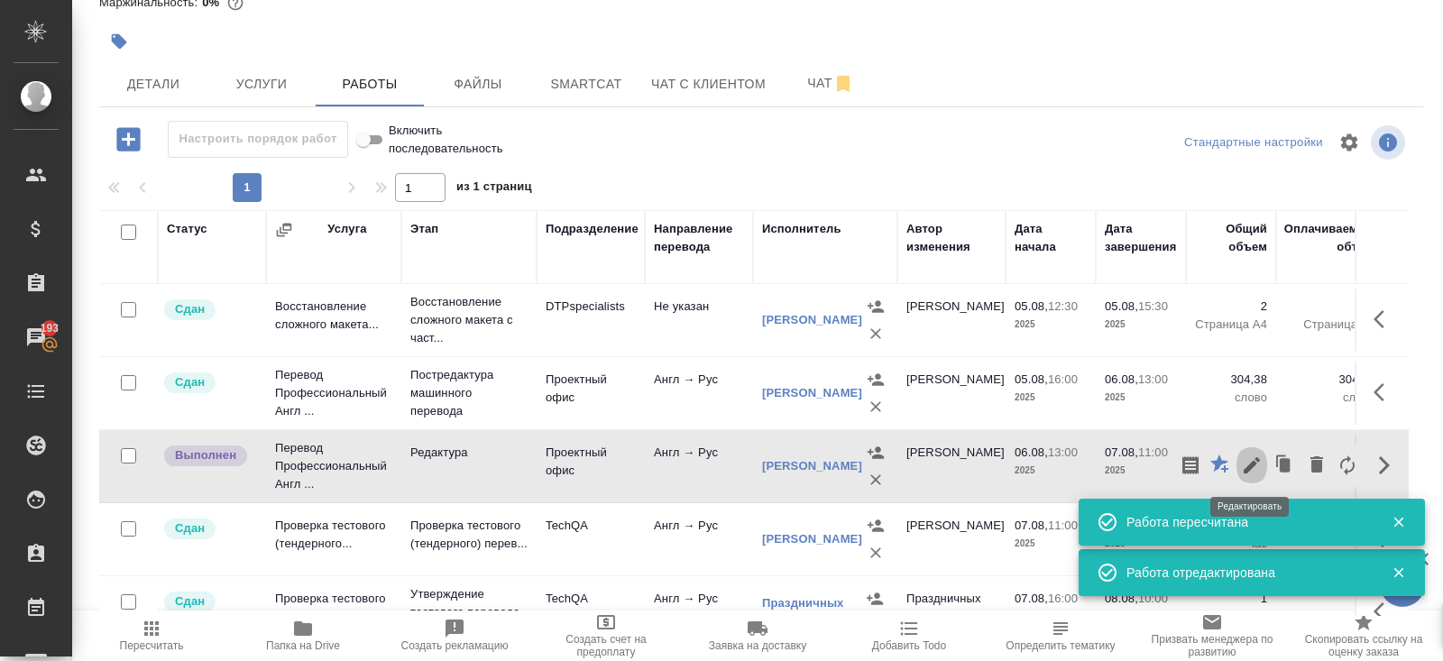
click at [1247, 464] on icon "button" at bounding box center [1251, 465] width 16 height 16
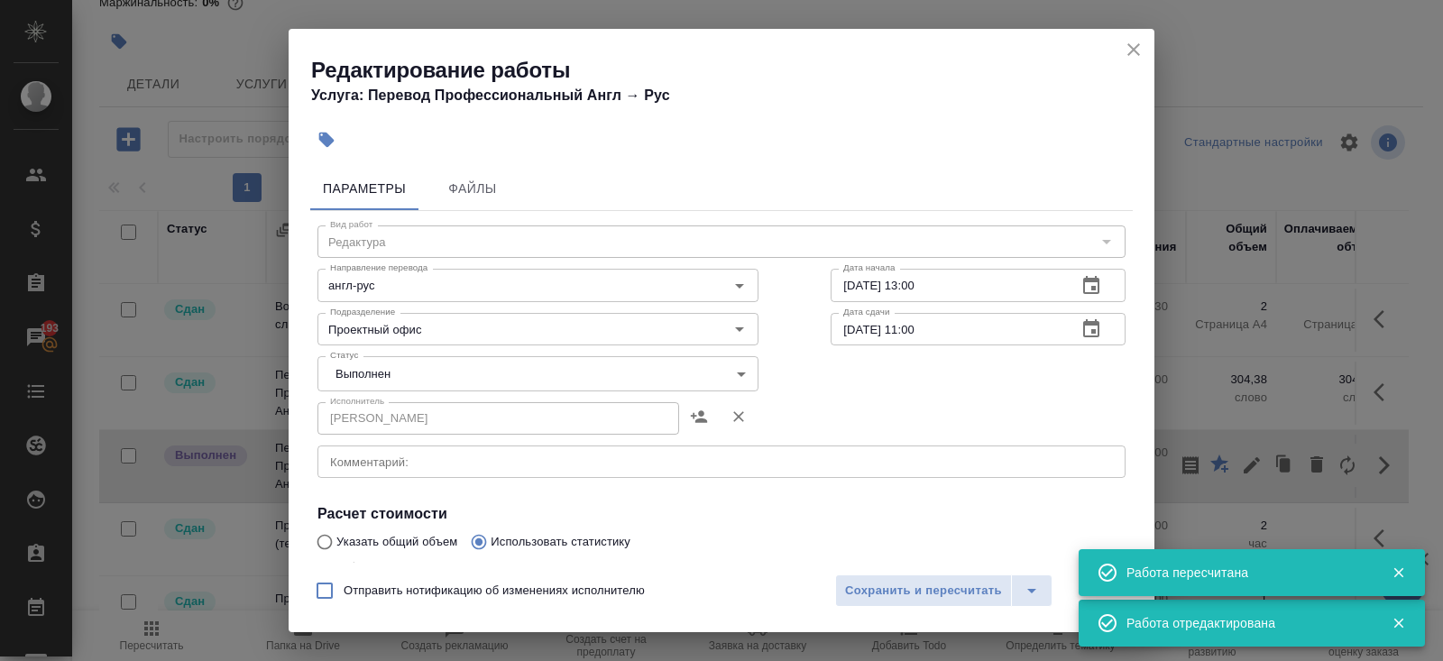
click at [365, 372] on body "🙏 .cls-1 fill:#fff; AWATERA Belyakova Yulia Клиенты Спецификации Заказы 193 Чат…" at bounding box center [721, 330] width 1443 height 661
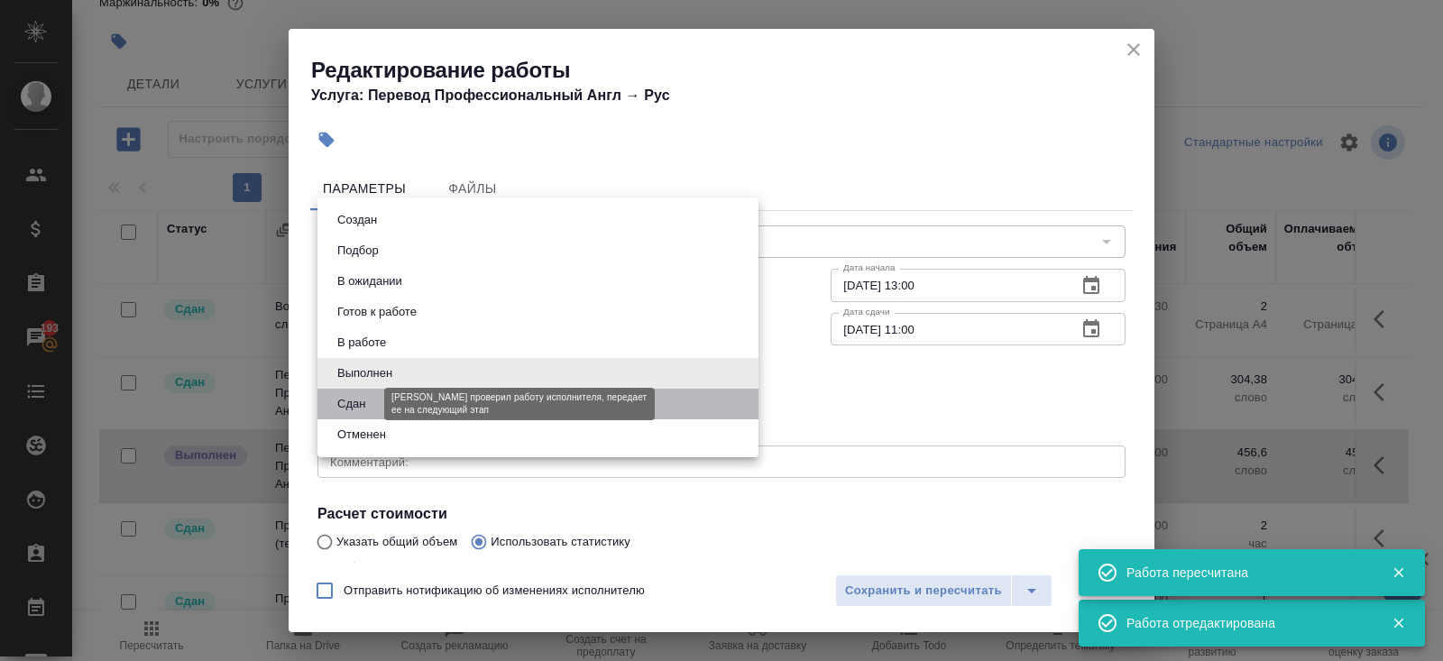
click at [366, 408] on button "Сдан" at bounding box center [351, 404] width 39 height 20
type input "closed"
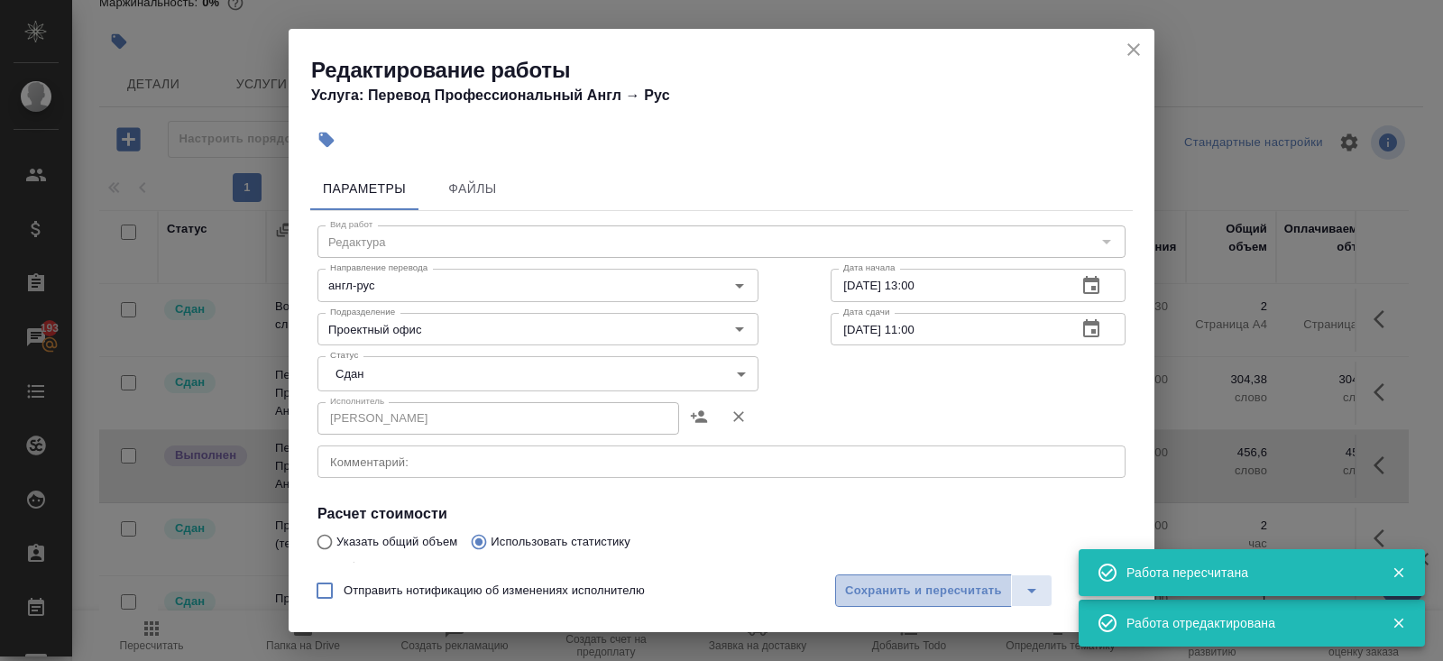
click at [859, 599] on span "Сохранить и пересчитать" at bounding box center [923, 591] width 157 height 21
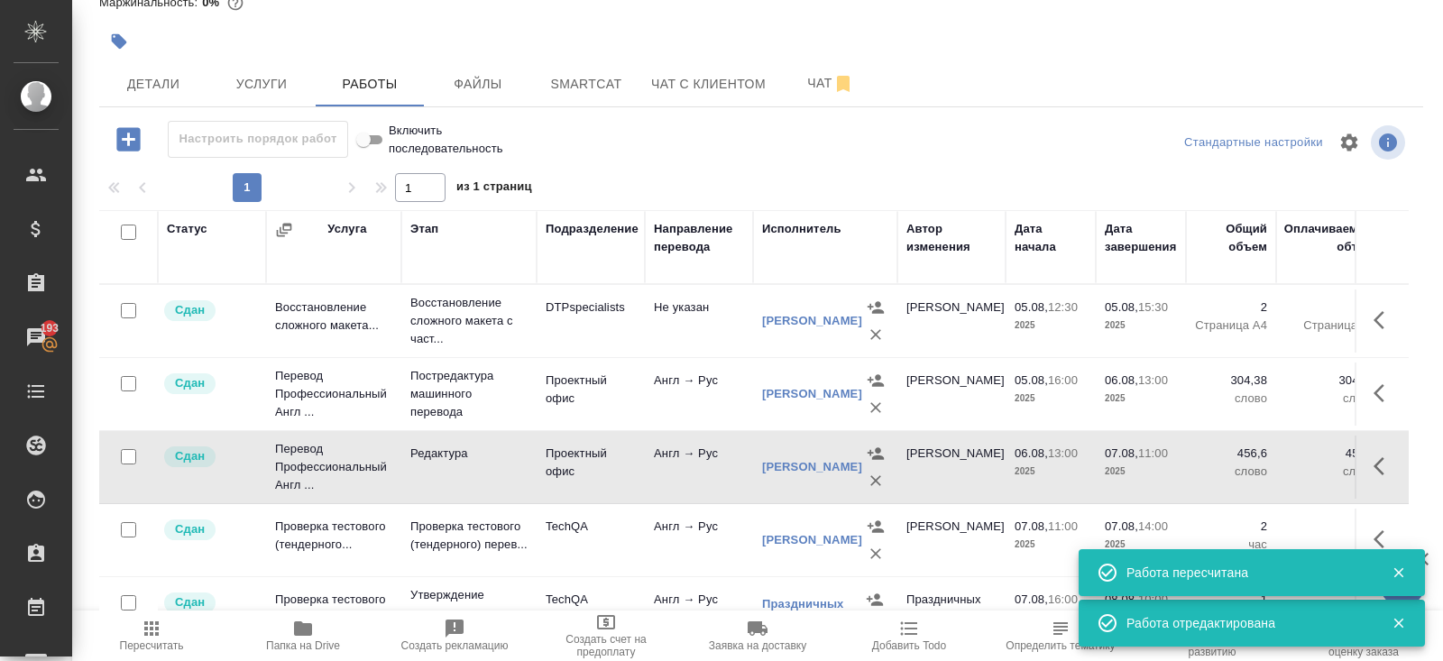
scroll to position [0, 0]
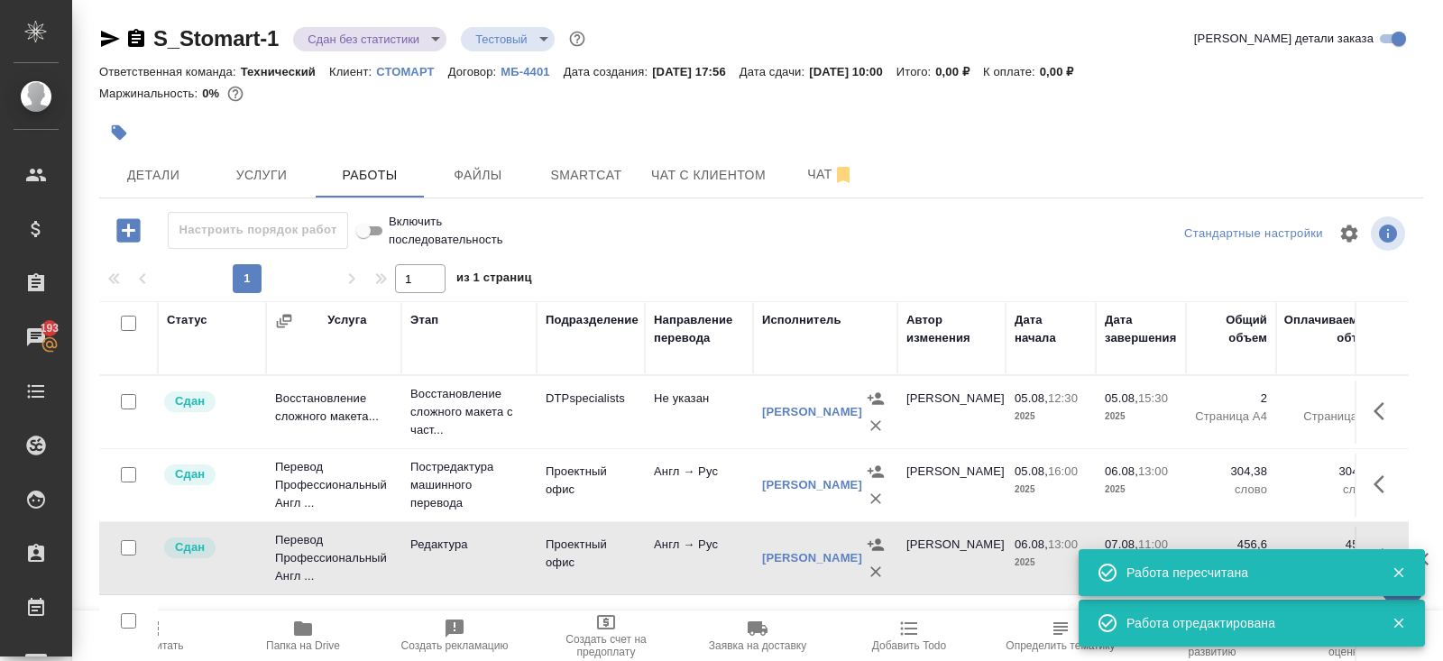
click at [330, 41] on body "🙏 .cls-1 fill:#fff; AWATERA Belyakova Yulia Клиенты Спецификации Заказы 193 Чат…" at bounding box center [721, 330] width 1443 height 661
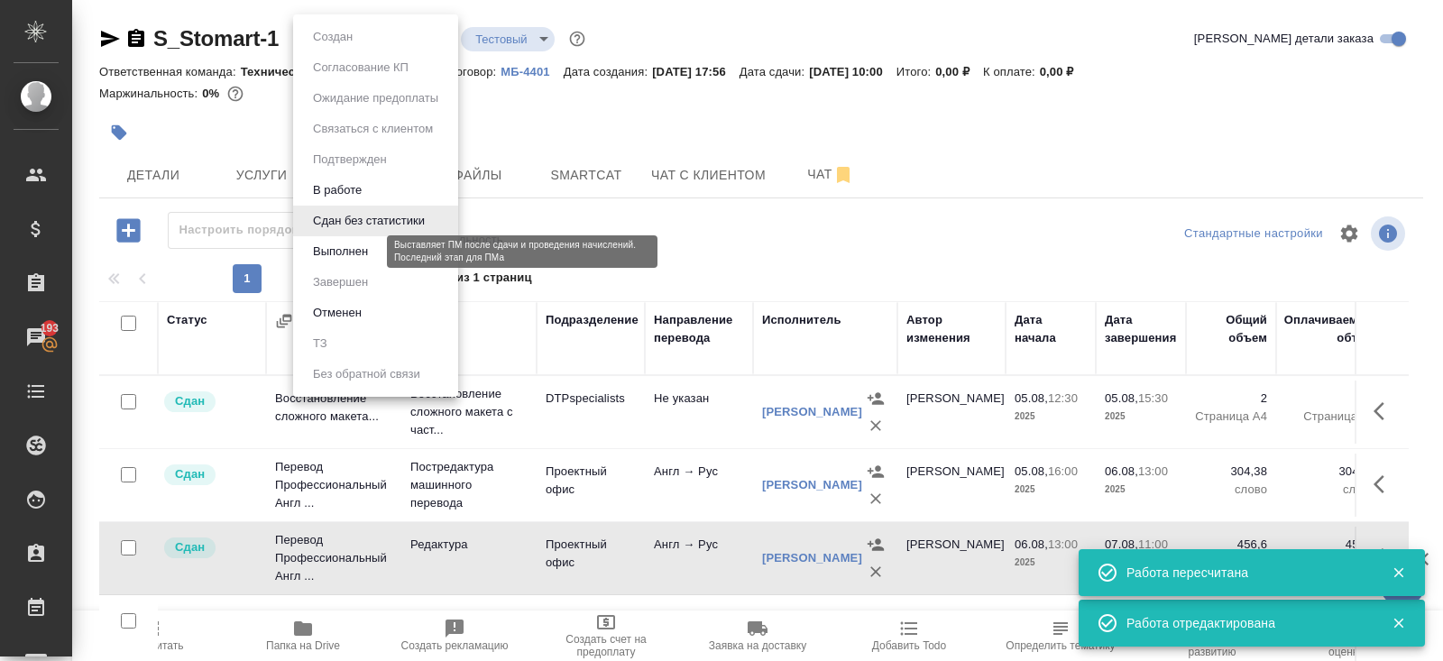
click at [329, 251] on button "Выполнен" at bounding box center [340, 252] width 66 height 20
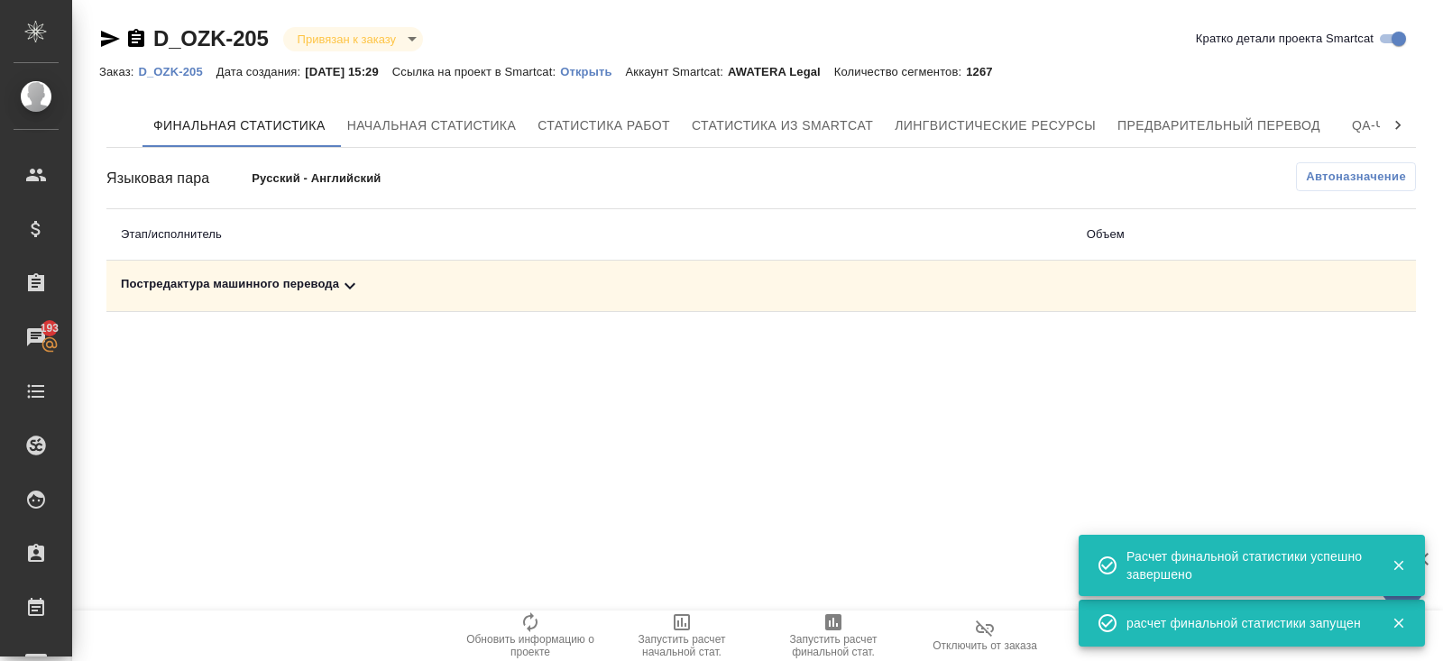
click at [344, 299] on td "Постредактура машинного перевода" at bounding box center [589, 286] width 966 height 51
click at [347, 289] on icon at bounding box center [350, 286] width 22 height 22
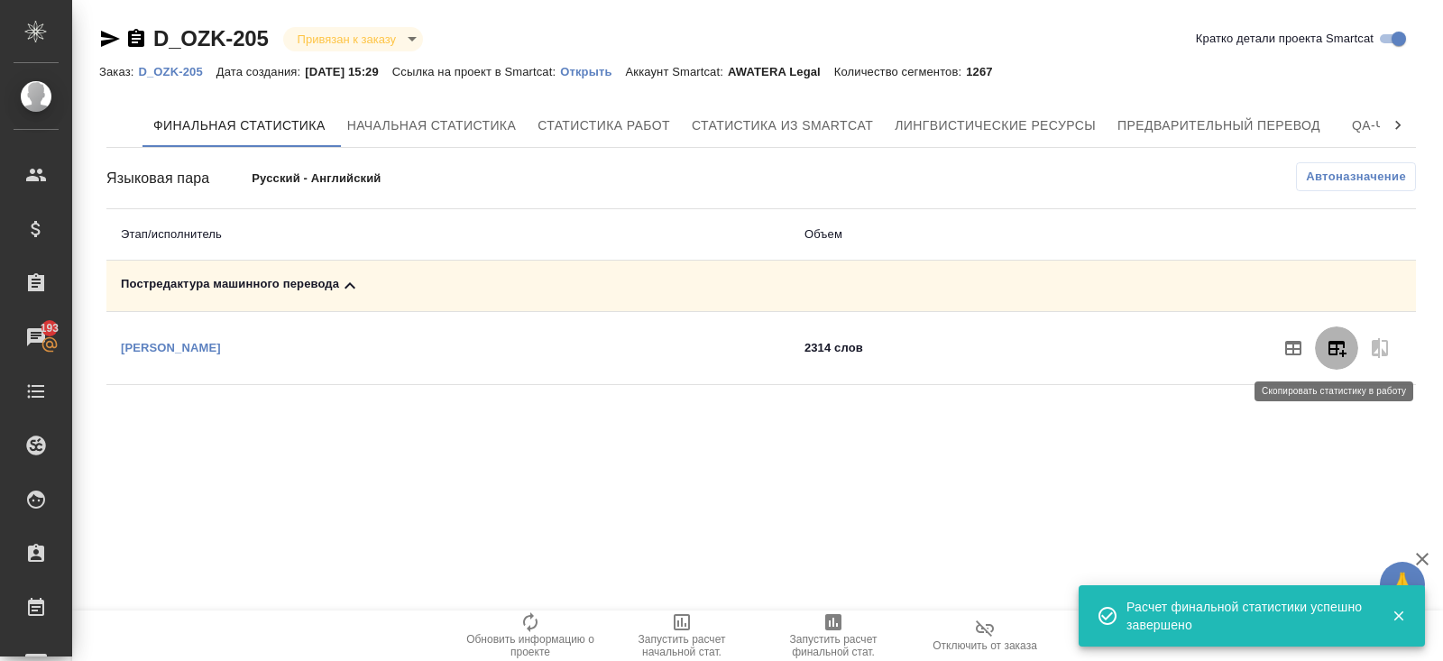
click at [1337, 344] on icon "button" at bounding box center [1336, 348] width 22 height 22
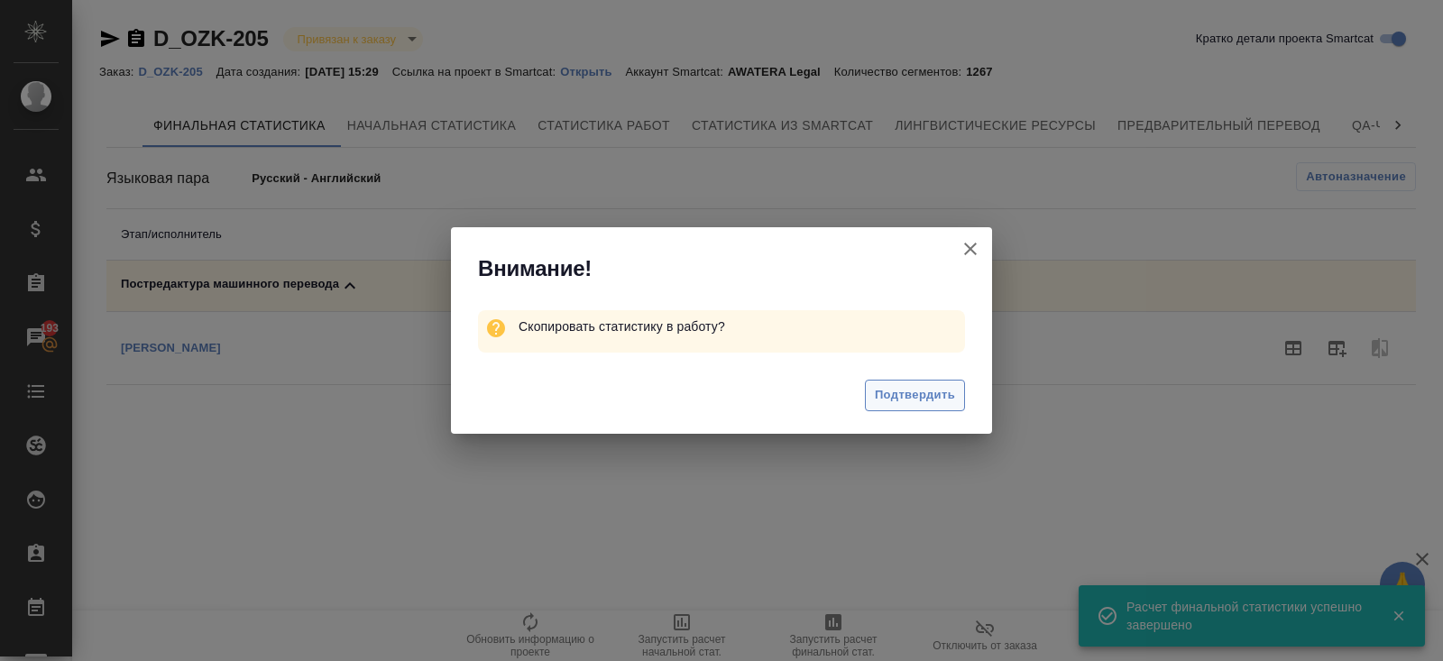
click at [948, 394] on span "Подтвердить" at bounding box center [915, 395] width 80 height 21
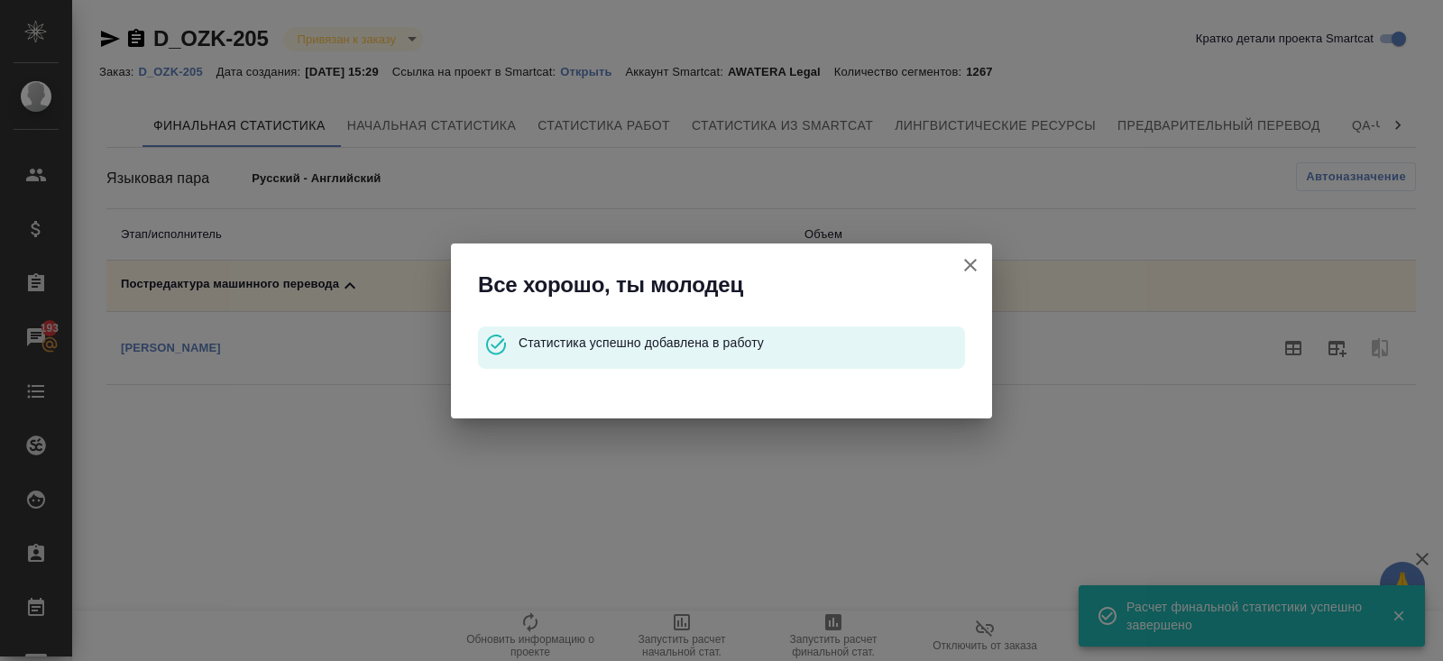
click at [970, 264] on icon "button" at bounding box center [970, 265] width 13 height 13
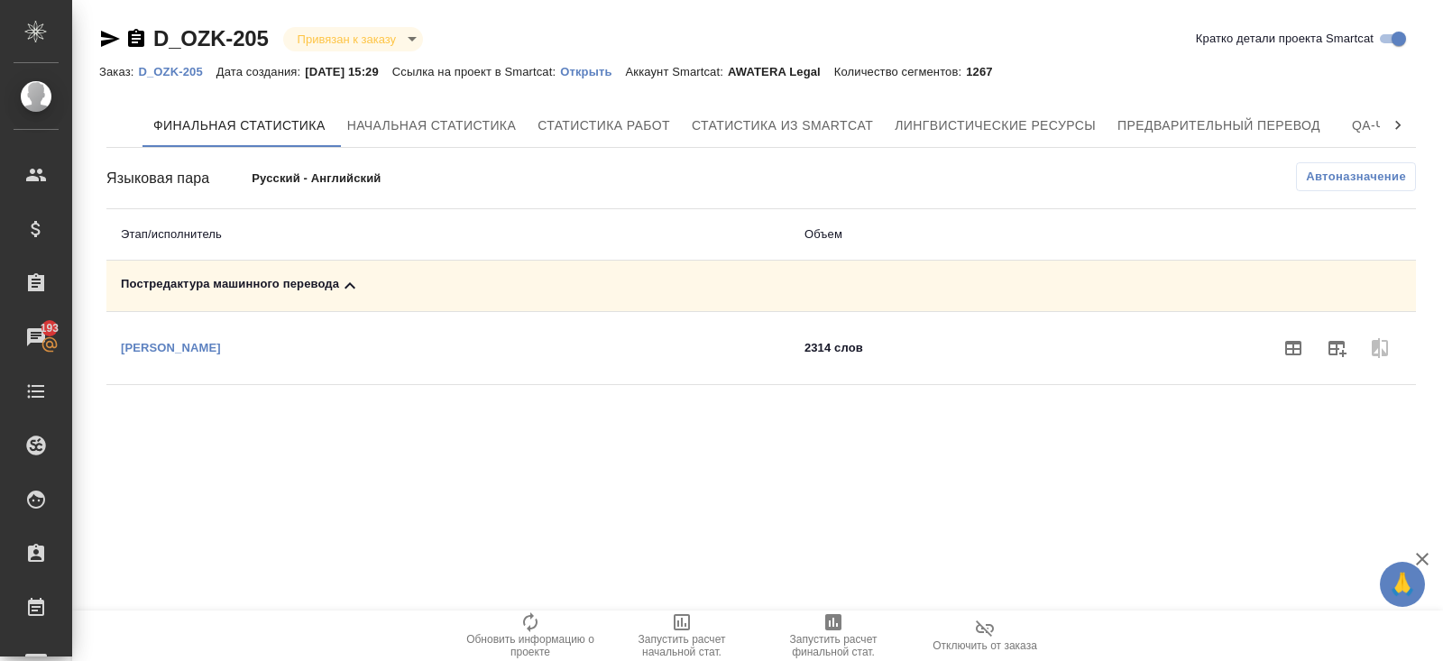
click at [180, 82] on div "D_OZK-205 Привязан к заказу linkedToOrder Кратко детали проекта Smartcat Заказ:…" at bounding box center [760, 208] width 1343 height 417
click at [178, 70] on p "D_OZK-205" at bounding box center [177, 72] width 78 height 14
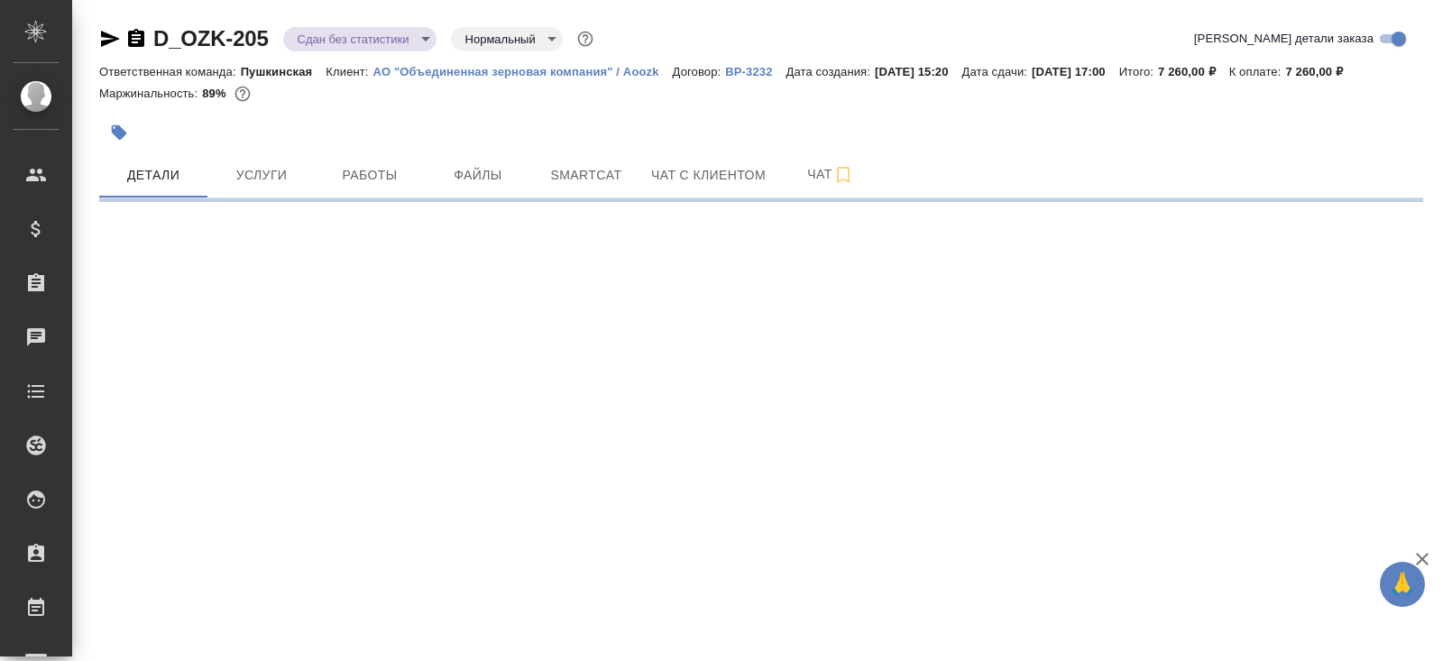
select select "RU"
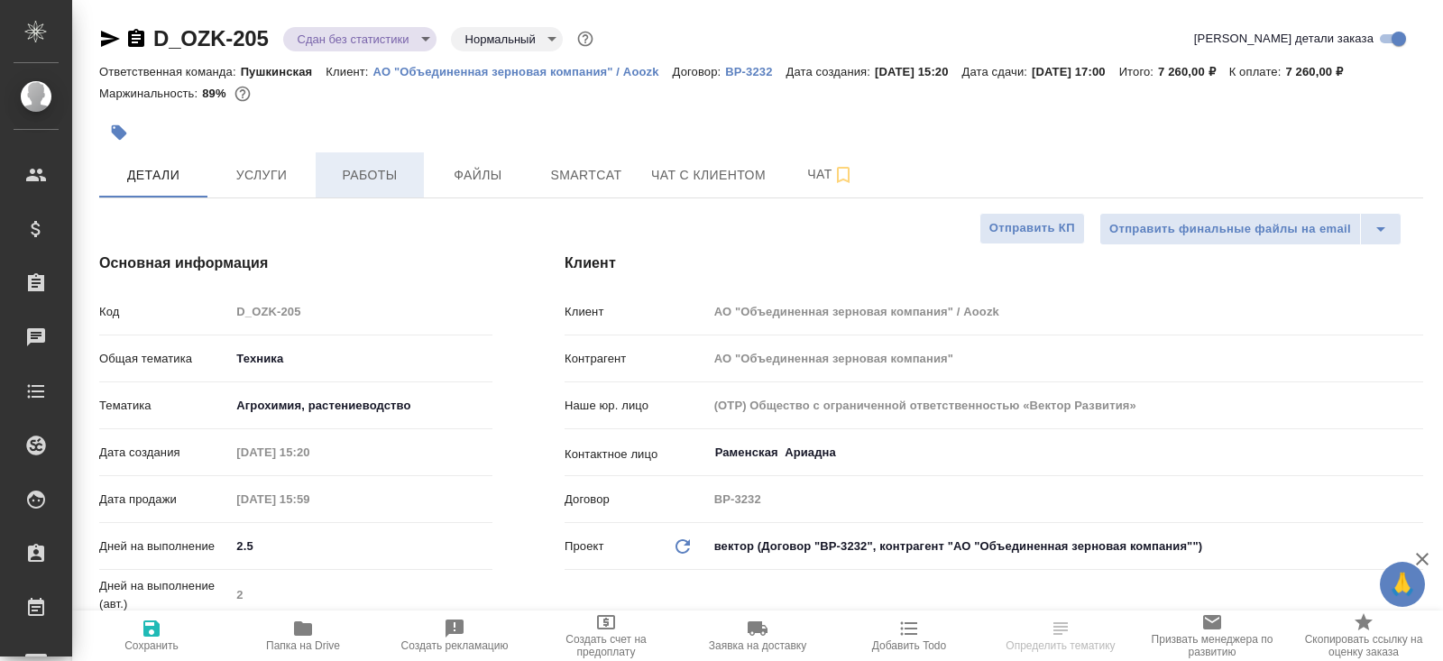
type textarea "x"
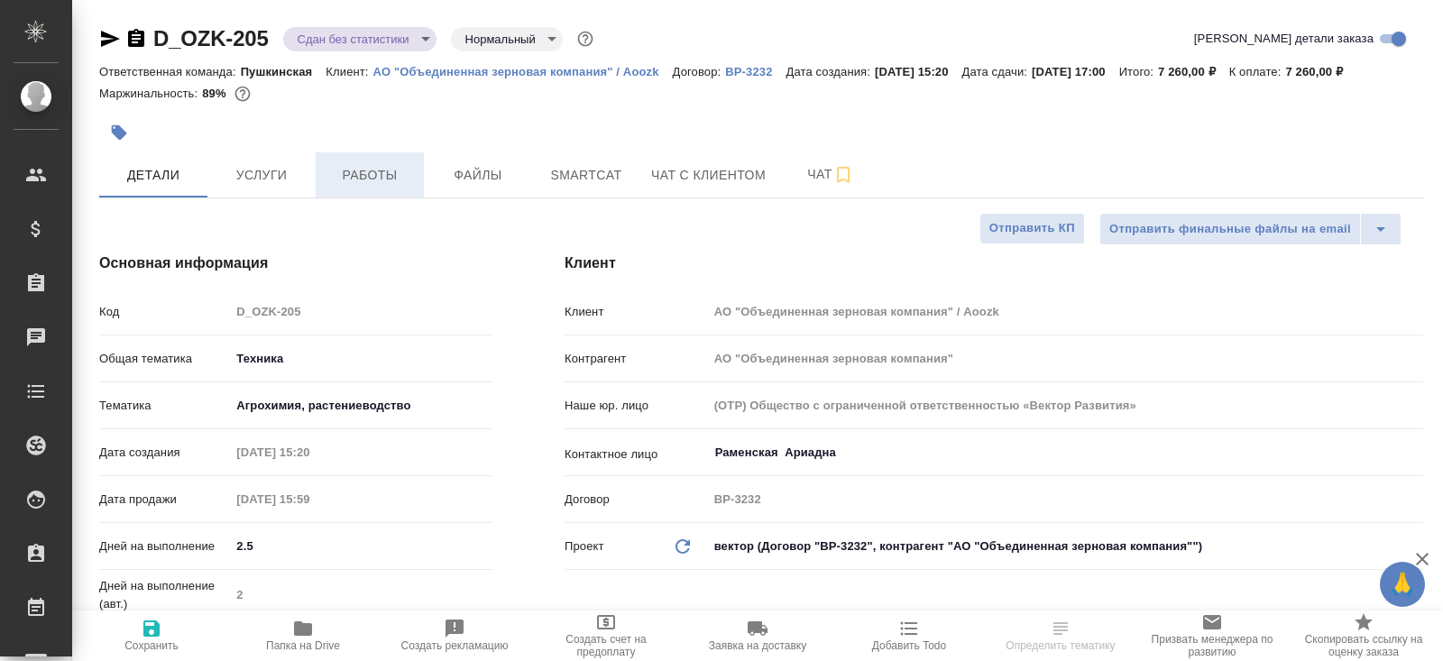
type textarea "x"
click at [363, 179] on span "Работы" at bounding box center [369, 175] width 87 height 23
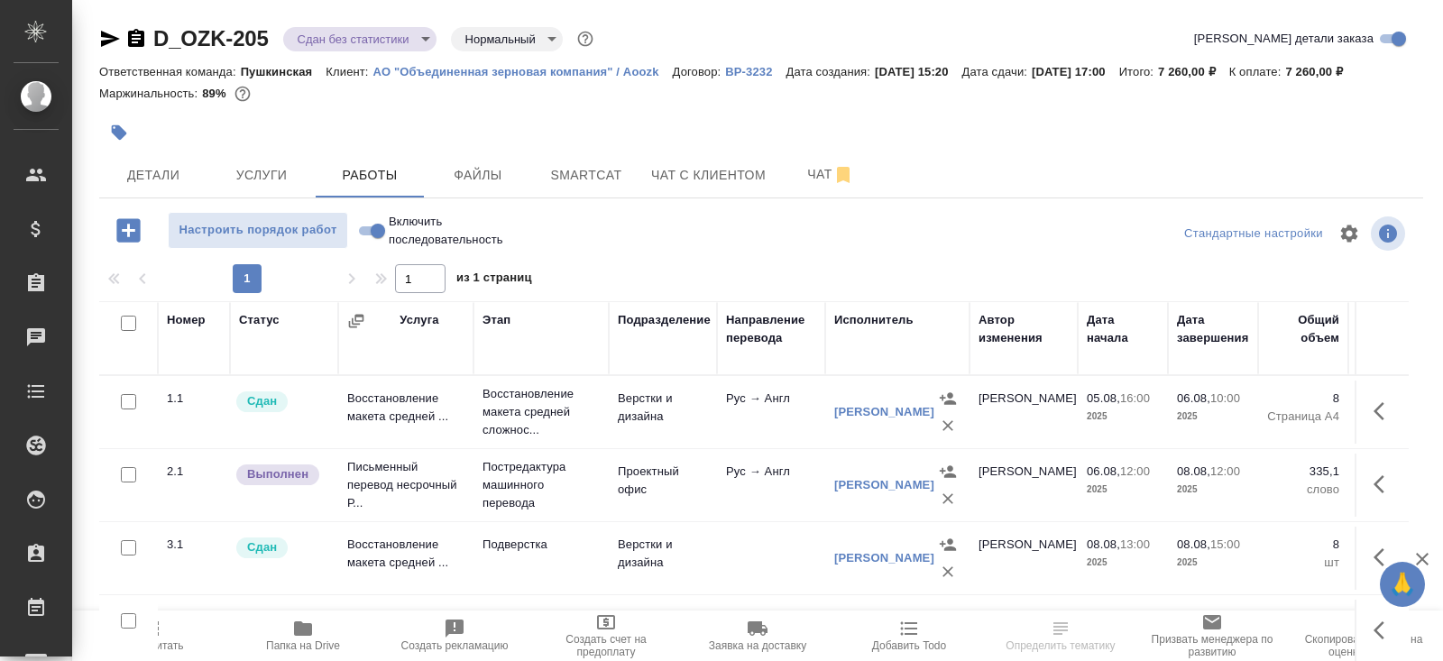
scroll to position [91, 0]
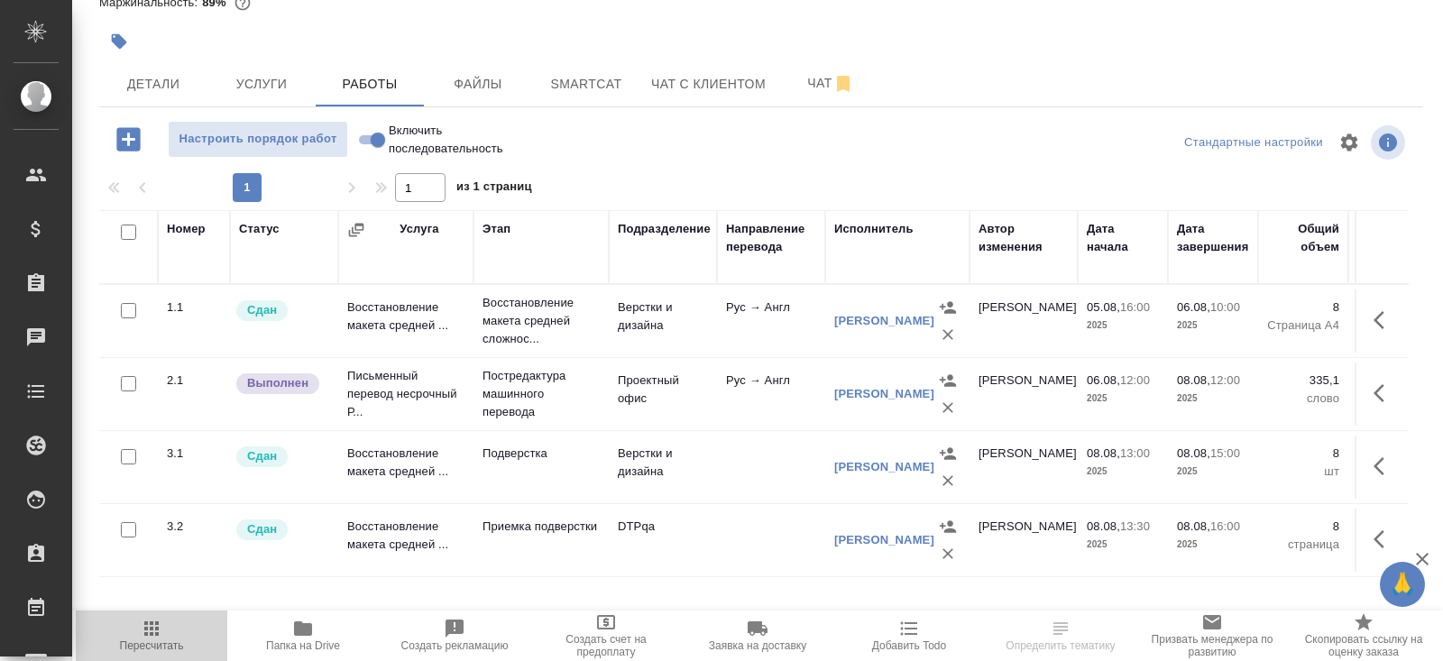
click at [160, 623] on icon "button" at bounding box center [152, 629] width 22 height 22
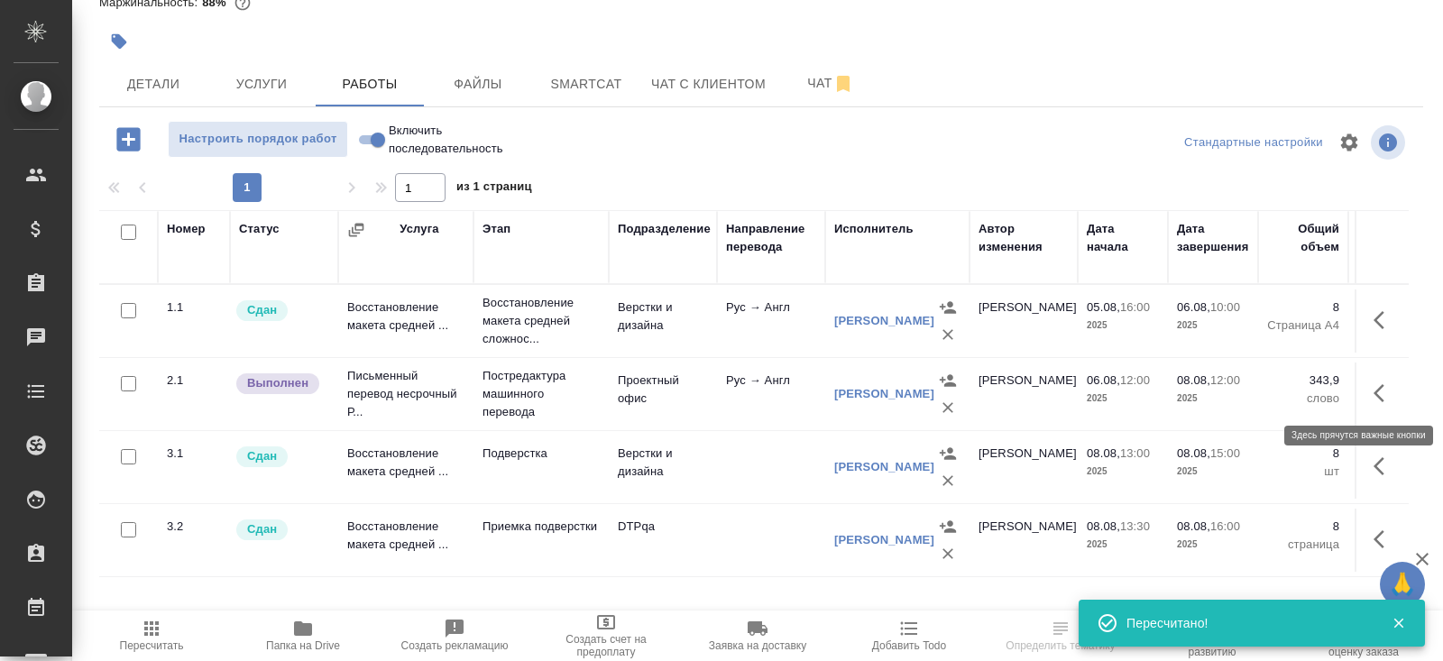
click at [1374, 390] on icon "button" at bounding box center [1378, 393] width 11 height 18
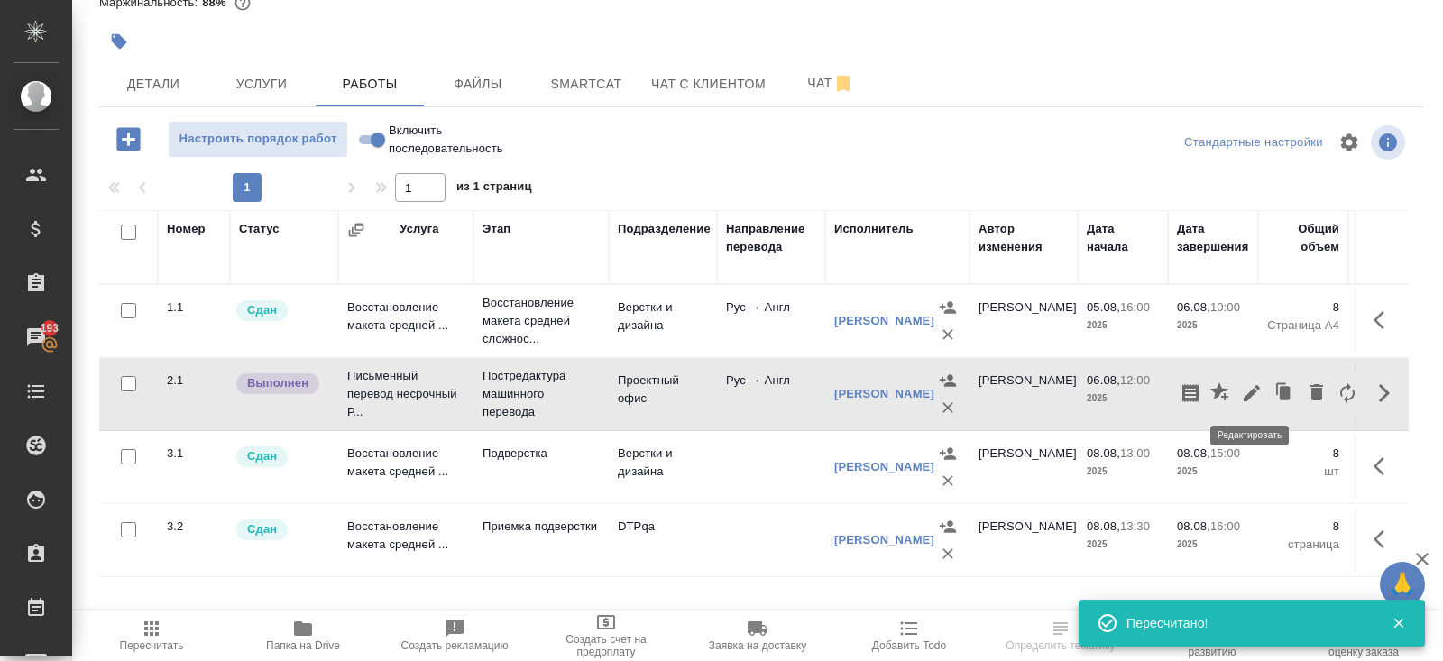
click at [1255, 393] on icon "button" at bounding box center [1252, 393] width 22 height 22
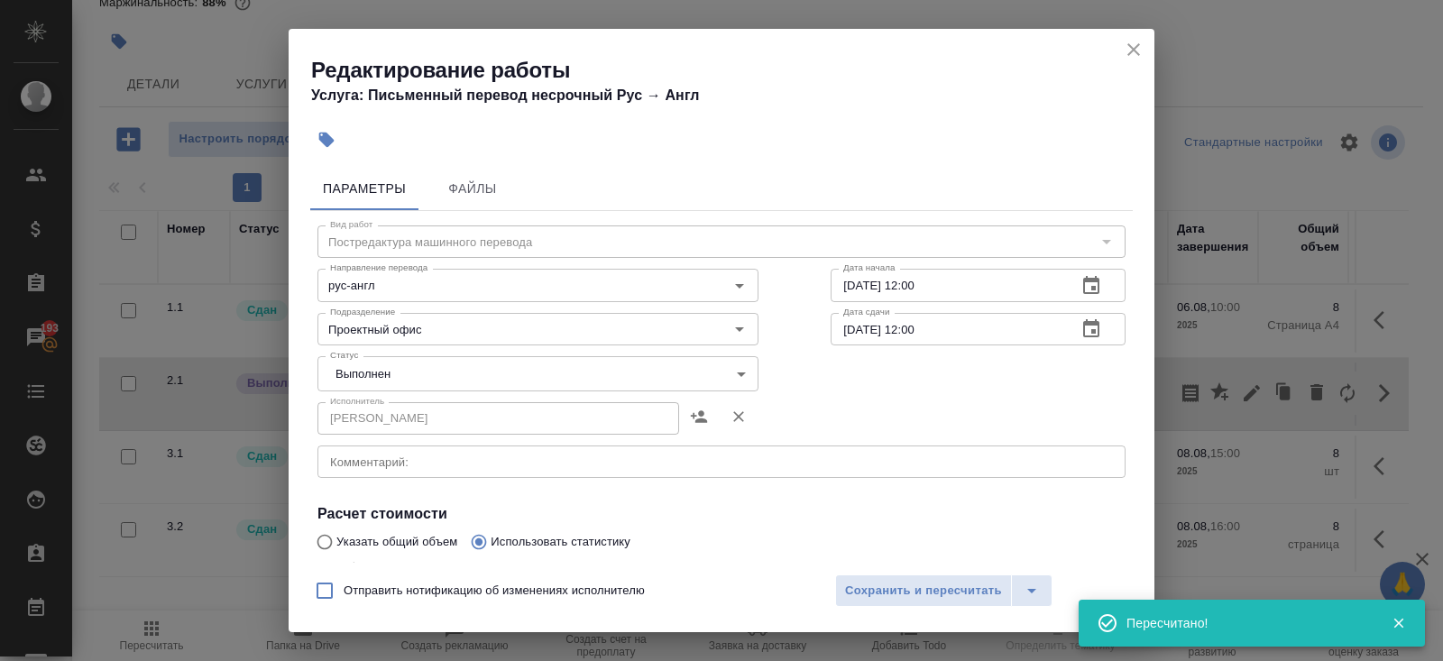
click at [431, 366] on body "🙏 .cls-1 fill:#fff; AWATERA [PERSON_NAME] Спецификации Заказы 193 Чаты Todo Про…" at bounding box center [721, 330] width 1443 height 661
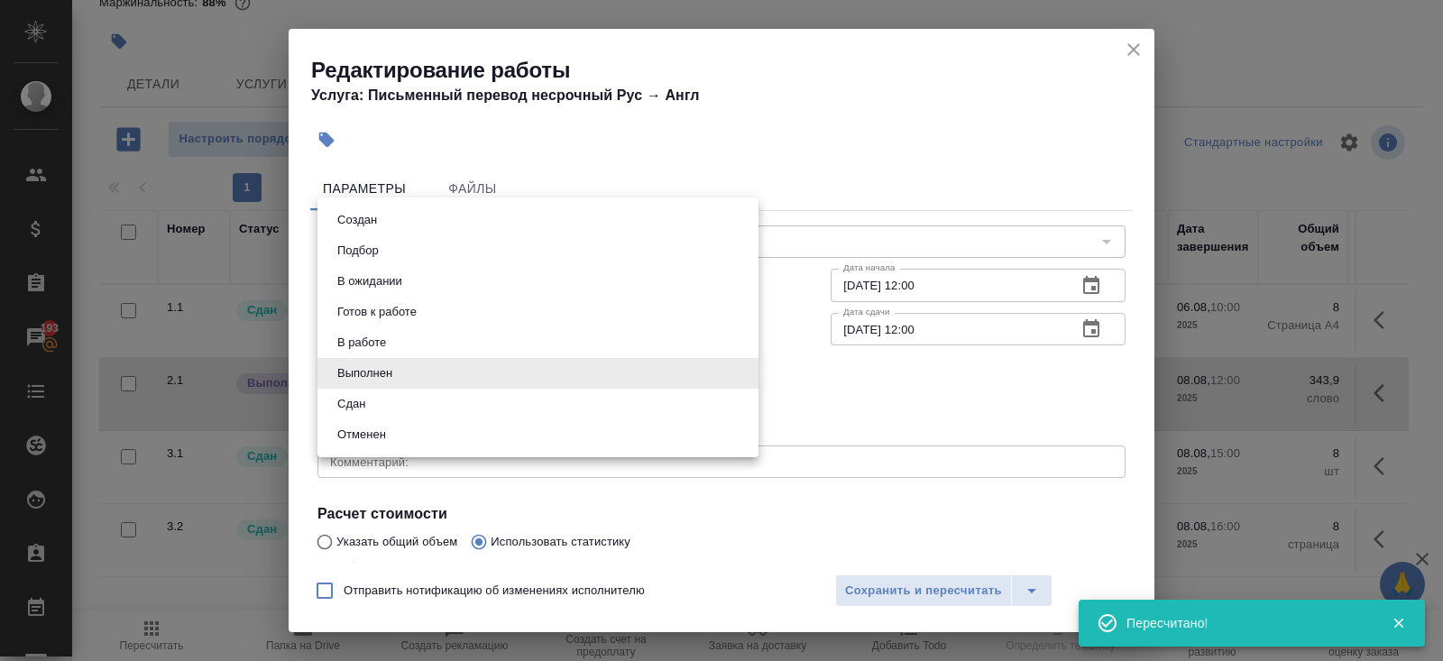
click at [365, 408] on button "Сдан" at bounding box center [351, 404] width 39 height 20
type input "closed"
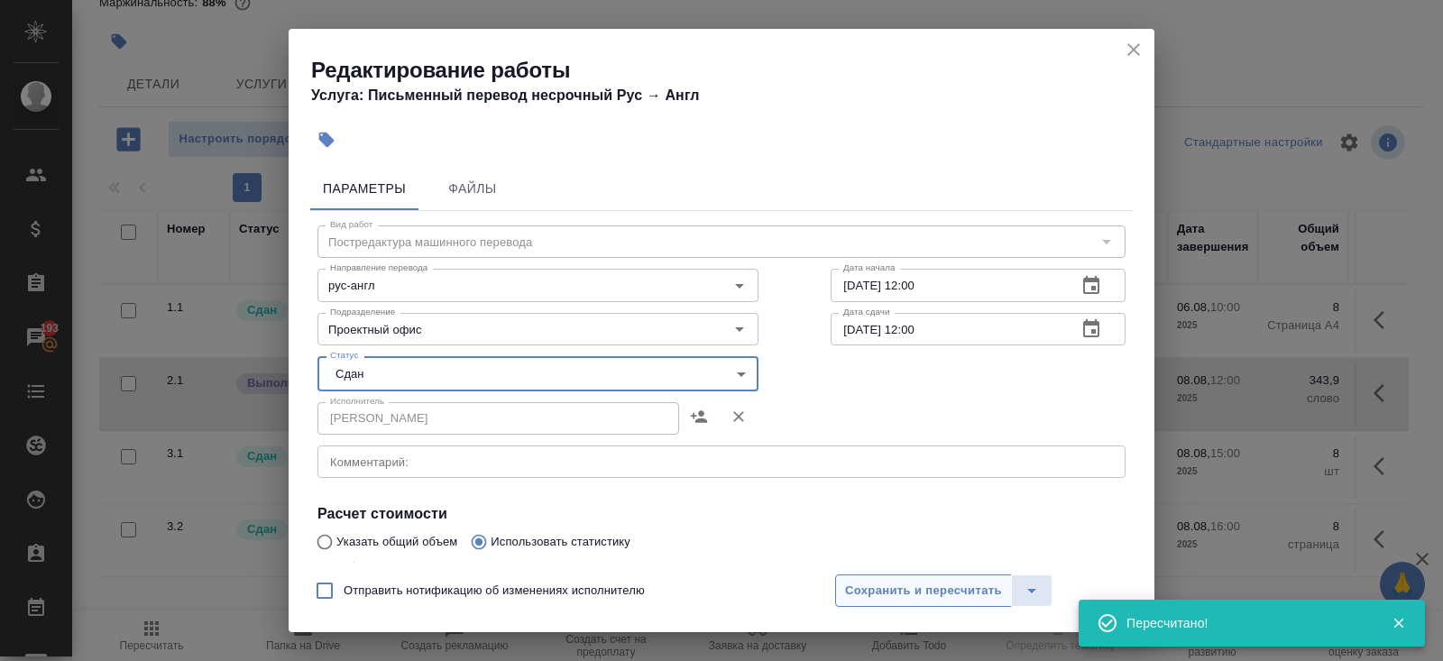
click at [930, 585] on span "Сохранить и пересчитать" at bounding box center [923, 591] width 157 height 21
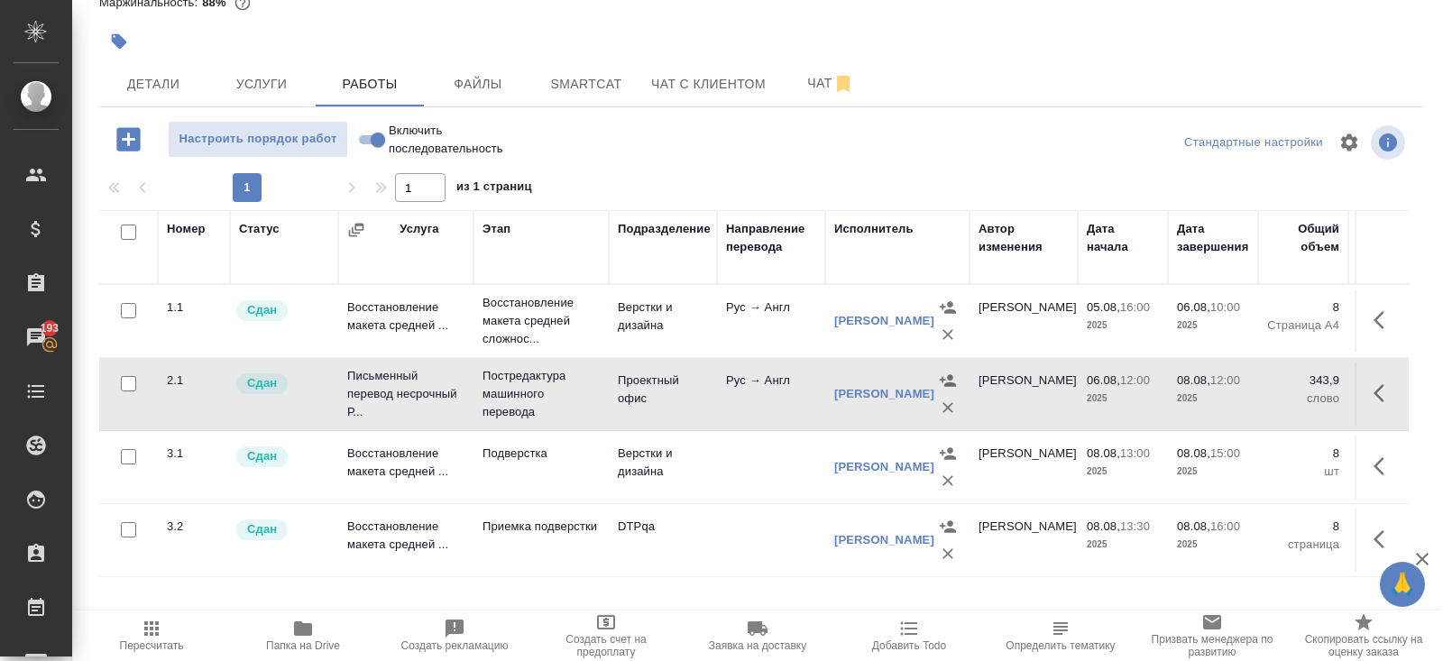
scroll to position [0, 0]
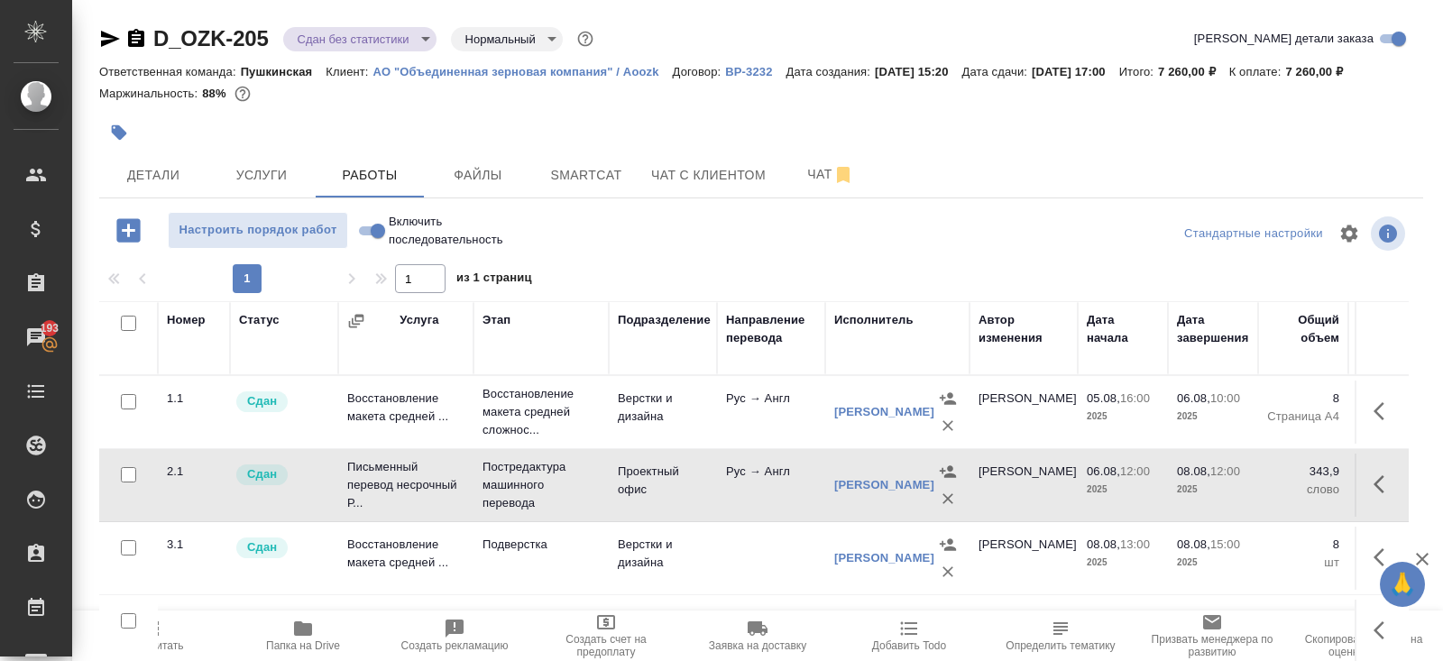
click at [164, 637] on span "Пересчитать" at bounding box center [152, 635] width 130 height 34
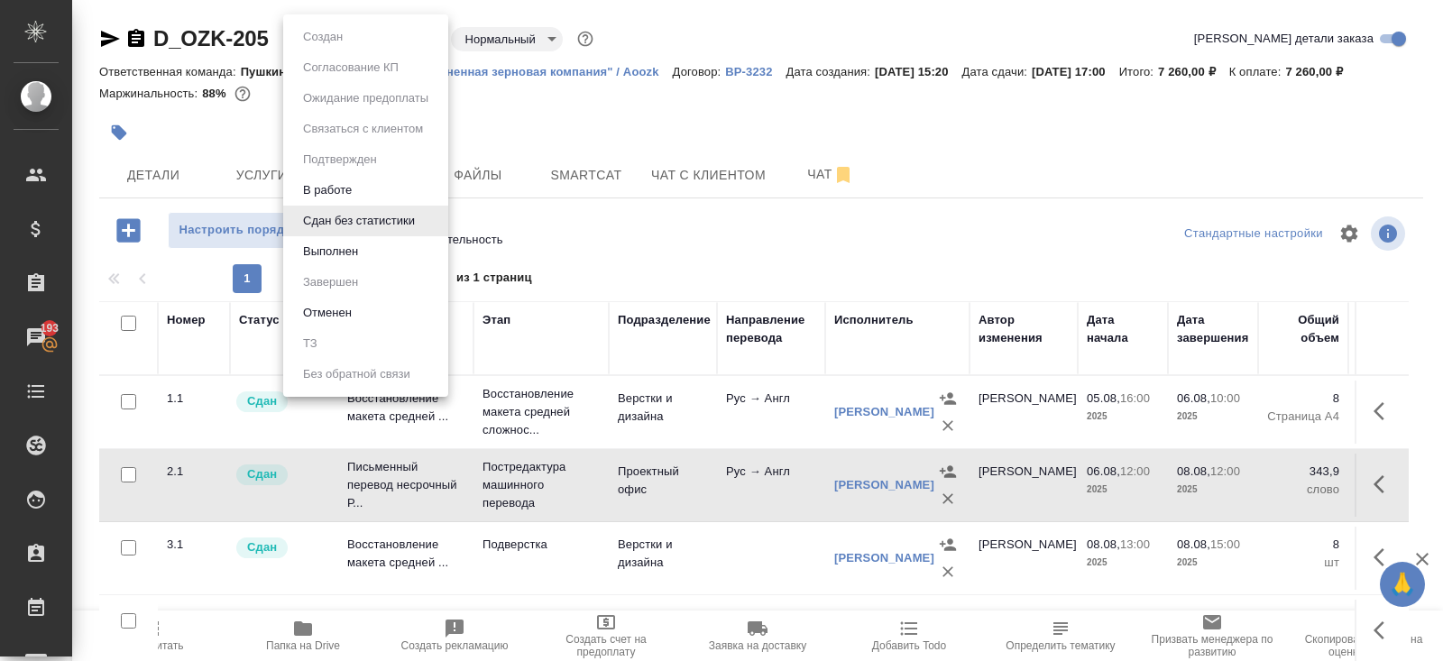
click at [331, 35] on body "🙏 .cls-1 fill:#fff; AWATERA [PERSON_NAME] Спецификации Заказы 193 Чаты Todo Про…" at bounding box center [721, 330] width 1443 height 661
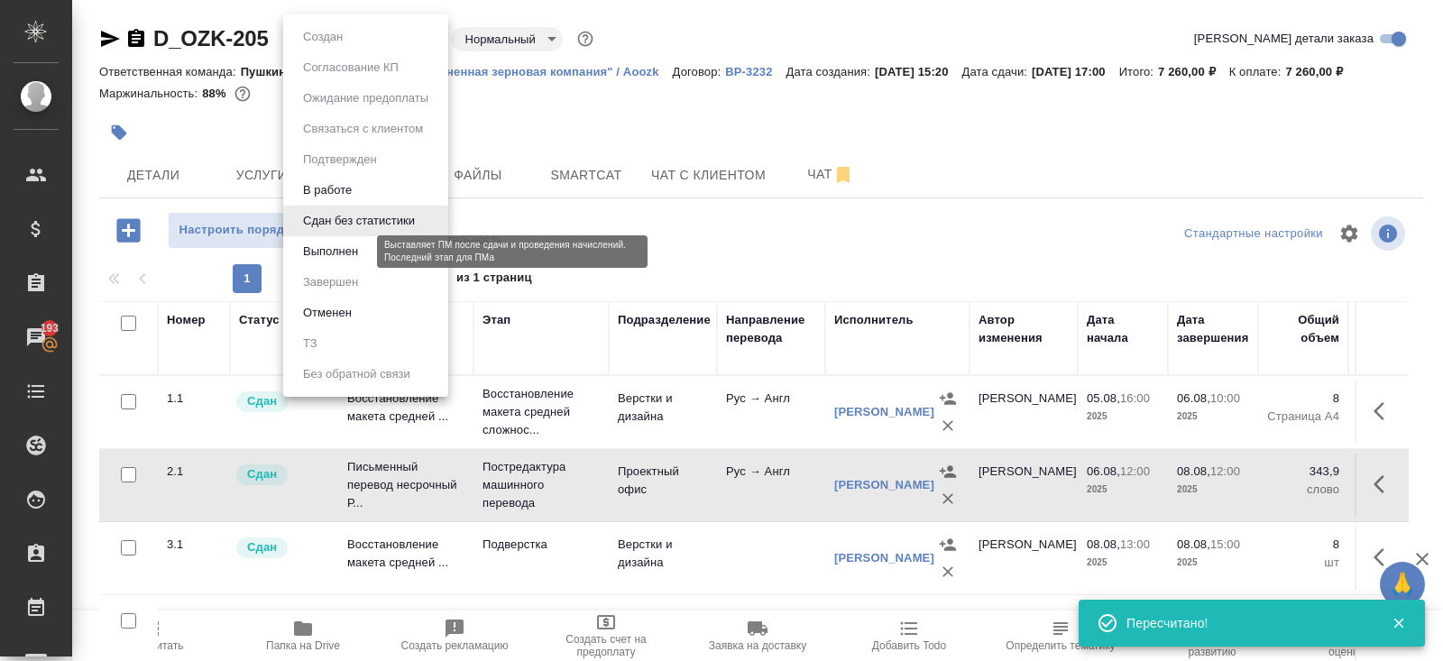
click at [323, 252] on button "Выполнен" at bounding box center [331, 252] width 66 height 20
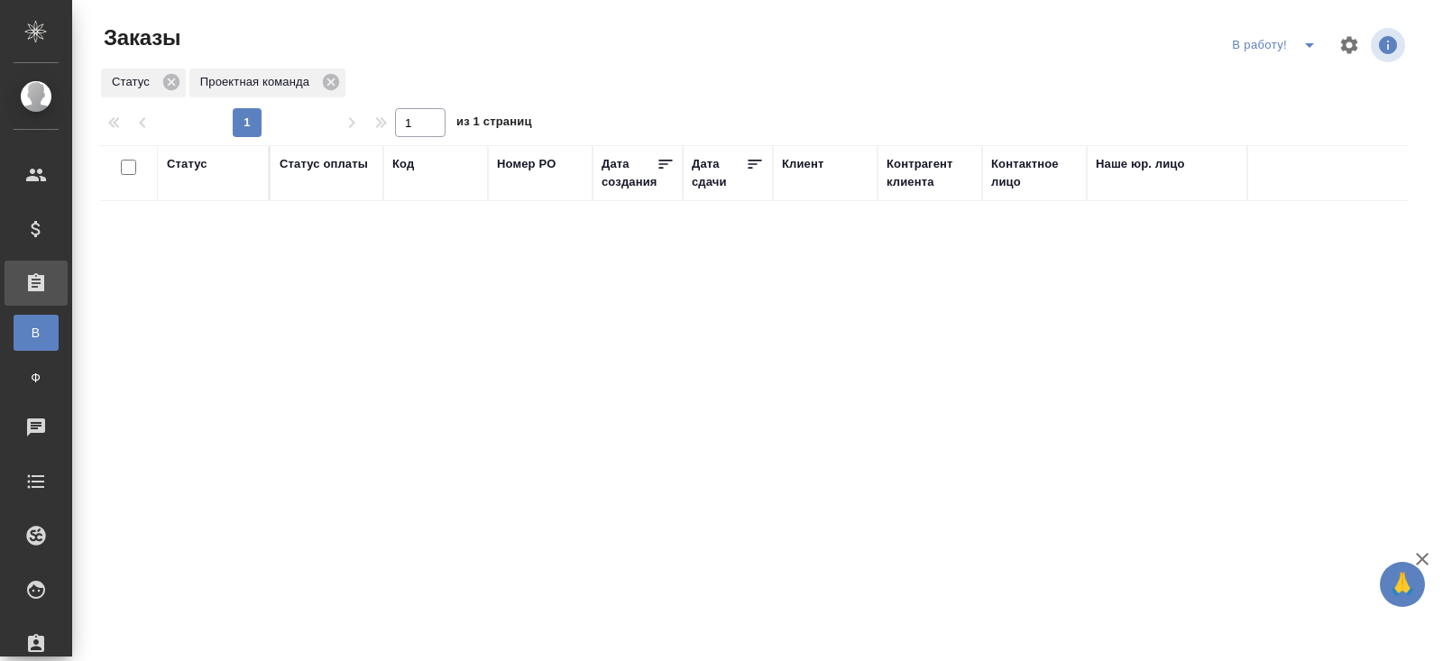
click at [1310, 49] on icon "split button" at bounding box center [1309, 45] width 22 height 22
click at [1282, 82] on li "ПМ" at bounding box center [1276, 81] width 100 height 29
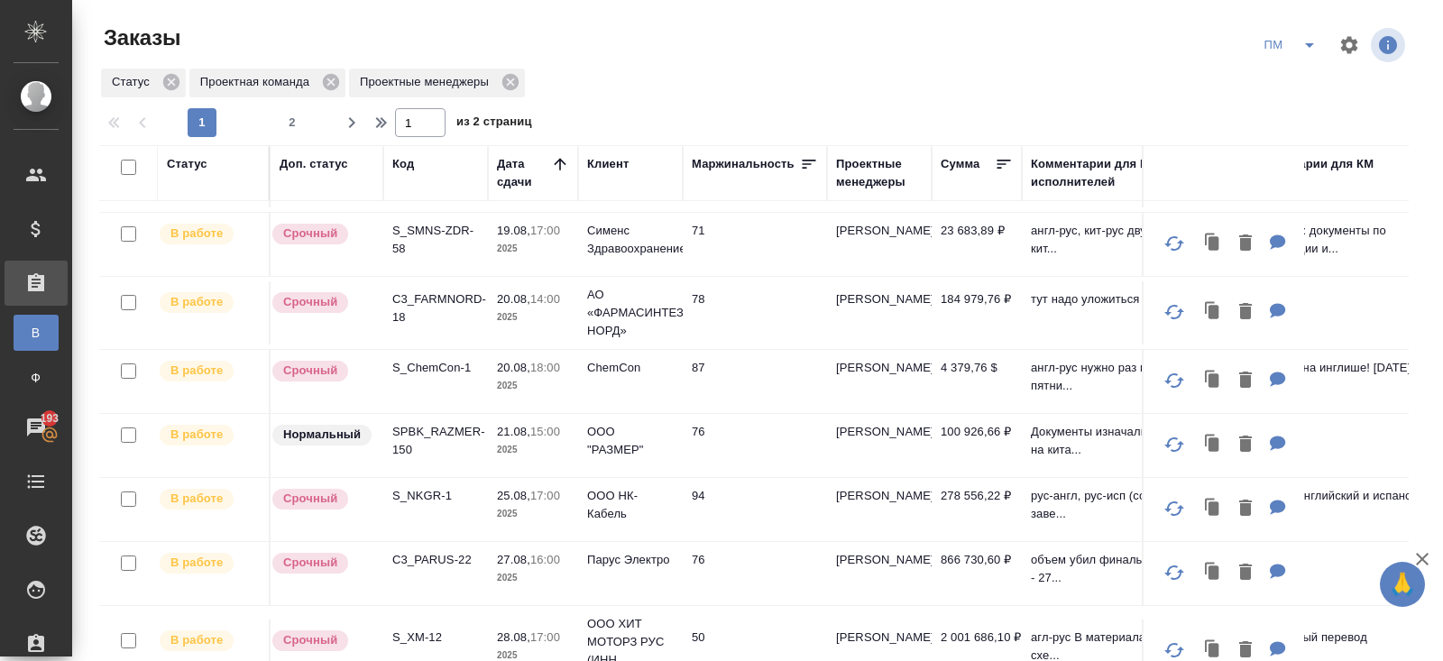
scroll to position [1186, 0]
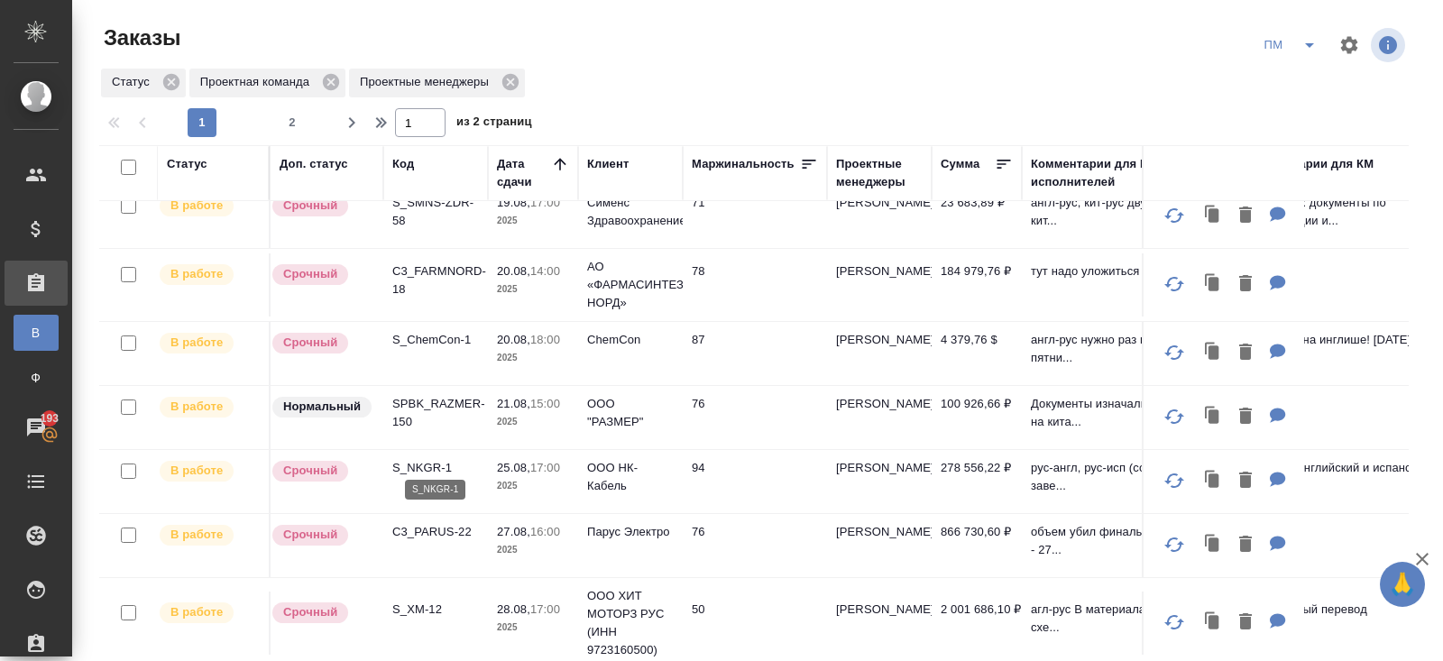
click at [417, 462] on p "S_NKGR-1" at bounding box center [435, 468] width 87 height 18
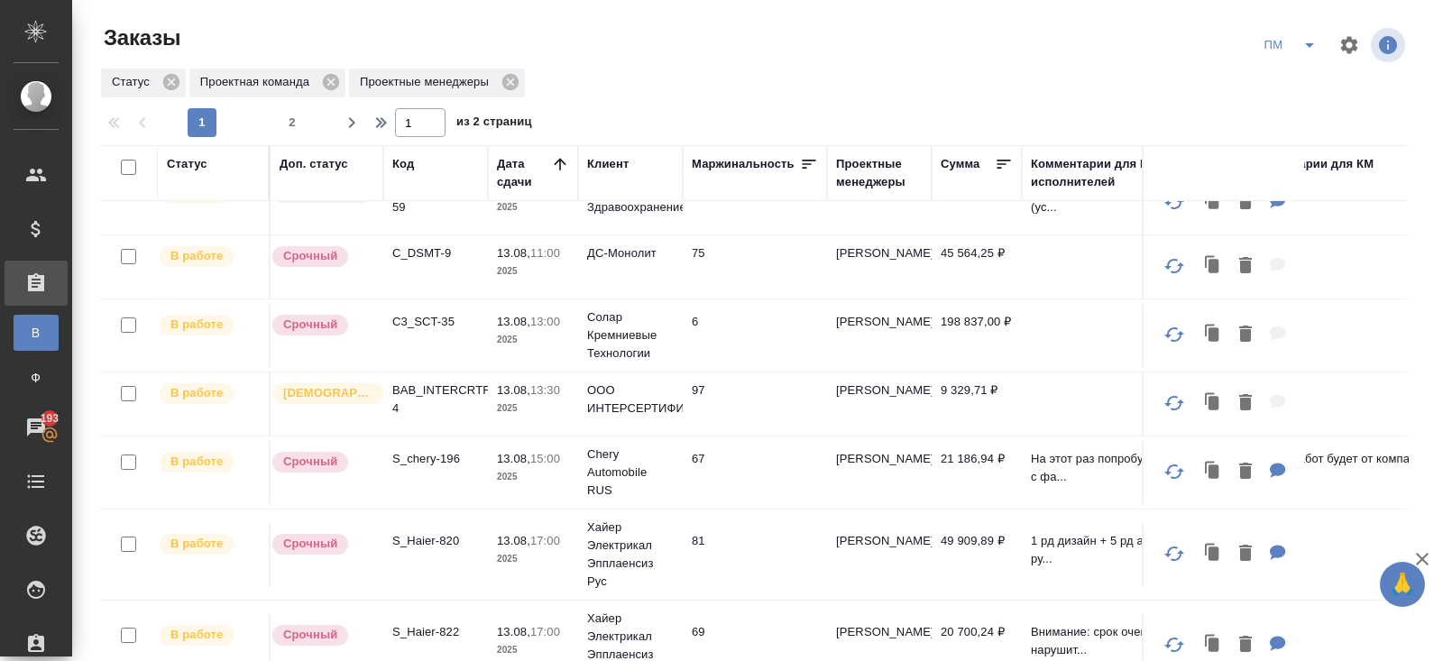
scroll to position [0, 0]
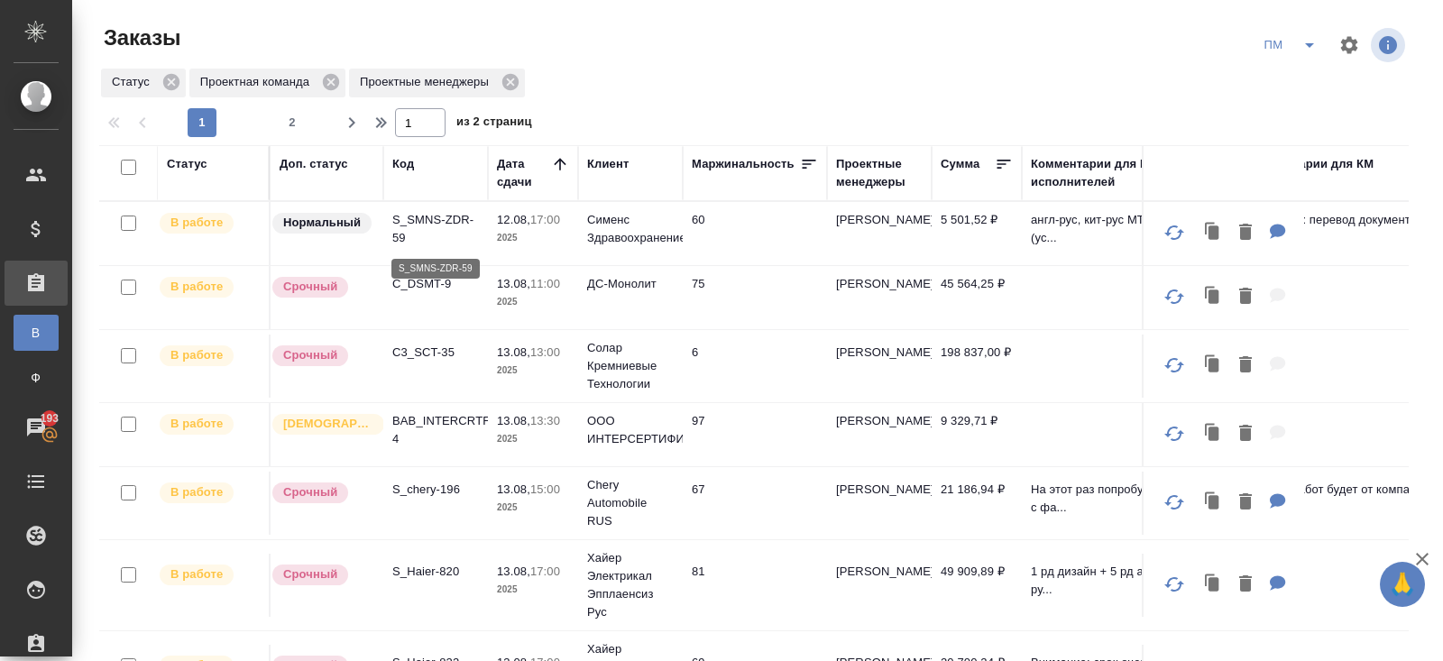
click at [408, 220] on p "S_SMNS-ZDR-59" at bounding box center [435, 229] width 87 height 36
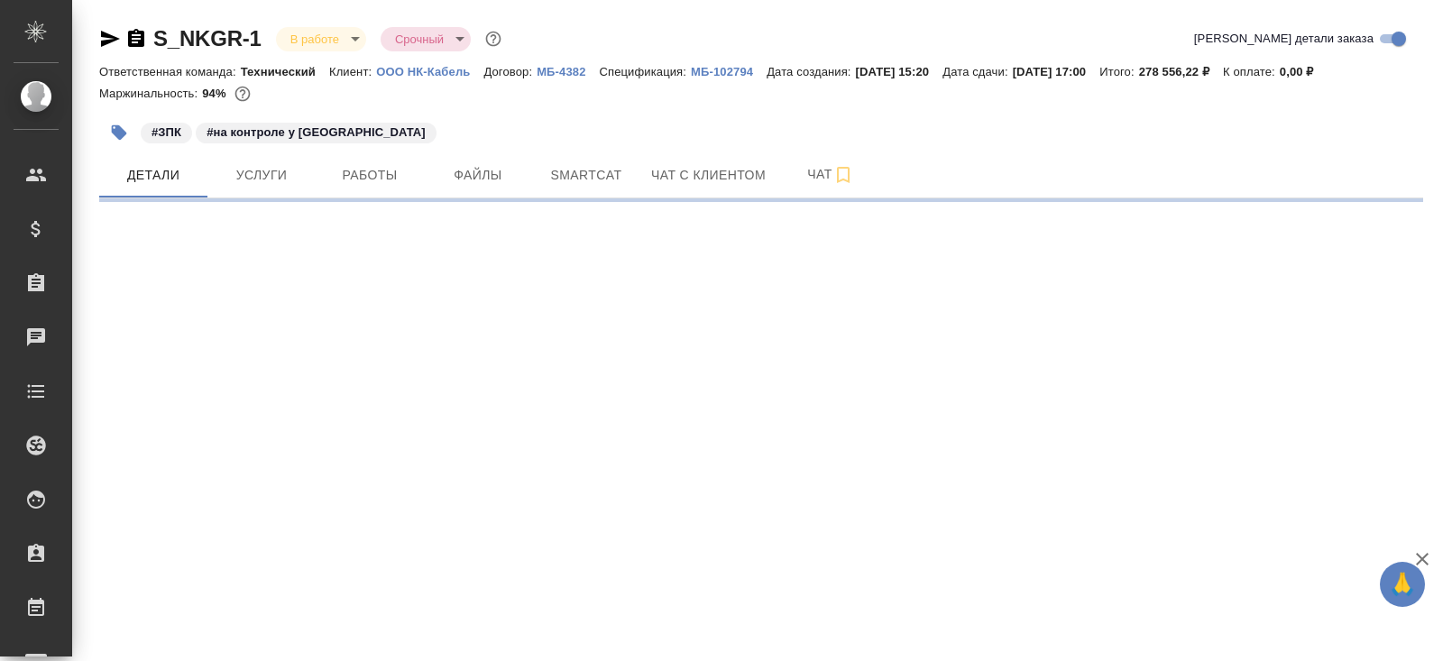
select select "RU"
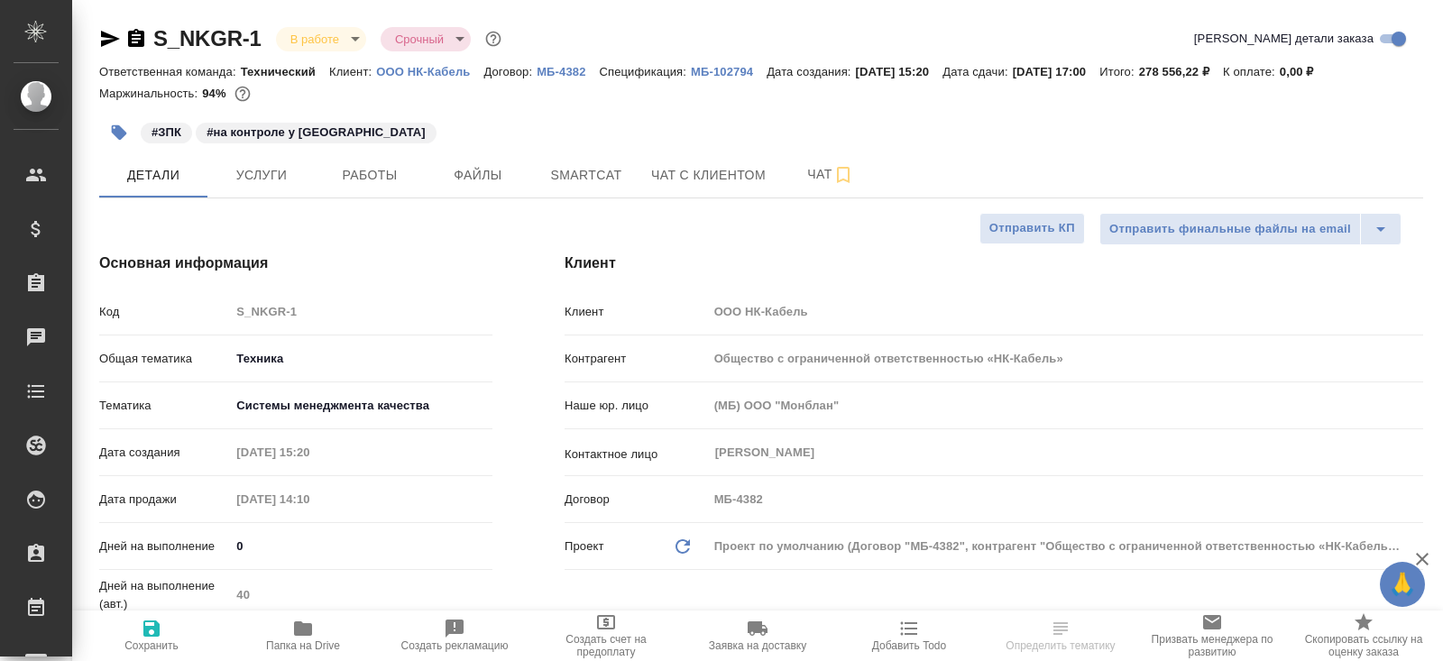
type textarea "x"
select select "RU"
type textarea "x"
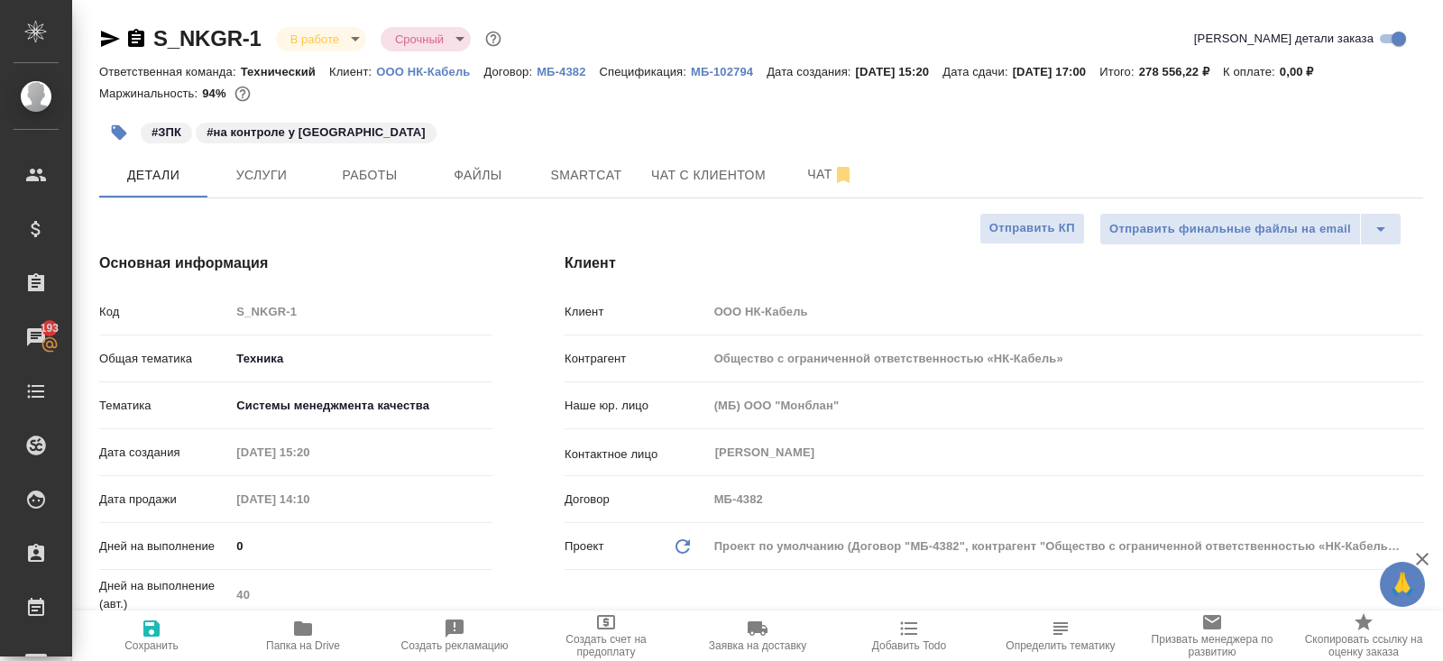
type textarea "x"
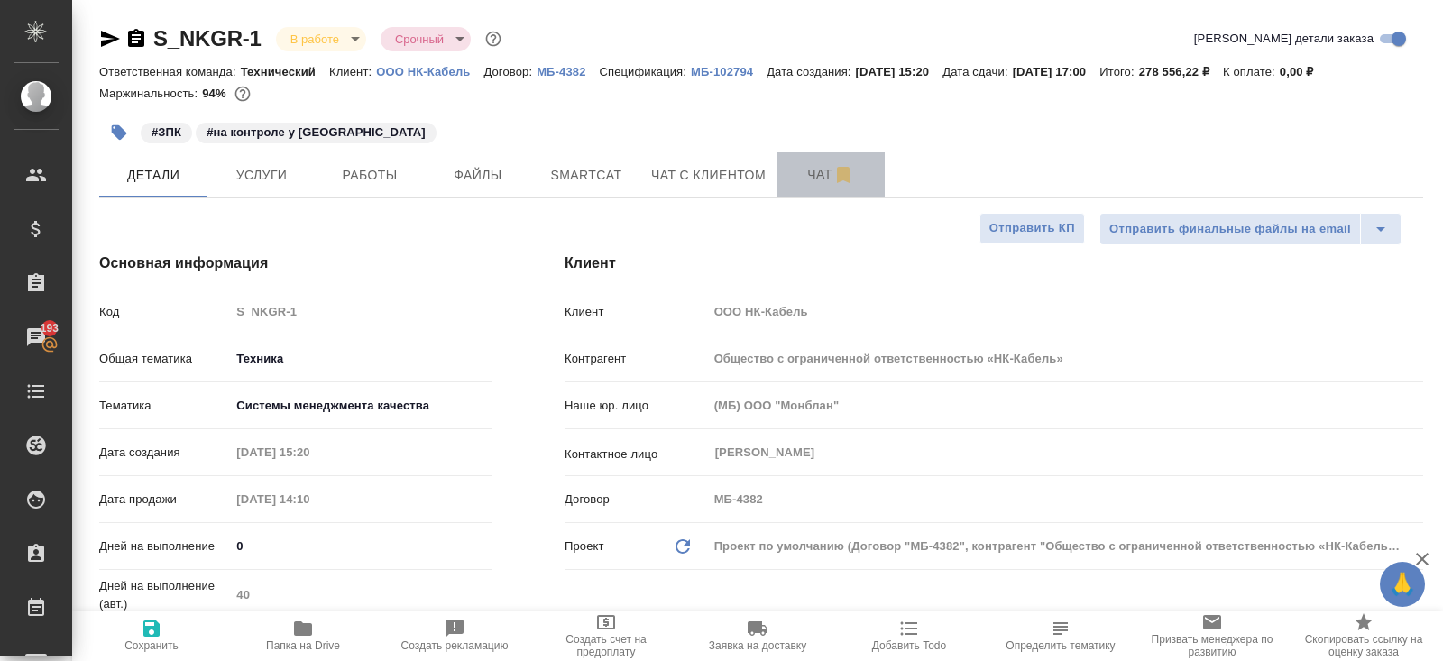
click at [834, 162] on button "Чат" at bounding box center [830, 174] width 108 height 45
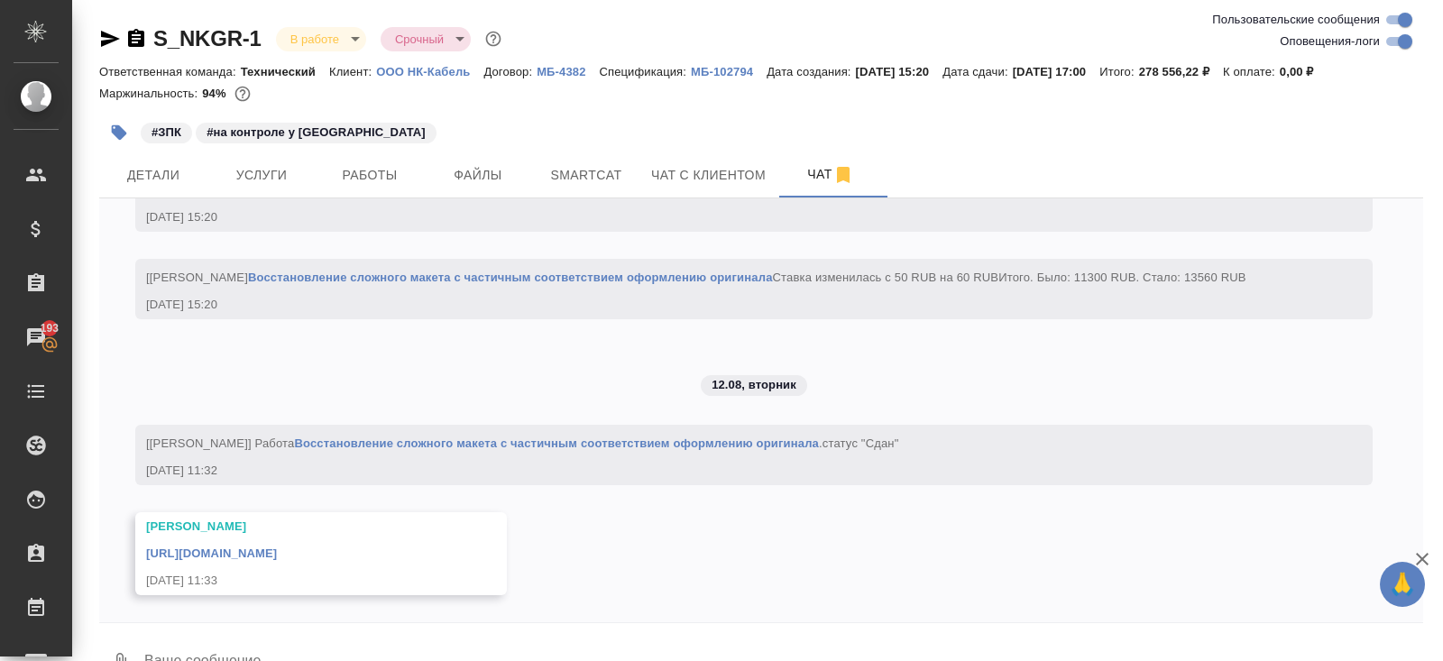
click at [1398, 44] on input "Оповещения-логи" at bounding box center [1404, 42] width 65 height 22
checkbox input "false"
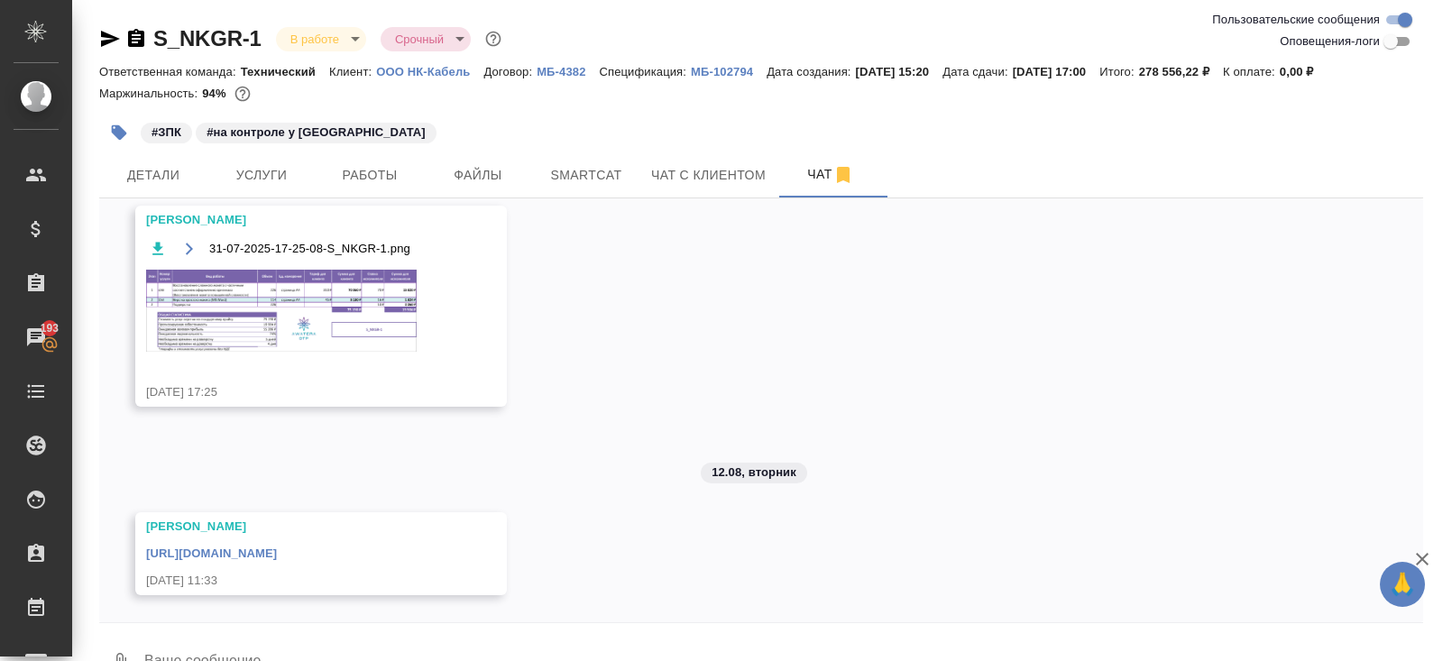
scroll to position [42, 0]
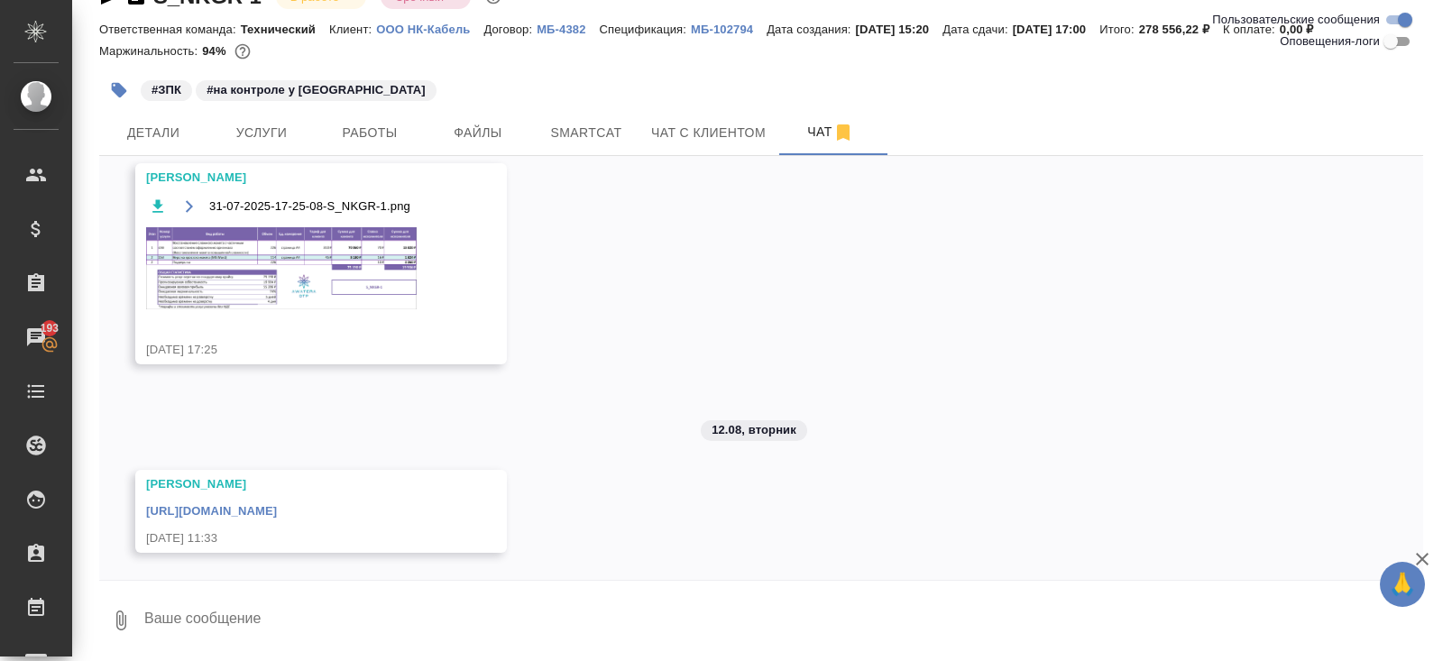
click at [277, 512] on link "[URL][DOMAIN_NAME]" at bounding box center [211, 511] width 131 height 14
click at [346, 98] on div "#на контроле у [GEOGRAPHIC_DATA]" at bounding box center [316, 90] width 241 height 21
click at [352, 124] on span "Работы" at bounding box center [369, 133] width 87 height 23
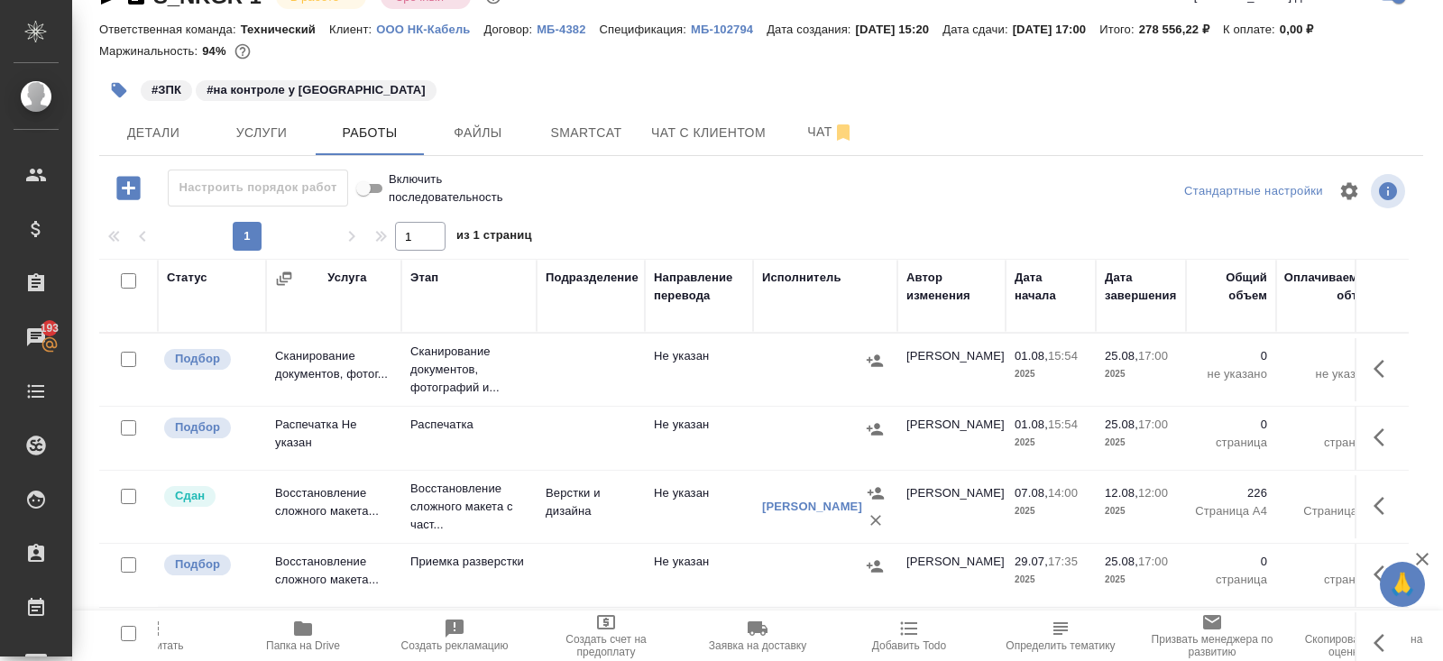
click at [294, 626] on icon "button" at bounding box center [303, 628] width 18 height 14
click at [130, 151] on button "Детали" at bounding box center [153, 132] width 108 height 45
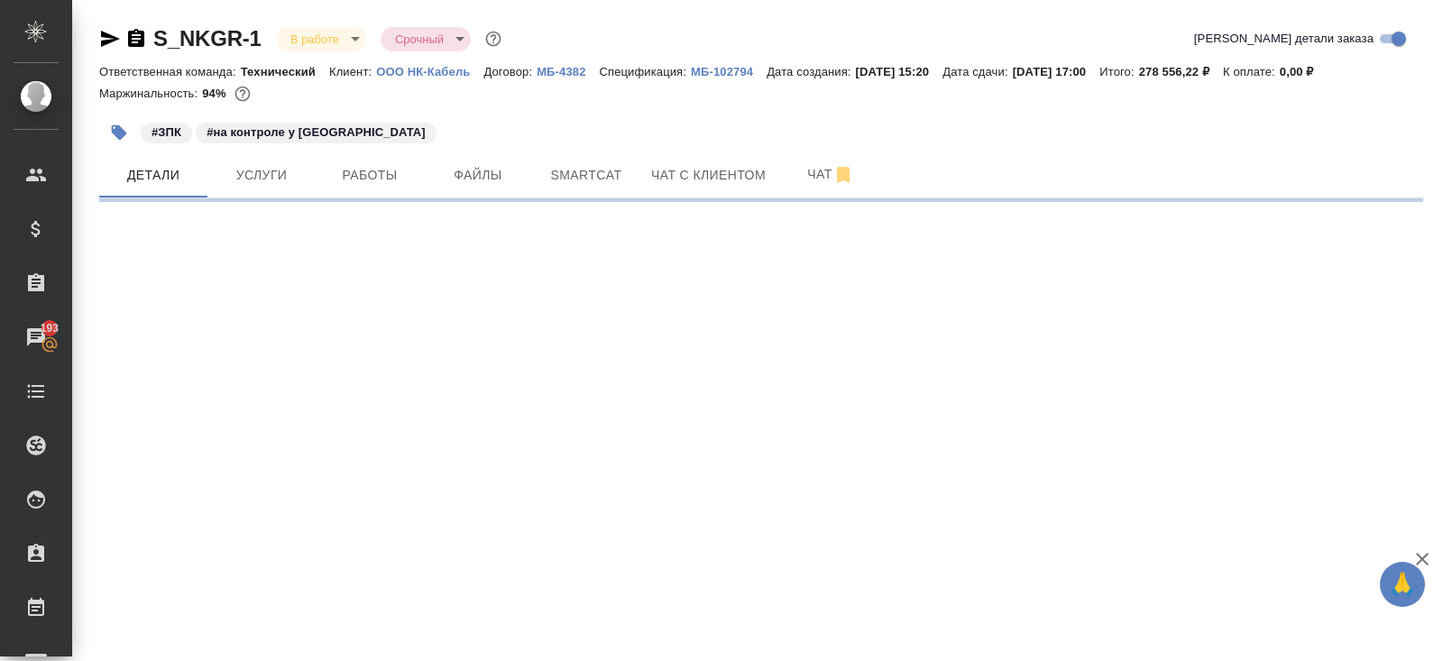
select select "RU"
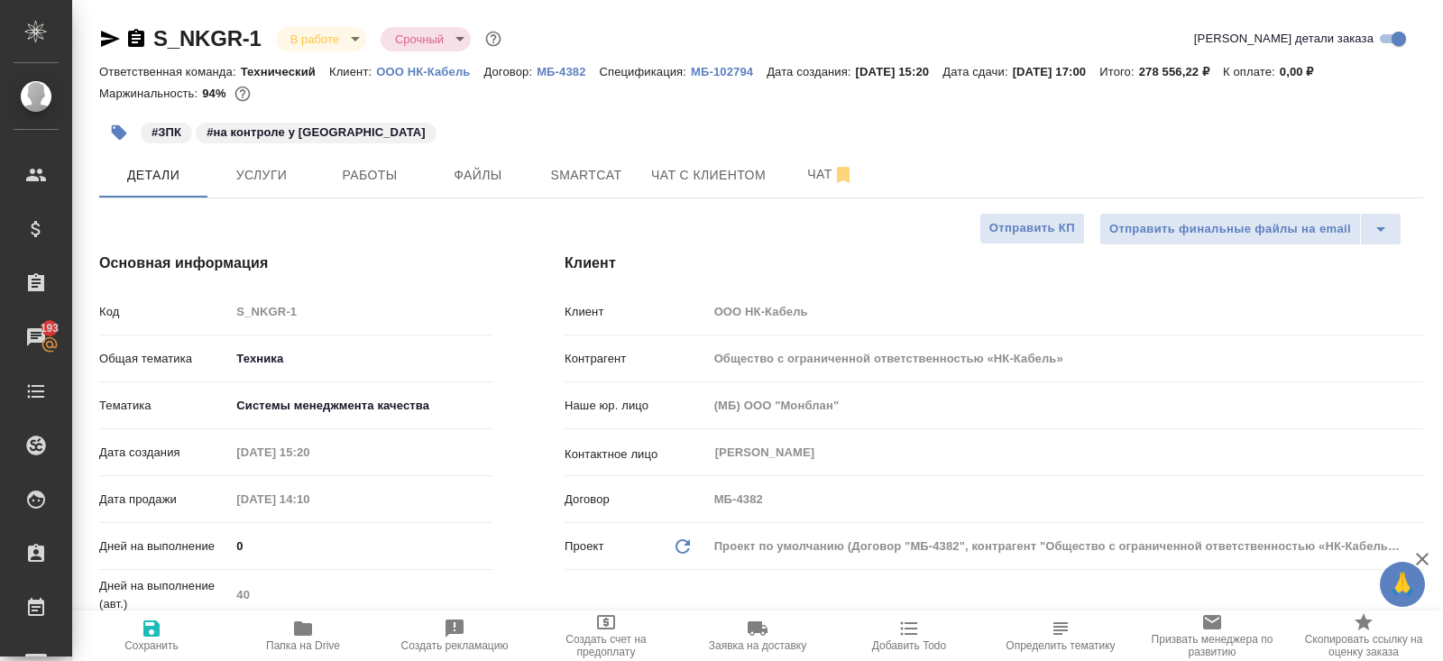
type textarea "x"
click at [114, 35] on icon "button" at bounding box center [110, 39] width 22 height 22
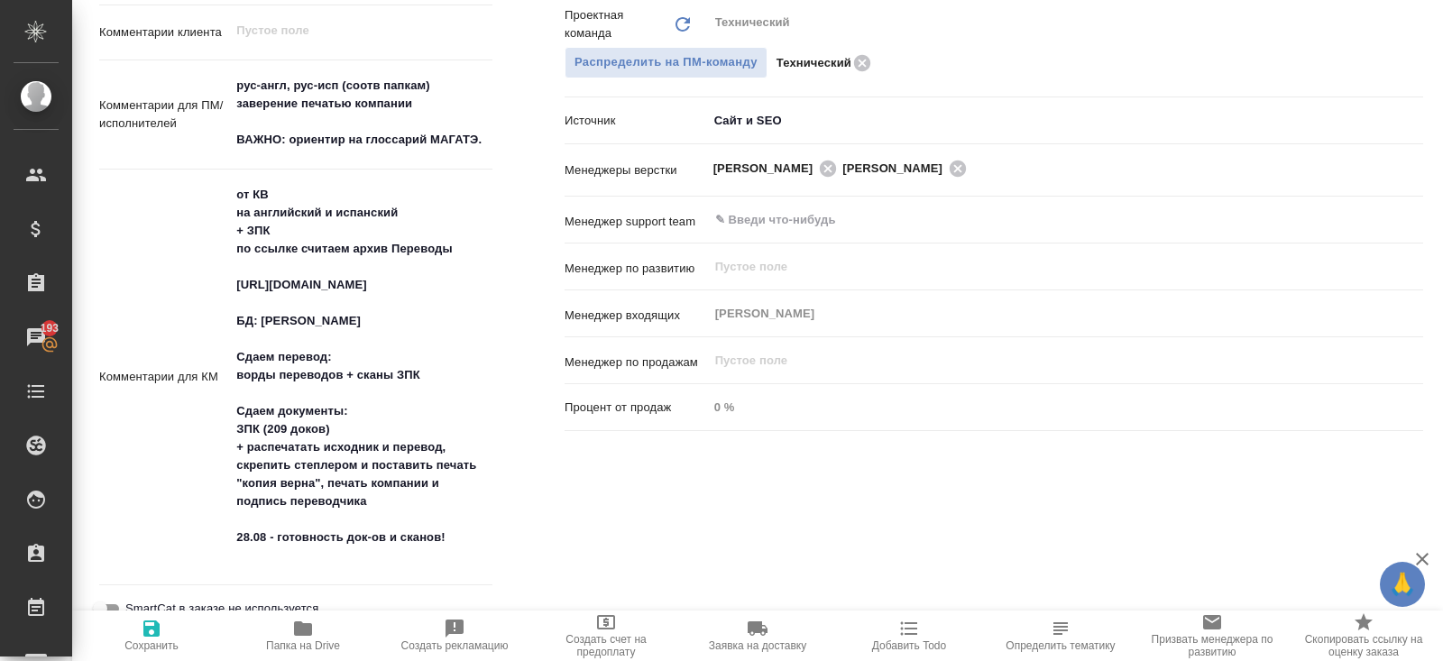
scroll to position [1020, 0]
type textarea "x"
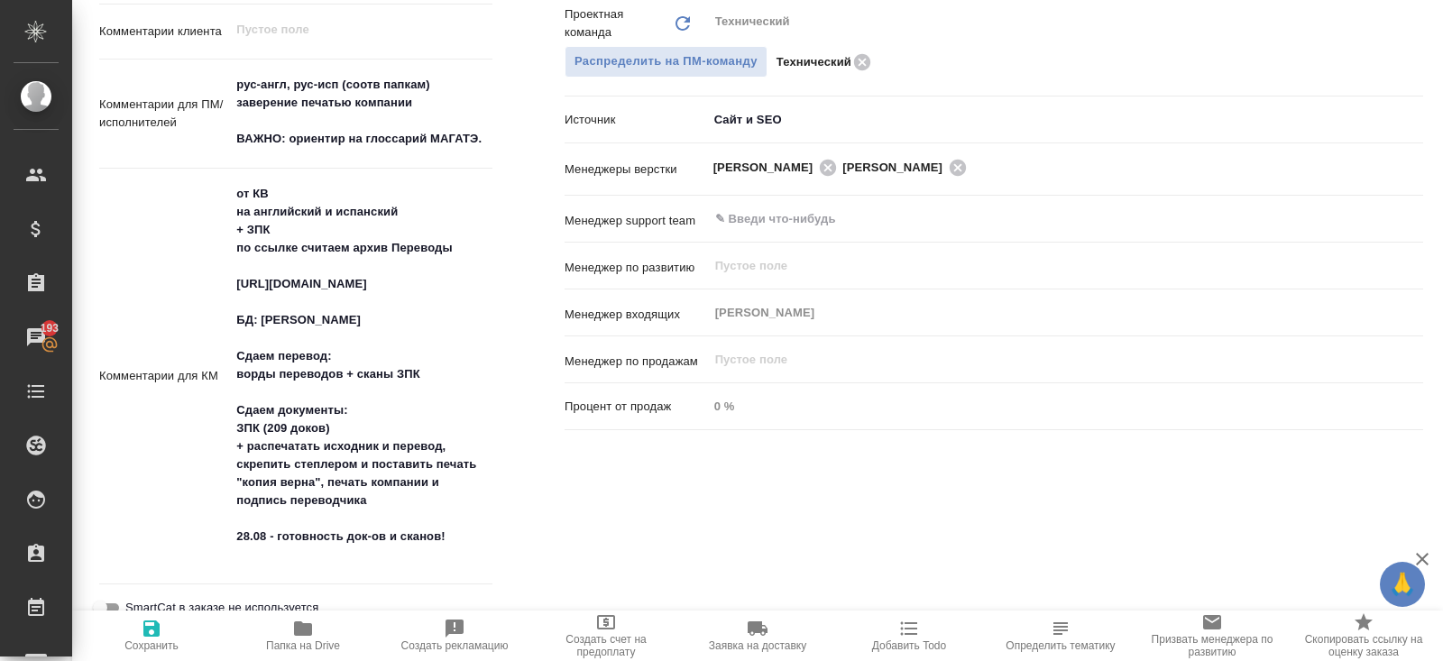
type textarea "x"
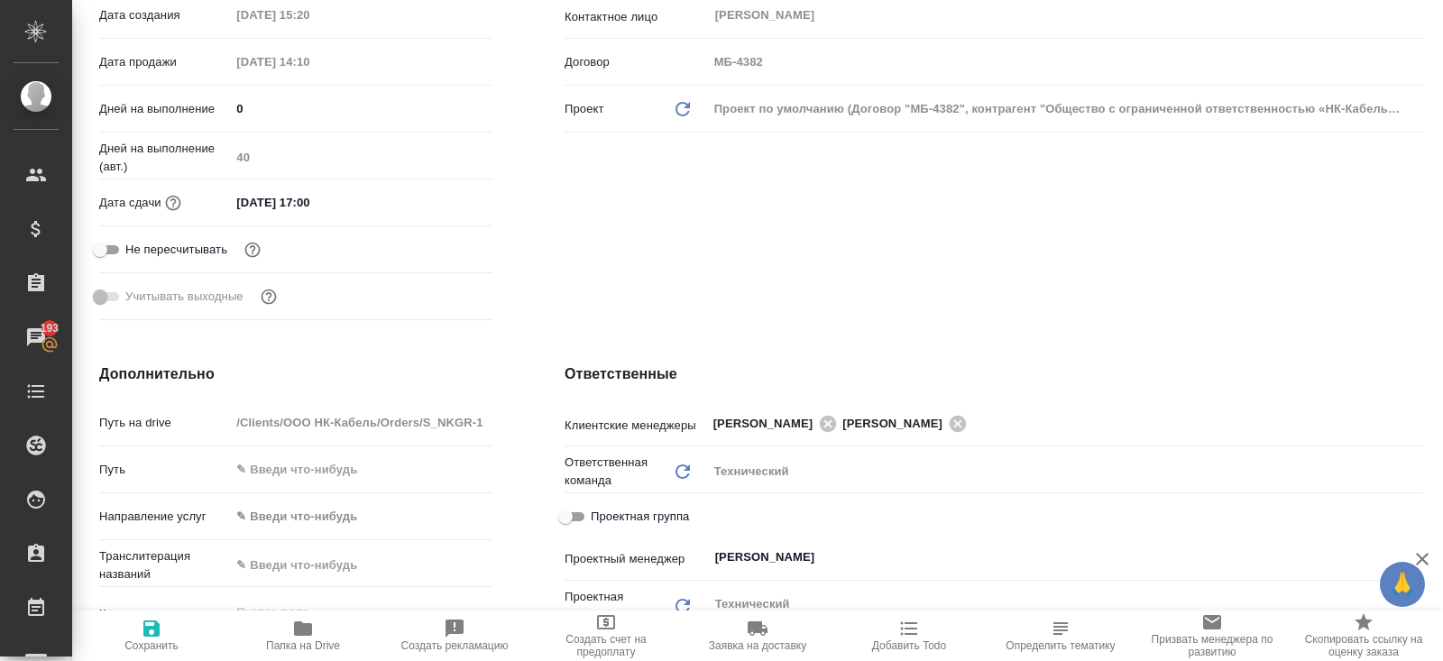
scroll to position [0, 0]
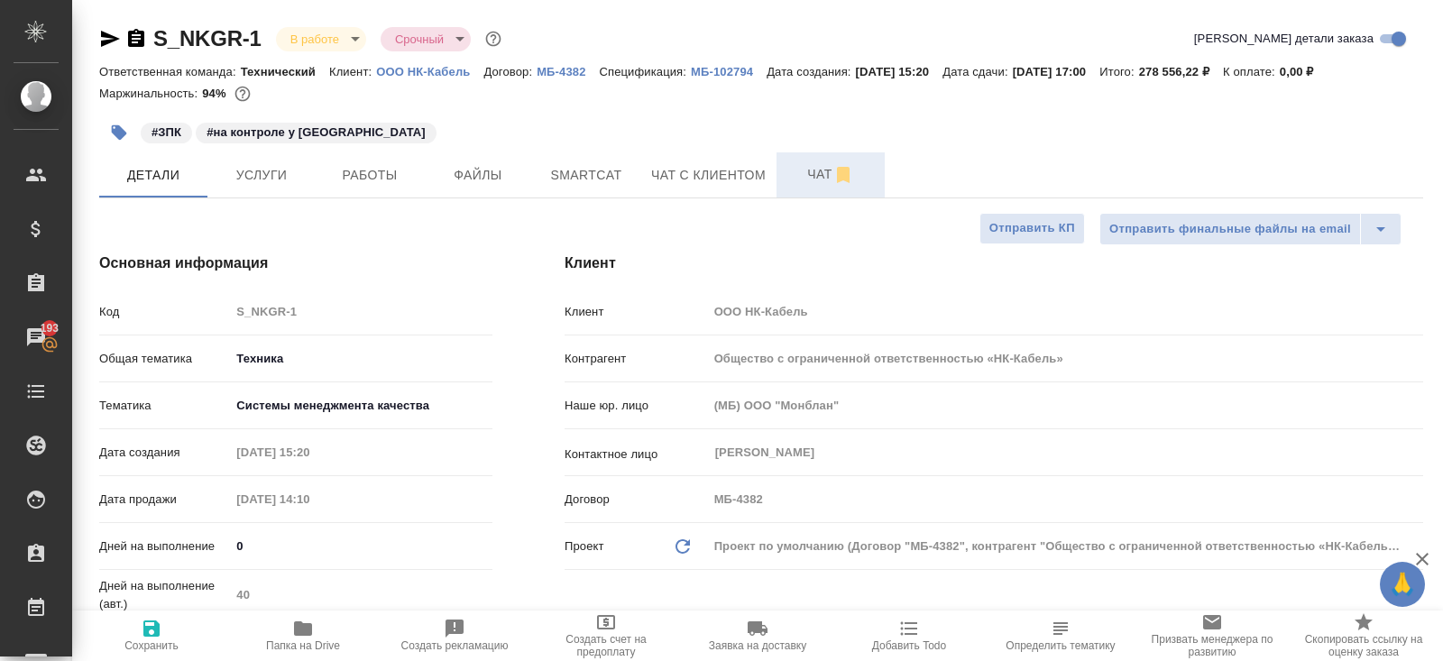
click at [818, 169] on span "Чат" at bounding box center [830, 174] width 87 height 23
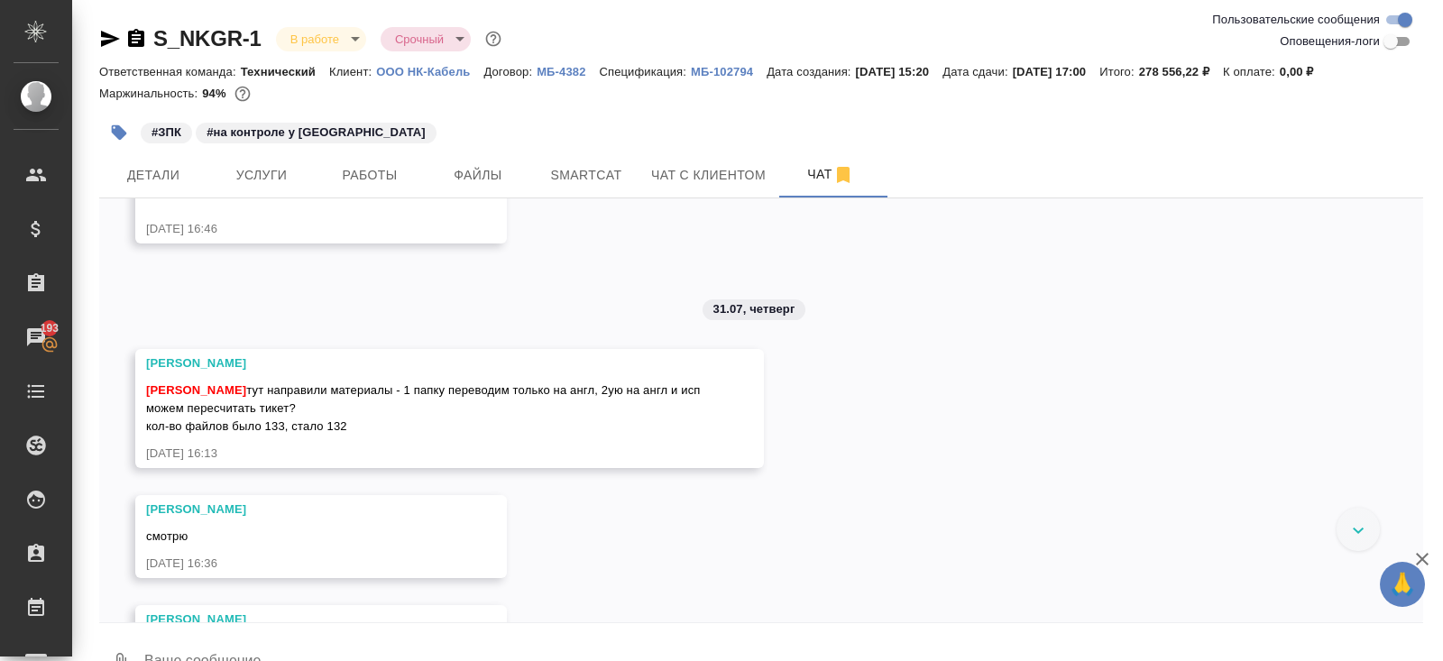
scroll to position [651, 0]
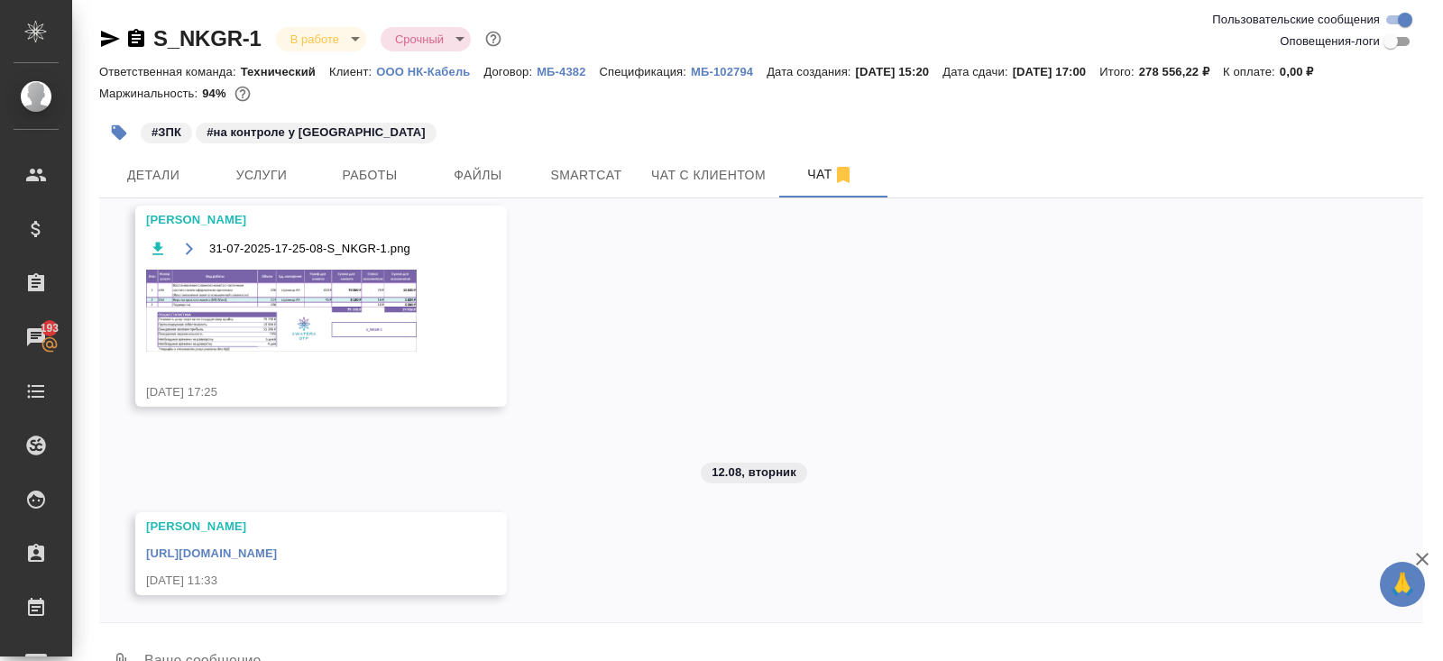
click at [290, 270] on img at bounding box center [281, 311] width 270 height 82
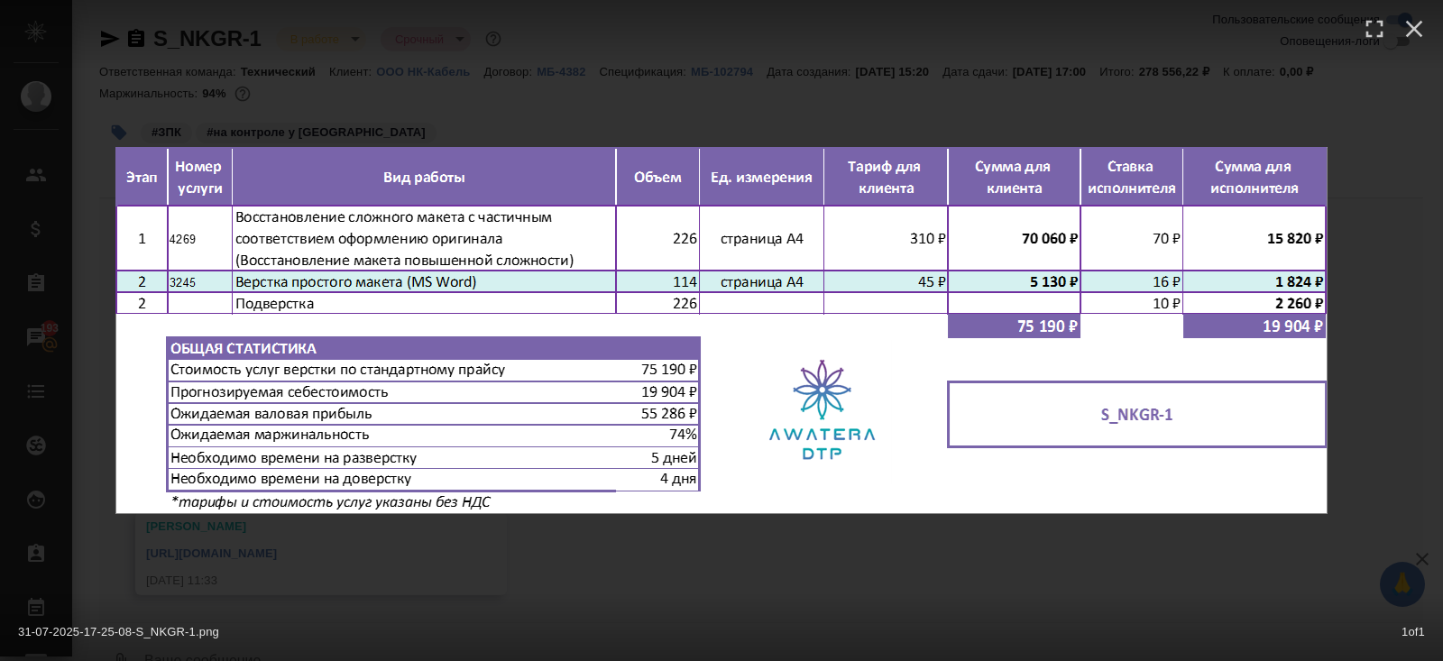
click at [325, 566] on div "31-07-2025-17-25-08-S_NKGR-1.png 1 of 1" at bounding box center [721, 330] width 1443 height 661
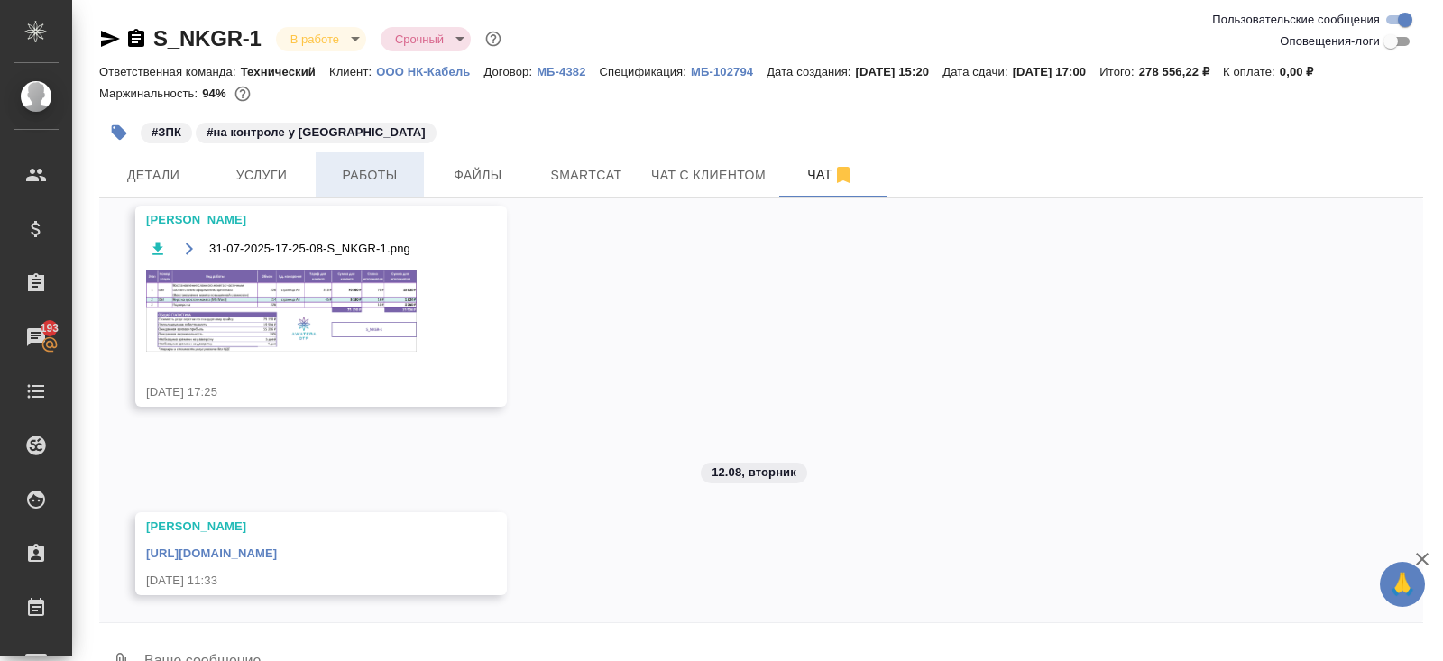
click at [369, 170] on span "Работы" at bounding box center [369, 175] width 87 height 23
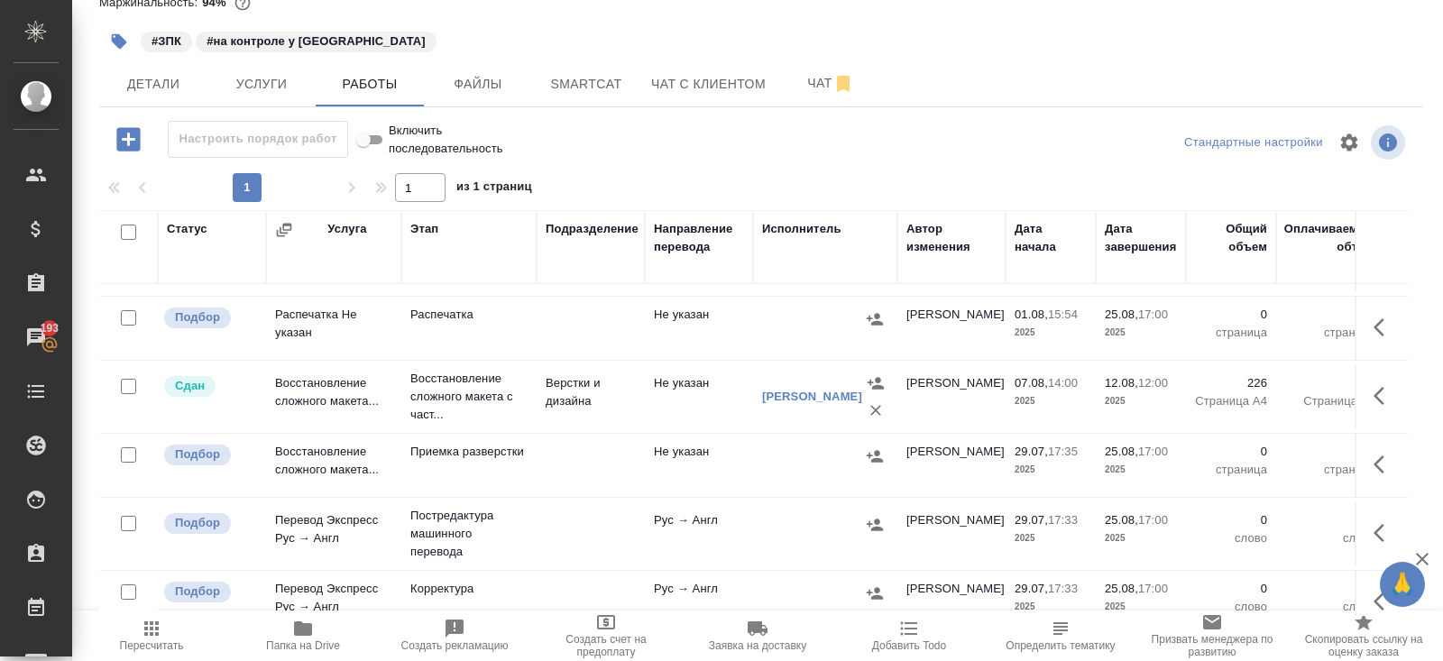
scroll to position [74, 0]
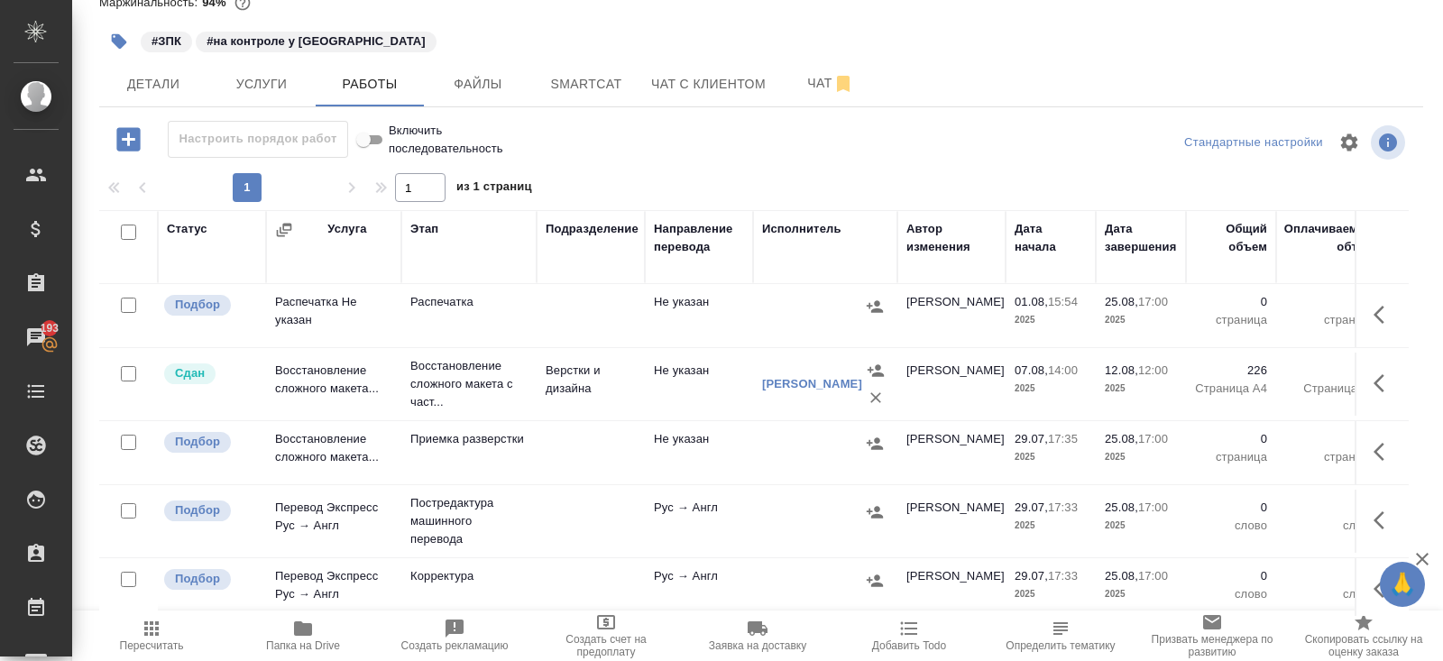
click at [131, 441] on input "checkbox" at bounding box center [128, 442] width 15 height 15
checkbox input "true"
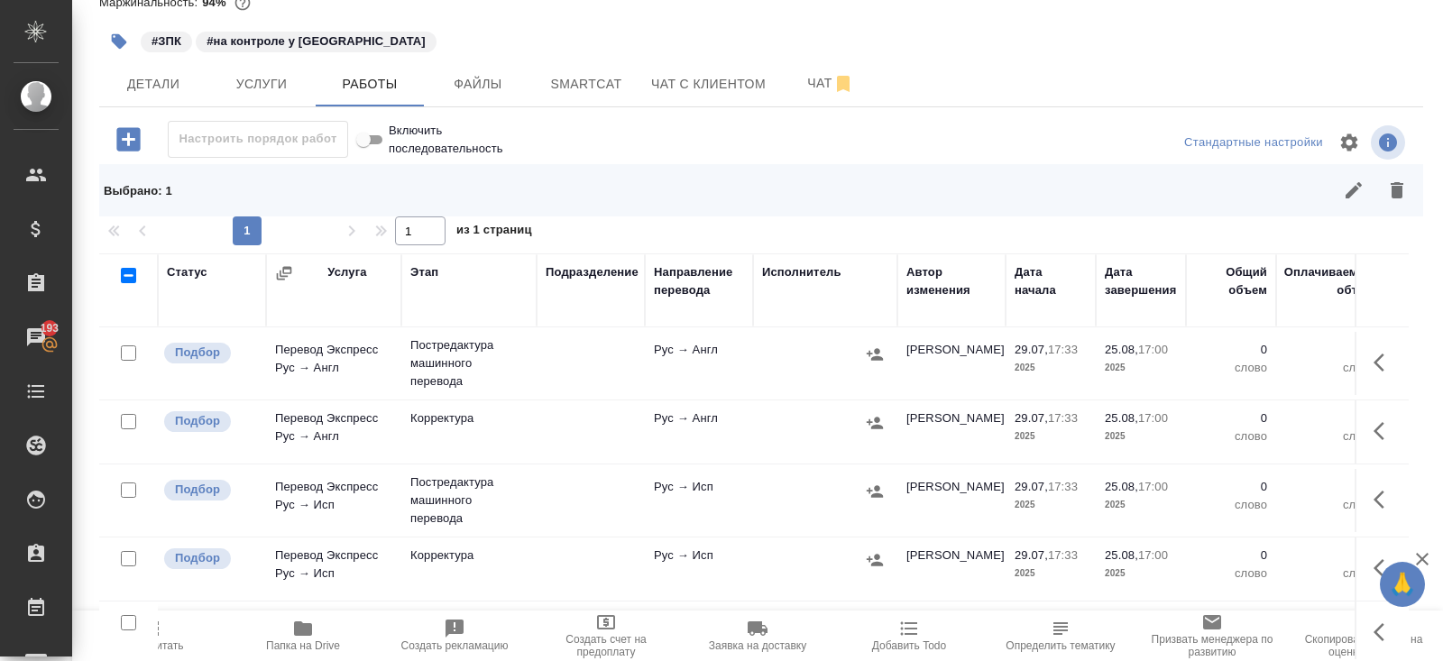
scroll to position [278, 0]
click at [125, 413] on input "checkbox" at bounding box center [128, 418] width 15 height 15
checkbox input "true"
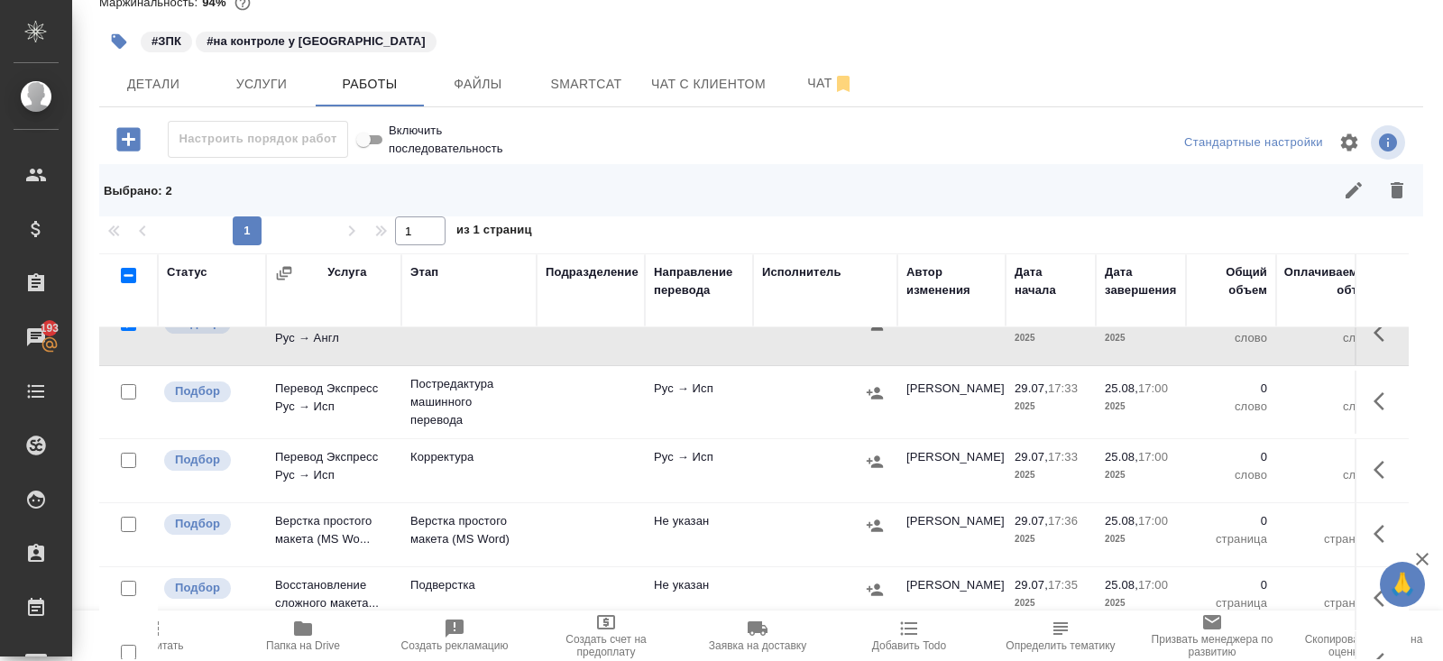
scroll to position [373, 0]
click at [127, 456] on input "checkbox" at bounding box center [128, 460] width 15 height 15
checkbox input "true"
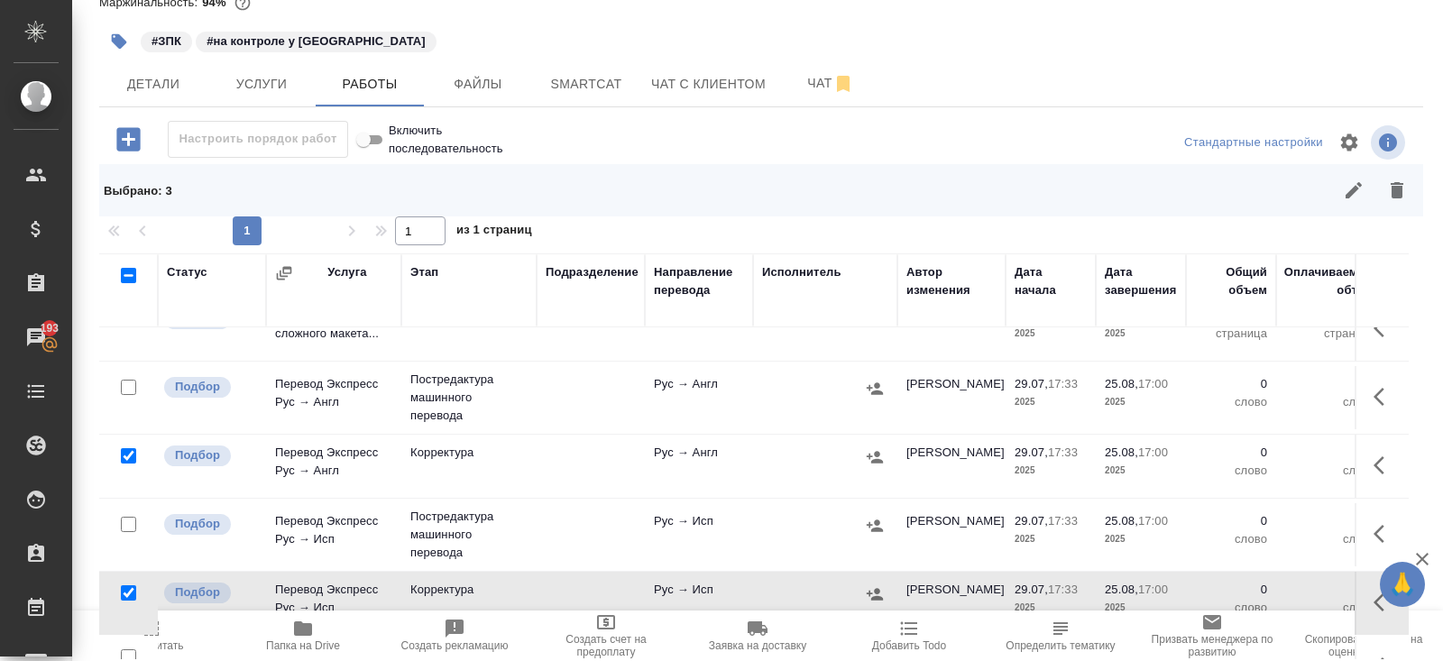
scroll to position [248, 0]
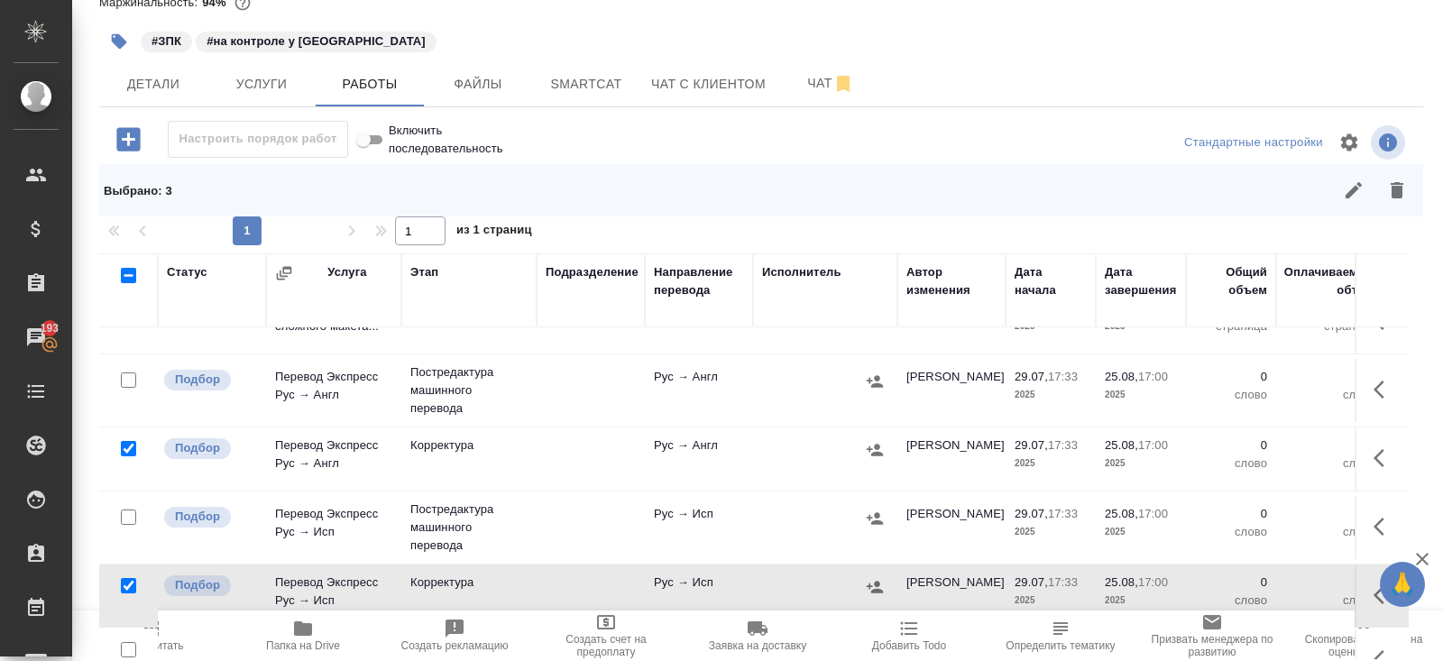
click at [126, 446] on input "checkbox" at bounding box center [128, 448] width 15 height 15
checkbox input "false"
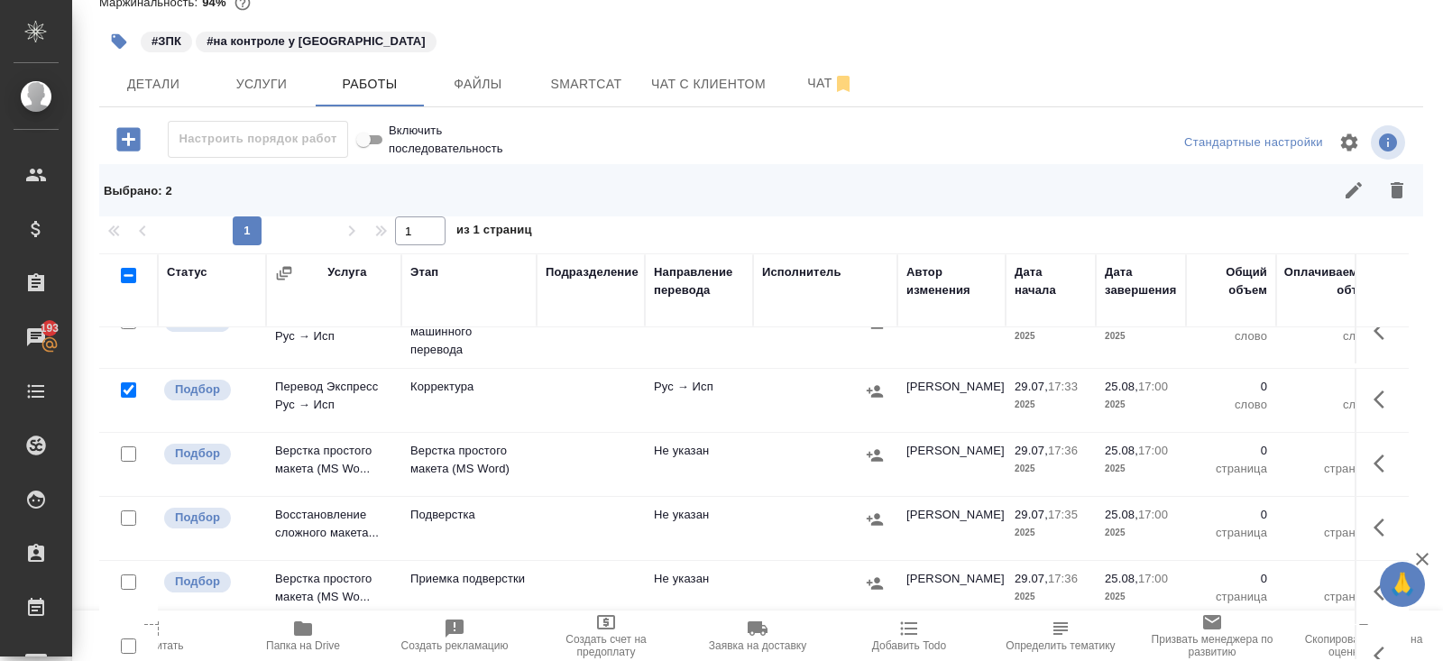
scroll to position [448, 0]
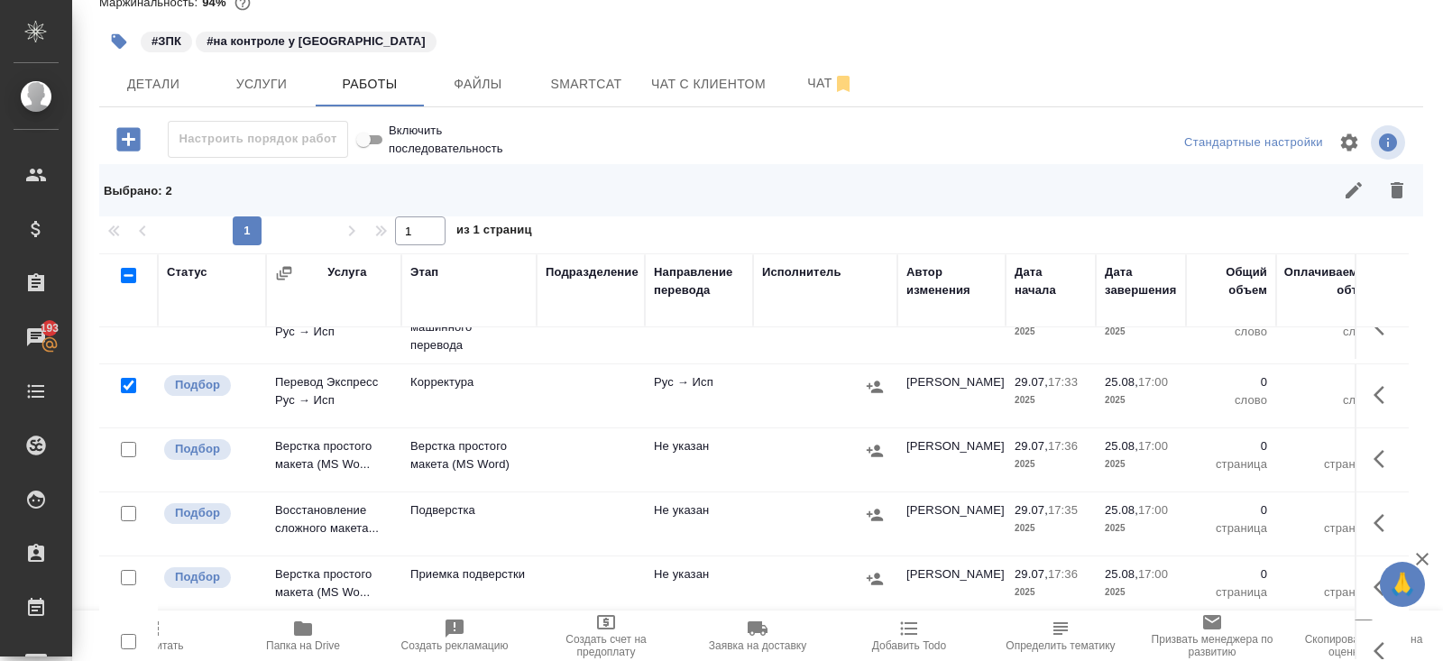
click at [126, 447] on input "checkbox" at bounding box center [128, 449] width 15 height 15
checkbox input "true"
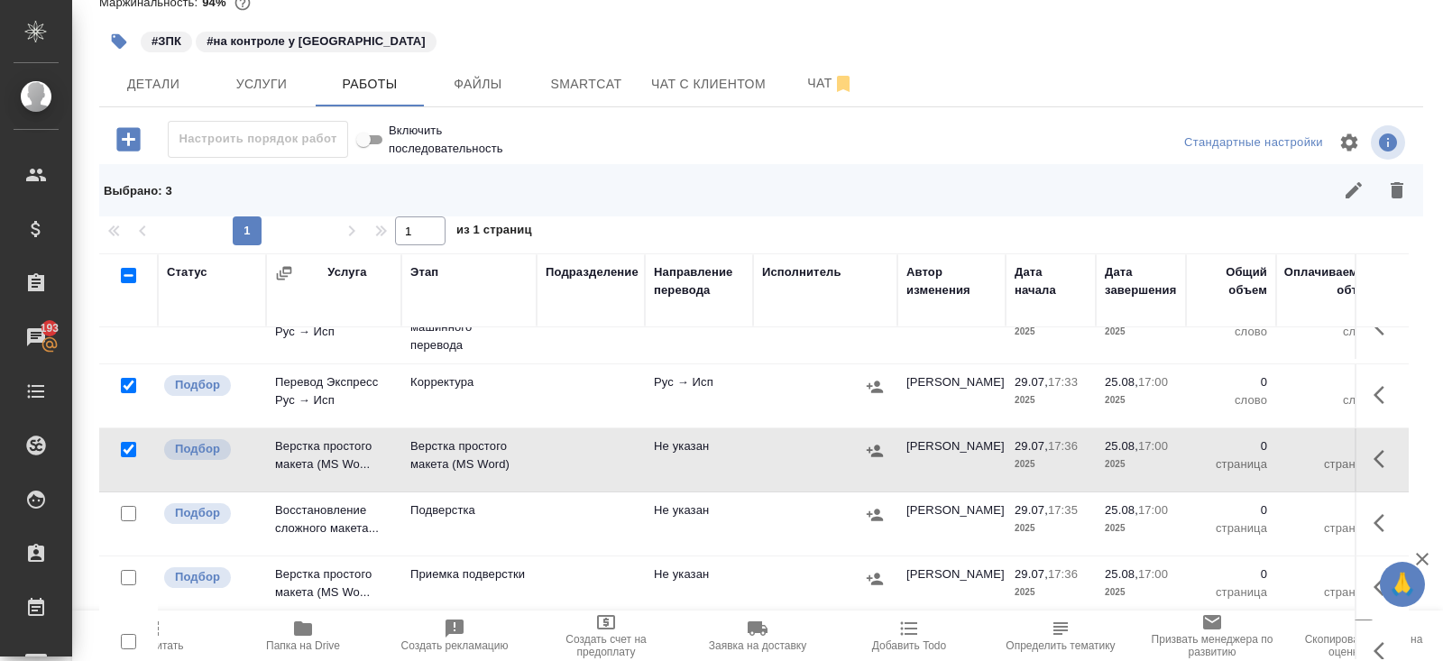
scroll to position [524, 0]
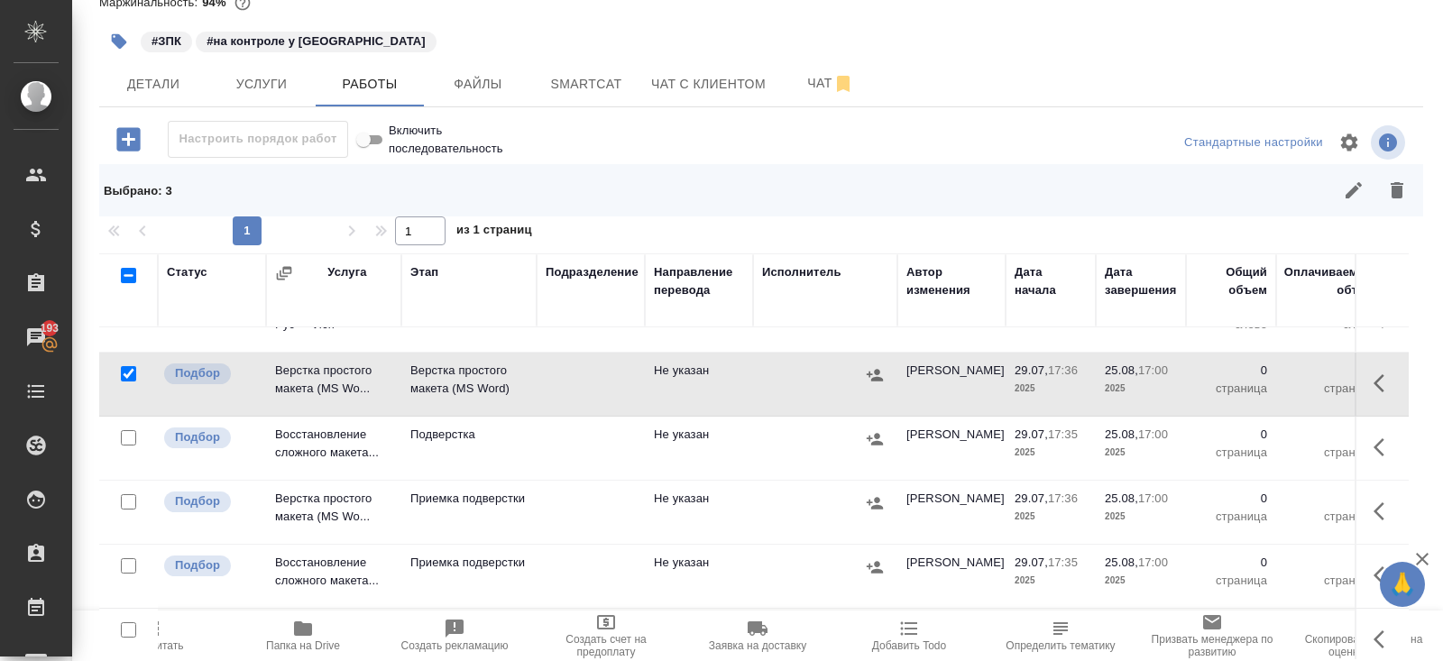
drag, startPoint x: 127, startPoint y: 495, endPoint x: 127, endPoint y: 516, distance: 20.7
click at [127, 494] on input "checkbox" at bounding box center [128, 501] width 15 height 15
checkbox input "true"
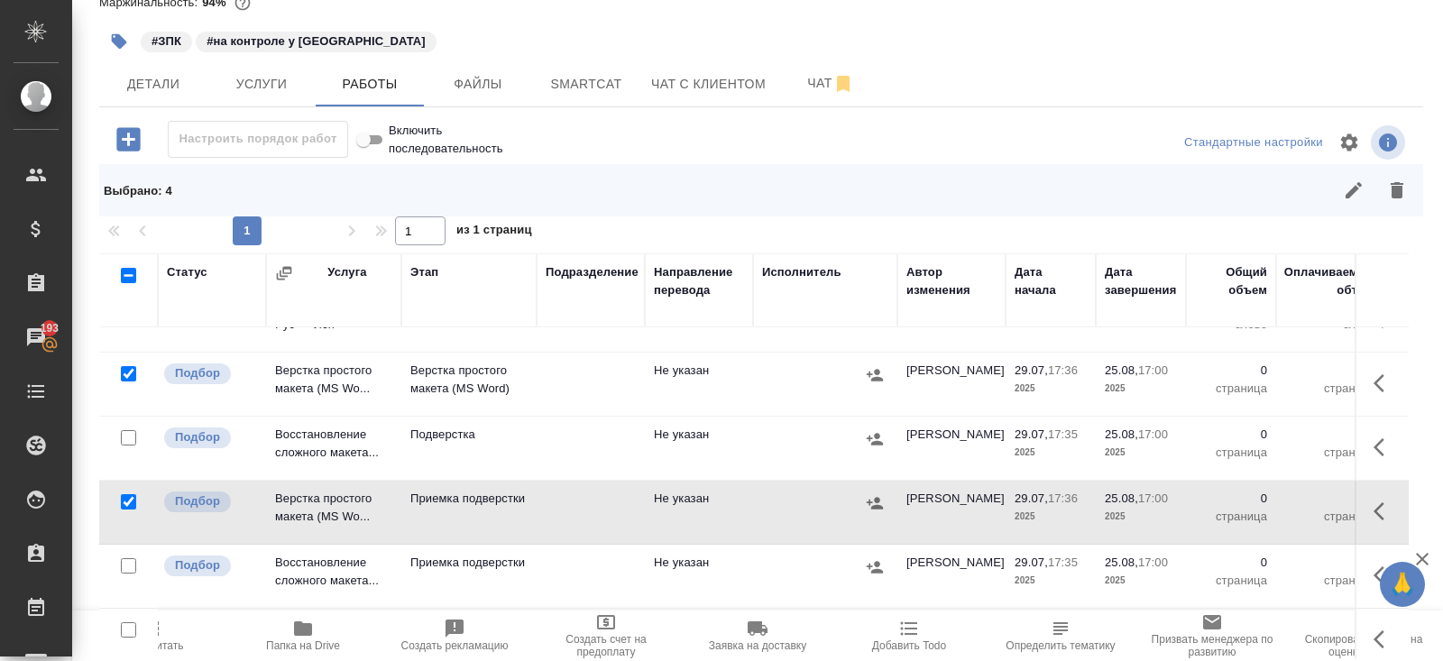
click at [128, 560] on input "checkbox" at bounding box center [128, 565] width 15 height 15
checkbox input "true"
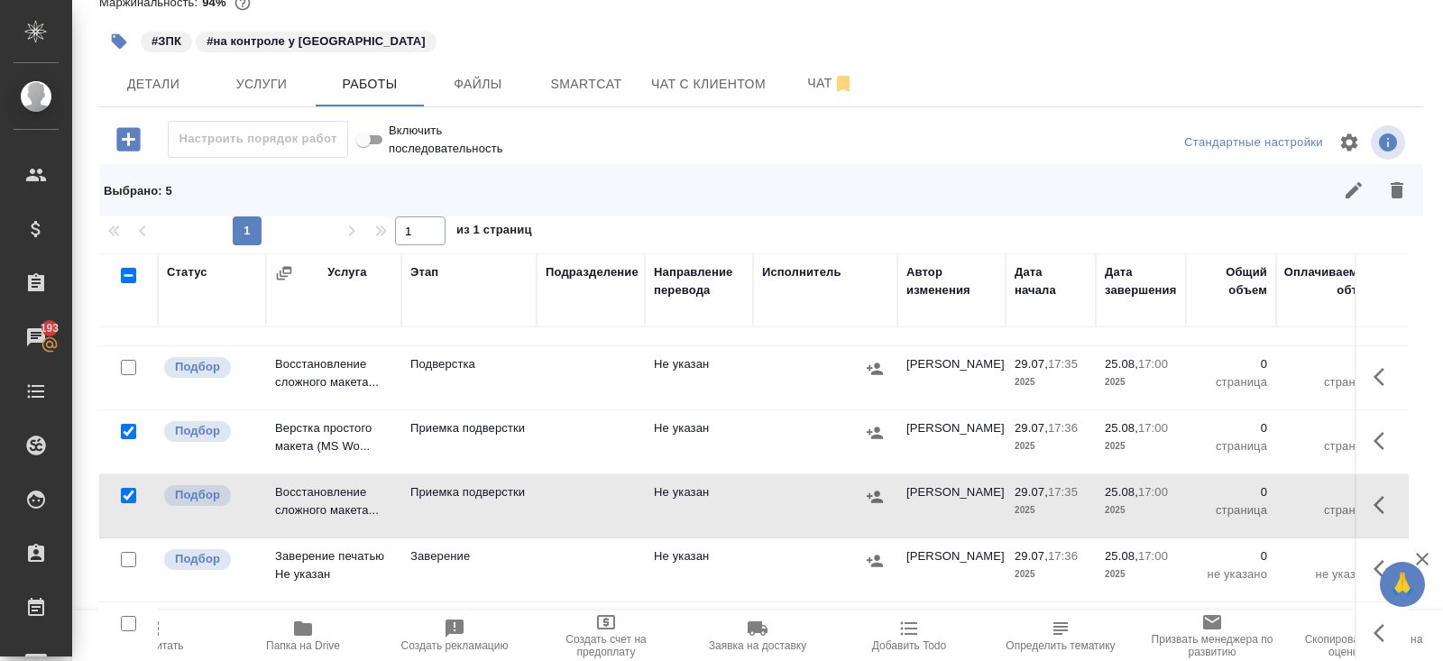
scroll to position [134, 0]
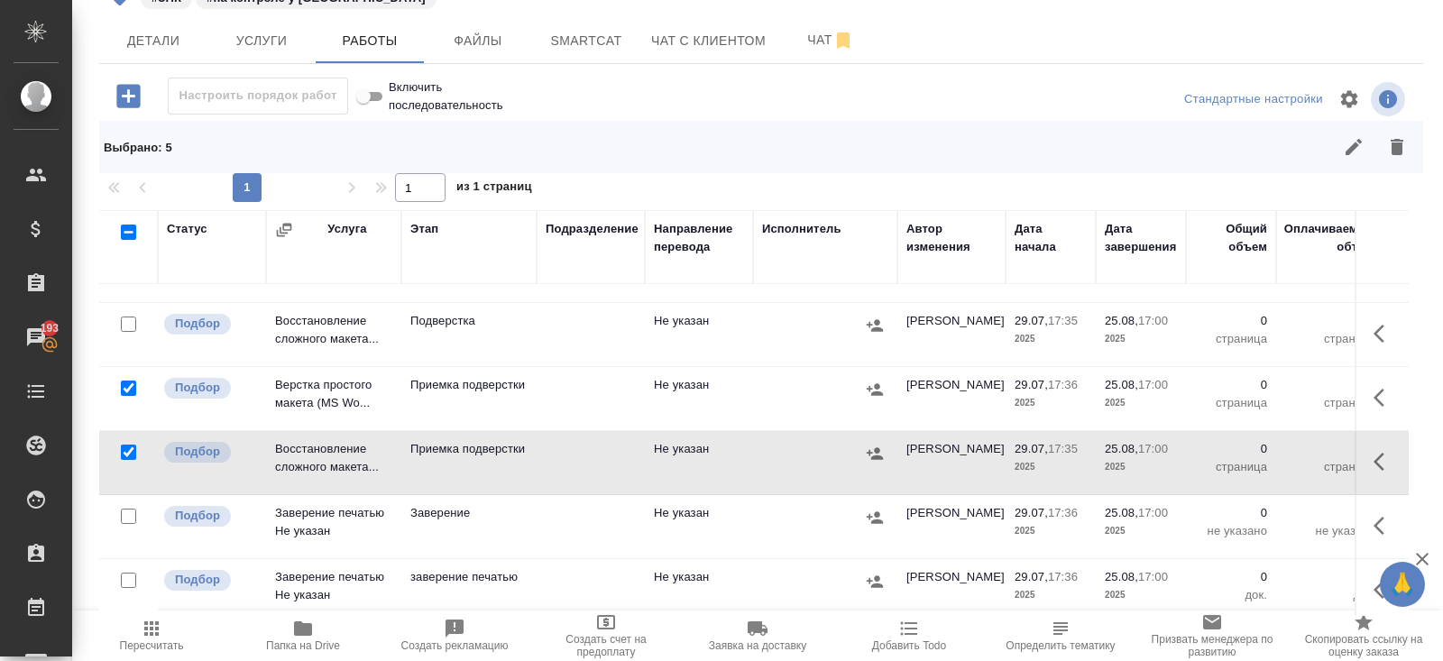
click at [129, 509] on input "checkbox" at bounding box center [128, 516] width 15 height 15
checkbox input "true"
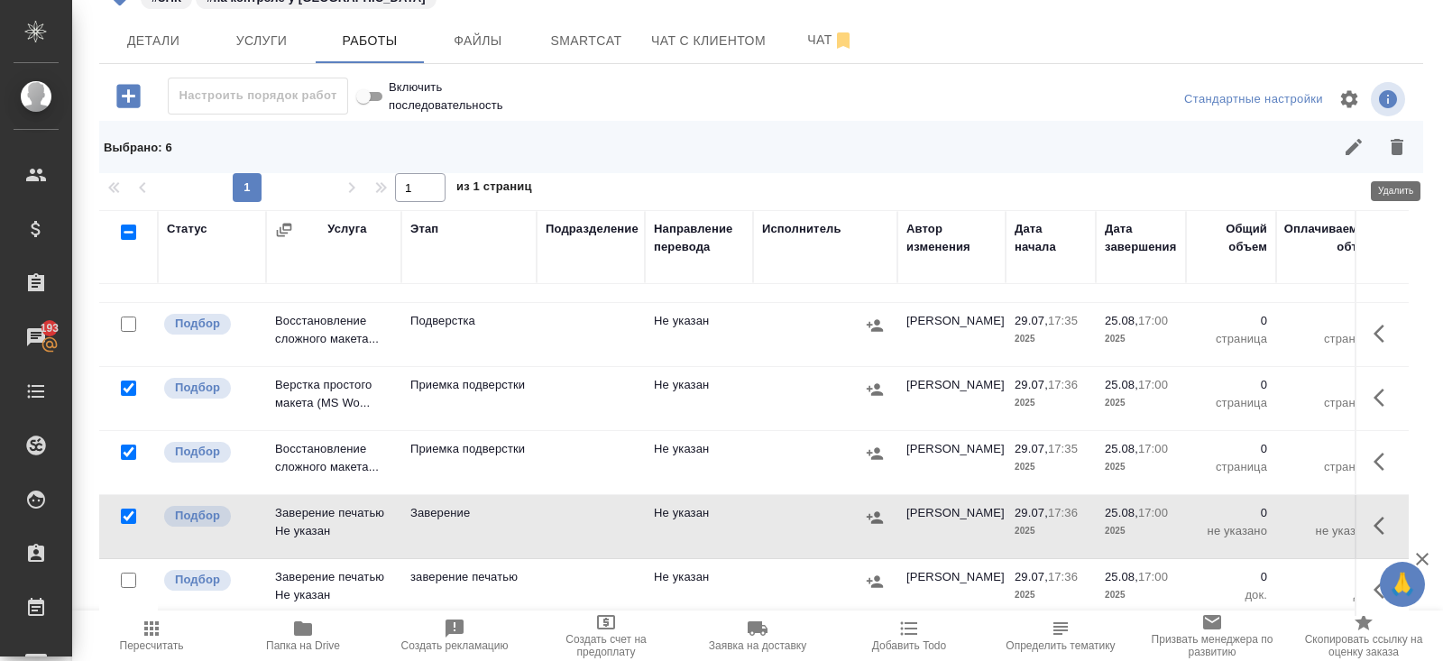
click at [1399, 142] on icon "button" at bounding box center [1396, 147] width 13 height 16
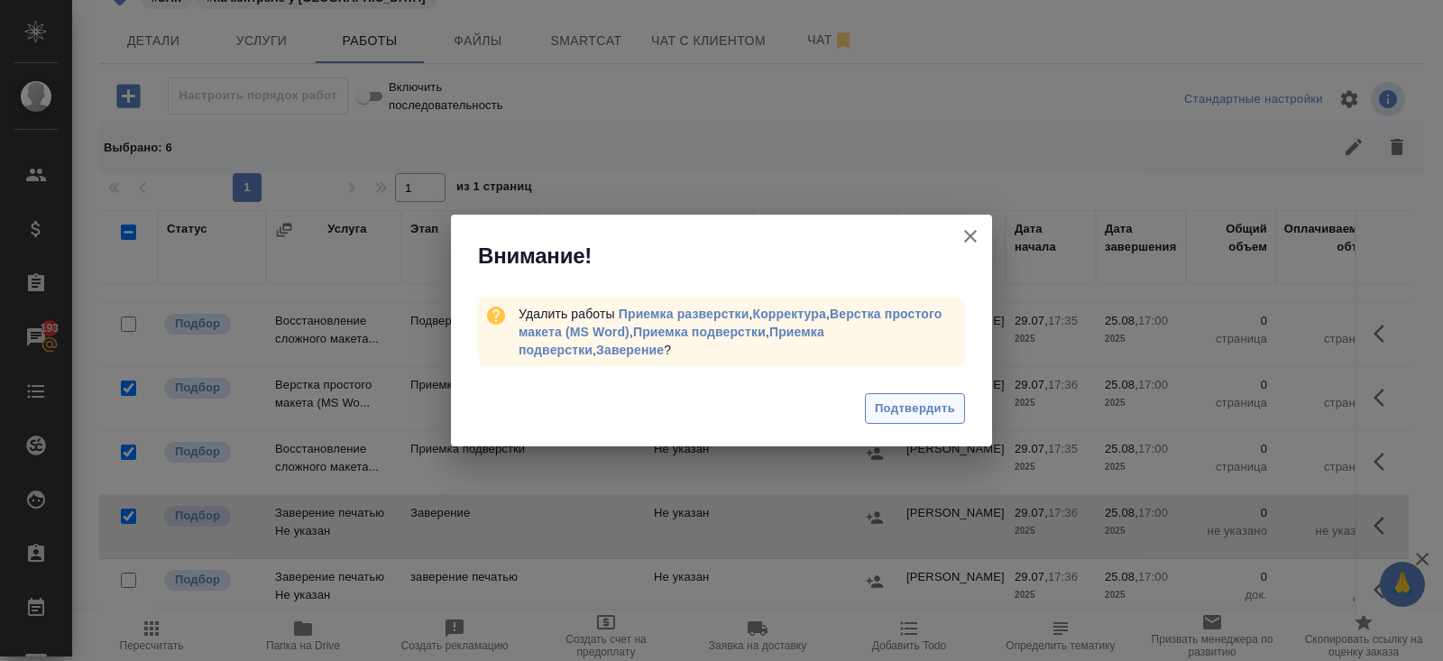
click at [904, 393] on button "Подтвердить" at bounding box center [915, 409] width 100 height 32
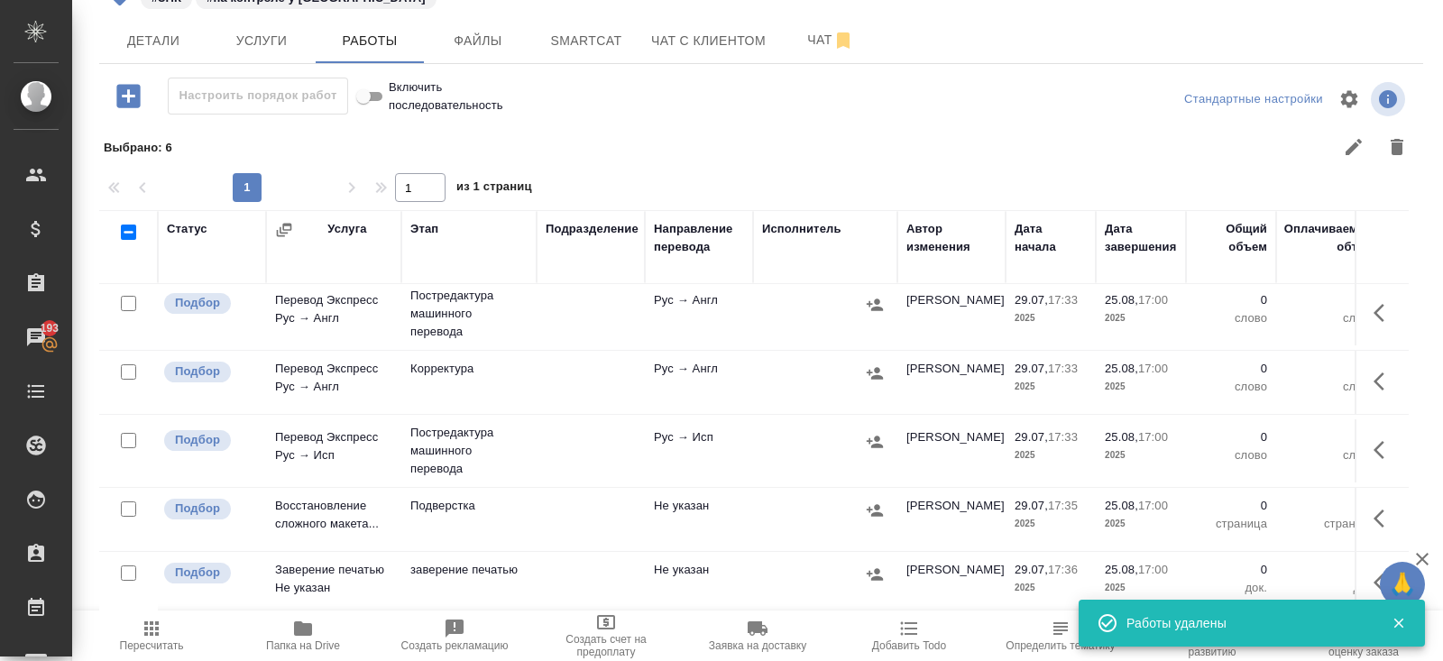
scroll to position [213, 0]
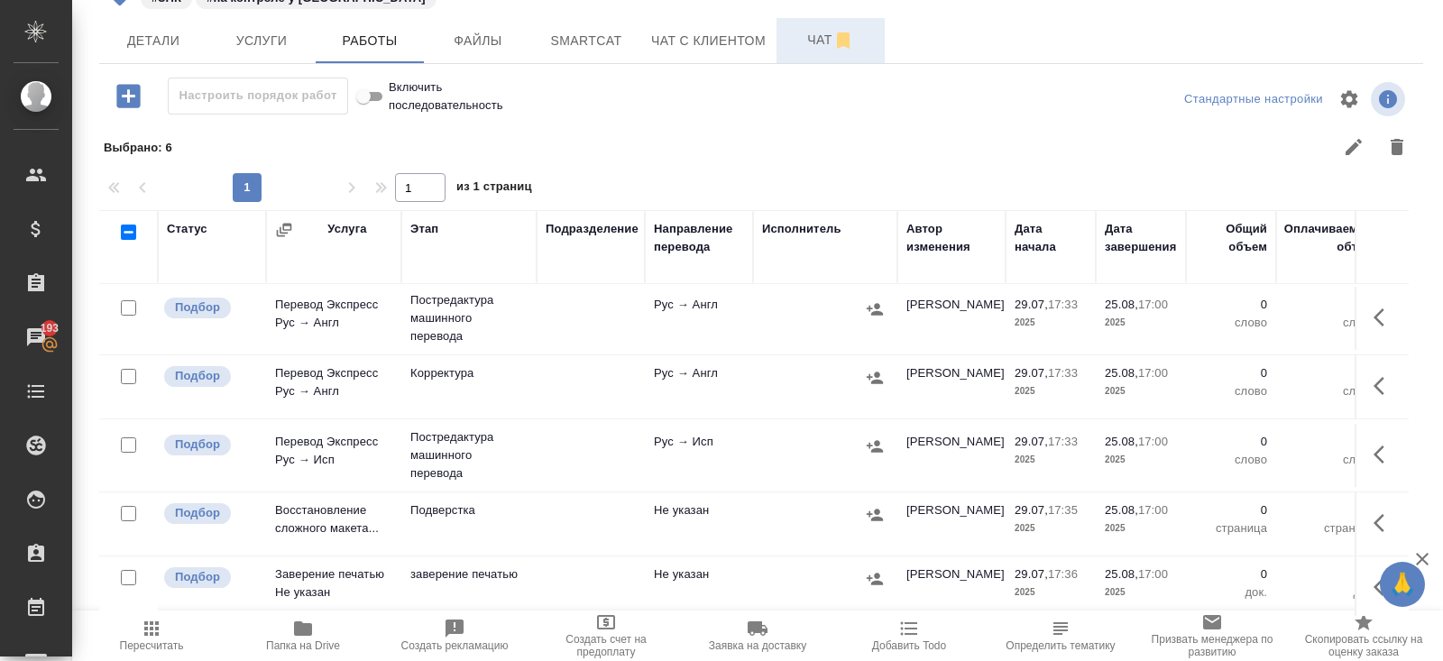
click at [830, 46] on span "Чат" at bounding box center [830, 40] width 87 height 23
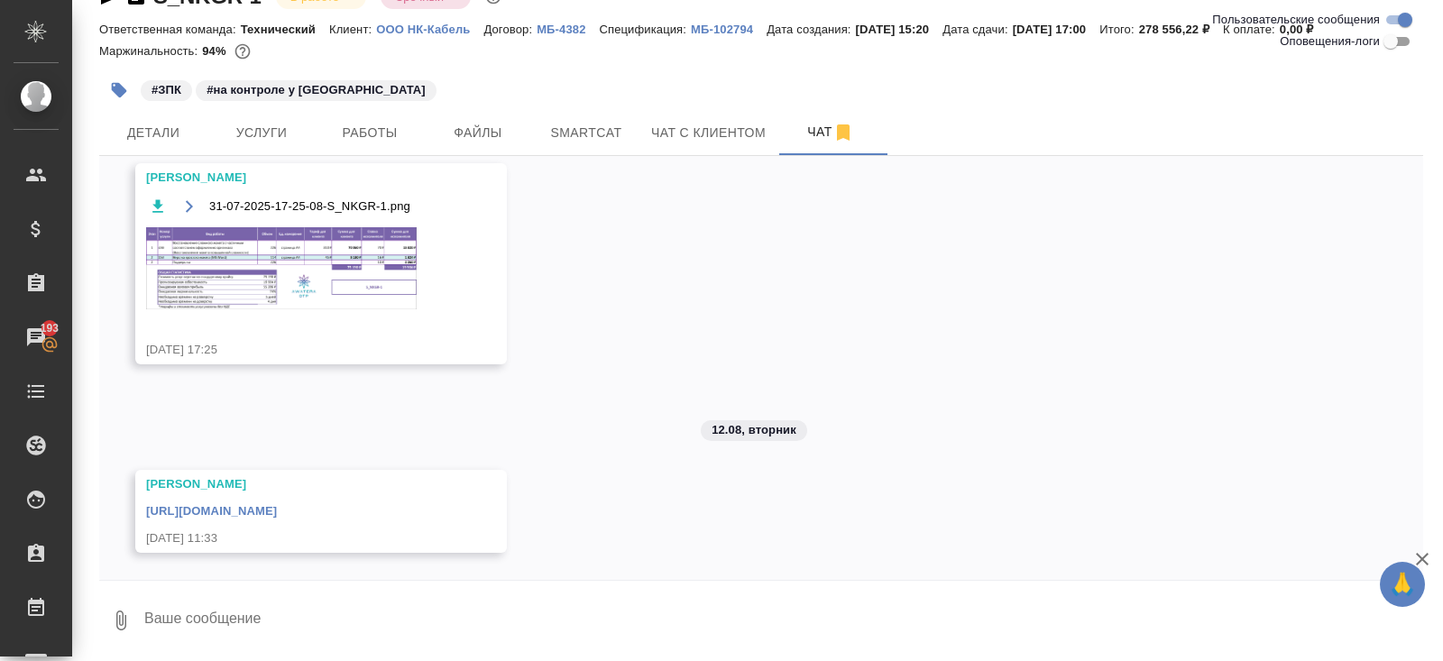
scroll to position [651, 0]
click at [371, 255] on img at bounding box center [281, 268] width 270 height 82
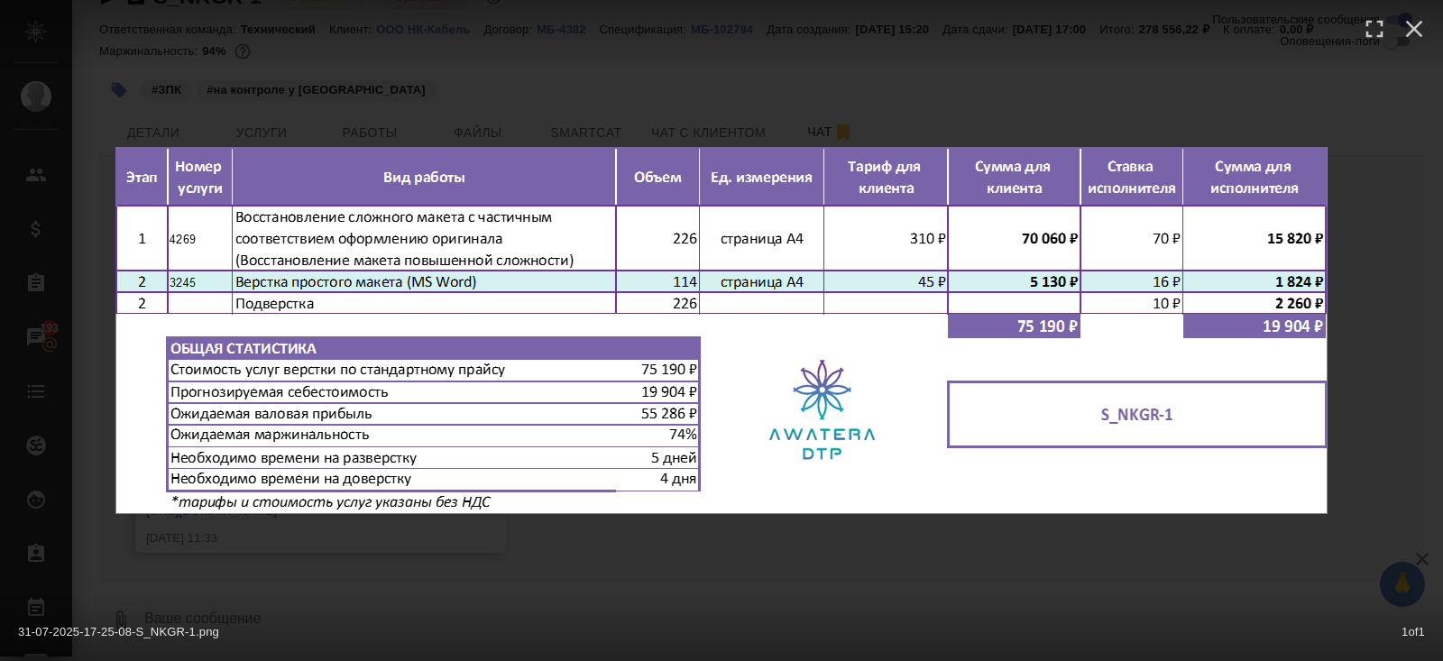
click at [423, 573] on div "31-07-2025-17-25-08-S_NKGR-1.png 1 of 1" at bounding box center [721, 330] width 1443 height 661
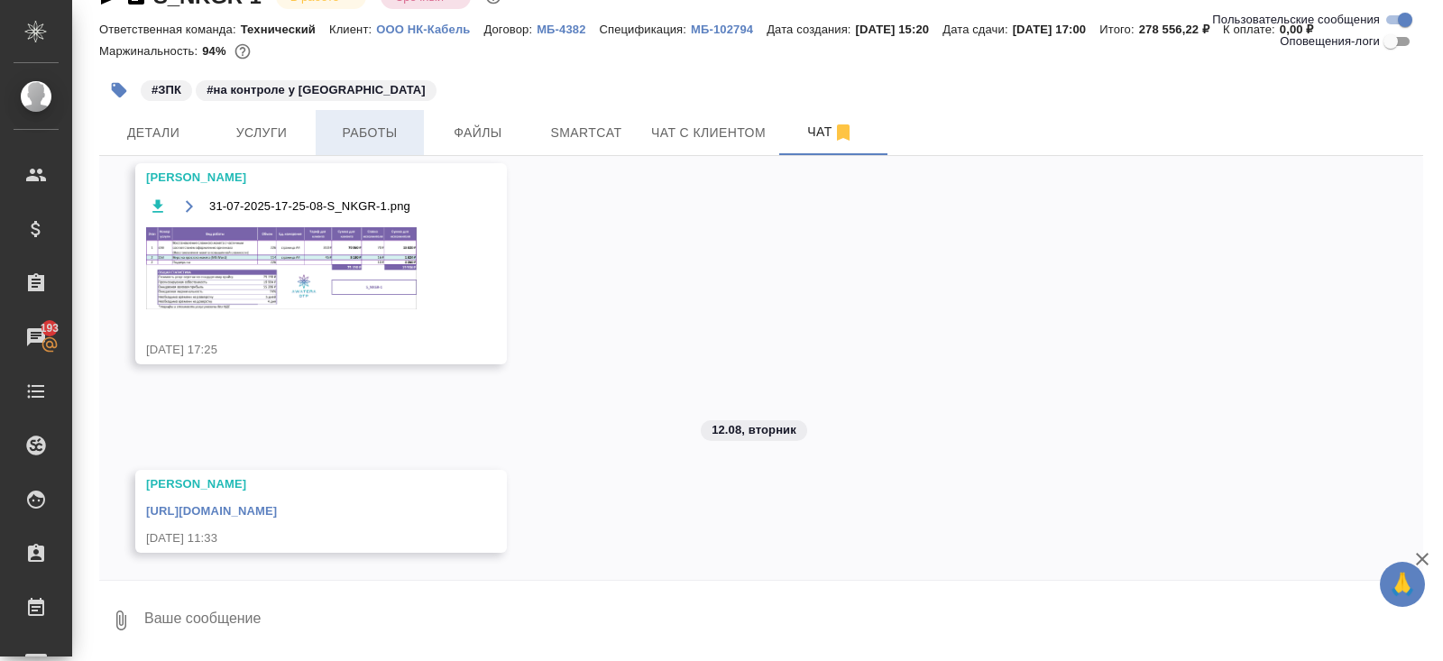
click at [362, 146] on button "Работы" at bounding box center [370, 132] width 108 height 45
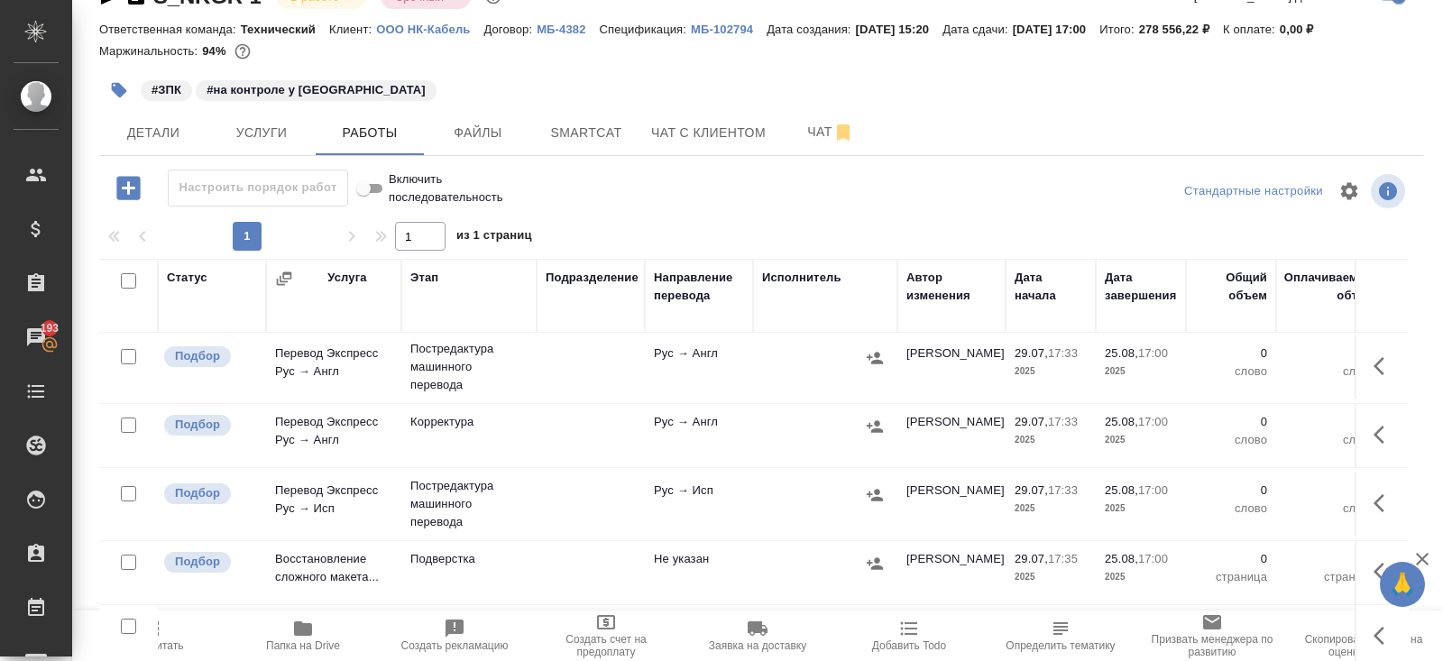
scroll to position [91, 0]
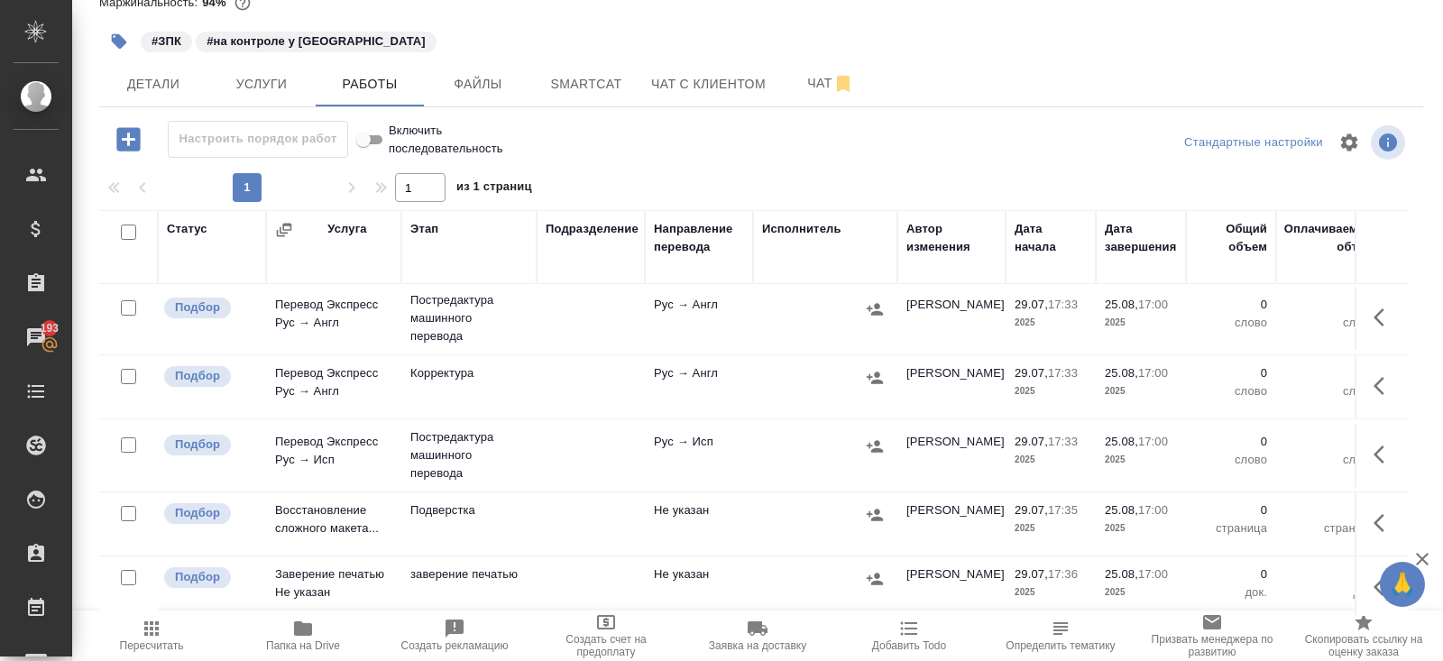
click at [1372, 520] on button "button" at bounding box center [1383, 522] width 43 height 43
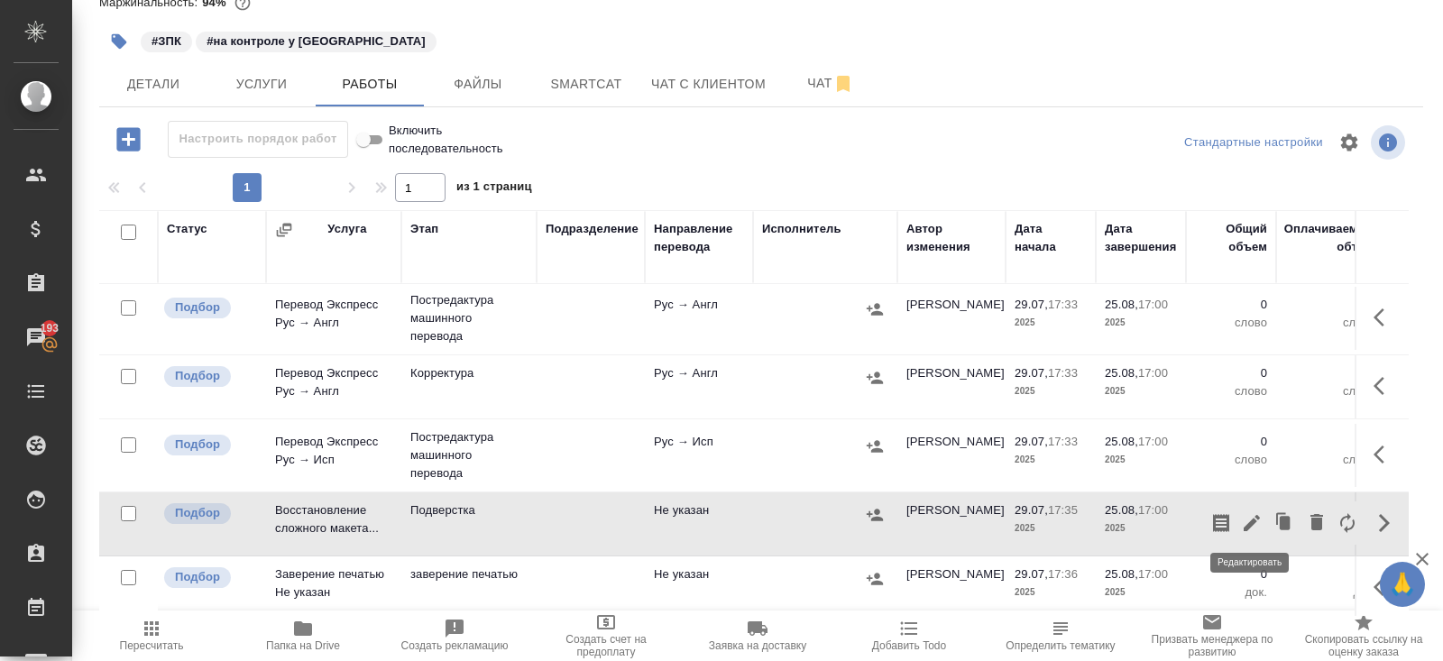
click at [1258, 517] on icon "button" at bounding box center [1252, 523] width 22 height 22
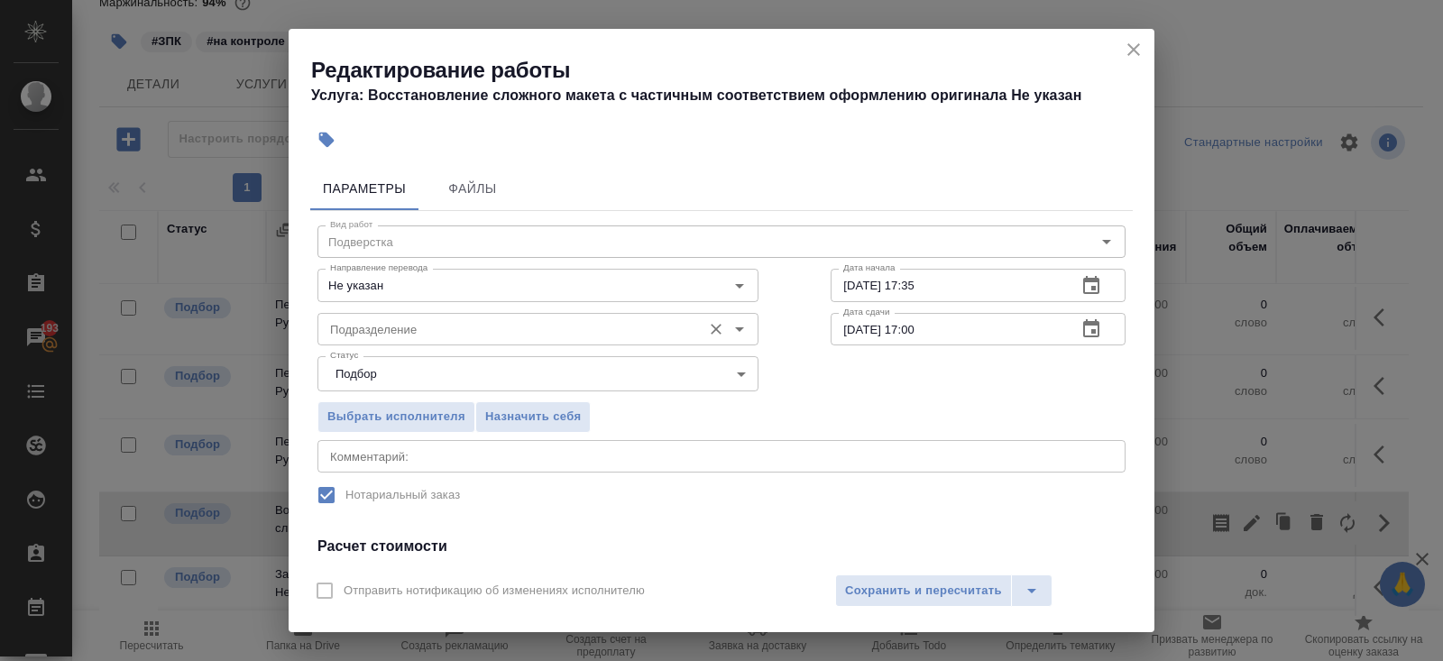
click at [484, 330] on input "Подразделение" at bounding box center [508, 329] width 370 height 22
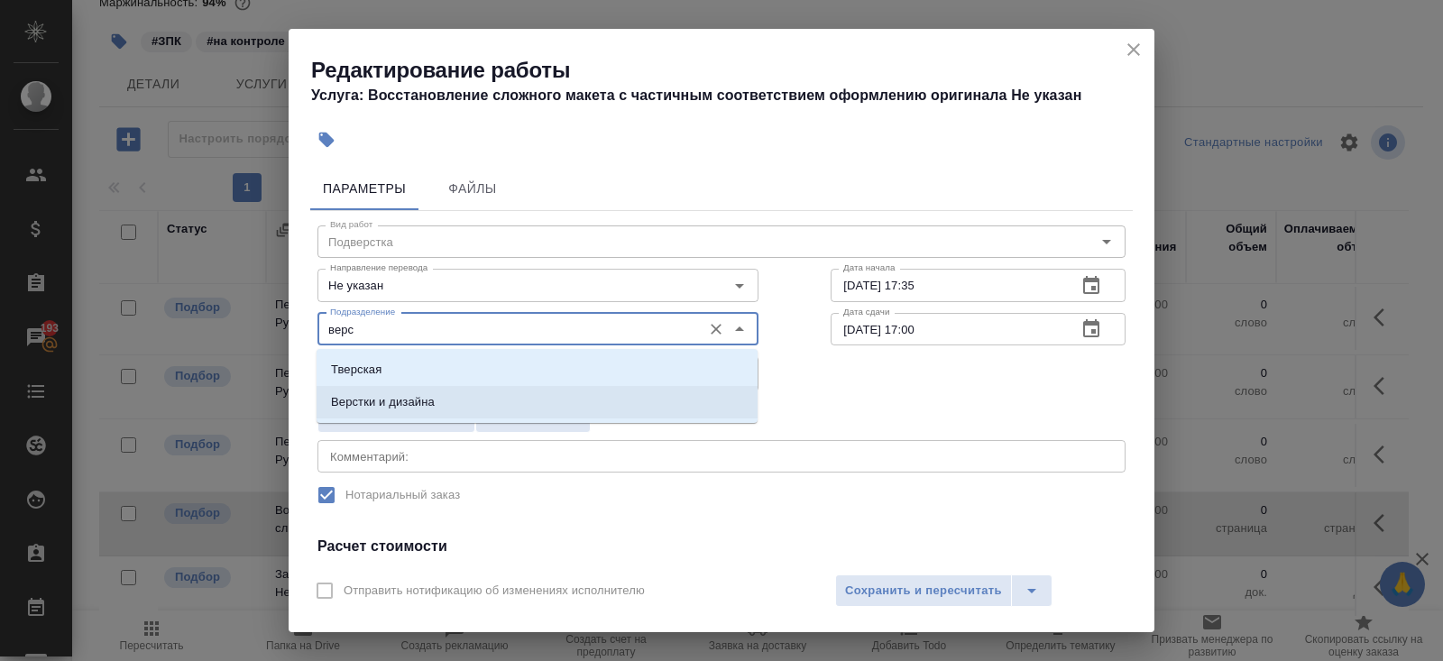
click at [444, 394] on li "Верстки и дизайна" at bounding box center [536, 402] width 441 height 32
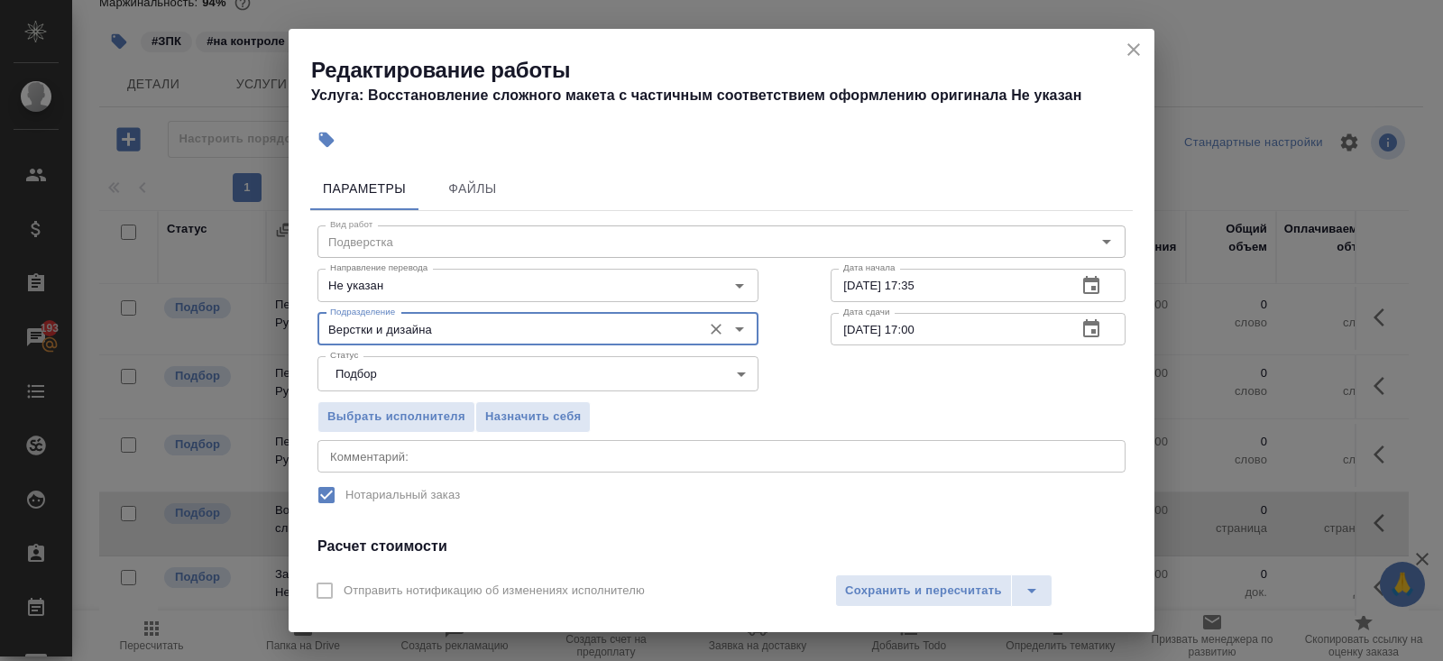
scroll to position [225, 0]
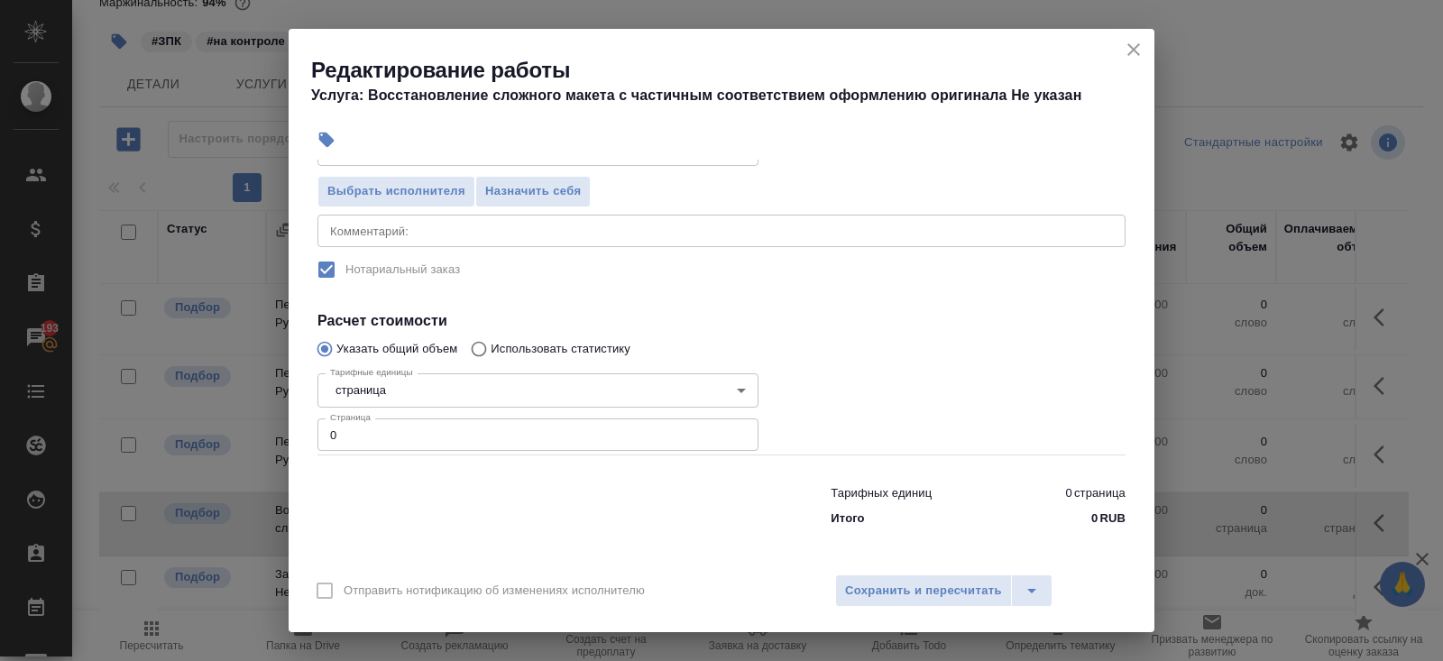
type input "Верстки и дизайна"
click at [453, 437] on input "0" at bounding box center [537, 434] width 441 height 32
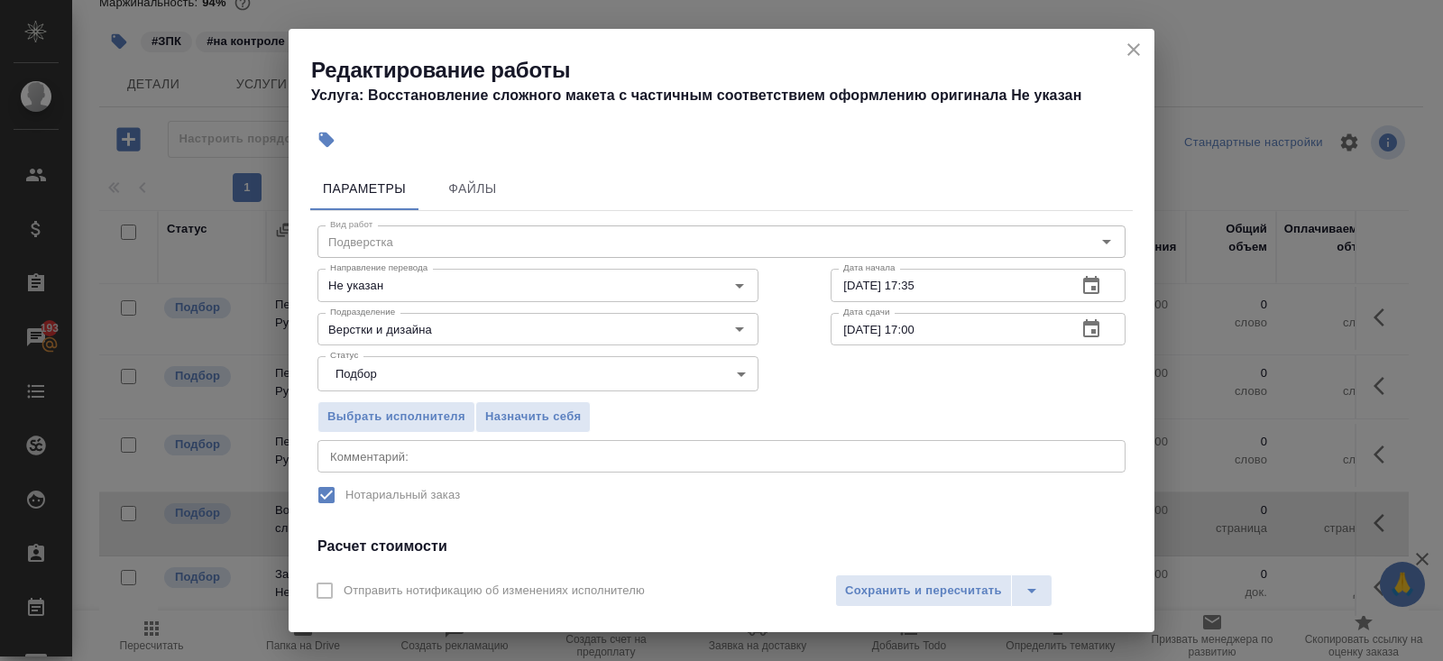
type input "226"
click at [1095, 287] on icon "button" at bounding box center [1091, 286] width 22 height 22
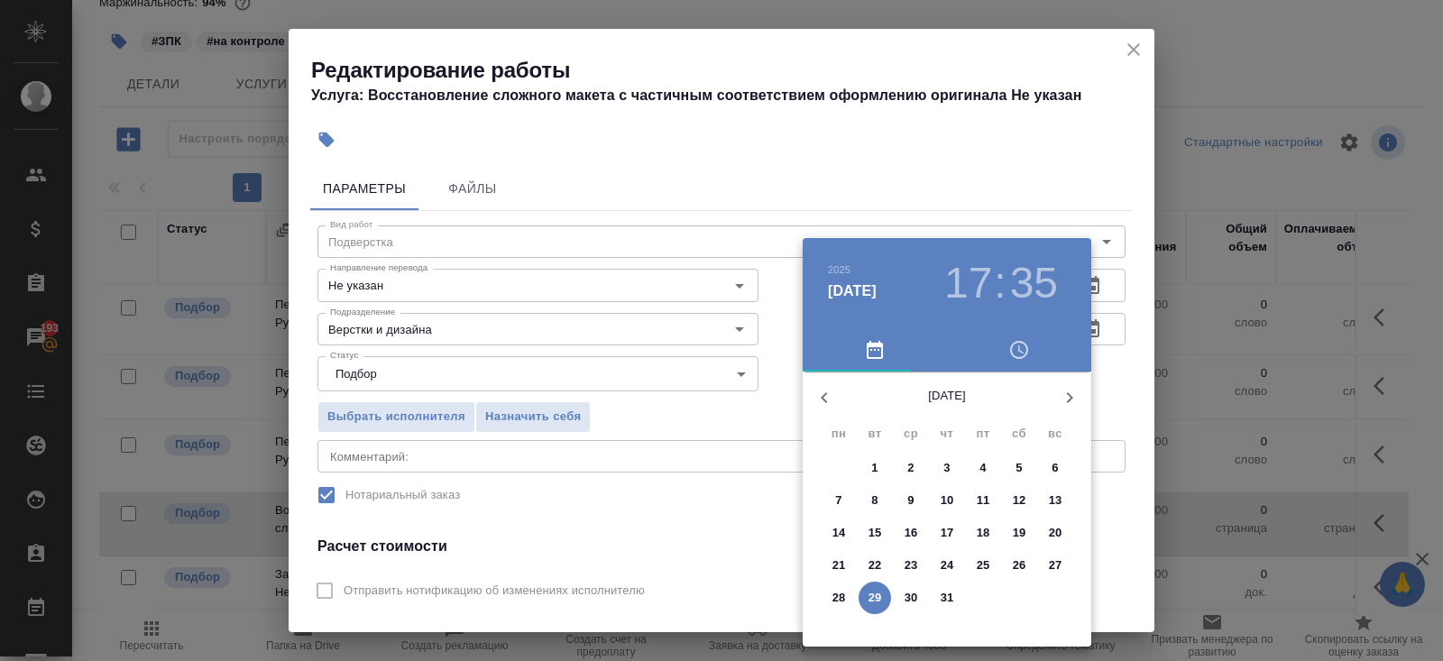
click at [1065, 389] on icon "button" at bounding box center [1069, 398] width 22 height 22
click at [948, 564] on p "21" at bounding box center [947, 565] width 14 height 18
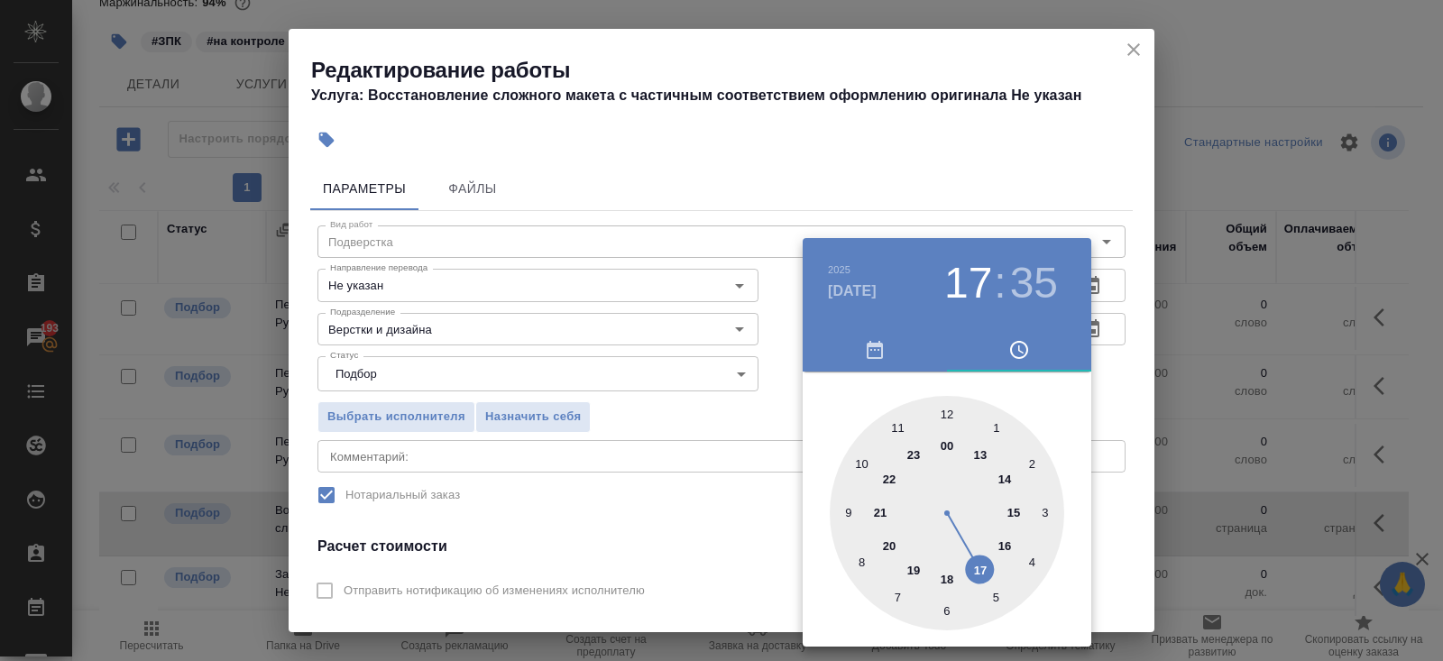
click at [978, 565] on div at bounding box center [946, 513] width 234 height 234
type input "21.08.2025 17:00"
click at [947, 420] on div at bounding box center [946, 513] width 234 height 234
click at [714, 430] on div at bounding box center [721, 330] width 1443 height 661
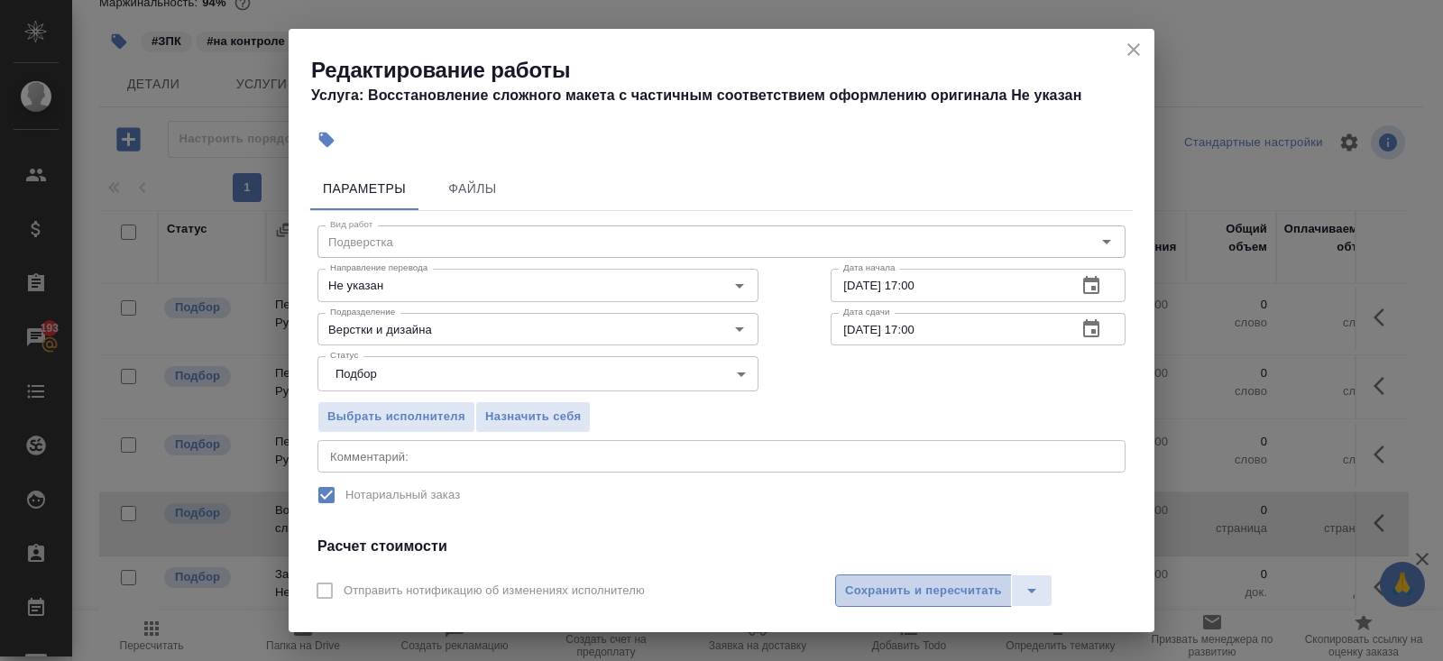
click at [885, 582] on span "Сохранить и пересчитать" at bounding box center [923, 591] width 157 height 21
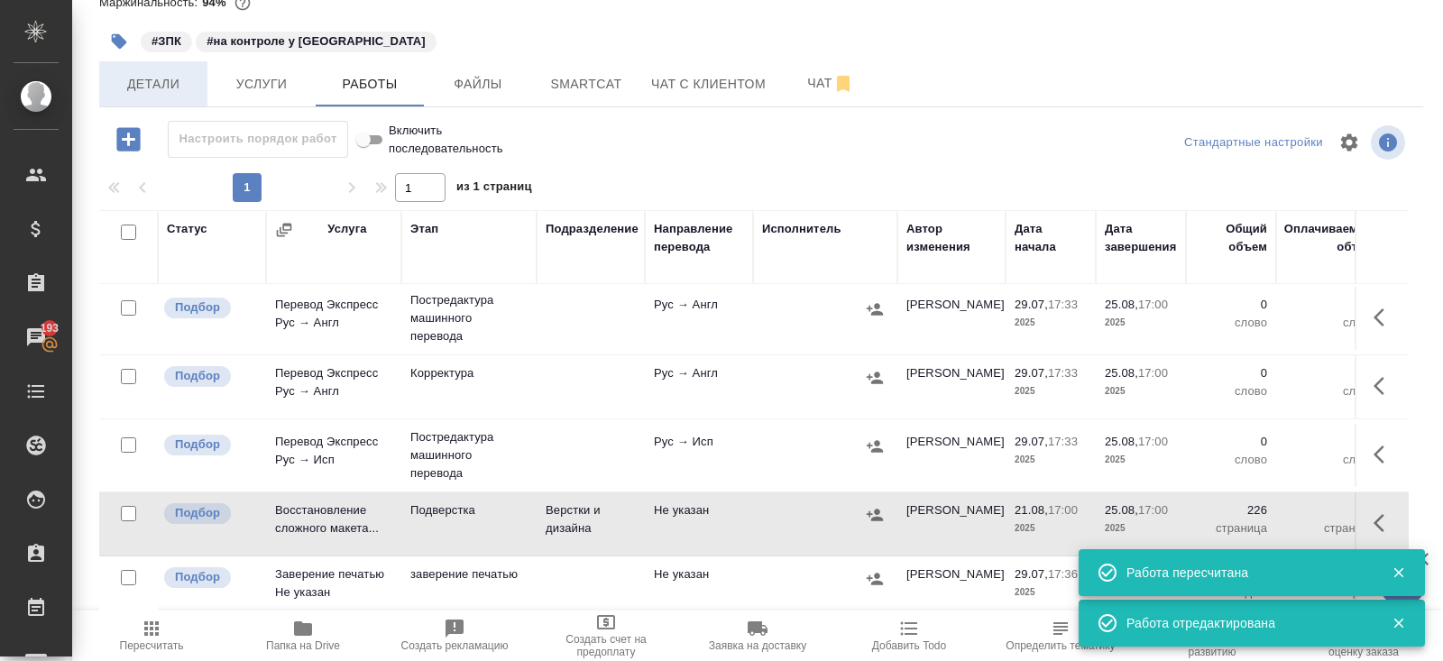
click at [170, 93] on span "Детали" at bounding box center [153, 84] width 87 height 23
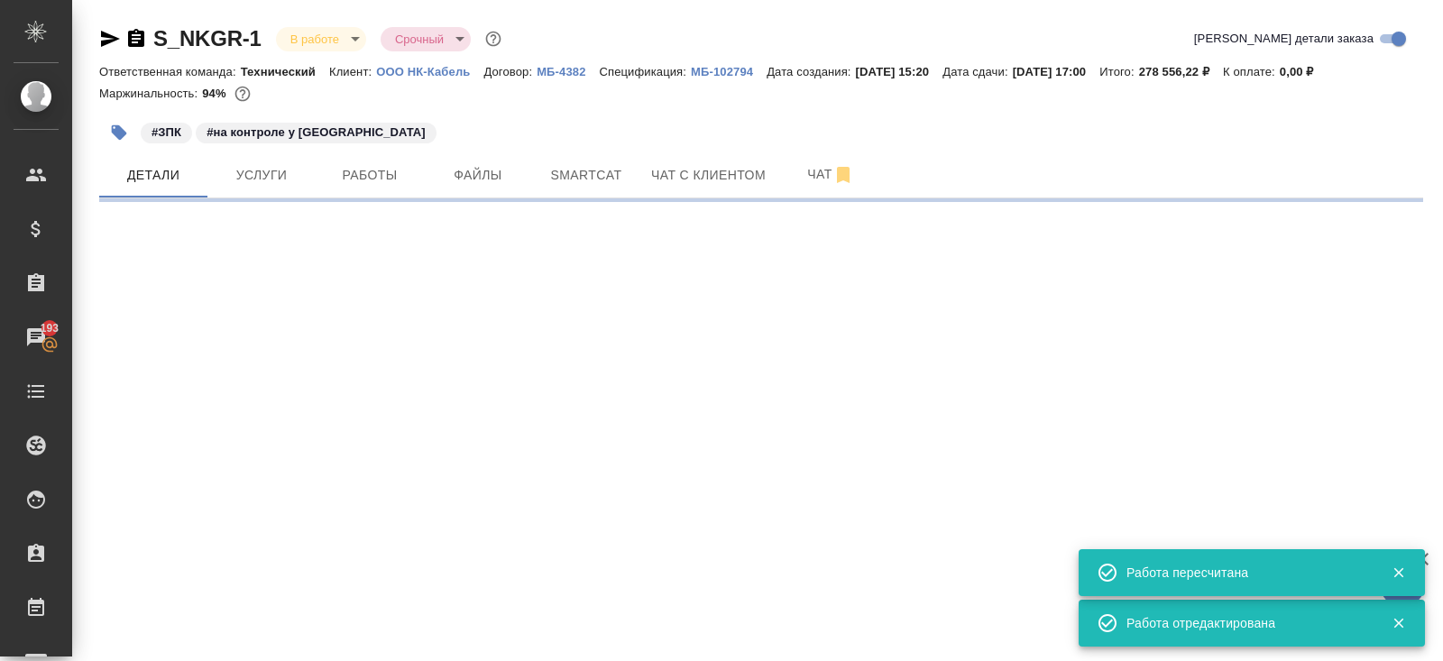
select select "RU"
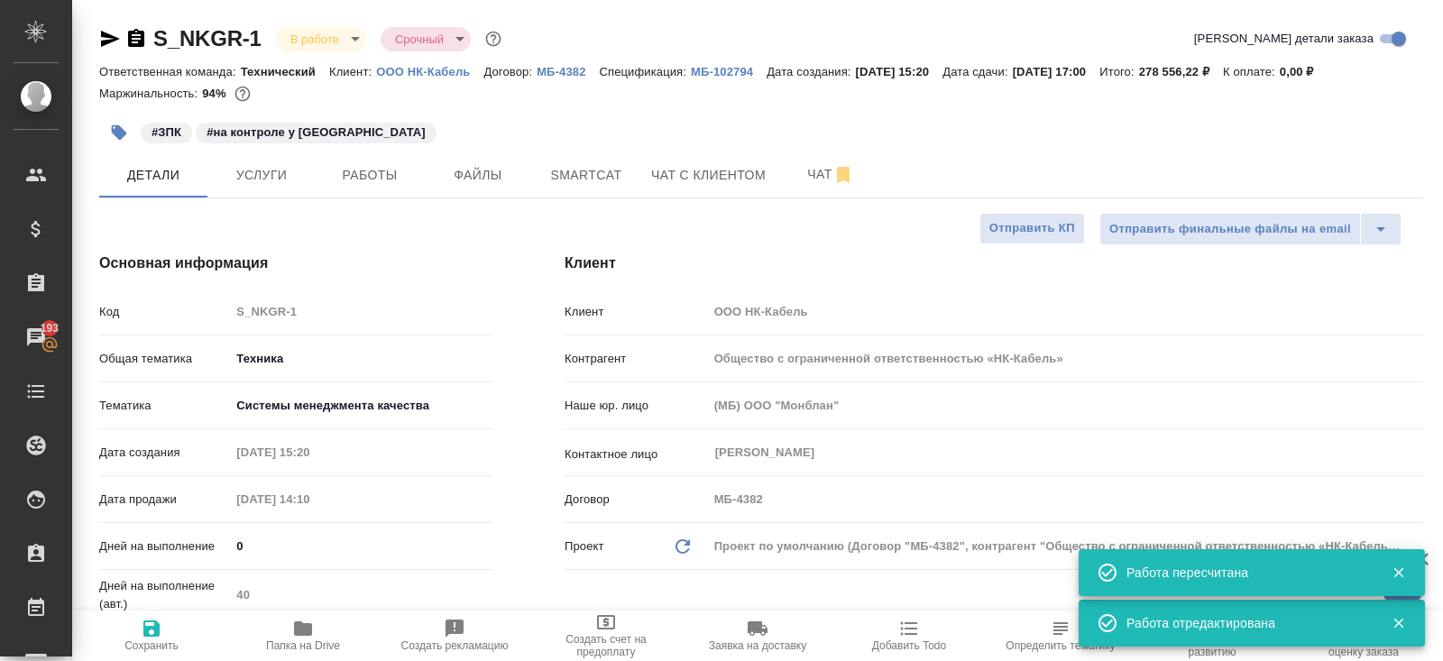
type textarea "x"
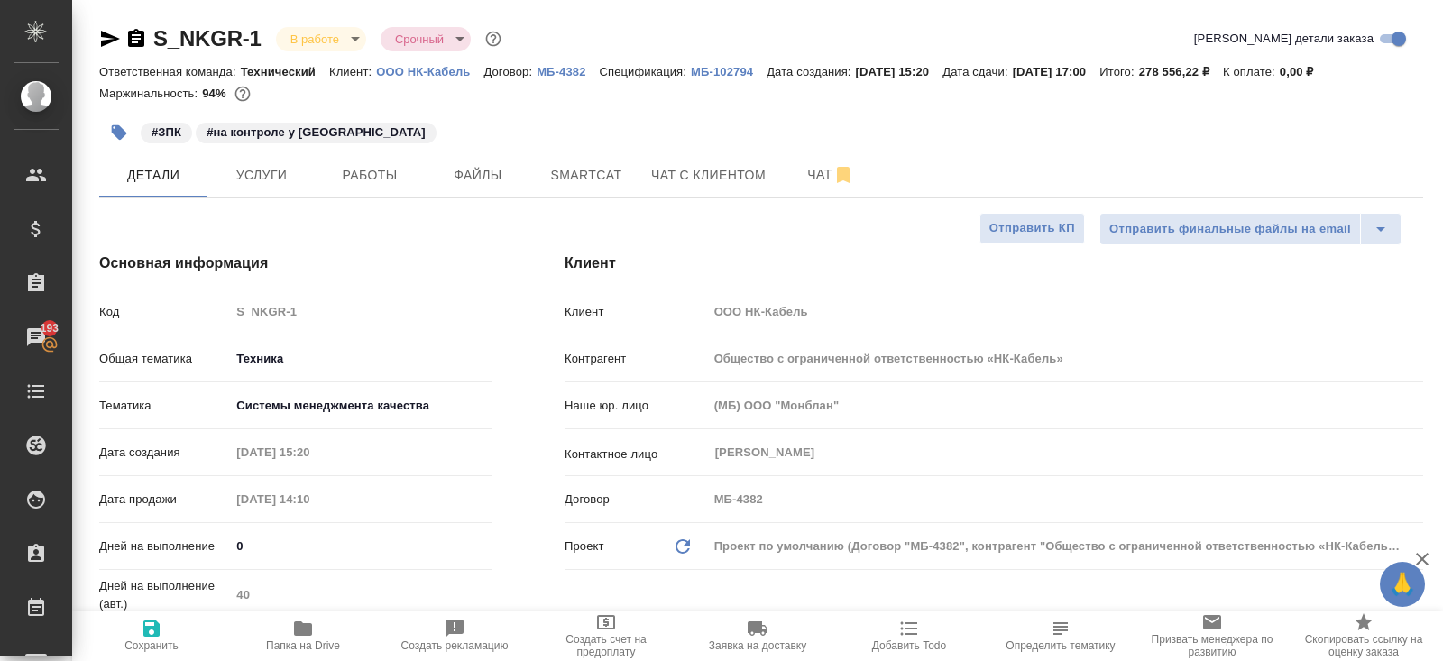
click at [105, 34] on icon "button" at bounding box center [110, 39] width 19 height 16
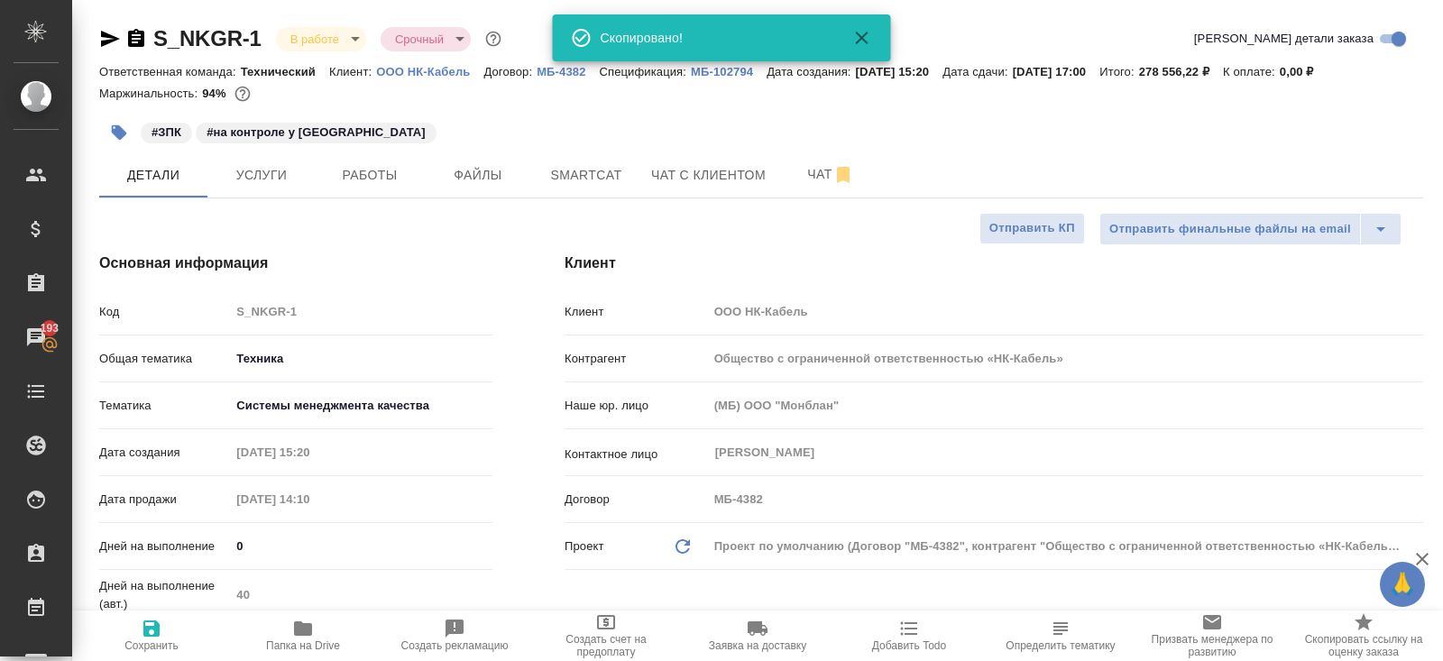
type textarea "x"
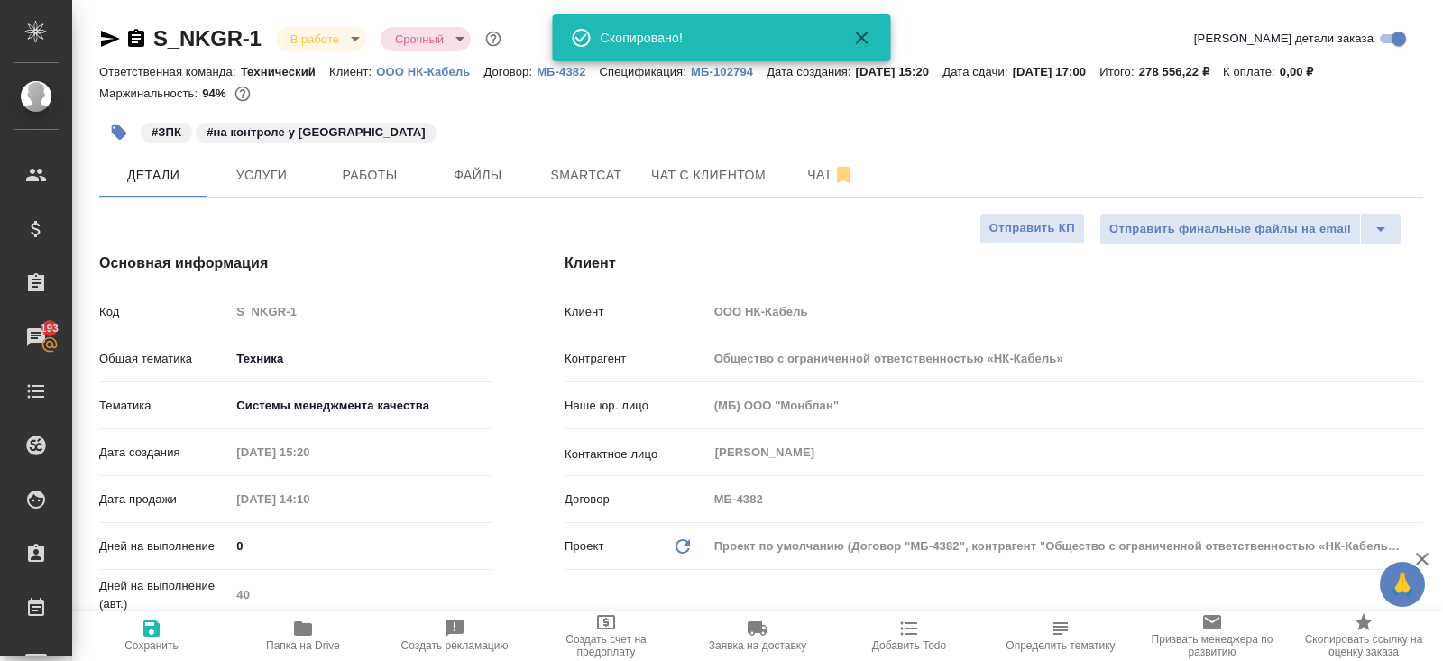
type textarea "x"
click at [316, 628] on span "Папка на Drive" at bounding box center [303, 635] width 130 height 34
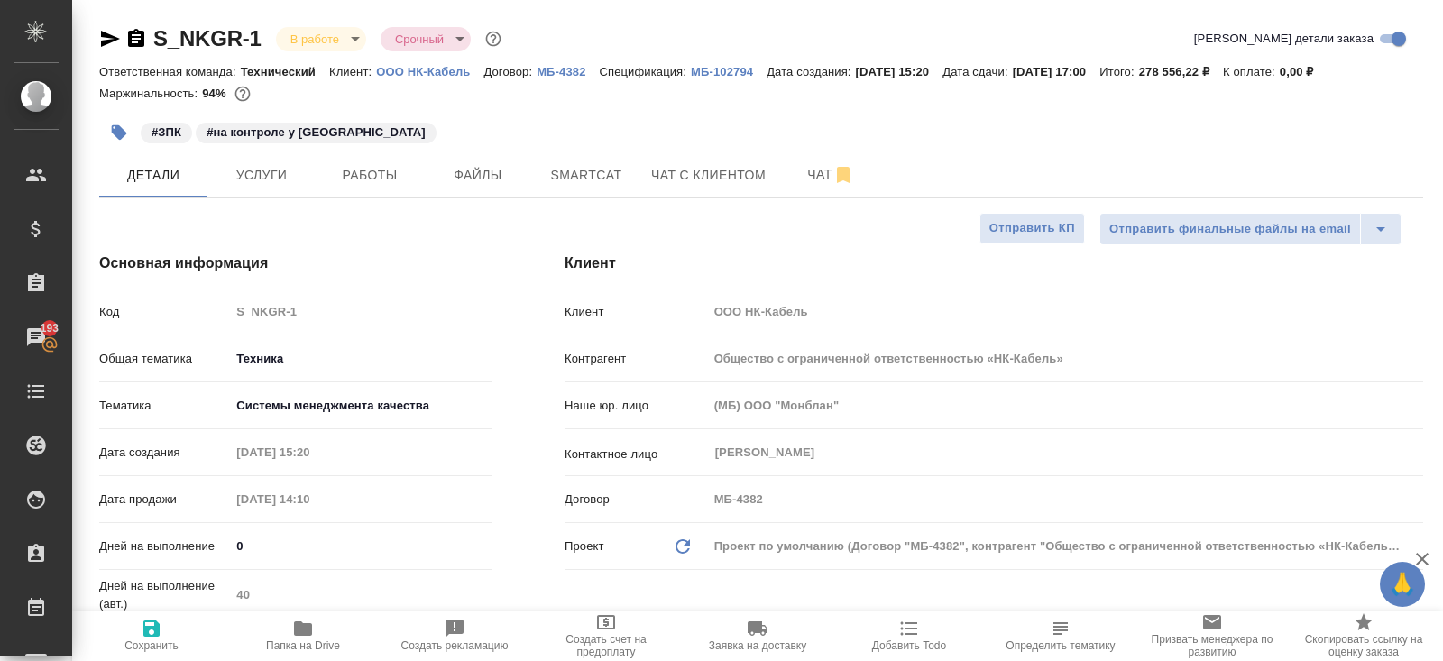
type textarea "x"
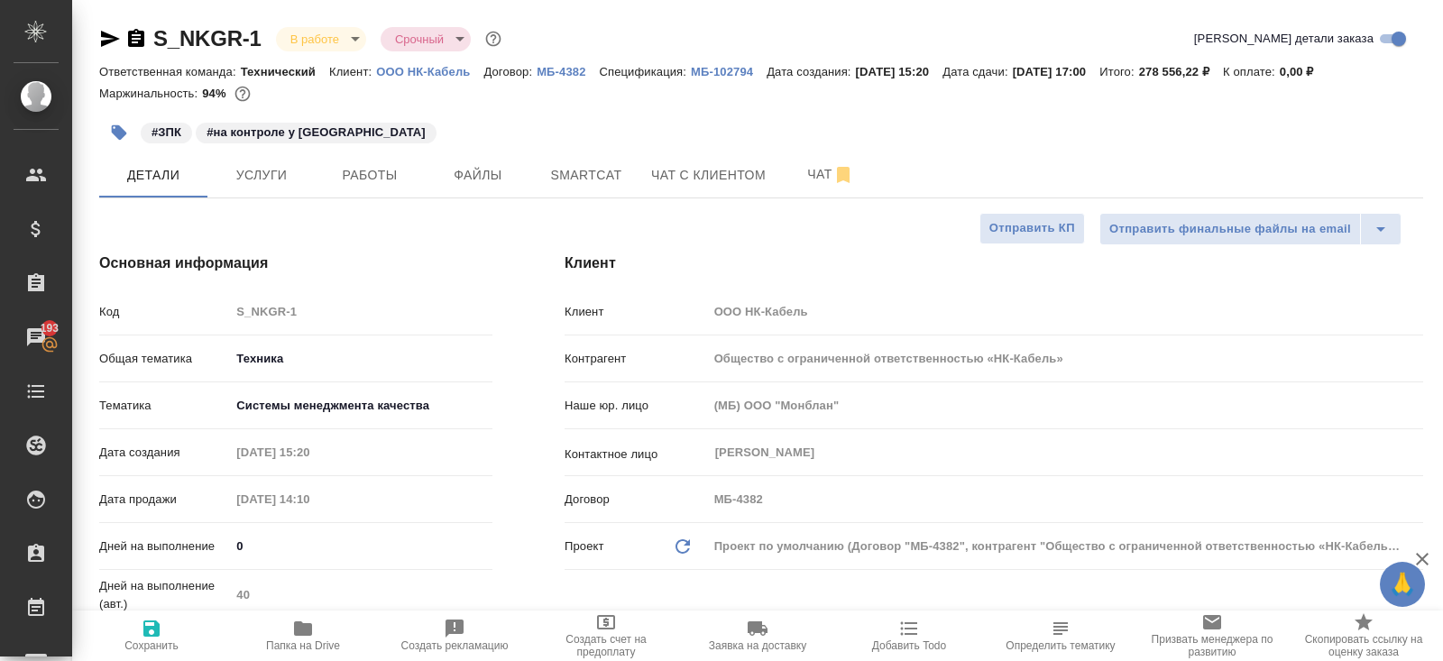
type textarea "x"
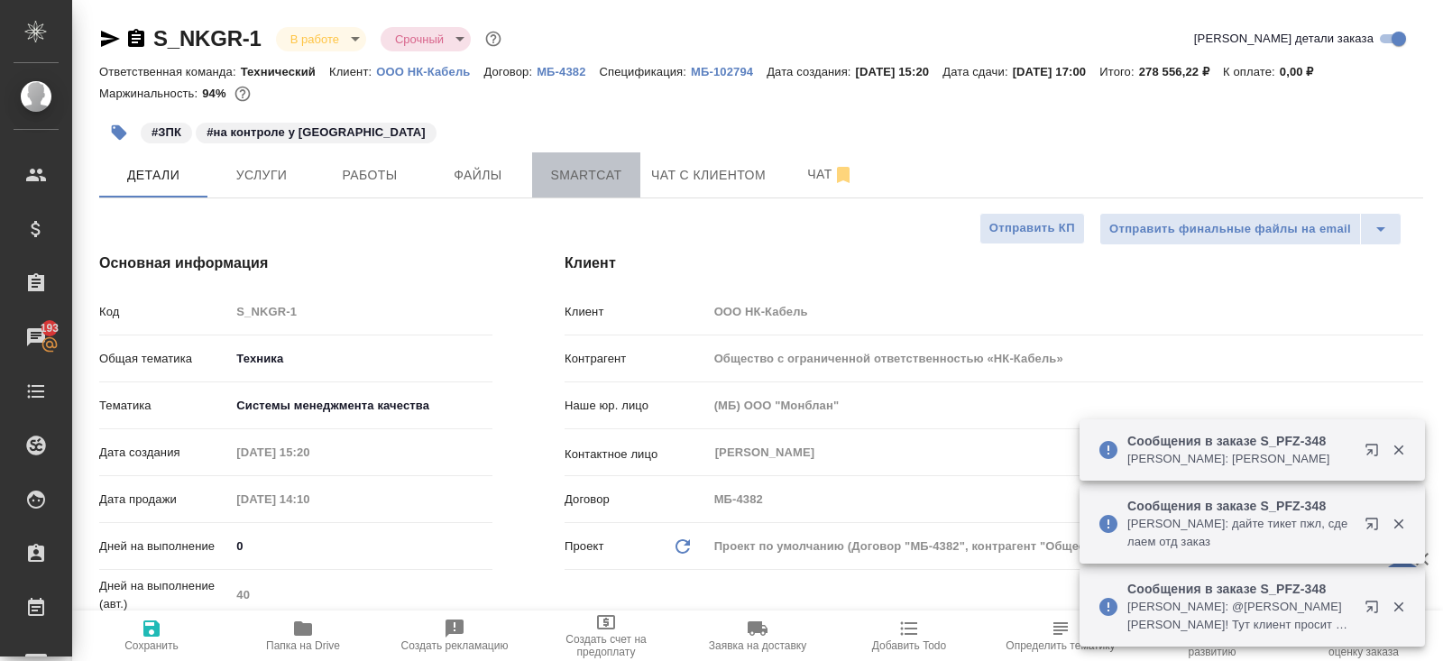
click at [605, 165] on span "Smartcat" at bounding box center [586, 175] width 87 height 23
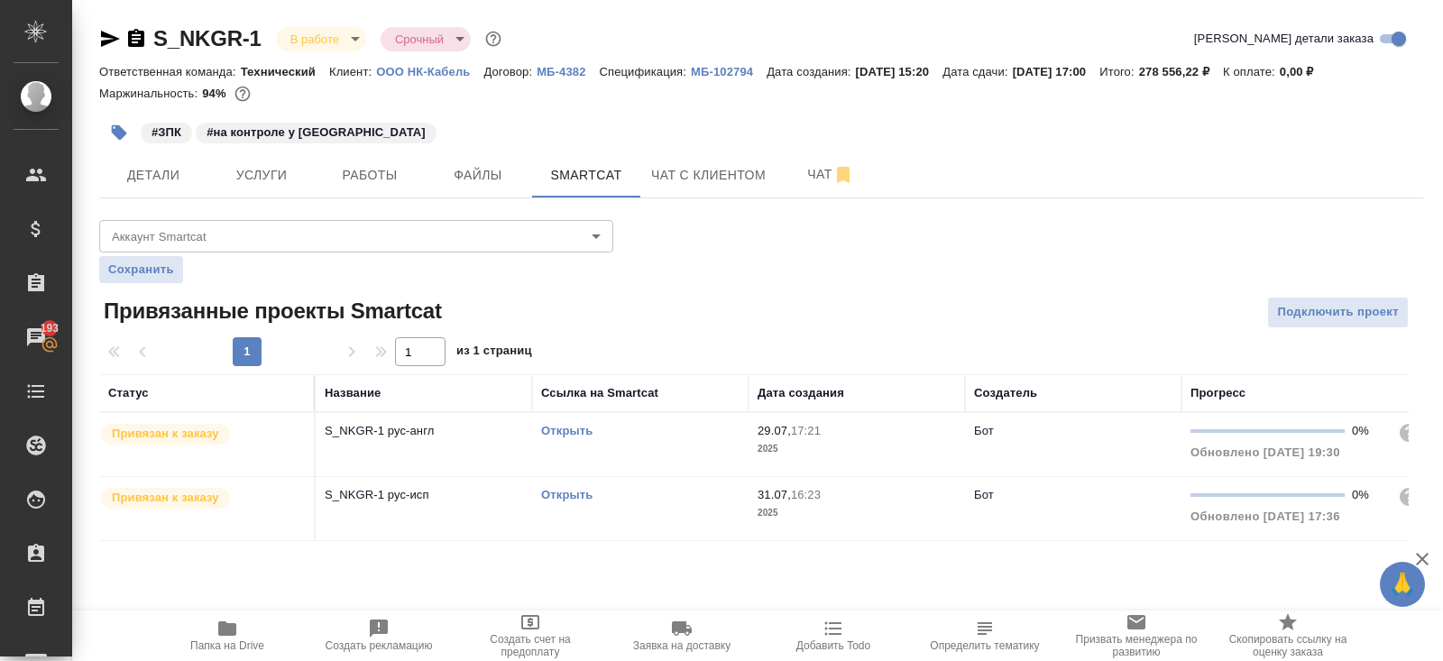
click at [575, 429] on link "Открыть" at bounding box center [566, 431] width 51 height 14
click at [433, 72] on p "ООО НК-Кабель" at bounding box center [429, 72] width 107 height 14
click at [582, 429] on link "Открыть" at bounding box center [566, 431] width 51 height 14
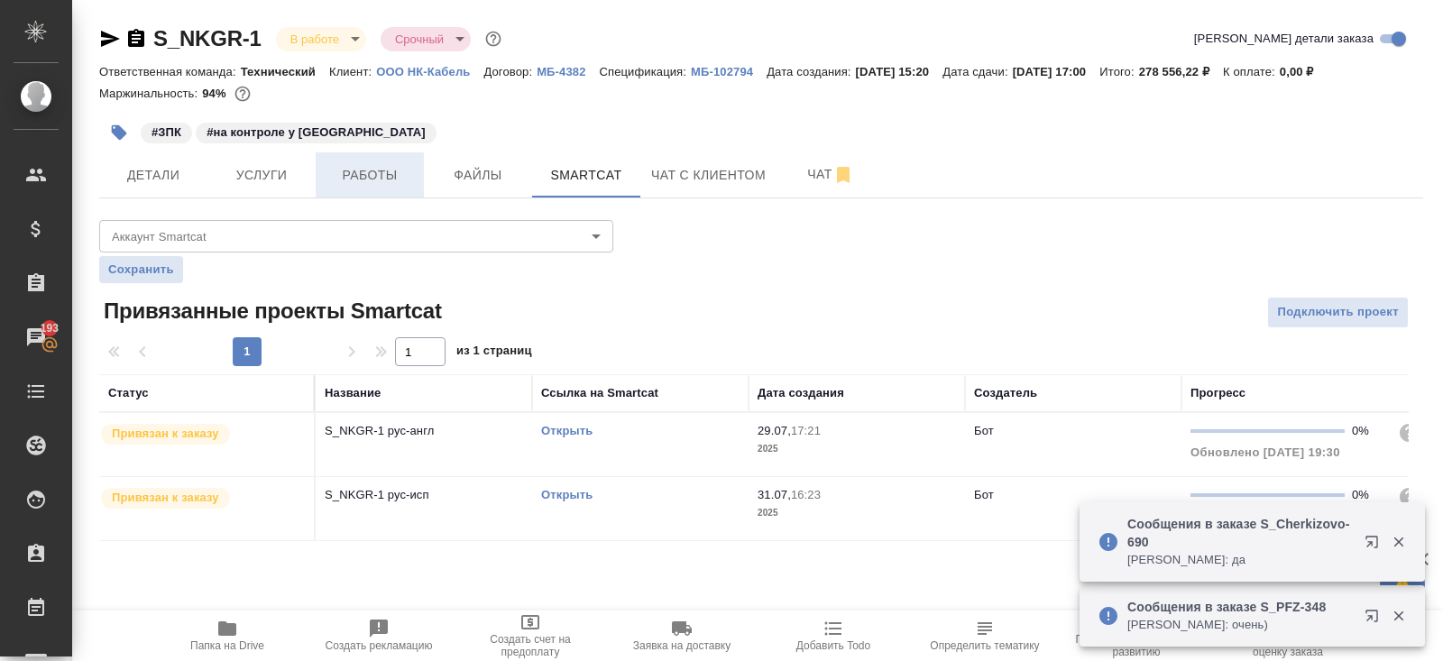
click at [401, 183] on span "Работы" at bounding box center [369, 175] width 87 height 23
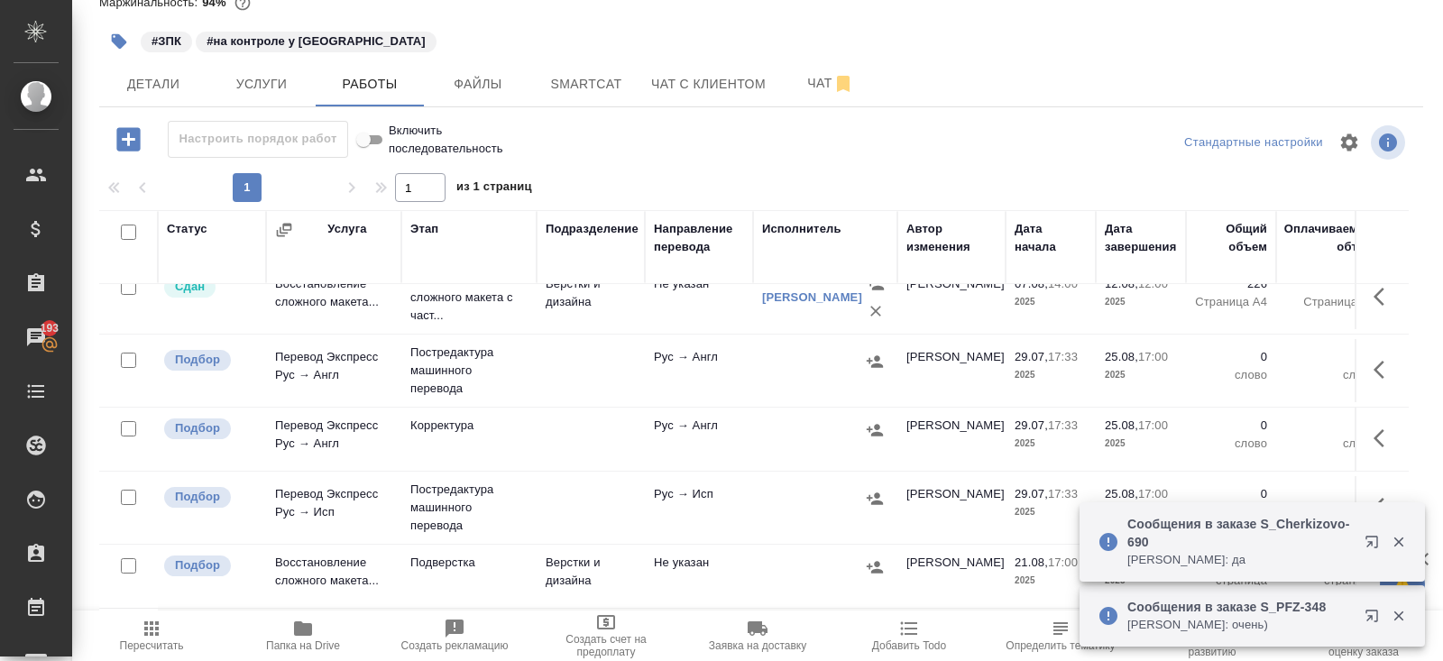
scroll to position [150, 0]
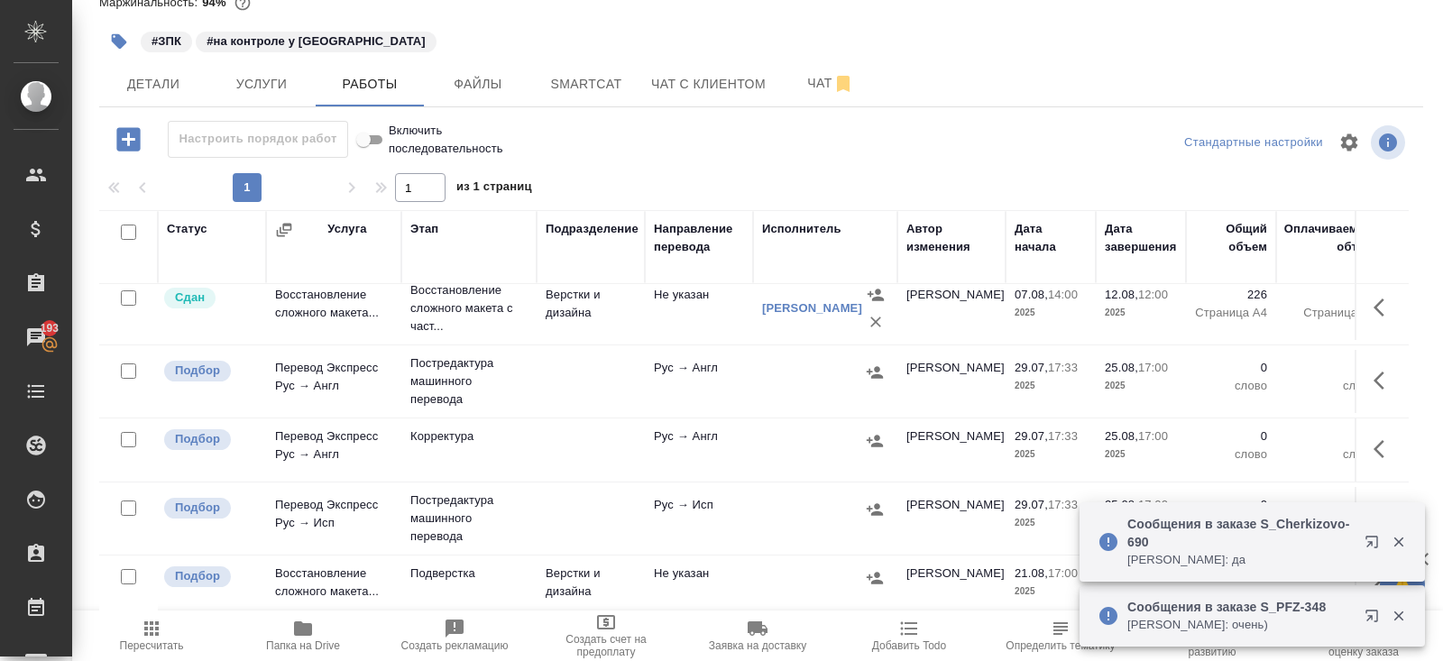
click at [121, 370] on input "checkbox" at bounding box center [128, 370] width 15 height 15
checkbox input "true"
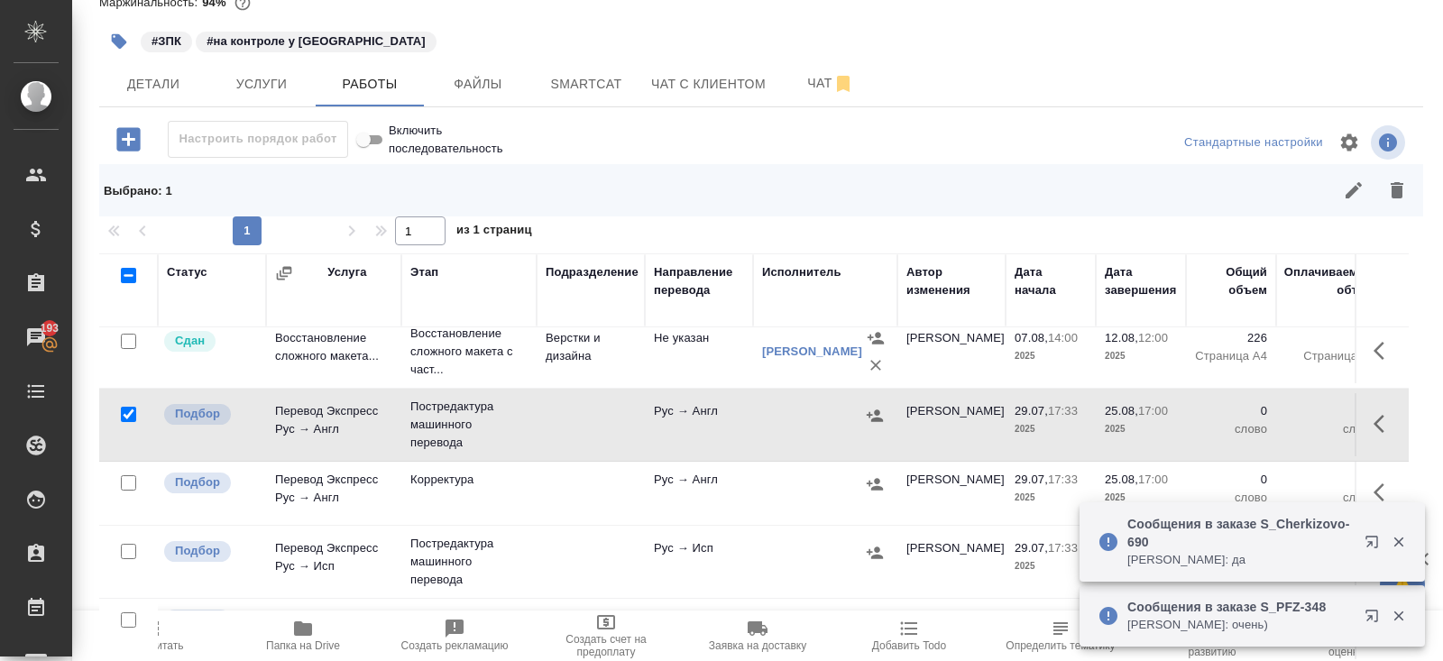
click at [133, 546] on input "checkbox" at bounding box center [128, 551] width 15 height 15
checkbox input "true"
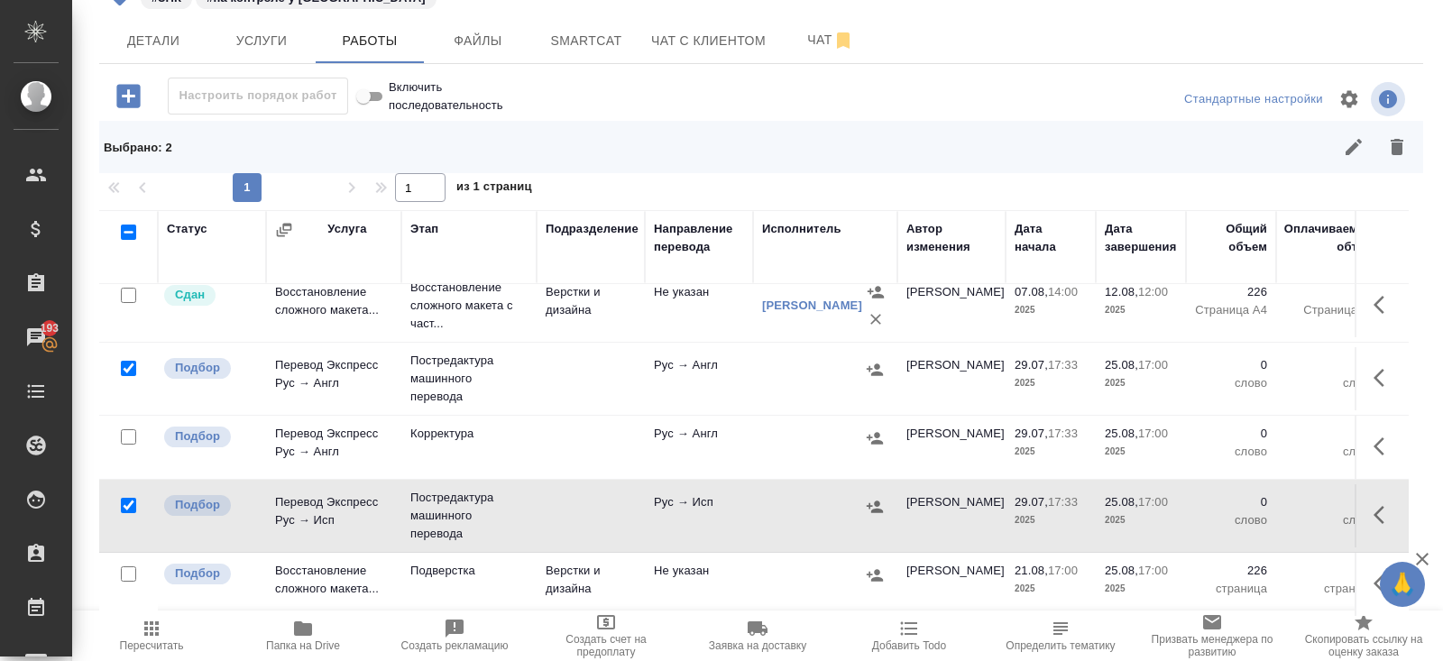
scroll to position [146, 0]
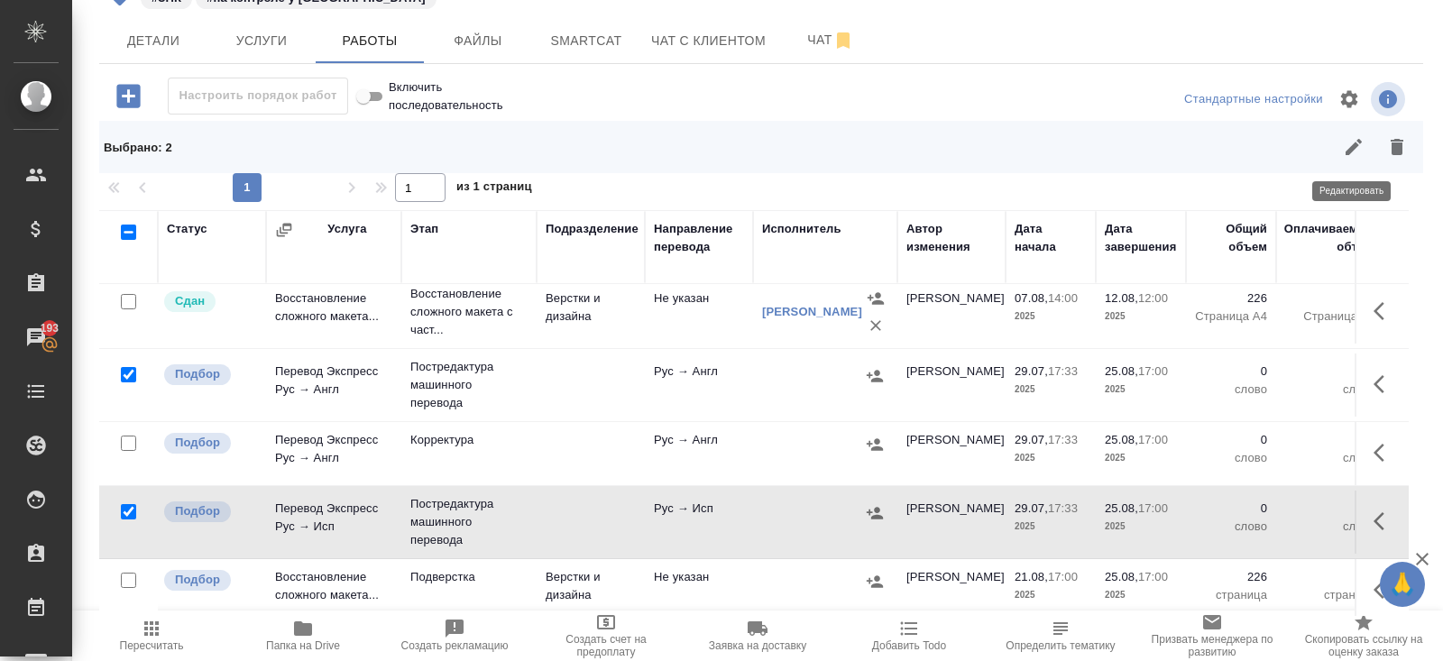
click at [1349, 153] on icon "button" at bounding box center [1353, 147] width 22 height 22
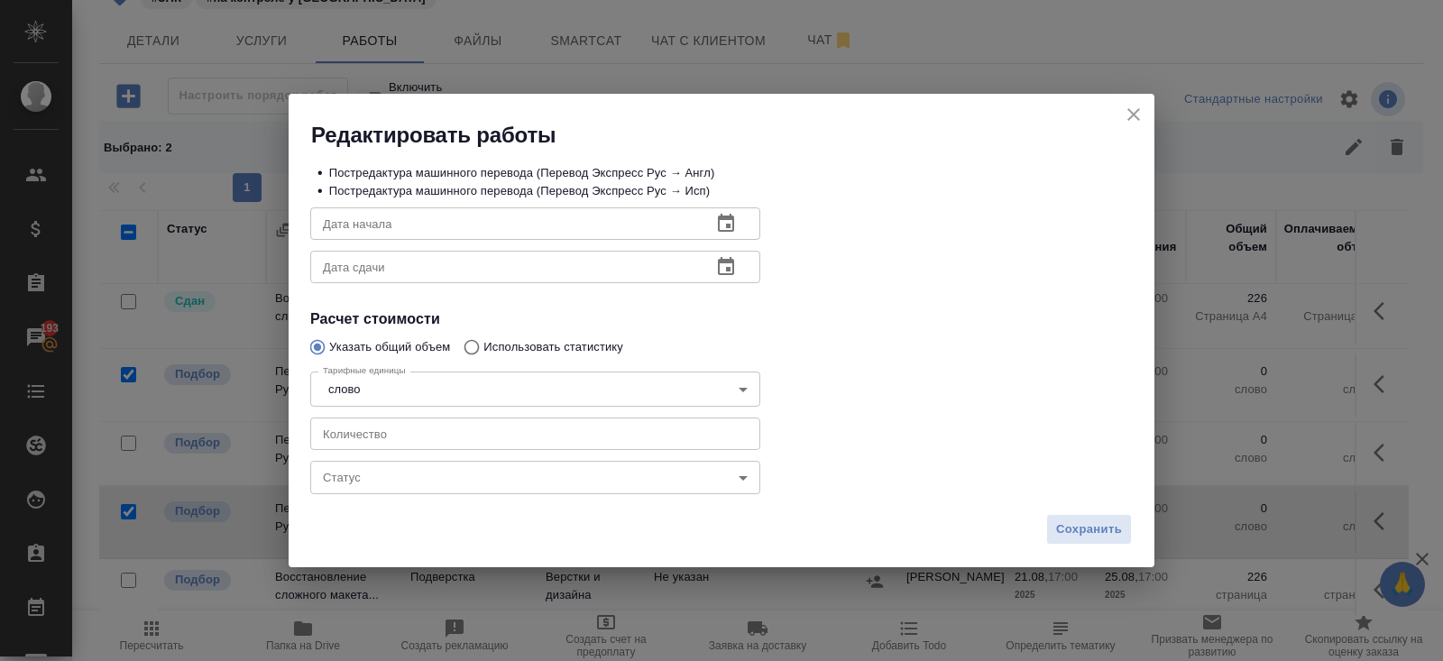
click at [719, 228] on icon "button" at bounding box center [726, 224] width 22 height 22
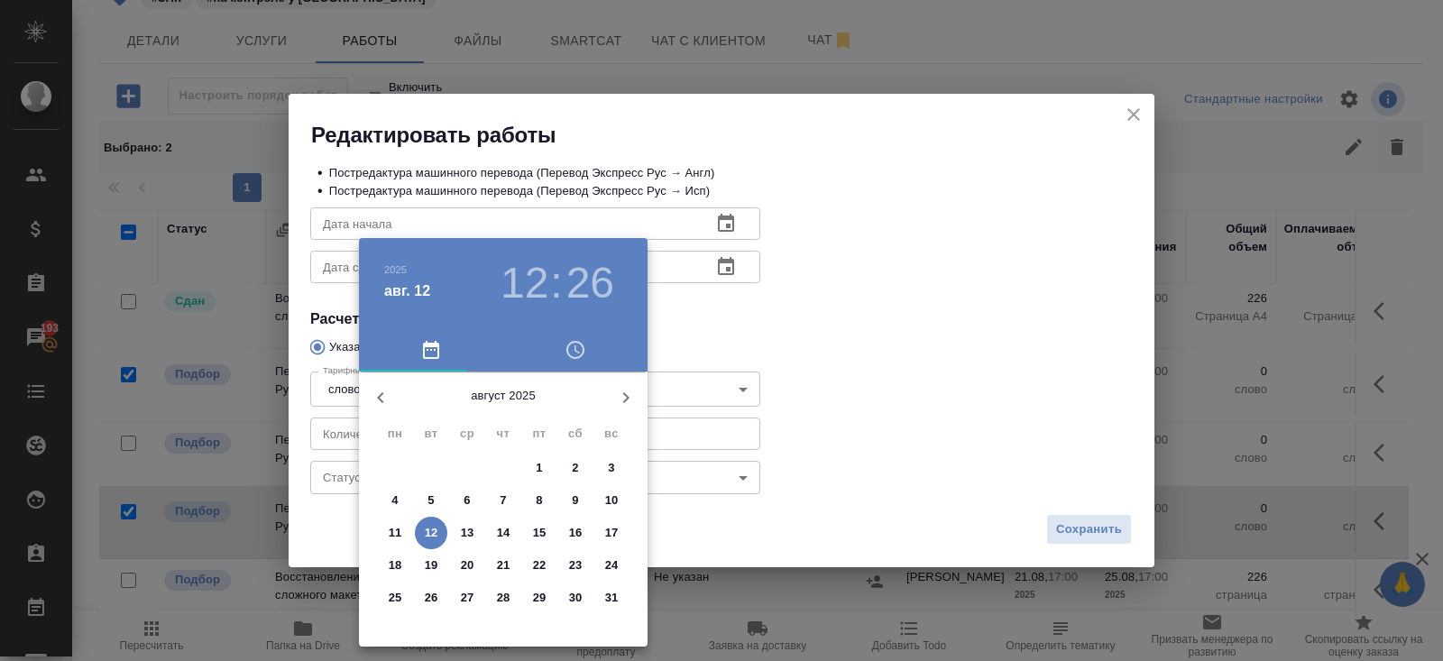
click at [437, 530] on span "12" at bounding box center [431, 533] width 32 height 18
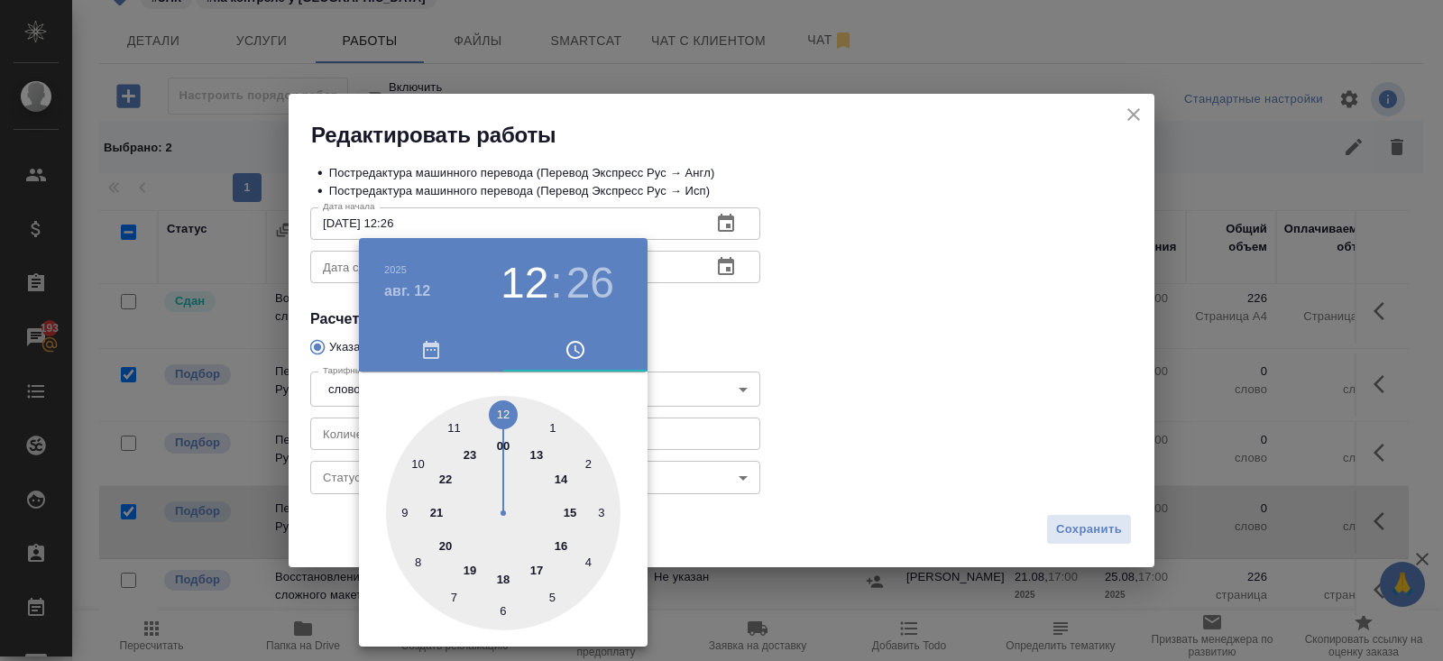
click at [501, 410] on div at bounding box center [503, 513] width 234 height 234
type input "12.08.2025 12:00"
click at [701, 316] on div at bounding box center [721, 330] width 1443 height 661
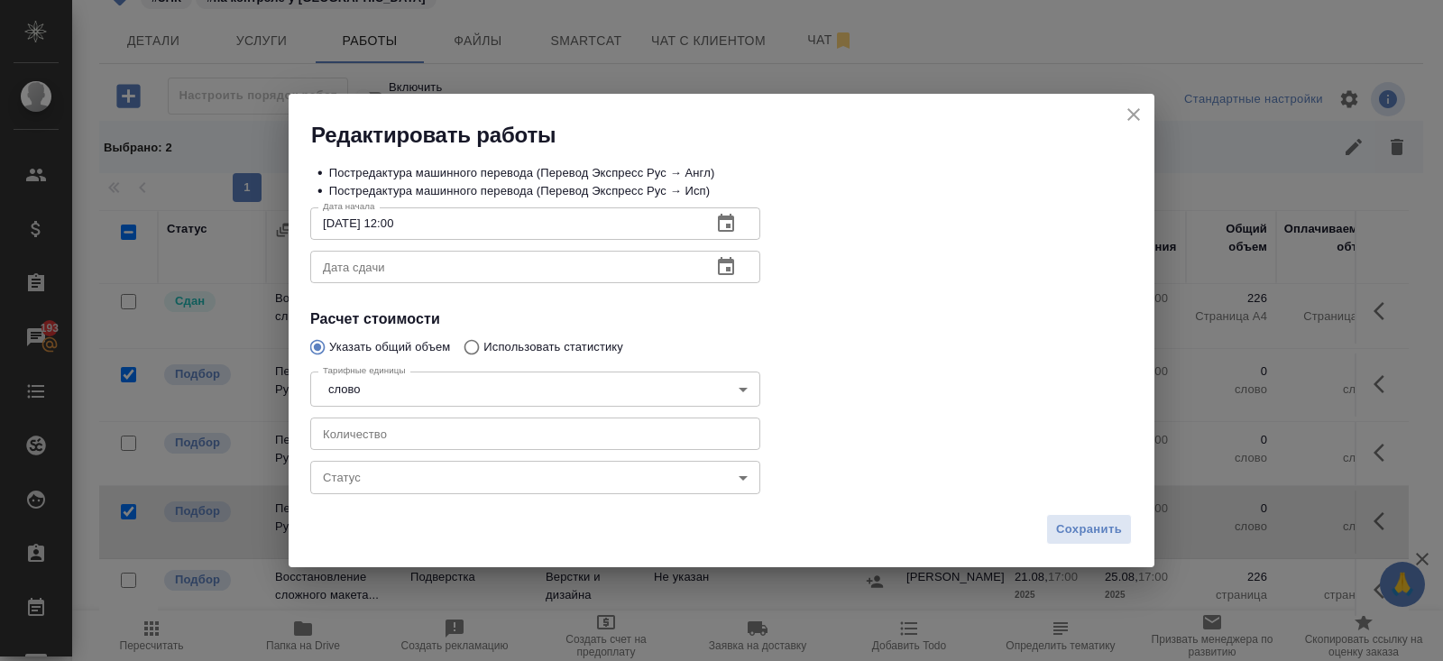
click at [729, 270] on icon "button" at bounding box center [726, 266] width 16 height 18
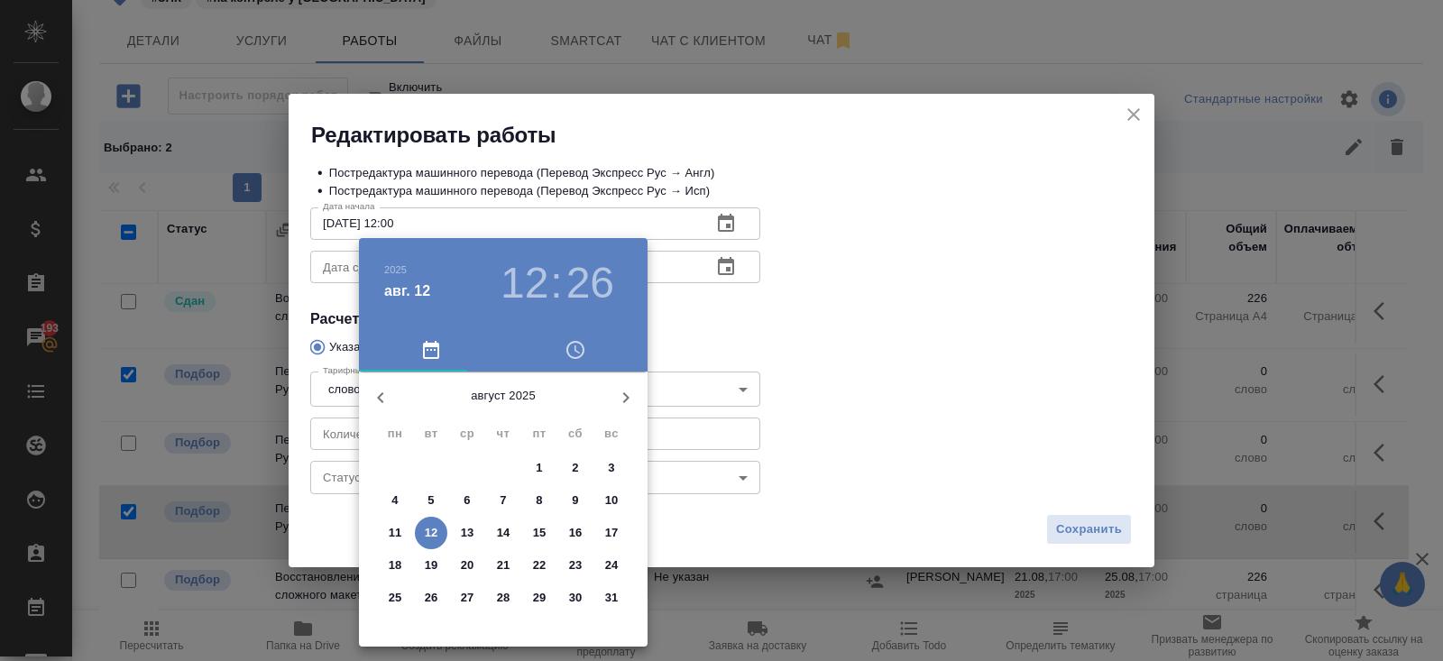
click at [429, 568] on p "19" at bounding box center [432, 565] width 14 height 18
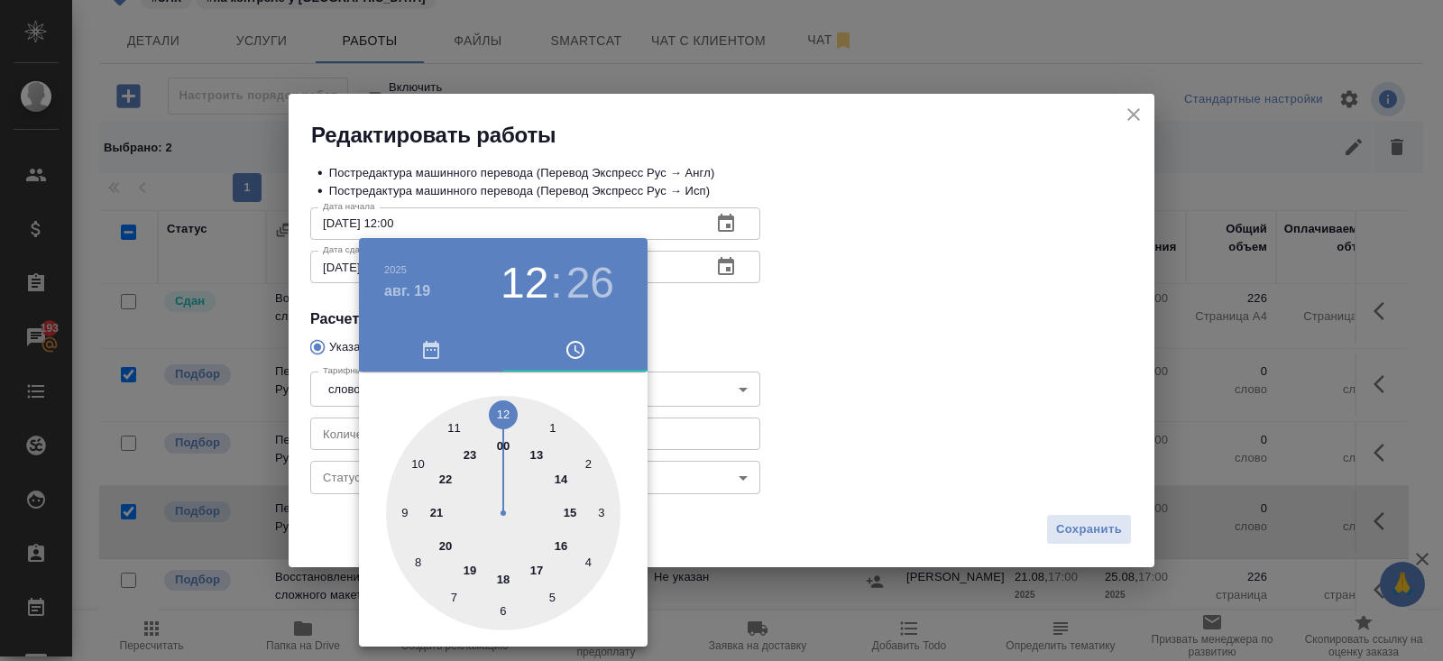
click at [416, 464] on div at bounding box center [503, 513] width 234 height 234
click at [499, 417] on div at bounding box center [503, 513] width 234 height 234
type input "19.08.2025 10:00"
click at [711, 326] on div at bounding box center [721, 330] width 1443 height 661
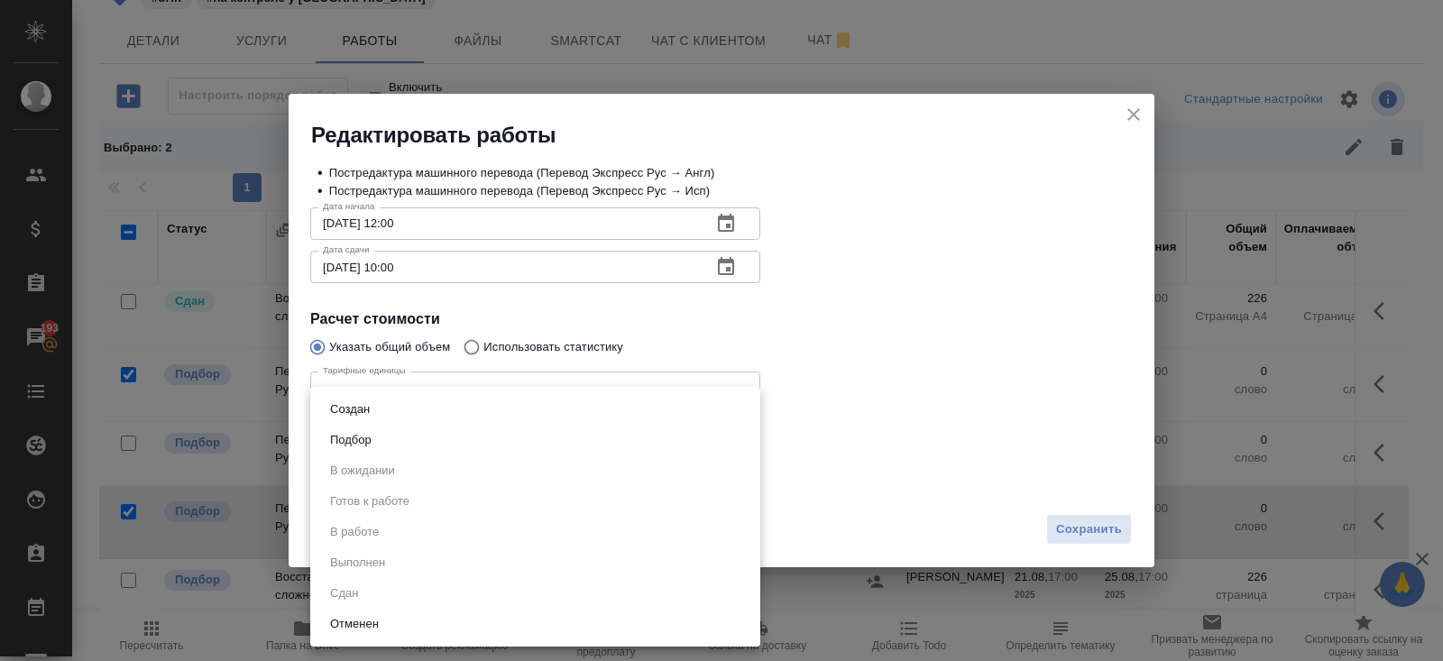
click at [382, 466] on body "🙏 .cls-1 fill:#fff; AWATERA Belyakova Yulia Клиенты Спецификации Заказы 193 Чат…" at bounding box center [721, 330] width 1443 height 661
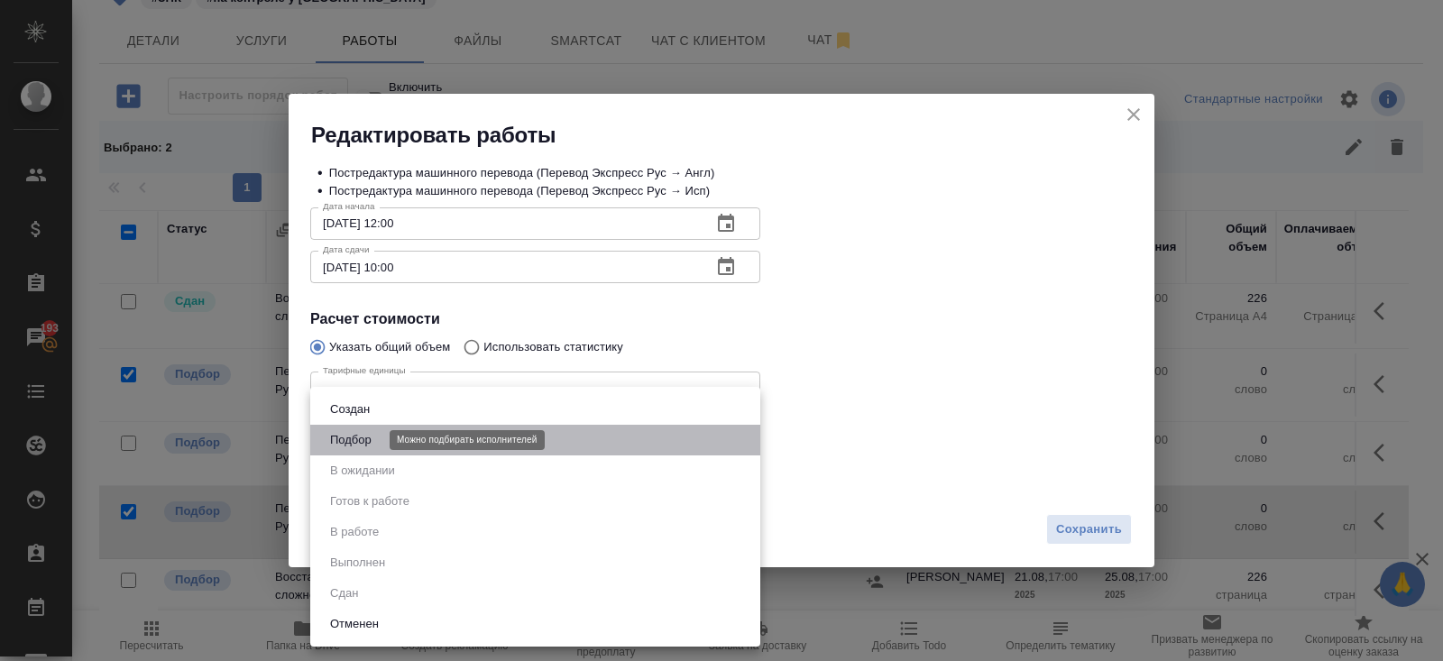
click at [359, 439] on button "Подбор" at bounding box center [351, 440] width 52 height 20
type input "recruiting"
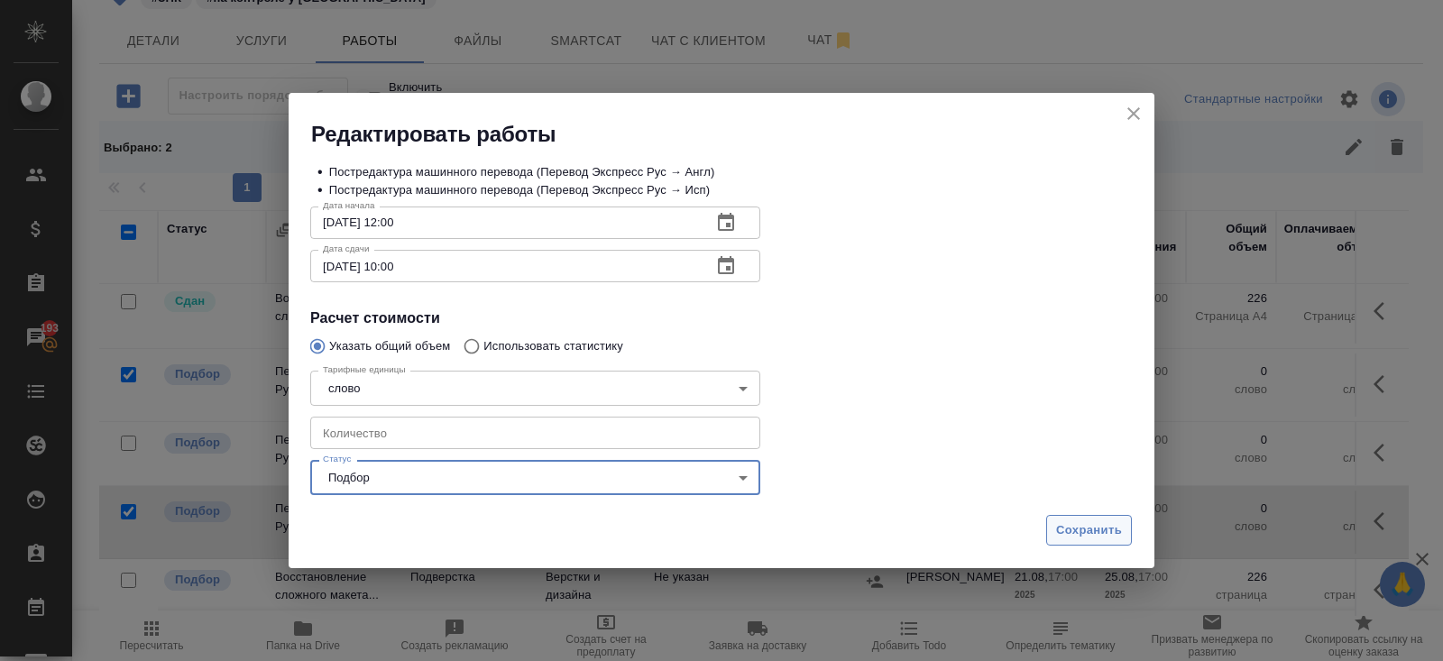
click at [1101, 524] on span "Сохранить" at bounding box center [1089, 530] width 66 height 21
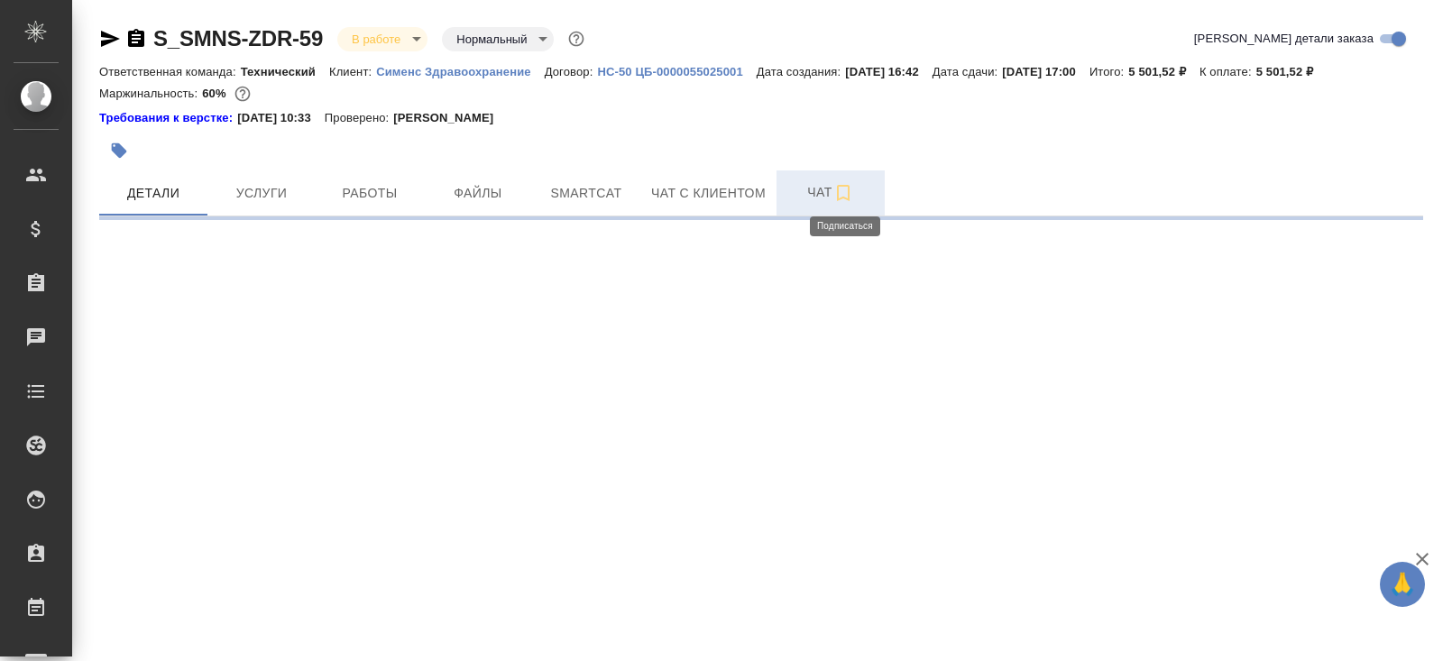
select select "RU"
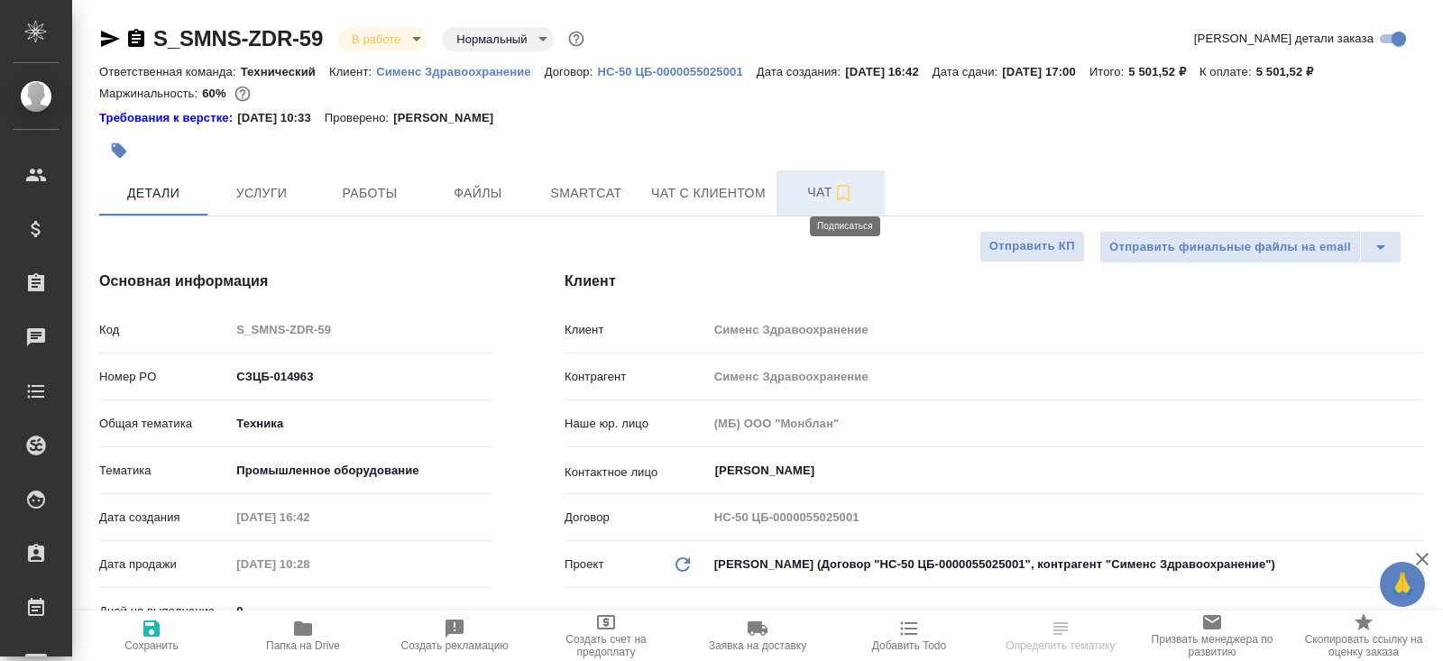
type textarea "x"
click at [839, 194] on icon "button" at bounding box center [843, 193] width 13 height 16
type textarea "x"
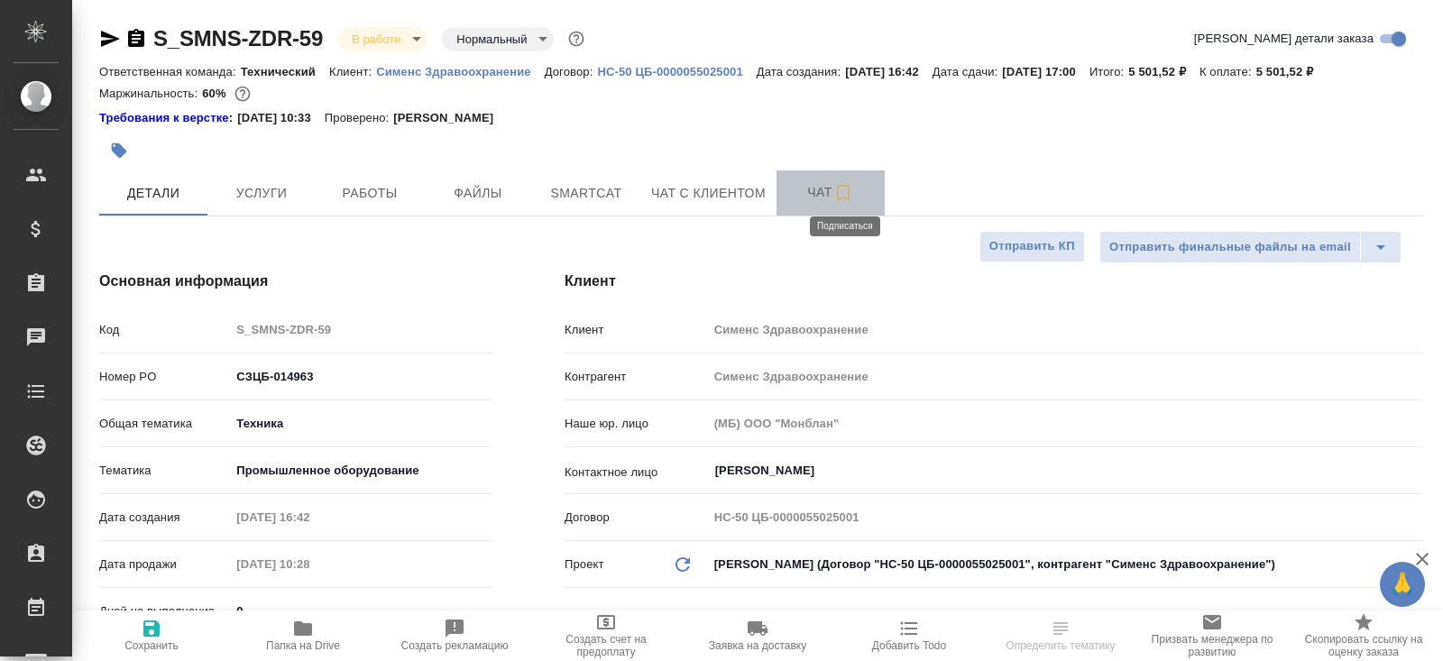
type textarea "x"
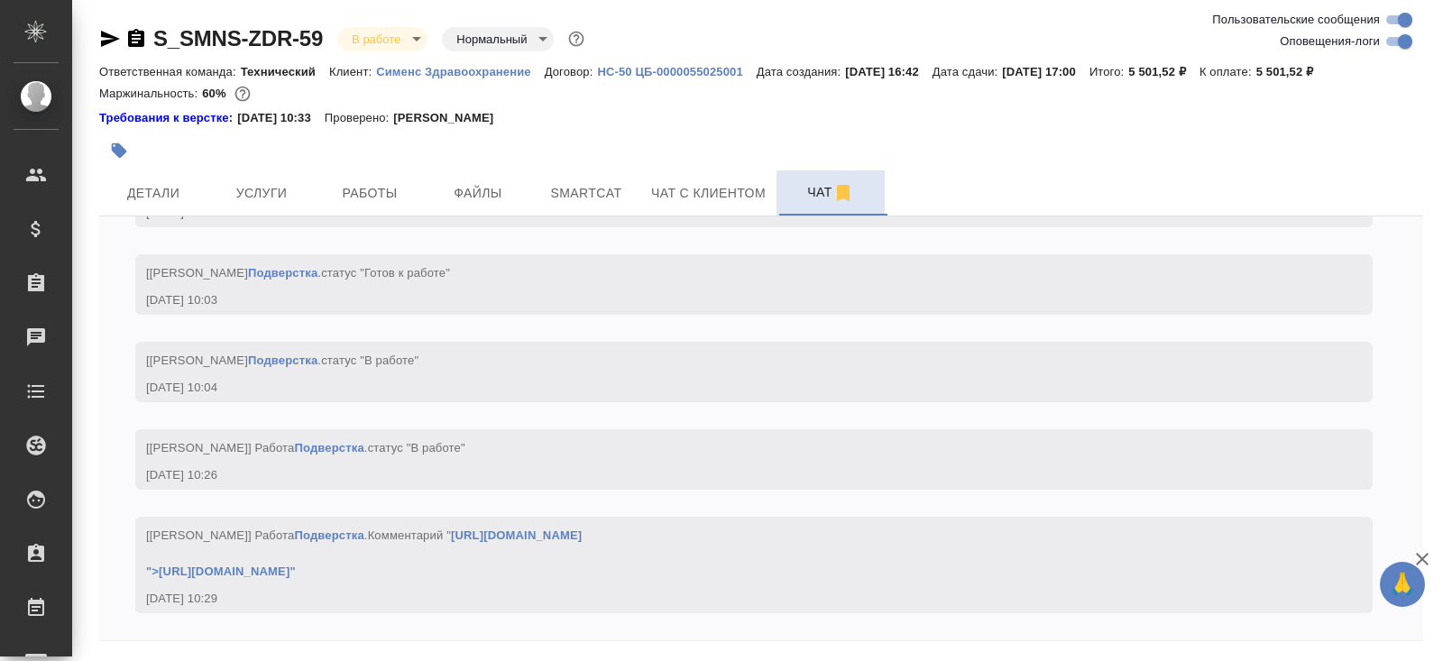
click at [1396, 41] on input "Оповещения-логи" at bounding box center [1404, 42] width 65 height 22
checkbox input "false"
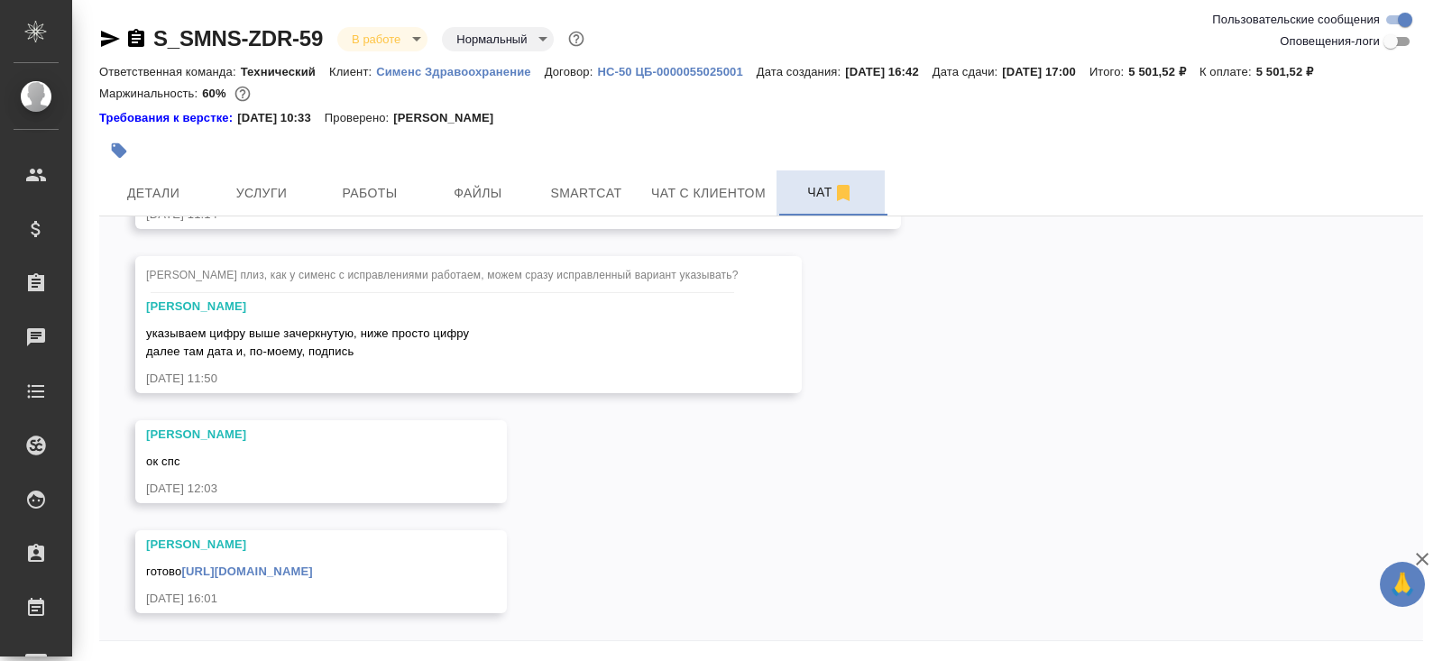
scroll to position [60, 0]
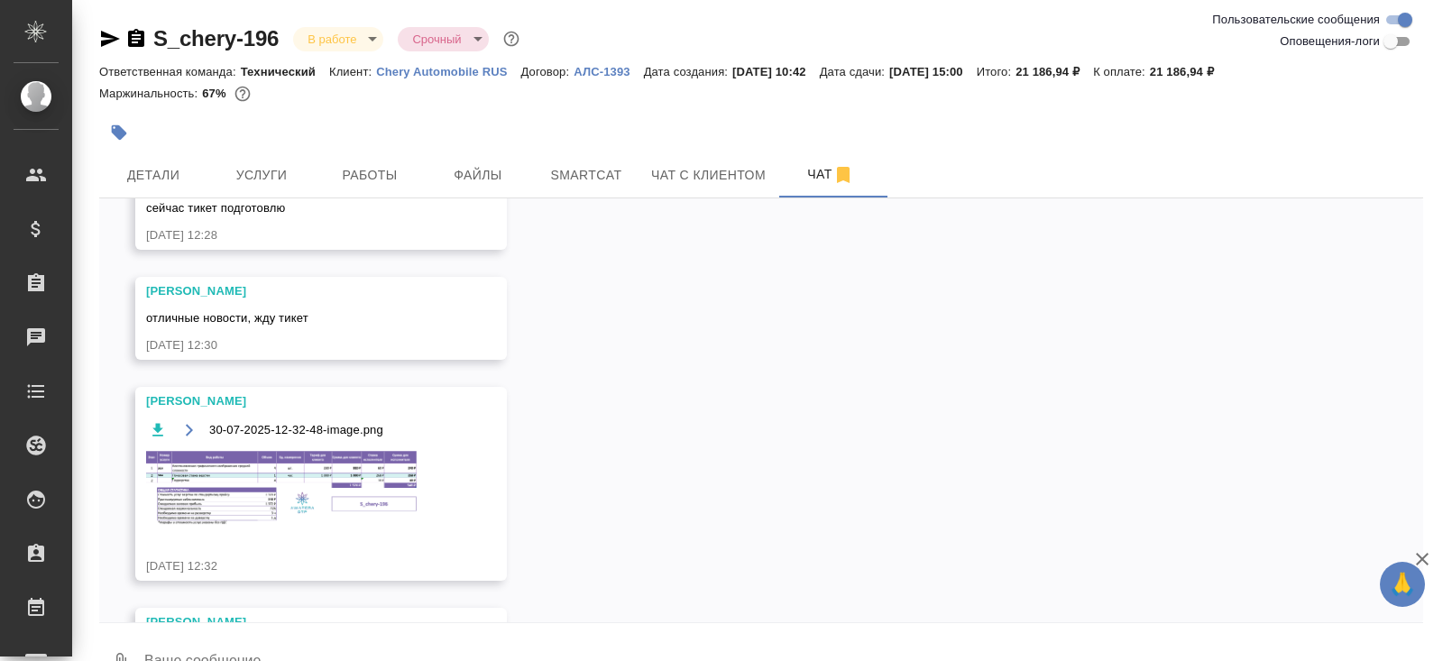
click at [110, 39] on icon "button" at bounding box center [110, 39] width 22 height 22
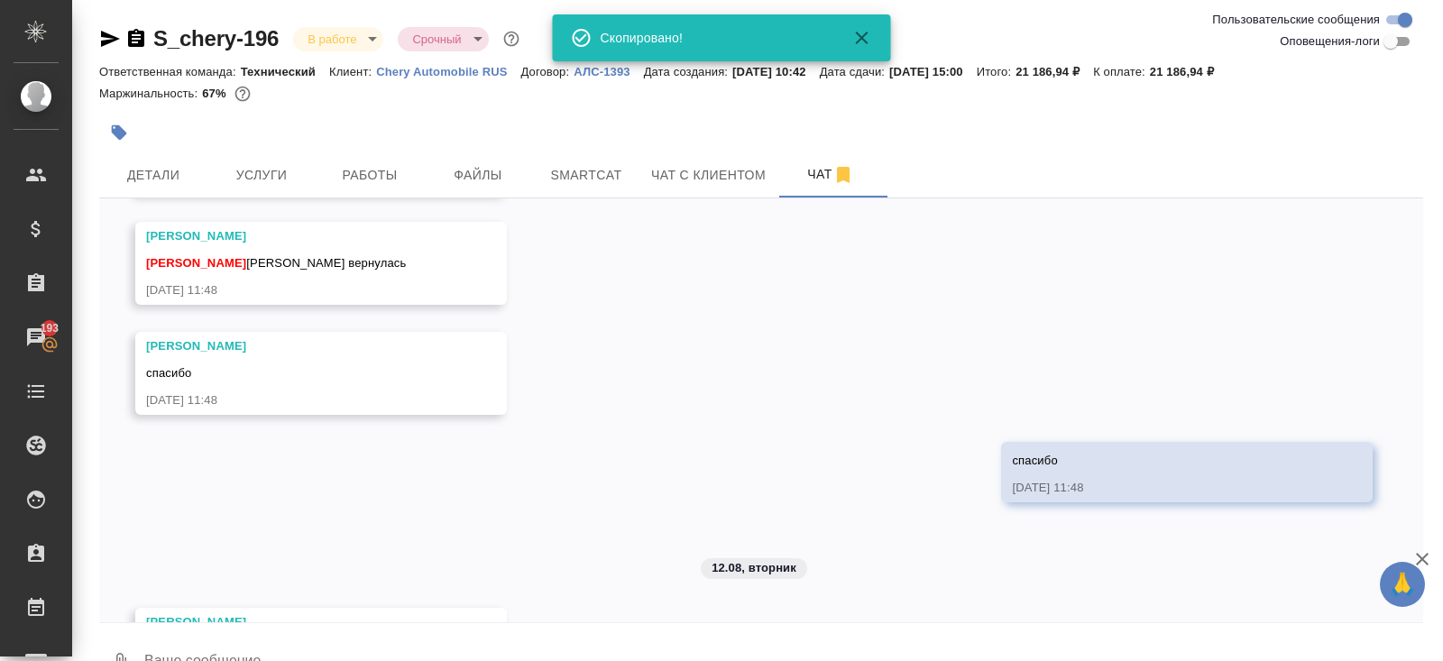
scroll to position [9238, 0]
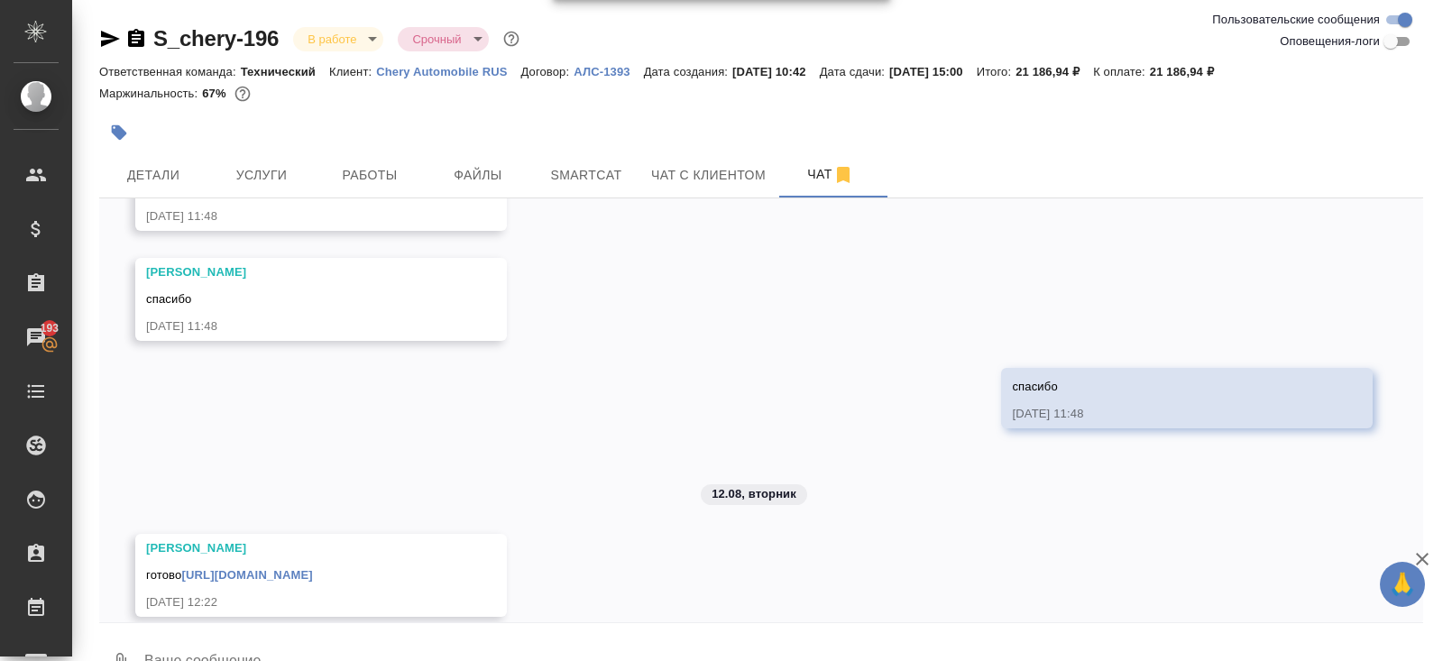
click at [444, 562] on div "готово [URL][DOMAIN_NAME]" at bounding box center [295, 573] width 298 height 23
click at [312, 568] on link "[URL][DOMAIN_NAME]" at bounding box center [246, 575] width 131 height 14
click at [333, 36] on body "🙏 .cls-1 fill:#fff; AWATERA [PERSON_NAME] Спецификации Заказы 193 Чаты Todo Про…" at bounding box center [721, 330] width 1443 height 661
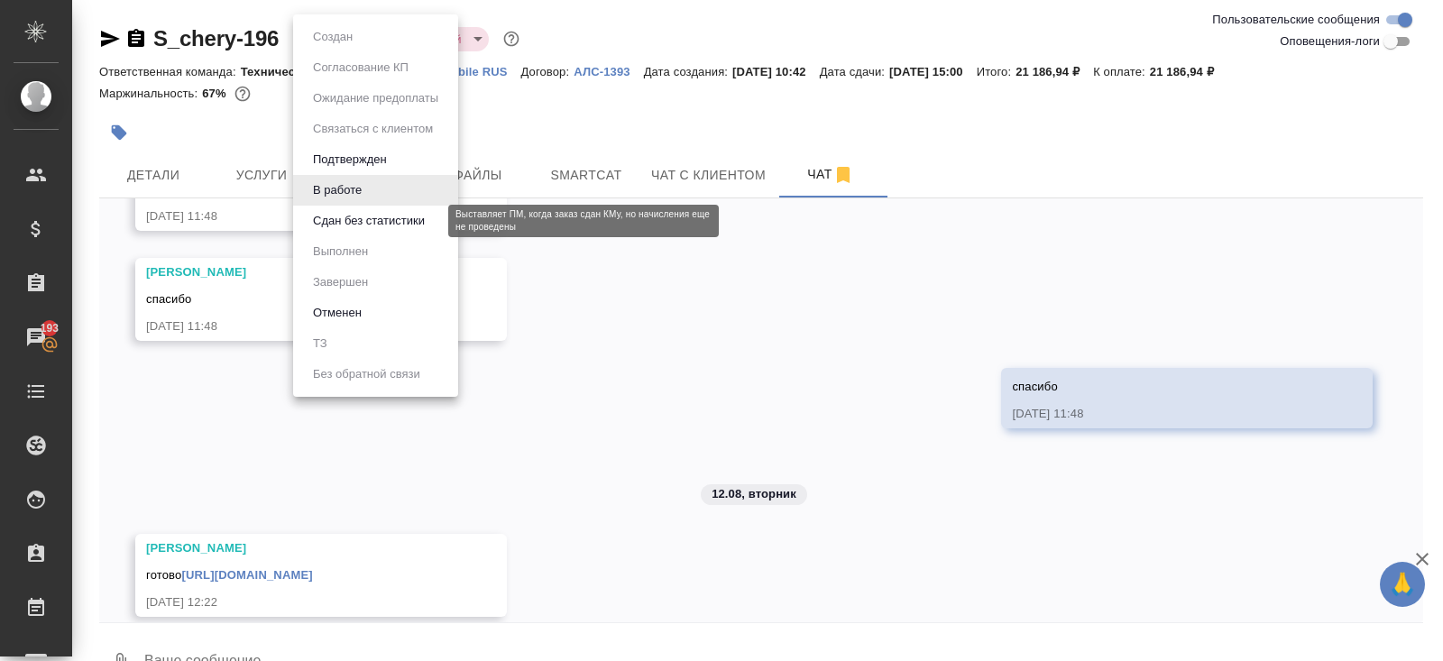
click at [334, 227] on button "Сдан без статистики" at bounding box center [368, 221] width 123 height 20
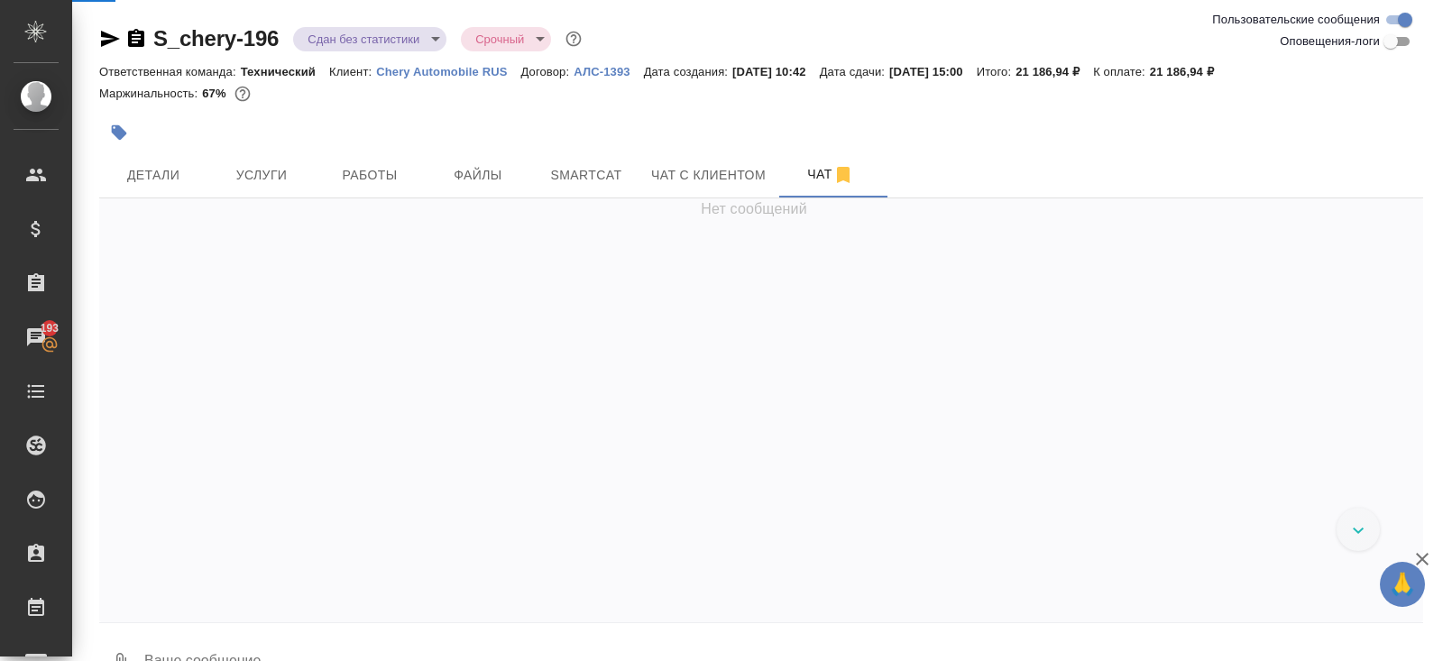
scroll to position [518, 0]
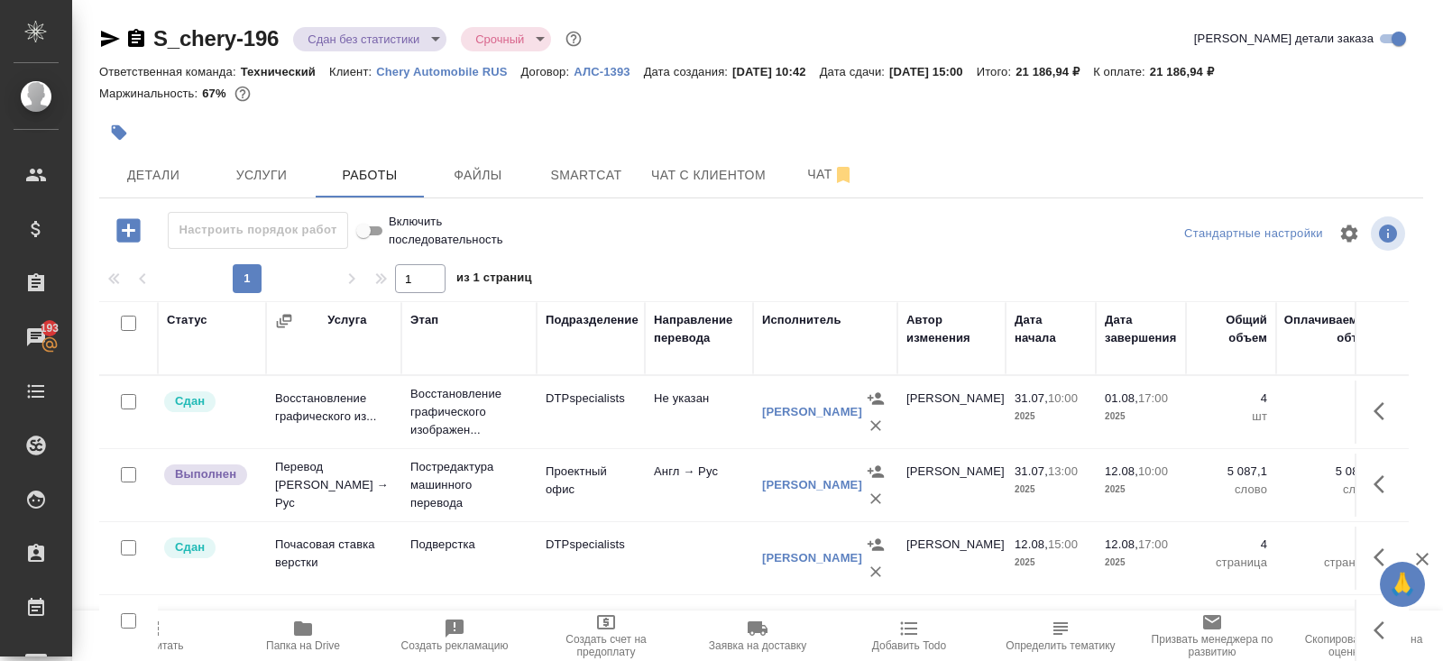
scroll to position [91, 0]
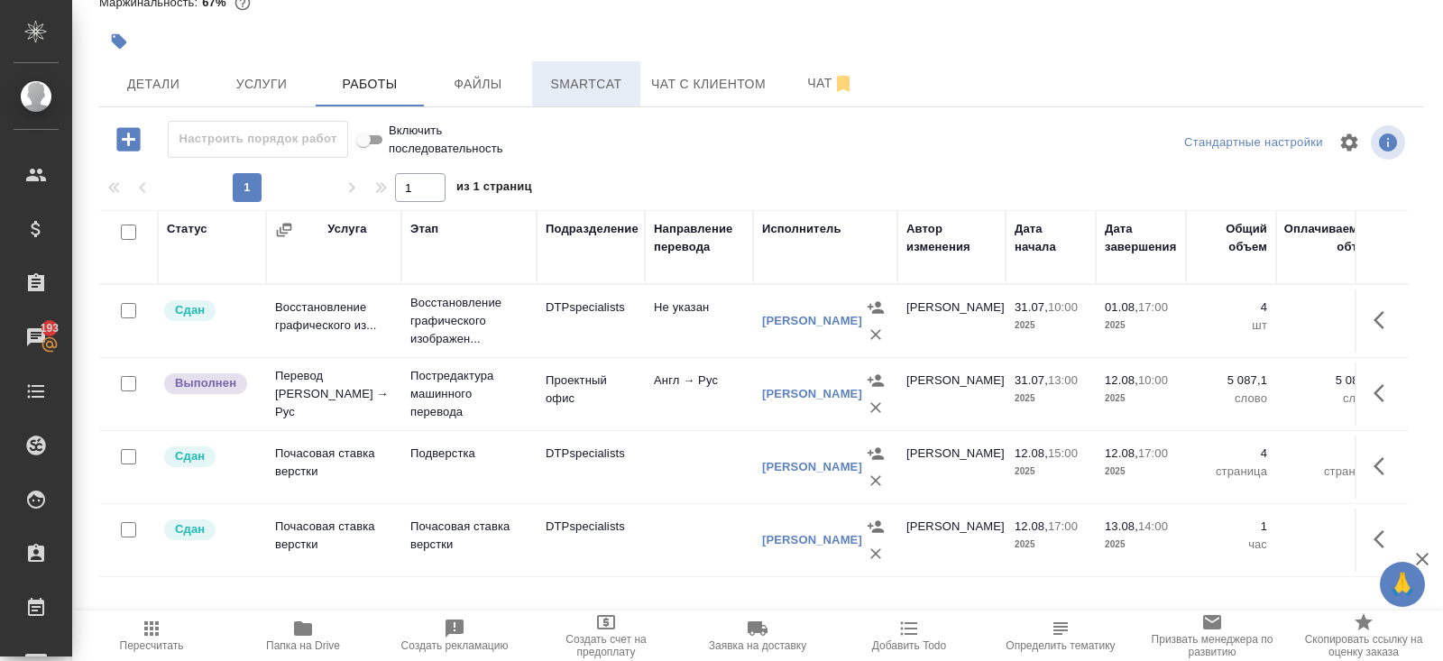
click at [619, 87] on span "Smartcat" at bounding box center [586, 84] width 87 height 23
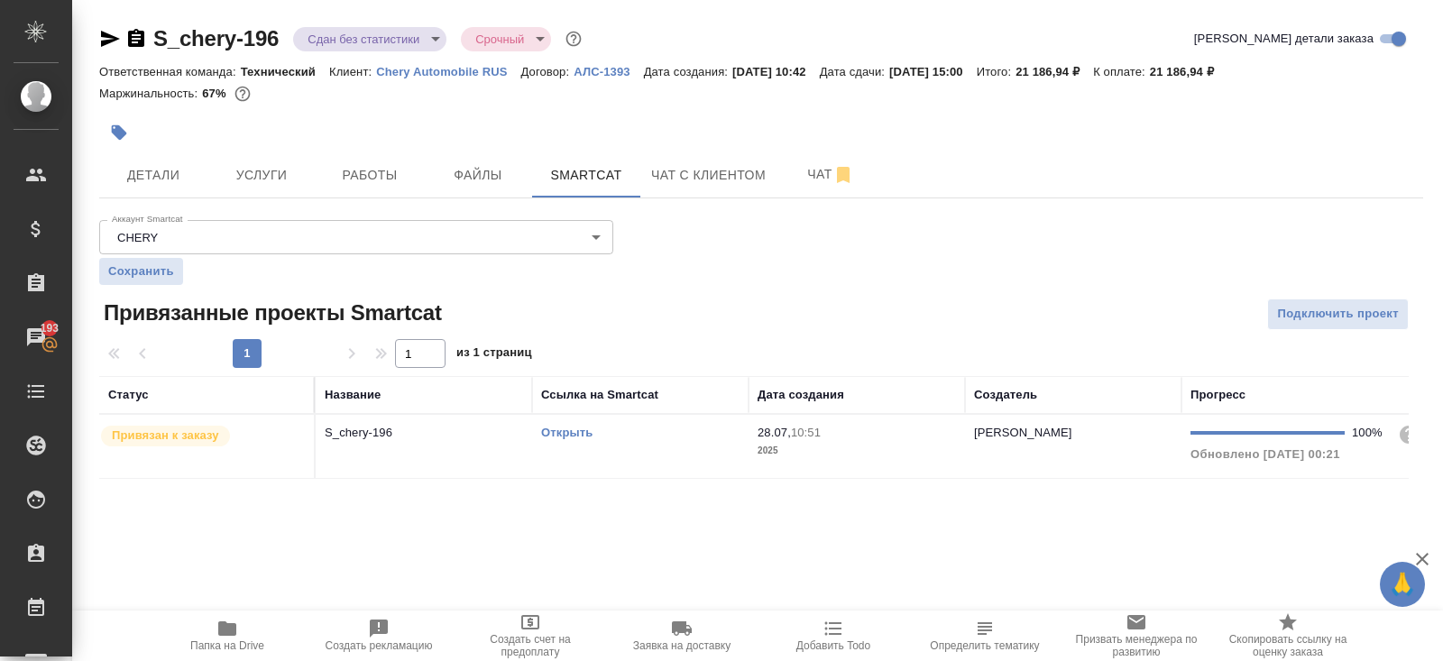
click at [480, 441] on td "S_chery-196" at bounding box center [424, 446] width 216 height 63
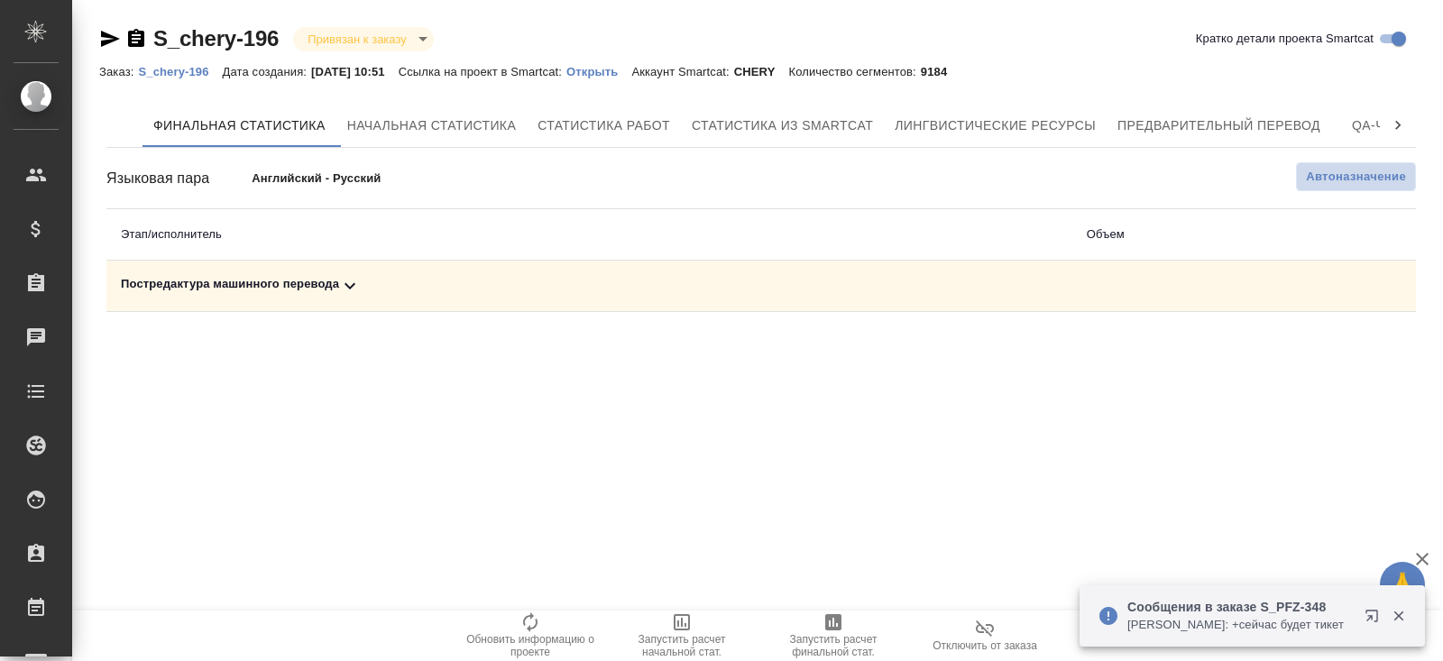
click at [1375, 177] on span "Автоназначение" at bounding box center [1356, 177] width 100 height 18
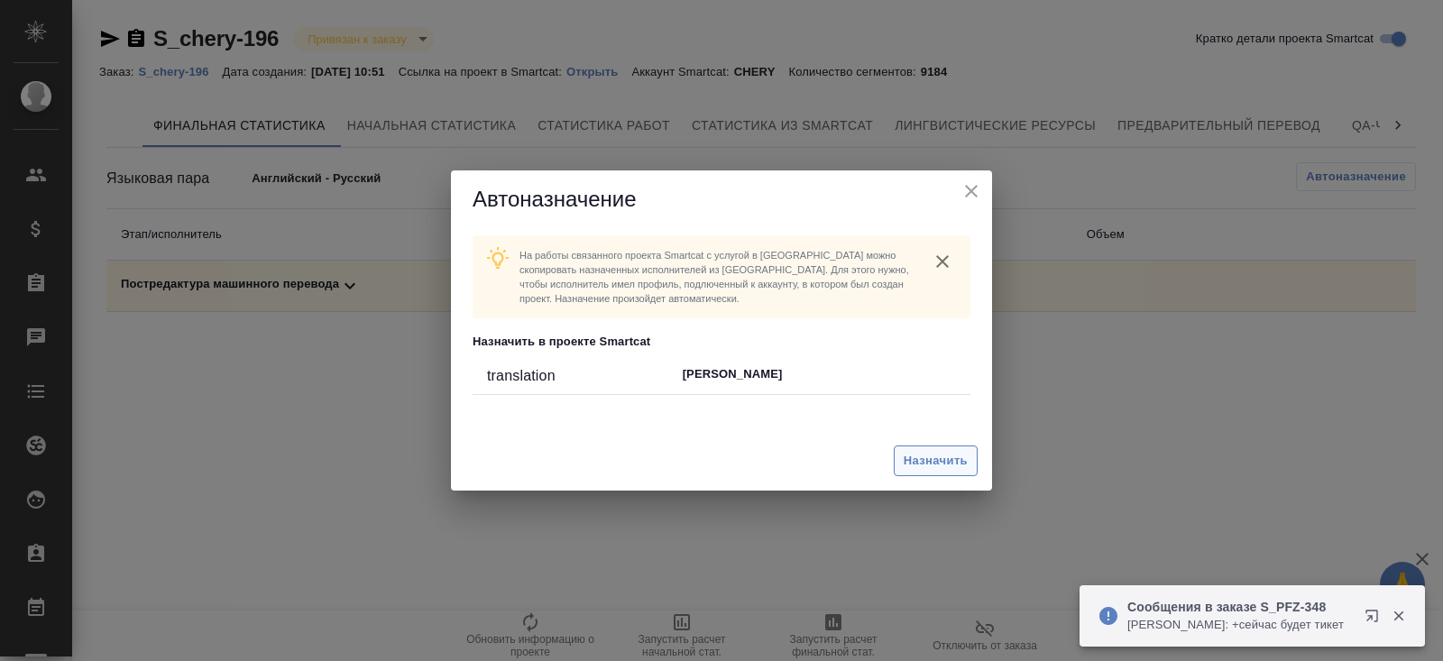
click at [940, 452] on span "Назначить" at bounding box center [935, 461] width 64 height 21
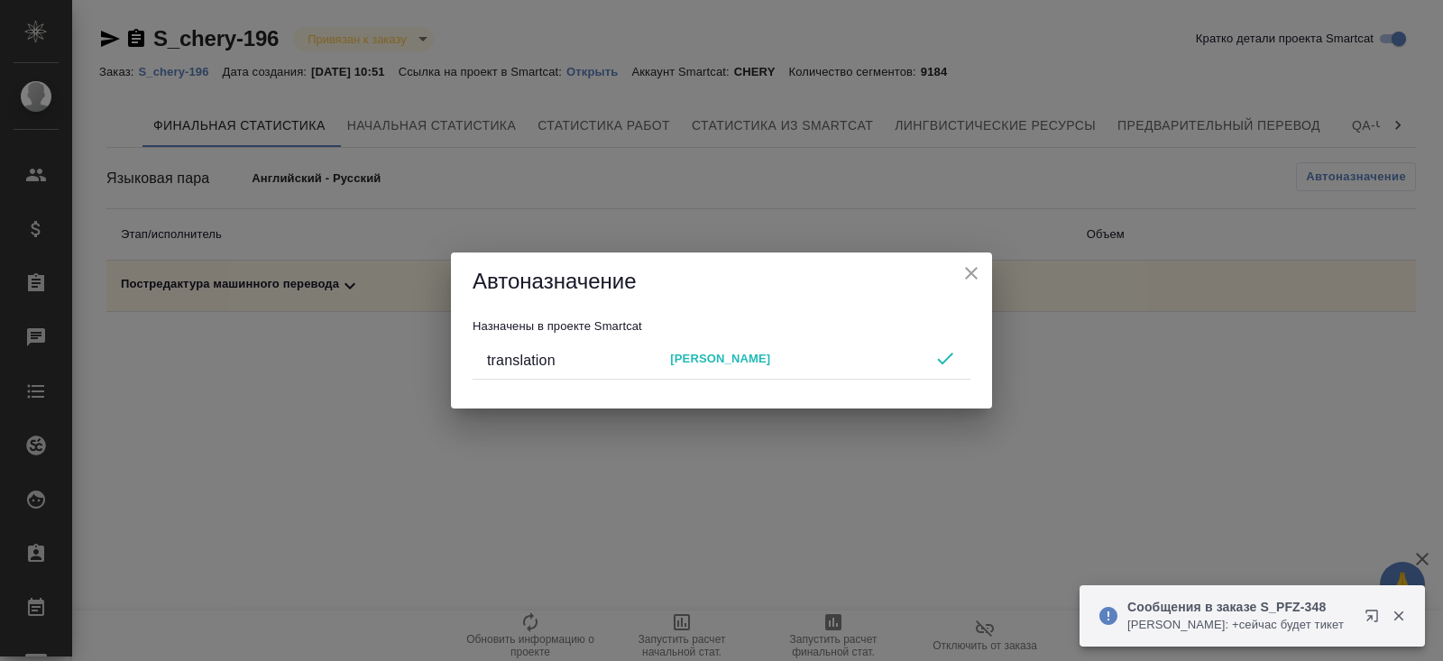
click at [780, 543] on div "Автоназначение Назначены в проекте Smartcat translation Корешков Алексей" at bounding box center [721, 330] width 1443 height 661
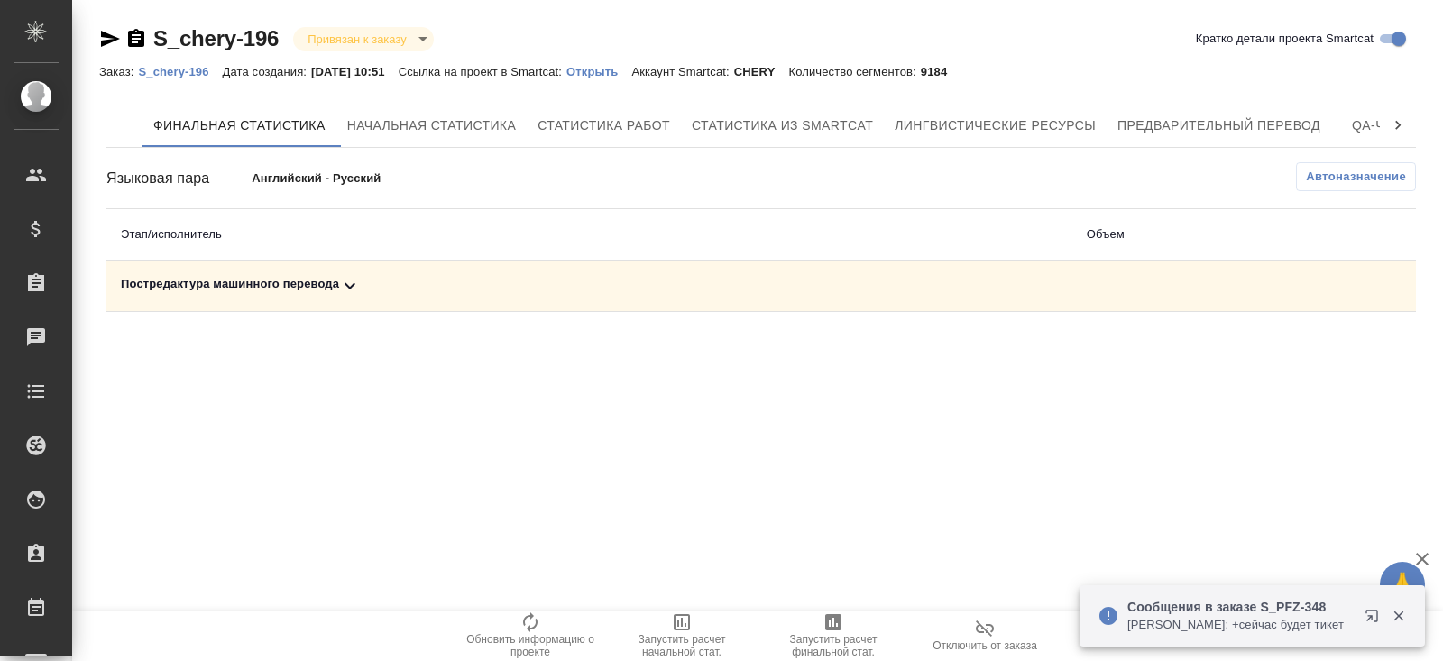
click at [836, 619] on icon "button" at bounding box center [833, 622] width 16 height 16
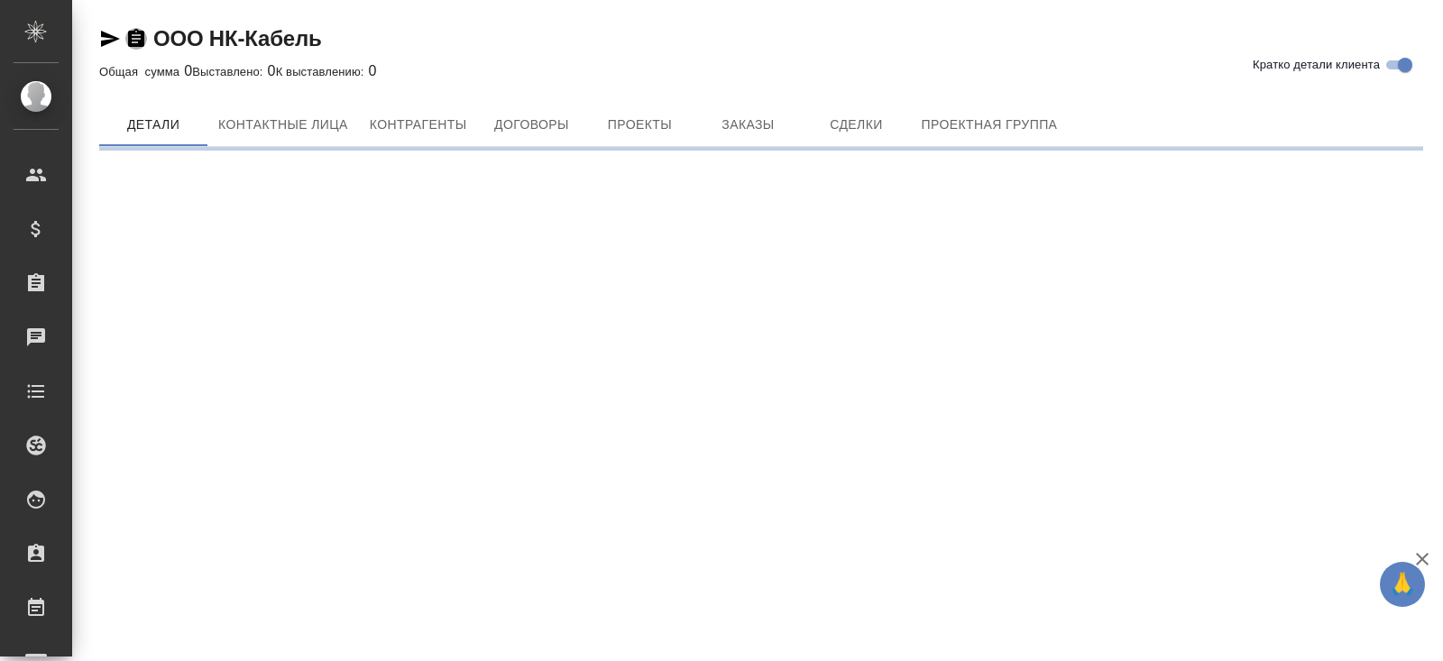
click at [133, 33] on icon "button" at bounding box center [136, 38] width 16 height 18
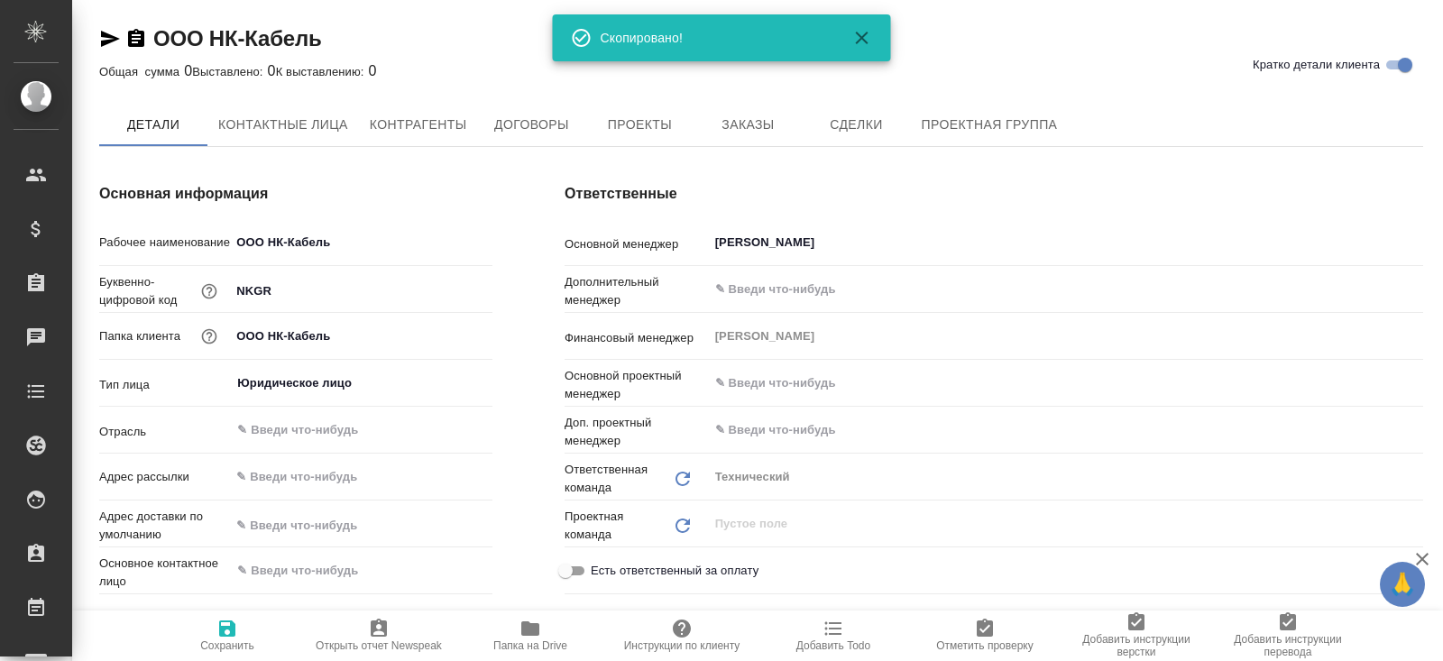
type textarea "x"
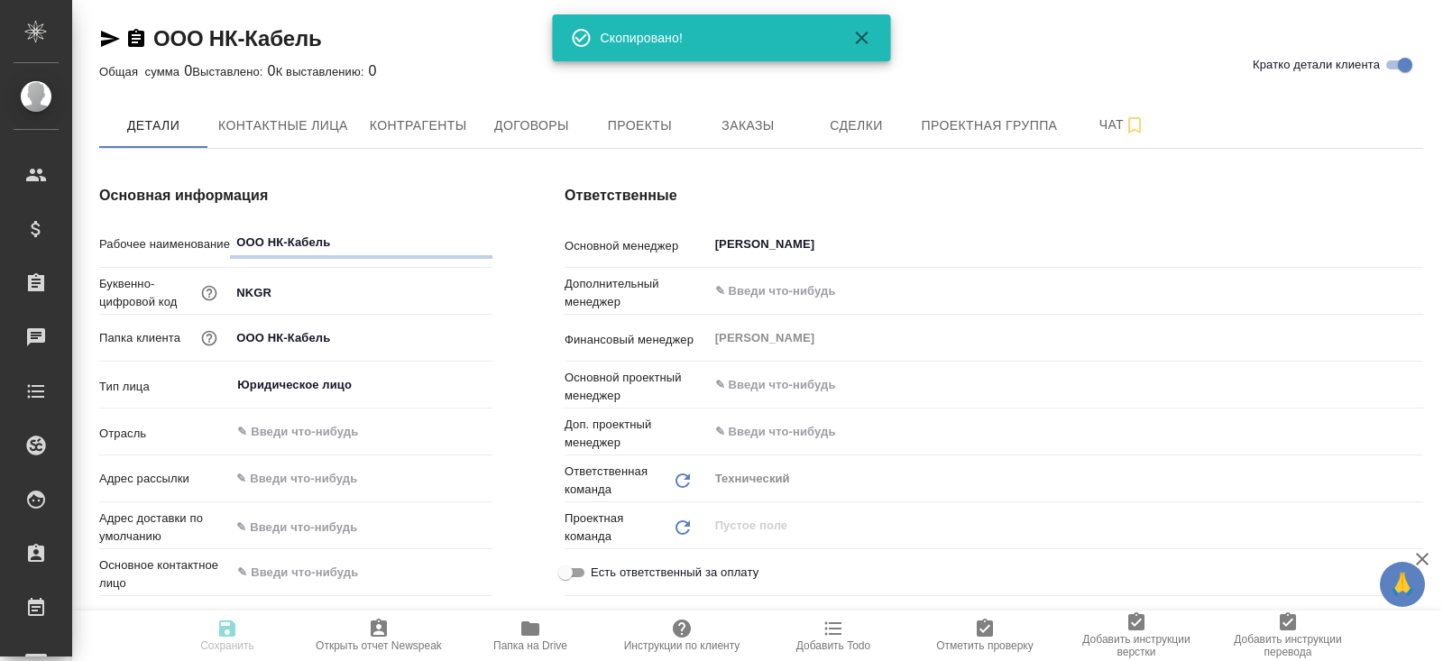
type textarea "x"
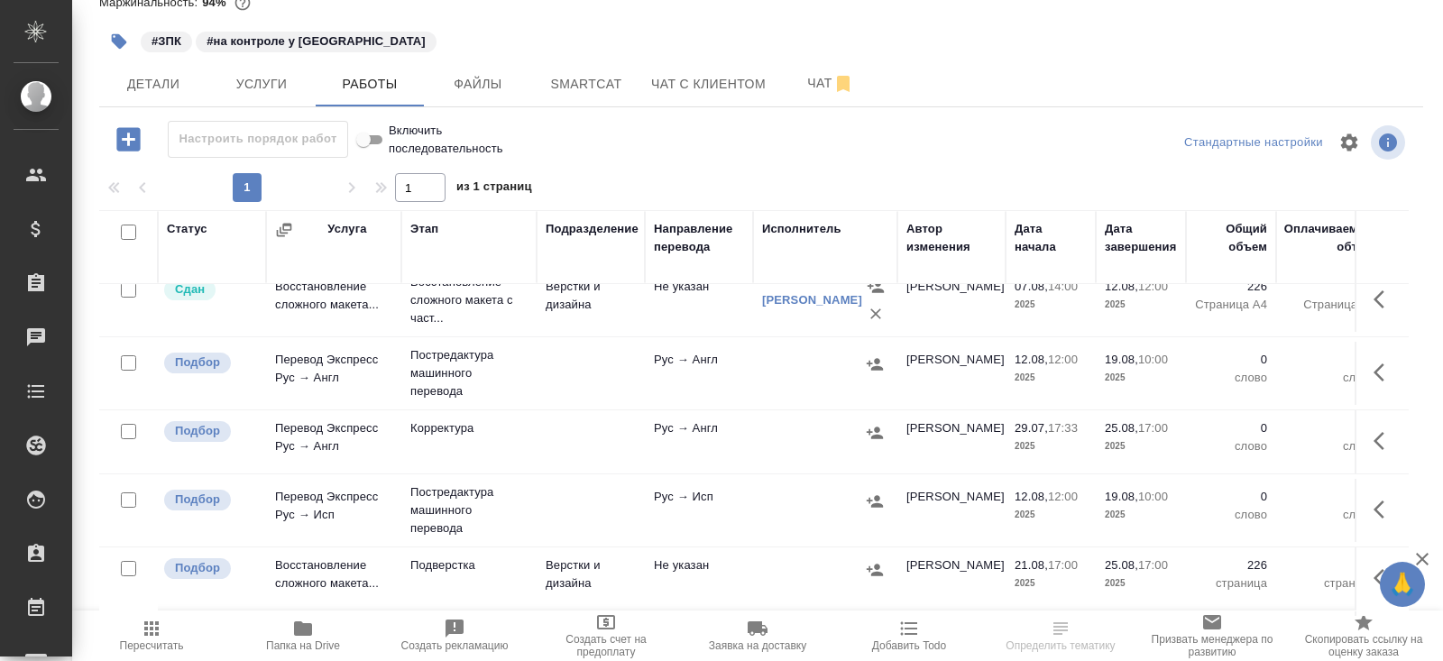
scroll to position [145, 0]
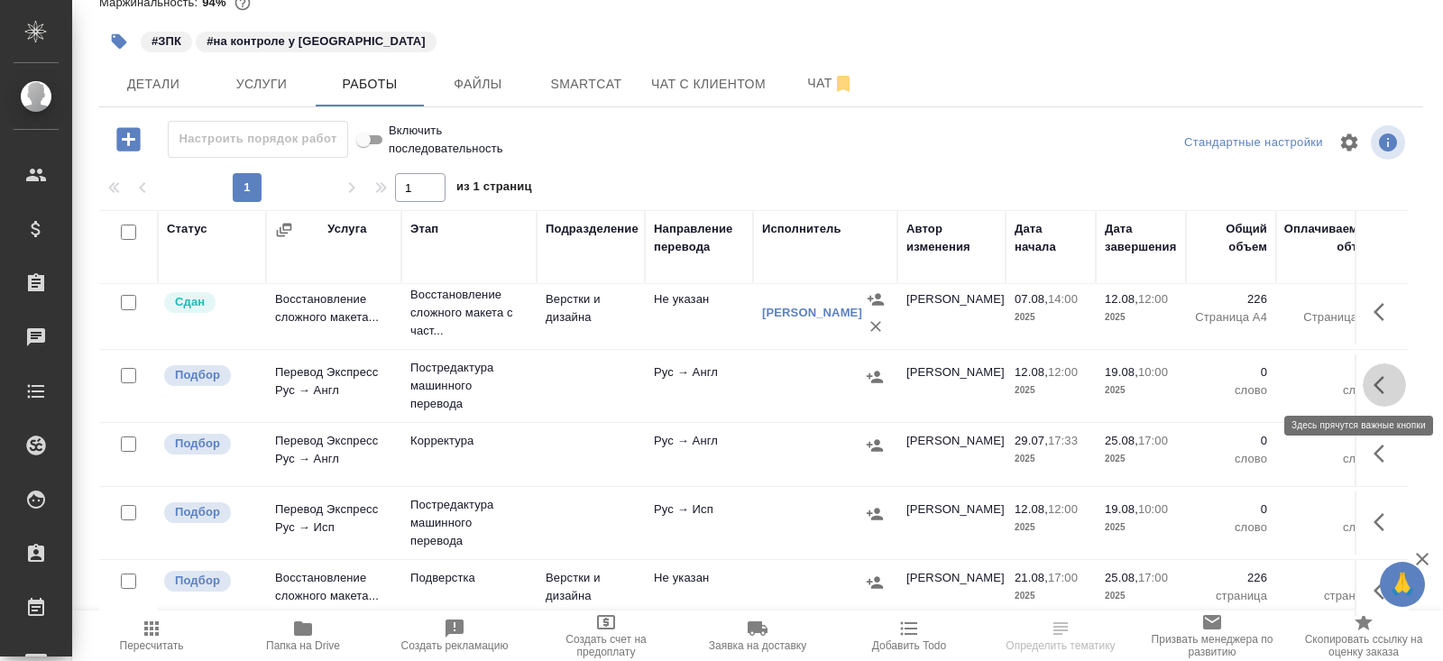
click at [1371, 381] on button "button" at bounding box center [1383, 384] width 43 height 43
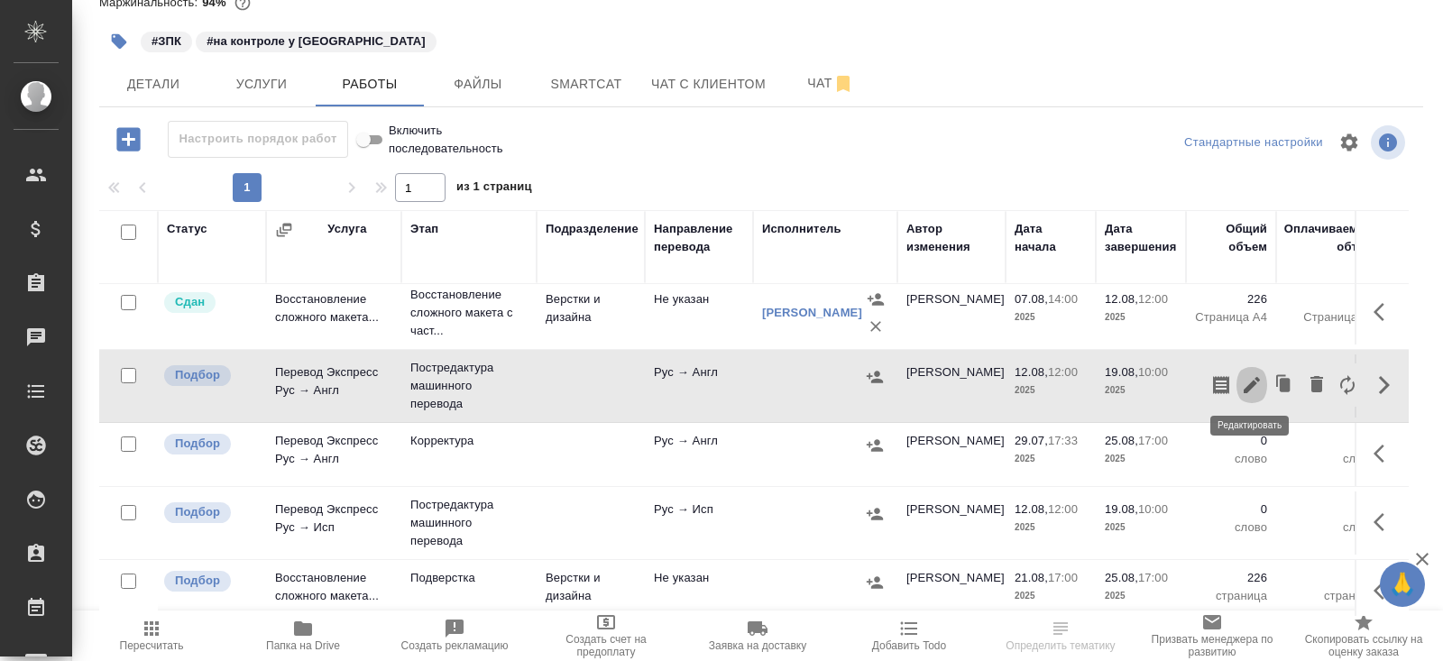
click at [1257, 383] on icon "button" at bounding box center [1252, 385] width 22 height 22
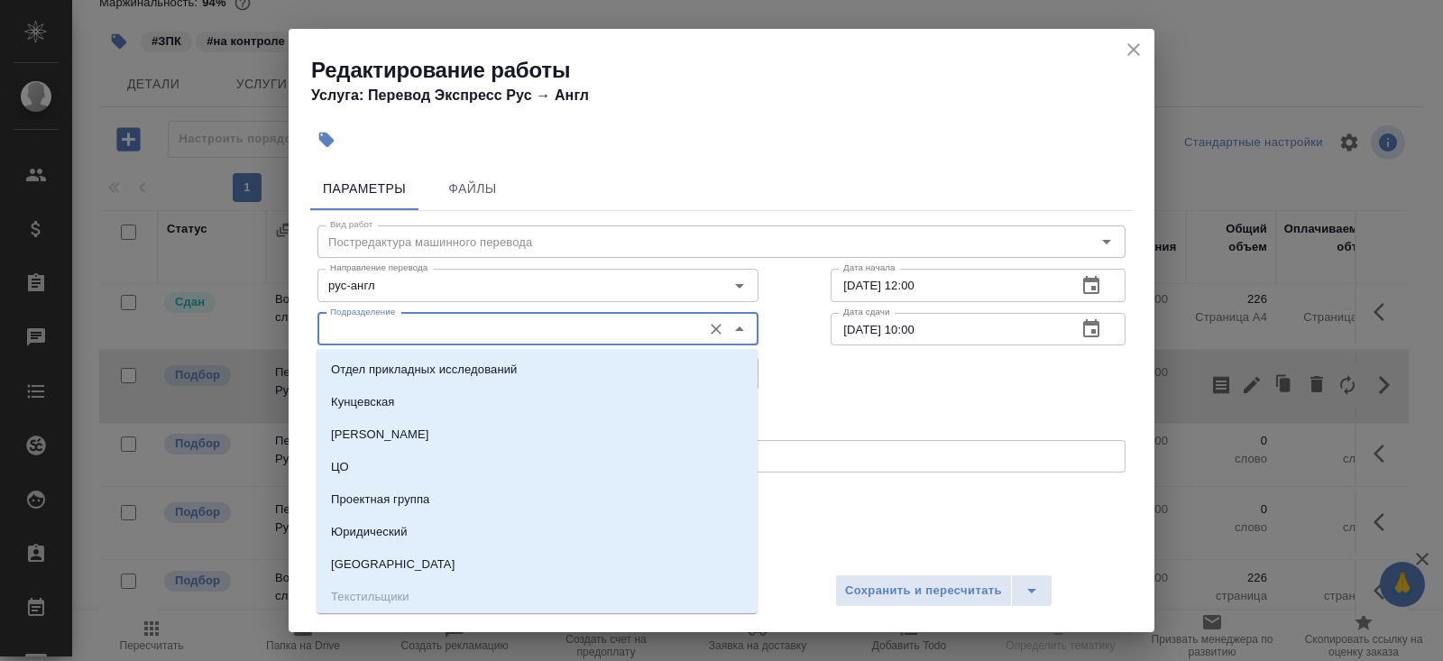
click at [383, 336] on input "Подразделение" at bounding box center [508, 329] width 370 height 22
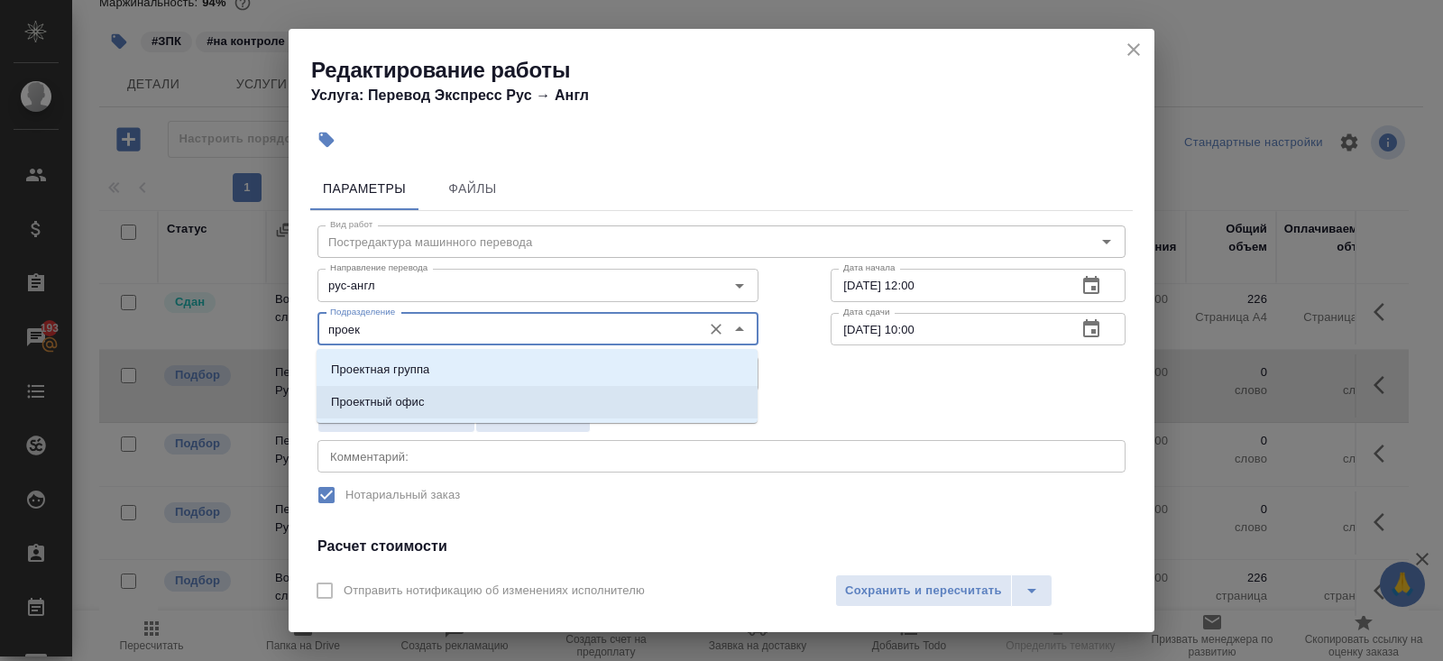
click at [348, 405] on p "Проектный офис" at bounding box center [378, 402] width 94 height 18
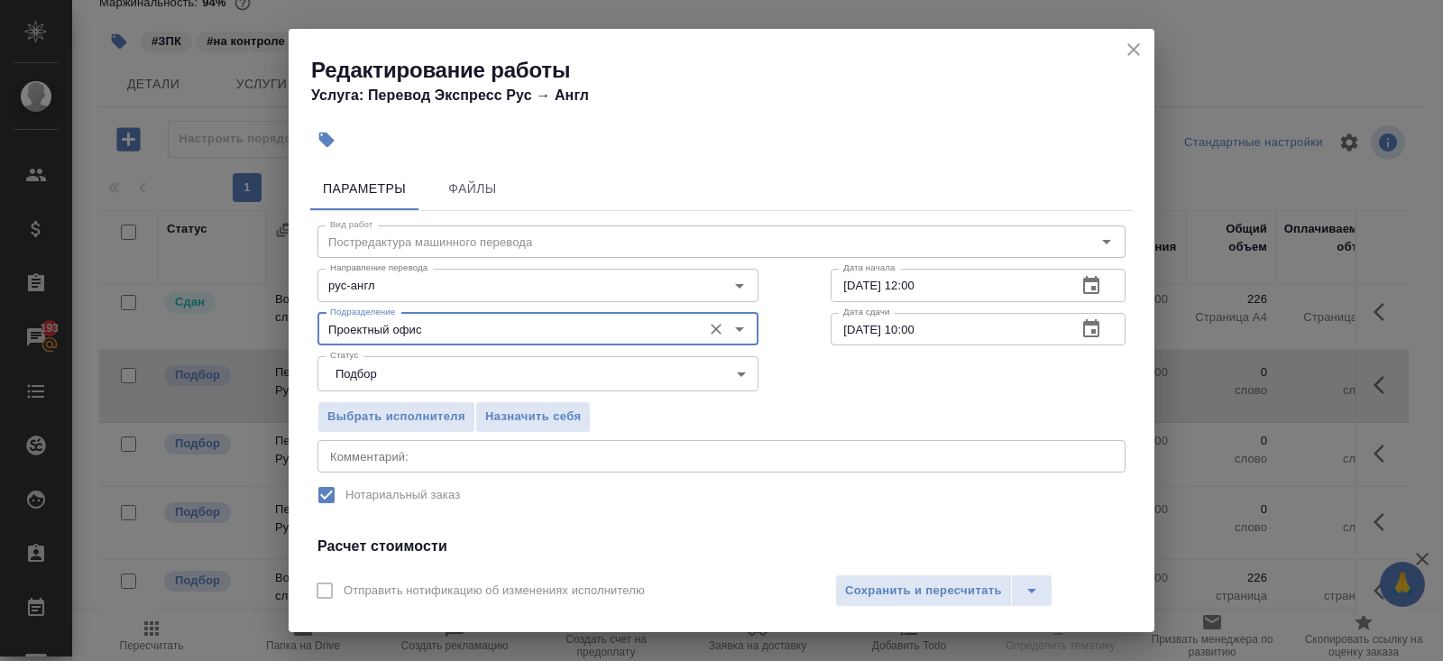
scroll to position [225, 0]
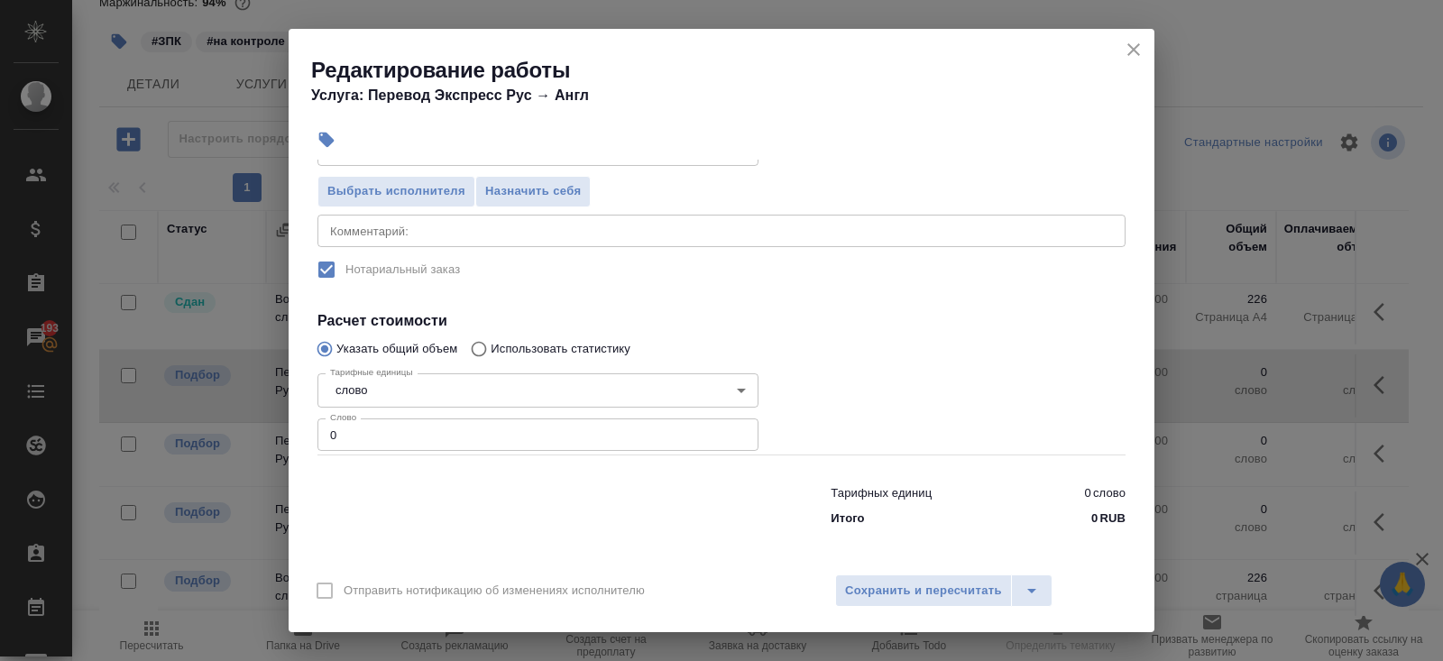
type input "Проектный офис"
drag, startPoint x: 271, startPoint y: 434, endPoint x: 234, endPoint y: 434, distance: 37.0
click at [245, 434] on div "Редактирование работы Услуга: Перевод Экспресс Рус → Англ Параметры Файлы Вид р…" at bounding box center [721, 330] width 1443 height 661
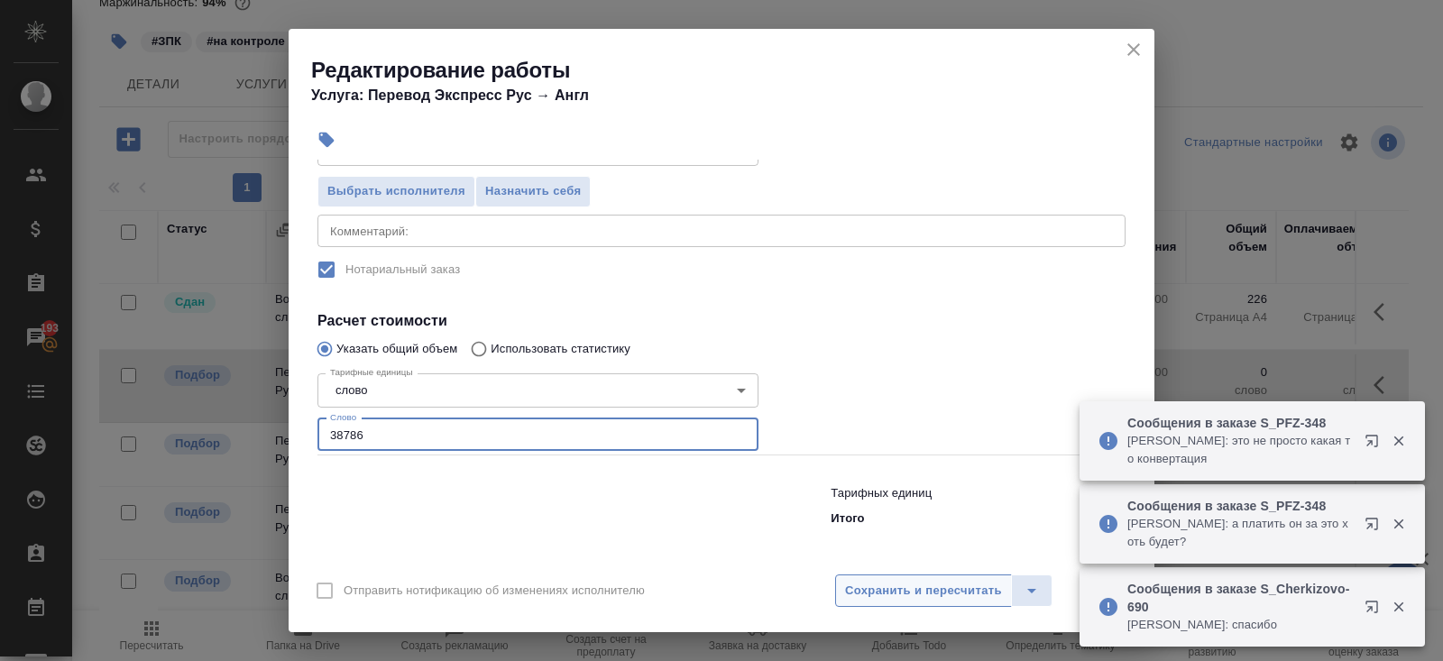
type input "38786"
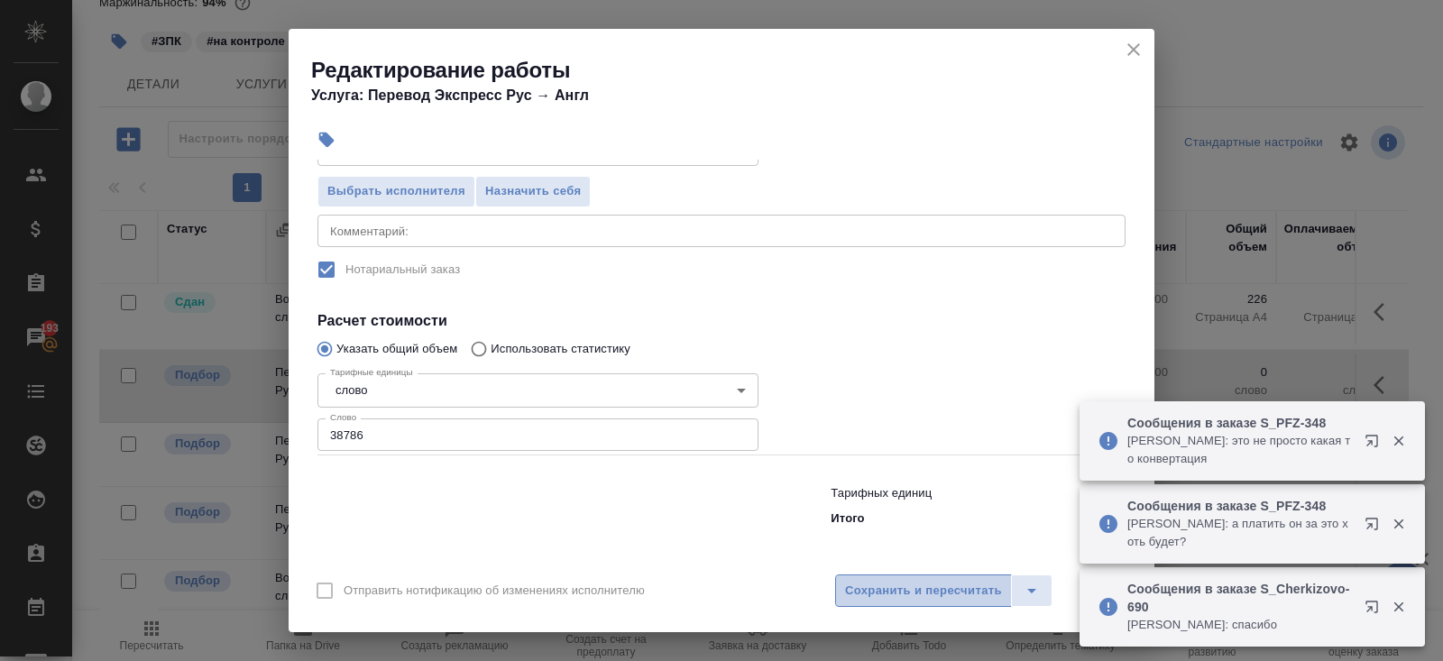
click at [930, 588] on span "Сохранить и пересчитать" at bounding box center [923, 591] width 157 height 21
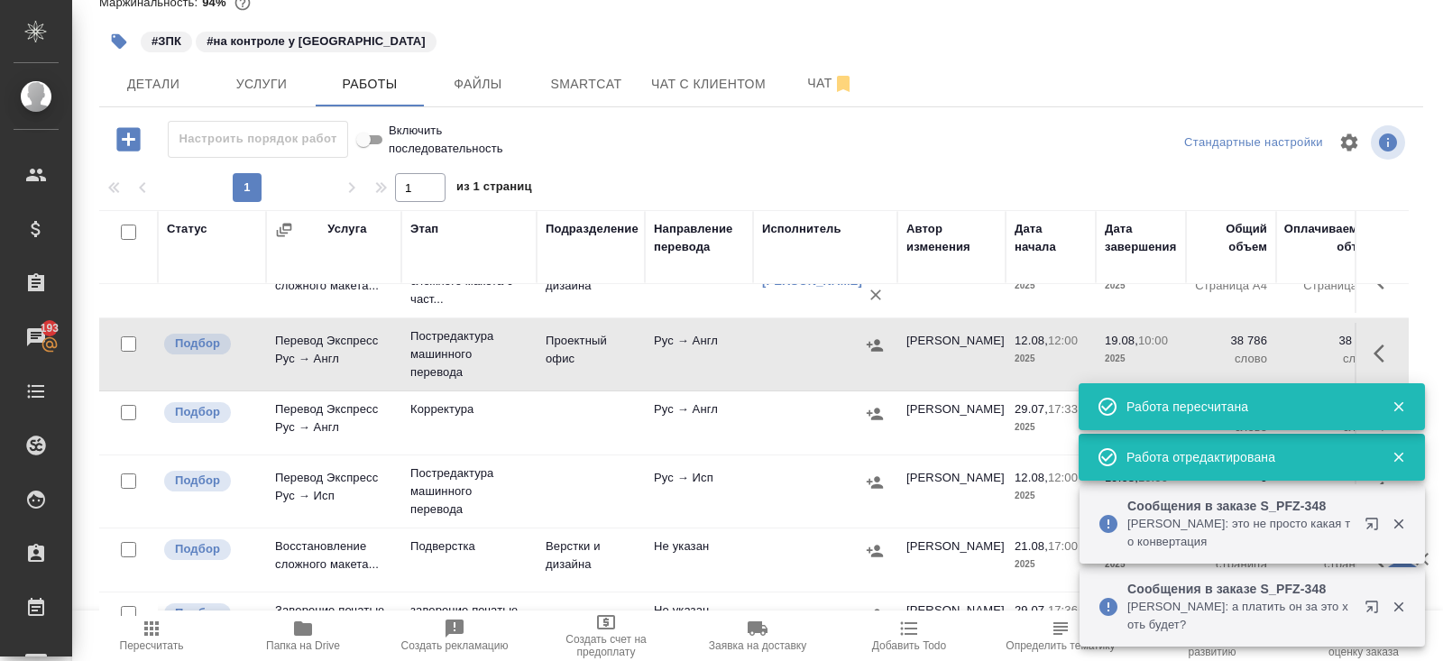
scroll to position [213, 0]
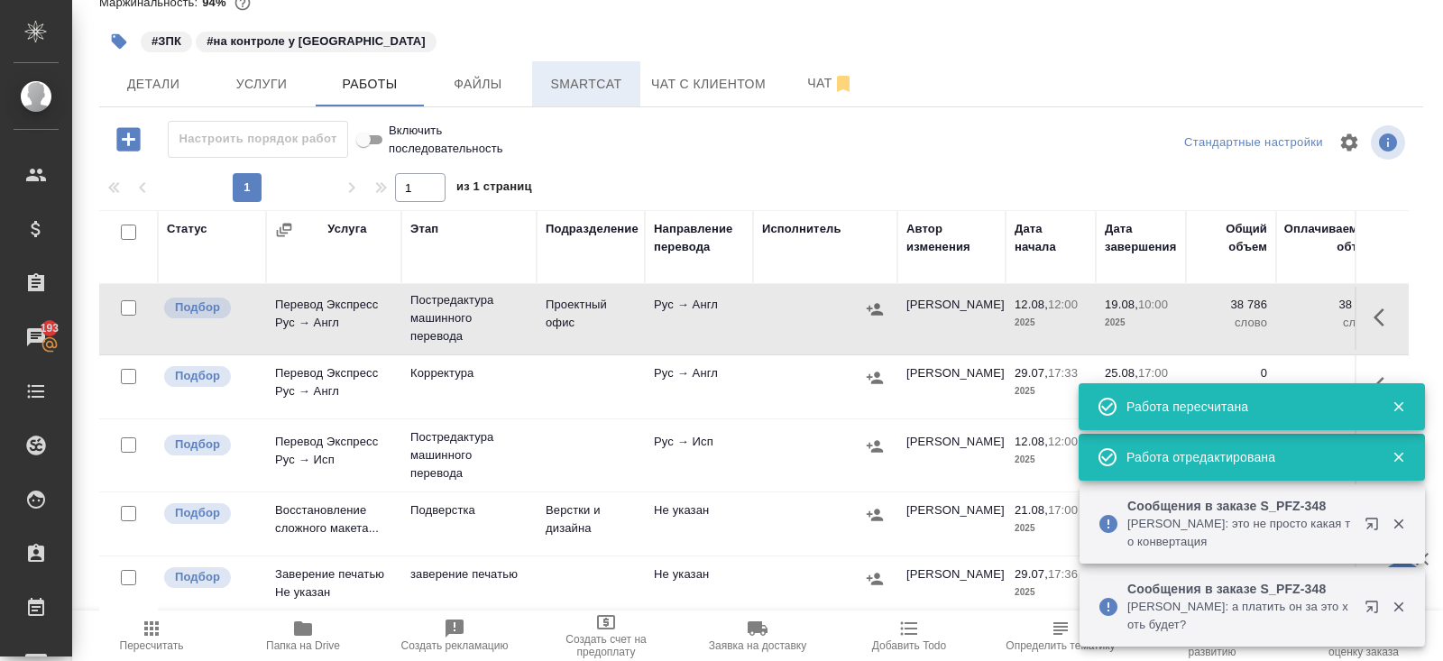
click at [613, 82] on span "Smartcat" at bounding box center [586, 84] width 87 height 23
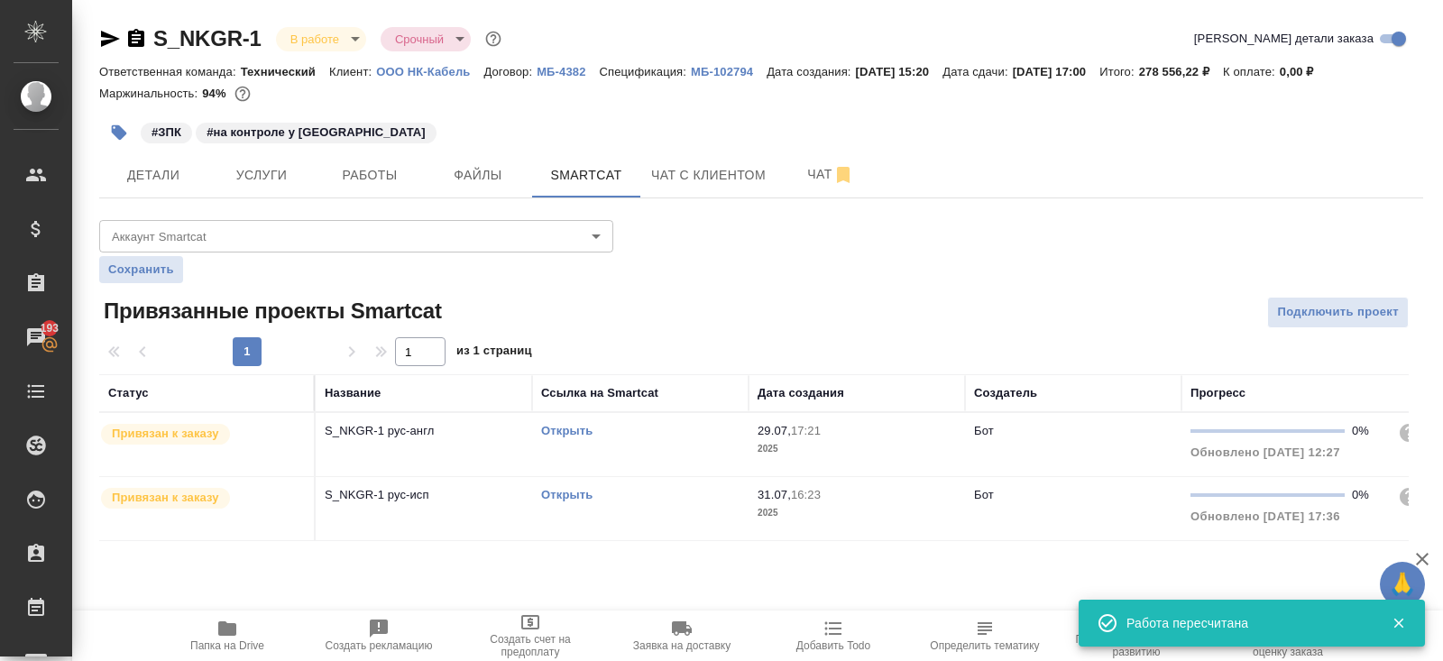
click at [571, 495] on link "Открыть" at bounding box center [566, 495] width 51 height 14
click at [365, 178] on span "Работы" at bounding box center [369, 175] width 87 height 23
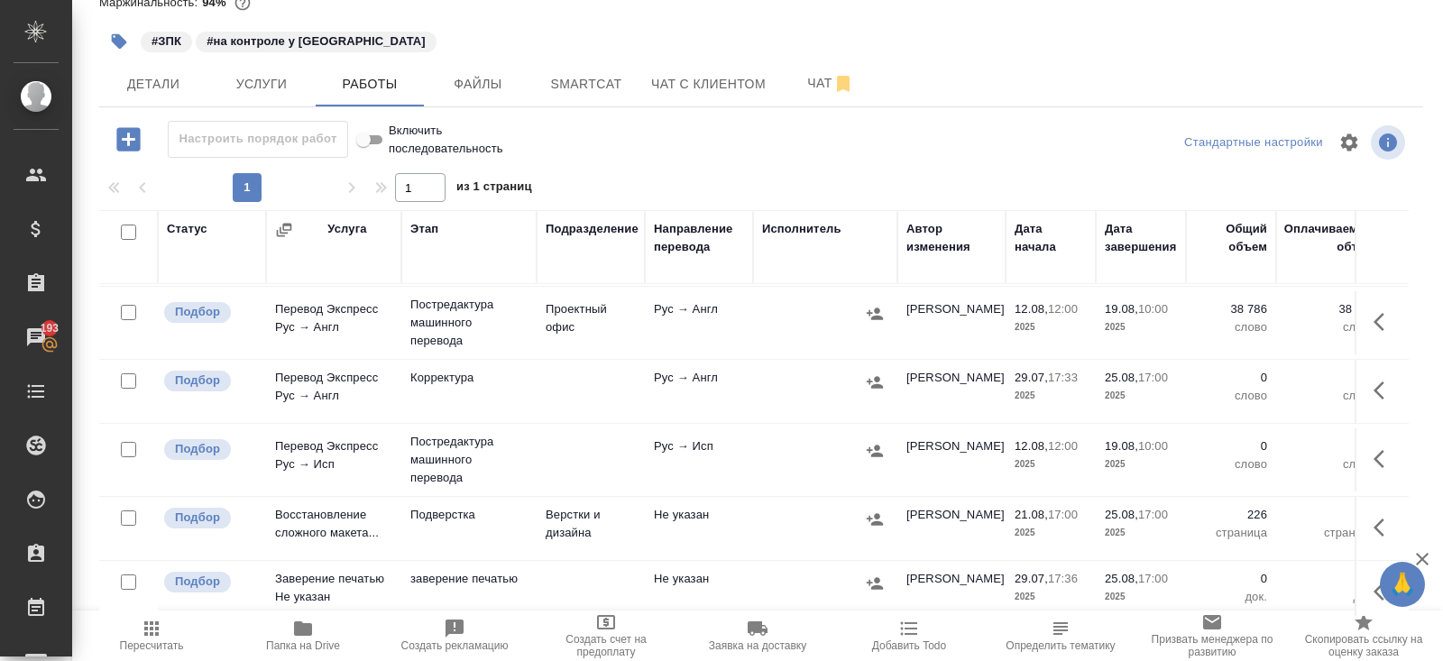
scroll to position [213, 0]
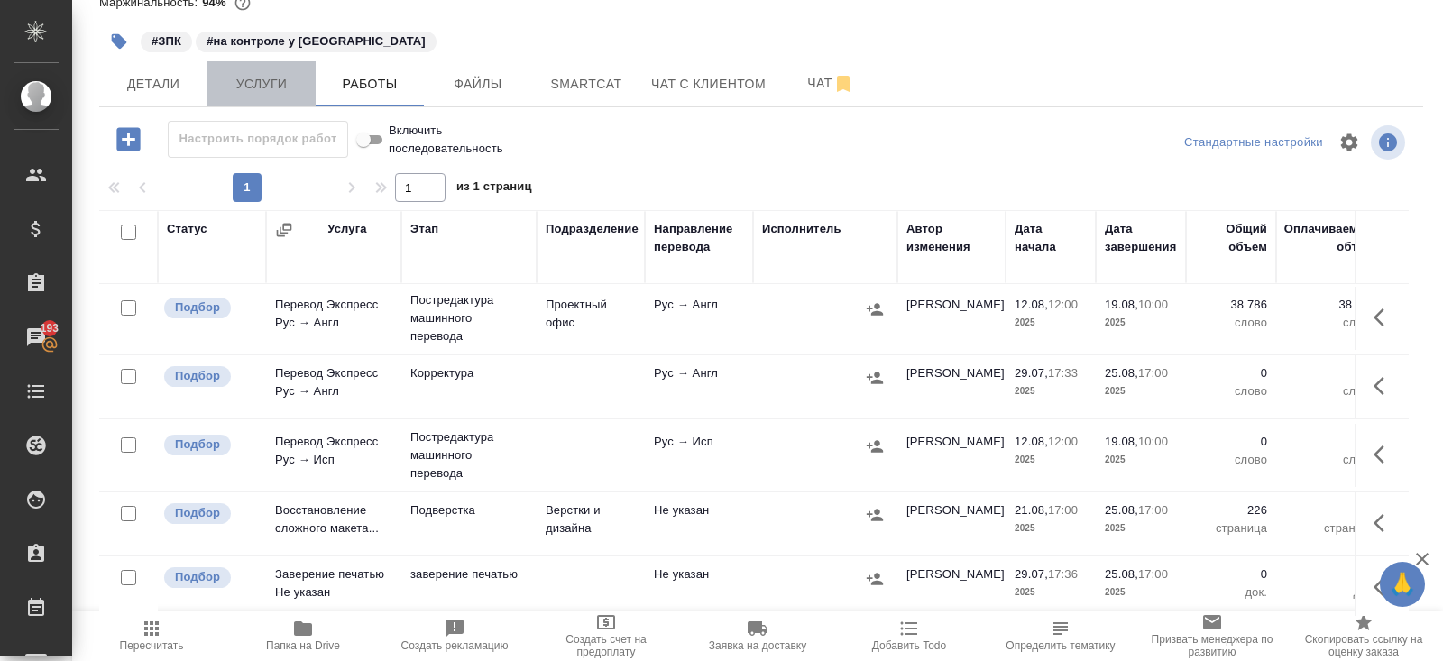
click at [252, 79] on span "Услуги" at bounding box center [261, 84] width 87 height 23
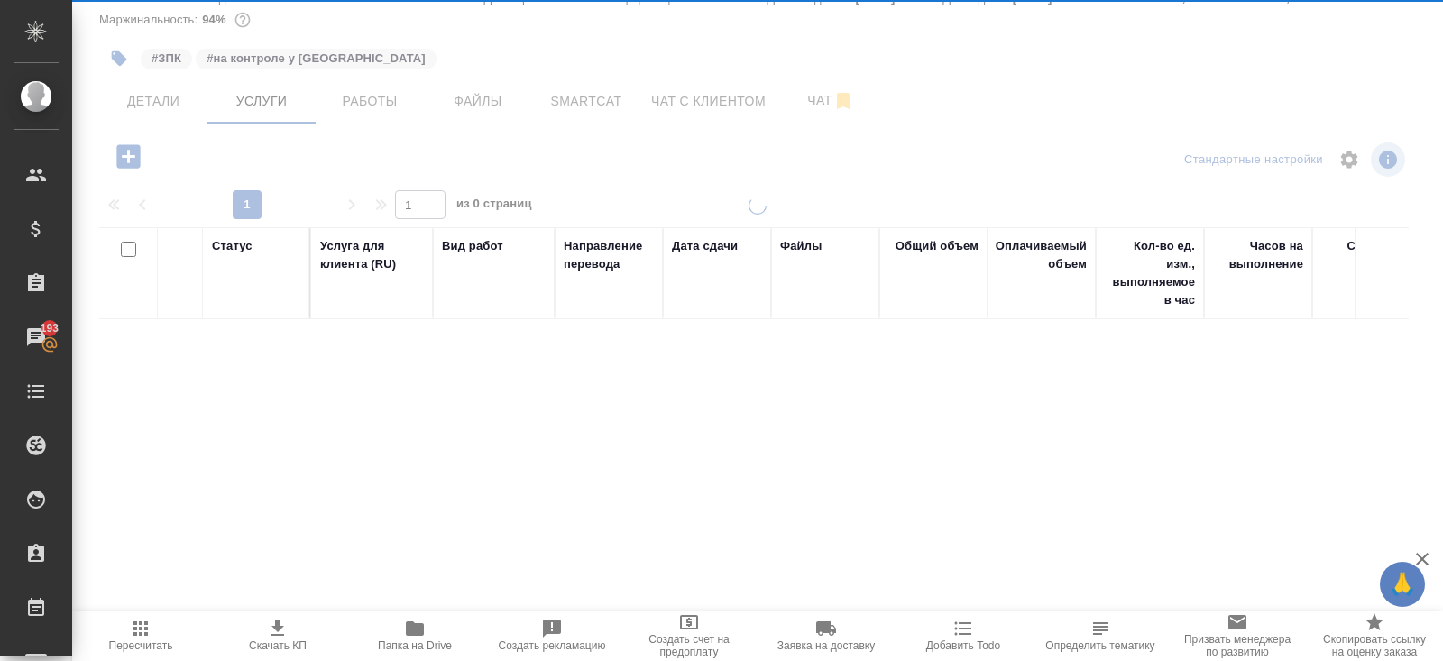
scroll to position [73, 0]
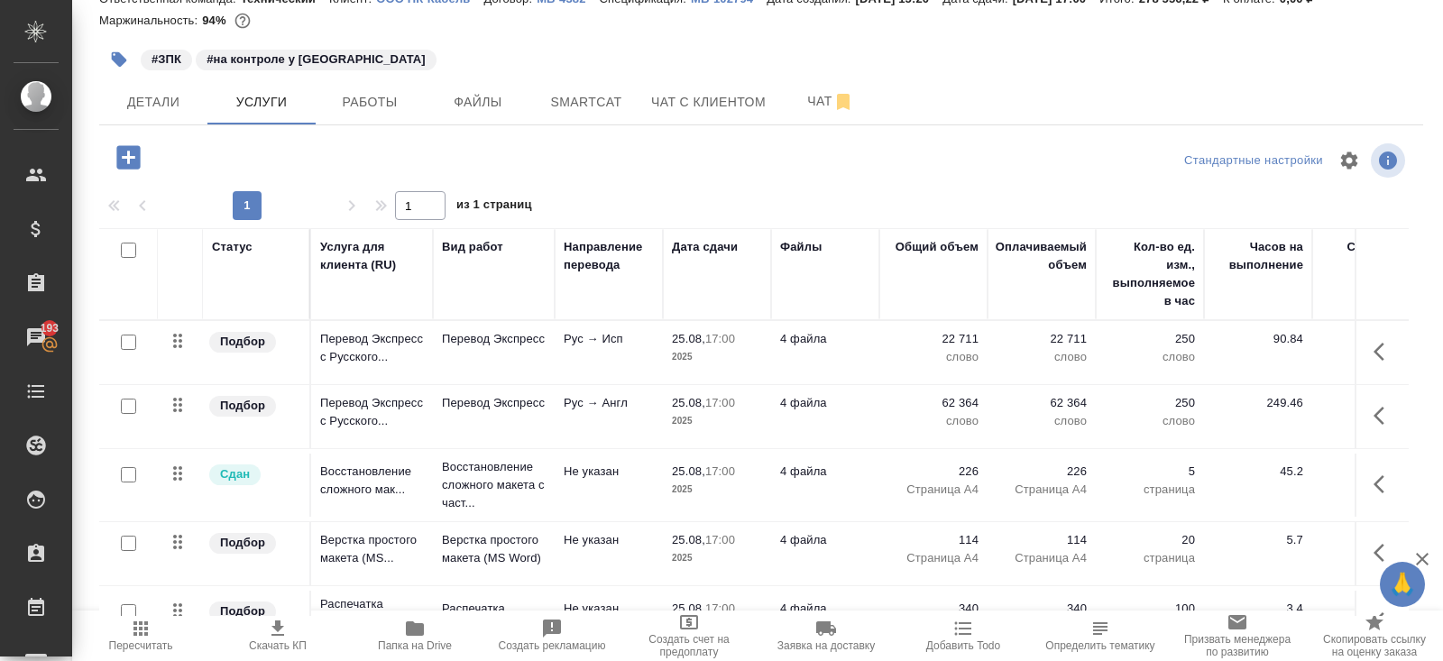
click at [126, 252] on input "checkbox" at bounding box center [128, 250] width 15 height 15
checkbox input "true"
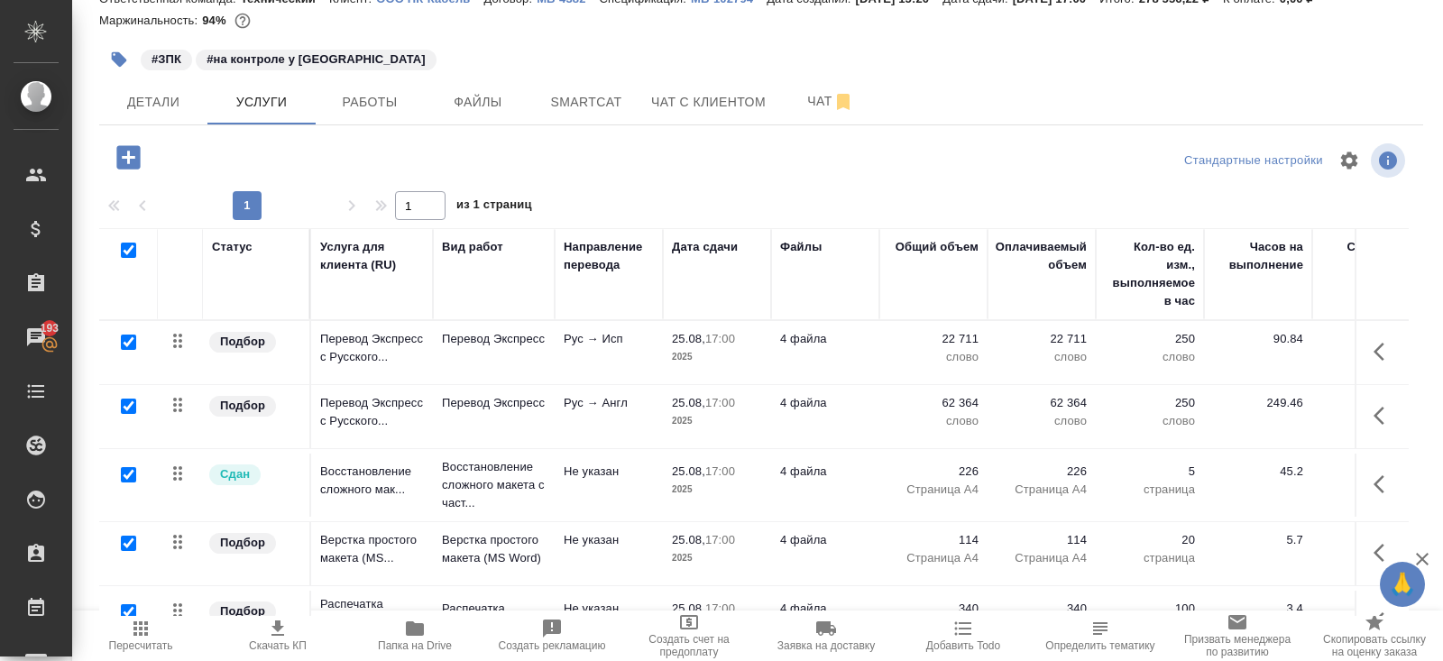
checkbox input "true"
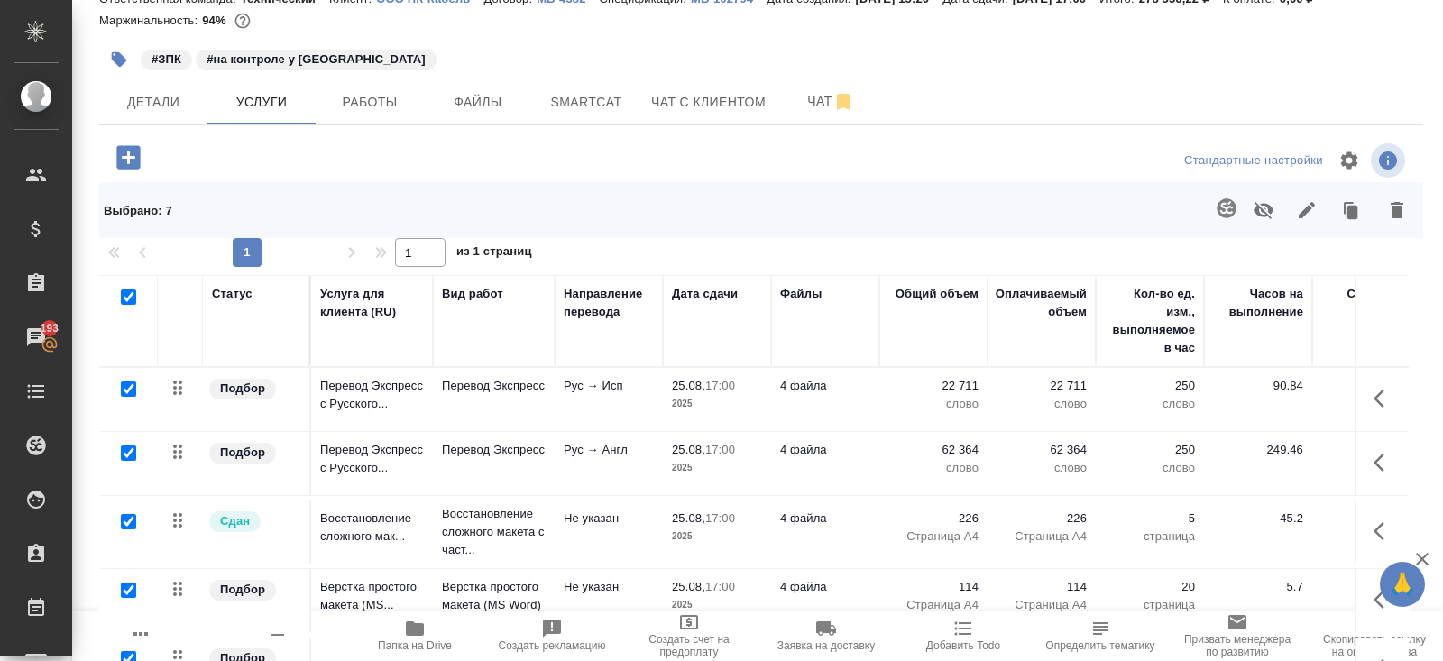
click at [133, 289] on input "checkbox" at bounding box center [128, 296] width 15 height 15
checkbox input "false"
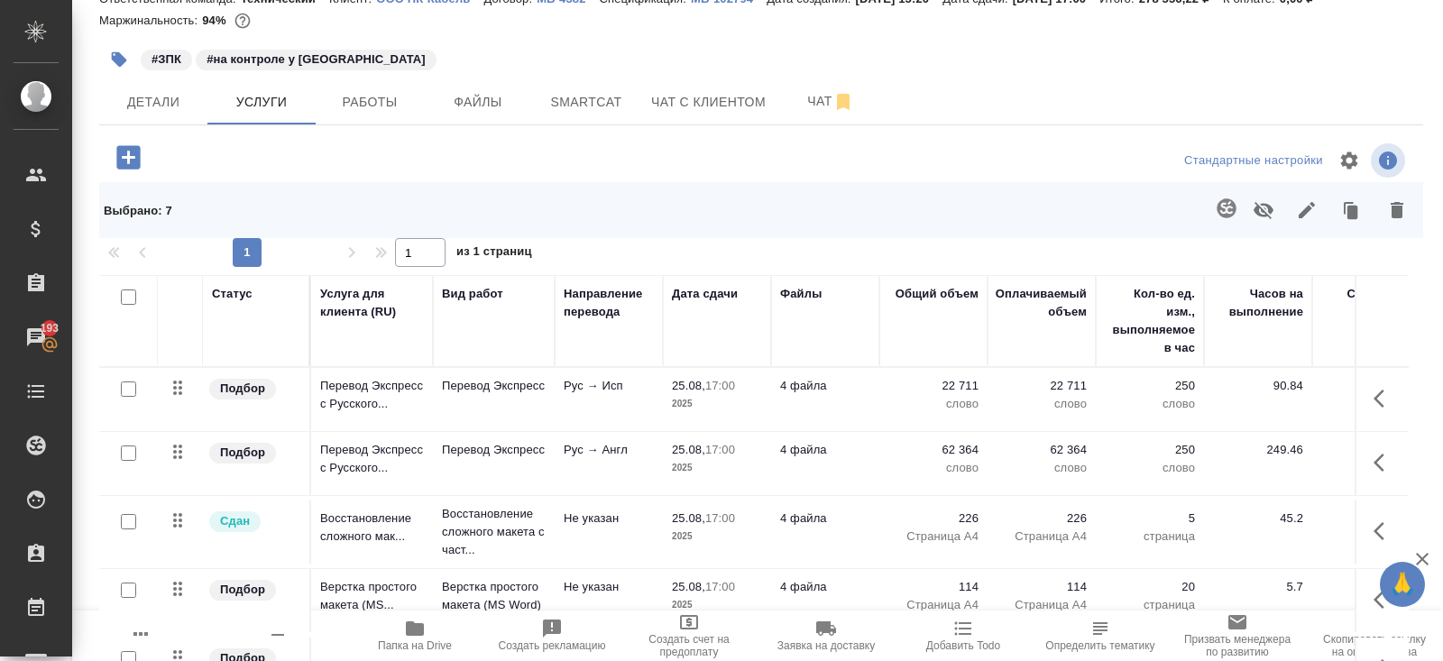
checkbox input "false"
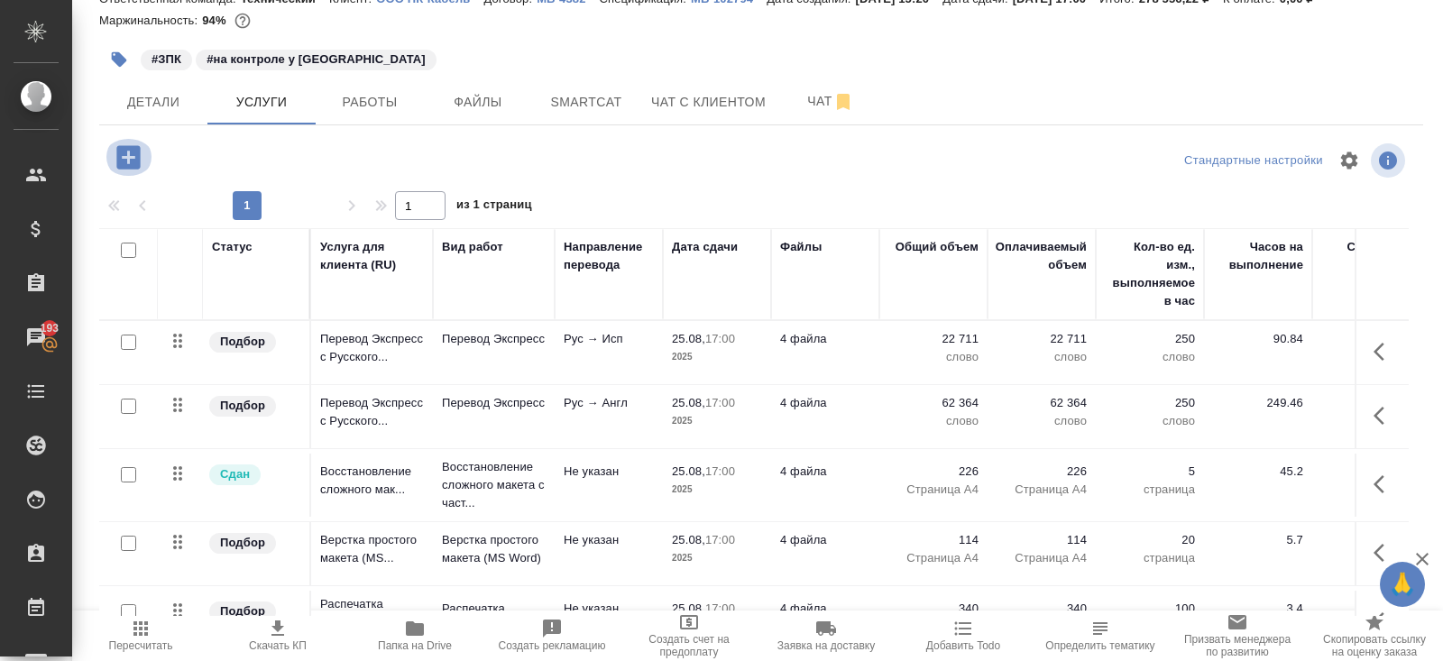
click at [128, 160] on icon "button" at bounding box center [129, 158] width 32 height 32
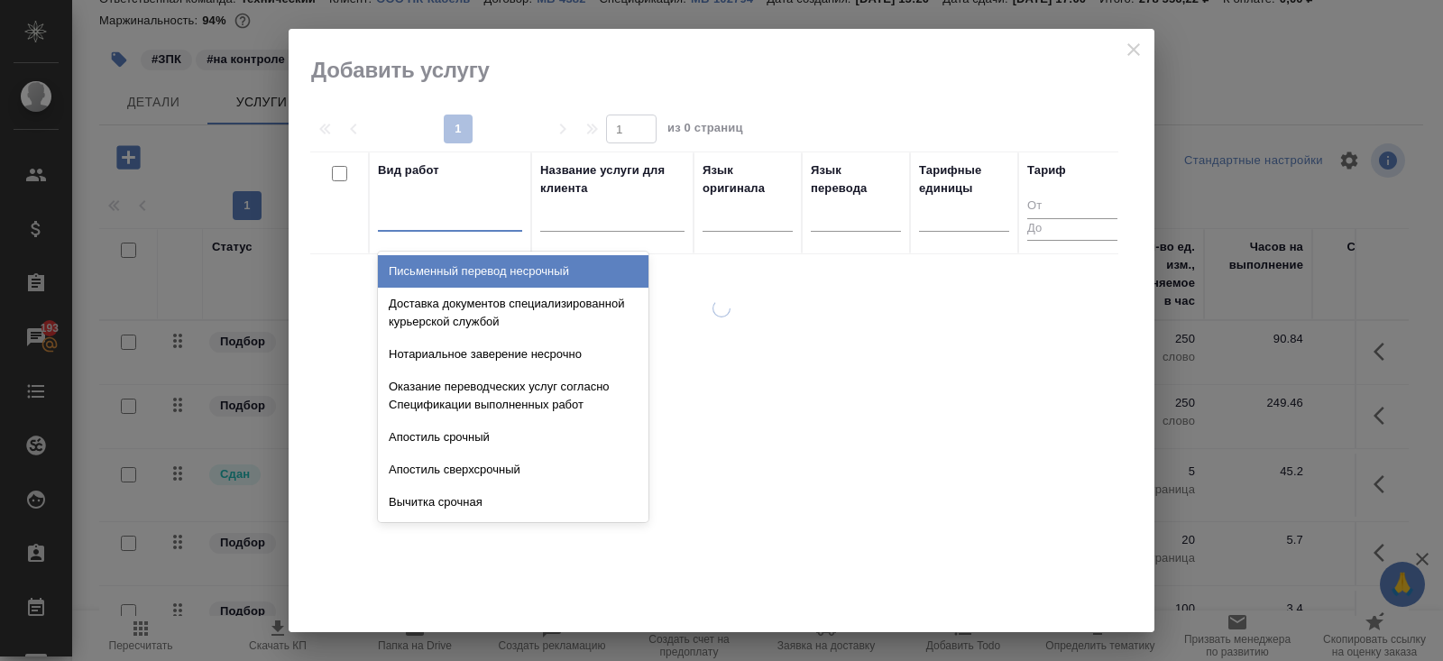
click at [394, 223] on div at bounding box center [450, 213] width 144 height 26
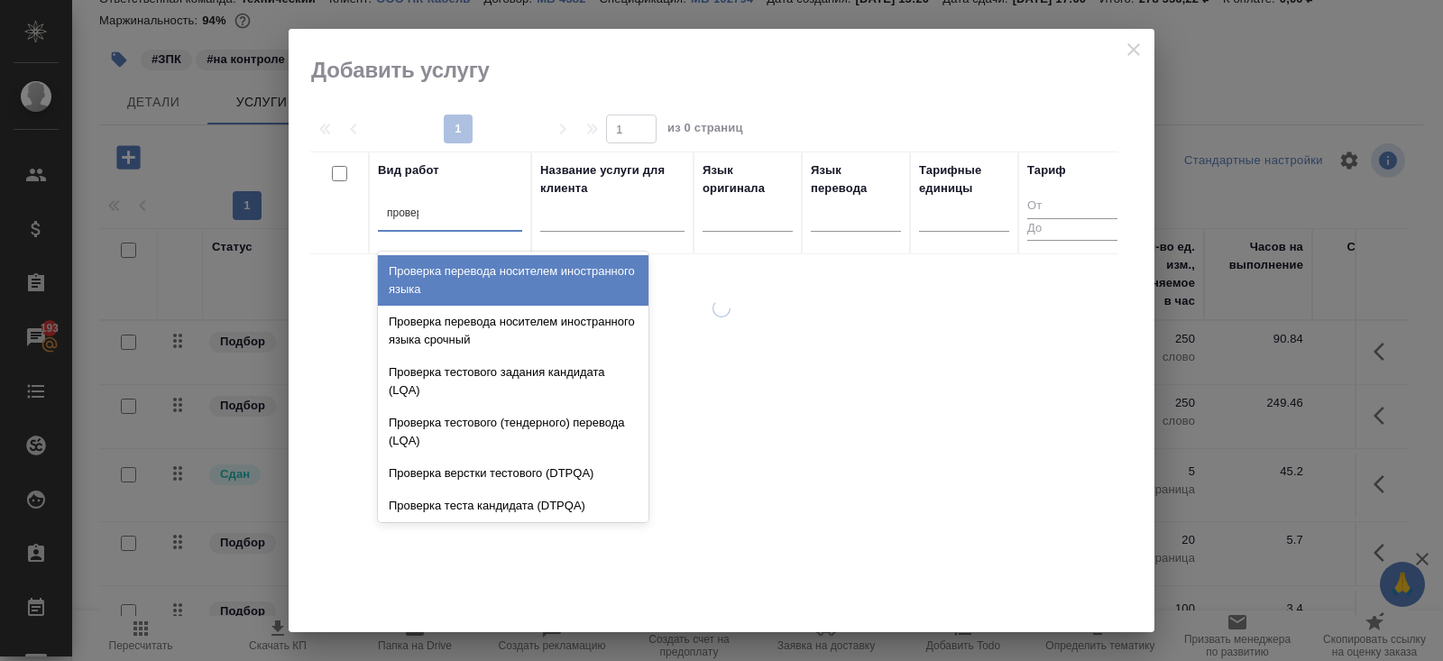
type input "проверка"
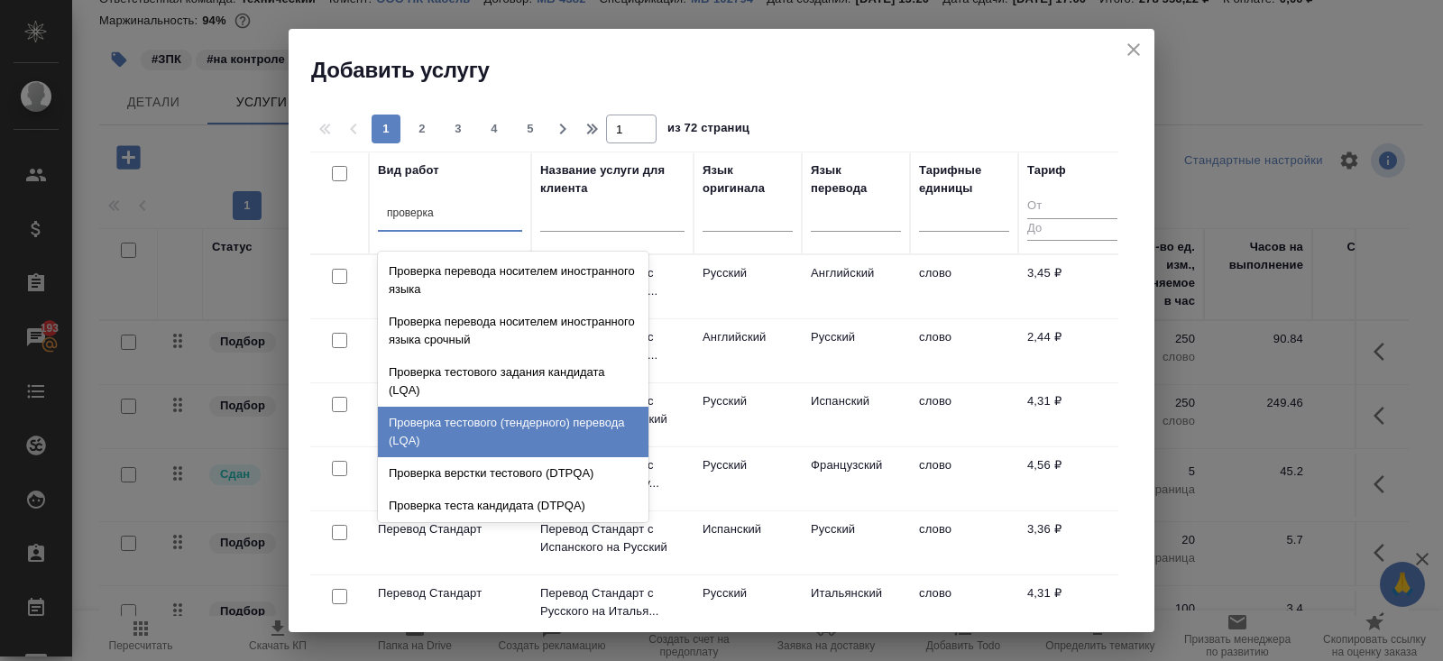
scroll to position [36, 0]
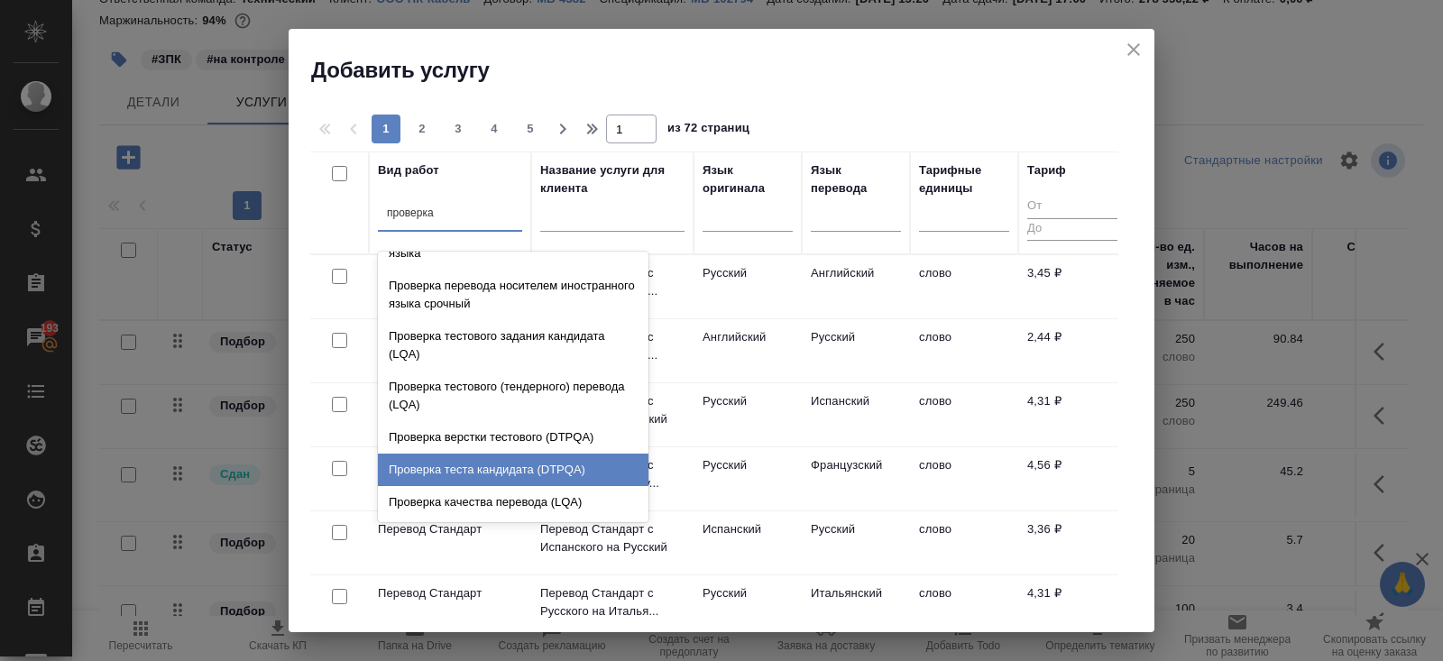
click at [456, 491] on div "Проверка качества перевода (LQA)" at bounding box center [513, 502] width 270 height 32
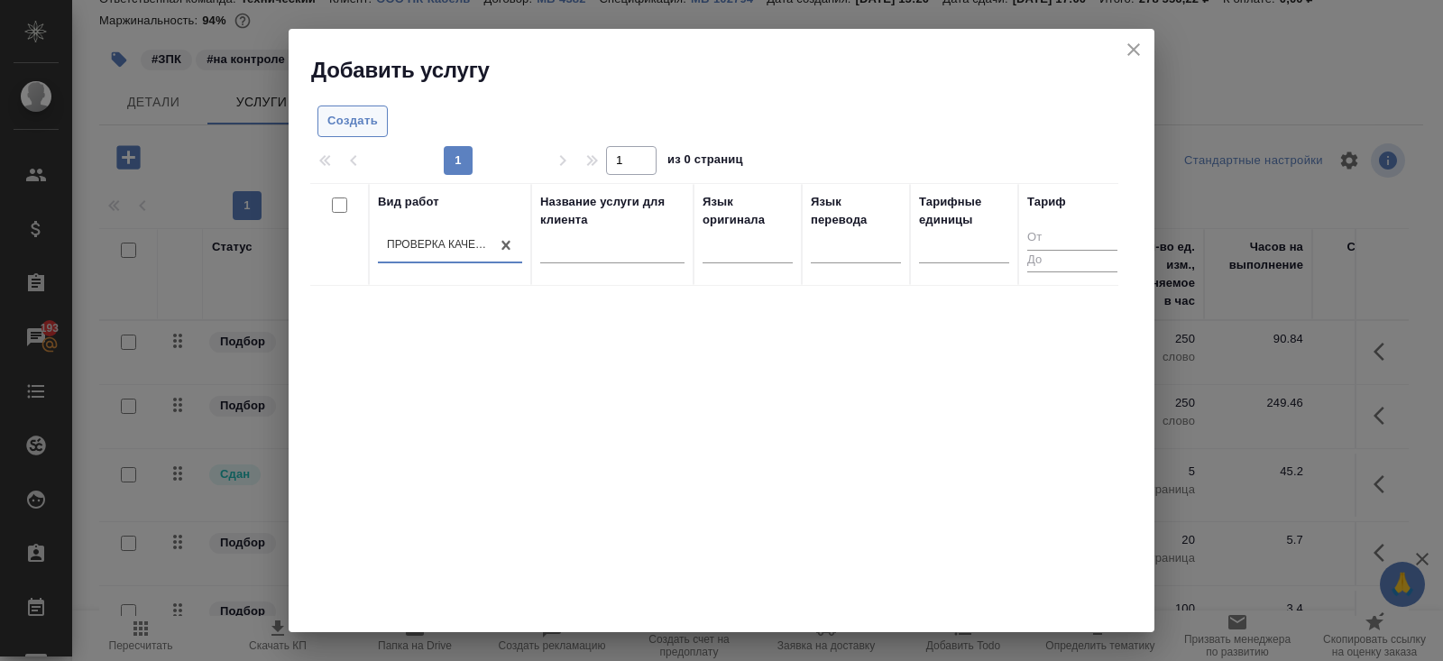
click at [361, 133] on button "Создать" at bounding box center [352, 121] width 70 height 32
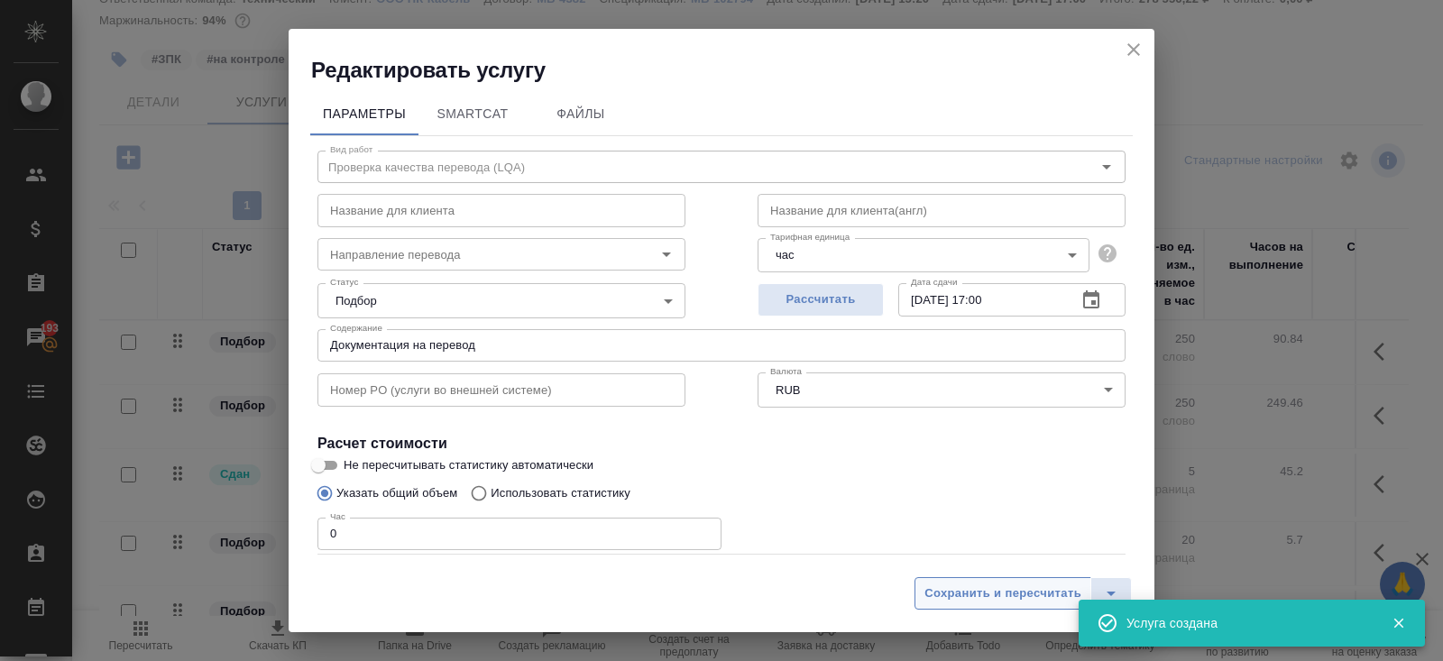
click at [1036, 592] on span "Сохранить и пересчитать" at bounding box center [1002, 593] width 157 height 21
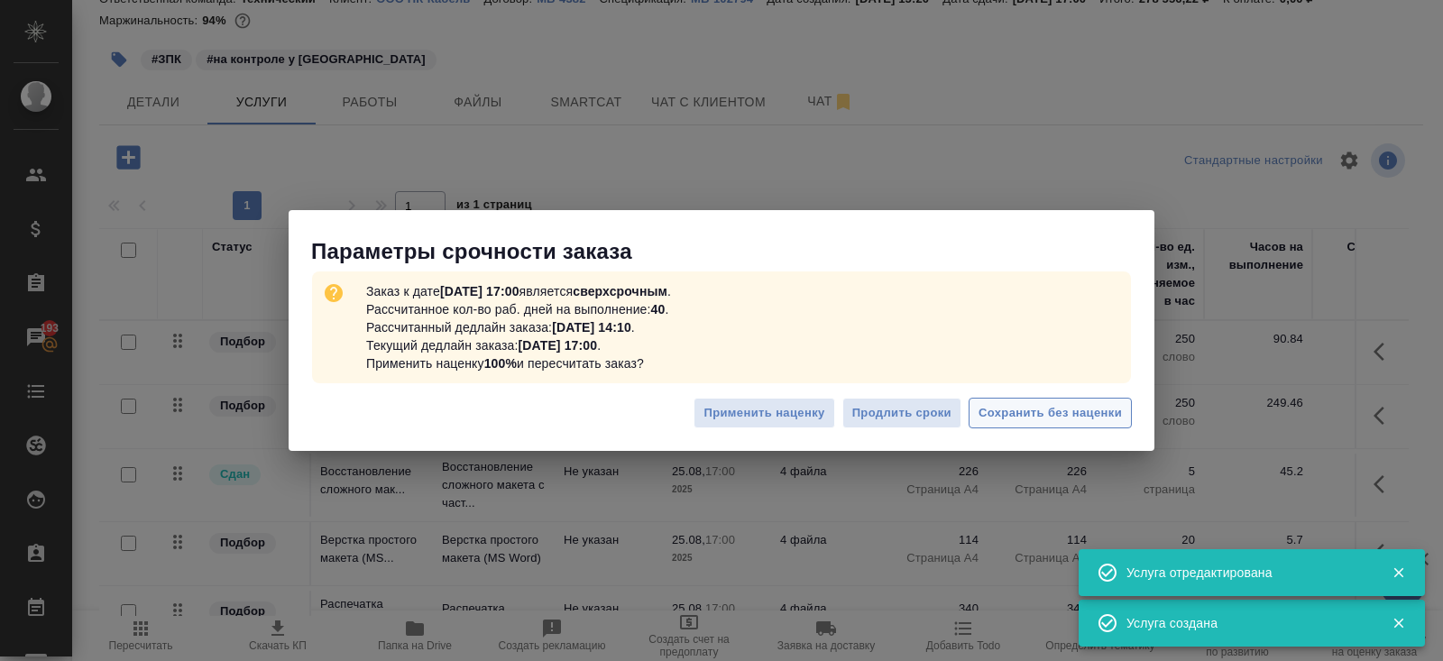
click at [1022, 409] on span "Сохранить без наценки" at bounding box center [1049, 413] width 143 height 21
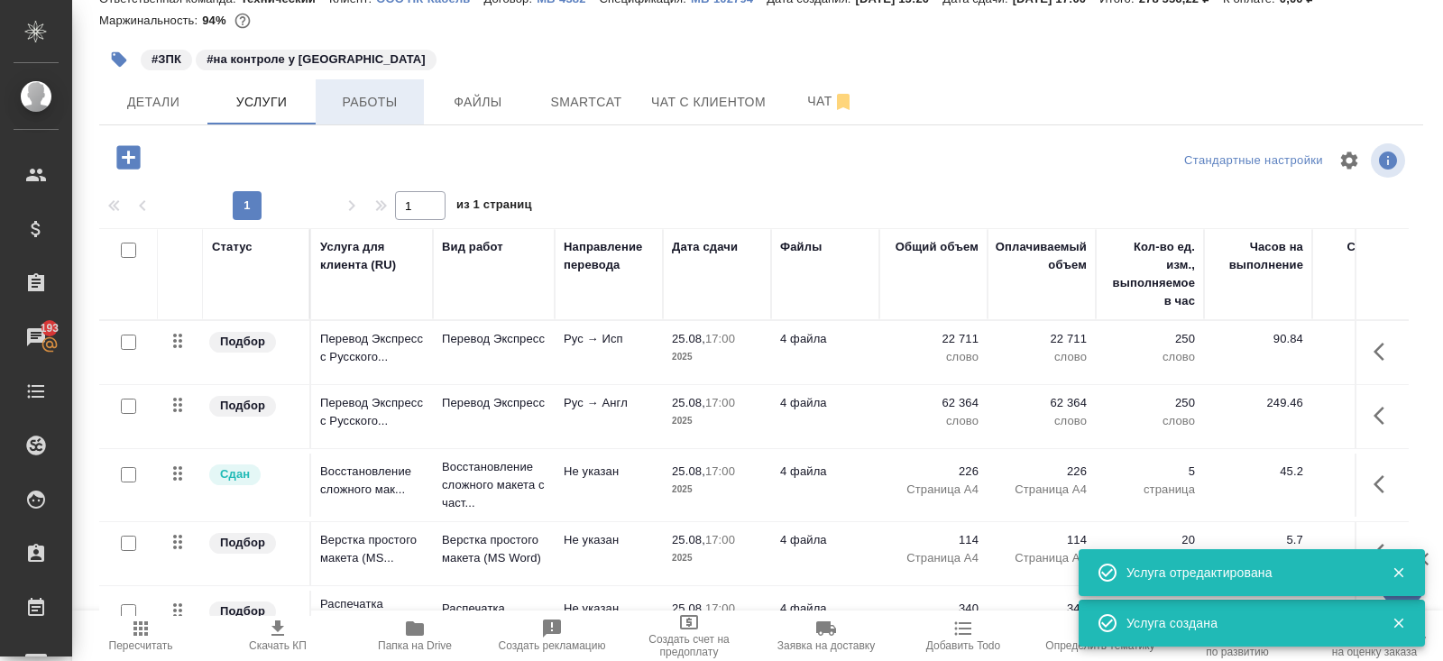
click at [389, 110] on span "Работы" at bounding box center [369, 102] width 87 height 23
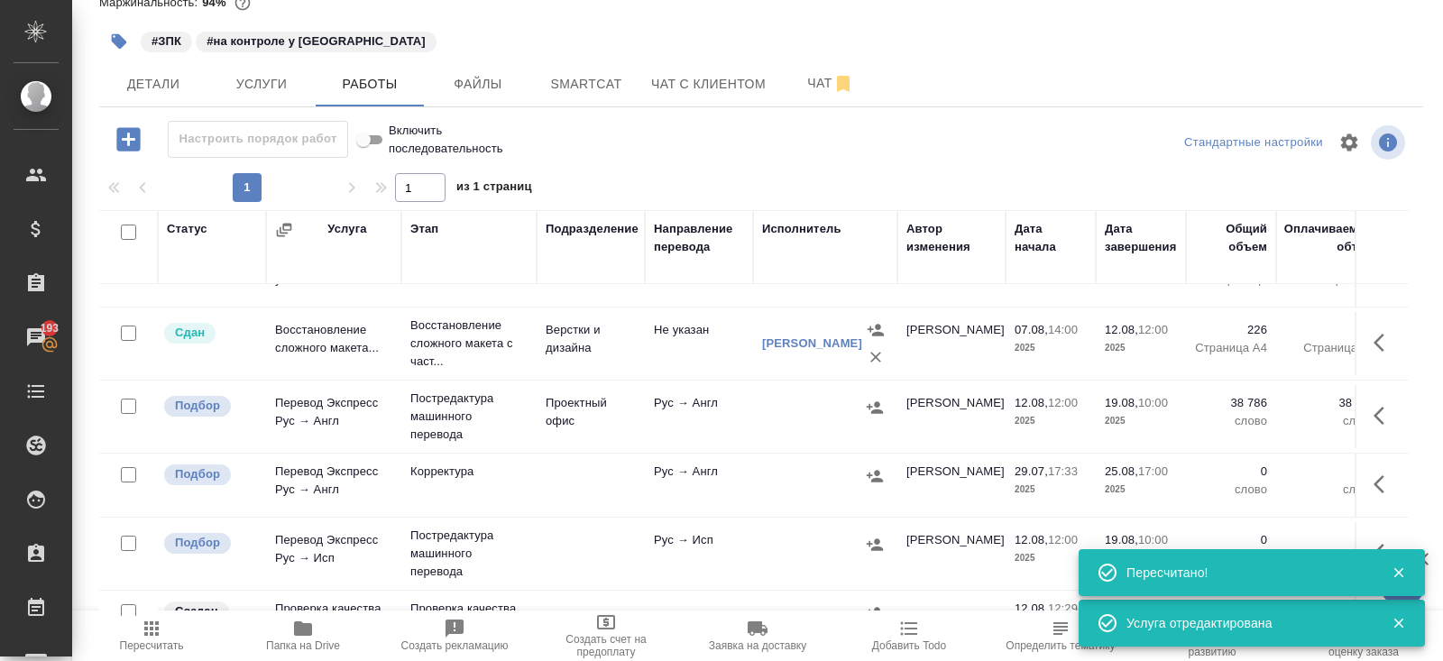
scroll to position [276, 0]
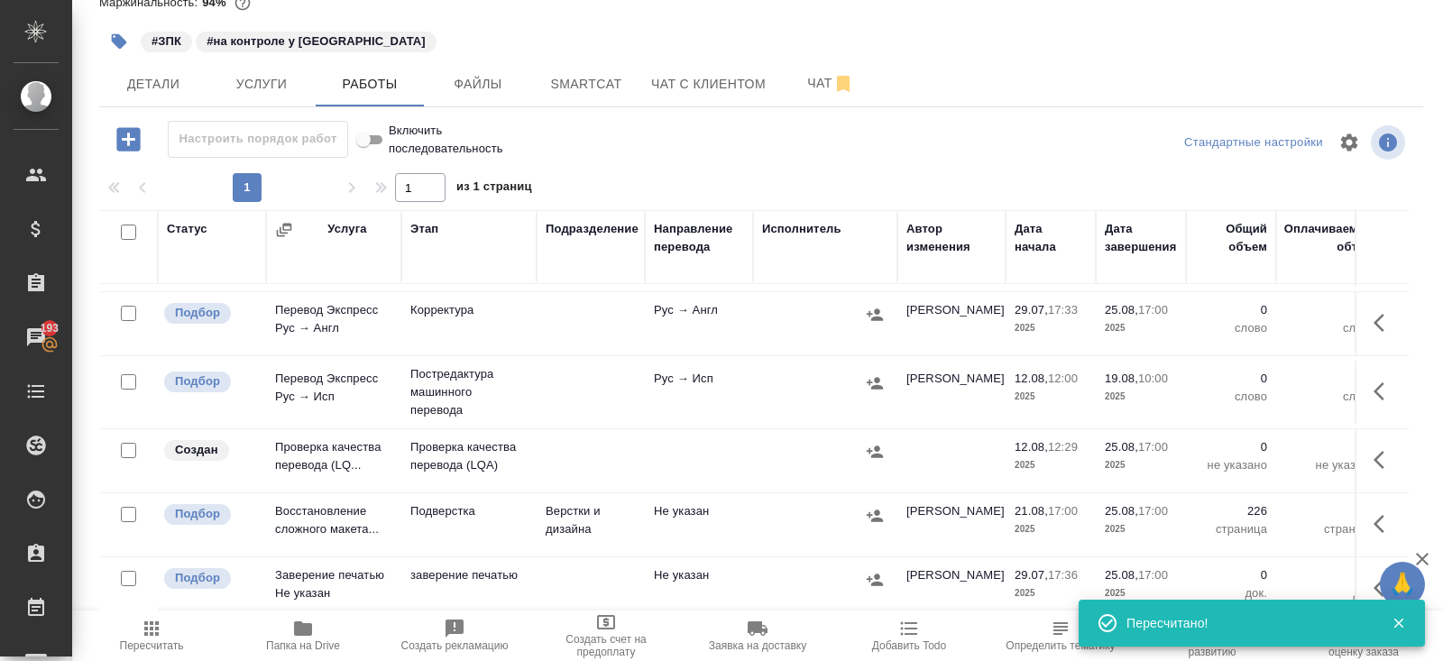
click at [124, 307] on input "checkbox" at bounding box center [128, 313] width 15 height 15
checkbox input "true"
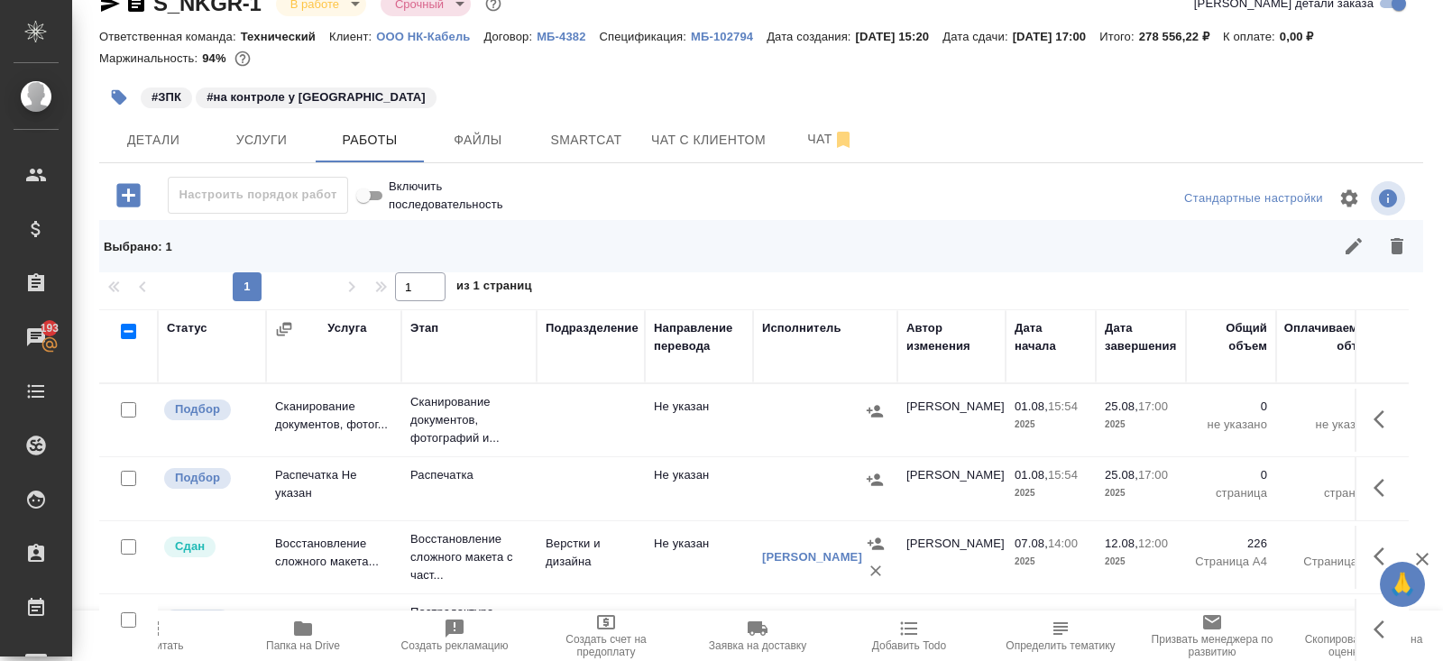
scroll to position [0, 0]
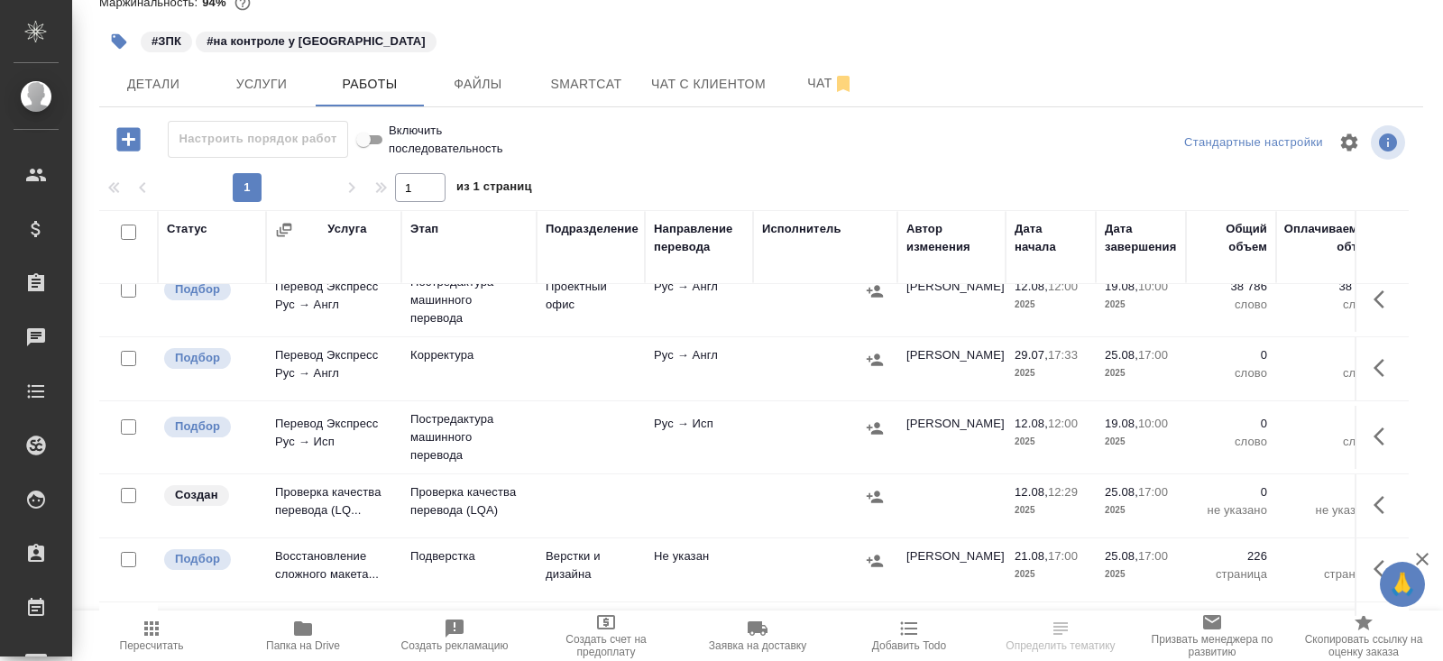
scroll to position [276, 0]
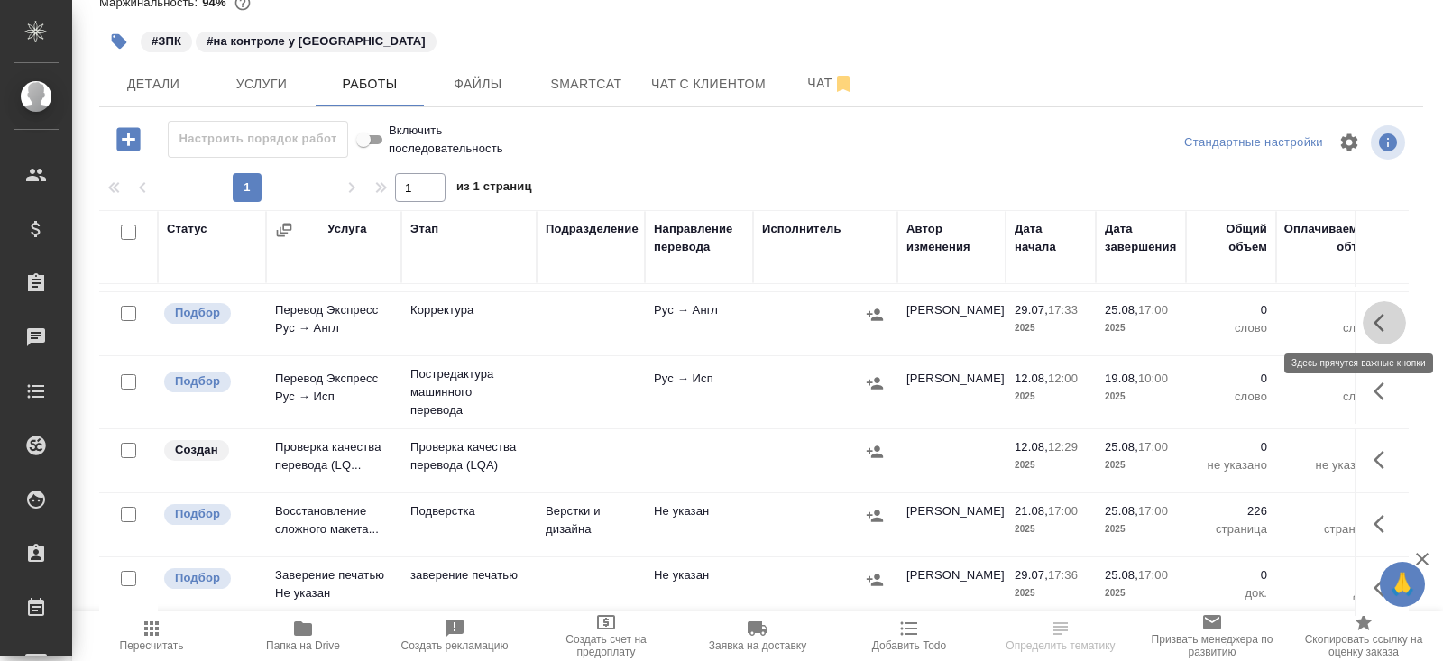
click at [1379, 326] on icon "button" at bounding box center [1384, 323] width 22 height 22
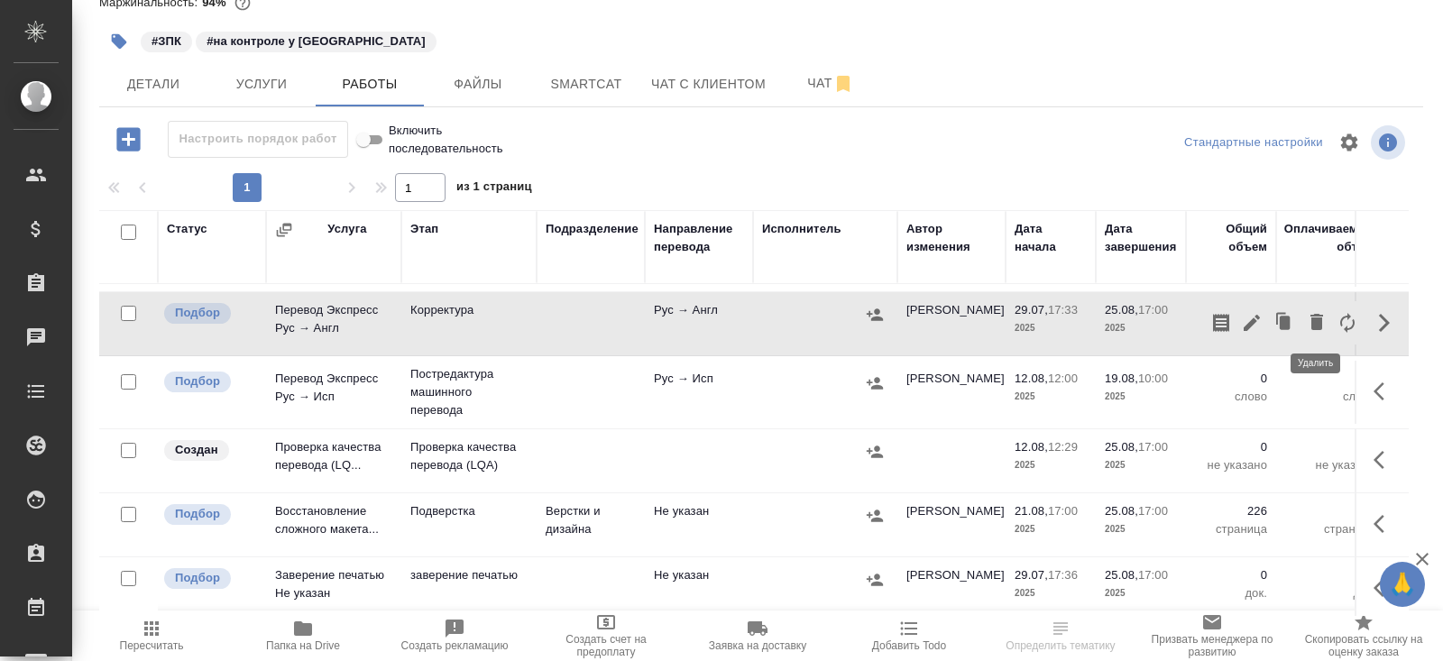
click at [1316, 324] on icon "button" at bounding box center [1316, 322] width 13 height 16
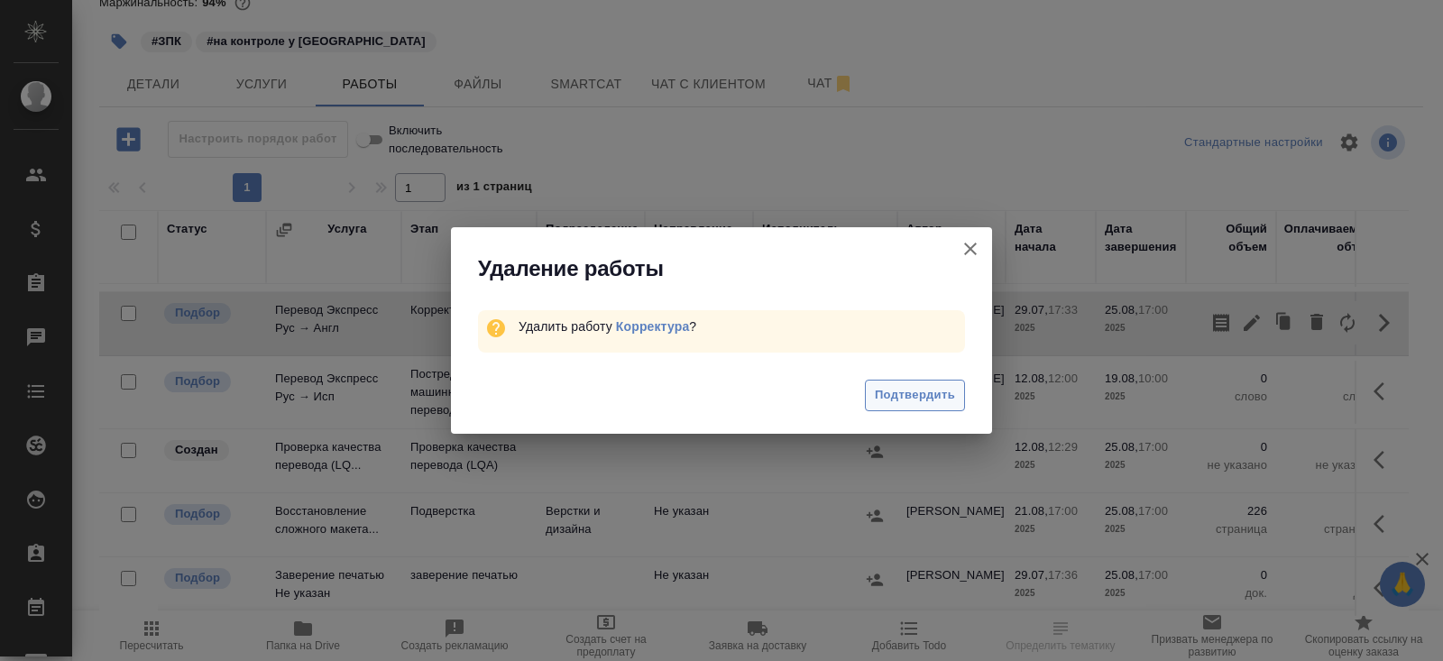
click at [911, 389] on span "Подтвердить" at bounding box center [915, 395] width 80 height 21
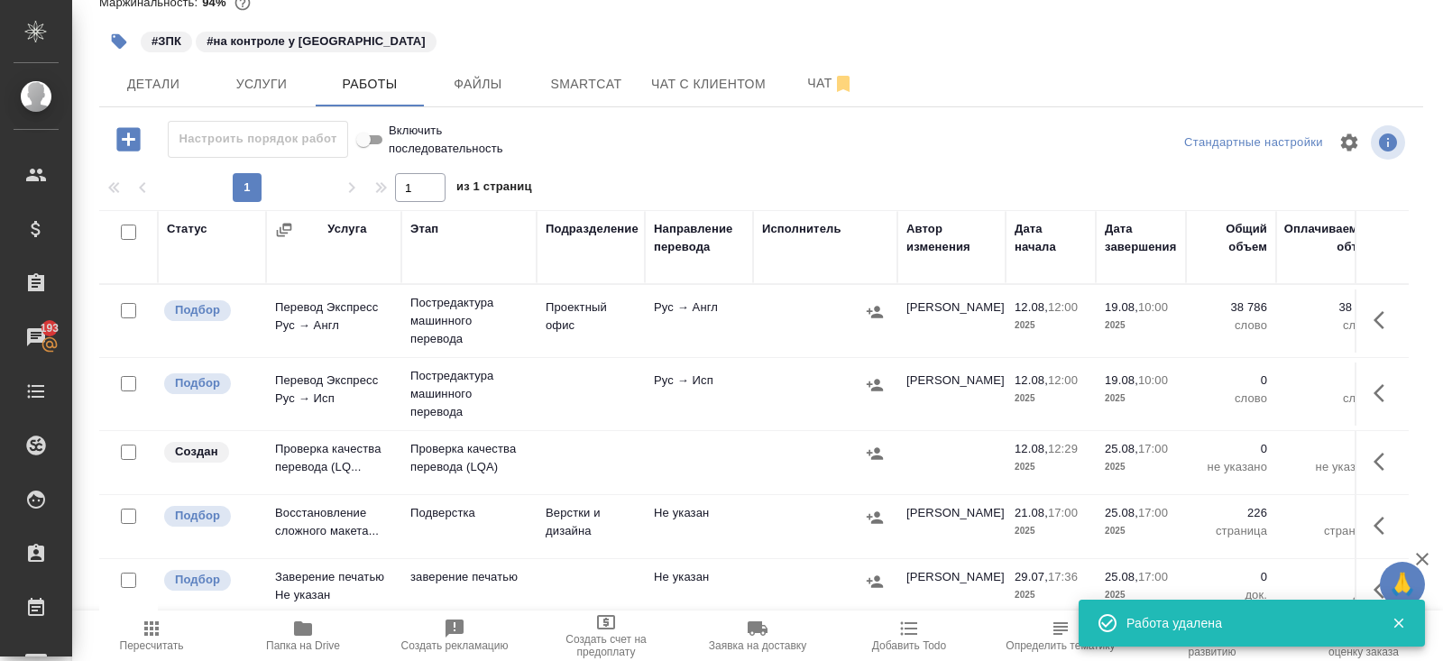
scroll to position [213, 0]
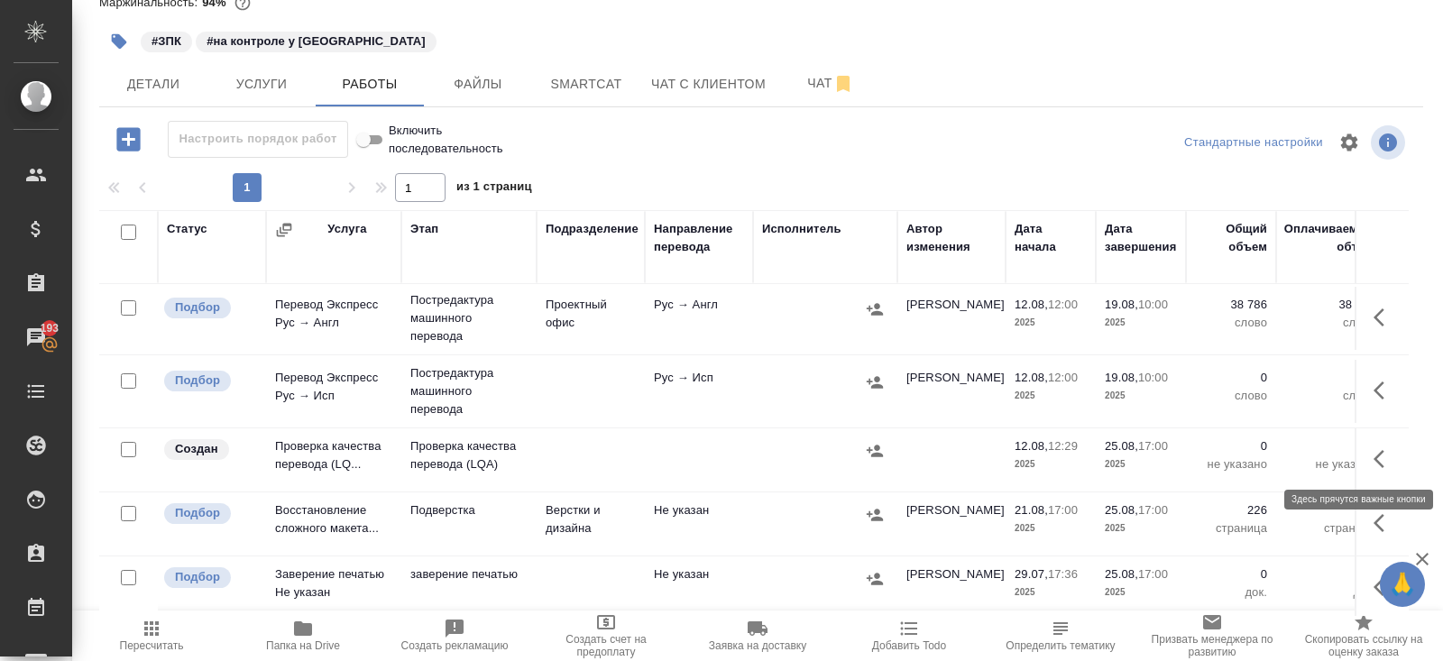
click at [1379, 456] on icon "button" at bounding box center [1384, 459] width 22 height 22
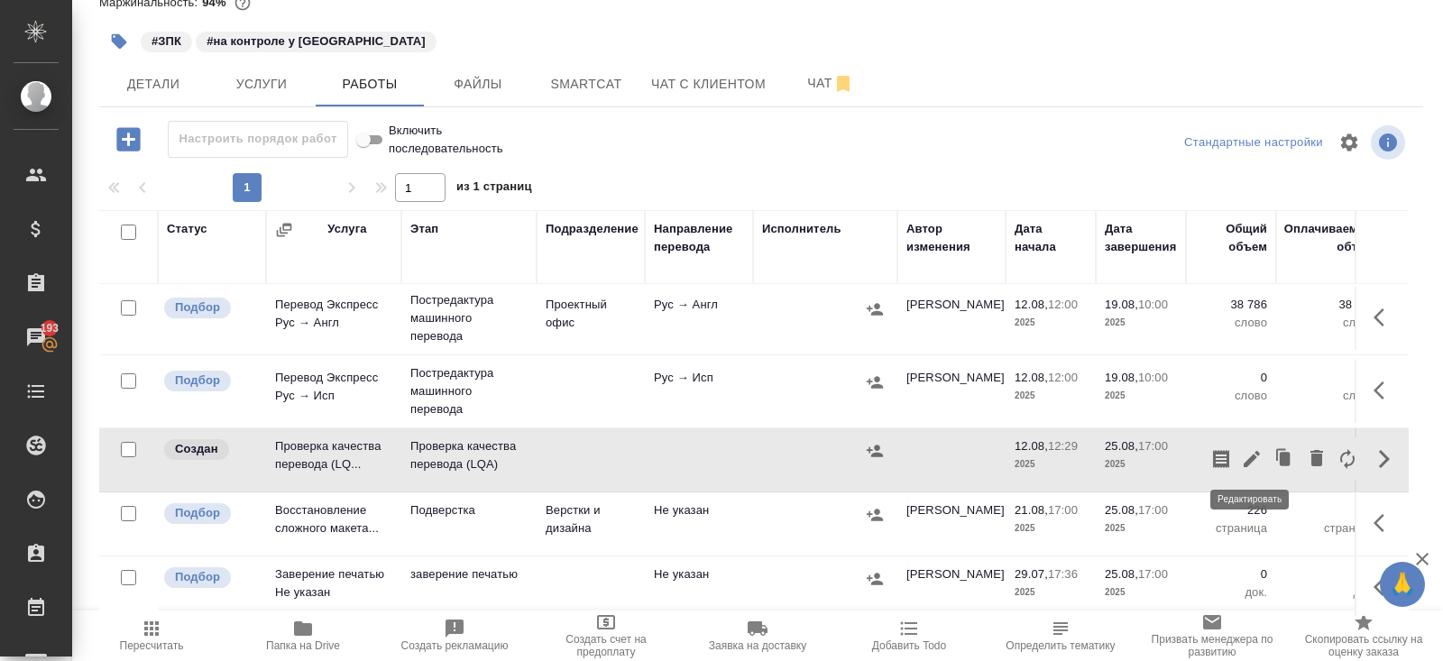
click at [1253, 452] on icon "button" at bounding box center [1251, 459] width 16 height 16
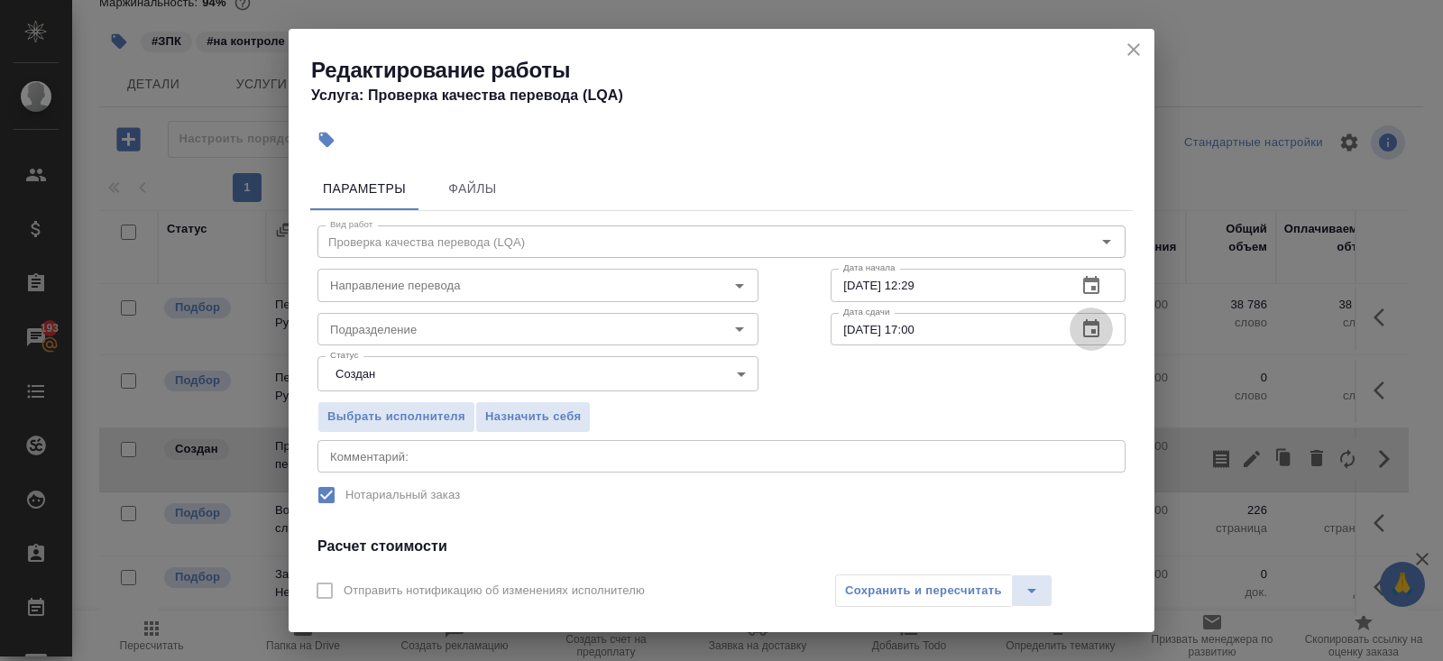
click at [1095, 325] on icon "button" at bounding box center [1091, 329] width 22 height 22
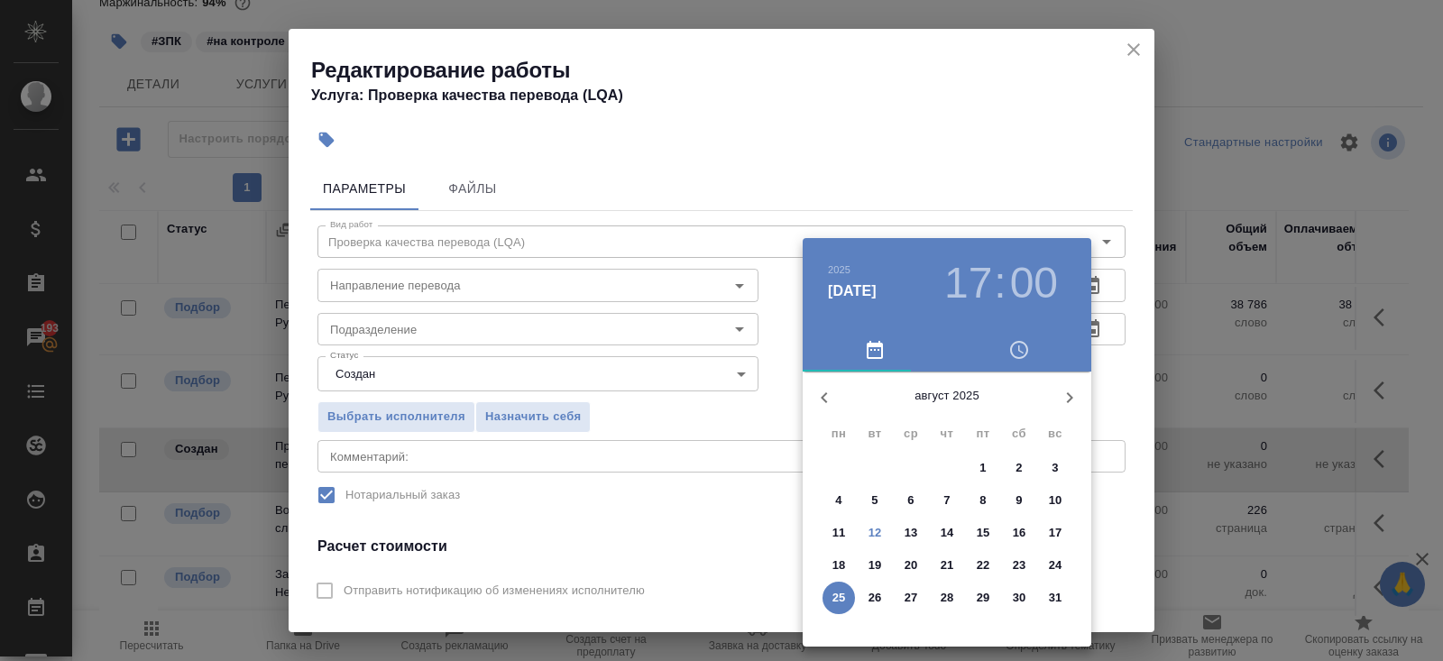
click at [943, 566] on p "21" at bounding box center [947, 565] width 14 height 18
type input "21.08.2025 17:00"
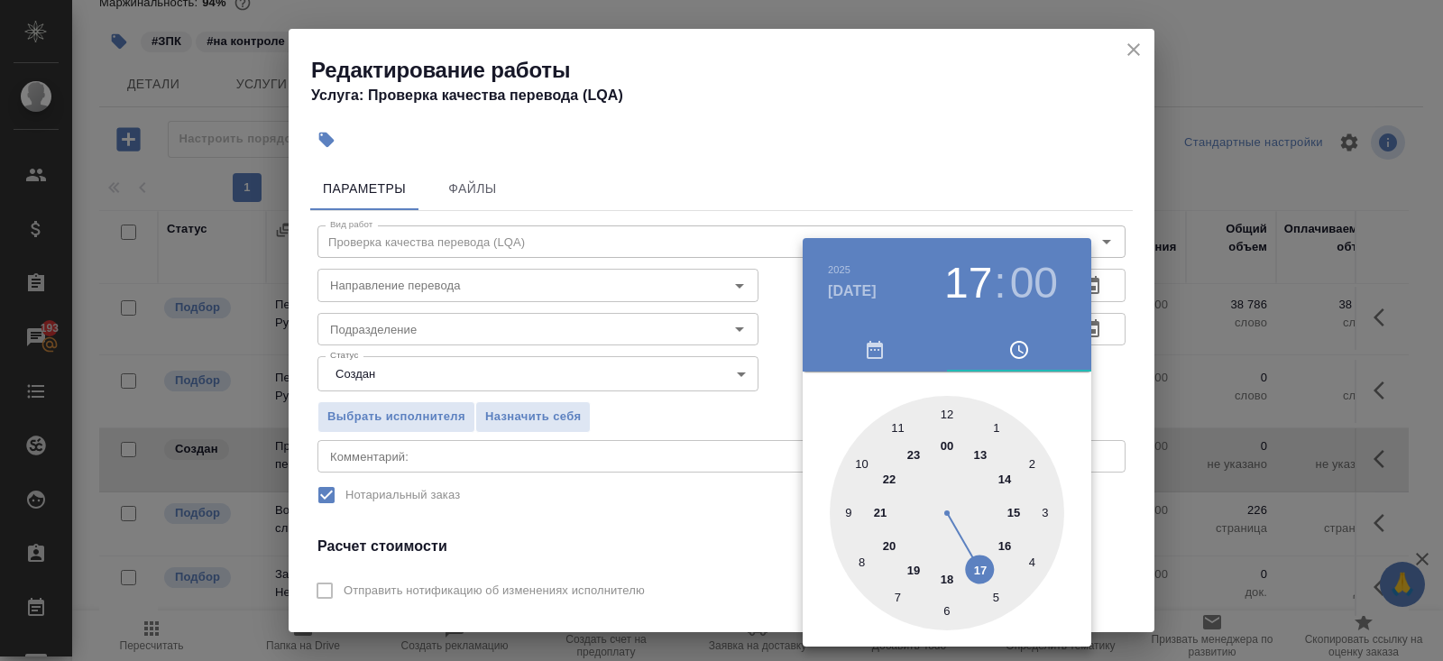
click at [1186, 267] on div at bounding box center [721, 330] width 1443 height 661
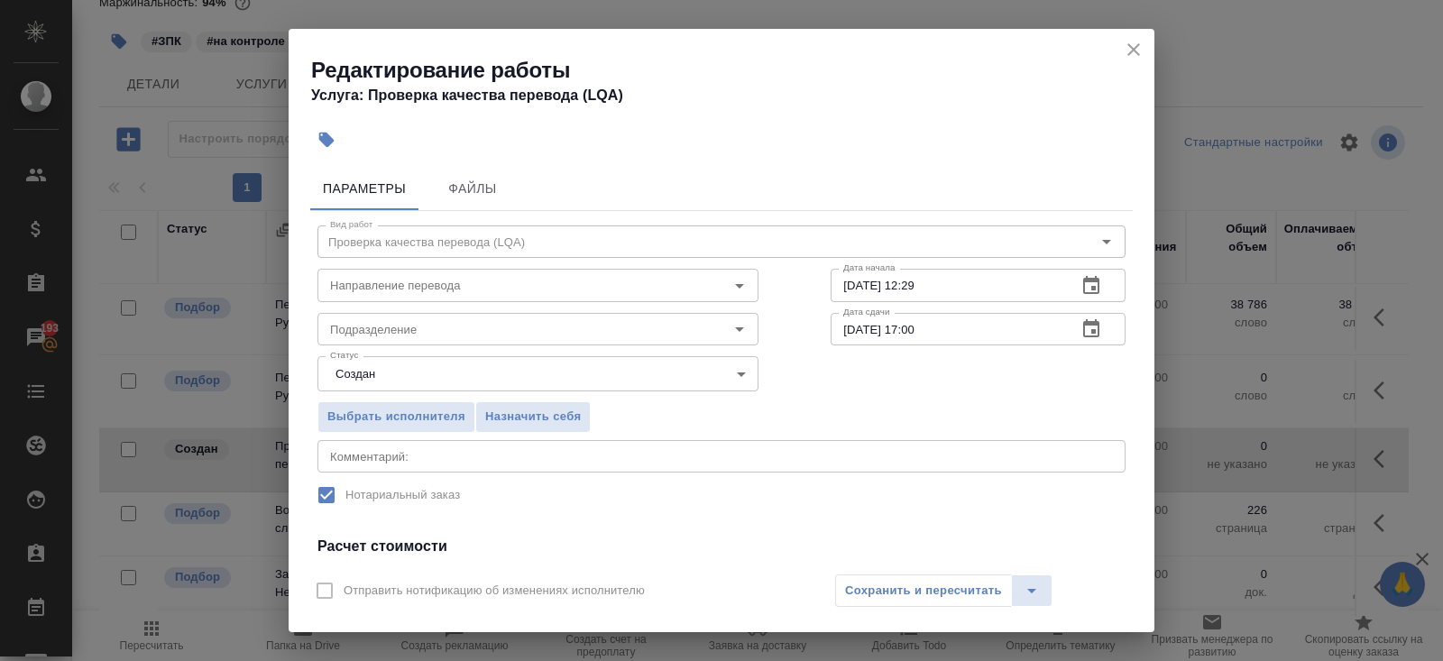
click at [1087, 274] on button "button" at bounding box center [1090, 285] width 43 height 43
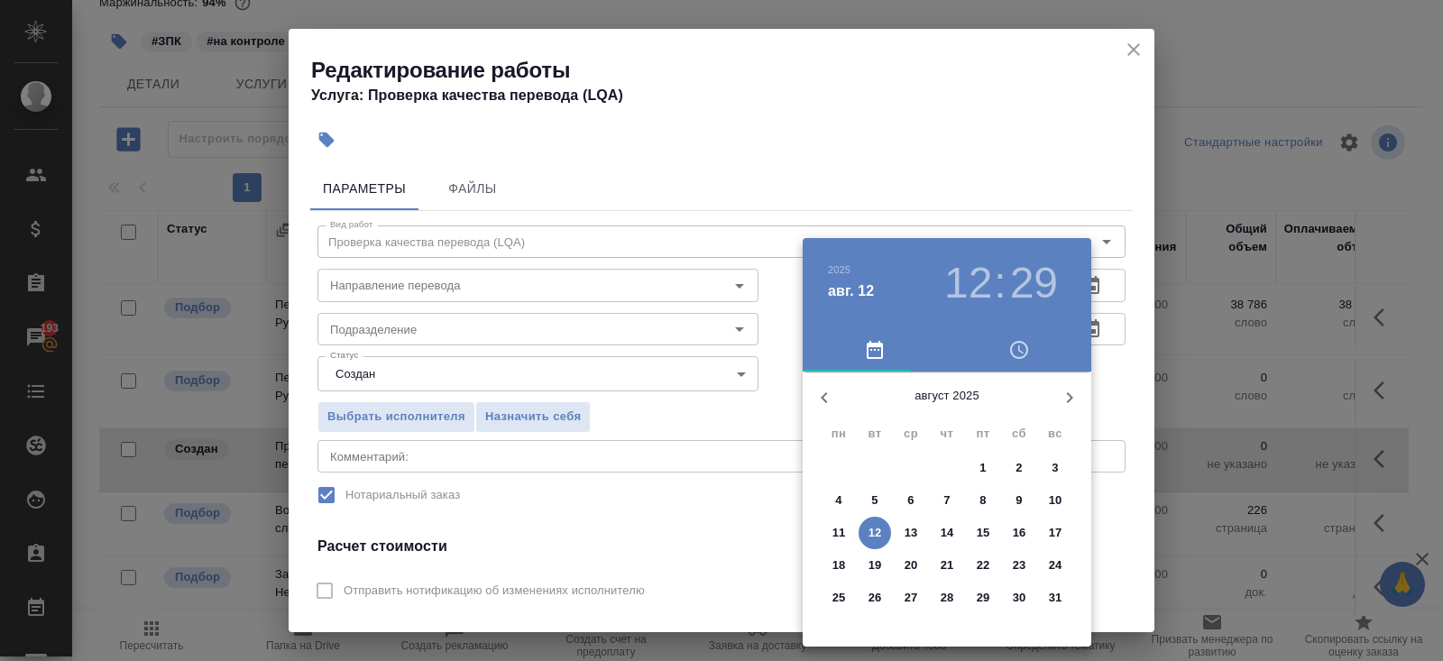
click at [921, 561] on span "20" at bounding box center [910, 565] width 32 height 18
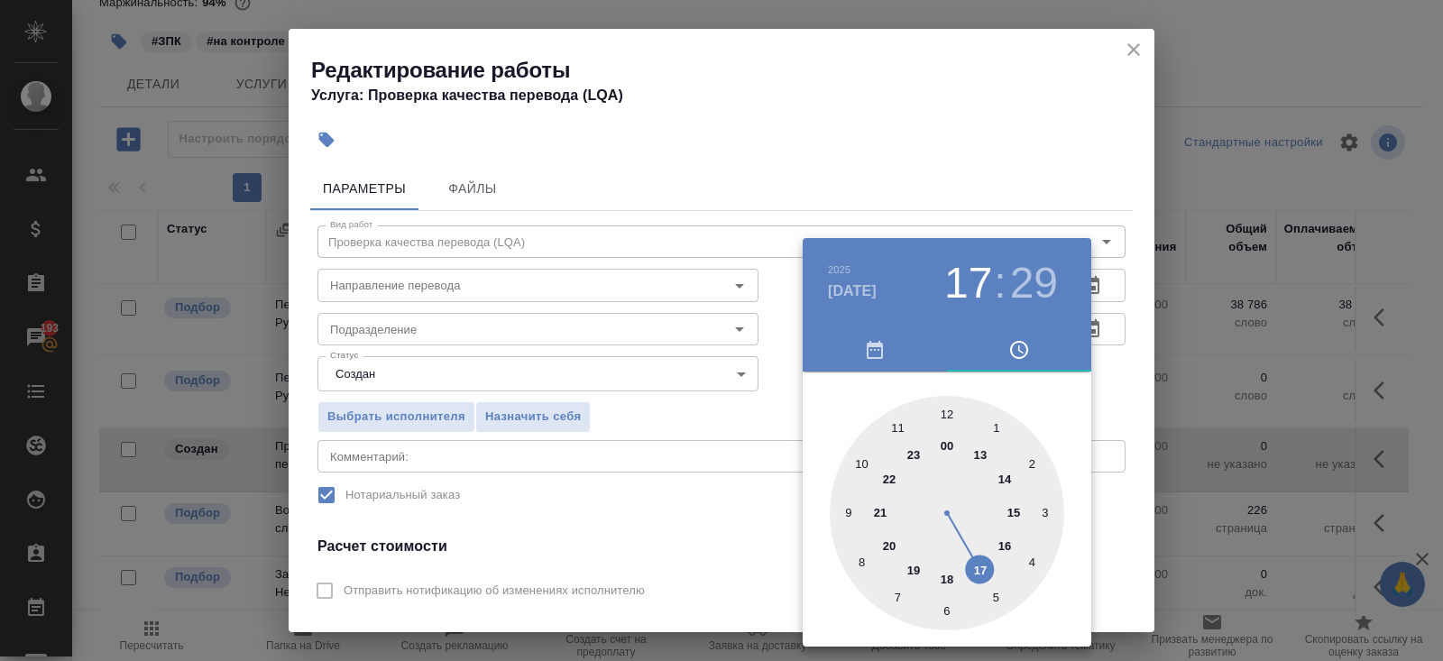
click at [980, 566] on div at bounding box center [946, 513] width 234 height 234
click at [945, 414] on div at bounding box center [946, 513] width 234 height 234
type input "20.08.2025 17:00"
click at [588, 396] on div at bounding box center [721, 330] width 1443 height 661
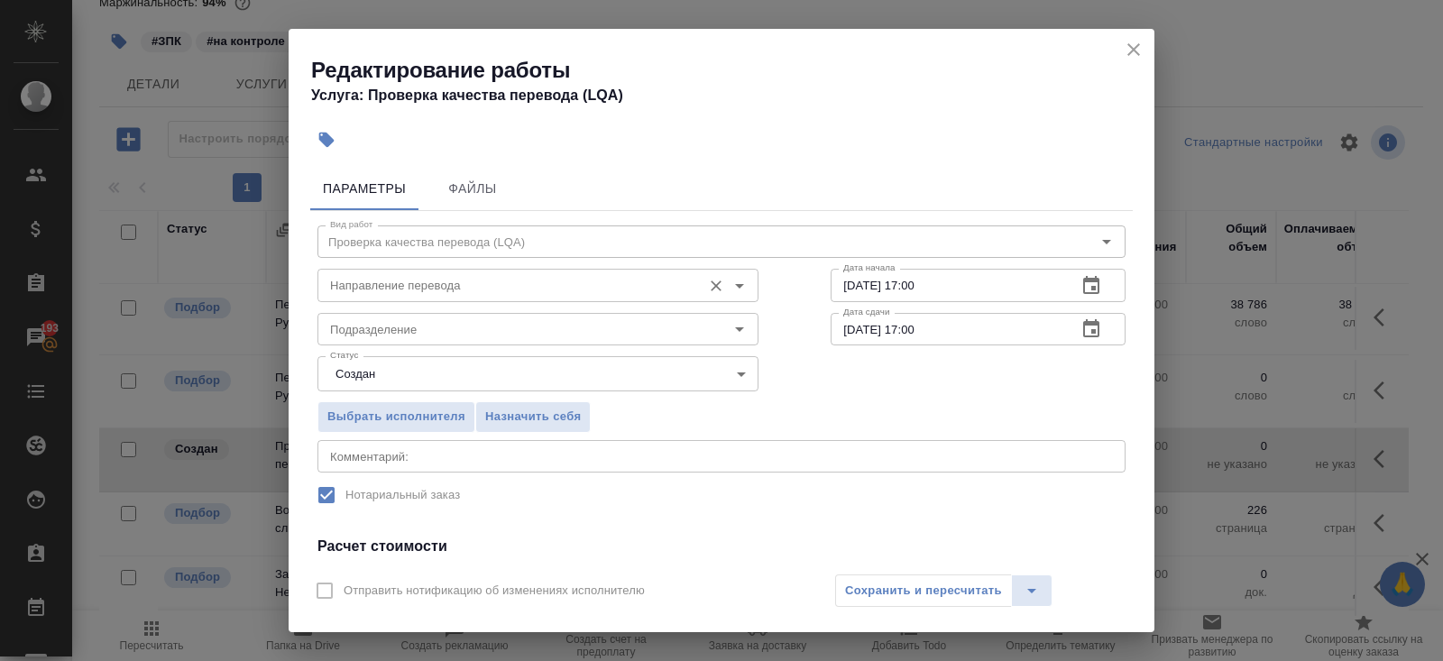
click at [362, 290] on input "Направление перевода" at bounding box center [508, 285] width 370 height 22
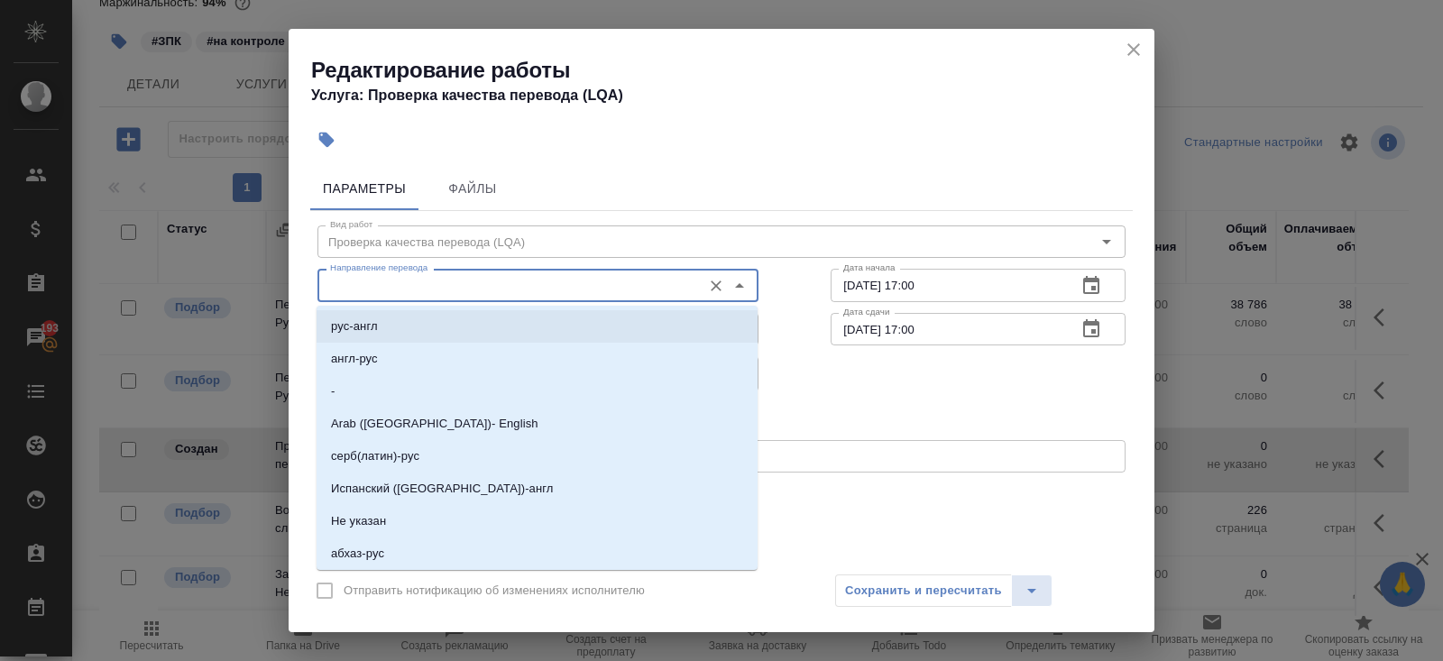
click at [351, 325] on p "рус-англ" at bounding box center [354, 326] width 47 height 18
type input "рус-англ"
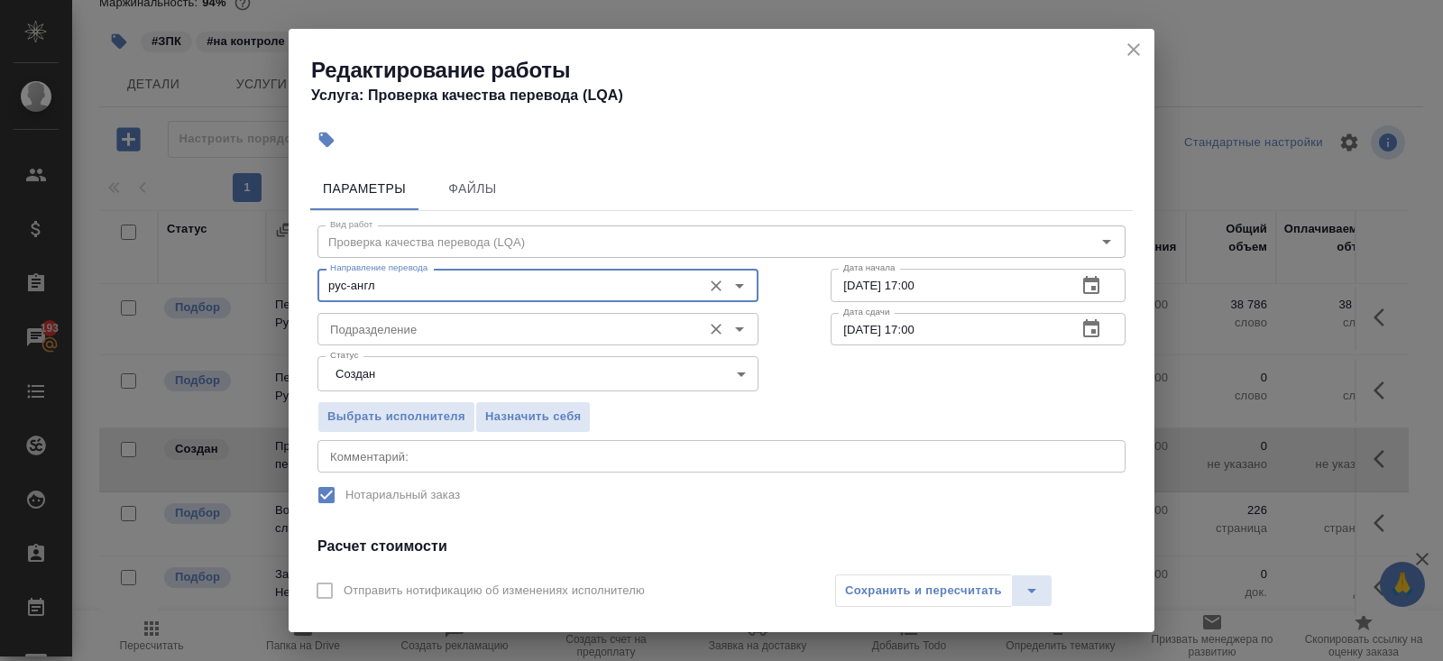
click at [351, 326] on input "Подразделение" at bounding box center [508, 329] width 370 height 22
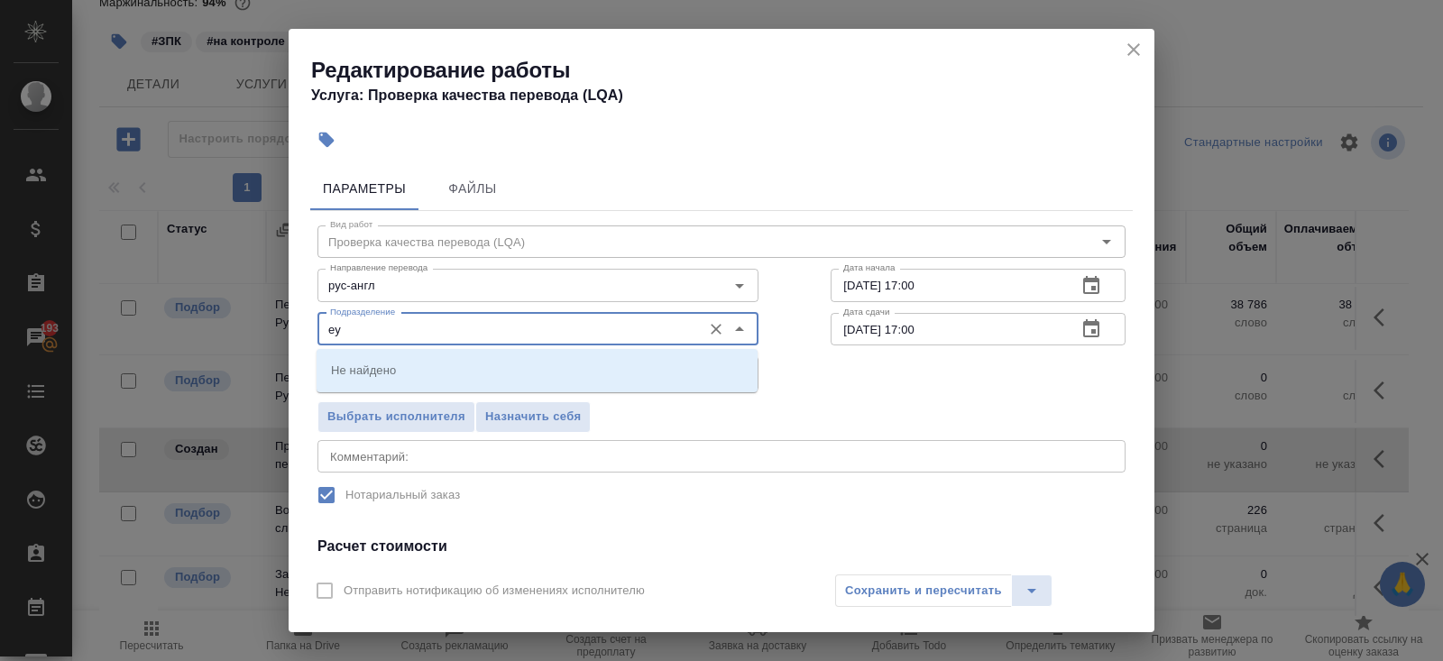
type input "е"
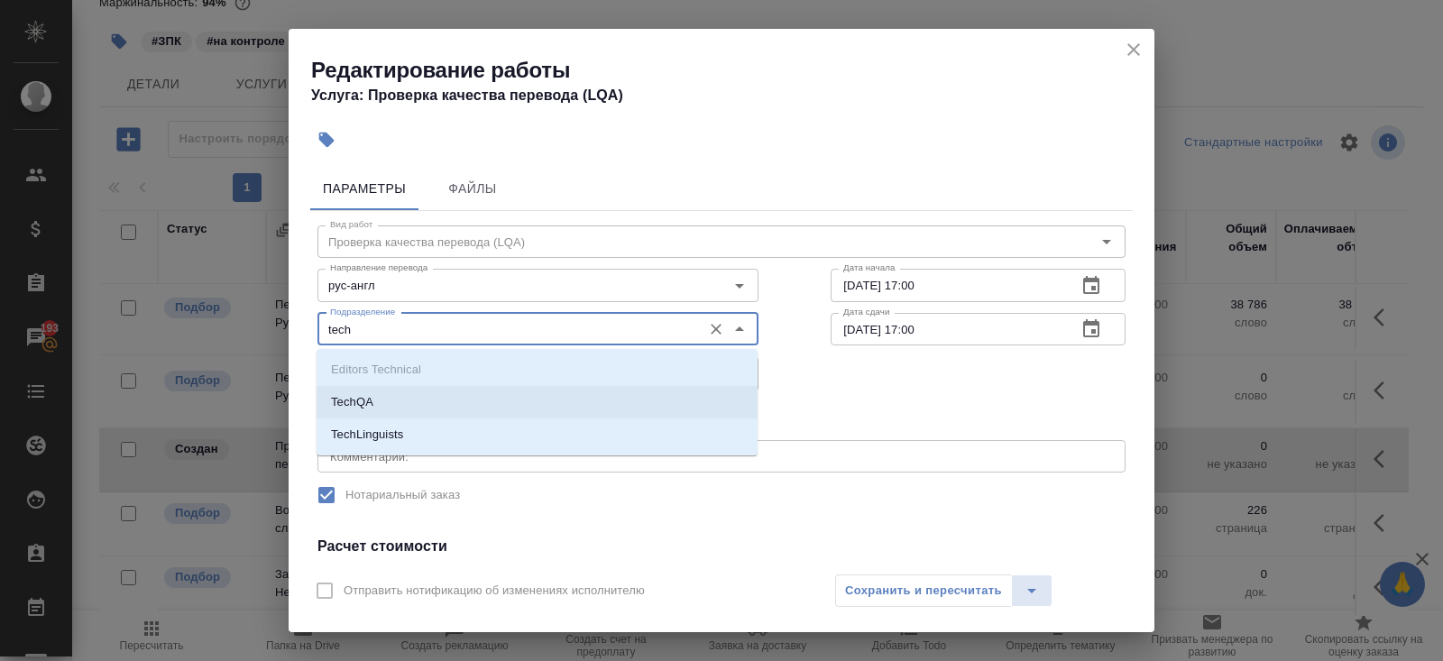
click at [380, 400] on li "TechQA" at bounding box center [536, 402] width 441 height 32
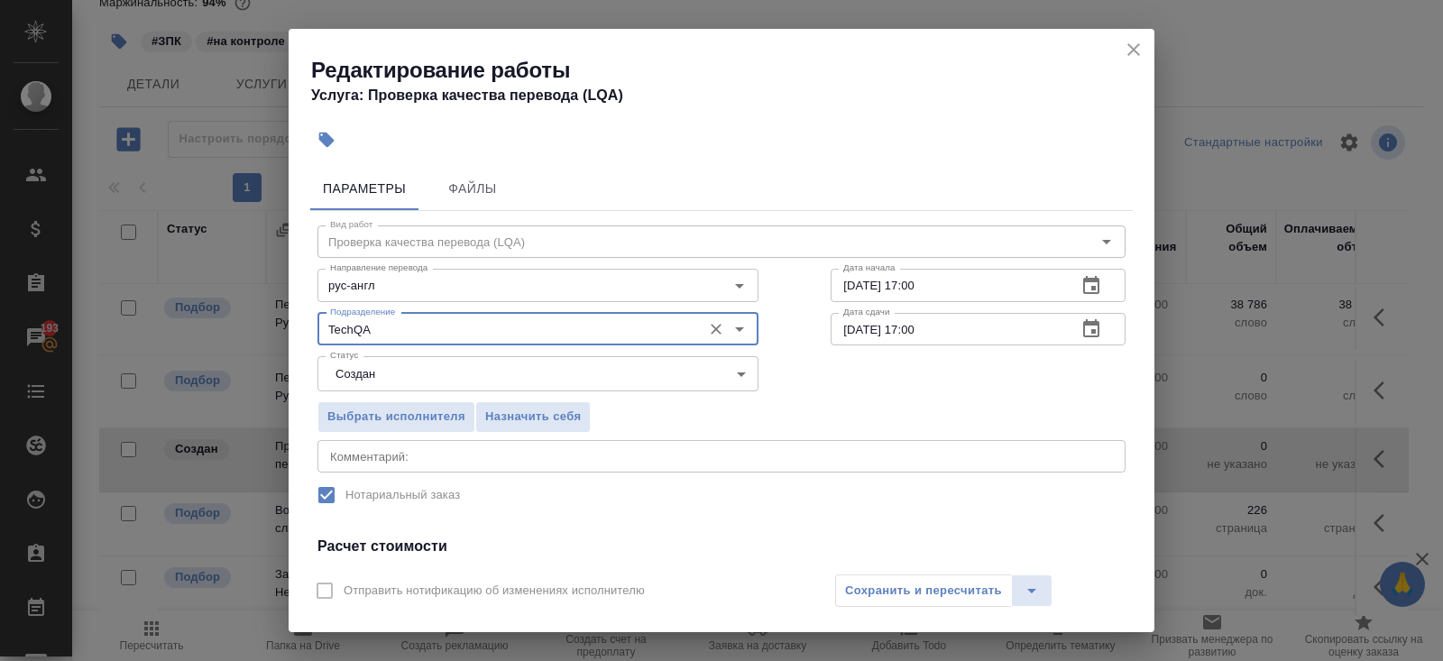
type input "TechQA"
click at [362, 382] on body "🙏 .cls-1 fill:#fff; AWATERA Belyakova Yulia Клиенты Спецификации Заказы 193 Чат…" at bounding box center [721, 330] width 1443 height 661
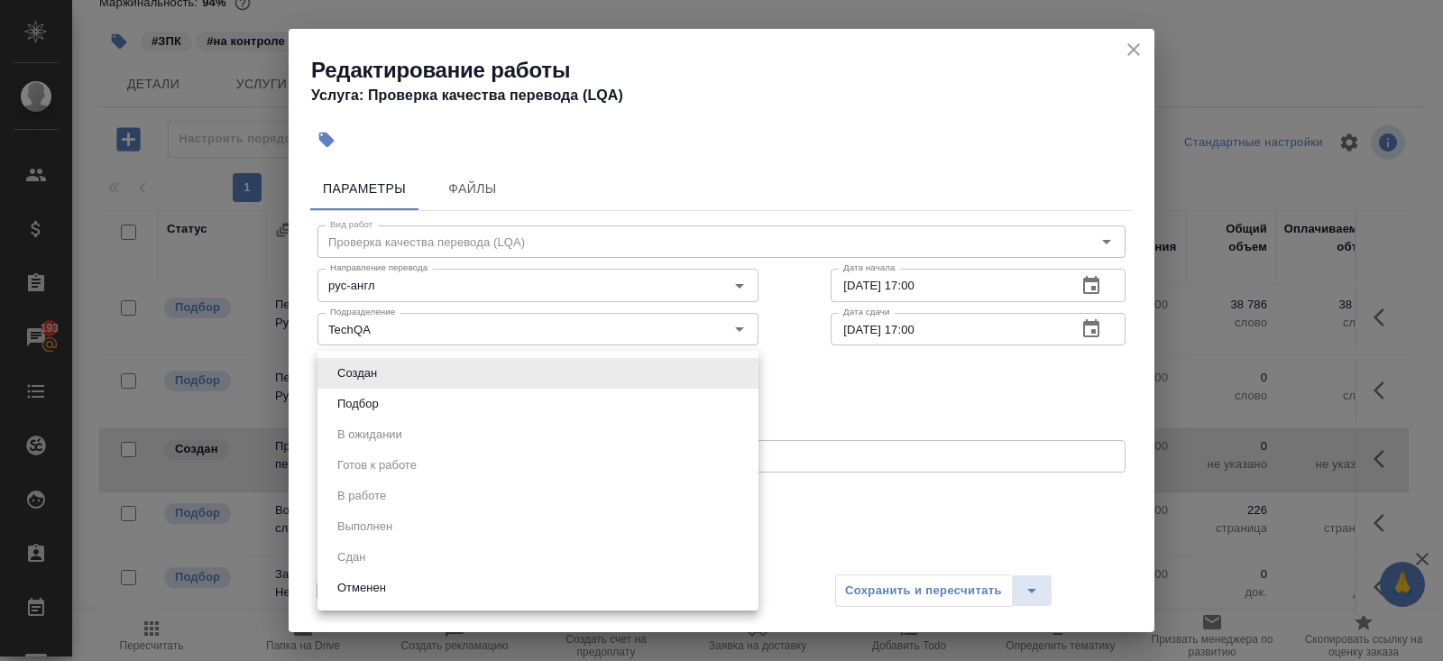
click at [362, 417] on li "Подбор" at bounding box center [537, 404] width 441 height 31
type input "recruiting"
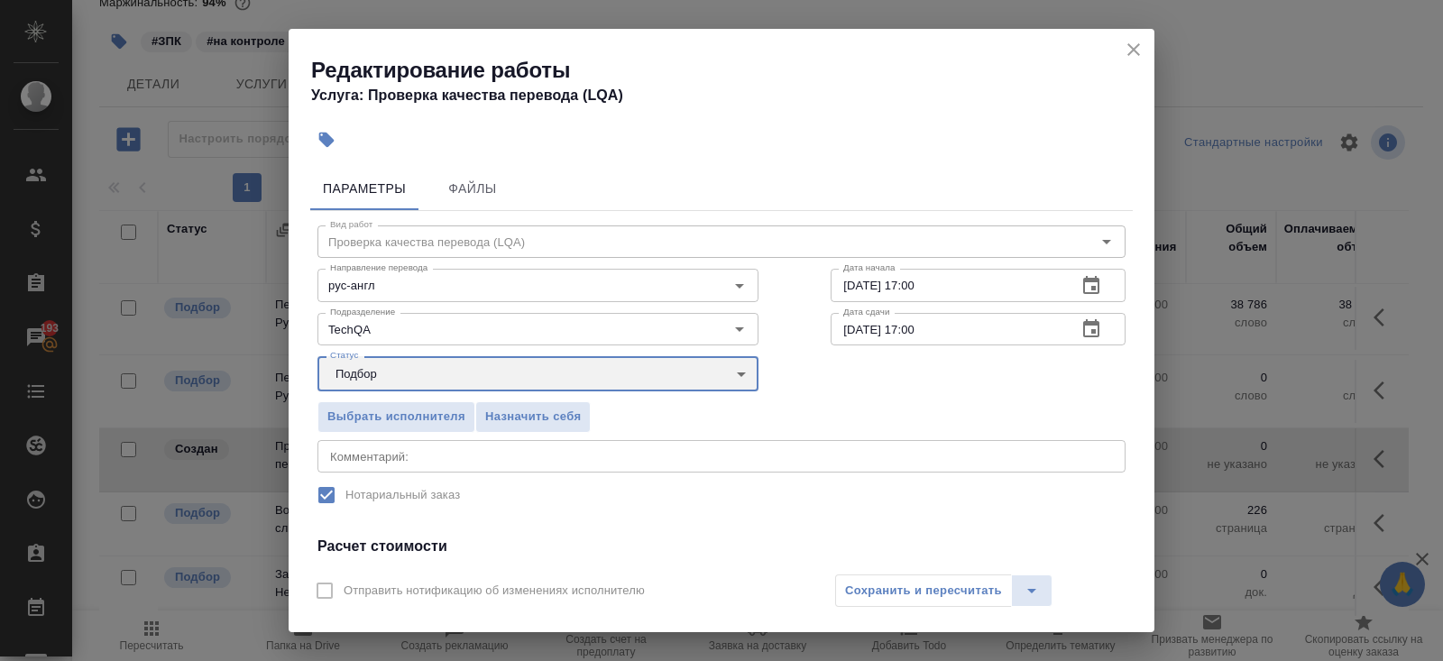
scroll to position [243, 0]
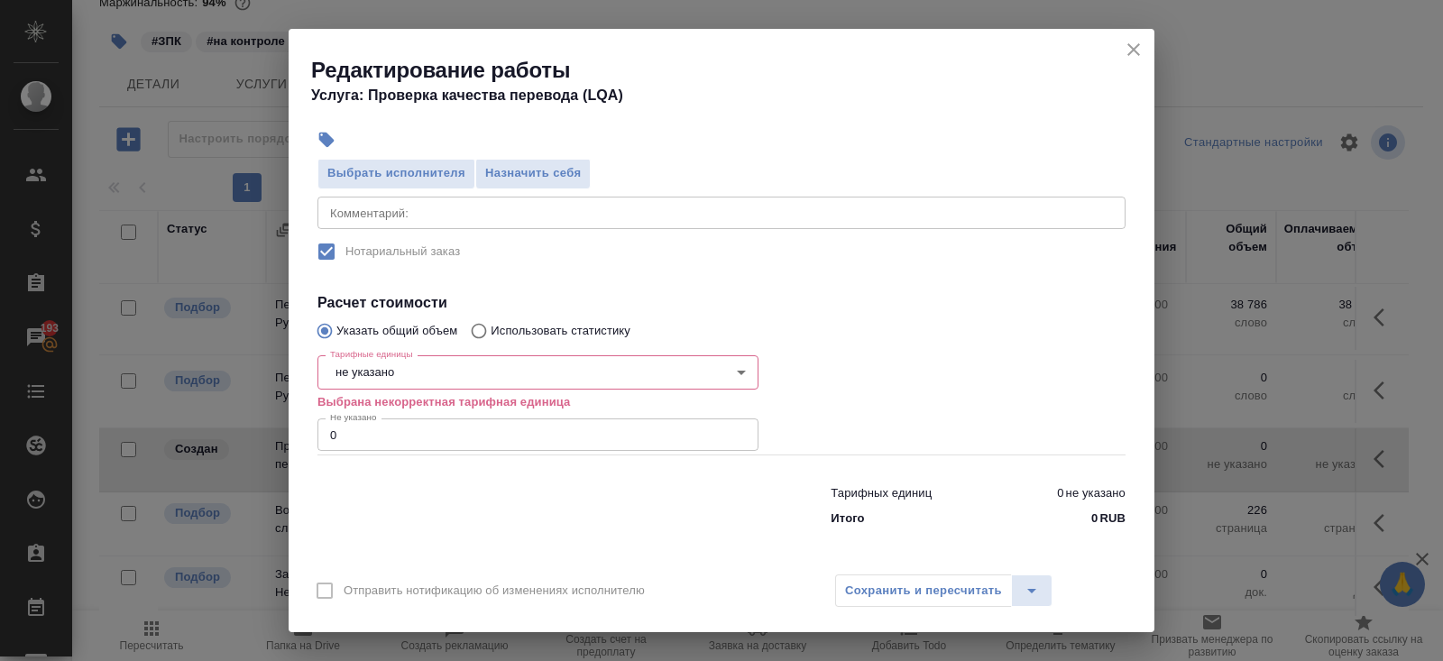
click at [353, 370] on body "🙏 .cls-1 fill:#fff; AWATERA Belyakova Yulia Клиенты Спецификации Заказы 193 Чат…" at bounding box center [721, 330] width 1443 height 661
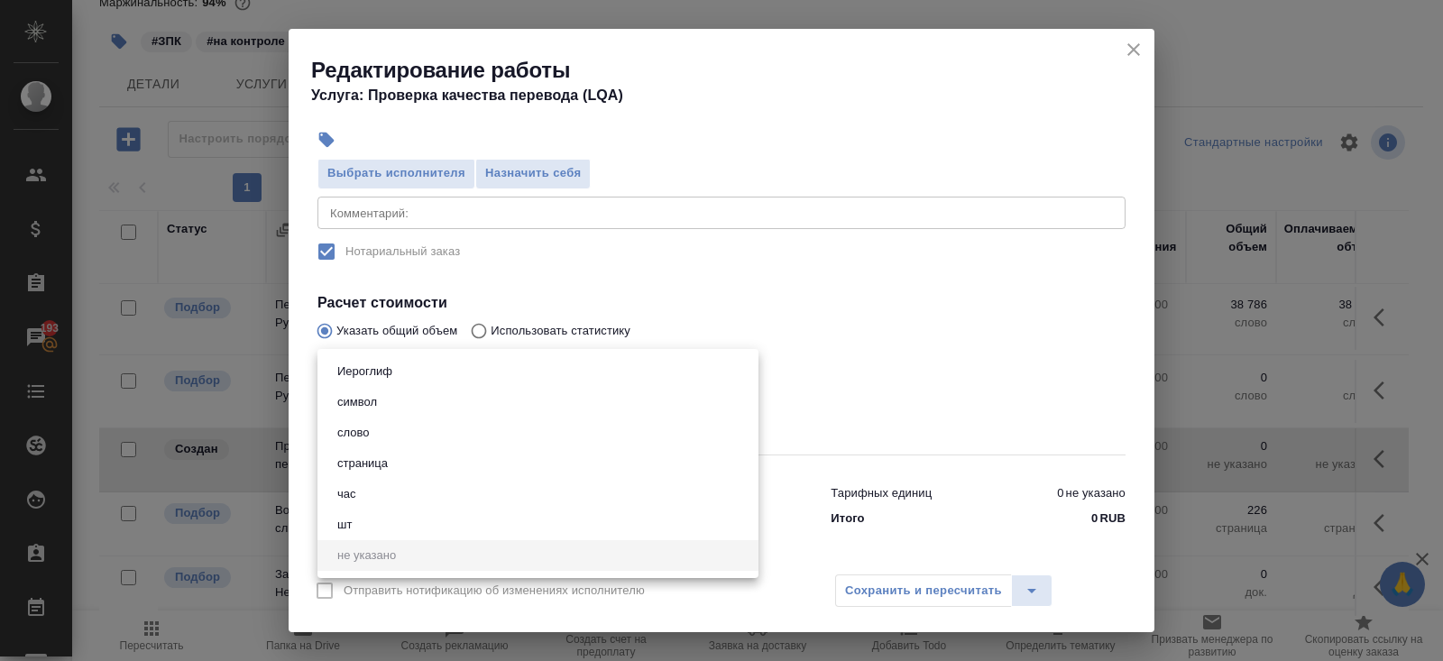
click at [353, 498] on button "час" at bounding box center [347, 494] width 30 height 20
type input "5a8b1489cc6b4906c91bfd93"
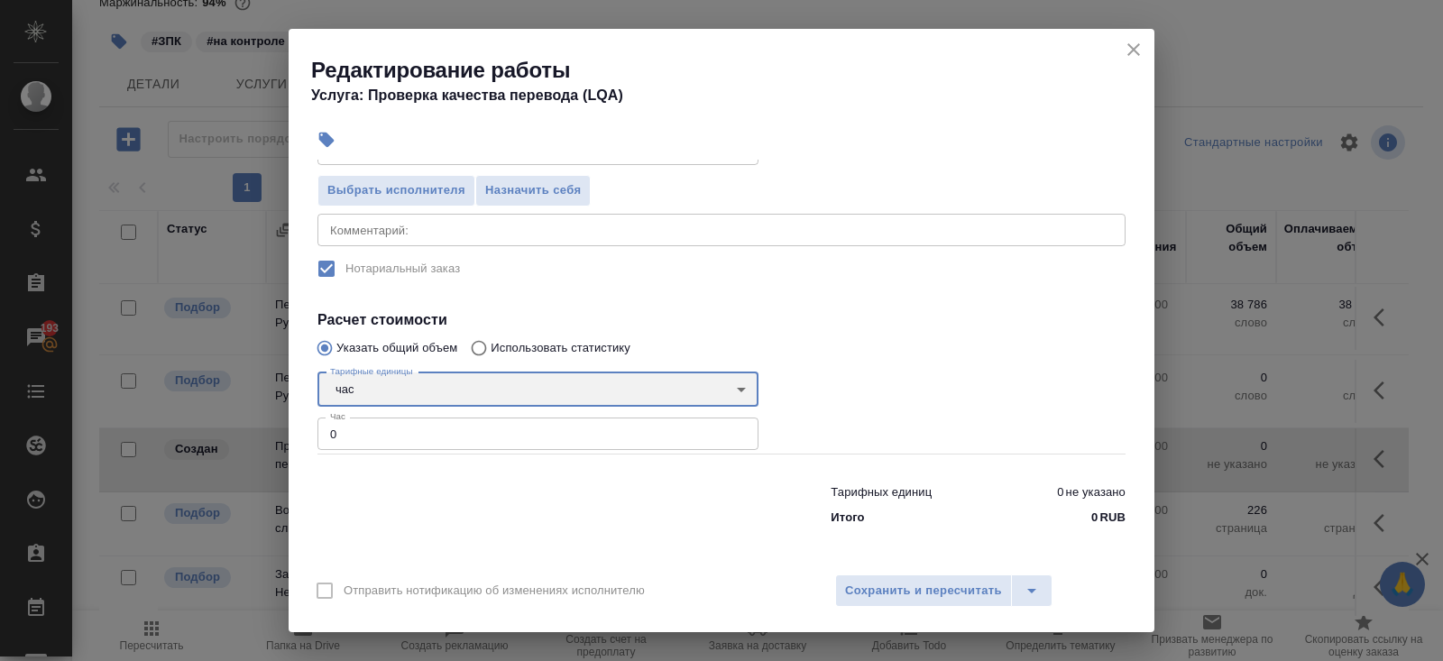
scroll to position [225, 0]
drag, startPoint x: 365, startPoint y: 435, endPoint x: 261, endPoint y: 428, distance: 104.8
click at [273, 430] on div "Редактирование работы Услуга: Проверка качества перевода (LQA) Параметры Файлы …" at bounding box center [721, 330] width 1443 height 661
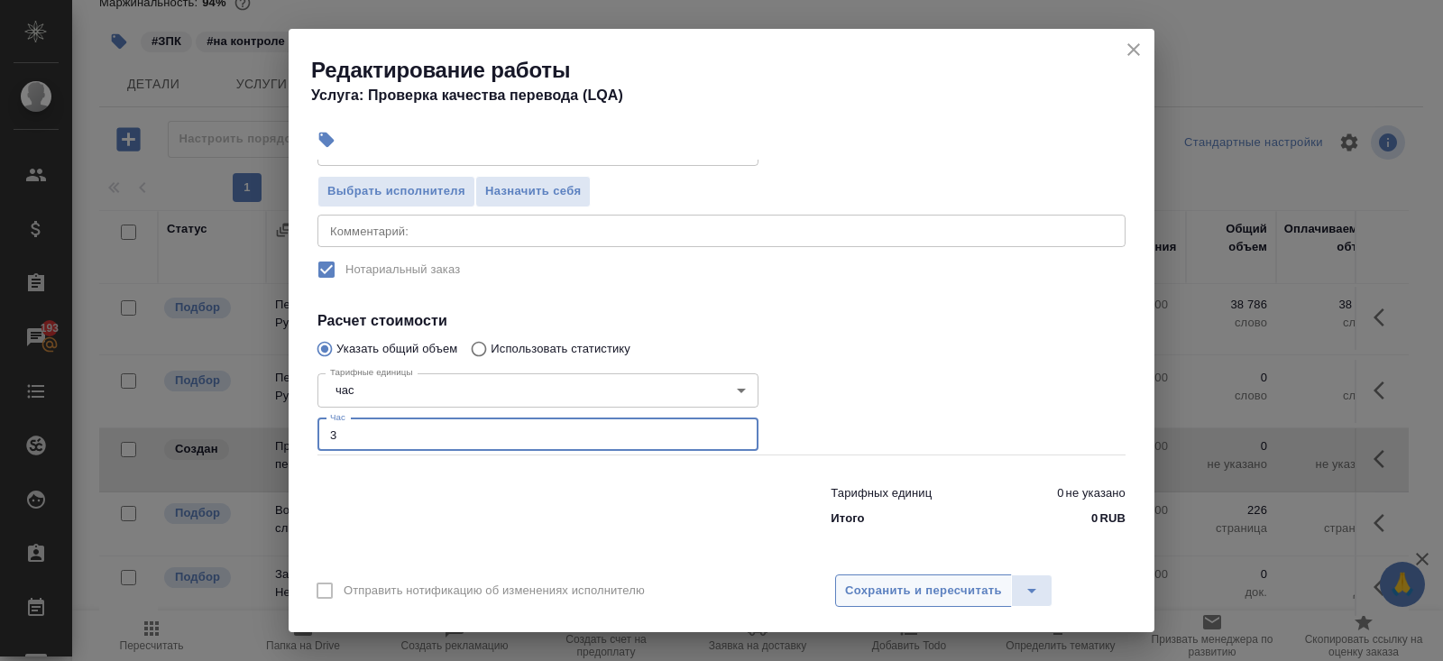
type input "3"
click at [884, 587] on span "Сохранить и пересчитать" at bounding box center [923, 591] width 157 height 21
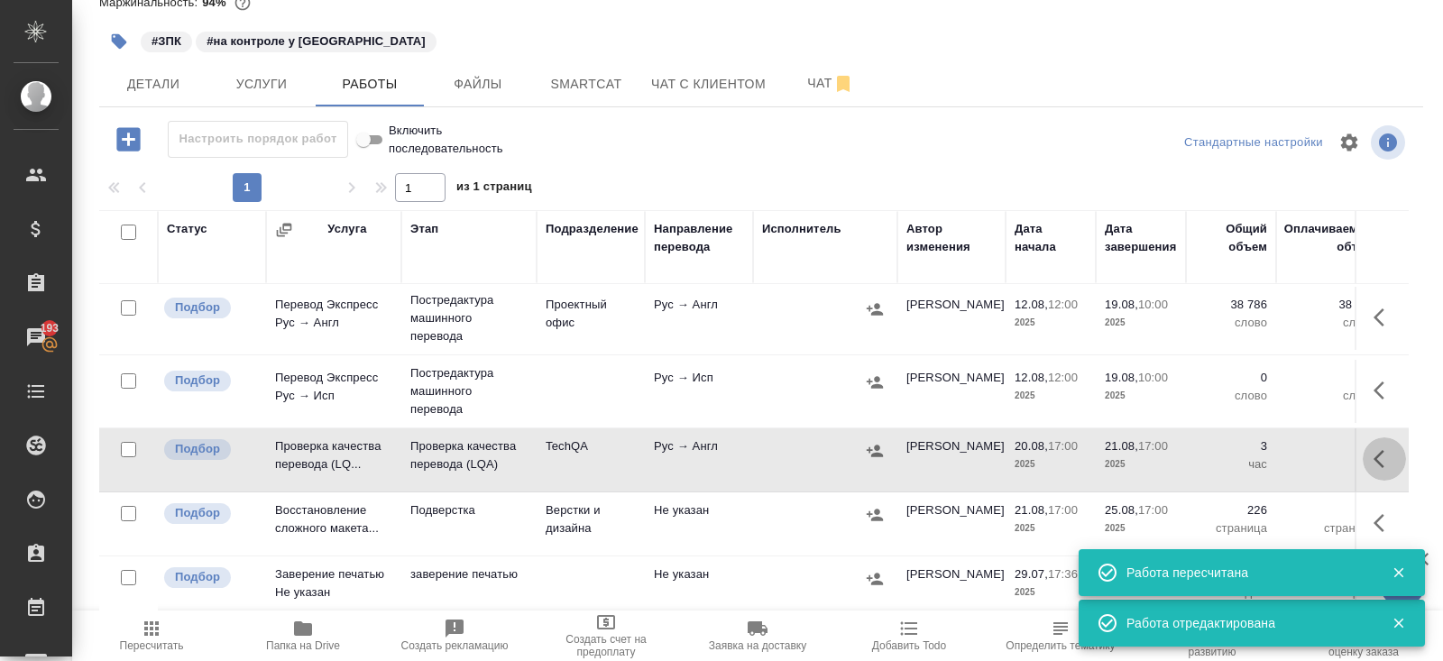
click at [1377, 452] on icon "button" at bounding box center [1378, 459] width 11 height 18
click at [1223, 452] on icon "button" at bounding box center [1221, 459] width 16 height 18
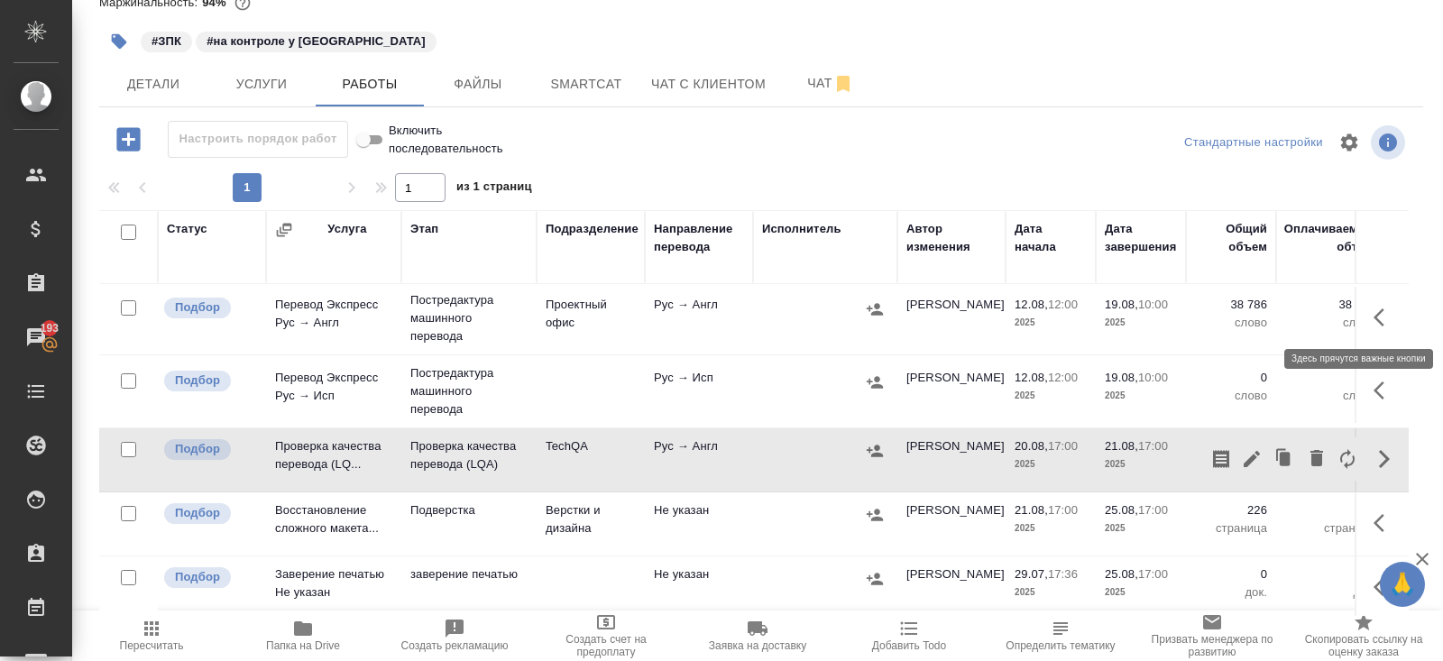
click at [1378, 314] on icon "button" at bounding box center [1384, 318] width 22 height 22
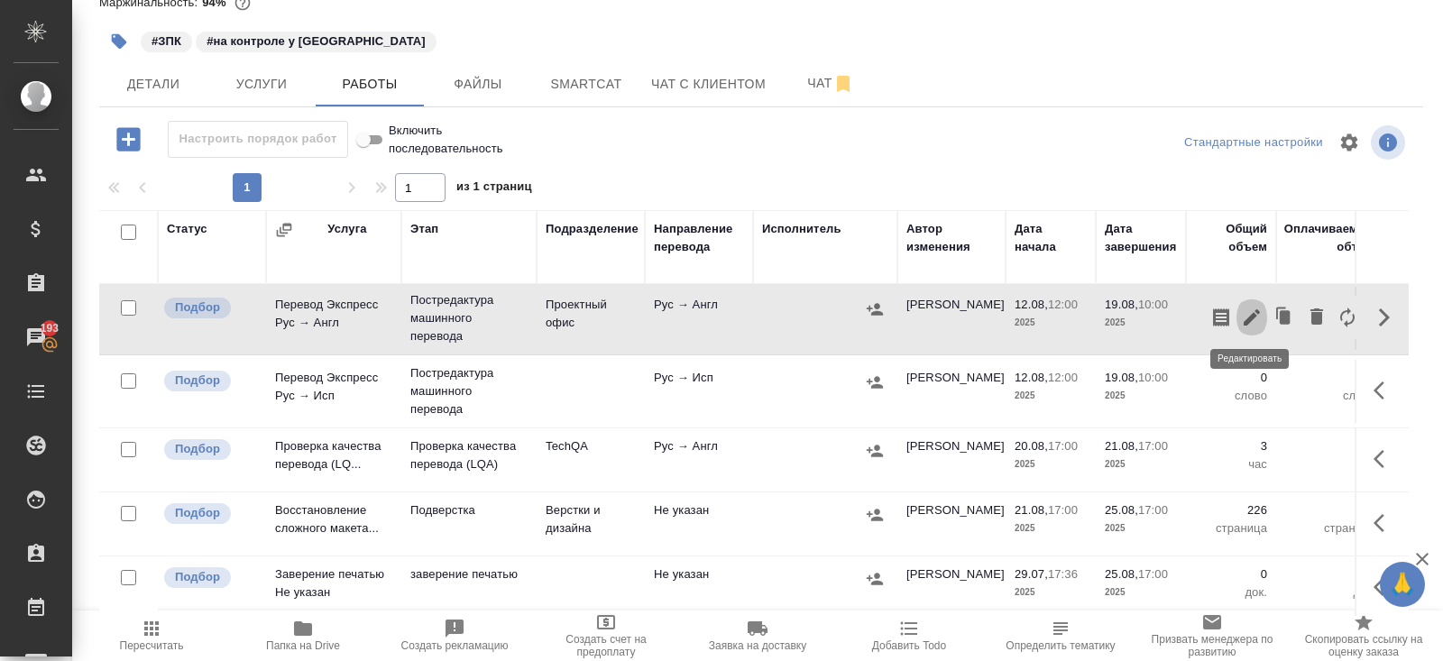
click at [1251, 313] on icon "button" at bounding box center [1251, 317] width 16 height 16
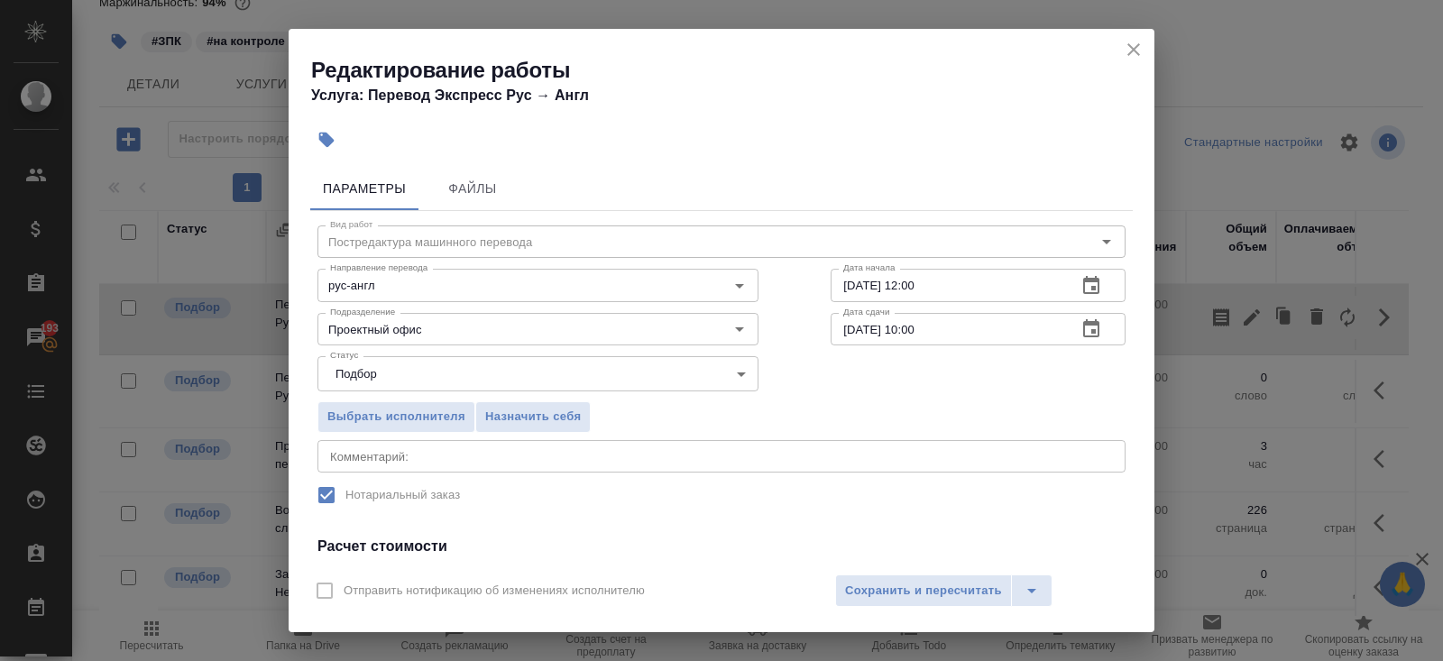
click at [1093, 330] on icon "button" at bounding box center [1091, 328] width 16 height 18
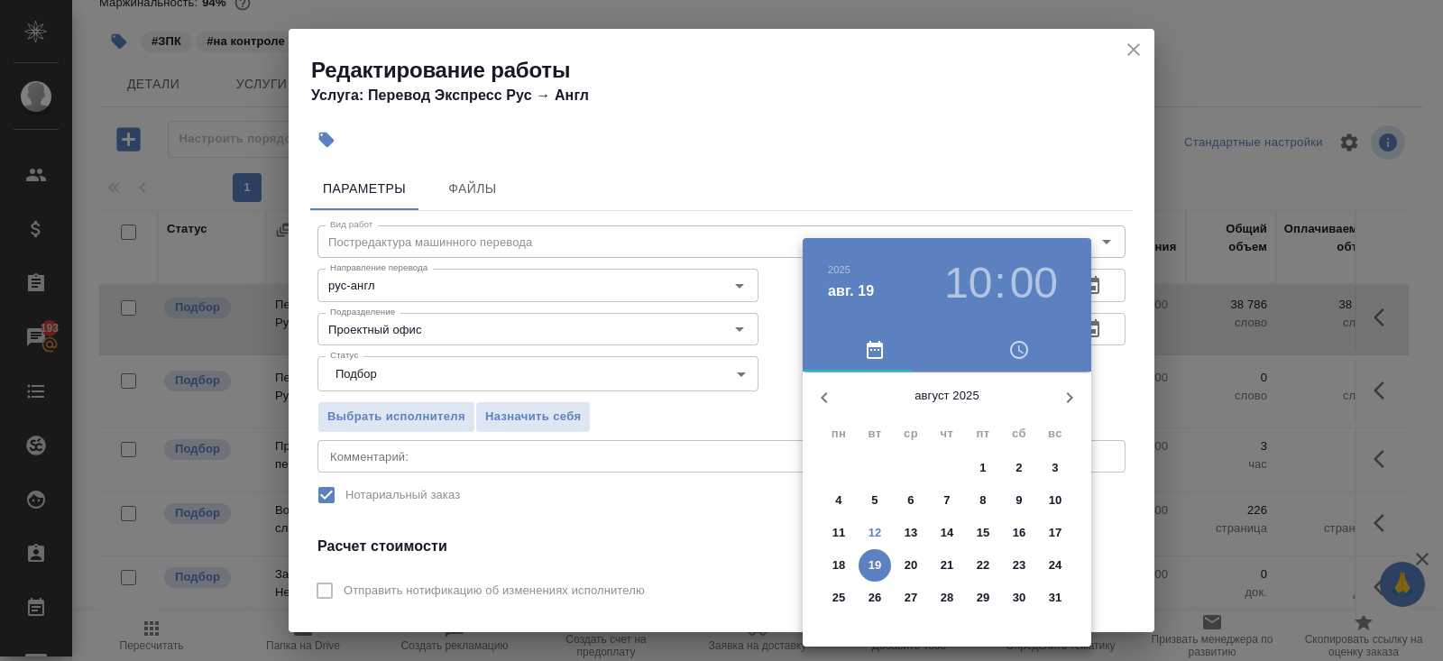
click at [917, 558] on p "20" at bounding box center [911, 565] width 14 height 18
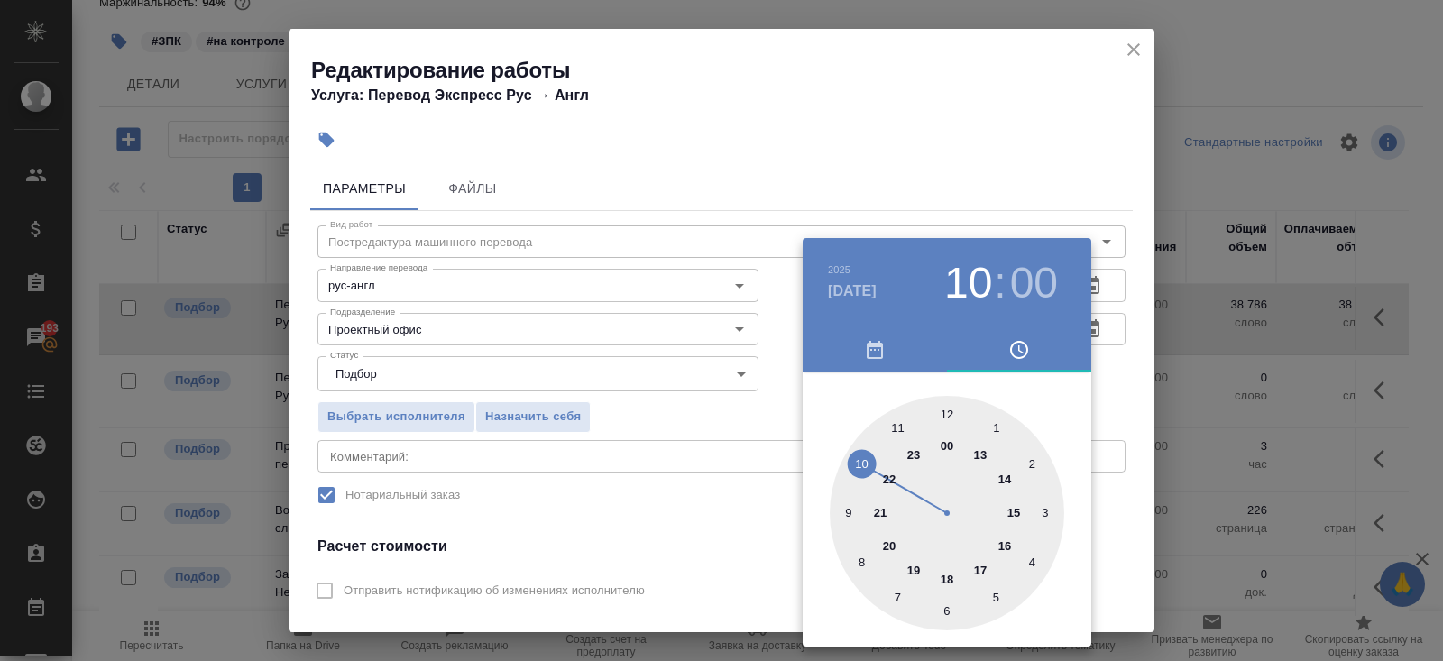
type input "20.08.2025 17:00"
click at [985, 567] on div at bounding box center [946, 513] width 234 height 234
click at [713, 506] on div at bounding box center [721, 330] width 1443 height 661
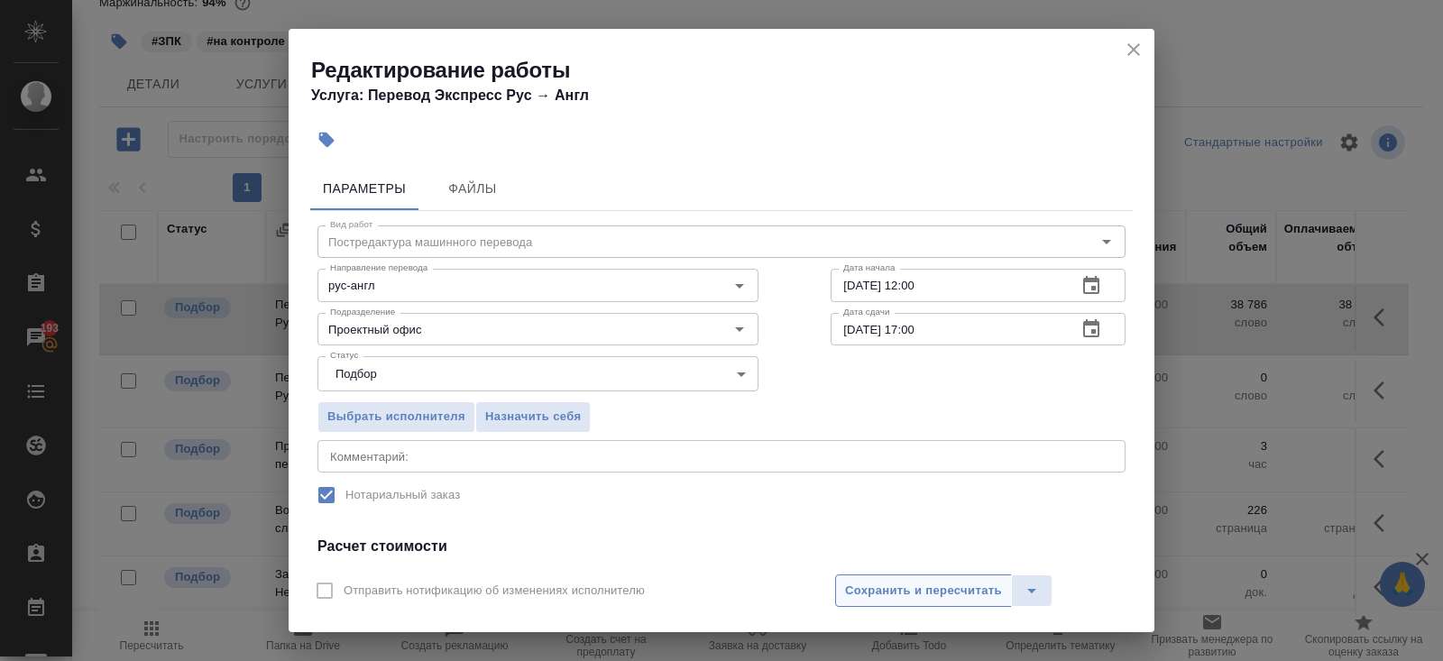
click at [855, 582] on span "Сохранить и пересчитать" at bounding box center [923, 591] width 157 height 21
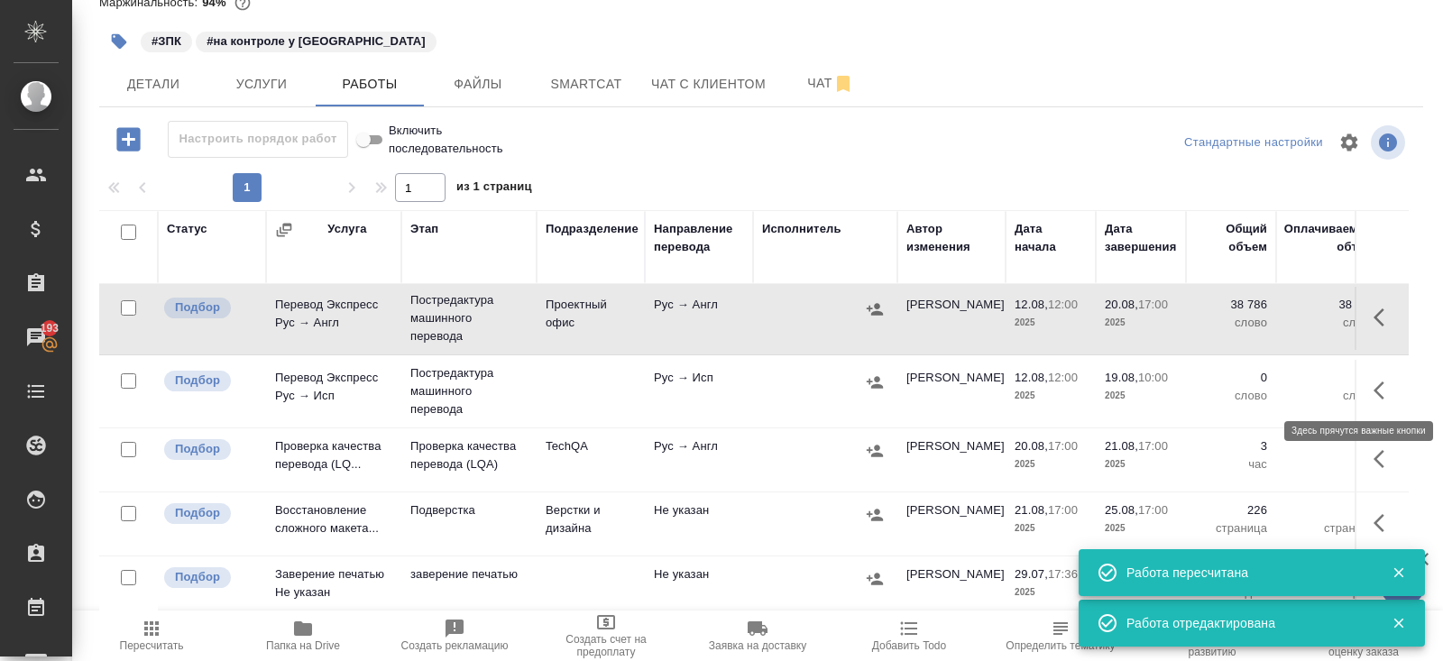
click at [1387, 380] on icon "button" at bounding box center [1384, 391] width 22 height 22
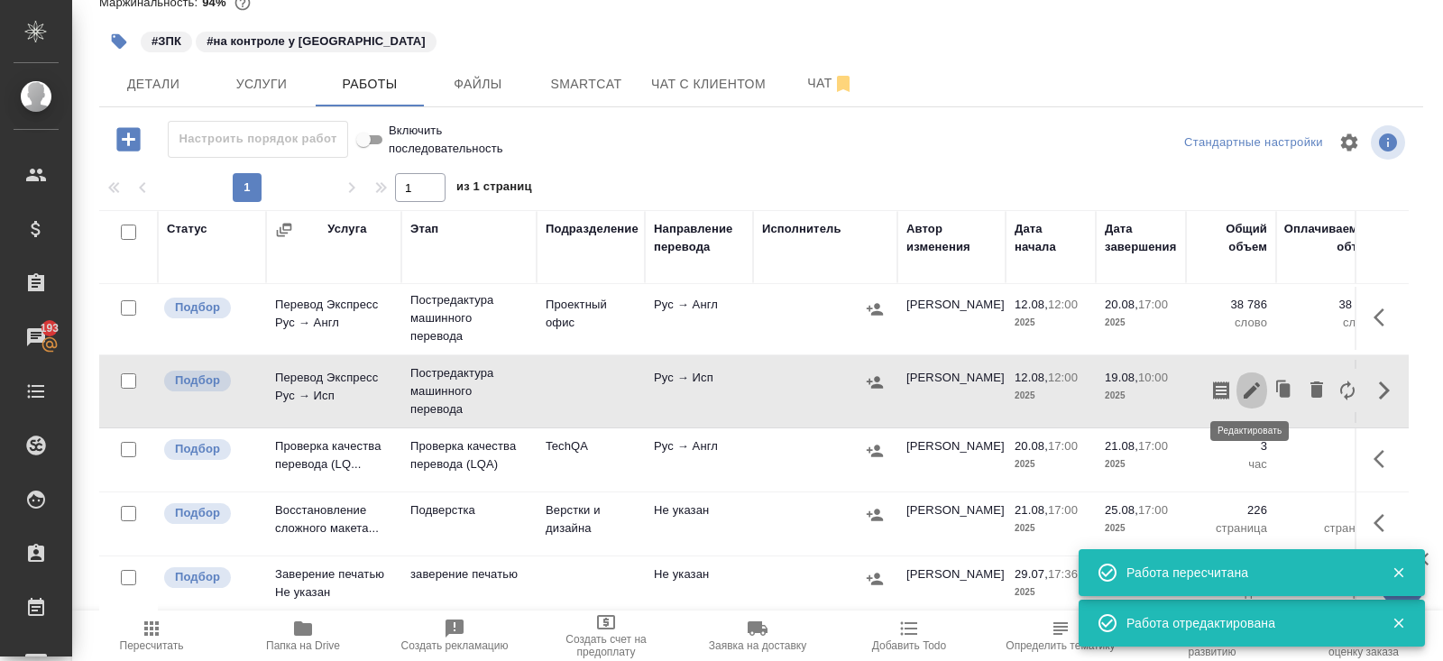
click at [1260, 381] on icon "button" at bounding box center [1252, 391] width 22 height 22
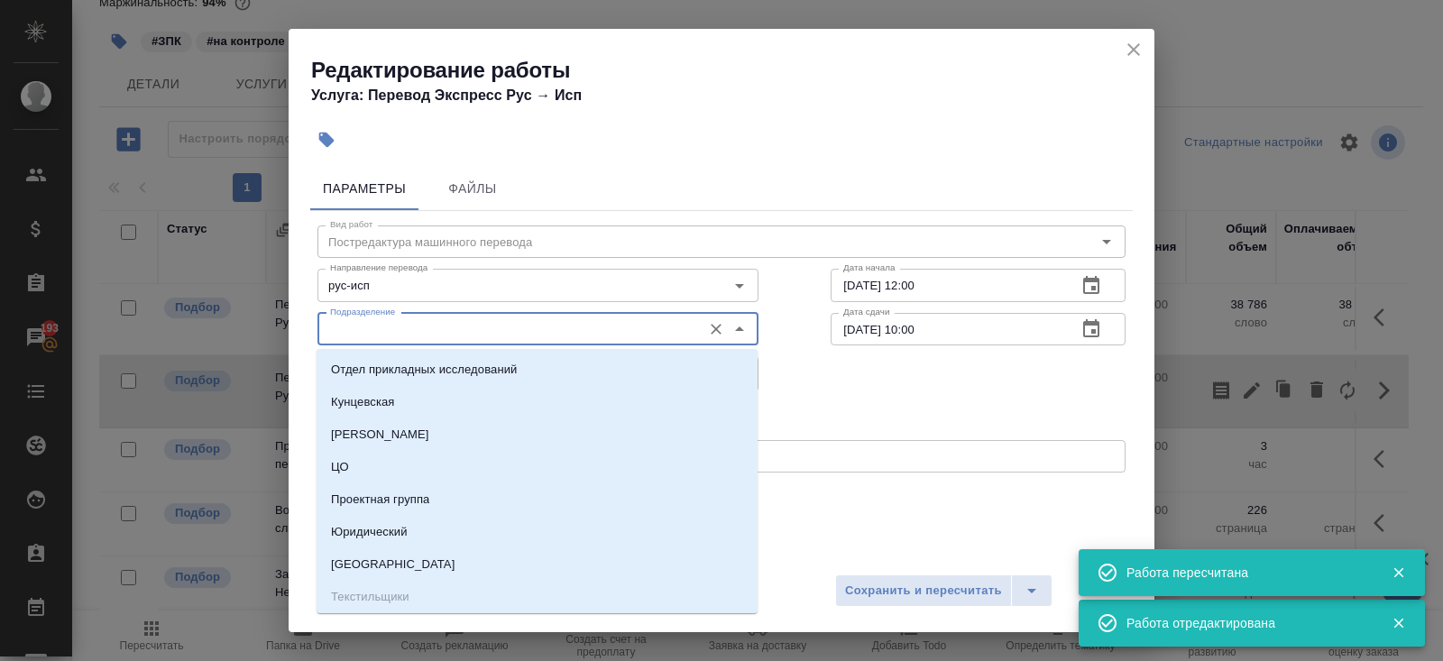
click at [385, 332] on input "Подразделение" at bounding box center [508, 329] width 370 height 22
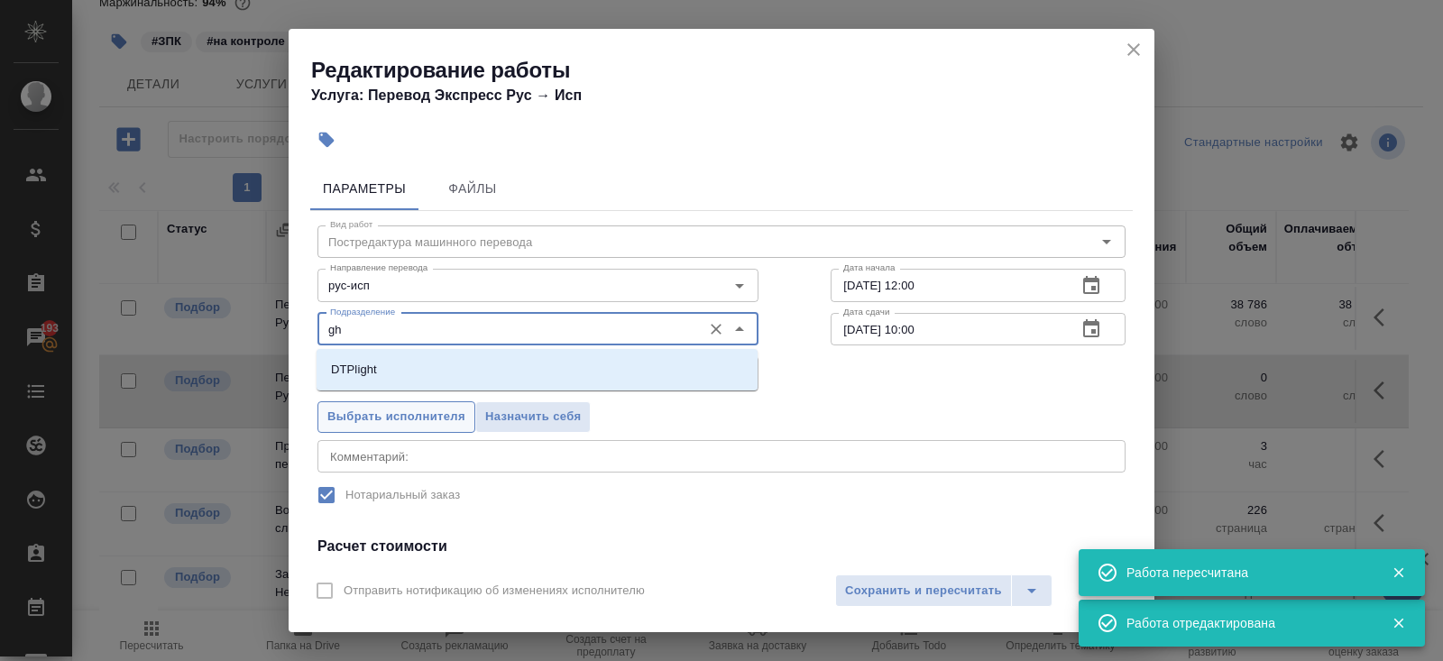
type input "g"
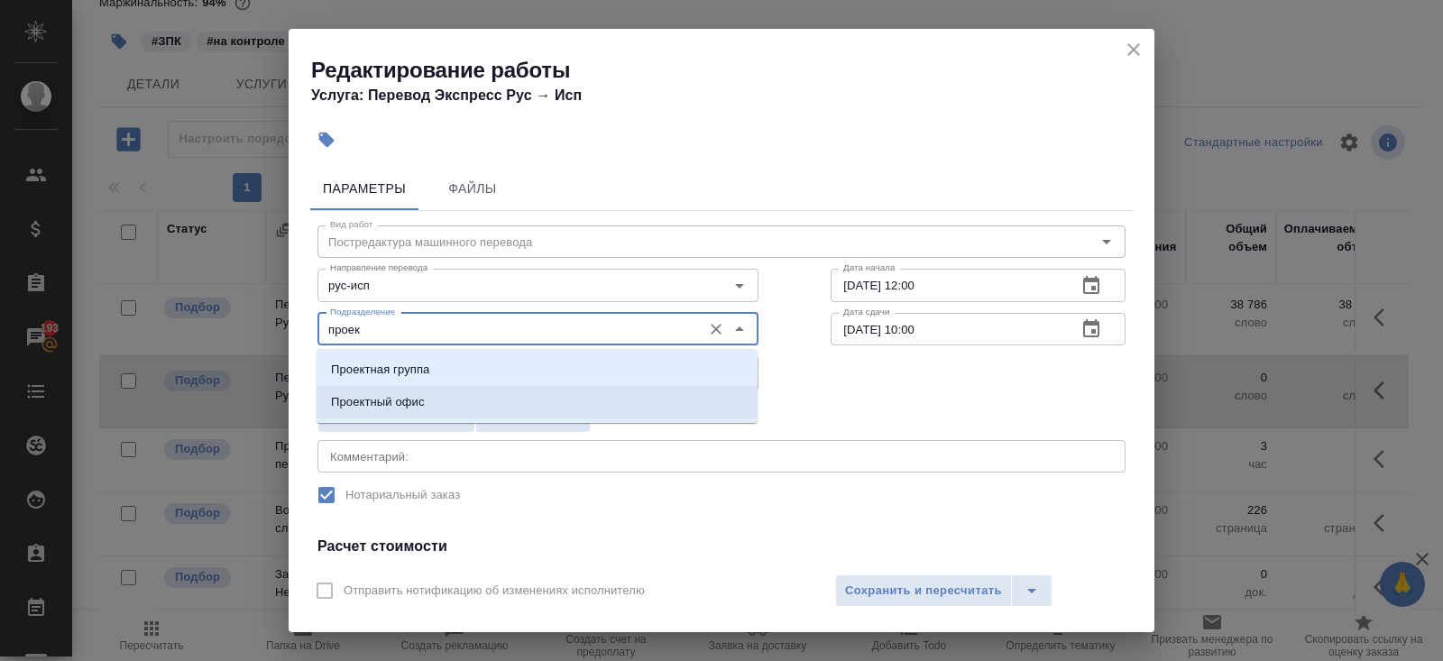
click at [359, 399] on p "Проектный офис" at bounding box center [378, 402] width 94 height 18
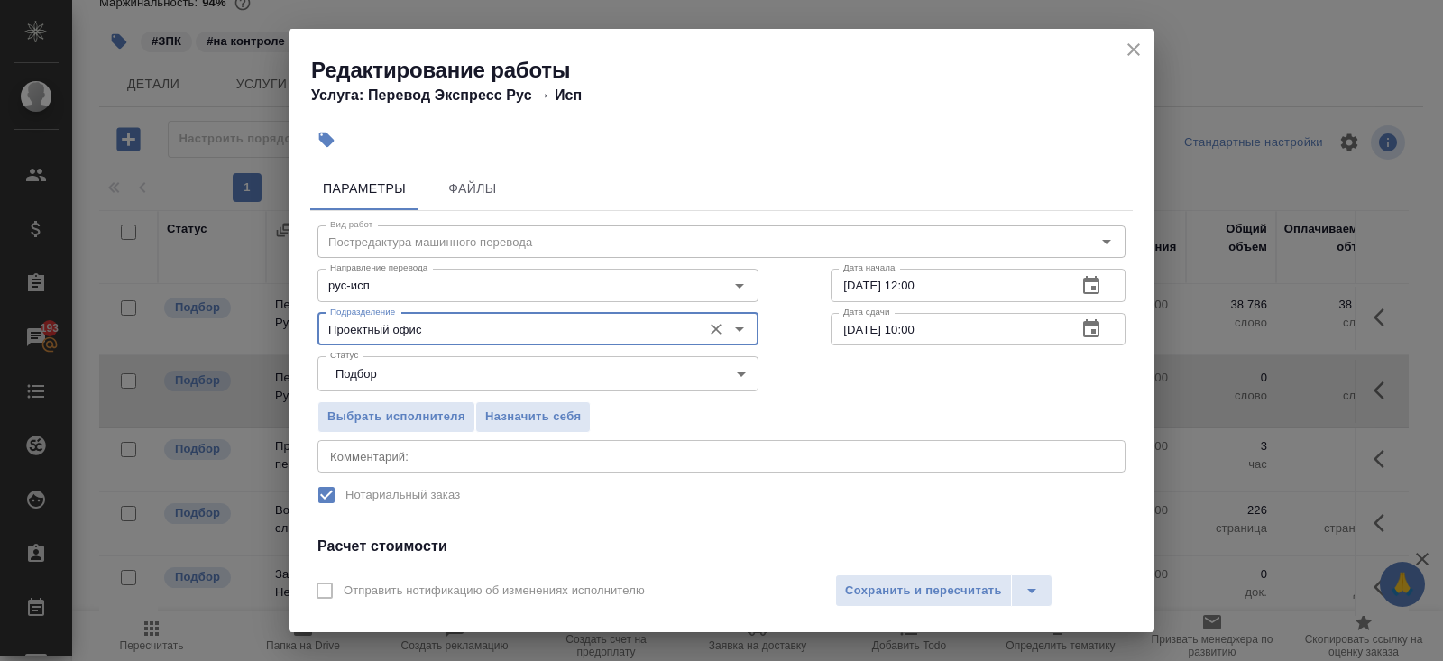
type input "Проектный офис"
click at [1088, 337] on icon "button" at bounding box center [1091, 329] width 22 height 22
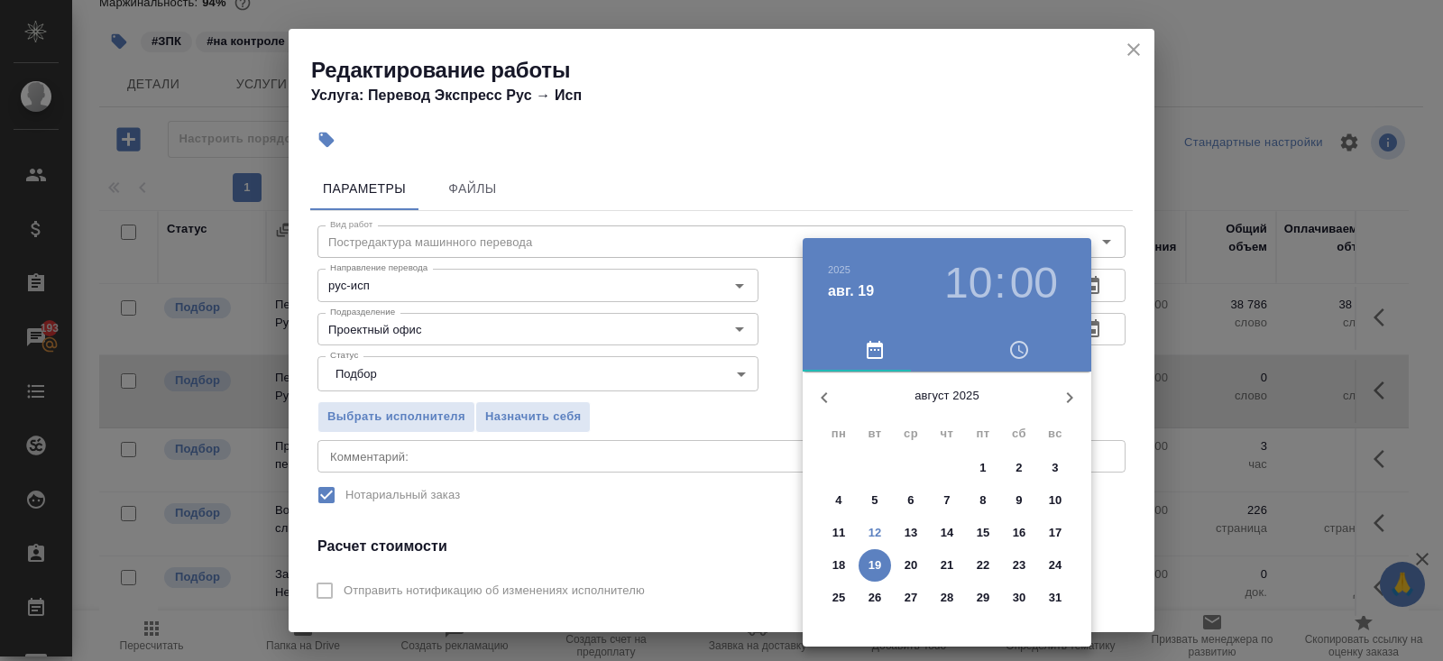
click at [907, 565] on p "20" at bounding box center [911, 565] width 14 height 18
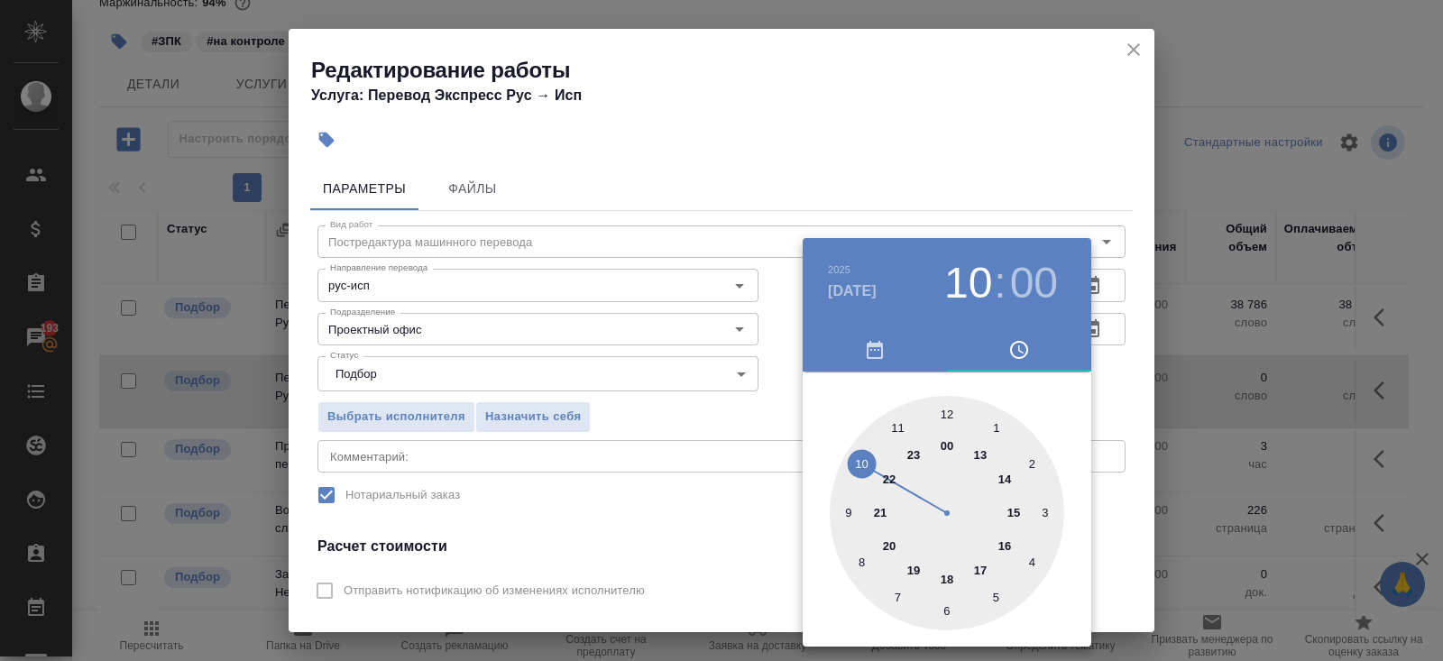
type input "20.08.2025 17:00"
click at [980, 567] on div at bounding box center [946, 513] width 234 height 234
click at [628, 509] on div at bounding box center [721, 330] width 1443 height 661
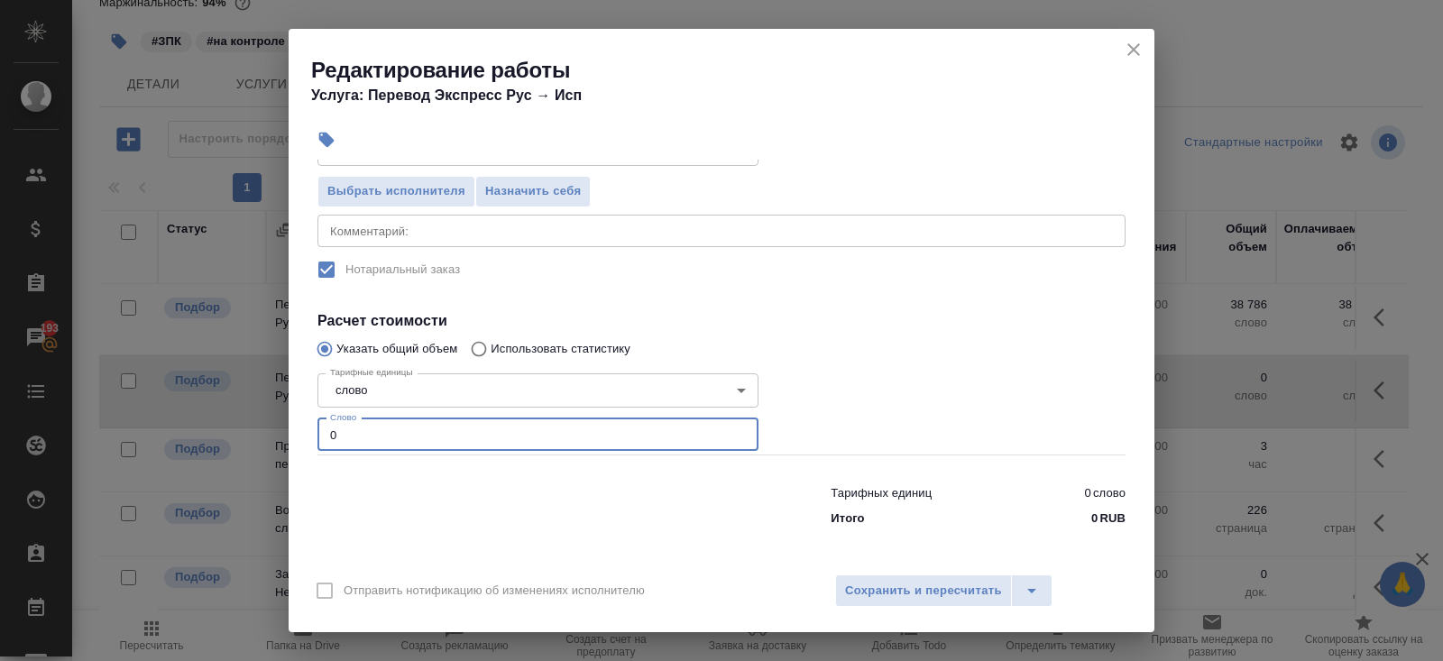
drag, startPoint x: 391, startPoint y: 438, endPoint x: 199, endPoint y: 431, distance: 192.2
click at [199, 431] on div "Редактирование работы Услуга: Перевод Экспресс Рус → Исп Параметры Файлы Вид ра…" at bounding box center [721, 330] width 1443 height 661
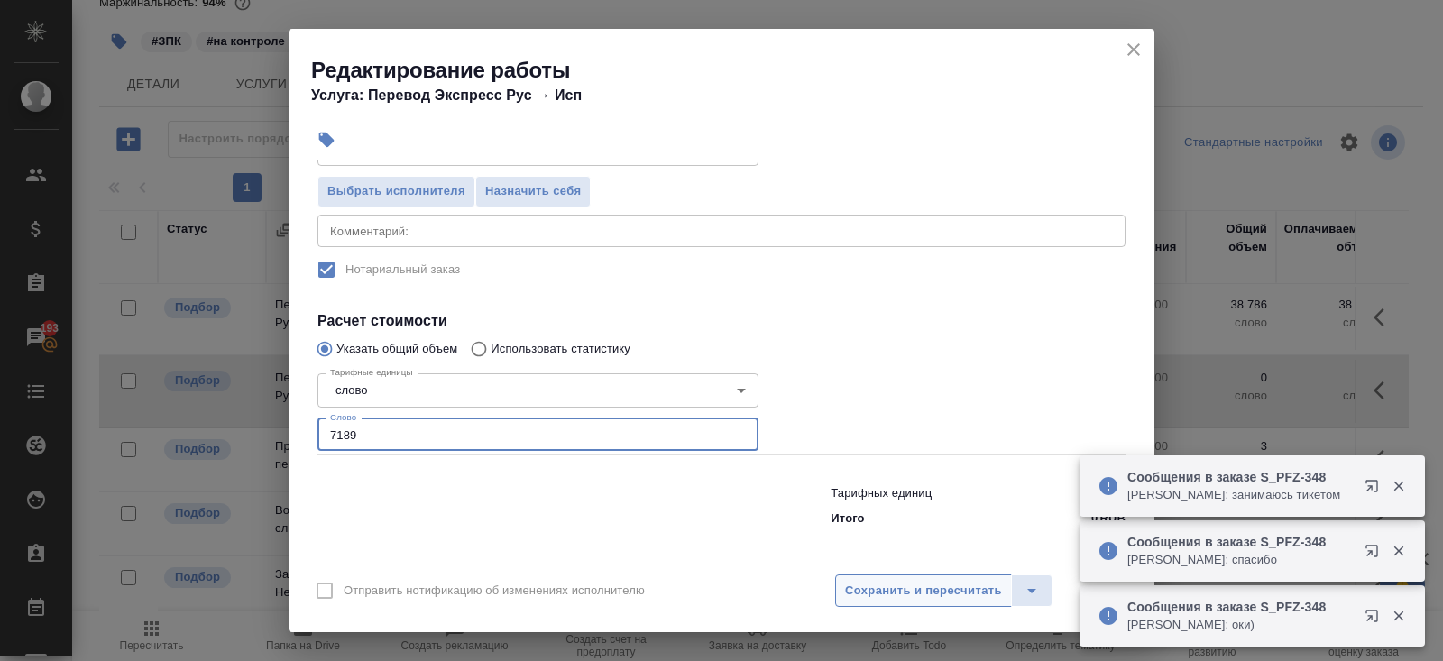
type input "7189"
click at [948, 594] on span "Сохранить и пересчитать" at bounding box center [923, 591] width 157 height 21
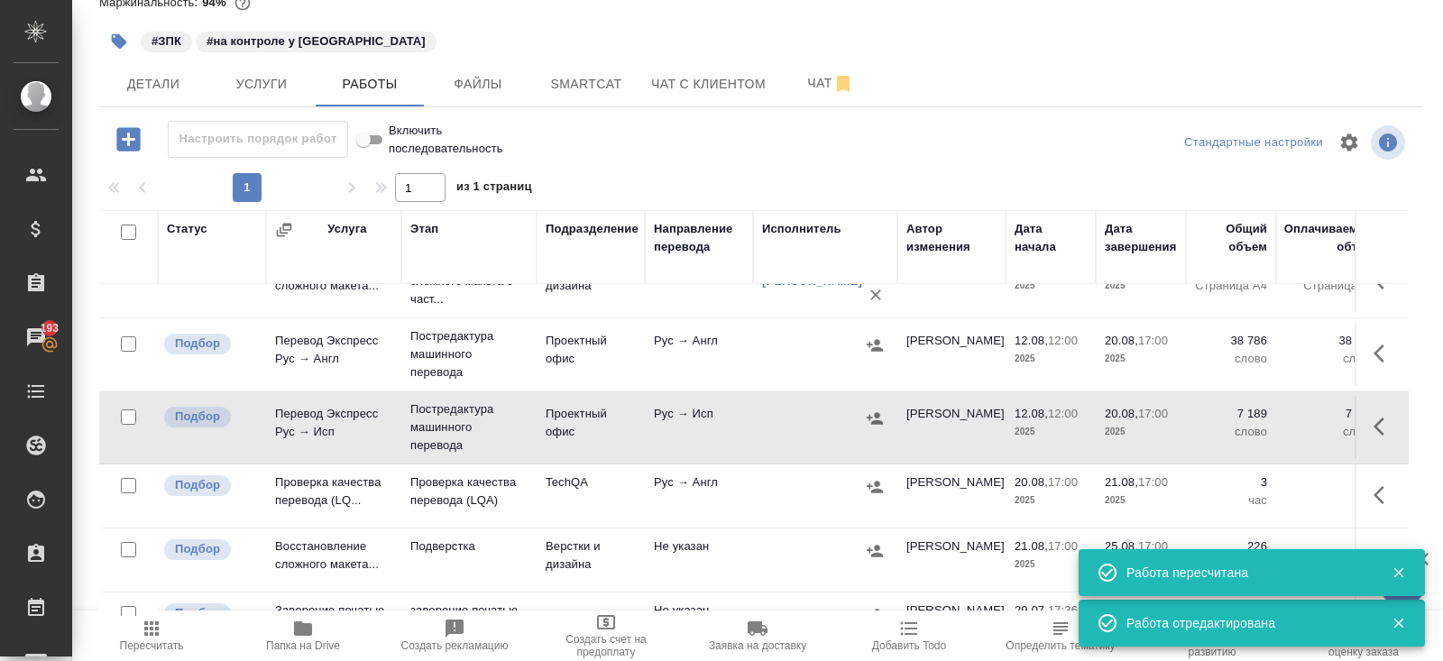
scroll to position [174, 0]
click at [1377, 351] on icon "button" at bounding box center [1378, 356] width 11 height 18
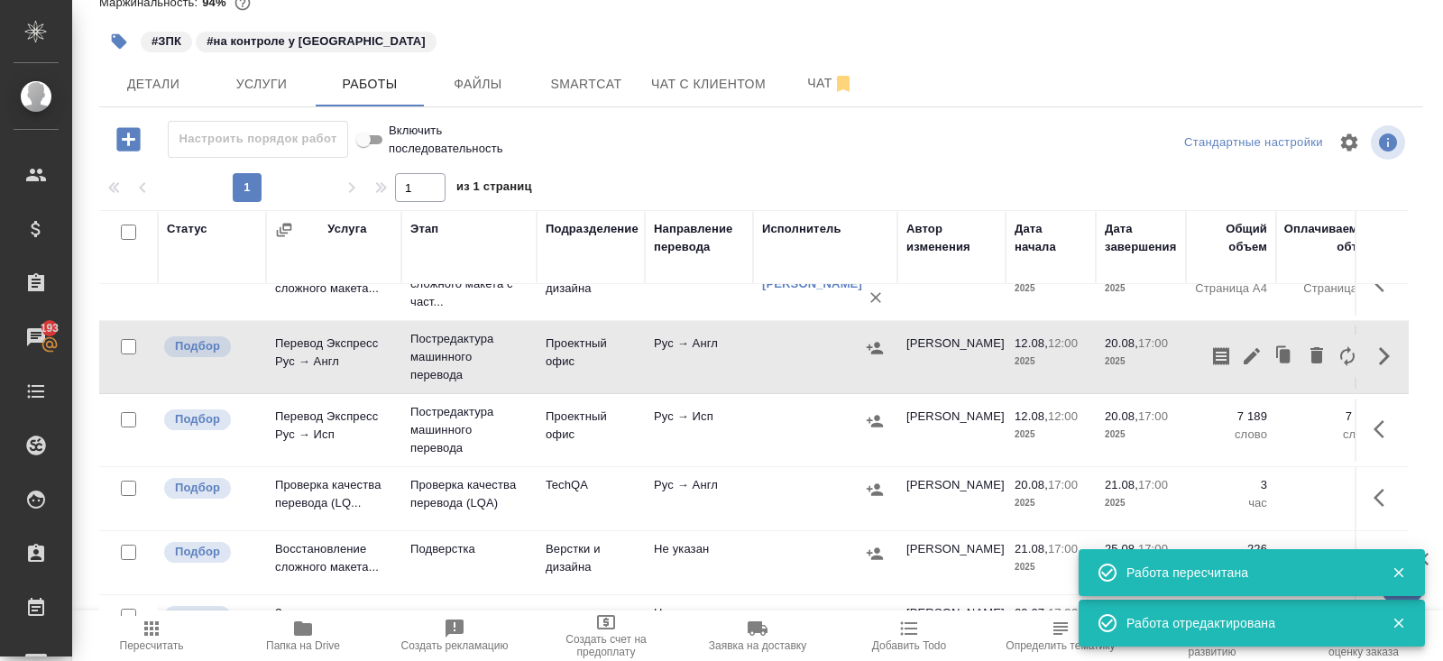
click at [1222, 353] on icon "button" at bounding box center [1221, 356] width 16 height 18
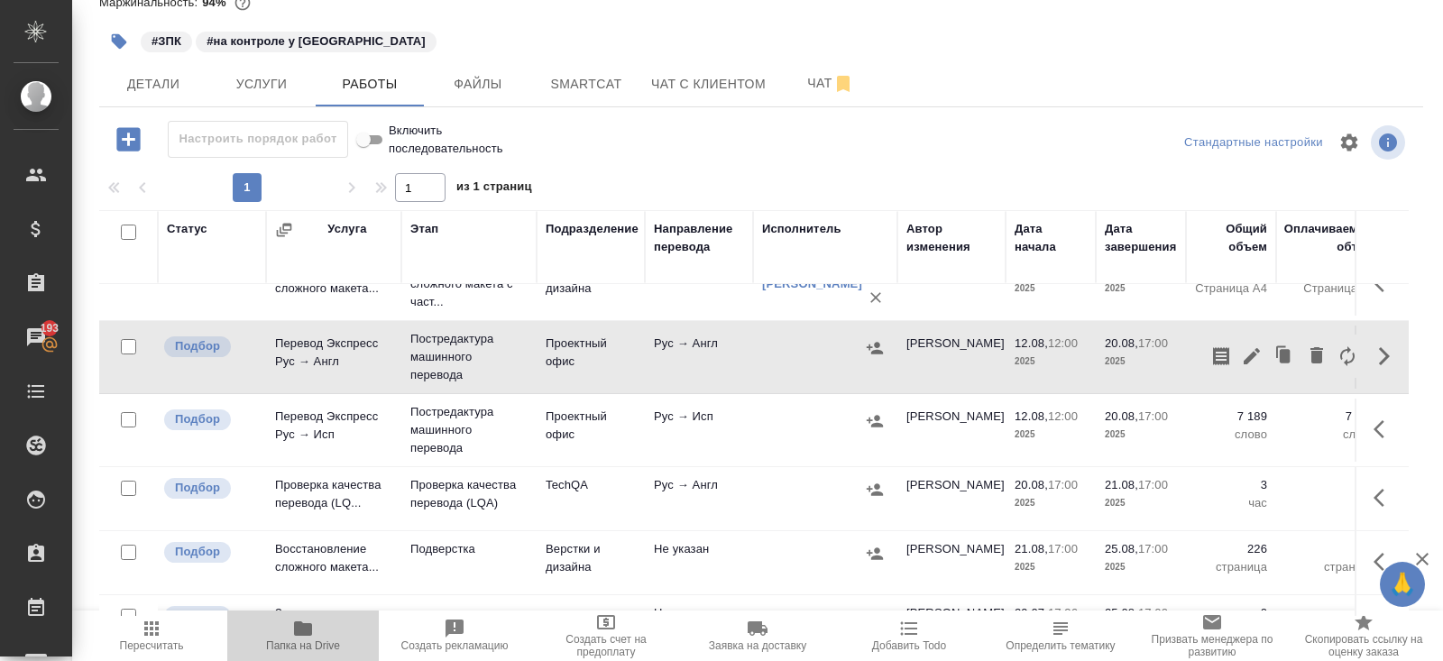
click at [319, 627] on span "Папка на Drive" at bounding box center [303, 635] width 130 height 34
click at [1379, 353] on icon "button" at bounding box center [1384, 356] width 22 height 22
click at [1254, 354] on icon "button" at bounding box center [1252, 356] width 22 height 22
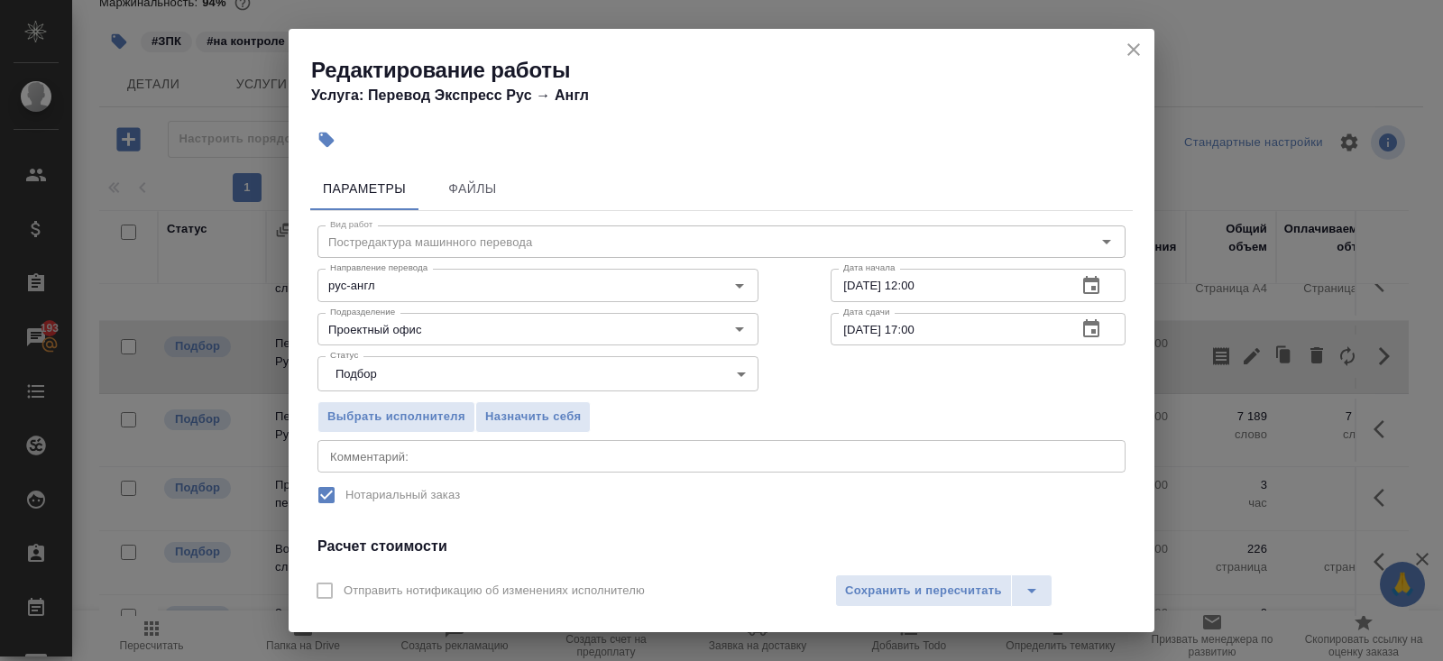
click at [401, 459] on textarea at bounding box center [721, 456] width 783 height 14
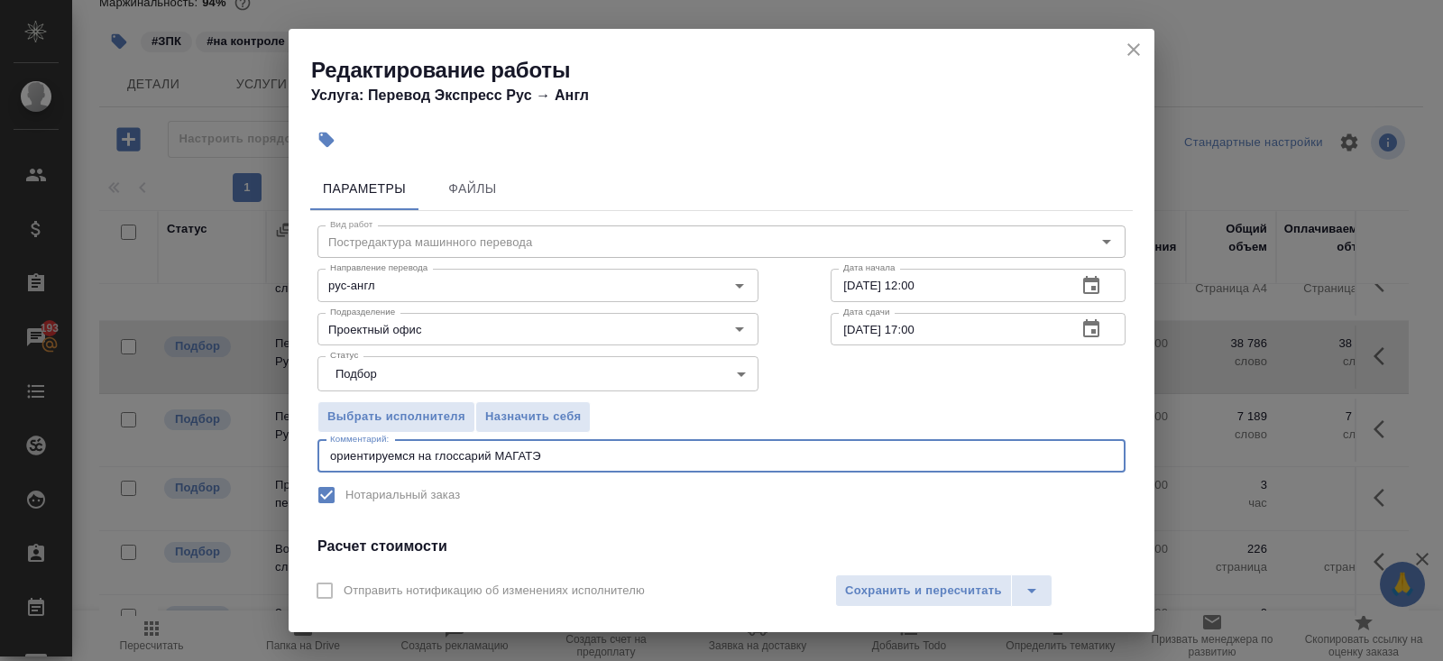
paste textarea "https://drive.awatera.com/s/dPnXmTNHaKZJHAD"
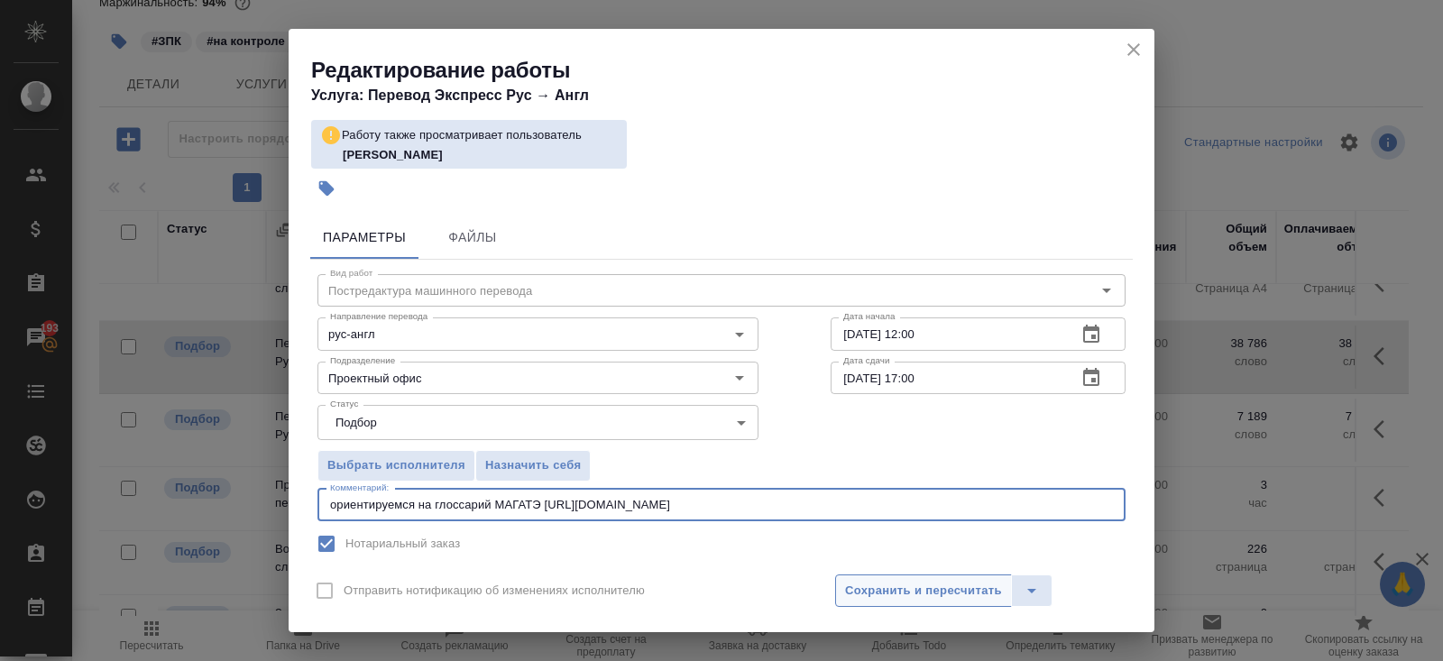
type textarea "ориентируемся на глоссарий МАГАТЭ https://drive.awatera.com/s/dPnXmTNHaKZJHAD"
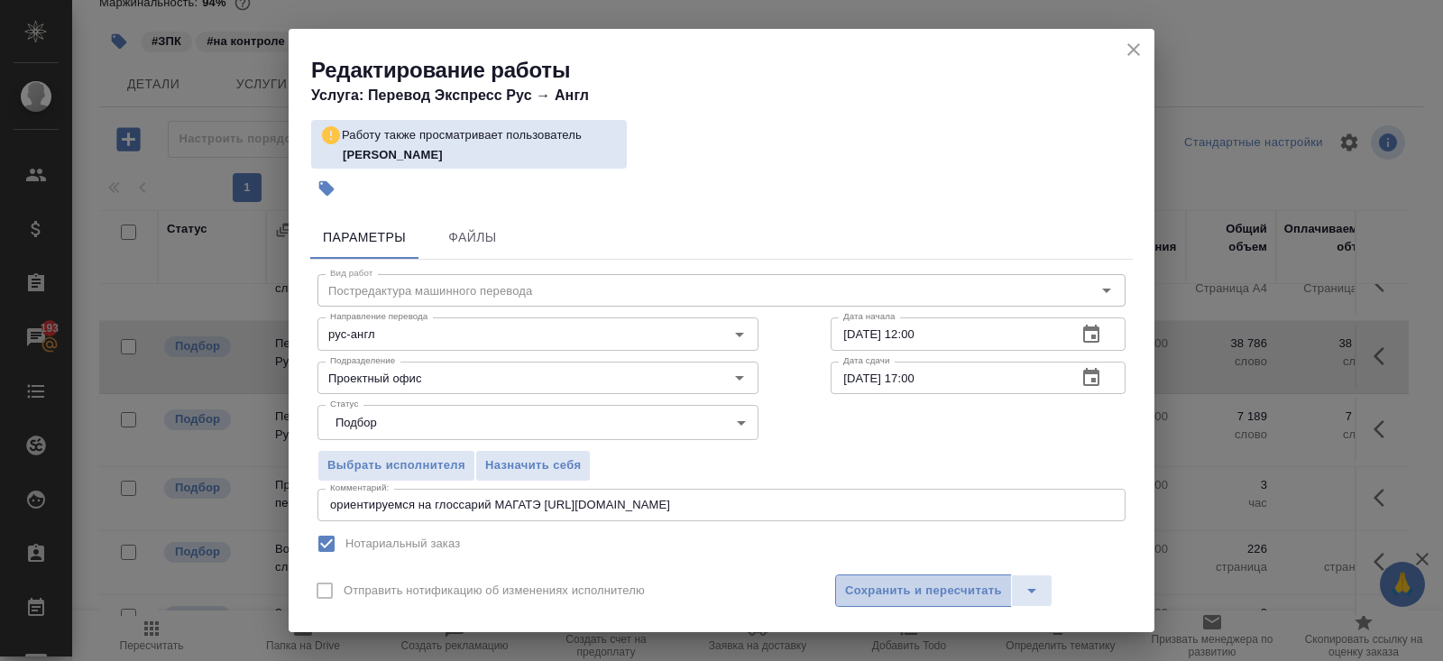
click at [888, 585] on span "Сохранить и пересчитать" at bounding box center [923, 591] width 157 height 21
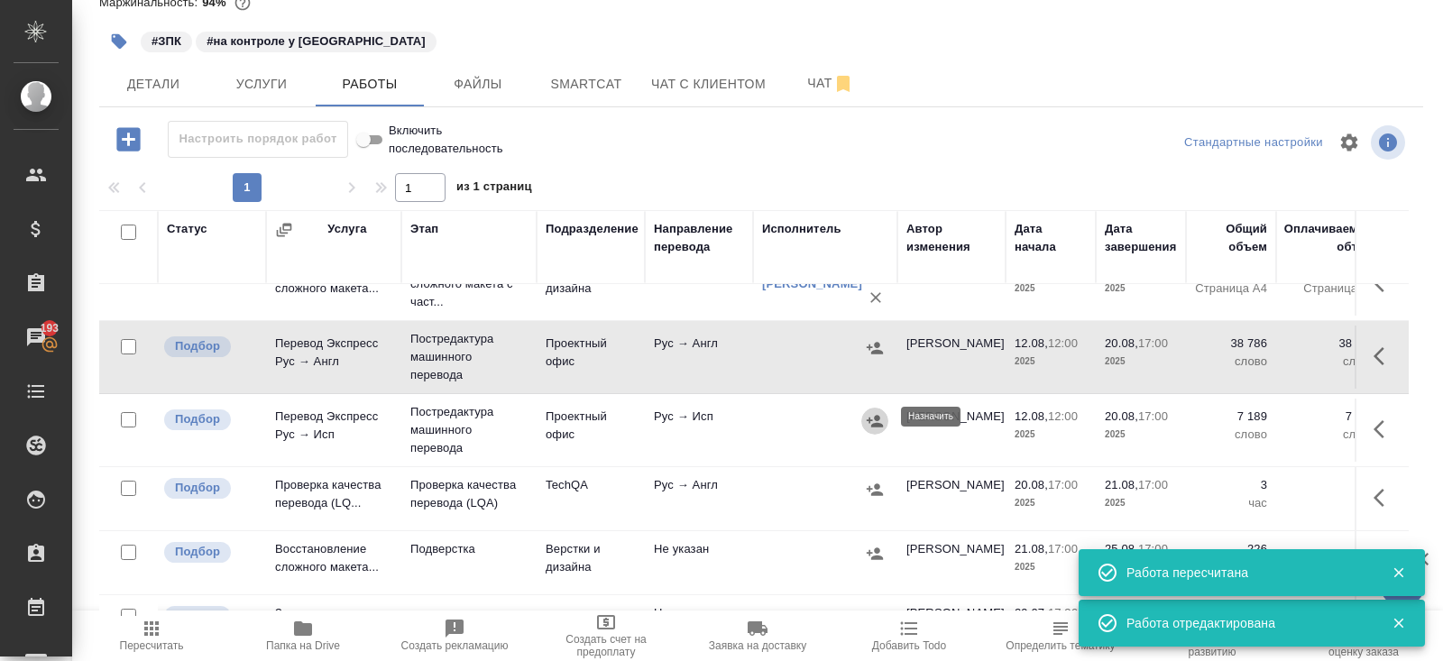
click at [875, 417] on icon "button" at bounding box center [875, 421] width 18 height 18
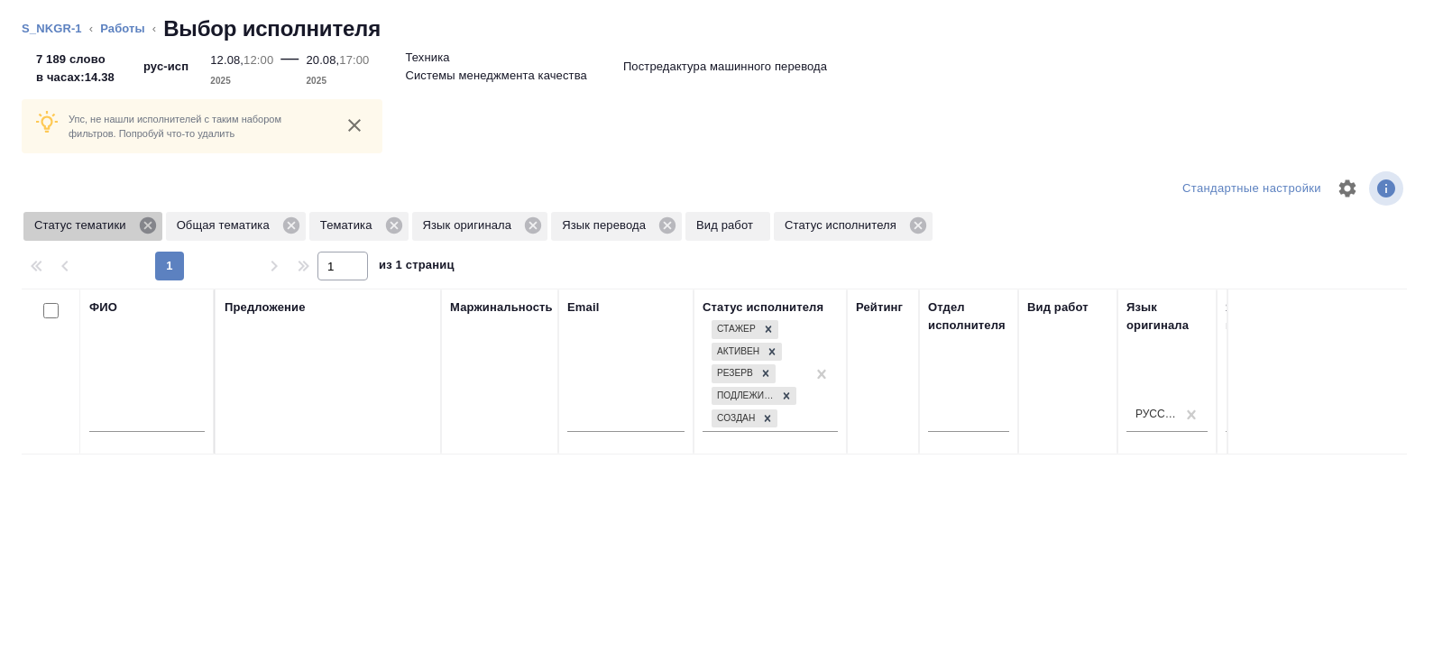
click at [154, 226] on icon at bounding box center [148, 225] width 20 height 20
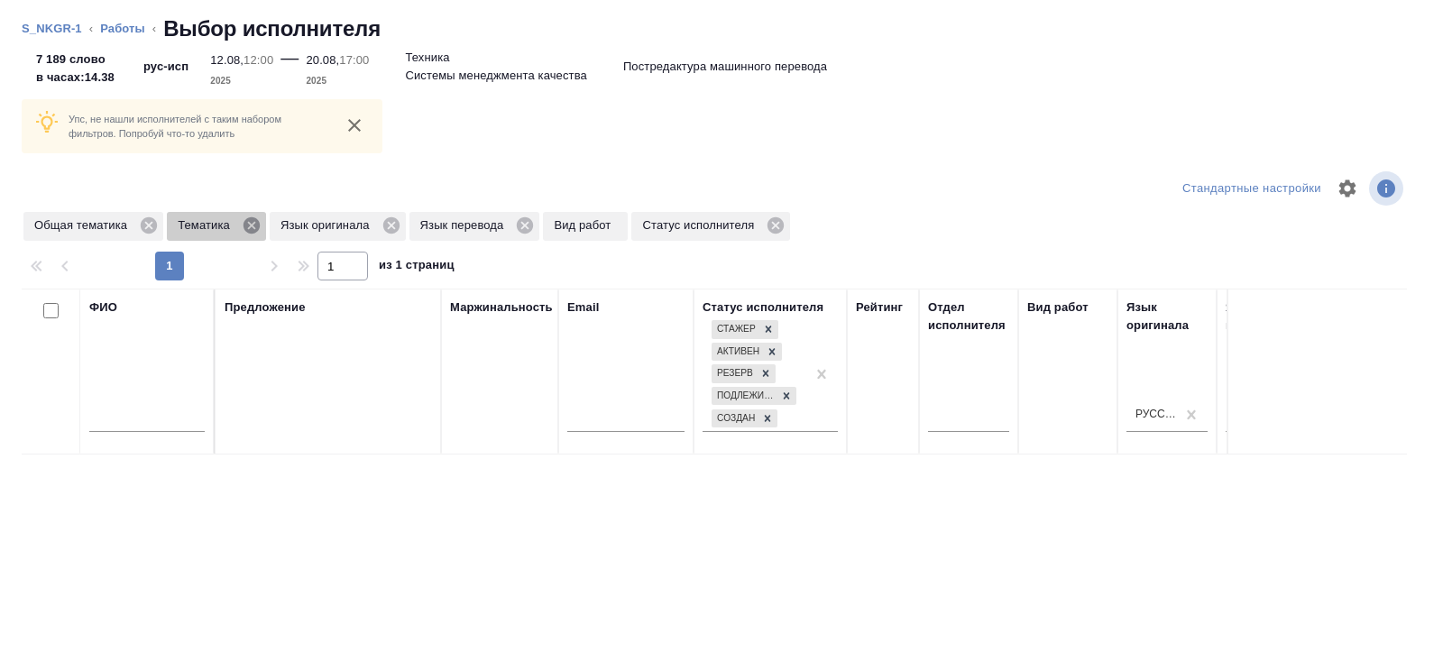
click at [255, 224] on icon at bounding box center [252, 225] width 20 height 20
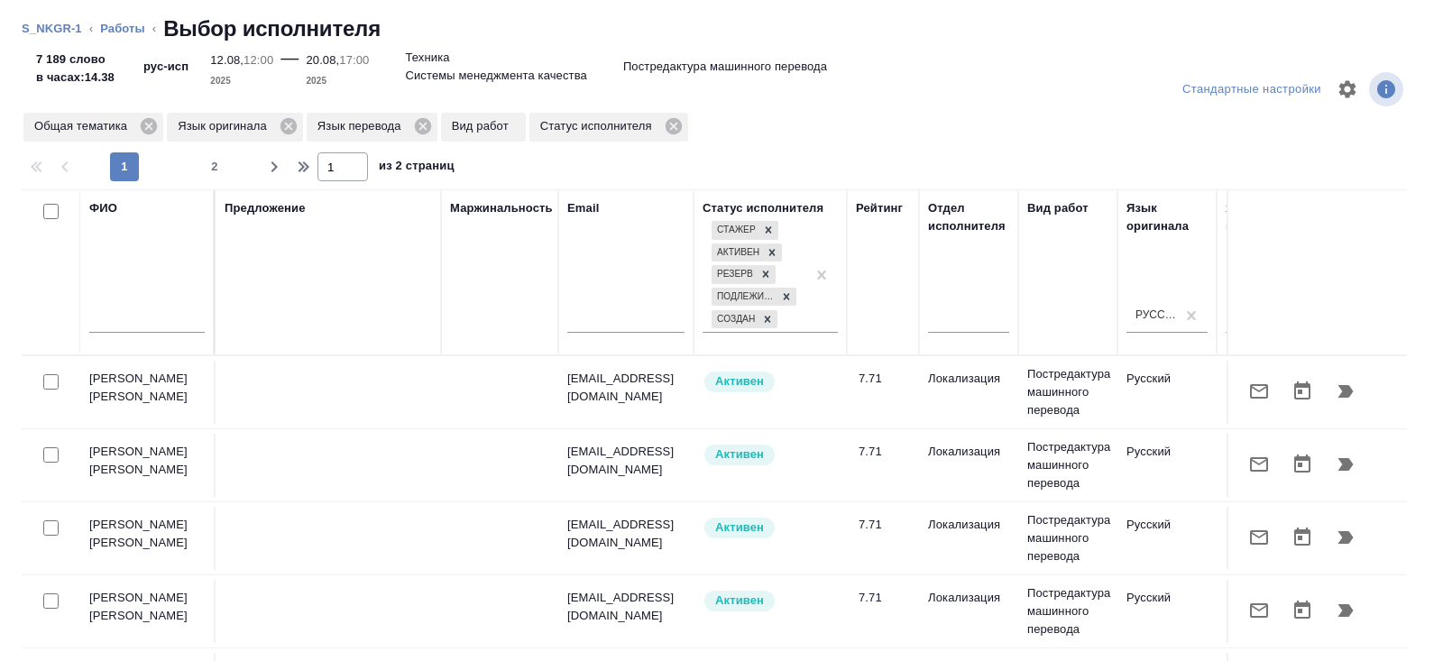
scroll to position [0, 1233]
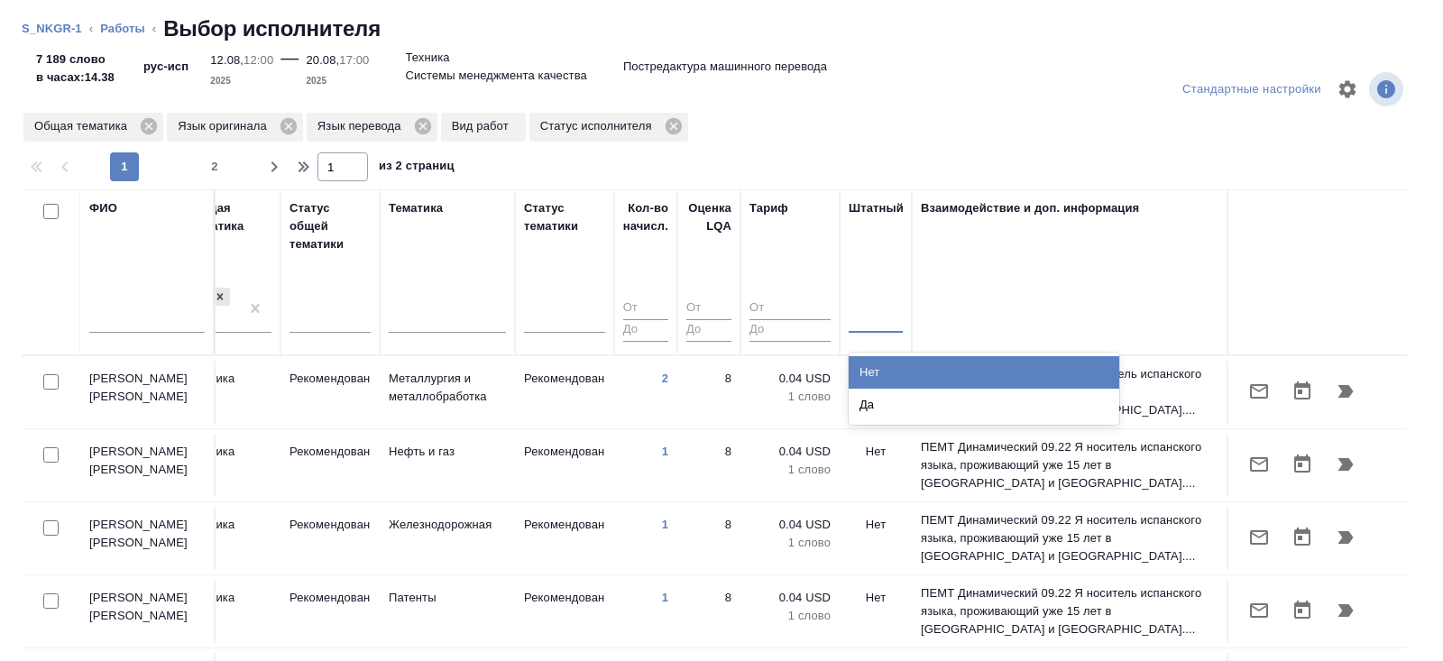
click at [853, 315] on div at bounding box center [875, 315] width 54 height 26
click at [868, 362] on div "Нет" at bounding box center [983, 372] width 270 height 32
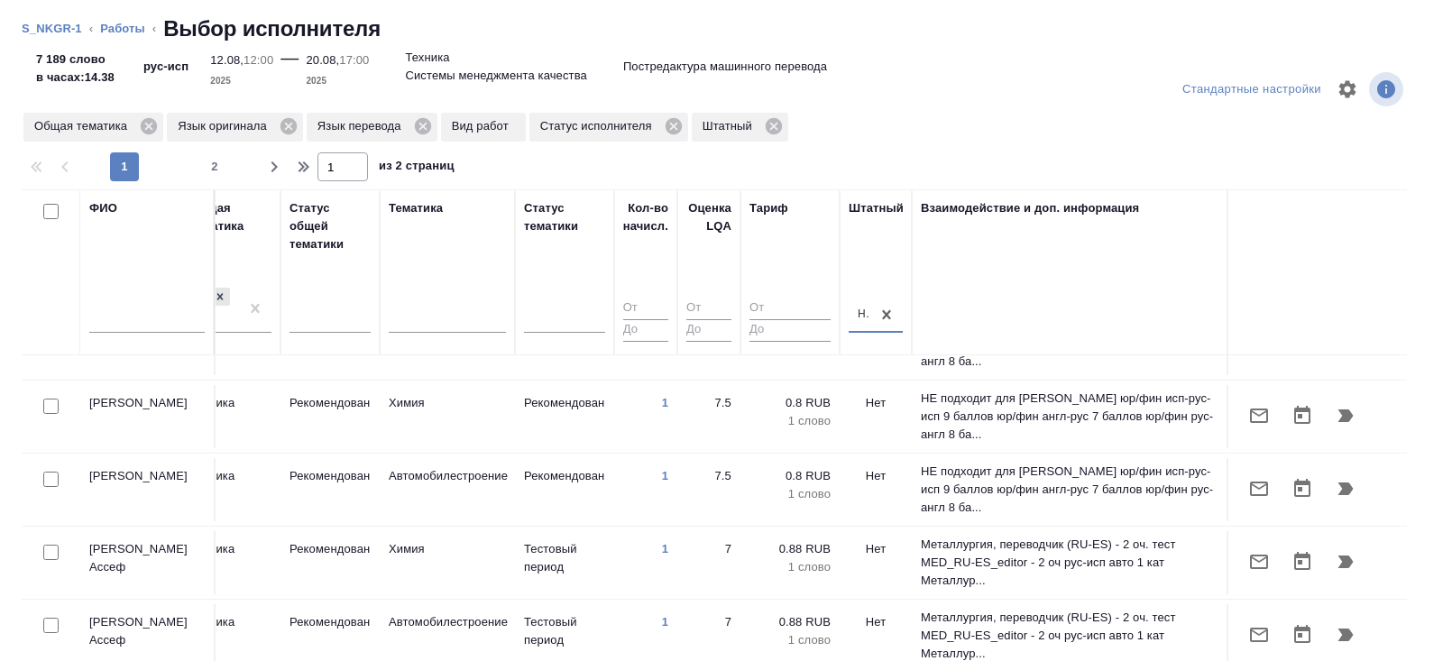
scroll to position [566, 1233]
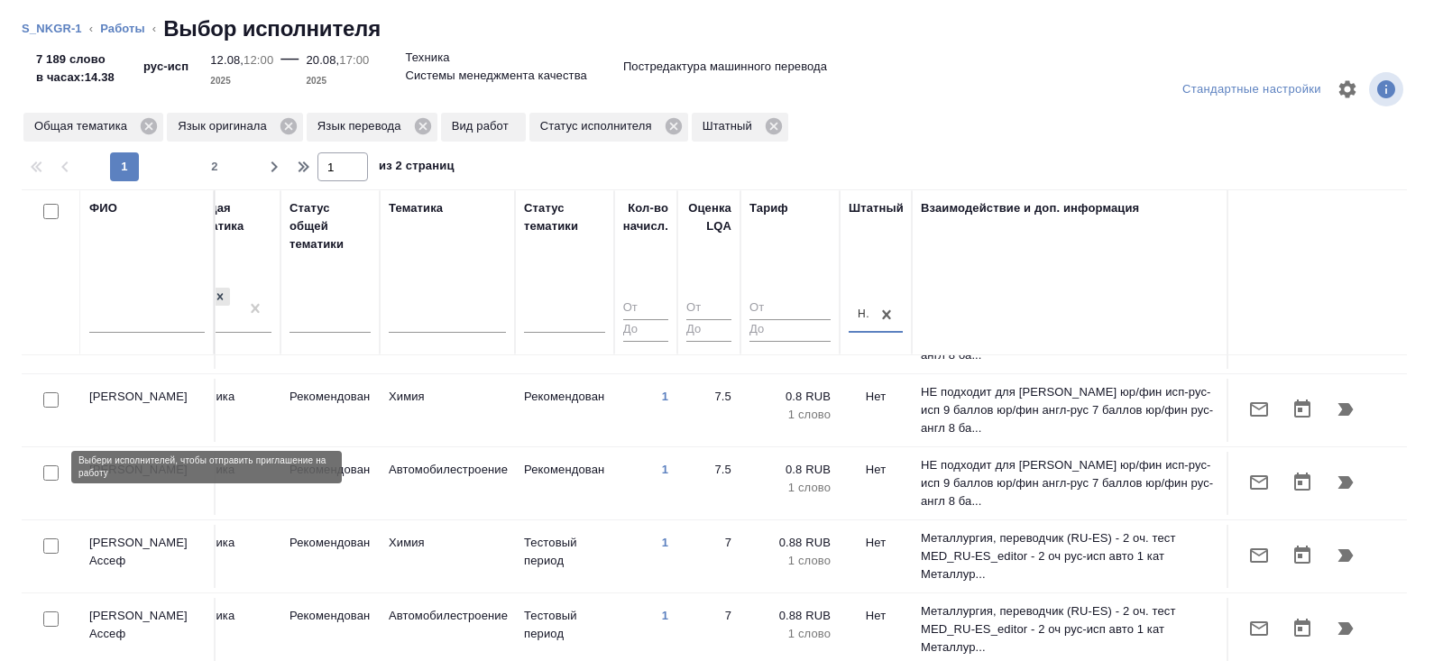
click at [50, 468] on input "checkbox" at bounding box center [50, 472] width 15 height 15
checkbox input "true"
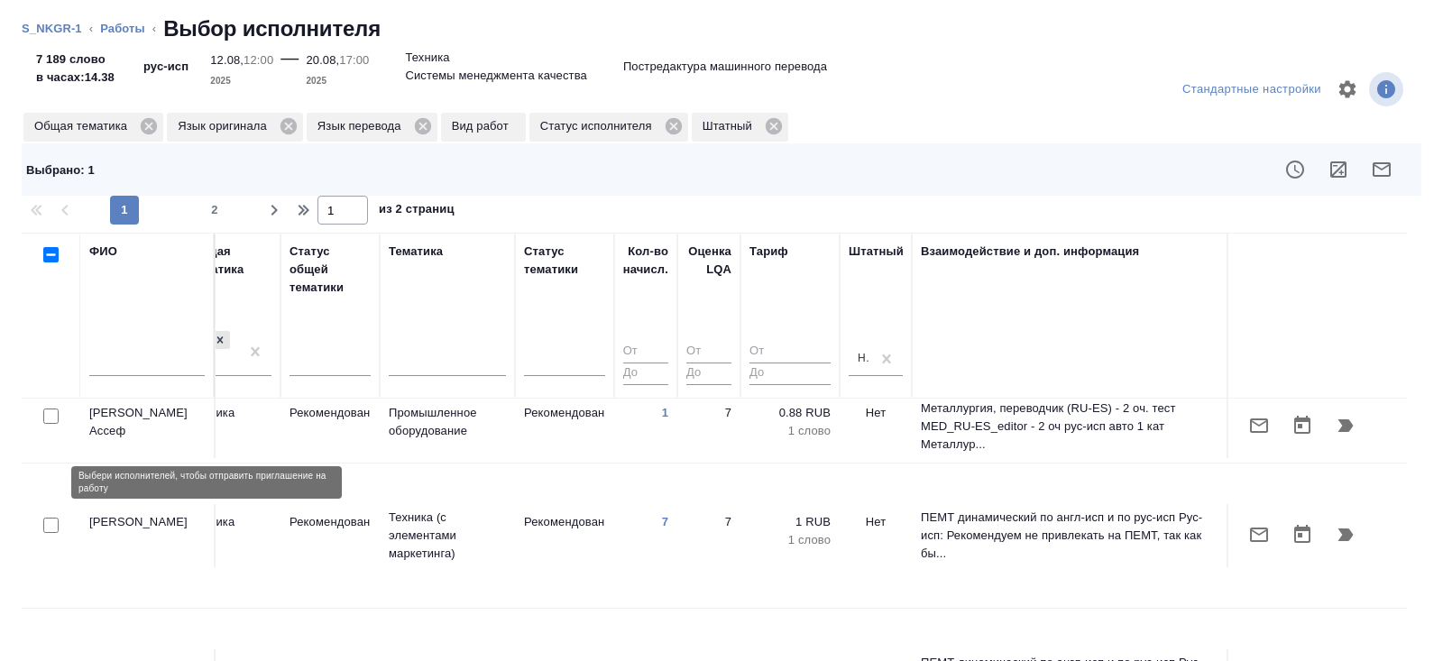
click at [50, 518] on input "checkbox" at bounding box center [50, 525] width 15 height 15
checkbox input "true"
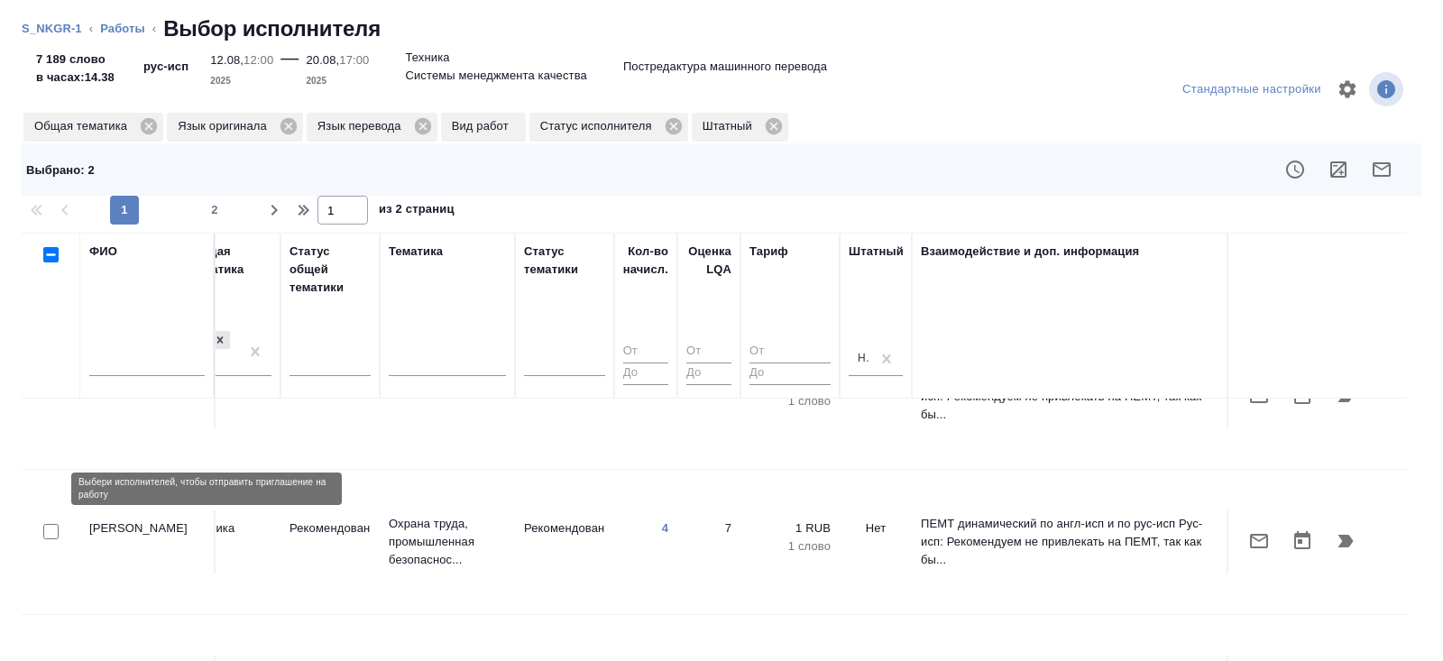
scroll to position [1413, 1233]
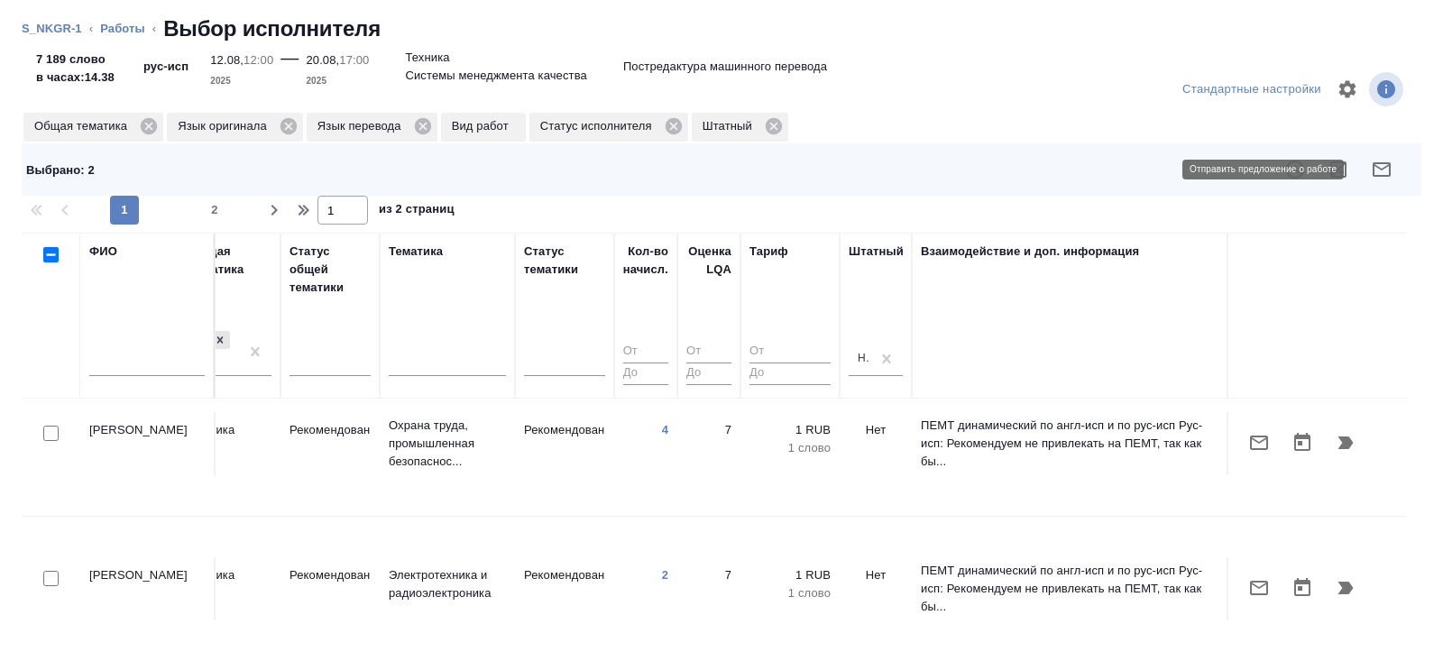
click at [1388, 169] on icon "button" at bounding box center [1381, 169] width 18 height 14
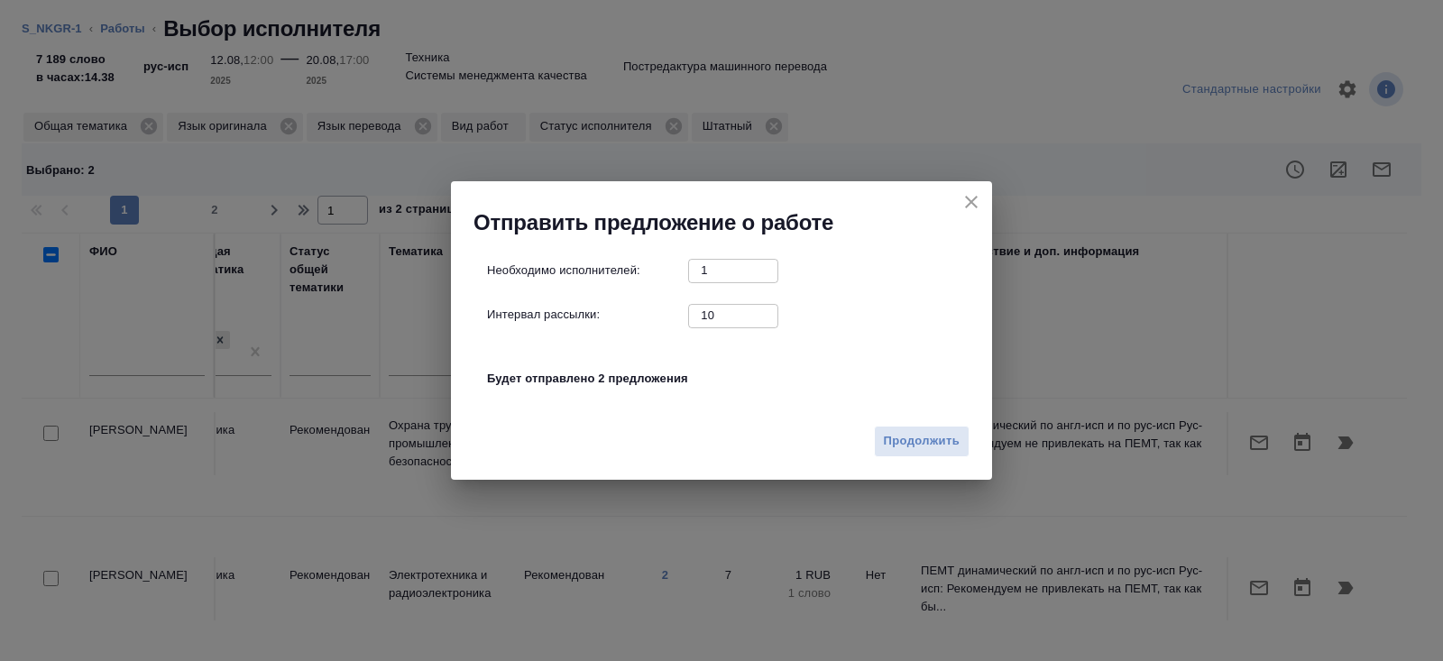
drag, startPoint x: 706, startPoint y: 320, endPoint x: 645, endPoint y: 316, distance: 61.5
click at [645, 316] on div "Интервал рассылки: 10 ​" at bounding box center [728, 315] width 483 height 23
type input "0"
click at [929, 446] on span "Продолжить" at bounding box center [922, 441] width 76 height 21
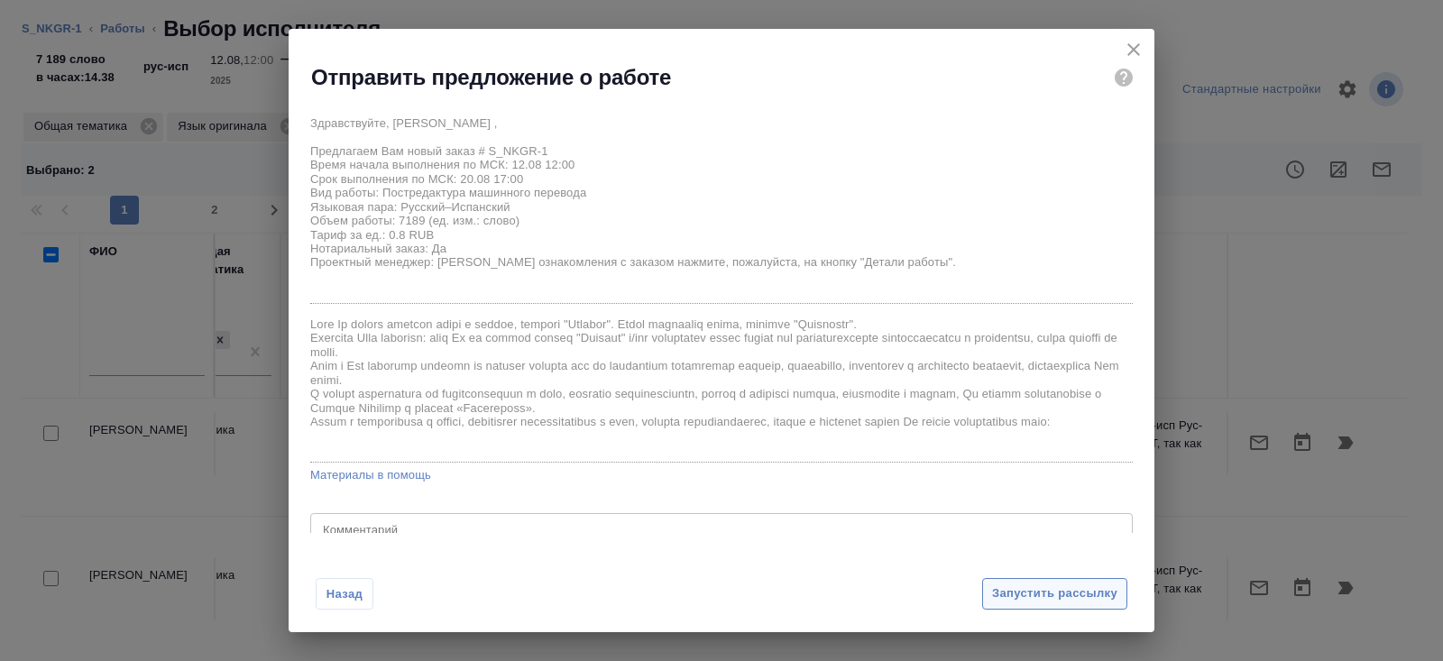
click at [1001, 582] on button "Запустить рассылку" at bounding box center [1054, 594] width 145 height 32
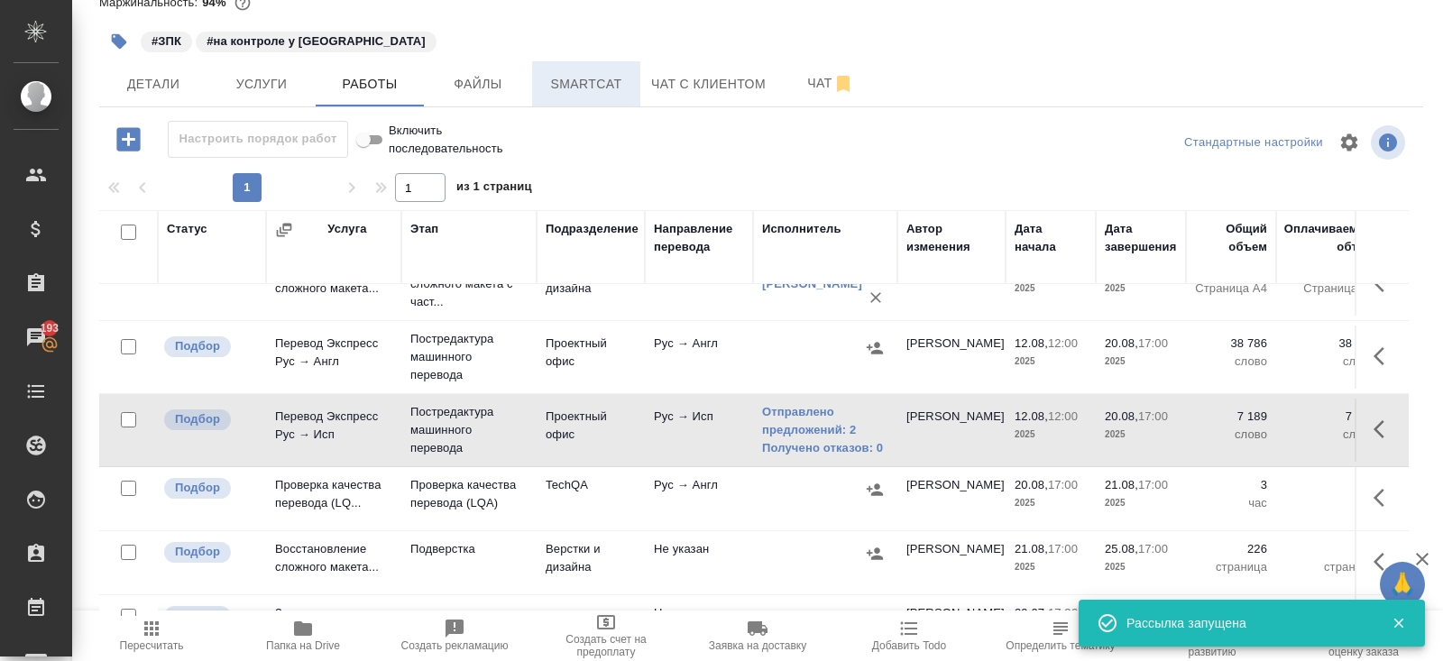
click at [608, 85] on span "Smartcat" at bounding box center [586, 84] width 87 height 23
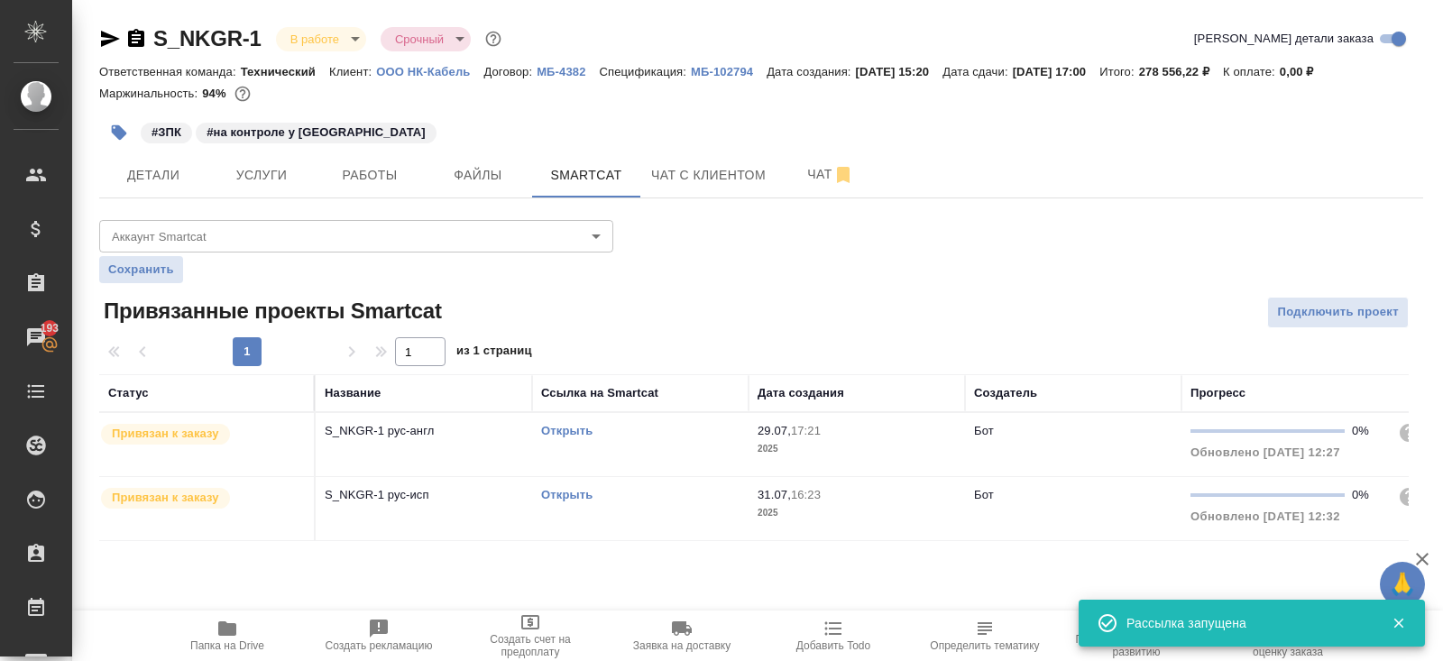
click at [663, 450] on td "Открыть" at bounding box center [640, 444] width 216 height 63
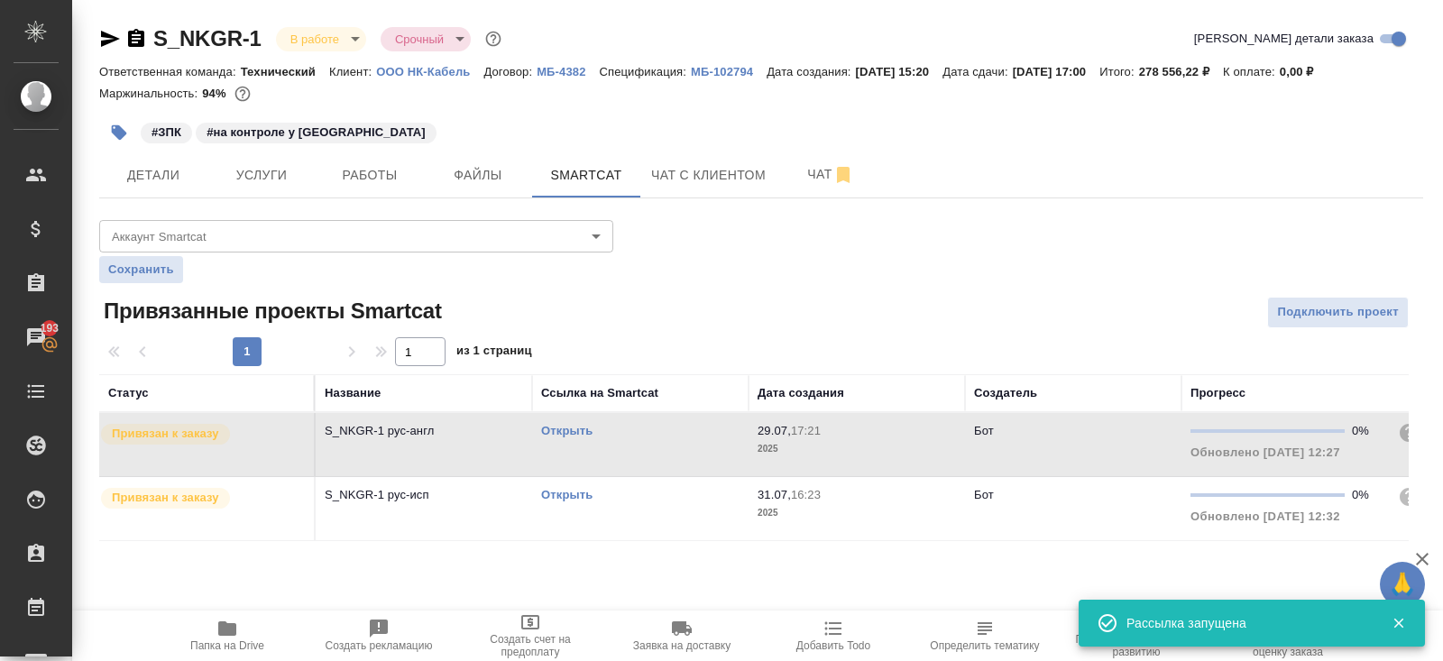
click at [656, 476] on td "Открыть" at bounding box center [640, 444] width 216 height 63
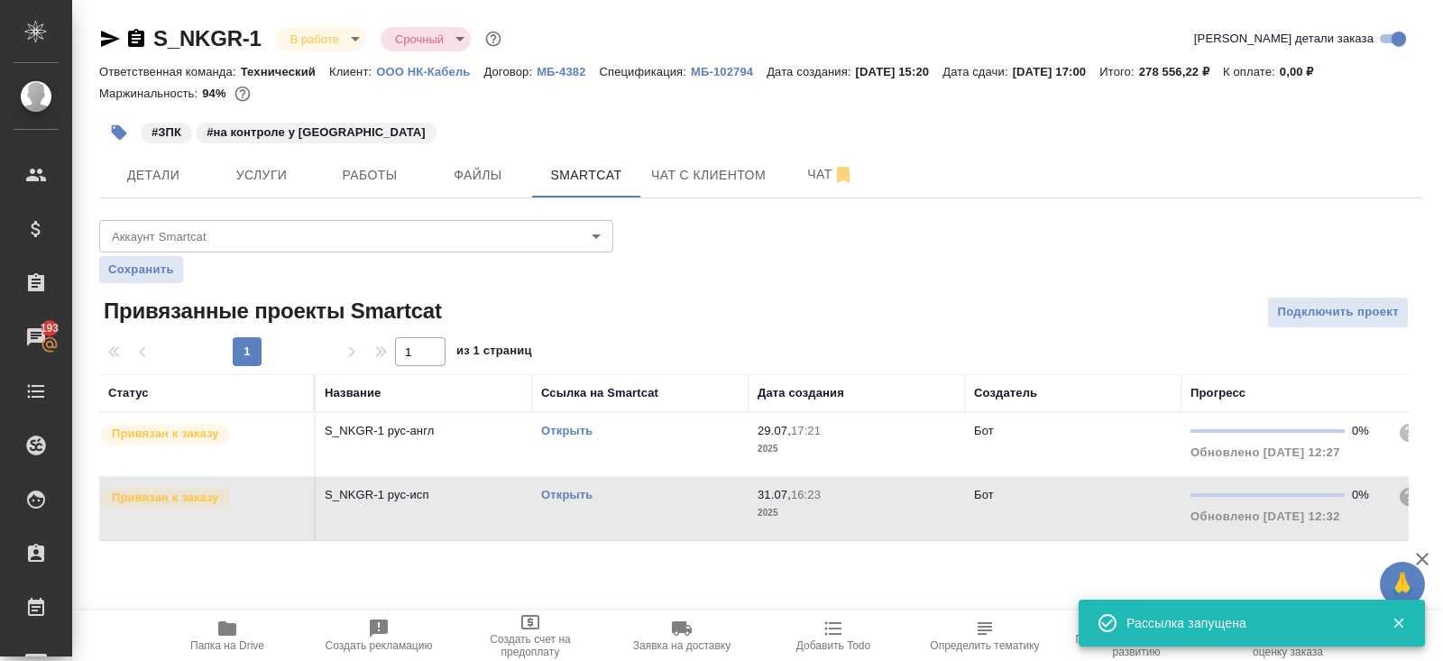
click at [656, 476] on td "Открыть" at bounding box center [640, 444] width 216 height 63
click at [367, 157] on button "Работы" at bounding box center [370, 174] width 108 height 45
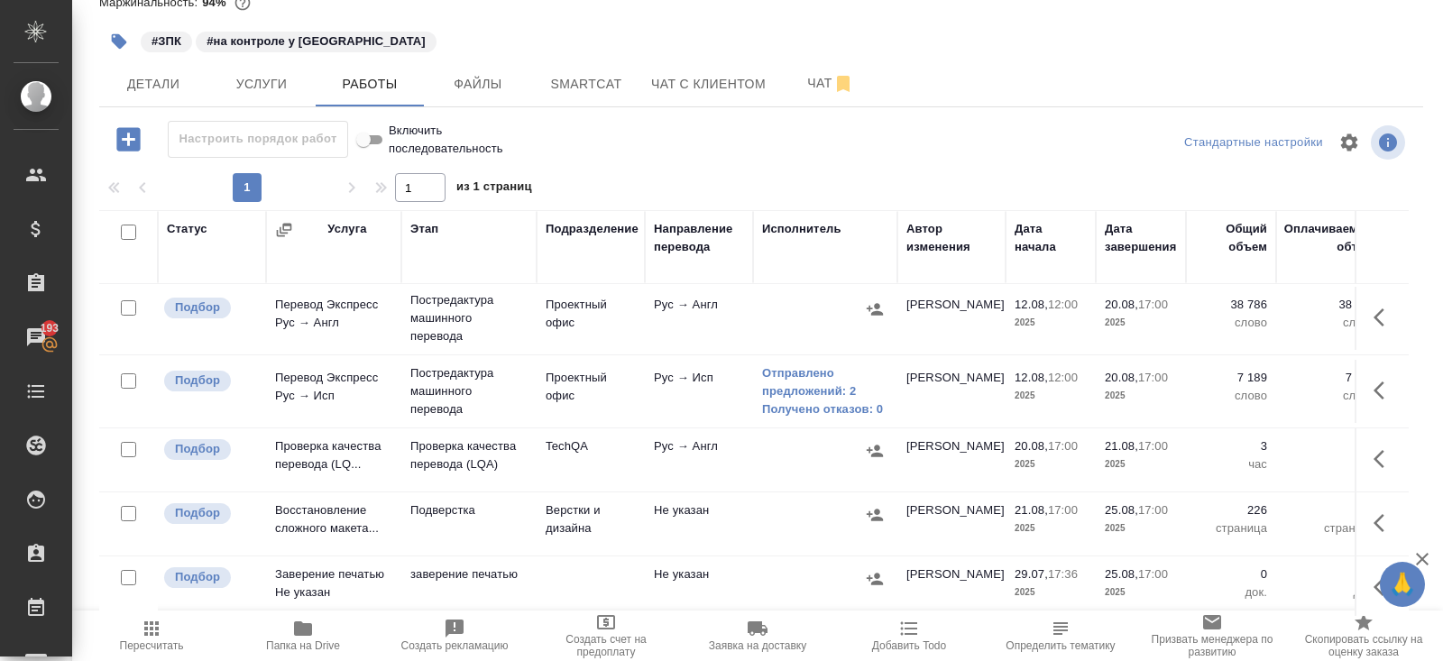
scroll to position [127, 0]
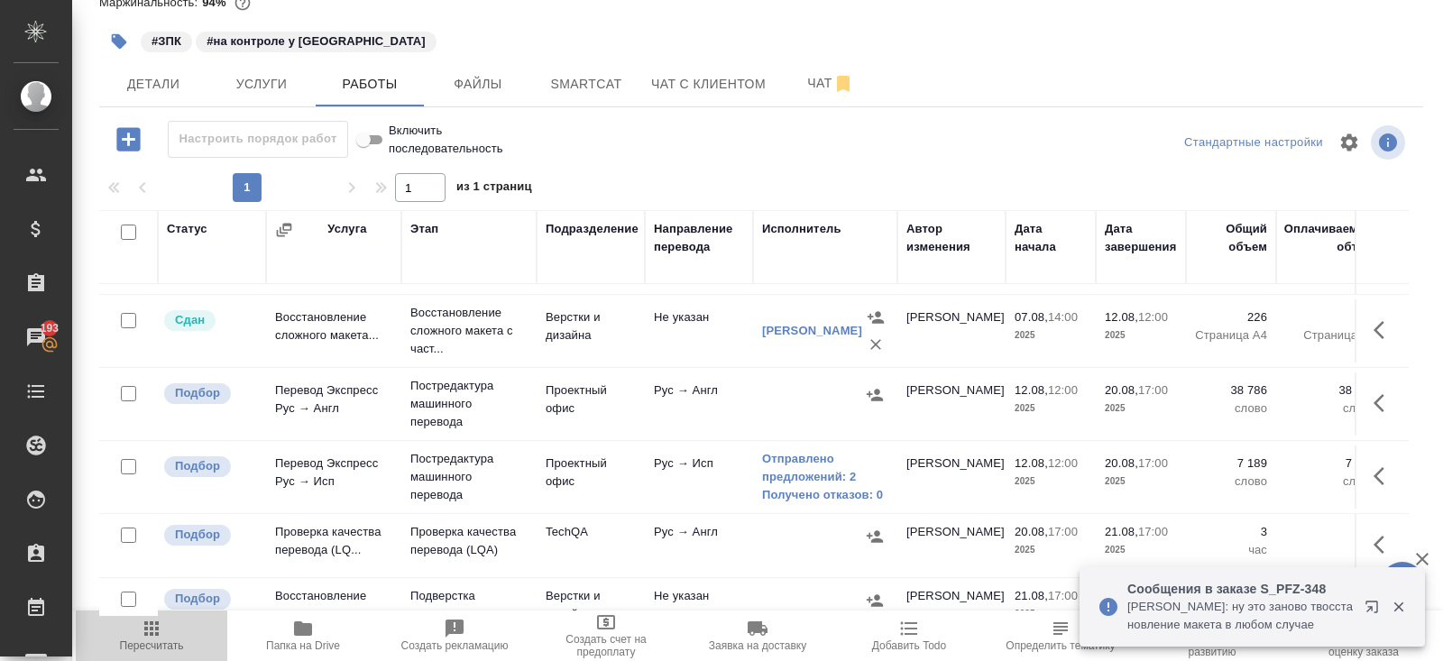
click at [145, 638] on span "Пересчитать" at bounding box center [152, 635] width 130 height 34
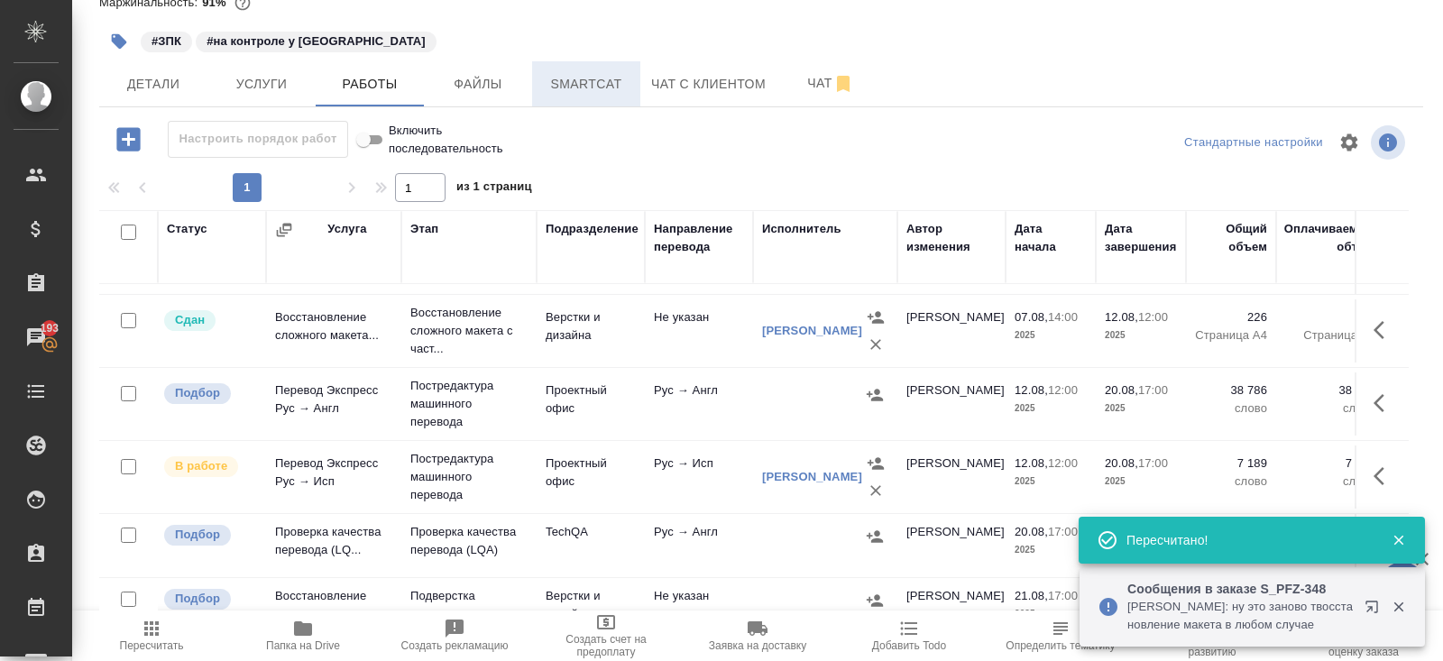
click at [575, 96] on button "Smartcat" at bounding box center [586, 83] width 108 height 45
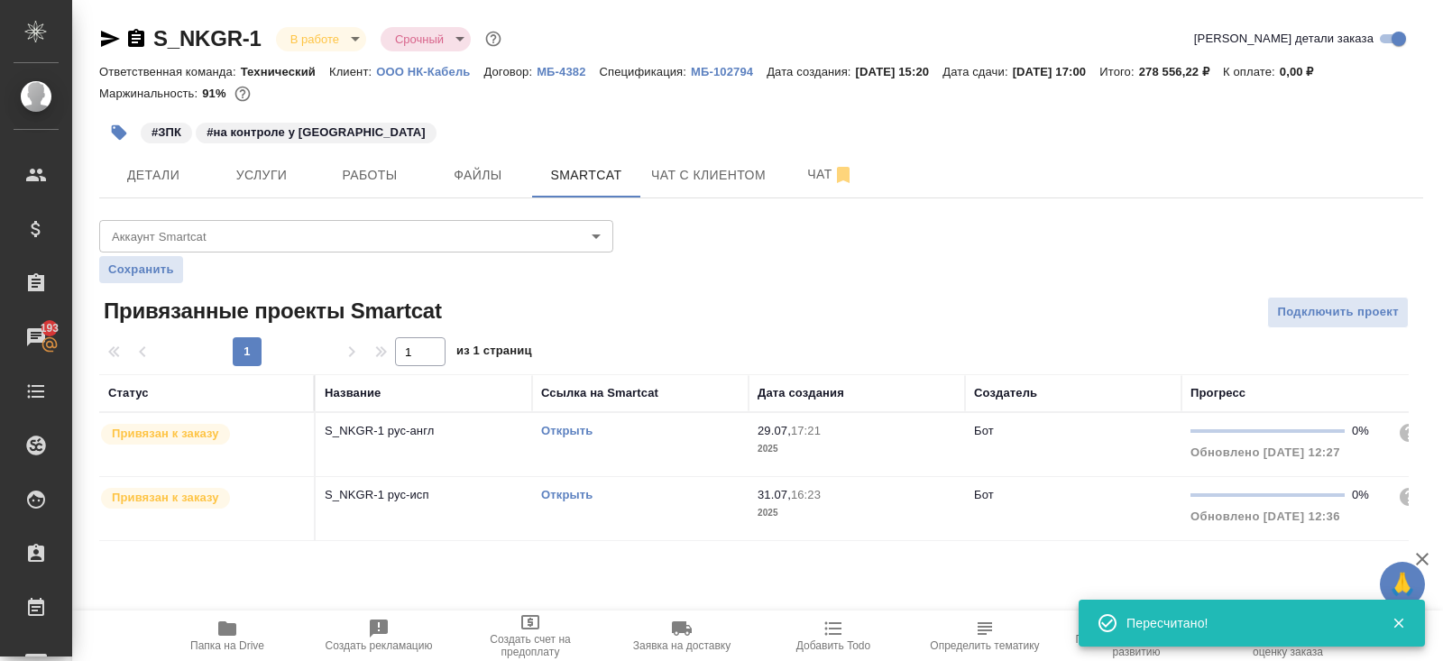
click at [557, 488] on link "Открыть" at bounding box center [566, 495] width 51 height 14
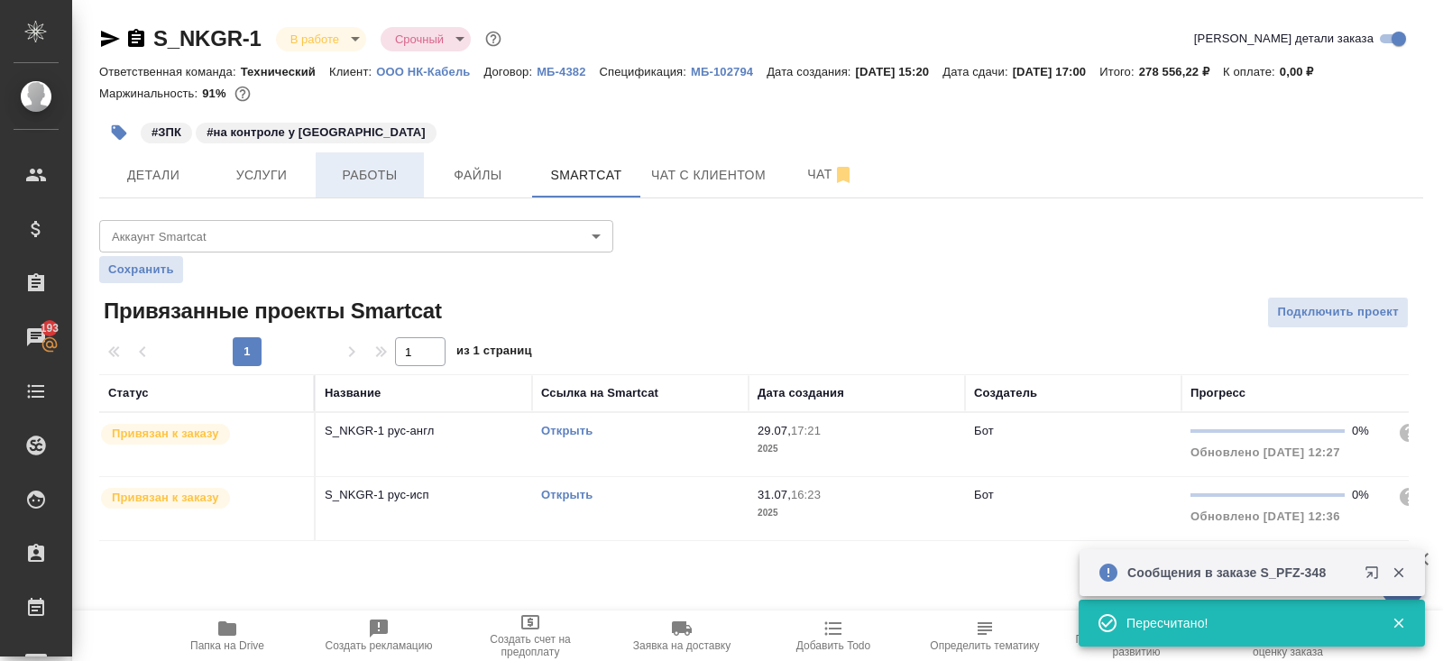
click at [374, 180] on span "Работы" at bounding box center [369, 175] width 87 height 23
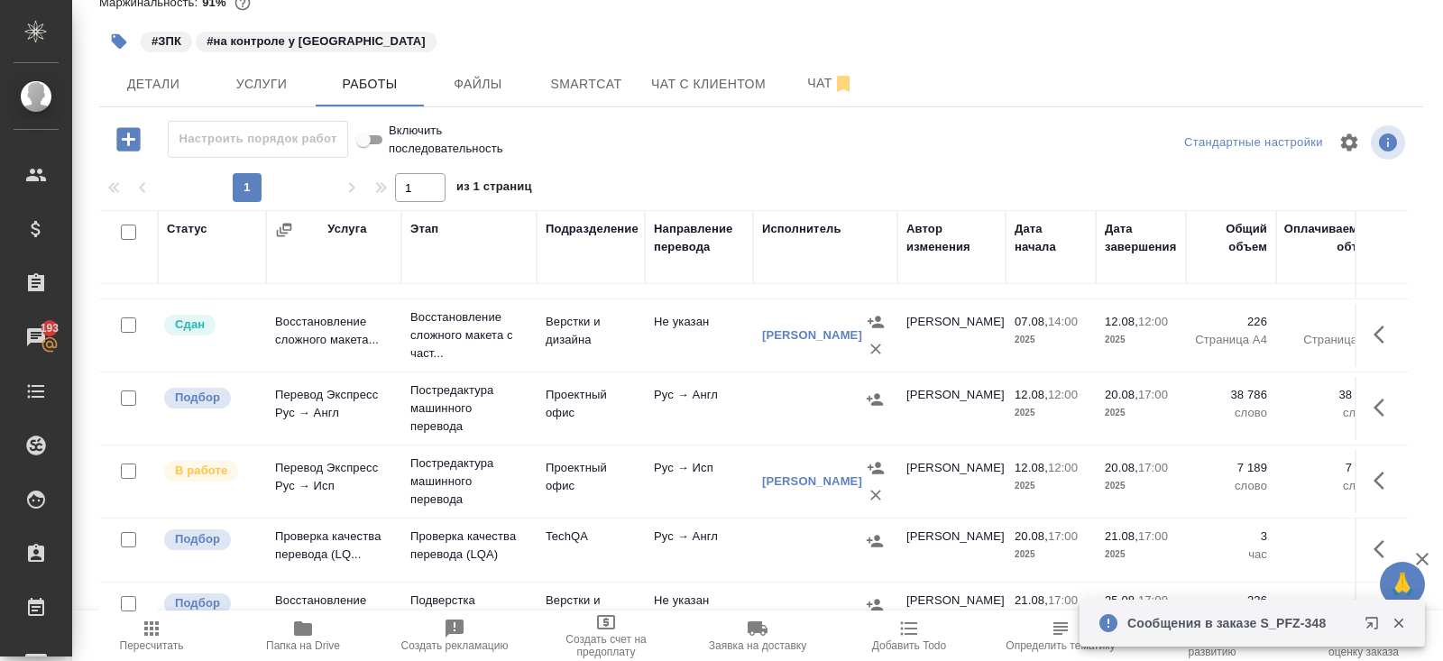
scroll to position [117, 0]
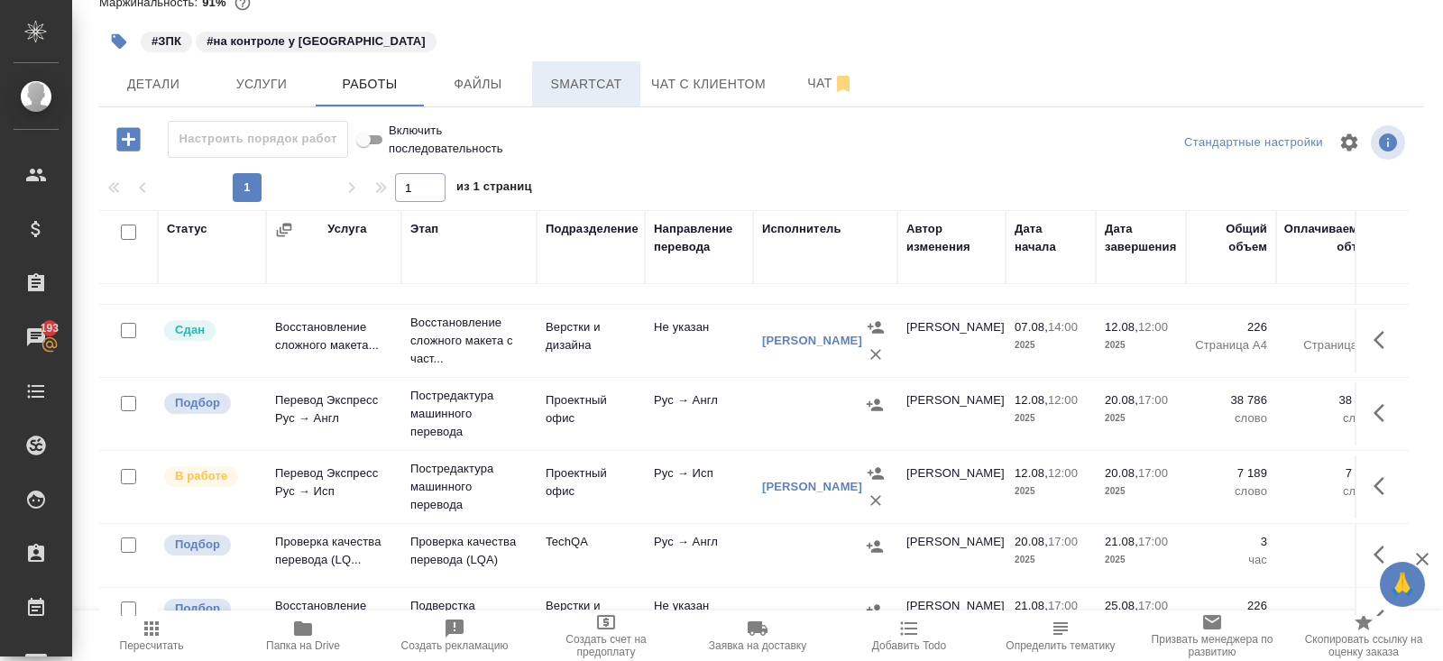
click at [594, 75] on span "Smartcat" at bounding box center [586, 84] width 87 height 23
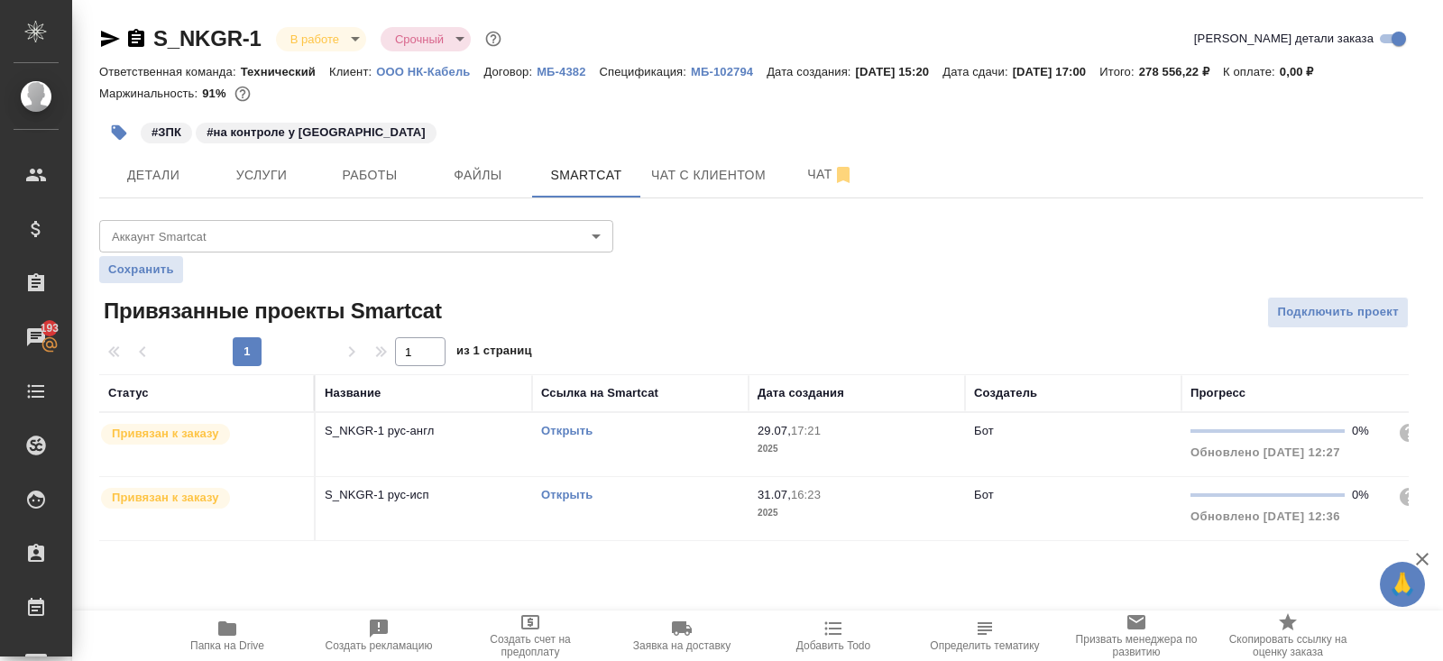
click at [573, 493] on link "Открыть" at bounding box center [566, 495] width 51 height 14
click at [353, 190] on button "Работы" at bounding box center [370, 174] width 108 height 45
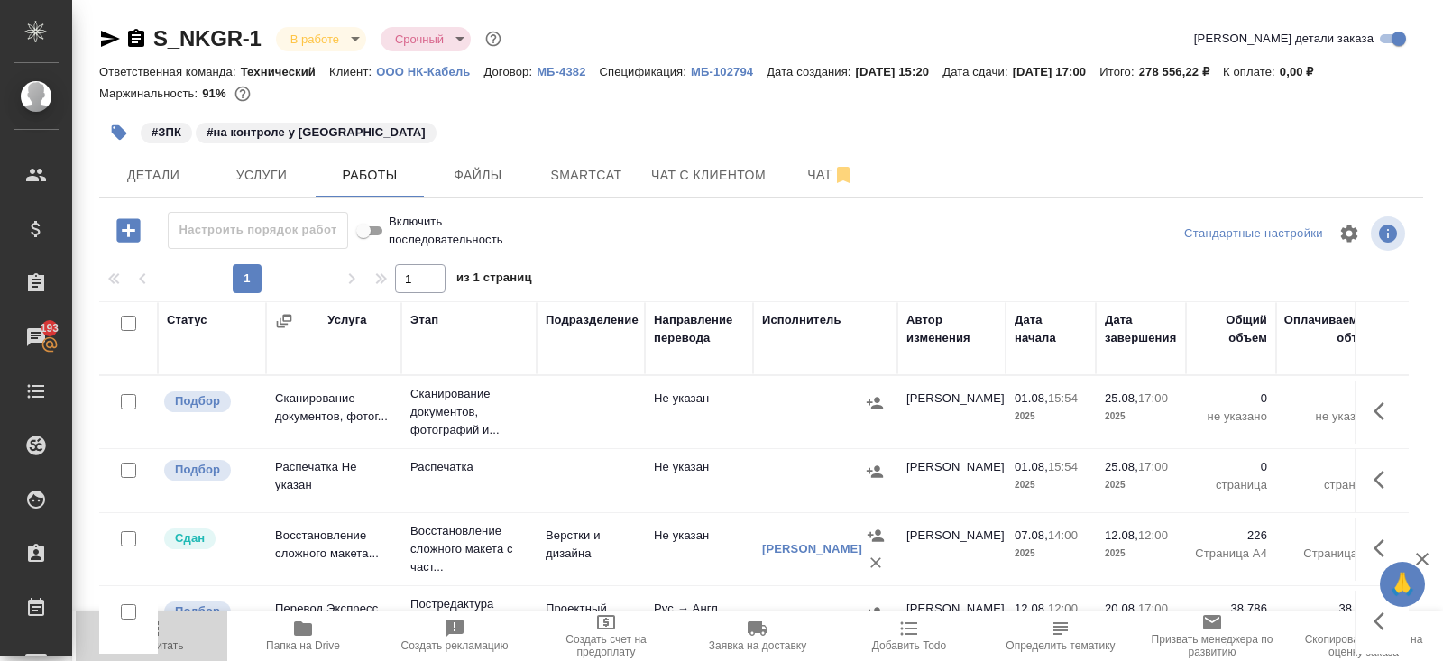
click at [168, 637] on span "Пересчитать" at bounding box center [152, 635] width 130 height 34
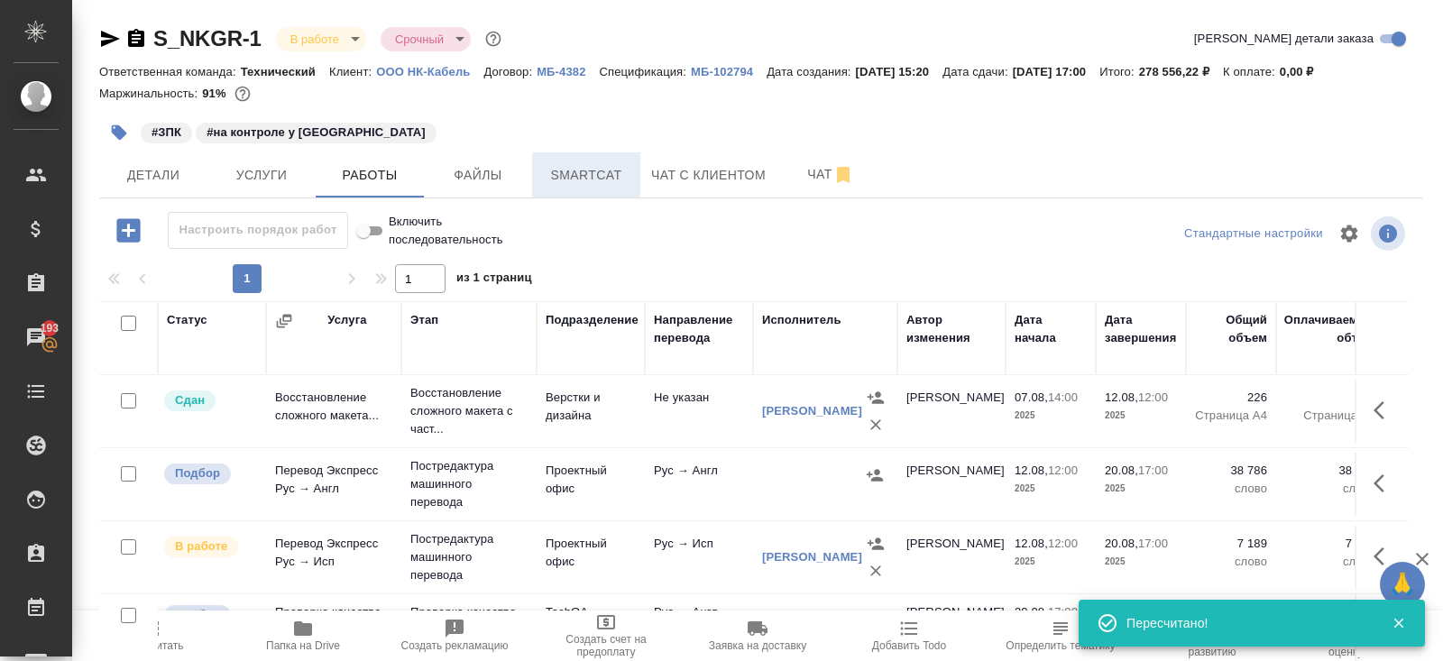
scroll to position [91, 0]
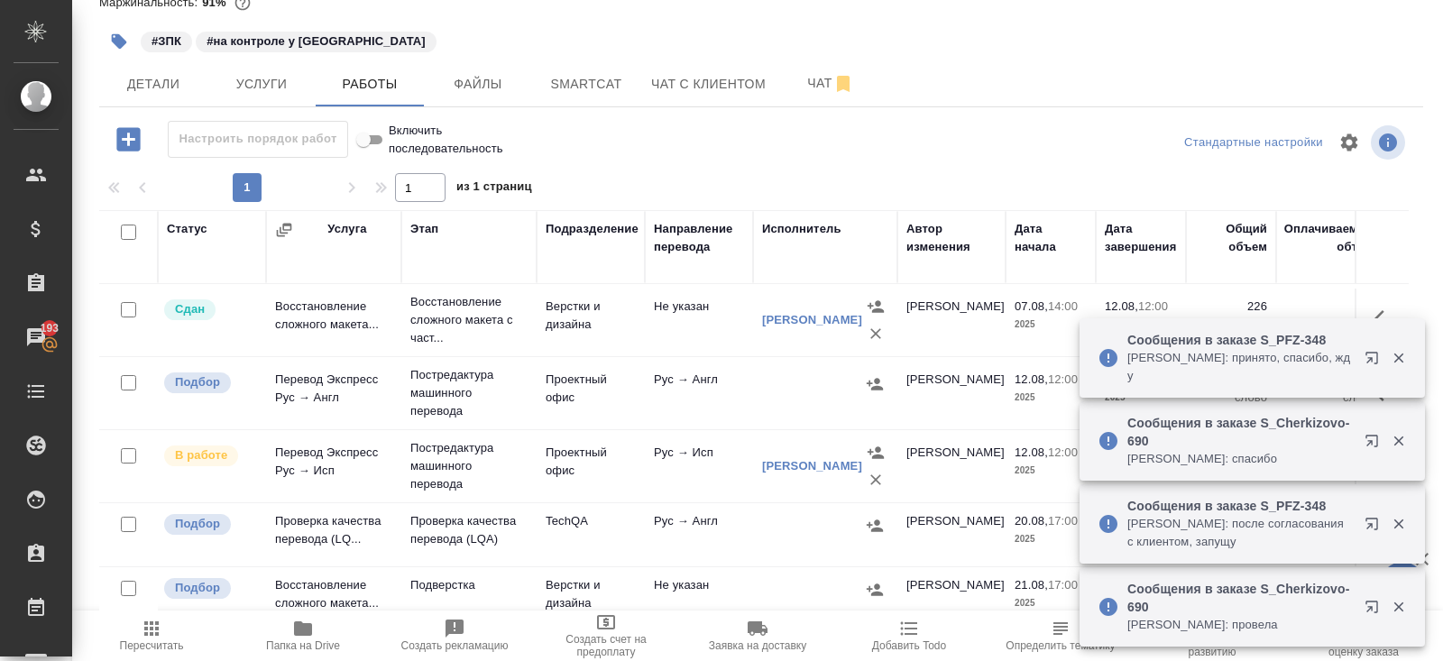
click at [159, 623] on icon "button" at bounding box center [152, 629] width 22 height 22
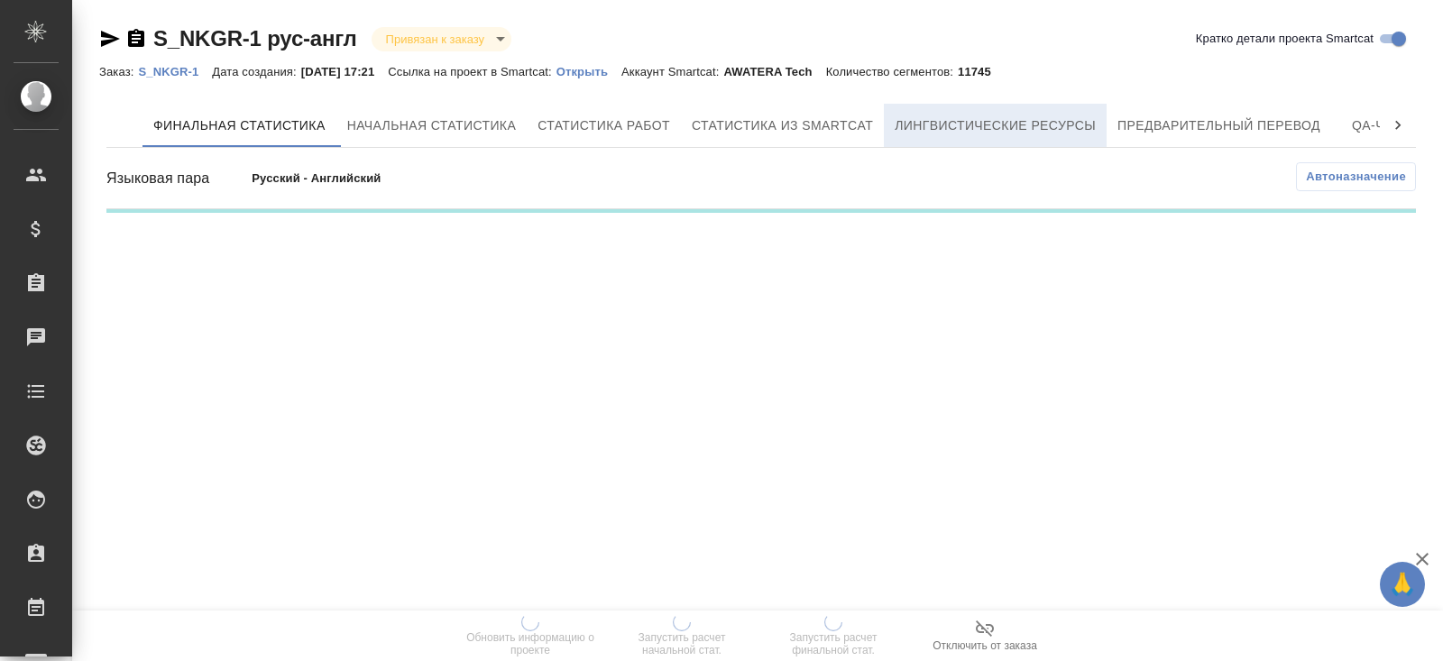
click at [970, 137] on button "Лингвистические ресурсы" at bounding box center [995, 125] width 223 height 43
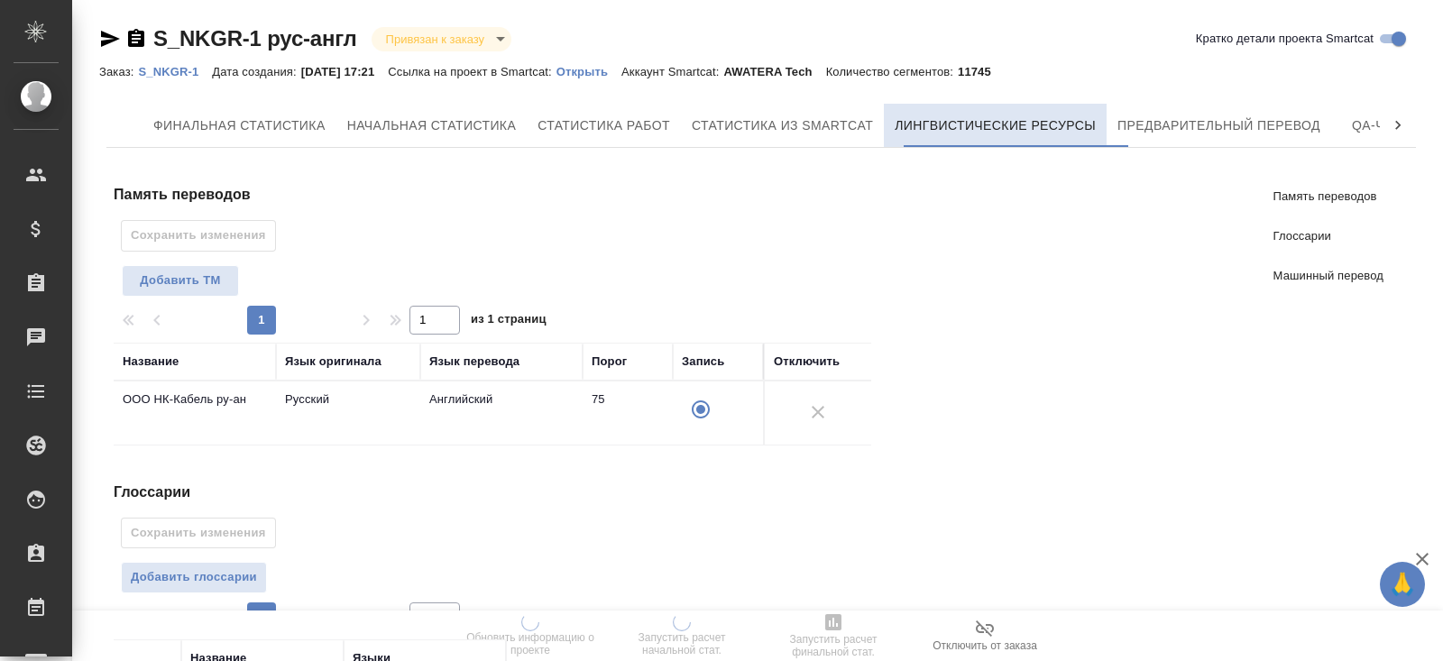
scroll to position [348, 0]
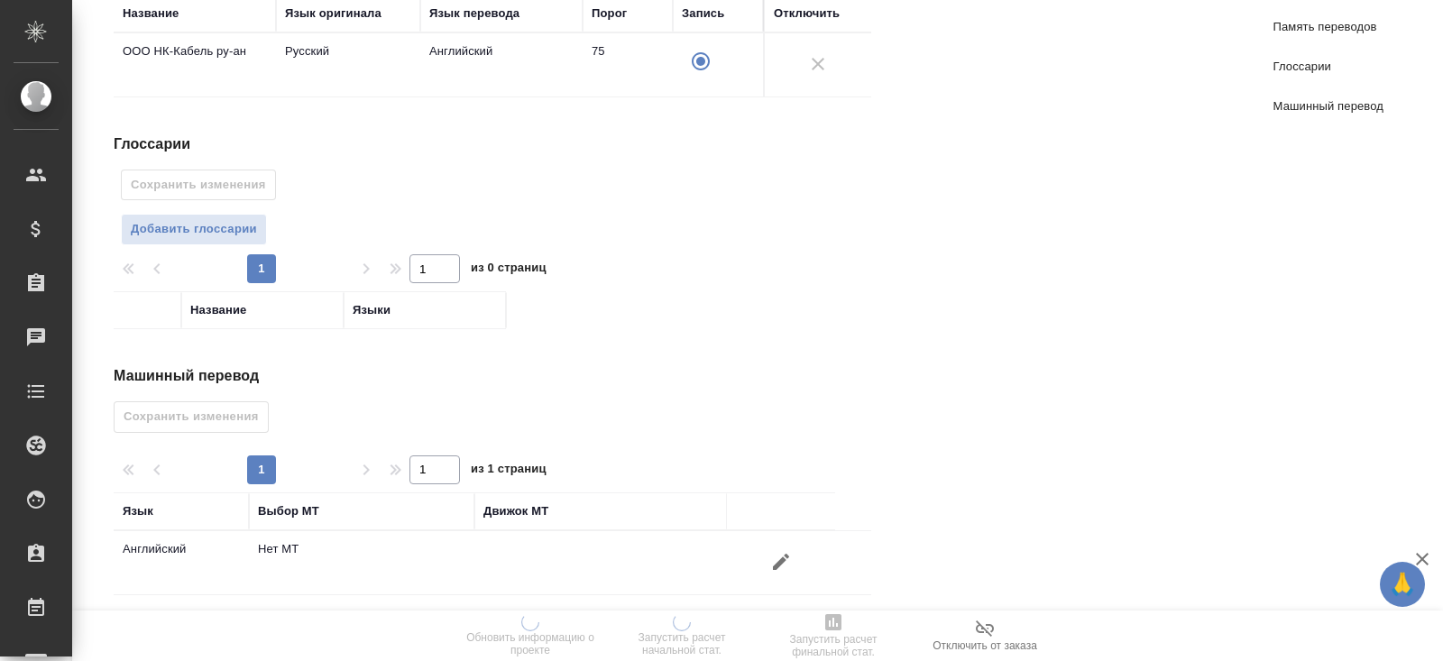
click at [777, 579] on td at bounding box center [781, 562] width 108 height 63
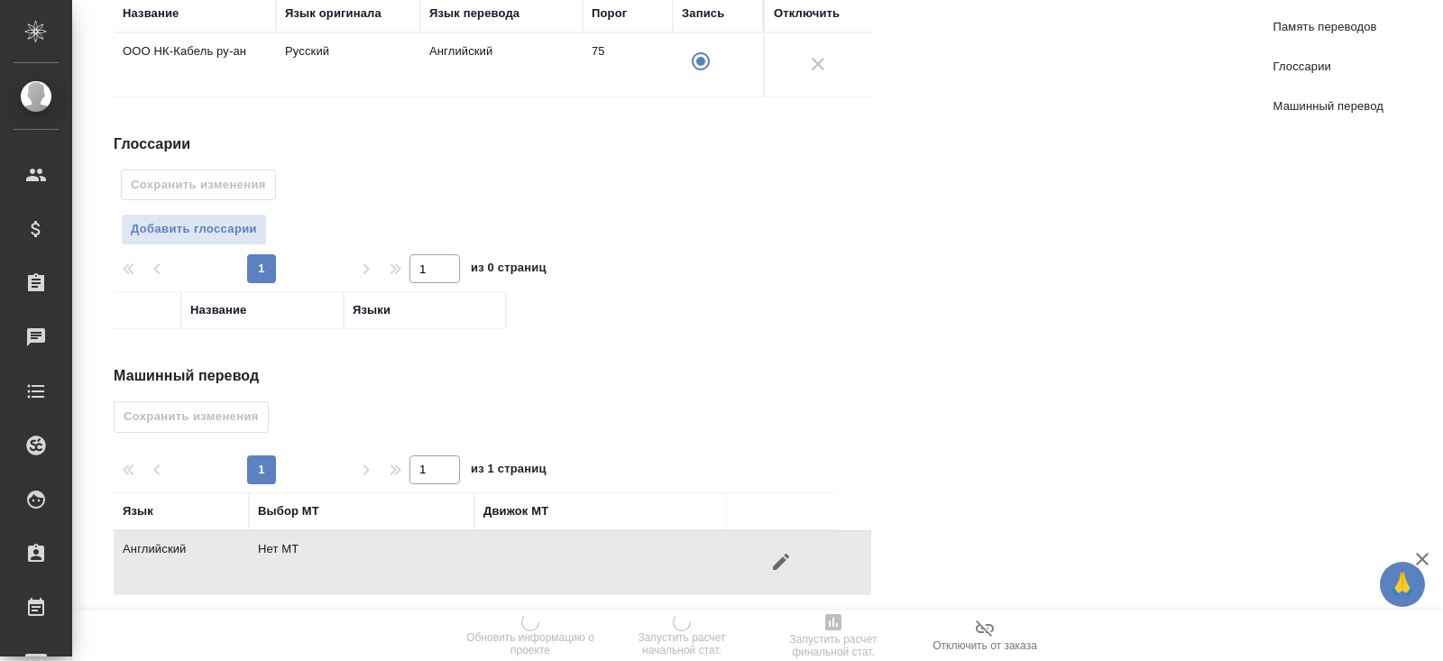
click at [777, 553] on icon "button" at bounding box center [781, 562] width 22 height 22
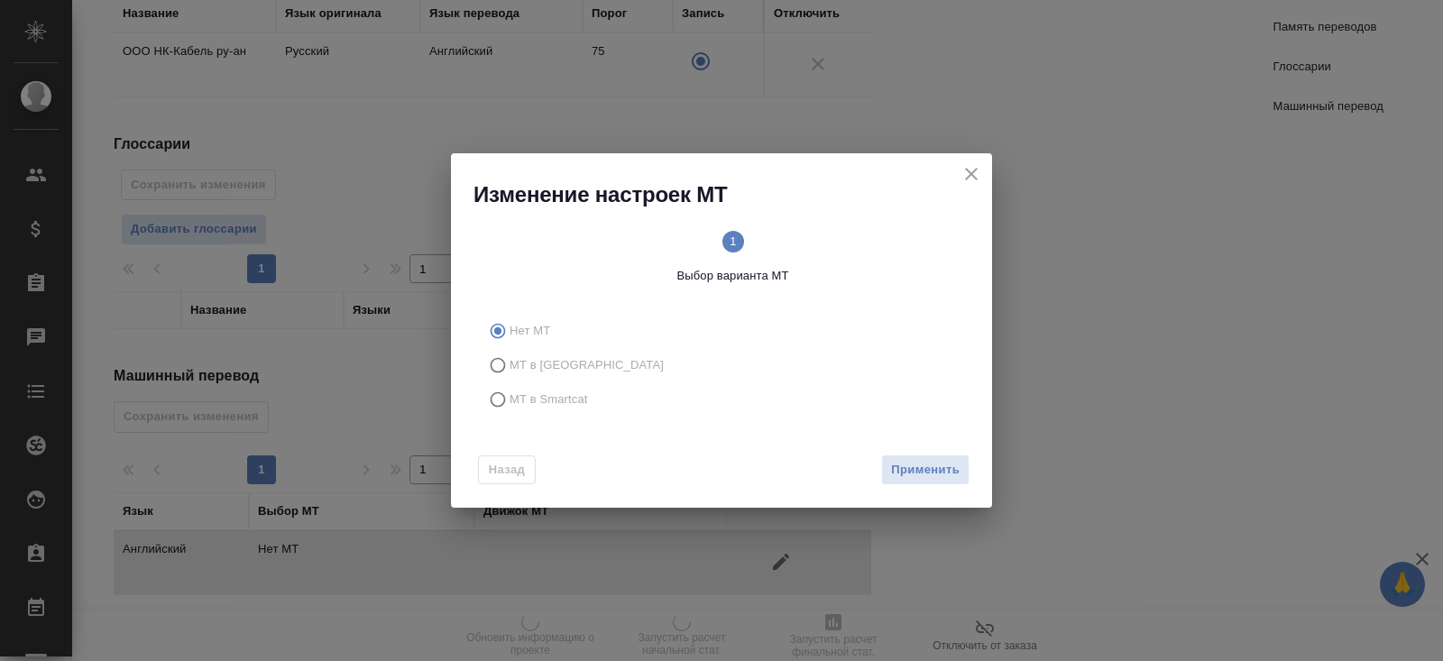
click at [542, 397] on span "МТ в Smartcat" at bounding box center [548, 399] width 78 height 18
click at [509, 397] on input "МТ в Smartcat" at bounding box center [495, 399] width 29 height 34
radio input "true"
click at [921, 468] on span "Вперед" at bounding box center [936, 470] width 45 height 21
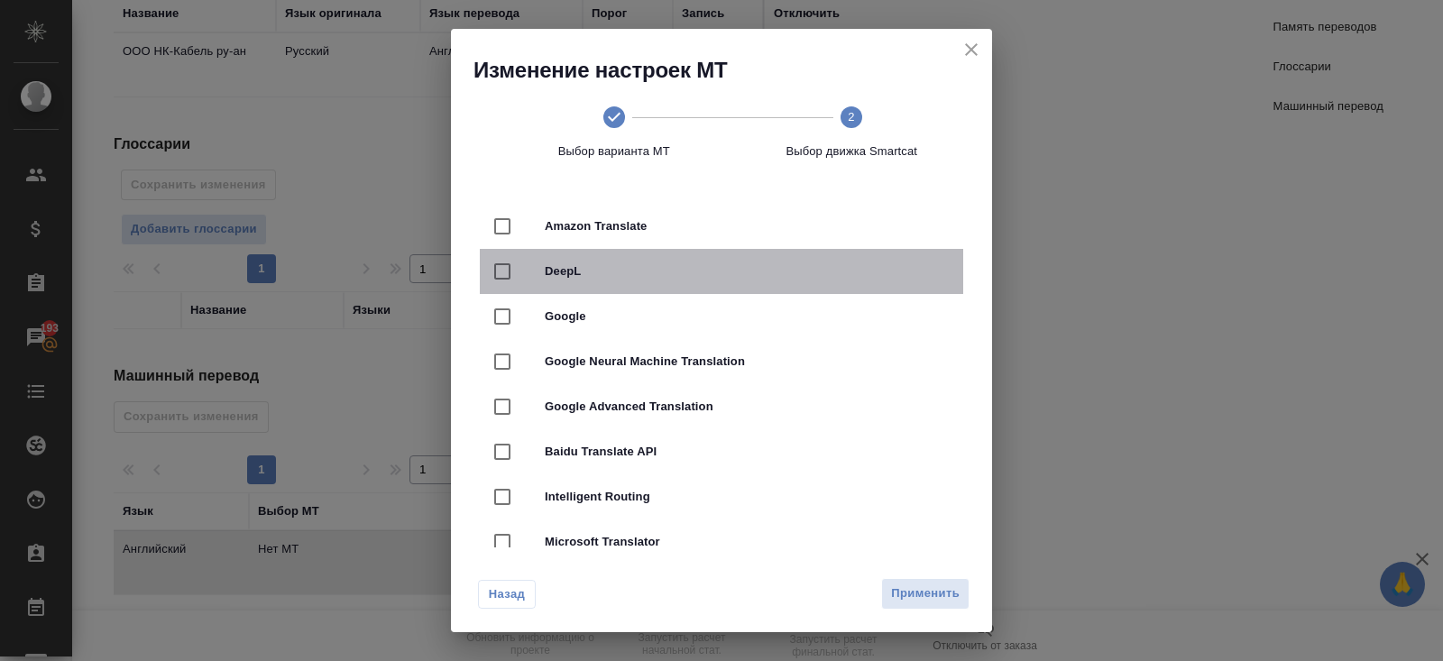
click at [532, 279] on div at bounding box center [519, 271] width 50 height 38
checkbox input "true"
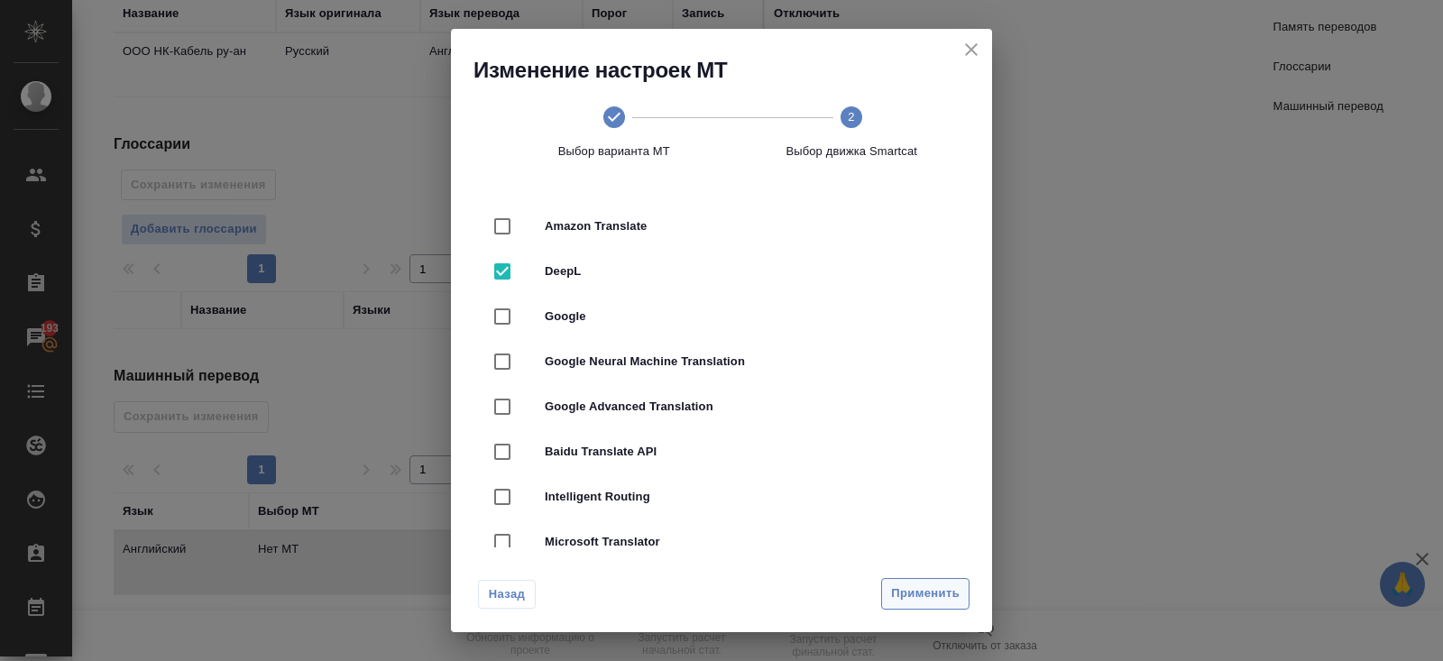
click at [912, 599] on span "Применить" at bounding box center [925, 593] width 69 height 21
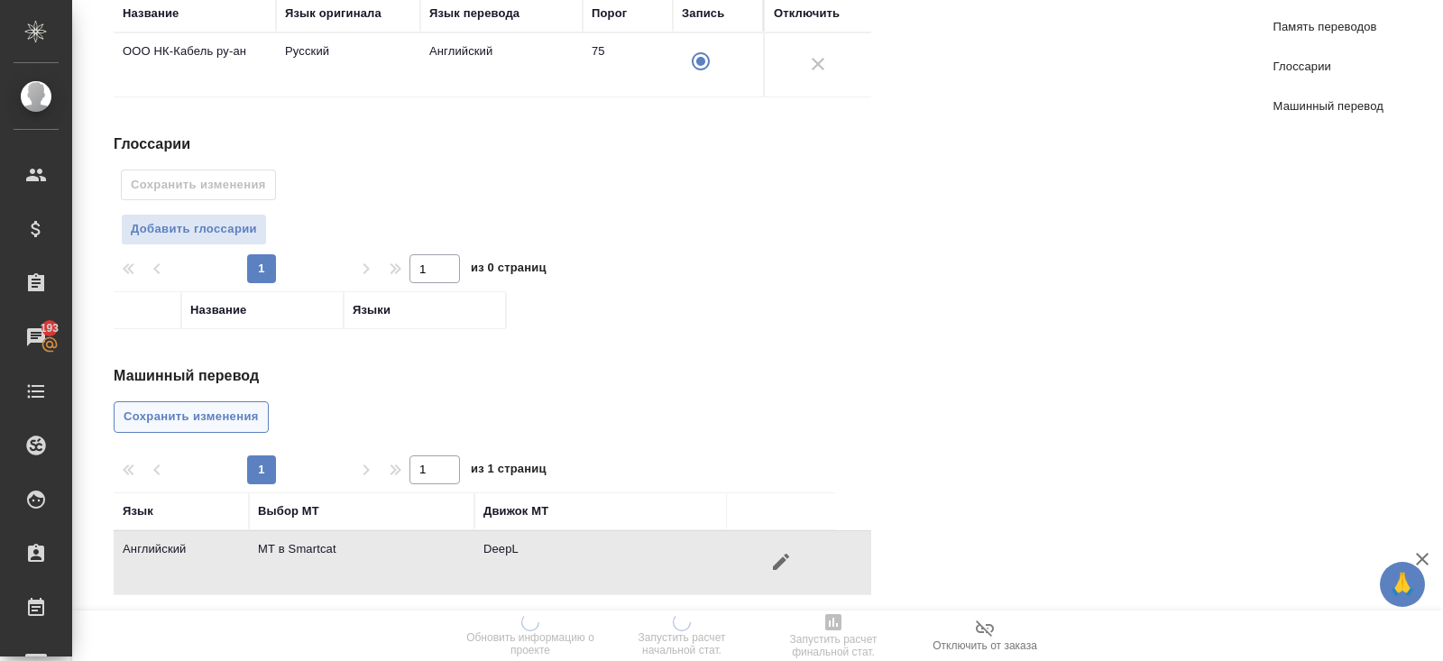
click at [230, 410] on span "Сохранить изменения" at bounding box center [191, 417] width 135 height 21
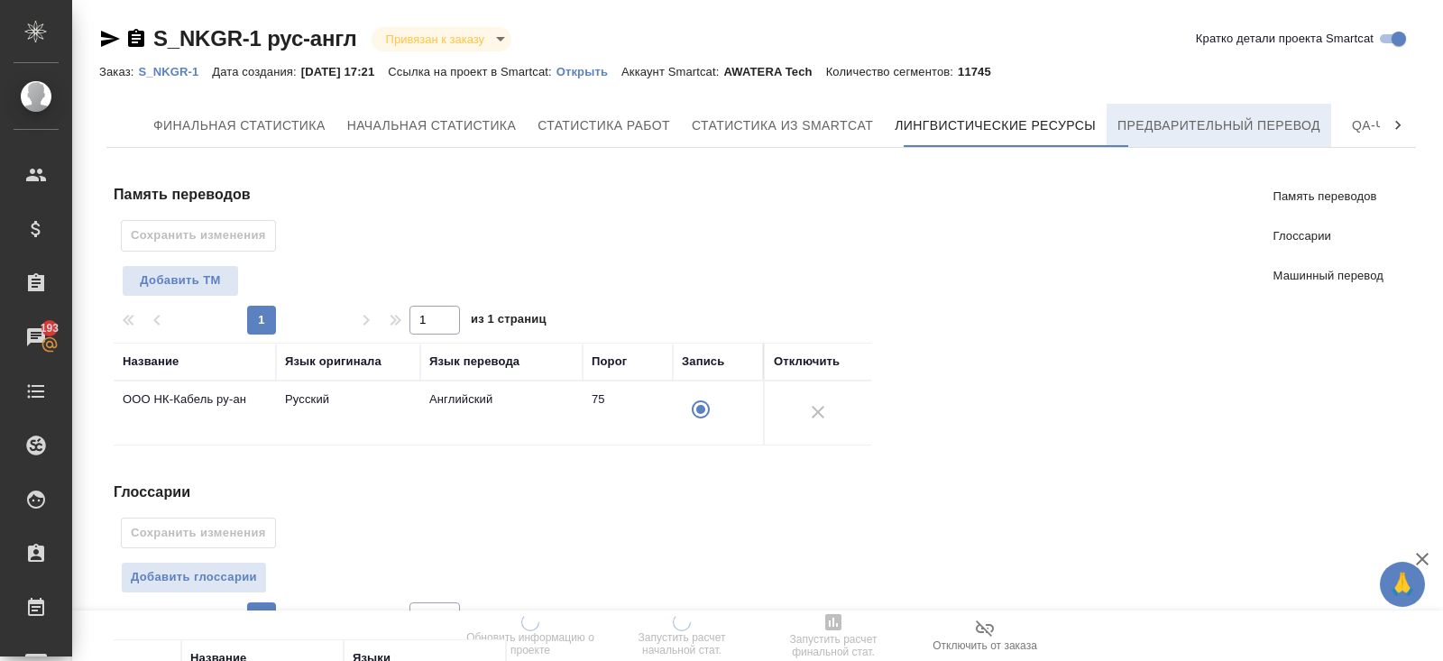
click at [1187, 142] on button "Предварительный перевод" at bounding box center [1218, 125] width 225 height 43
click at [1189, 149] on div "Финальная статистика Начальная статистика Статистика работ Статистика из Smartc…" at bounding box center [760, 545] width 1309 height 883
click at [1182, 132] on span "Предварительный перевод" at bounding box center [1218, 126] width 203 height 23
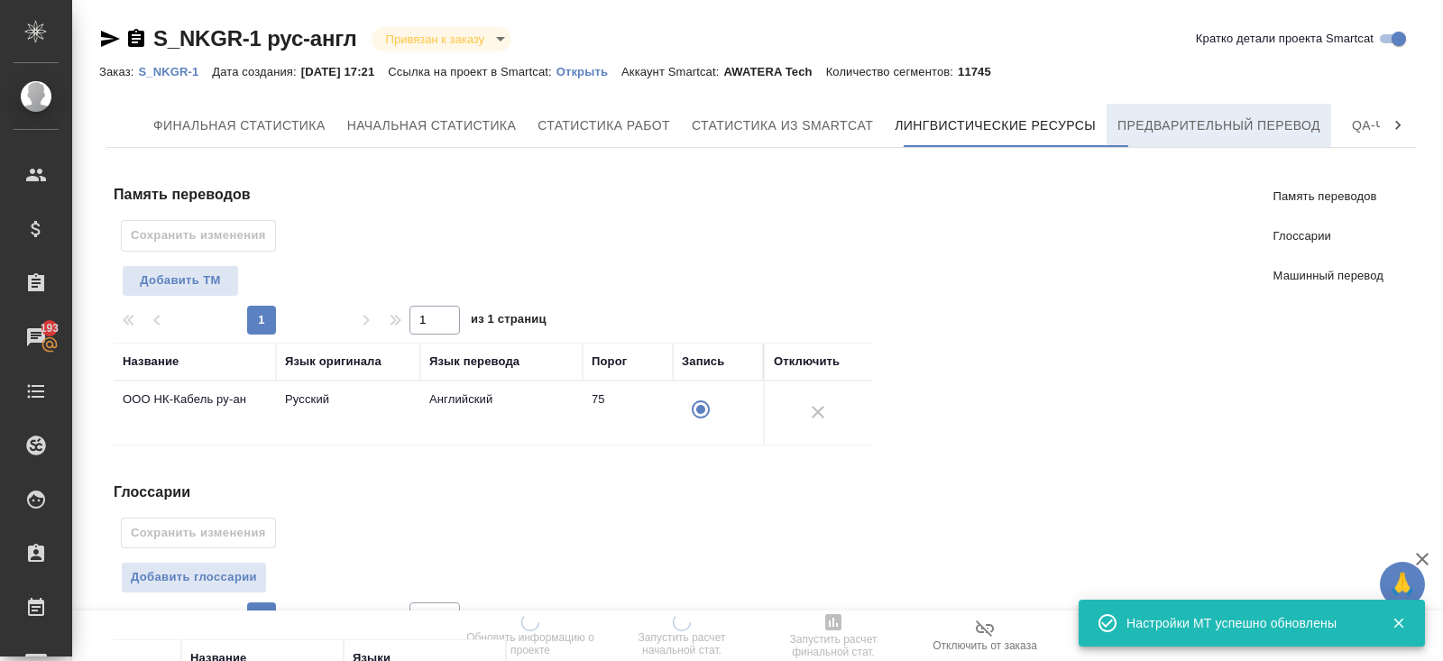
click at [1183, 138] on button "Предварительный перевод" at bounding box center [1218, 125] width 225 height 43
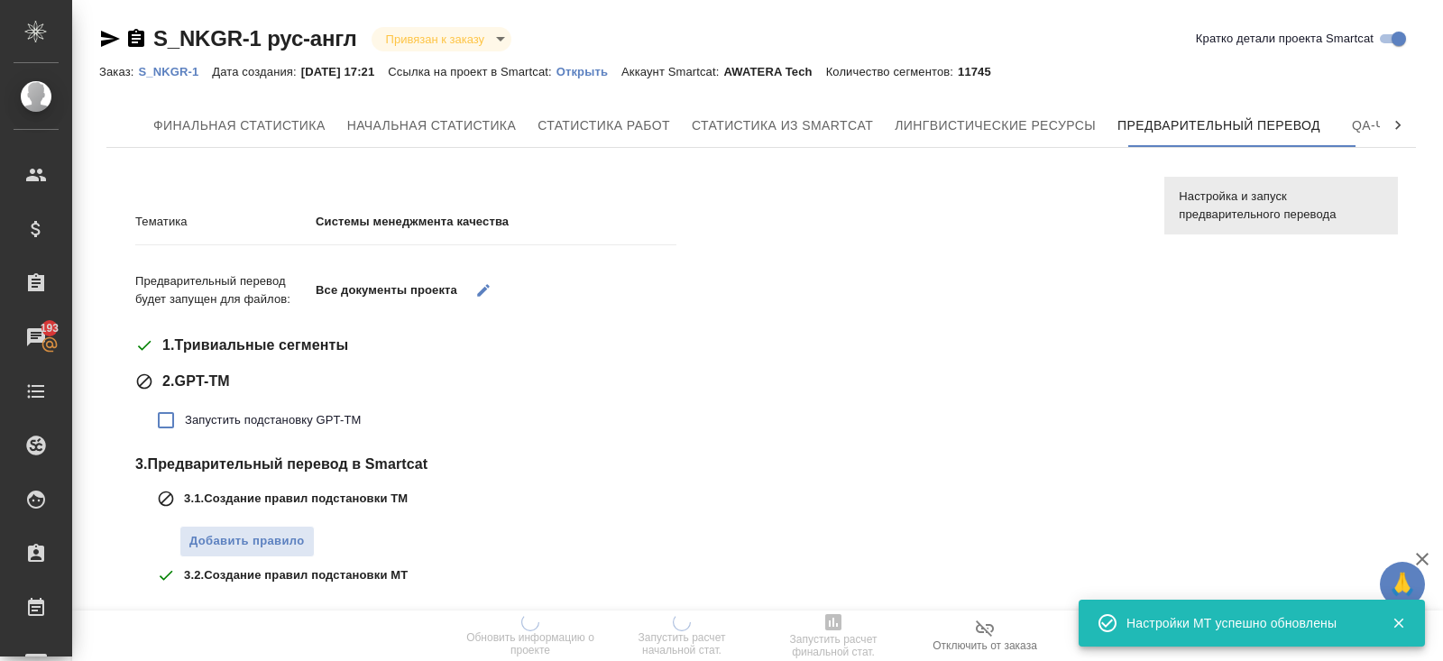
click at [248, 424] on span "Запустить подстановку GPT-TM" at bounding box center [273, 420] width 176 height 18
click at [185, 424] on input "Запустить подстановку GPT-TM" at bounding box center [166, 420] width 38 height 38
checkbox input "true"
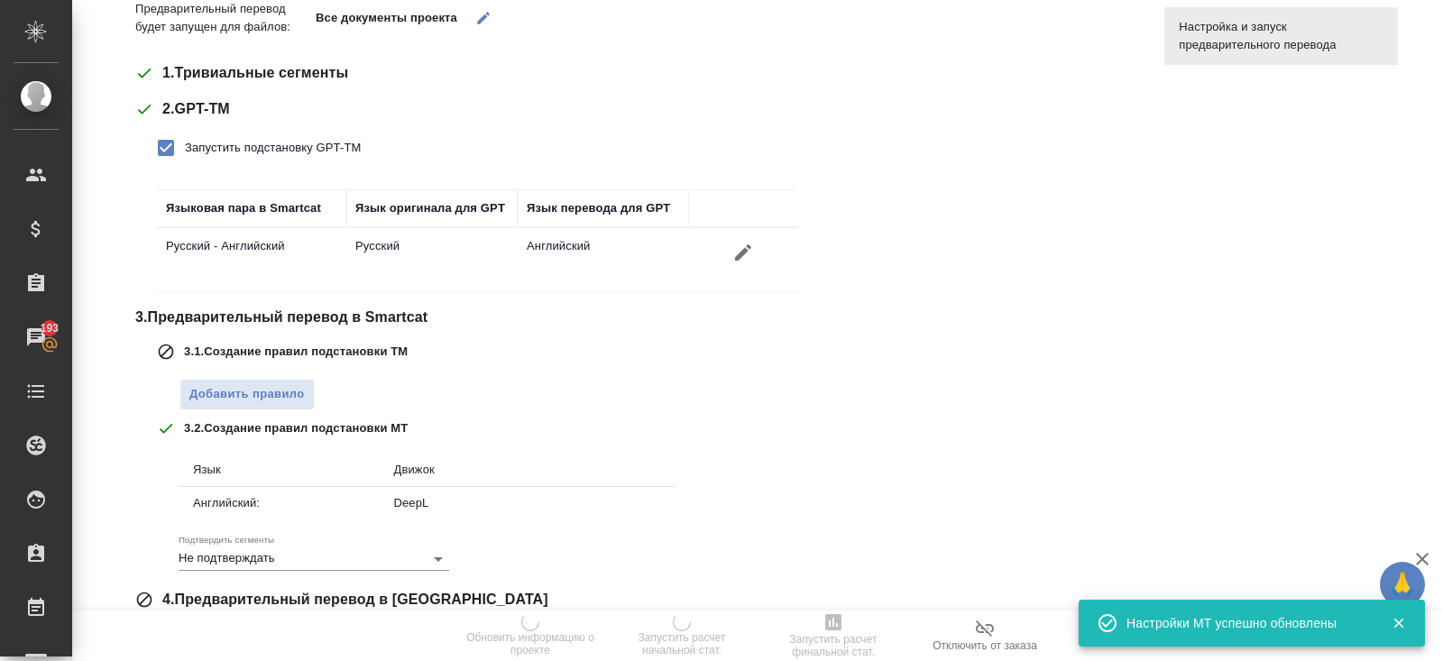
scroll to position [279, 0]
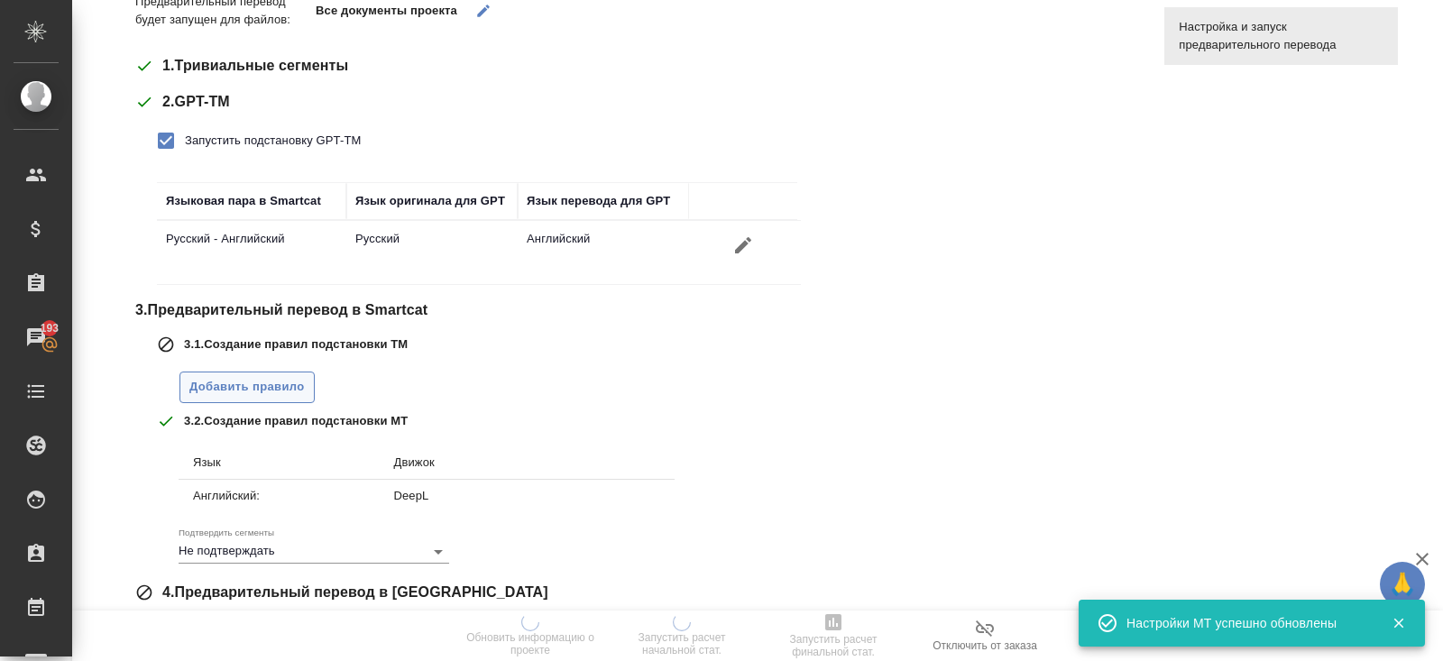
click at [246, 383] on span "Добавить правило" at bounding box center [246, 387] width 115 height 21
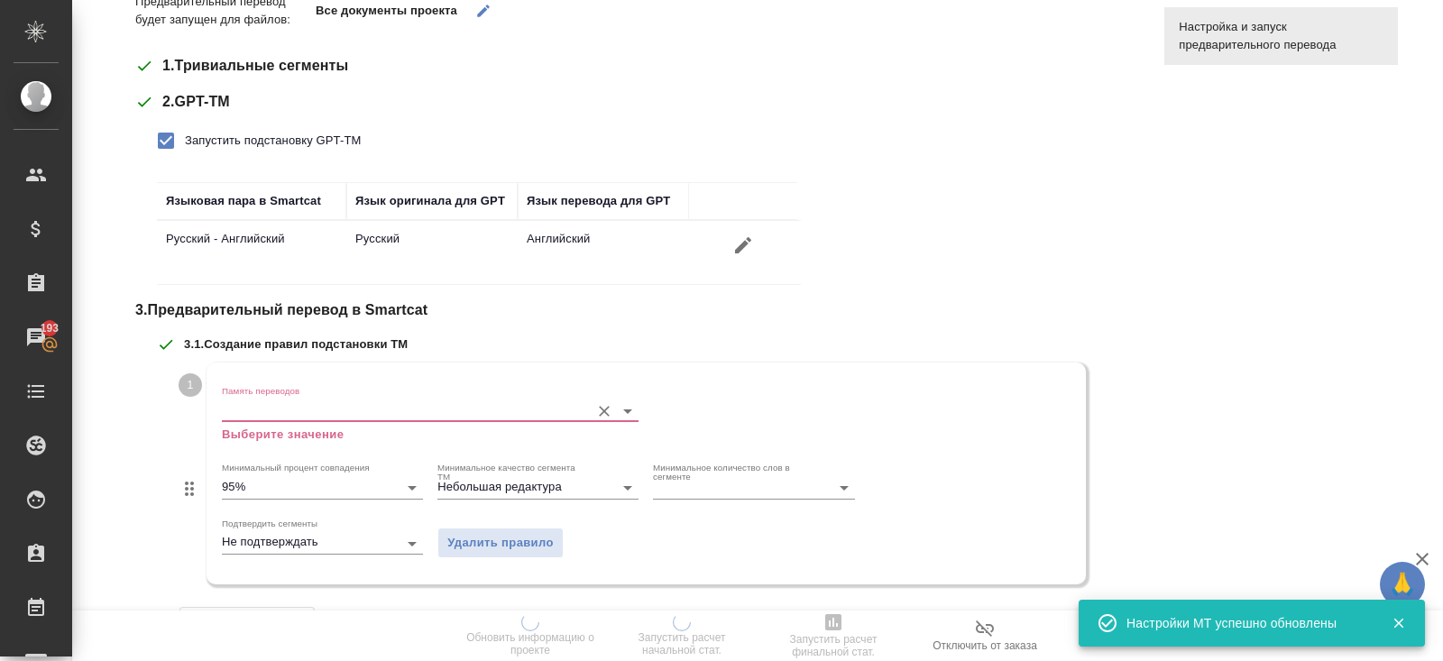
click at [246, 426] on p "Выберите значение" at bounding box center [430, 435] width 417 height 18
click at [264, 408] on input "Память переводов" at bounding box center [401, 410] width 359 height 22
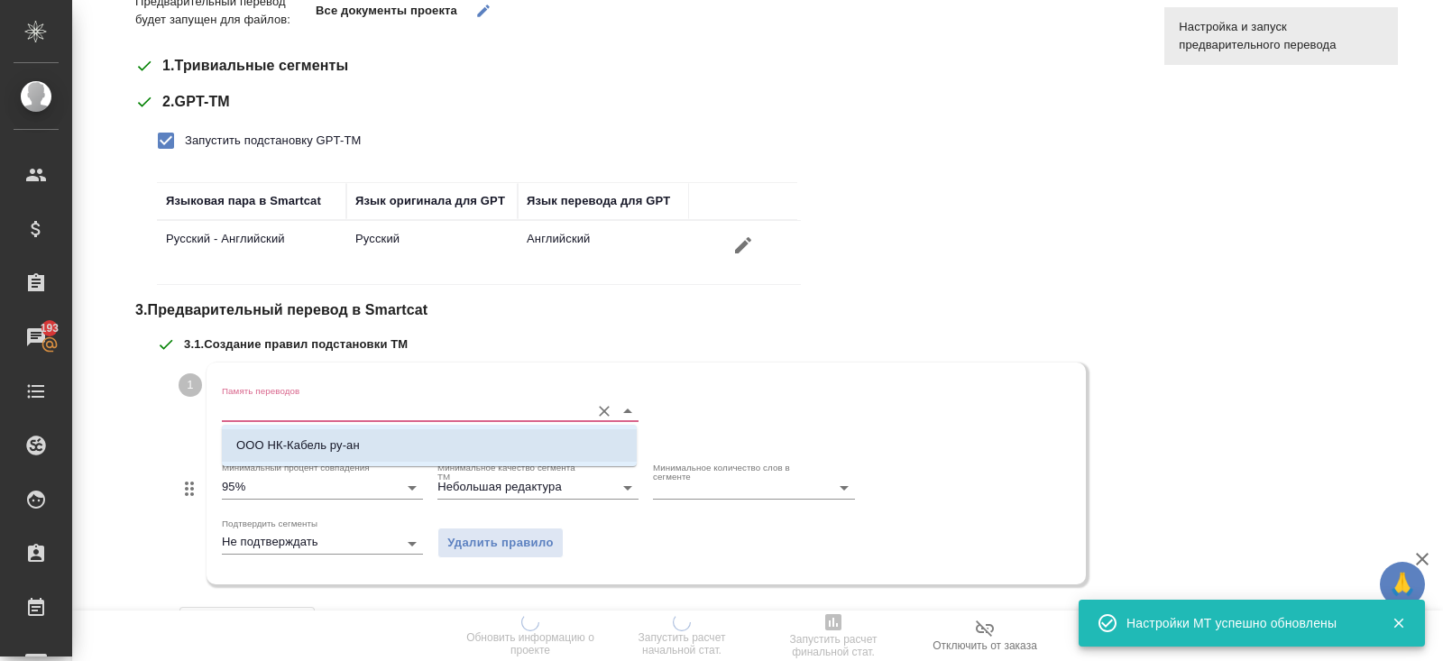
click at [264, 443] on p "ООО НК-Кабель ру-ан" at bounding box center [298, 445] width 124 height 18
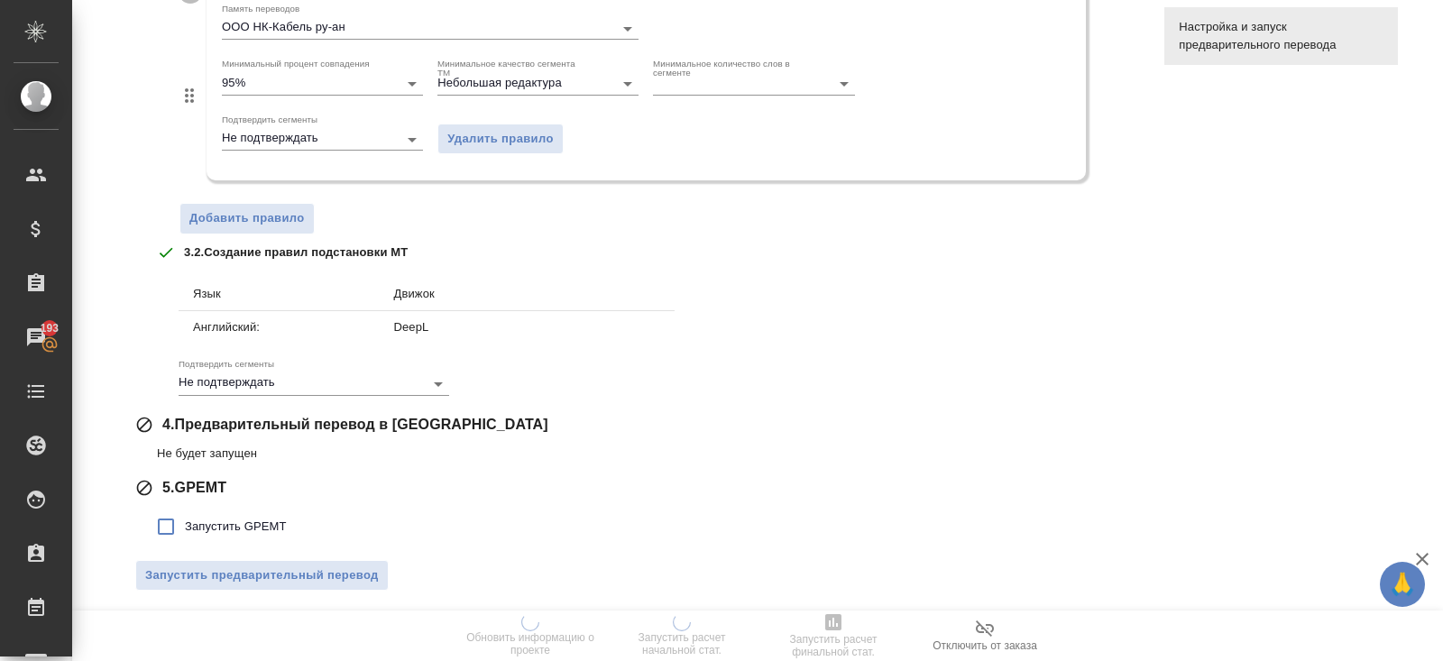
click at [254, 512] on label "Запустить GPEMT" at bounding box center [217, 527] width 140 height 38
click at [185, 512] on input "Запустить GPEMT" at bounding box center [166, 527] width 38 height 38
checkbox input "true"
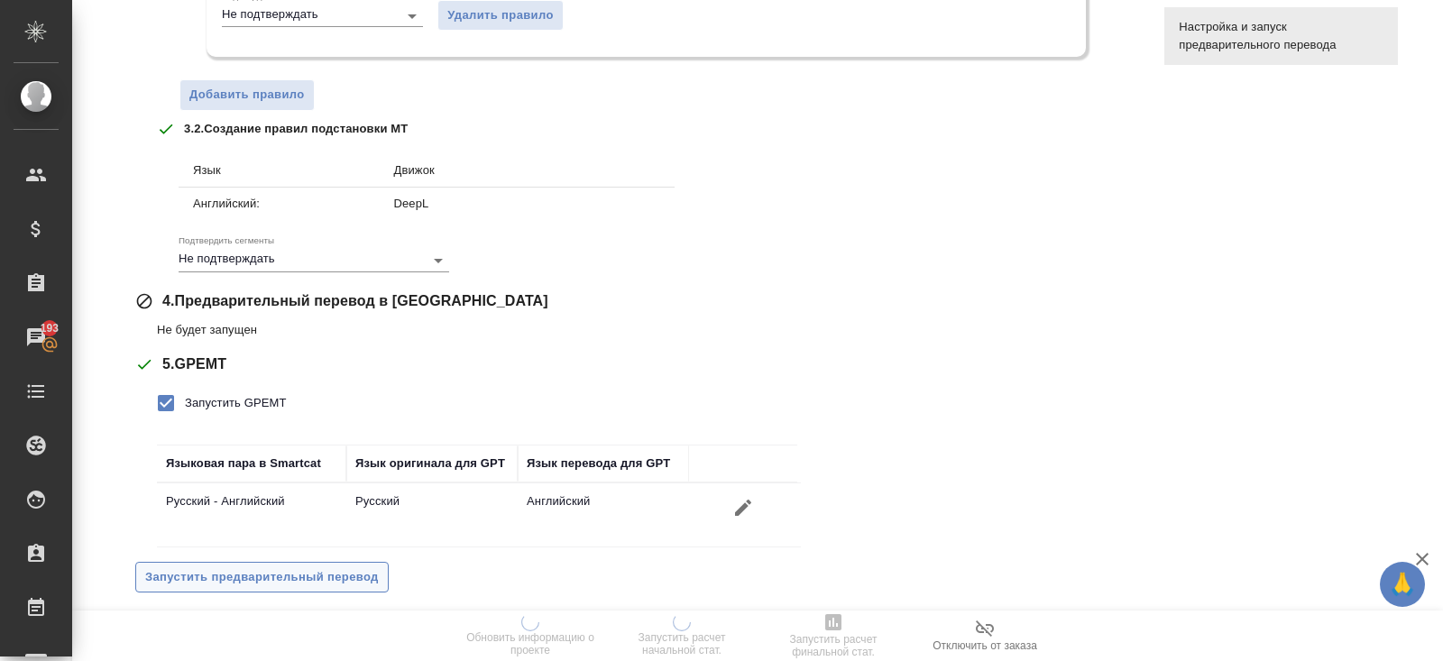
click at [259, 567] on span "Запустить предварительный перевод" at bounding box center [262, 577] width 234 height 21
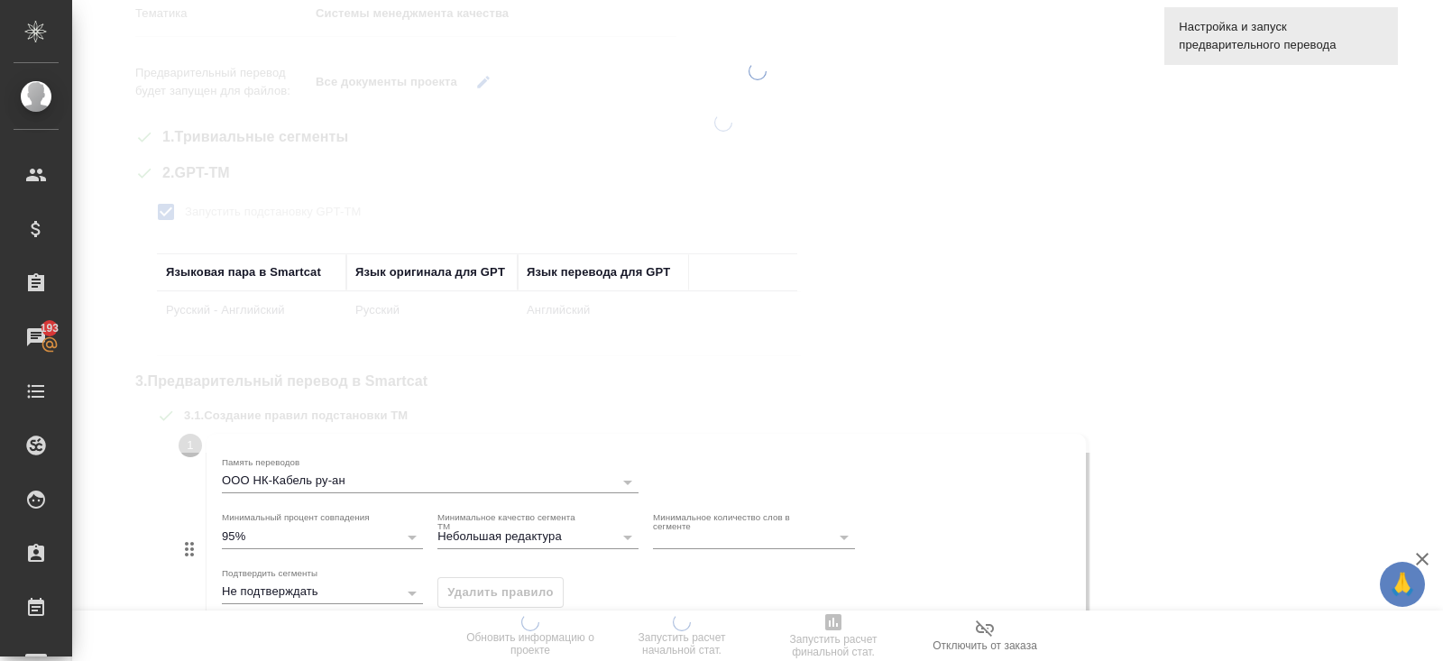
scroll to position [0, 0]
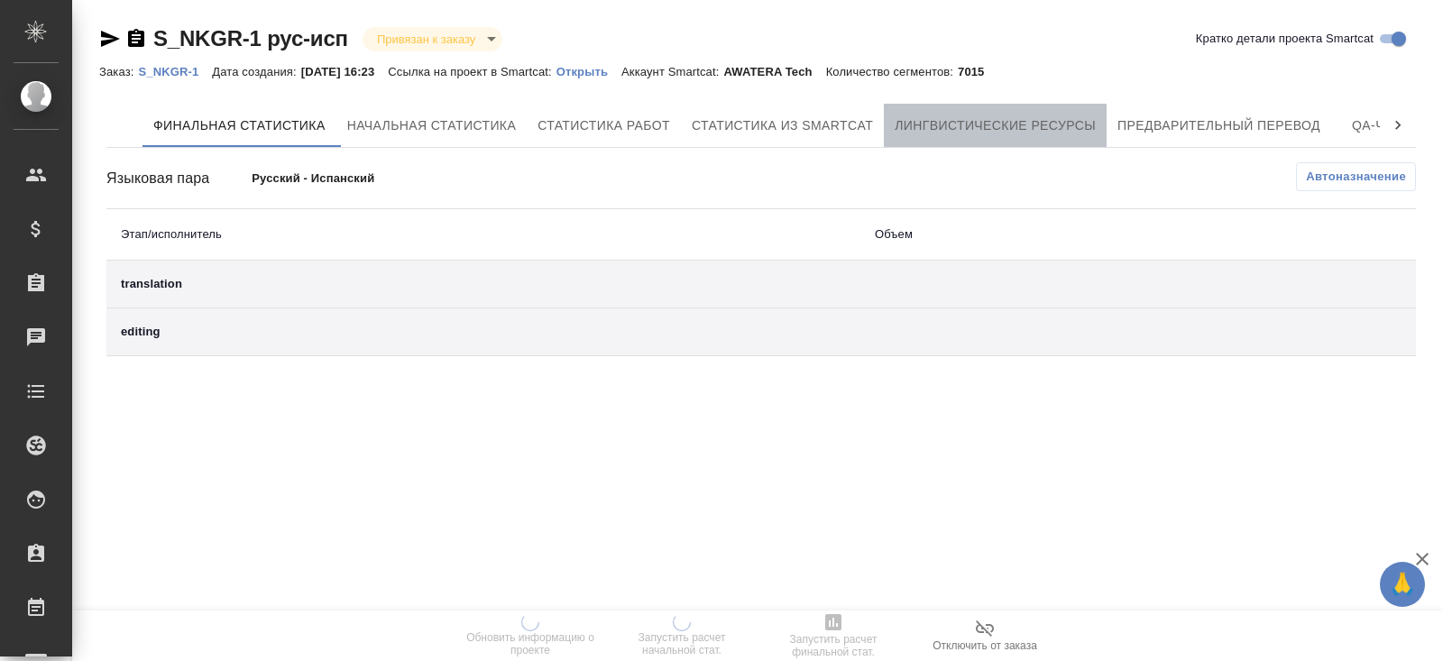
click at [968, 138] on button "Лингвистические ресурсы" at bounding box center [995, 125] width 223 height 43
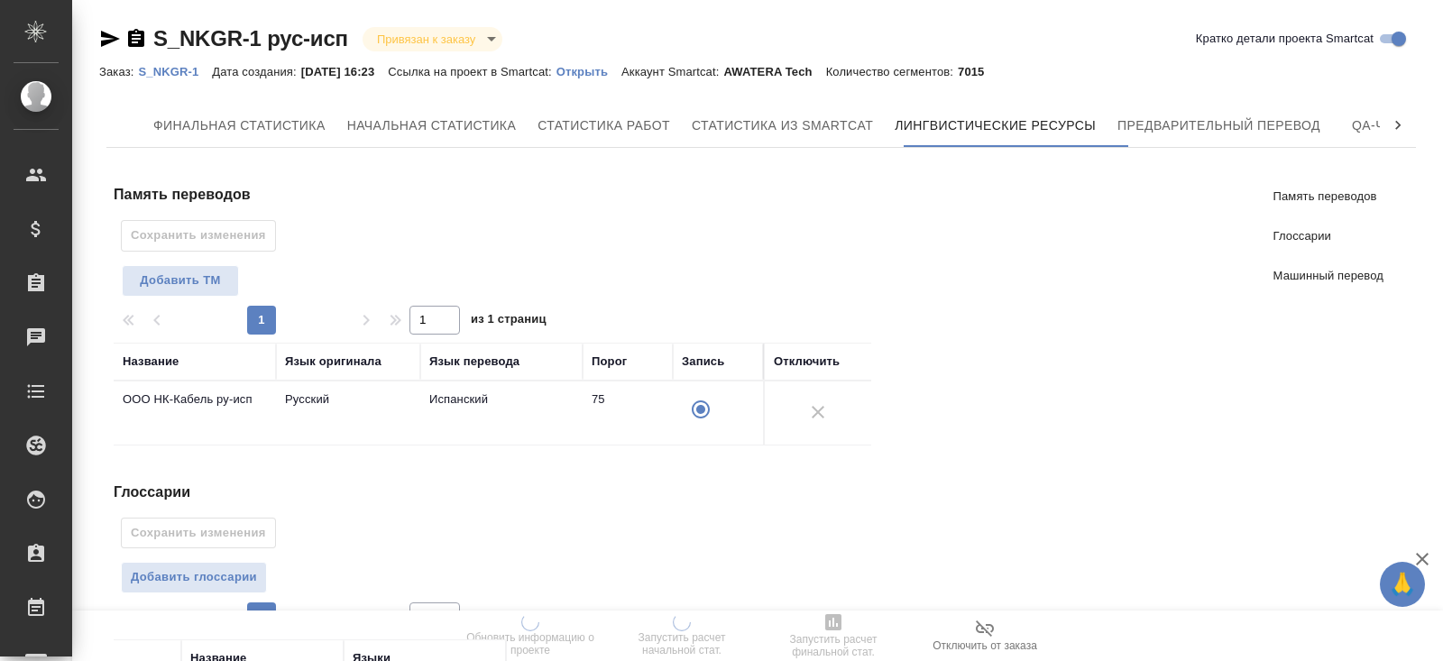
scroll to position [348, 0]
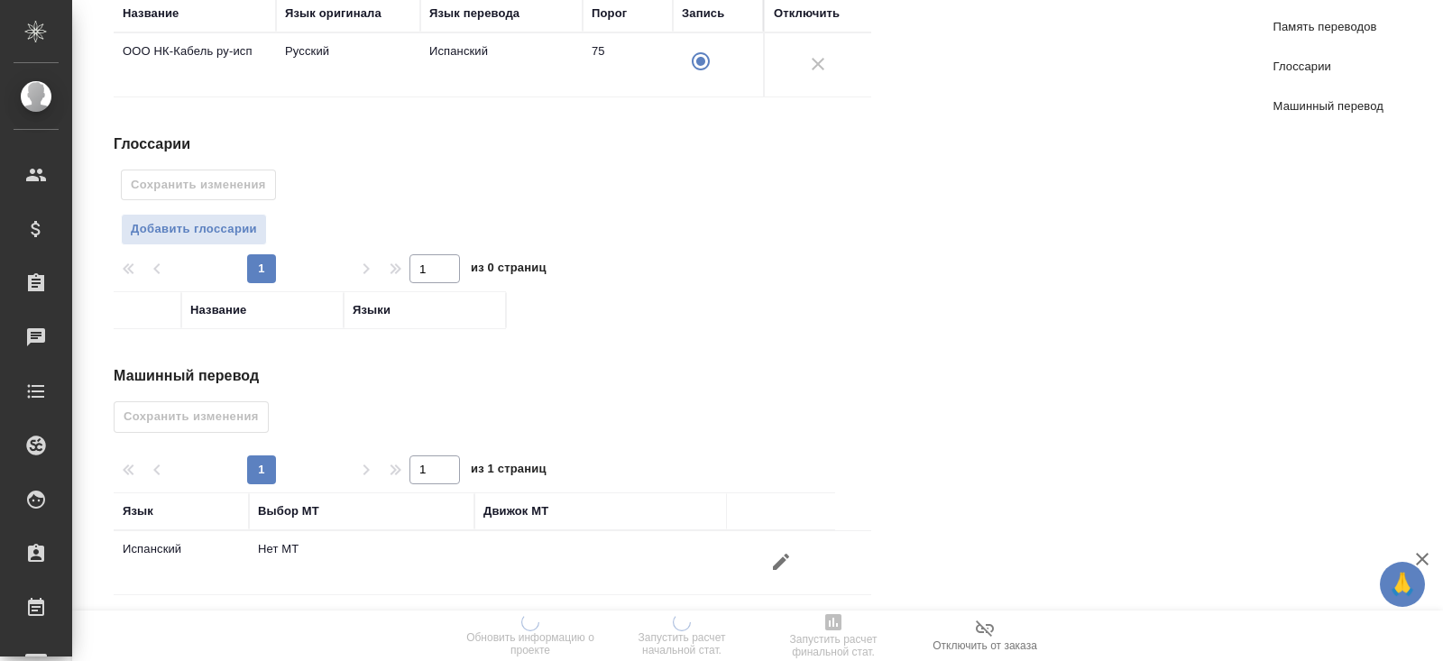
click at [784, 540] on button "button" at bounding box center [780, 561] width 43 height 43
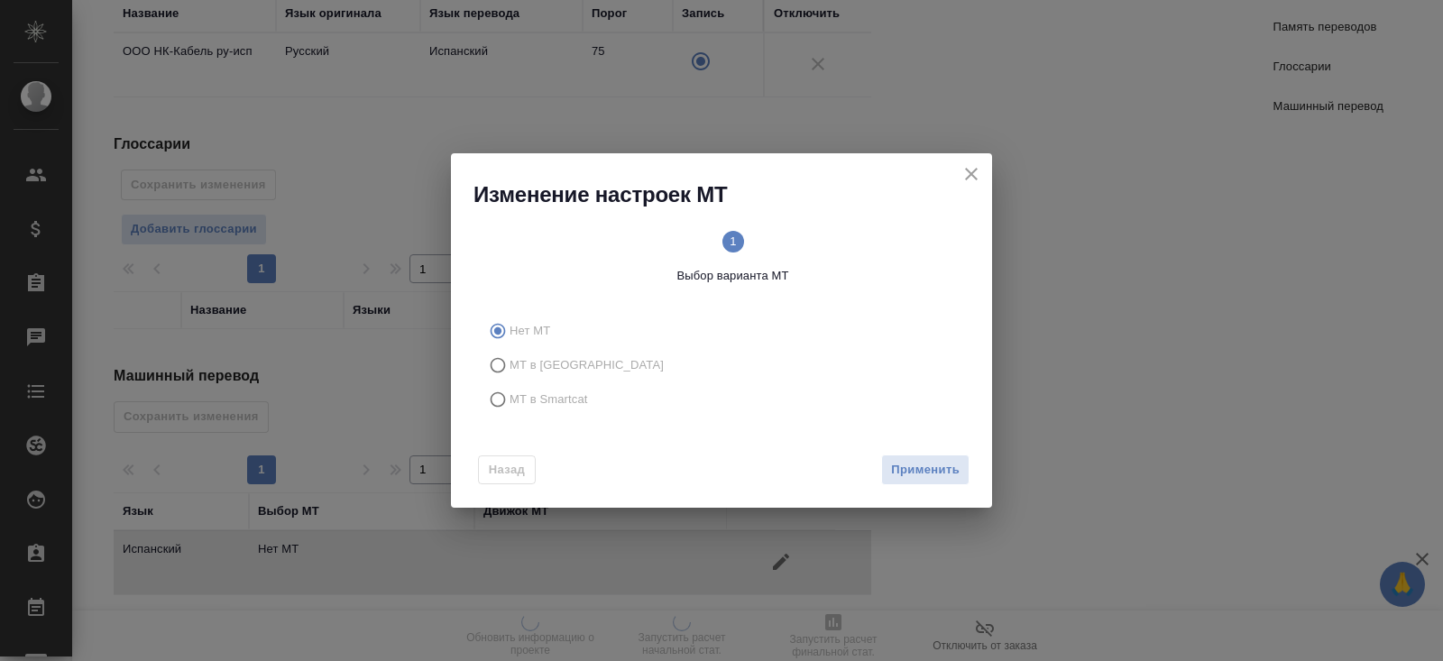
click at [557, 389] on label "МТ в Smartcat" at bounding box center [718, 399] width 475 height 34
click at [509, 389] on input "МТ в Smartcat" at bounding box center [495, 399] width 29 height 34
radio input "true"
click at [905, 469] on button "Вперед" at bounding box center [936, 470] width 65 height 32
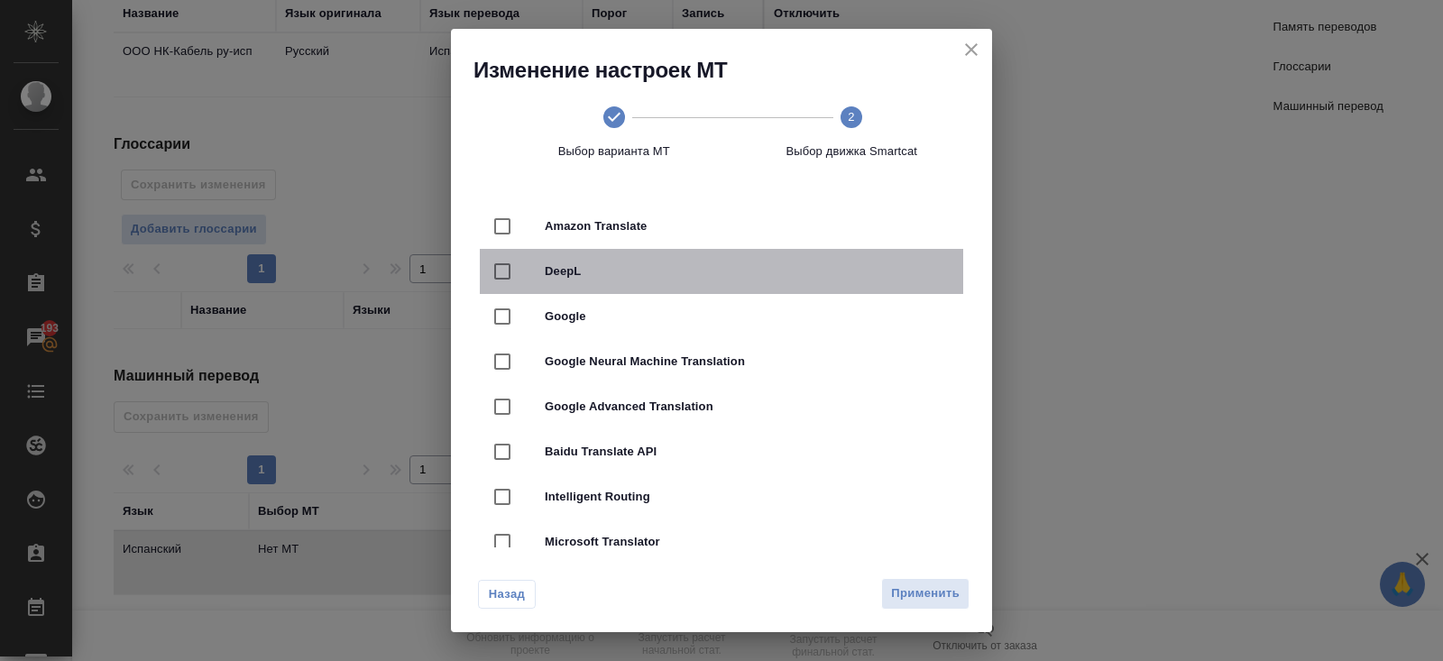
click at [624, 282] on div "DeepL" at bounding box center [721, 271] width 483 height 45
checkbox input "true"
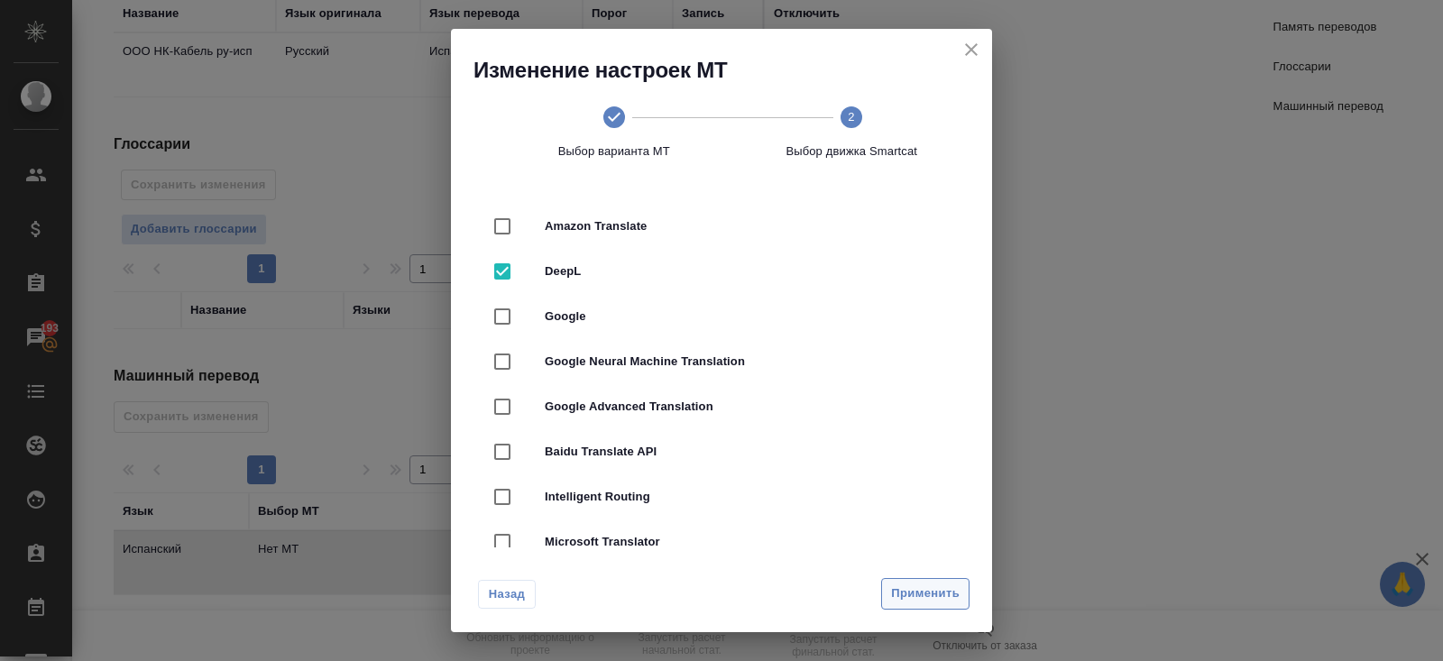
click at [893, 591] on span "Применить" at bounding box center [925, 593] width 69 height 21
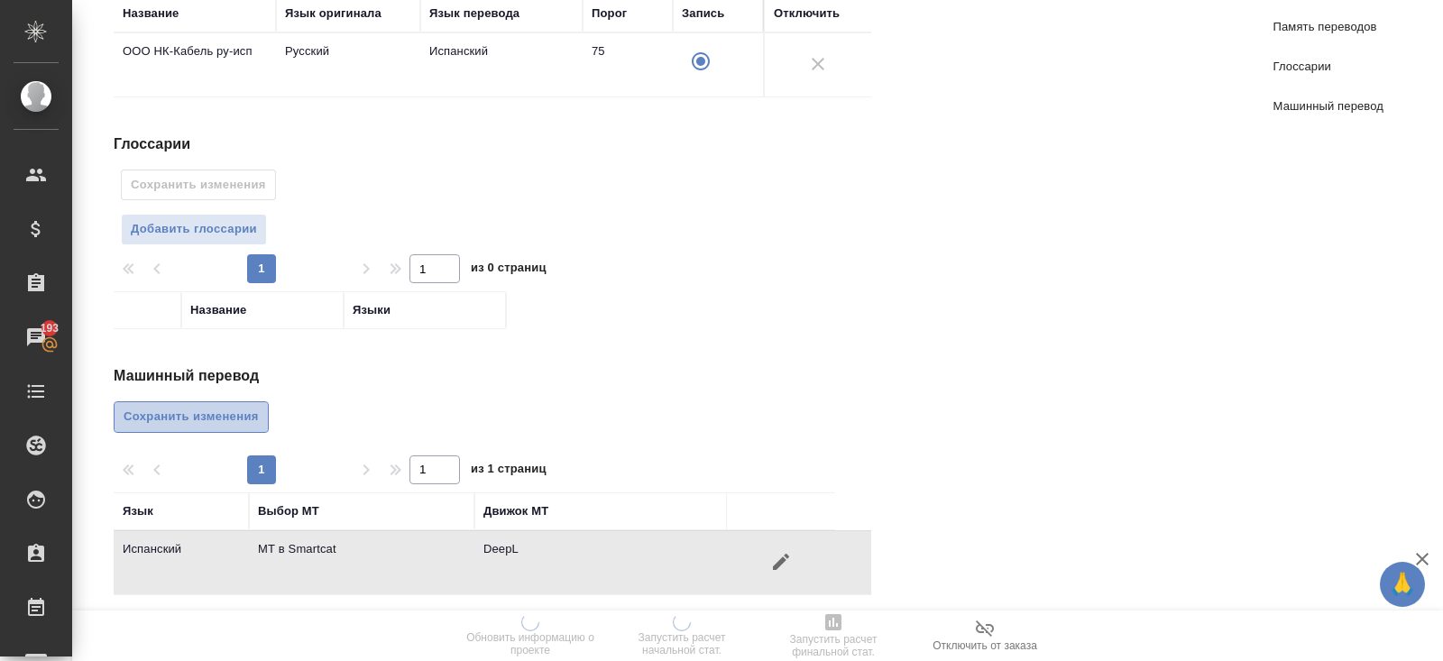
click at [241, 408] on span "Сохранить изменения" at bounding box center [191, 417] width 135 height 21
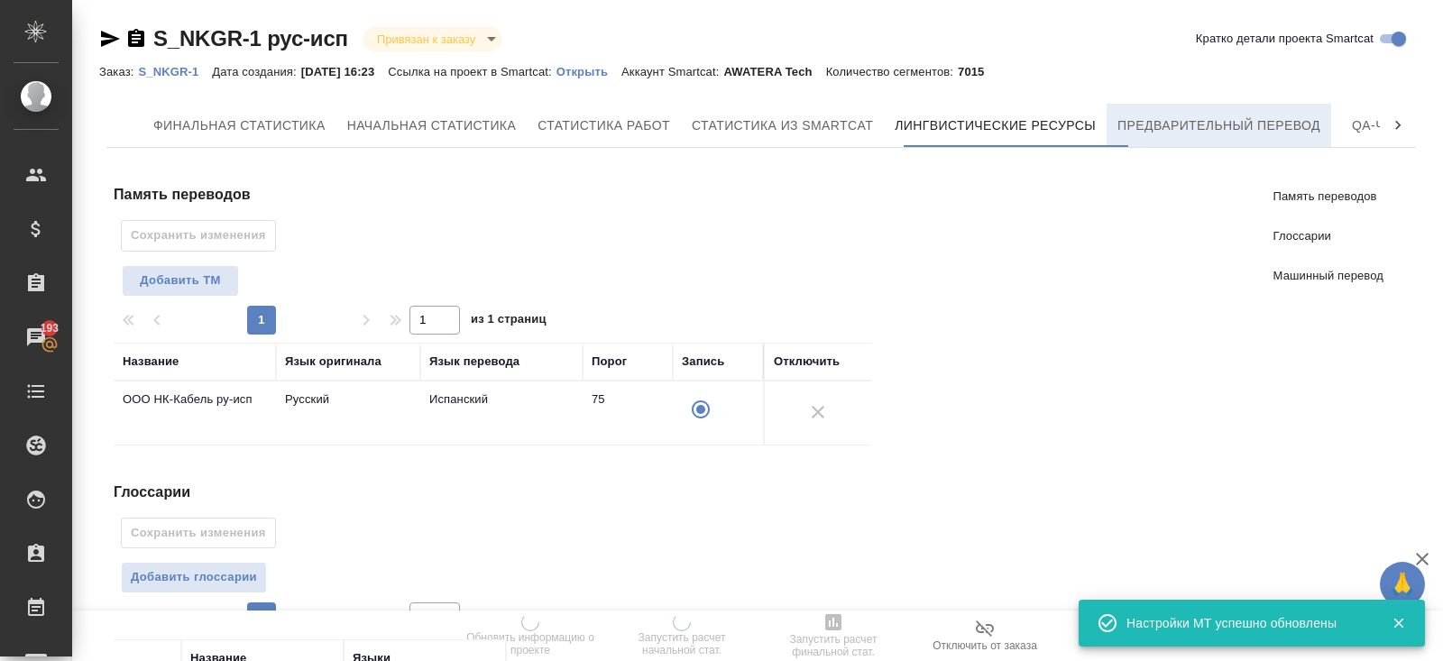
click at [1205, 123] on span "Предварительный перевод" at bounding box center [1218, 126] width 203 height 23
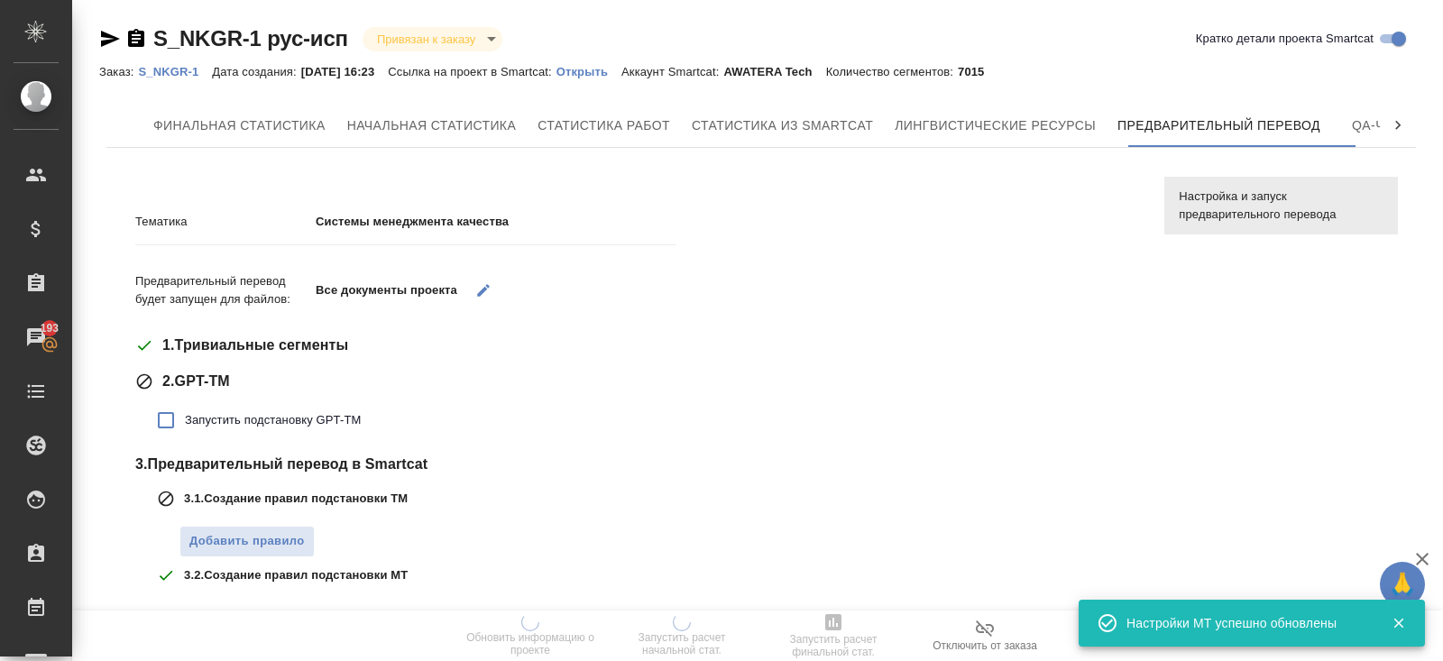
click at [224, 412] on span "Запустить подстановку GPT-TM" at bounding box center [273, 420] width 176 height 18
click at [185, 412] on input "Запустить подстановку GPT-TM" at bounding box center [166, 420] width 38 height 38
checkbox input "true"
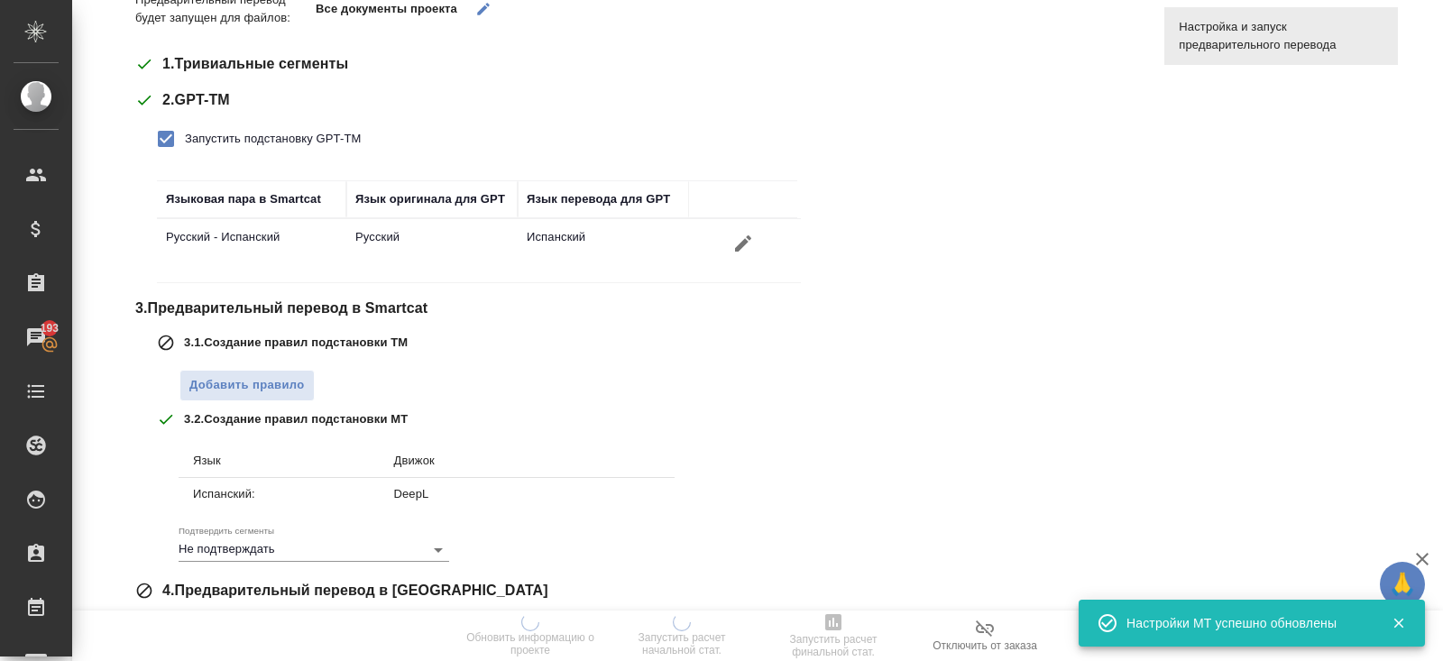
scroll to position [279, 0]
click at [228, 388] on span "Добавить правило" at bounding box center [246, 387] width 115 height 21
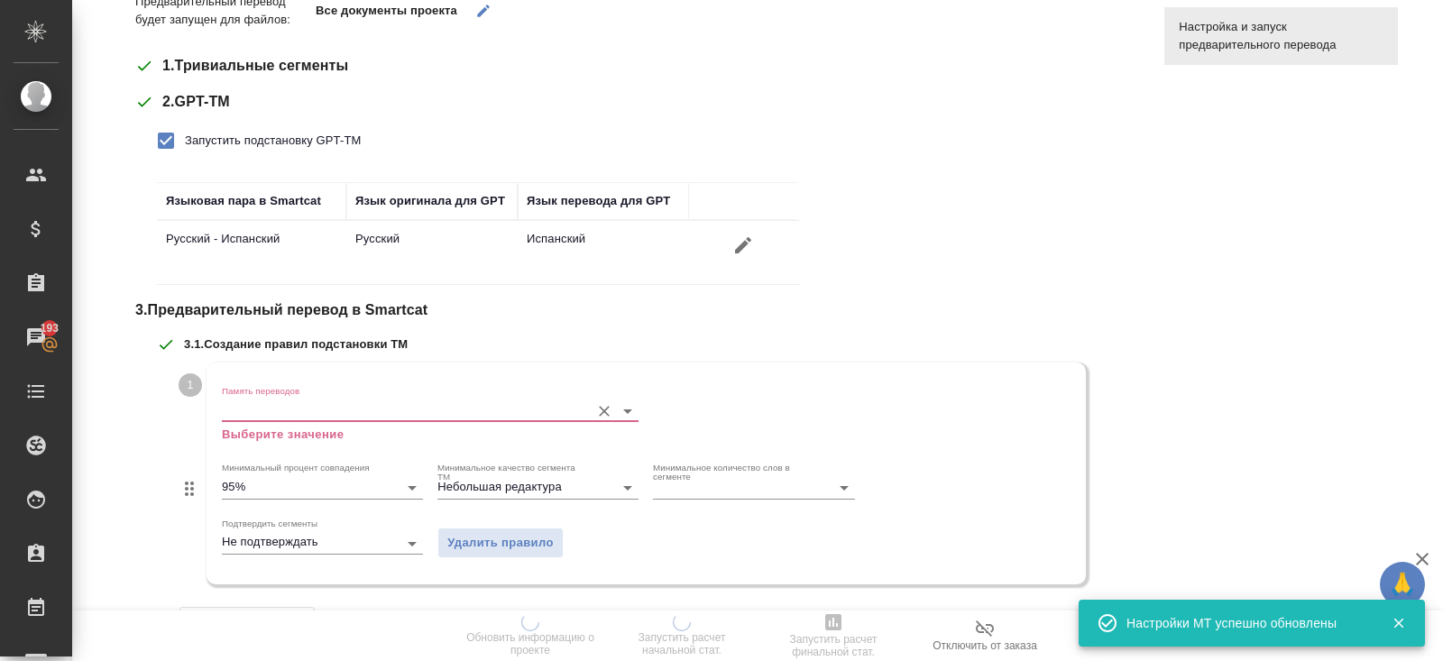
click at [238, 418] on input "Память переводов" at bounding box center [401, 410] width 359 height 22
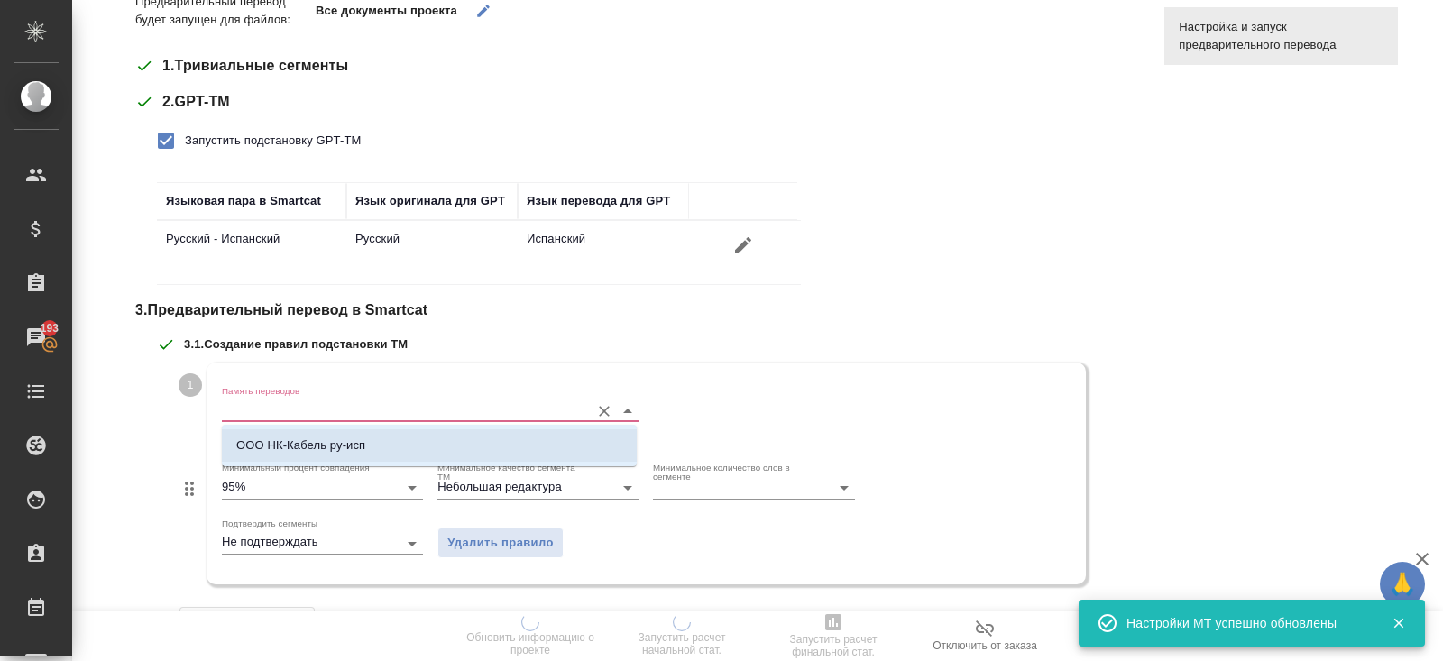
click at [250, 446] on p "ООО НК-Кабель ру-исп" at bounding box center [300, 445] width 129 height 18
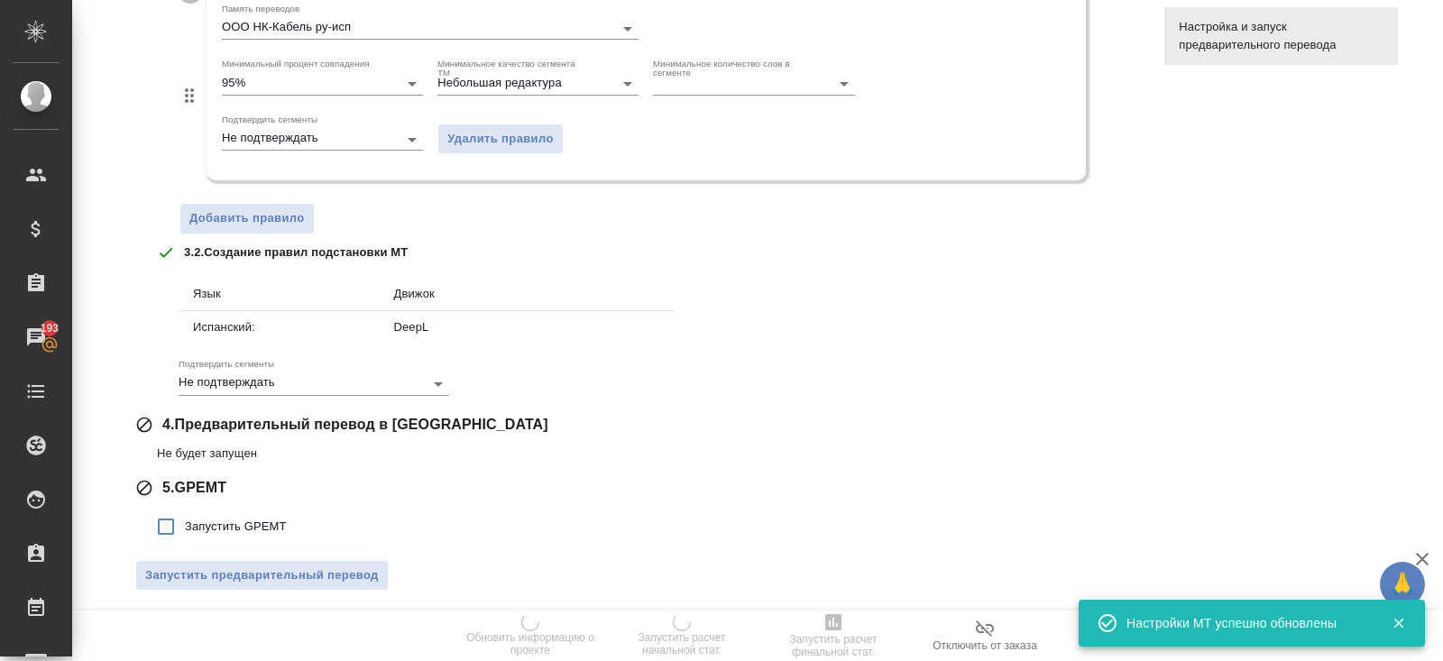
click at [248, 512] on label "Запустить GPEMT" at bounding box center [217, 527] width 140 height 38
click at [185, 512] on input "Запустить GPEMT" at bounding box center [166, 527] width 38 height 38
checkbox input "true"
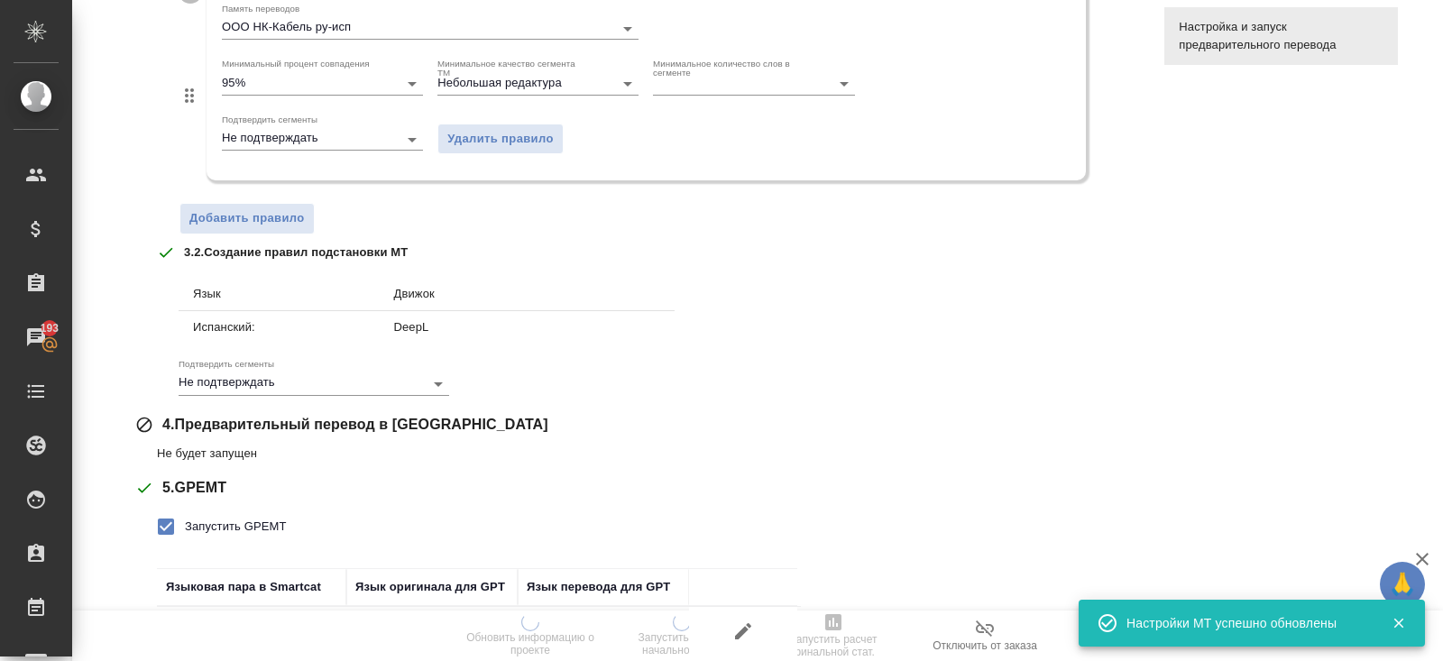
scroll to position [785, 0]
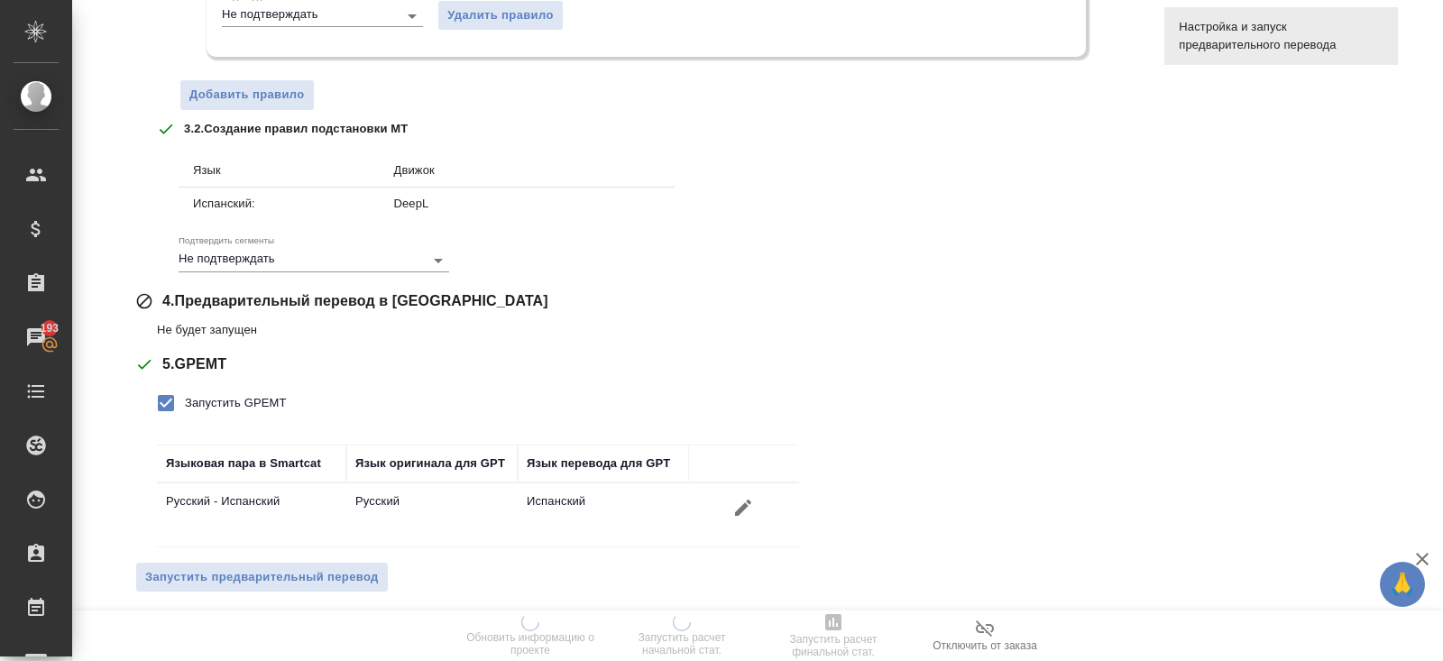
click at [253, 554] on div "Тематика Системы менеджмента качества Предварительный перевод будет запущен для…" at bounding box center [636, 6] width 1002 height 1201
click at [253, 567] on span "Запустить предварительный перевод" at bounding box center [262, 577] width 234 height 21
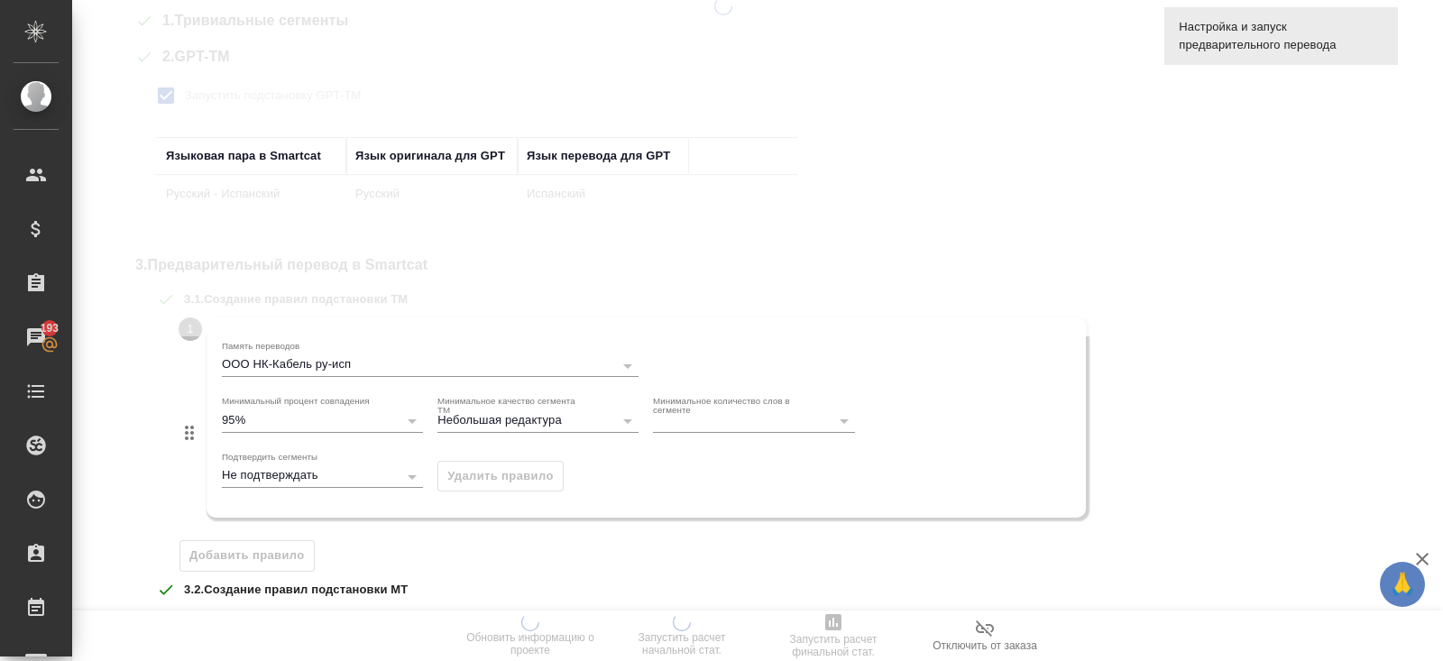
scroll to position [0, 0]
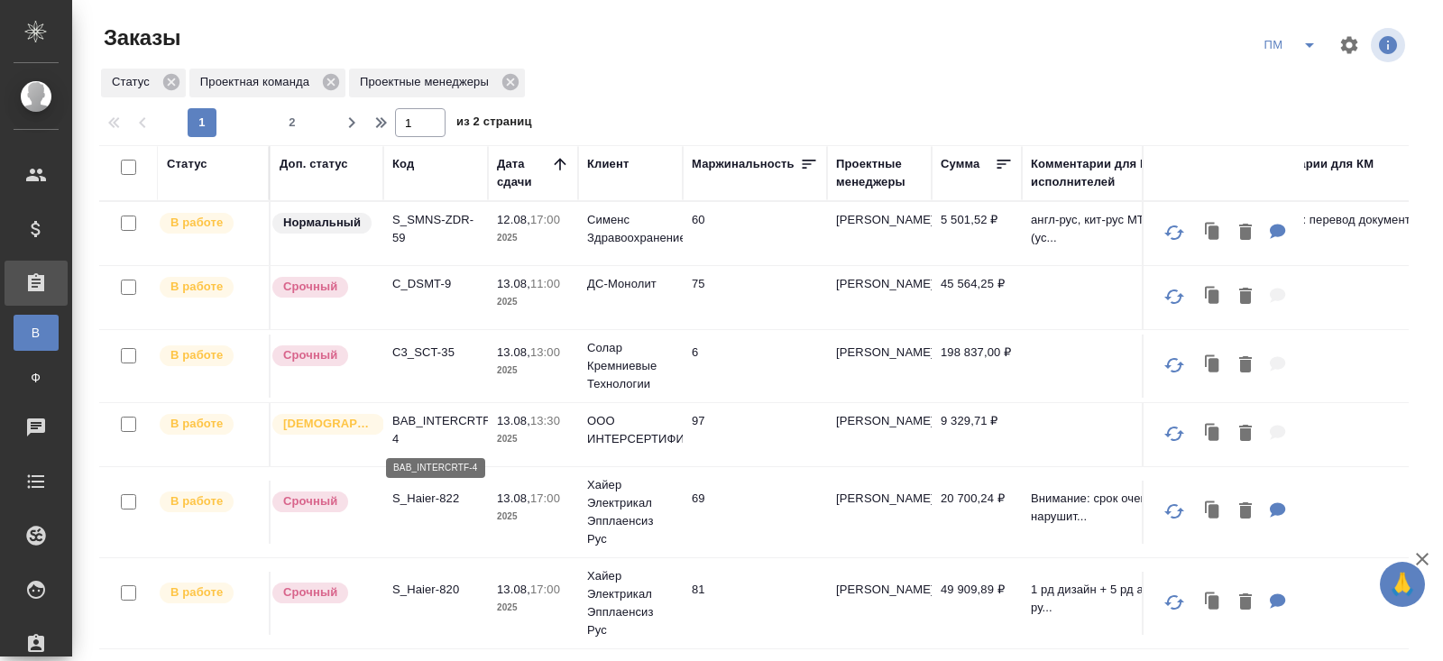
scroll to position [45, 0]
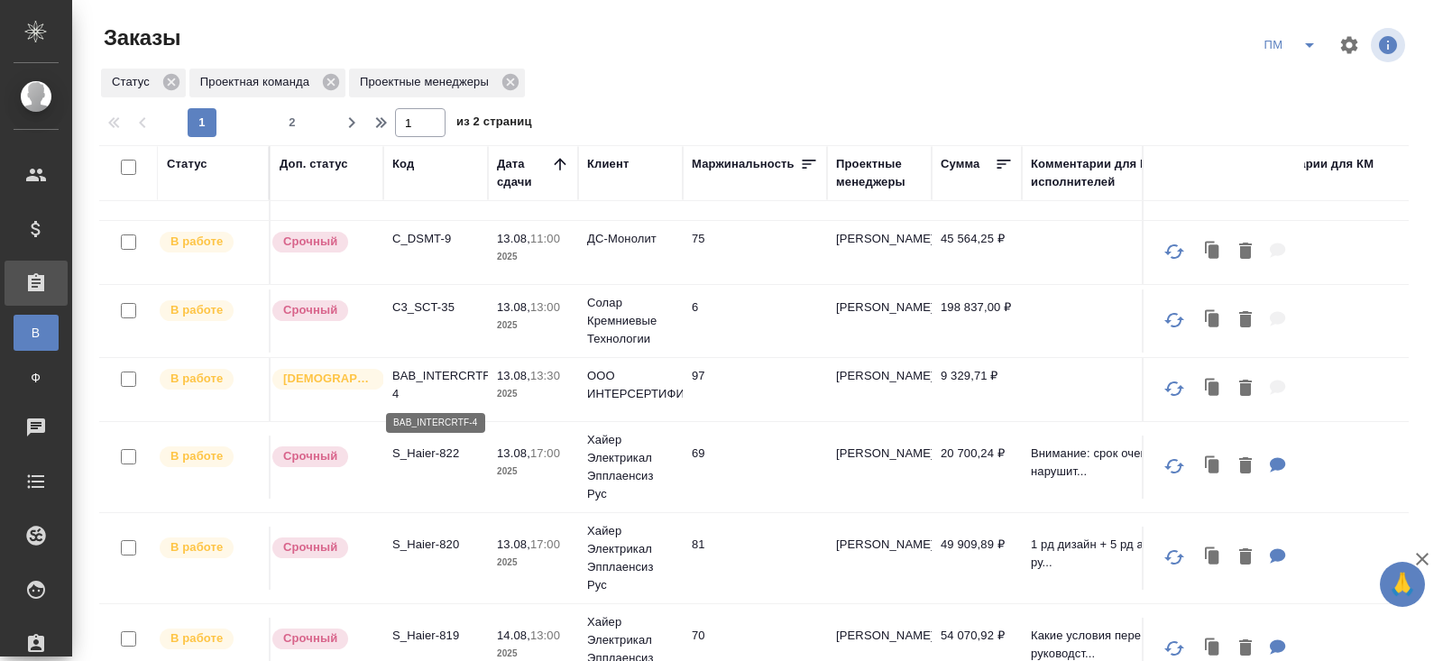
click at [413, 373] on p "BAB_INTERCRTF-4" at bounding box center [435, 385] width 87 height 36
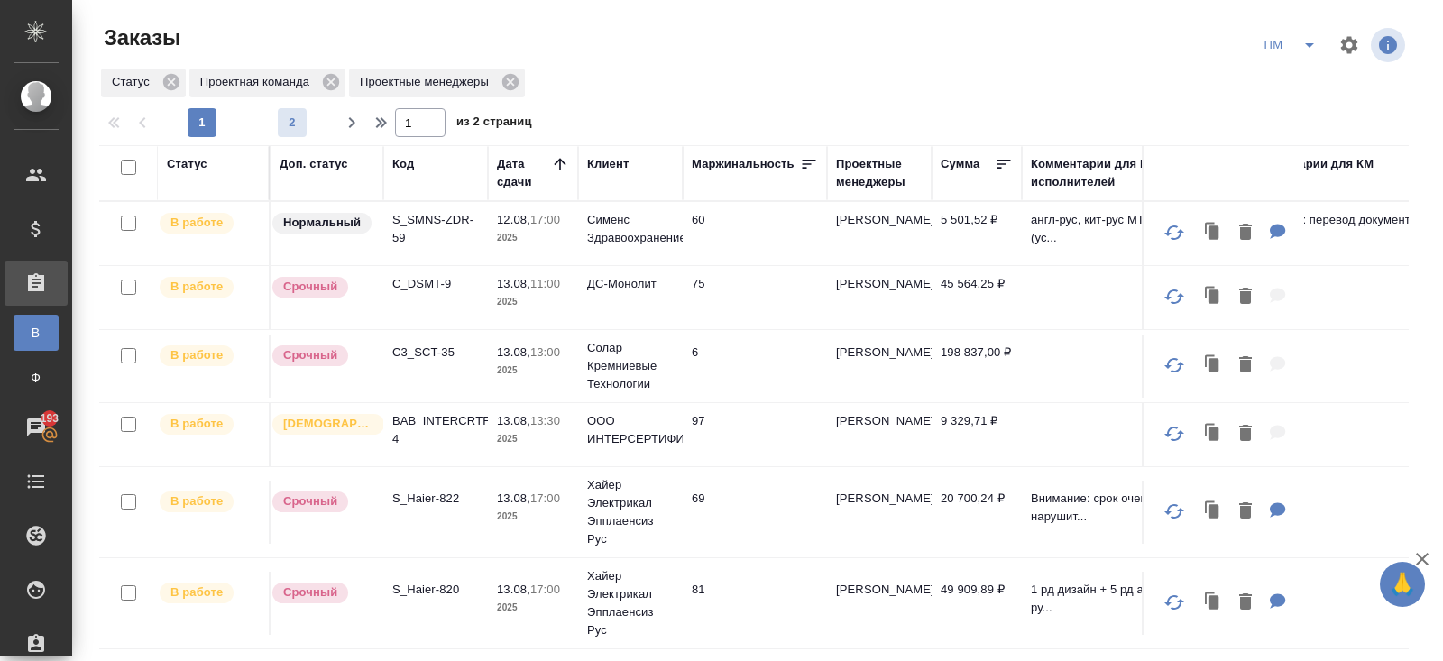
click at [292, 123] on span "2" at bounding box center [292, 123] width 29 height 18
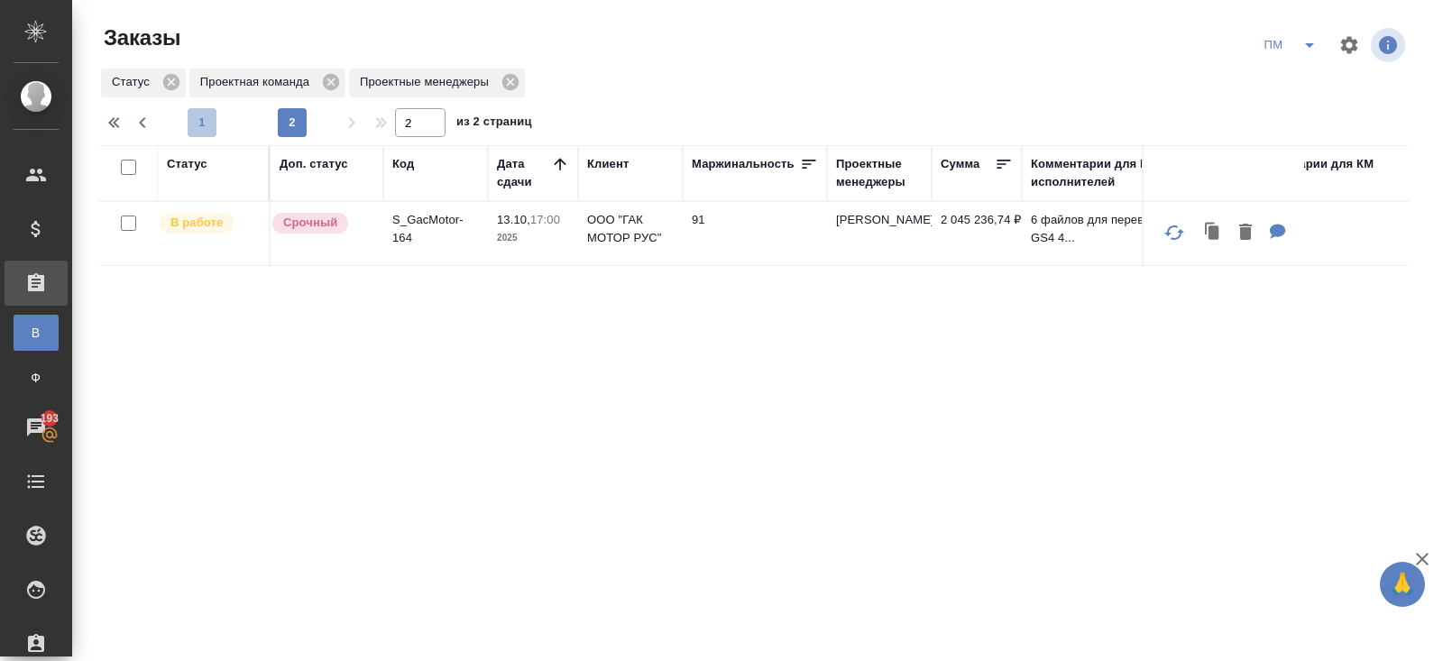
click at [198, 124] on span "1" at bounding box center [202, 123] width 29 height 18
type input "1"
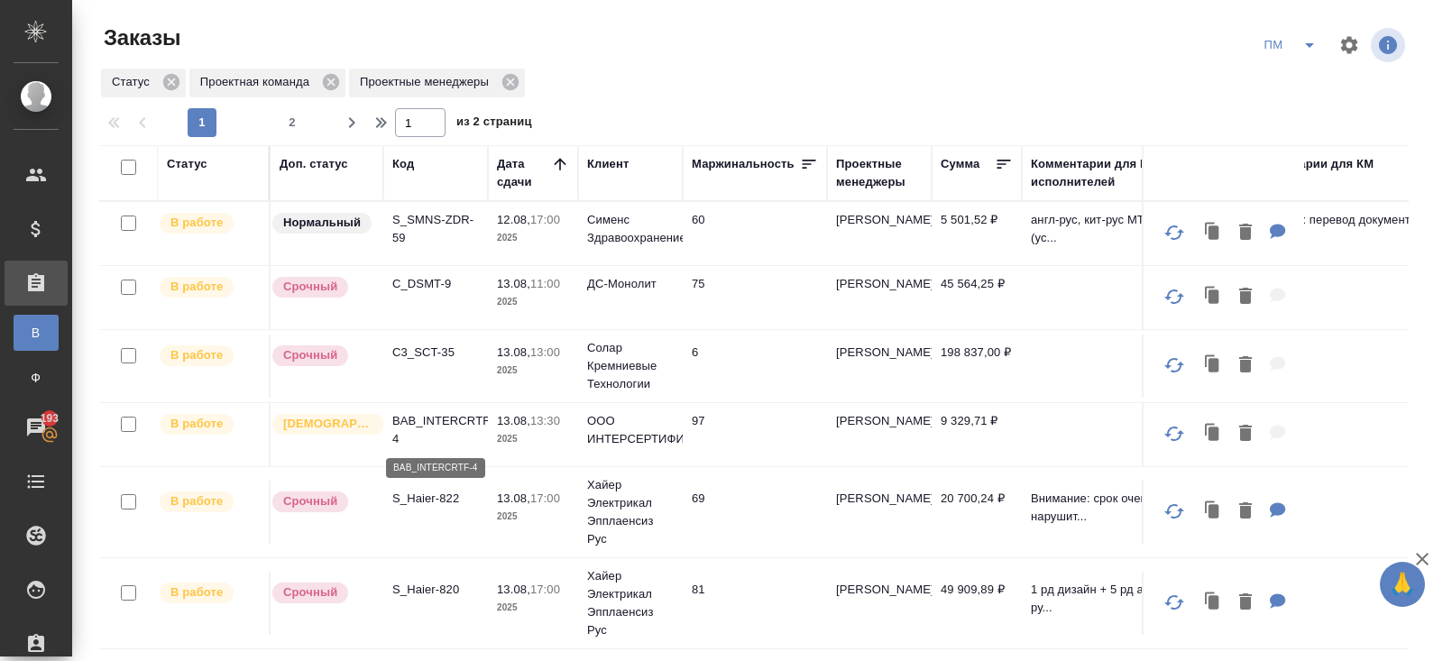
click at [423, 416] on p "BAB_INTERCRTF-4" at bounding box center [435, 430] width 87 height 36
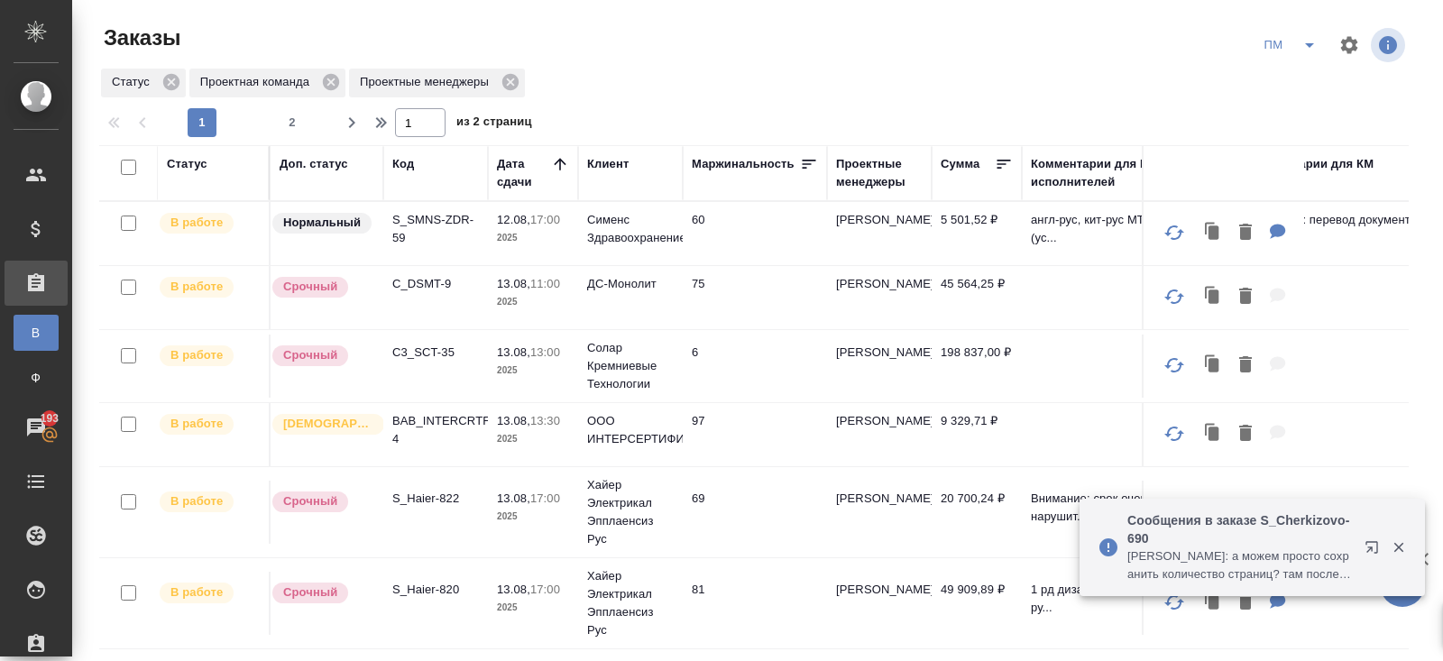
click at [1306, 37] on icon "split button" at bounding box center [1309, 45] width 22 height 22
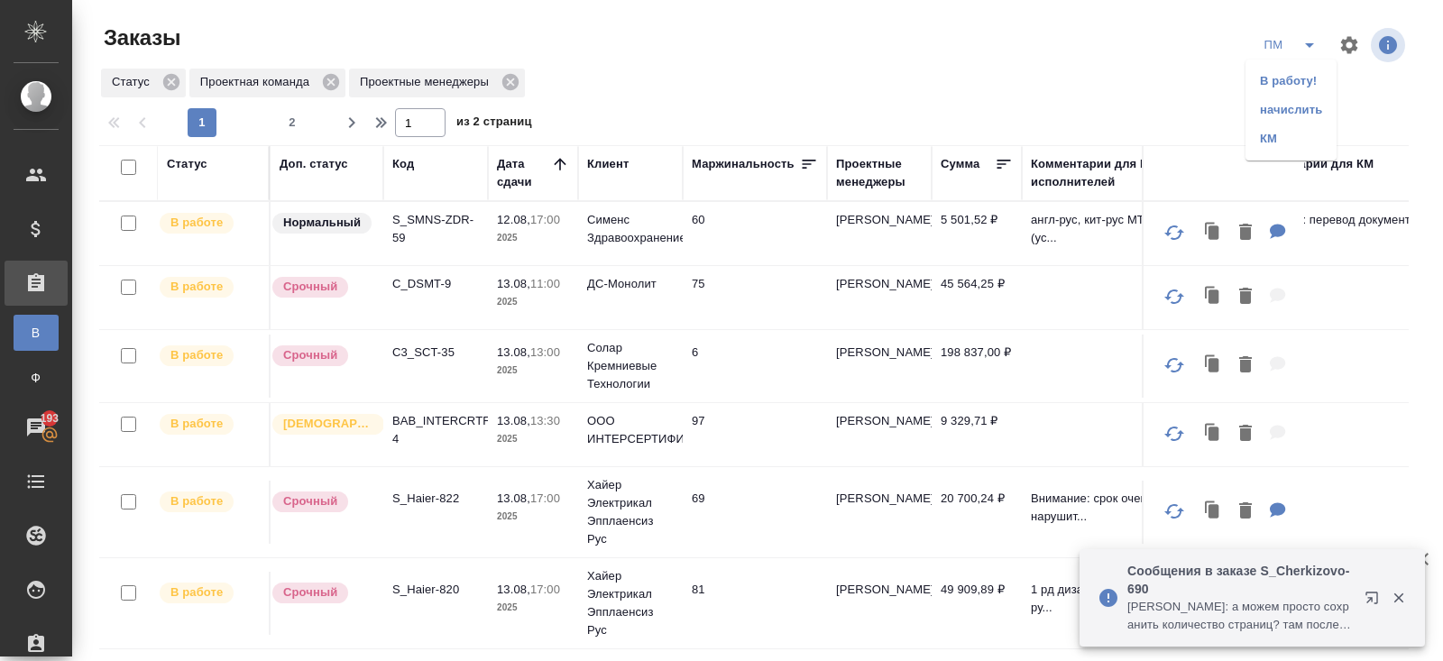
click at [1303, 79] on li "В работу!" at bounding box center [1290, 81] width 91 height 29
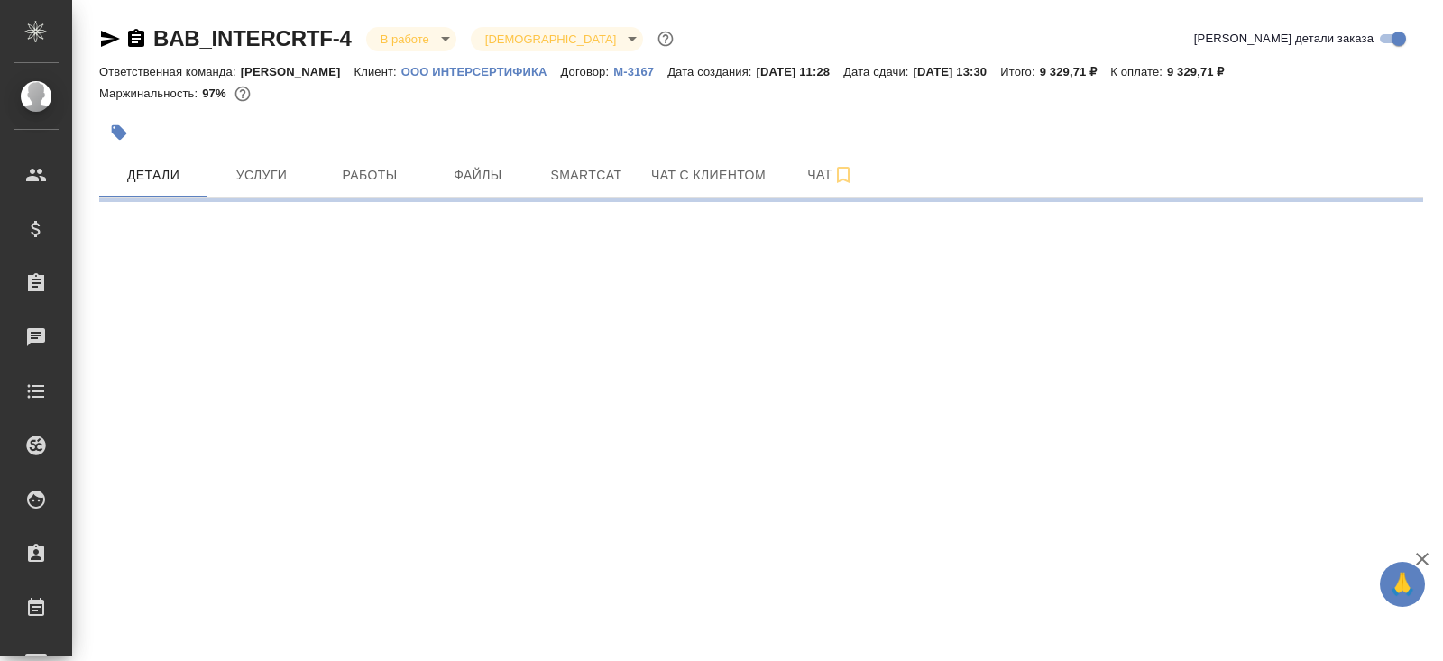
select select "RU"
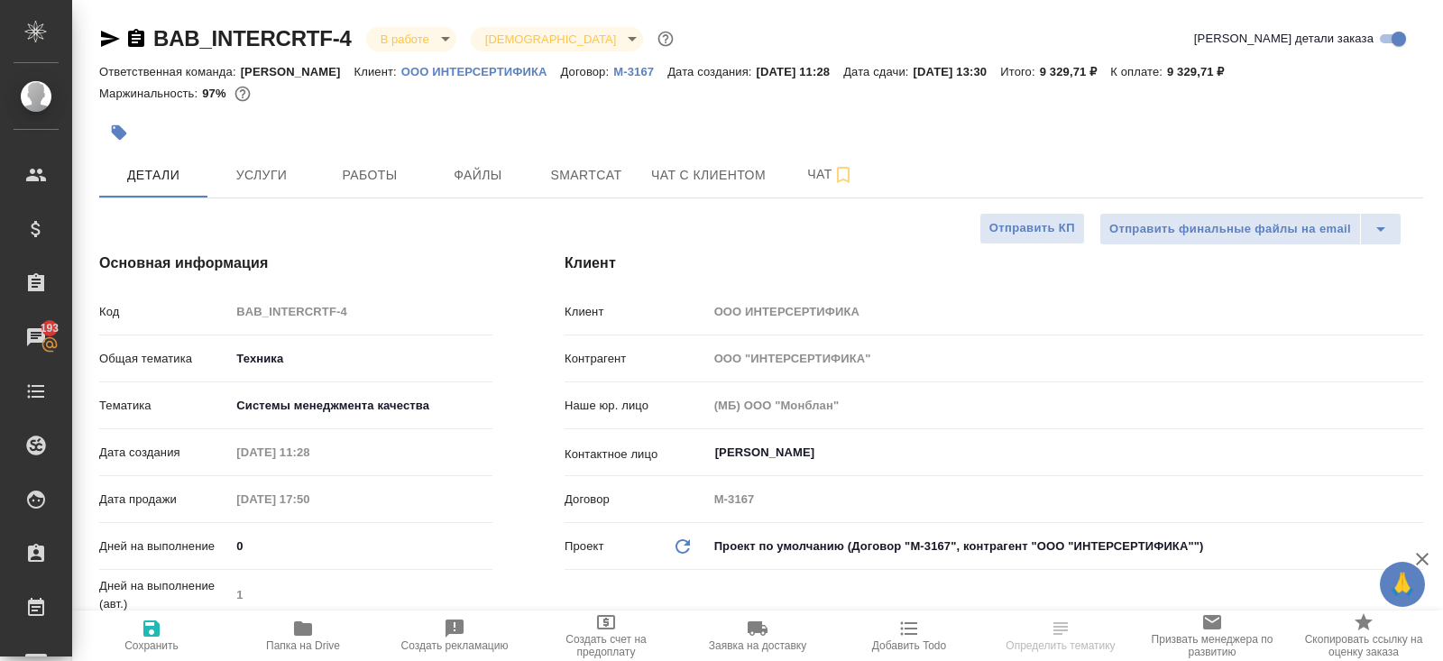
type textarea "x"
click at [842, 162] on button "Чат" at bounding box center [830, 174] width 108 height 45
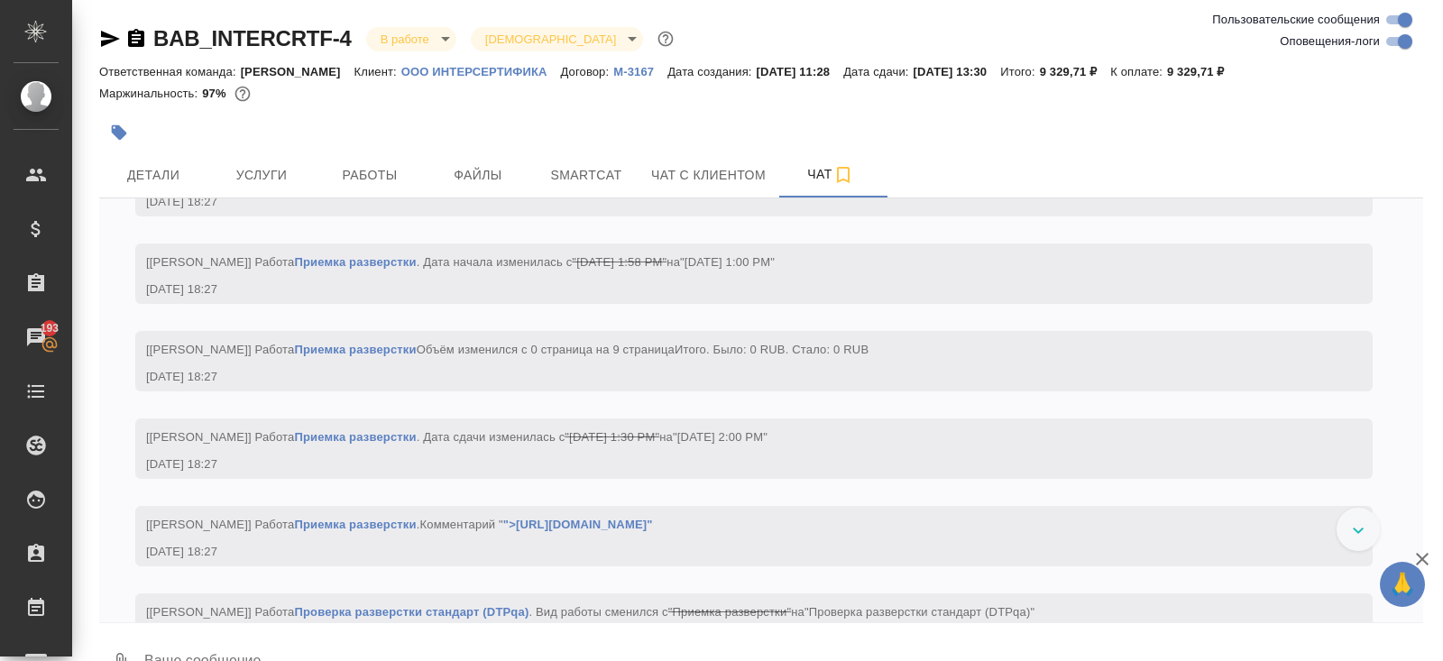
scroll to position [2888, 0]
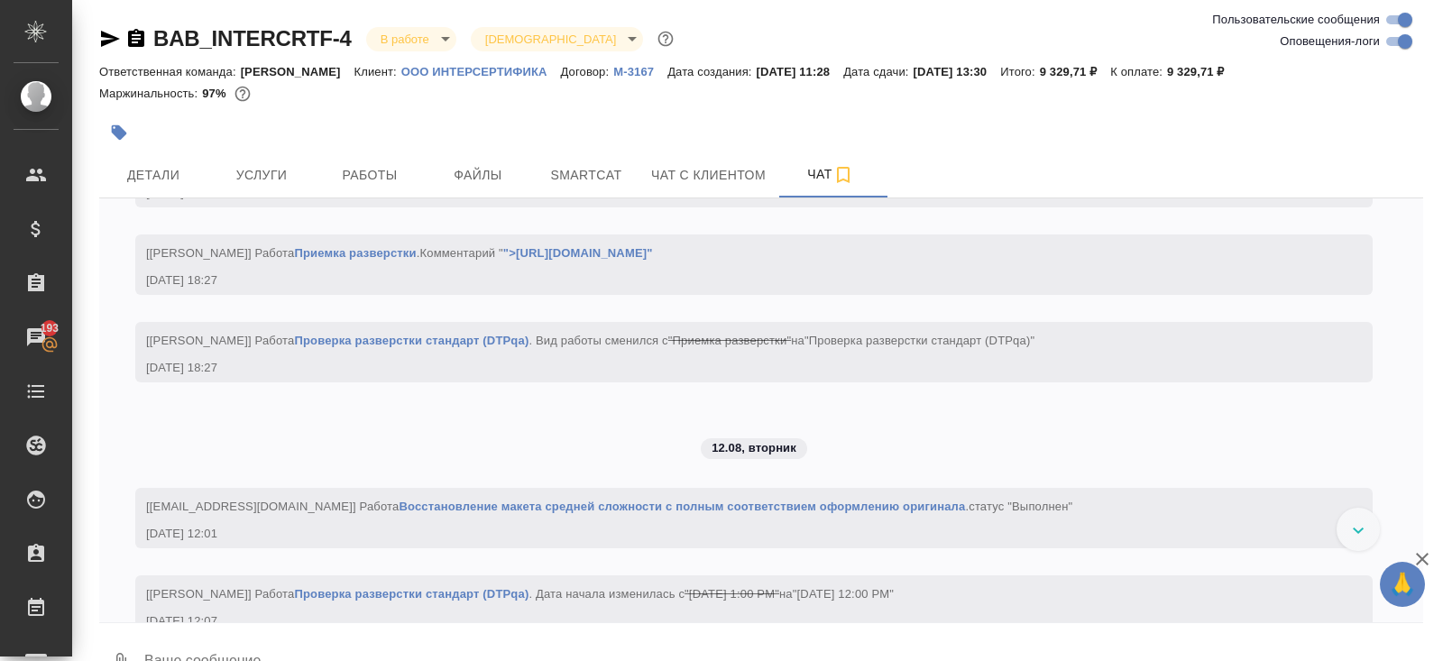
click at [1398, 41] on input "Оповещения-логи" at bounding box center [1404, 42] width 65 height 22
checkbox input "false"
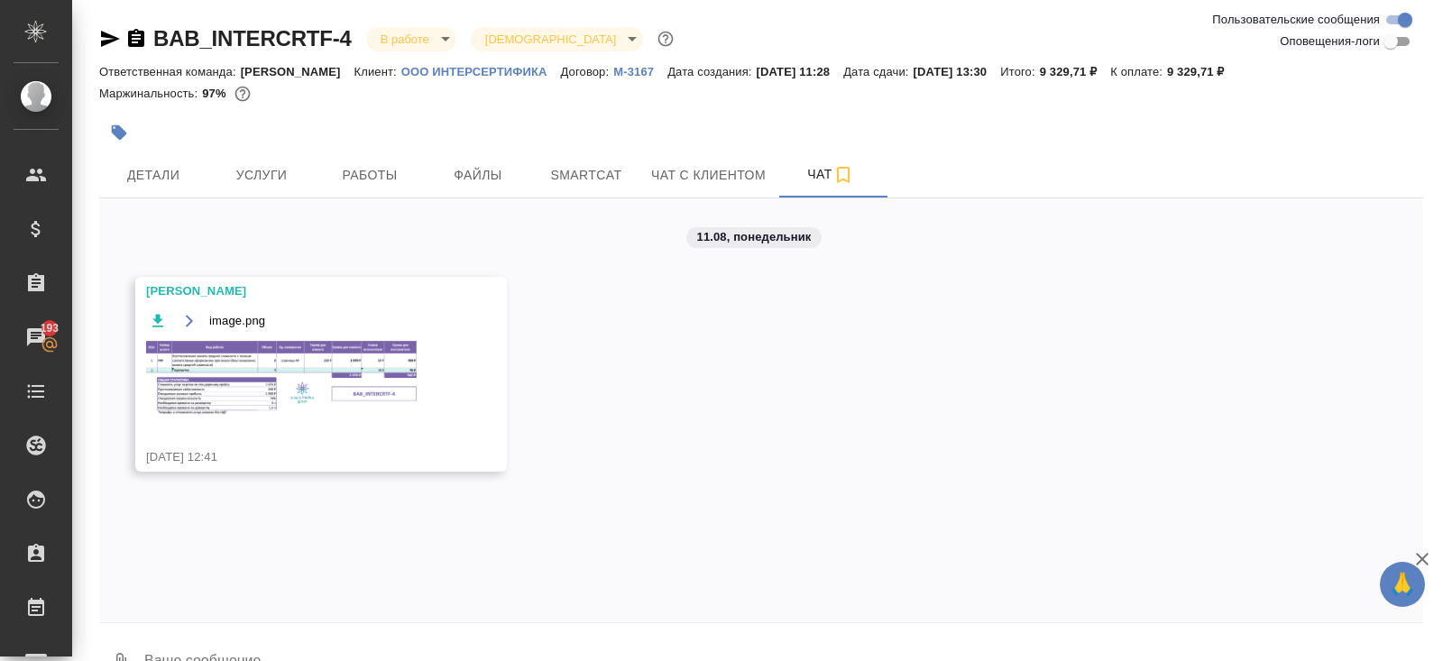
scroll to position [42, 0]
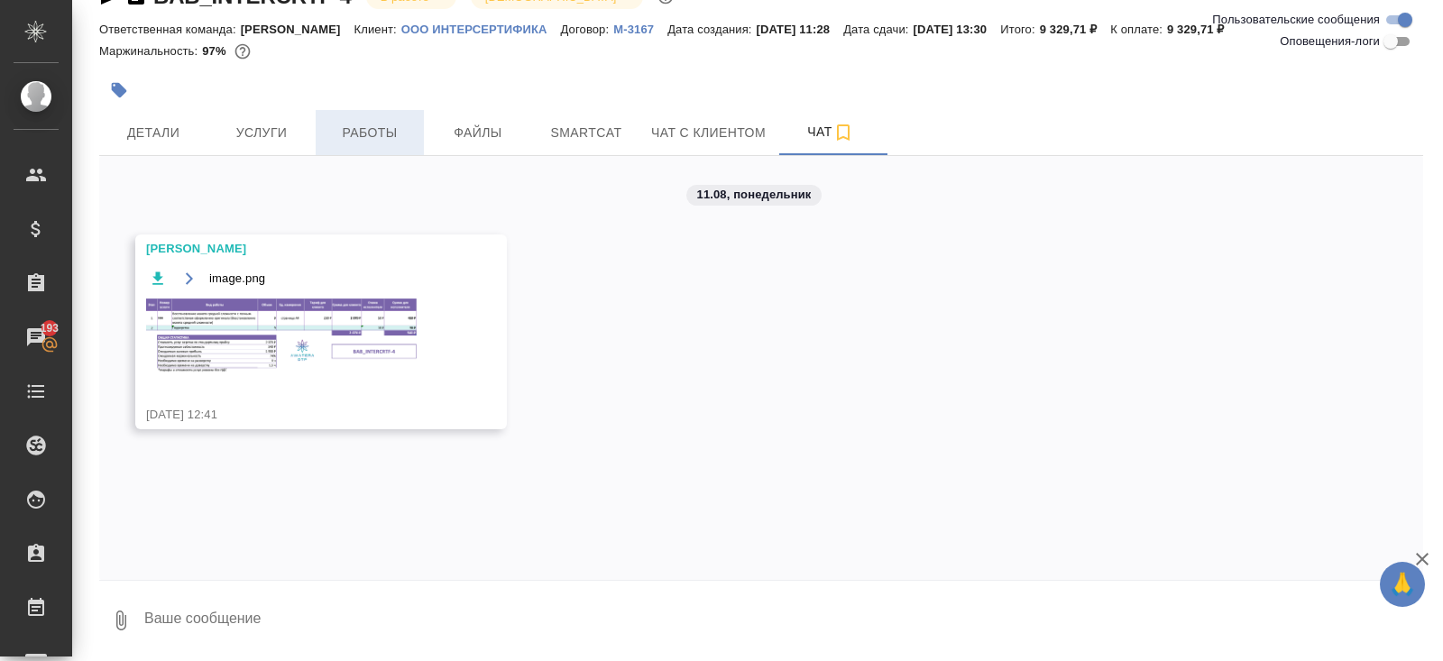
click at [346, 143] on button "Работы" at bounding box center [370, 132] width 108 height 45
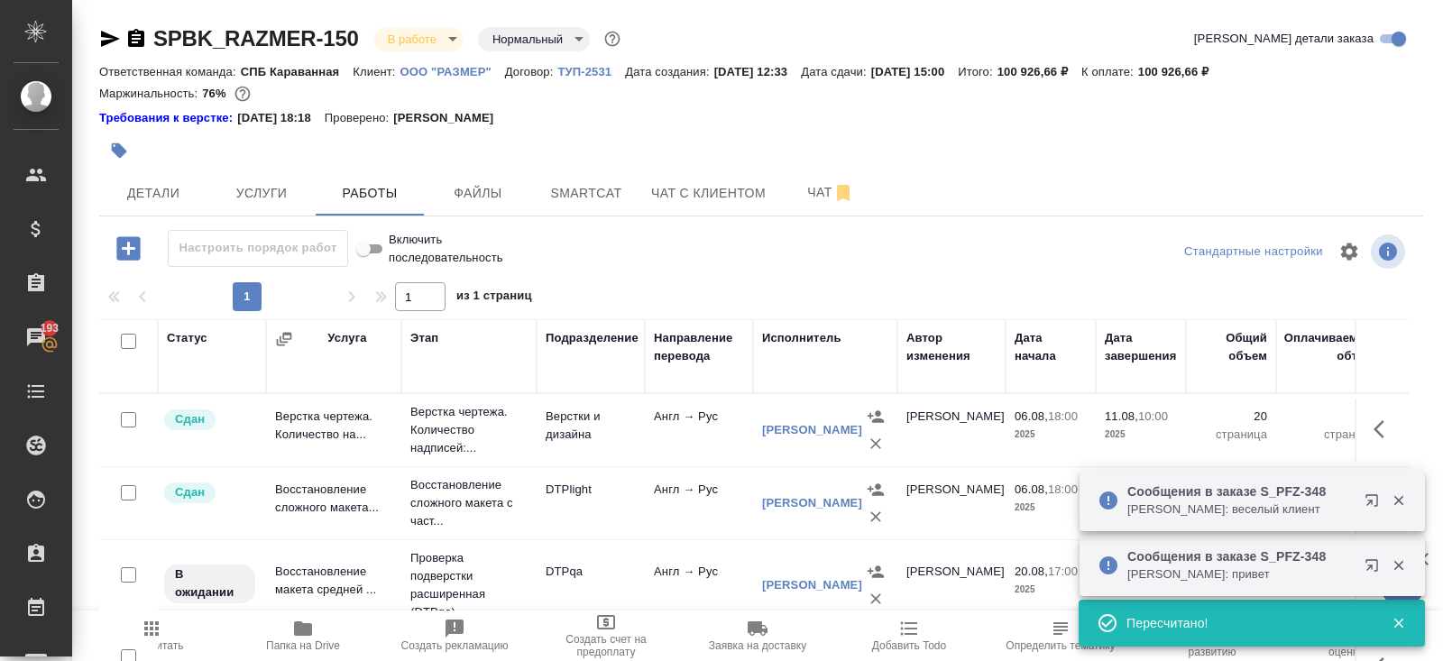
scroll to position [256, 0]
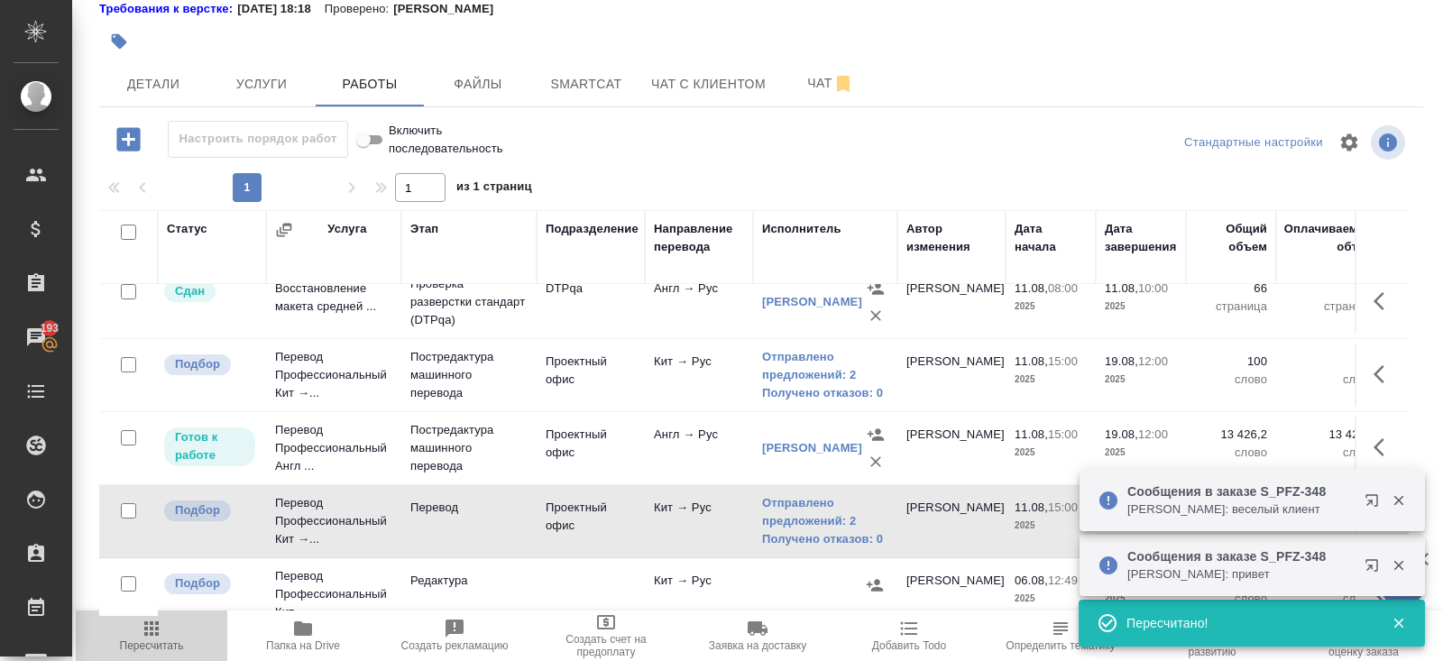
click at [141, 643] on span "Пересчитать" at bounding box center [152, 645] width 64 height 13
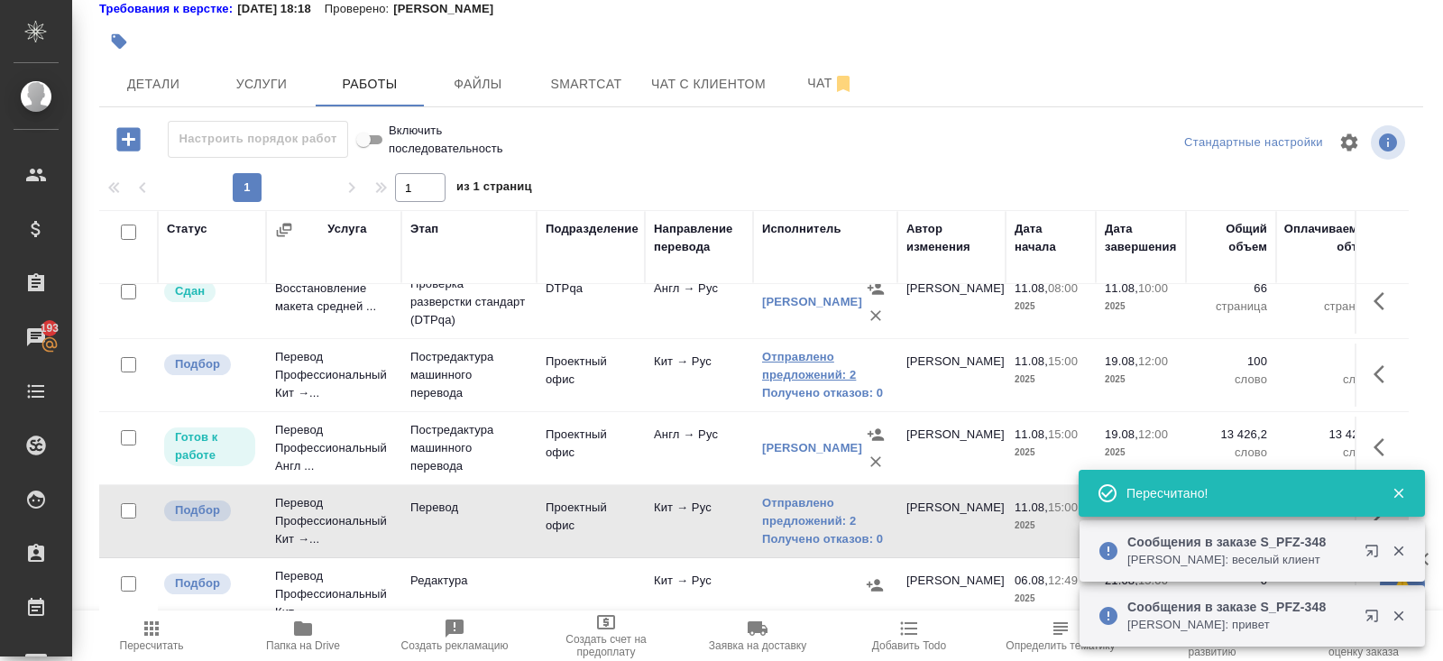
click at [805, 371] on link "Отправлено предложений: 2" at bounding box center [825, 366] width 126 height 36
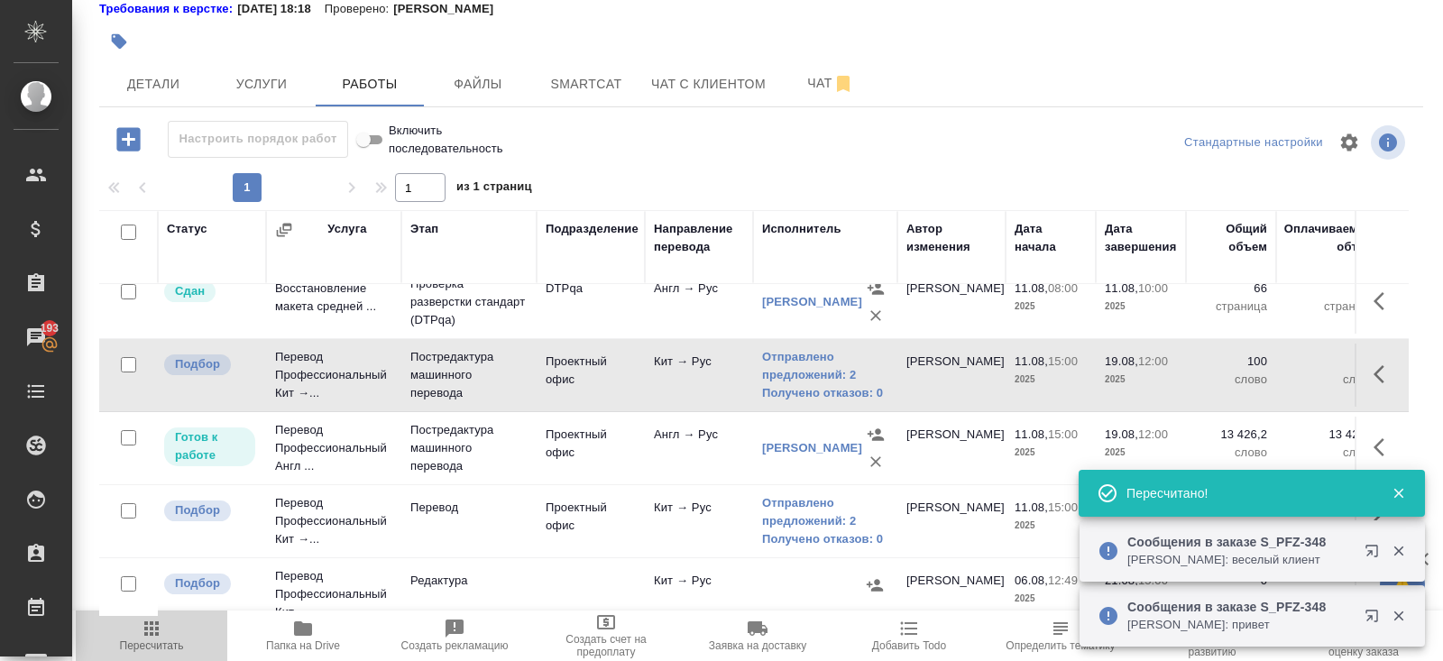
click at [149, 633] on icon "button" at bounding box center [152, 629] width 22 height 22
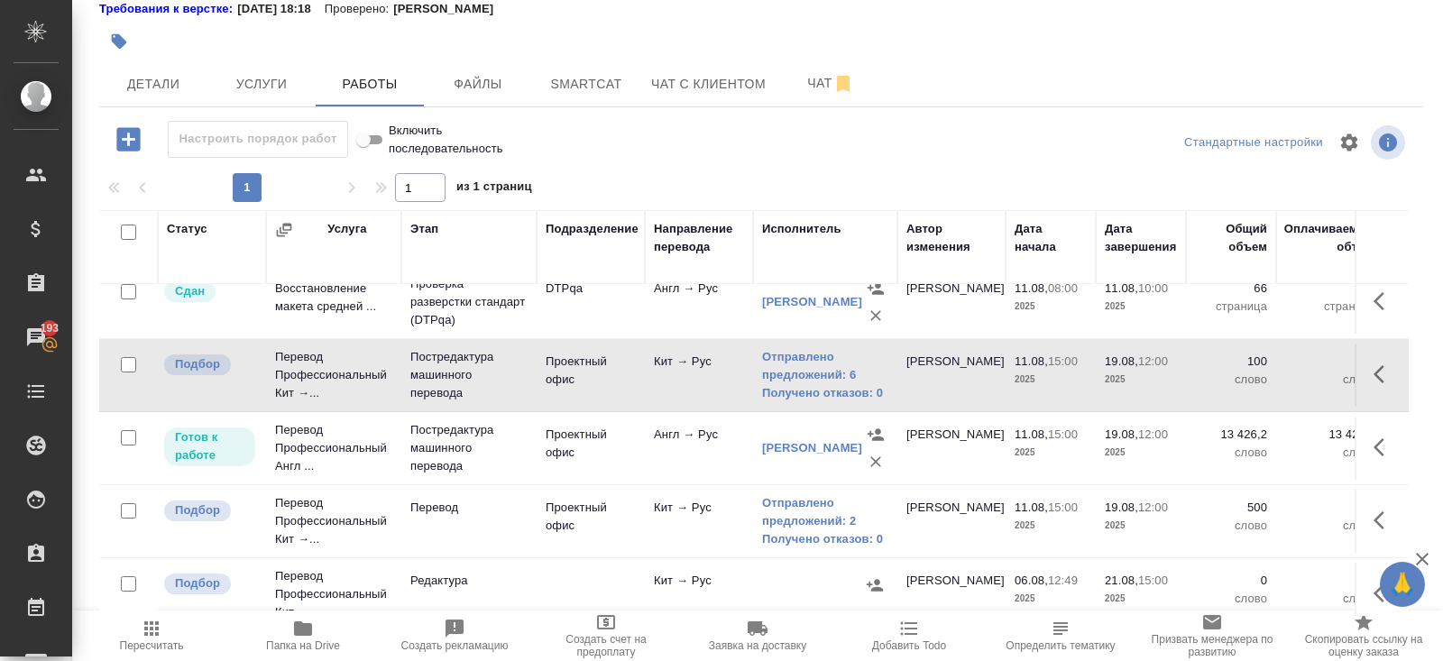
click at [157, 631] on icon "button" at bounding box center [152, 629] width 22 height 22
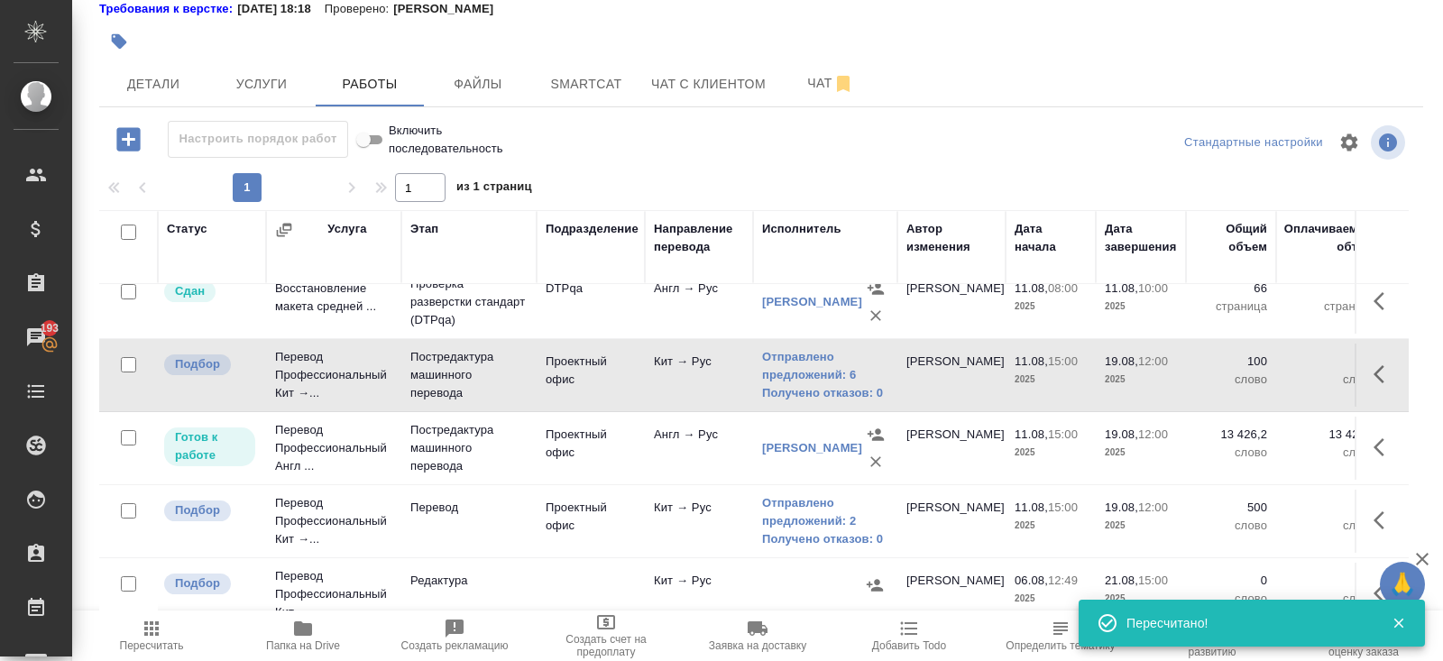
click at [138, 635] on span "Пересчитать" at bounding box center [152, 635] width 130 height 34
click at [145, 626] on icon "button" at bounding box center [152, 629] width 22 height 22
click at [778, 359] on link "Отправлено предложений: 6" at bounding box center [825, 366] width 126 height 36
click at [152, 646] on span "Пересчитать" at bounding box center [152, 645] width 64 height 13
click at [160, 633] on icon "button" at bounding box center [152, 629] width 22 height 22
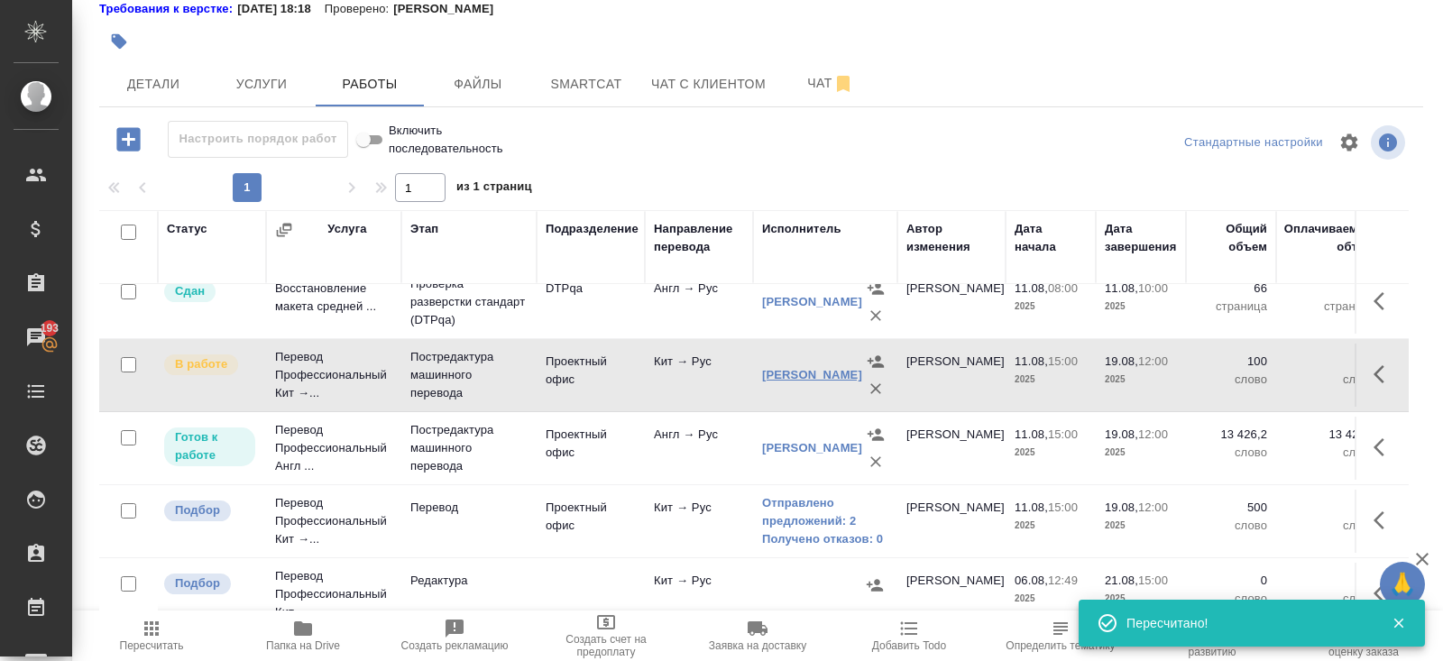
click at [772, 368] on link "[PERSON_NAME]" at bounding box center [812, 375] width 100 height 14
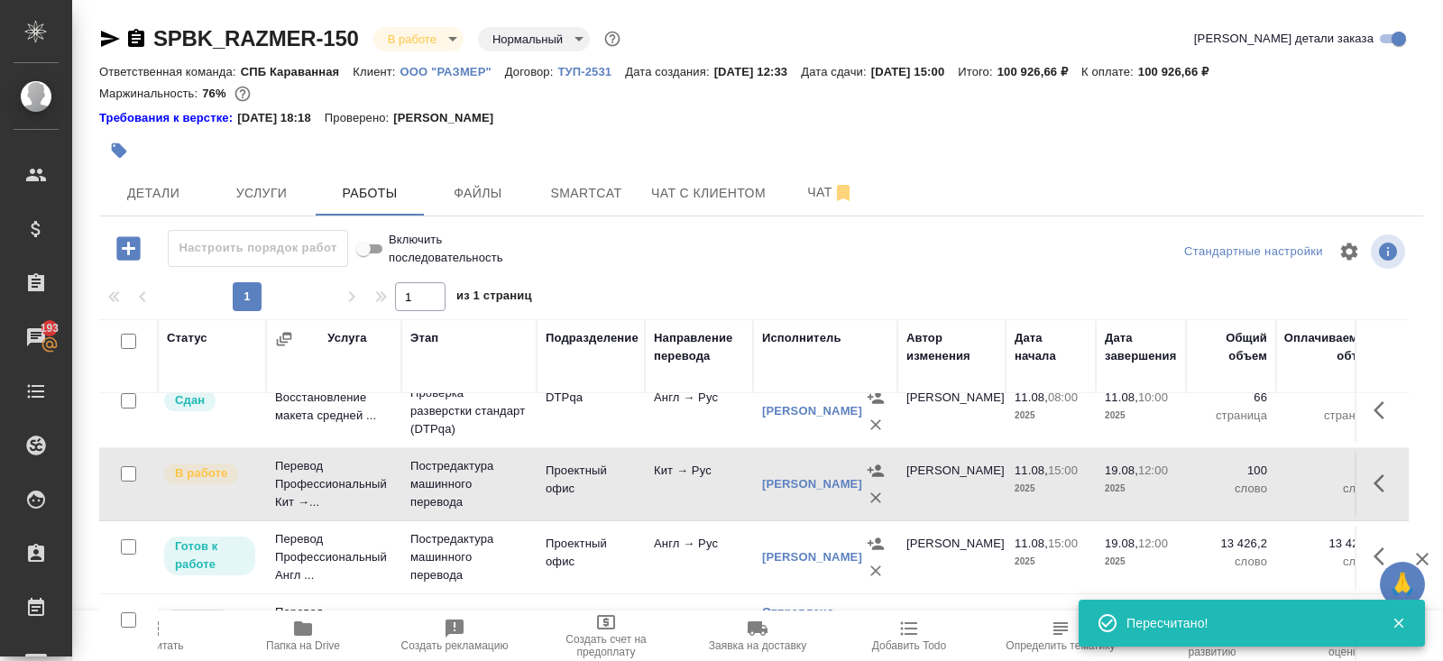
click at [130, 41] on icon "button" at bounding box center [136, 38] width 16 height 18
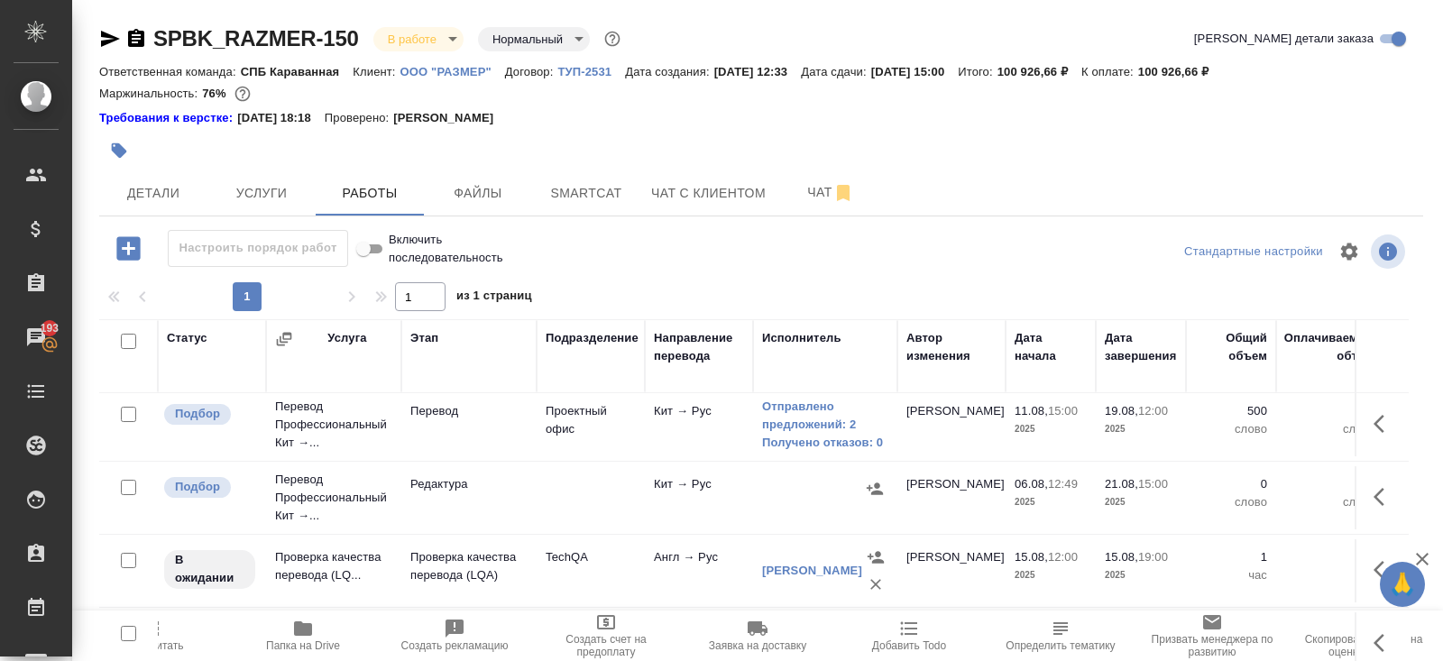
scroll to position [484, 0]
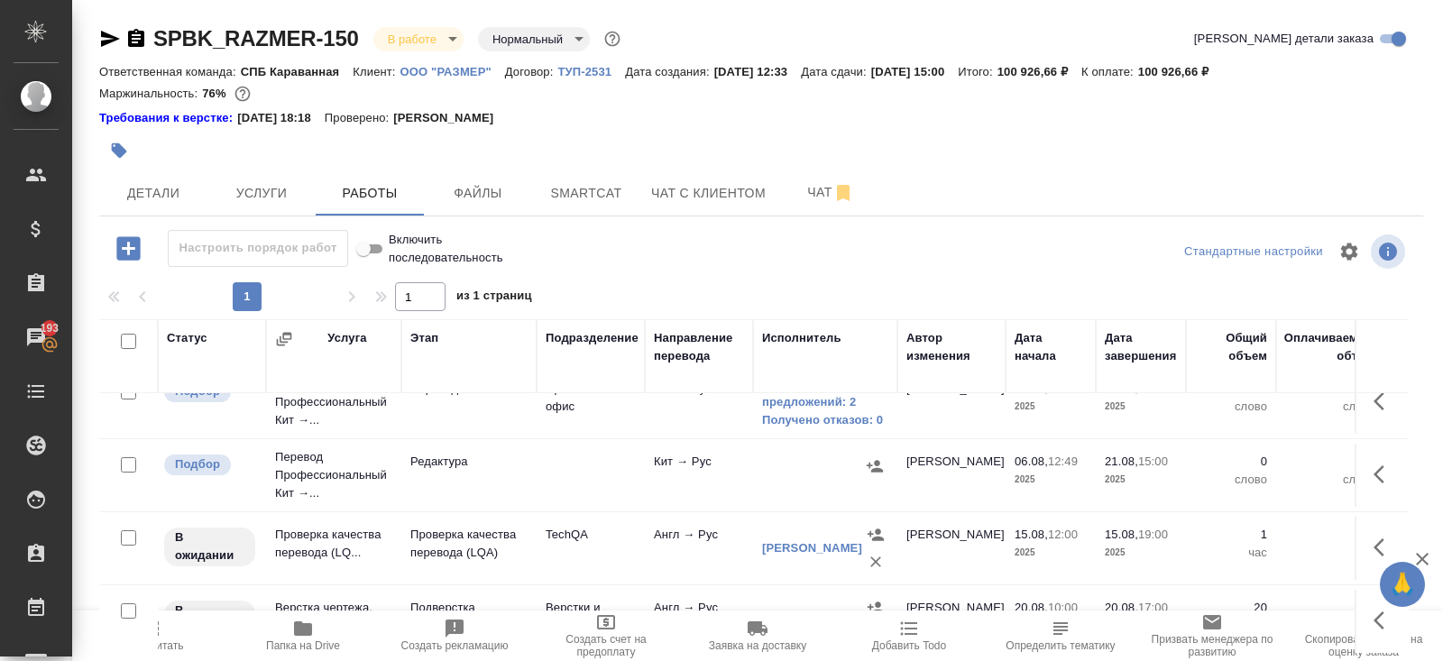
click at [1373, 399] on icon "button" at bounding box center [1384, 401] width 22 height 22
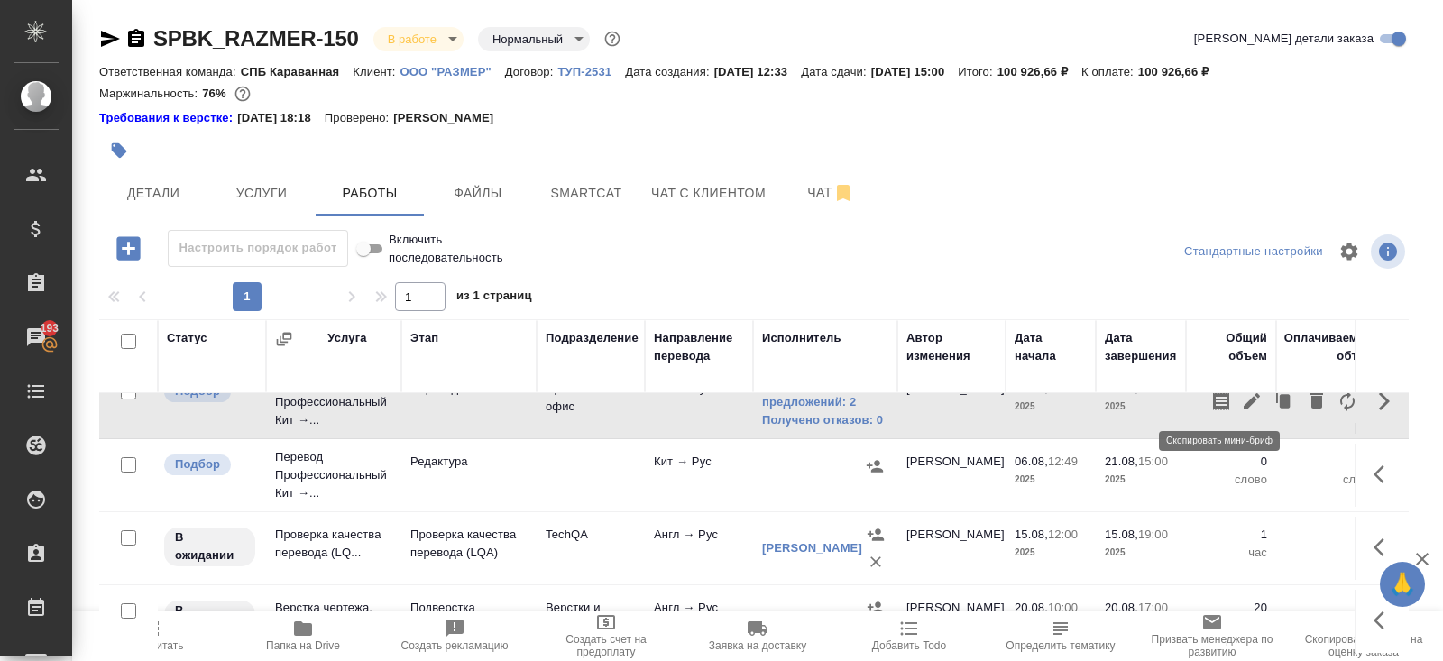
click at [1242, 400] on icon "button" at bounding box center [1252, 401] width 22 height 22
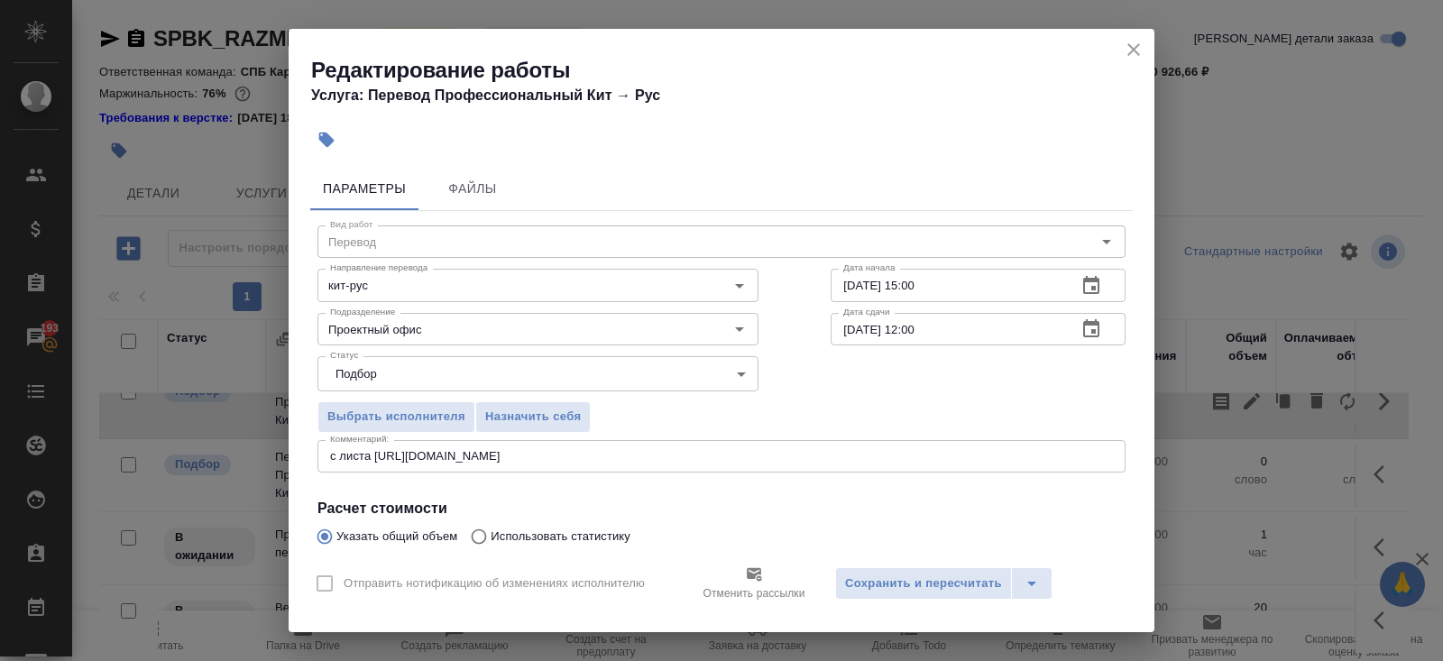
drag, startPoint x: 627, startPoint y: 458, endPoint x: 263, endPoint y: 452, distance: 363.4
click at [263, 452] on div "Редактирование работы Услуга: Перевод Профессиональный Кит → Рус Параметры Файл…" at bounding box center [721, 330] width 1443 height 661
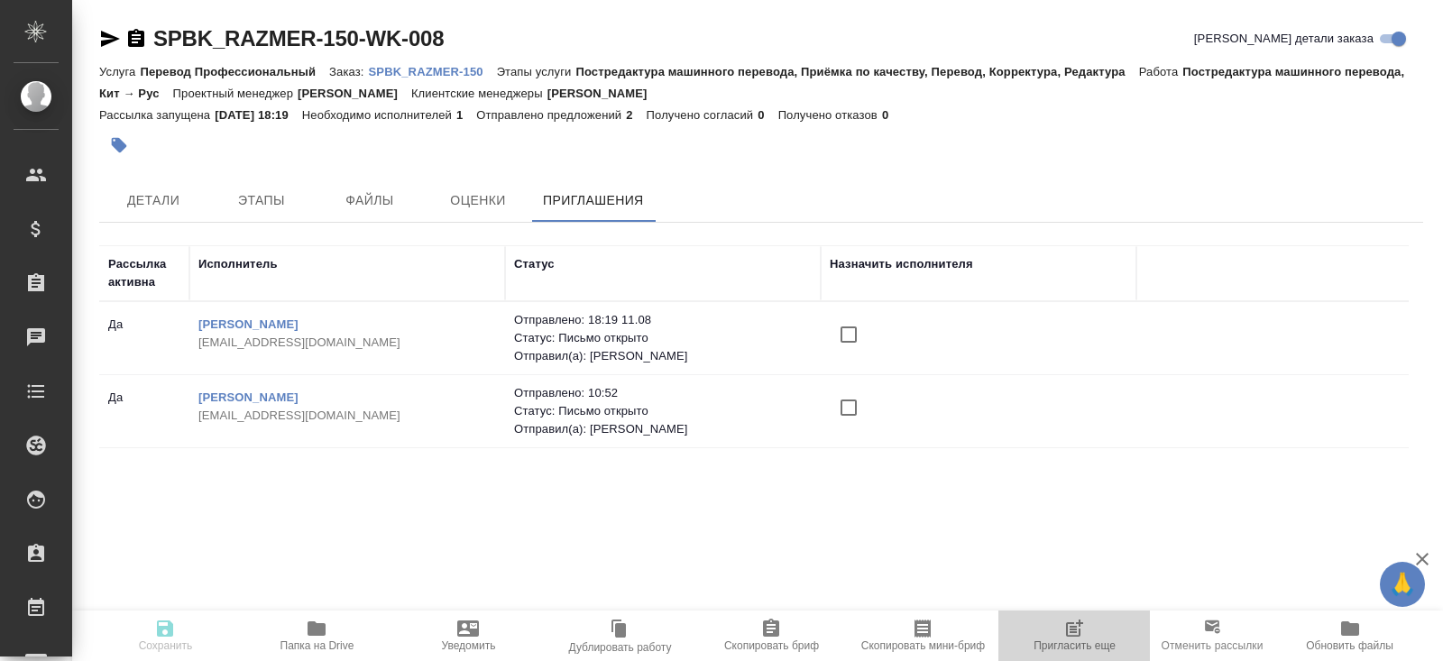
click at [1076, 619] on icon "button" at bounding box center [1074, 629] width 22 height 22
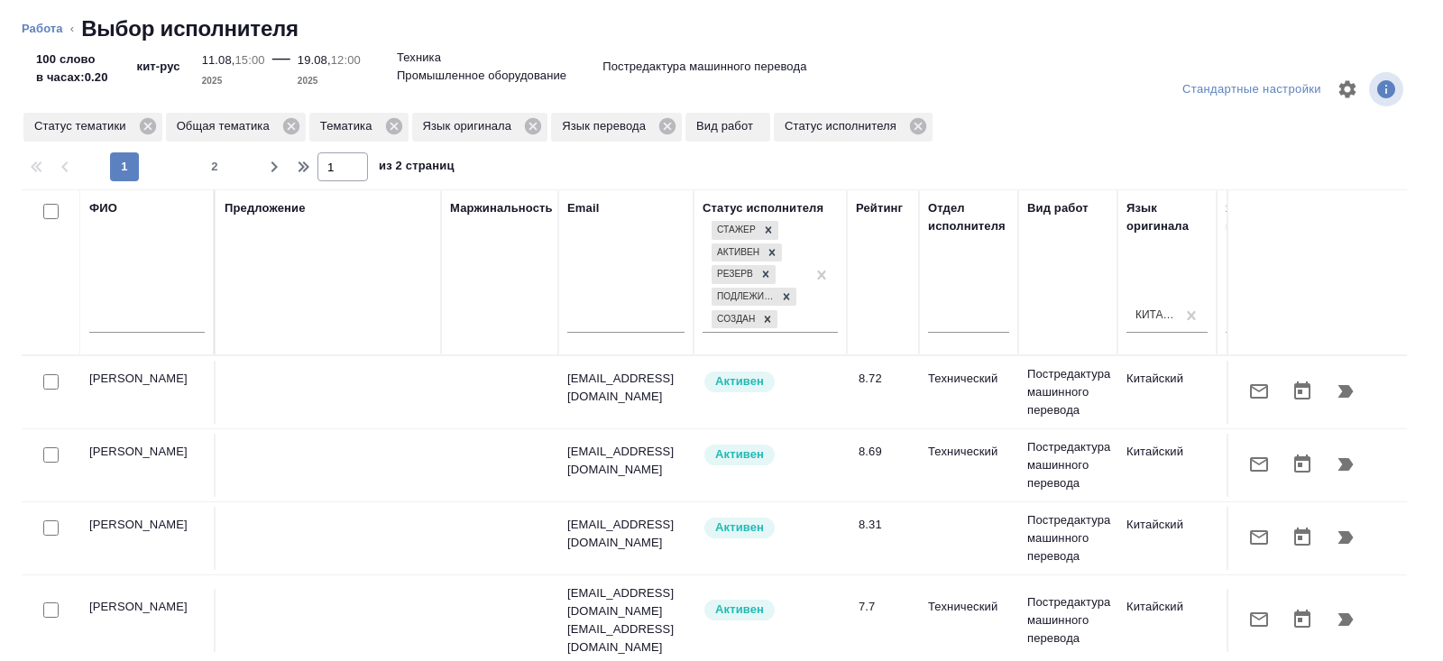
scroll to position [1, 1233]
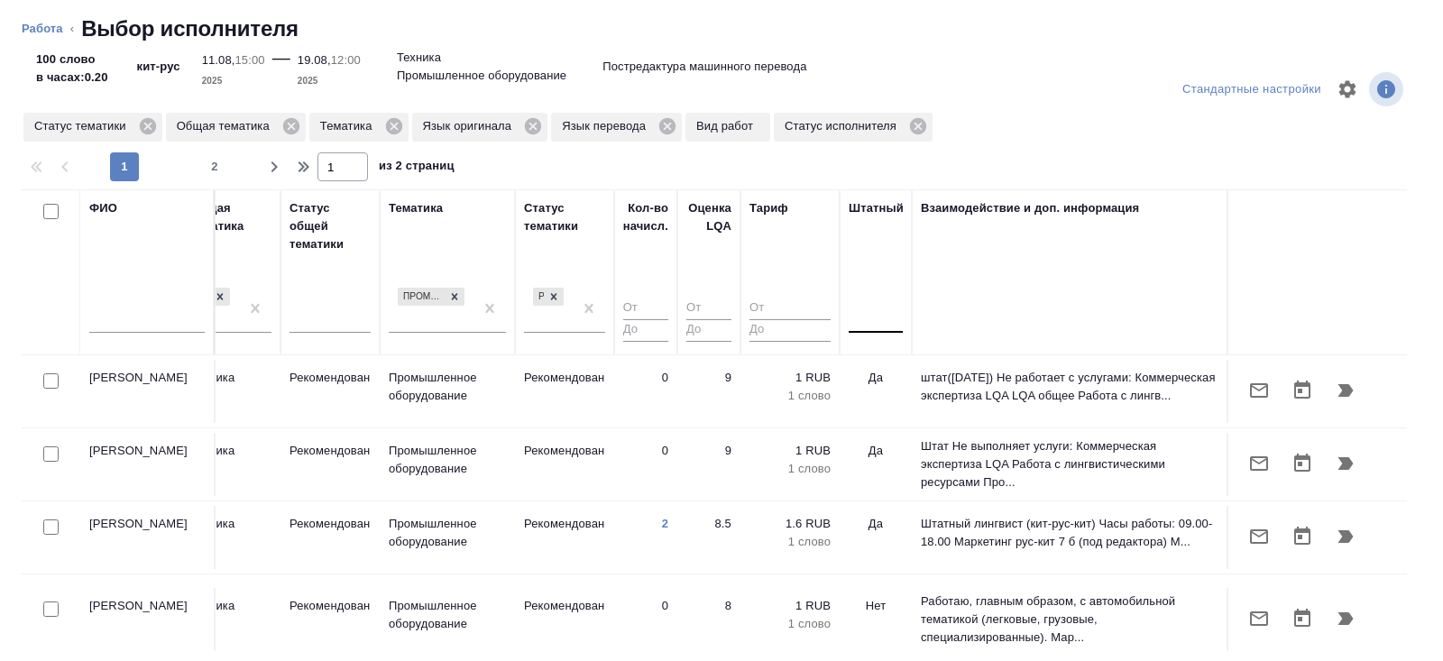
click at [887, 329] on div at bounding box center [875, 315] width 54 height 34
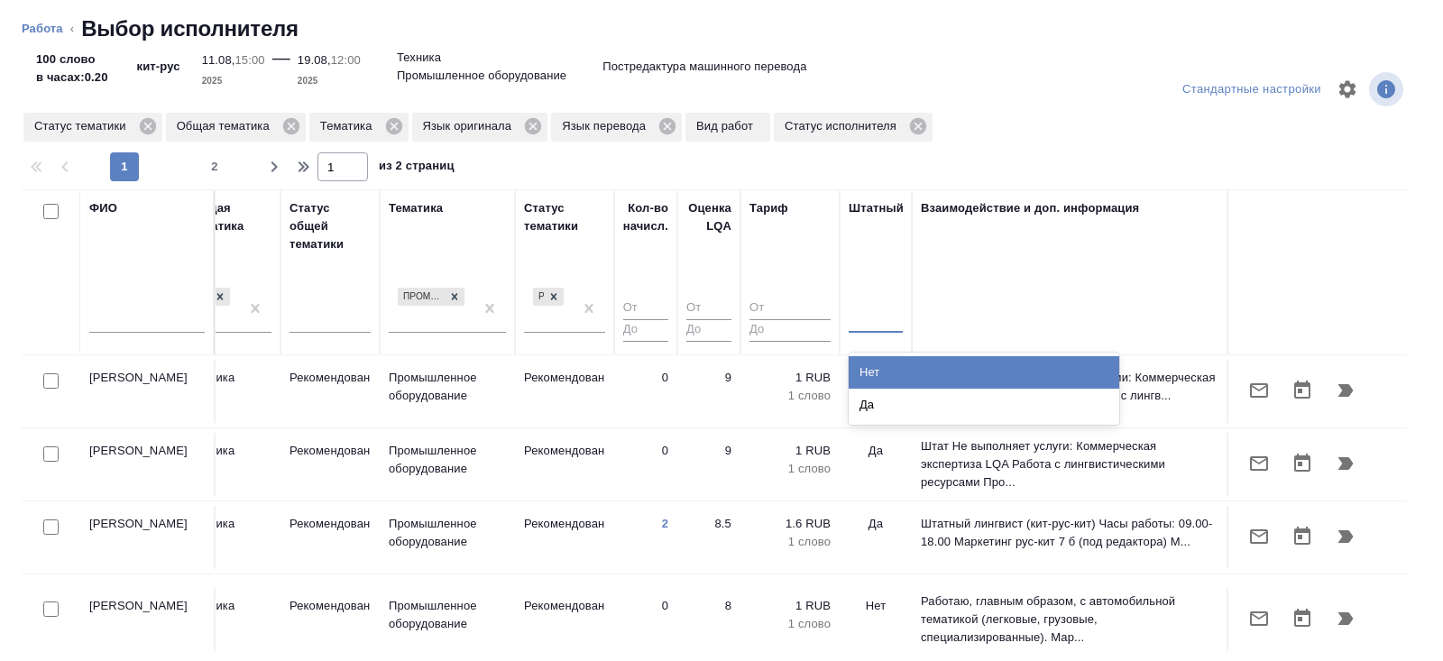
click at [886, 363] on div "Нет" at bounding box center [983, 372] width 270 height 32
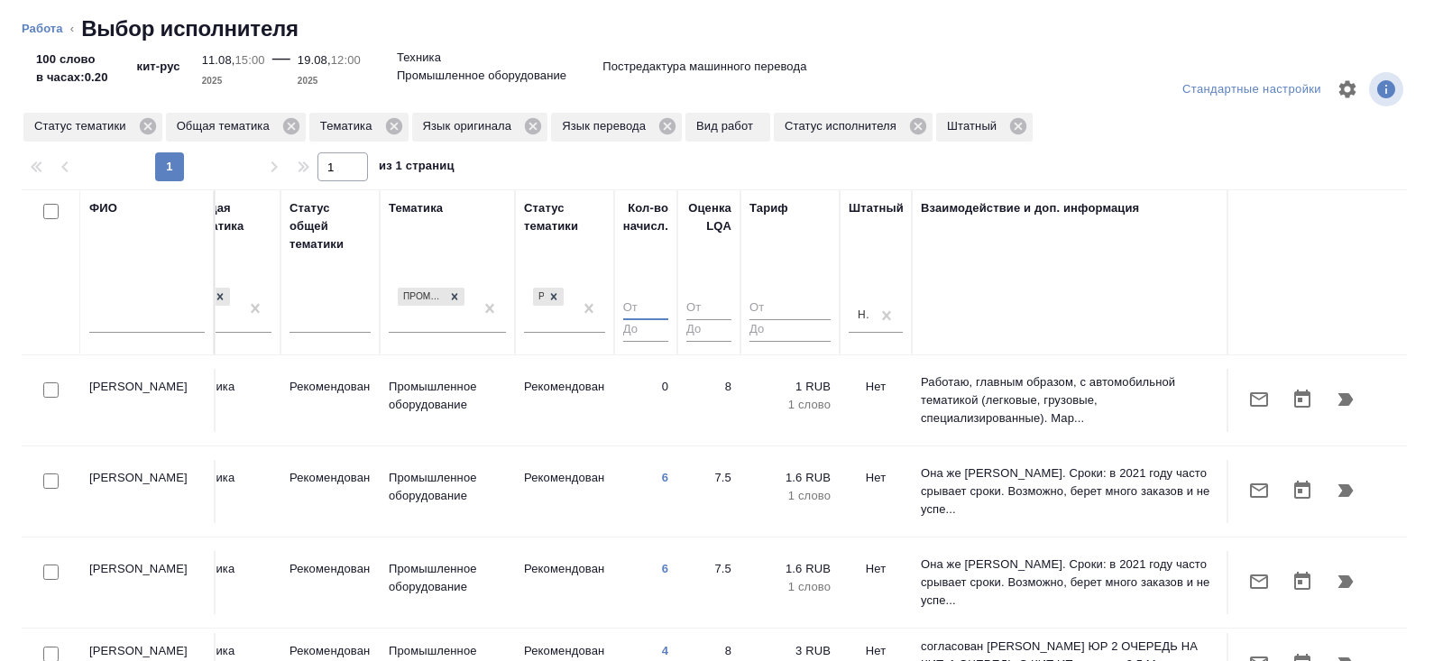
type input "1"
click at [660, 304] on input "1" at bounding box center [645, 309] width 45 height 23
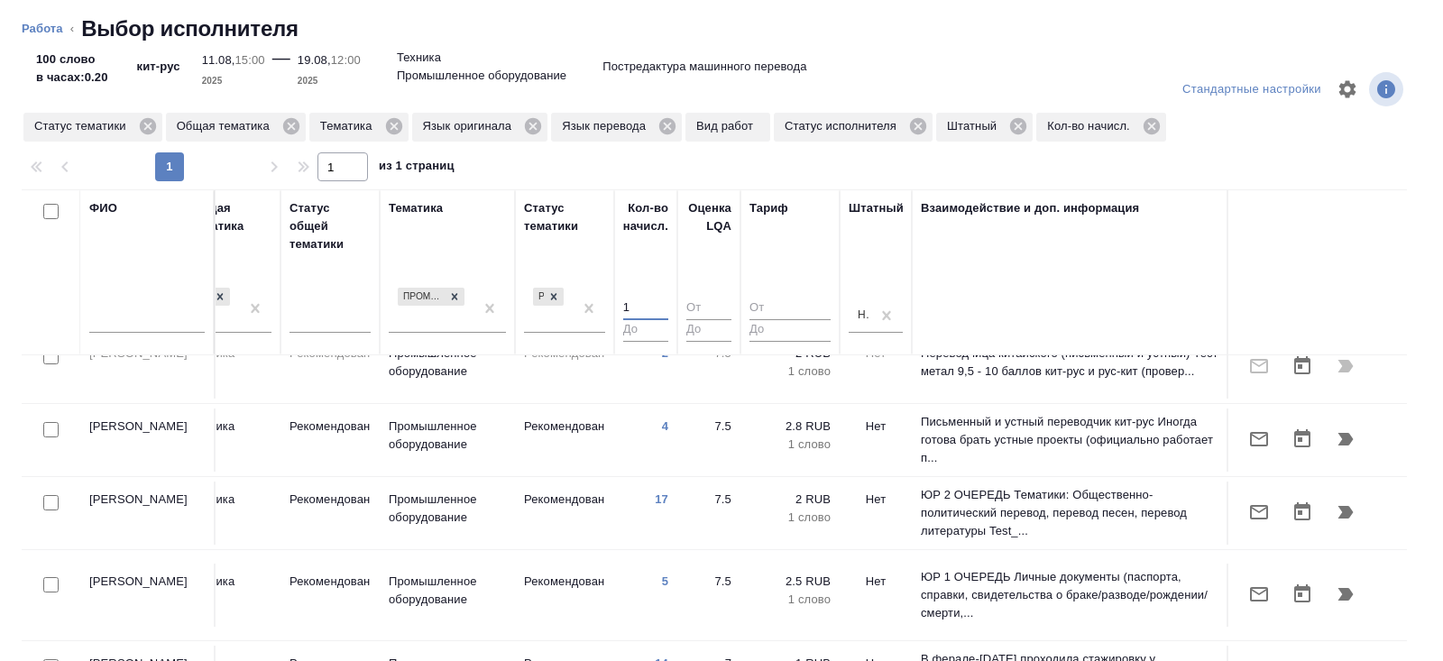
scroll to position [537, 1233]
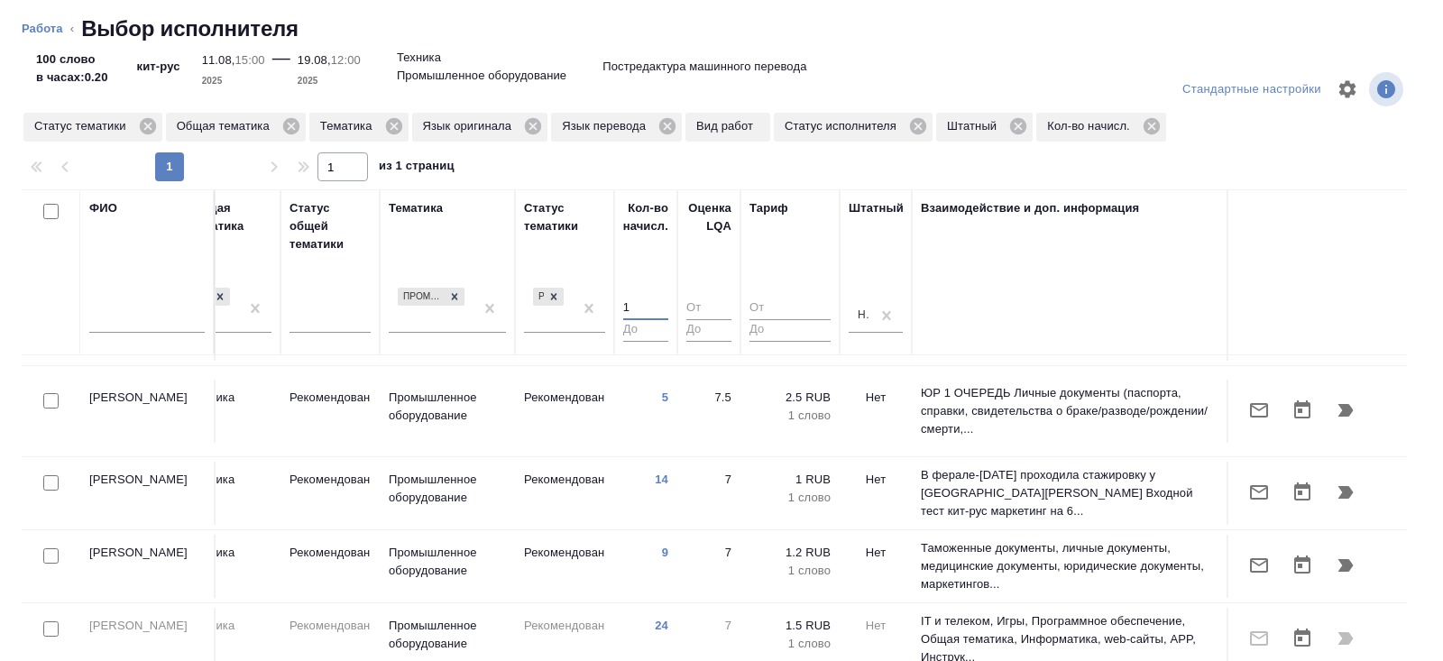
click at [51, 475] on input "checkbox" at bounding box center [50, 482] width 15 height 15
checkbox input "true"
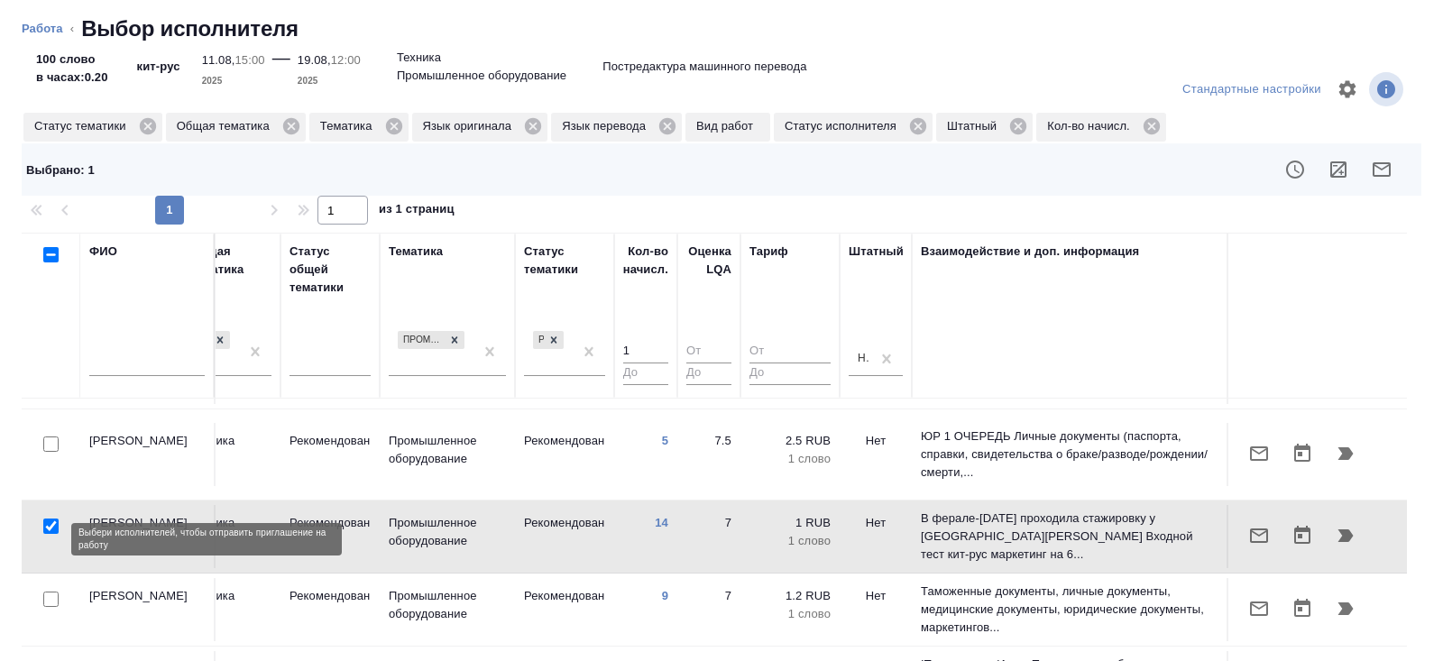
click at [49, 591] on input "checkbox" at bounding box center [50, 598] width 15 height 15
checkbox input "true"
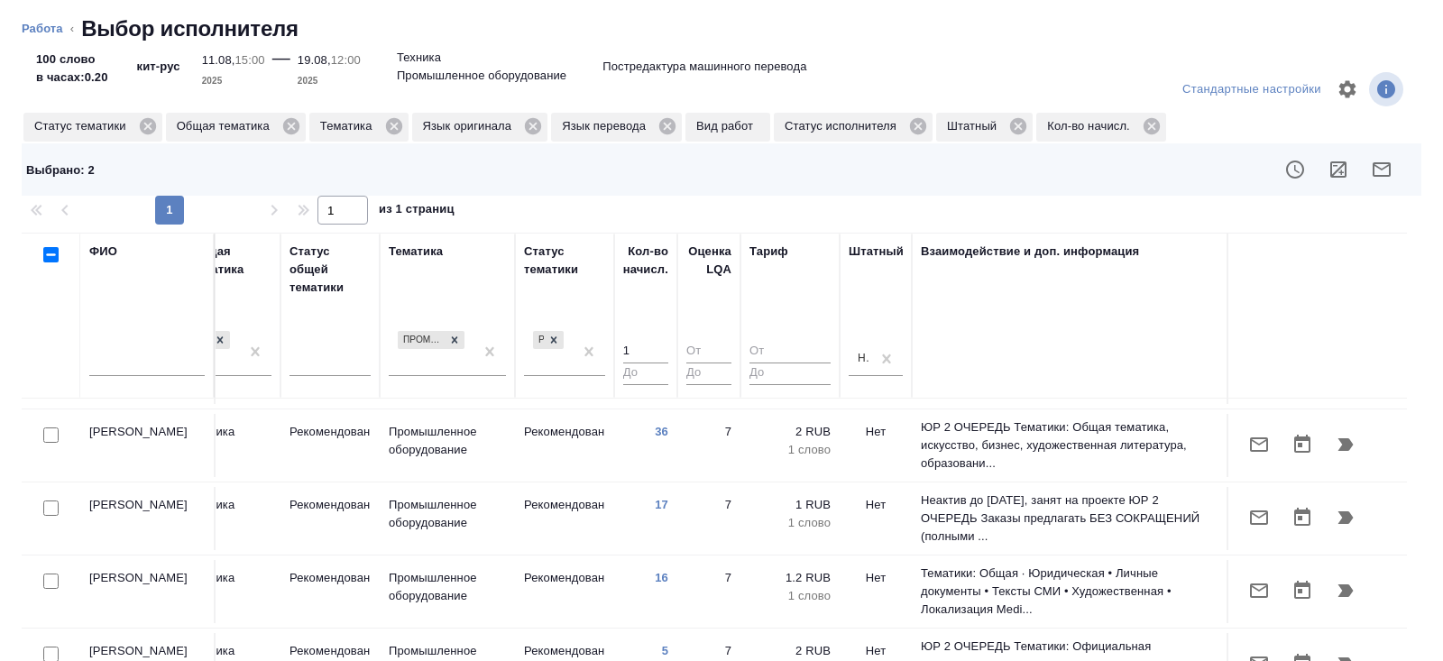
scroll to position [943, 1233]
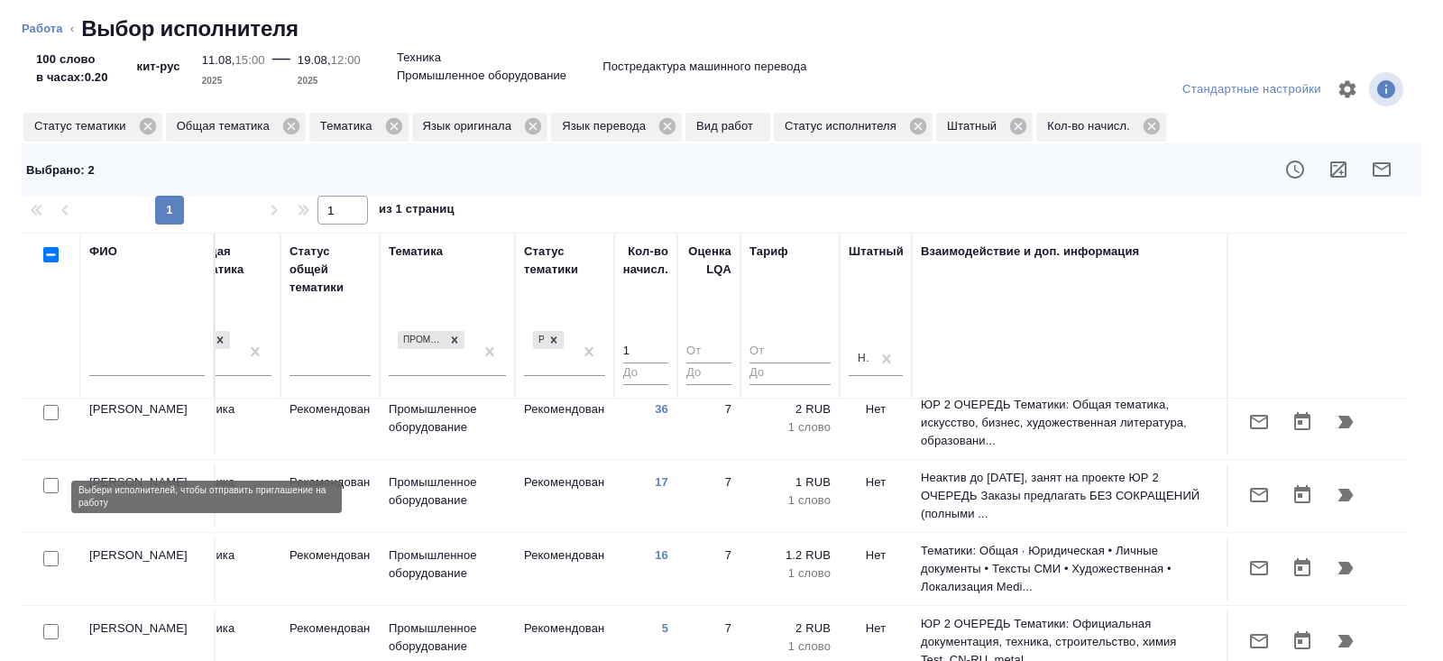
click at [51, 551] on input "checkbox" at bounding box center [50, 558] width 15 height 15
checkbox input "true"
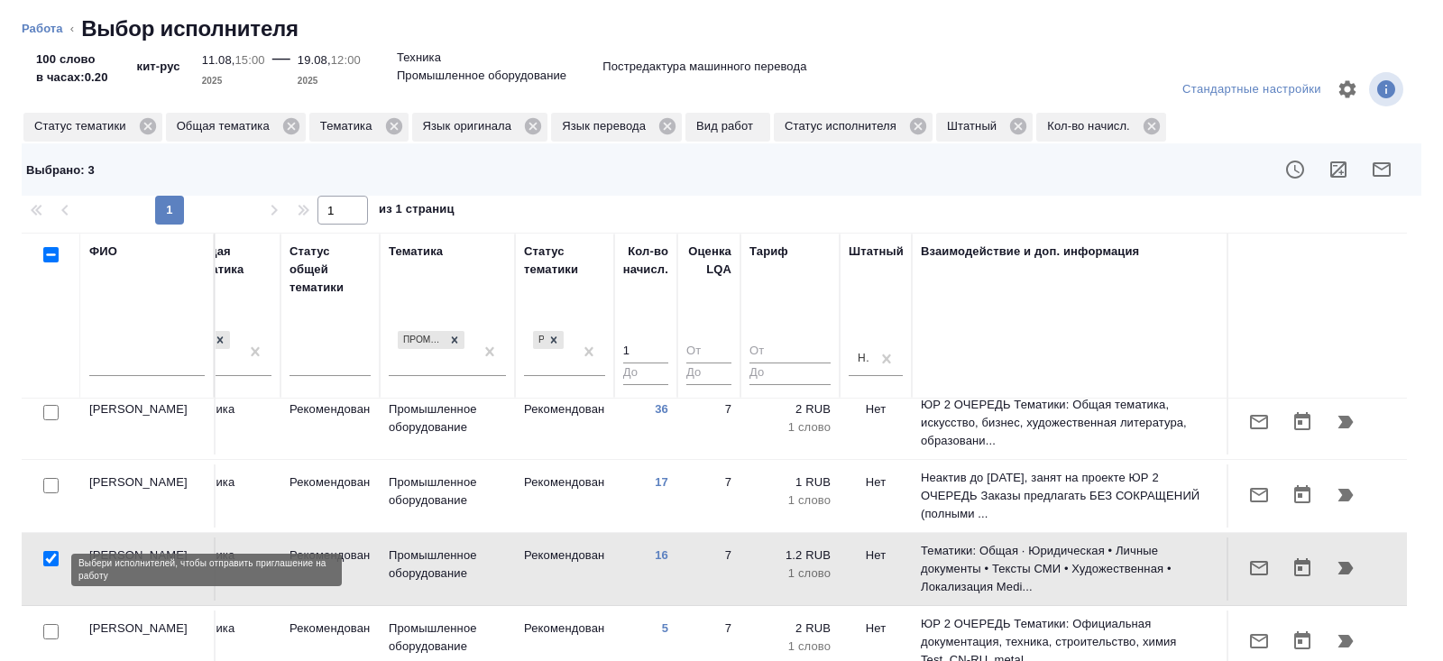
click at [50, 624] on input "checkbox" at bounding box center [50, 631] width 15 height 15
checkbox input "true"
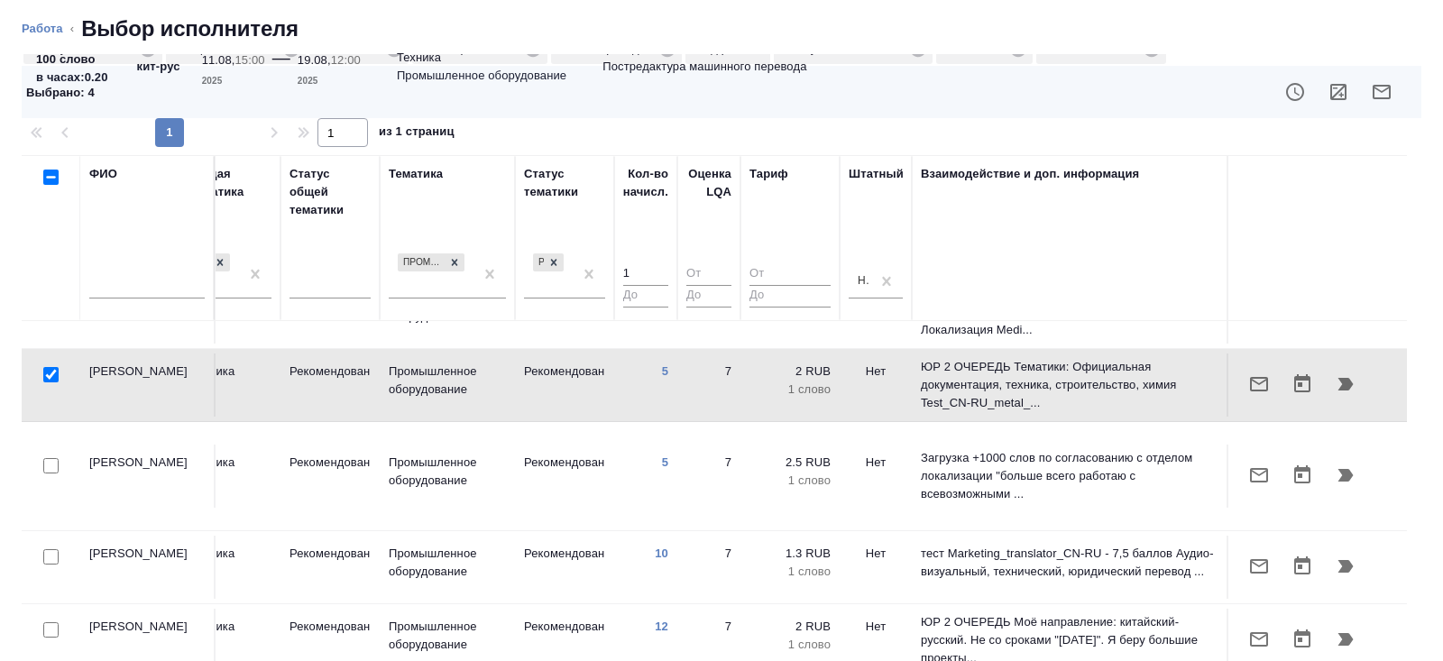
scroll to position [90, 0]
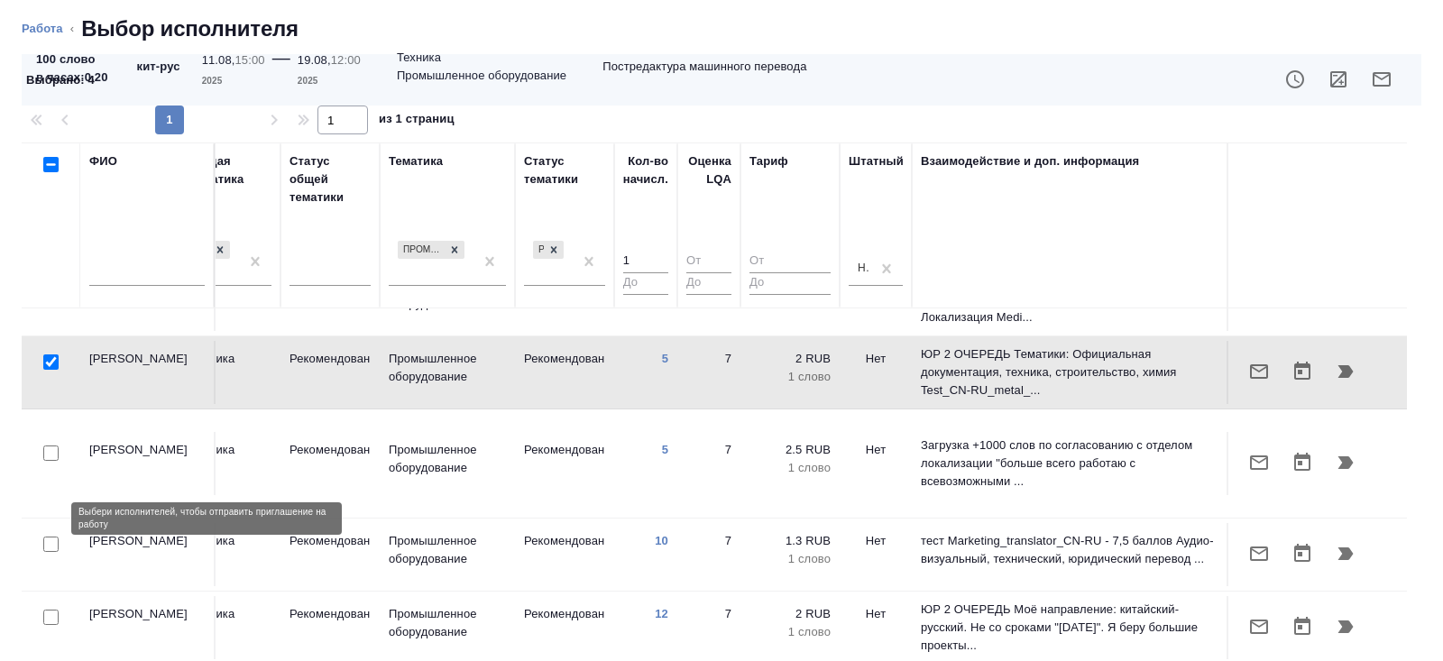
click at [50, 609] on input "checkbox" at bounding box center [50, 616] width 15 height 15
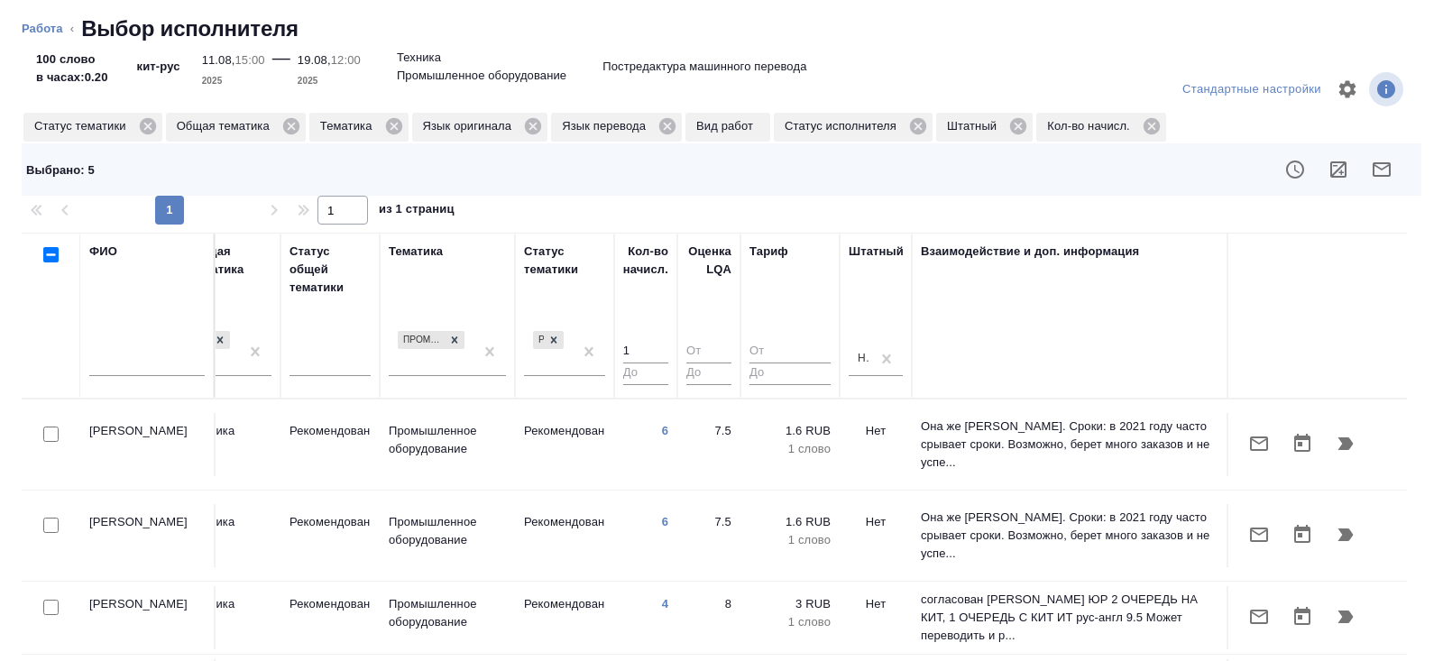
scroll to position [1123, 1233]
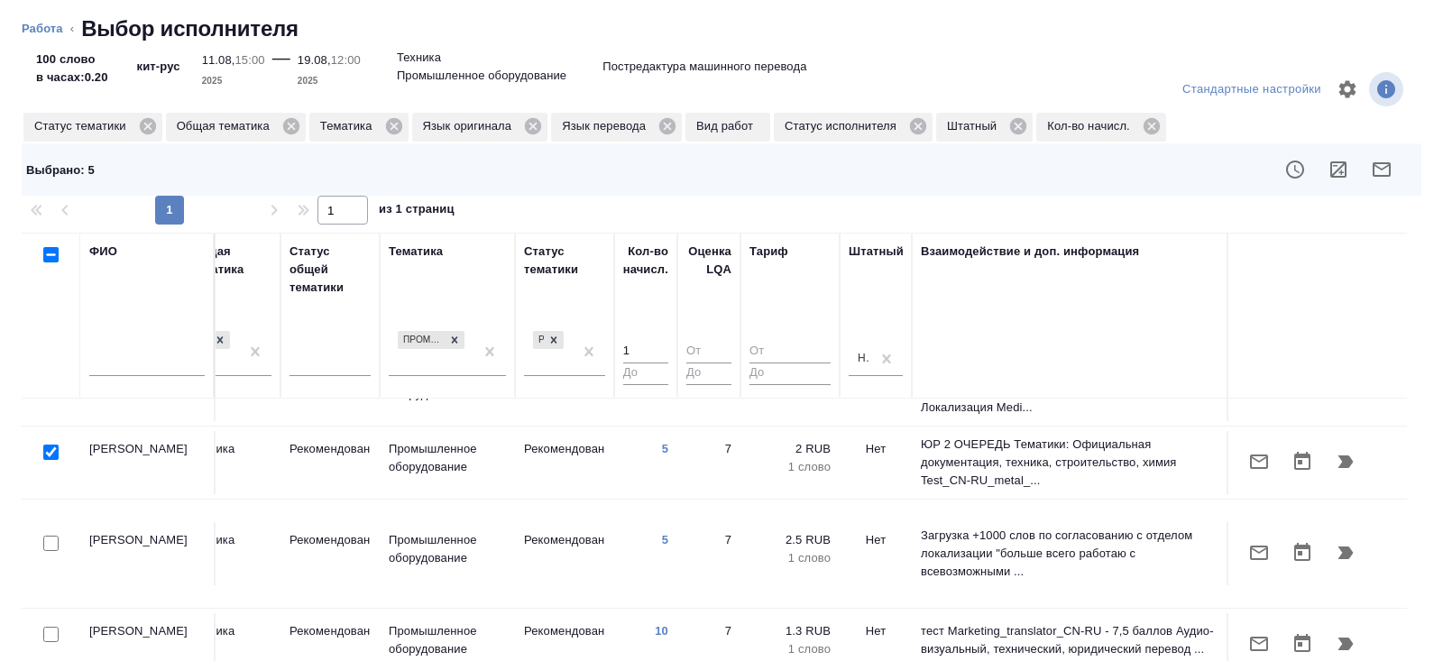
checkbox input "false"
click at [1385, 164] on icon "button" at bounding box center [1381, 170] width 22 height 22
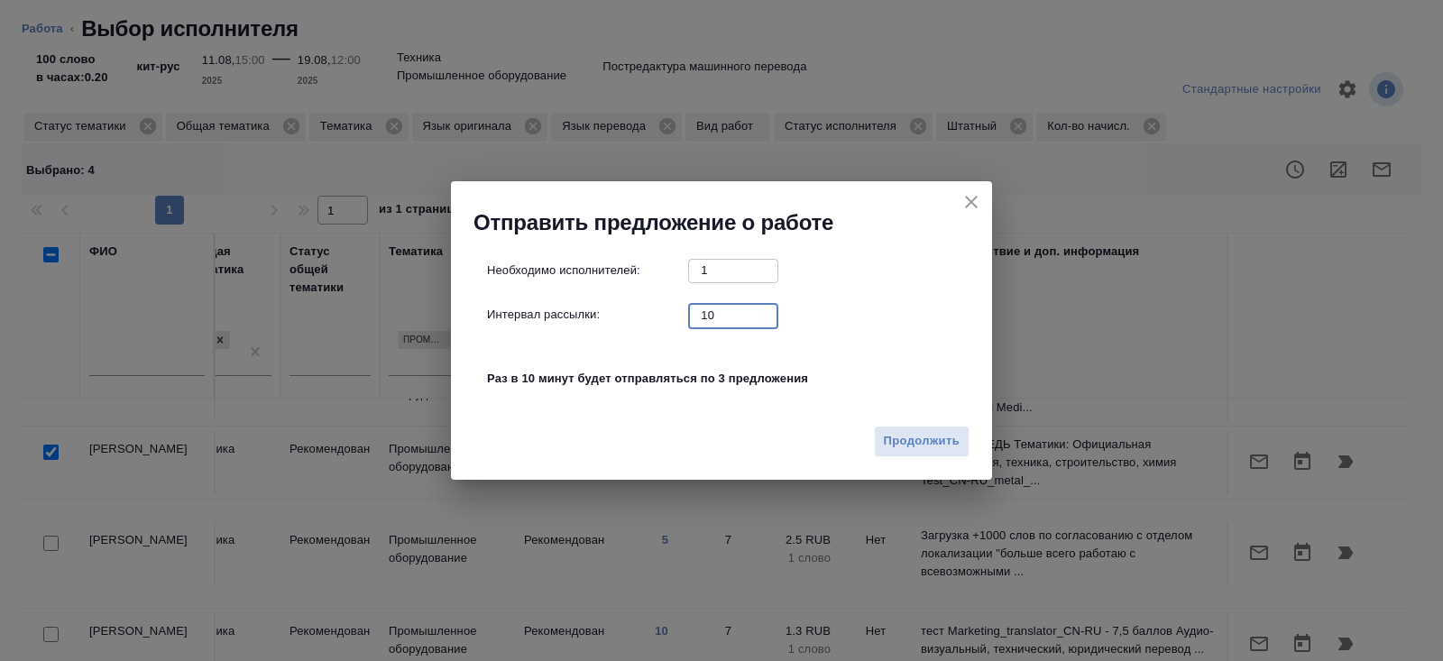
drag, startPoint x: 733, startPoint y: 320, endPoint x: 644, endPoint y: 319, distance: 89.3
click at [644, 319] on div "Интервал рассылки: 10 ​" at bounding box center [728, 315] width 483 height 23
type input "0"
click at [918, 444] on span "Продолжить" at bounding box center [922, 441] width 76 height 21
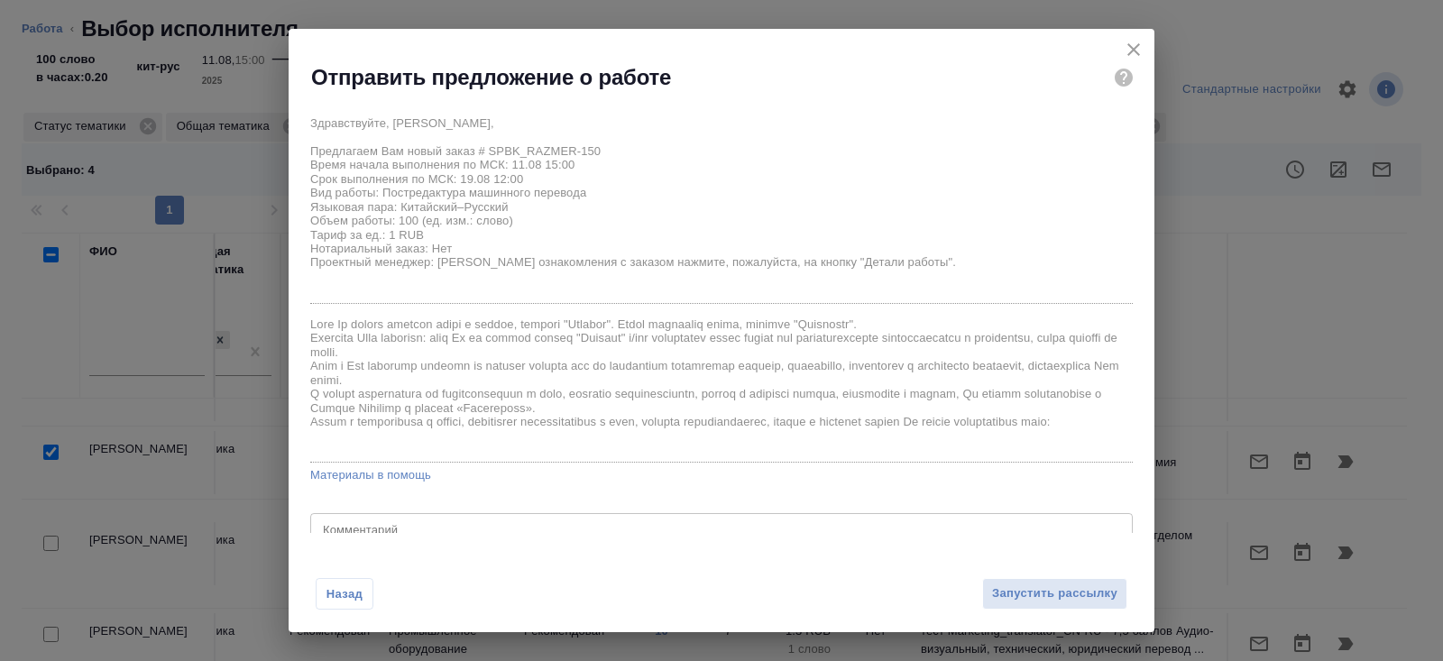
scroll to position [43, 0]
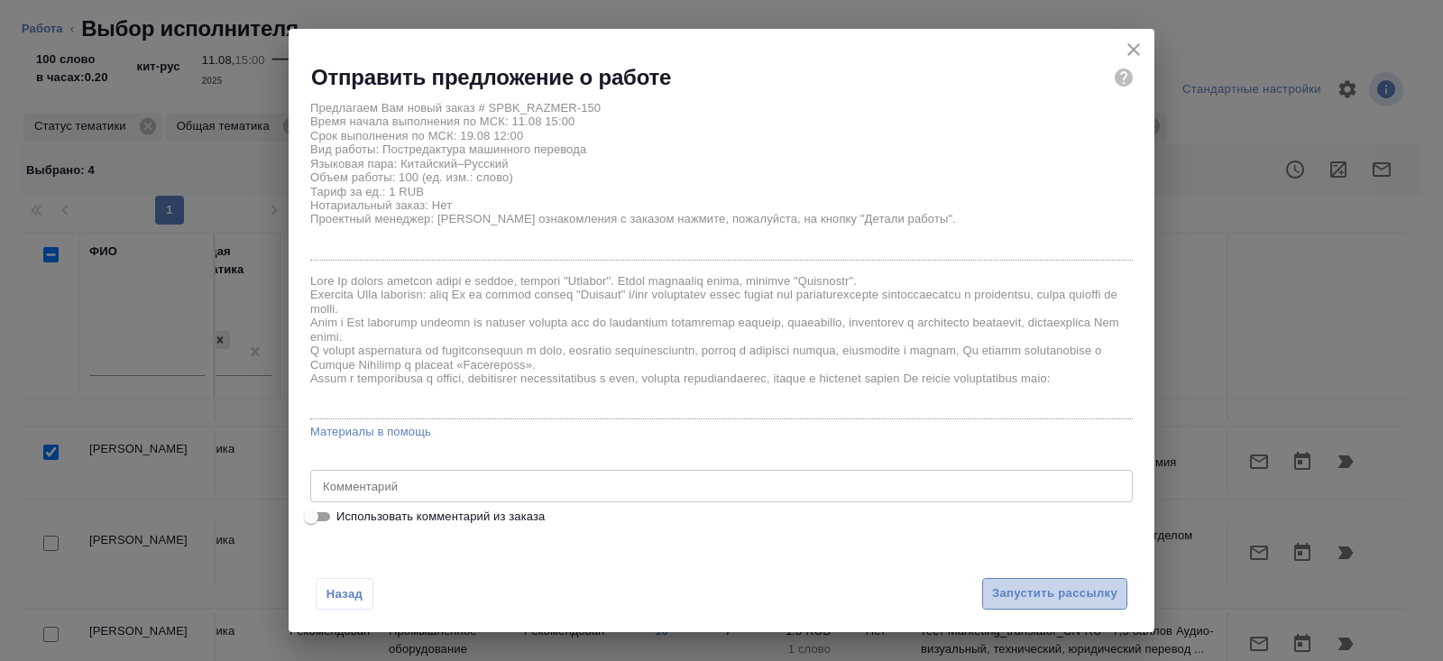
click at [1013, 601] on span "Запустить рассылку" at bounding box center [1054, 593] width 125 height 21
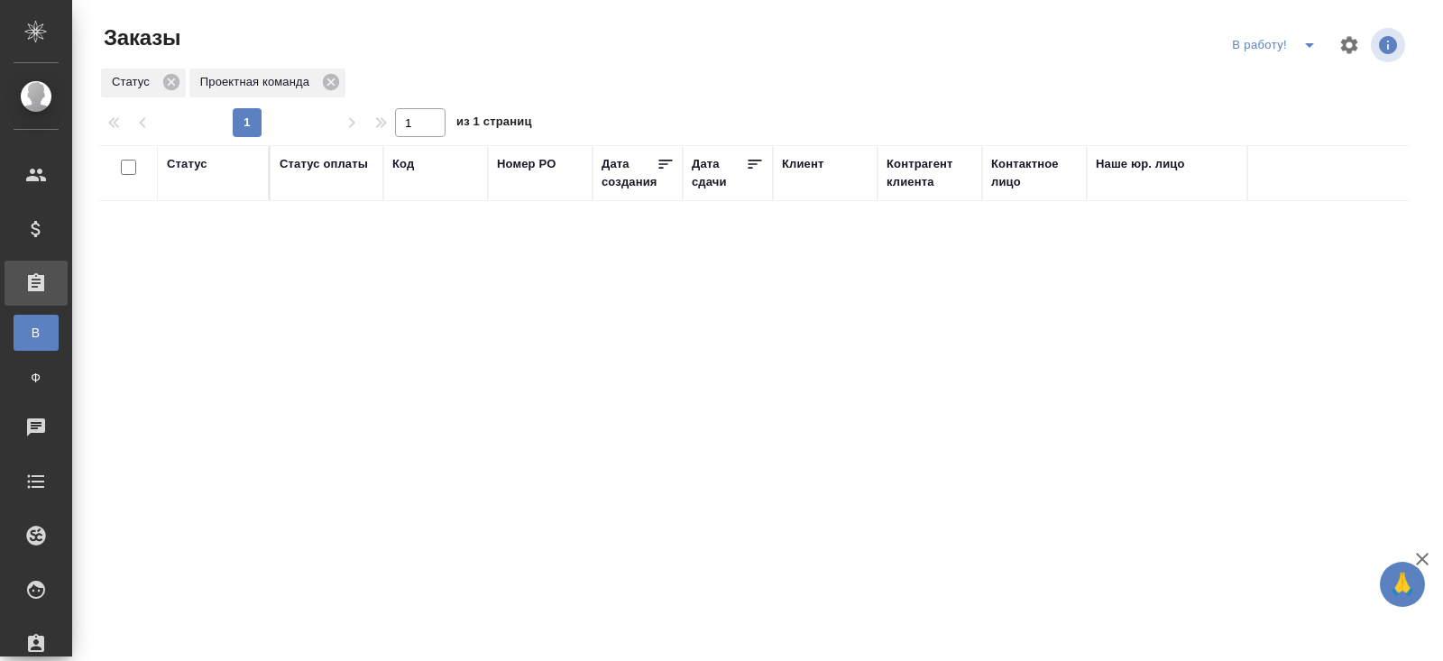
click at [1306, 50] on icon "split button" at bounding box center [1309, 45] width 22 height 22
click at [1297, 71] on li "ПМ" at bounding box center [1276, 81] width 100 height 29
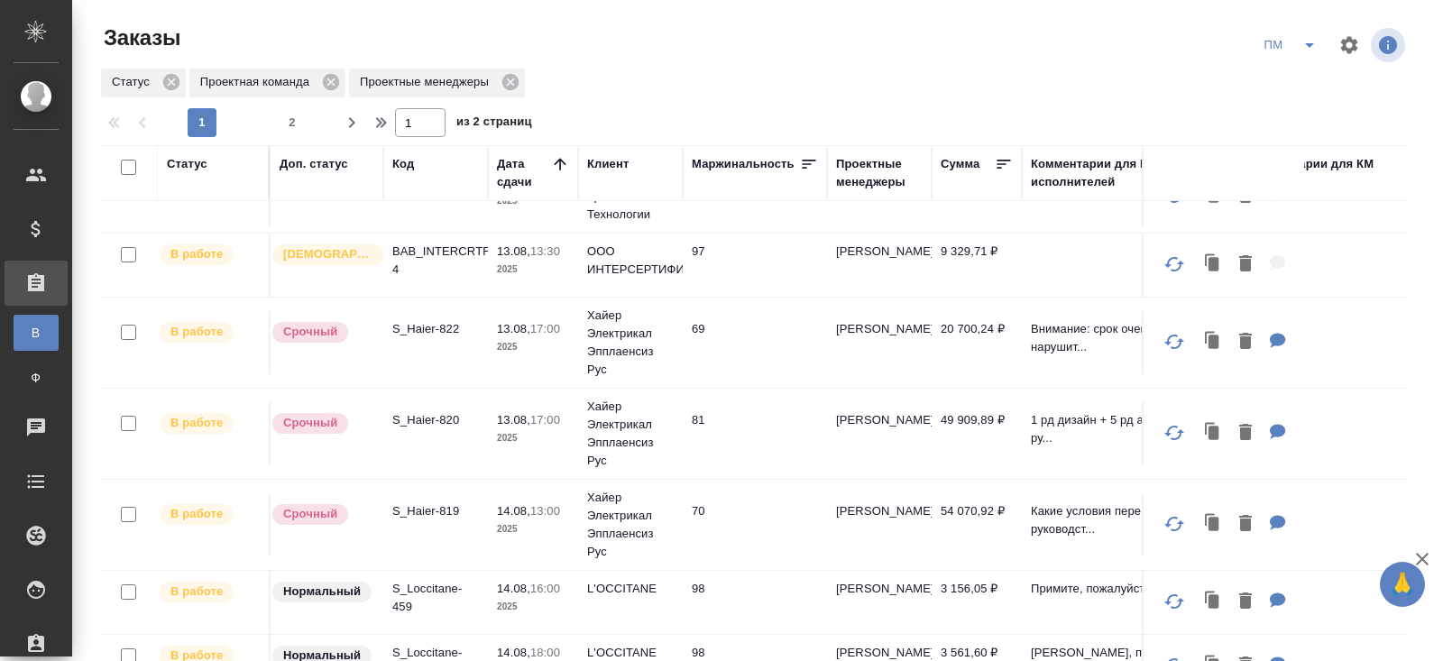
scroll to position [166, 0]
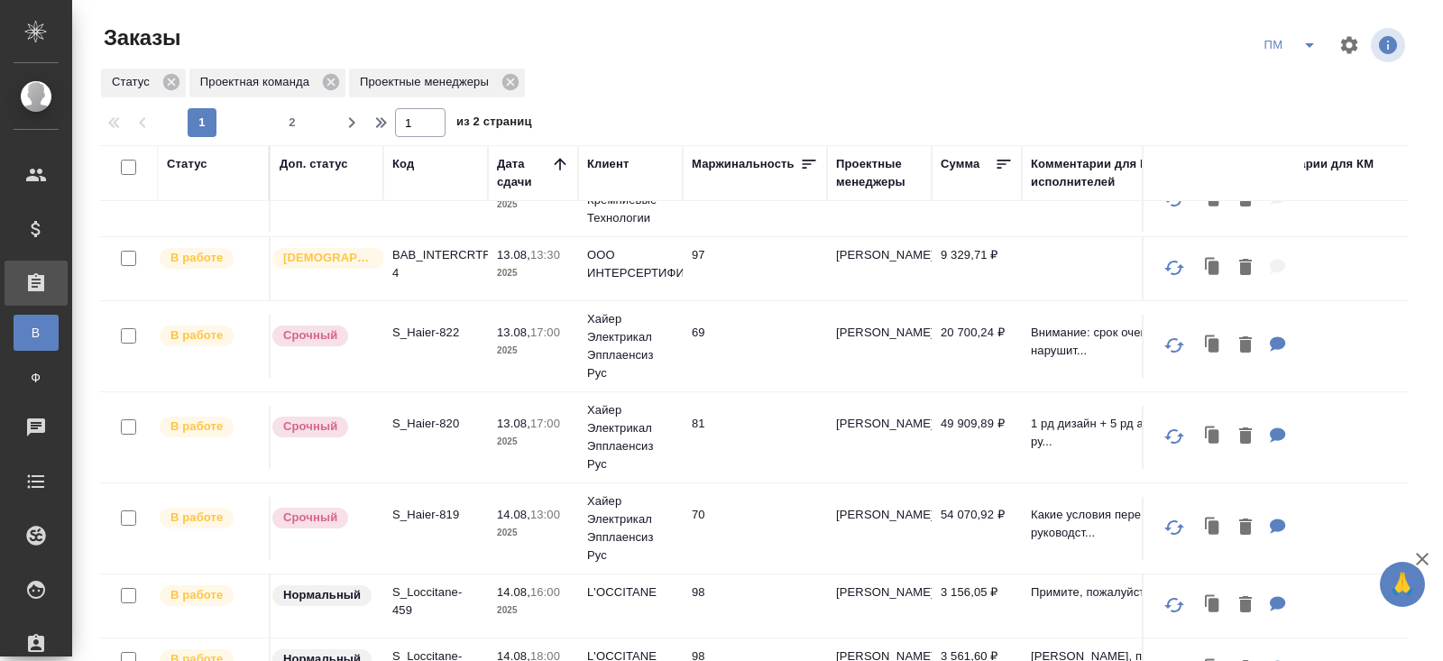
click at [417, 426] on p "S_Haier-820" at bounding box center [435, 424] width 87 height 18
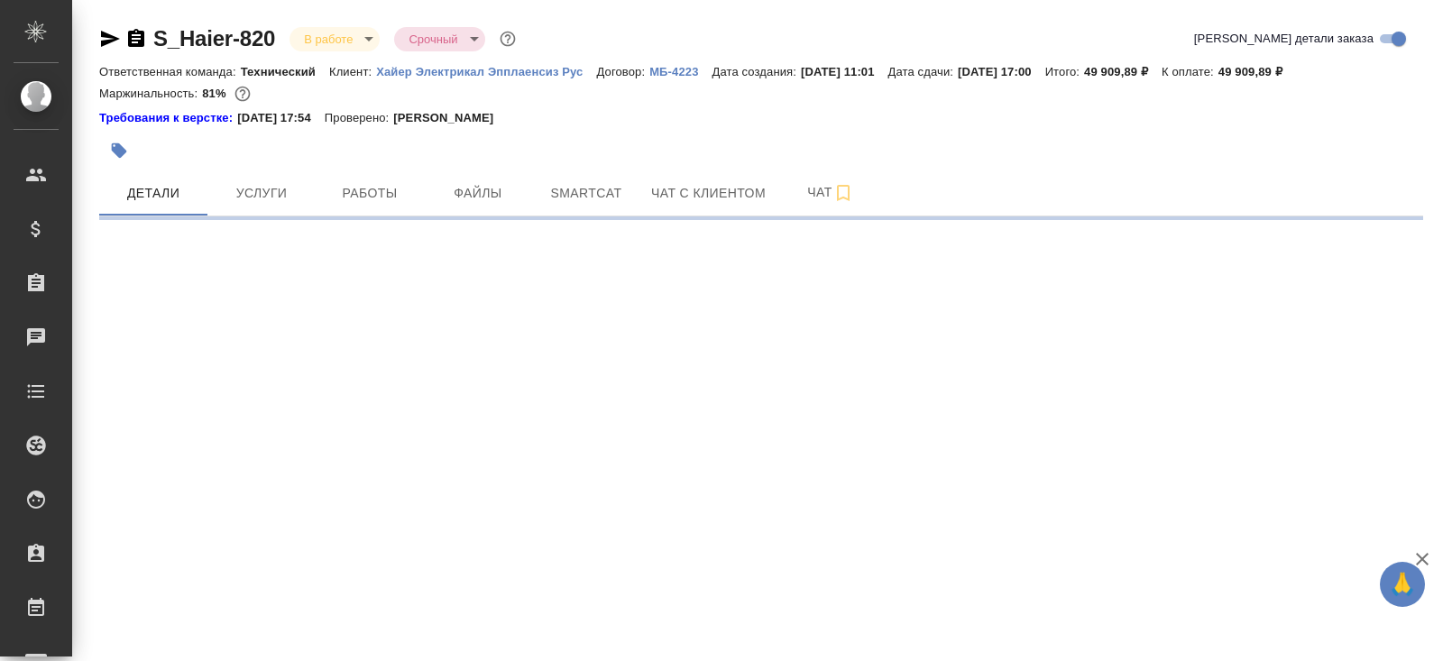
click at [360, 212] on button "Работы" at bounding box center [370, 192] width 108 height 45
select select "RU"
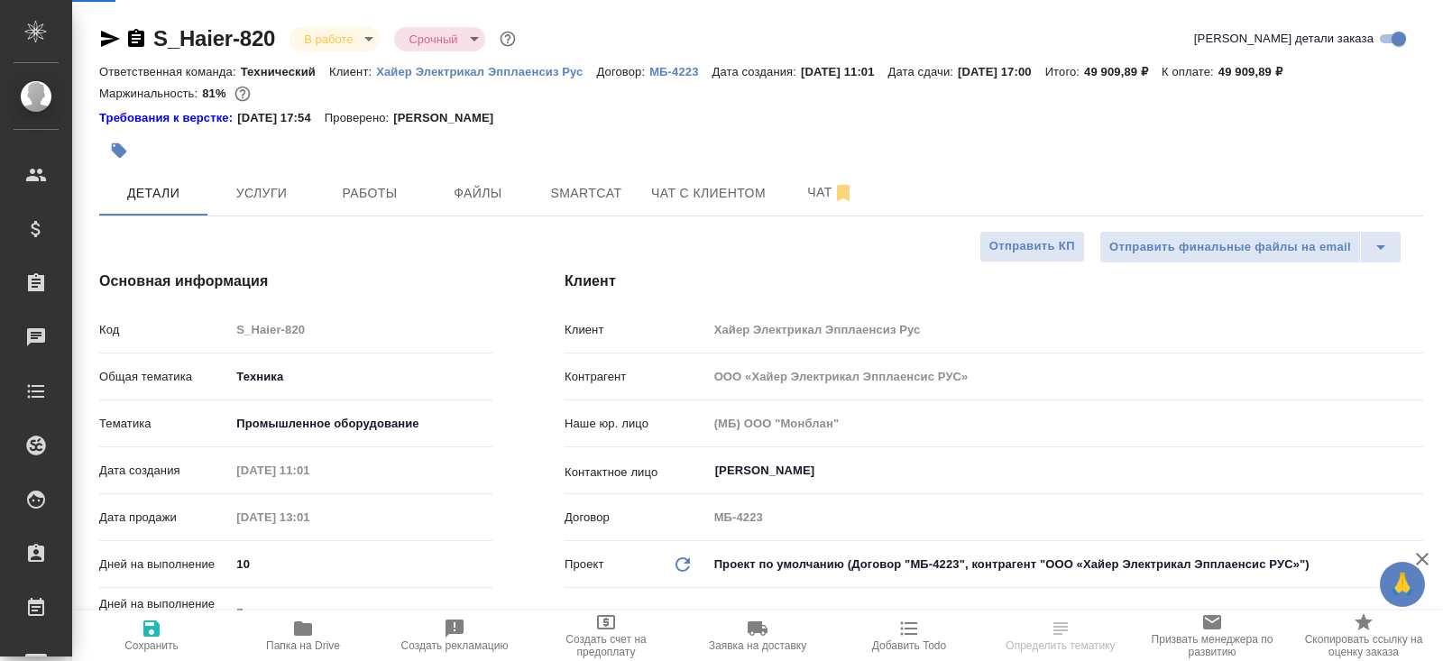
type textarea "x"
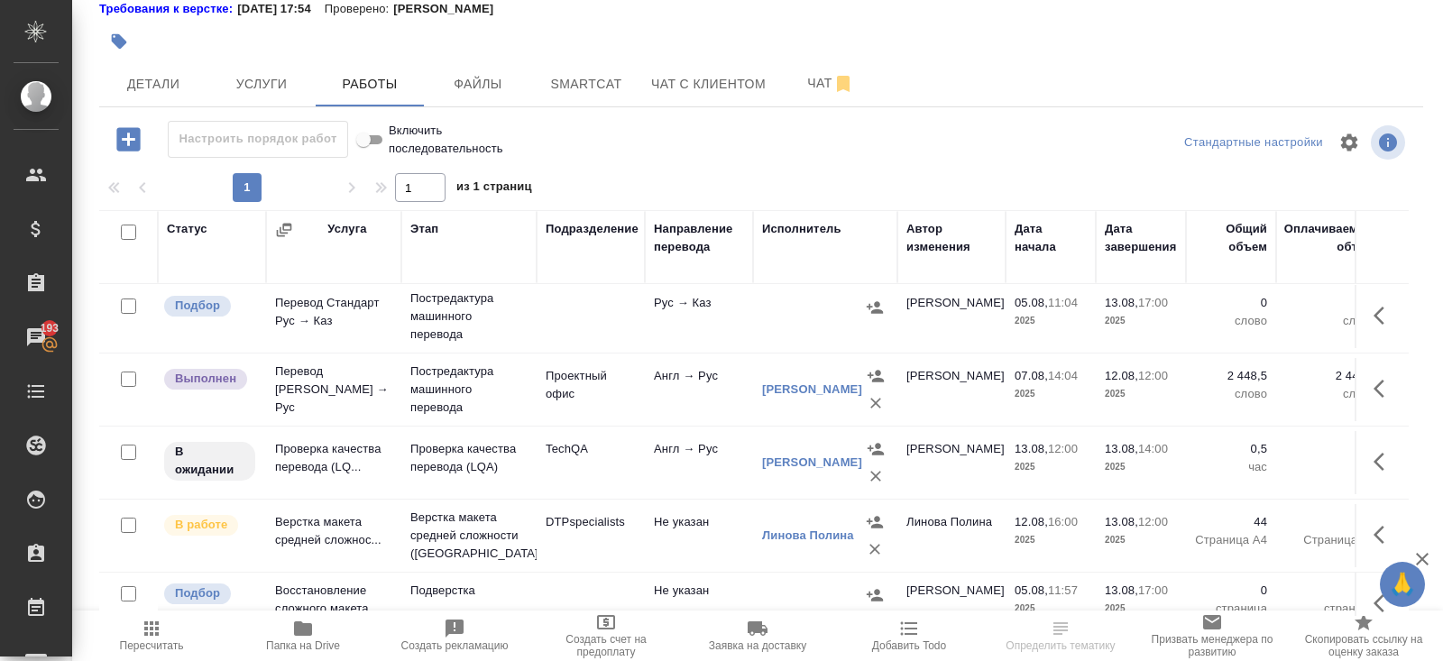
scroll to position [240, 0]
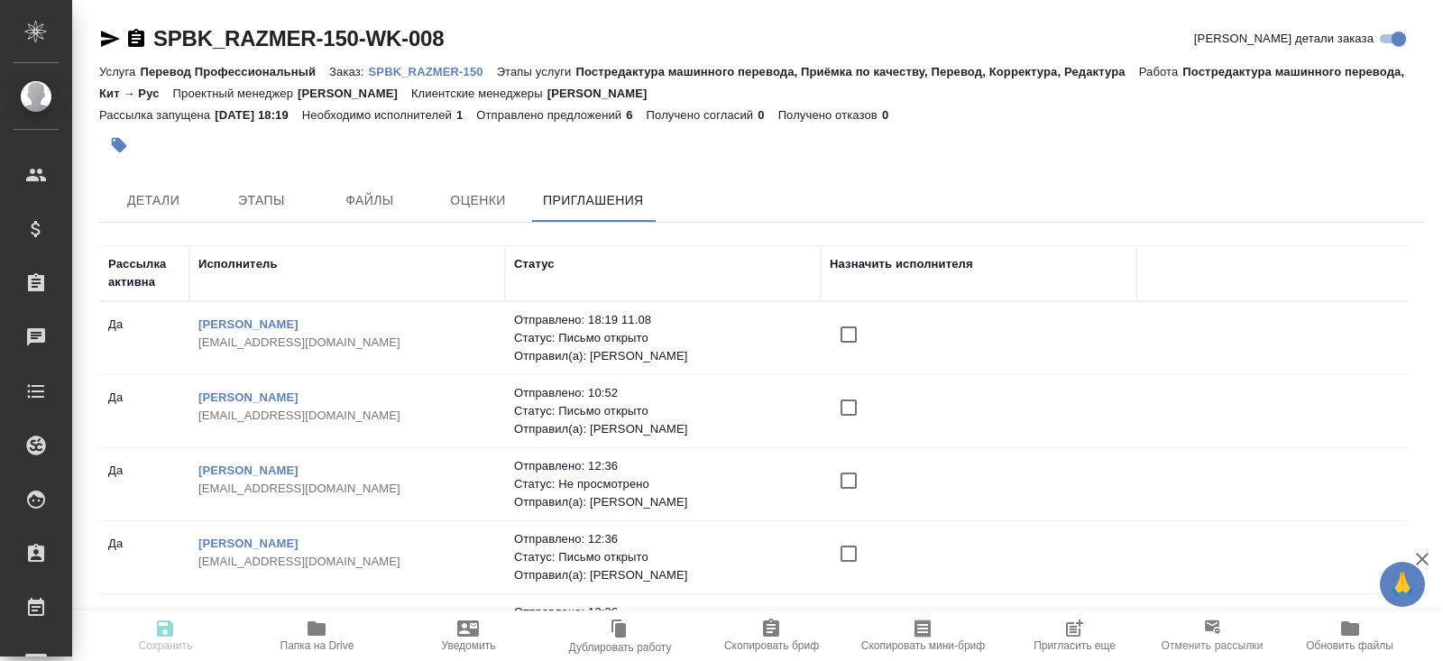
click at [1074, 632] on icon "button" at bounding box center [1076, 626] width 14 height 14
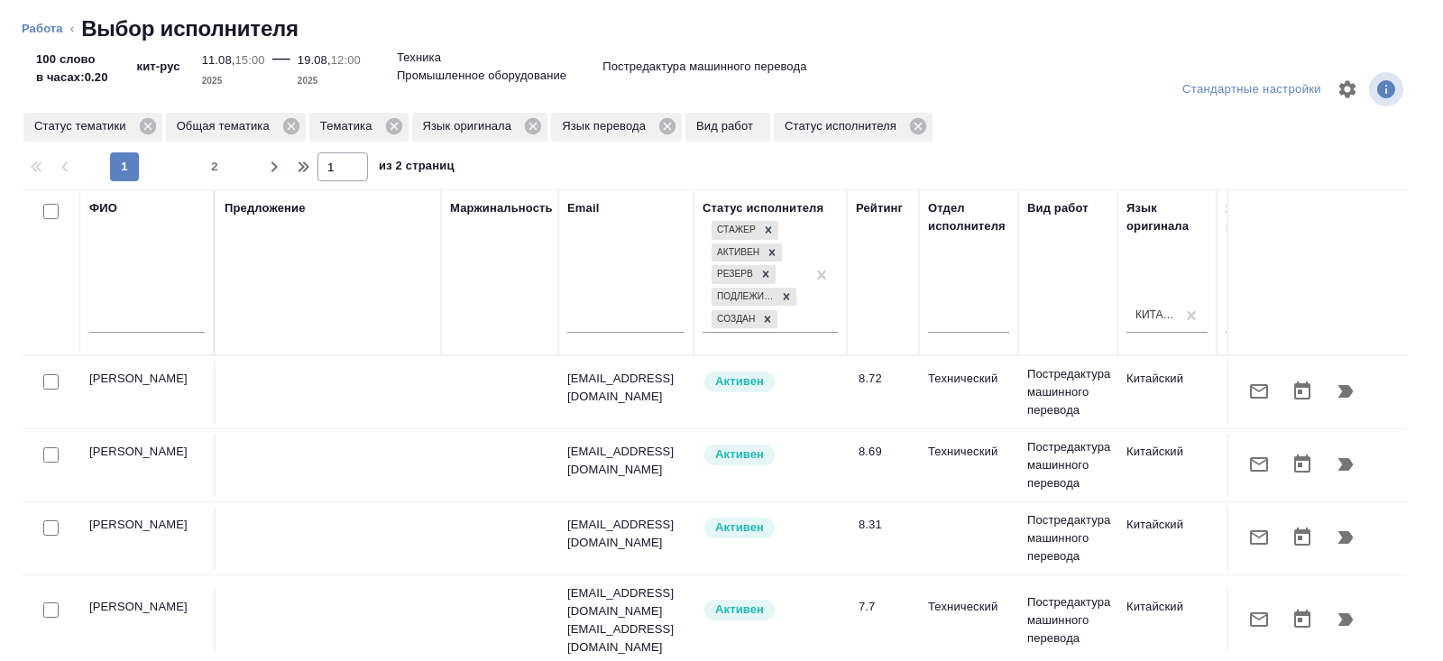
scroll to position [0, 1233]
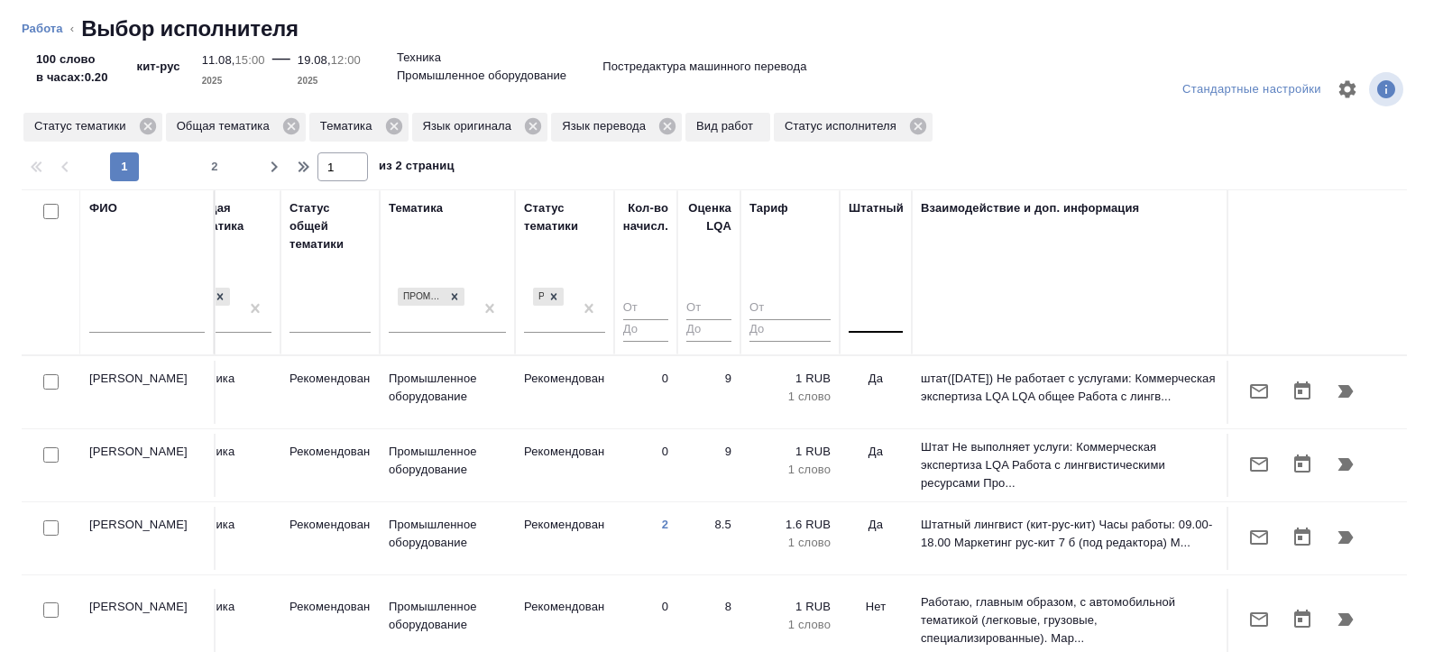
click at [880, 323] on div at bounding box center [875, 315] width 54 height 26
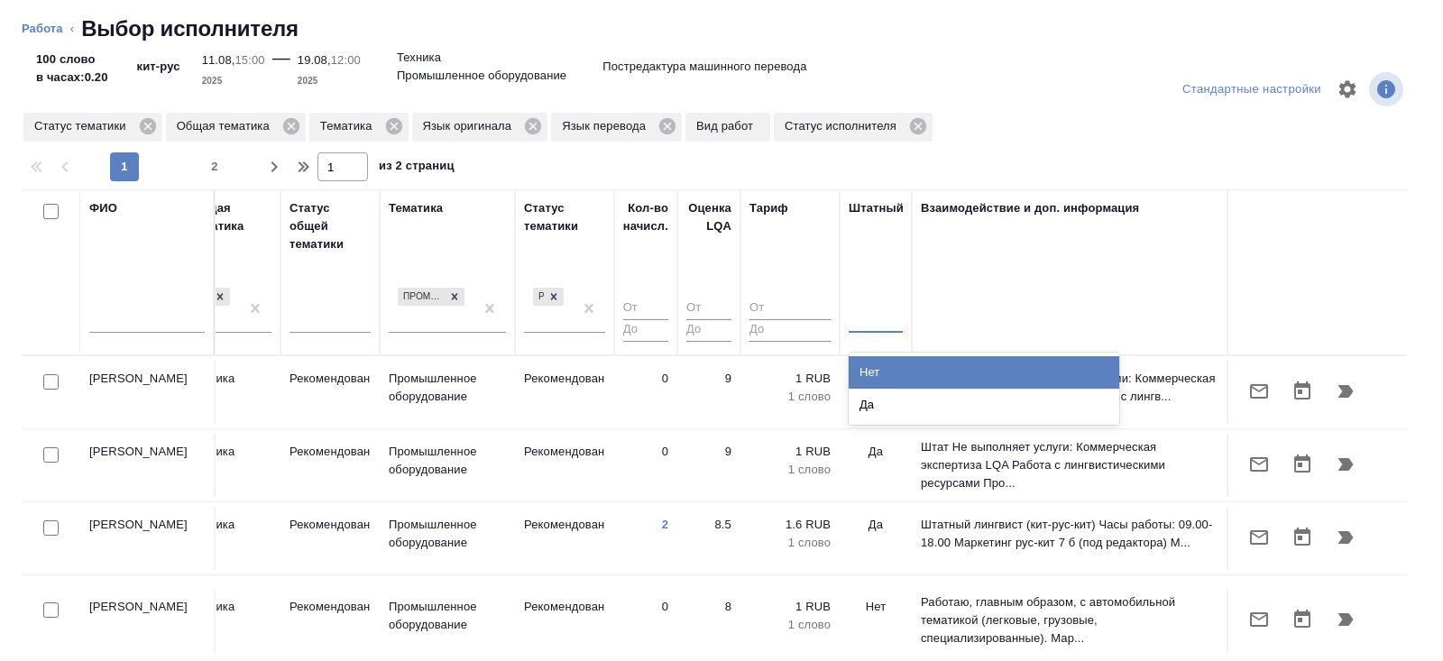
drag, startPoint x: 880, startPoint y: 366, endPoint x: 652, endPoint y: 331, distance: 230.8
click at [880, 366] on div "Нет" at bounding box center [983, 372] width 270 height 32
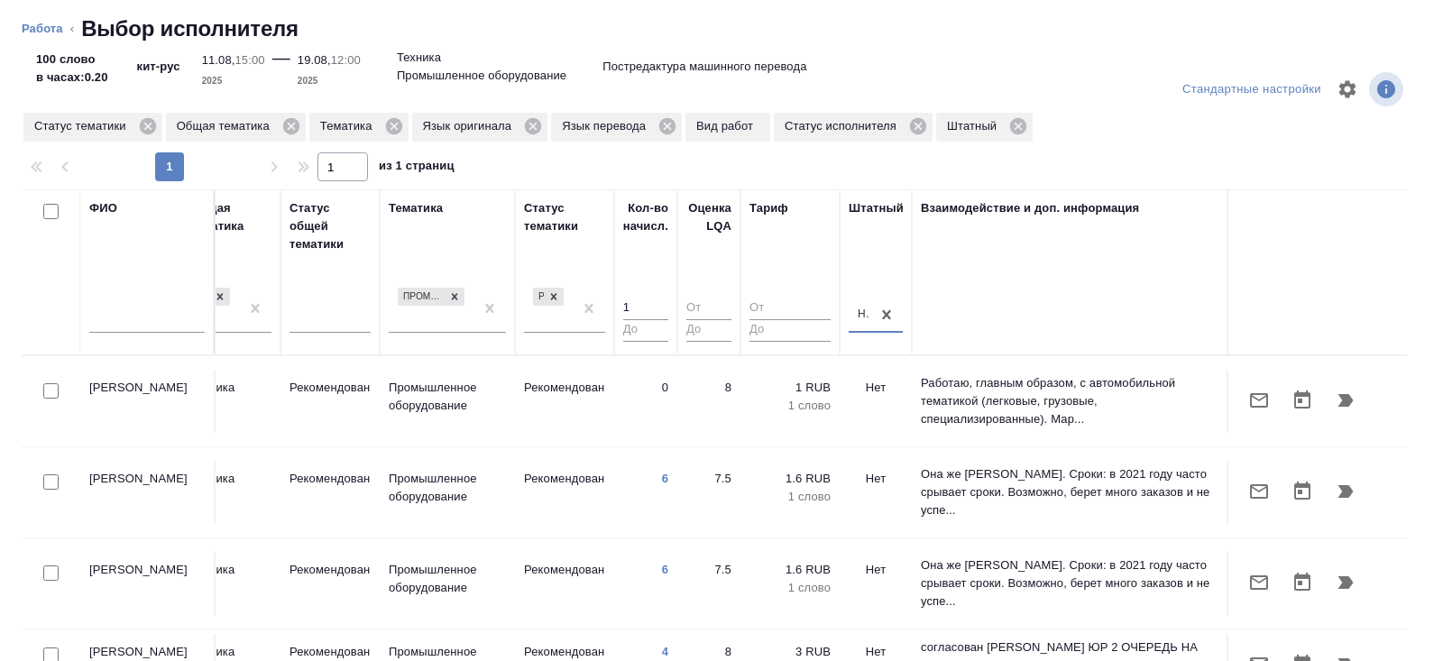
type input "1"
click at [657, 299] on input "1" at bounding box center [645, 309] width 45 height 23
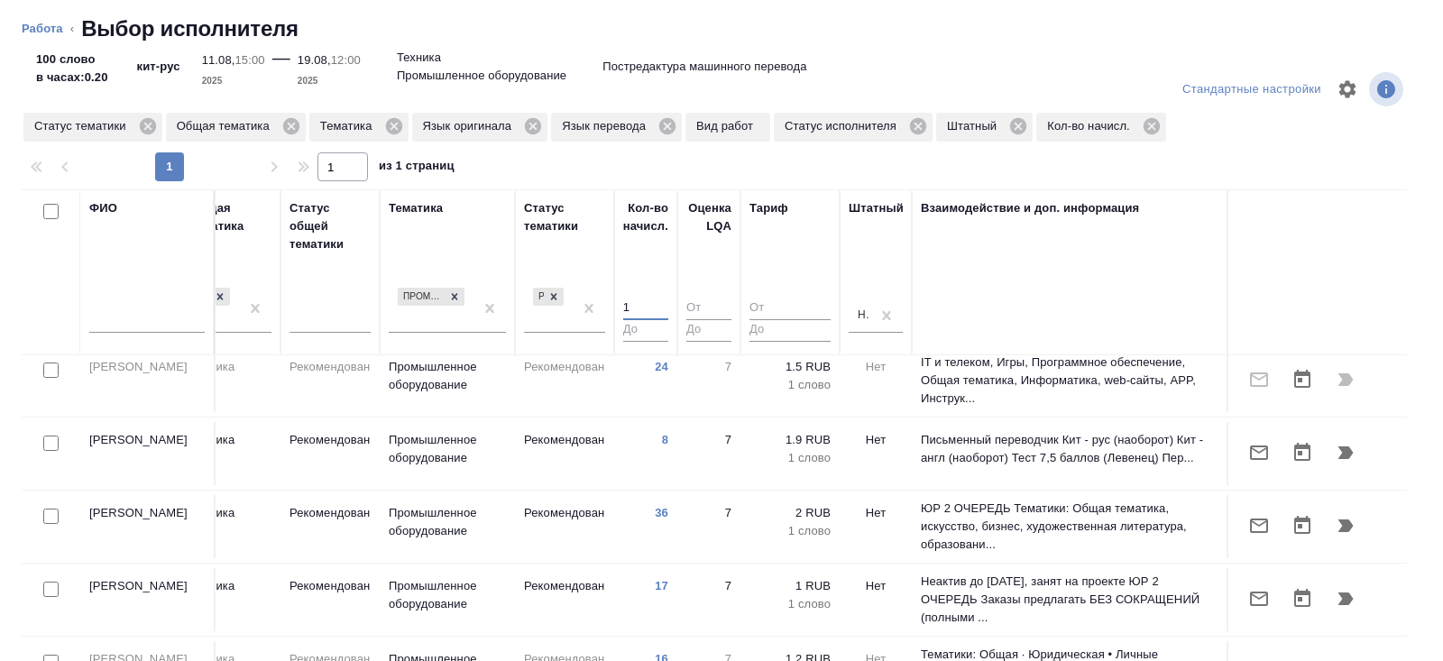
scroll to position [794, 1233]
click at [51, 510] on input "checkbox" at bounding box center [50, 517] width 15 height 15
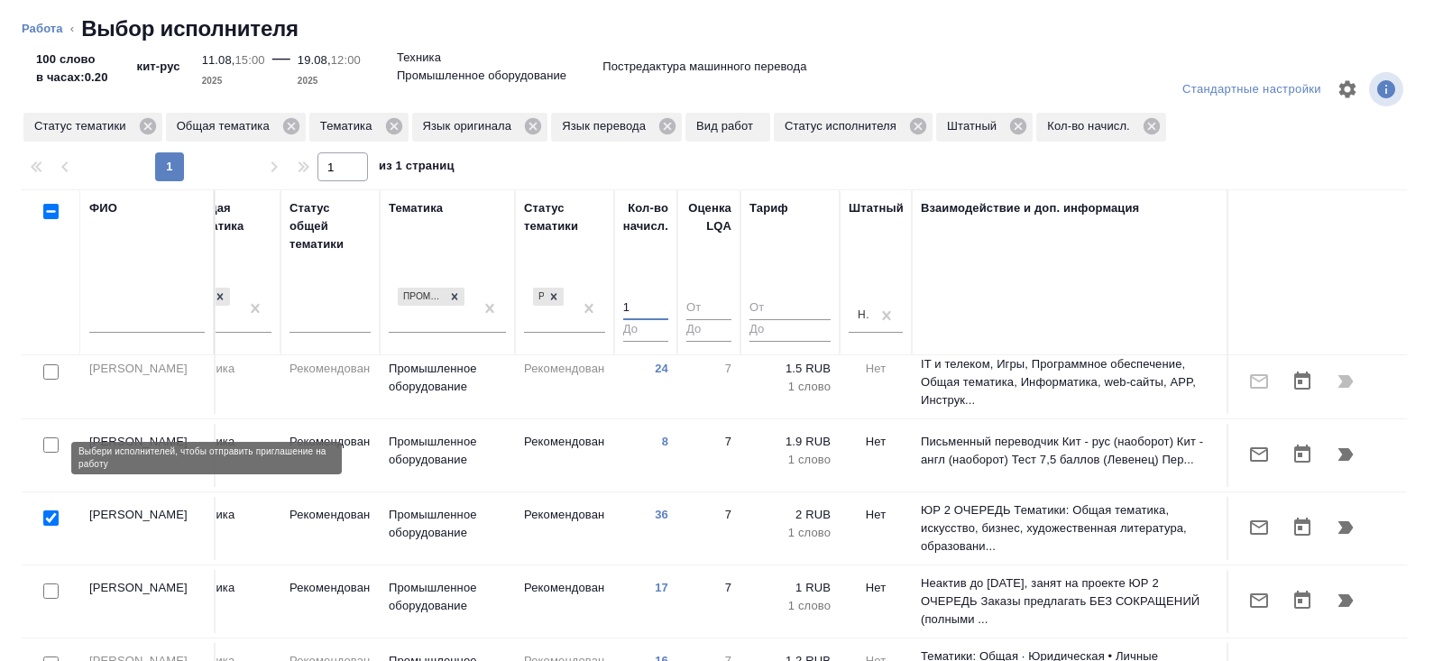
checkbox input "true"
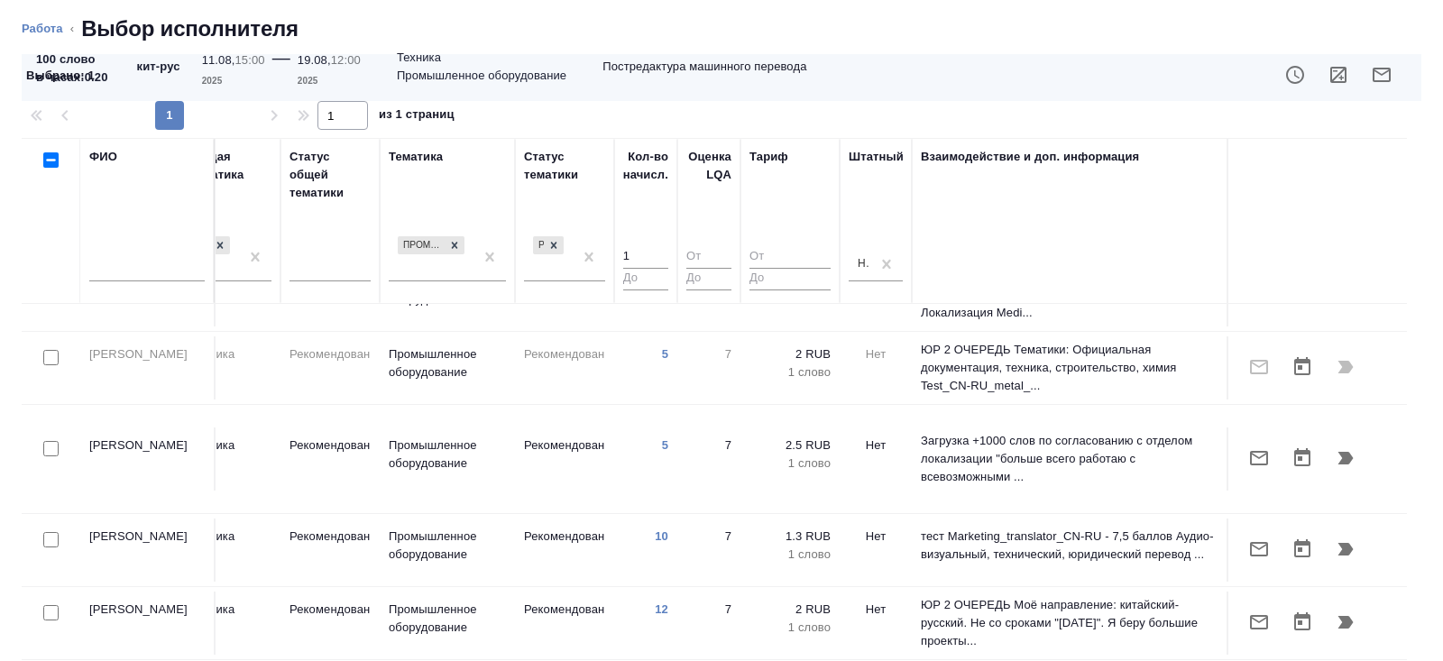
scroll to position [146, 0]
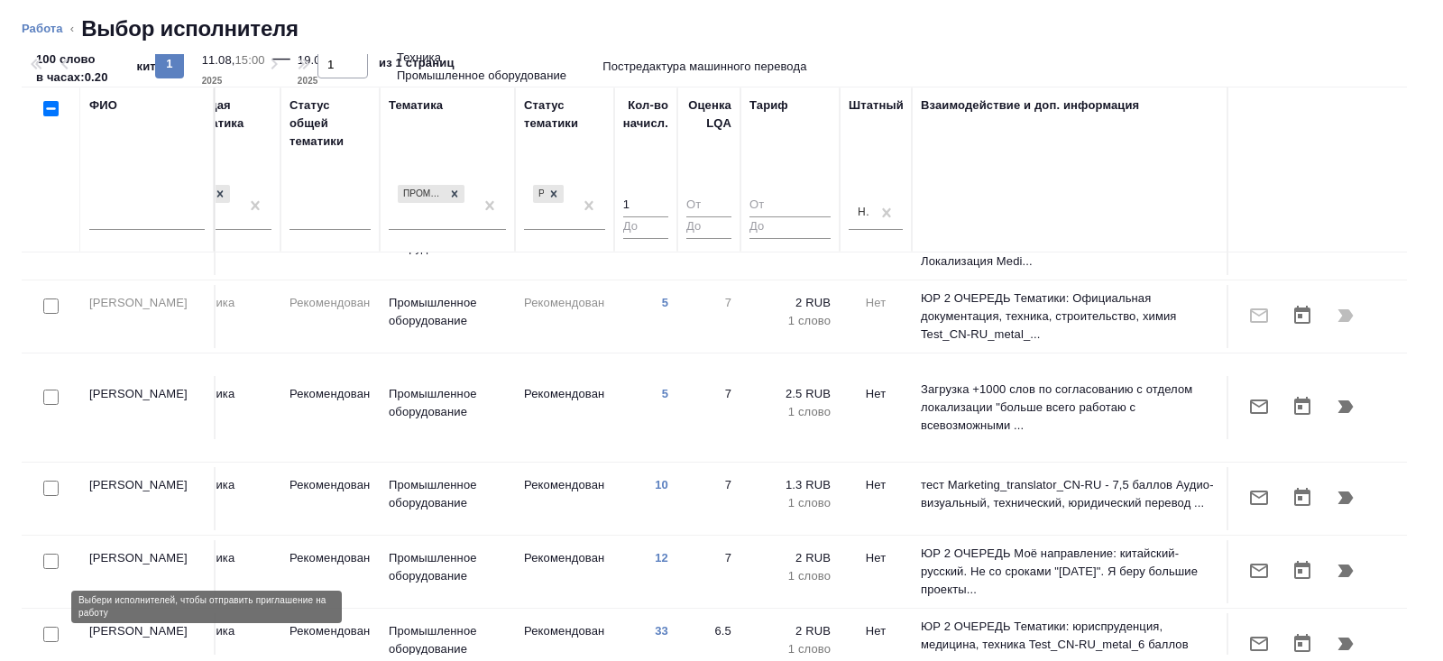
checkbox input "true"
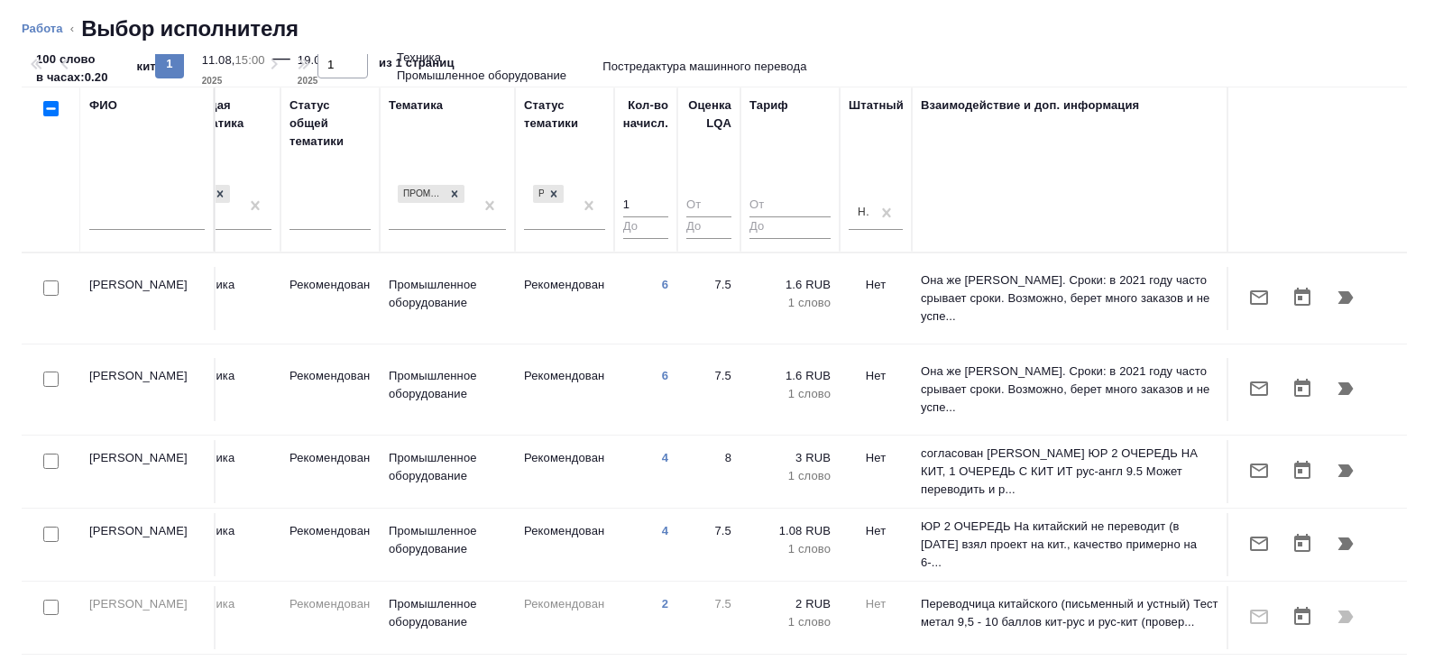
scroll to position [0, 0]
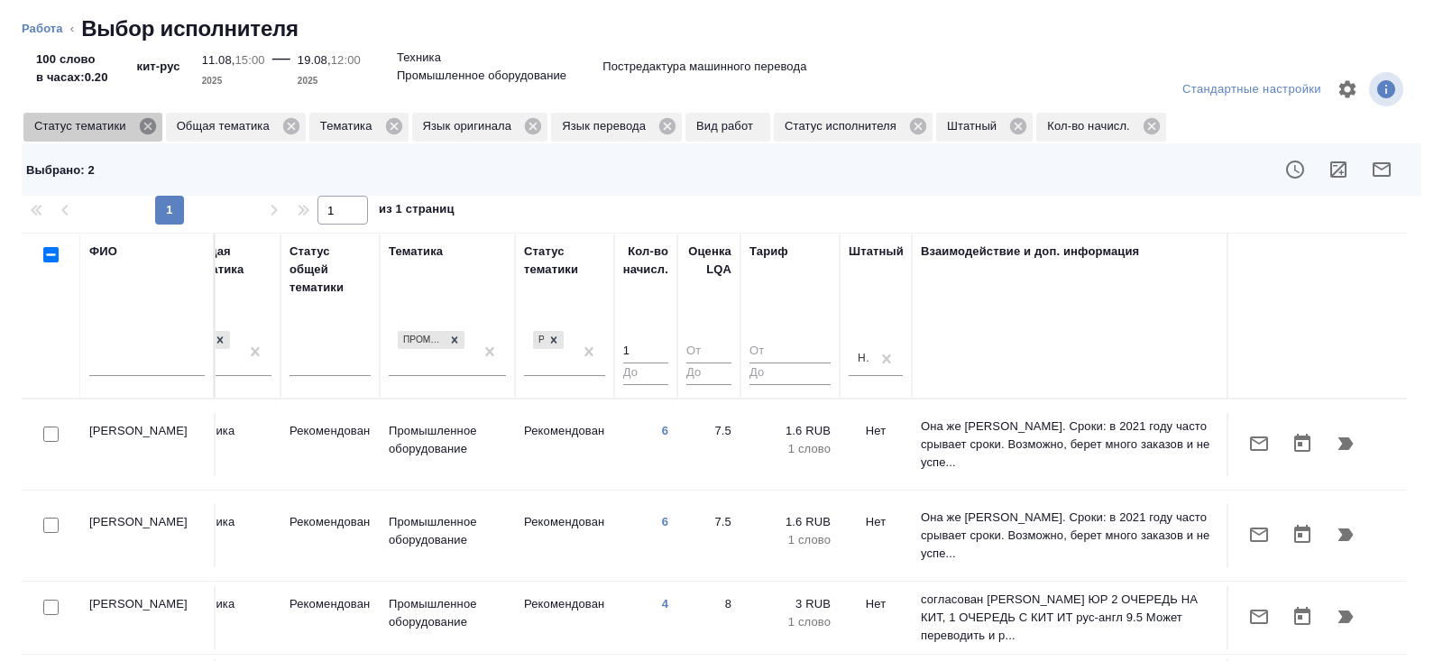
click at [153, 124] on icon at bounding box center [148, 126] width 20 height 20
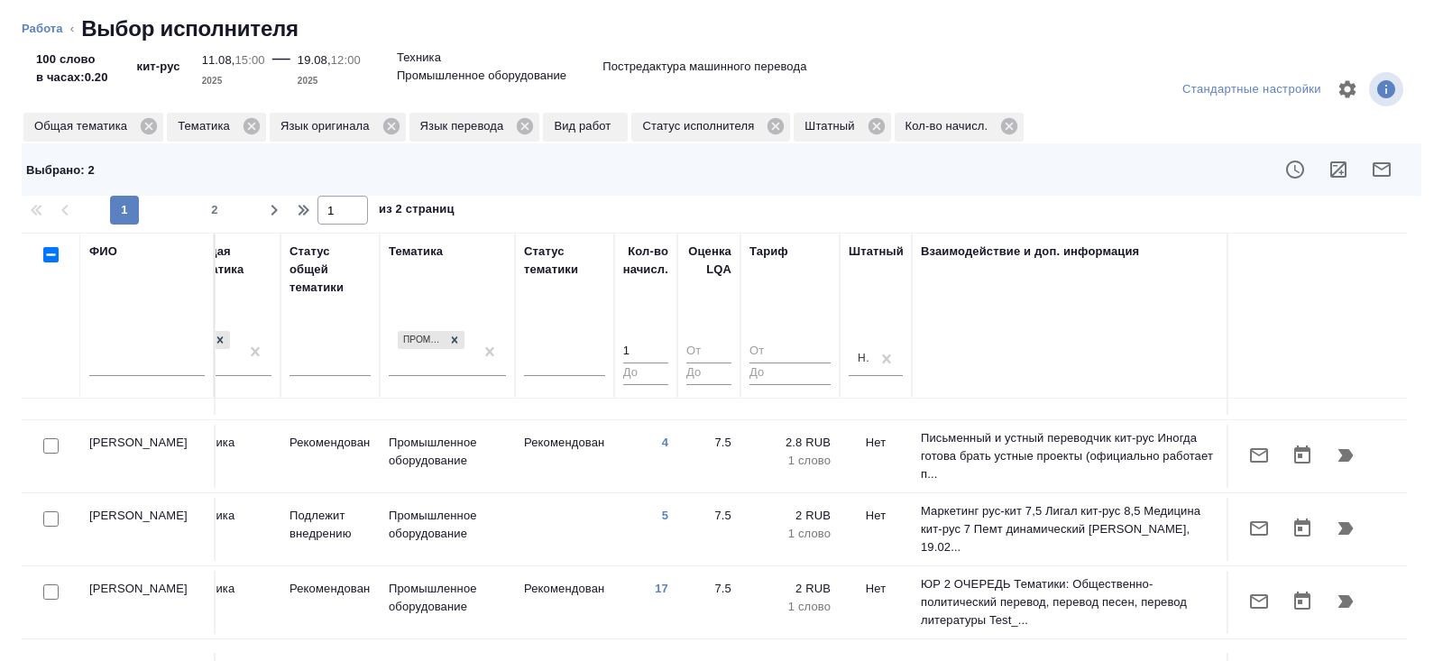
scroll to position [0, 1233]
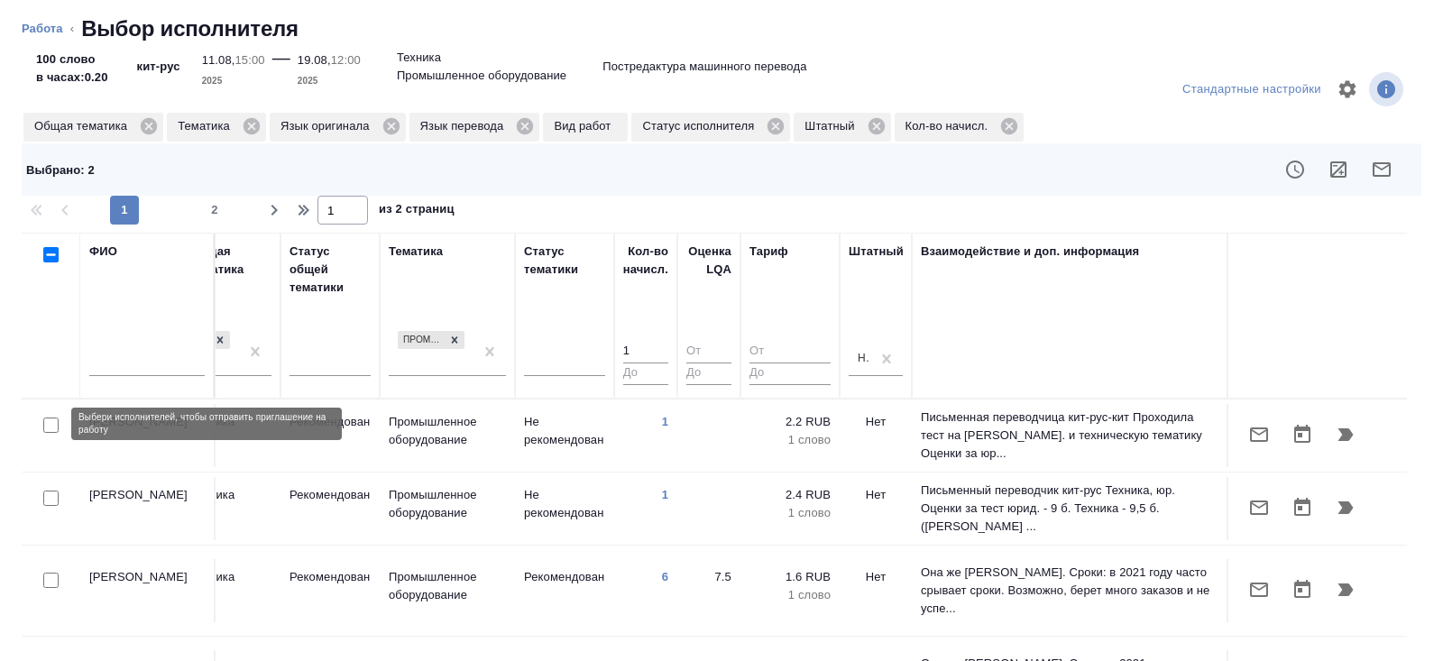
click at [48, 425] on input "checkbox" at bounding box center [50, 424] width 15 height 15
checkbox input "true"
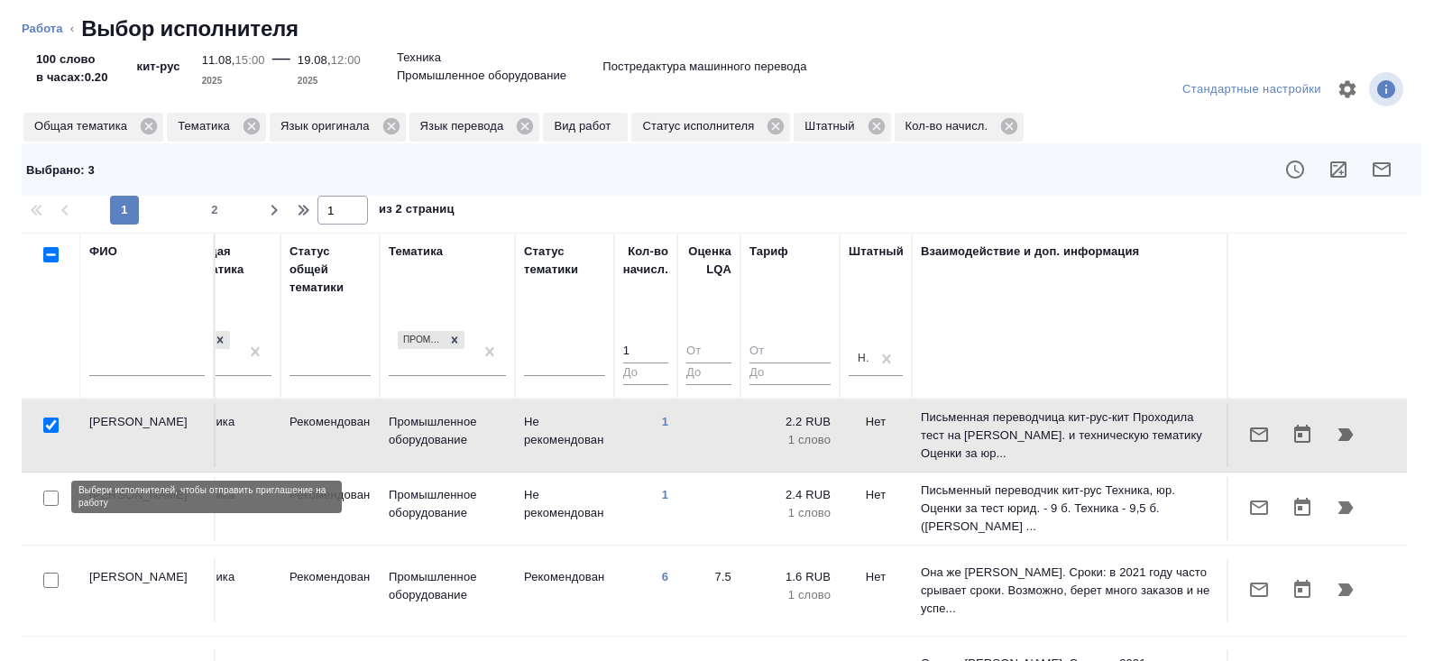
click at [46, 495] on input "checkbox" at bounding box center [50, 497] width 15 height 15
checkbox input "true"
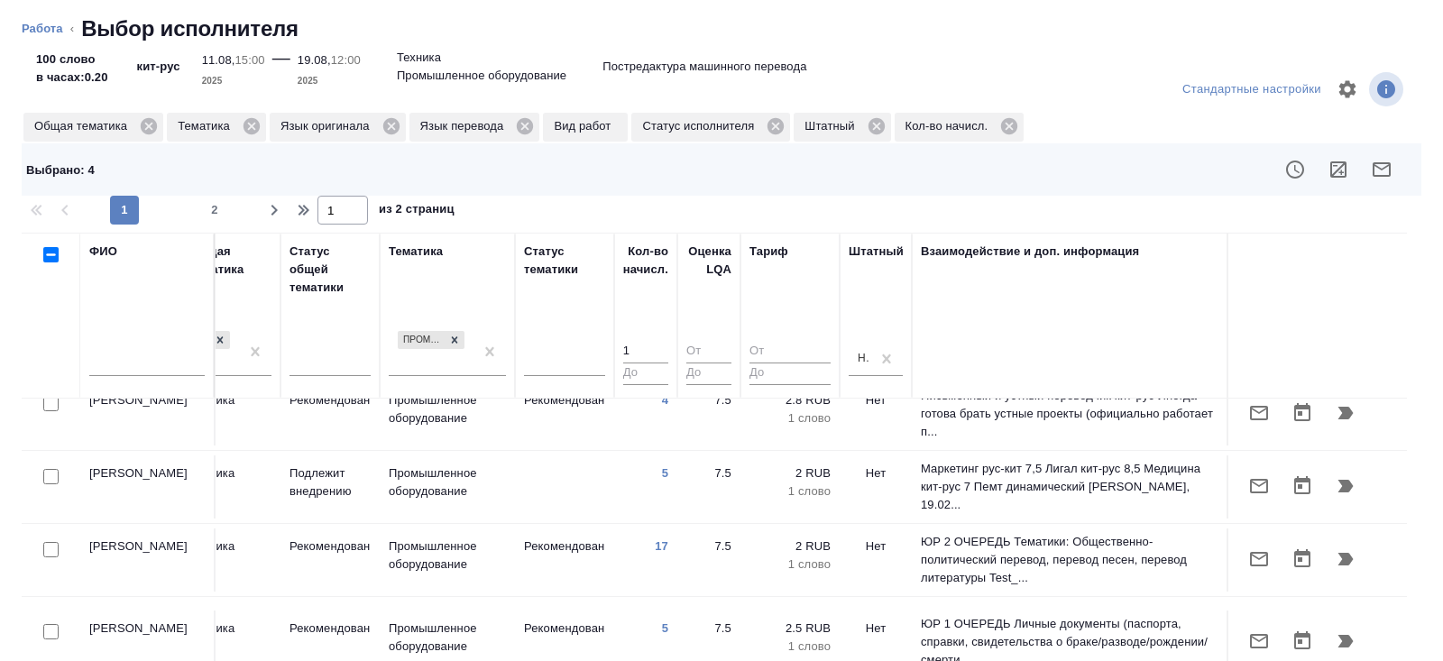
scroll to position [579, 1233]
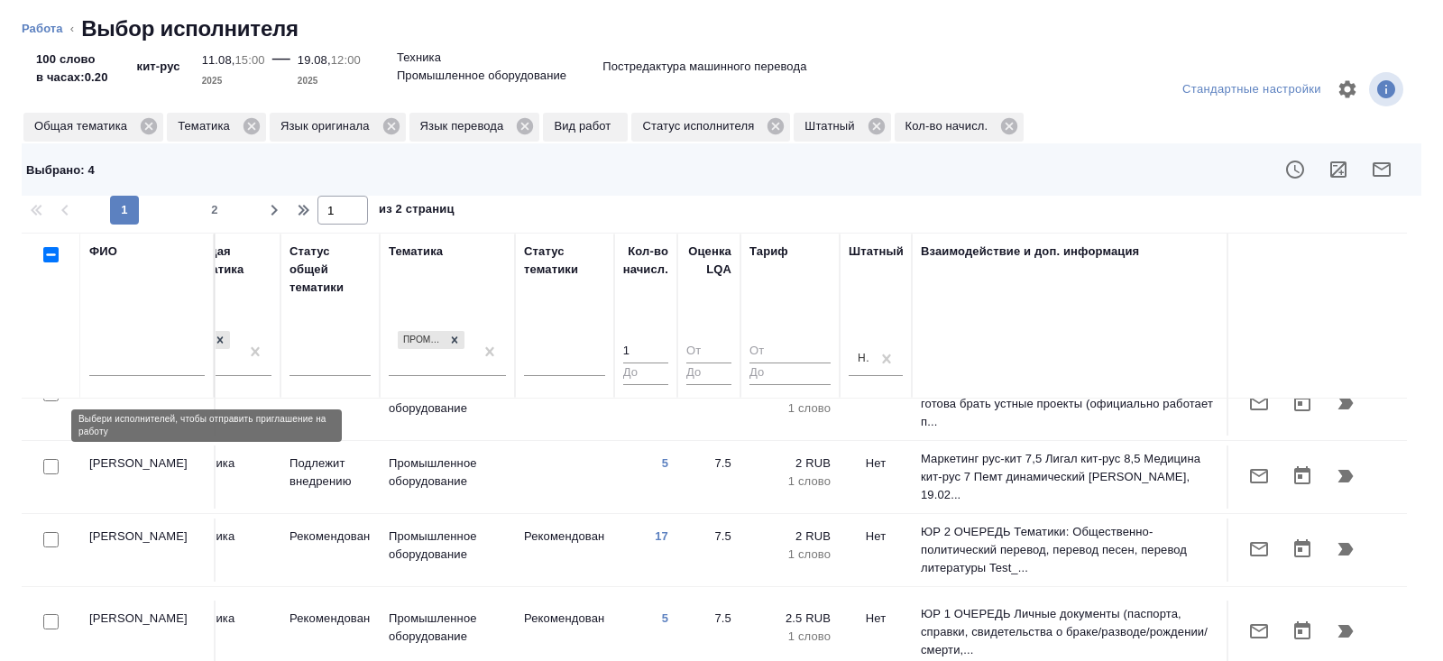
click at [50, 459] on input "checkbox" at bounding box center [50, 466] width 15 height 15
checkbox input "true"
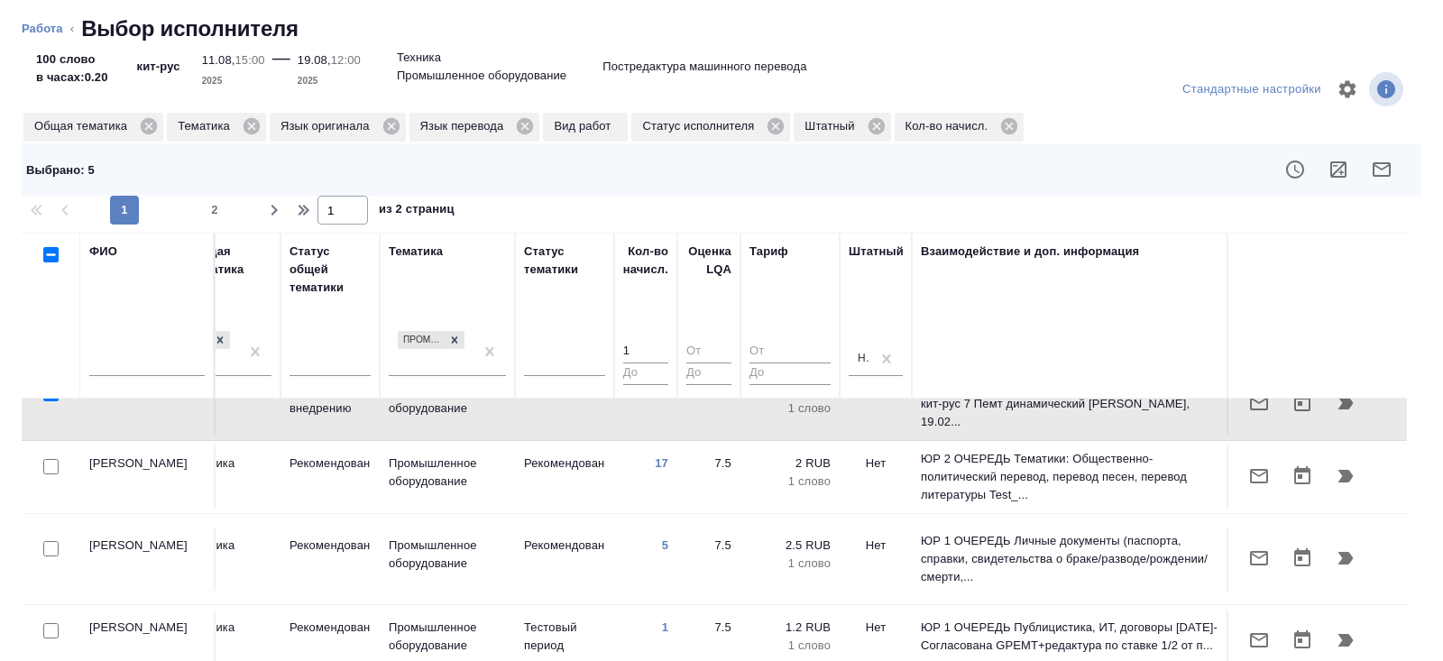
scroll to position [683, 1233]
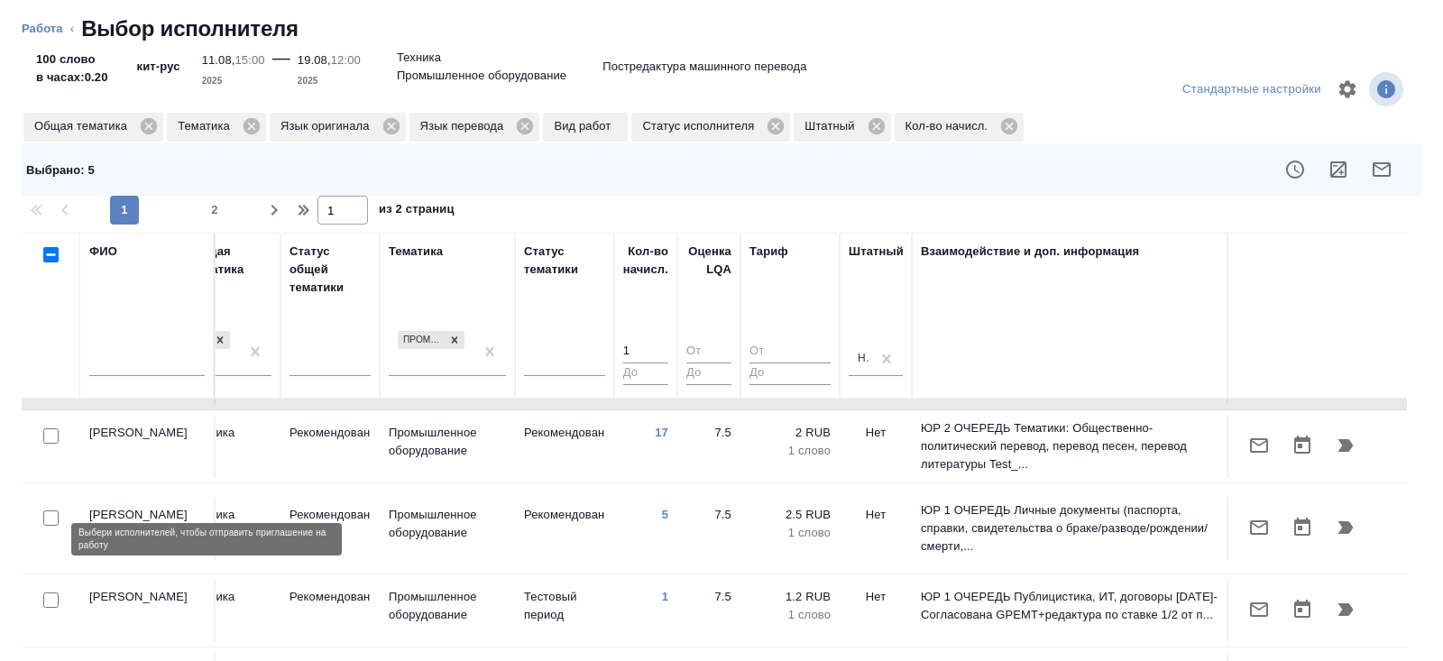
click at [49, 592] on input "checkbox" at bounding box center [50, 599] width 15 height 15
checkbox input "true"
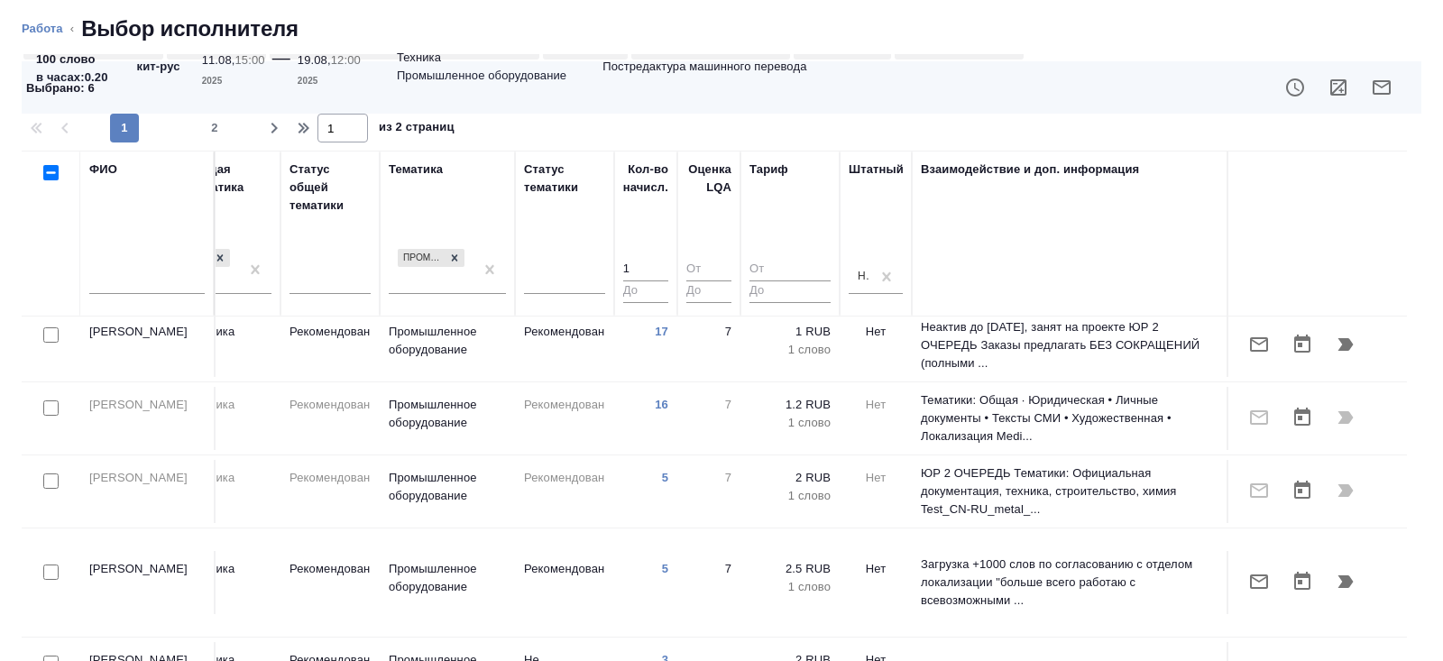
scroll to position [146, 0]
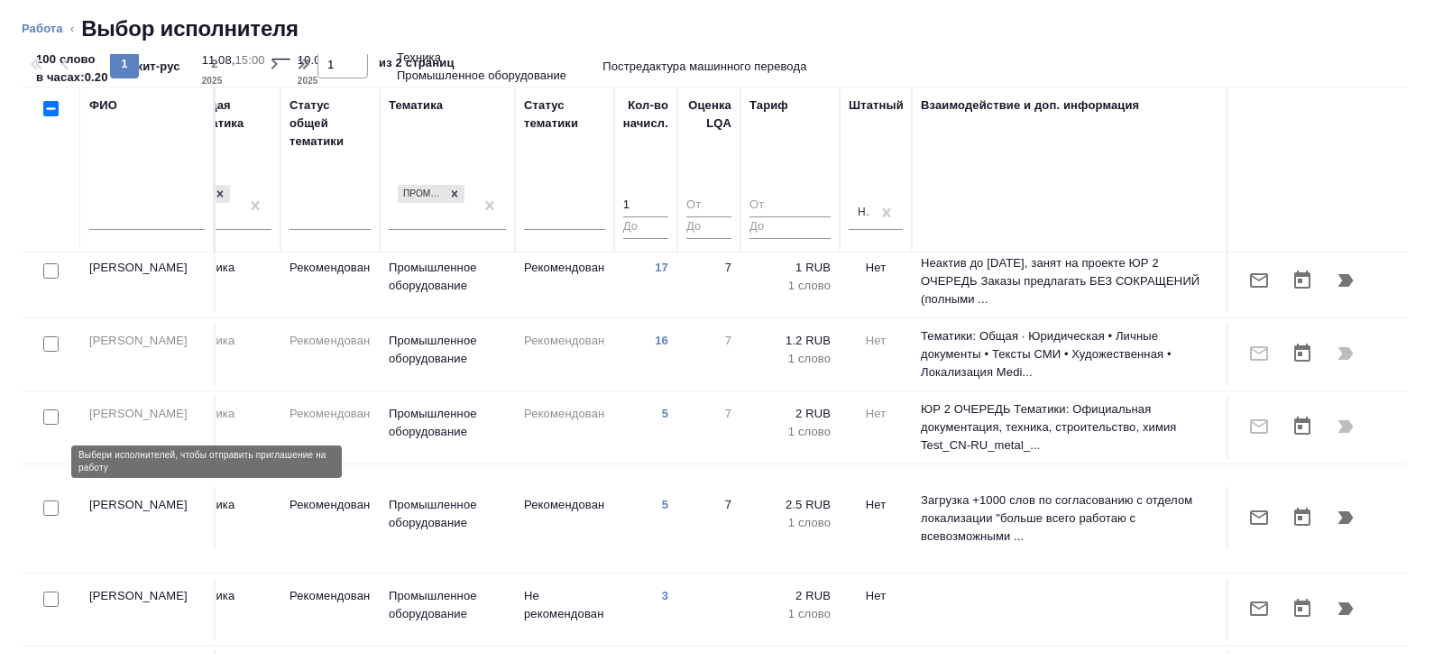
click at [48, 591] on input "checkbox" at bounding box center [50, 598] width 15 height 15
checkbox input "true"
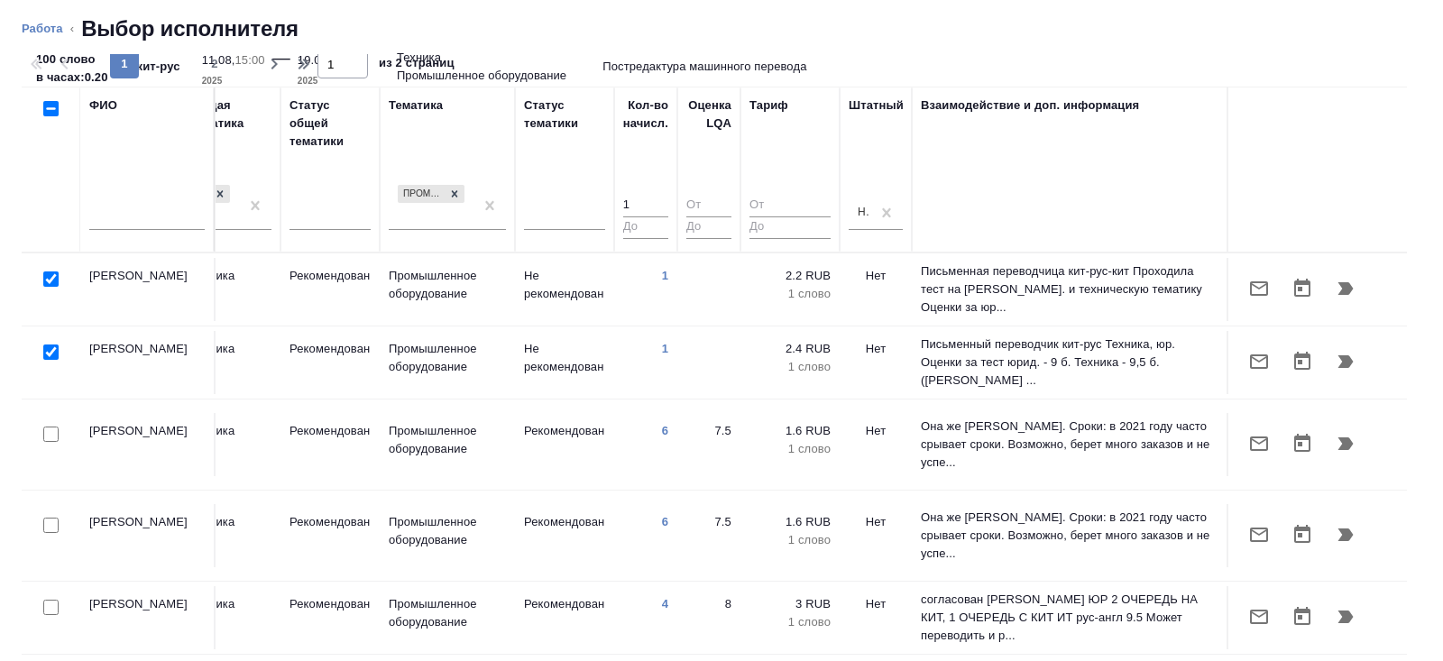
scroll to position [0, 0]
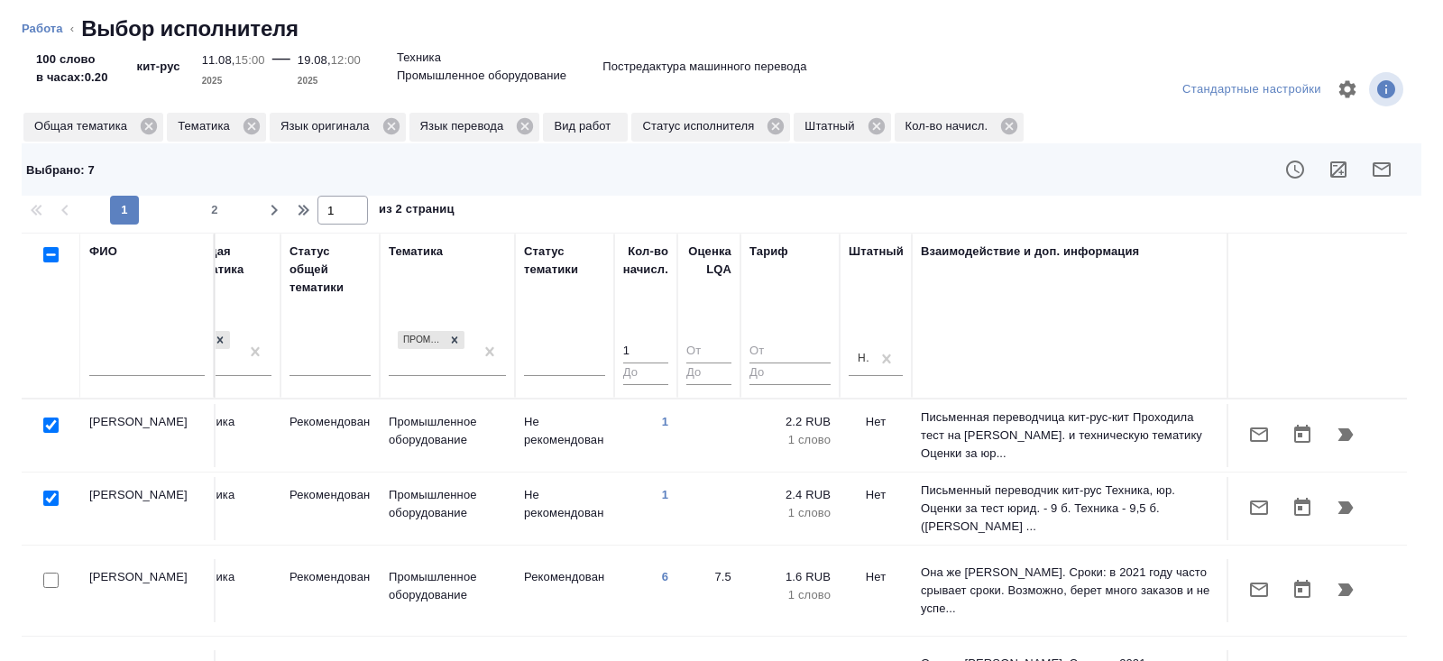
click at [1388, 170] on icon "button" at bounding box center [1381, 170] width 22 height 22
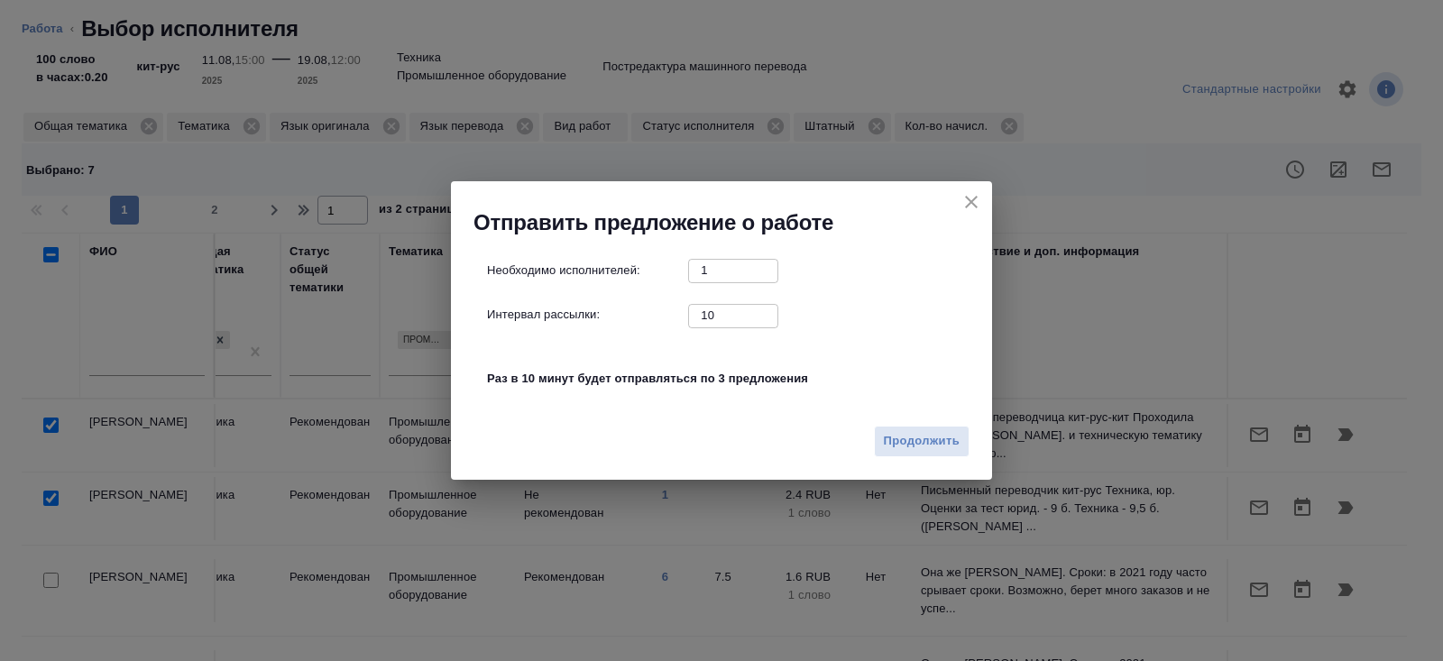
drag, startPoint x: 739, startPoint y: 321, endPoint x: 668, endPoint y: 316, distance: 71.4
click at [668, 316] on div "Интервал рассылки: 10 ​" at bounding box center [728, 315] width 483 height 23
type input "0"
click at [906, 444] on span "Продолжить" at bounding box center [922, 441] width 76 height 21
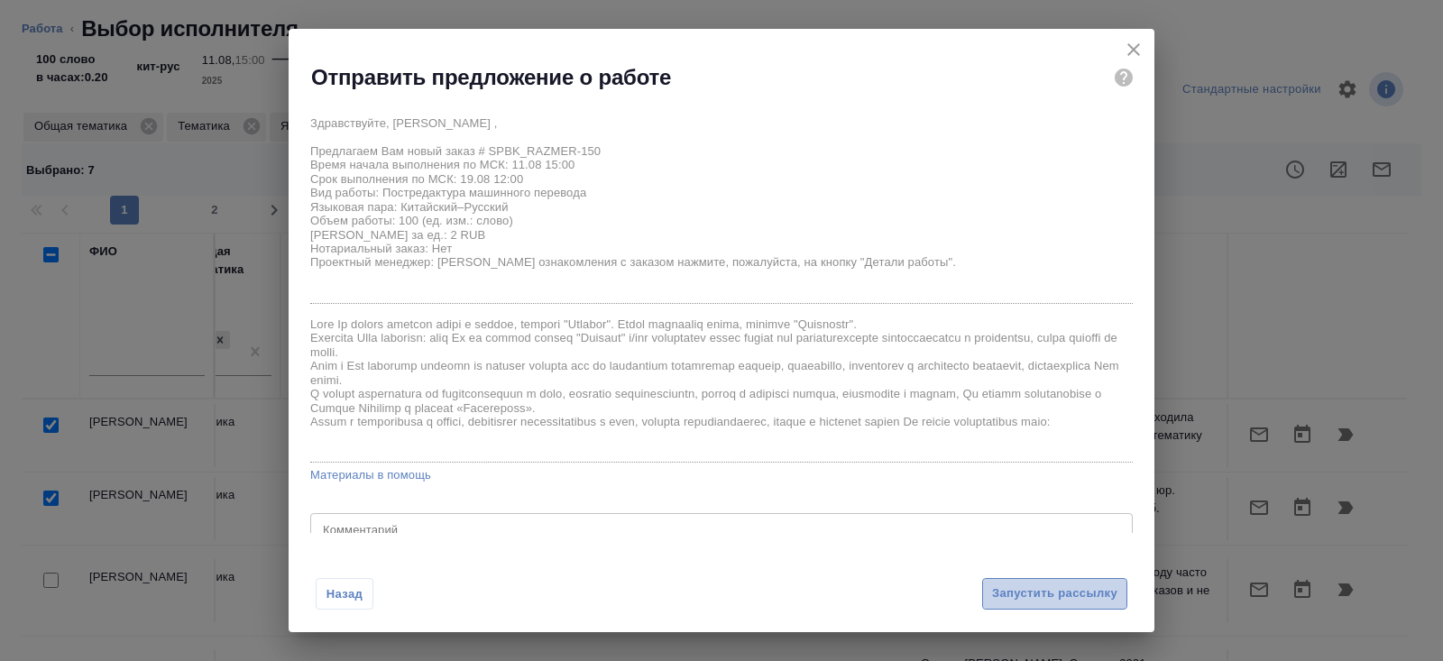
click at [983, 590] on button "Запустить рассылку" at bounding box center [1054, 594] width 145 height 32
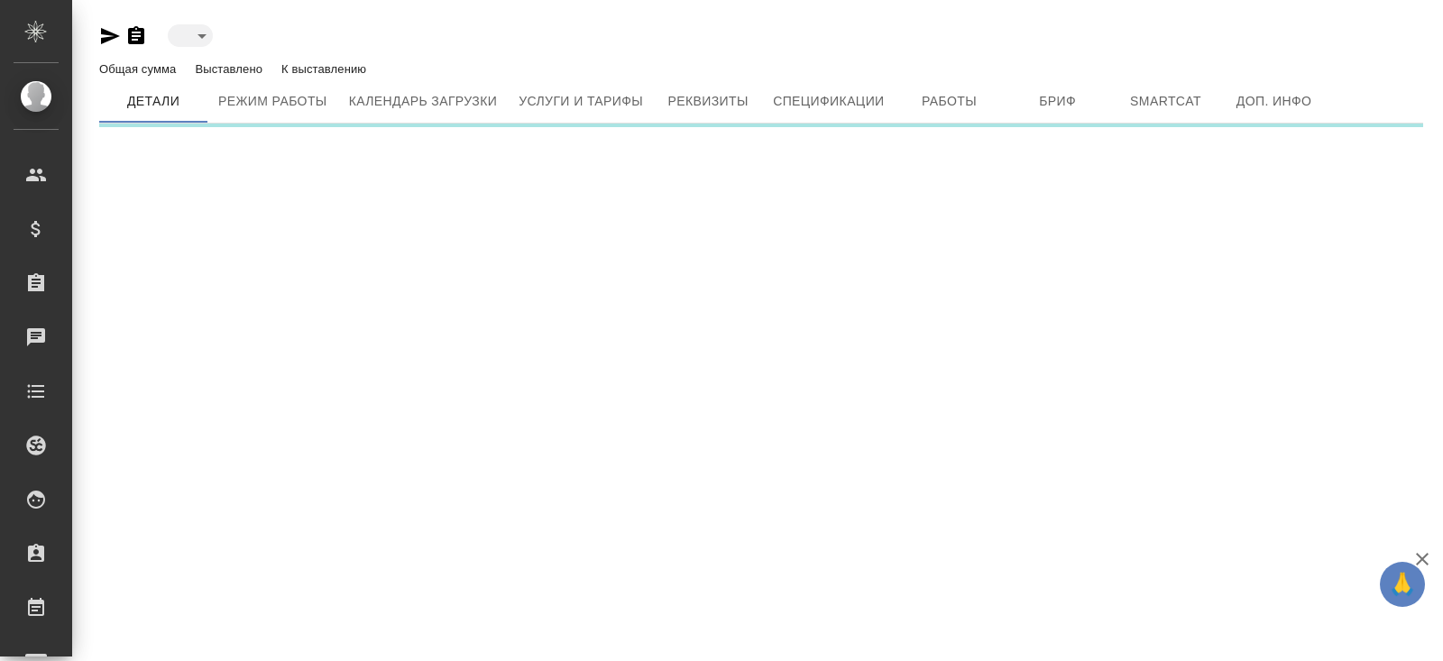
type input "toBeImplemented"
